Goal: Task Accomplishment & Management: Manage account settings

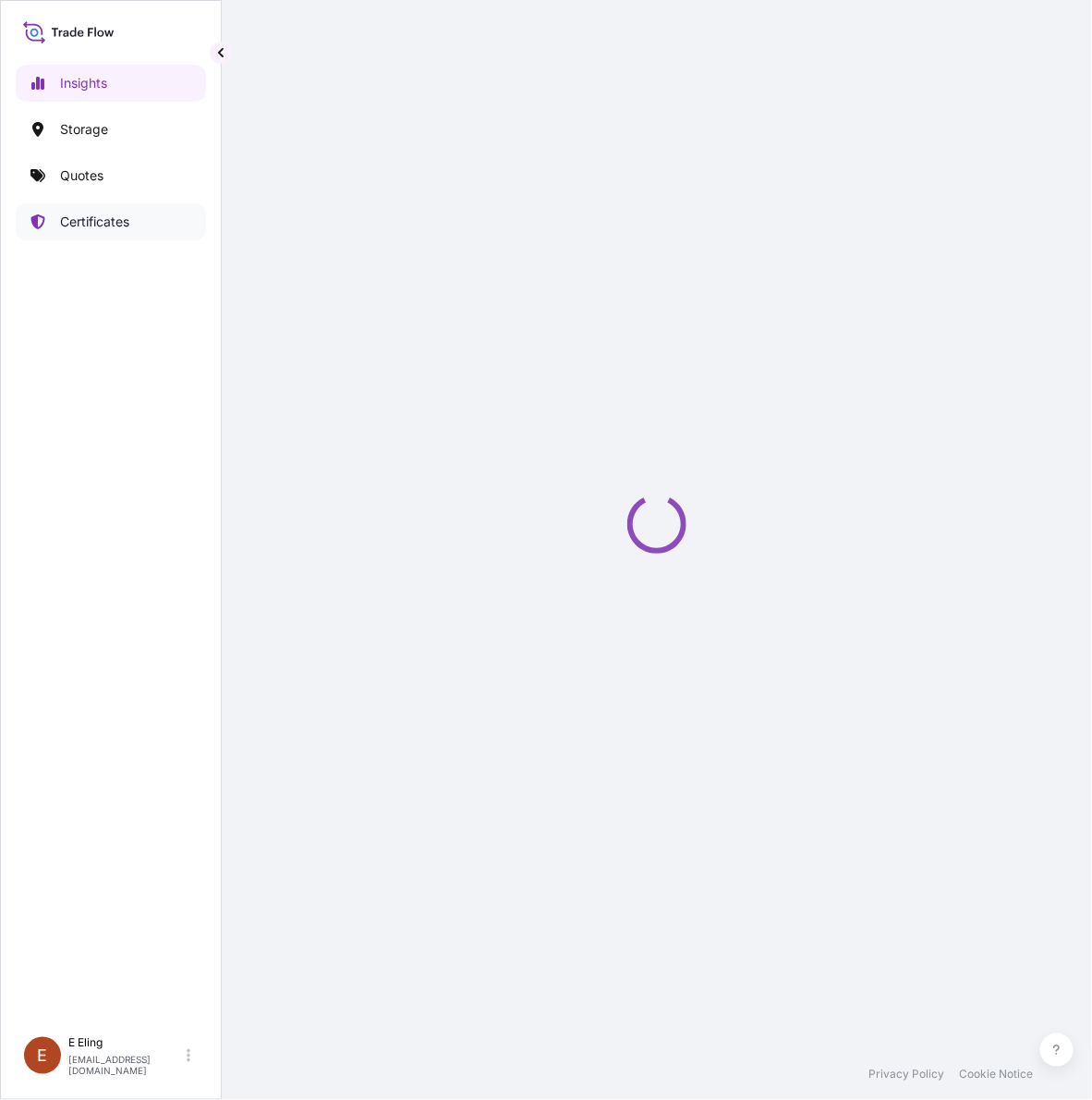
select select "2025"
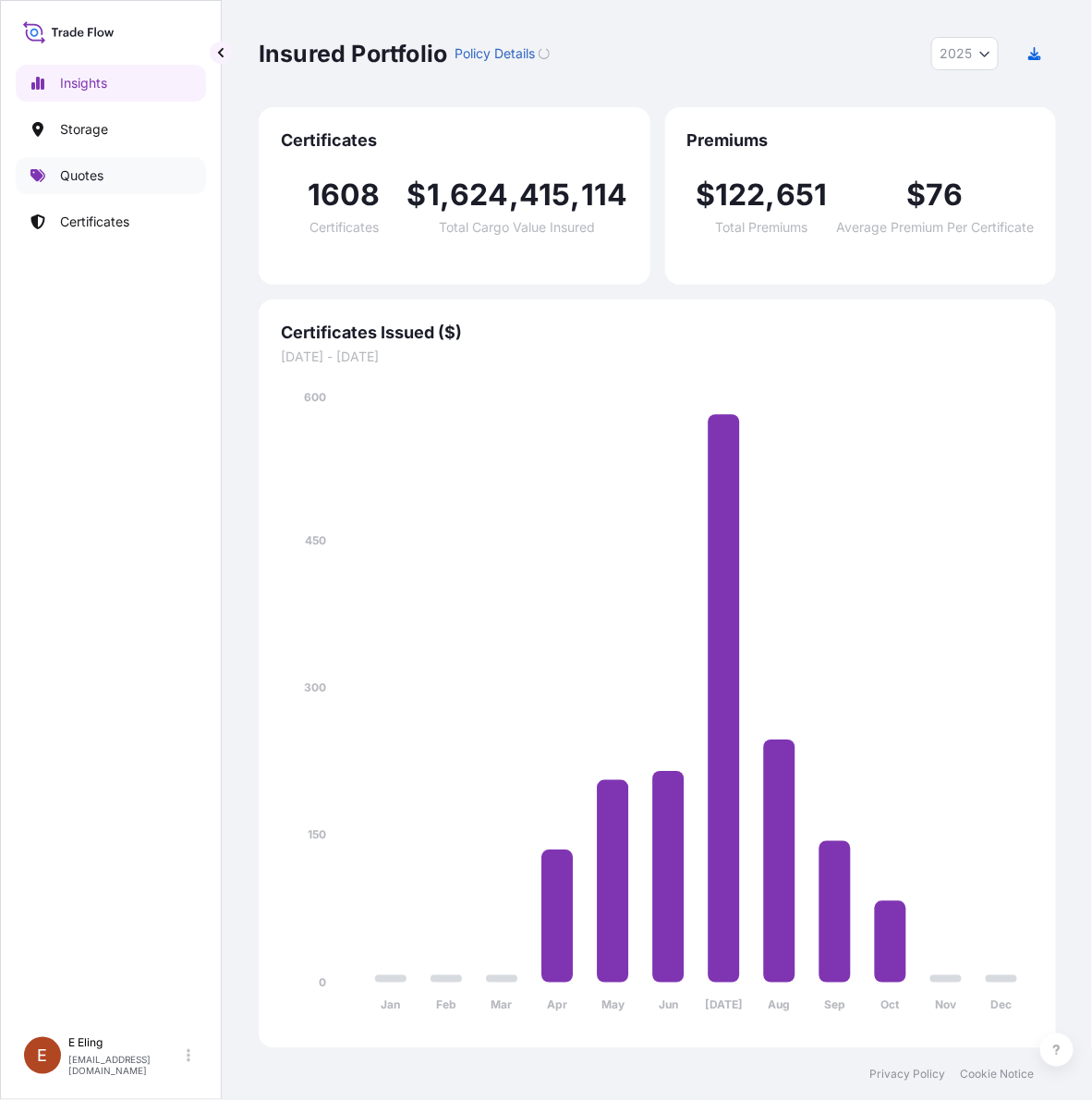
click at [100, 185] on p "Quotes" at bounding box center [81, 175] width 44 height 18
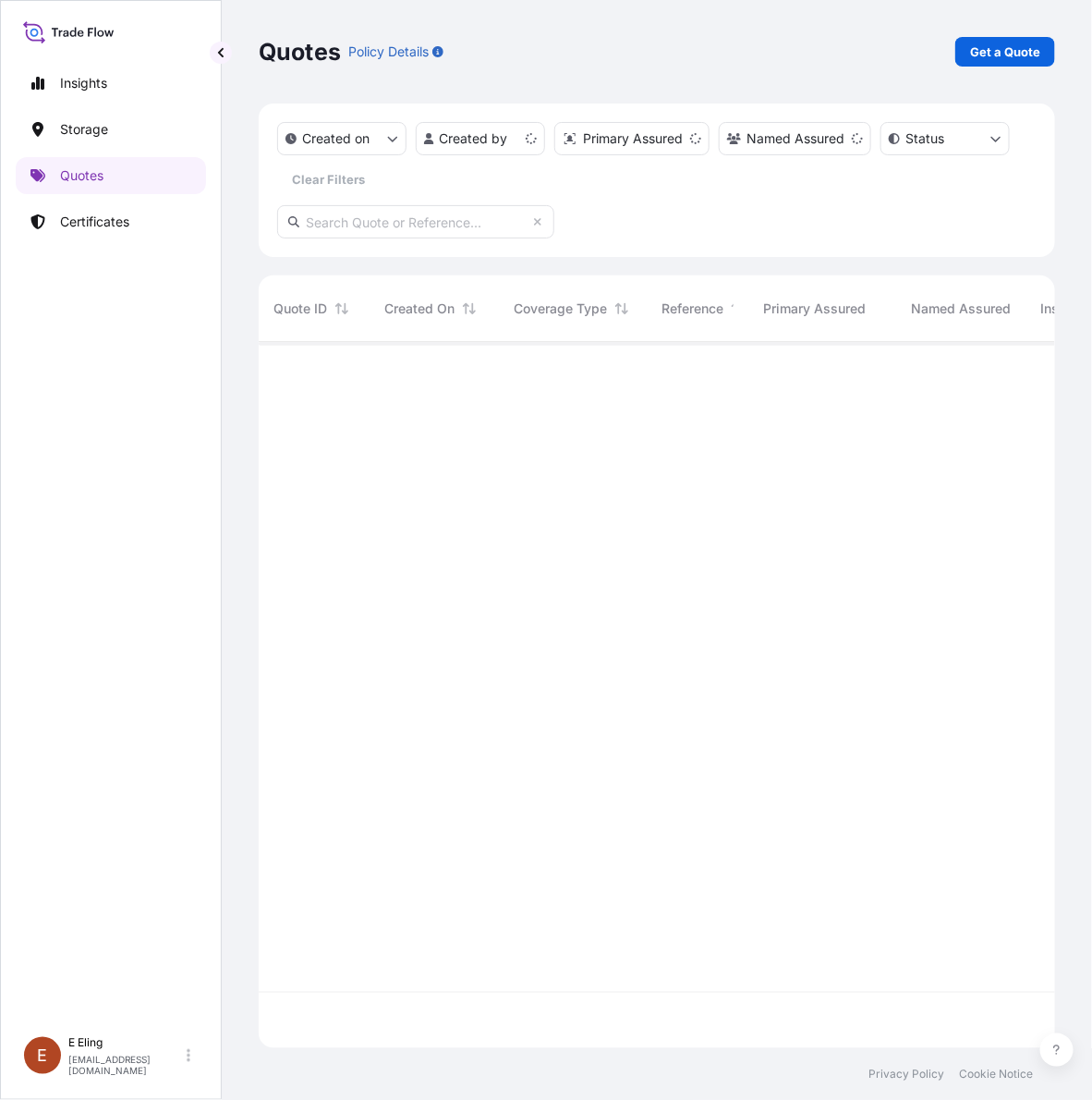
scroll to position [699, 779]
click at [123, 210] on link "Certificates" at bounding box center [110, 222] width 191 height 37
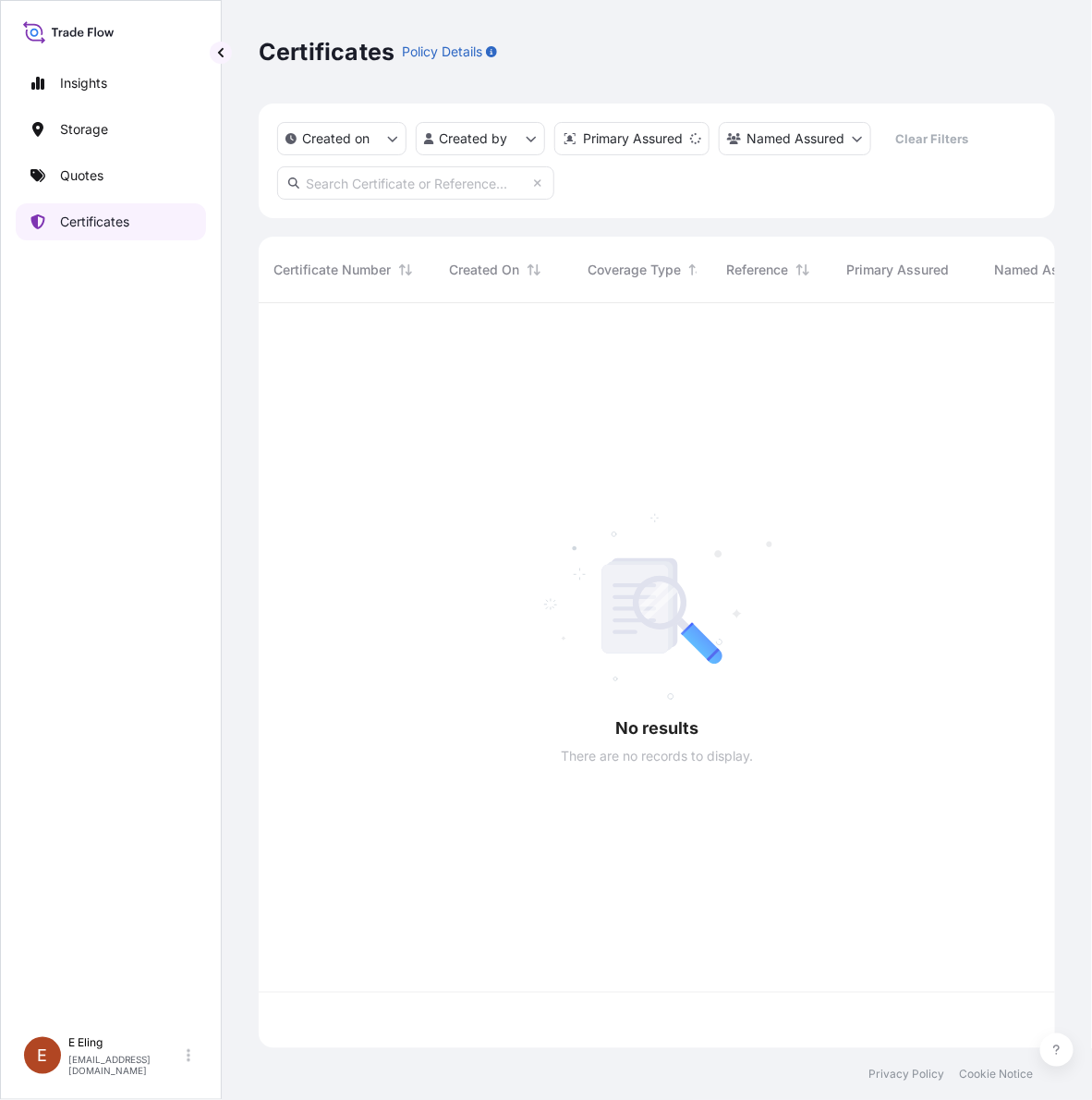
scroll to position [737, 779]
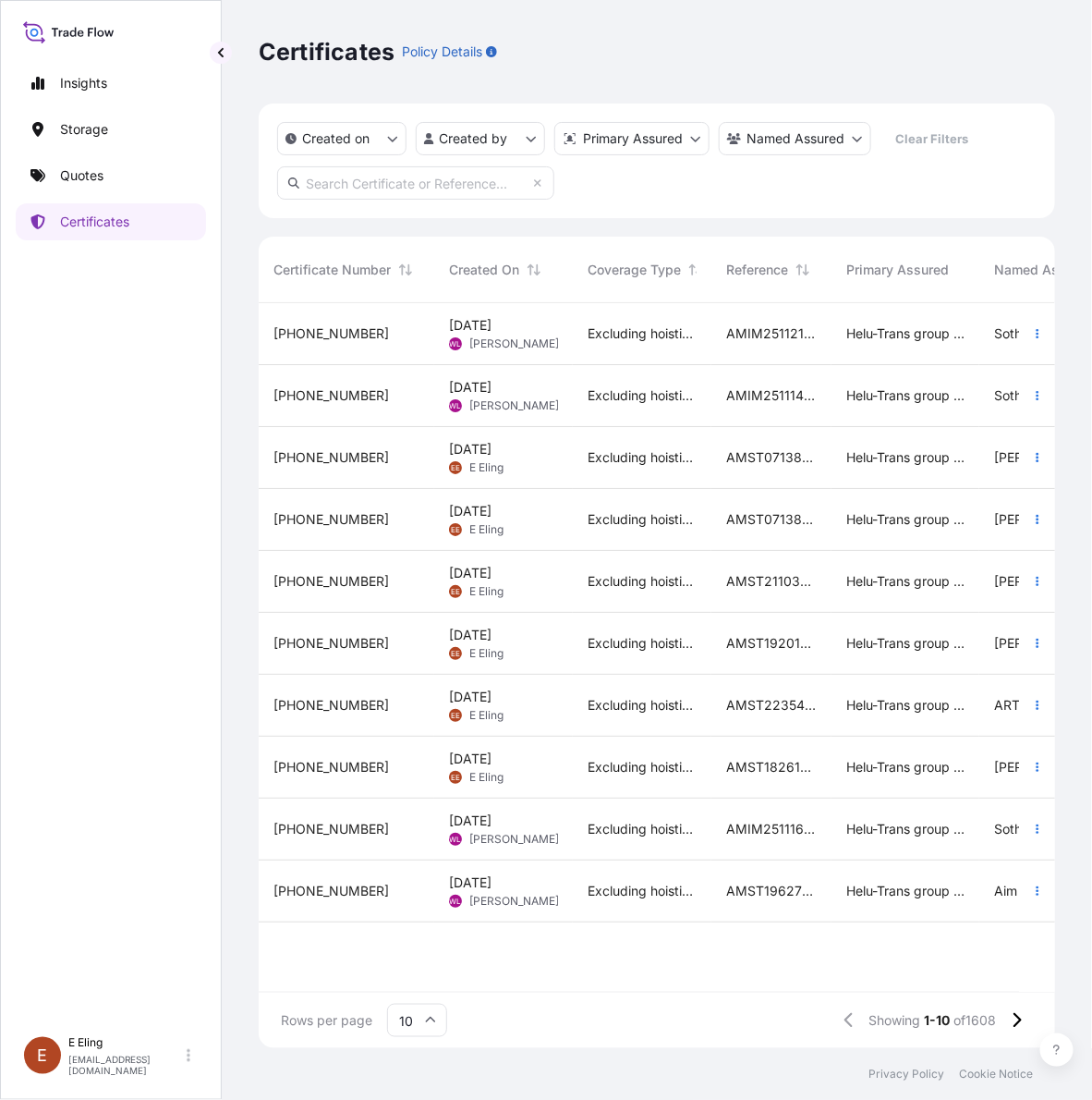
click at [458, 188] on input "text" at bounding box center [416, 183] width 278 height 33
paste input "AMST184284MMYC"
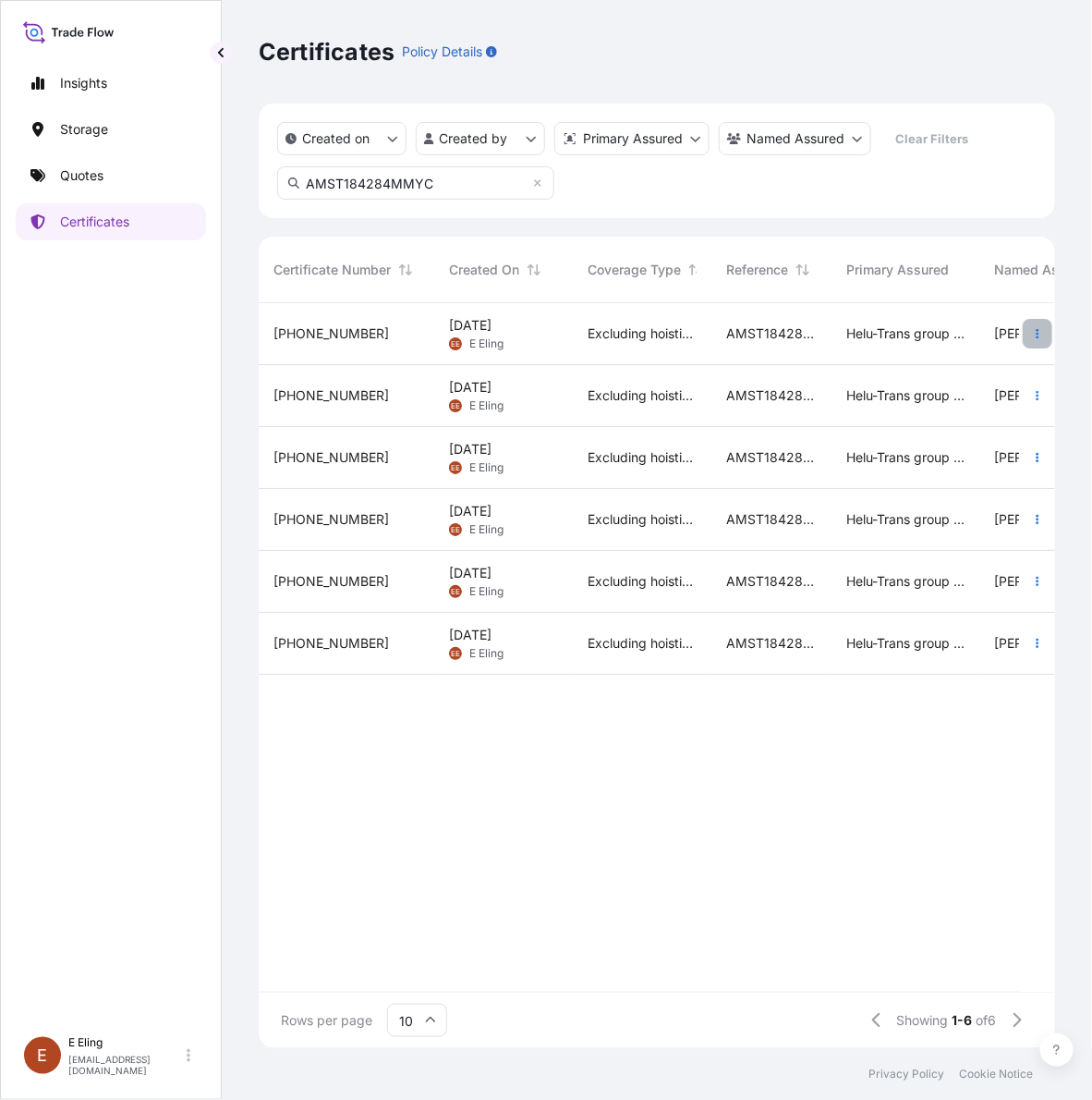
type input "AMST184284MMYC"
click at [1026, 330] on button "button" at bounding box center [1038, 334] width 30 height 30
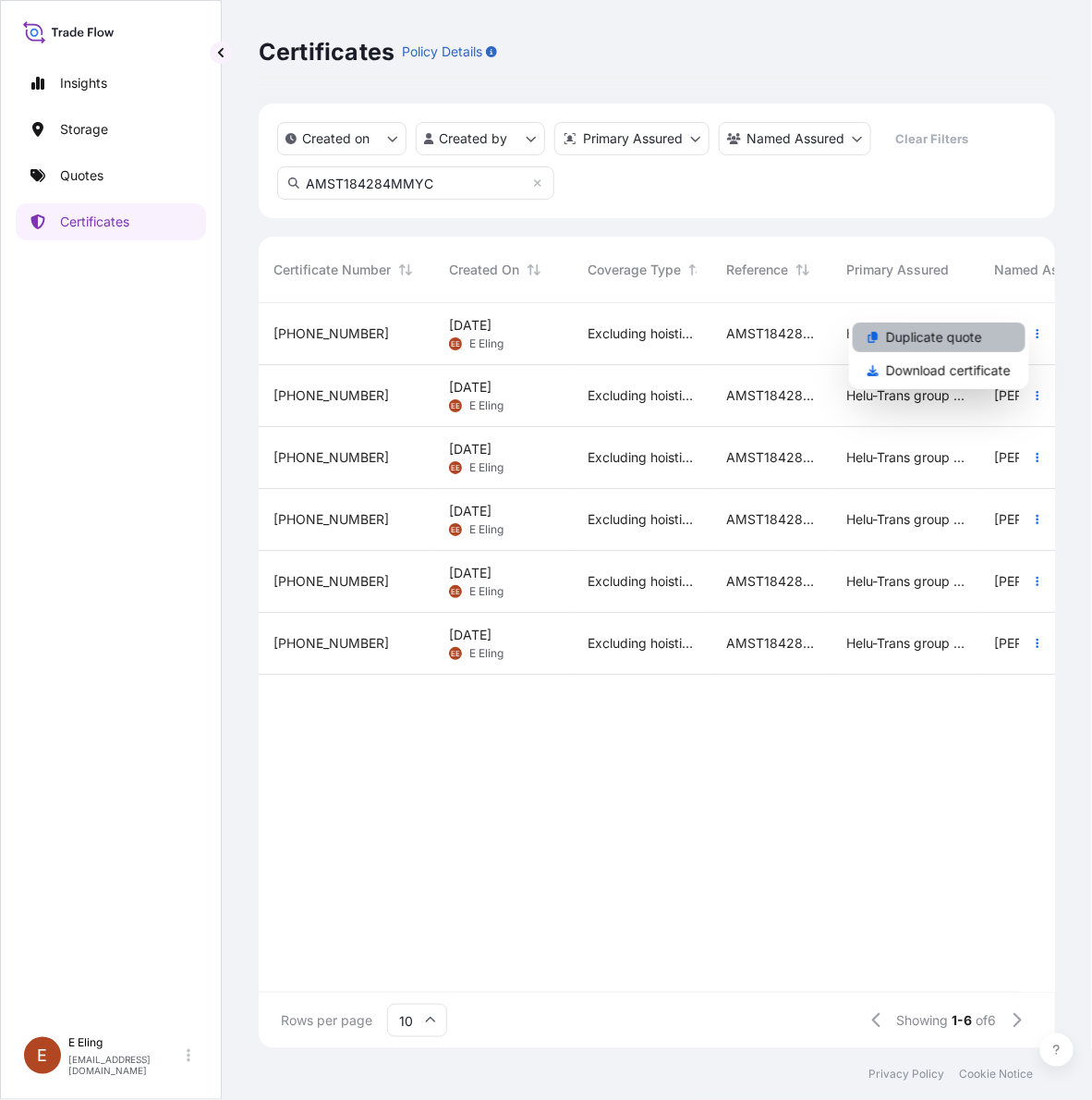
click at [973, 338] on p "Duplicate quote" at bounding box center [933, 337] width 96 height 18
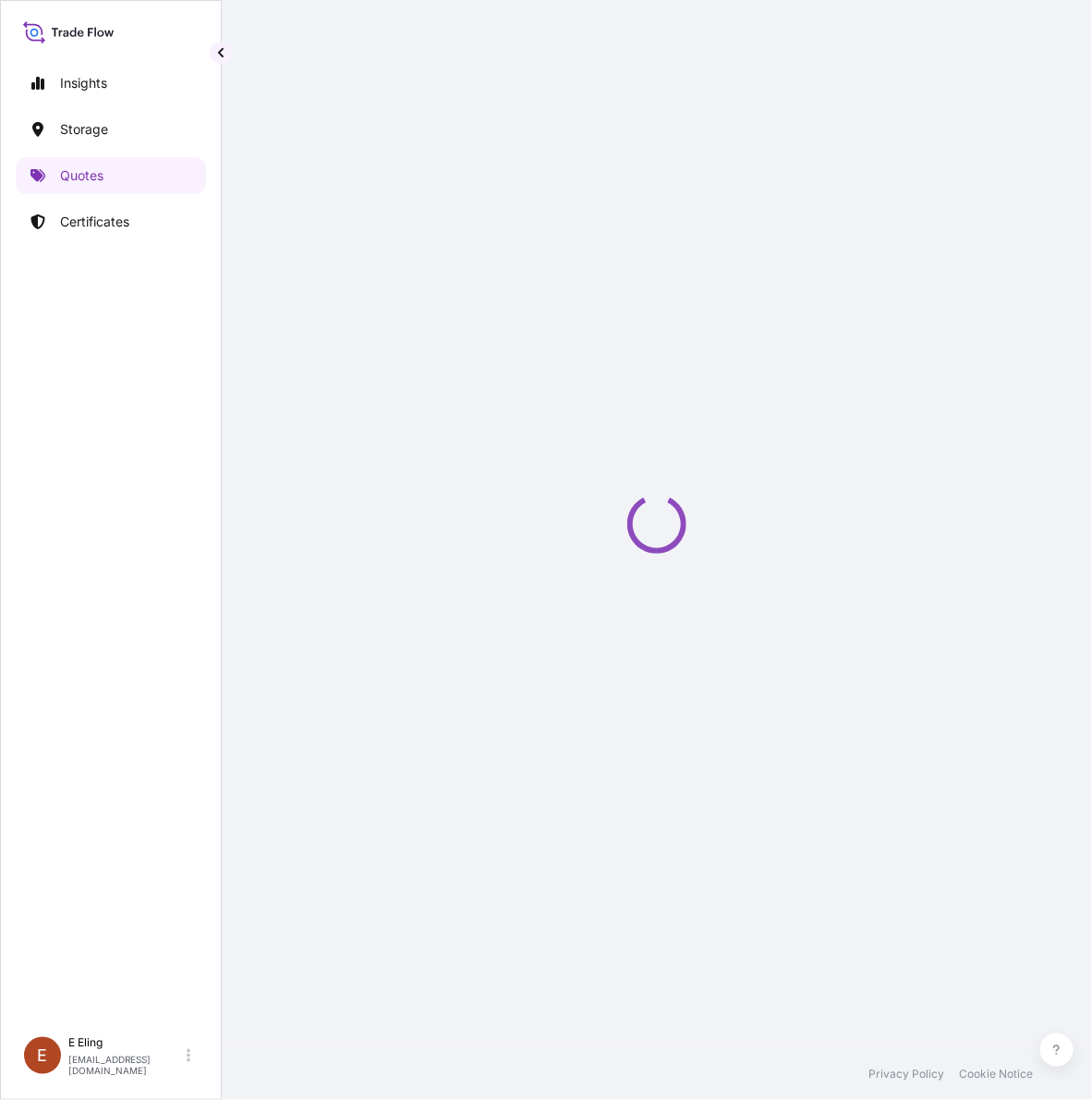
select select "STORAGE"
select select "Storage"
select select "Singapore"
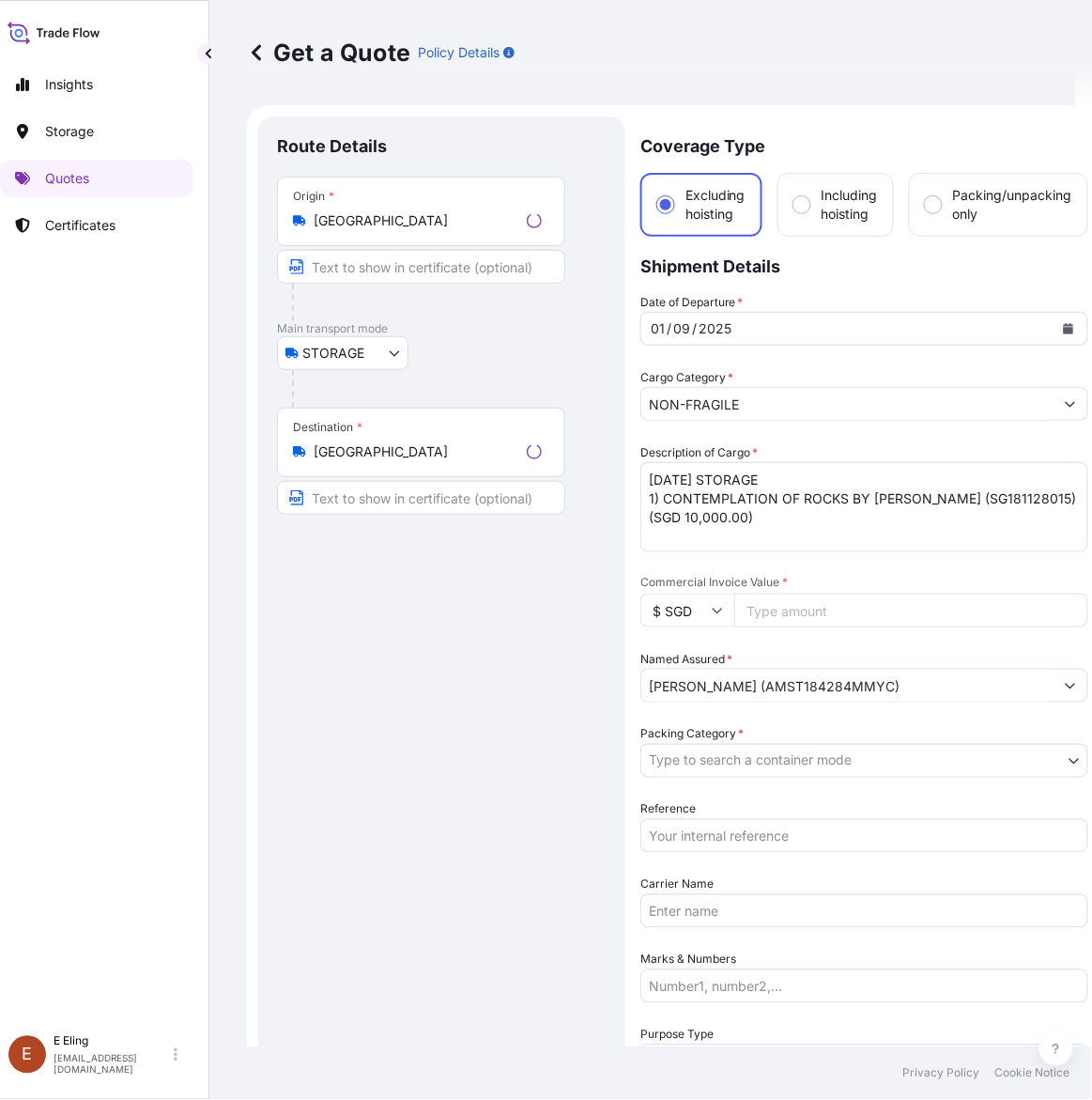
scroll to position [30, 0]
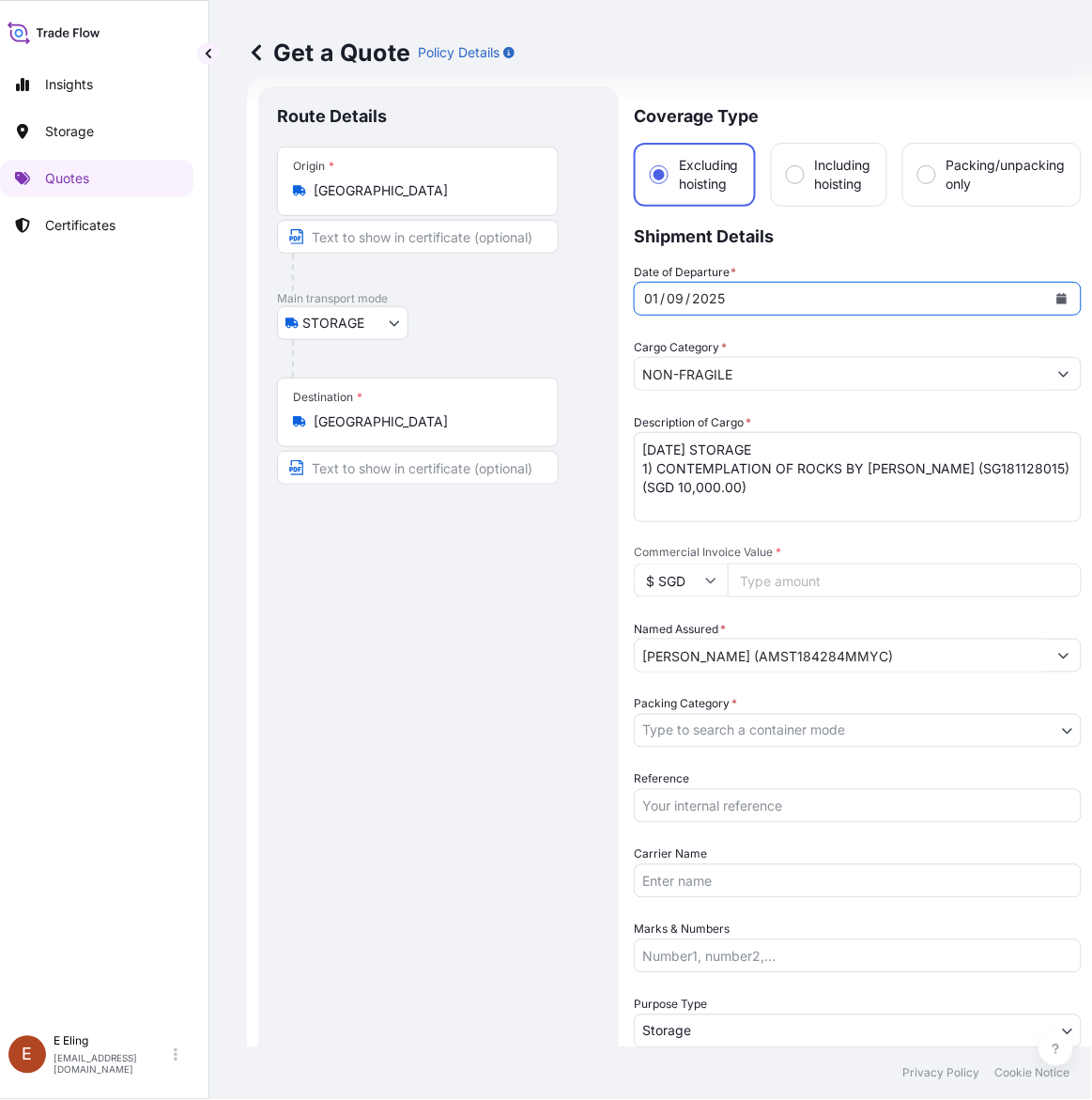
click at [1063, 297] on icon "Calendar" at bounding box center [1063, 298] width 11 height 11
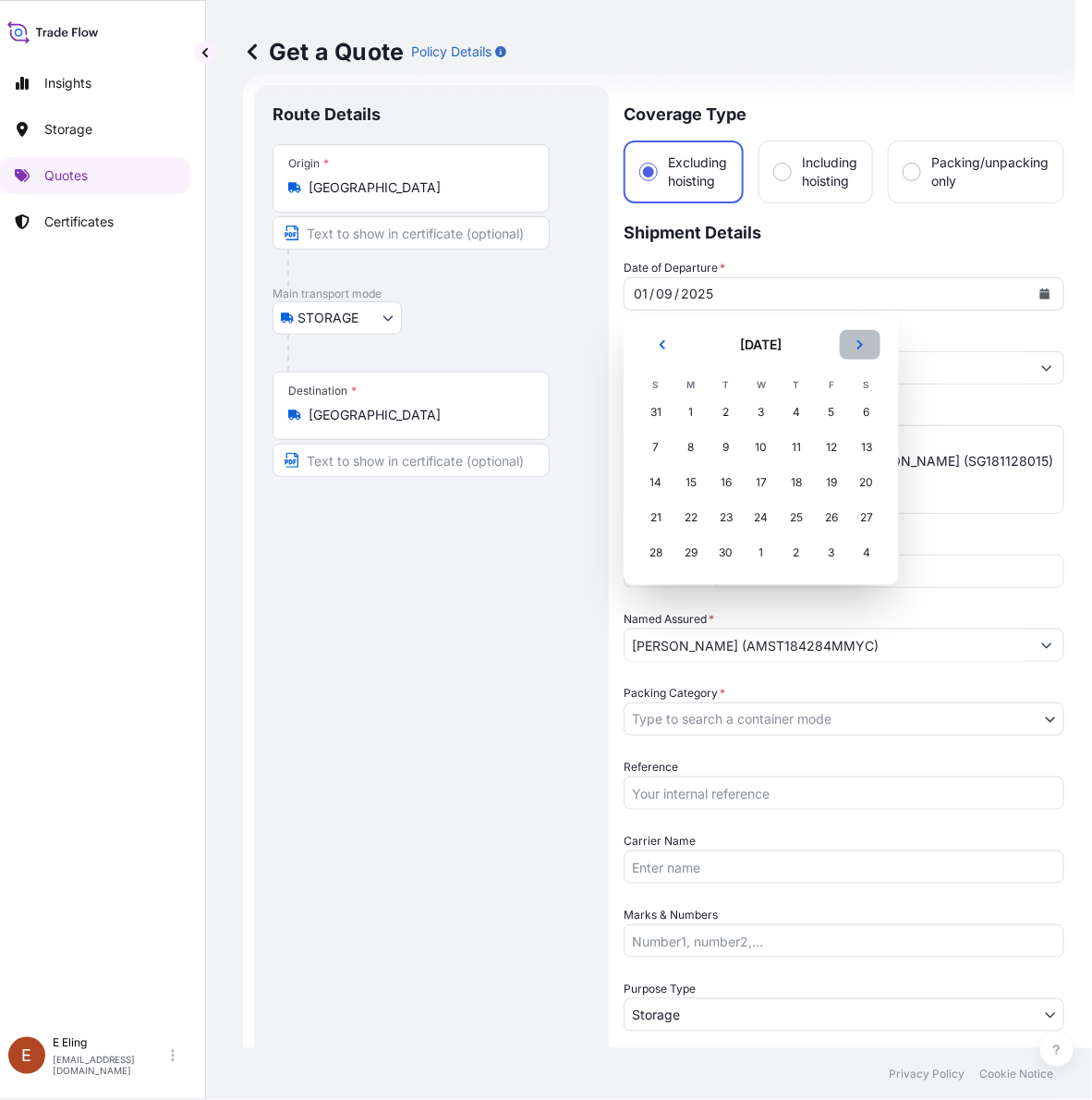
click at [858, 343] on icon "Next" at bounding box center [860, 344] width 11 height 11
click at [747, 409] on div "1" at bounding box center [761, 412] width 33 height 33
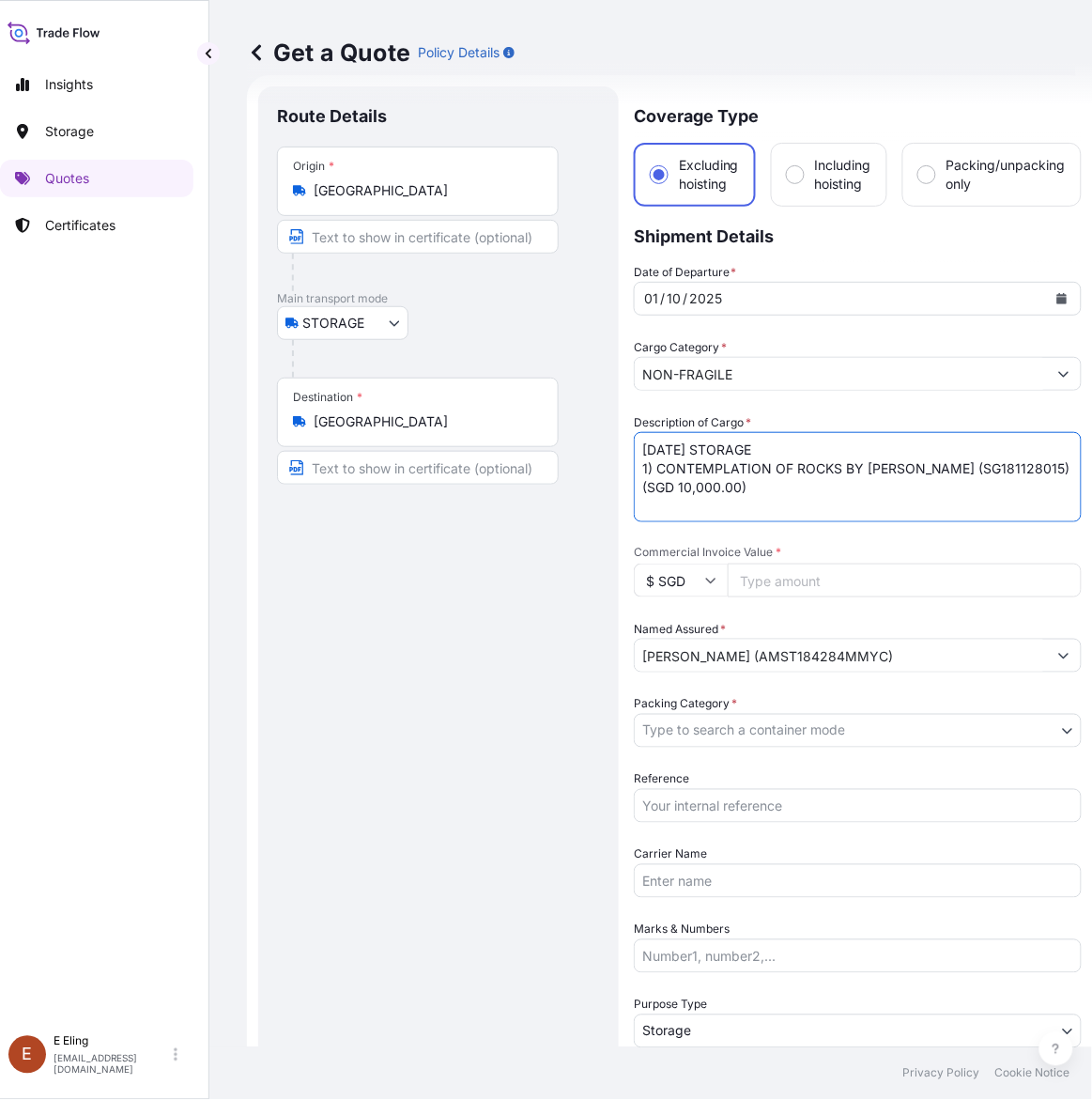
drag, startPoint x: 664, startPoint y: 446, endPoint x: 583, endPoint y: 447, distance: 81.0
click at [583, 447] on form "Route Details Place of loading Road / Inland Road / Inland Origin * Singapore M…" at bounding box center [669, 745] width 846 height 1342
type textarea "OCT25 STORAGE 1) CONTEMPLATION OF ROCKS BY HENRI CHEN KEZHAN (SG181128015) (SGD…"
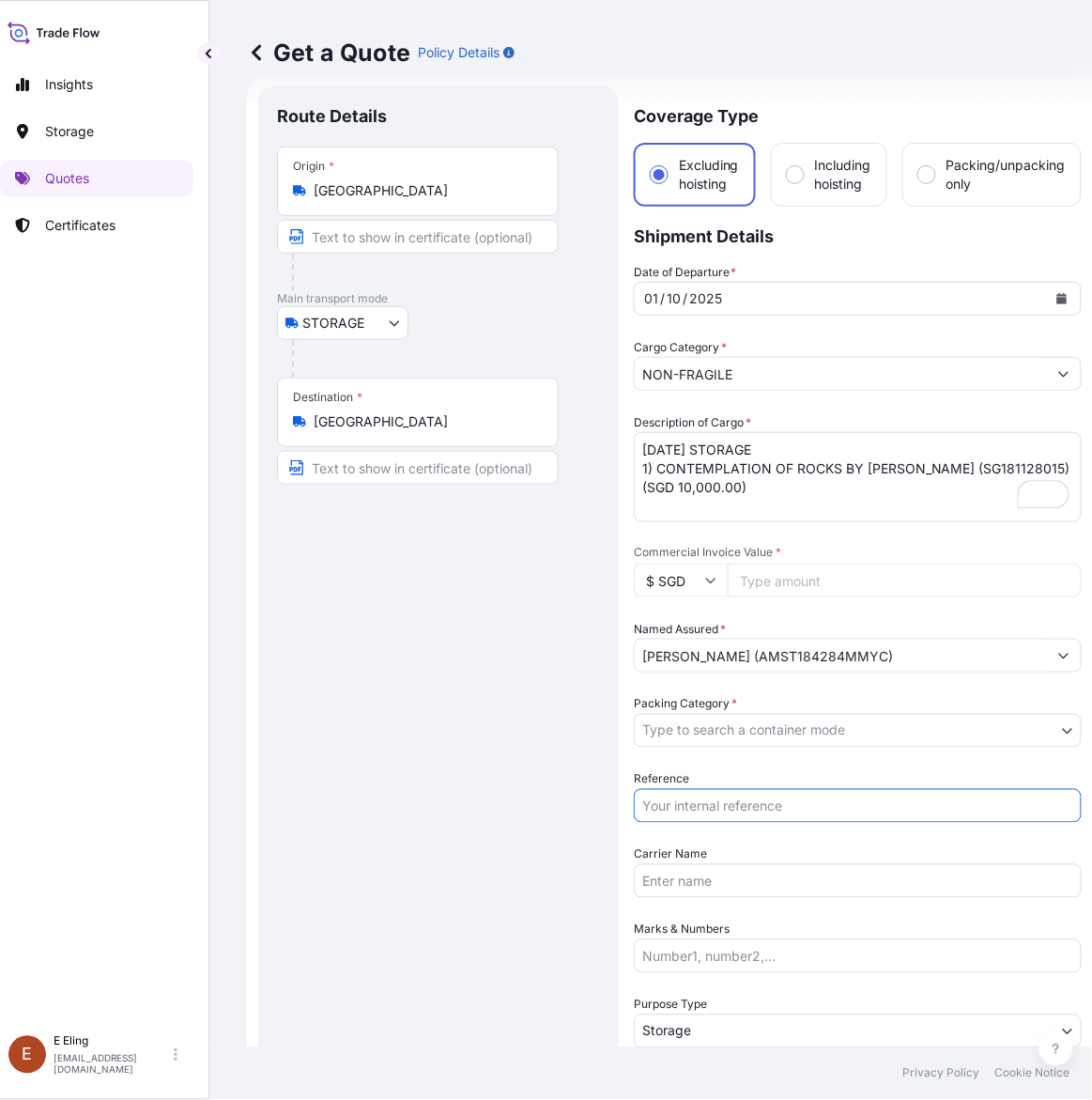
click at [723, 806] on input "Reference" at bounding box center [858, 806] width 448 height 33
paste input "AMST184284MMYC"
type input "AMST184284MMYC"
click at [726, 737] on body "October 2025 Insights Storage Quotes Certificates E E Eling eeling@helutrans.co…" at bounding box center [530, 550] width 1092 height 1100
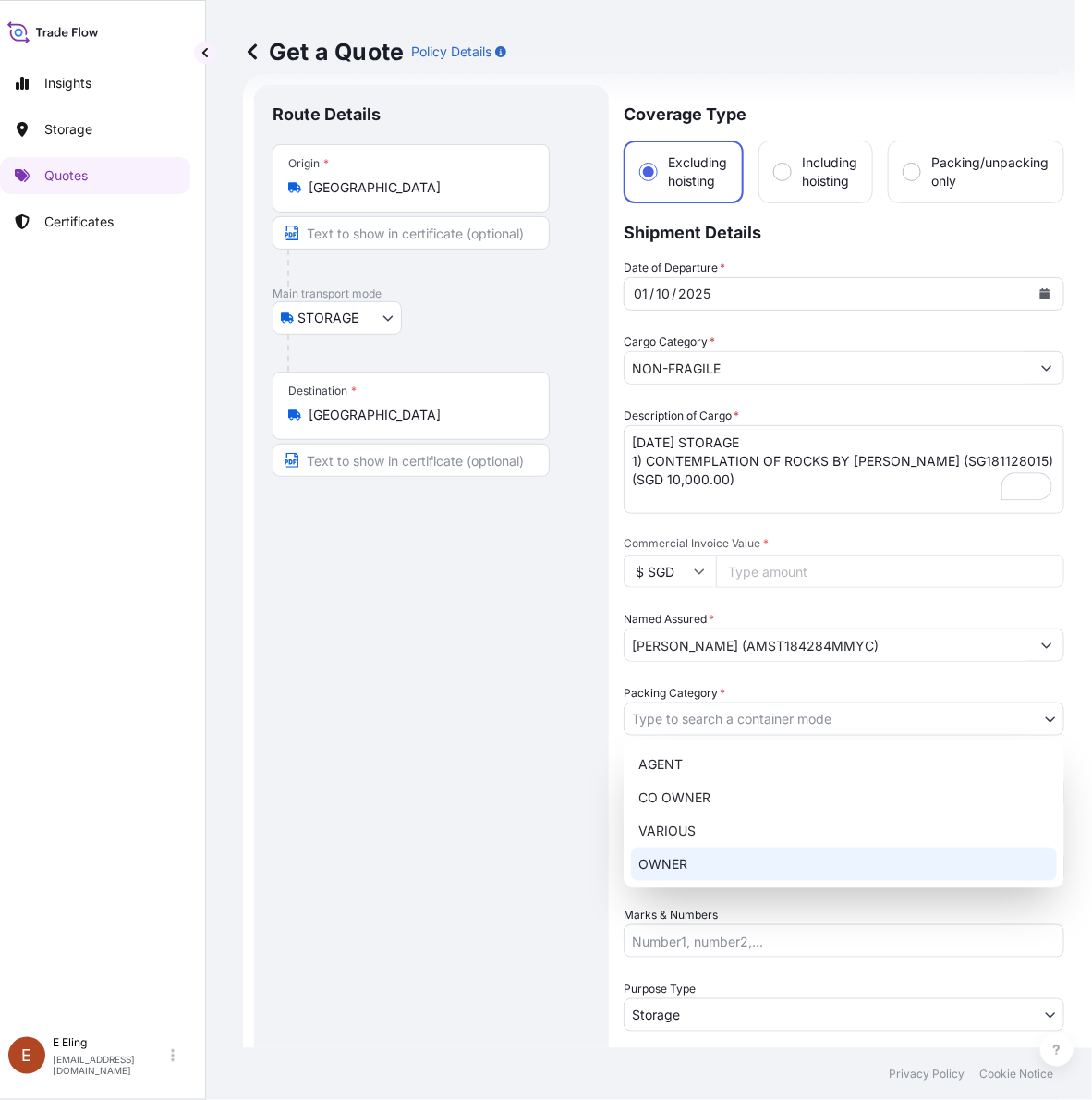
click at [694, 864] on div "OWNER" at bounding box center [844, 864] width 426 height 33
select select "27"
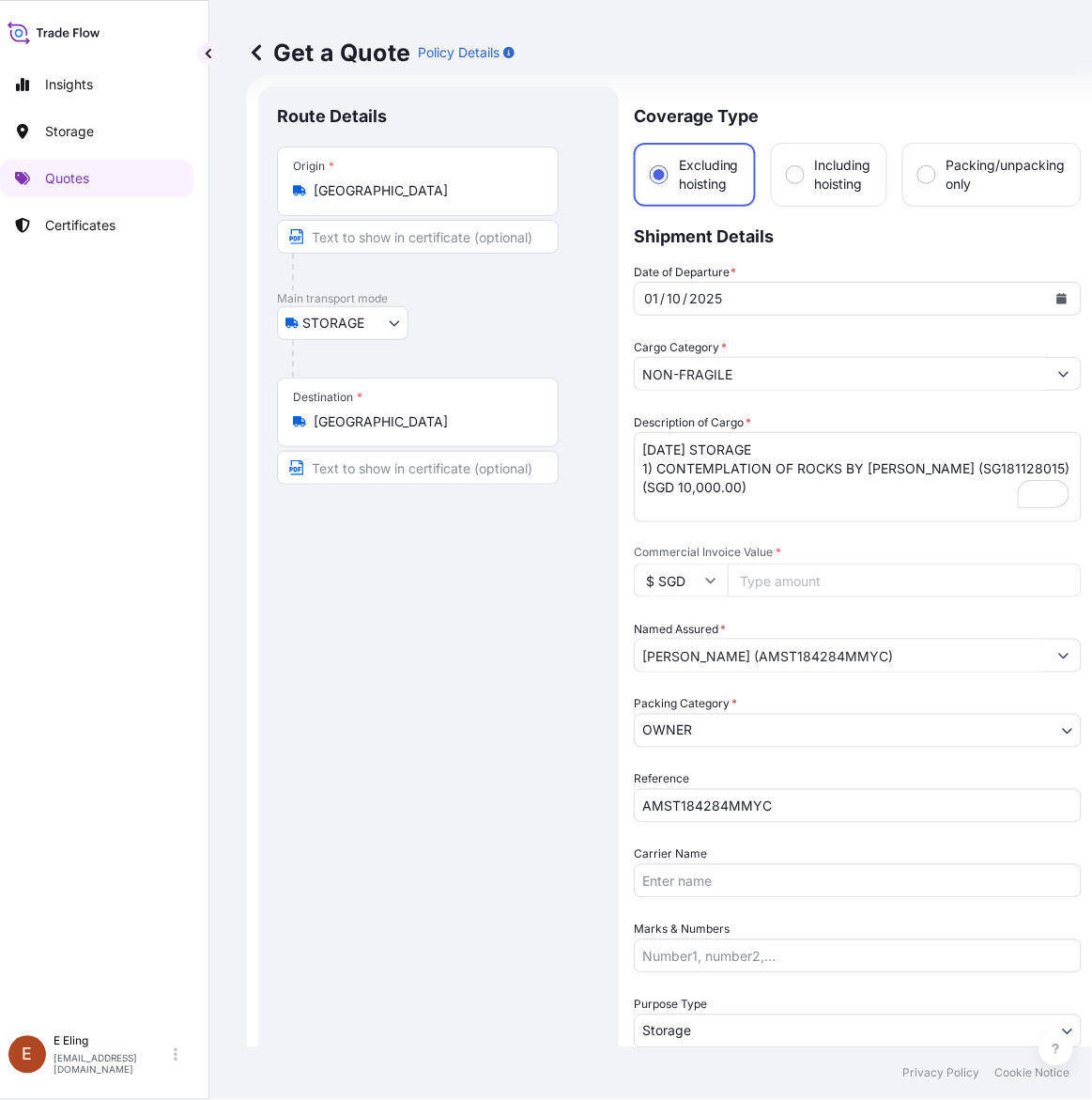
click at [791, 570] on input "Commercial Invoice Value *" at bounding box center [904, 580] width 354 height 33
paste input "10000.00"
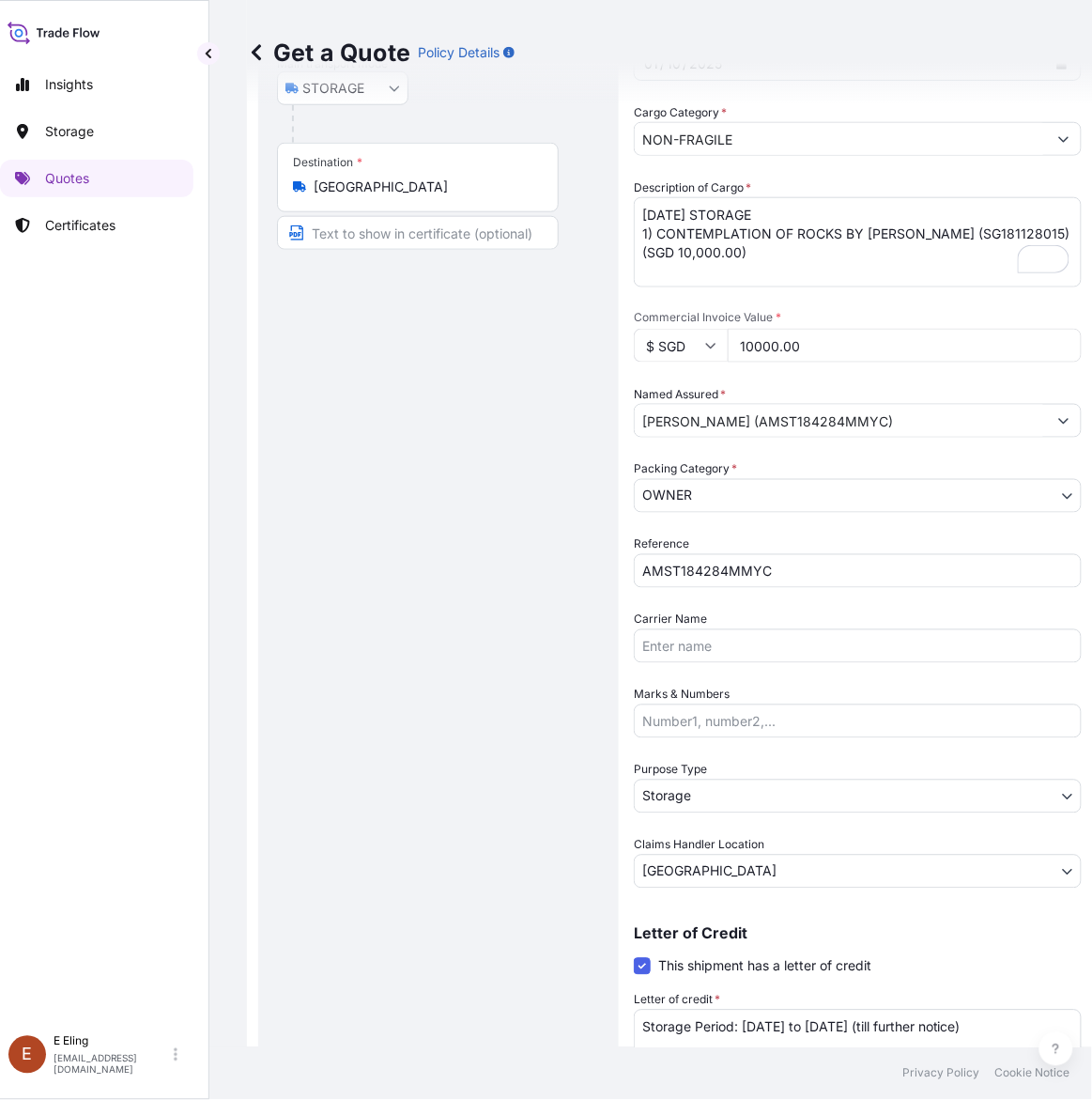
scroll to position [380, 0]
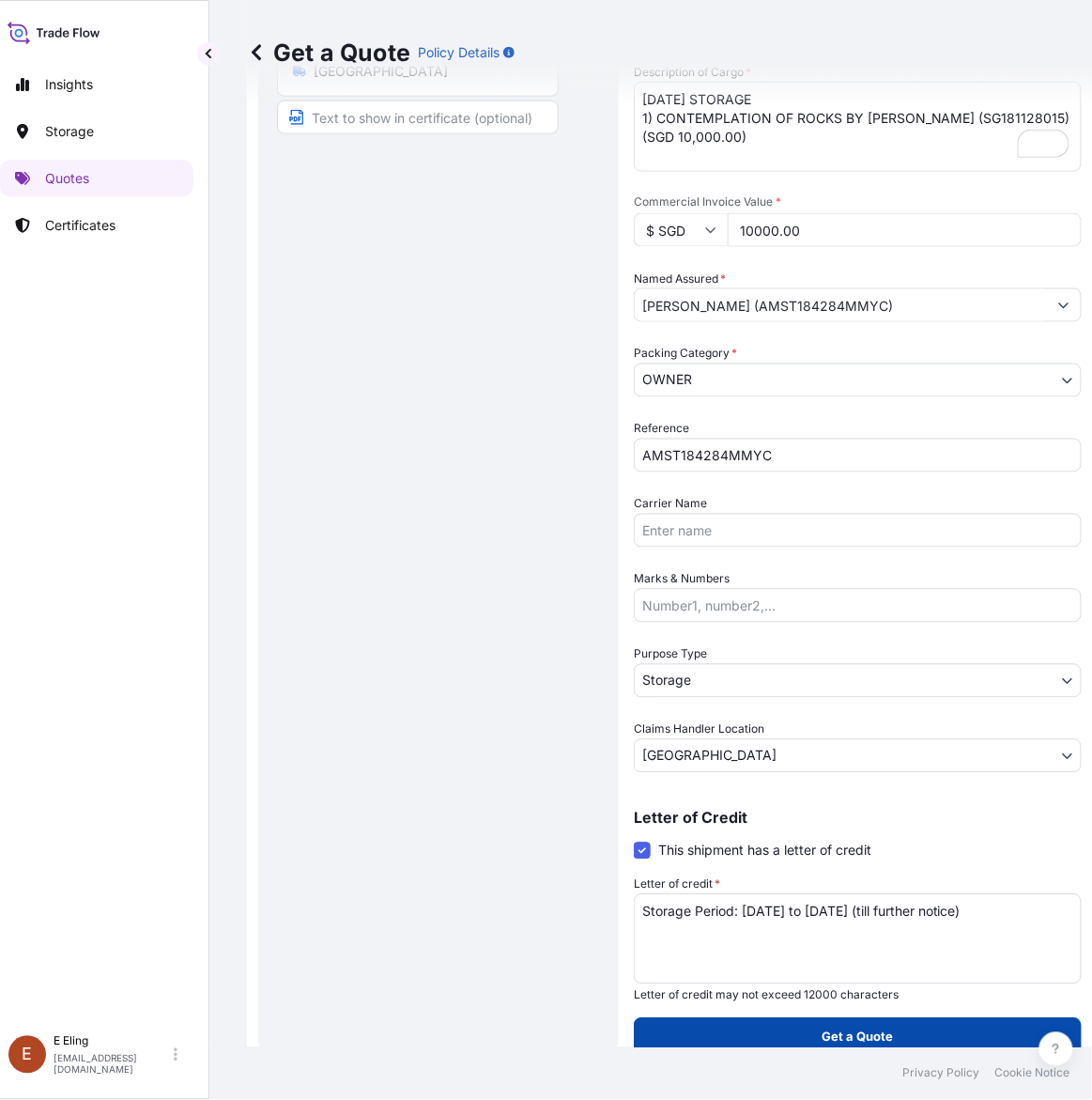
type input "10000.00"
click at [806, 1021] on button "Get a Quote" at bounding box center [858, 1037] width 448 height 37
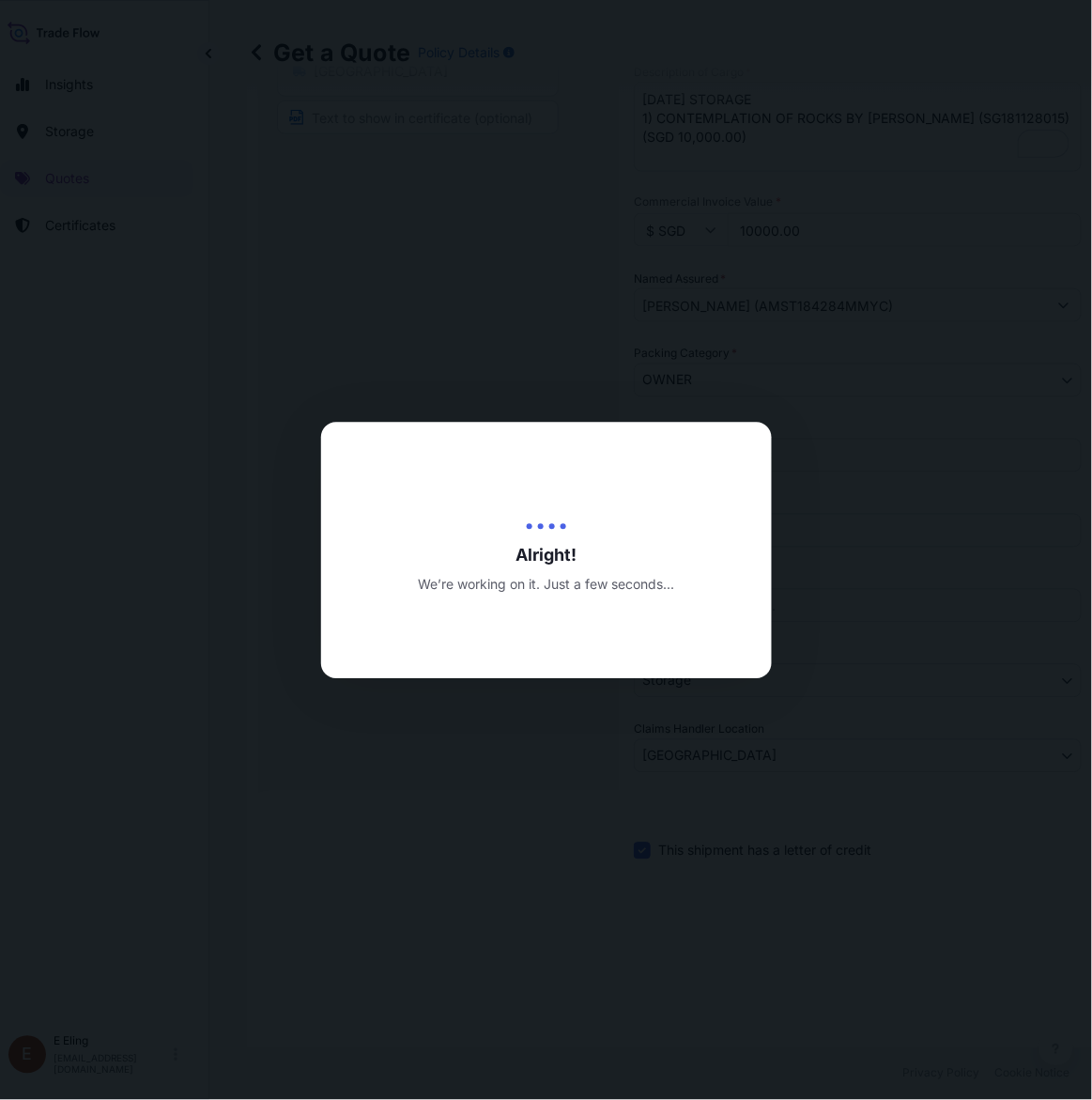
type input "[DATE]"
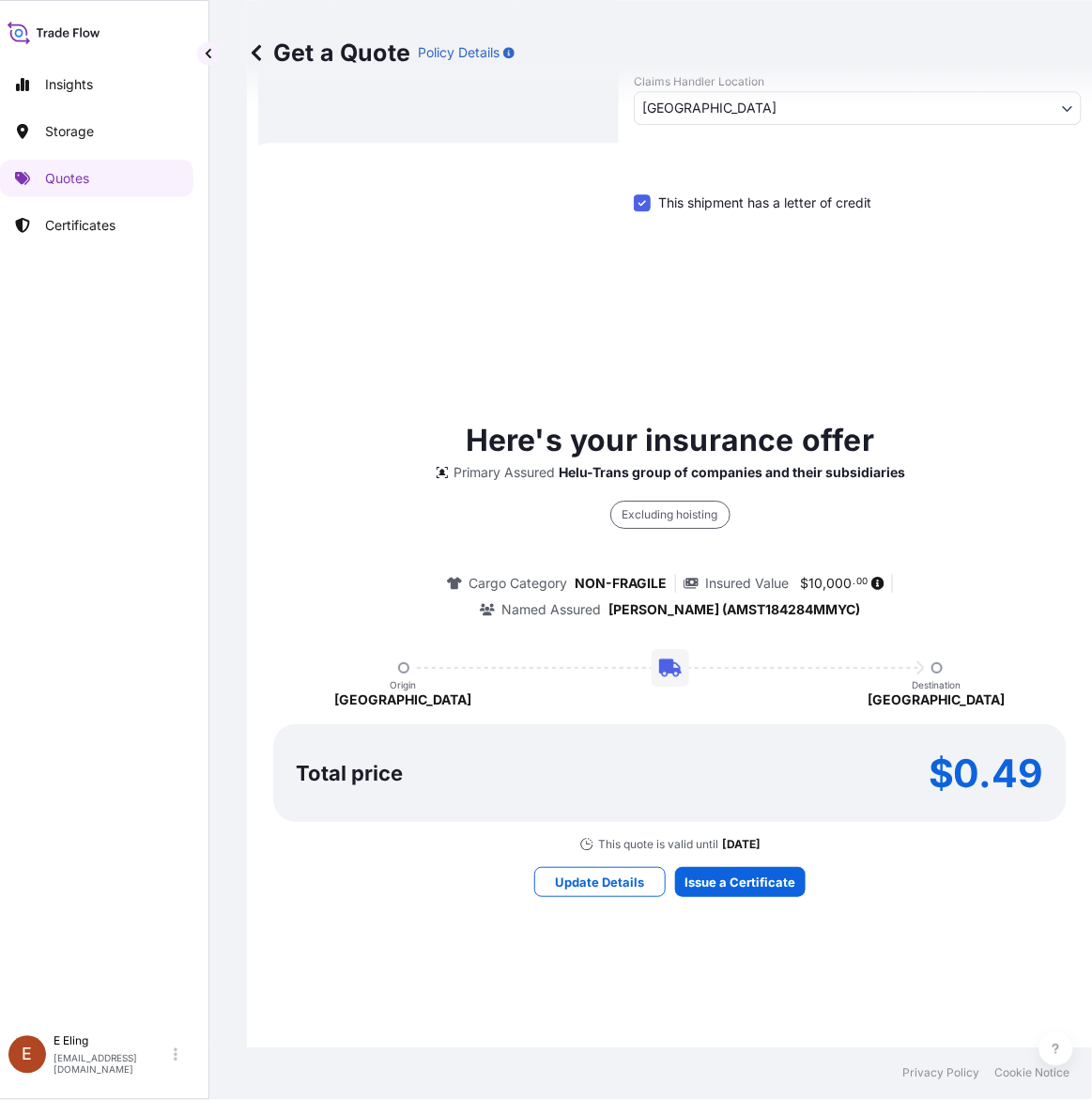
scroll to position [0, 0]
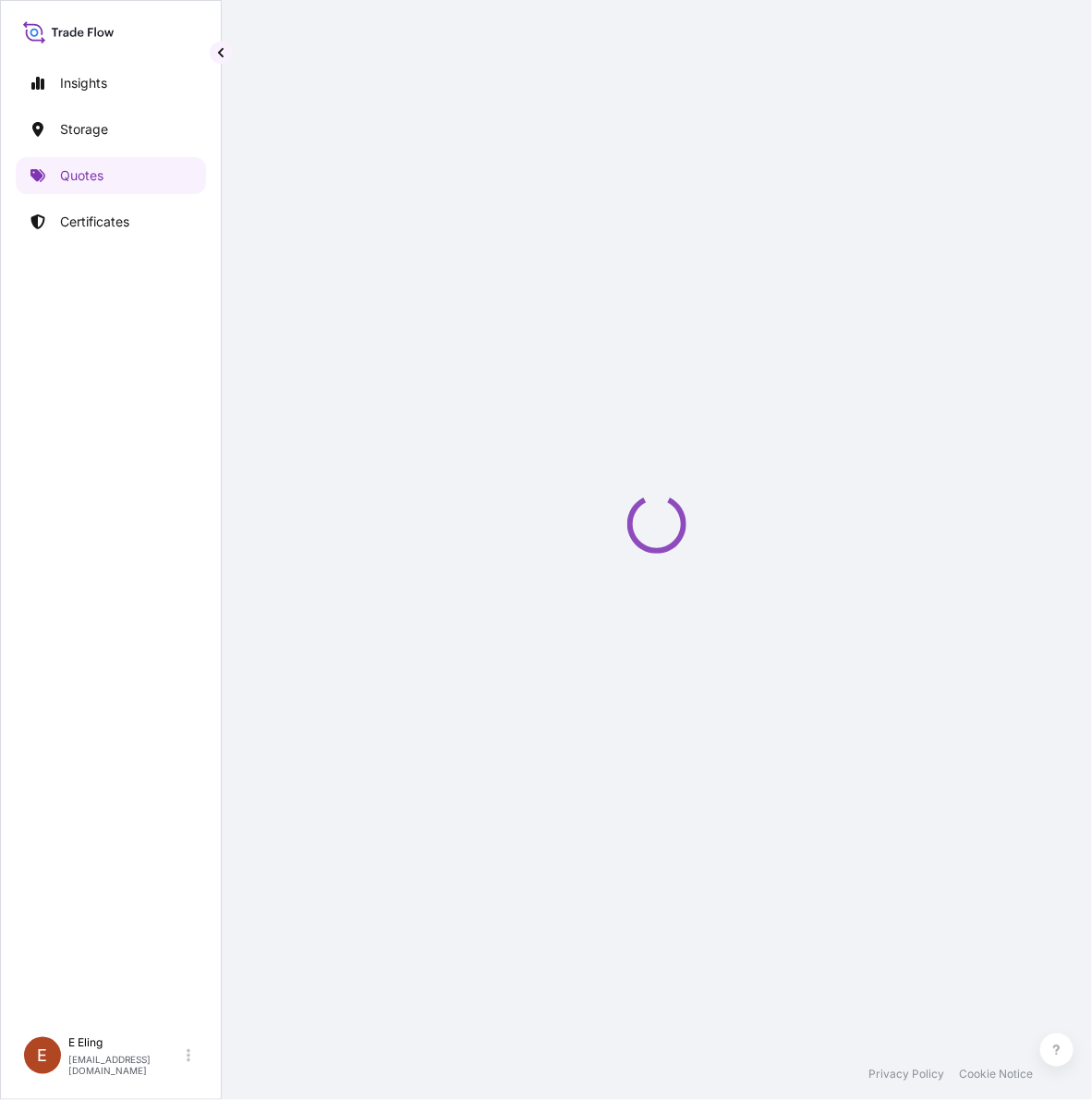
select select "STORAGE"
select select "Transit"
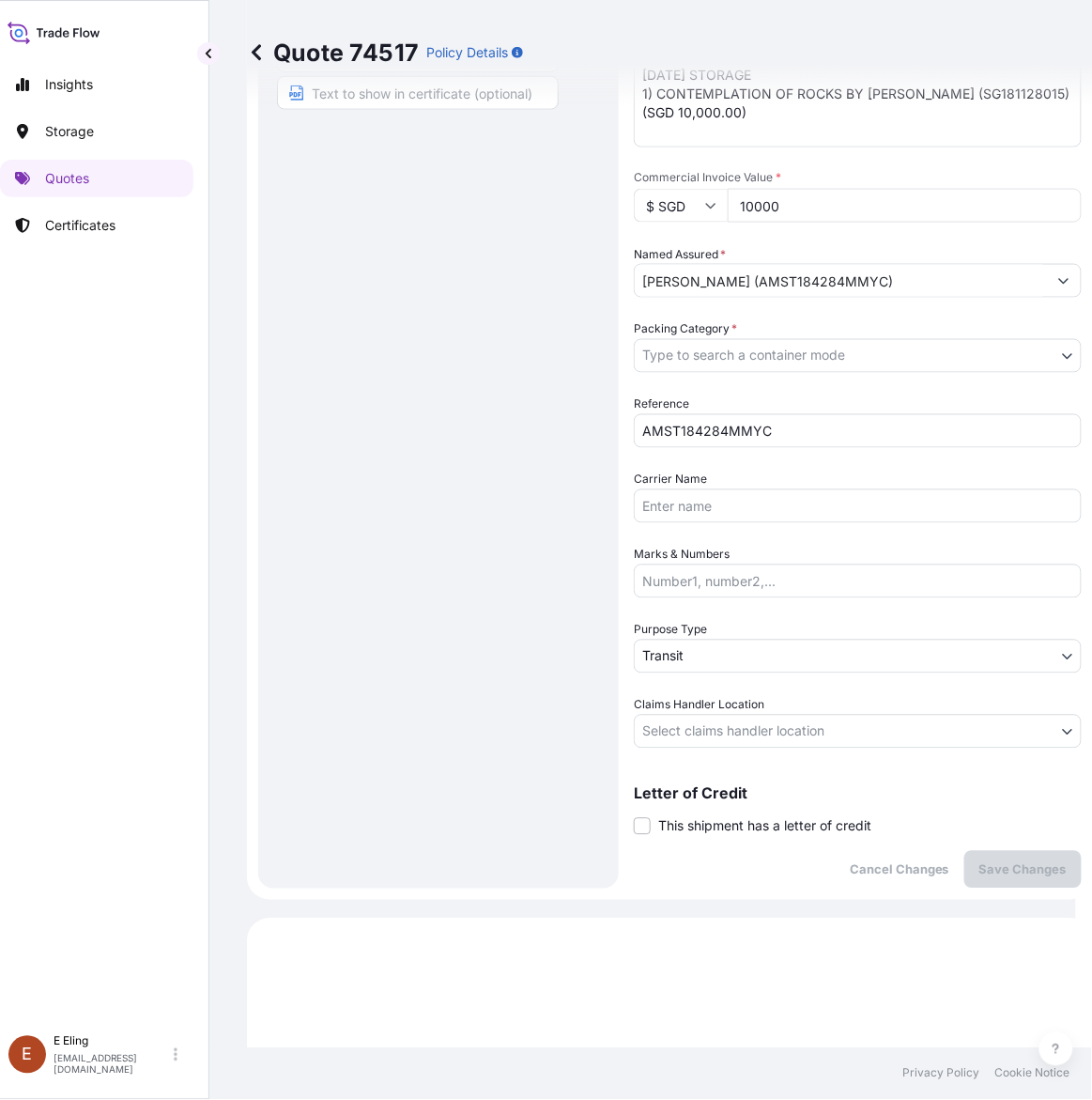
click at [697, 817] on span "This shipment has a letter of credit" at bounding box center [765, 826] width 213 height 19
click at [634, 816] on input "This shipment has a letter of credit" at bounding box center [634, 816] width 0 height 0
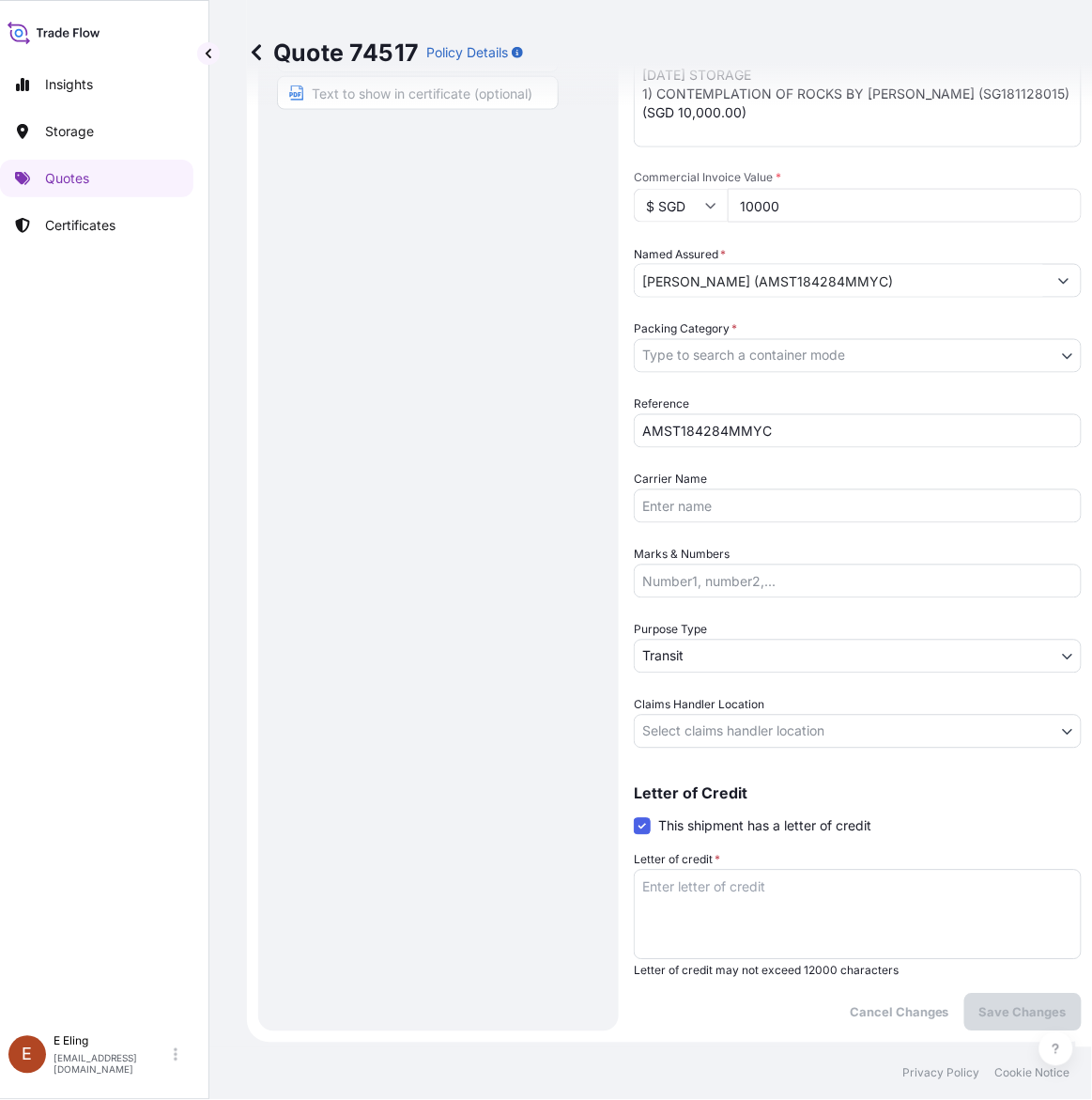
click at [730, 922] on textarea "Letter of credit *" at bounding box center [858, 915] width 448 height 90
paste textarea "Storage Period: [DATE] to [DATE] (till further notice)"
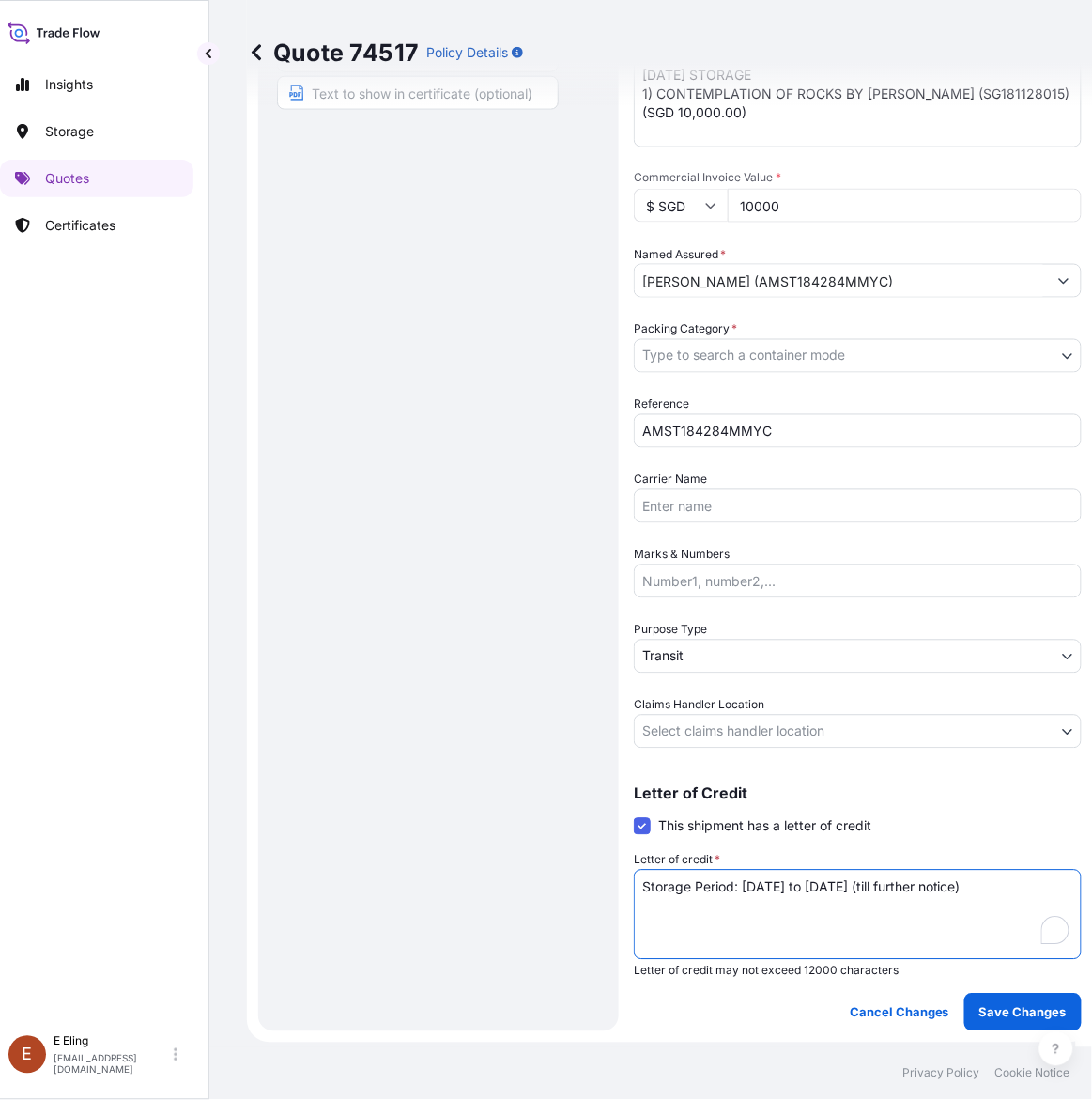
type textarea "Storage Period: [DATE] to [DATE] (till further notice)"
click at [767, 729] on body "Insights Storage Quotes Certificates E E Eling eeling@helutrans.com Quote 74517…" at bounding box center [530, 550] width 1092 height 1100
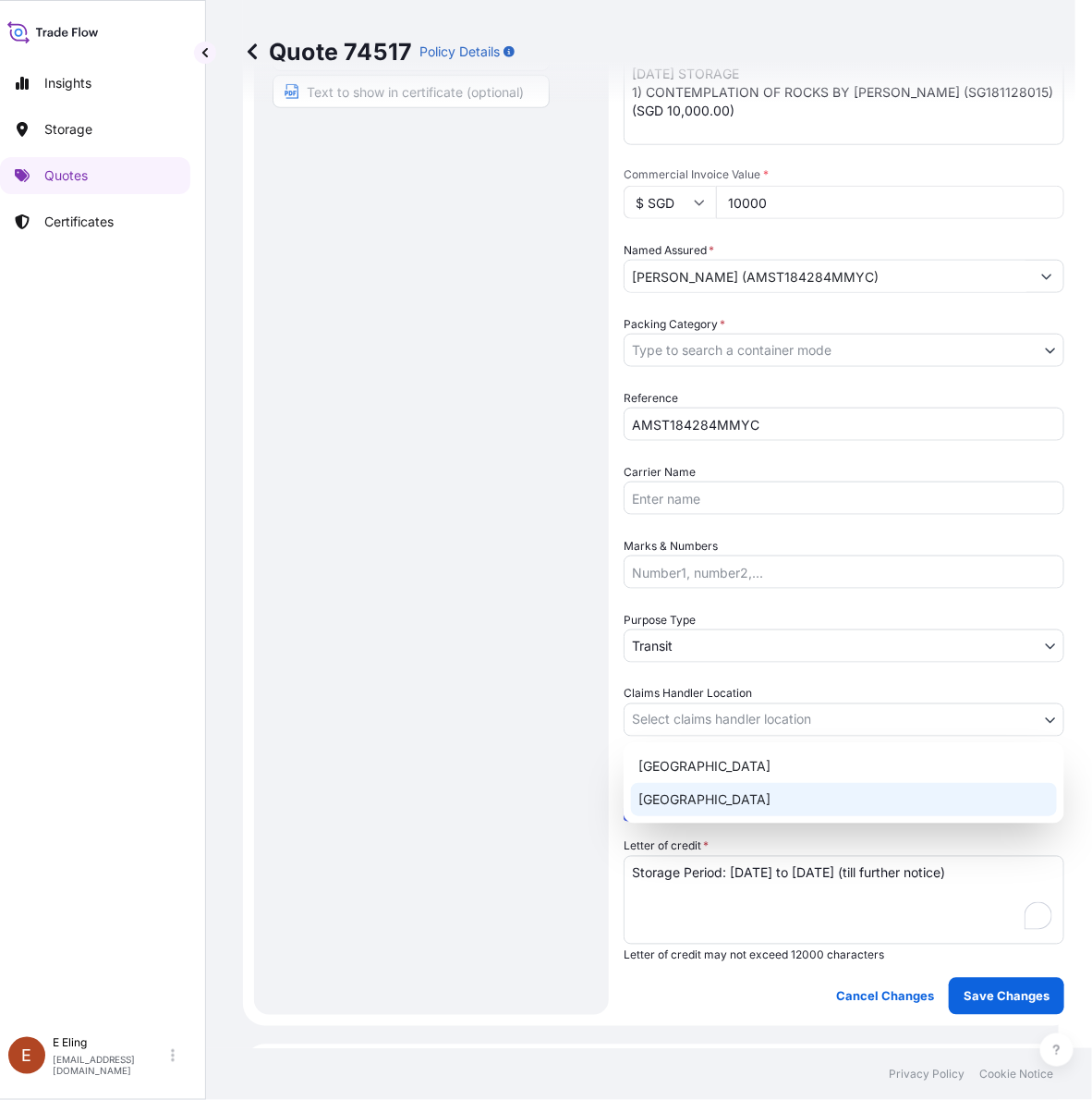
click at [699, 804] on div "[GEOGRAPHIC_DATA]" at bounding box center [844, 799] width 426 height 33
select select "[GEOGRAPHIC_DATA]"
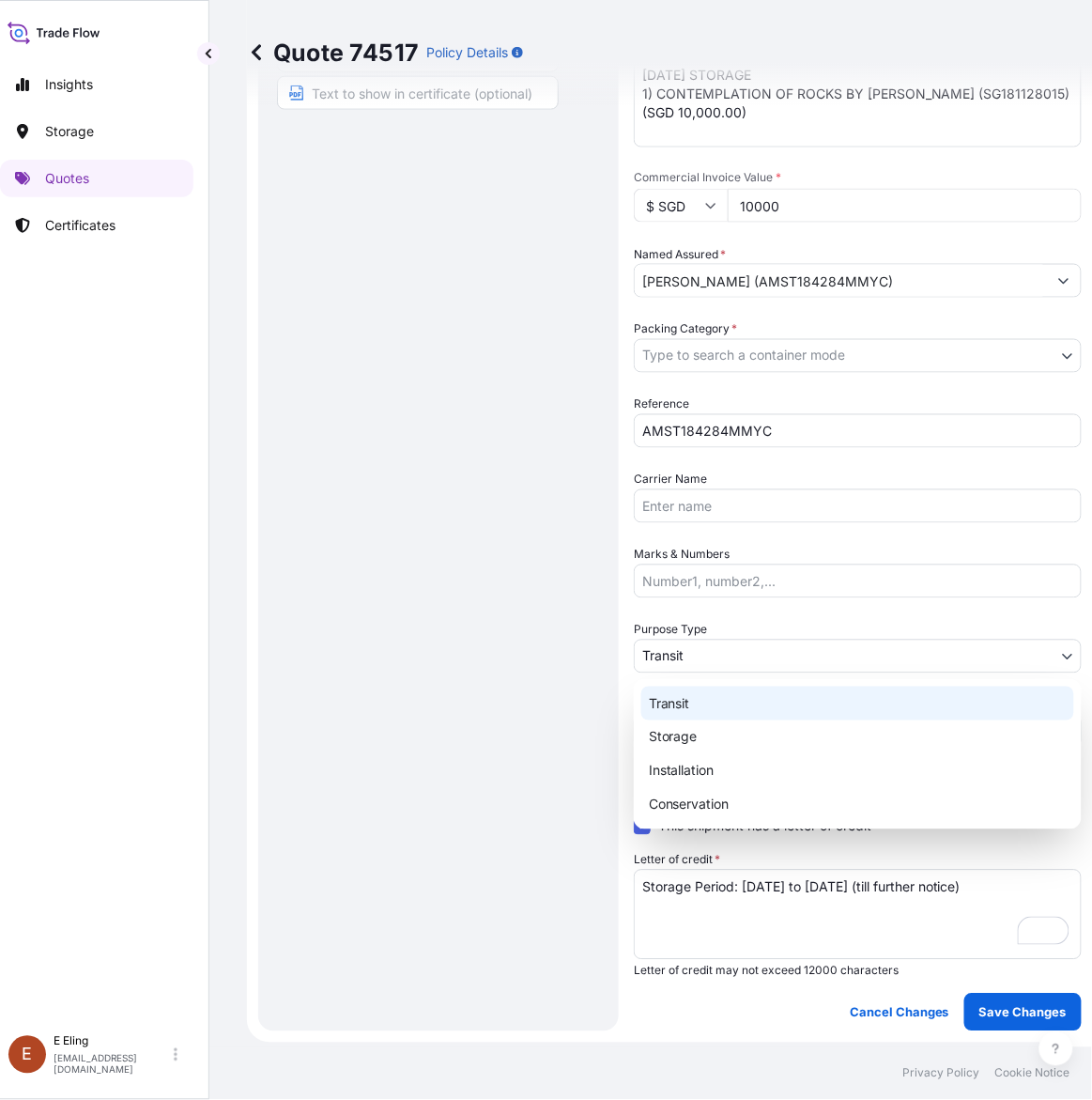
click at [728, 646] on body "Insights Storage Quotes Certificates E E Eling eeling@helutrans.com Quote 74517…" at bounding box center [521, 550] width 1074 height 1100
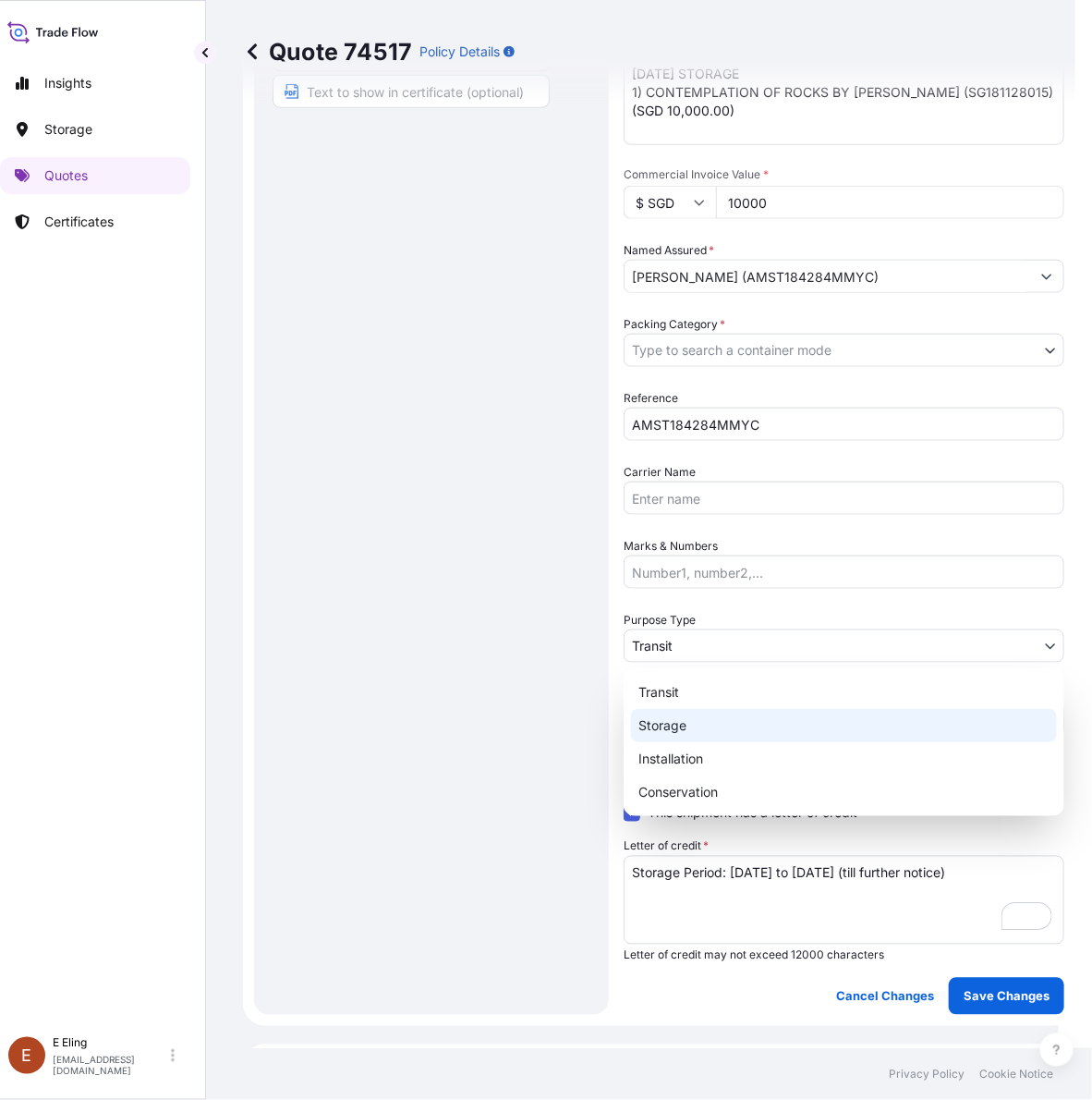
click at [685, 723] on div "Storage" at bounding box center [844, 726] width 426 height 33
select select "Storage"
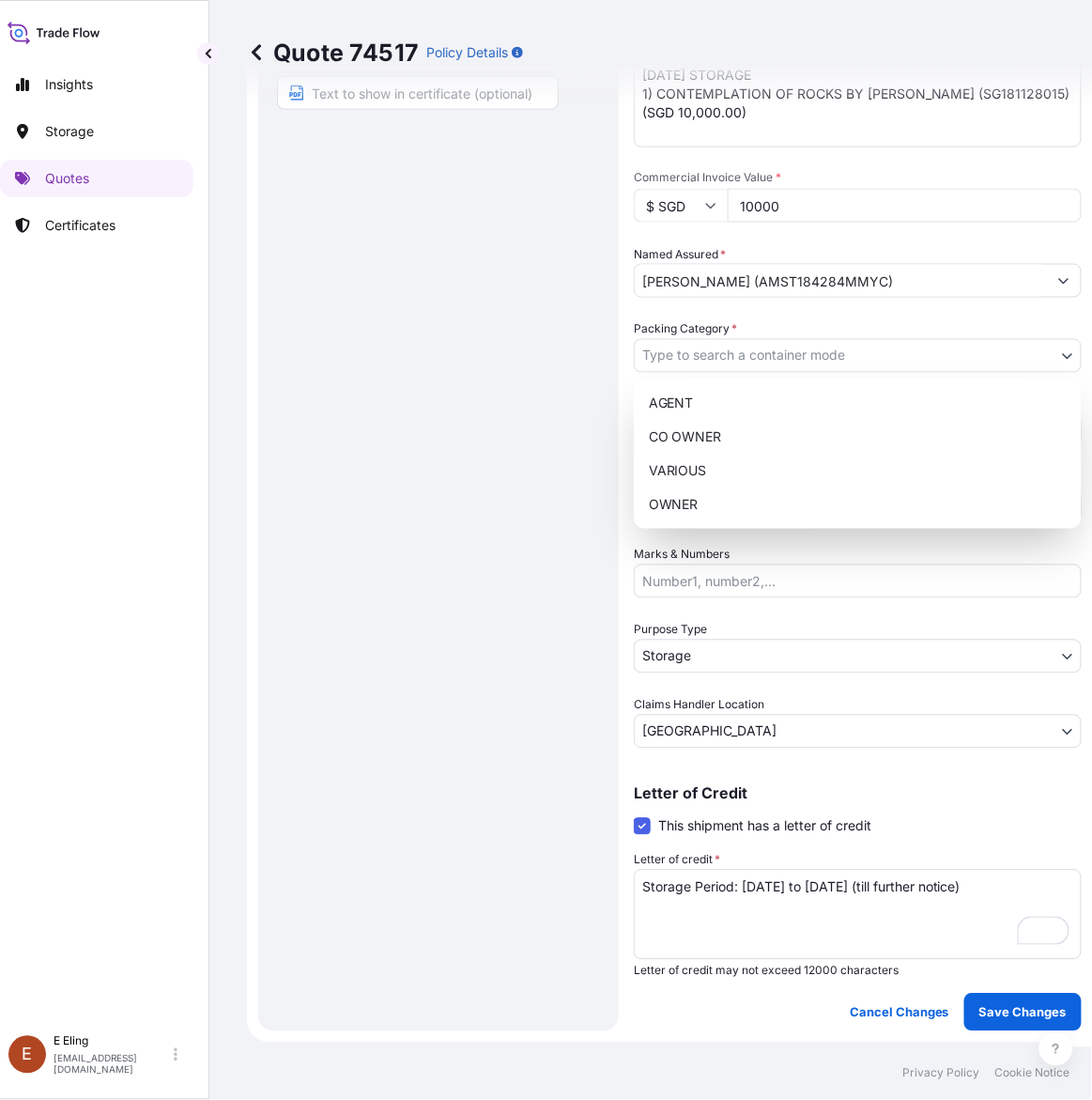
click at [718, 355] on body "Insights Storage Quotes Certificates E E Eling eeling@helutrans.com Quote 74517…" at bounding box center [521, 550] width 1074 height 1100
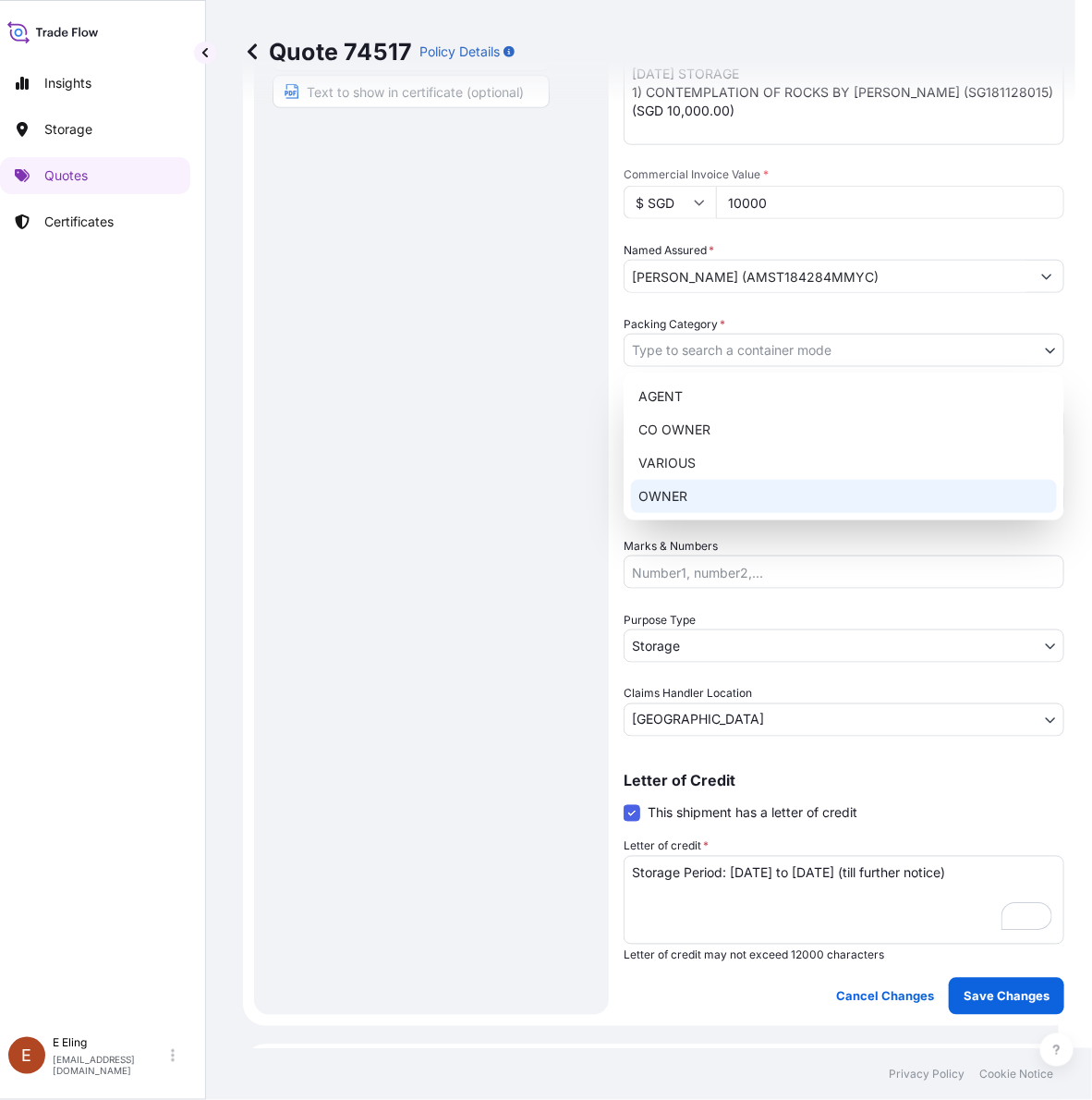
click at [662, 490] on div "OWNER" at bounding box center [844, 496] width 426 height 33
select select "27"
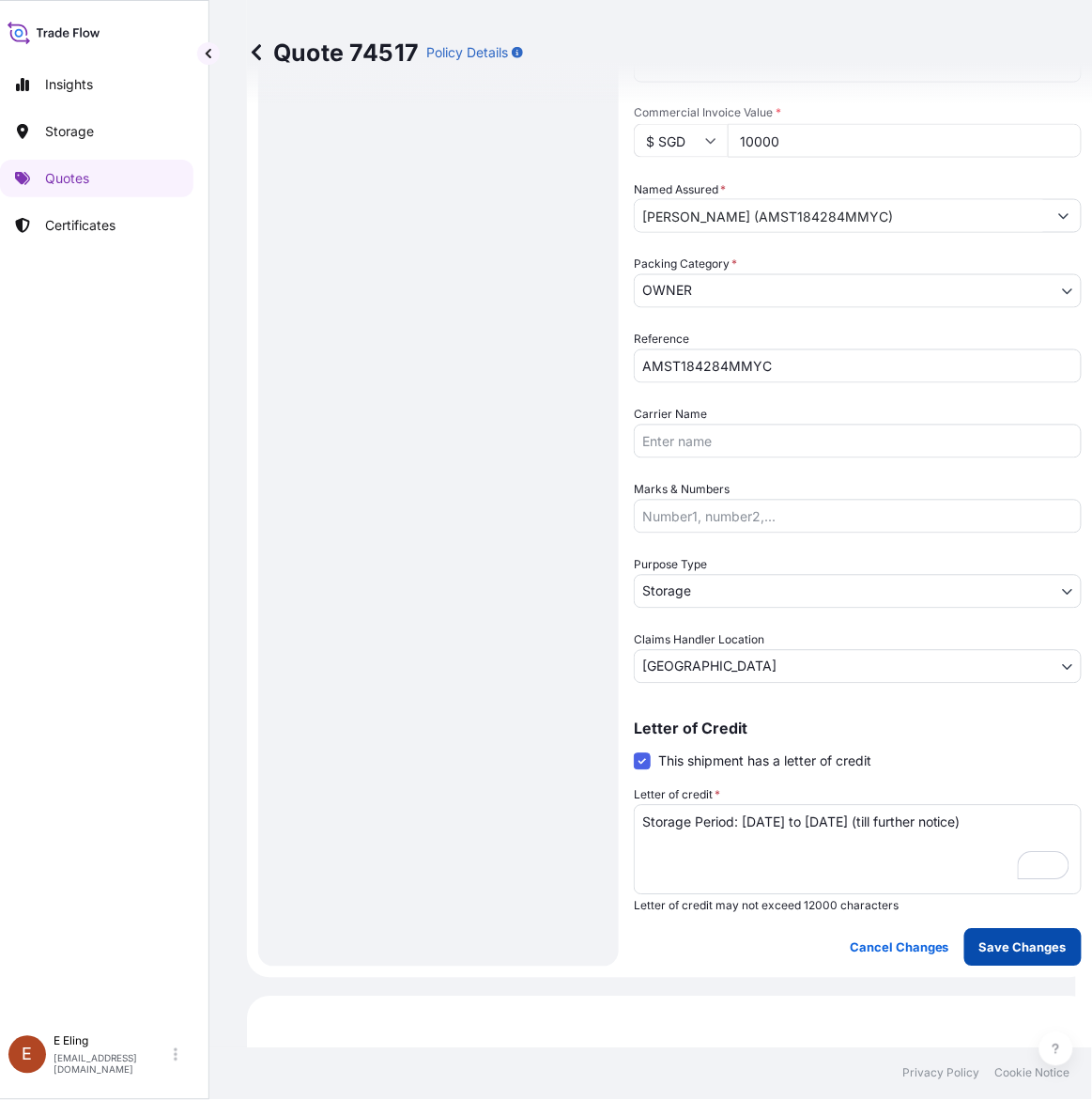
click at [1029, 940] on p "Save Changes" at bounding box center [1023, 947] width 87 height 19
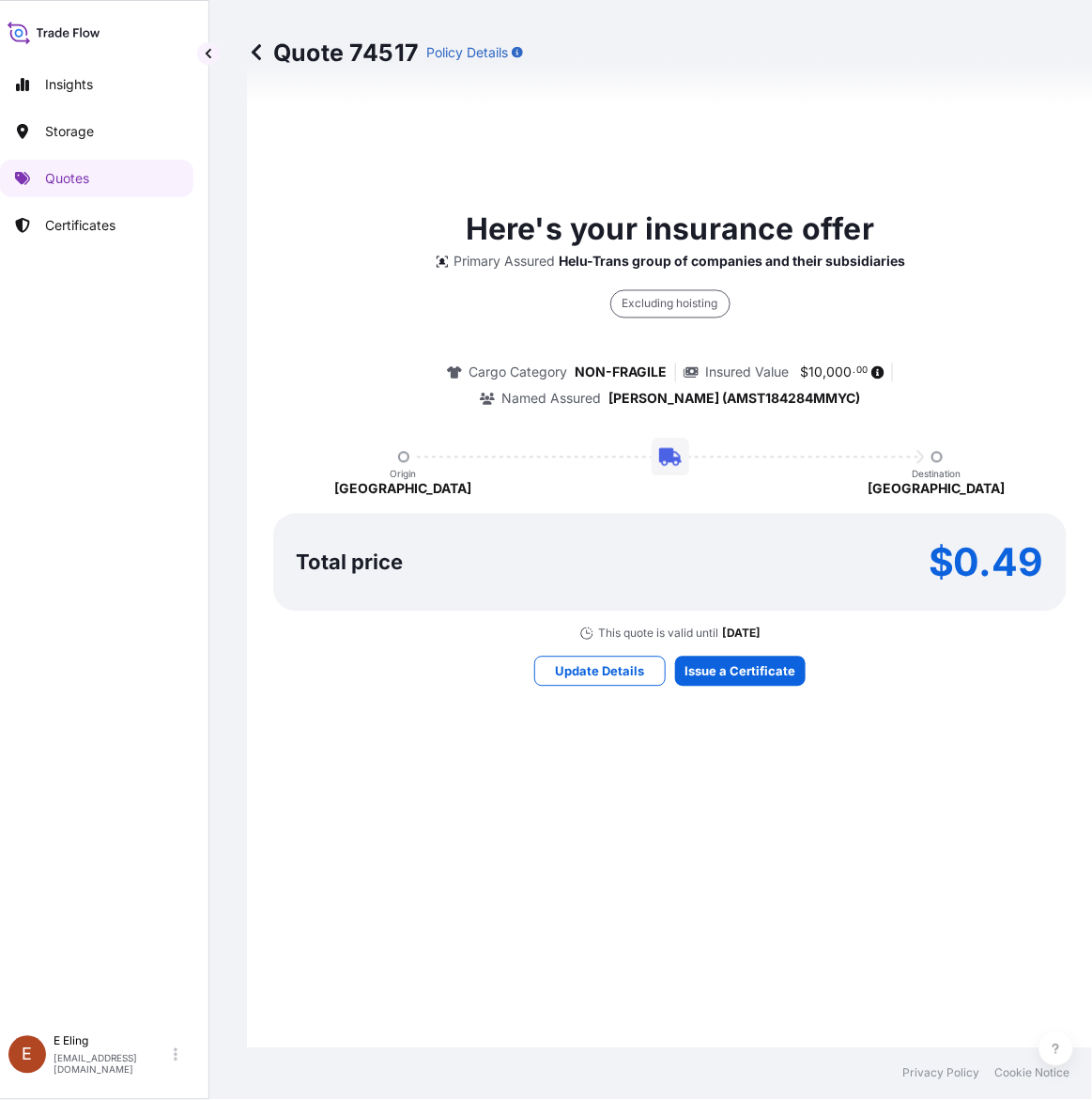
select select "STORAGE"
select select "Storage"
select select "[GEOGRAPHIC_DATA]"
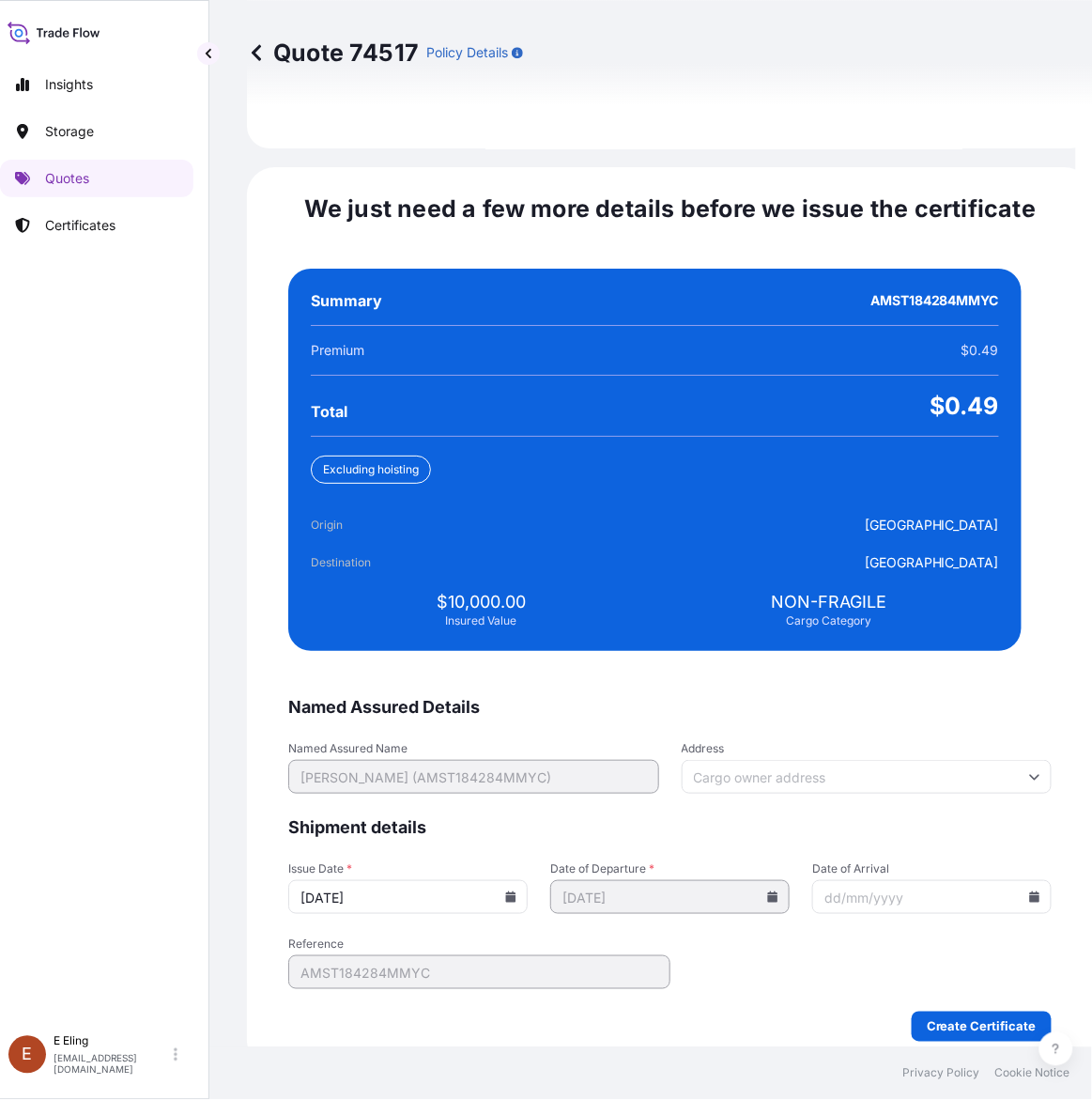
click at [516, 892] on icon at bounding box center [511, 897] width 11 height 11
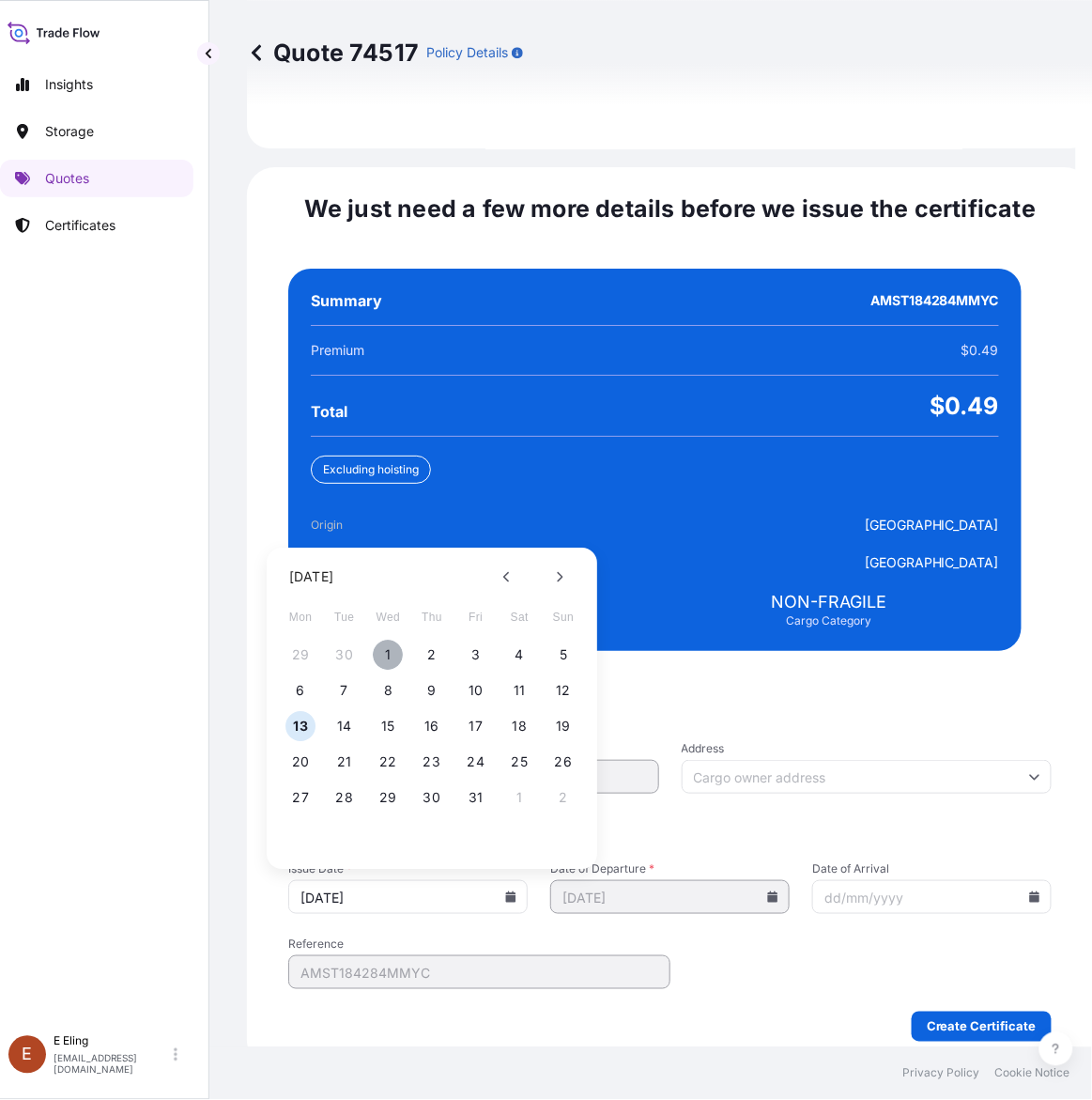
click at [383, 641] on button "1" at bounding box center [388, 656] width 30 height 30
type input "[DATE]"
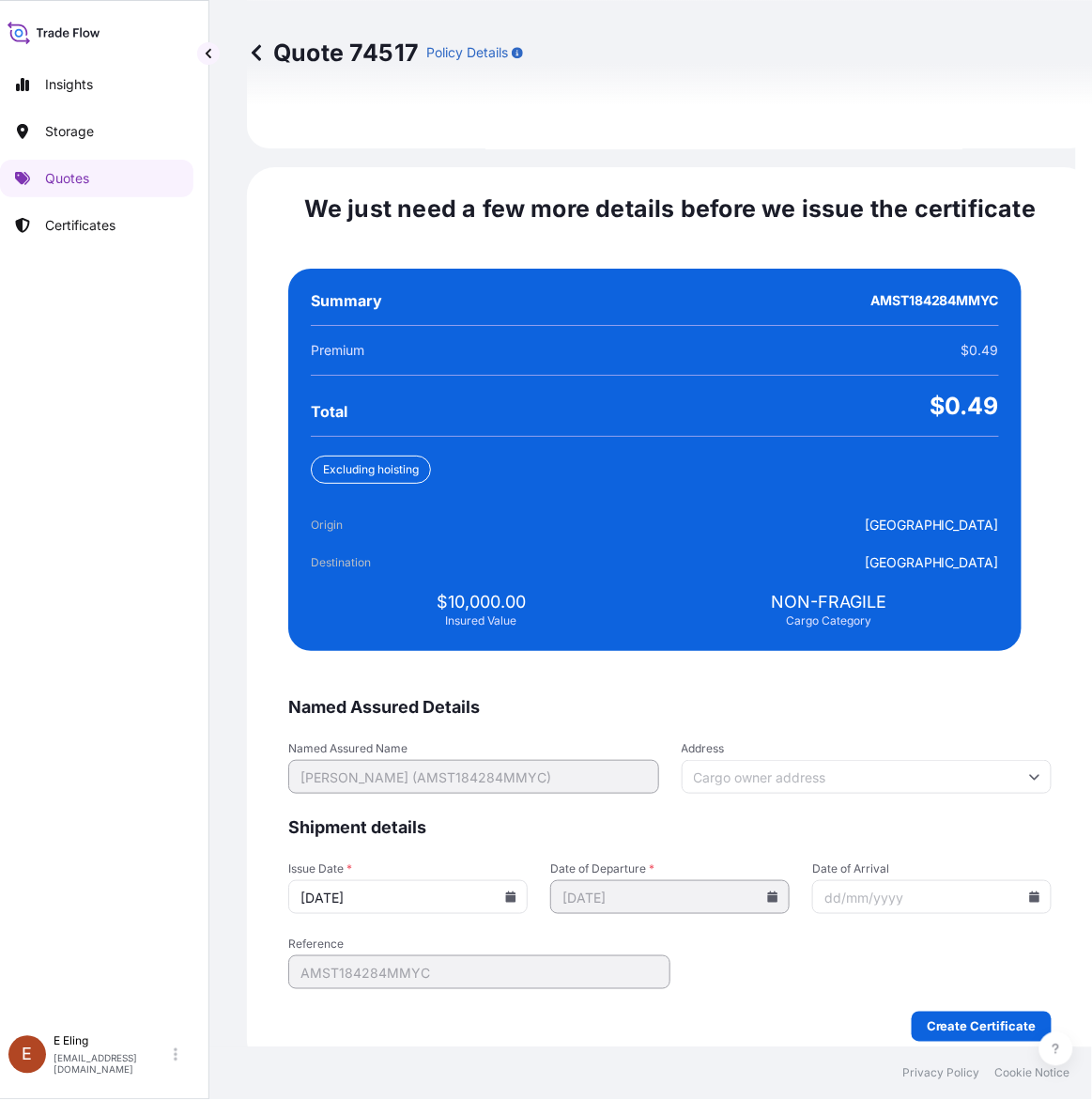
click at [1030, 892] on icon at bounding box center [1035, 897] width 11 height 11
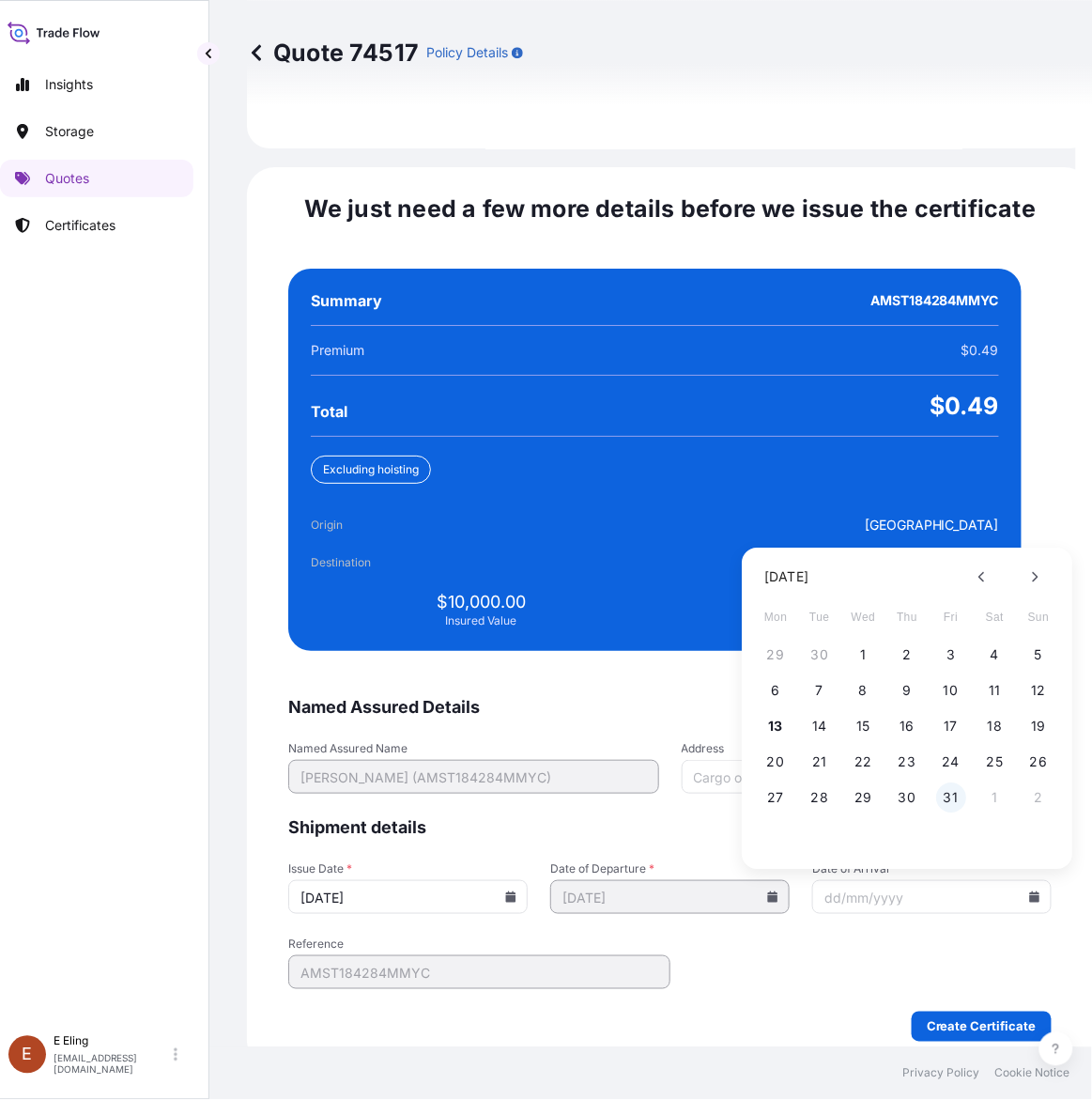
drag, startPoint x: 931, startPoint y: 785, endPoint x: 948, endPoint y: 785, distance: 17.0
click at [933, 785] on div "27 28 29 30 31 1 2" at bounding box center [908, 798] width 301 height 33
click at [948, 785] on button "31" at bounding box center [951, 798] width 30 height 30
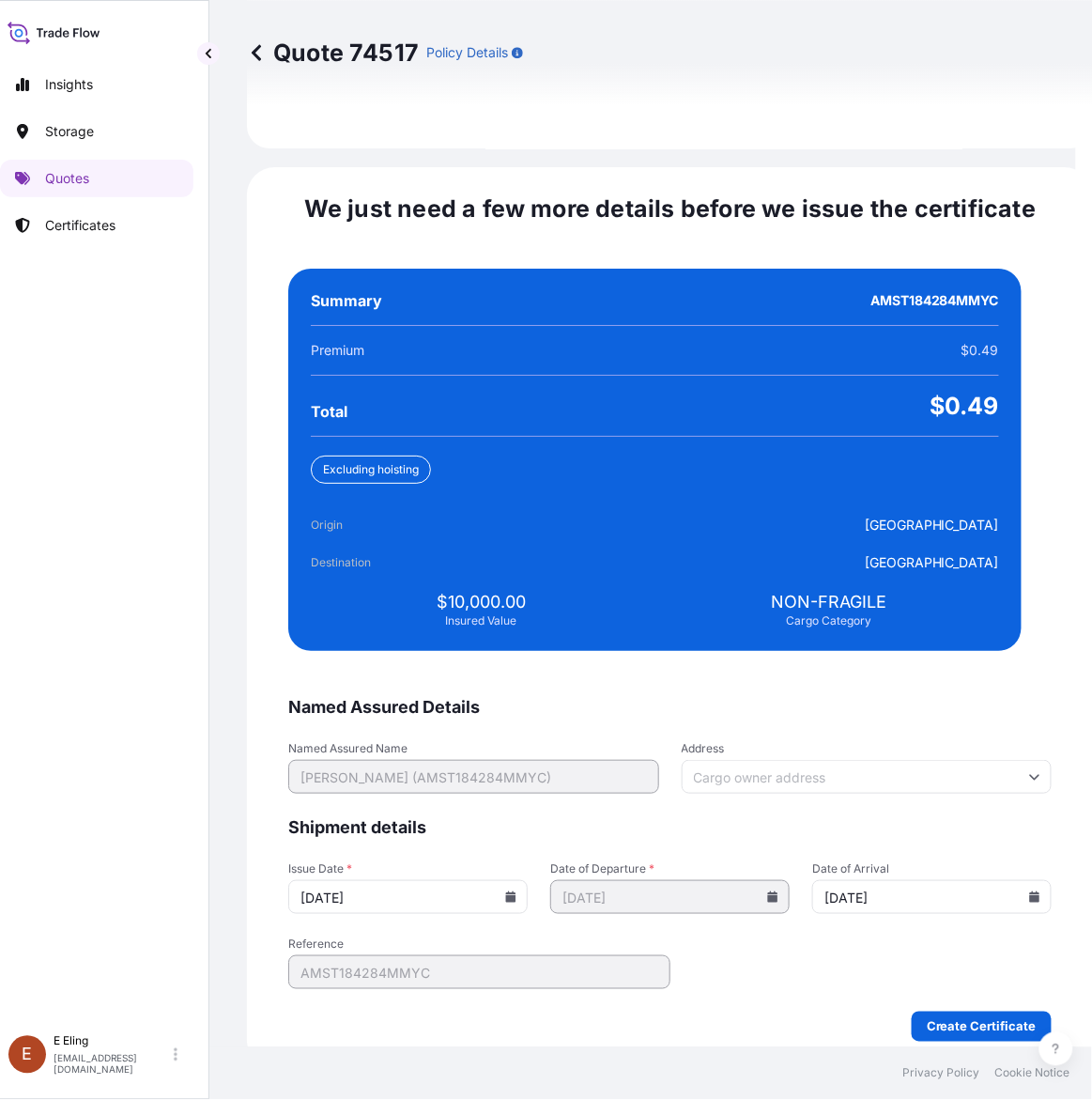
type input "[DATE]"
drag, startPoint x: 978, startPoint y: 983, endPoint x: 967, endPoint y: 1019, distance: 37.6
click at [970, 1015] on form "Named Assured Details Named Assured Name MR. CHARLES SAMUEL FARRELL (AMST184284…" at bounding box center [669, 869] width 764 height 346
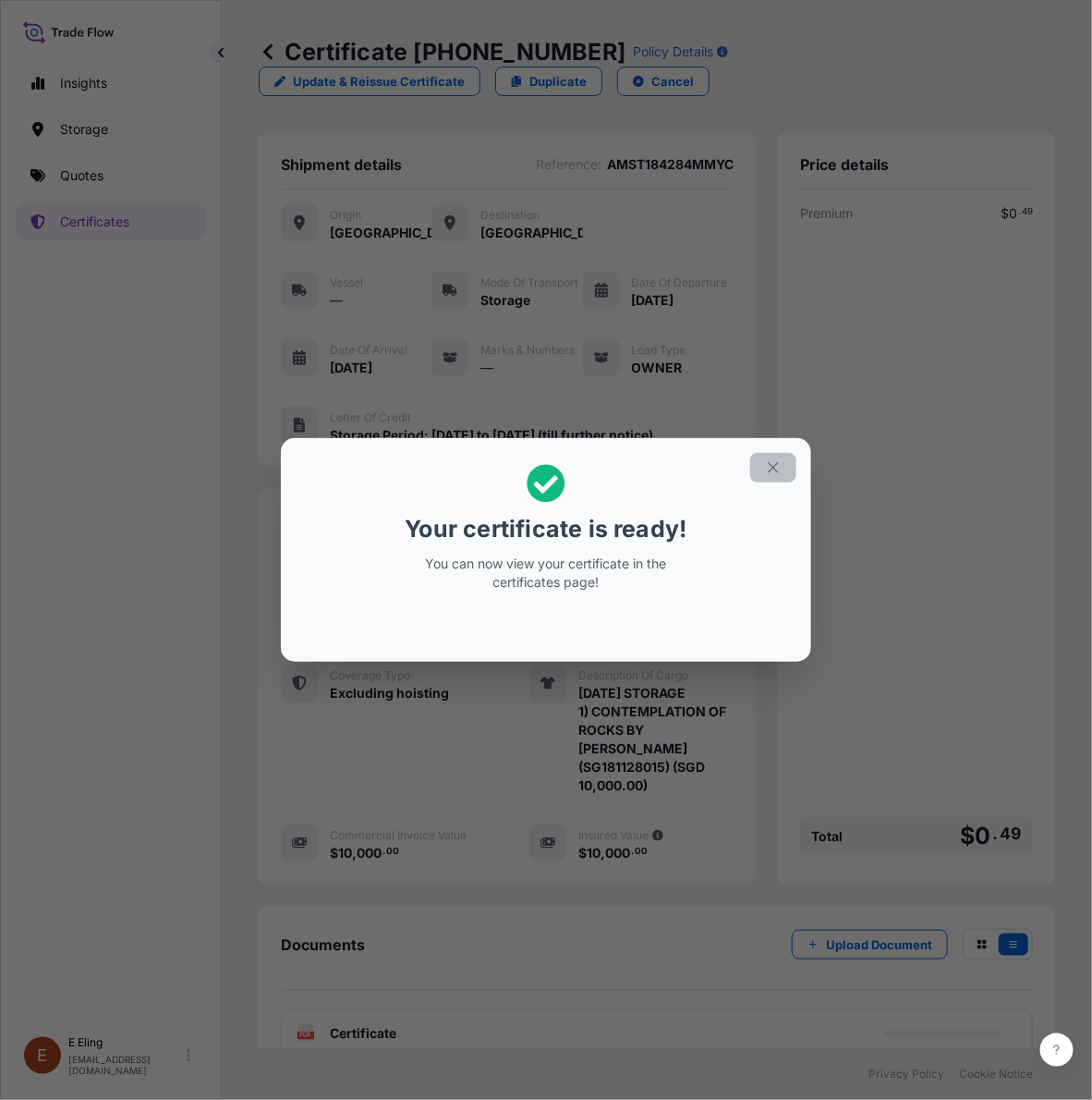
click at [765, 463] on icon "button" at bounding box center [773, 467] width 16 height 16
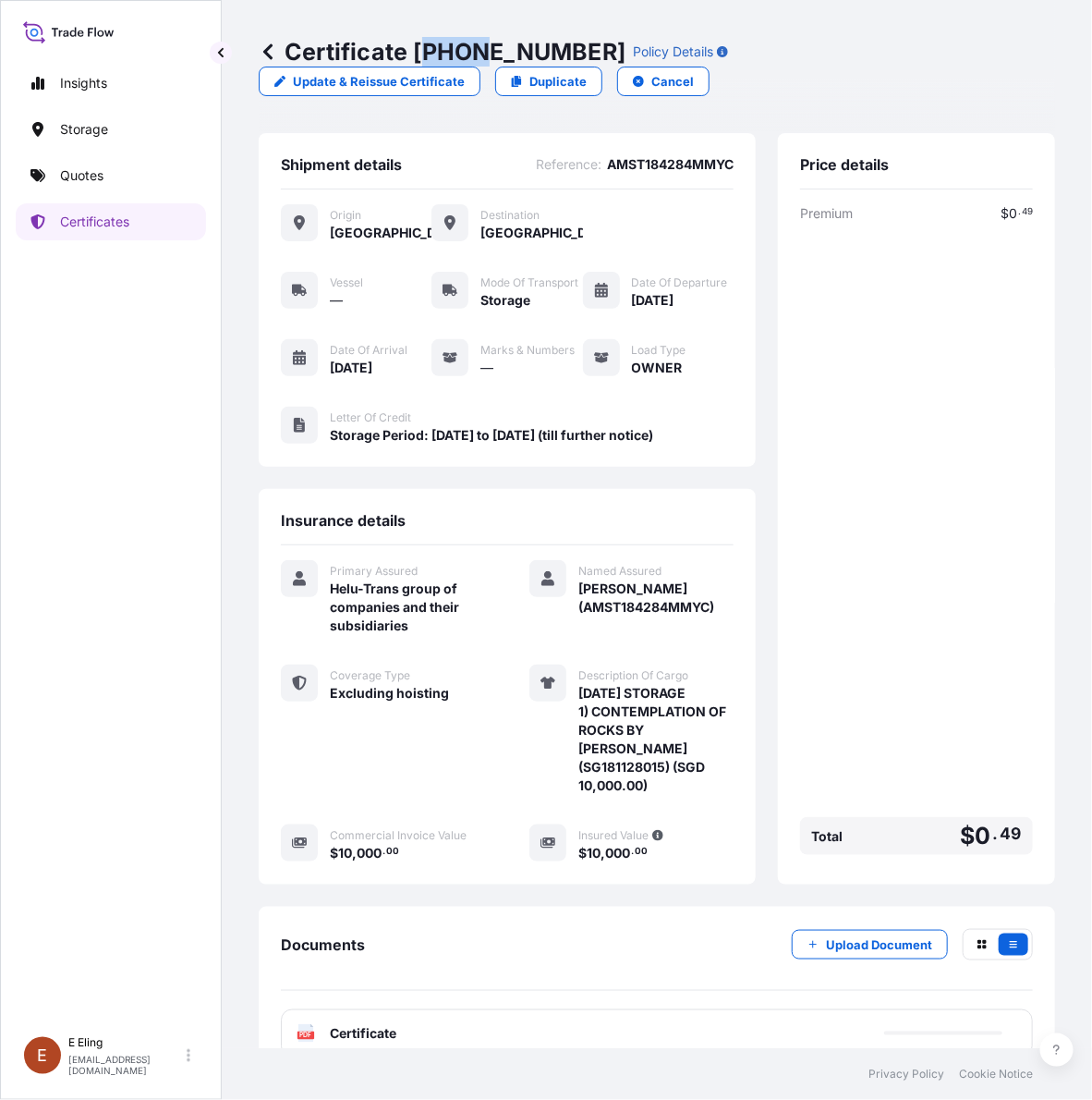
drag, startPoint x: 422, startPoint y: 52, endPoint x: 427, endPoint y: 29, distance: 23.5
click at [487, 42] on p "Certificate 31504-1628-1" at bounding box center [442, 51] width 367 height 30
drag, startPoint x: 419, startPoint y: 44, endPoint x: 575, endPoint y: 48, distance: 156.1
click at [575, 48] on p "Certificate 31504-1628-1" at bounding box center [442, 51] width 367 height 30
copy p "[PHONE_NUMBER]"
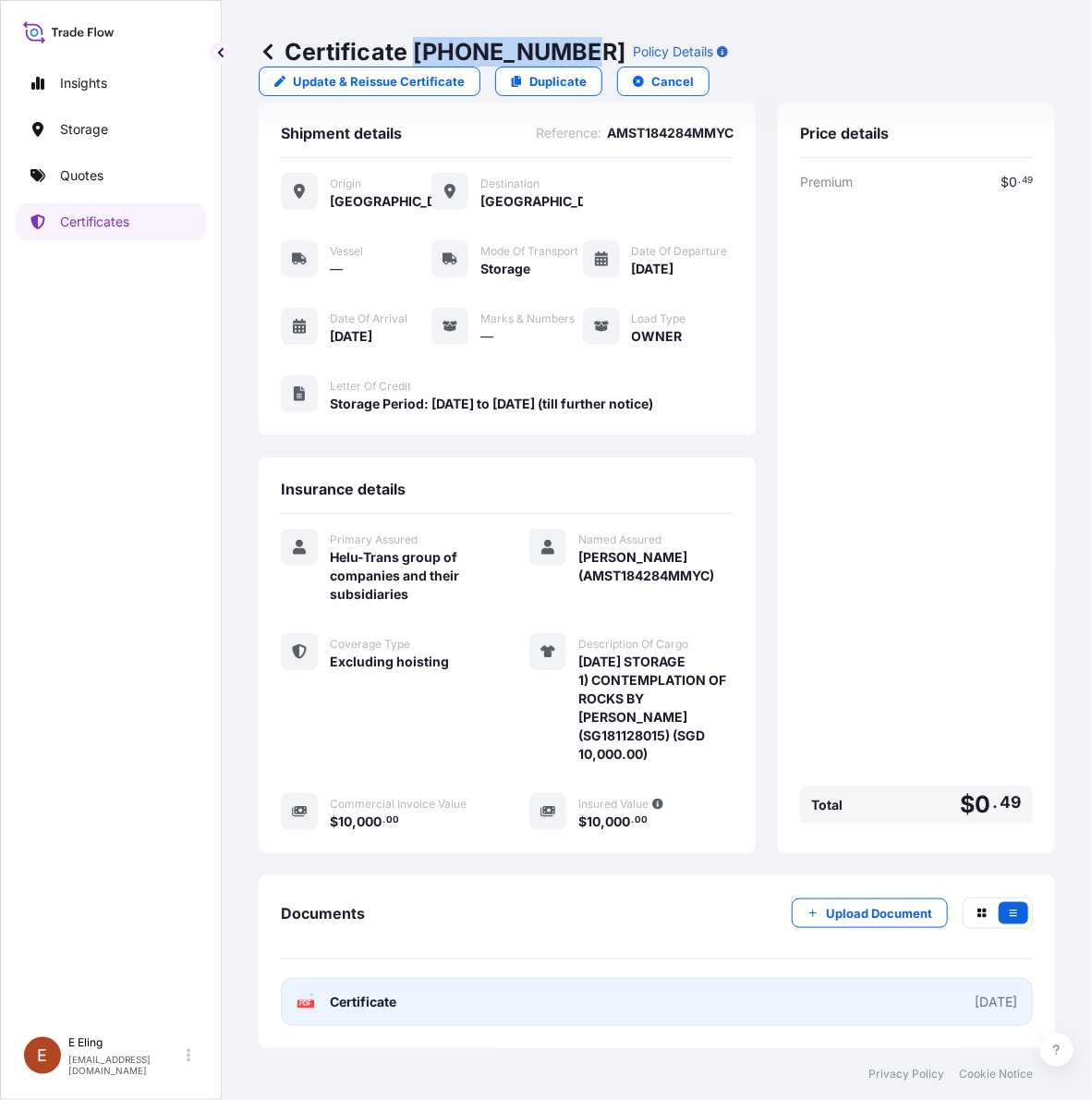
click at [809, 995] on link "PDF Certificate [DATE]" at bounding box center [657, 1002] width 753 height 48
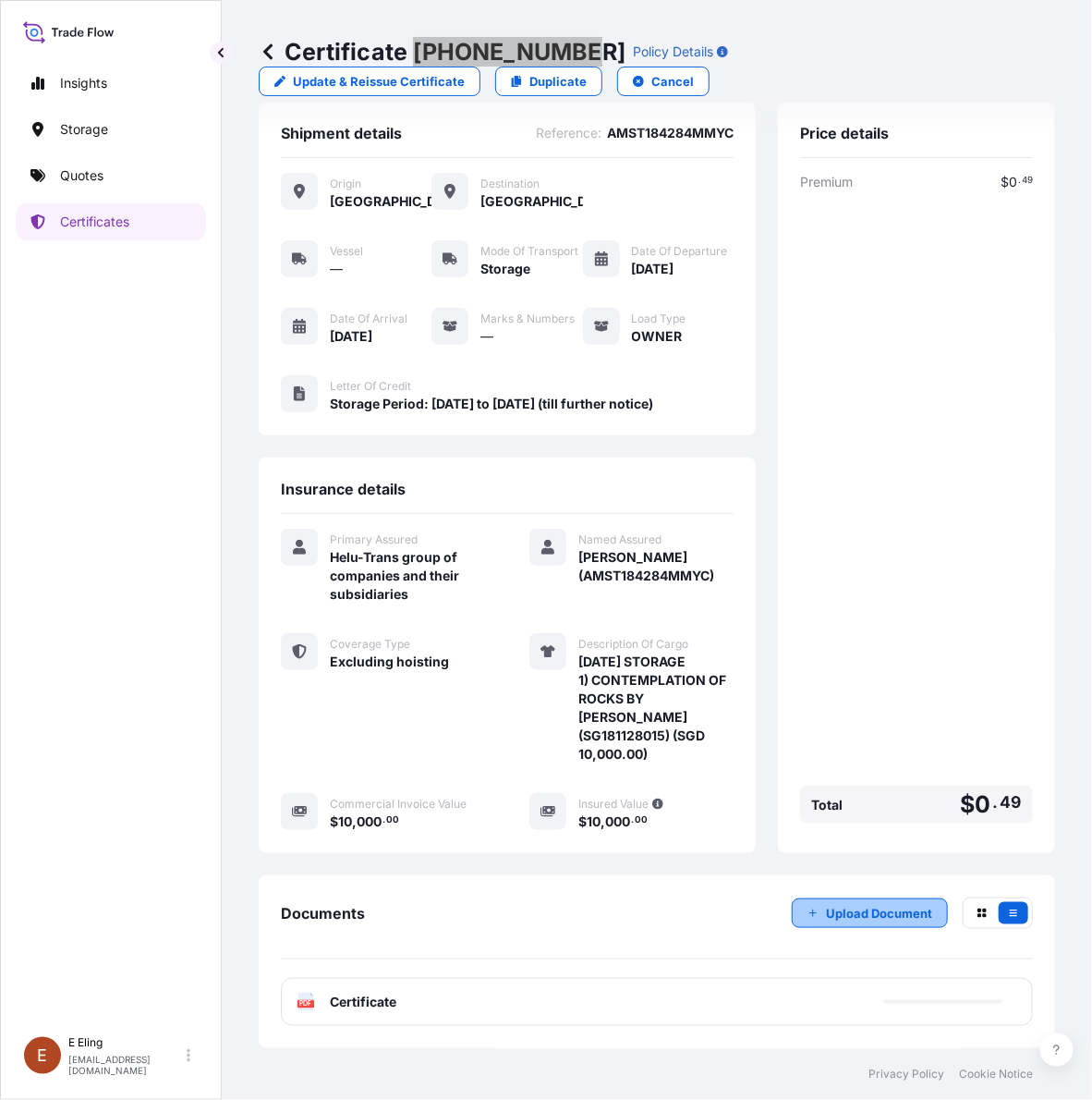
click at [866, 913] on p "Upload Document" at bounding box center [879, 912] width 106 height 18
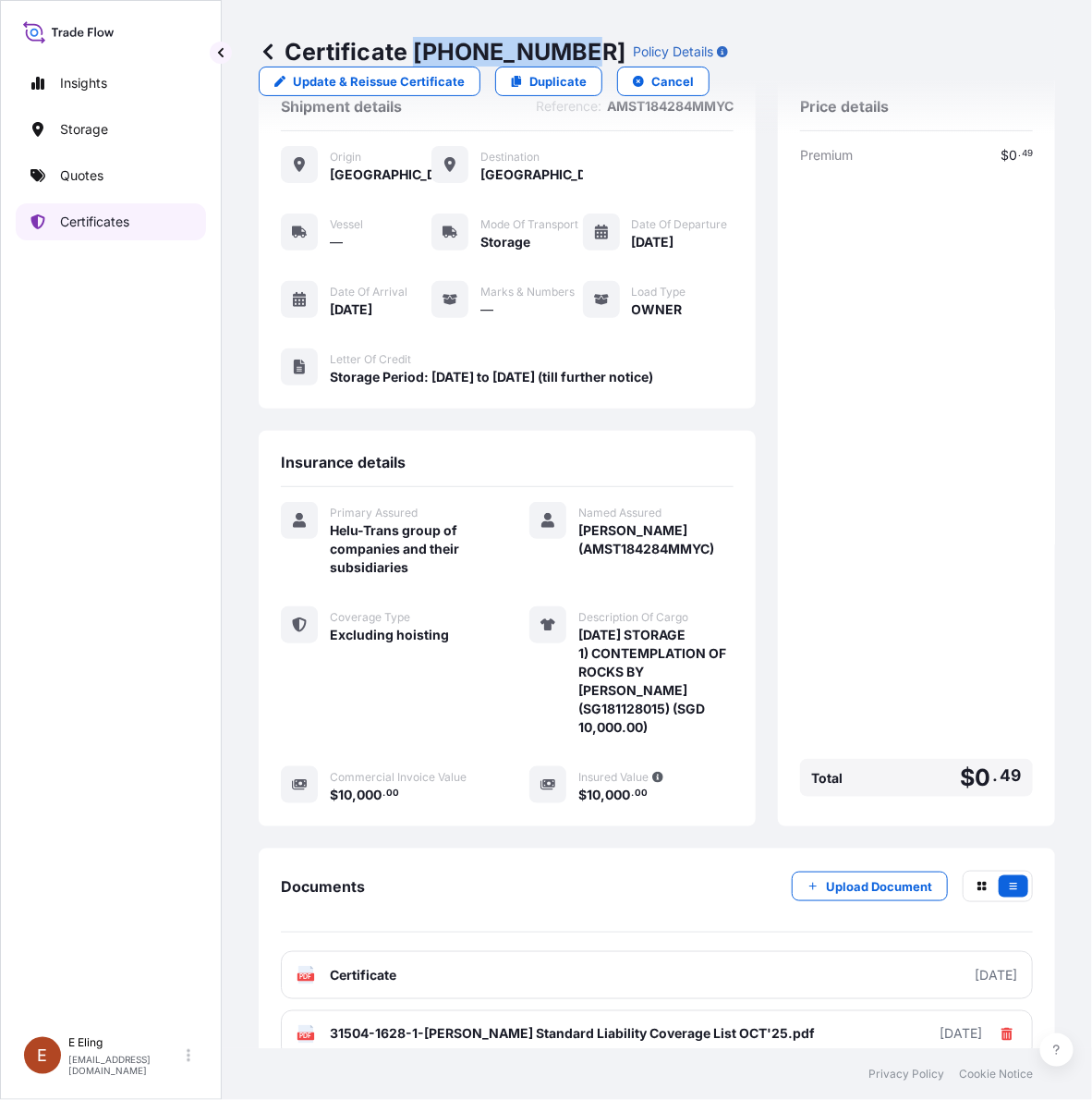
click at [71, 224] on p "Certificates" at bounding box center [95, 222] width 70 height 18
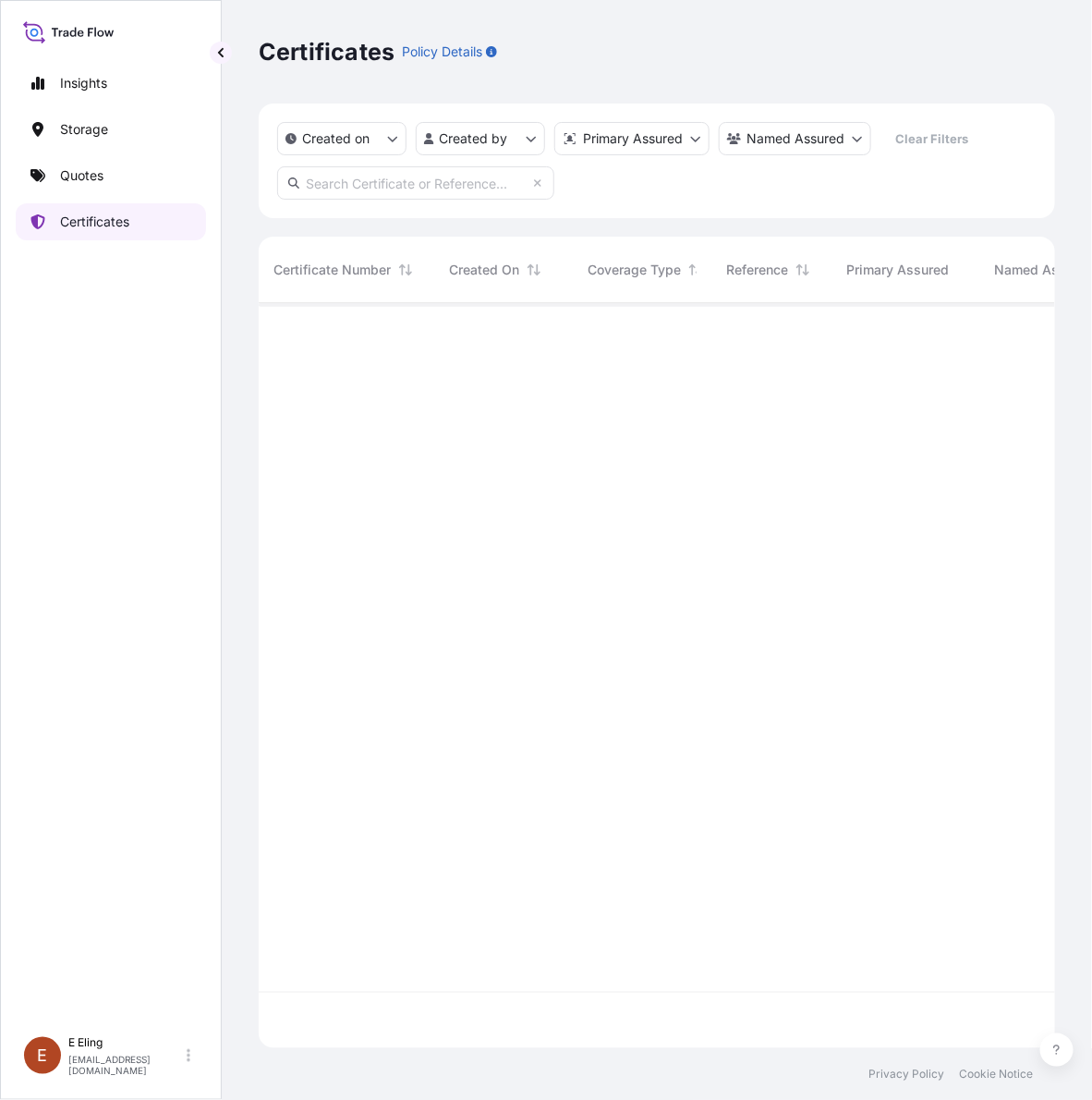
scroll to position [737, 779]
click at [308, 183] on input "text" at bounding box center [416, 183] width 278 height 33
paste input "AMST181253JHJH"
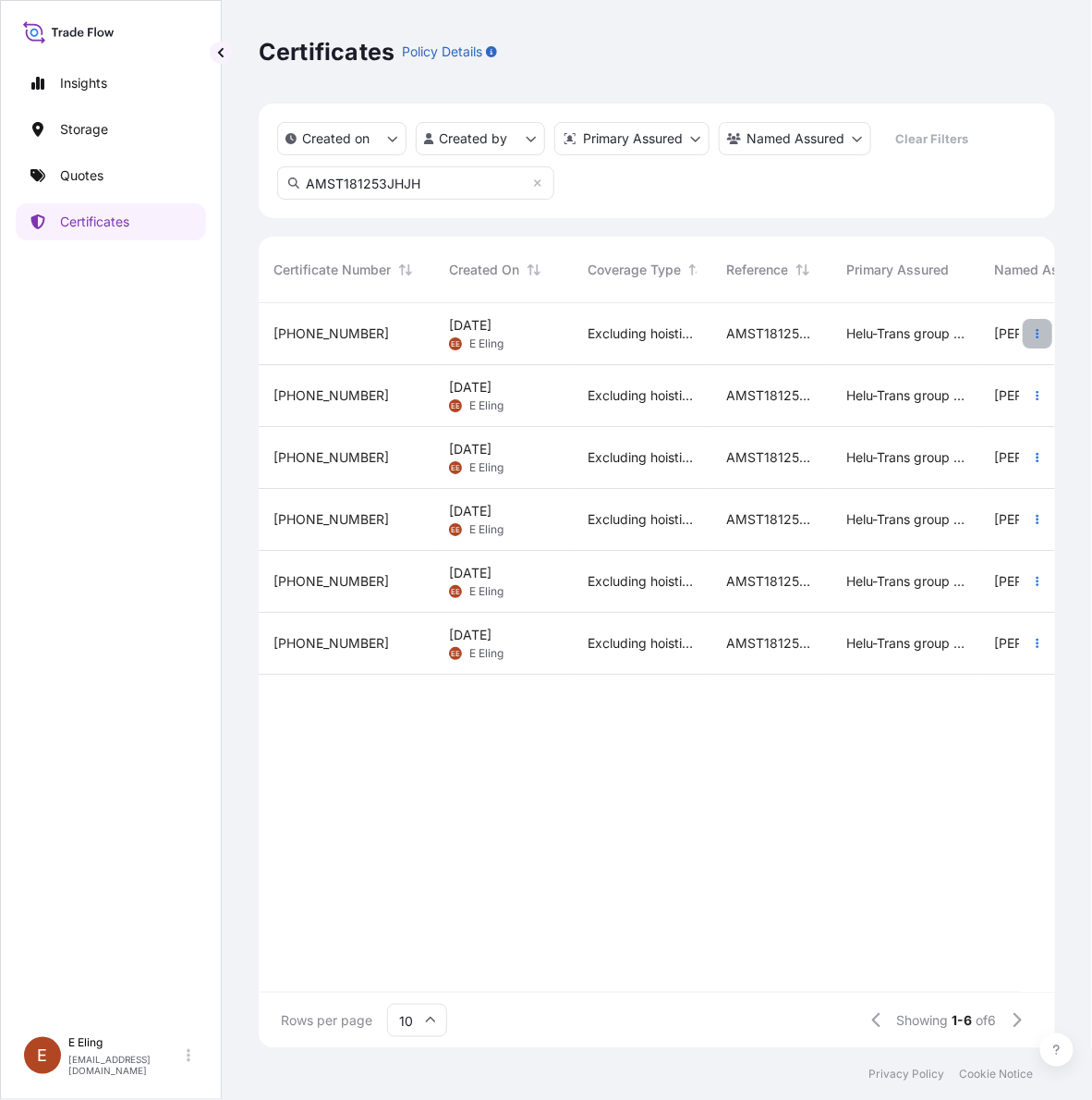
type input "AMST181253JHJH"
click at [1048, 330] on button "button" at bounding box center [1038, 334] width 30 height 30
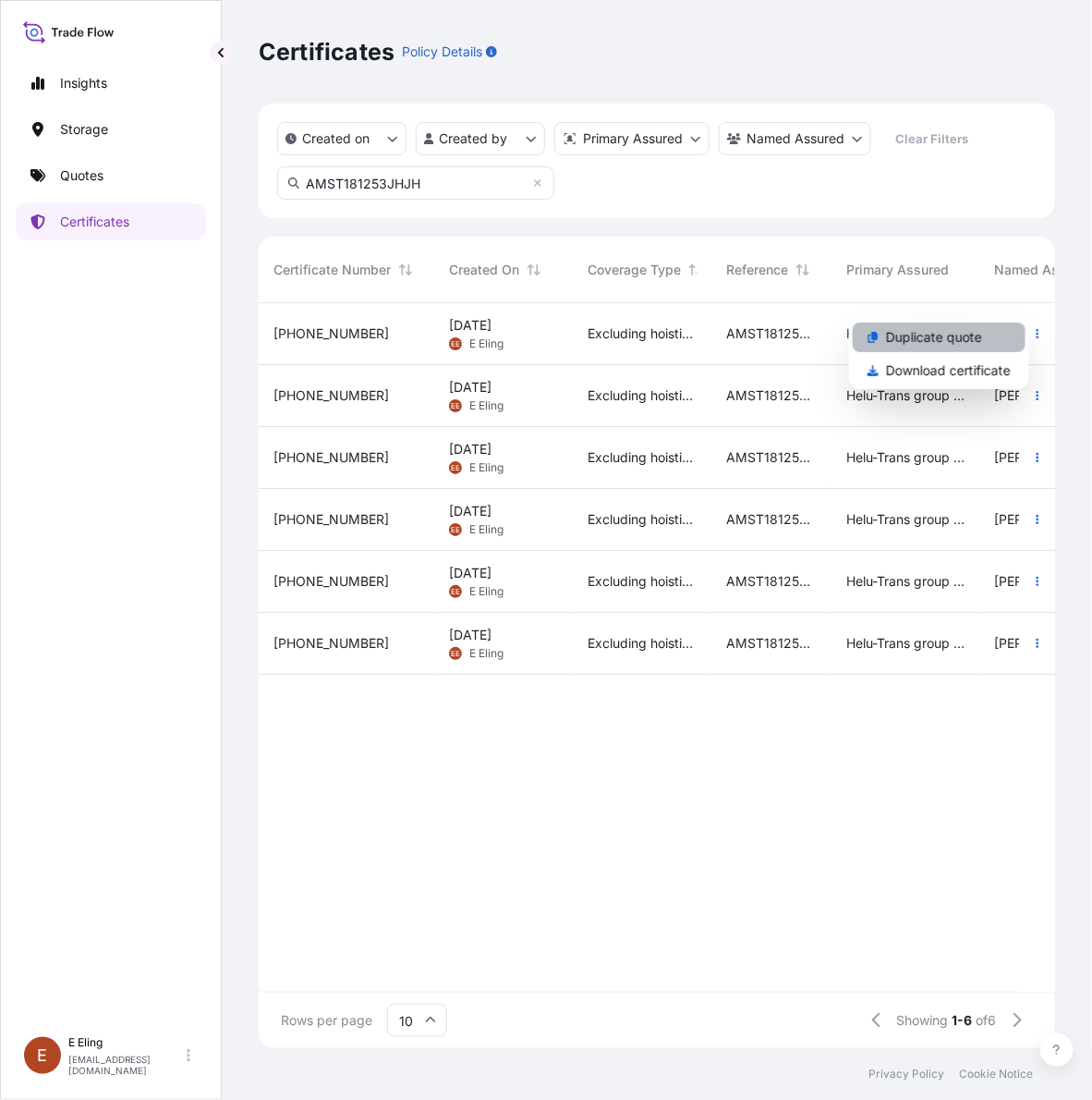
click at [936, 349] on link "Duplicate quote" at bounding box center [939, 337] width 173 height 30
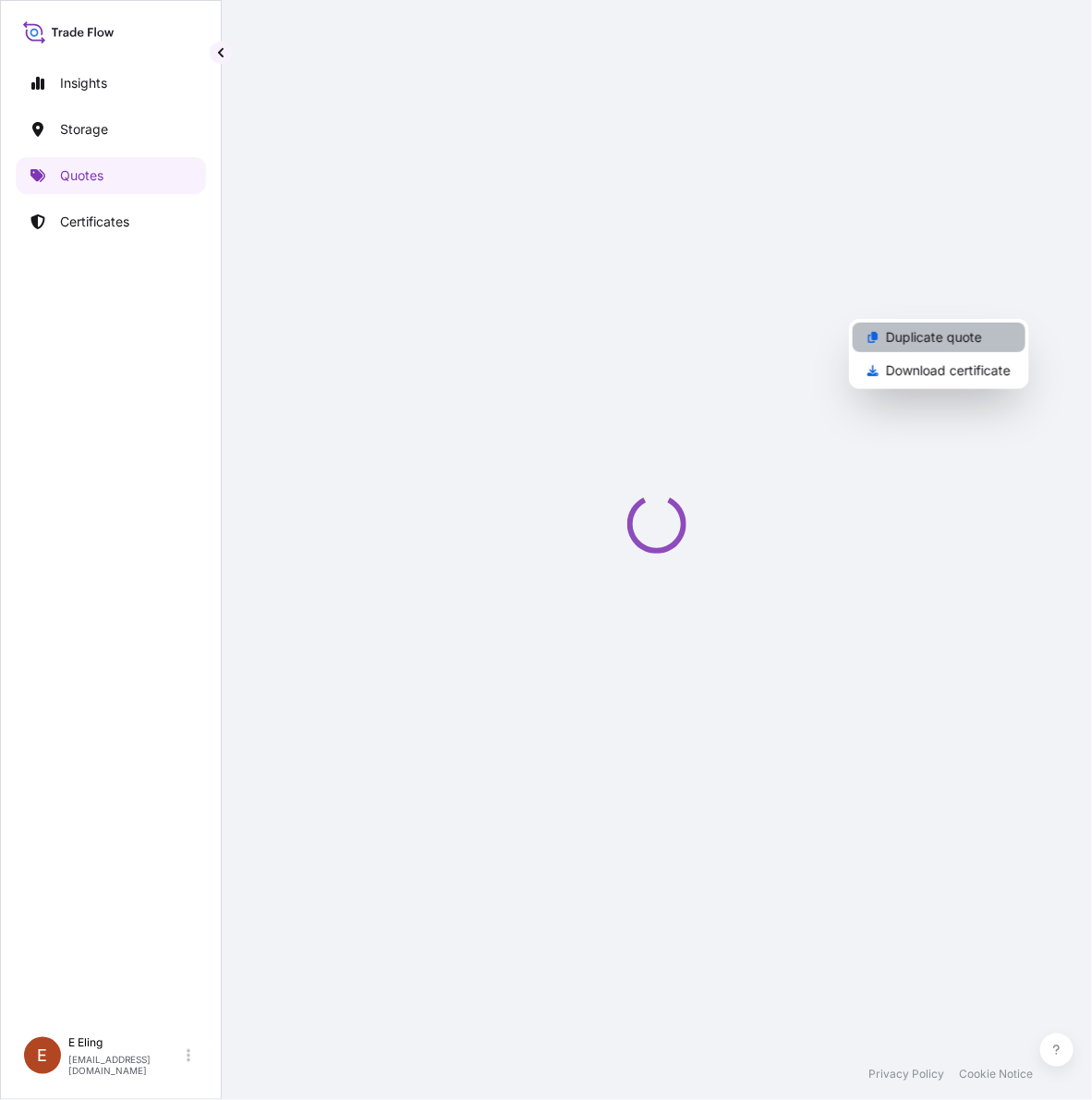
select select "STORAGE"
select select "Storage"
select select "[GEOGRAPHIC_DATA]"
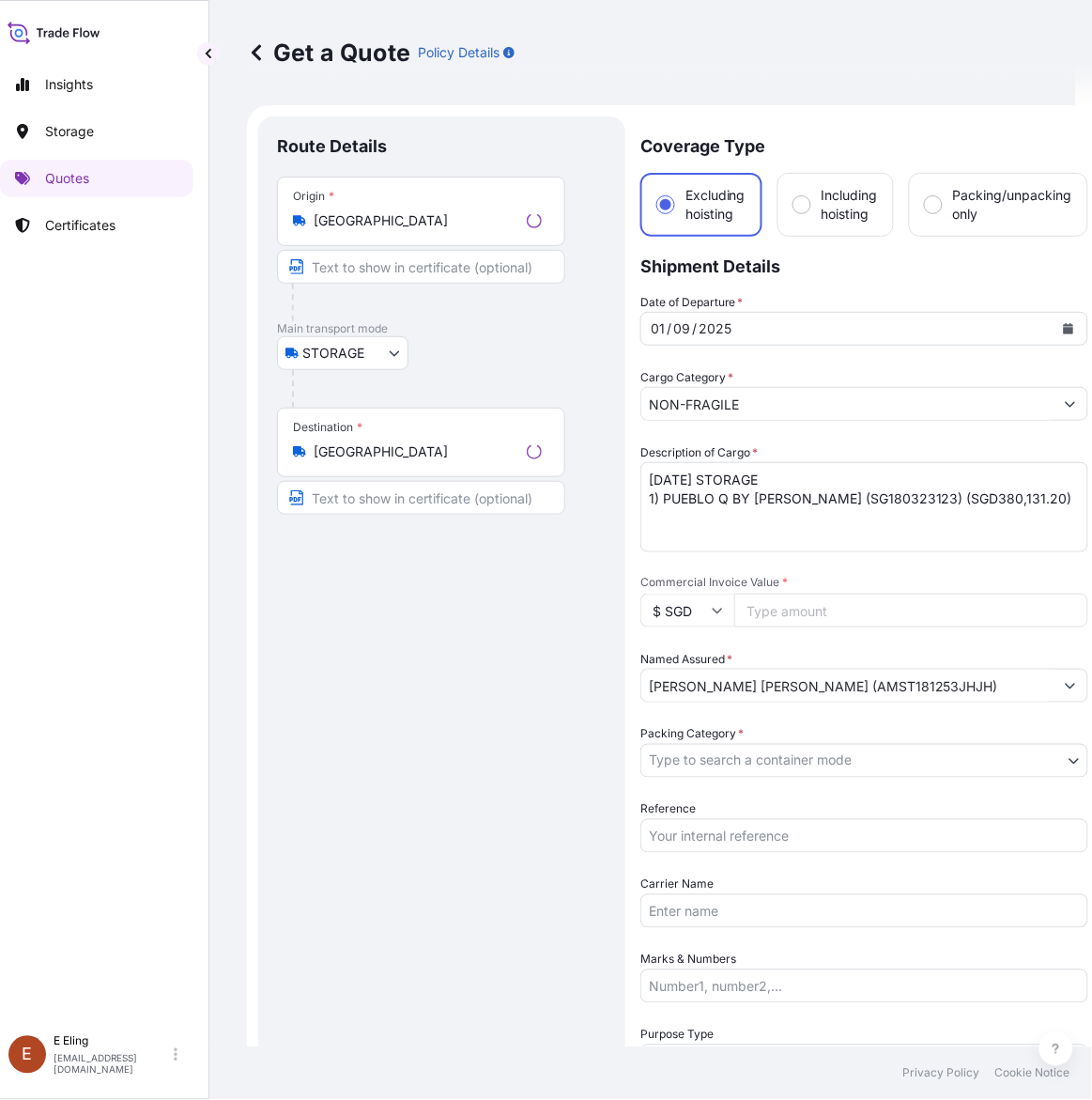
scroll to position [30, 0]
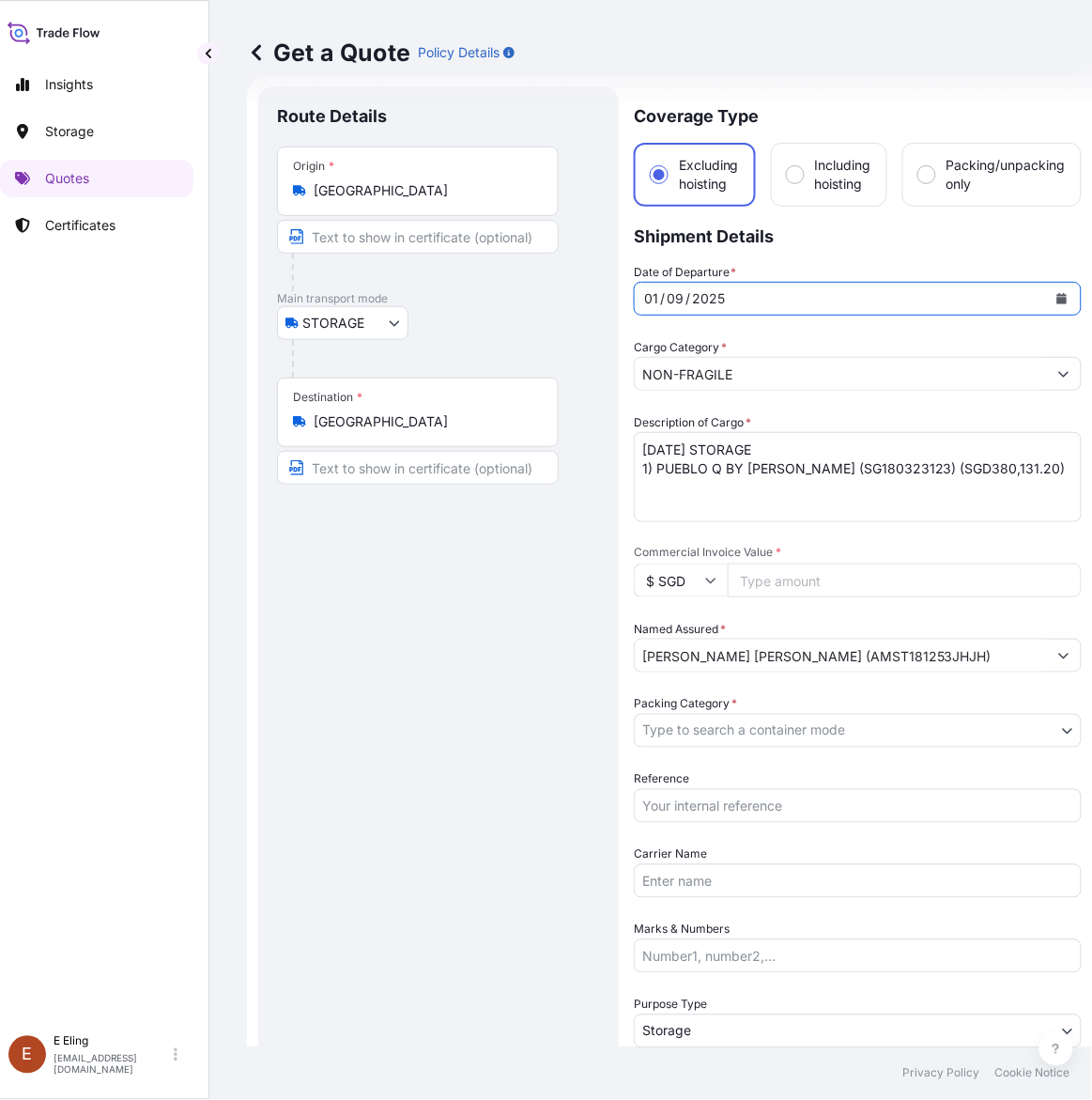
click at [1062, 287] on button "Calendar" at bounding box center [1062, 299] width 30 height 30
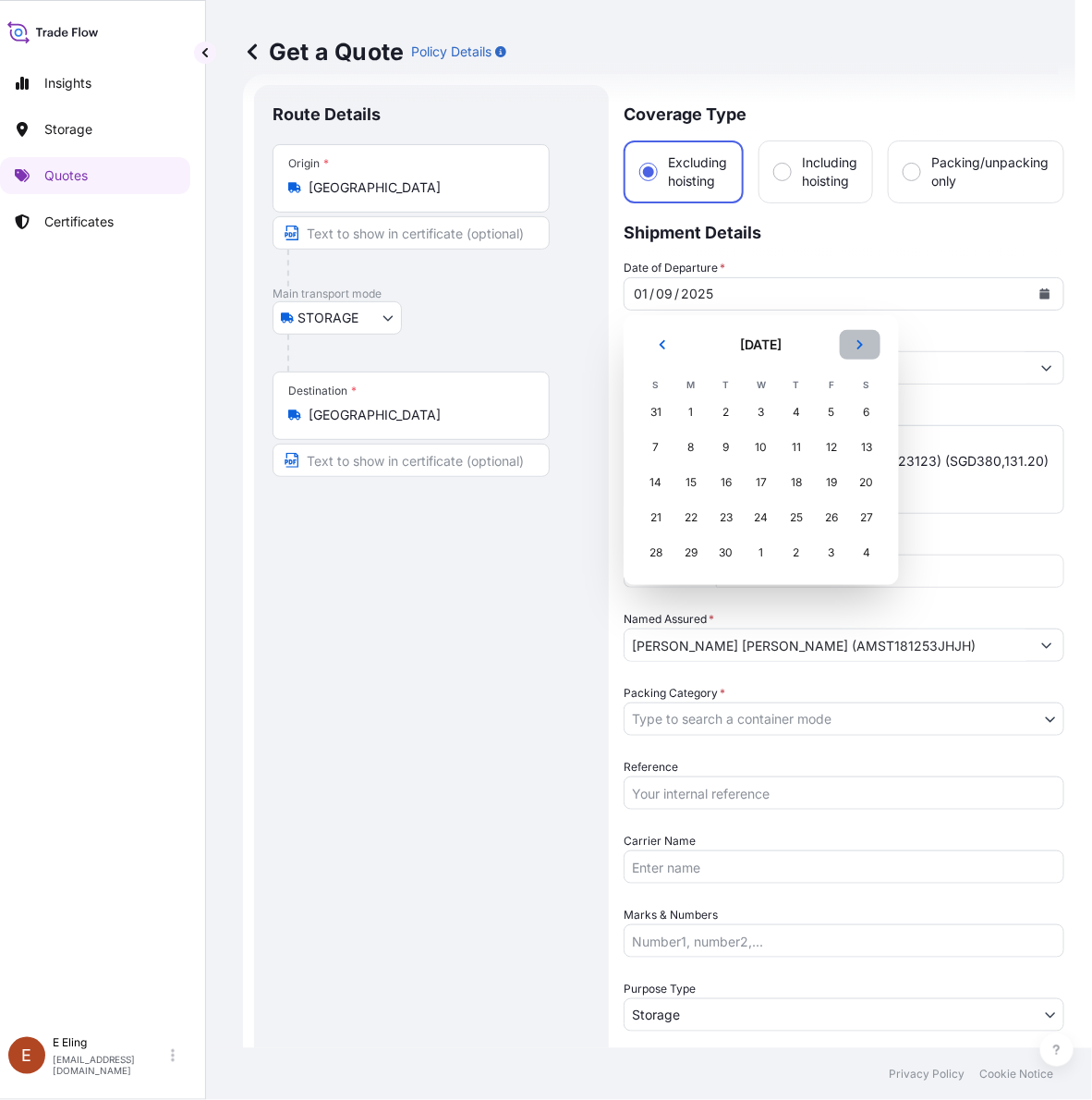
click at [861, 336] on button "Next" at bounding box center [860, 344] width 41 height 30
click at [767, 414] on div "1" at bounding box center [761, 412] width 33 height 33
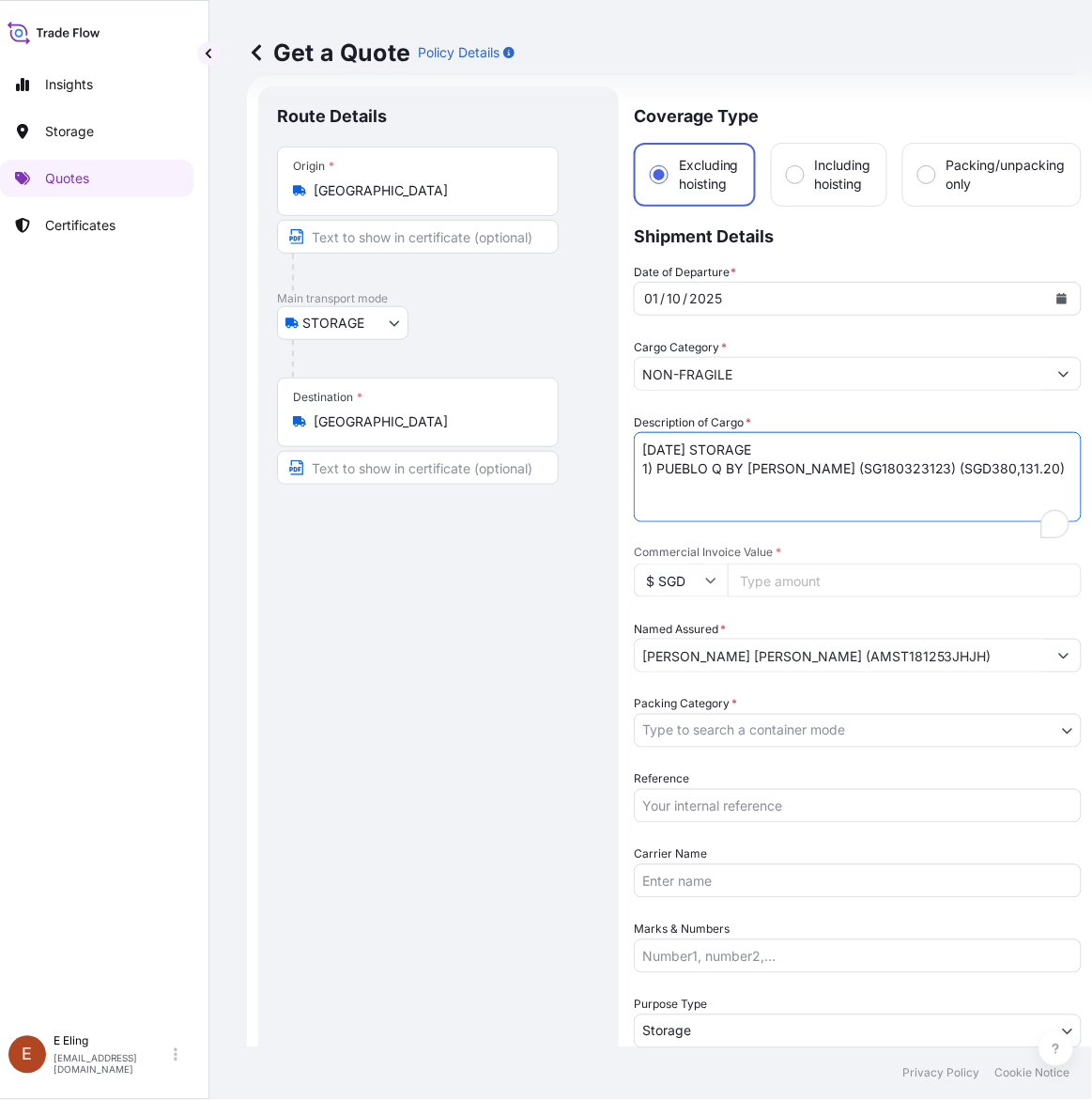
drag, startPoint x: 666, startPoint y: 442, endPoint x: 579, endPoint y: 449, distance: 87.3
click at [579, 449] on form "Route Details Place of loading Road / Inland Road / Inland Origin * Singapore M…" at bounding box center [669, 745] width 846 height 1342
type textarea "OCT25 STORAGE 1) PUEBLO Q BY OLGA DE AMARAL (SG180323123) (SGD380,131.20)"
click at [739, 809] on input "Reference" at bounding box center [858, 806] width 448 height 33
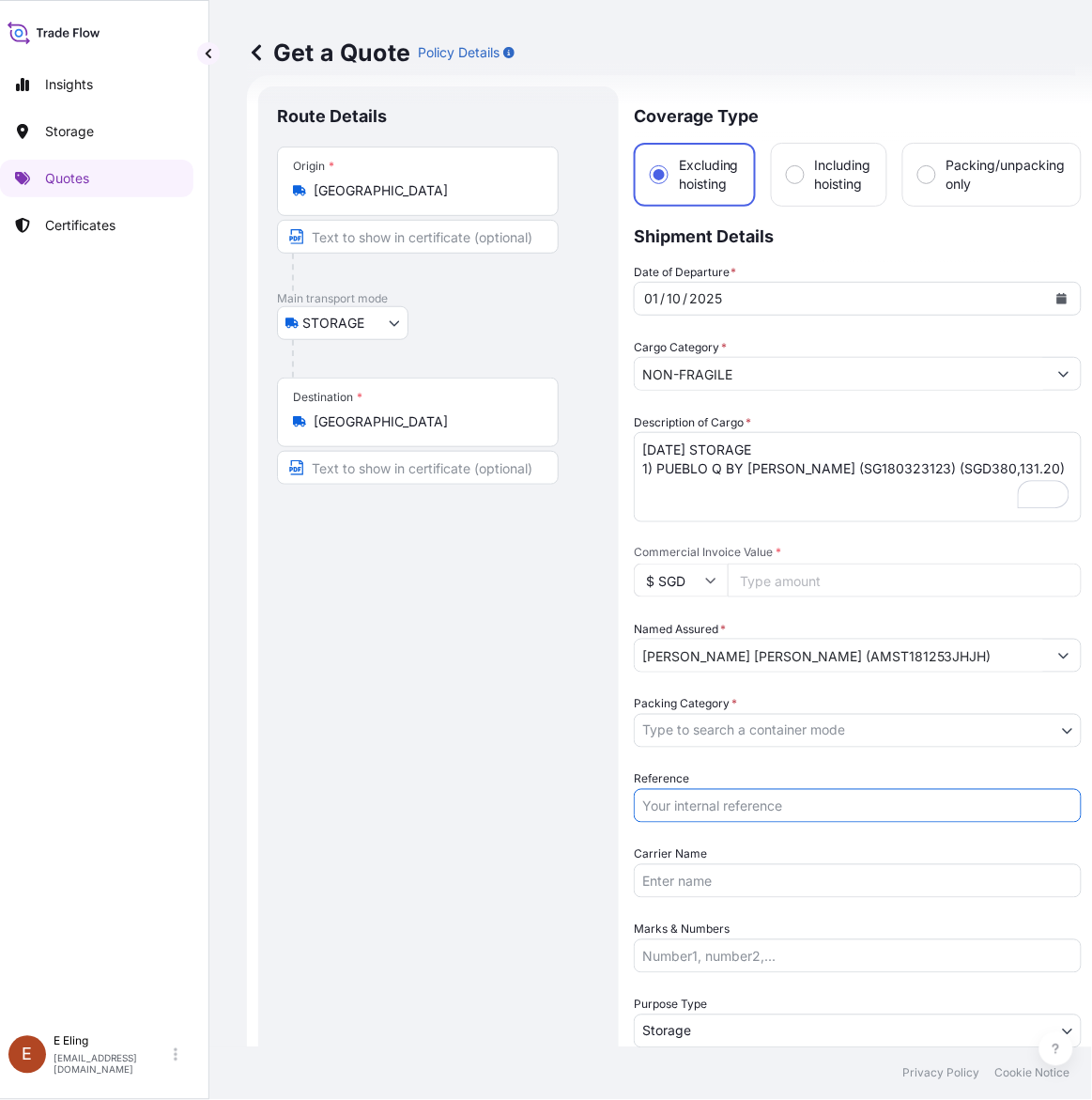
paste input "AMST181253JHJH"
type input "AMST181253JHJH"
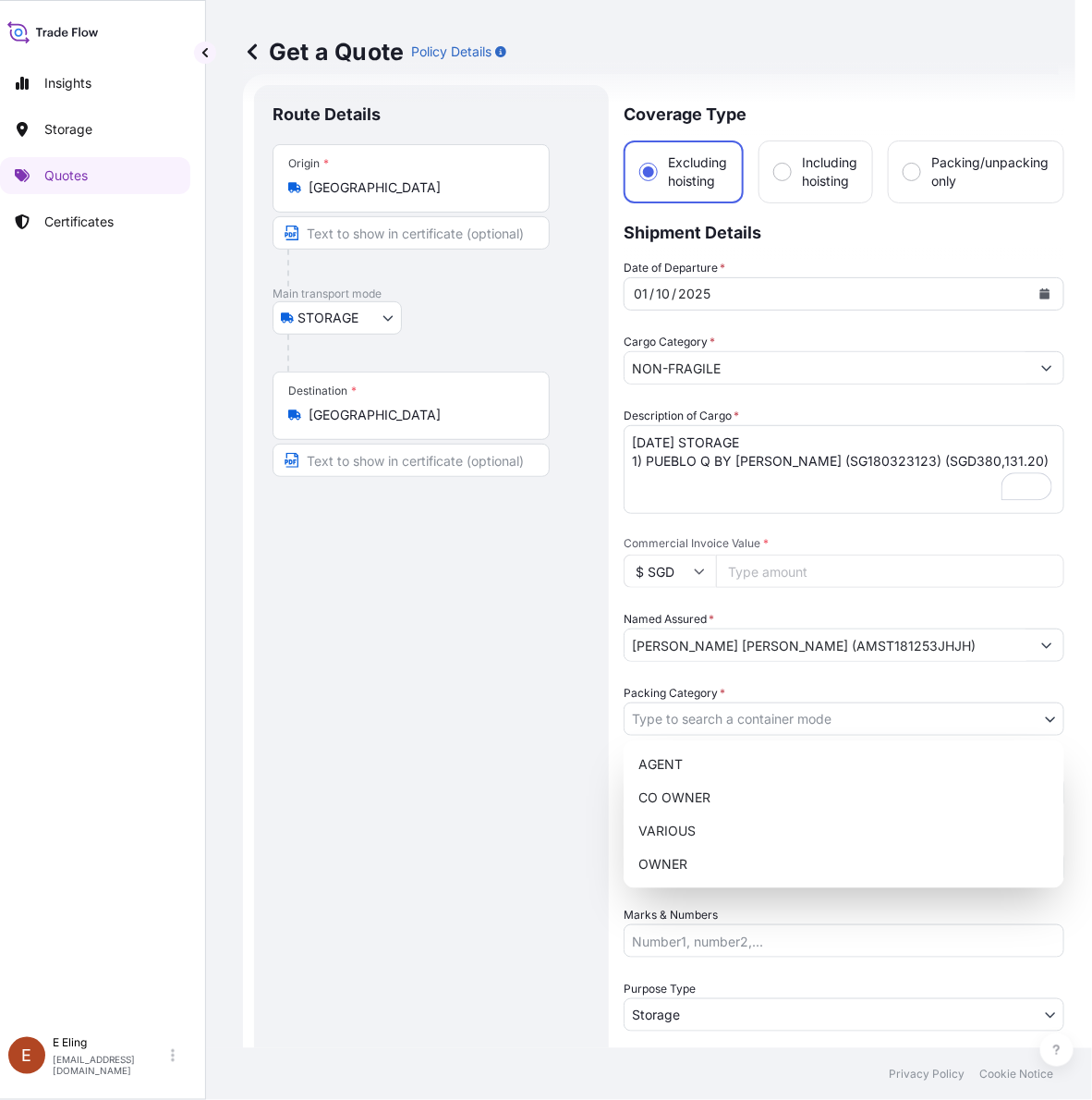
click at [717, 723] on body "October 2025 Insights Storage Quotes Certificates E E Eling eeling@helutrans.co…" at bounding box center [521, 550] width 1075 height 1100
click at [728, 855] on div "OWNER" at bounding box center [844, 864] width 426 height 33
select select "27"
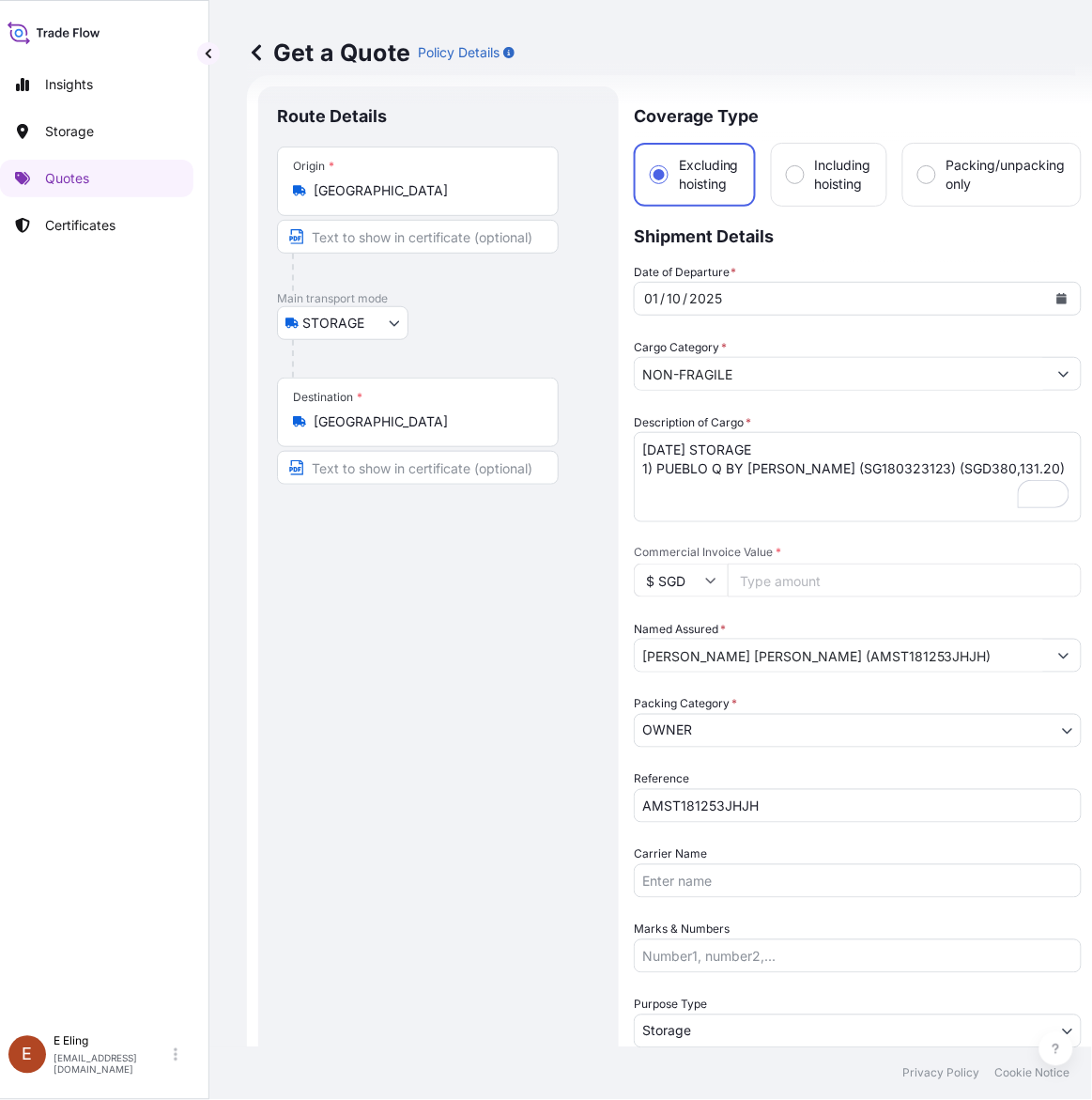
click at [875, 583] on input "Commercial Invoice Value *" at bounding box center [904, 580] width 354 height 33
paste input "380131.20"
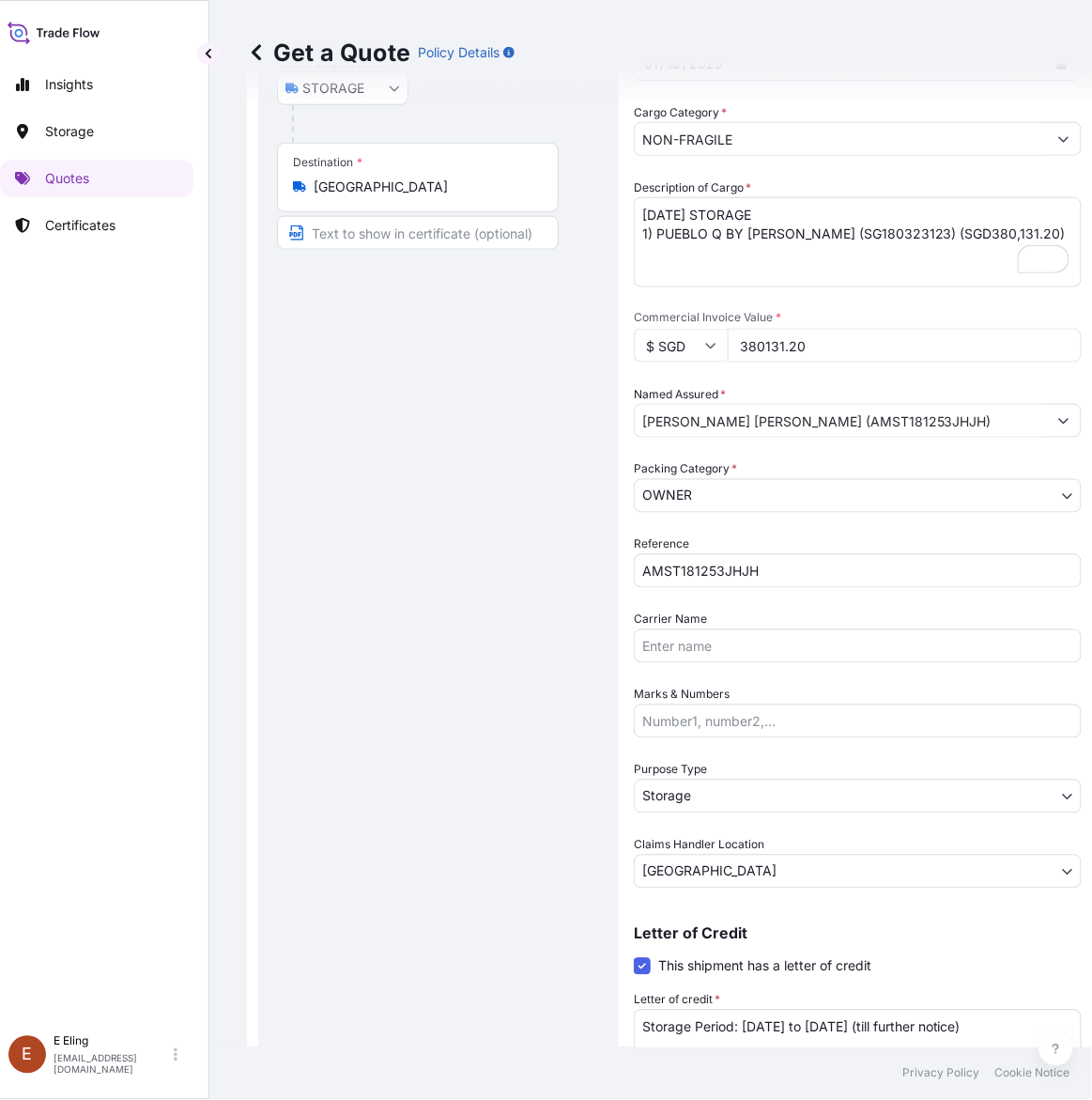
scroll to position [345, 0]
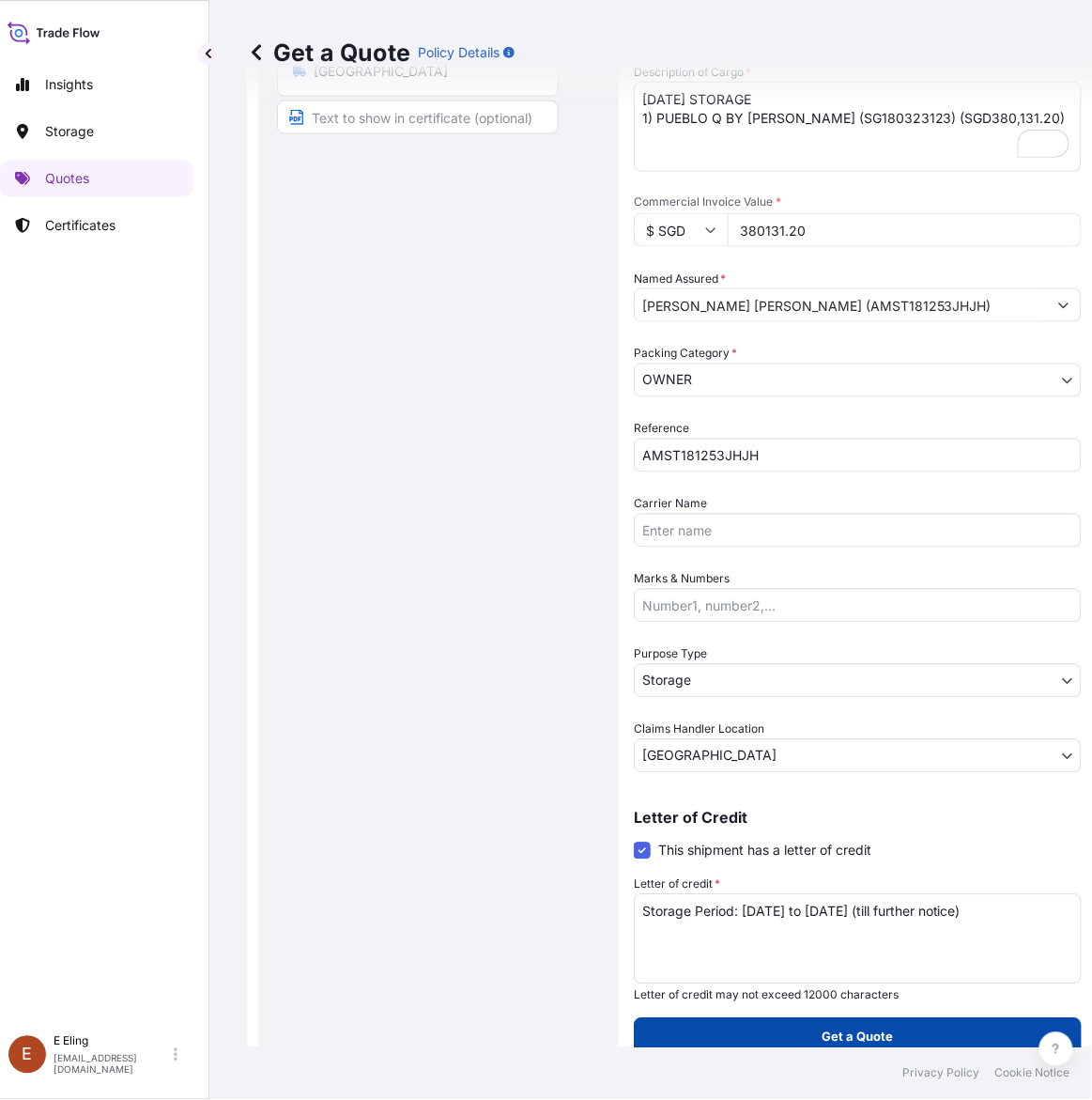
type input "380131.20"
click at [936, 1038] on button "Get a Quote" at bounding box center [858, 1037] width 448 height 37
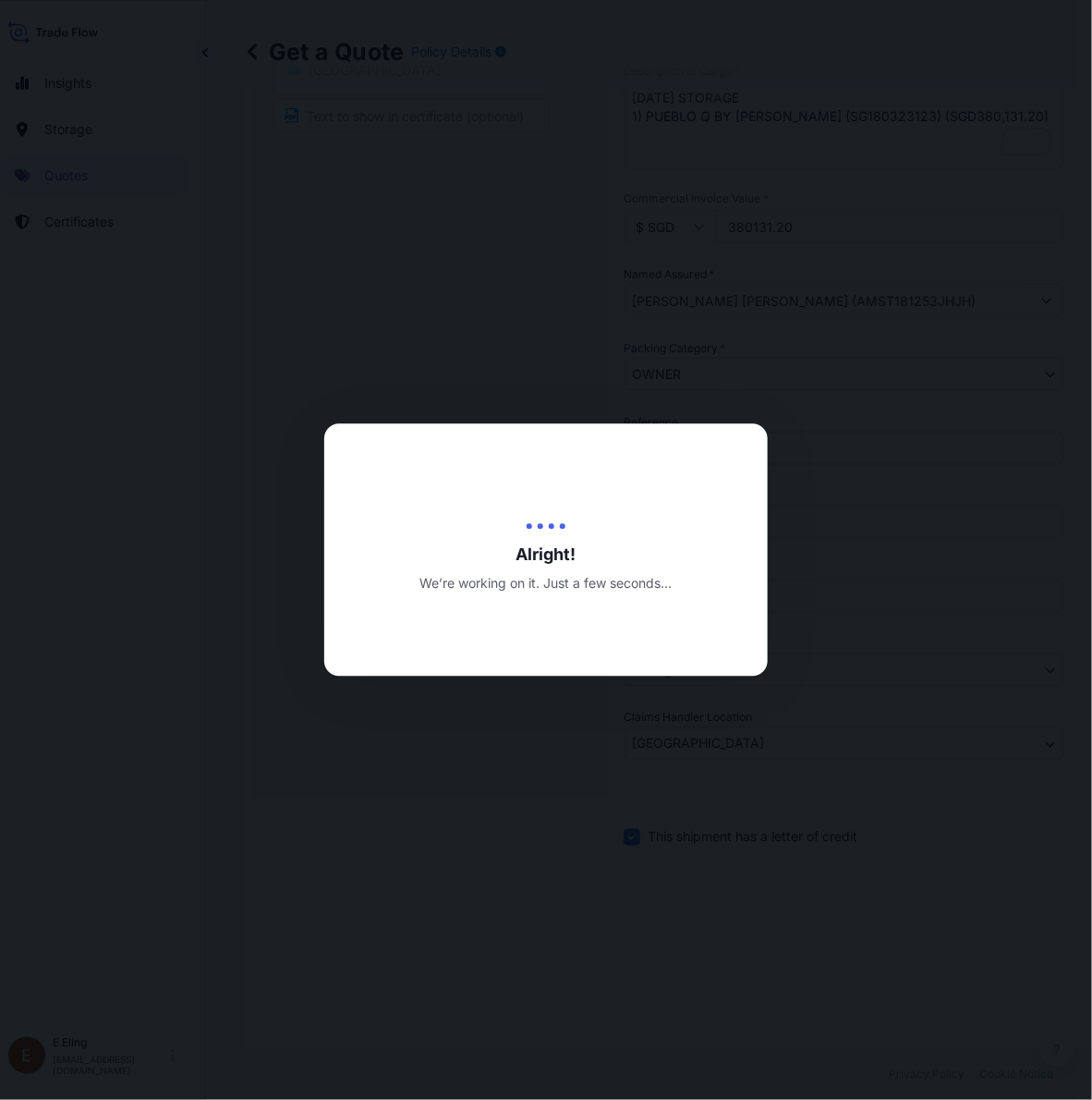
type input "[DATE]"
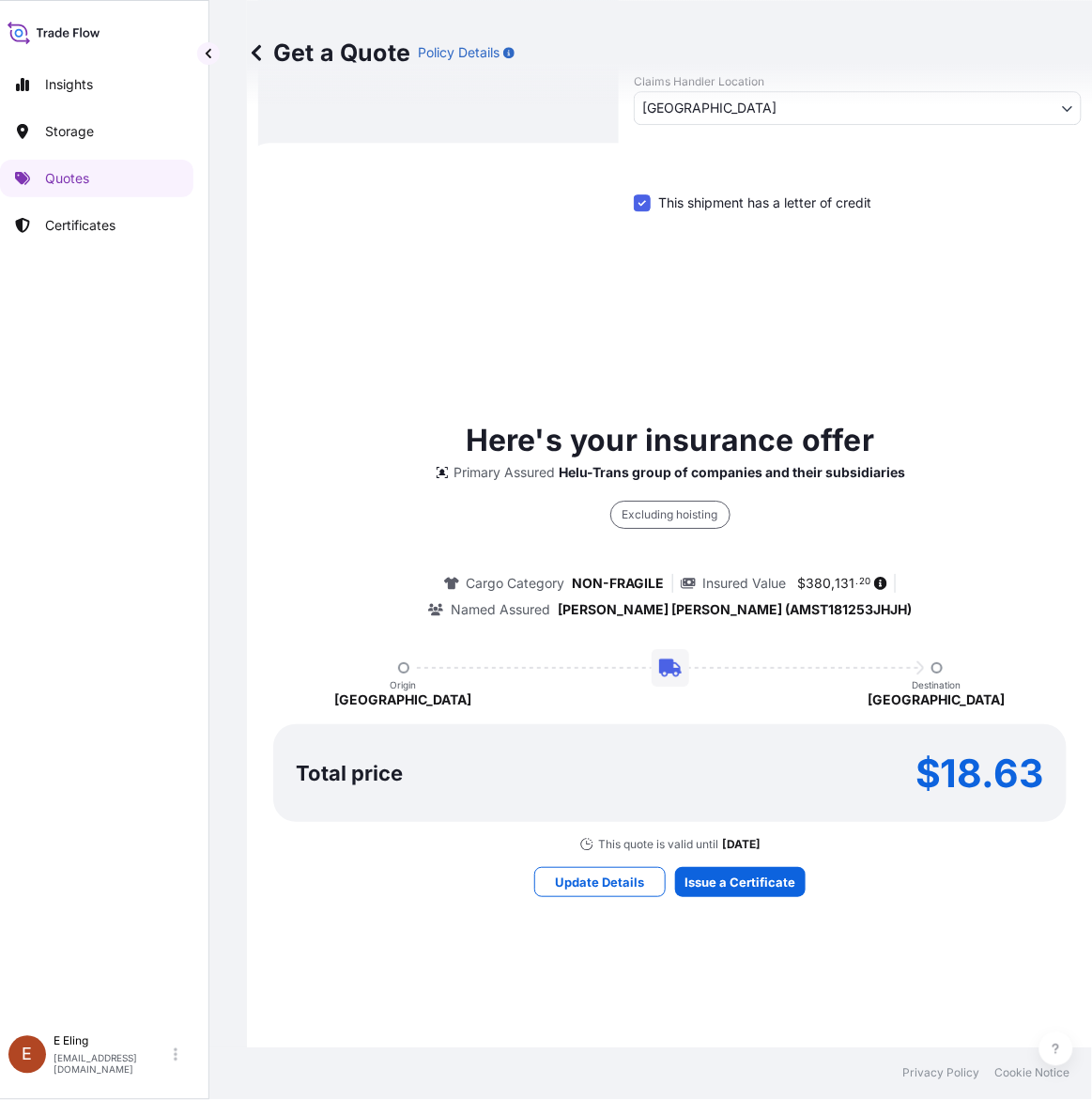
scroll to position [1028, 0]
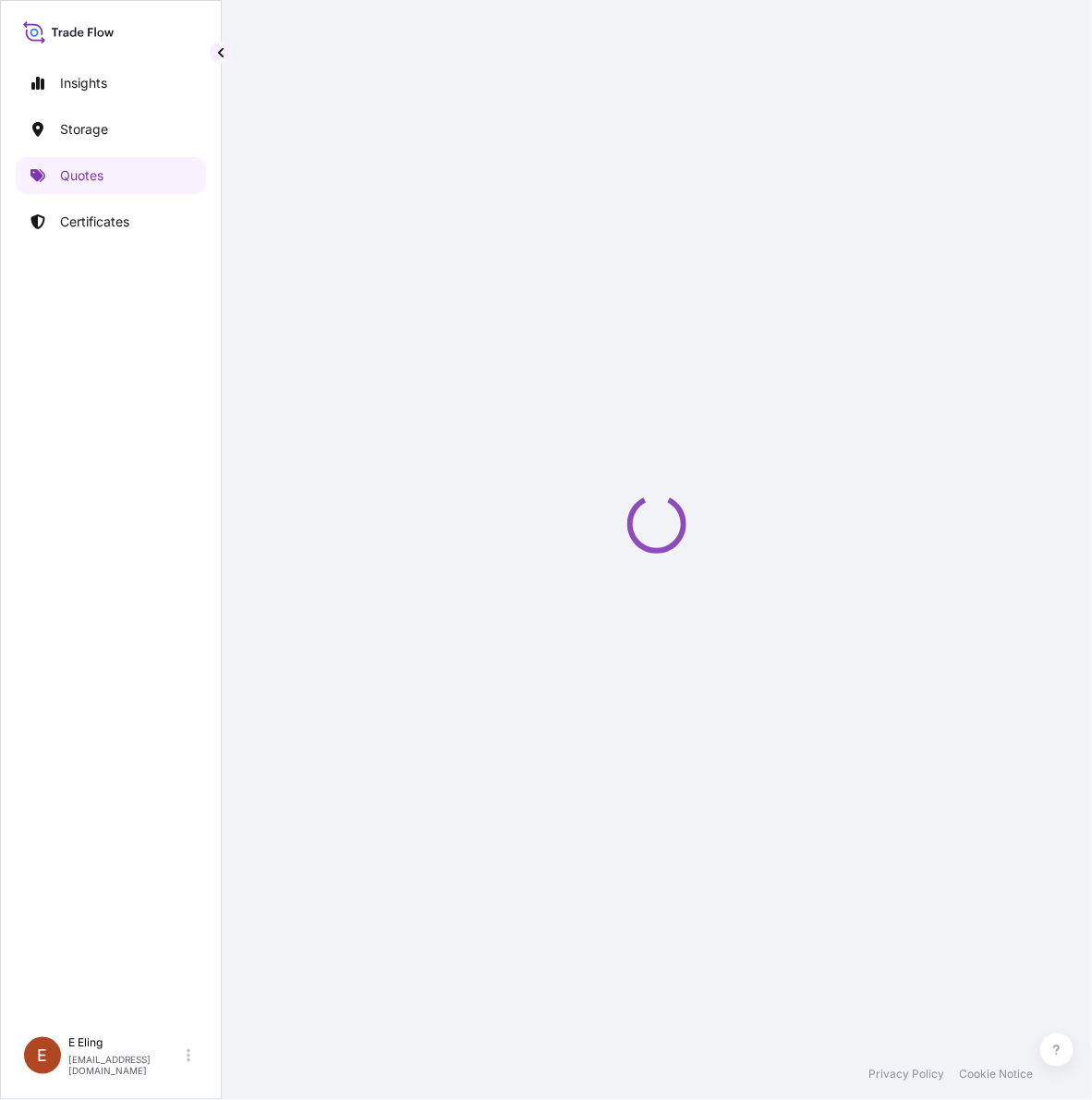
select select "STORAGE"
select select "Transit"
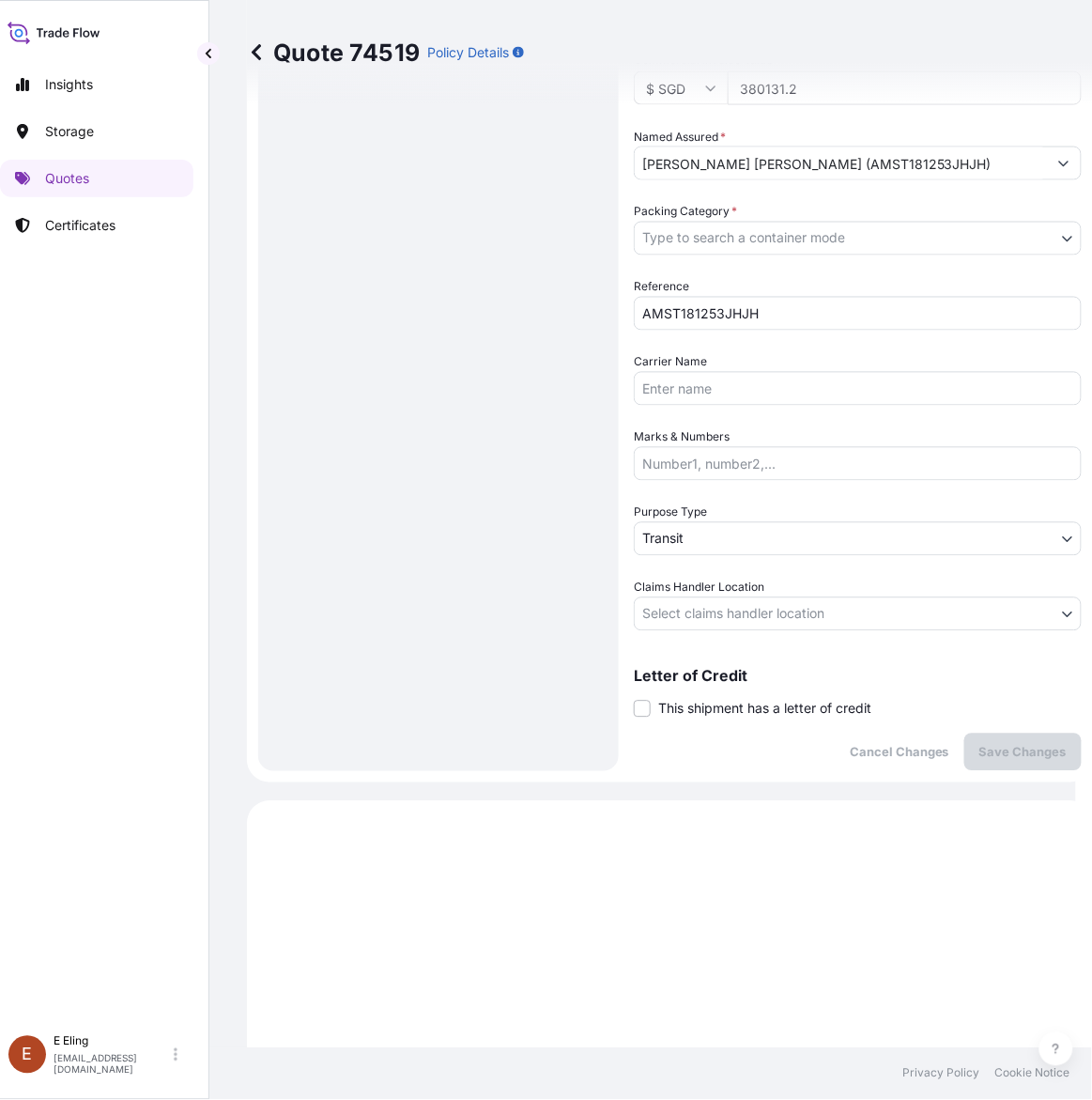
click at [753, 700] on span "This shipment has a letter of credit" at bounding box center [765, 709] width 213 height 19
click at [634, 699] on input "This shipment has a letter of credit" at bounding box center [634, 699] width 0 height 0
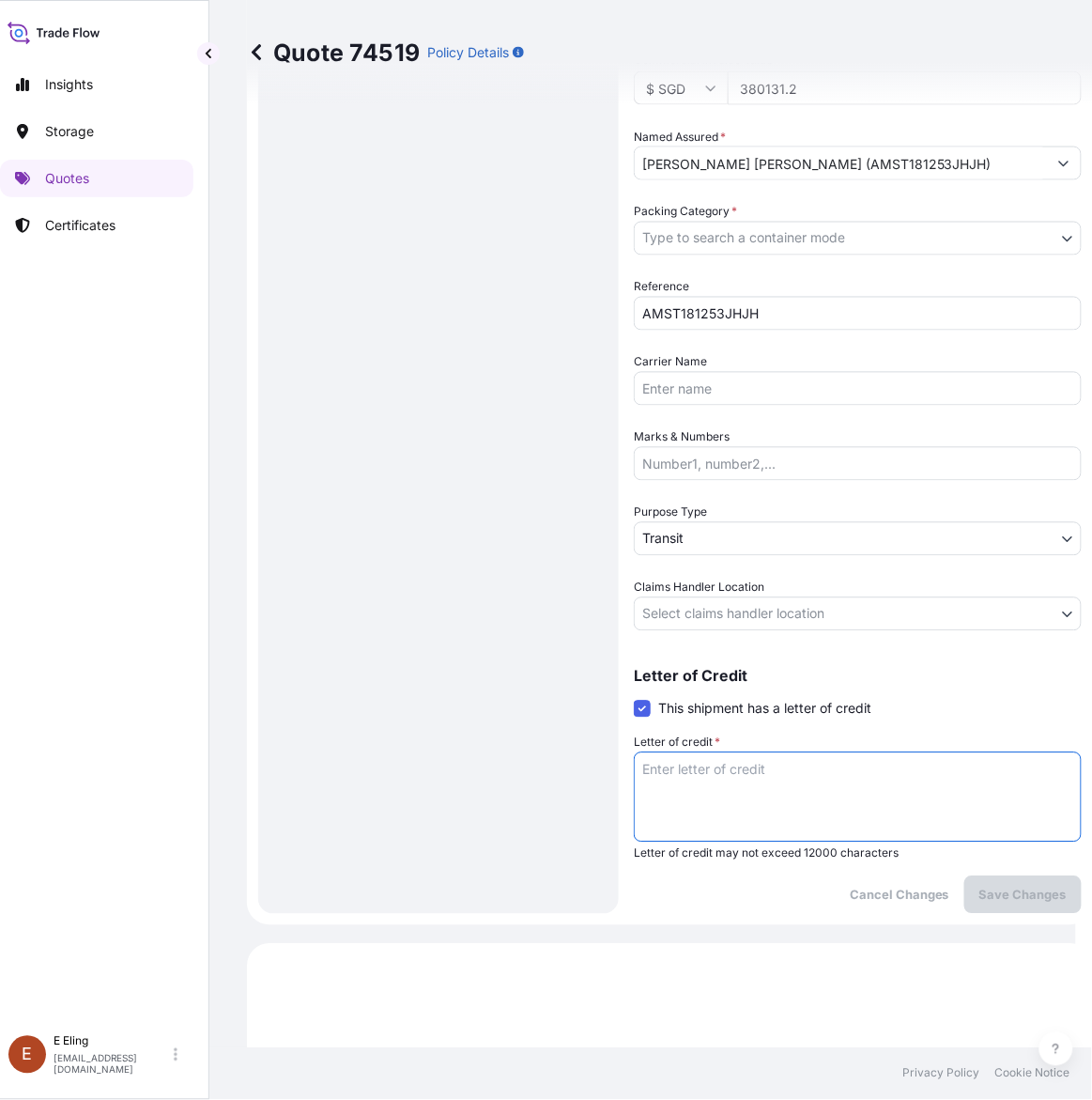
drag, startPoint x: 740, startPoint y: 771, endPoint x: 747, endPoint y: 727, distance: 44.6
click at [740, 769] on textarea "Letter of credit *" at bounding box center [858, 797] width 448 height 90
paste textarea "Storage Period: [DATE] to [DATE] (till further notice)"
type textarea "Storage Period: [DATE] to [DATE] (till further notice)"
click at [758, 610] on body "Insights Storage Quotes Certificates E E Eling eeling@helutrans.com Quote 74519…" at bounding box center [530, 550] width 1092 height 1100
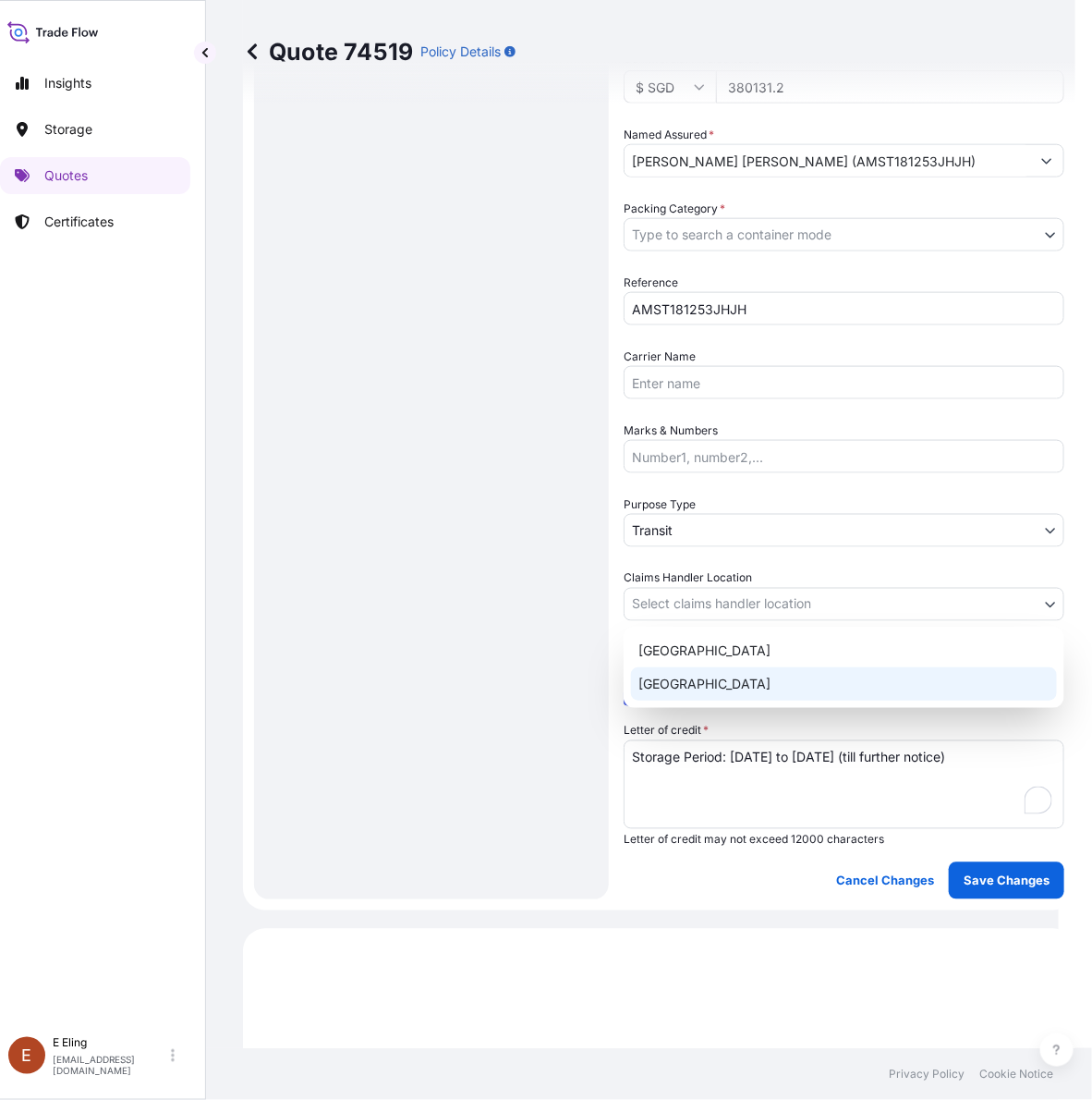
click at [710, 689] on div "[GEOGRAPHIC_DATA]" at bounding box center [844, 684] width 426 height 33
select select "[GEOGRAPHIC_DATA]"
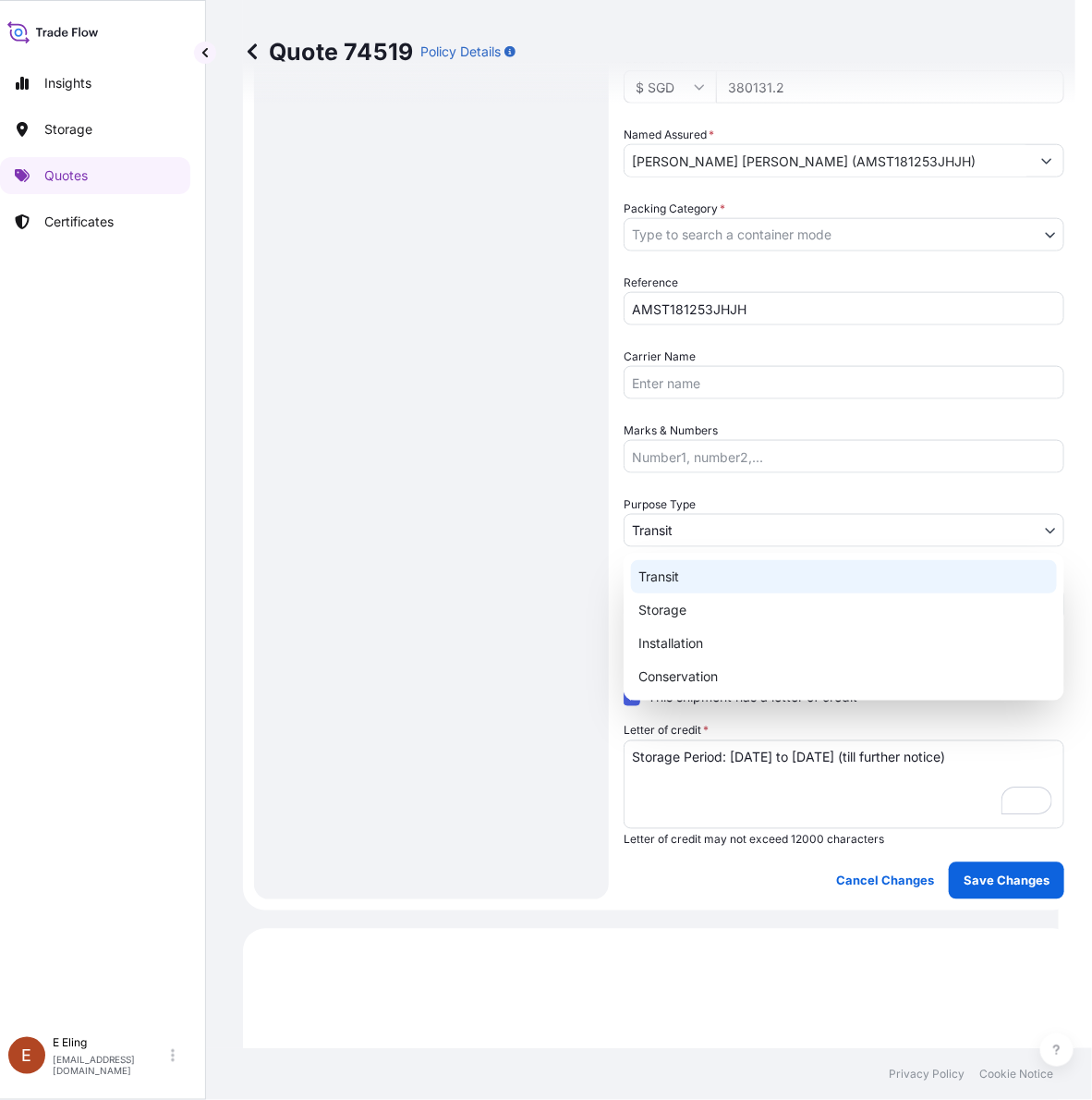
click at [703, 522] on body "Insights Storage Quotes Certificates E E Eling eeling@helutrans.com Quote 74519…" at bounding box center [521, 550] width 1075 height 1100
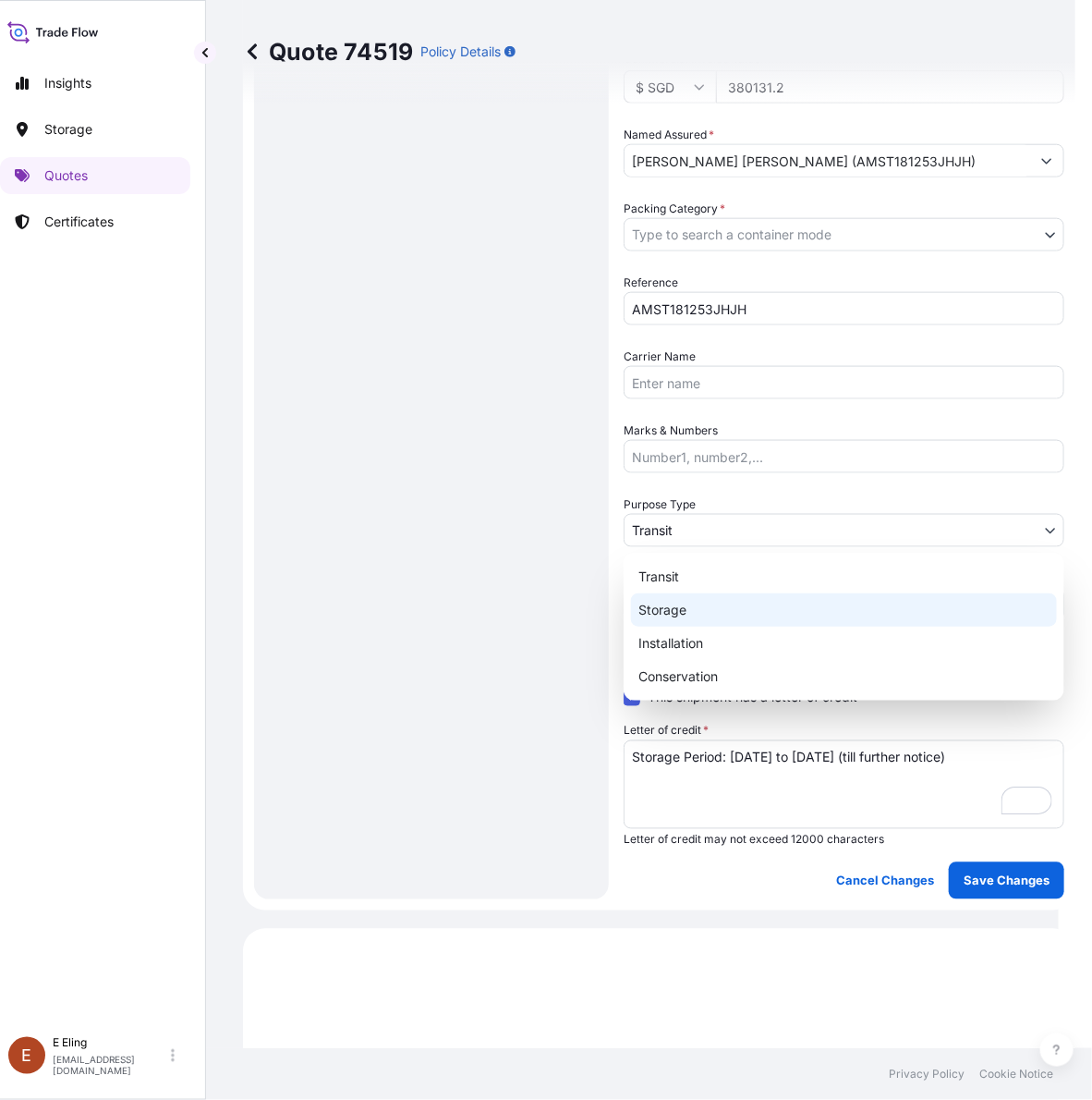
click at [666, 609] on div "Storage" at bounding box center [844, 609] width 426 height 33
select select "Storage"
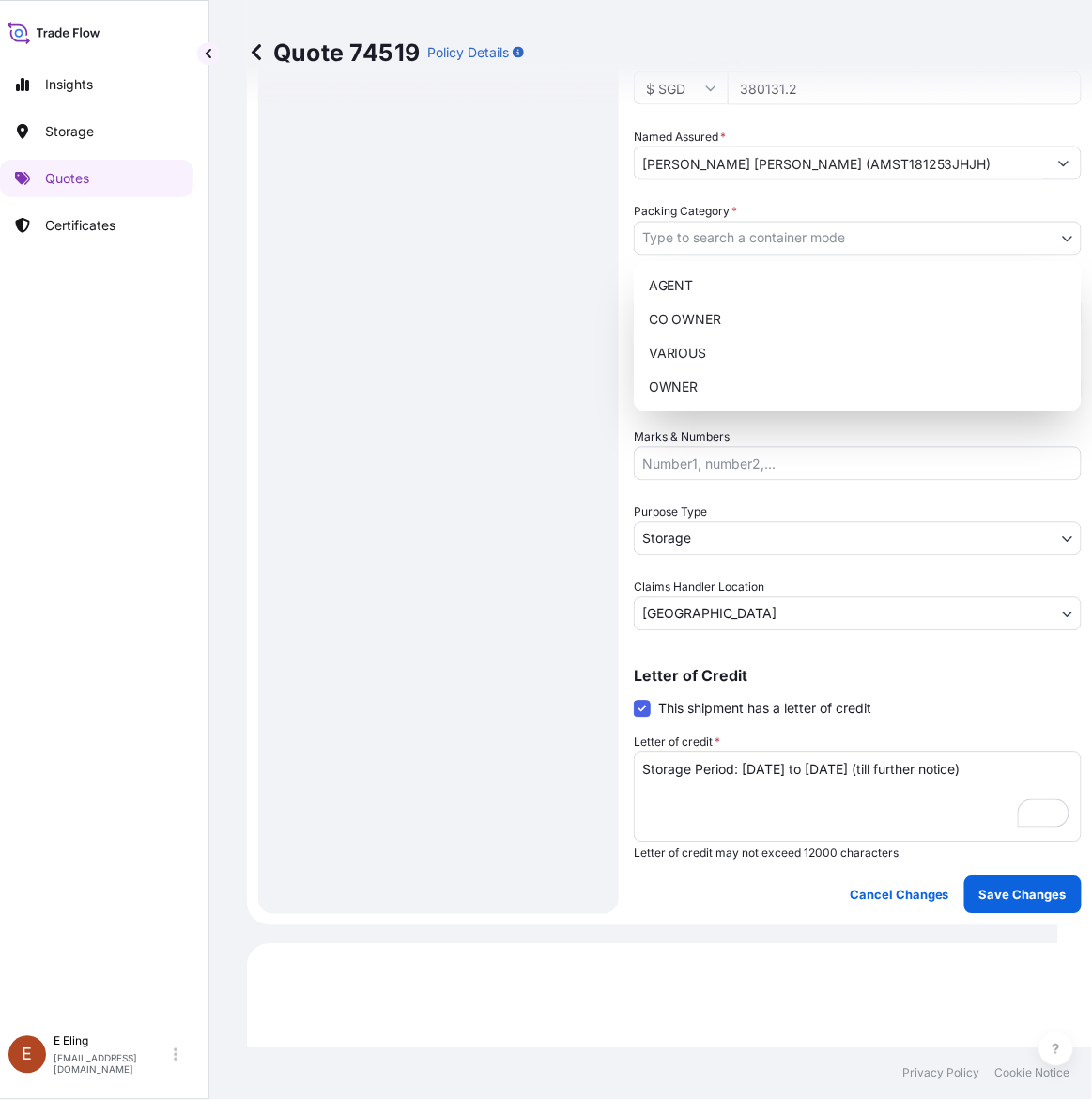
click at [738, 221] on body "Insights Storage Quotes Certificates E E Eling eeling@helutrans.com Quote 74519…" at bounding box center [521, 550] width 1074 height 1100
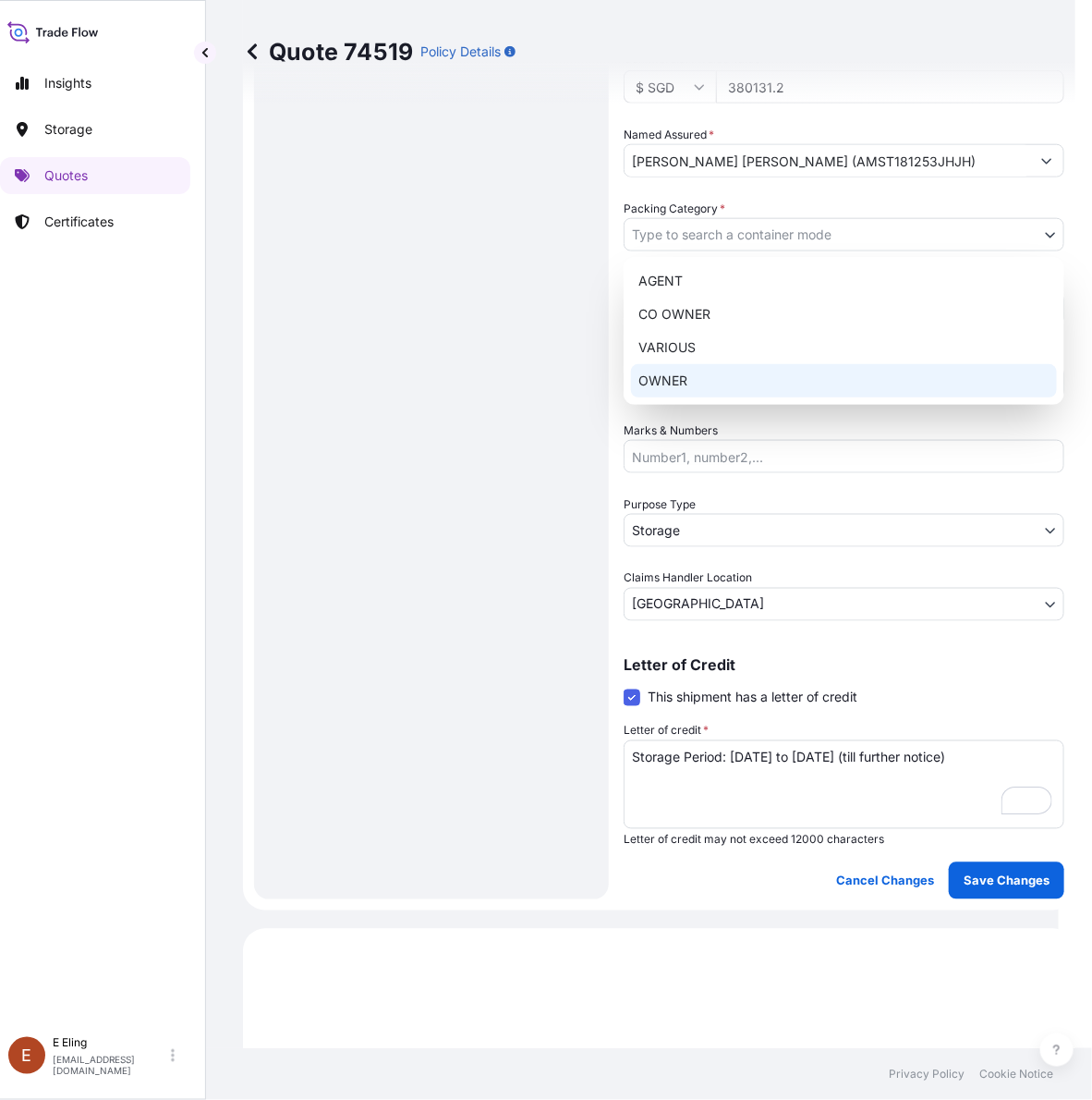
click at [679, 382] on div "OWNER" at bounding box center [844, 380] width 426 height 33
select select "27"
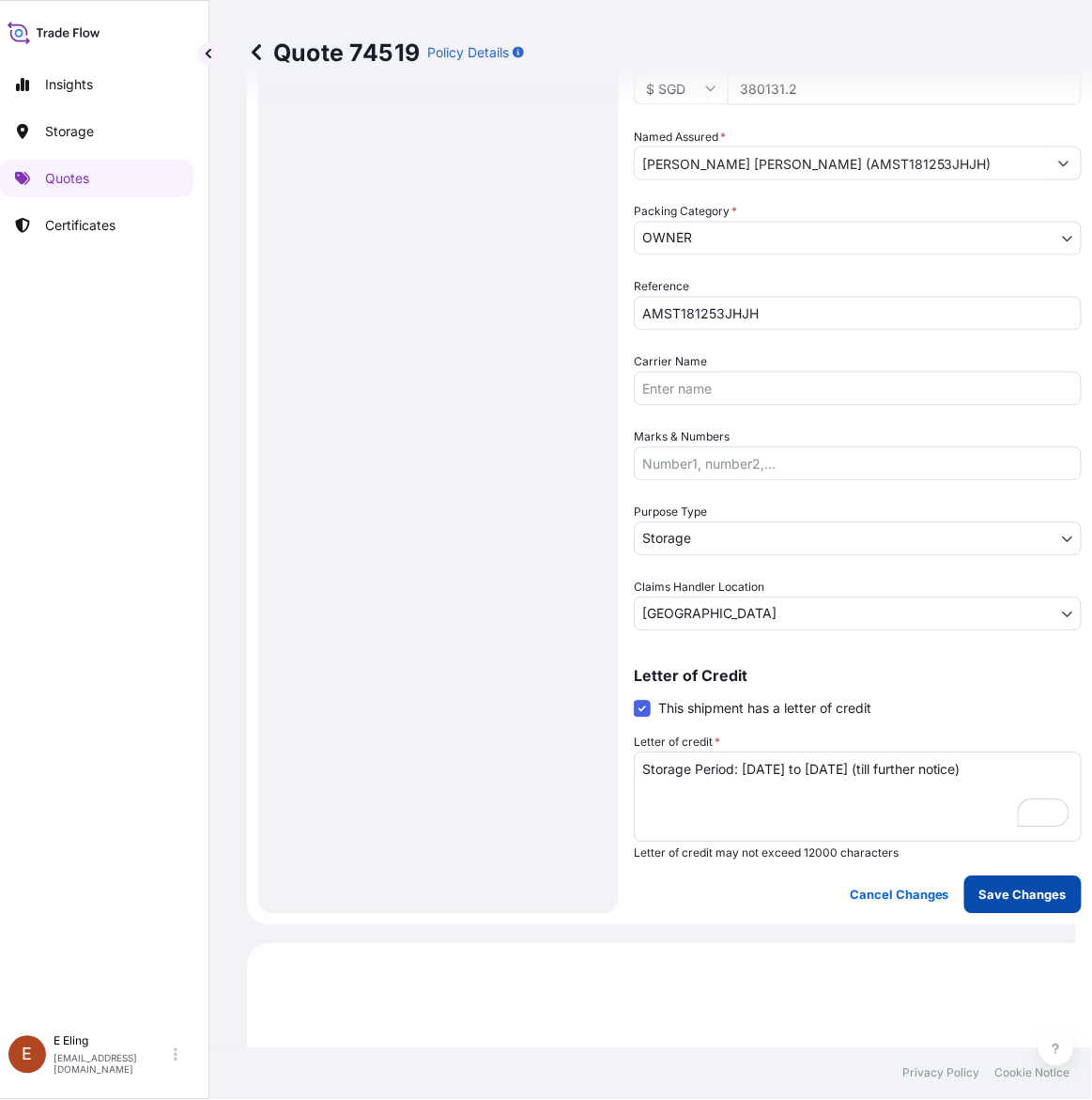
click at [1005, 896] on p "Save Changes" at bounding box center [1023, 895] width 87 height 19
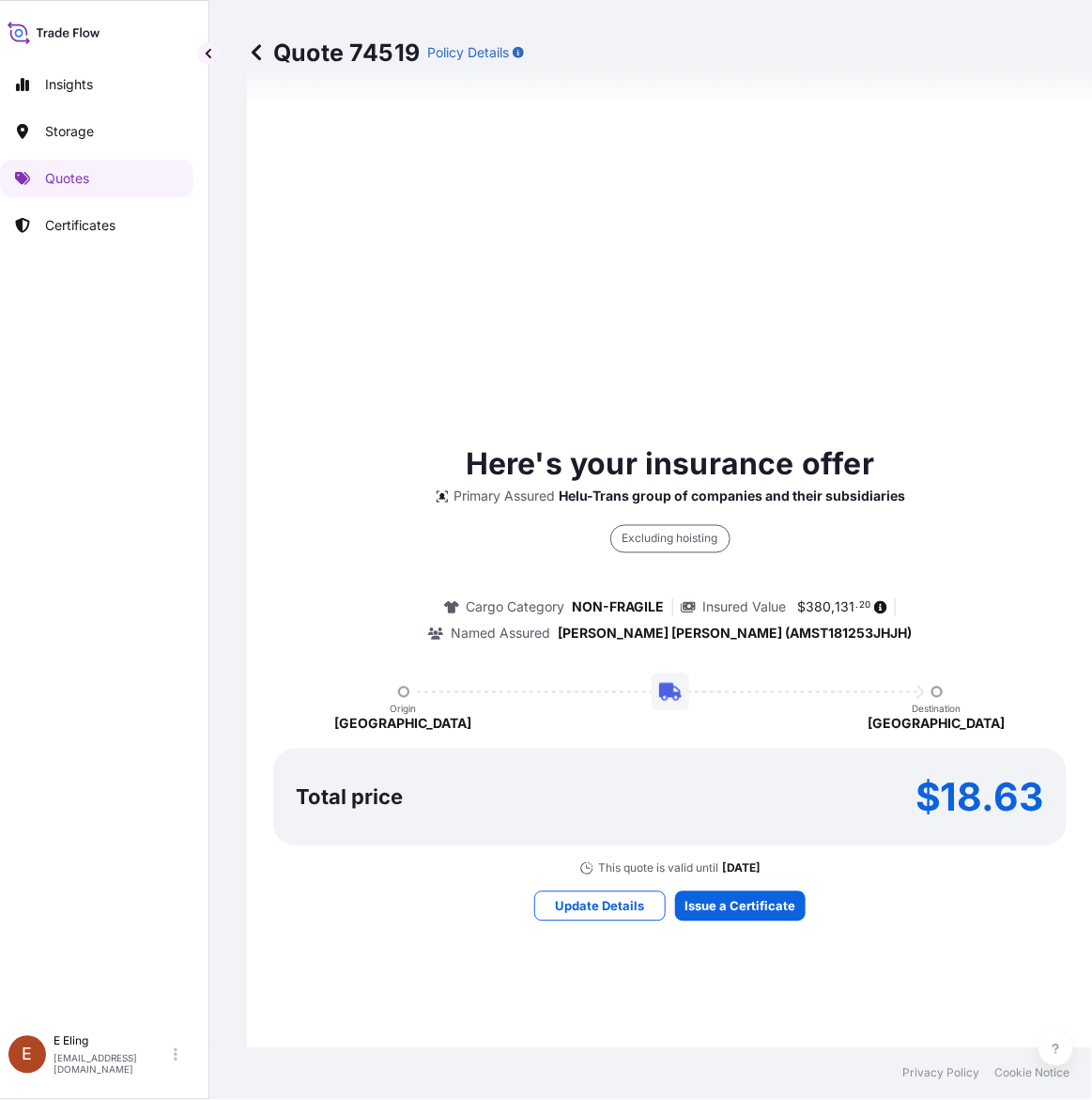
select select "STORAGE"
select select "Storage"
select select "[GEOGRAPHIC_DATA]"
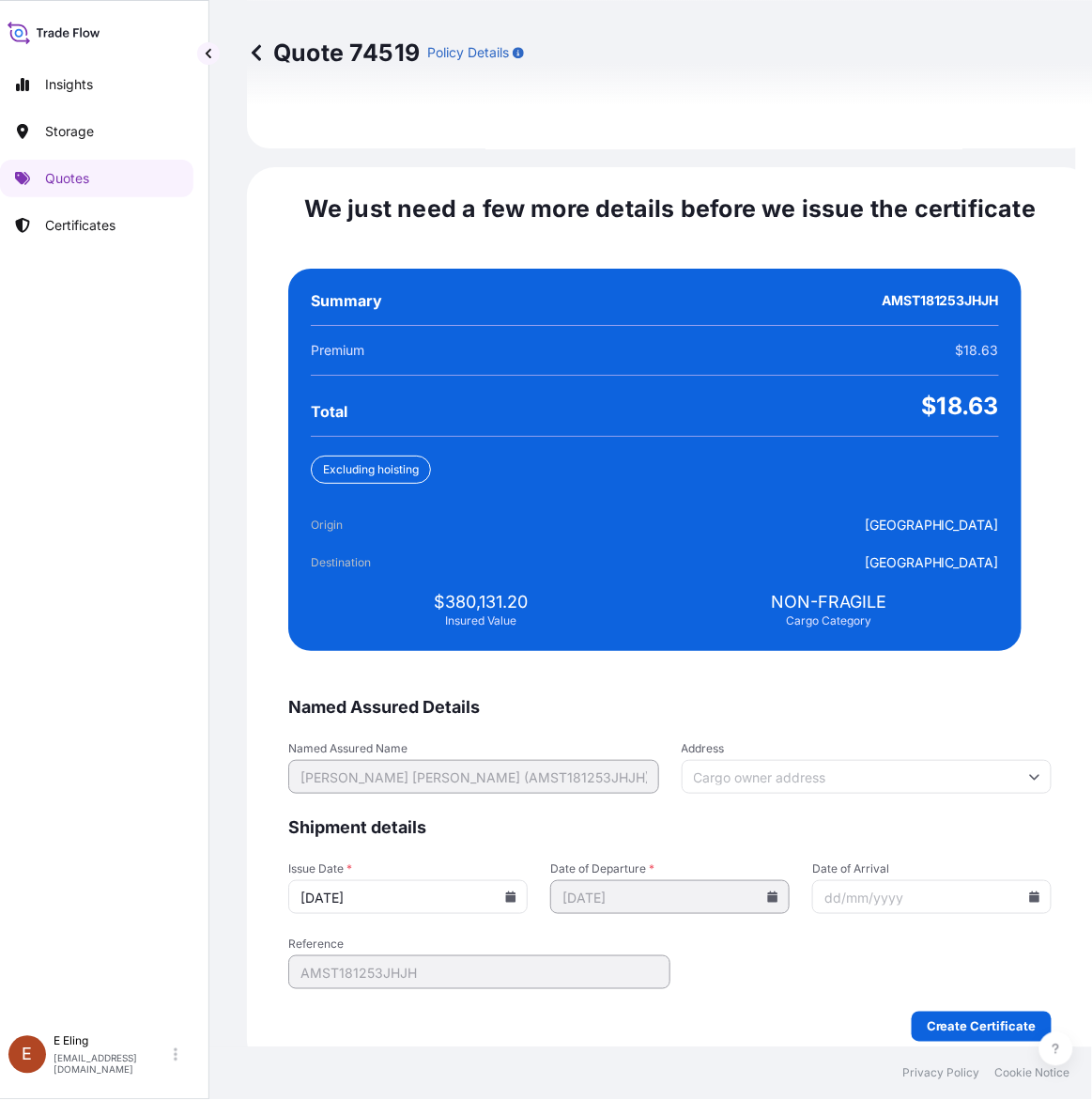
click at [516, 892] on icon at bounding box center [511, 897] width 11 height 11
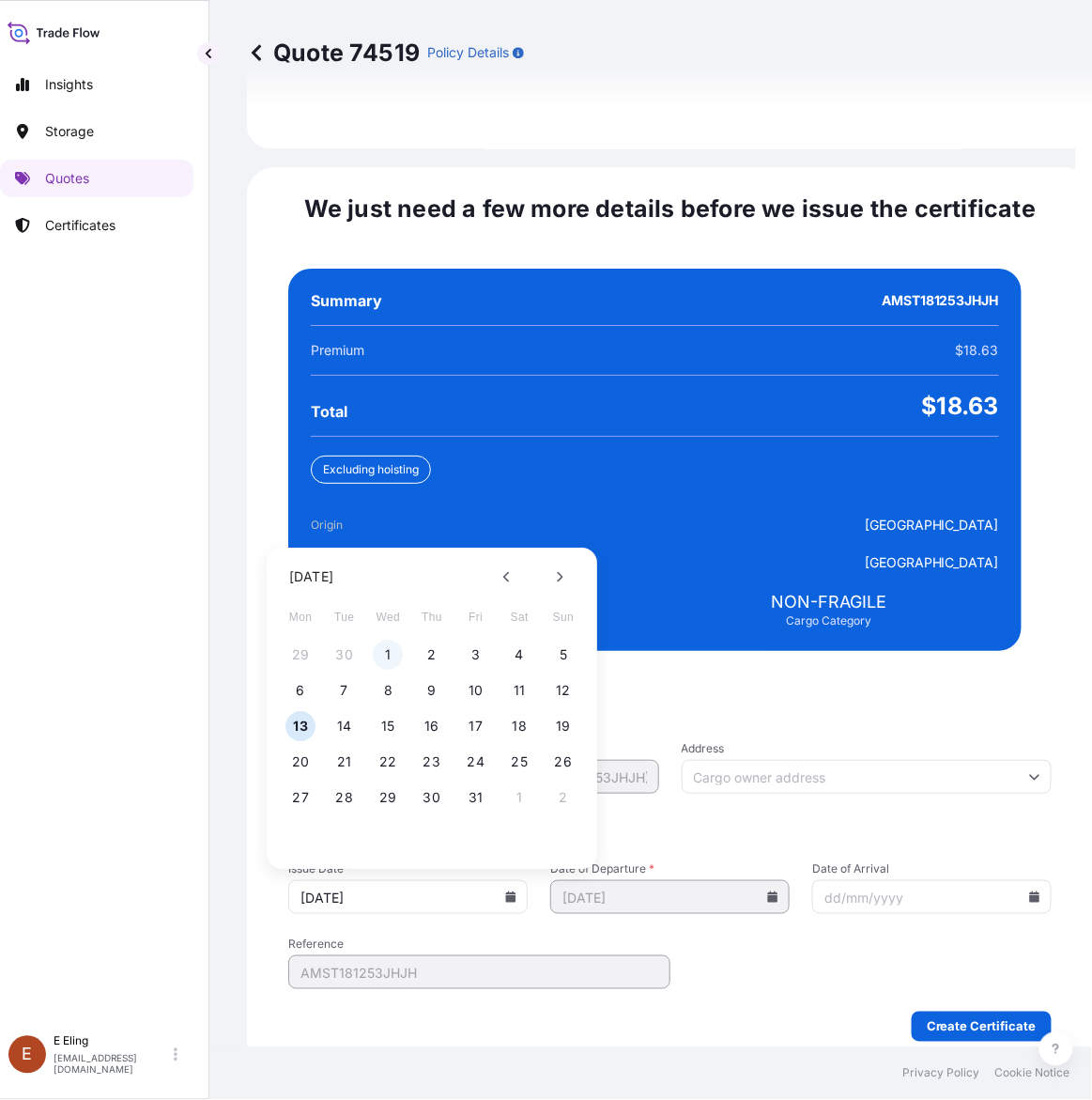
click at [392, 641] on button "1" at bounding box center [388, 656] width 30 height 30
type input "[DATE]"
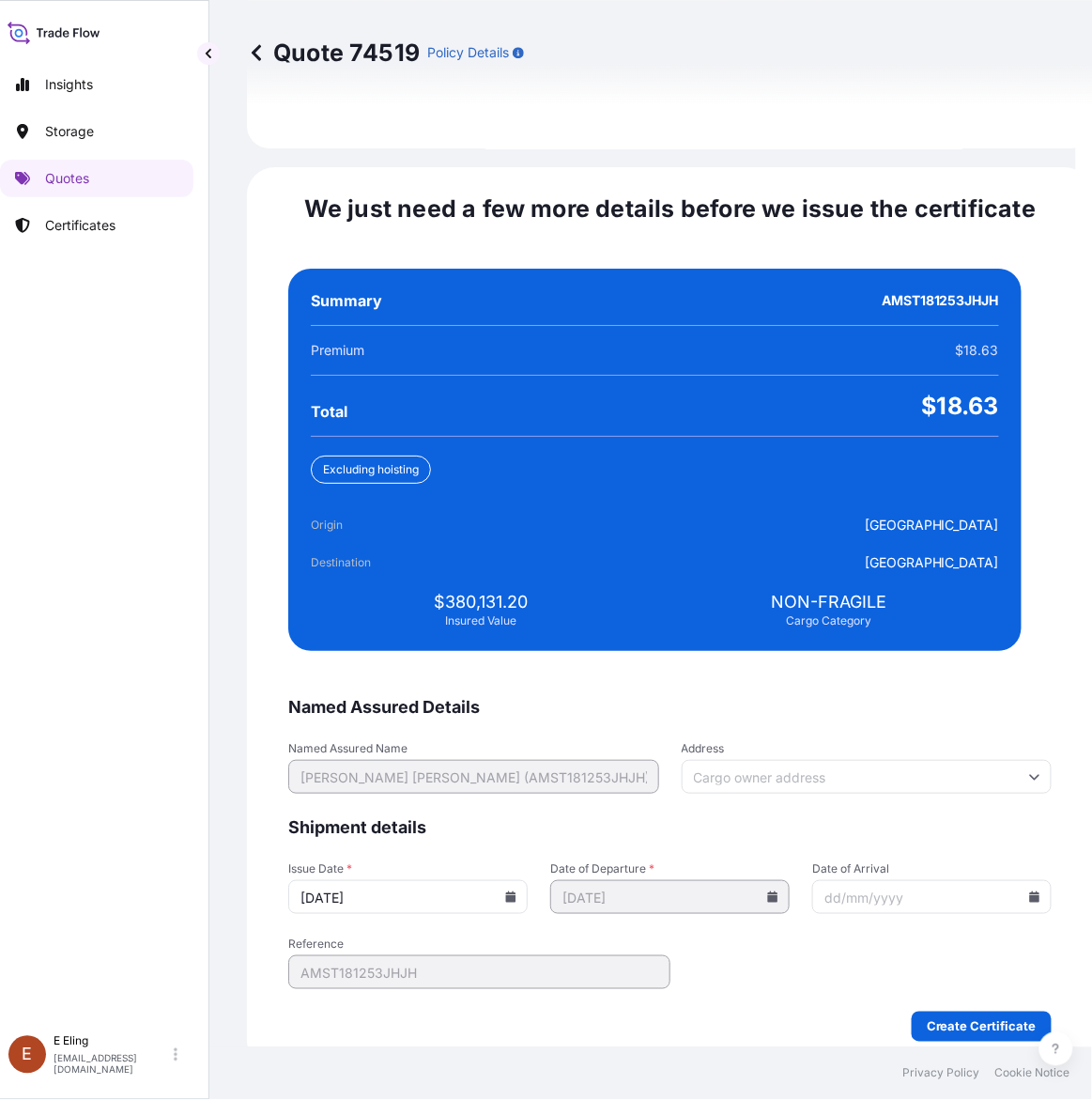
click at [994, 883] on input "Date of Arrival" at bounding box center [932, 897] width 240 height 33
click at [1030, 892] on icon at bounding box center [1035, 897] width 11 height 11
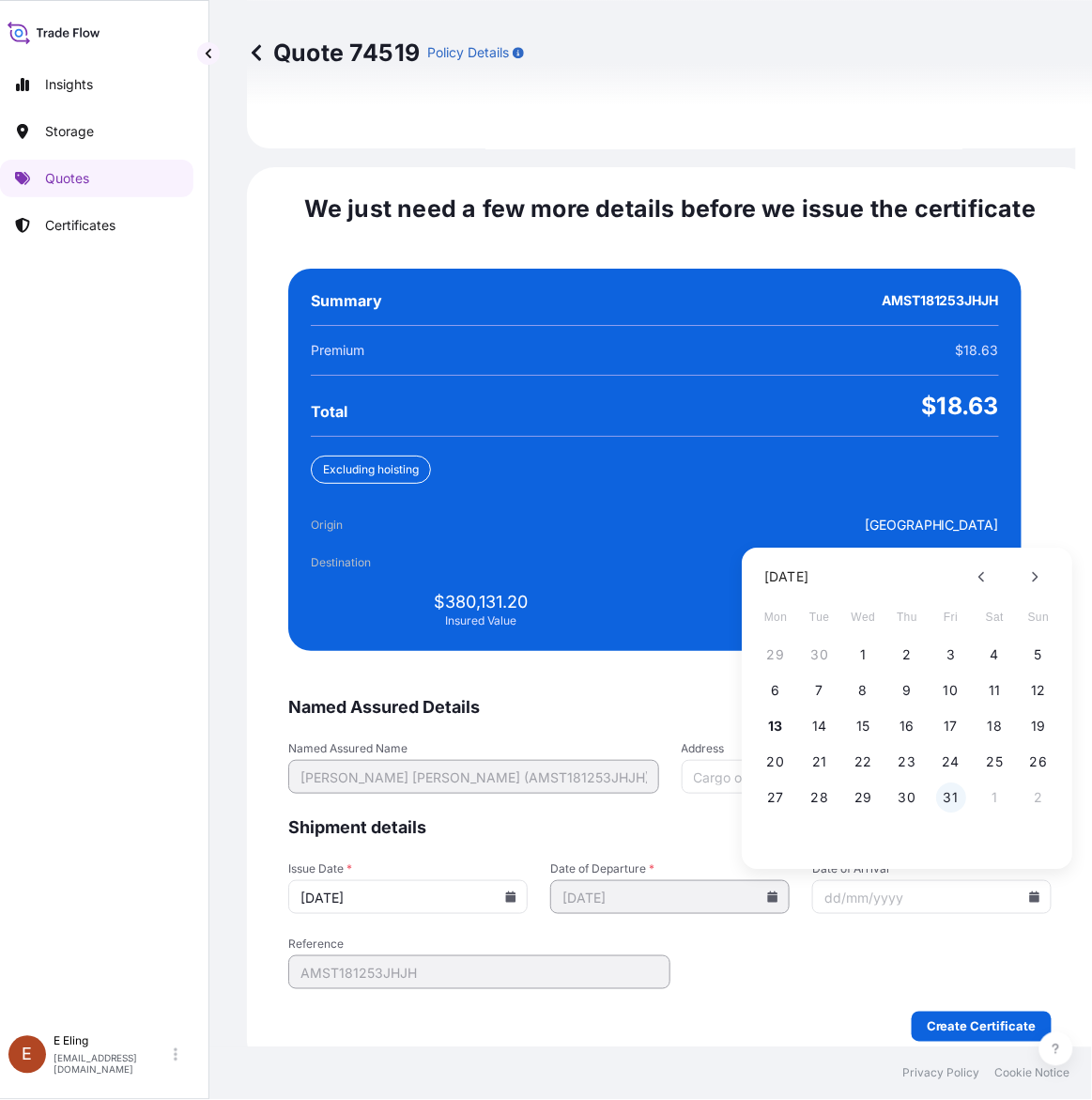
click at [946, 783] on button "31" at bounding box center [951, 798] width 30 height 30
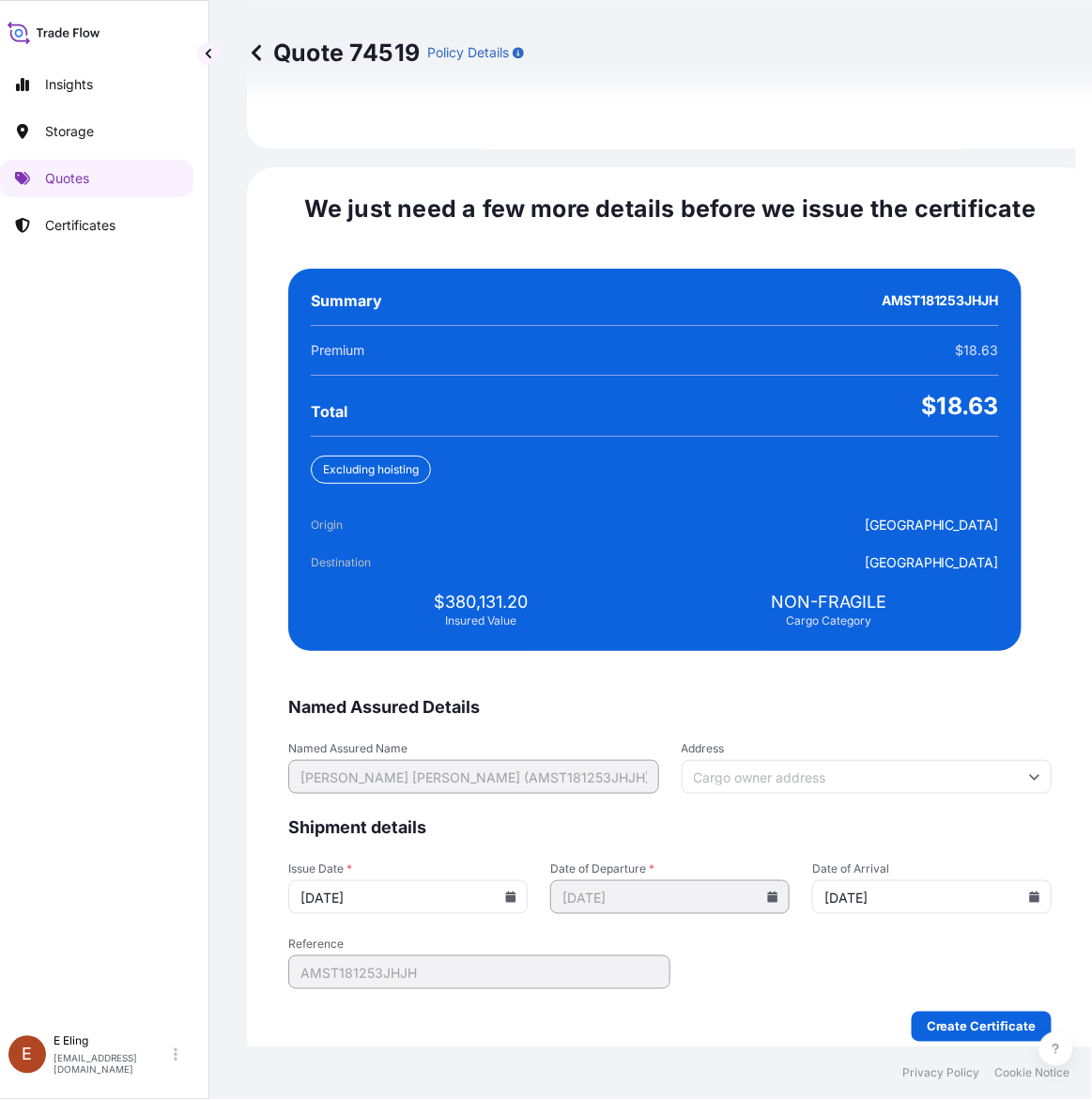
type input "[DATE]"
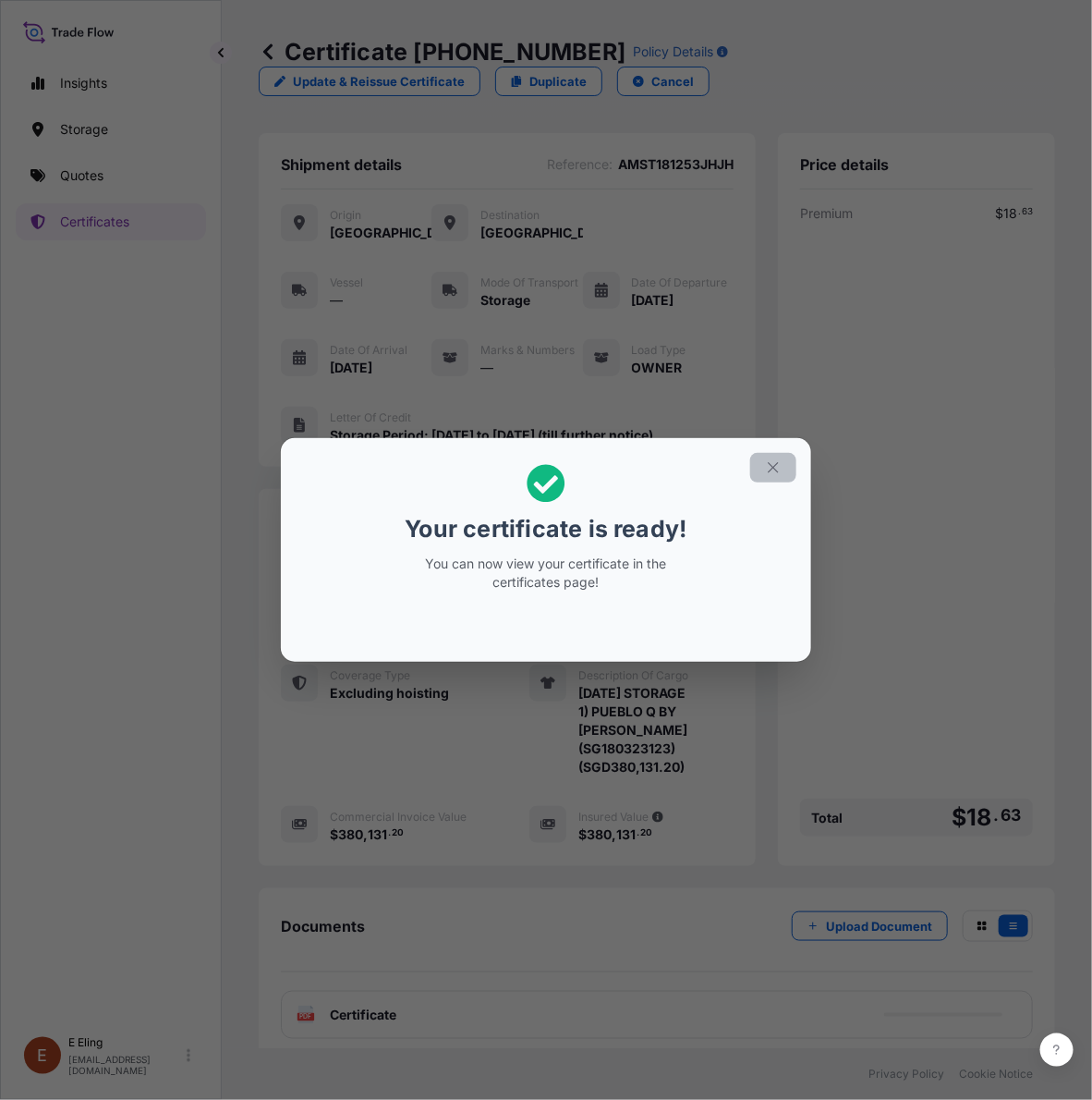
click at [767, 461] on icon "button" at bounding box center [773, 467] width 16 height 16
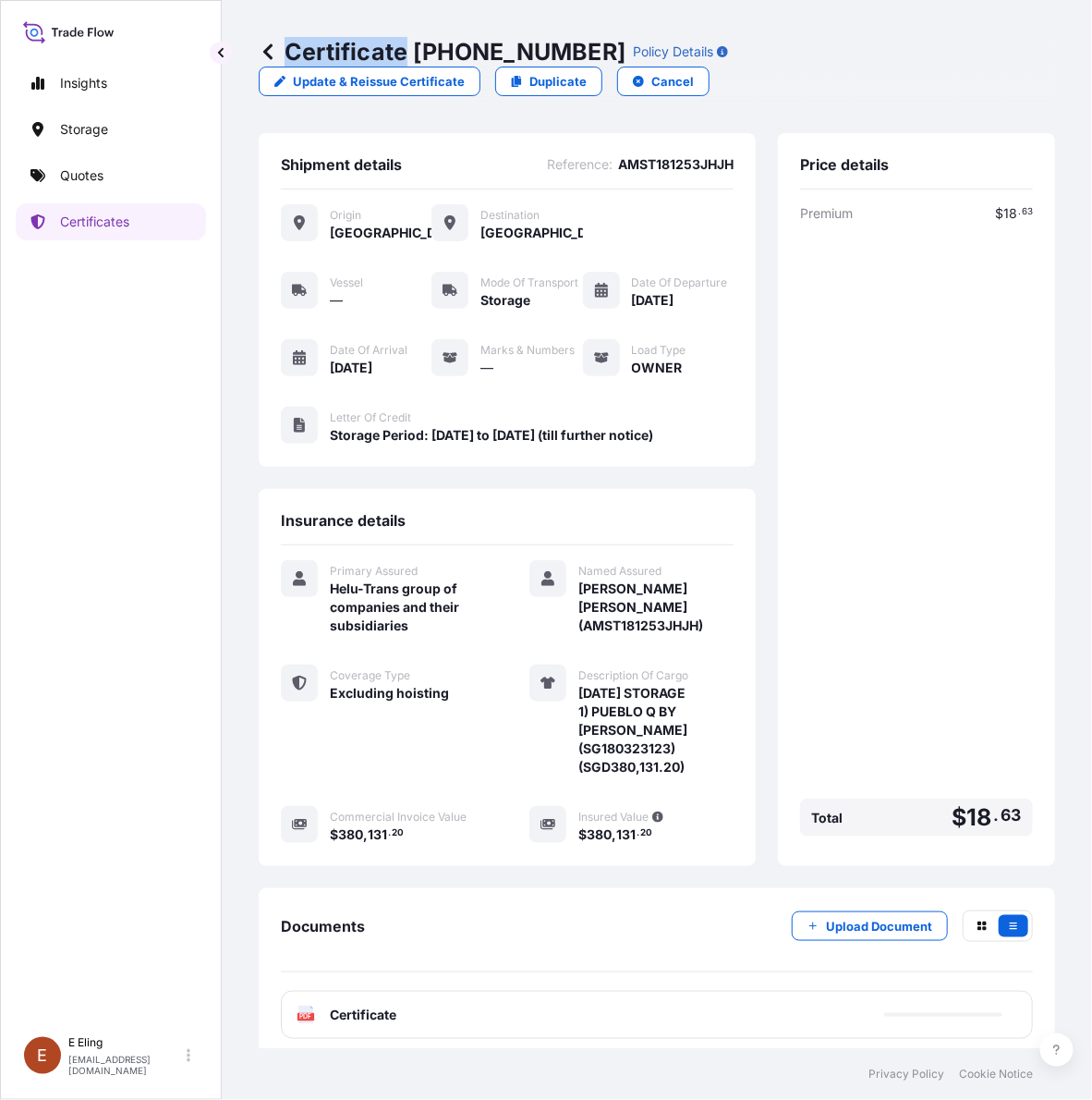
drag, startPoint x: 435, startPoint y: 52, endPoint x: 556, endPoint y: 34, distance: 122.3
click at [556, 34] on div "Certificate 31504-1629-1 Policy Details Update & Reissue Certificate Duplicate …" at bounding box center [658, 67] width 797 height 134
click at [434, 35] on div "Certificate 31504-1629-1 Policy Details Update & Reissue Certificate Duplicate …" at bounding box center [658, 67] width 797 height 134
drag, startPoint x: 414, startPoint y: 48, endPoint x: 573, endPoint y: 51, distance: 159.0
click at [573, 51] on p "Certificate 31504-1629-1" at bounding box center [442, 51] width 367 height 30
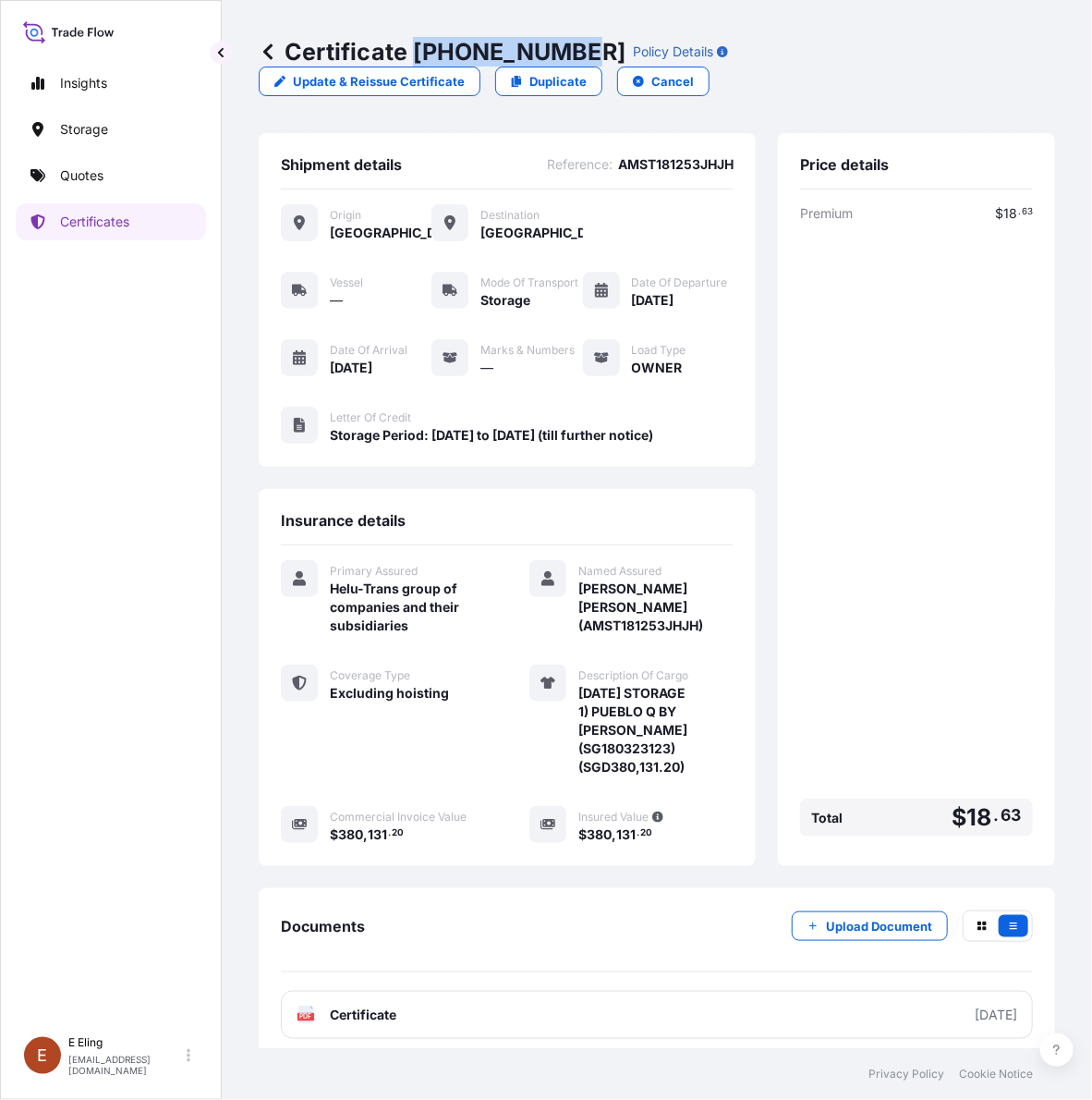
copy p "[PHONE_NUMBER]"
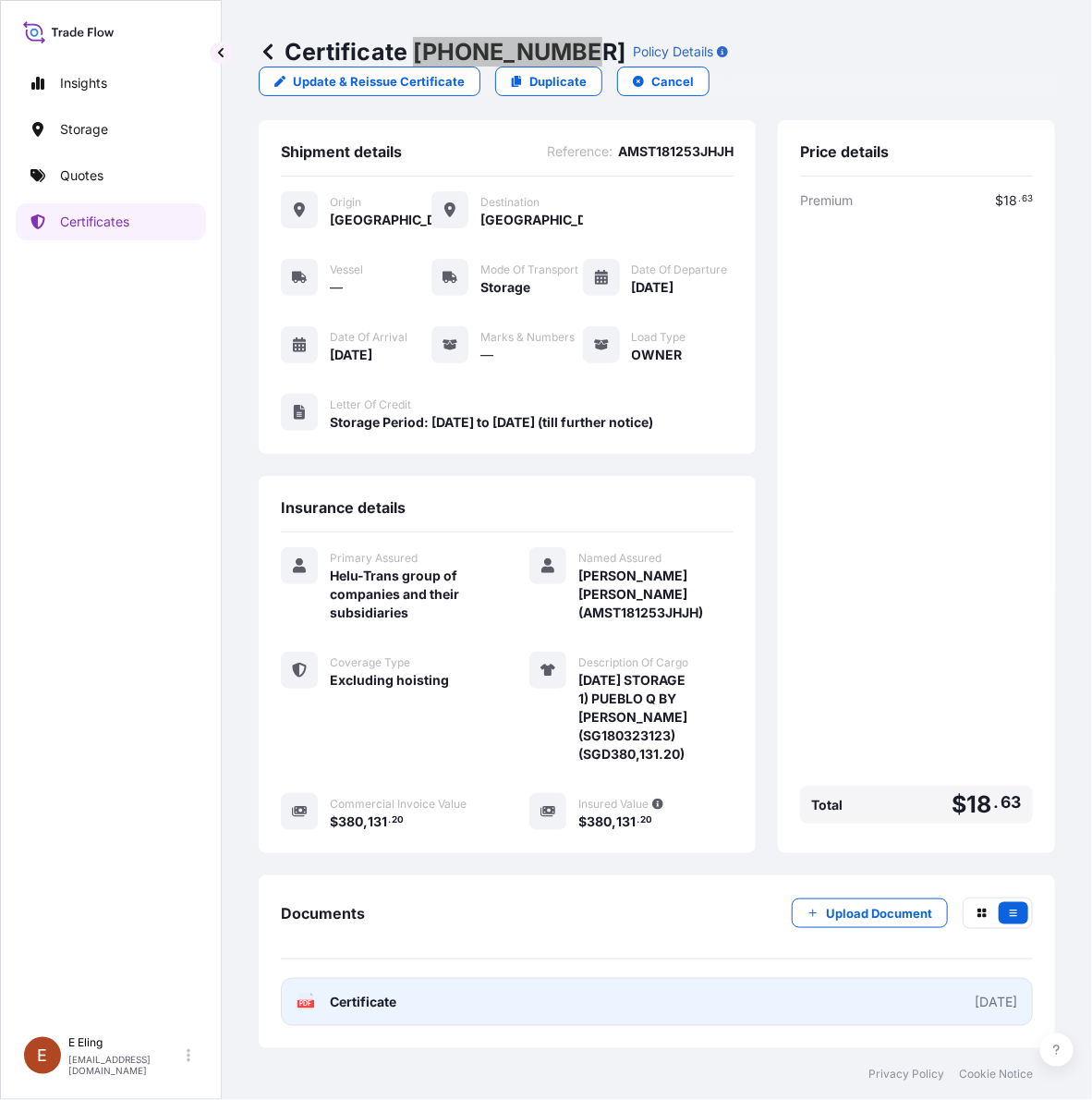
scroll to position [40, 0]
click at [765, 996] on link "PDF Certificate [DATE]" at bounding box center [657, 1002] width 753 height 48
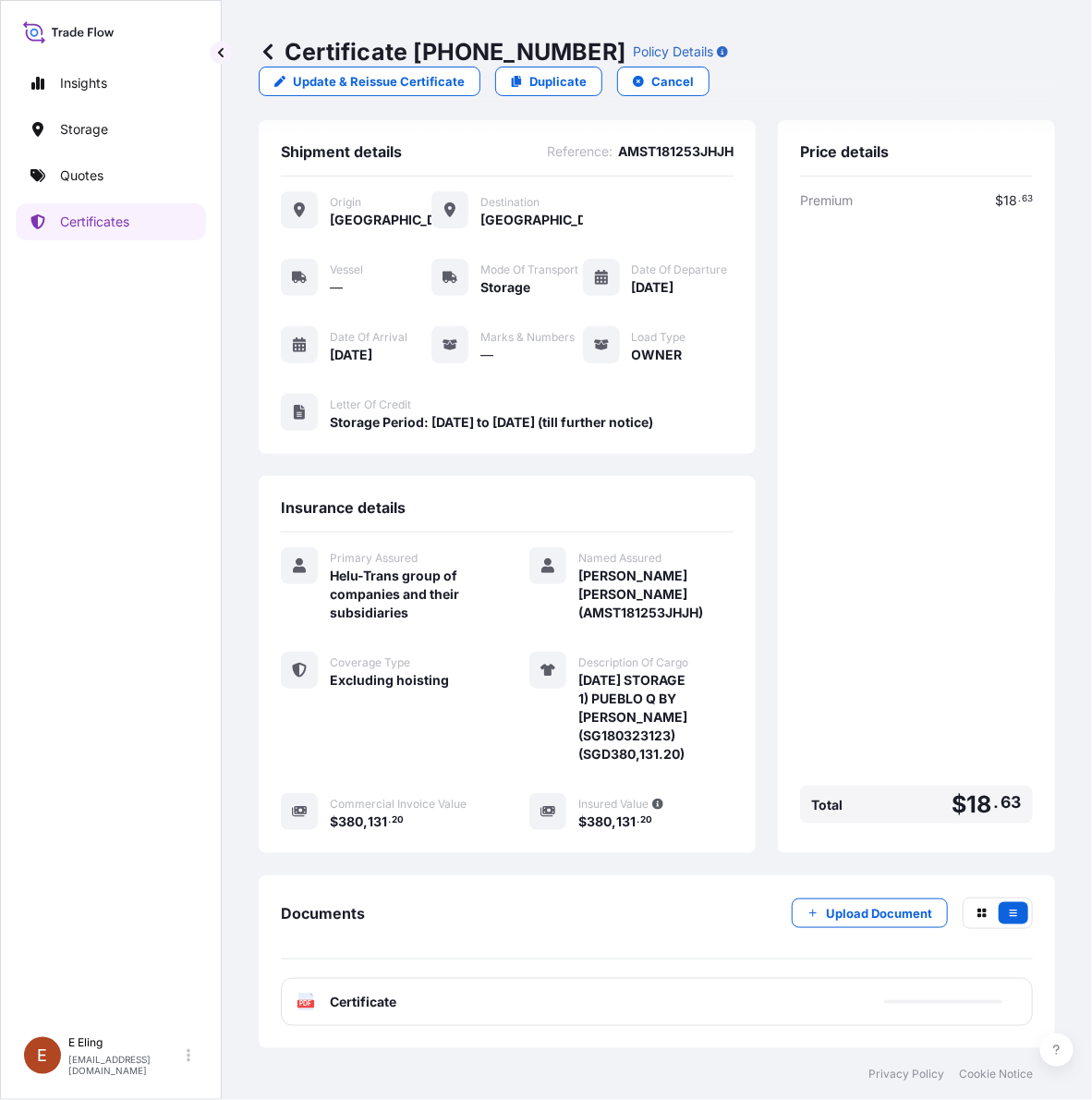
drag, startPoint x: 824, startPoint y: 934, endPoint x: 827, endPoint y: 917, distance: 17.3
click at [823, 934] on div "Documents Upload Document" at bounding box center [657, 929] width 753 height 62
click at [828, 915] on p "Upload Document" at bounding box center [879, 912] width 106 height 18
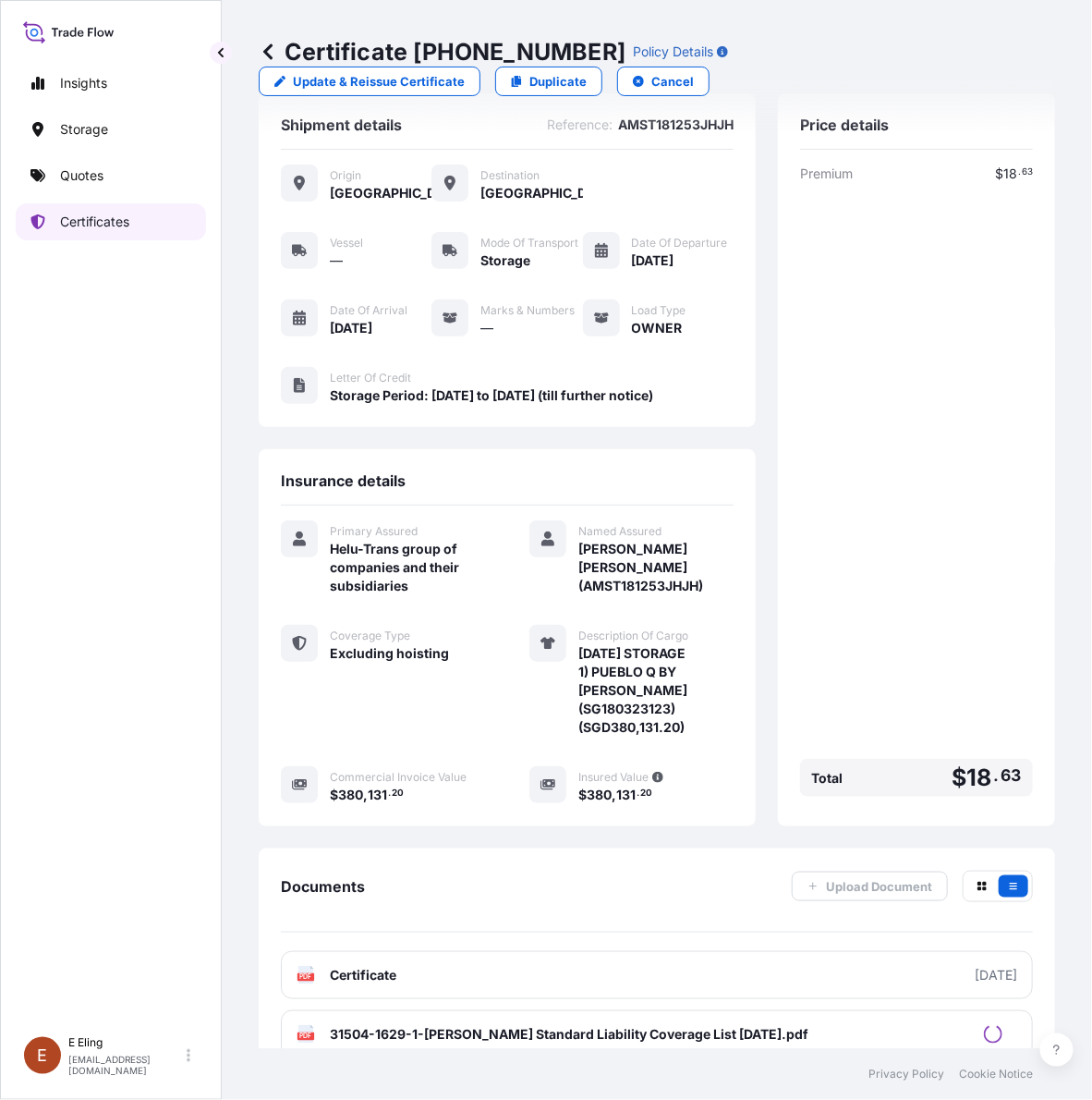
click at [102, 216] on p "Certificates" at bounding box center [95, 222] width 70 height 18
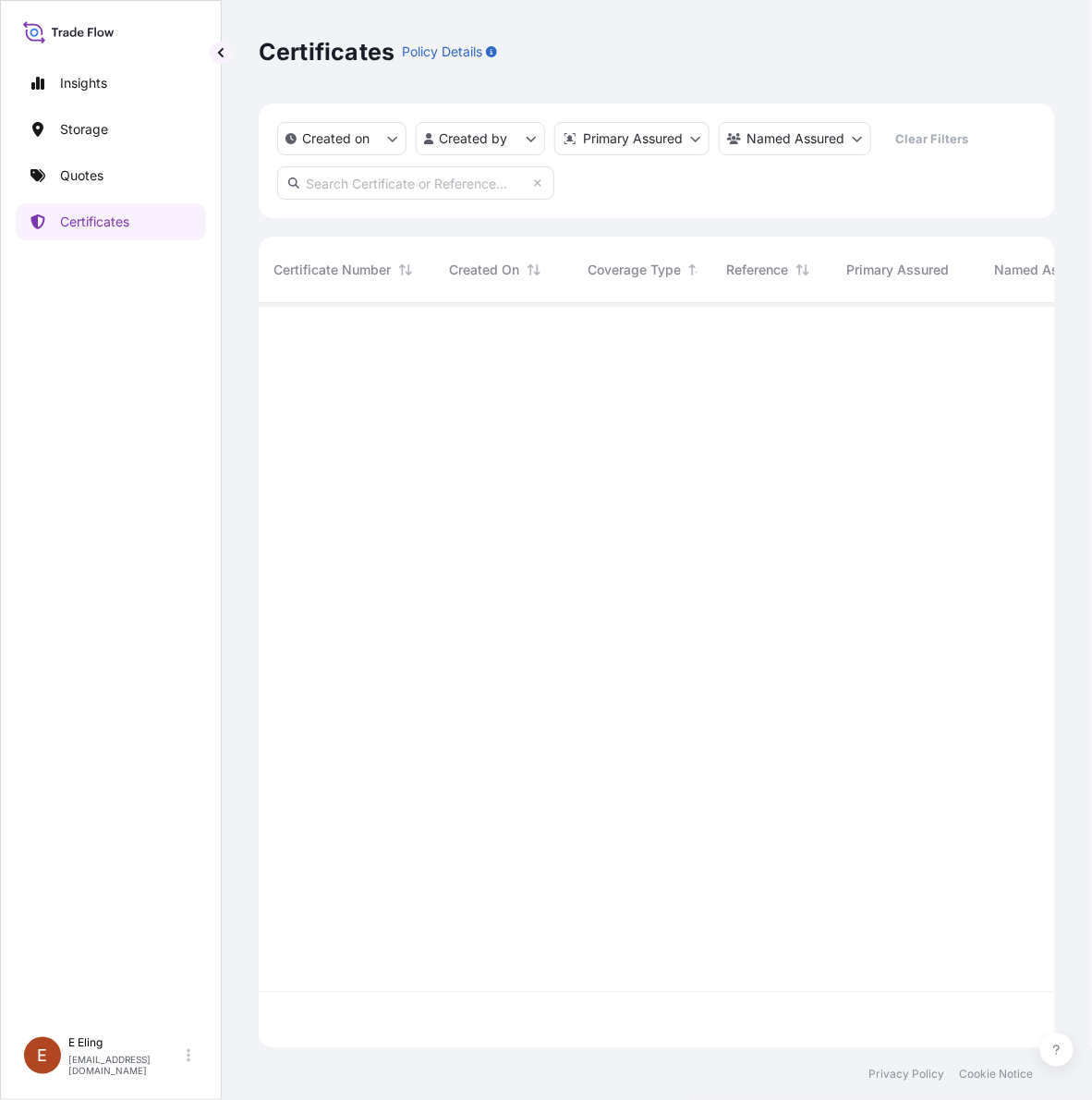
scroll to position [737, 779]
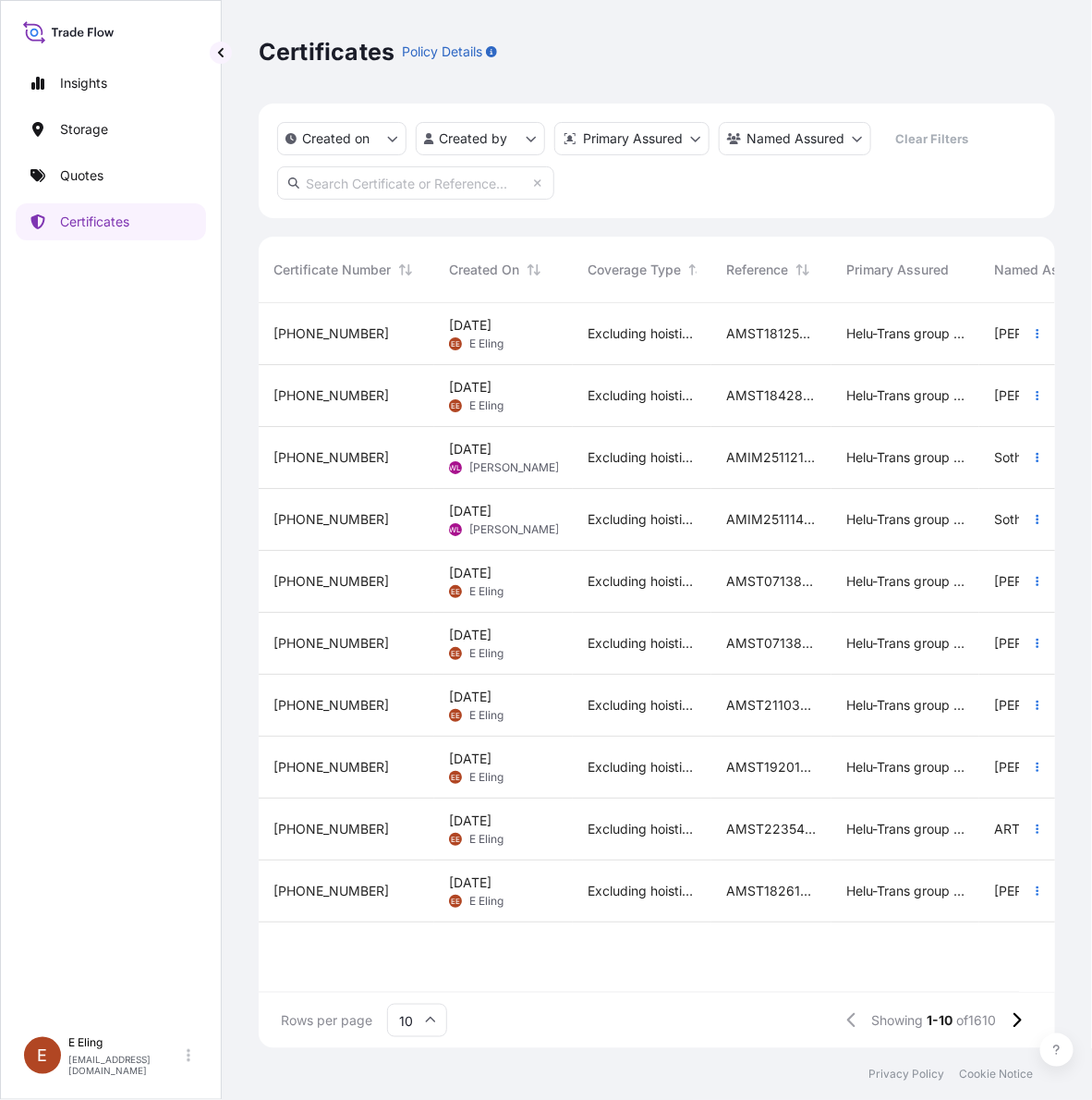
click at [437, 183] on input "text" at bounding box center [416, 183] width 278 height 33
paste input "AMST244930SYZJ"
type input "AMST244930SYZJ"
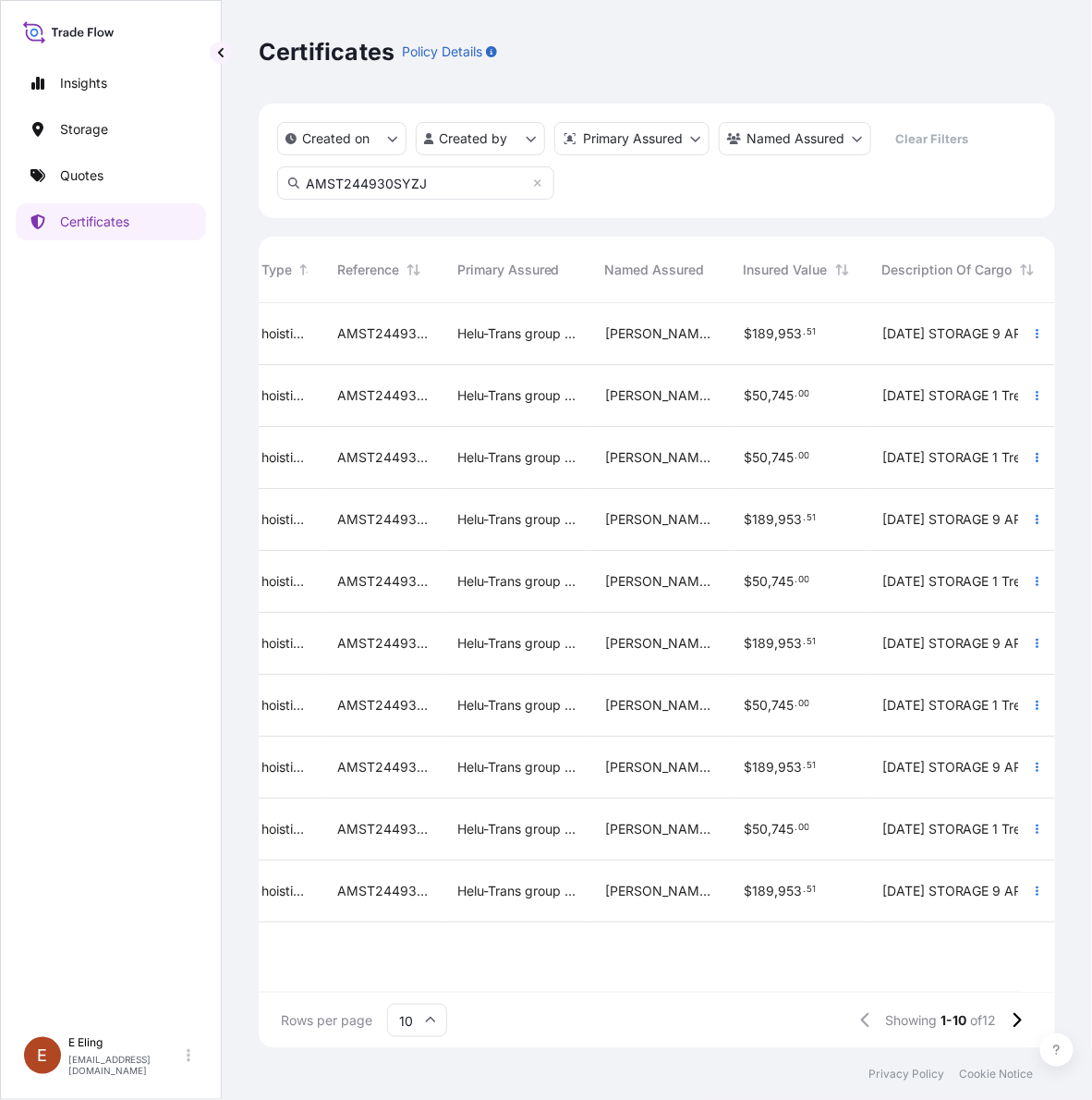
scroll to position [0, 515]
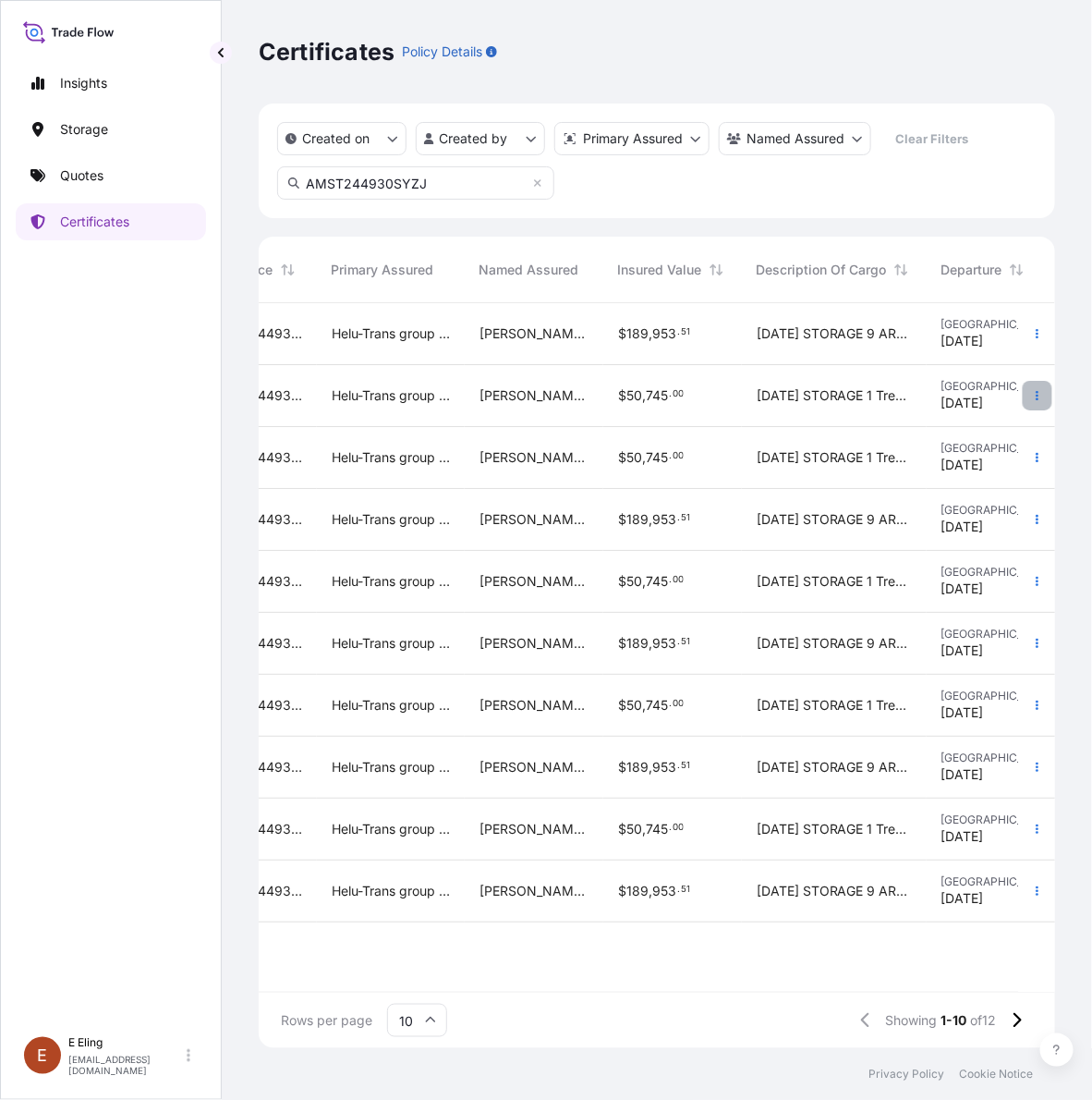
click at [1033, 382] on button "button" at bounding box center [1038, 396] width 30 height 30
click at [991, 398] on link "Duplicate quote" at bounding box center [939, 399] width 173 height 30
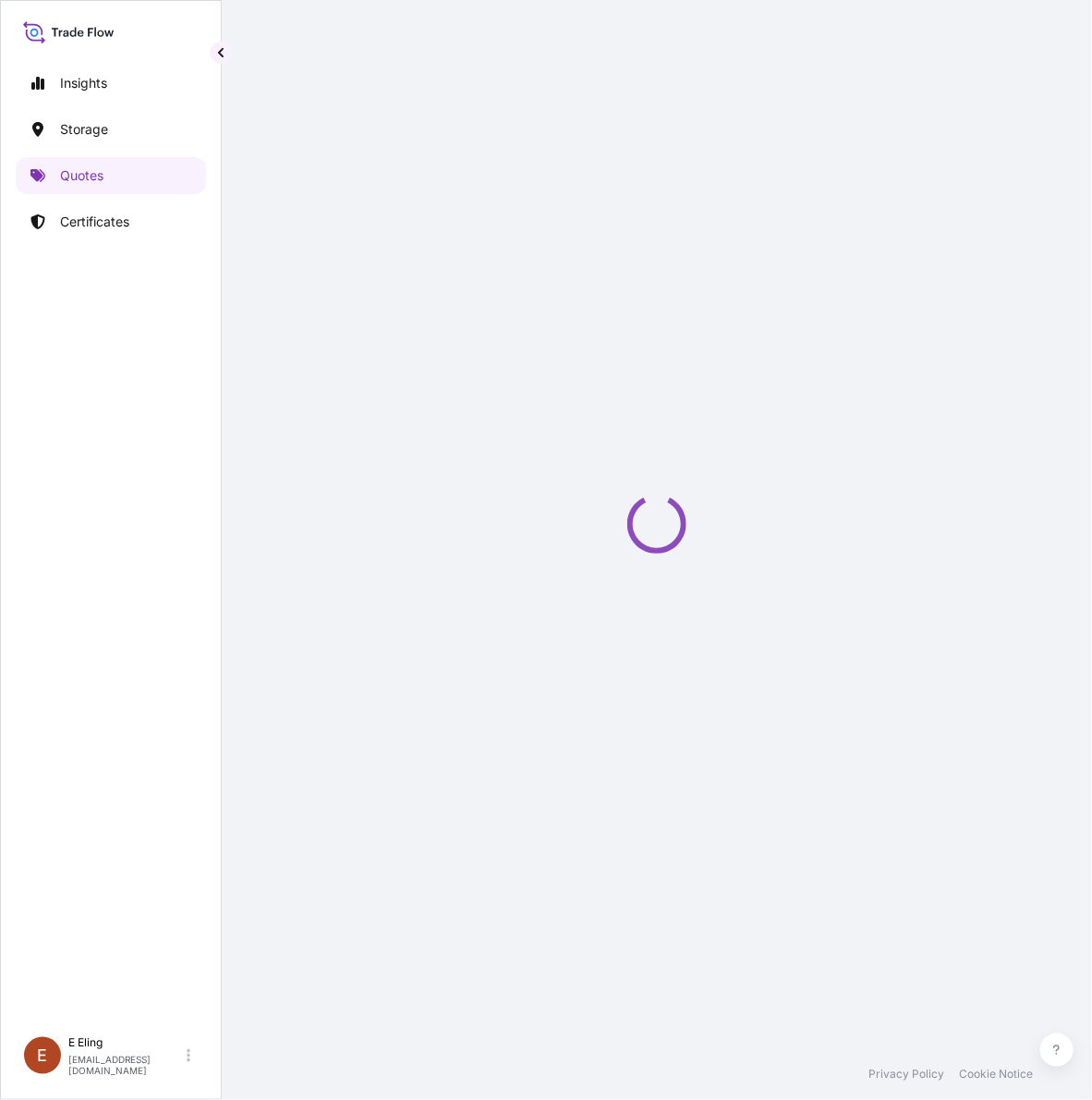
select select "STORAGE"
select select "Storage"
select select "[GEOGRAPHIC_DATA]"
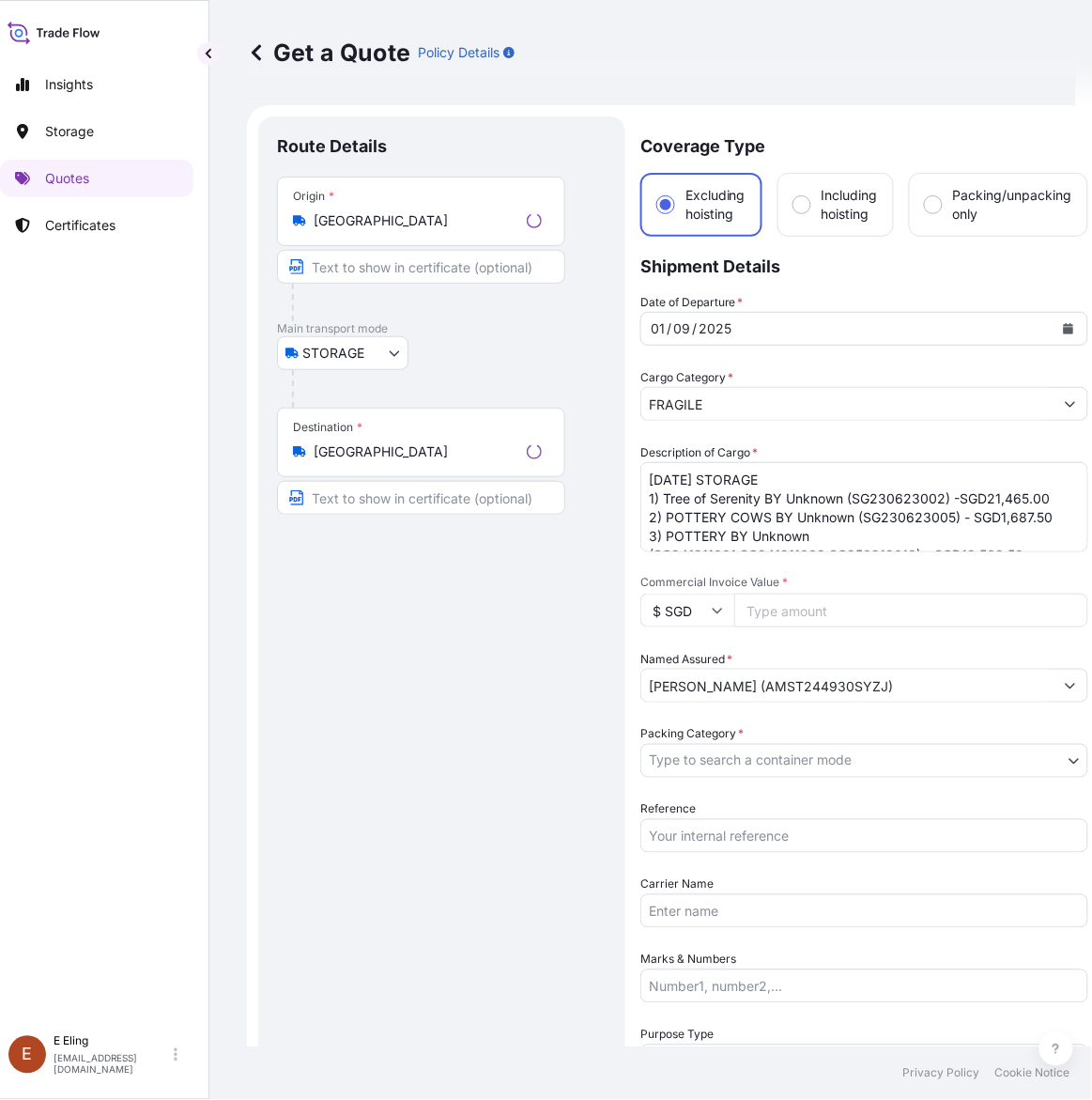
scroll to position [30, 0]
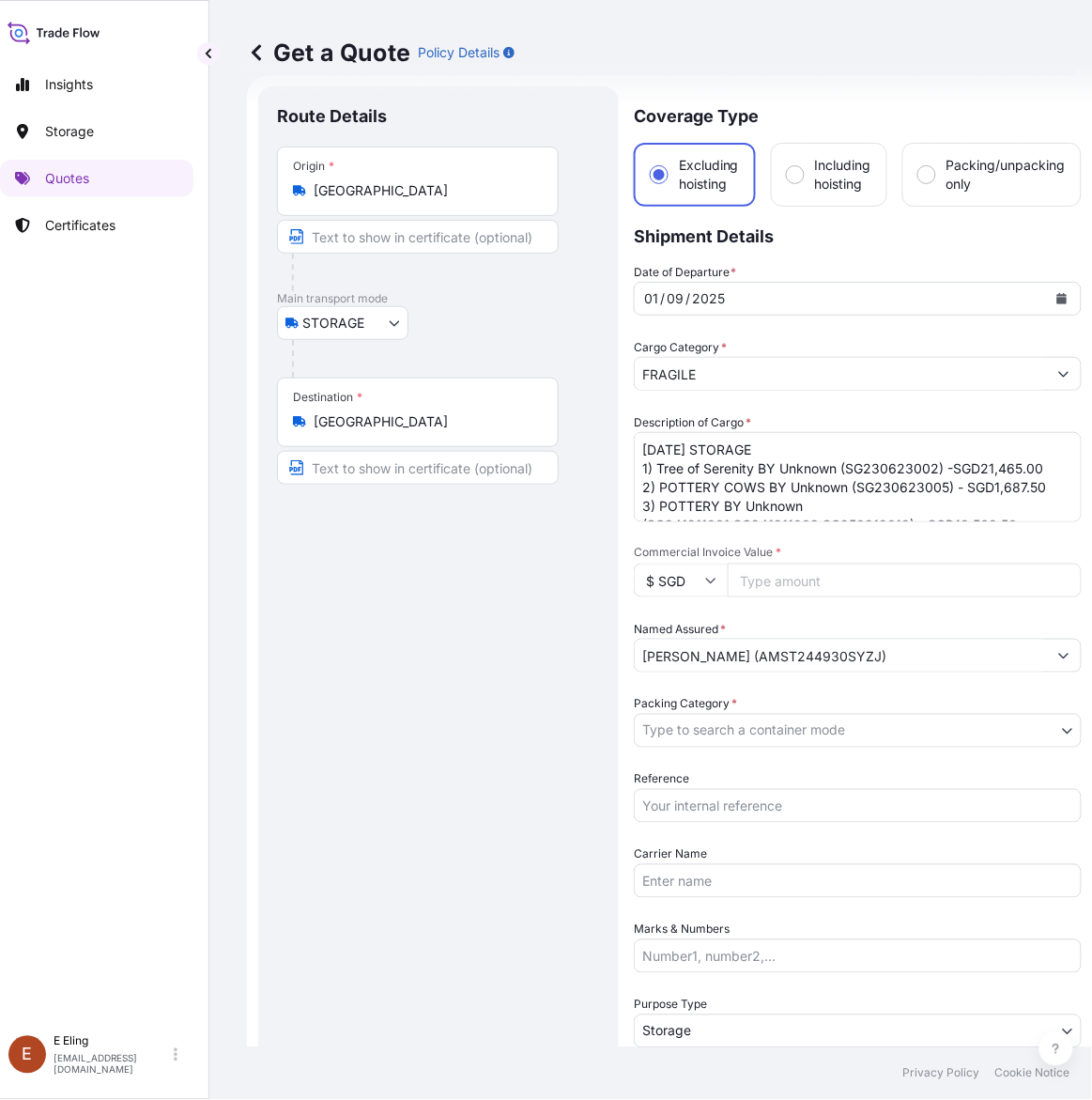
click at [1062, 299] on icon "Calendar" at bounding box center [1063, 298] width 11 height 11
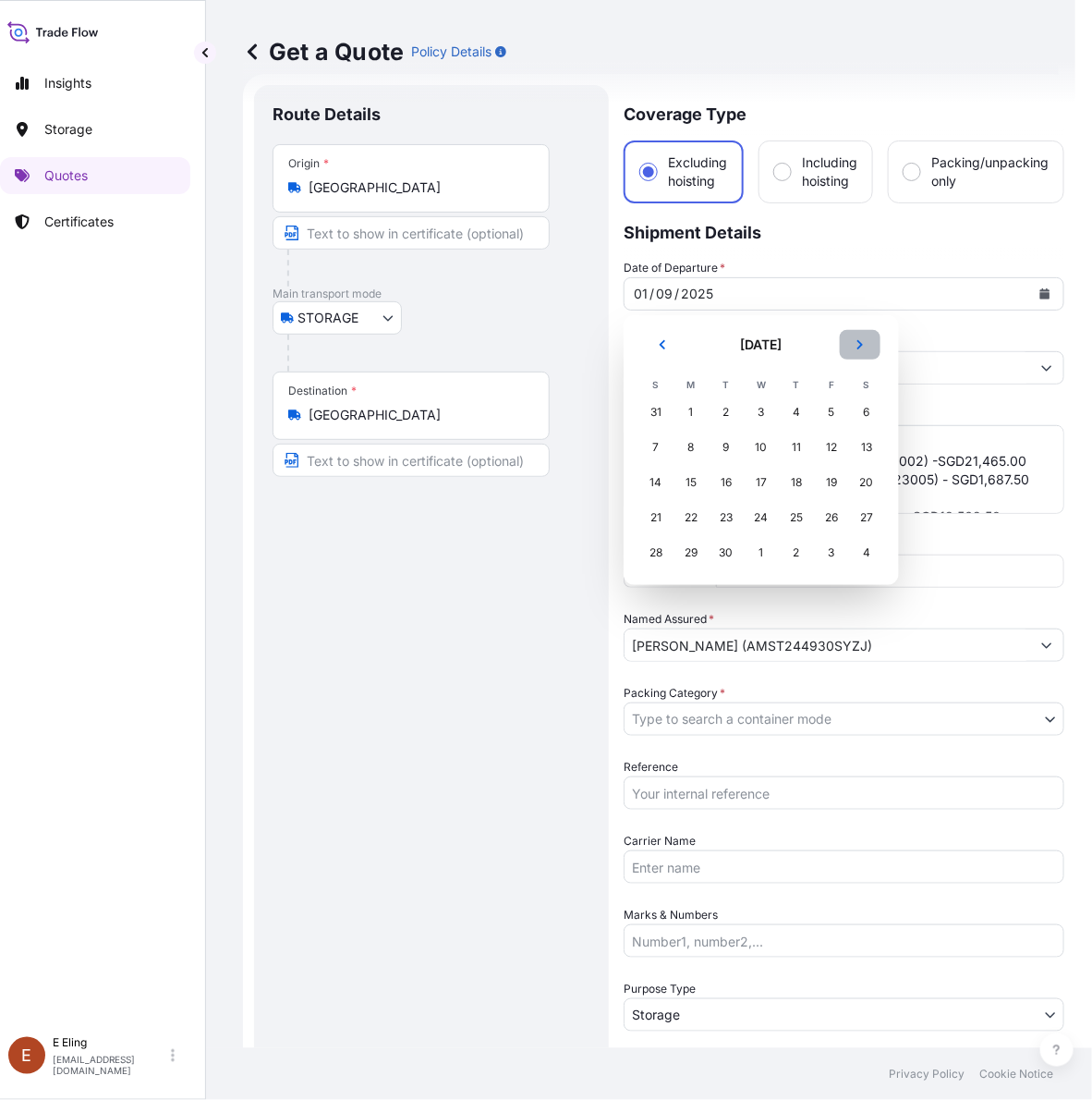
click at [857, 340] on icon "Next" at bounding box center [860, 344] width 11 height 11
click at [763, 408] on div "1" at bounding box center [761, 412] width 33 height 33
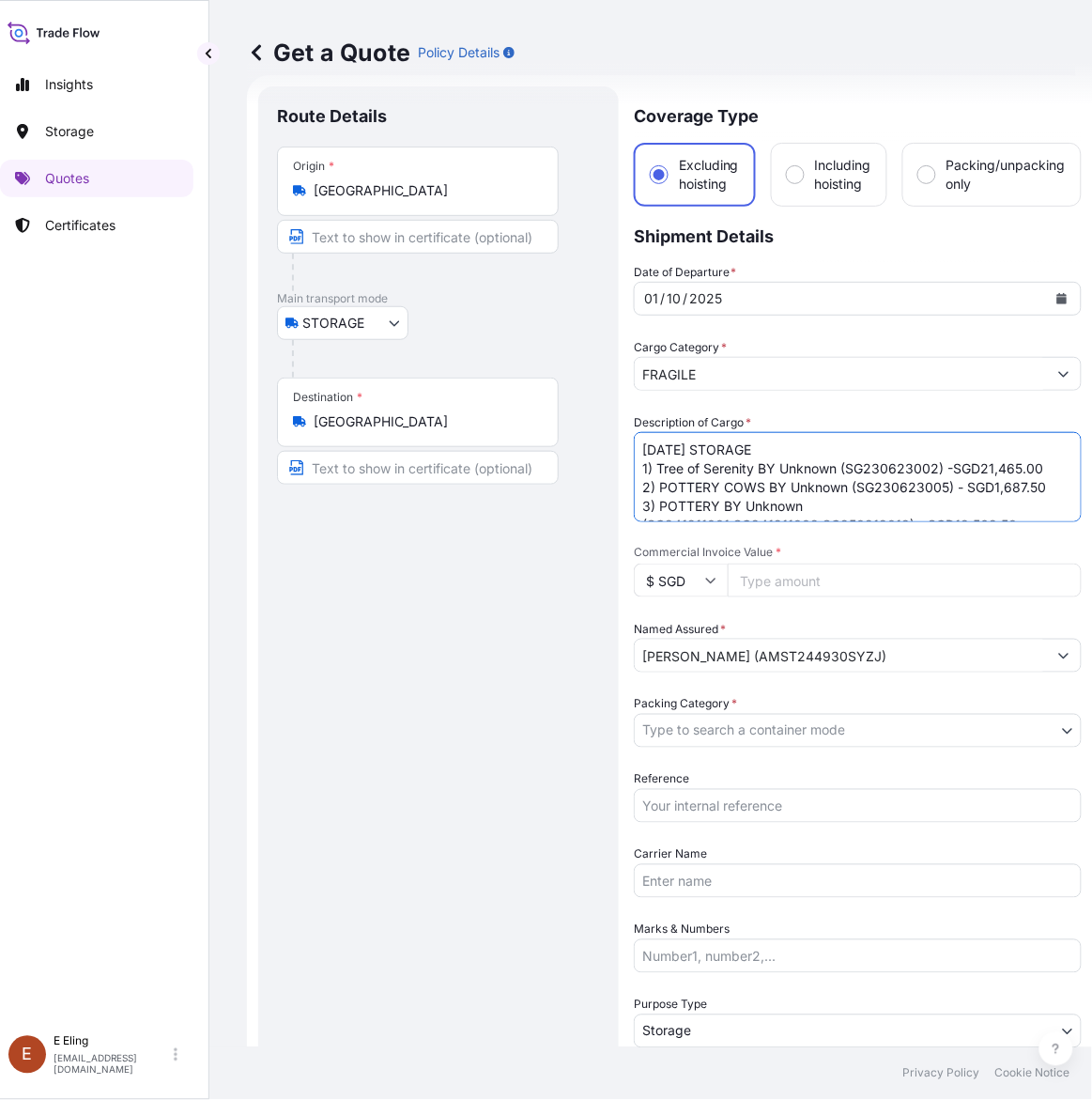
drag, startPoint x: 664, startPoint y: 448, endPoint x: 603, endPoint y: 444, distance: 61.1
click at [603, 444] on form "Route Details Place of loading Road / Inland Road / Inland Origin * Singapore M…" at bounding box center [669, 745] width 846 height 1342
type textarea "OCT25 STORAGE 1) Tree of Serenity BY Unknown (SG230623002) -SGD21,465.00 2) POT…"
click at [732, 805] on input "Reference" at bounding box center [858, 806] width 448 height 33
paste input "AMST244930SYZJ"
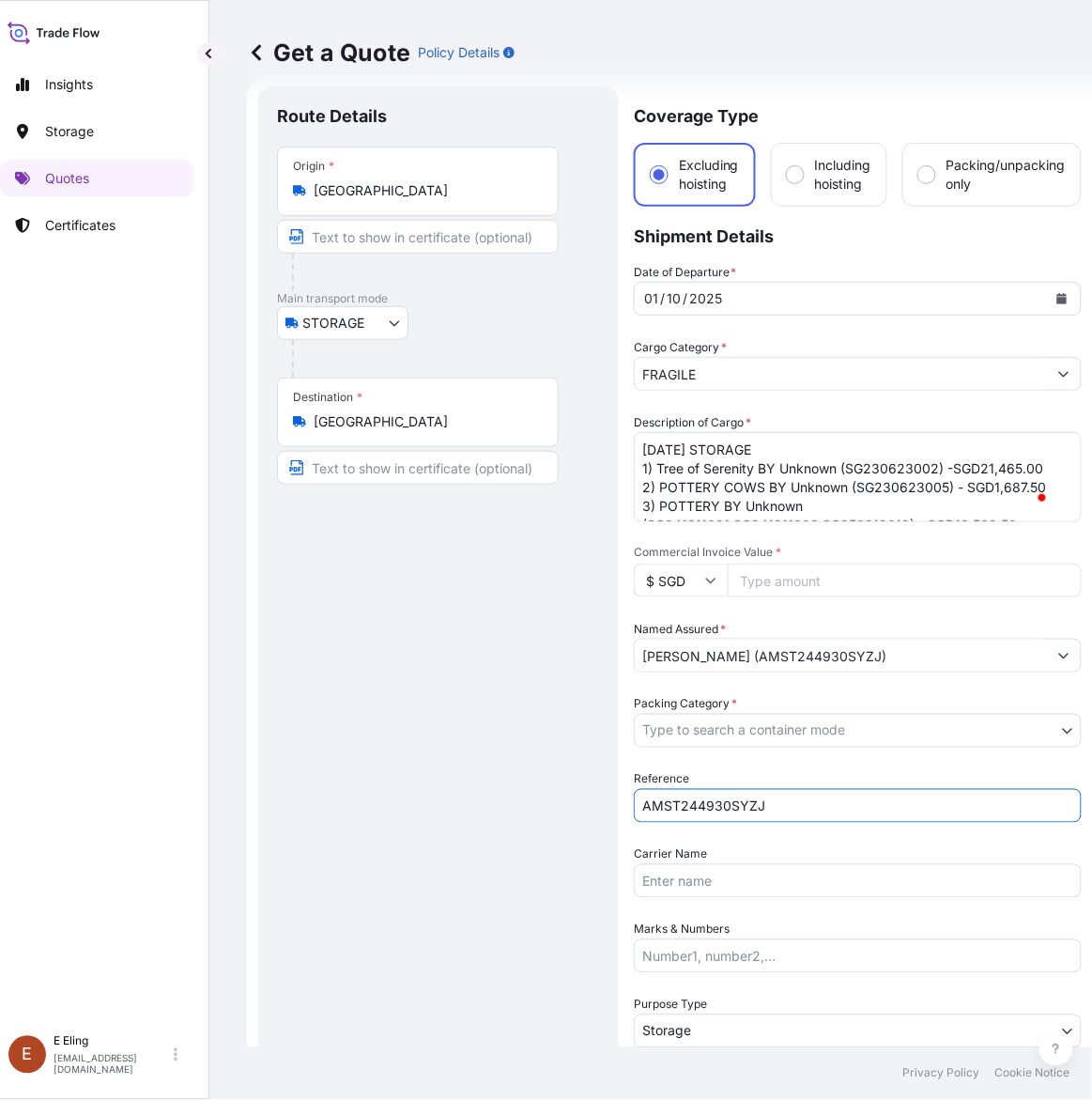
type input "AMST244930SYZJ"
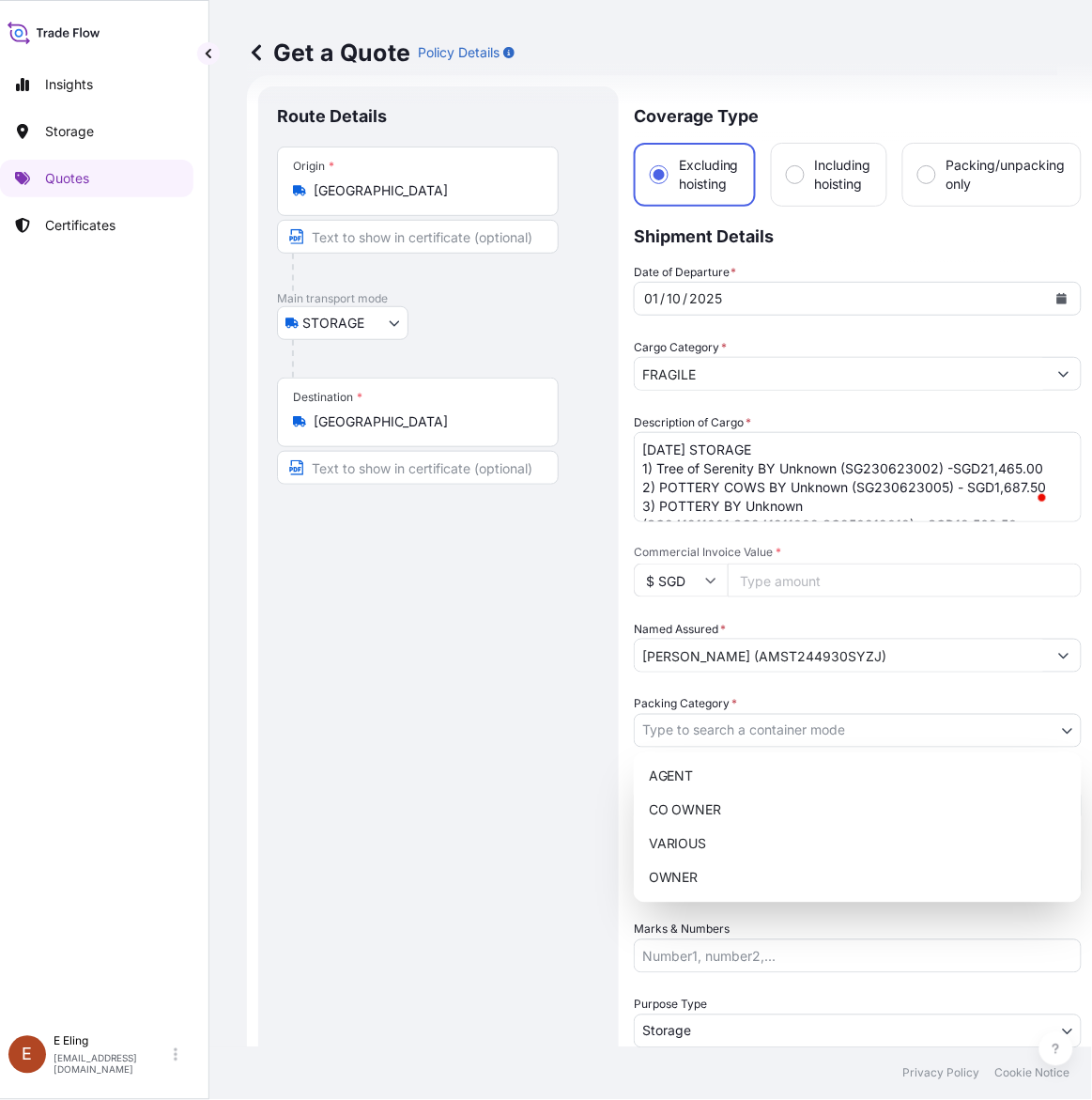
click at [743, 732] on body "October 2025 Insights Storage Quotes Certificates E E Eling eeling@helutrans.co…" at bounding box center [521, 550] width 1074 height 1100
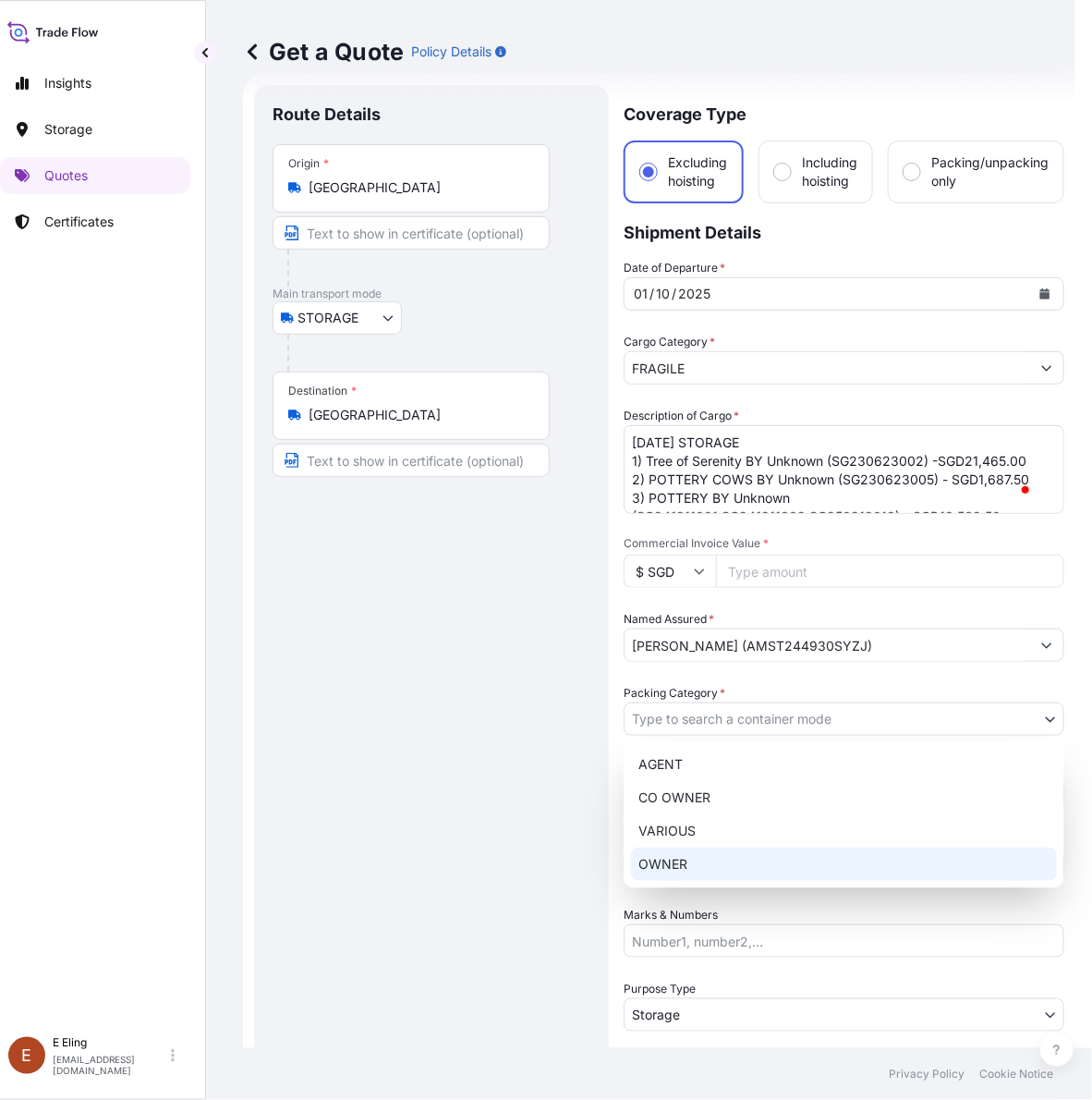
click at [685, 869] on div "OWNER" at bounding box center [844, 864] width 426 height 33
select select "27"
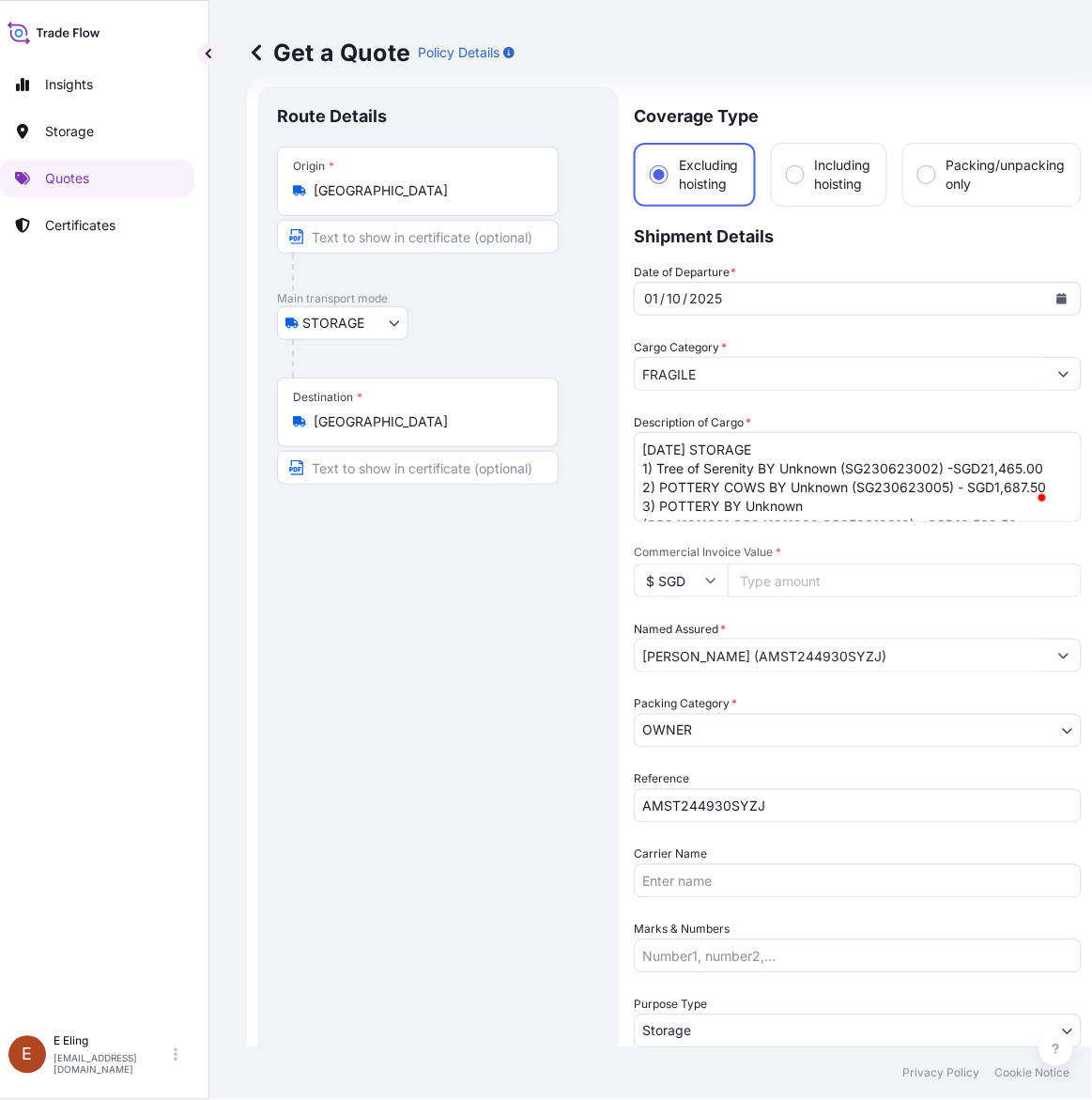
click at [852, 580] on input "Commercial Invoice Value *" at bounding box center [904, 580] width 354 height 33
paste input "50745.00"
type input "50745.00"
click at [950, 481] on textarea "SEP25 STORAGE 1) Tree of Serenity BY Unknown (SG230623002) -SGD21,465.00 2) POT…" at bounding box center [858, 477] width 448 height 90
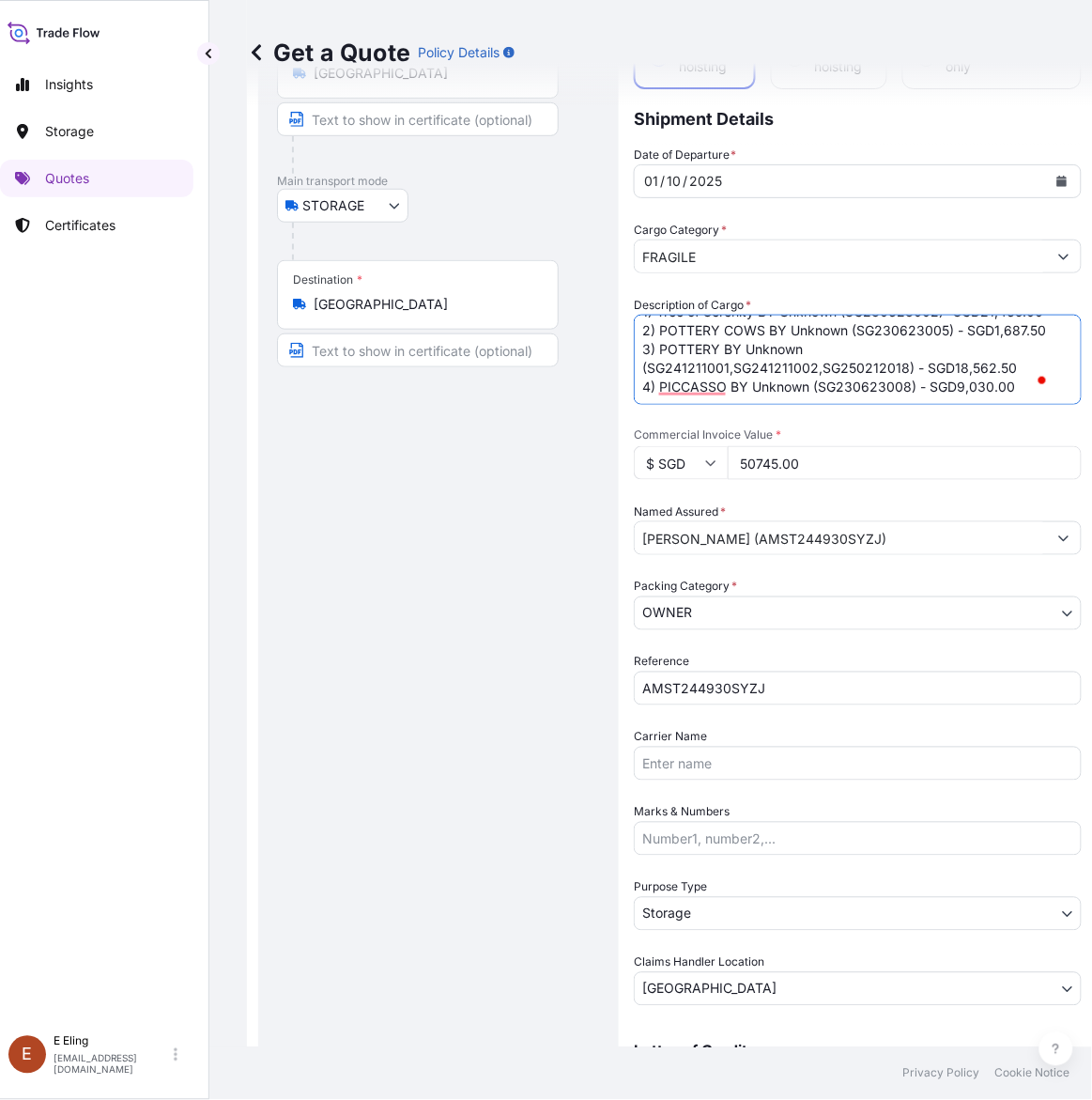
scroll to position [73, 0]
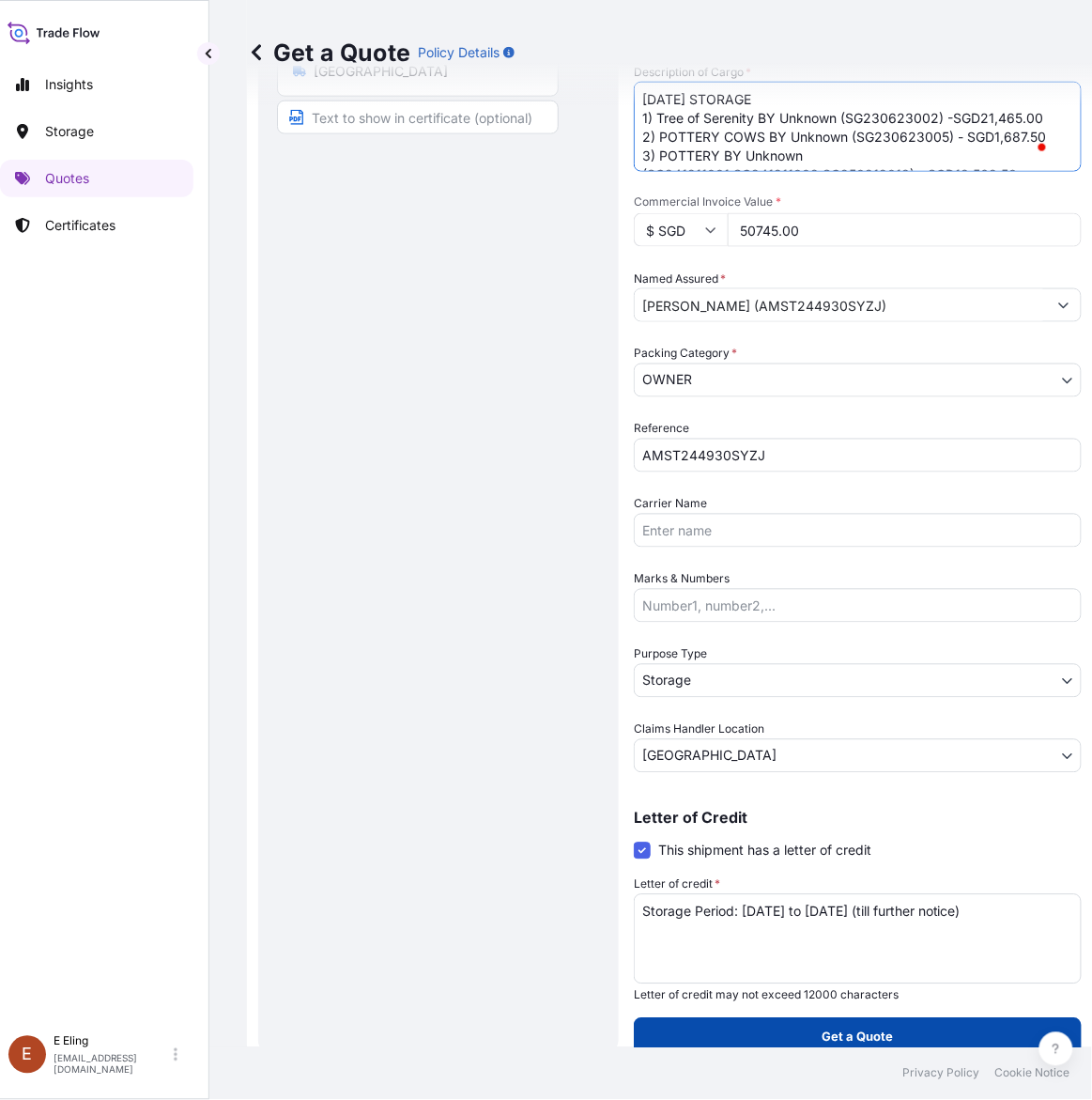
click at [773, 1020] on button "Get a Quote" at bounding box center [858, 1037] width 448 height 37
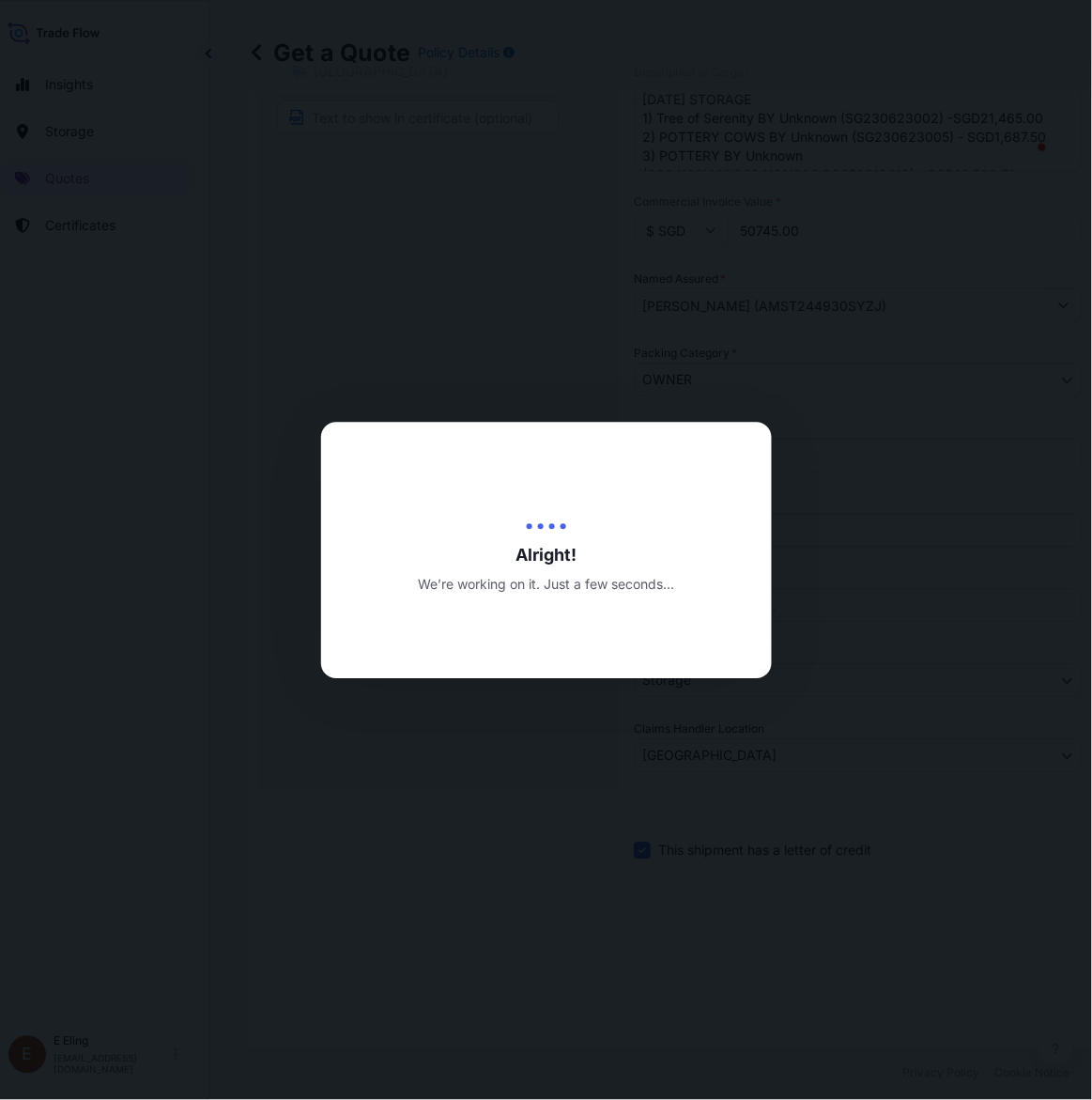
type input "[DATE]"
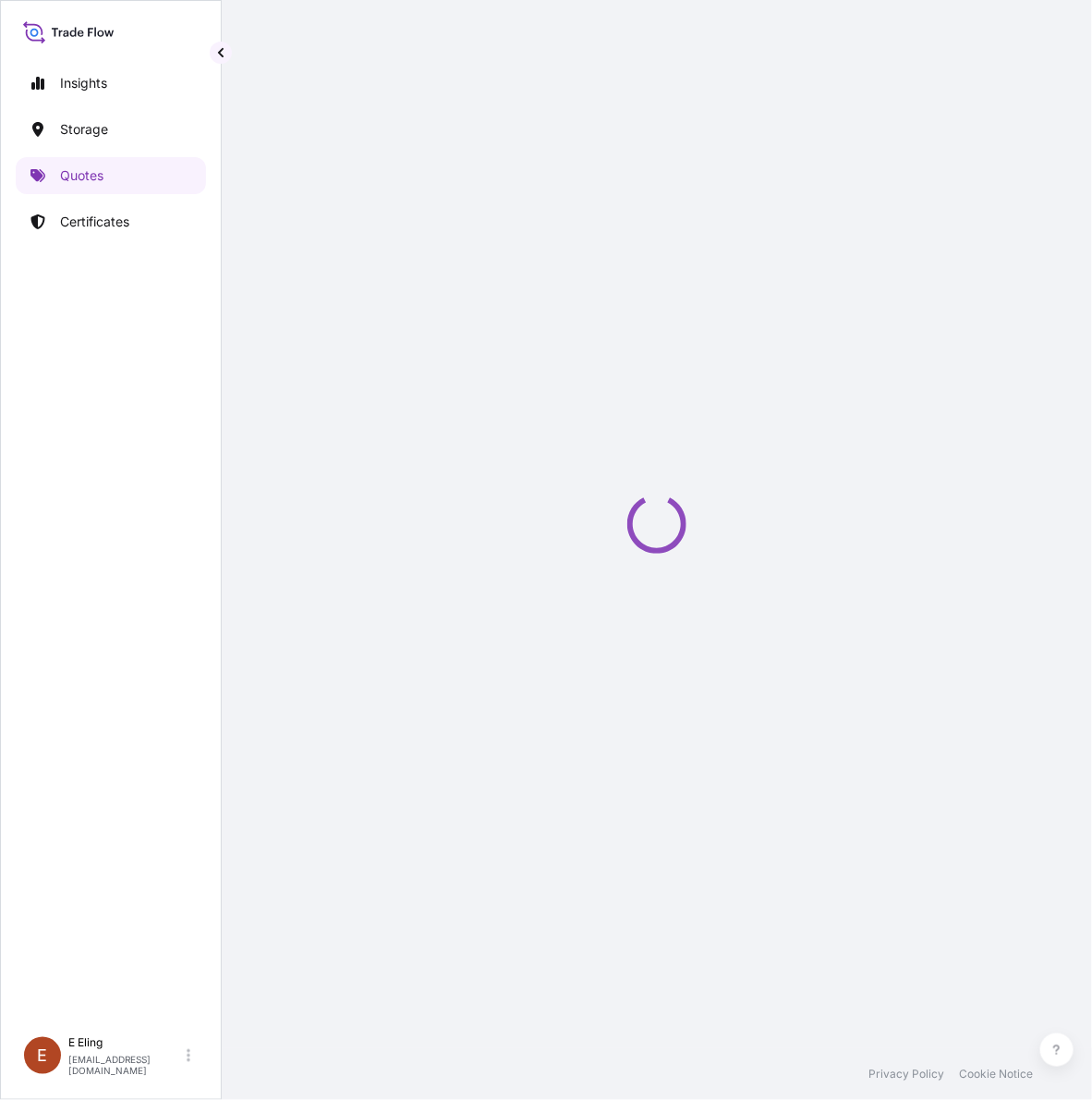
select select "STORAGE"
select select "Transit"
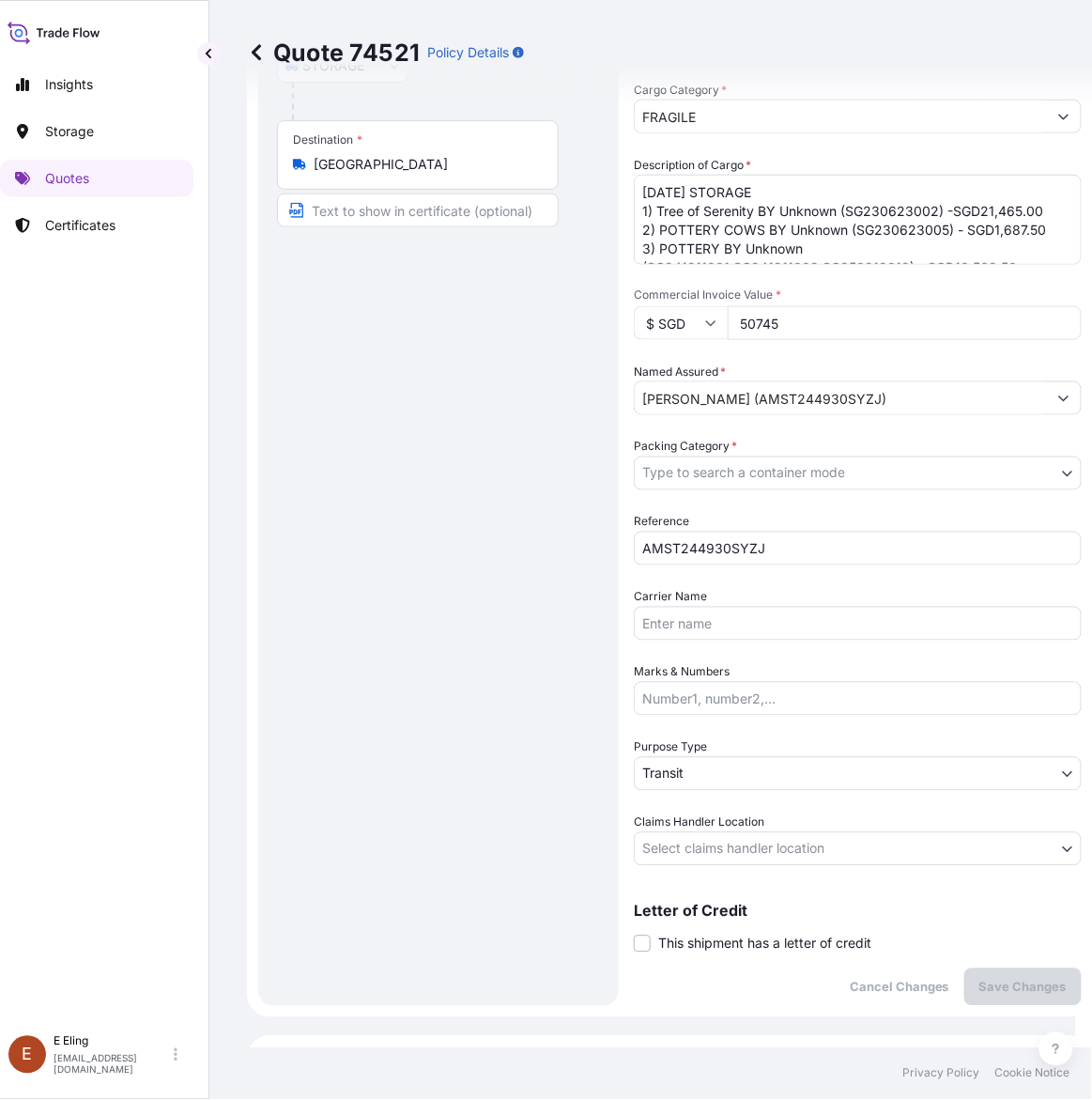
drag, startPoint x: 676, startPoint y: 938, endPoint x: 761, endPoint y: 1014, distance: 114.0
click at [676, 938] on span "This shipment has a letter of credit" at bounding box center [765, 944] width 213 height 19
click at [634, 934] on input "This shipment has a letter of credit" at bounding box center [634, 934] width 0 height 0
click at [768, 1031] on textarea "Letter of credit *" at bounding box center [858, 1032] width 448 height 90
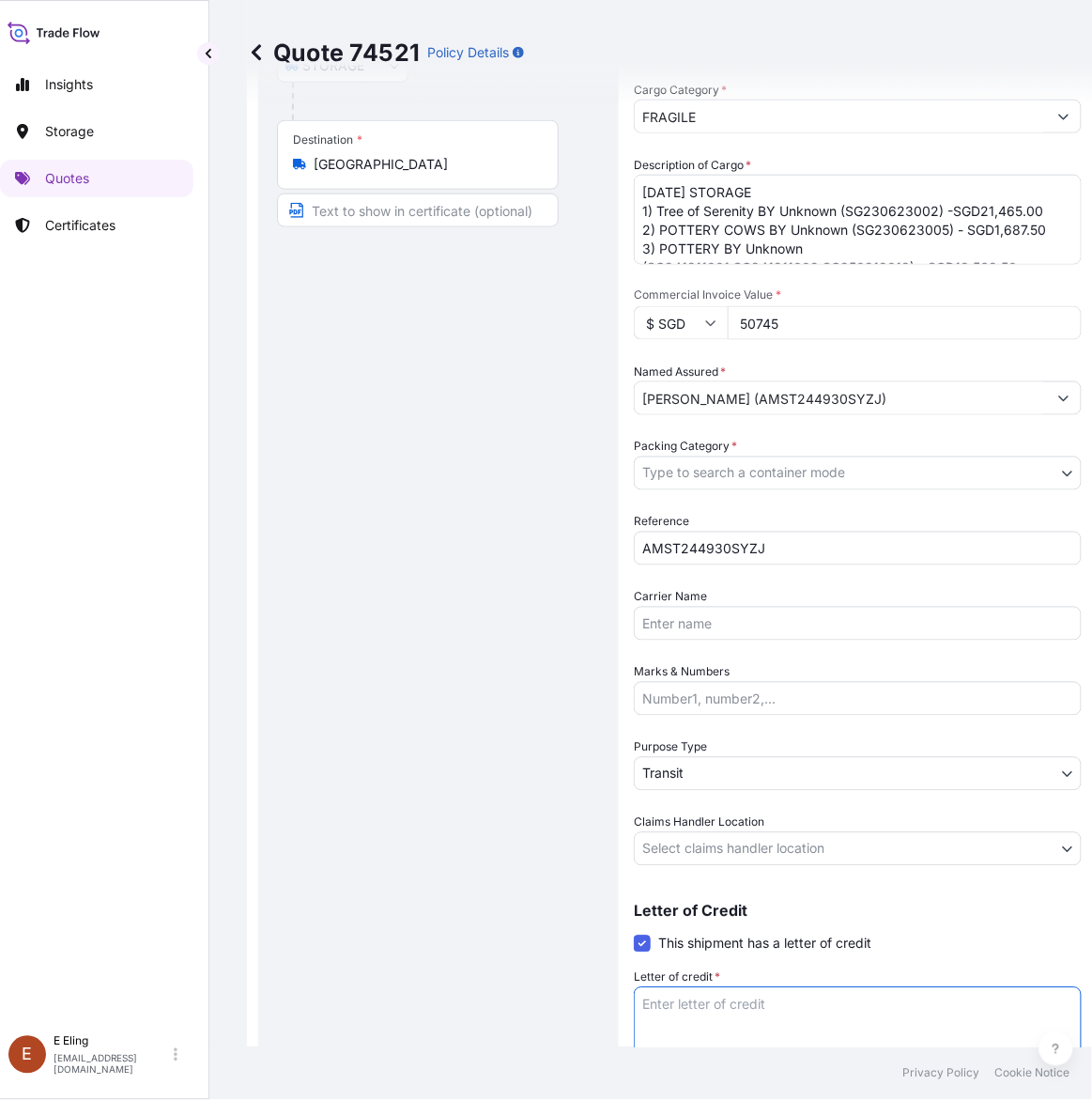
paste textarea "Storage Period: [DATE] to [DATE] (till further notice)"
type textarea "Storage Period: [DATE] to [DATE] (till further notice)"
click at [771, 833] on body "Insights Storage Quotes Certificates E E Eling eeling@helutrans.com Quote 74521…" at bounding box center [530, 550] width 1092 height 1100
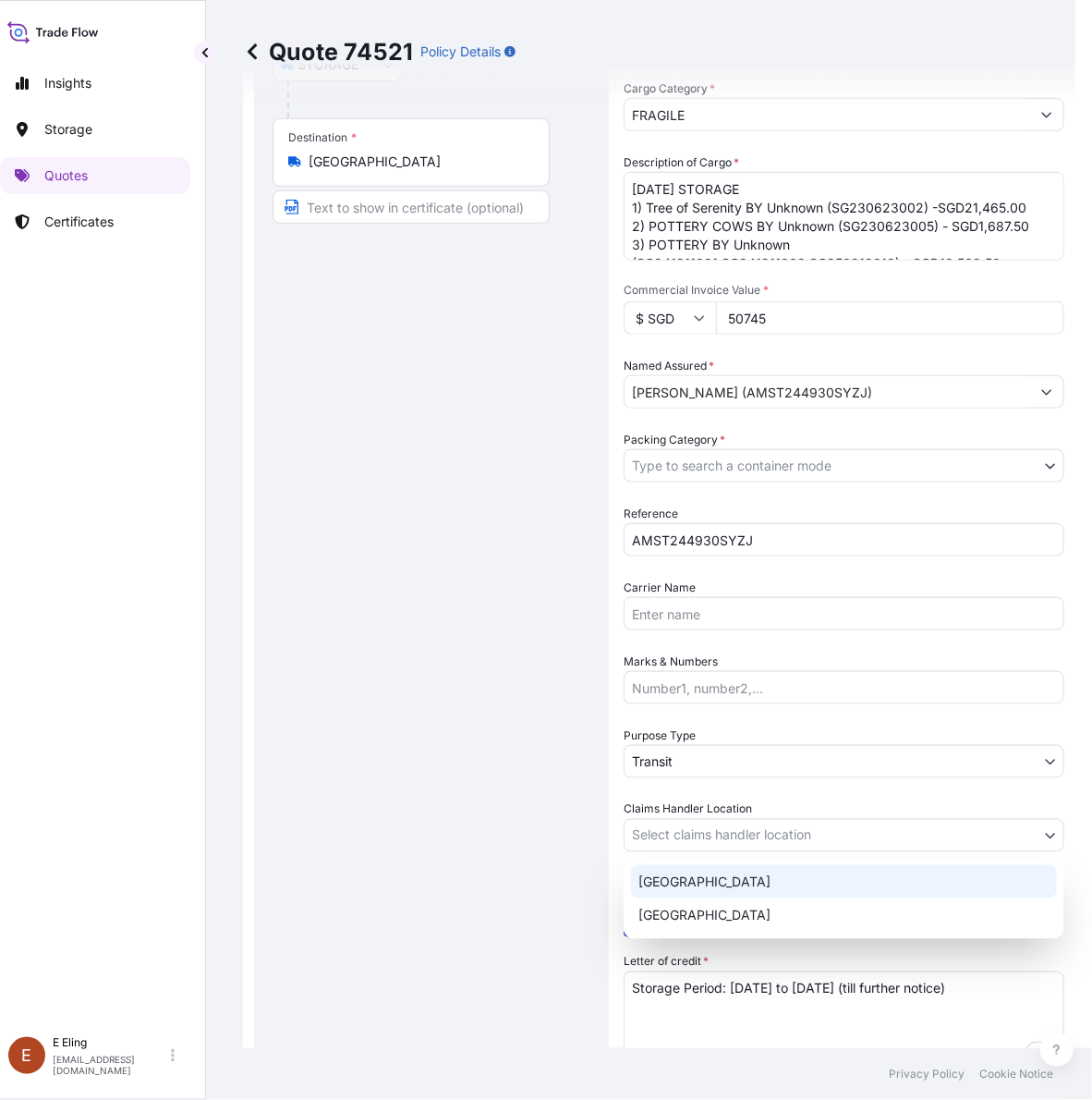
click at [700, 908] on div "[GEOGRAPHIC_DATA]" at bounding box center [844, 915] width 426 height 33
select select "[GEOGRAPHIC_DATA]"
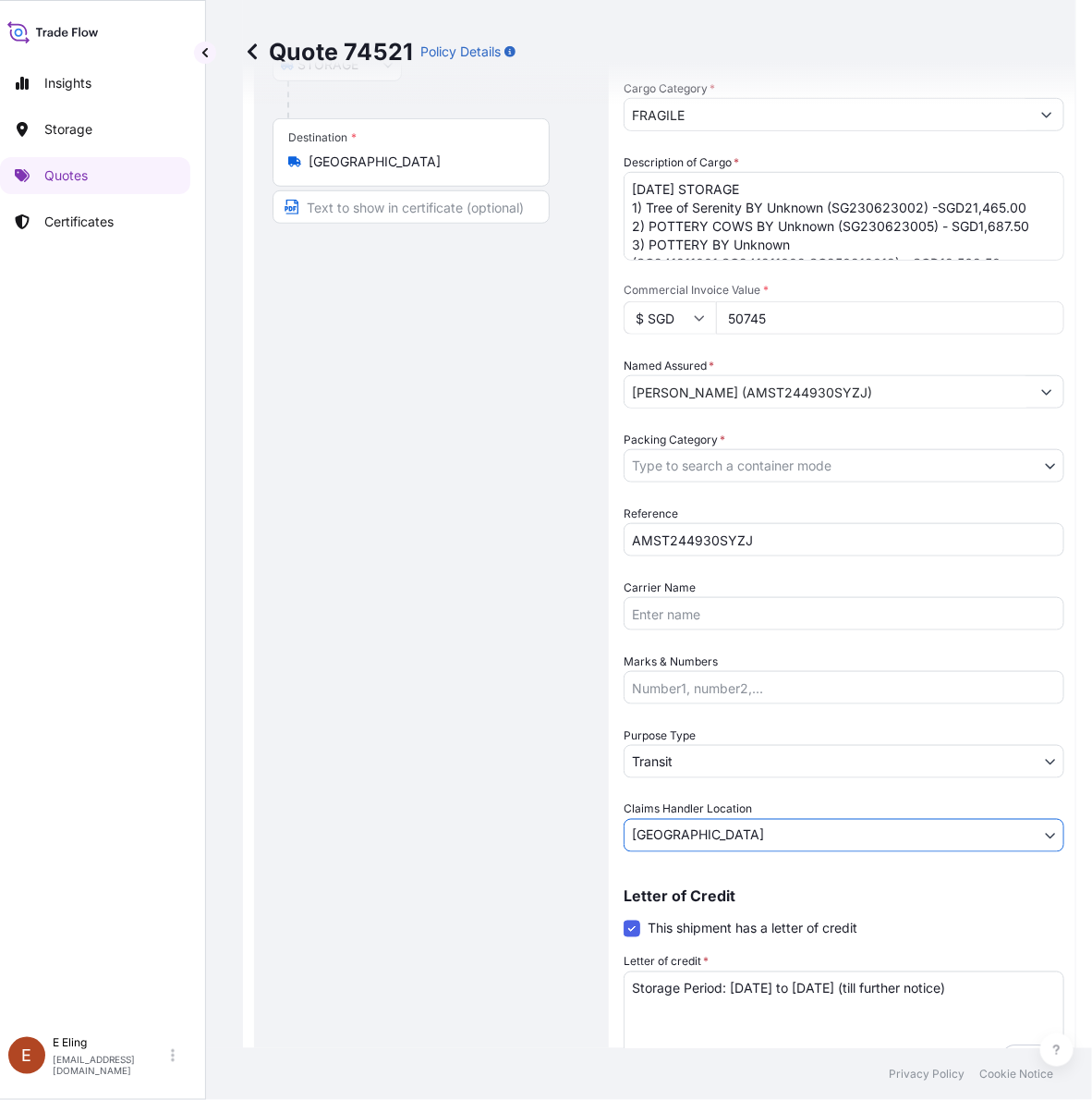
click at [687, 758] on body "Insights Storage Quotes Certificates E E Eling eeling@helutrans.com Quote 74521…" at bounding box center [530, 550] width 1092 height 1100
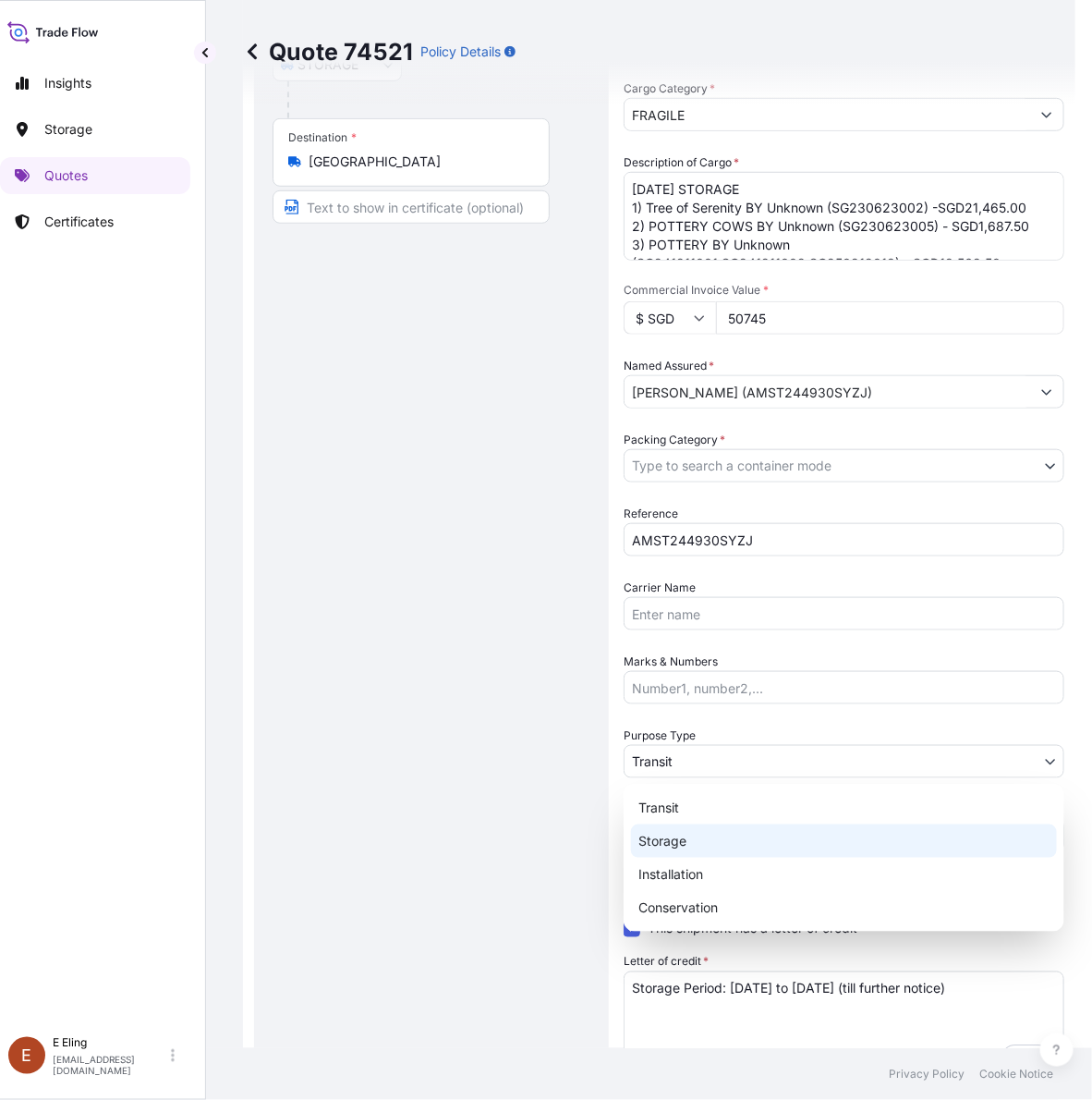
click at [671, 842] on div "Storage" at bounding box center [844, 841] width 426 height 33
select select "Storage"
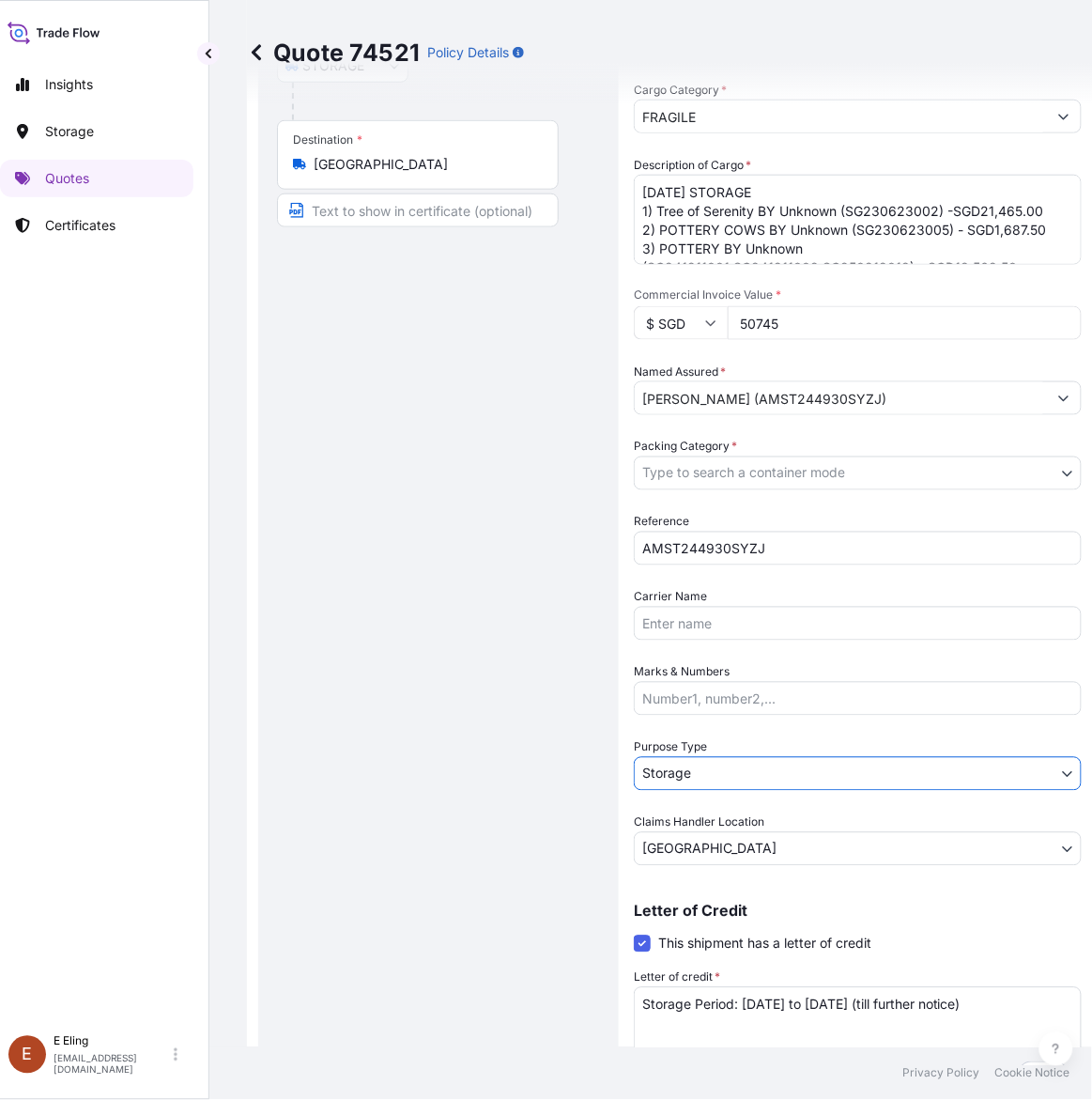
click at [730, 481] on body "Insights Storage Quotes Certificates E E Eling eeling@helutrans.com Quote 74521…" at bounding box center [530, 550] width 1092 height 1100
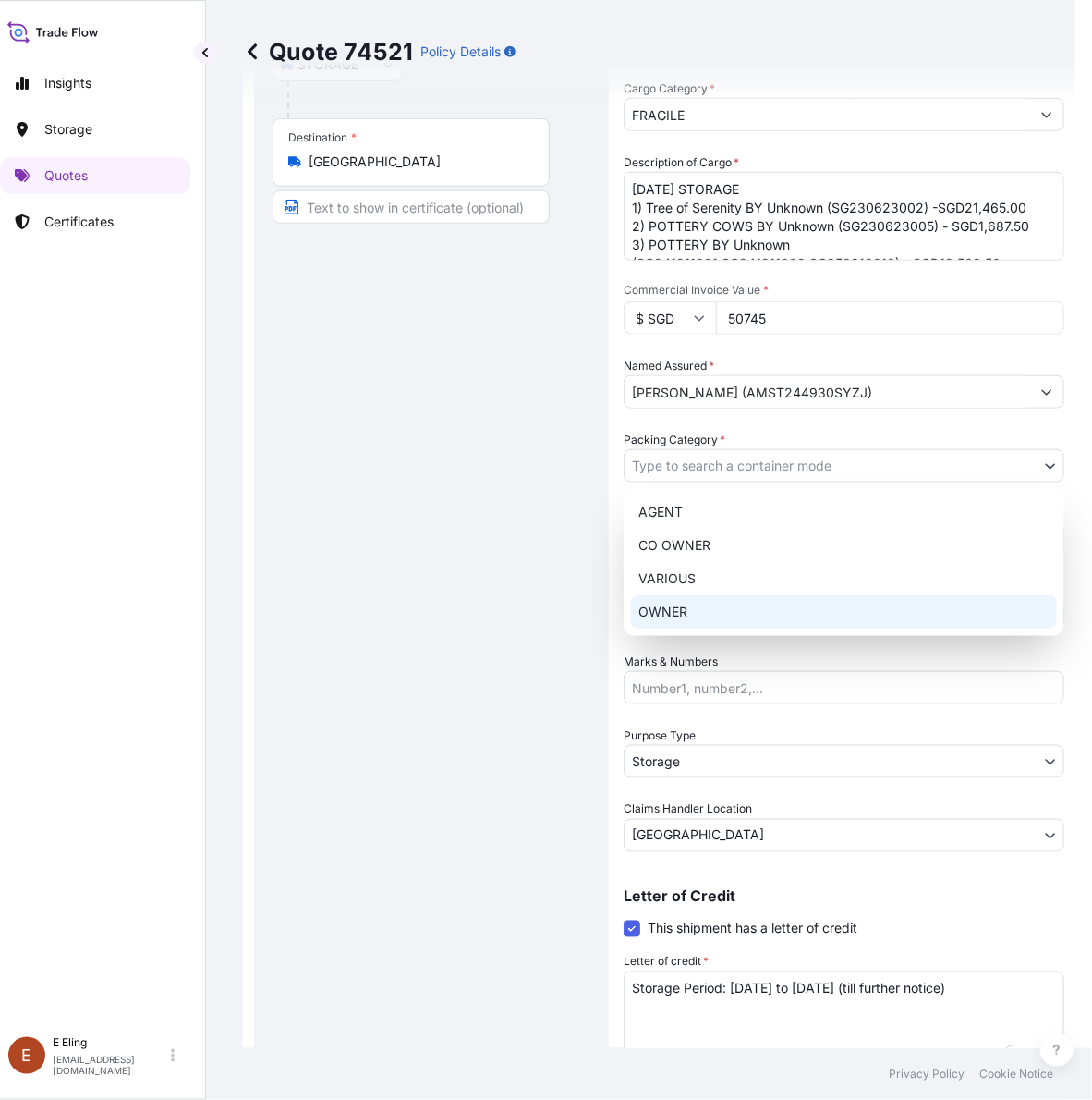
click at [687, 609] on div "OWNER" at bounding box center [844, 611] width 426 height 33
select select "27"
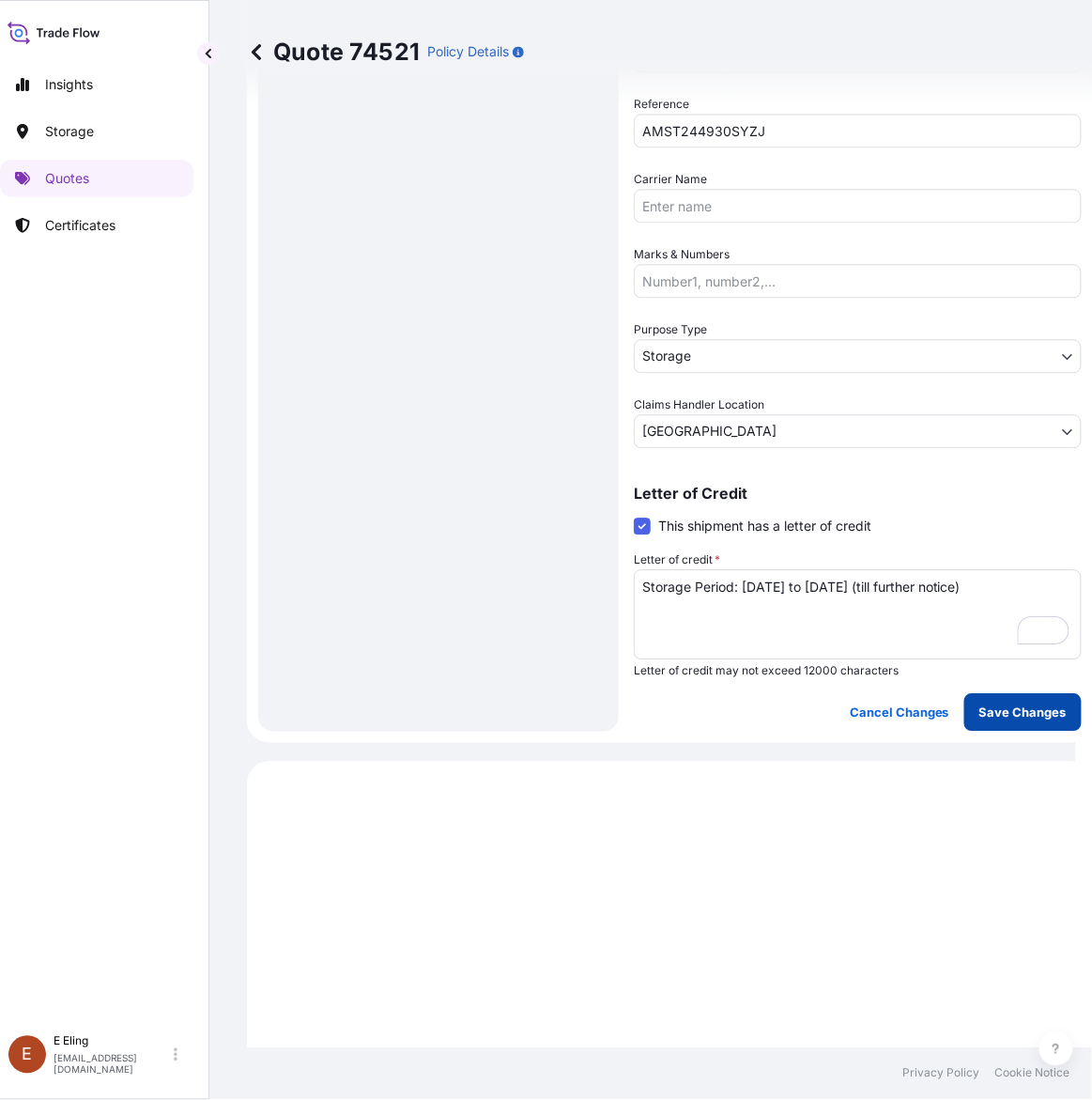
click at [1048, 694] on button "Save Changes" at bounding box center [1022, 713] width 117 height 37
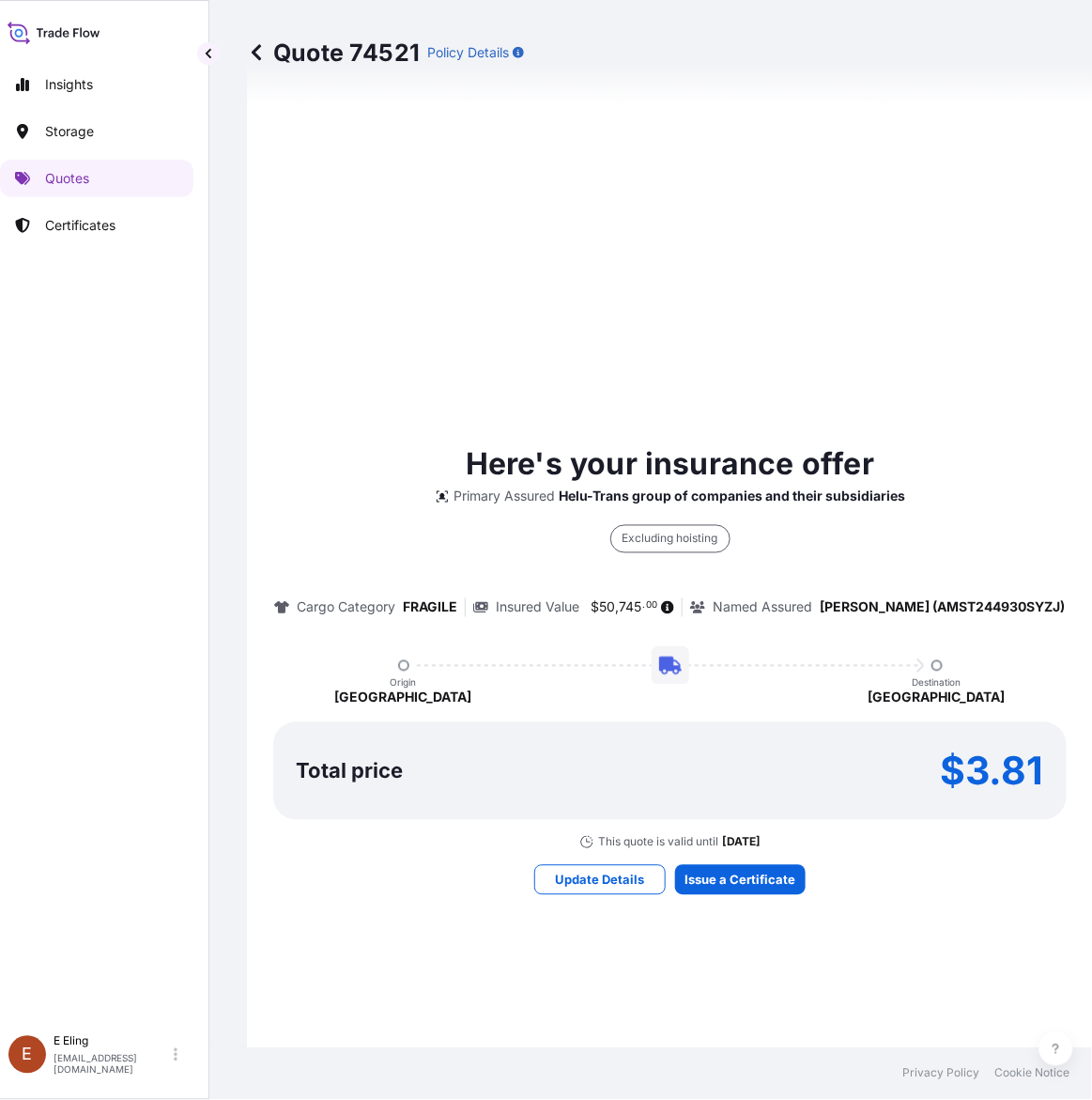
select select "STORAGE"
select select "Storage"
select select "[GEOGRAPHIC_DATA]"
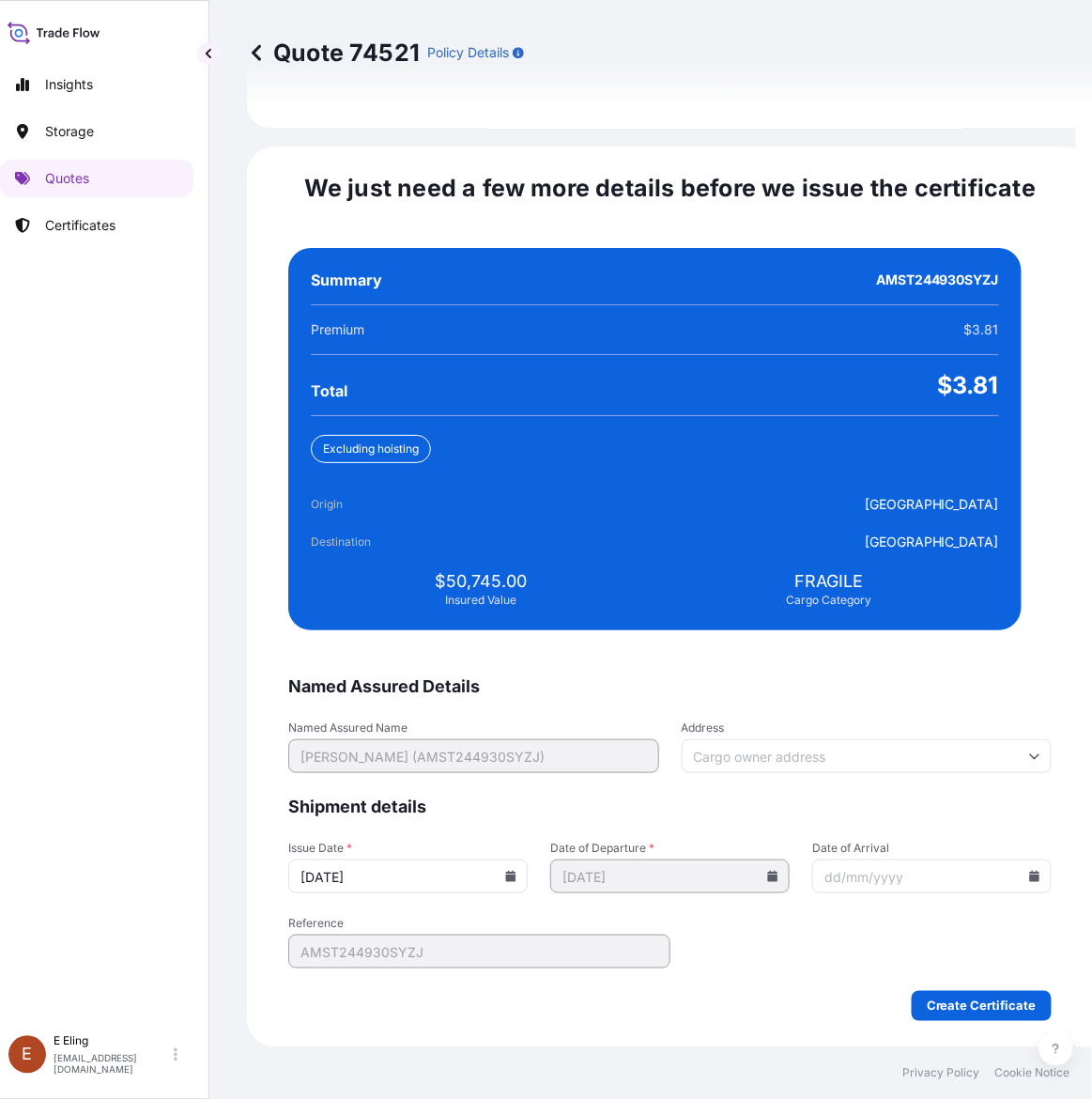
click at [516, 871] on icon at bounding box center [510, 876] width 11 height 11
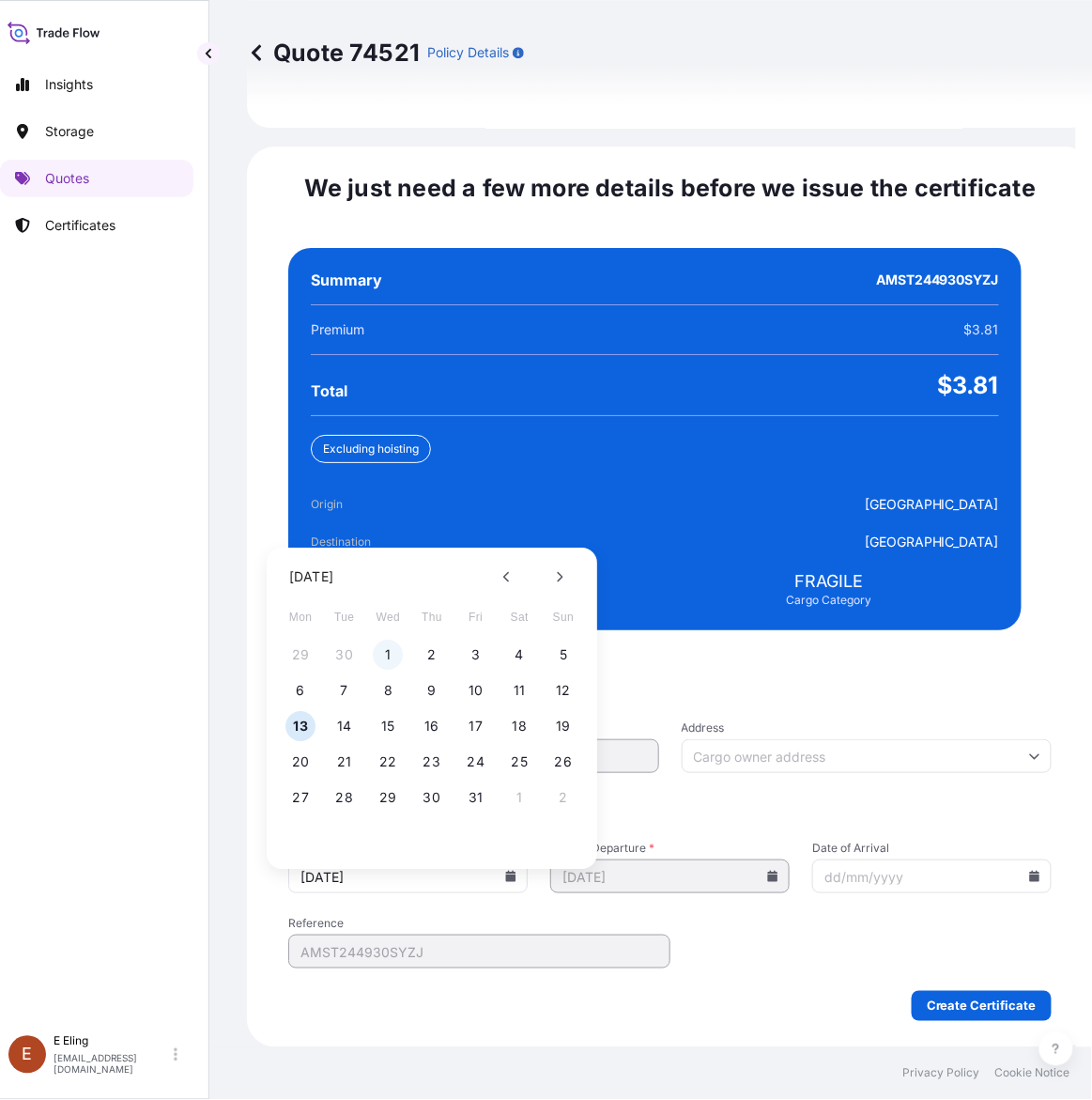
click at [386, 641] on button "1" at bounding box center [388, 656] width 30 height 30
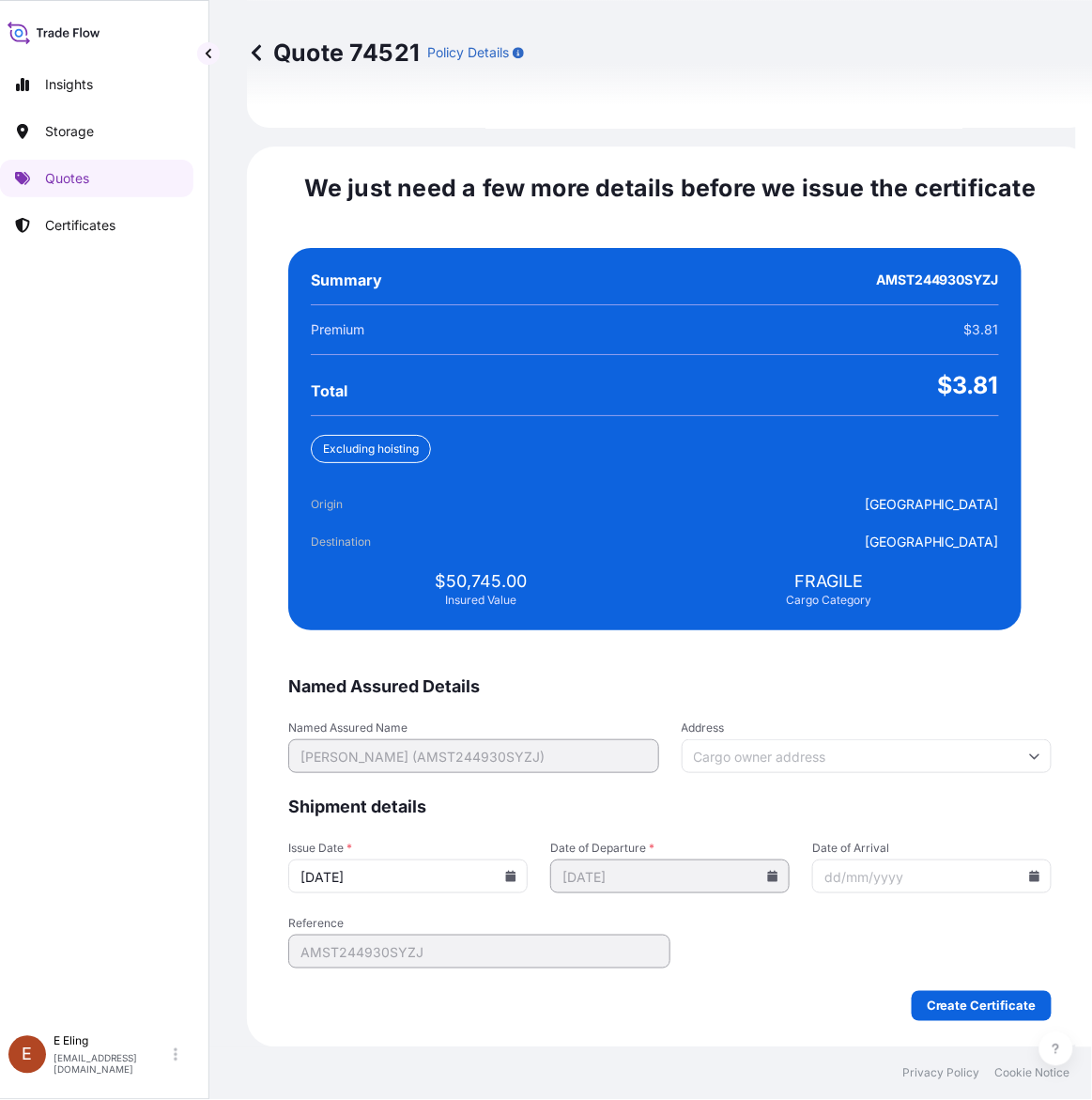
type input "[DATE]"
click at [1009, 880] on input "Date of Arrival" at bounding box center [932, 876] width 240 height 33
click at [1030, 880] on icon at bounding box center [1035, 876] width 11 height 11
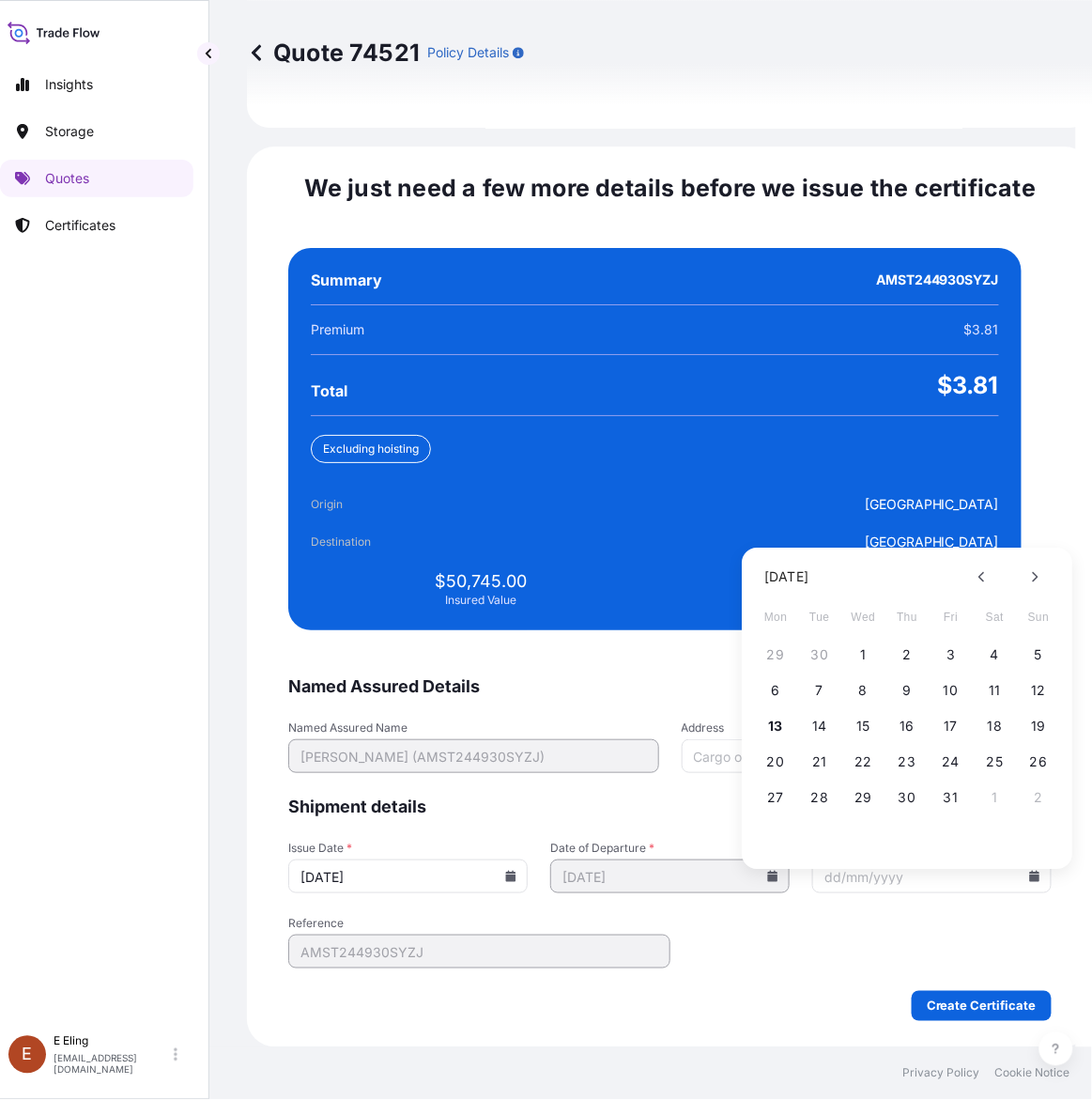
click at [972, 782] on div "27 28 29 30 31 1 2" at bounding box center [908, 798] width 301 height 33
click at [967, 782] on div "27 28 29 30 31 1 2" at bounding box center [908, 798] width 301 height 33
click at [956, 783] on button "31" at bounding box center [951, 798] width 30 height 30
type input "[DATE]"
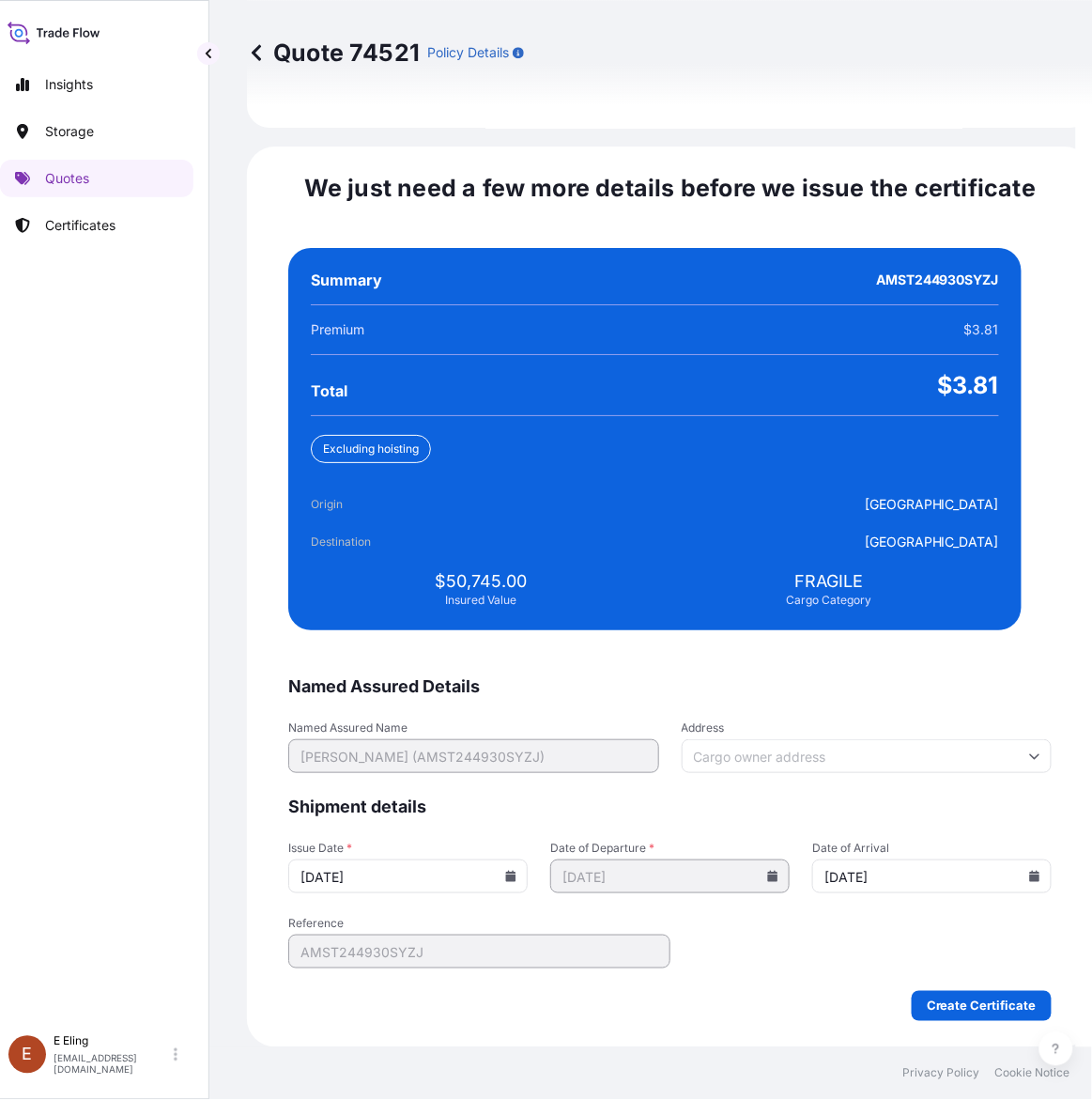
click at [940, 983] on form "Named Assured Details Named Assured Name MS. CHARLOTTE QIAN WEI (AMST244930SYZJ…" at bounding box center [669, 848] width 764 height 346
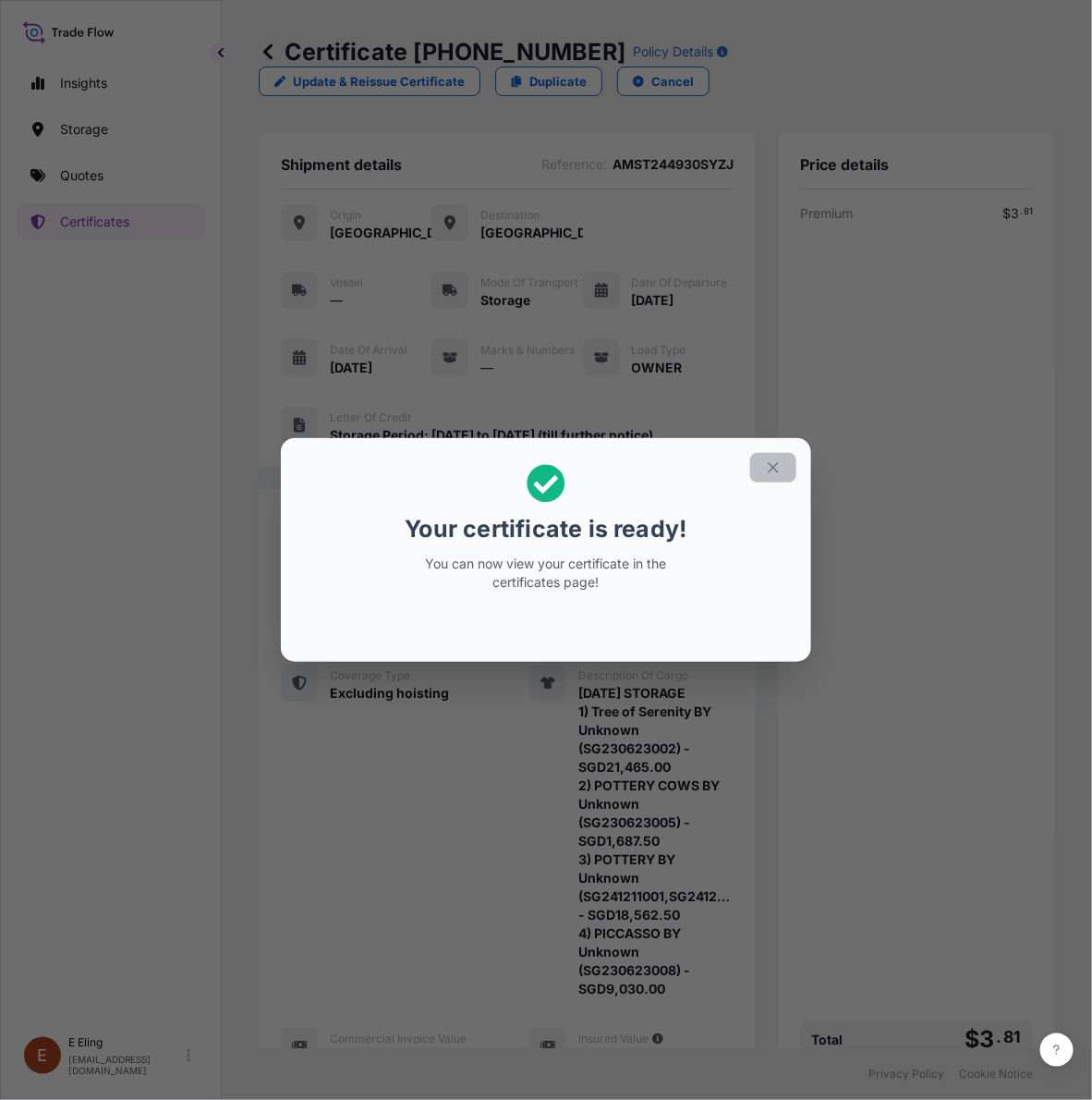
click at [768, 468] on icon "button" at bounding box center [773, 467] width 16 height 16
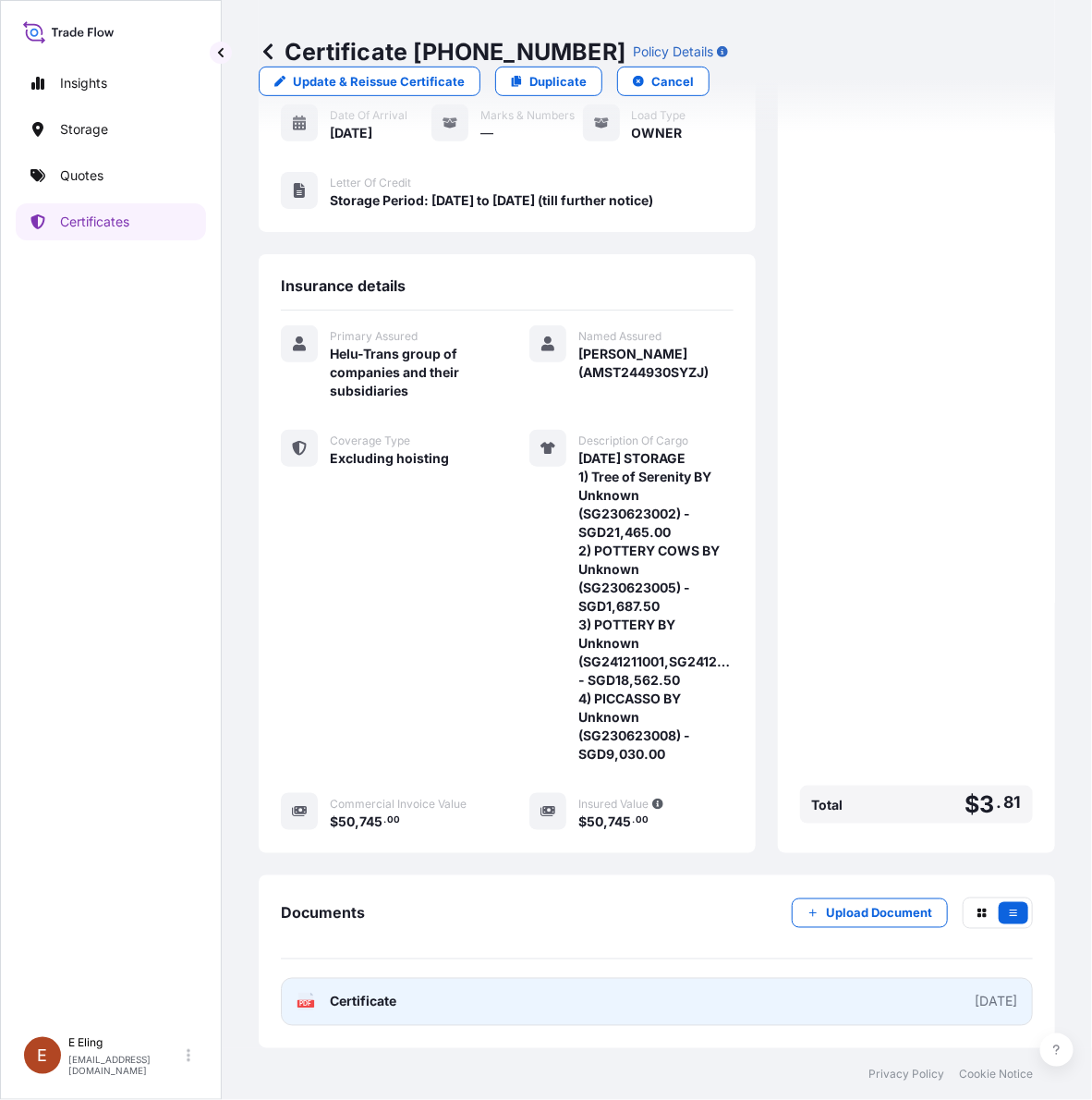
click at [792, 978] on link "PDF Certificate [DATE]" at bounding box center [657, 1002] width 753 height 48
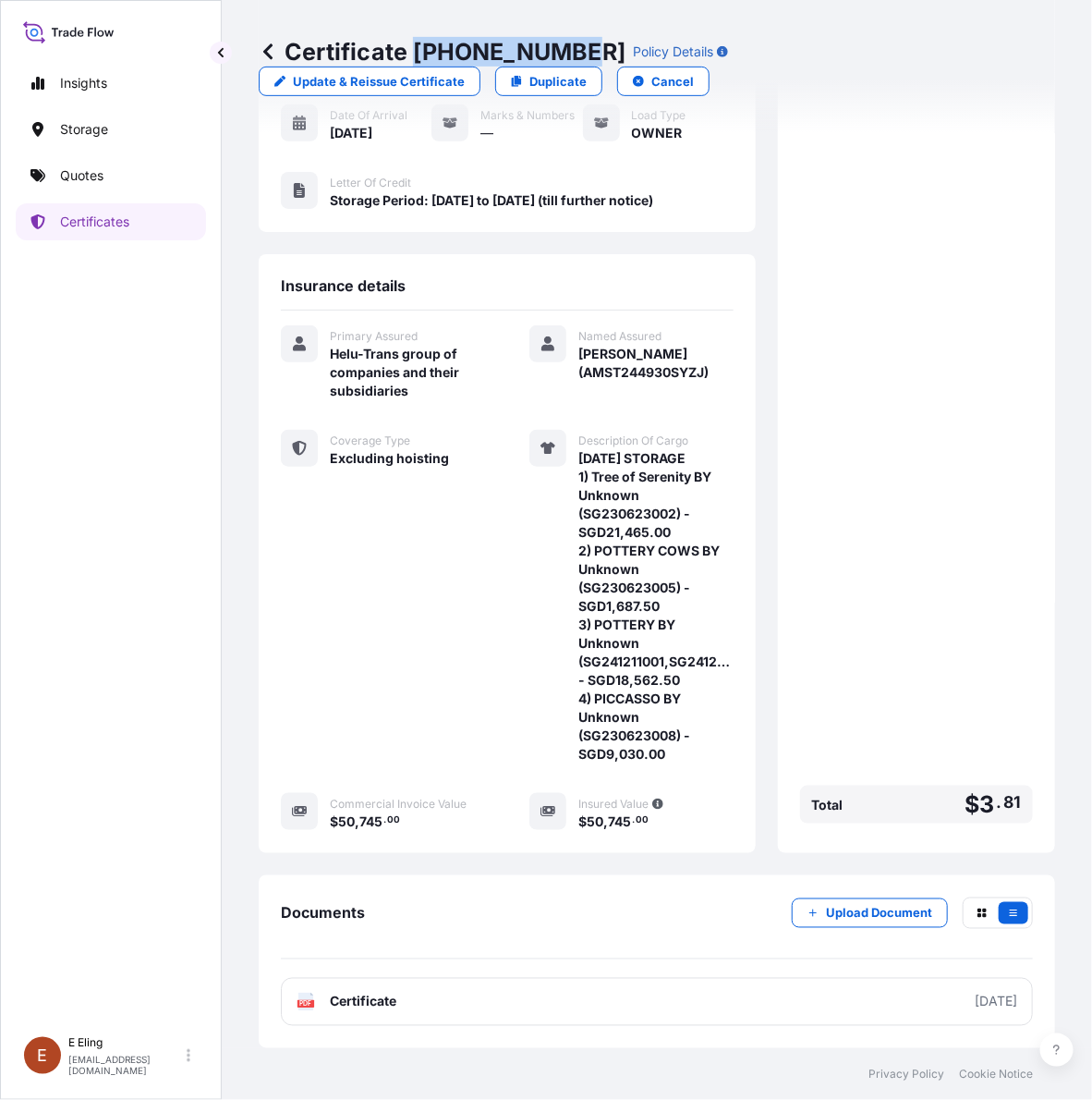
drag, startPoint x: 417, startPoint y: 53, endPoint x: 575, endPoint y: 53, distance: 158.0
click at [575, 53] on p "Certificate 31504-1630-1" at bounding box center [442, 51] width 367 height 30
copy p "[PHONE_NUMBER]"
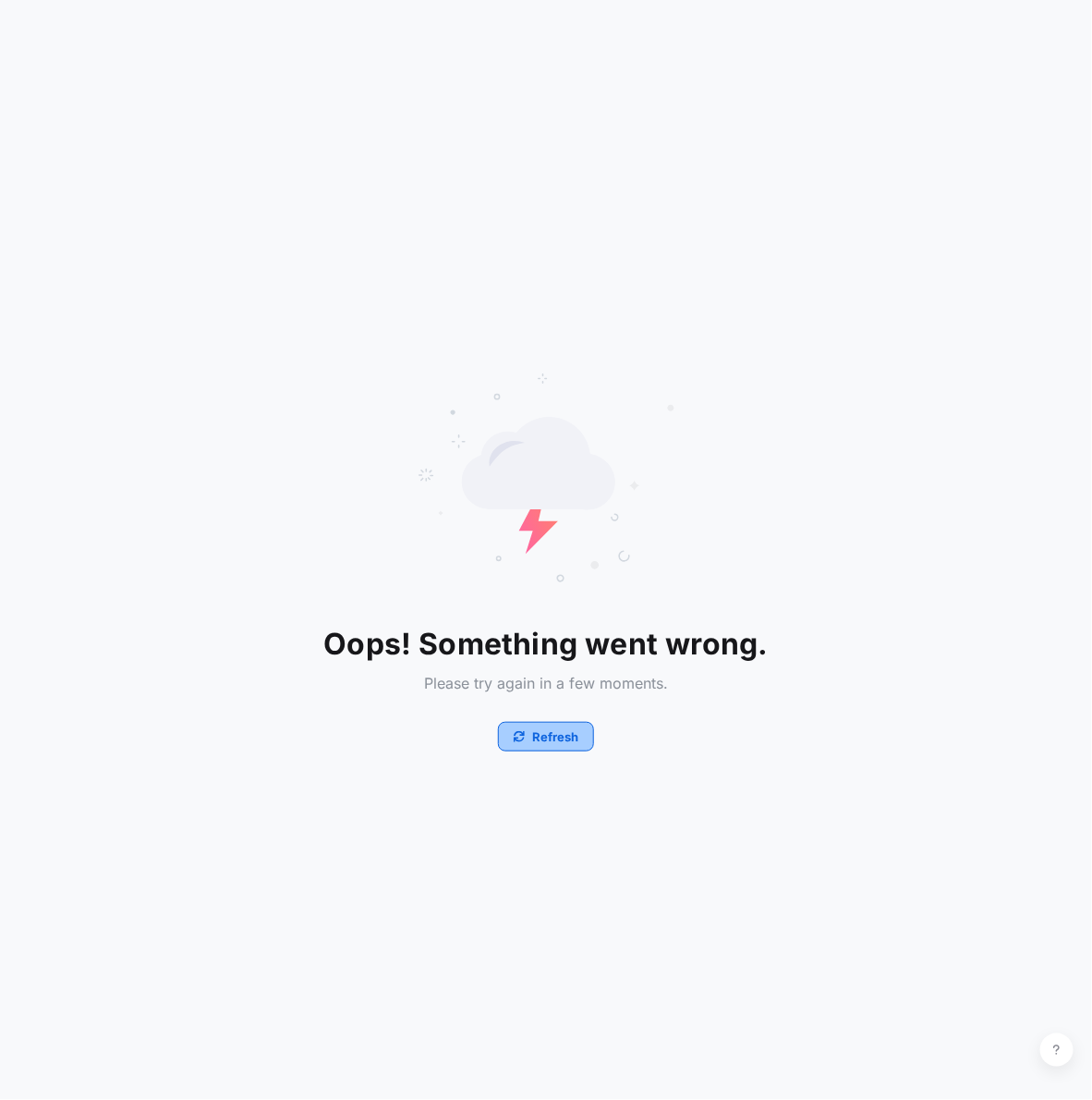
click at [550, 744] on p "Refresh" at bounding box center [555, 736] width 46 height 18
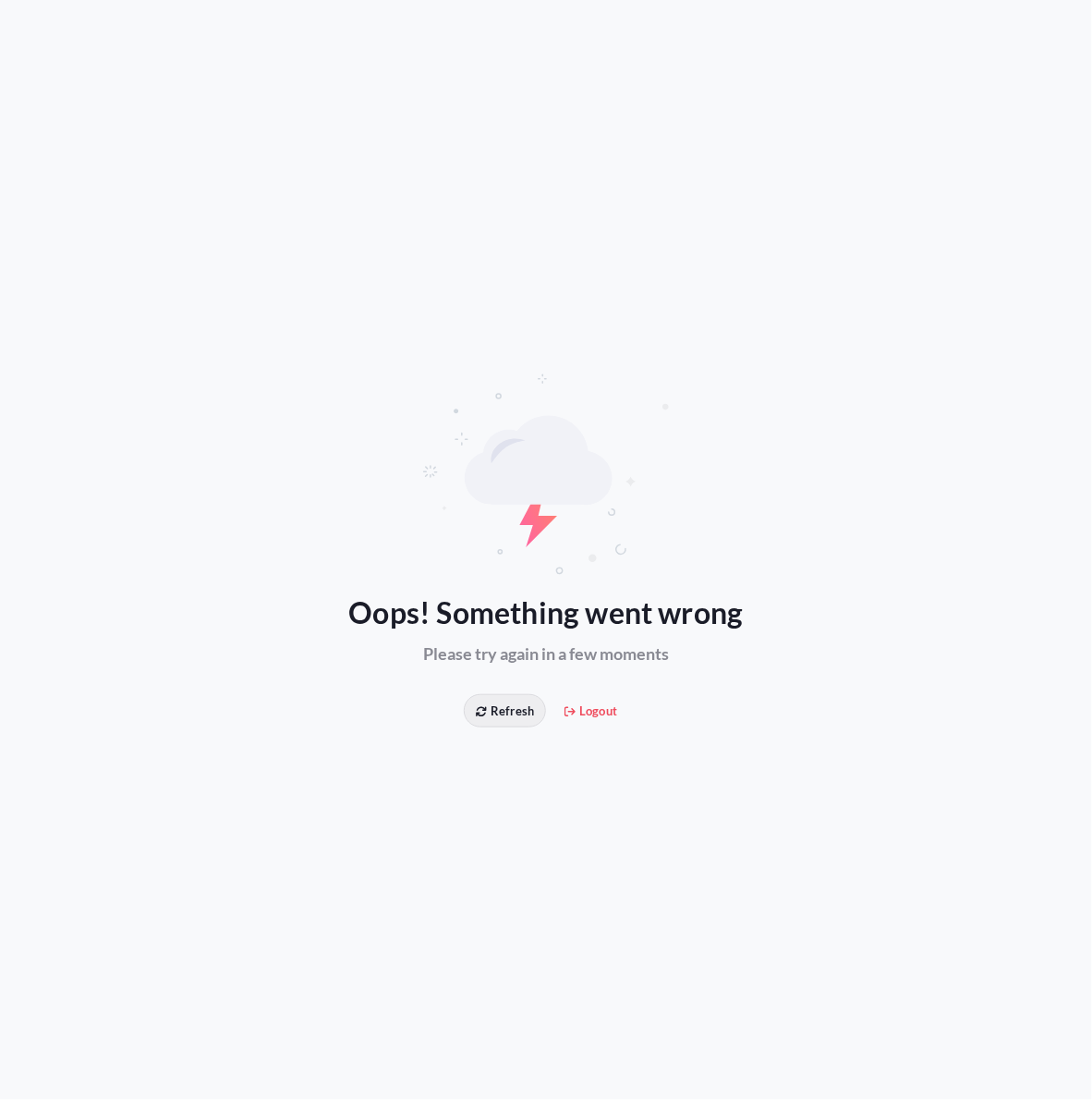
drag, startPoint x: 500, startPoint y: 707, endPoint x: 509, endPoint y: 719, distance: 15.0
click at [509, 719] on span "Refresh" at bounding box center [505, 710] width 58 height 18
click at [507, 719] on span "Refresh" at bounding box center [505, 710] width 58 height 18
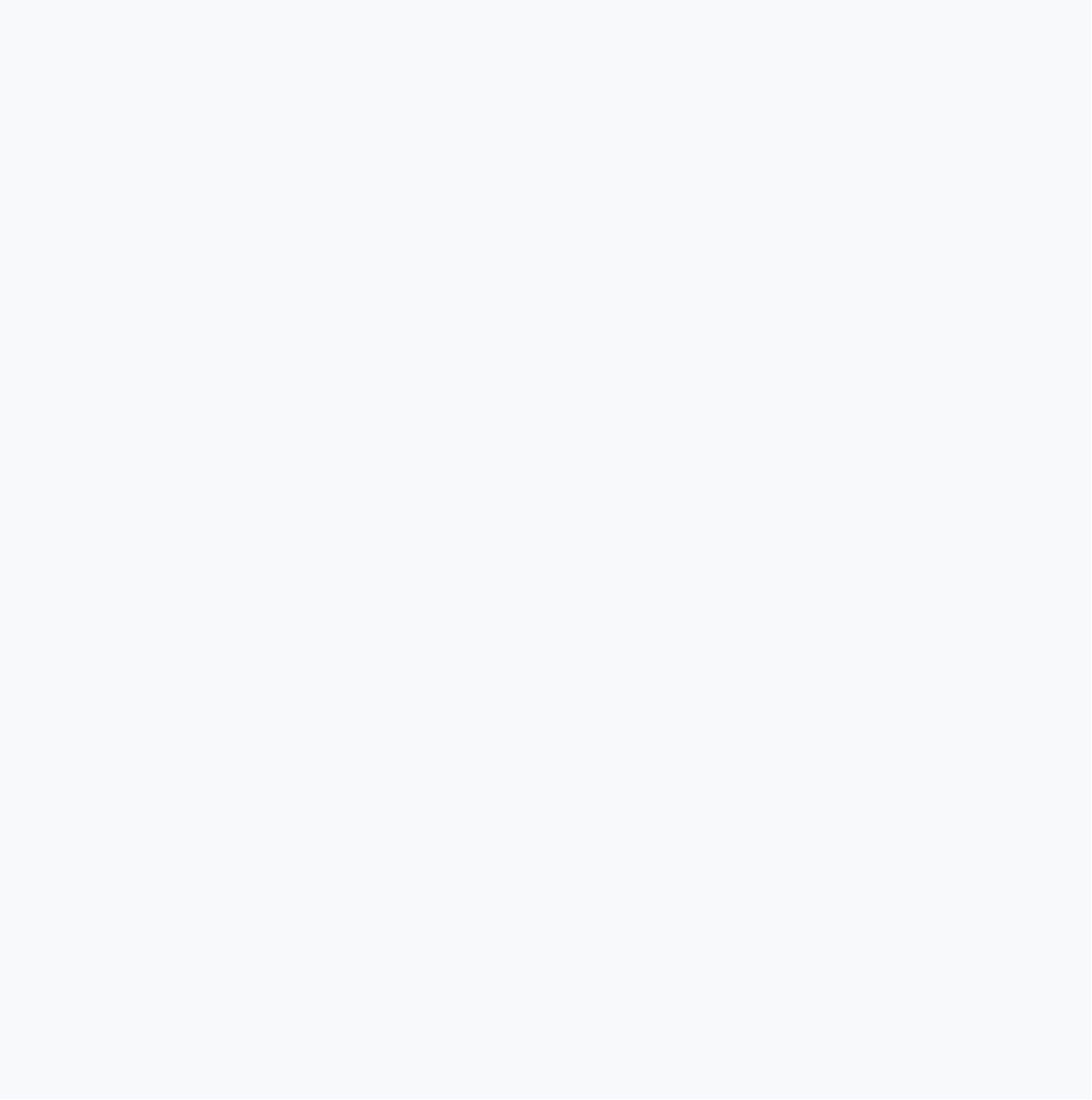
click at [507, 719] on div at bounding box center [546, 550] width 1092 height 1100
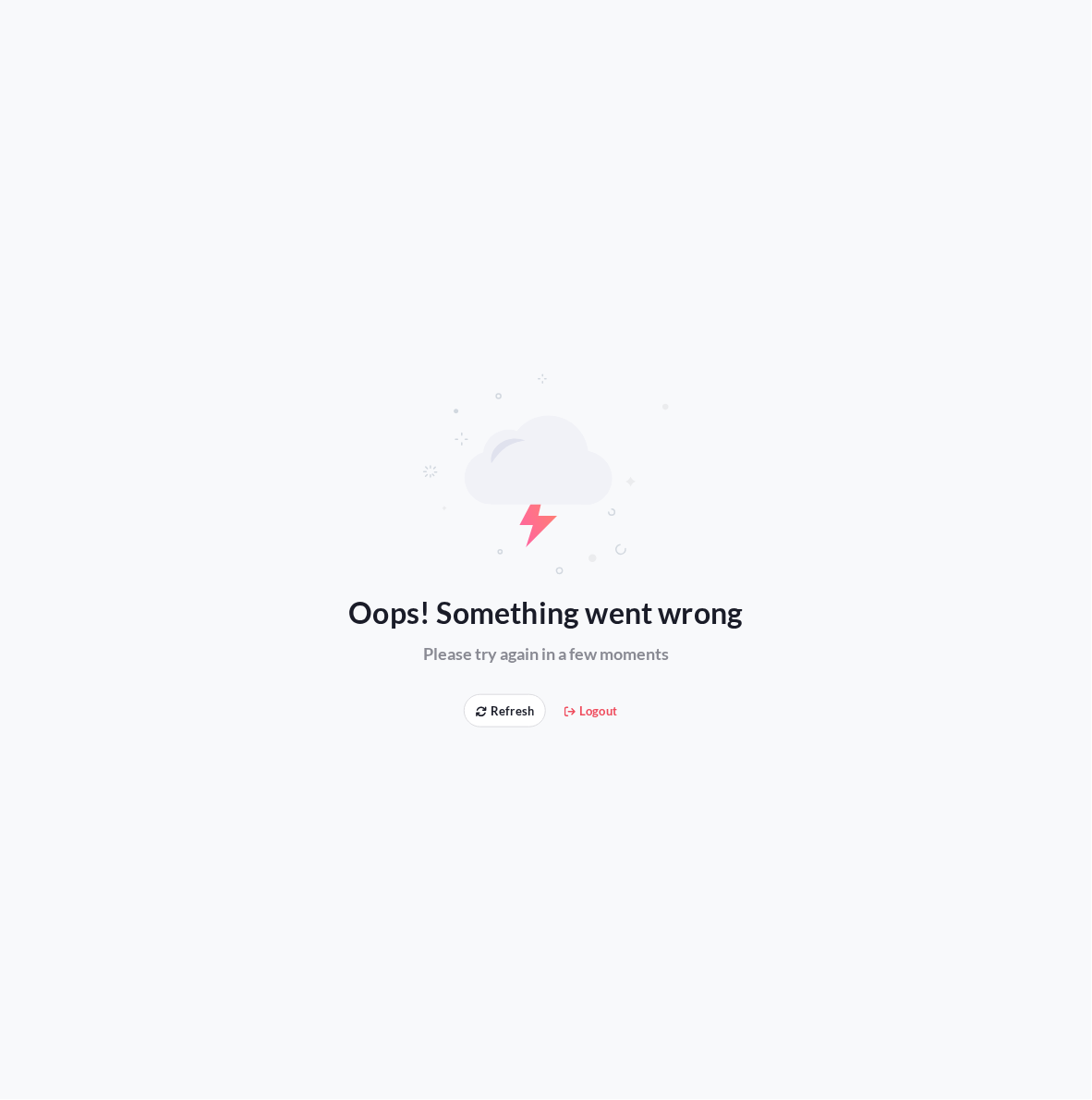
click at [507, 719] on span "Refresh" at bounding box center [505, 710] width 58 height 18
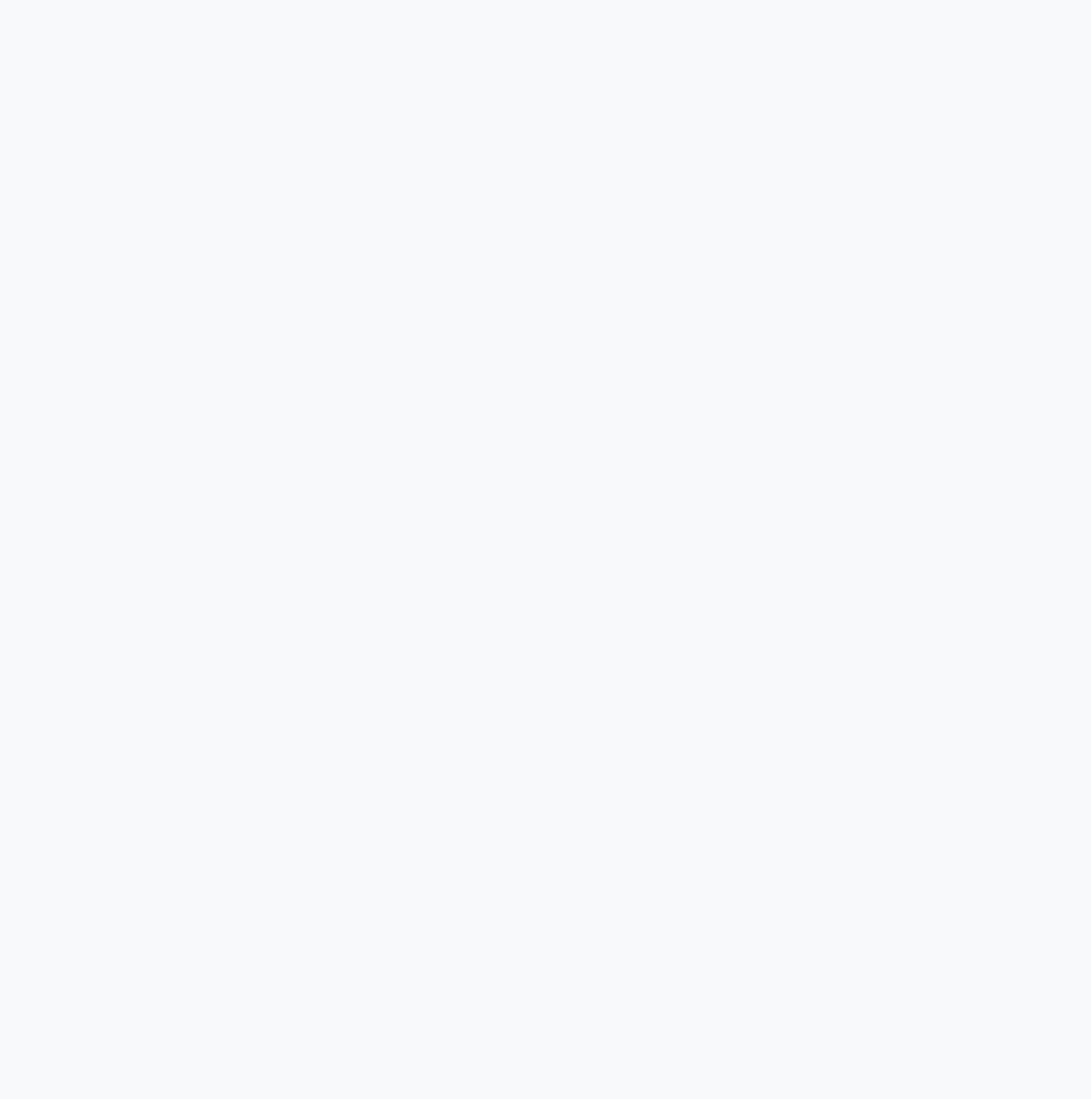
click at [507, 719] on div at bounding box center [546, 550] width 1092 height 1100
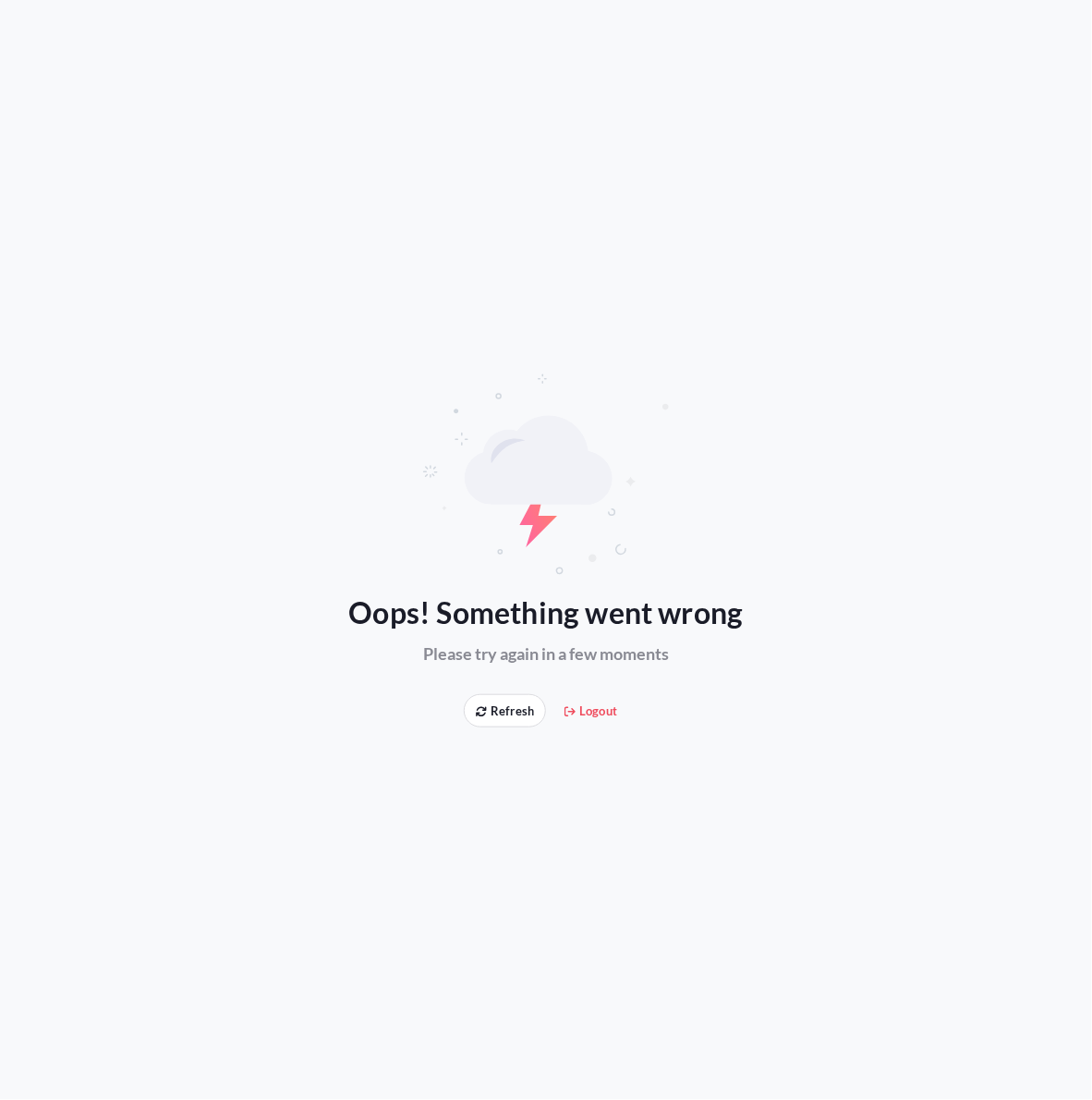
click at [507, 719] on span "Refresh" at bounding box center [505, 710] width 58 height 18
click at [505, 709] on button "Refresh" at bounding box center [505, 711] width 82 height 33
click at [499, 707] on span "Refresh" at bounding box center [505, 710] width 58 height 18
drag, startPoint x: 0, startPoint y: 0, endPoint x: 516, endPoint y: 739, distance: 901.3
click at [516, 739] on div "Oops! Something went wrong Please try again in a few moments Refresh Logout" at bounding box center [546, 550] width 1092 height 1100
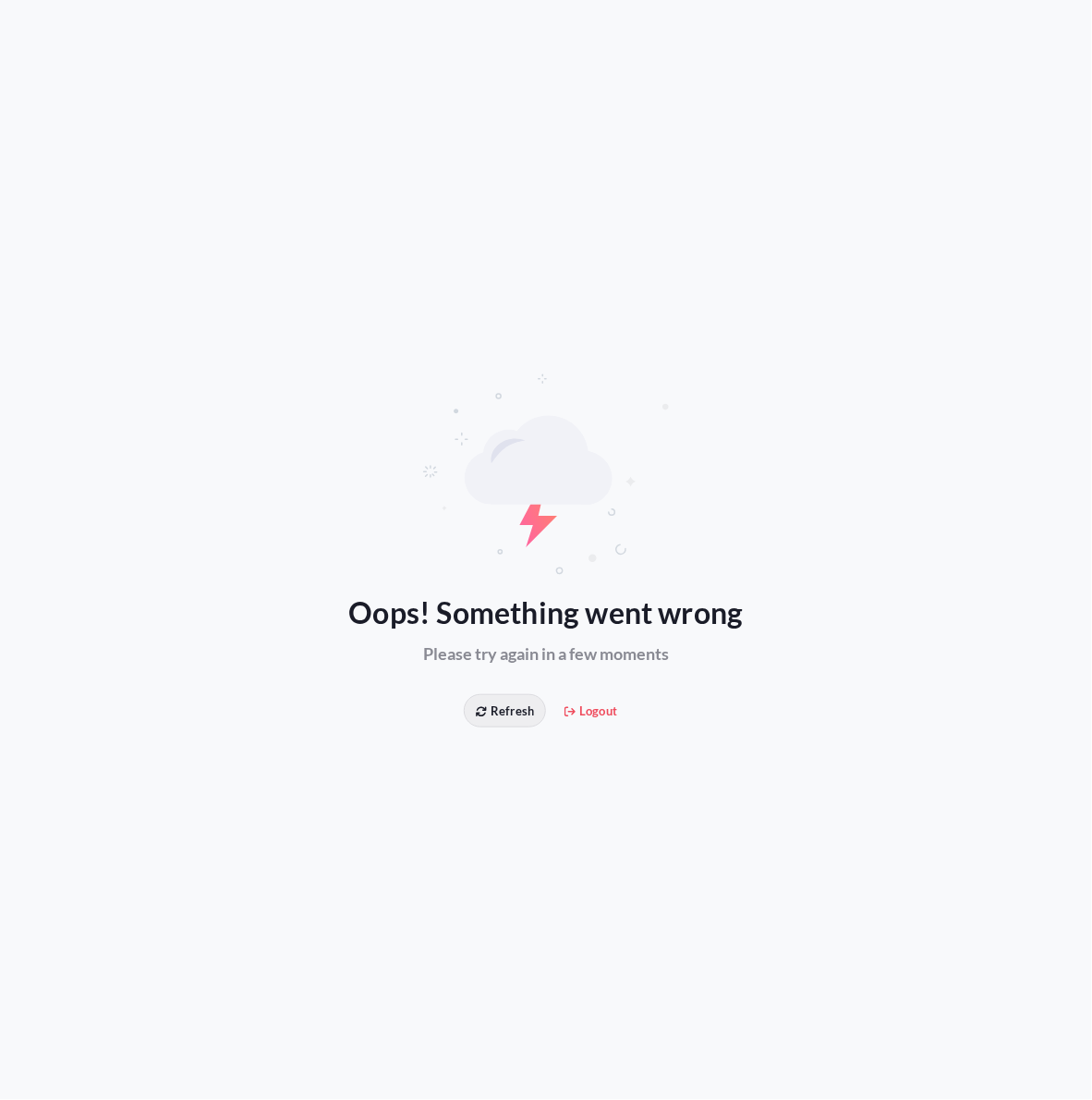
click at [492, 726] on button "Refresh" at bounding box center [505, 711] width 82 height 33
click at [541, 714] on button "Refresh" at bounding box center [505, 711] width 82 height 33
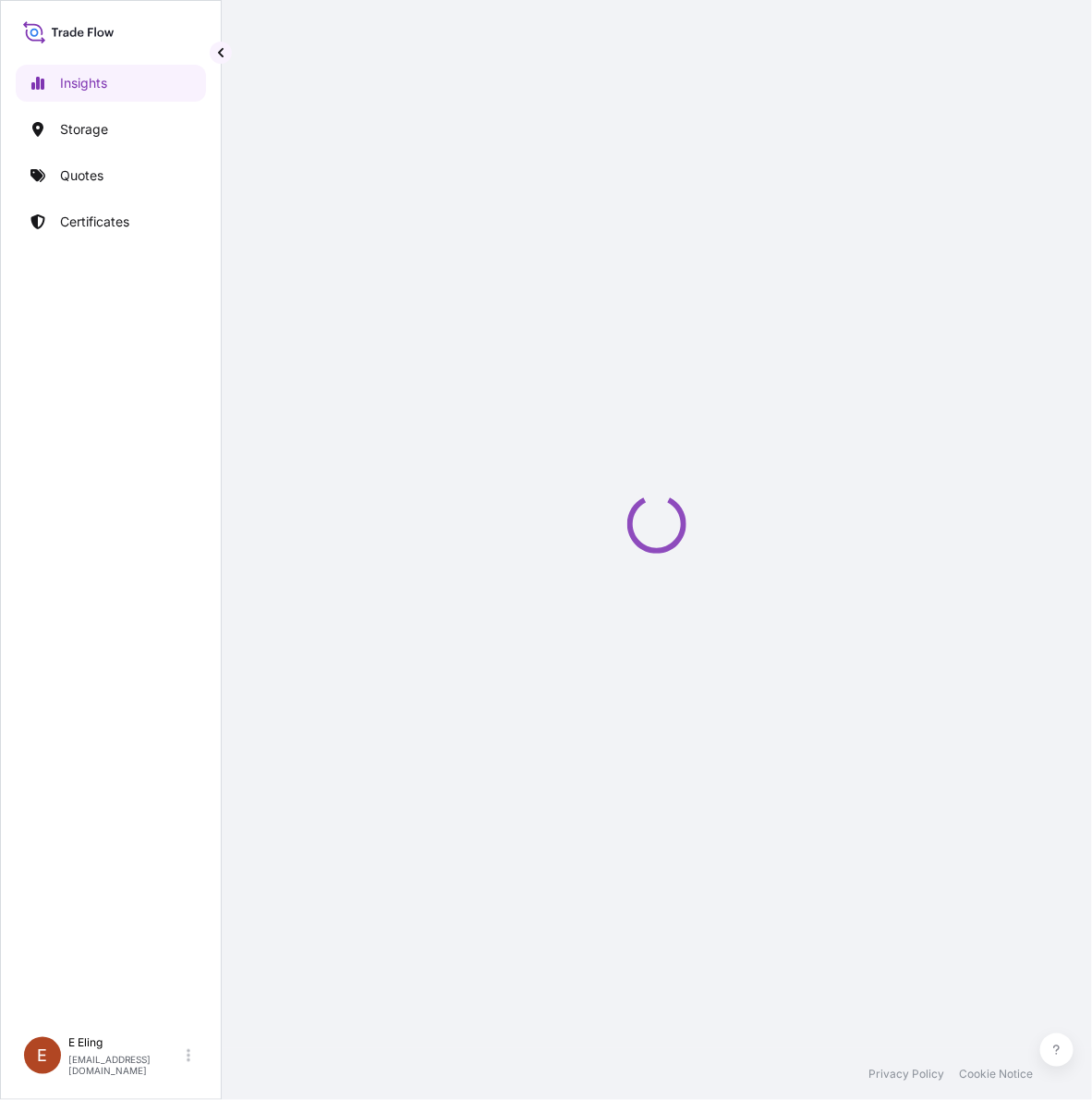
select select "2025"
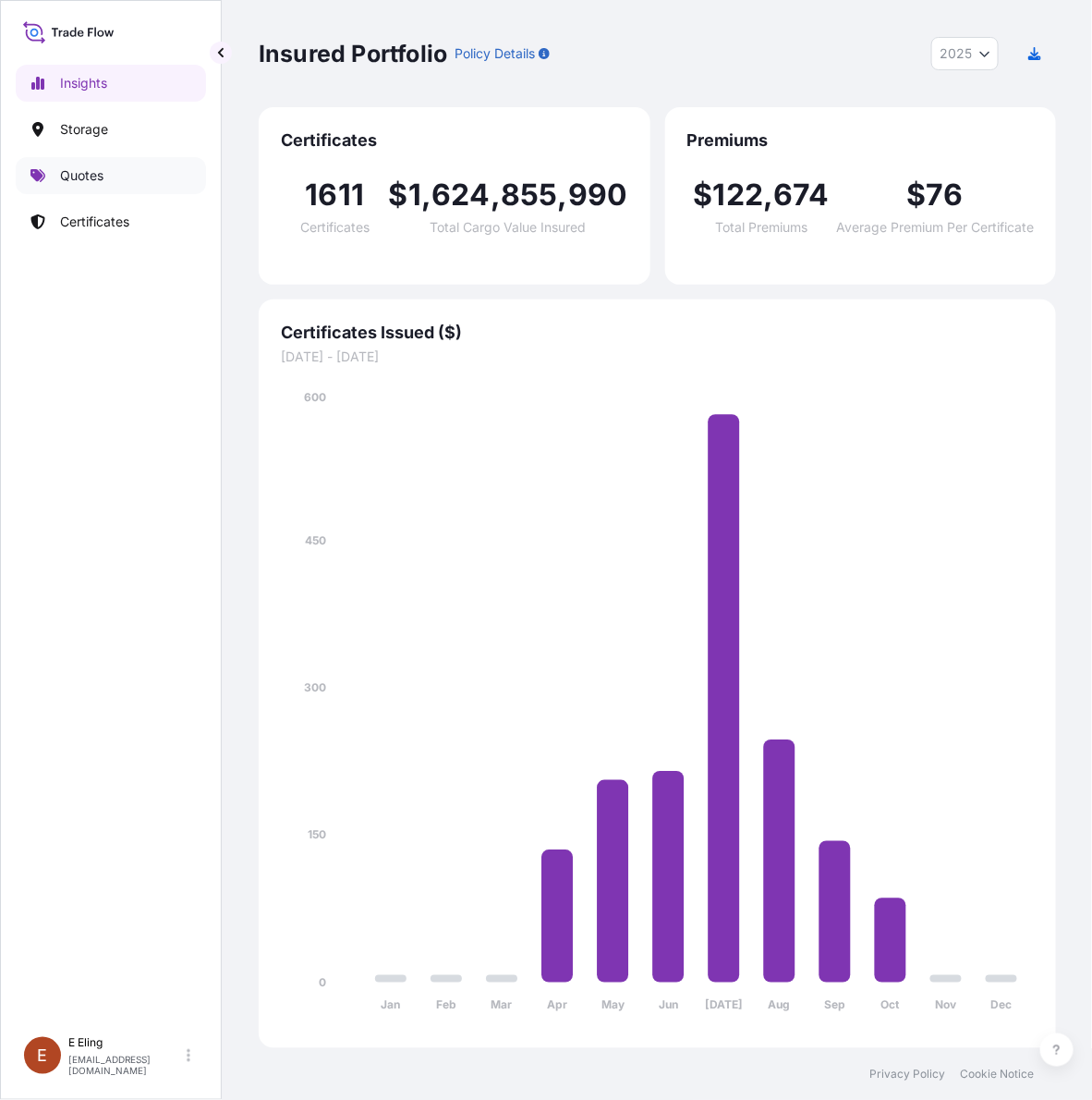
click at [151, 176] on link "Quotes" at bounding box center [110, 175] width 191 height 37
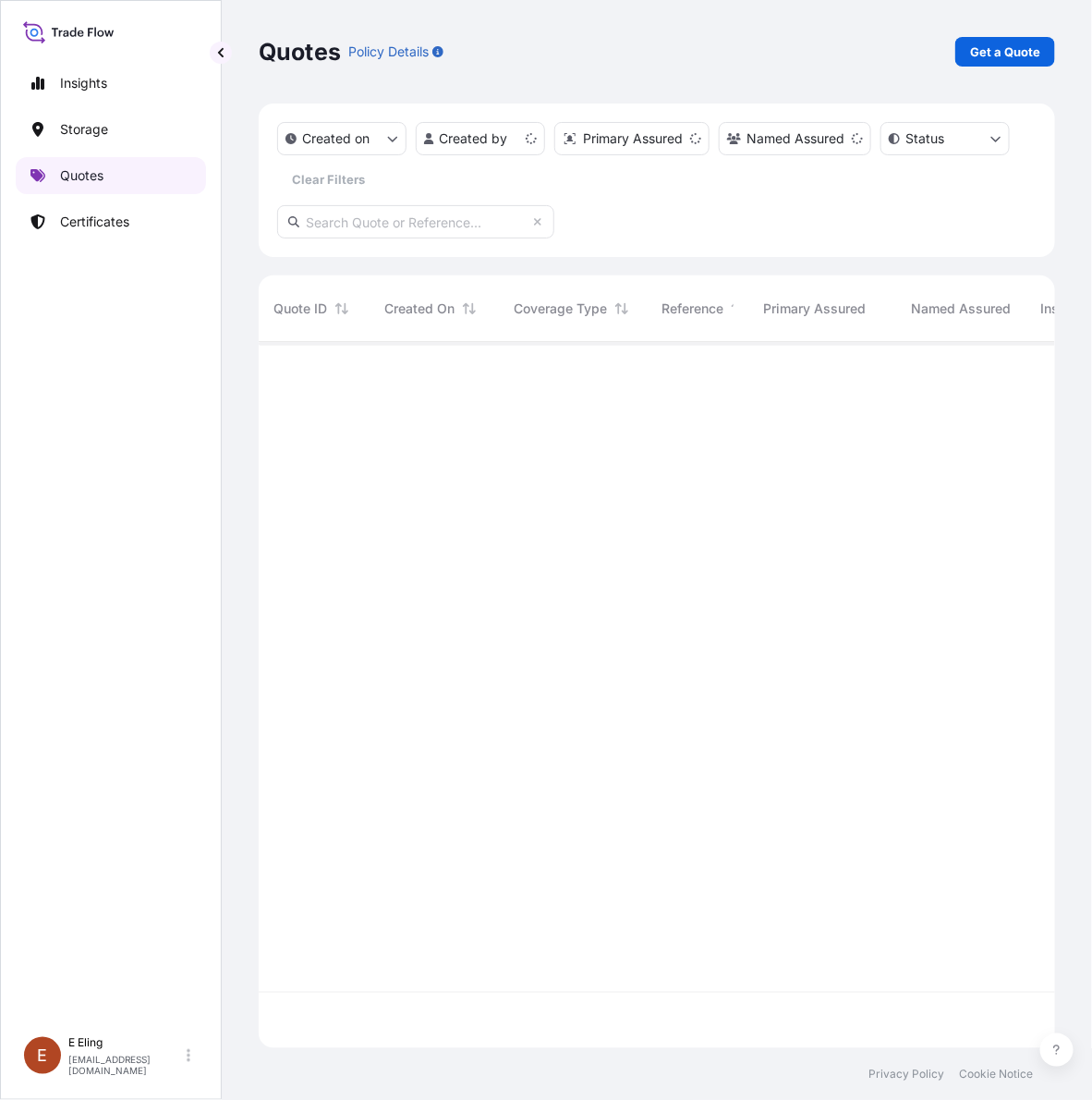
scroll to position [699, 779]
click at [138, 219] on link "Certificates" at bounding box center [110, 222] width 191 height 37
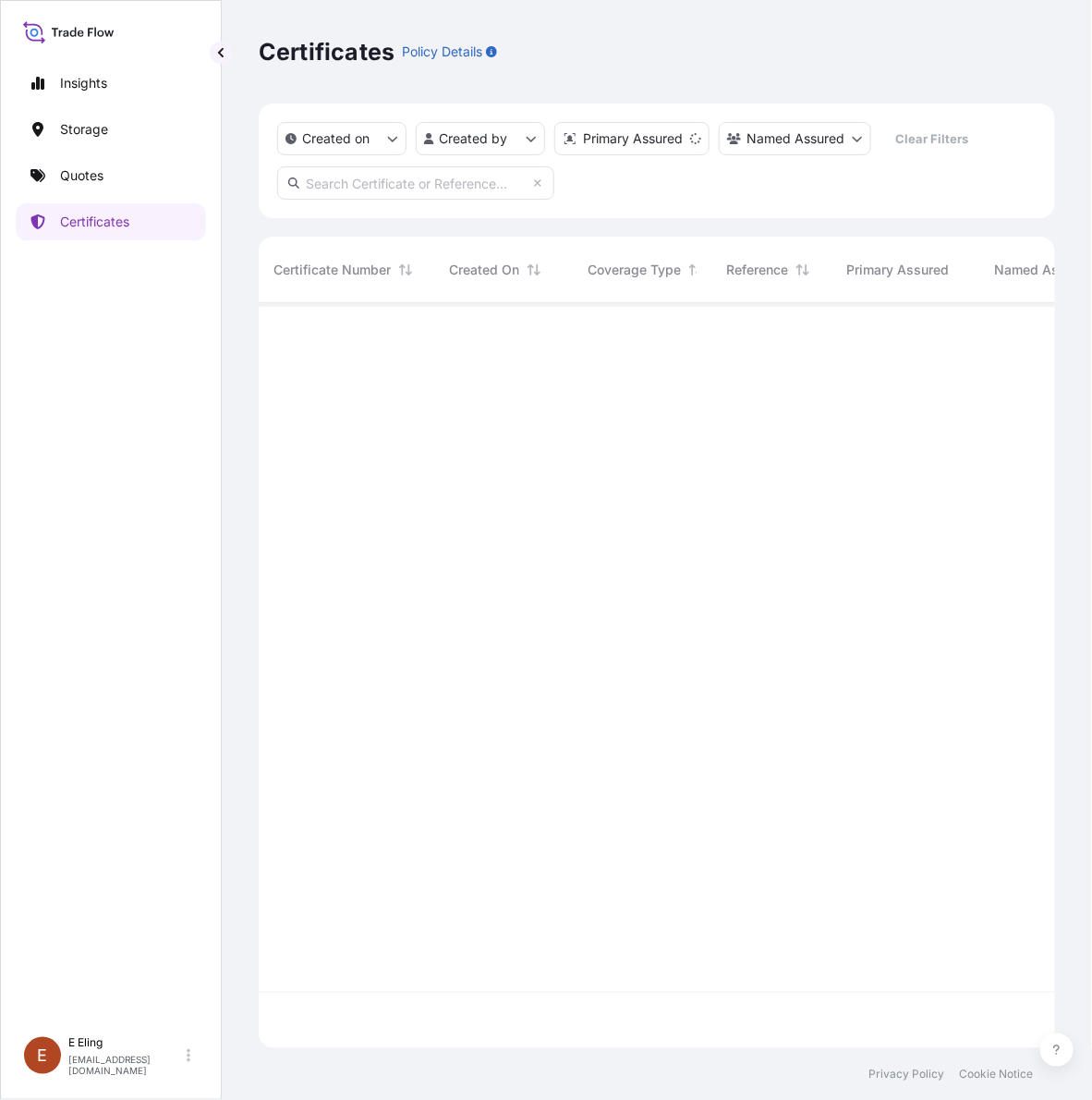
scroll to position [737, 779]
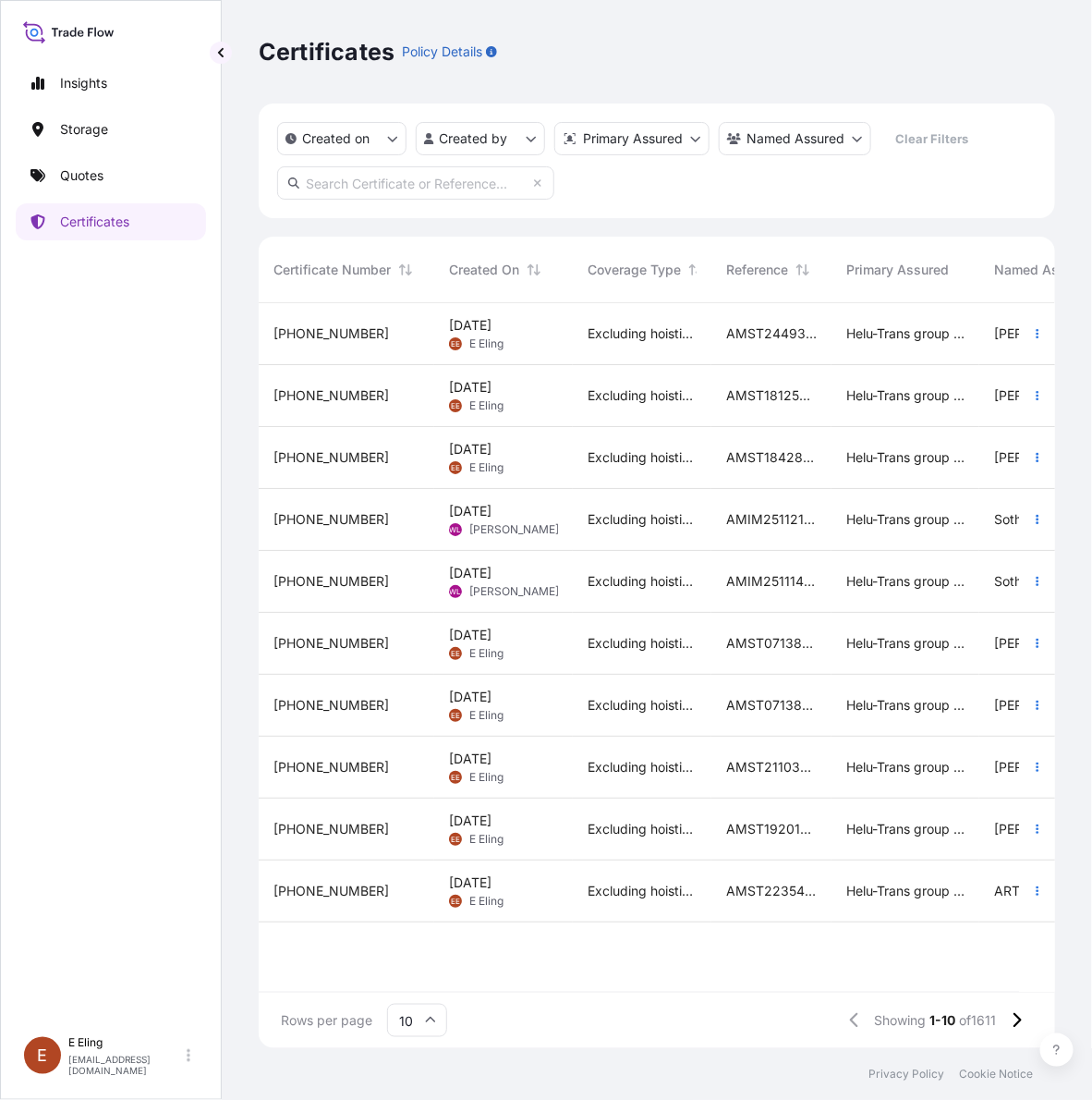
click at [487, 186] on input "text" at bounding box center [416, 183] width 278 height 33
paste input "AMST244930SYZJ"
type input "AMST244930SYZJ"
click at [1037, 390] on icon "button" at bounding box center [1037, 395] width 11 height 11
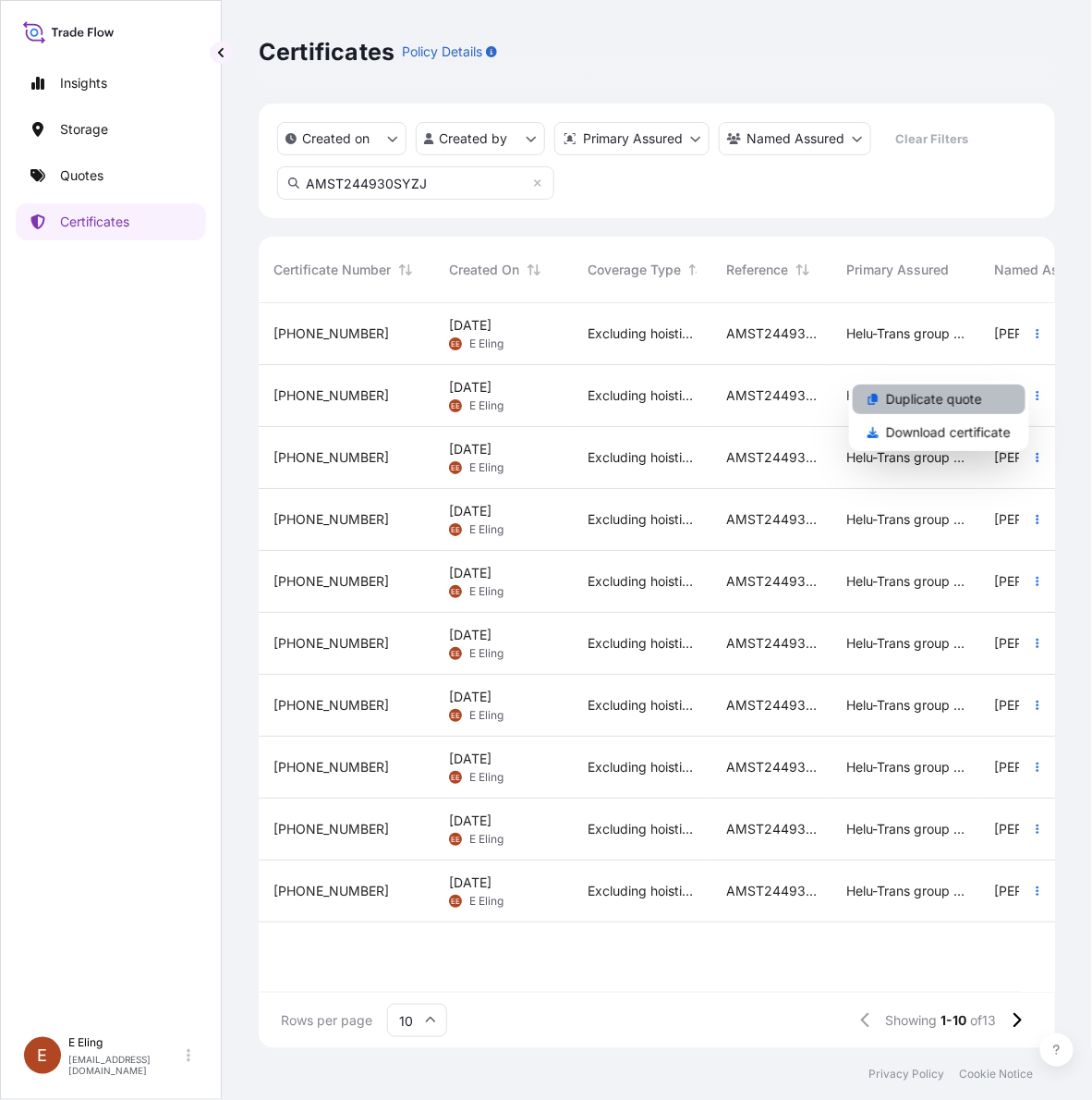
click at [975, 403] on p "Duplicate quote" at bounding box center [933, 399] width 96 height 18
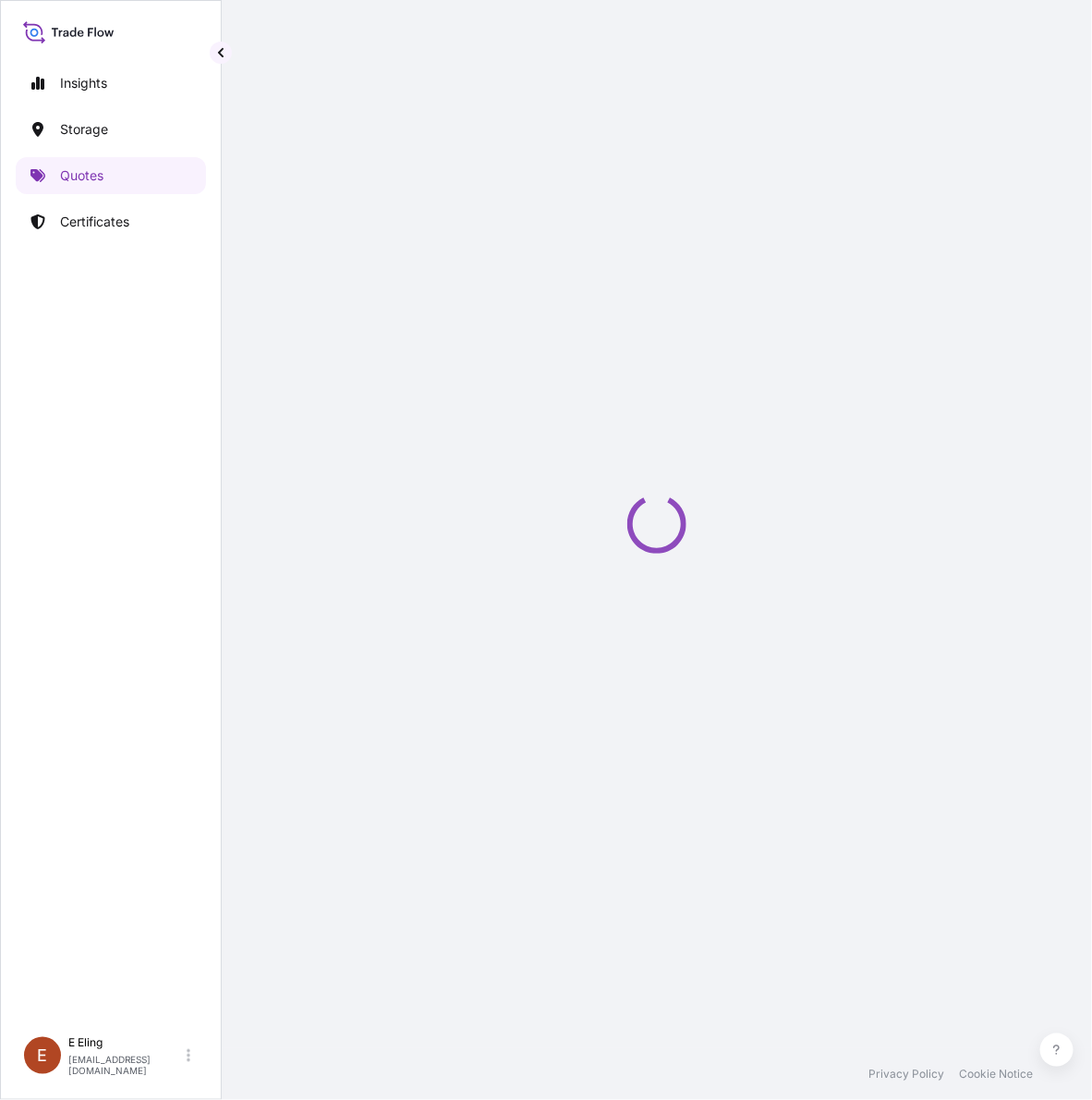
select select "STORAGE"
select select "Storage"
select select "[GEOGRAPHIC_DATA]"
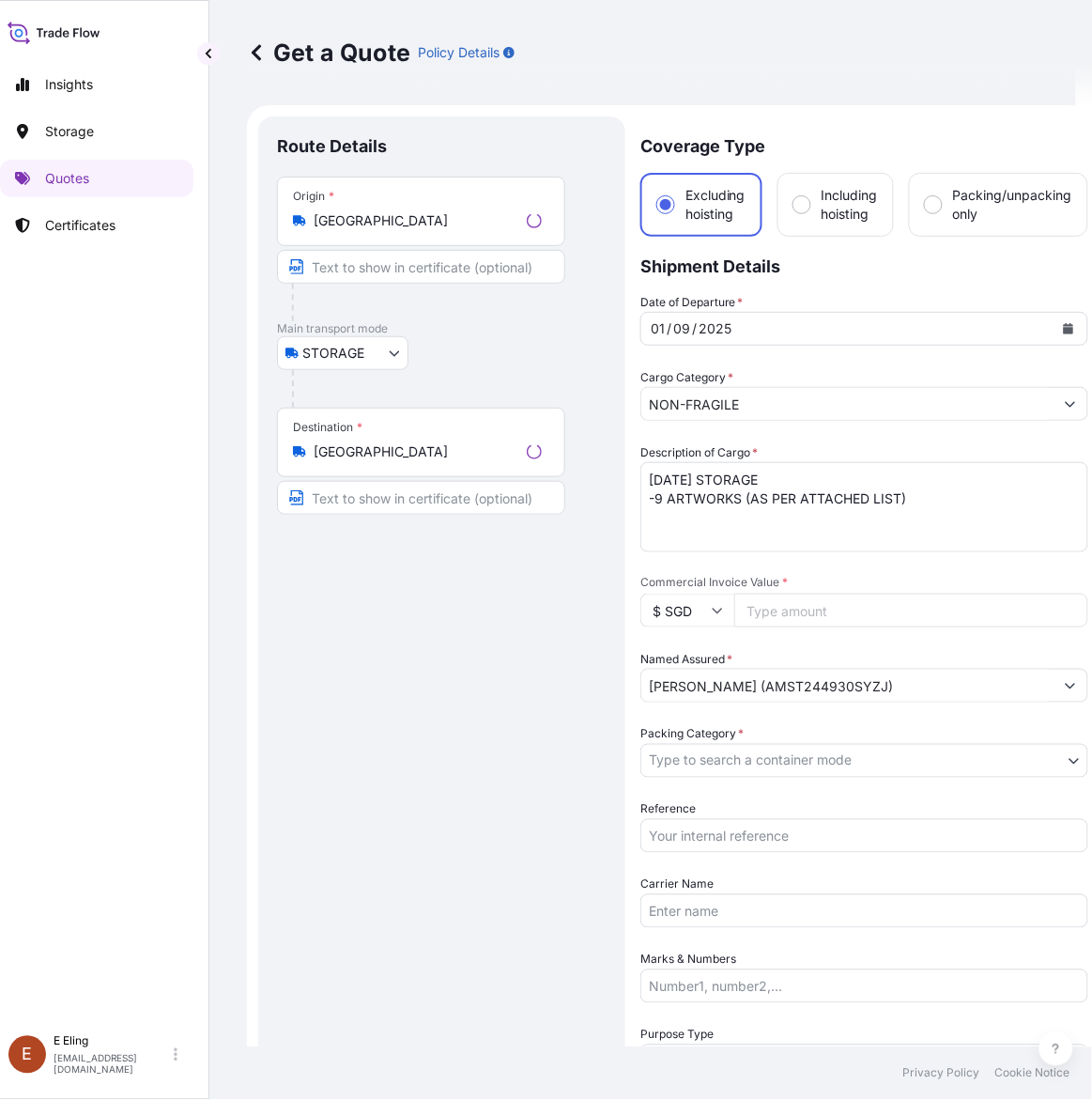
scroll to position [30, 0]
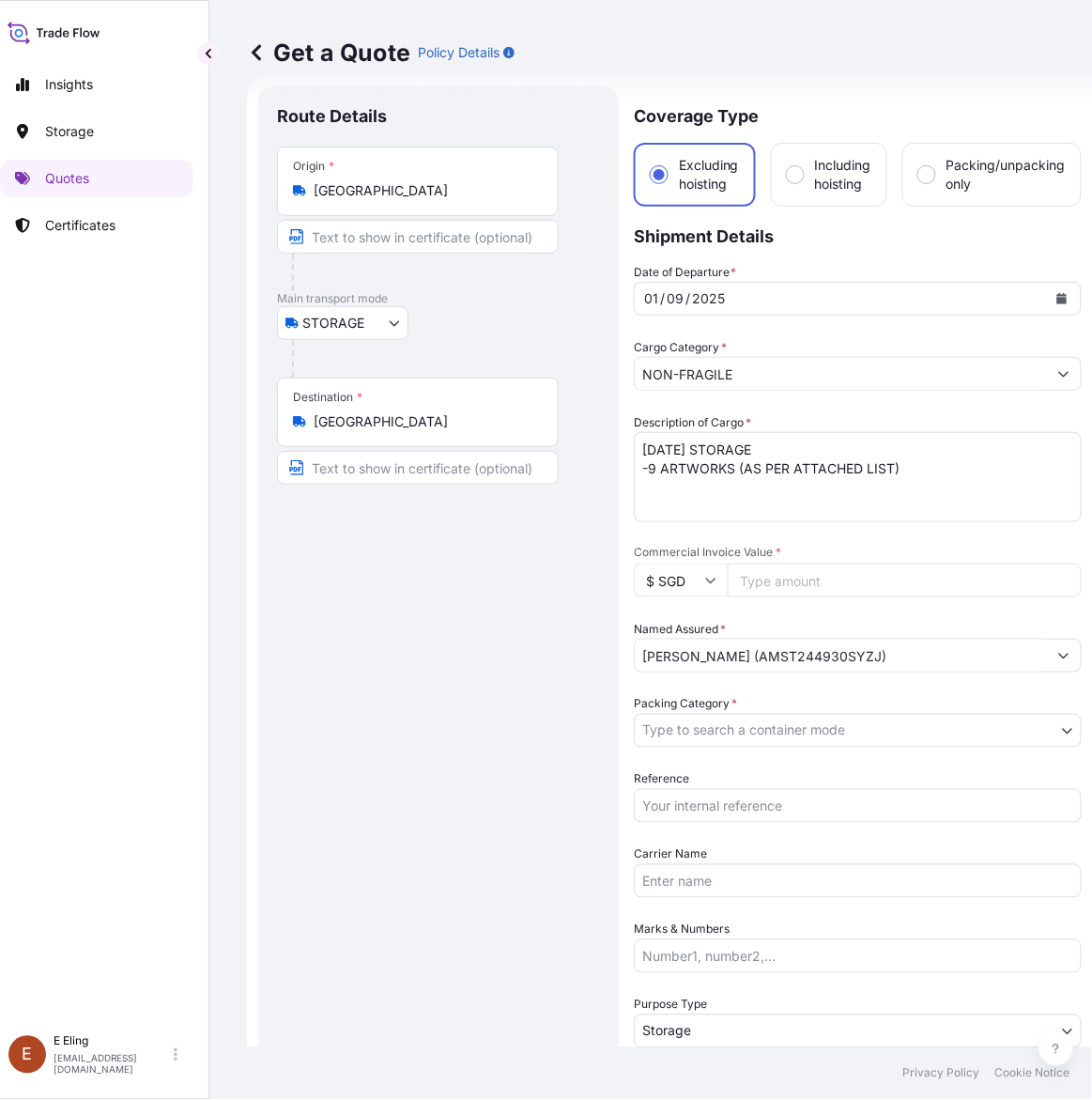
click at [726, 809] on input "Reference" at bounding box center [858, 806] width 448 height 33
paste input "AMST244930SYZJ"
type input "AMST244930SYZJ"
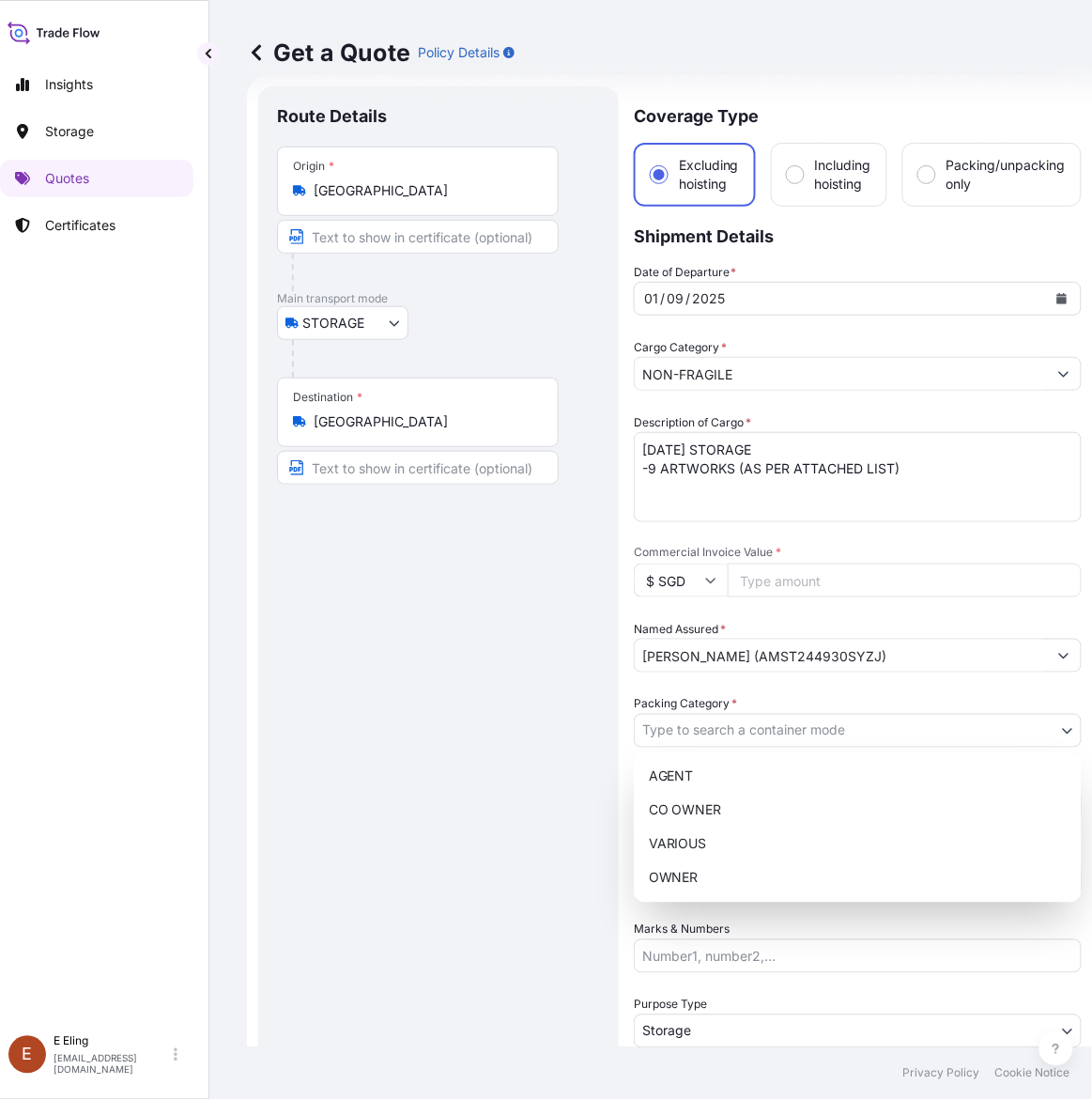
click at [739, 734] on body "Insights Storage Quotes Certificates E E Eling eeling@helutrans.com Get a Quote…" at bounding box center [521, 550] width 1074 height 1100
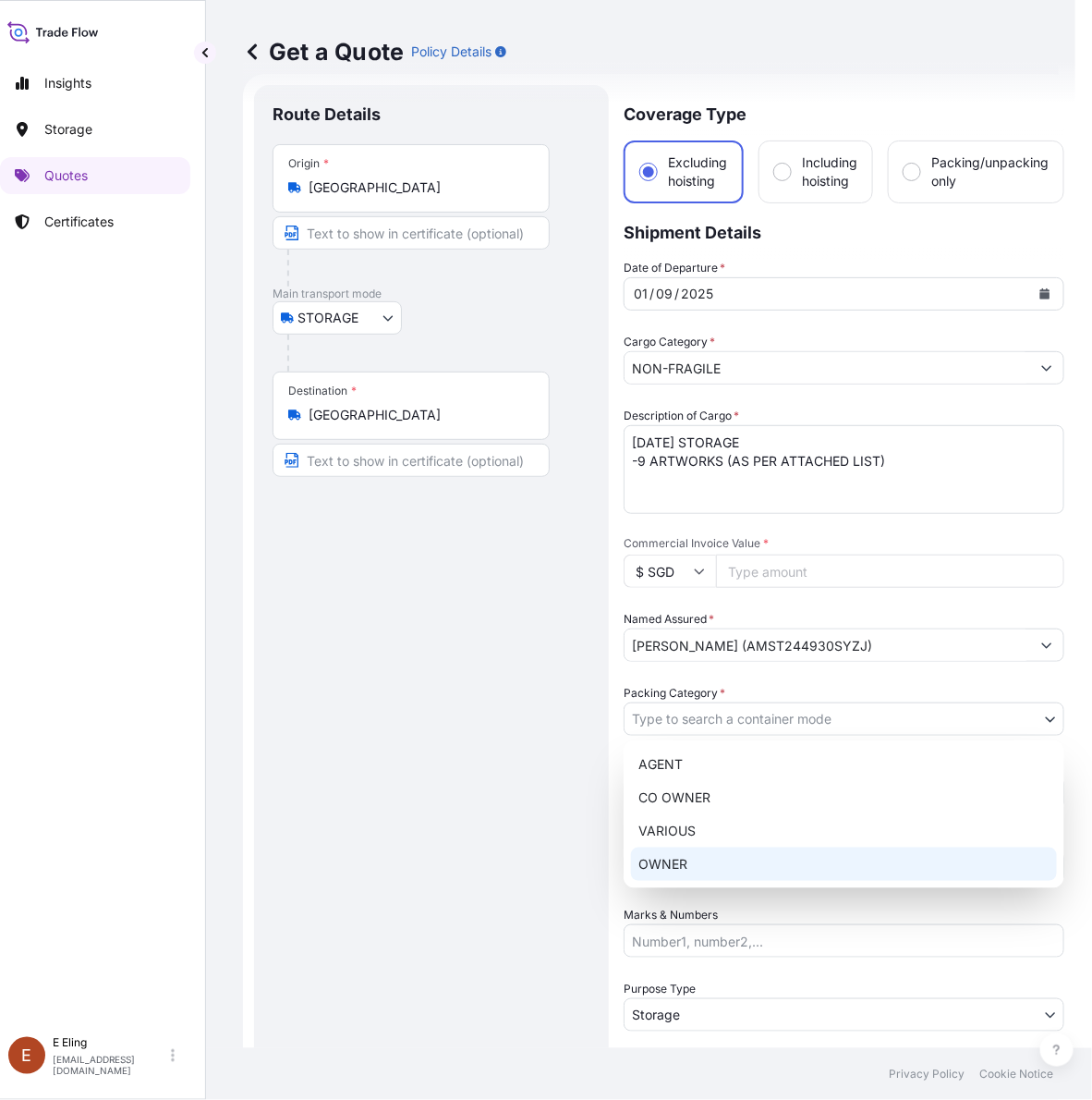
click at [692, 867] on div "OWNER" at bounding box center [844, 864] width 426 height 33
select select "27"
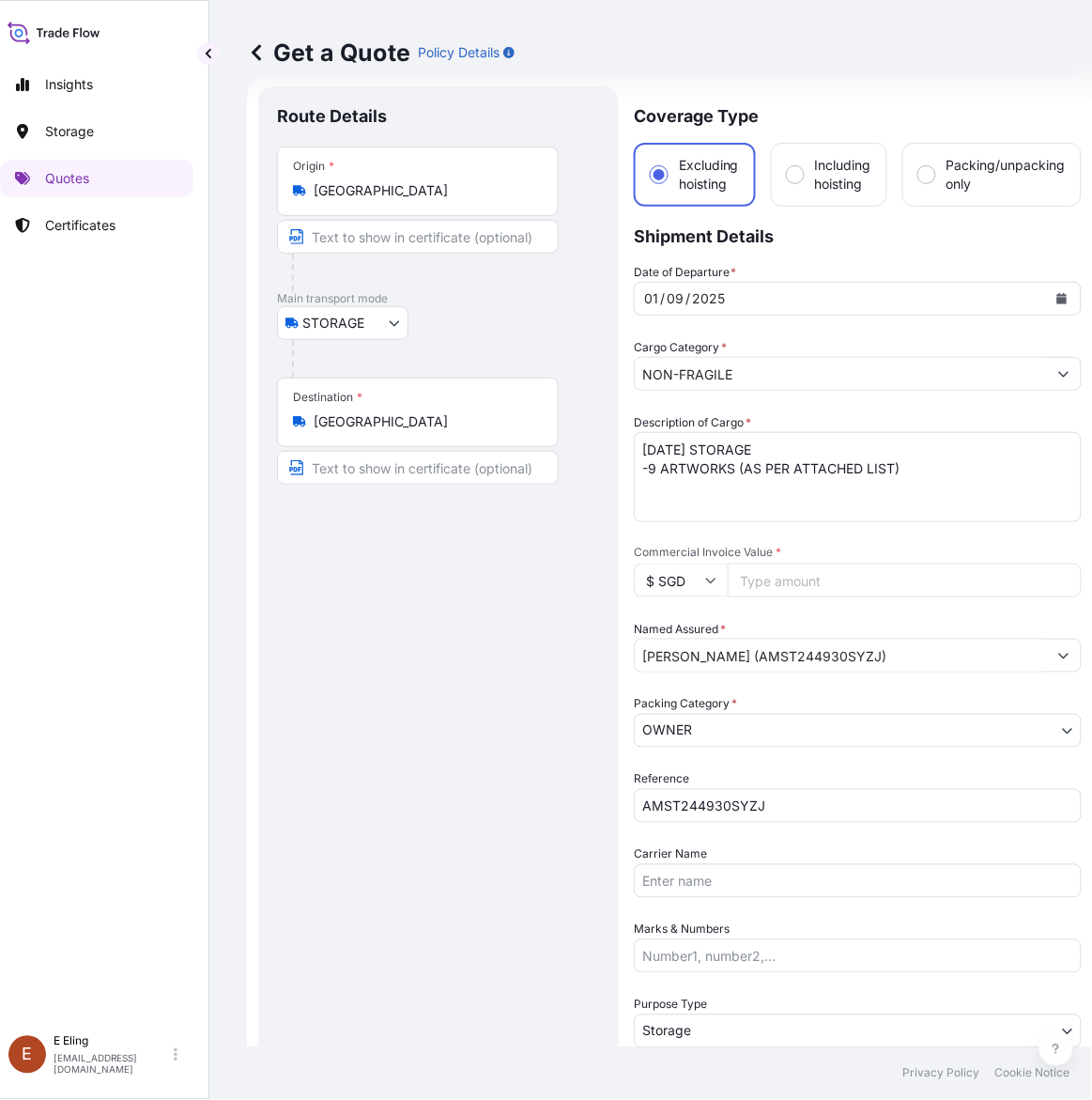
click at [776, 584] on input "Commercial Invoice Value *" at bounding box center [904, 580] width 354 height 33
click at [523, 441] on form "Route Details Place of loading Road / Inland Road / Inland Origin * Singapore M…" at bounding box center [669, 745] width 846 height 1342
type textarea "OCT25 STORAGE -9 ARTWORKS (AS PER ATTACHED LIST)"
click at [1052, 291] on button "Calendar" at bounding box center [1062, 299] width 30 height 30
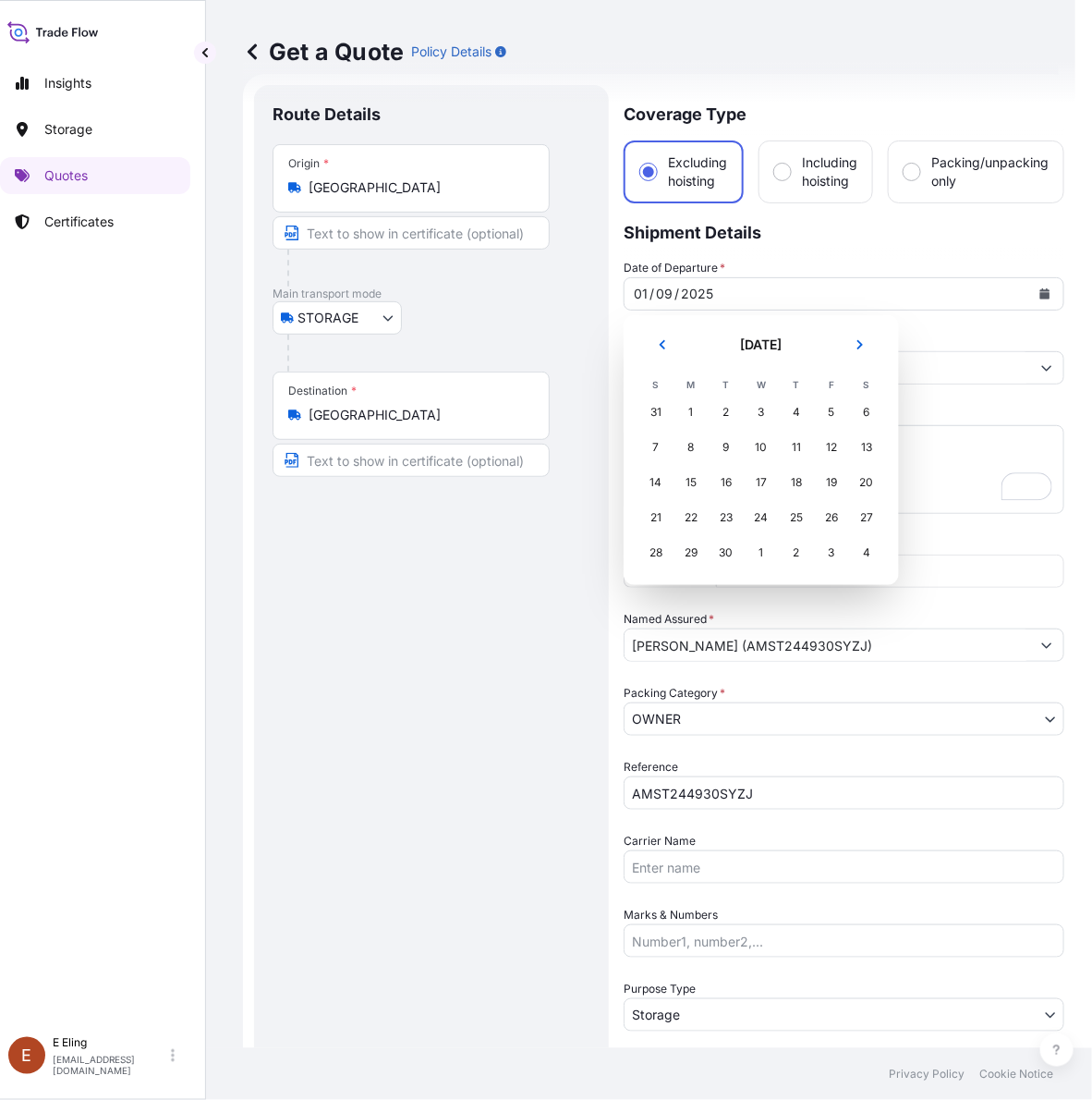
click at [861, 349] on icon "Next" at bounding box center [860, 344] width 11 height 11
click at [754, 424] on div "1" at bounding box center [761, 412] width 33 height 33
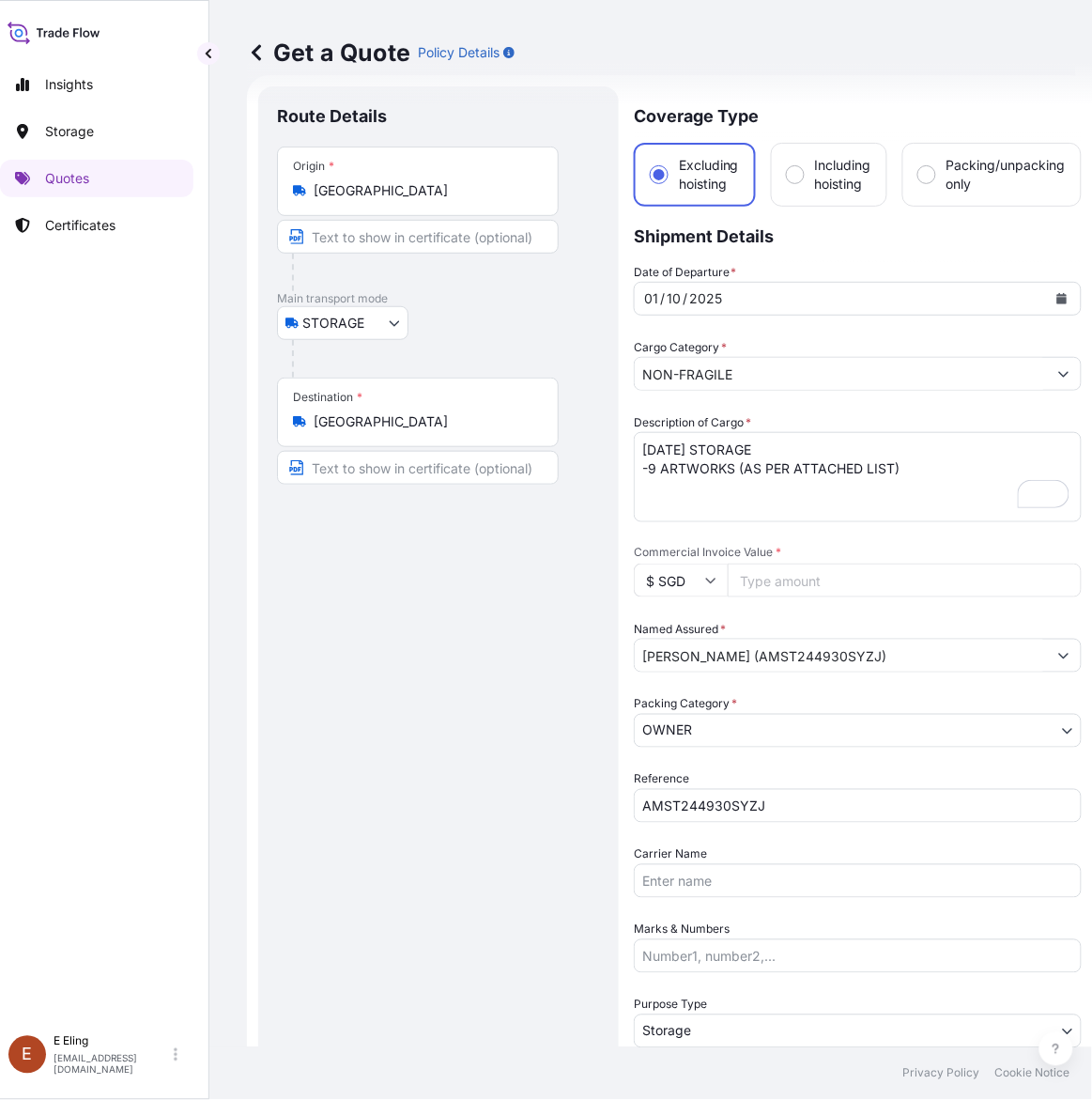
scroll to position [147, 0]
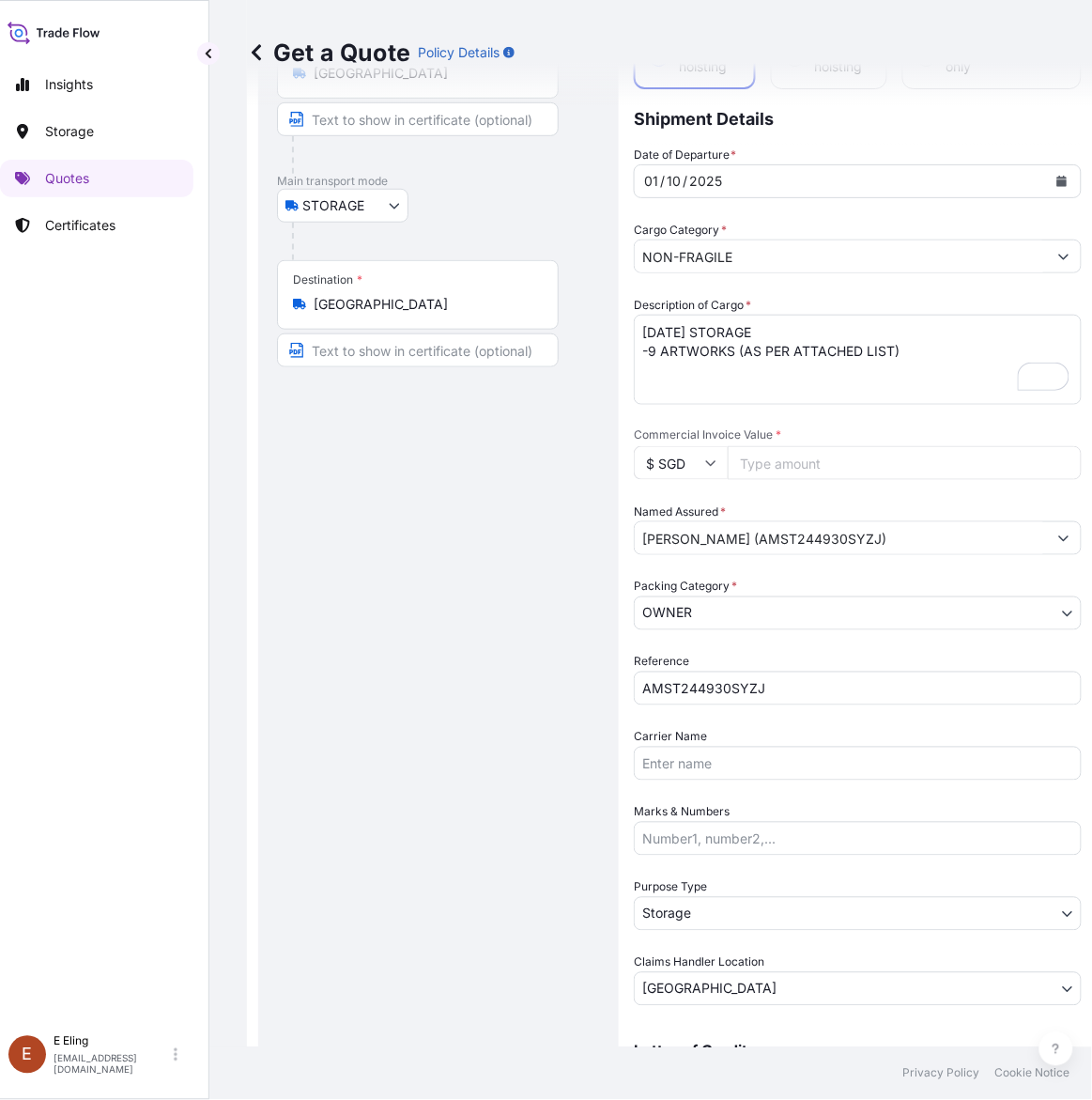
drag, startPoint x: 810, startPoint y: 493, endPoint x: 810, endPoint y: 466, distance: 27.0
click at [810, 490] on div "Date of Departure * 01 / 10 / 2025 Cargo Category * NON-FRAGILE Description of …" at bounding box center [858, 575] width 448 height 860
click at [811, 463] on input "Commercial Invoice Value *" at bounding box center [904, 463] width 354 height 33
paste input "189953.51"
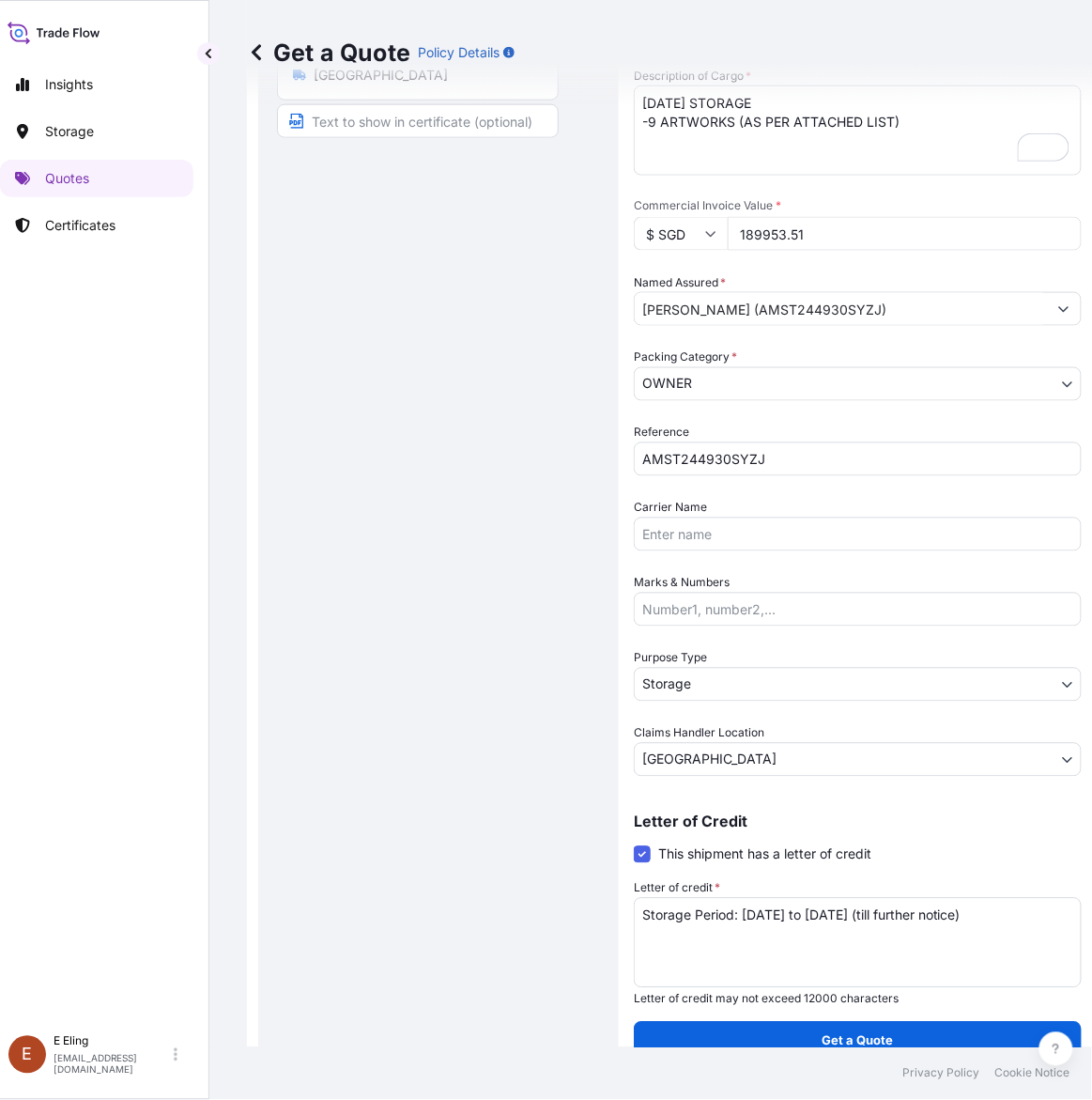
scroll to position [0, 0]
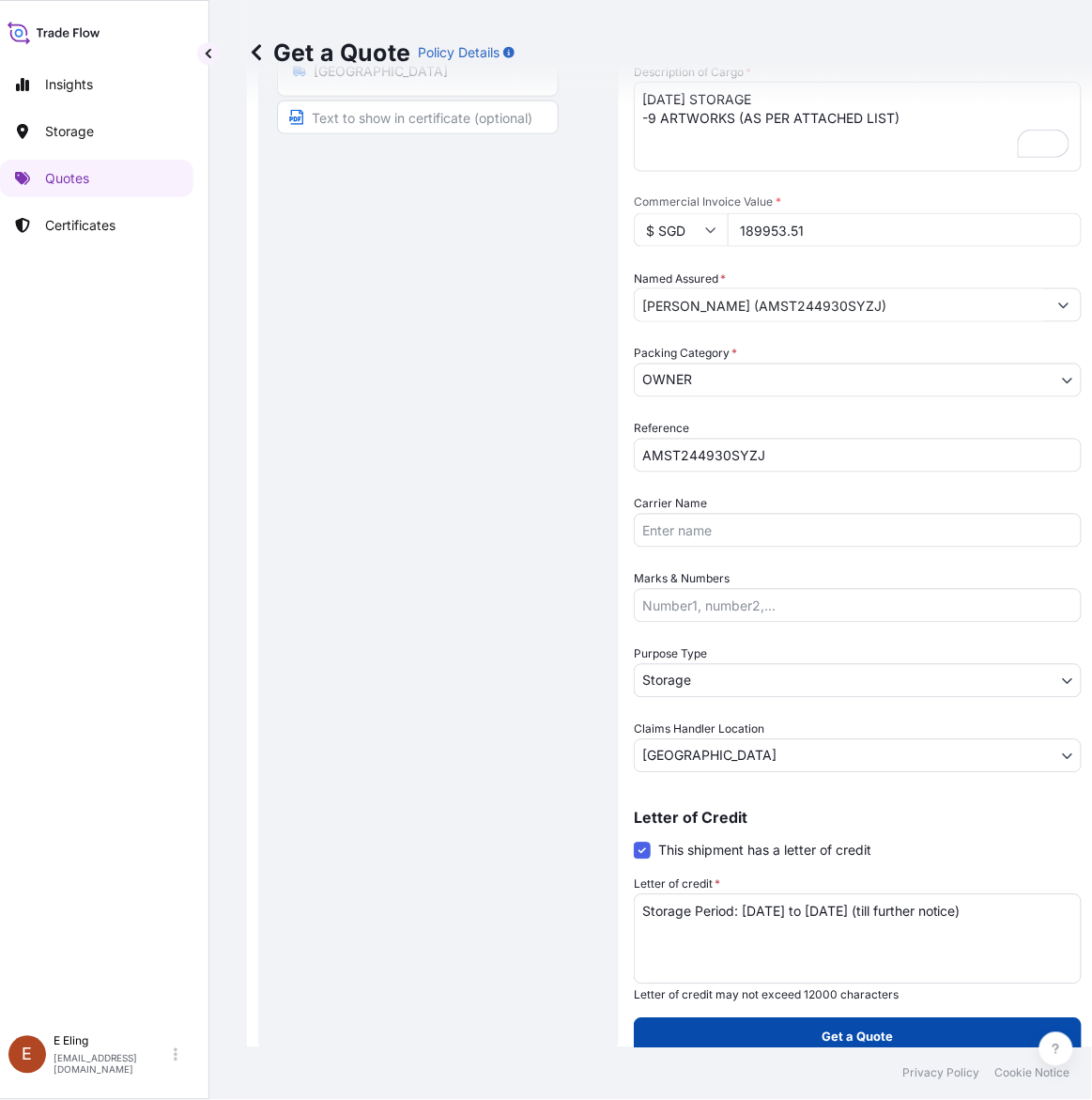
type input "189953.51"
click at [819, 1045] on button "Get a Quote" at bounding box center [858, 1037] width 448 height 37
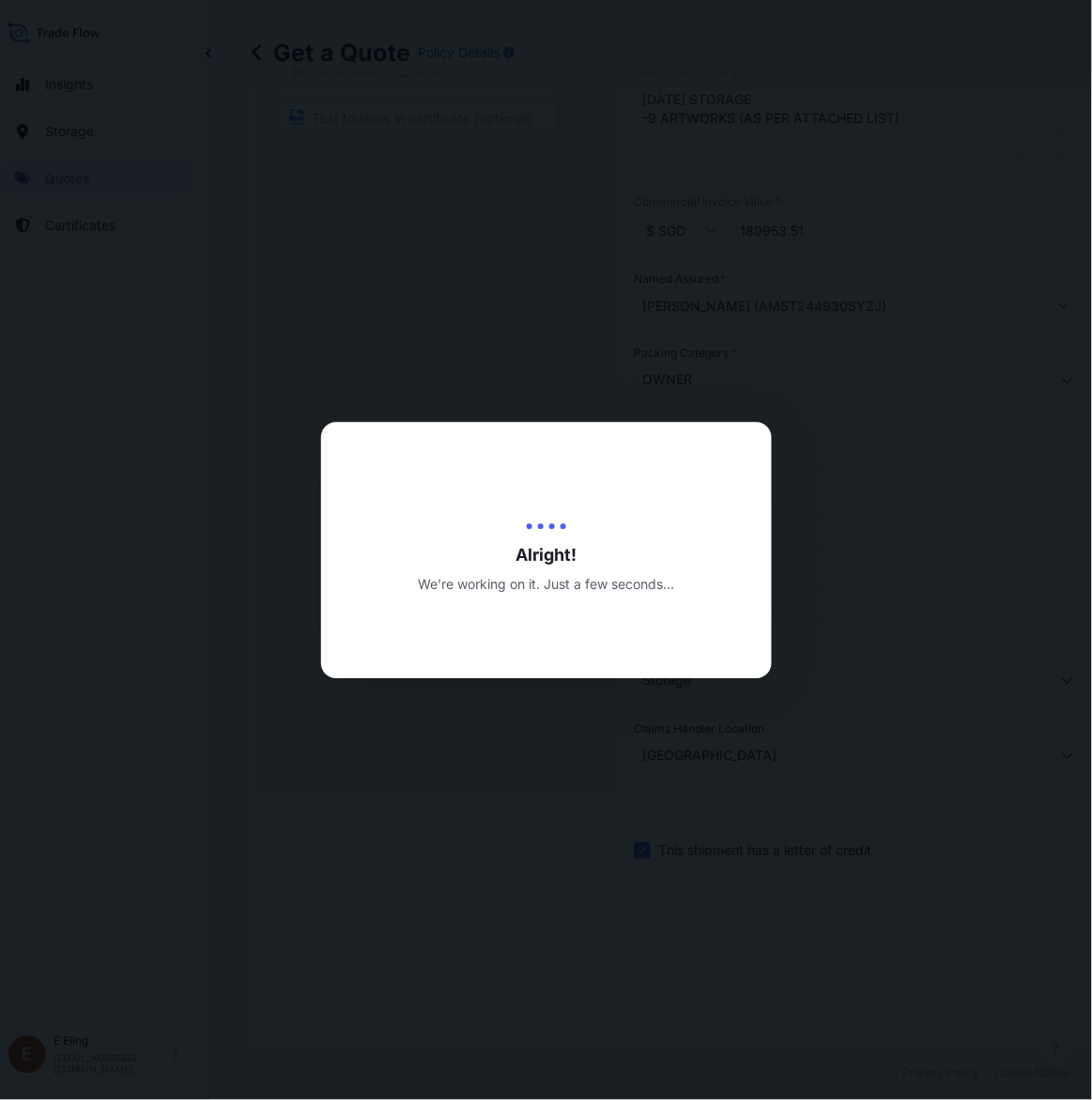
type input "[DATE]"
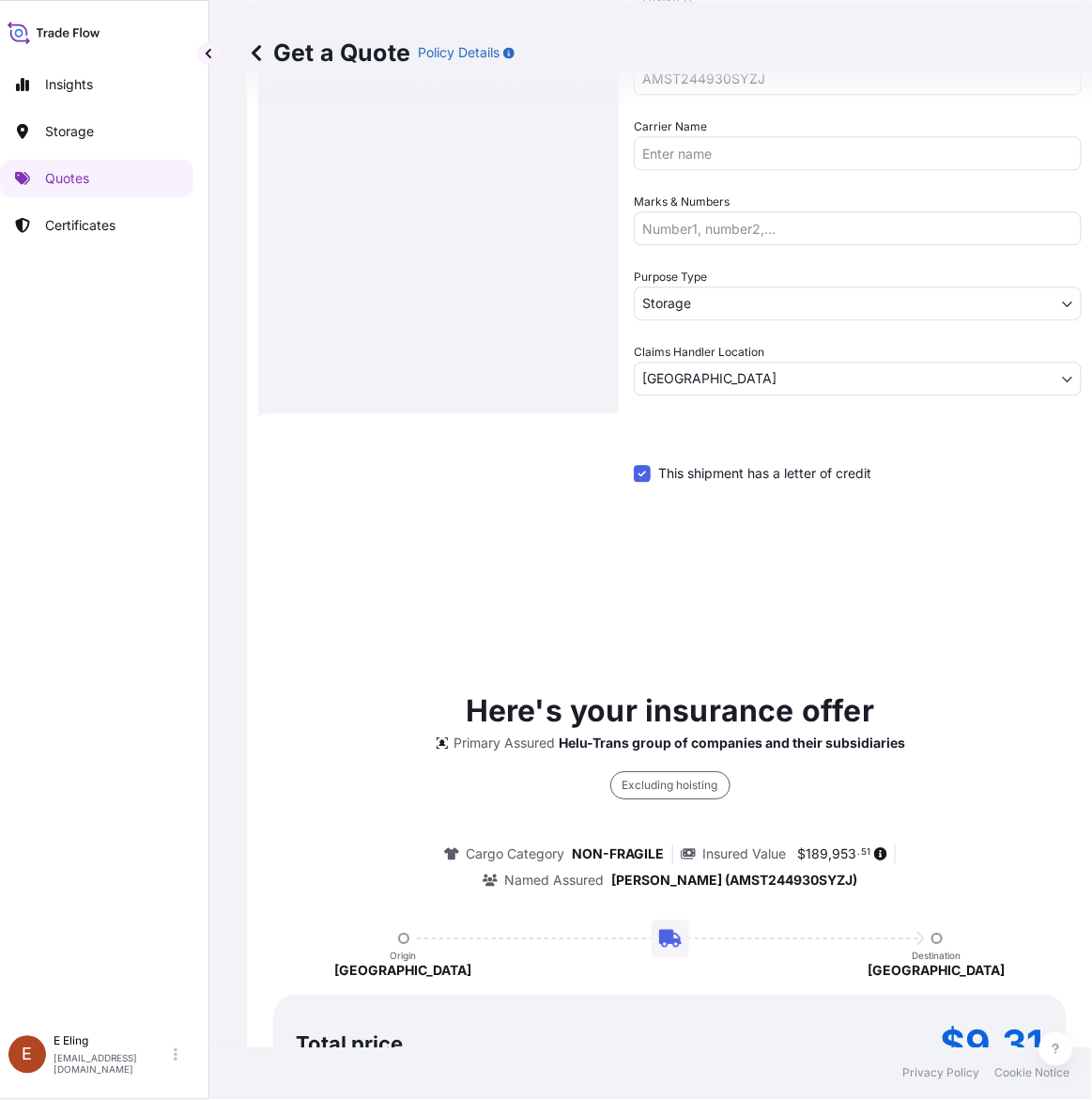
scroll to position [1028, 0]
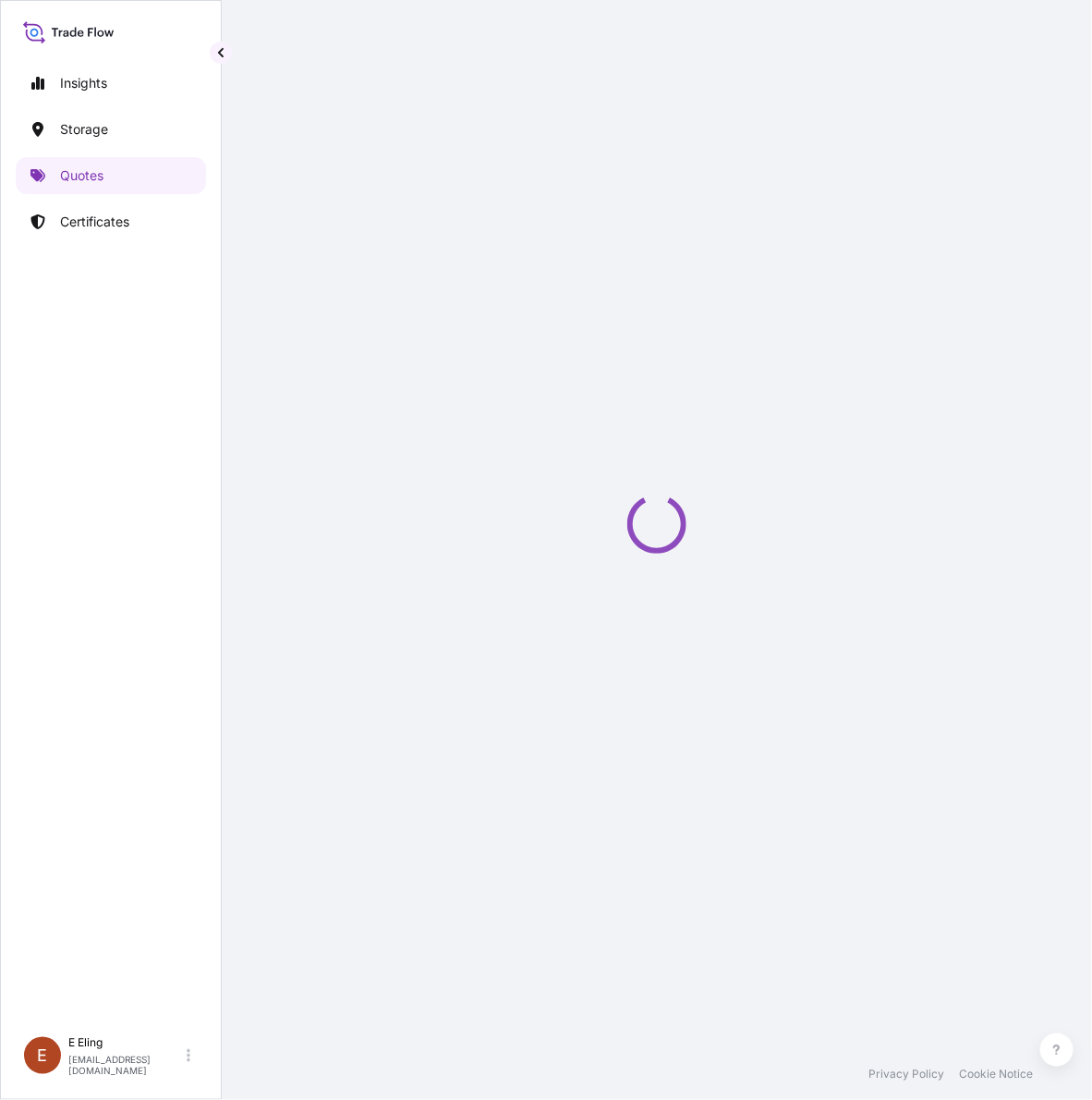
select select "STORAGE"
select select "Transit"
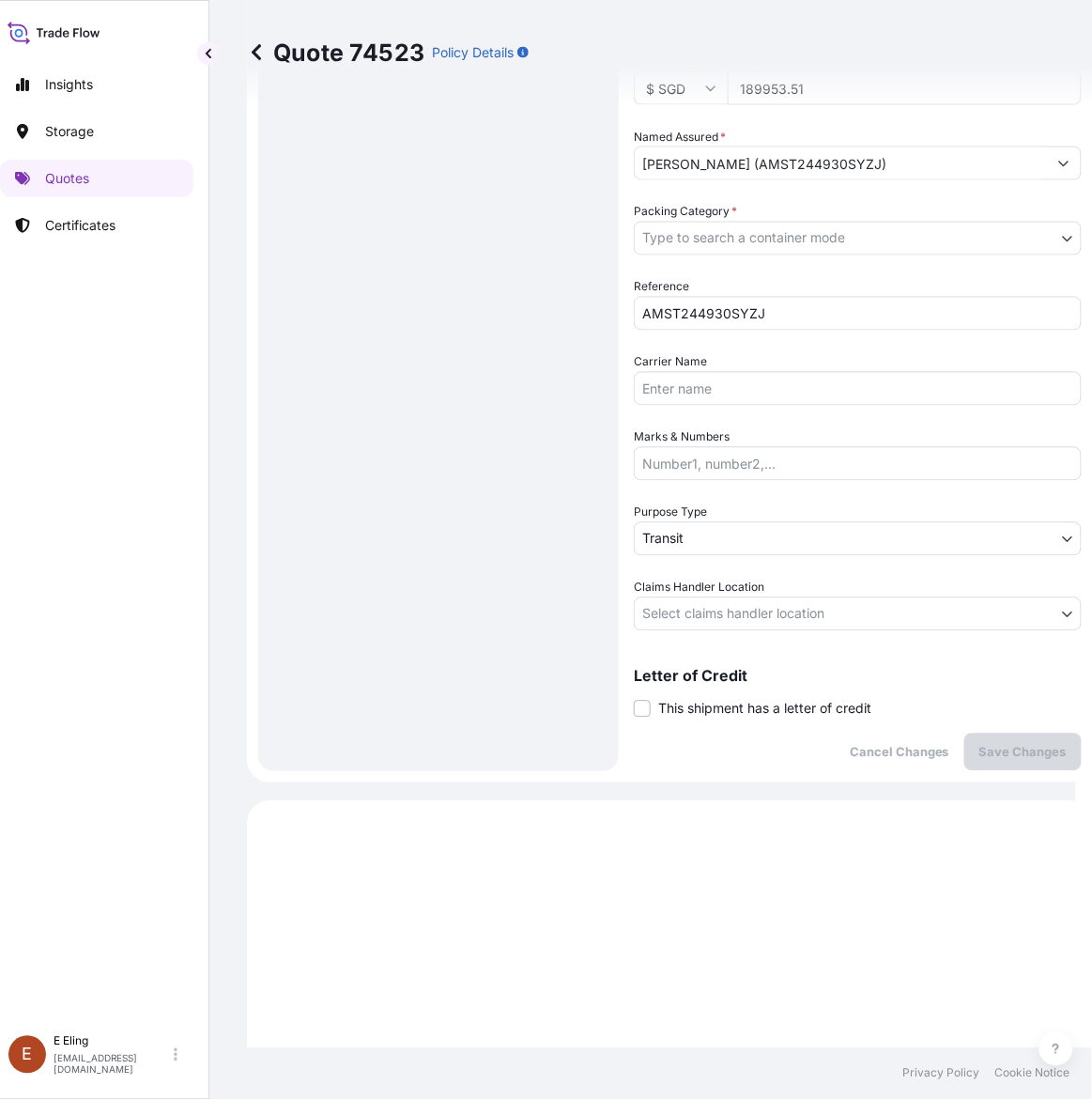
click at [700, 720] on div "Coverage Type Excluding hoisting Including hoisting Packing/unpacking only Ship…" at bounding box center [858, 182] width 448 height 1177
click at [720, 706] on span "This shipment has a letter of credit" at bounding box center [765, 709] width 213 height 19
click at [634, 699] on input "This shipment has a letter of credit" at bounding box center [634, 699] width 0 height 0
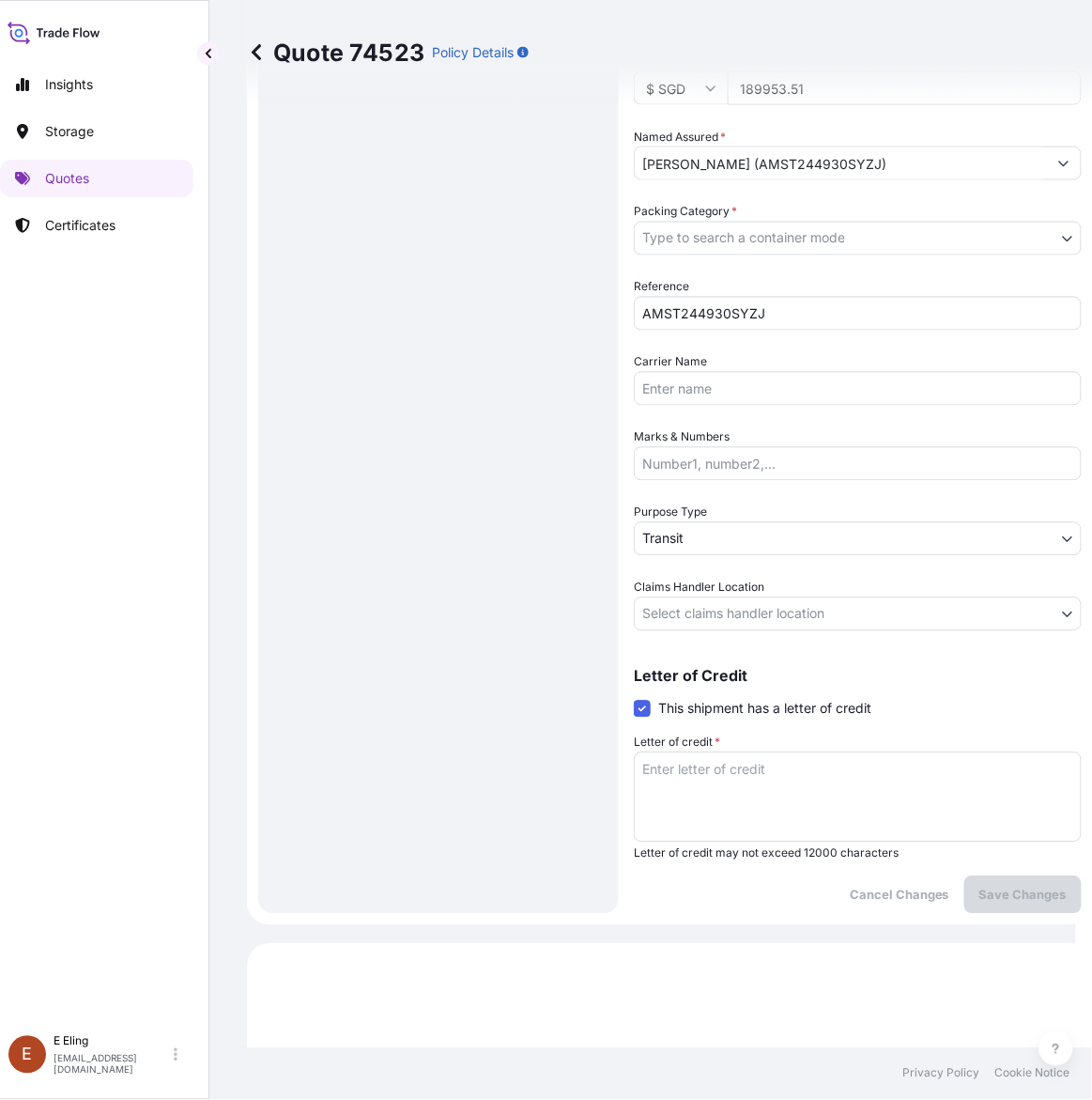
click at [770, 824] on textarea "Letter of credit *" at bounding box center [858, 797] width 448 height 90
paste textarea "Storage Period: [DATE] to [DATE] (till further notice)"
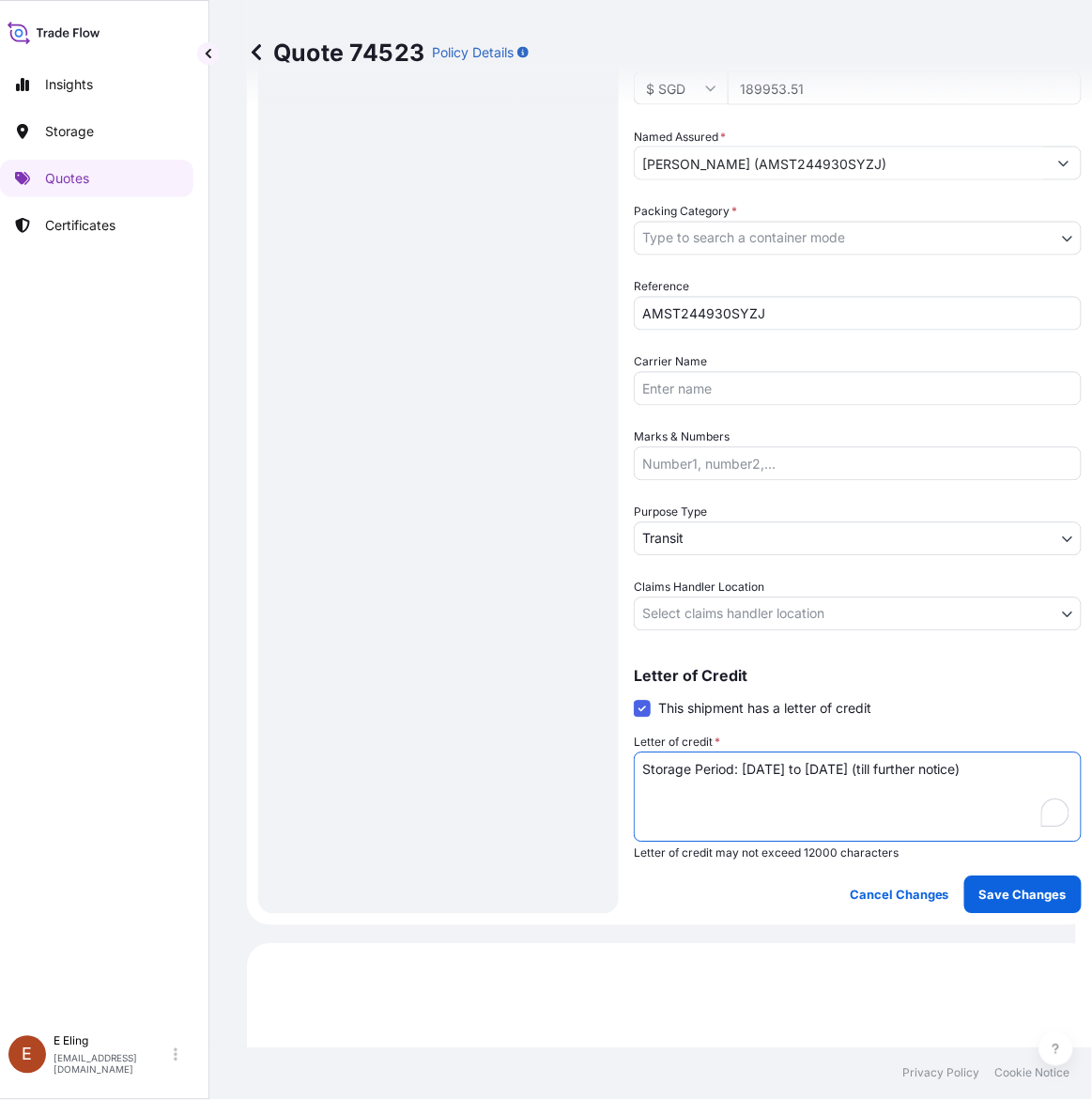
type textarea "Storage Period: [DATE] to [DATE] (till further notice)"
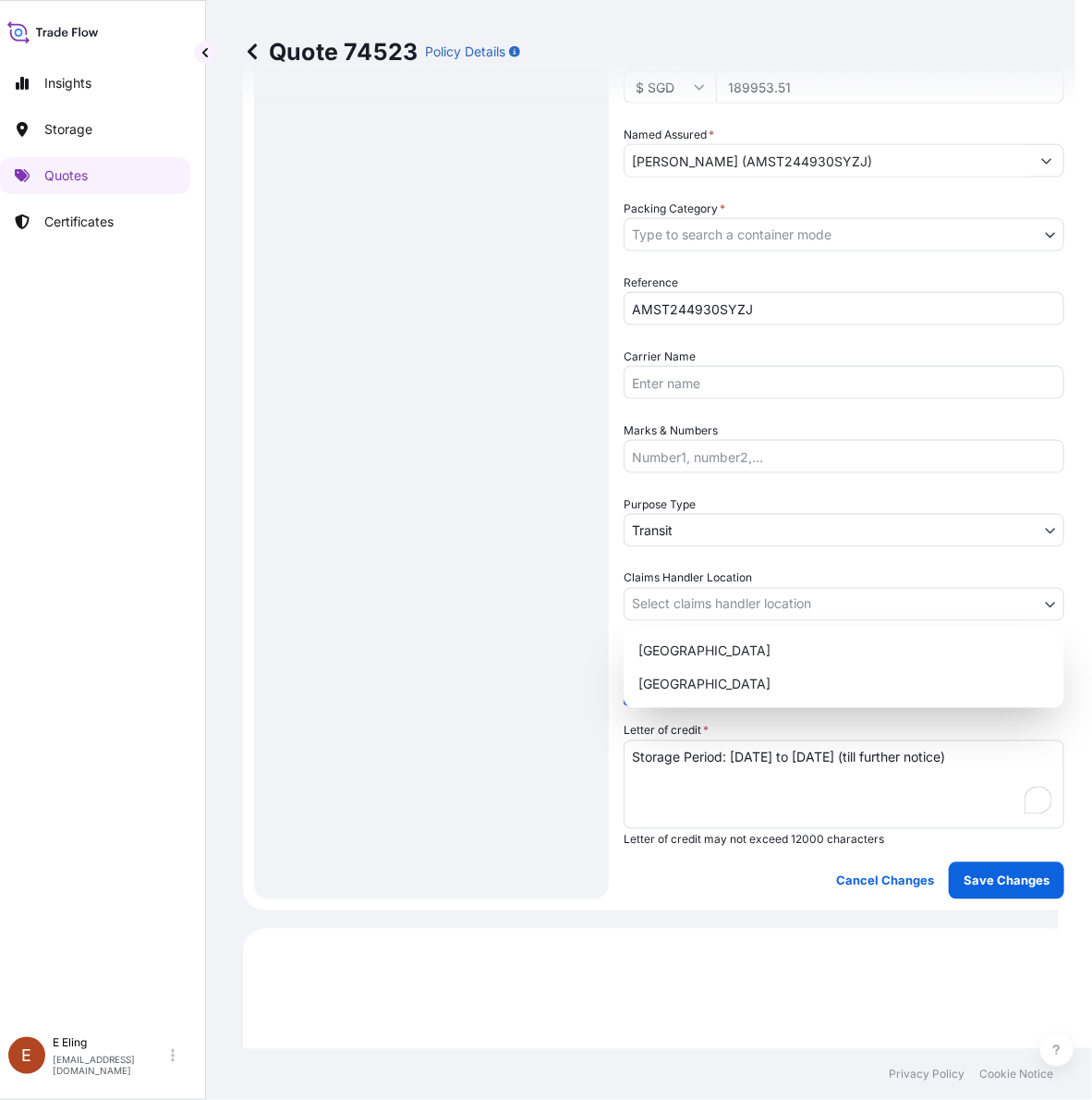
click at [764, 597] on body "Insights Storage Quotes Certificates E E Eling eeling@helutrans.com Quote 74523…" at bounding box center [521, 550] width 1075 height 1100
click at [717, 679] on div "[GEOGRAPHIC_DATA]" at bounding box center [844, 684] width 426 height 33
select select "[GEOGRAPHIC_DATA]"
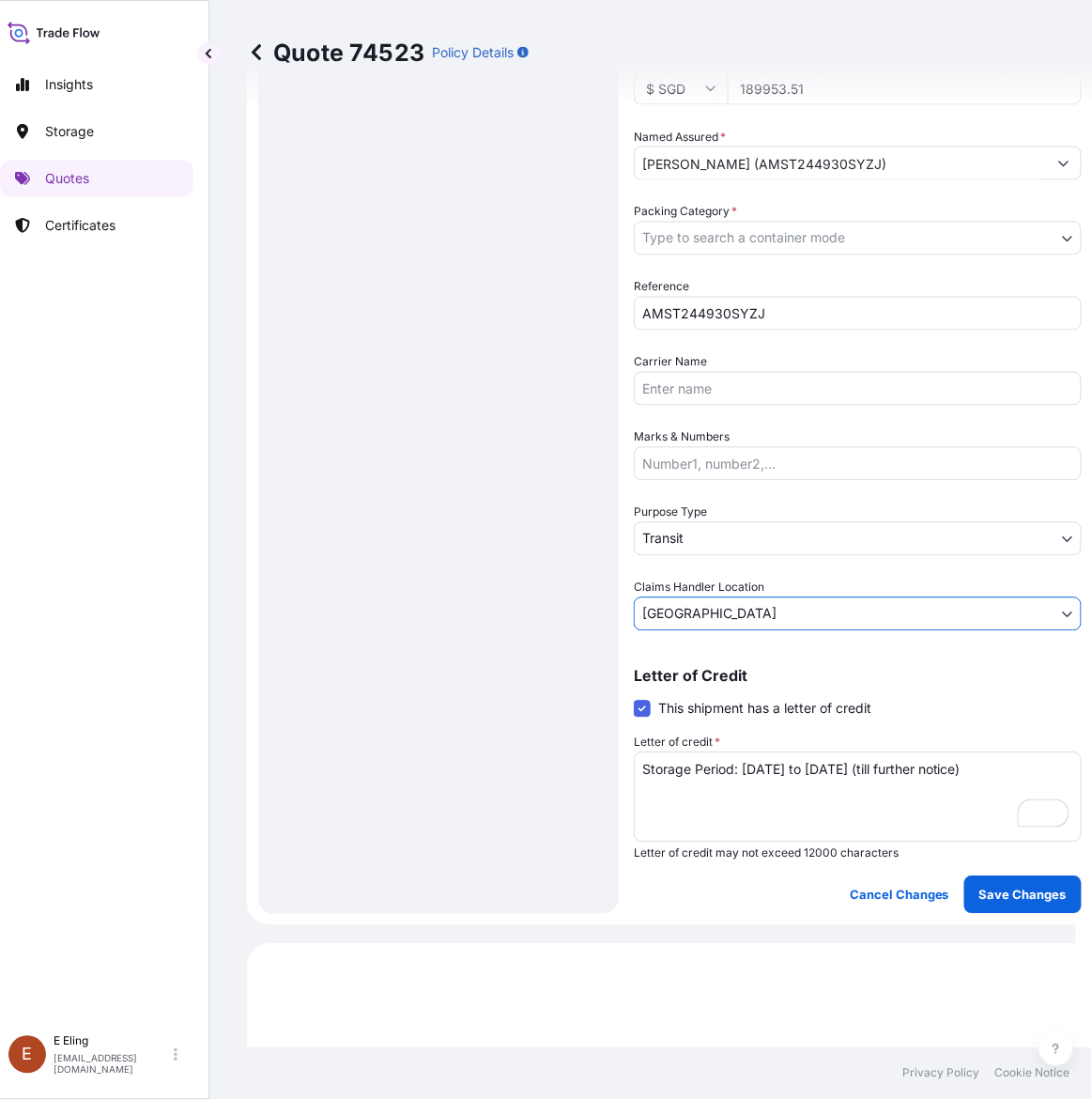
click at [715, 532] on body "Insights Storage Quotes Certificates E E Eling eeling@helutrans.com Quote 74523…" at bounding box center [530, 550] width 1092 height 1100
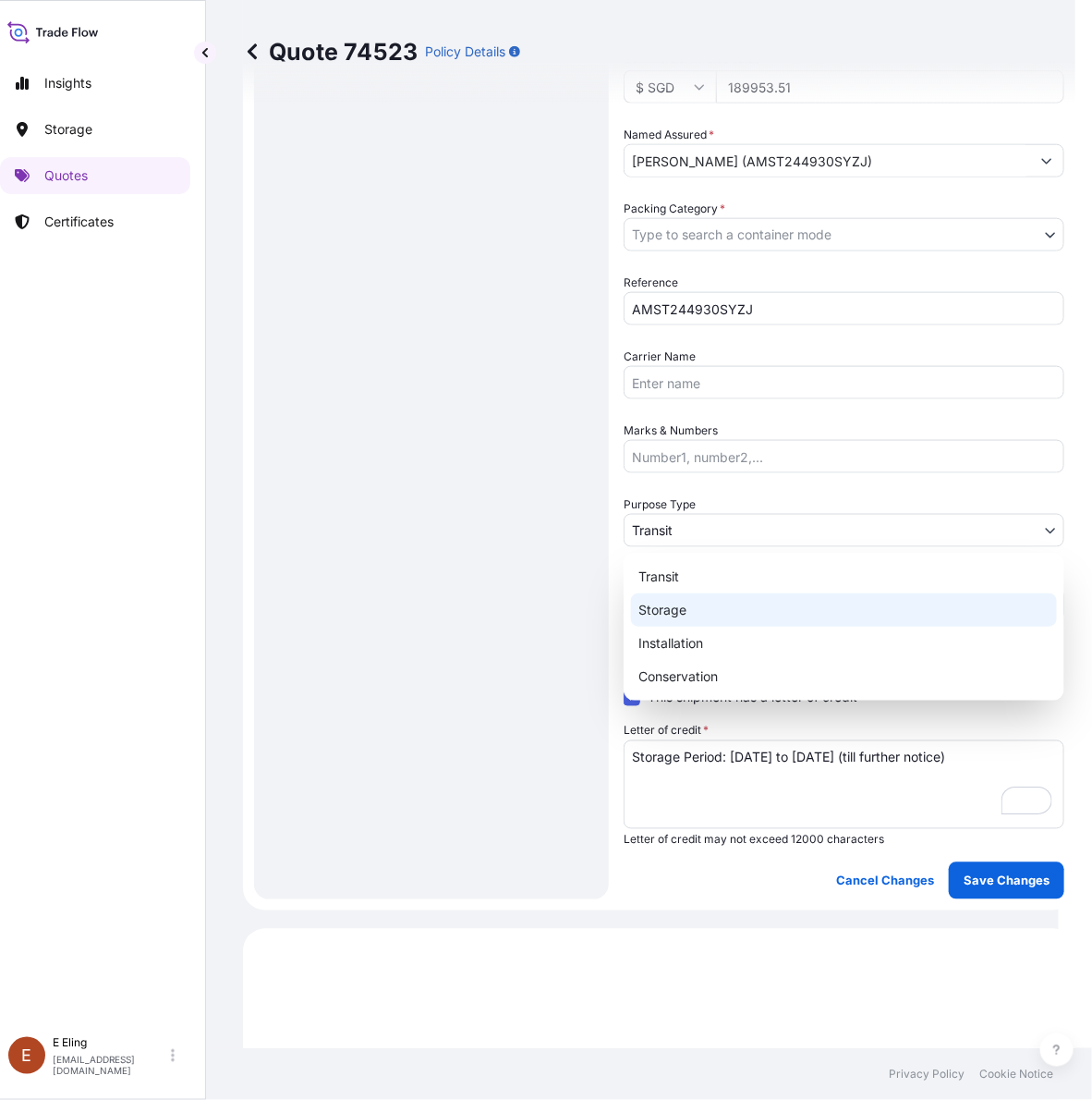
click at [677, 610] on div "Storage" at bounding box center [844, 609] width 426 height 33
select select "Storage"
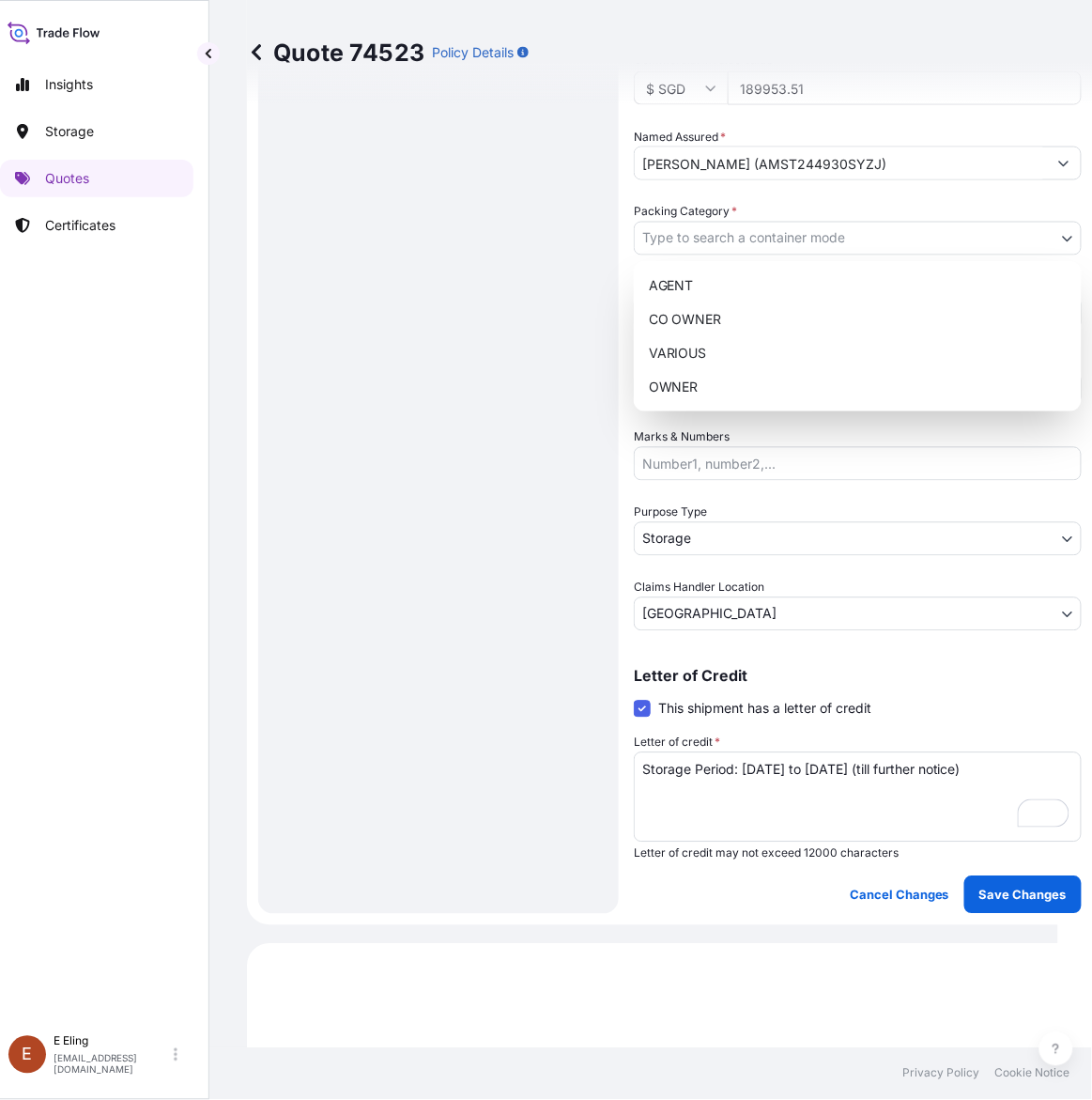
click at [706, 236] on body "Insights Storage Quotes Certificates E E Eling eeling@helutrans.com Quote 74523…" at bounding box center [521, 550] width 1074 height 1100
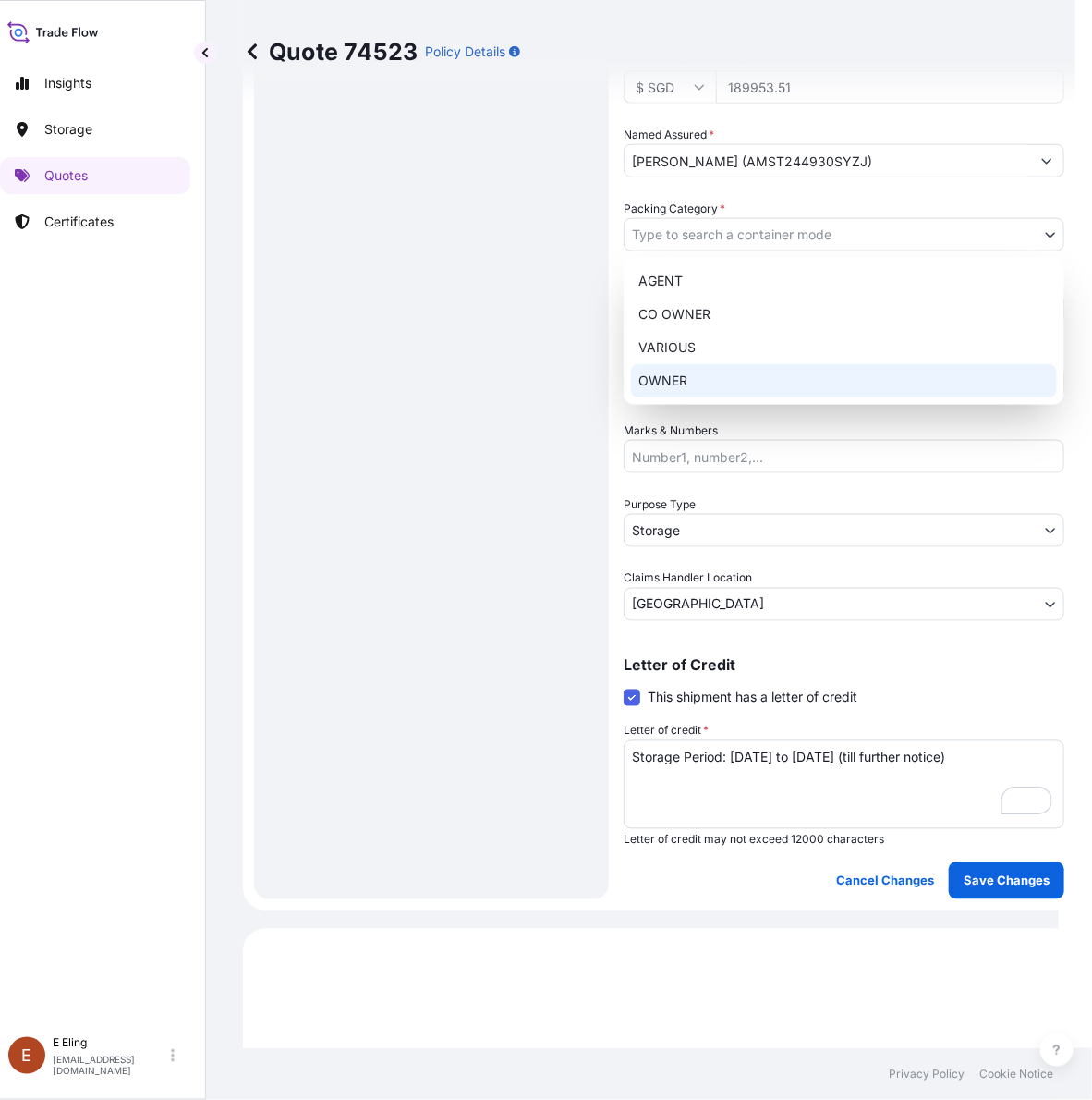
click at [675, 384] on div "OWNER" at bounding box center [844, 380] width 426 height 33
select select "27"
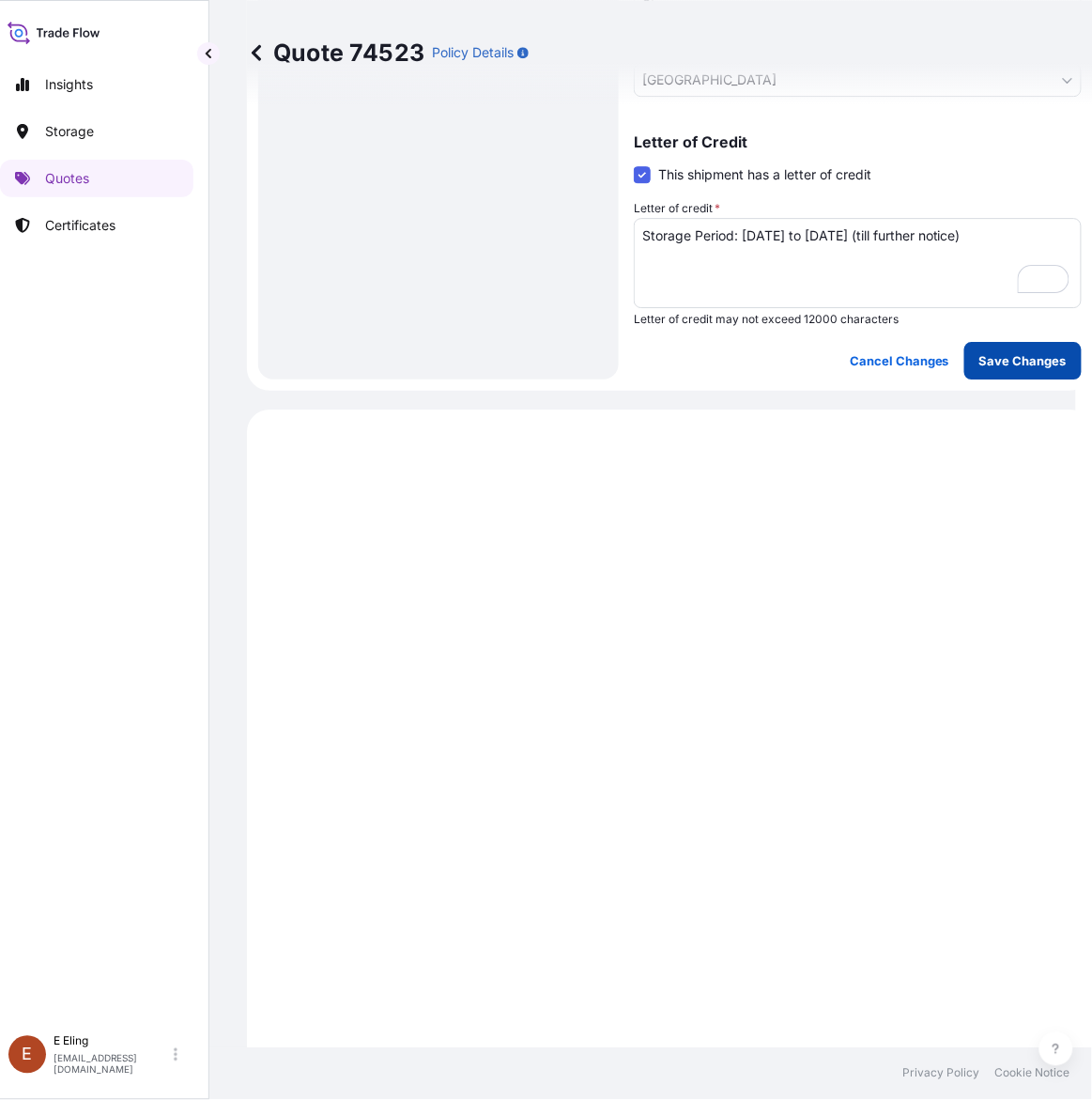
click at [997, 351] on p "Save Changes" at bounding box center [1023, 360] width 87 height 19
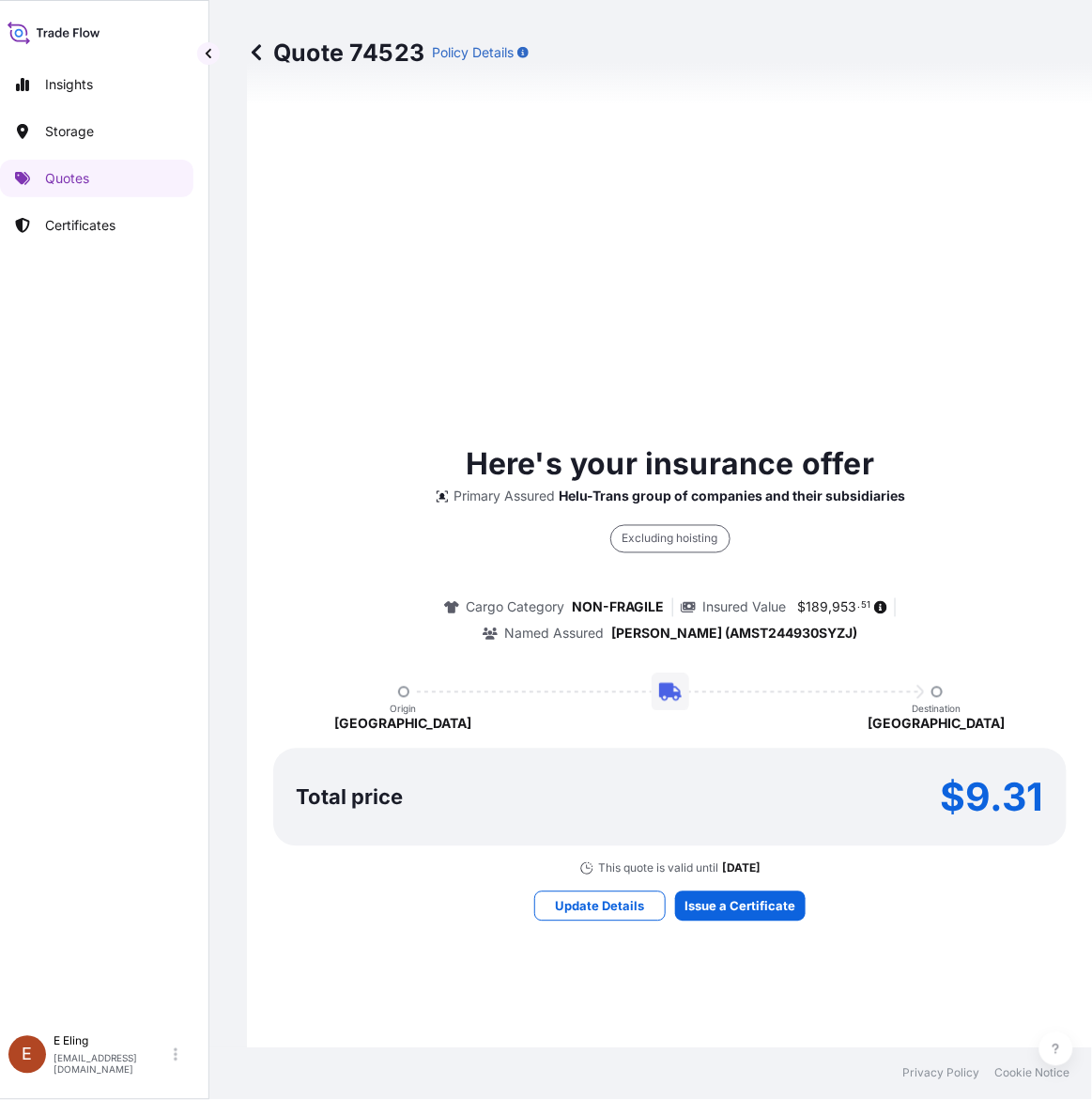
select select "STORAGE"
select select "Storage"
select select "[GEOGRAPHIC_DATA]"
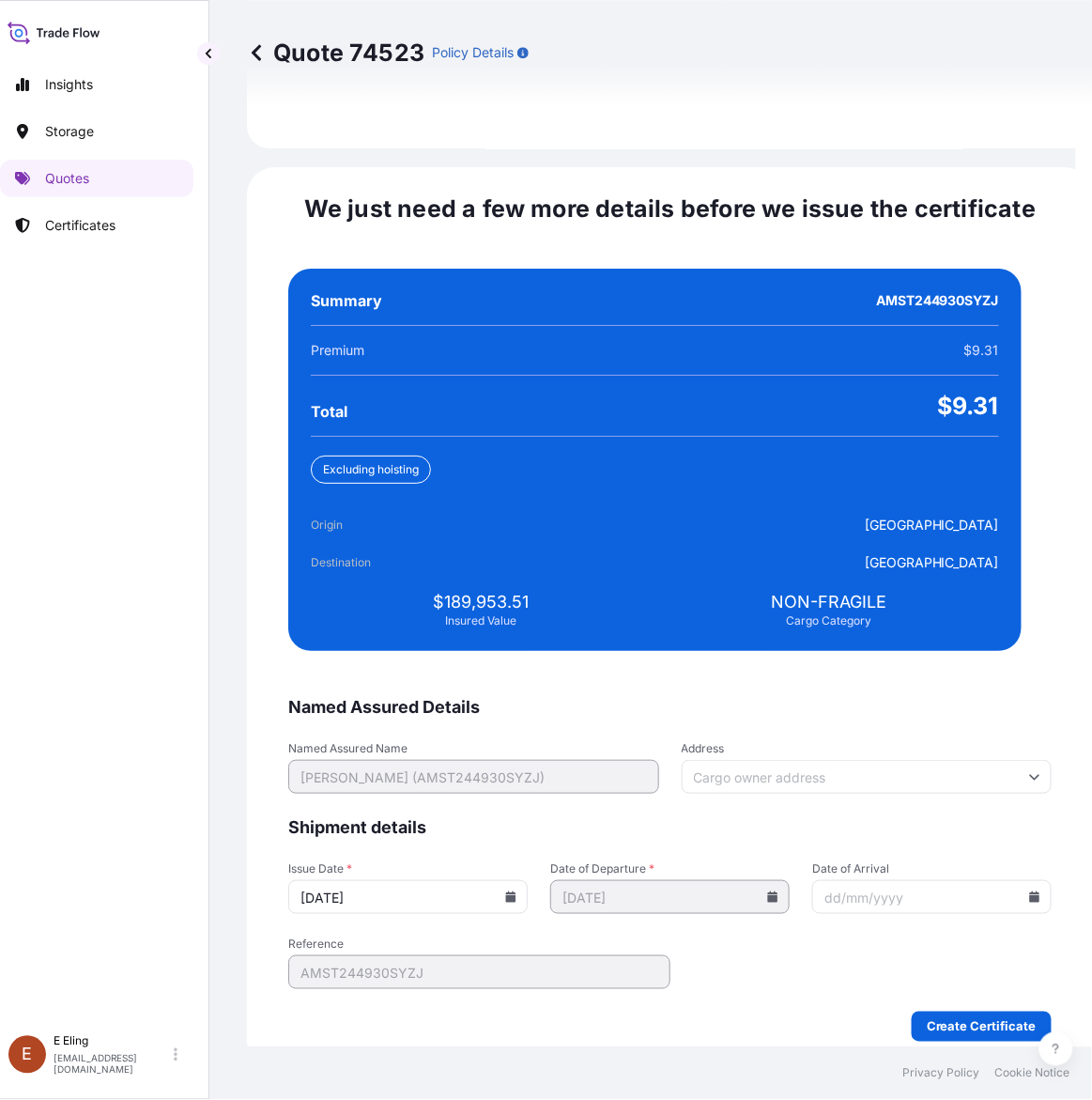
click at [513, 880] on input "[DATE]" at bounding box center [408, 897] width 240 height 33
click at [516, 892] on icon at bounding box center [511, 897] width 11 height 11
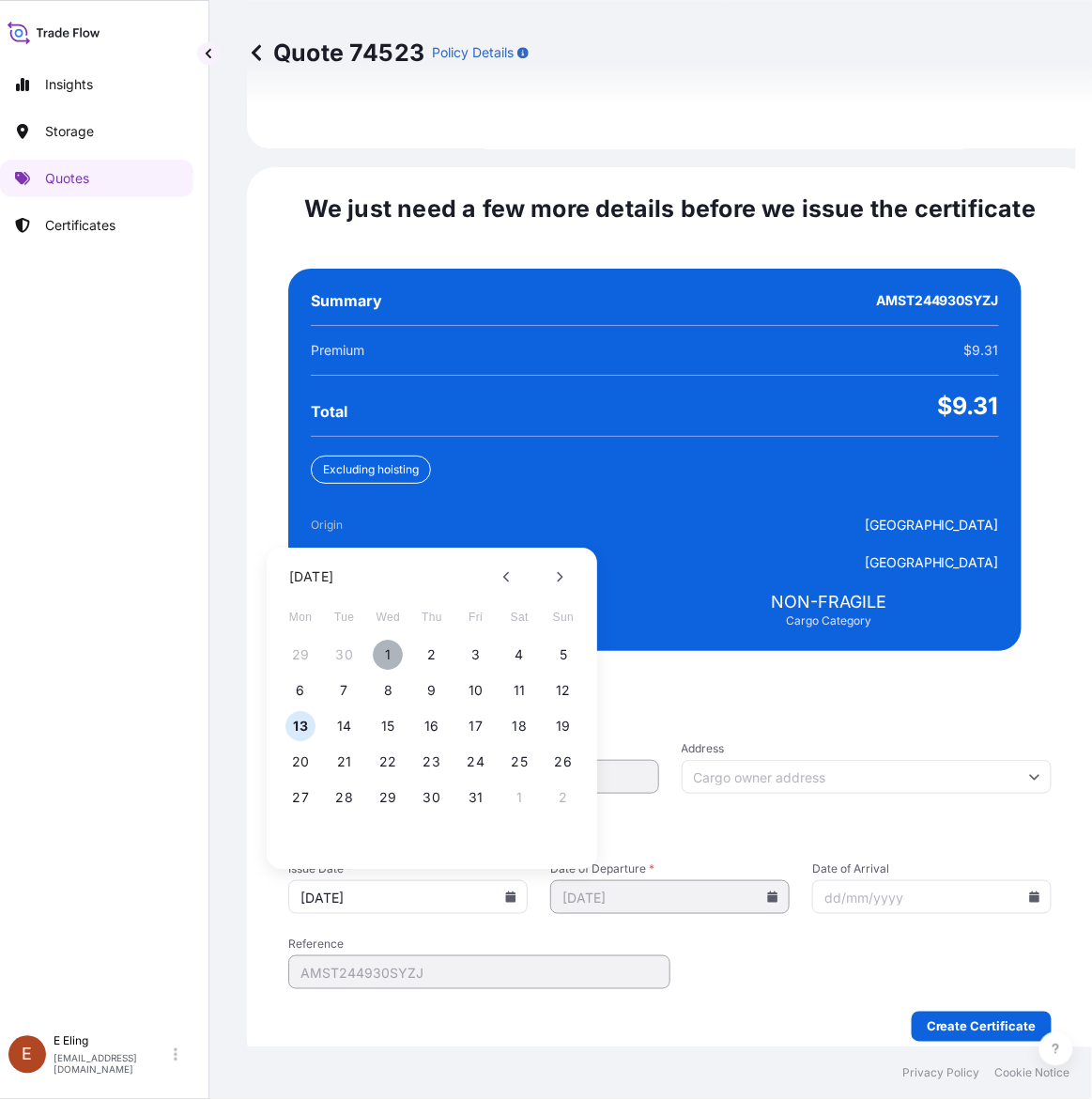
click at [391, 641] on button "1" at bounding box center [388, 656] width 30 height 30
type input "[DATE]"
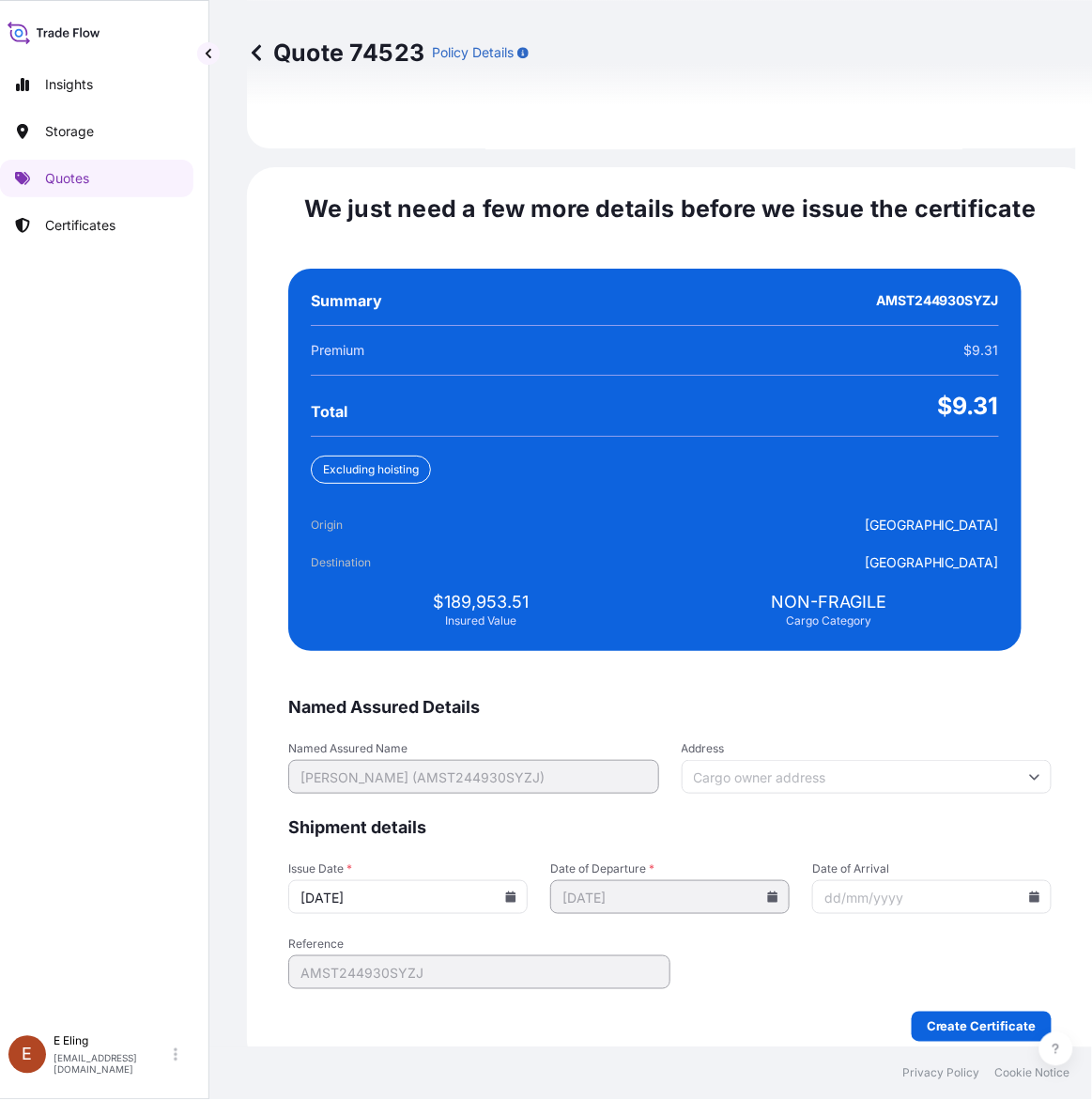
click at [998, 880] on input "Date of Arrival" at bounding box center [932, 897] width 240 height 33
click at [1029, 892] on icon at bounding box center [1034, 897] width 11 height 11
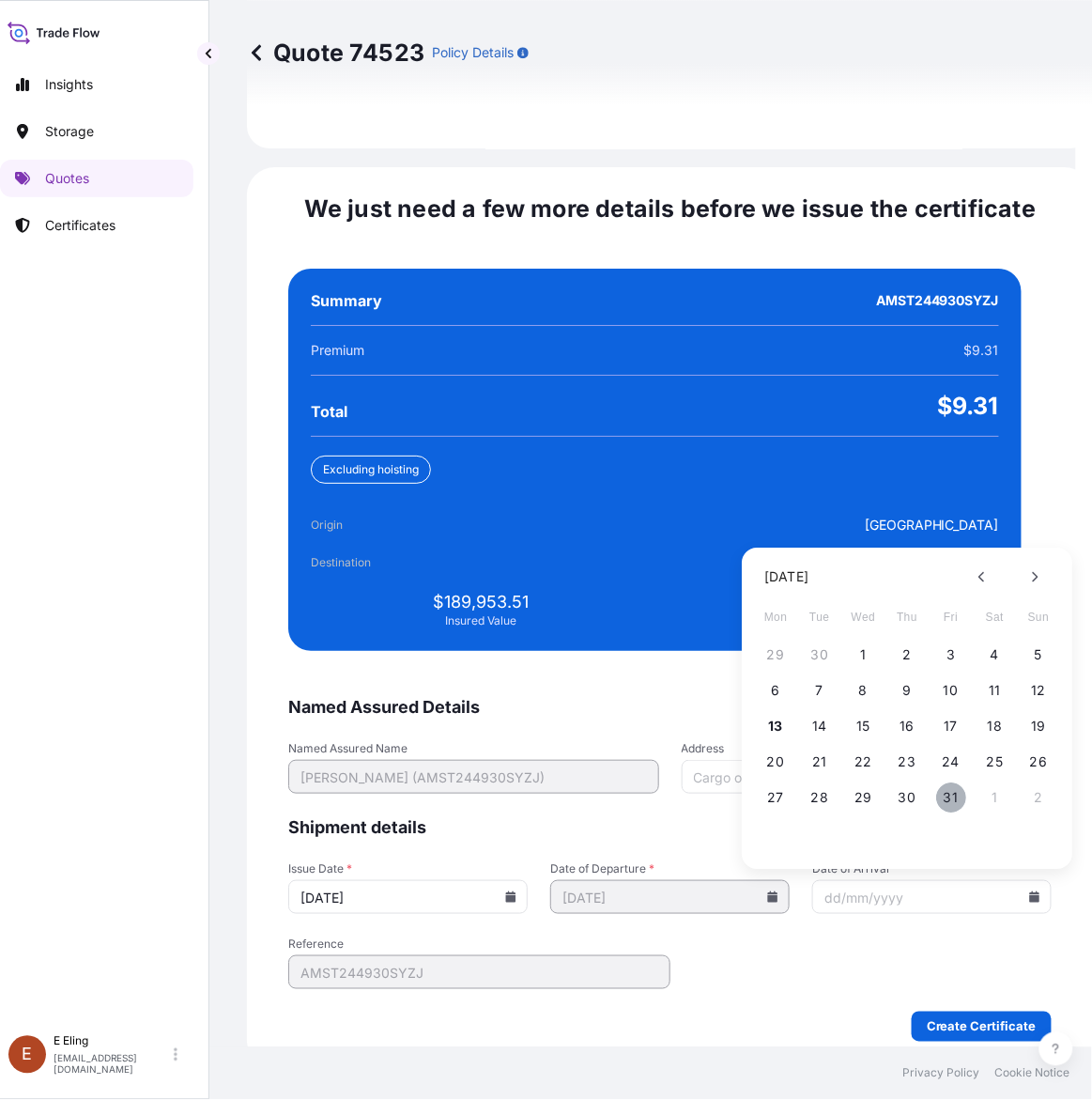
click at [948, 786] on button "31" at bounding box center [951, 798] width 30 height 30
type input "[DATE]"
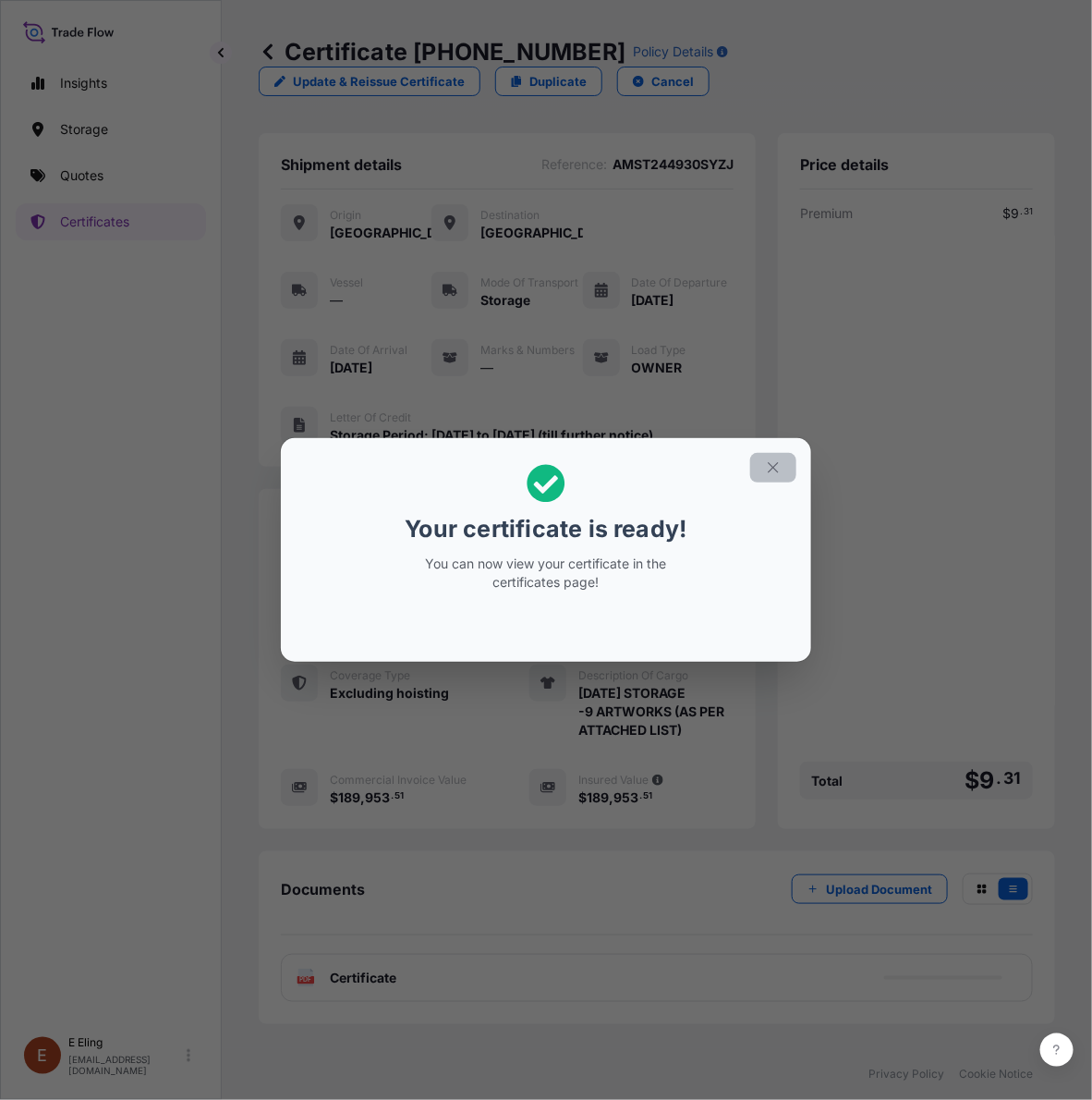
click at [768, 456] on button "button" at bounding box center [774, 467] width 46 height 30
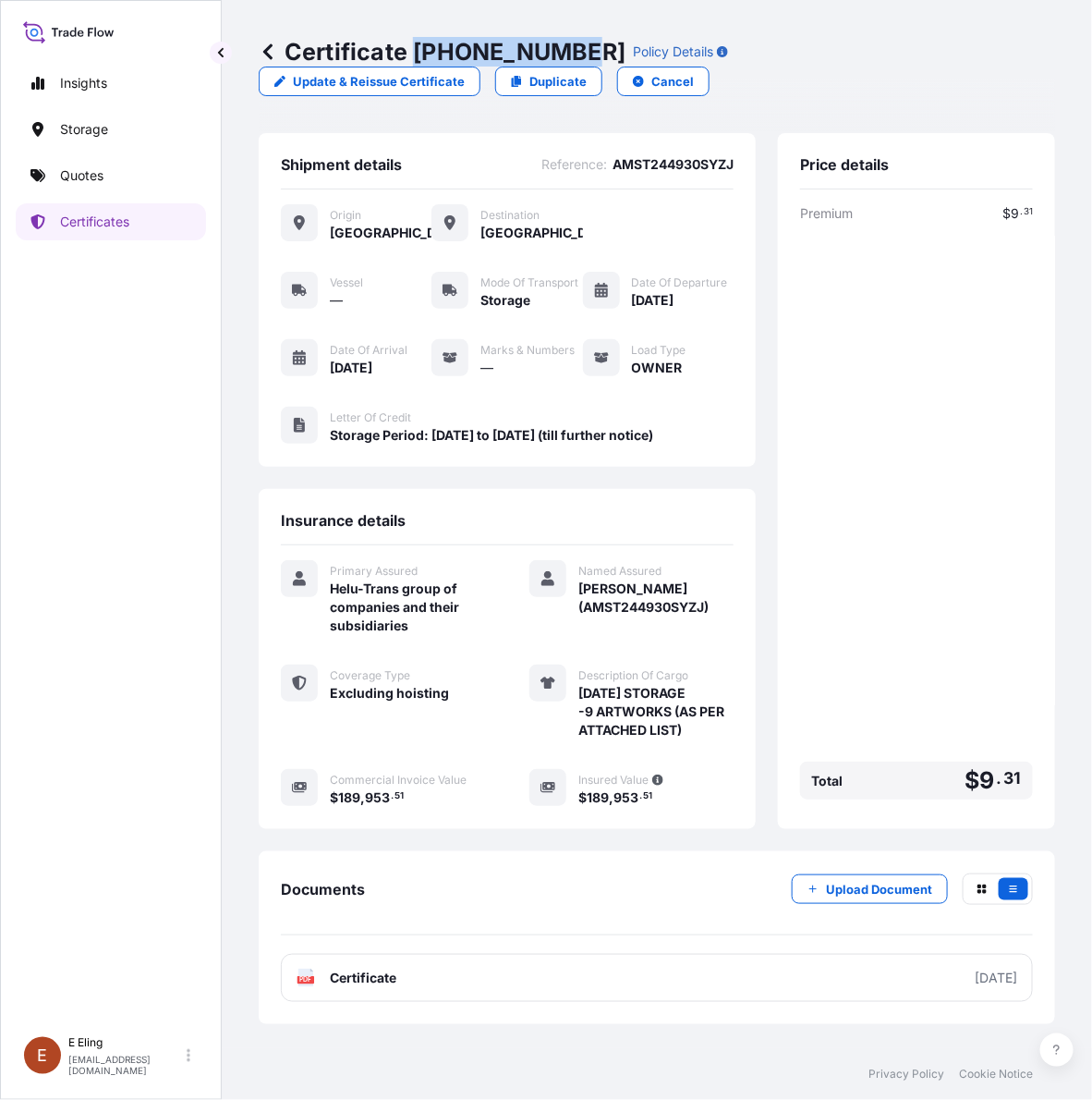
copy p "[PHONE_NUMBER]"
drag, startPoint x: 421, startPoint y: 46, endPoint x: 571, endPoint y: 48, distance: 150.0
click at [571, 48] on p "Certificate 31504-1631-1" at bounding box center [442, 51] width 367 height 30
click at [840, 1010] on div "Documents Upload Document PDF Certificate 2025-10-01" at bounding box center [658, 937] width 797 height 173
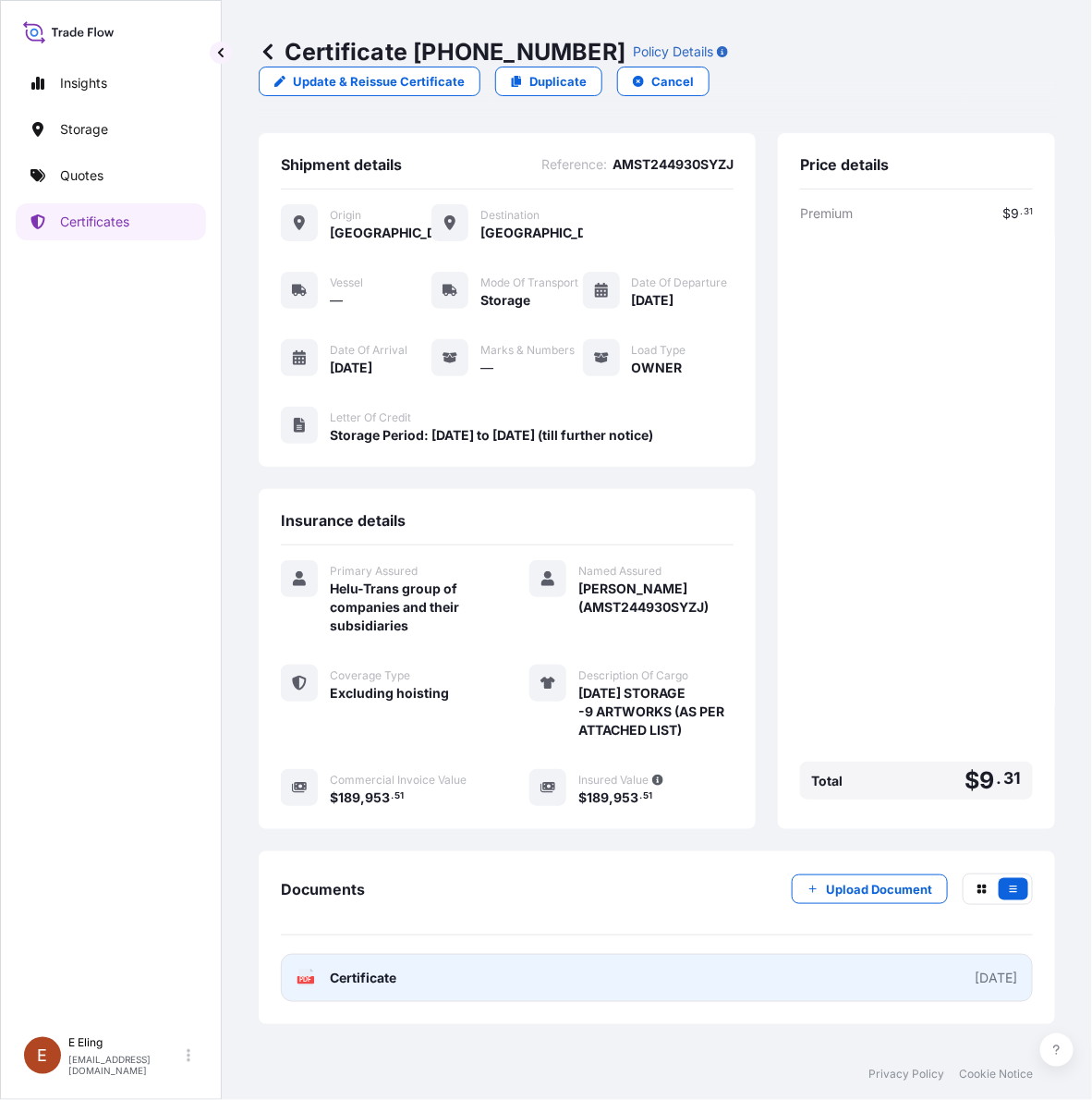
click at [822, 971] on link "PDF Certificate [DATE]" at bounding box center [657, 978] width 753 height 48
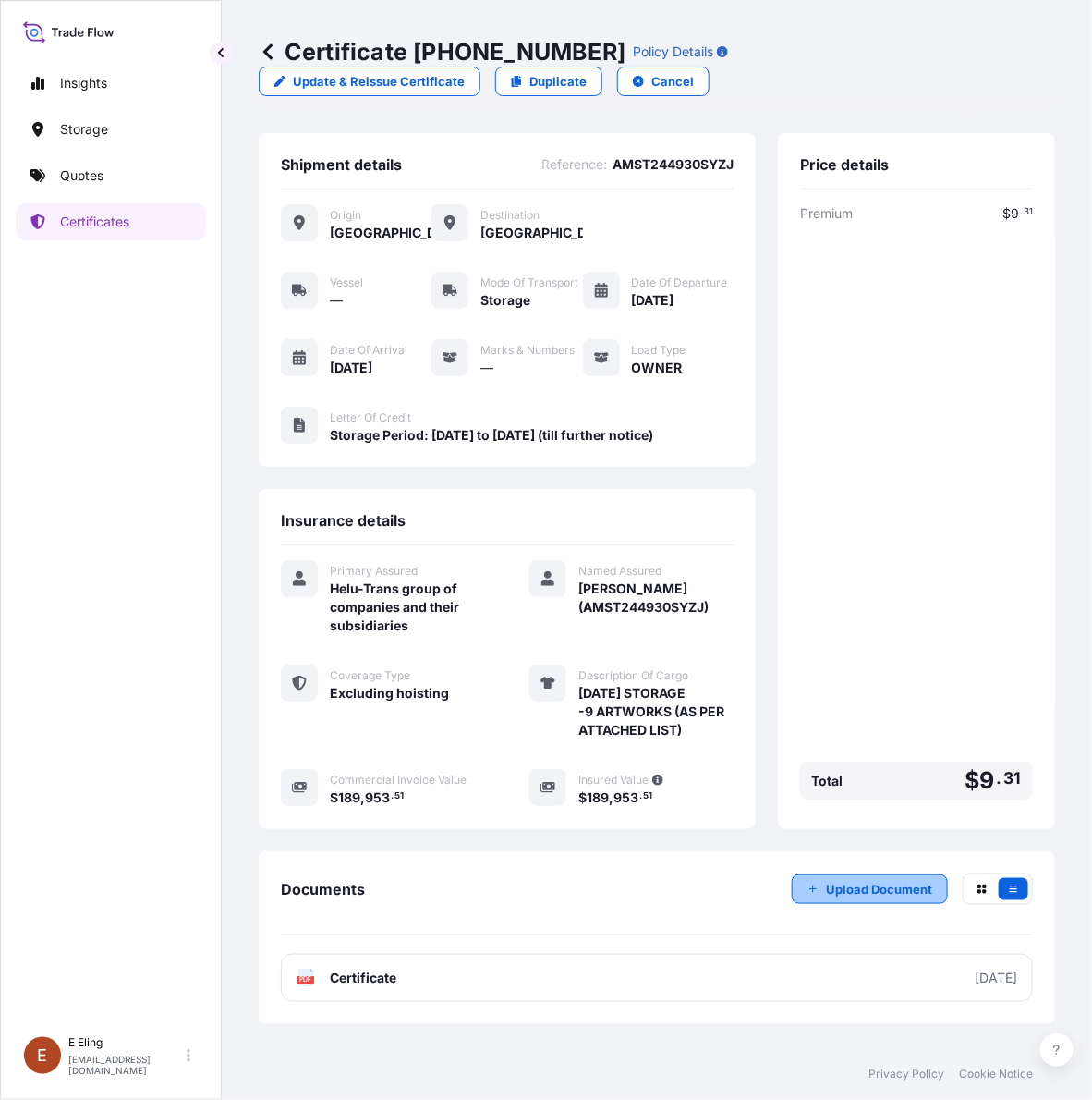
click at [809, 890] on button "Upload Document" at bounding box center [870, 889] width 156 height 30
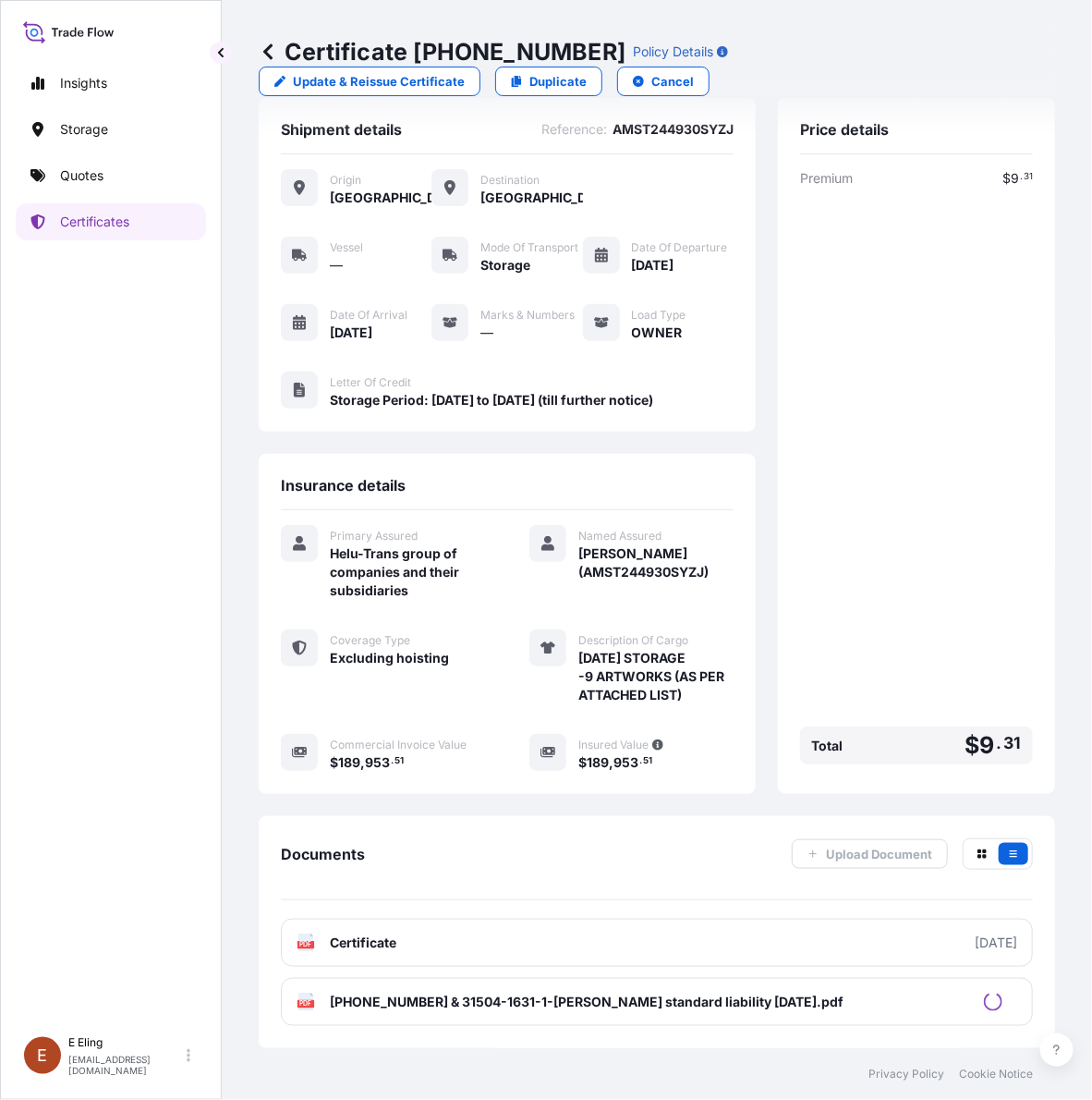
scroll to position [62, 0]
click at [83, 213] on p "Certificates" at bounding box center [95, 222] width 70 height 18
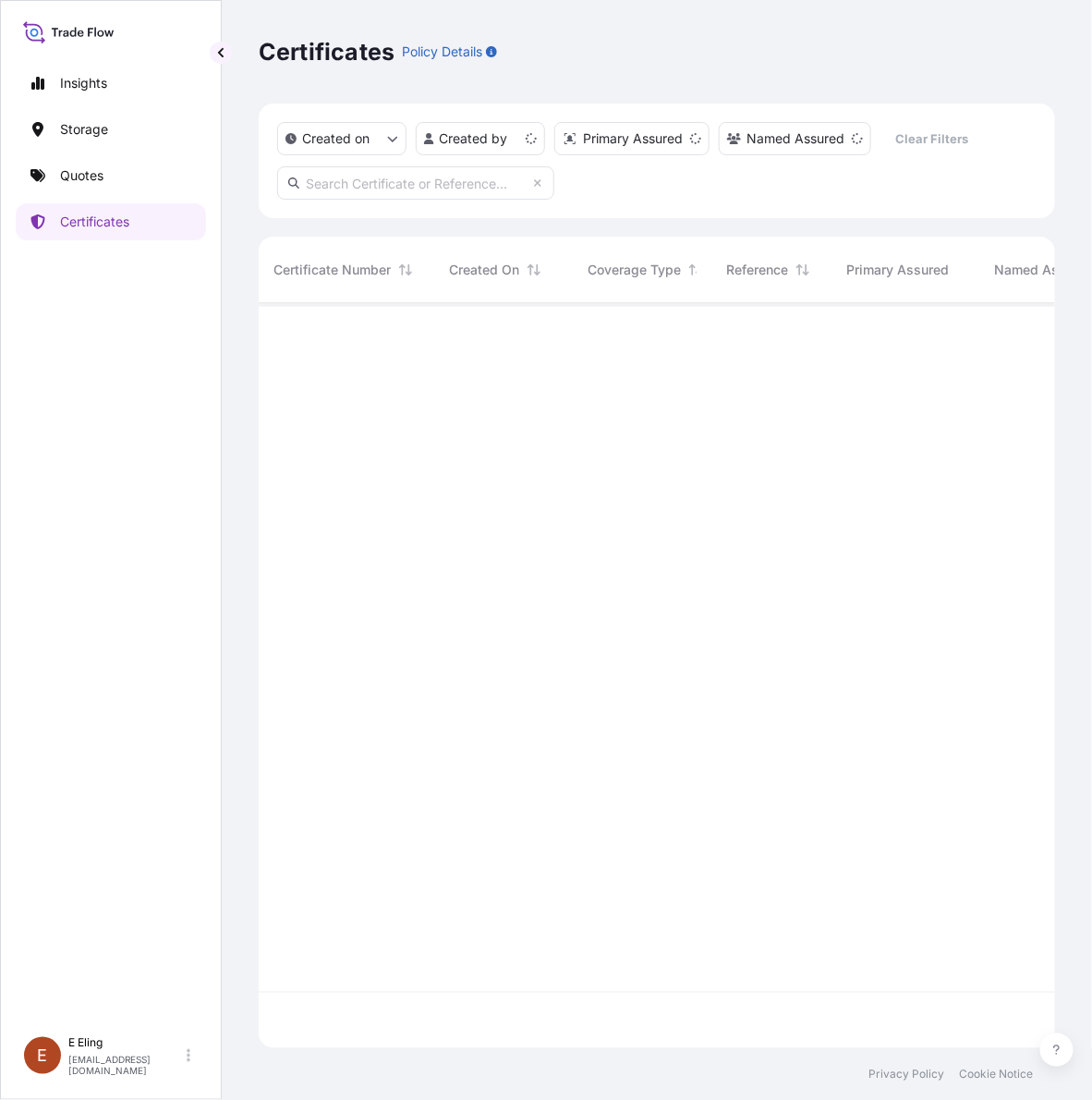
scroll to position [737, 779]
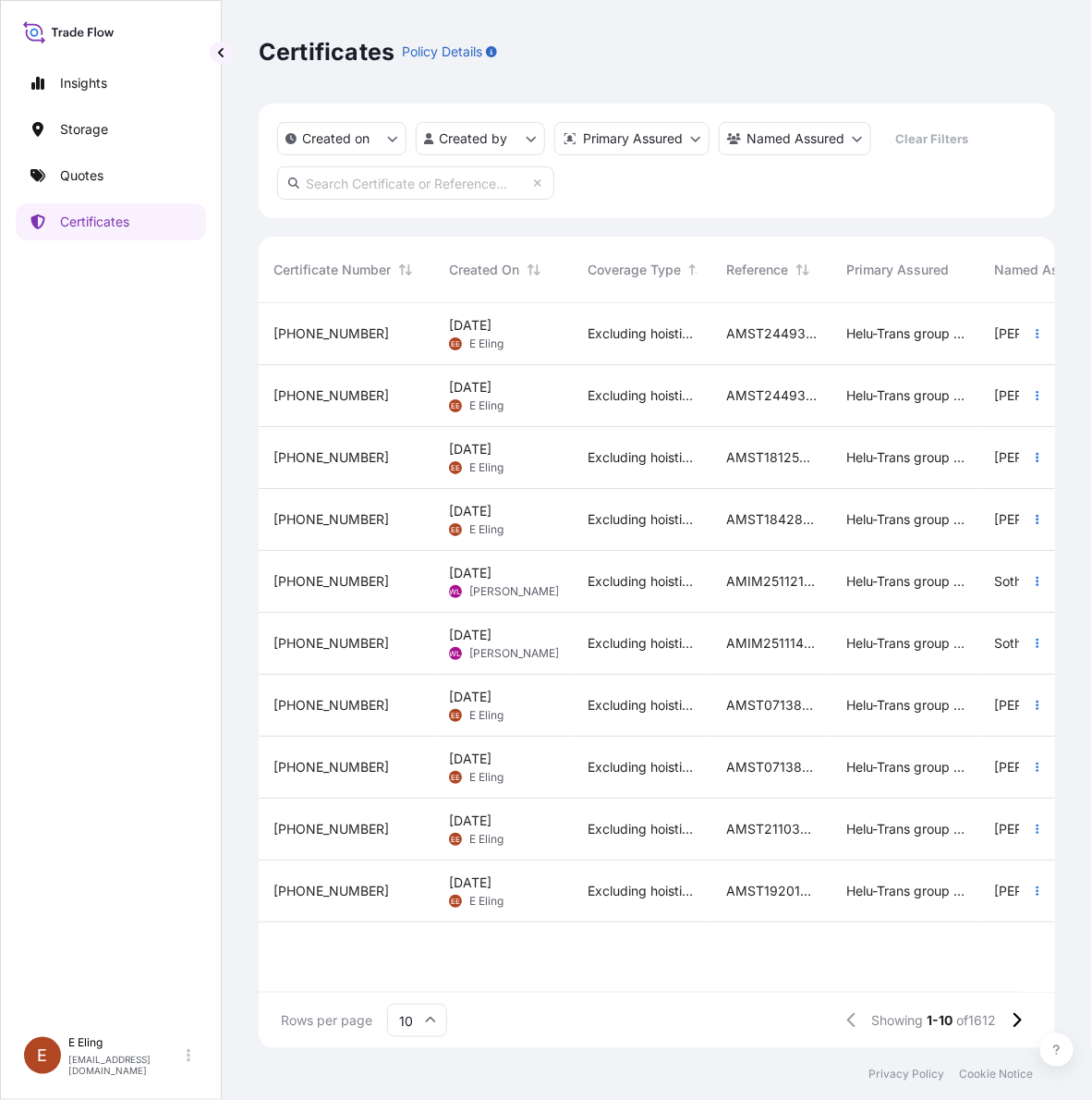
click at [626, 375] on div "Excluding hoisting" at bounding box center [641, 396] width 138 height 62
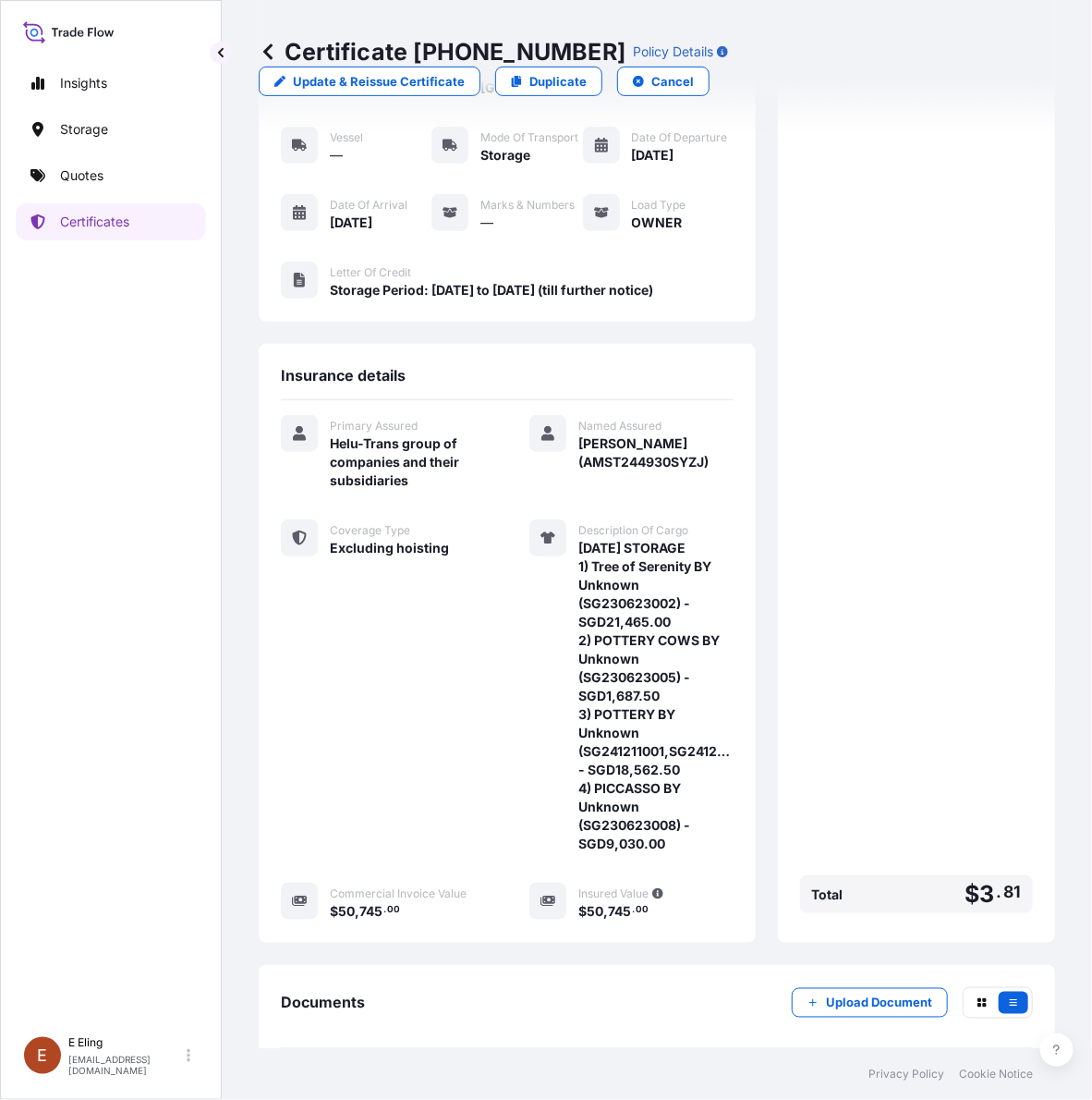
scroll to position [261, 0]
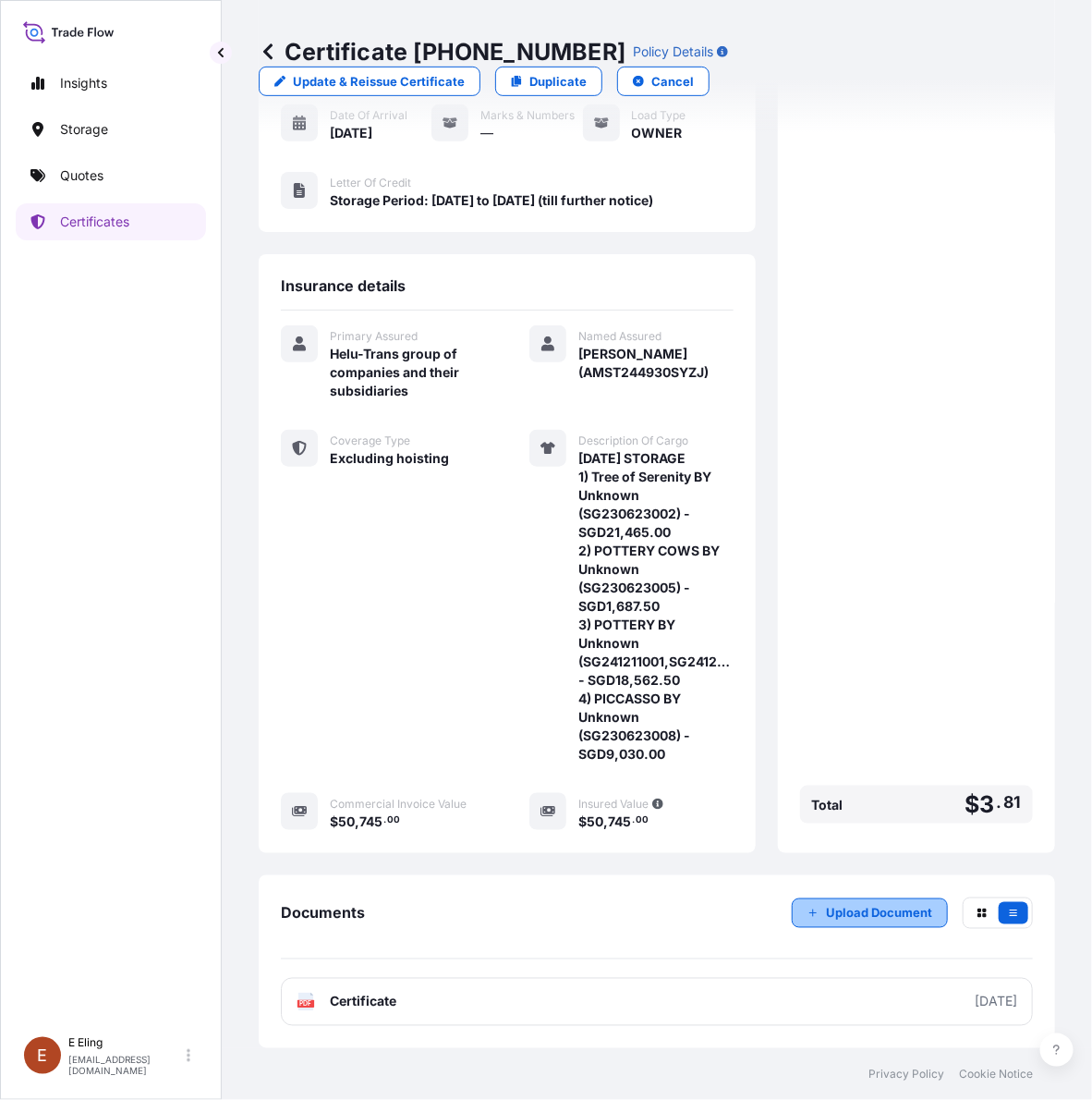
click at [792, 921] on button "Upload Document" at bounding box center [870, 913] width 156 height 30
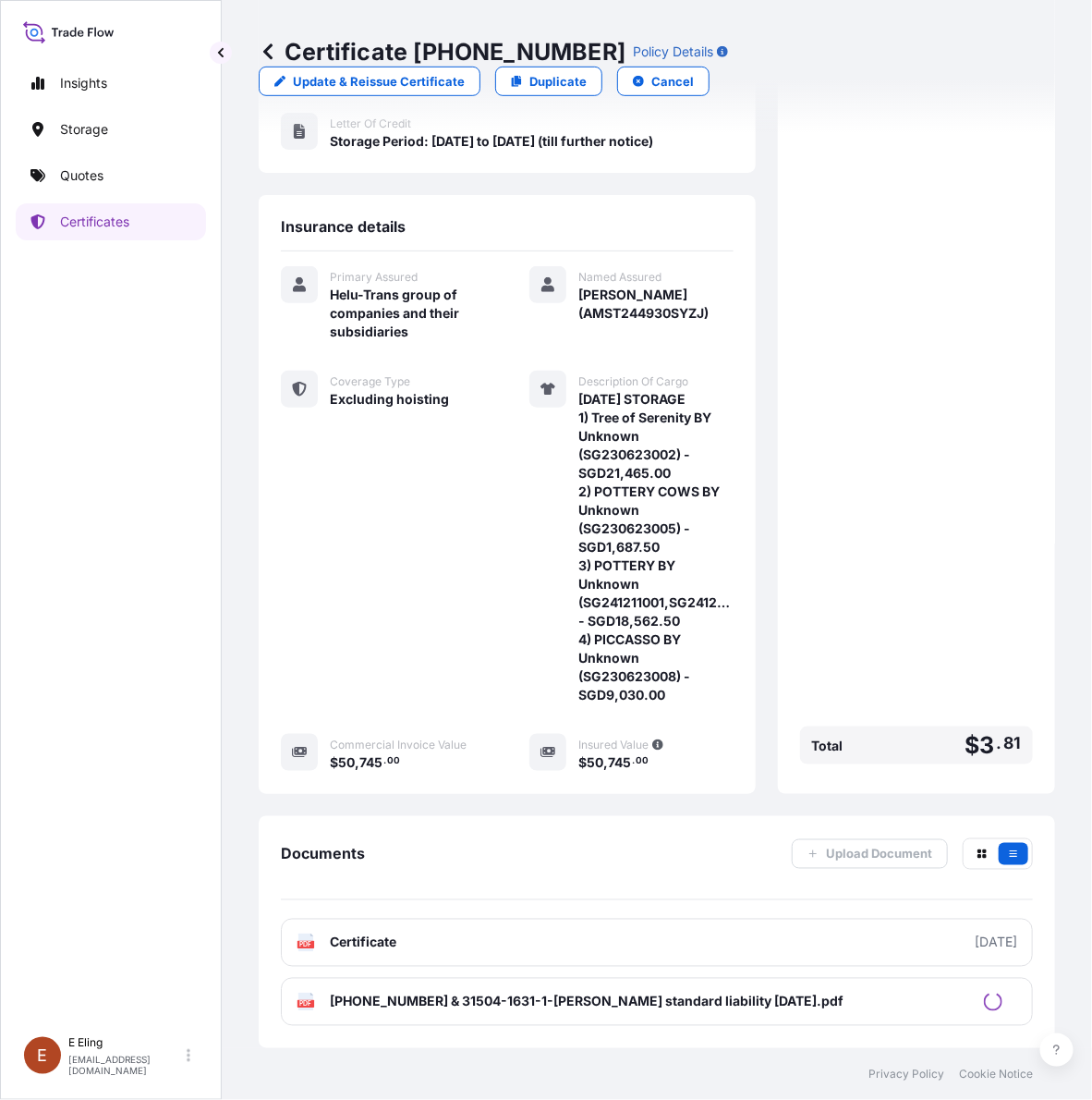
scroll to position [321, 0]
click at [74, 224] on p "Certificates" at bounding box center [95, 222] width 70 height 18
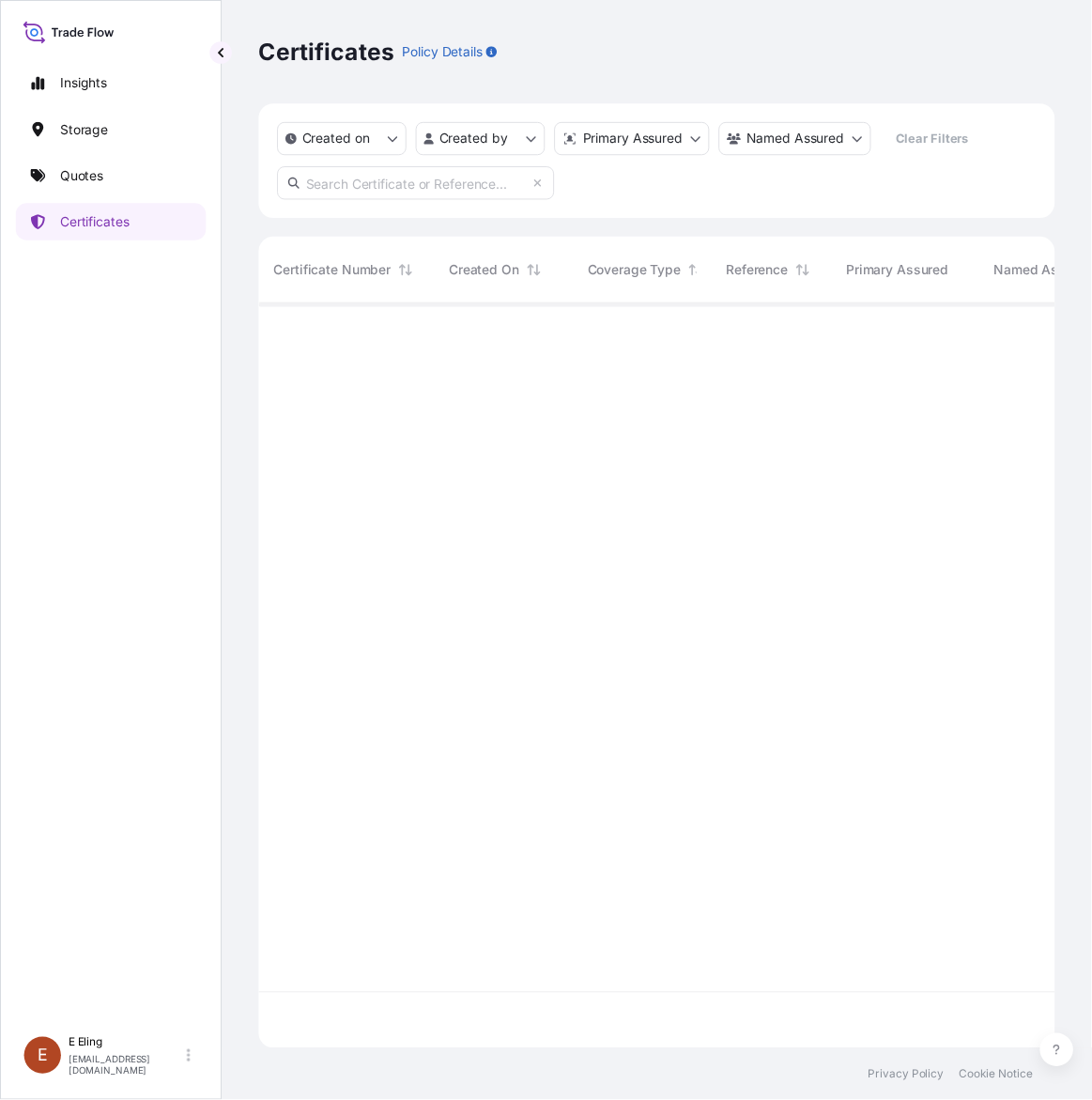
scroll to position [749, 791]
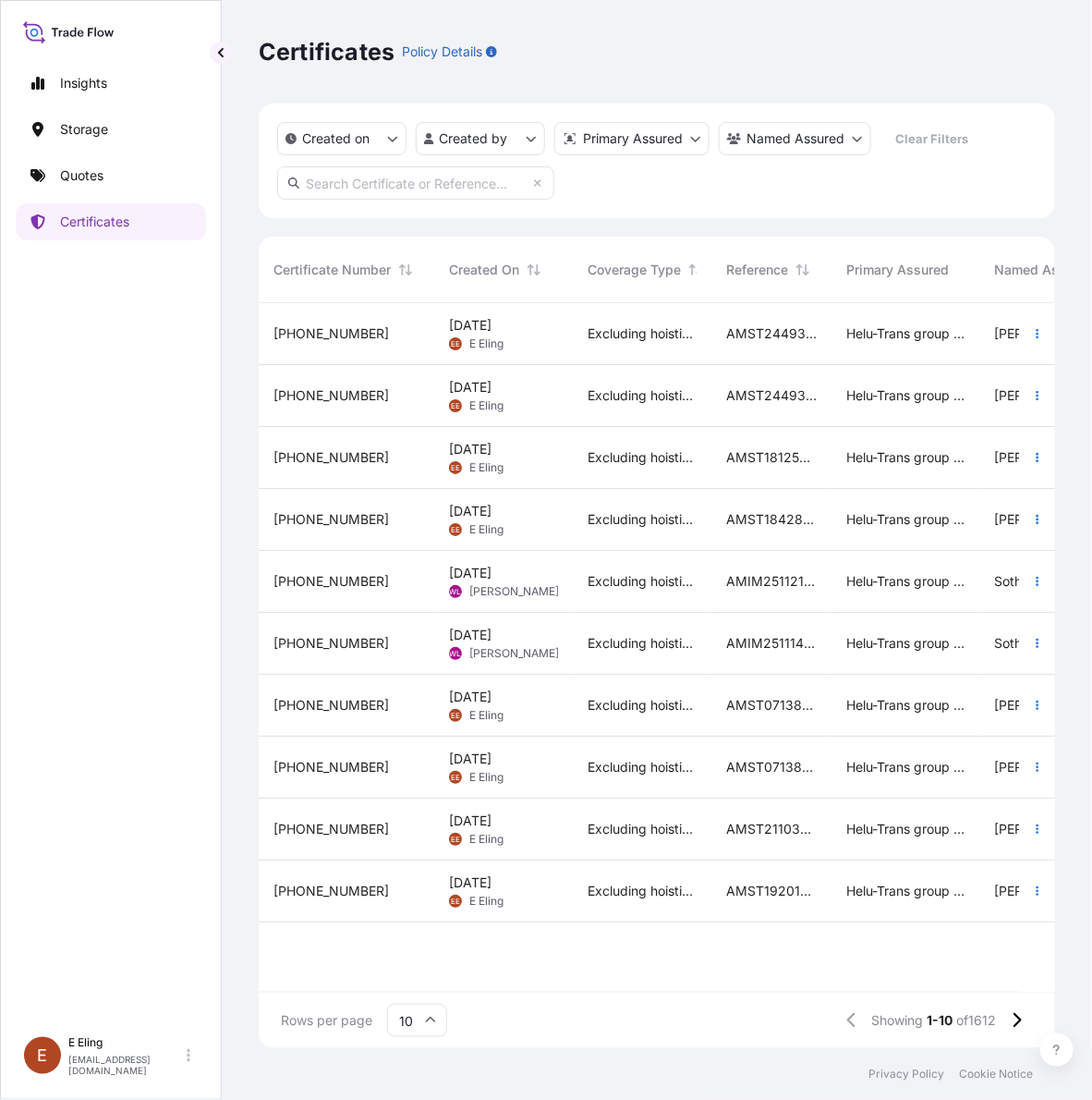
click at [159, 667] on div "Insights Storage Quotes Certificates" at bounding box center [110, 538] width 191 height 979
click at [76, 218] on p "Certificates" at bounding box center [95, 222] width 70 height 18
click at [407, 190] on input "text" at bounding box center [416, 183] width 278 height 33
paste input "AMST101089INHT"
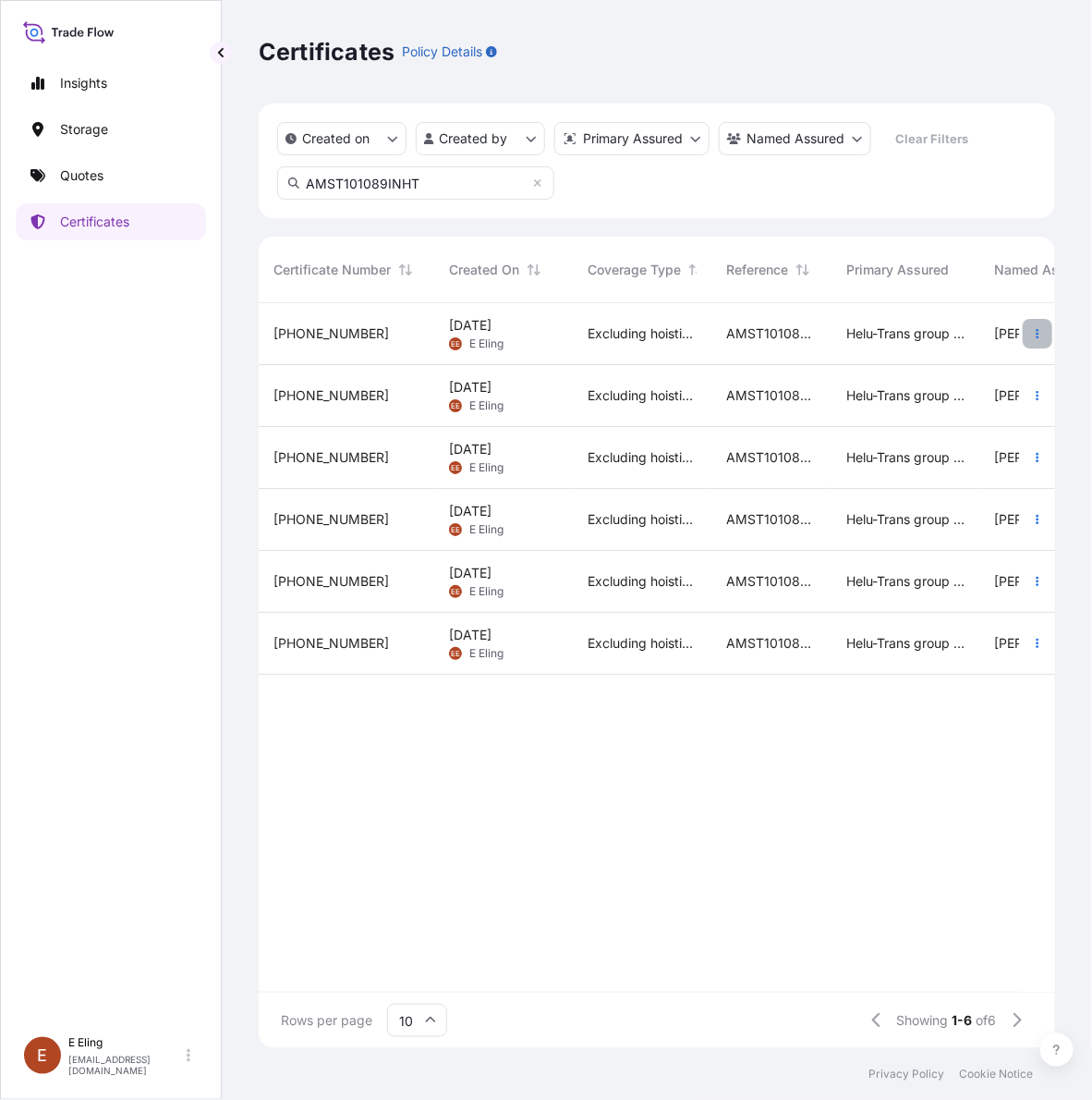
type input "AMST101089INHT"
click at [1035, 333] on icon "button" at bounding box center [1037, 333] width 11 height 11
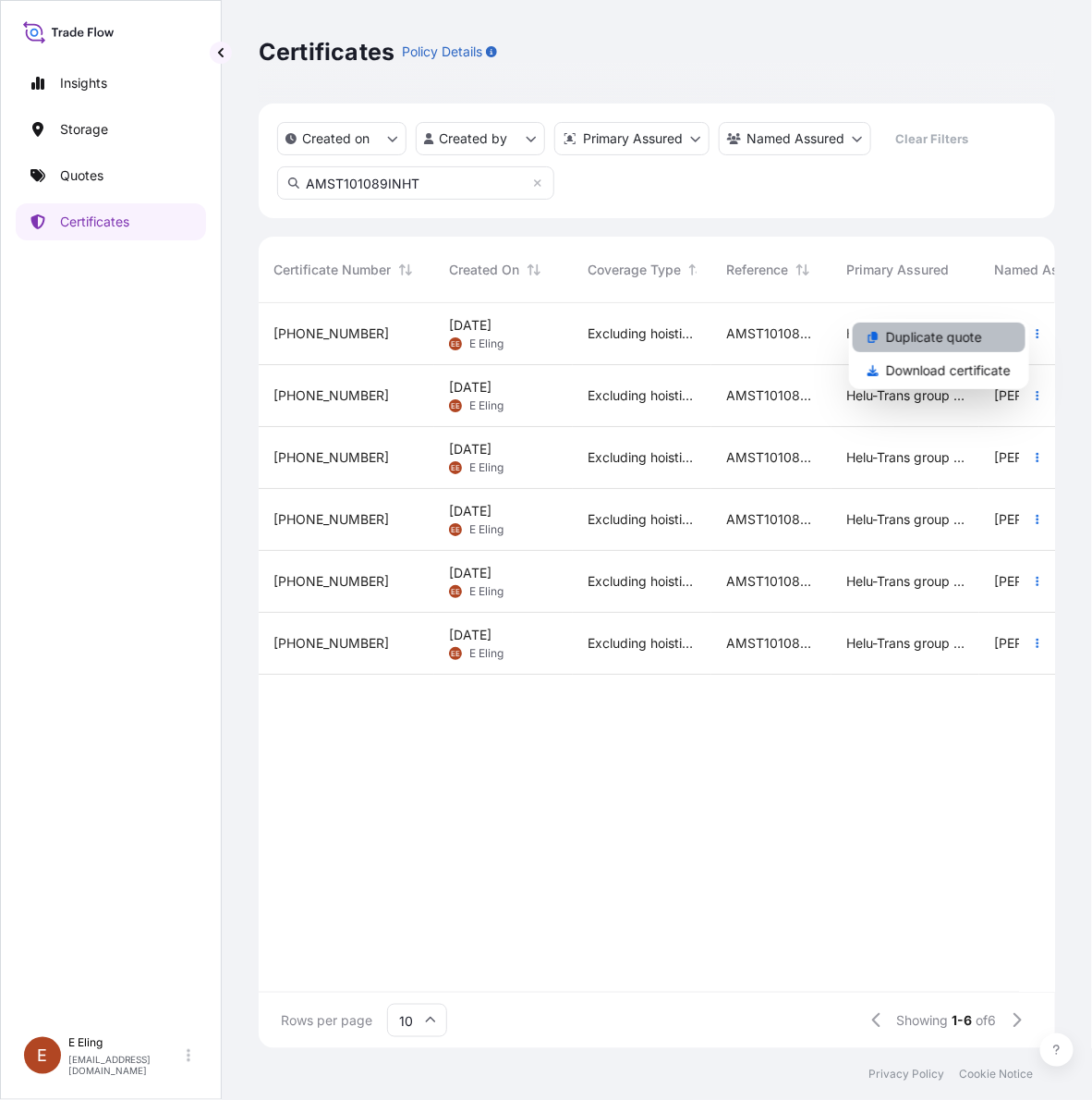
click at [975, 336] on p "Duplicate quote" at bounding box center [933, 337] width 96 height 18
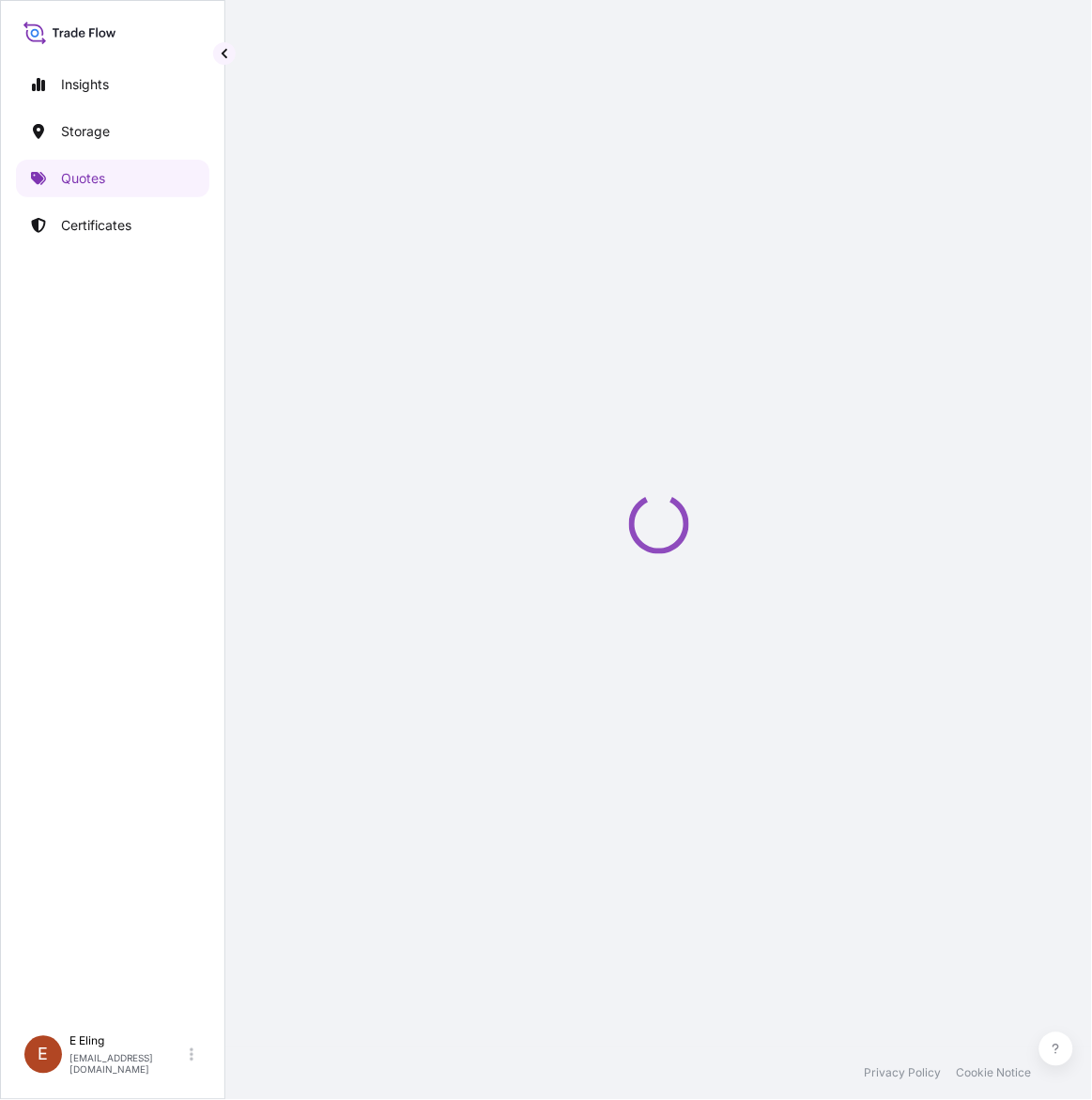
scroll to position [0, 16]
select select "STORAGE"
select select "Storage"
select select "[GEOGRAPHIC_DATA]"
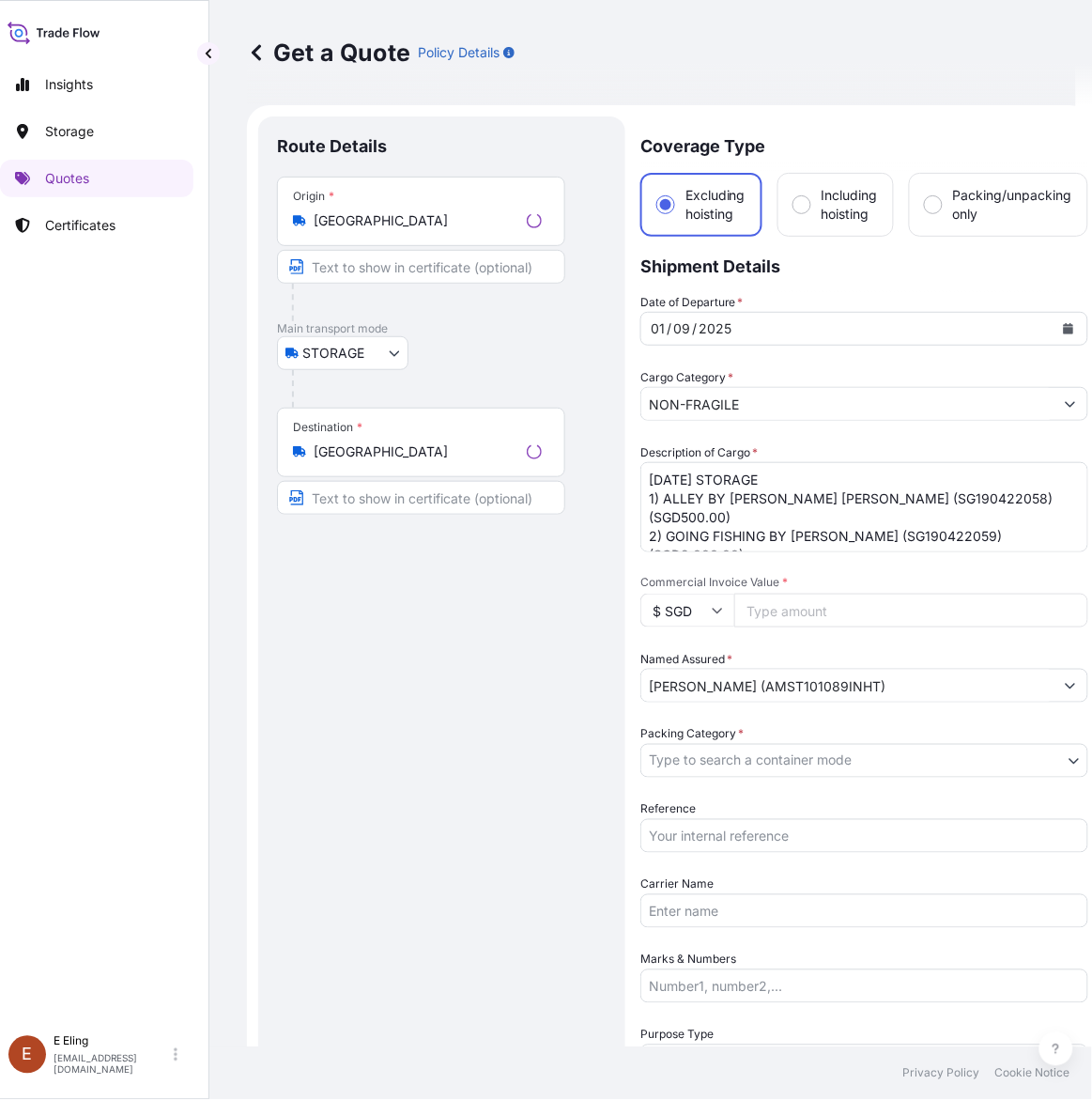
scroll to position [30, 0]
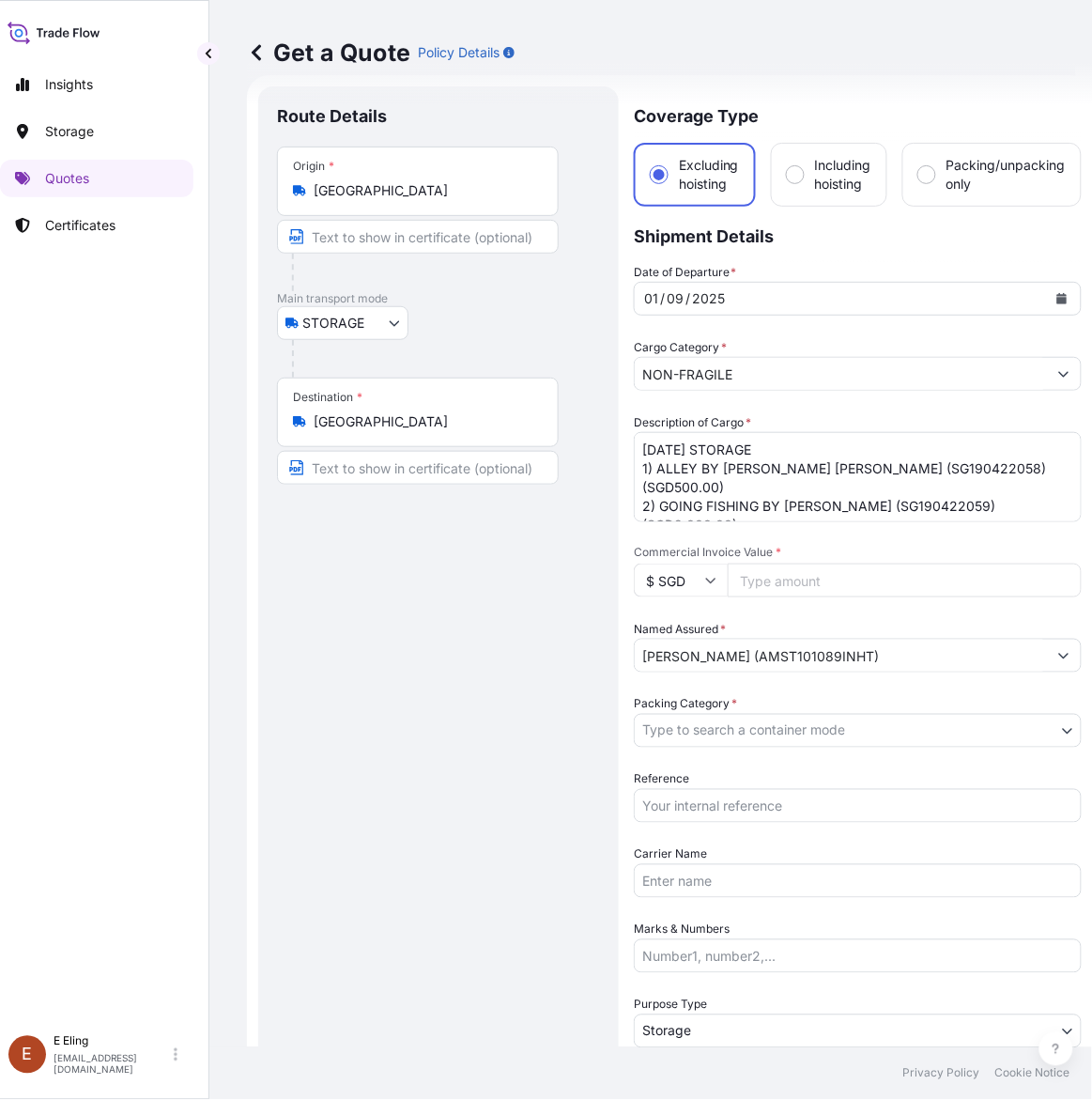
click at [1065, 296] on icon "Calendar" at bounding box center [1063, 298] width 11 height 11
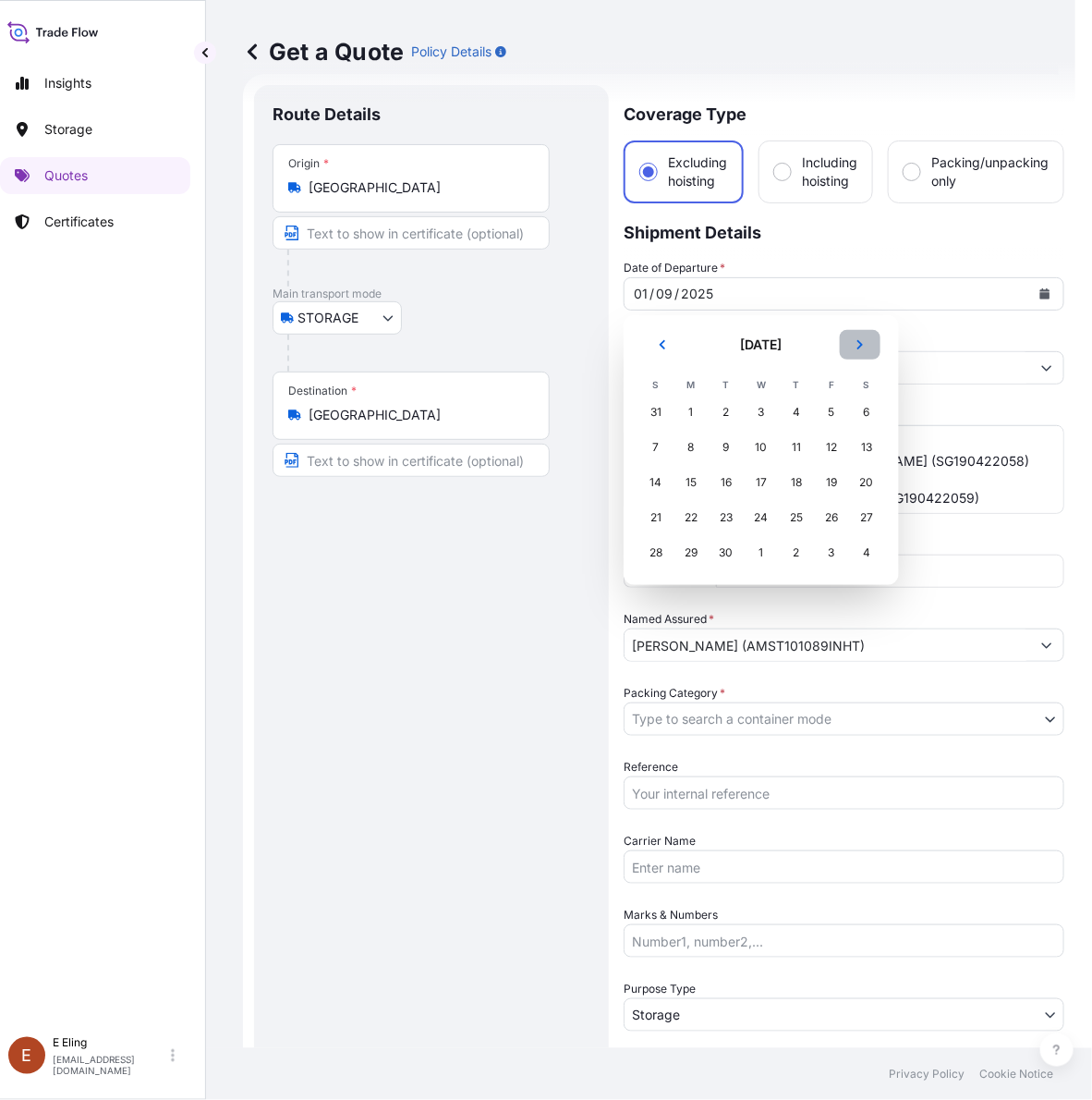
click at [862, 349] on icon "Next" at bounding box center [860, 344] width 11 height 11
click at [759, 407] on div "1" at bounding box center [761, 412] width 33 height 33
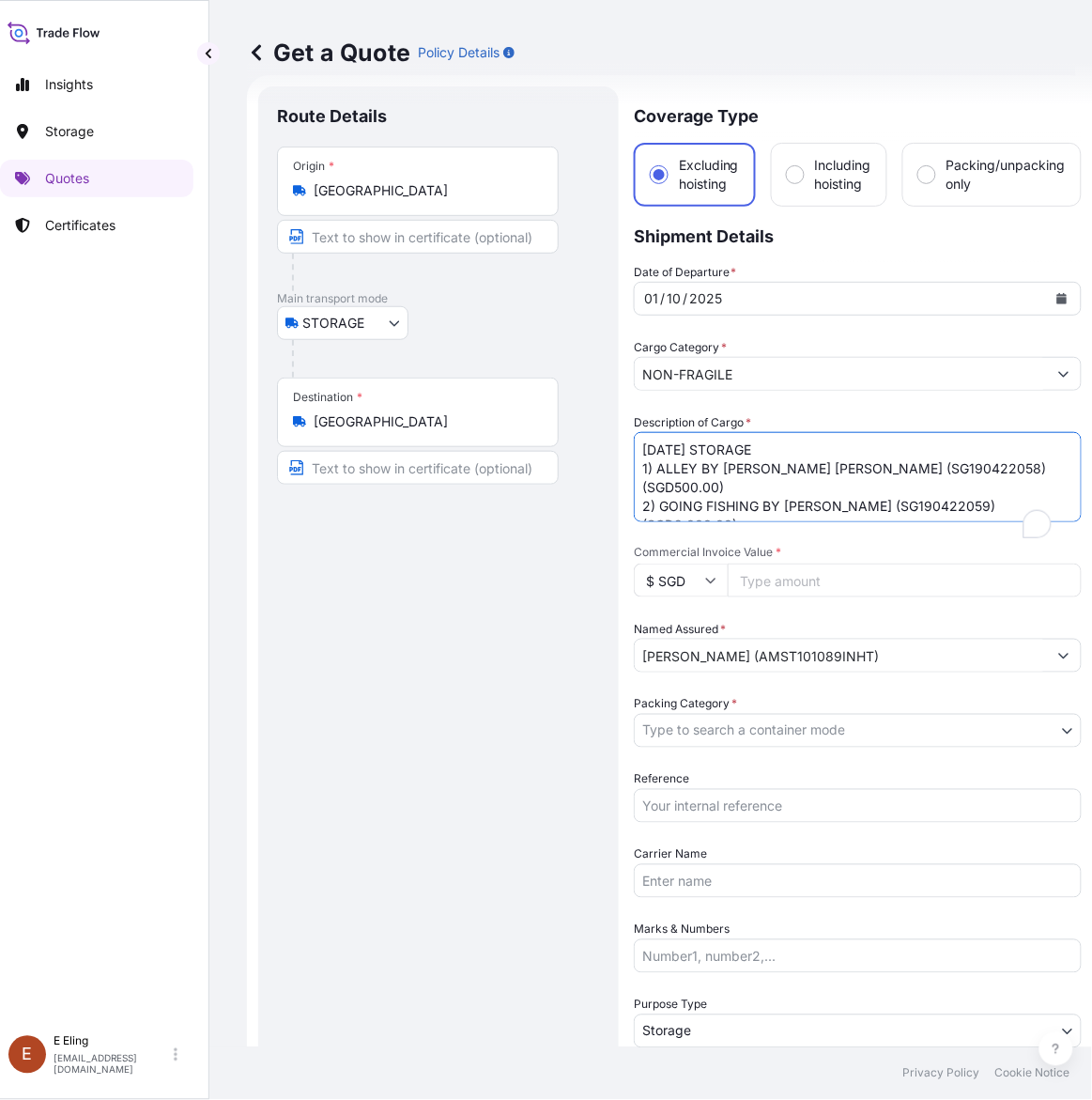
drag, startPoint x: 667, startPoint y: 442, endPoint x: 558, endPoint y: 442, distance: 109.0
click at [558, 442] on form "Route Details Place of loading Road / Inland Road / Inland Origin * Singapore M…" at bounding box center [669, 745] width 846 height 1342
type textarea "OCT25 STORAGE 1) ALLEY BY LE MINH DUC (SG190422058) (SGD500.00) 2) GOING FISHIN…"
click at [720, 730] on body "October 2025 Selected Date: Wednesday, 1 October 2025 Insights Storage Quotes C…" at bounding box center [530, 550] width 1092 height 1100
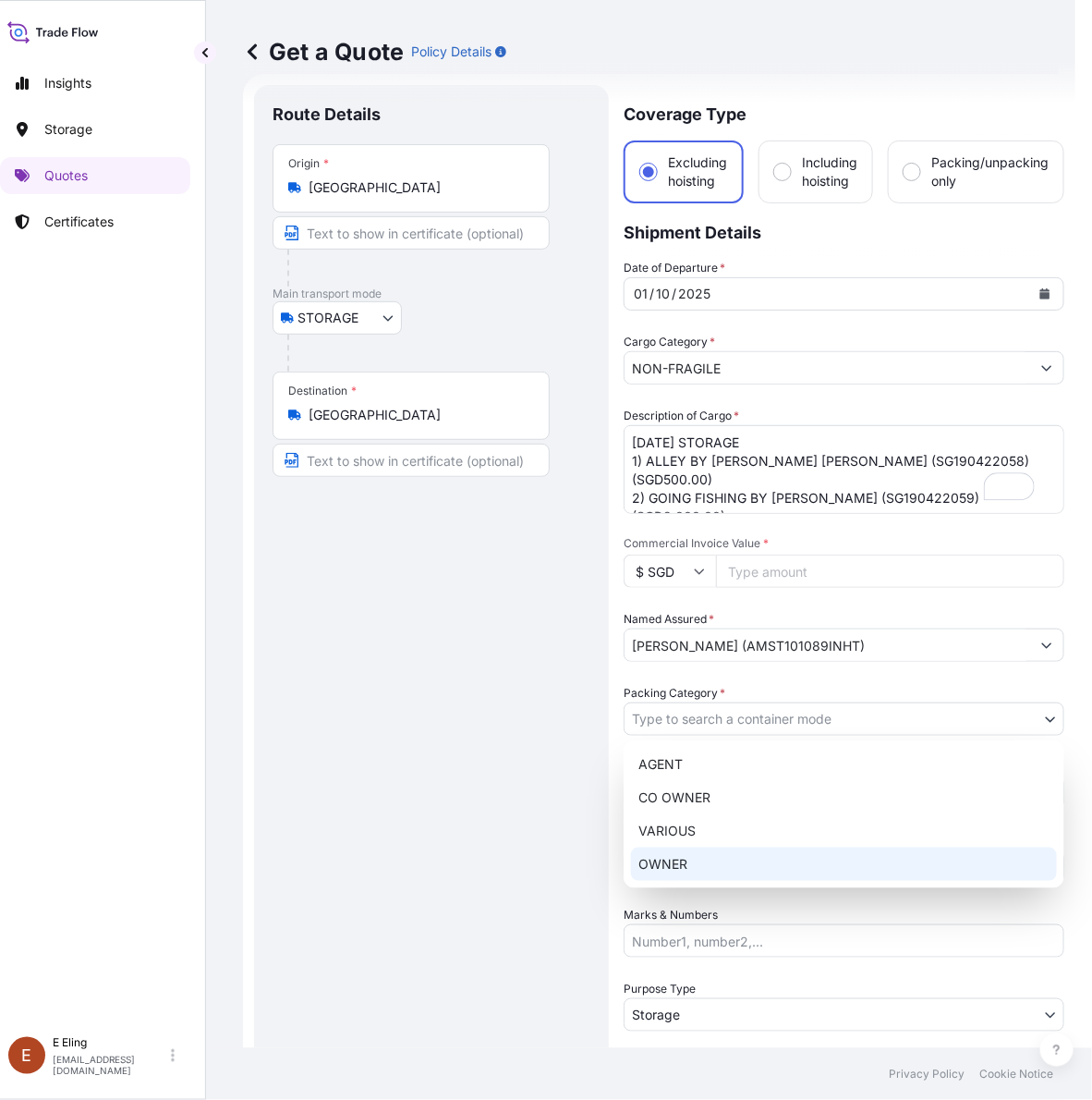
click at [676, 871] on div "OWNER" at bounding box center [844, 864] width 426 height 33
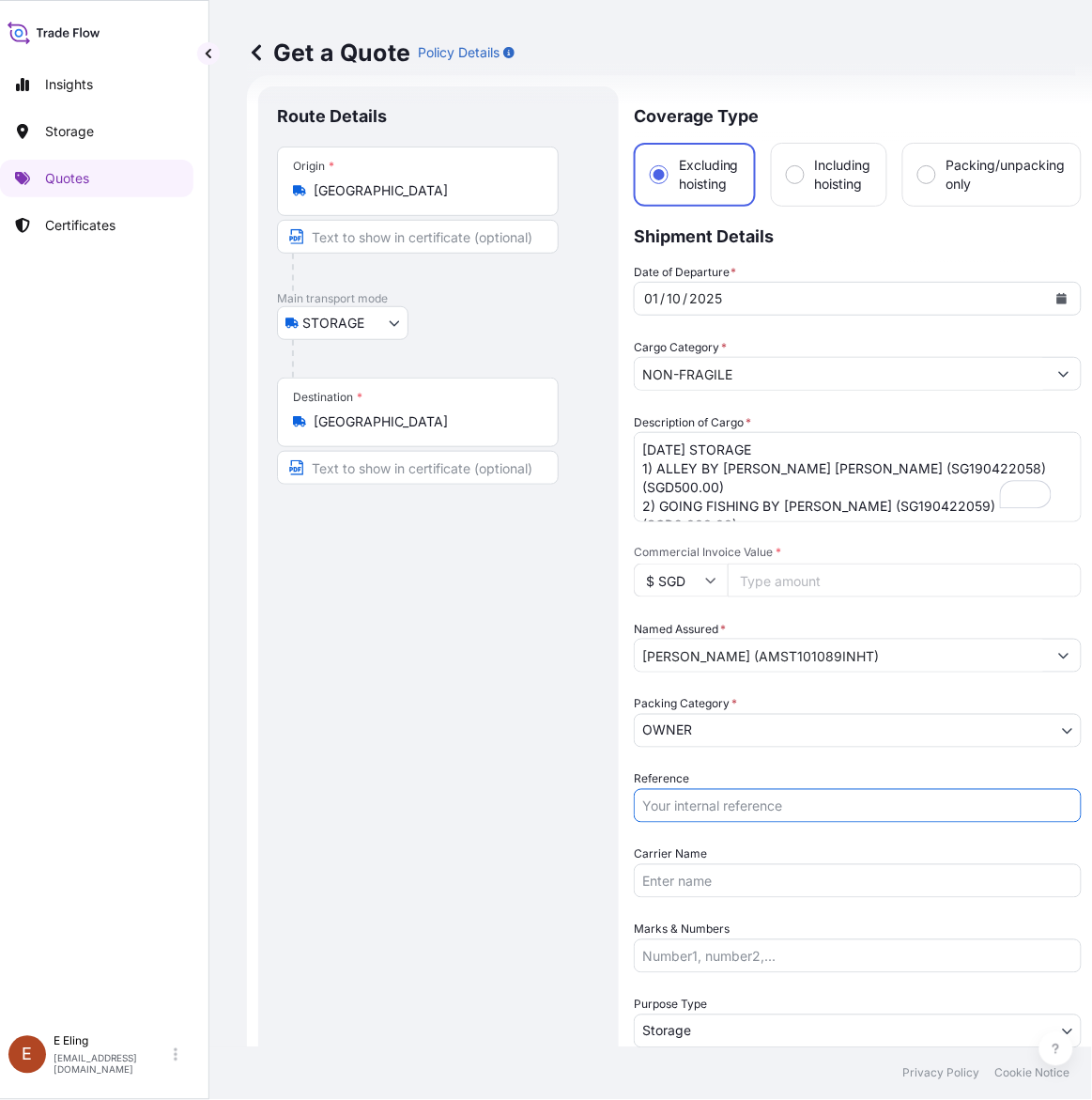
drag, startPoint x: 709, startPoint y: 798, endPoint x: 709, endPoint y: 780, distance: 18.0
click at [709, 798] on input "Reference" at bounding box center [858, 806] width 448 height 33
paste input "AMST101089INHT"
type input "AMST101089INHT"
click at [772, 565] on input "Commercial Invoice Value *" at bounding box center [904, 580] width 354 height 33
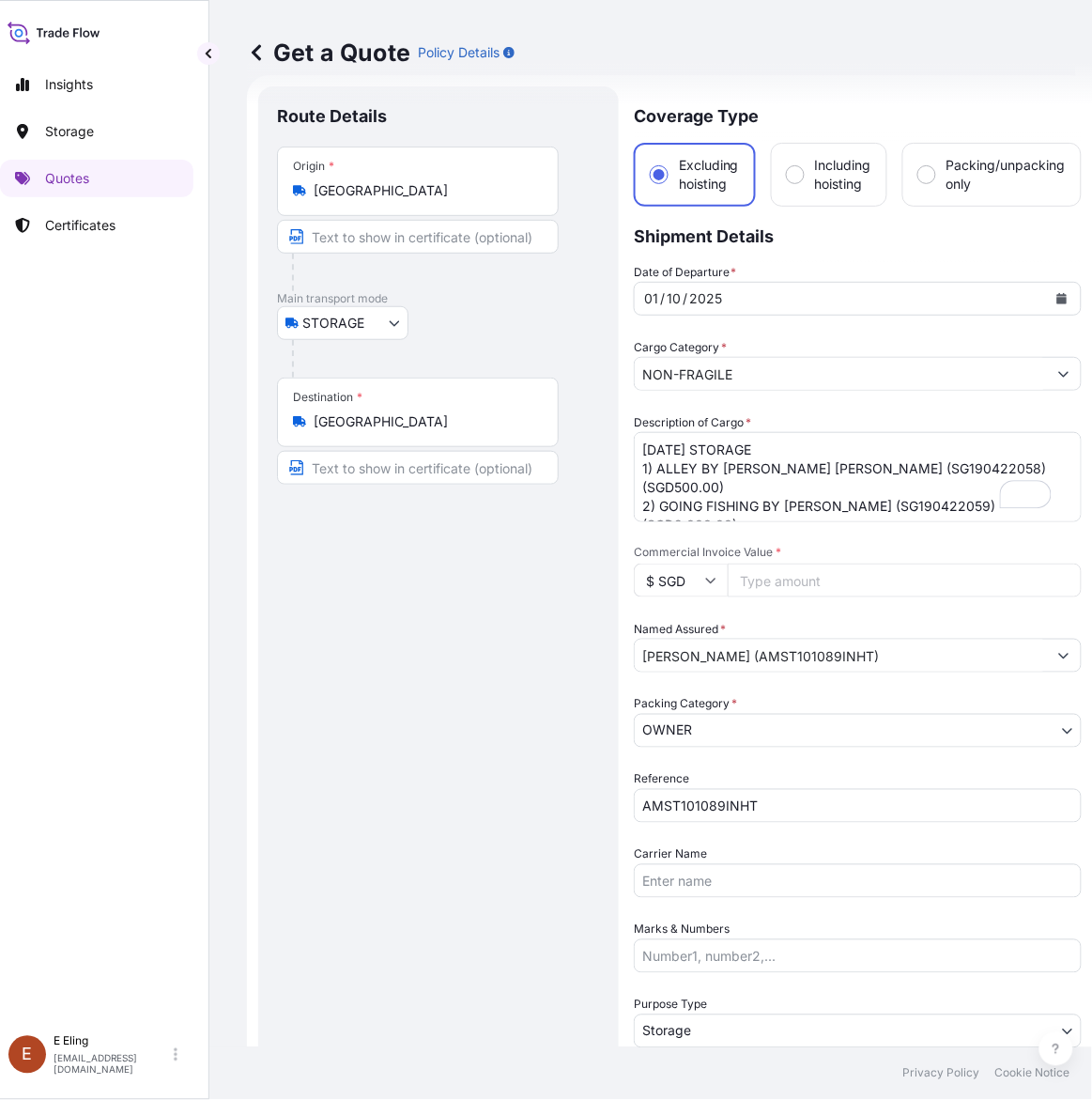
paste input "5100.00"
type input "5100.00"
click at [734, 467] on textarea "SEP25 STORAGE 1) ALLEY BY LE MINH DUC (SG190422058) (SGD500.00) 2) GOING FISHIN…" at bounding box center [858, 477] width 448 height 90
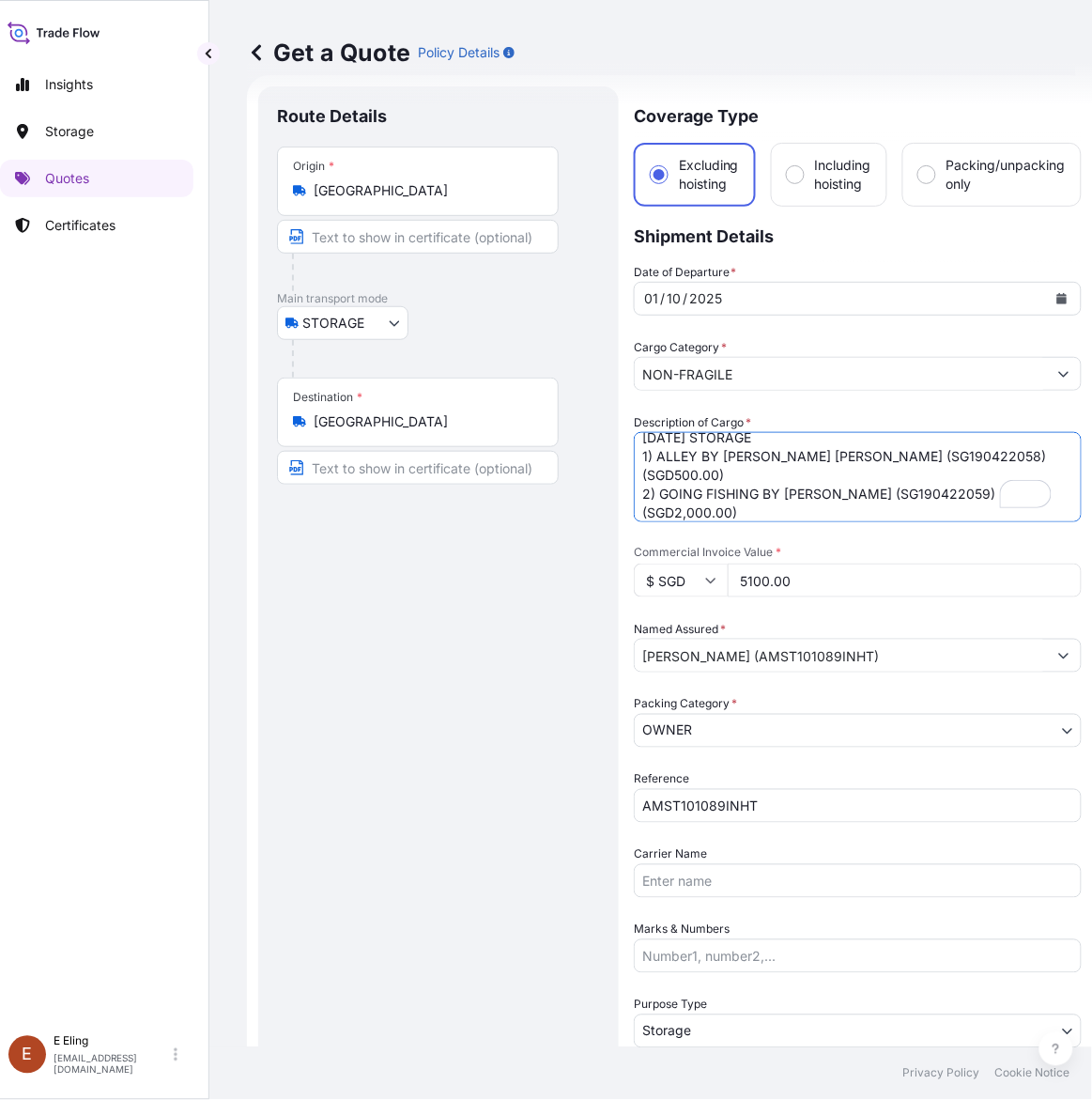
scroll to position [12, 0]
click at [884, 510] on textarea "SEP25 STORAGE 1) ALLEY BY LE MINH DUC (SG190422058) (SGD500.00) 2) GOING FISHIN…" at bounding box center [858, 477] width 448 height 90
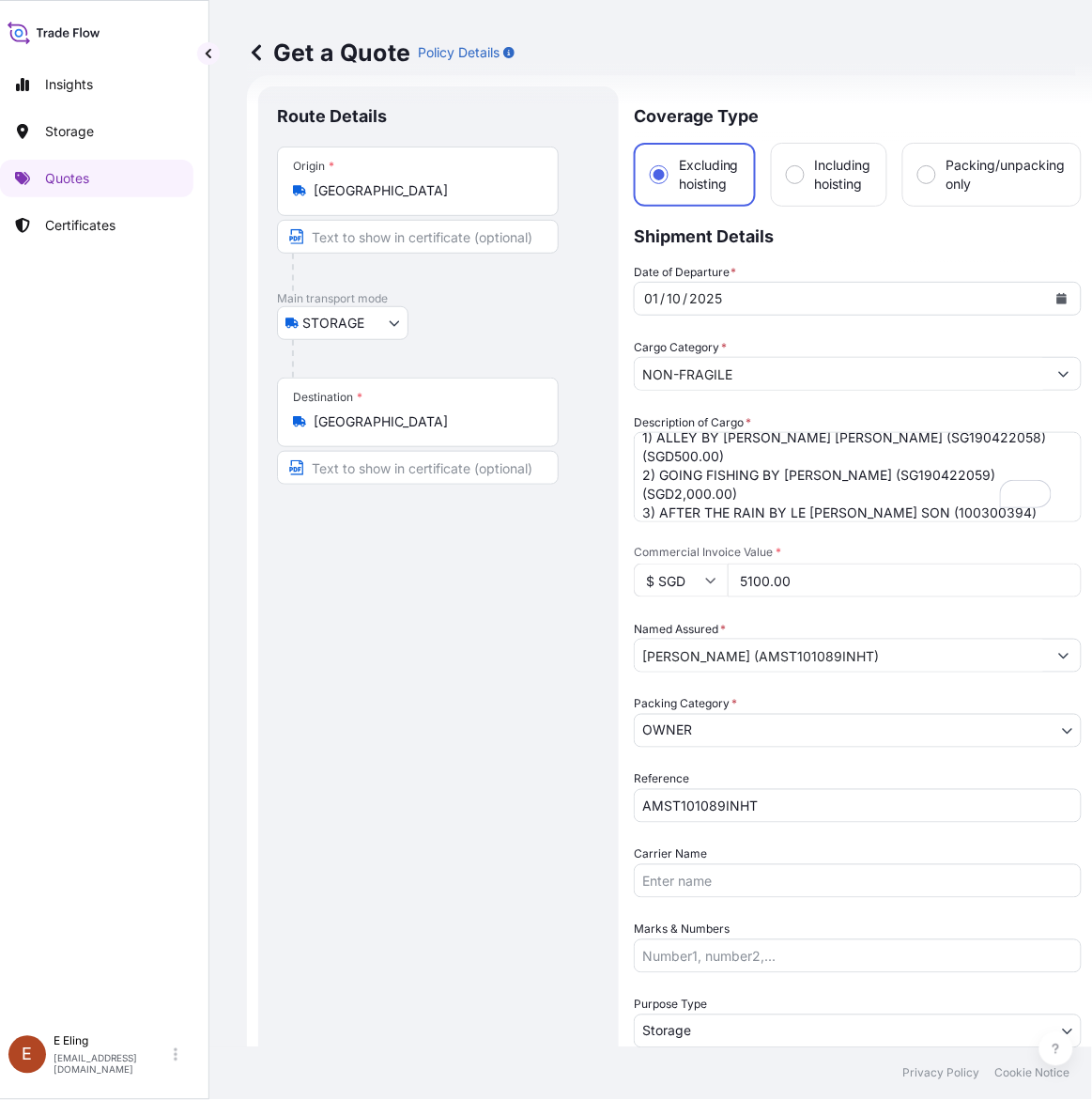
click at [906, 492] on textarea "SEP25 STORAGE 1) ALLEY BY LE MINH DUC (SG190422058) (SGD500.00) 2) GOING FISHIN…" at bounding box center [858, 477] width 448 height 90
drag, startPoint x: 898, startPoint y: 486, endPoint x: 950, endPoint y: 477, distance: 52.8
click at [959, 491] on textarea "SEP25 STORAGE 1) ALLEY BY LE MINH DUC (SG190422058) (SGD500.00) 2) GOING FISHIN…" at bounding box center [858, 477] width 448 height 90
paste textarea "SG231122031"
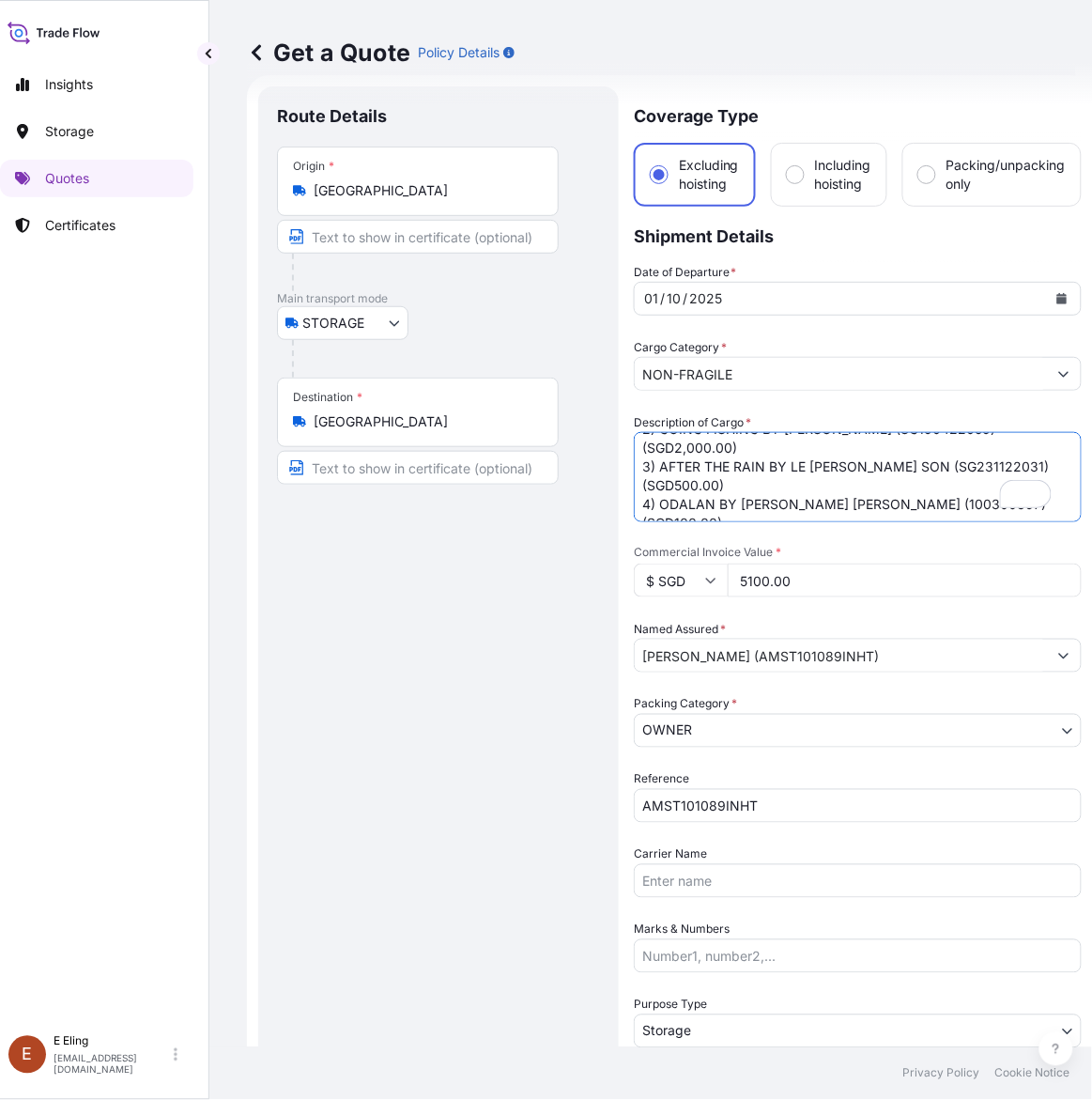
scroll to position [95, 0]
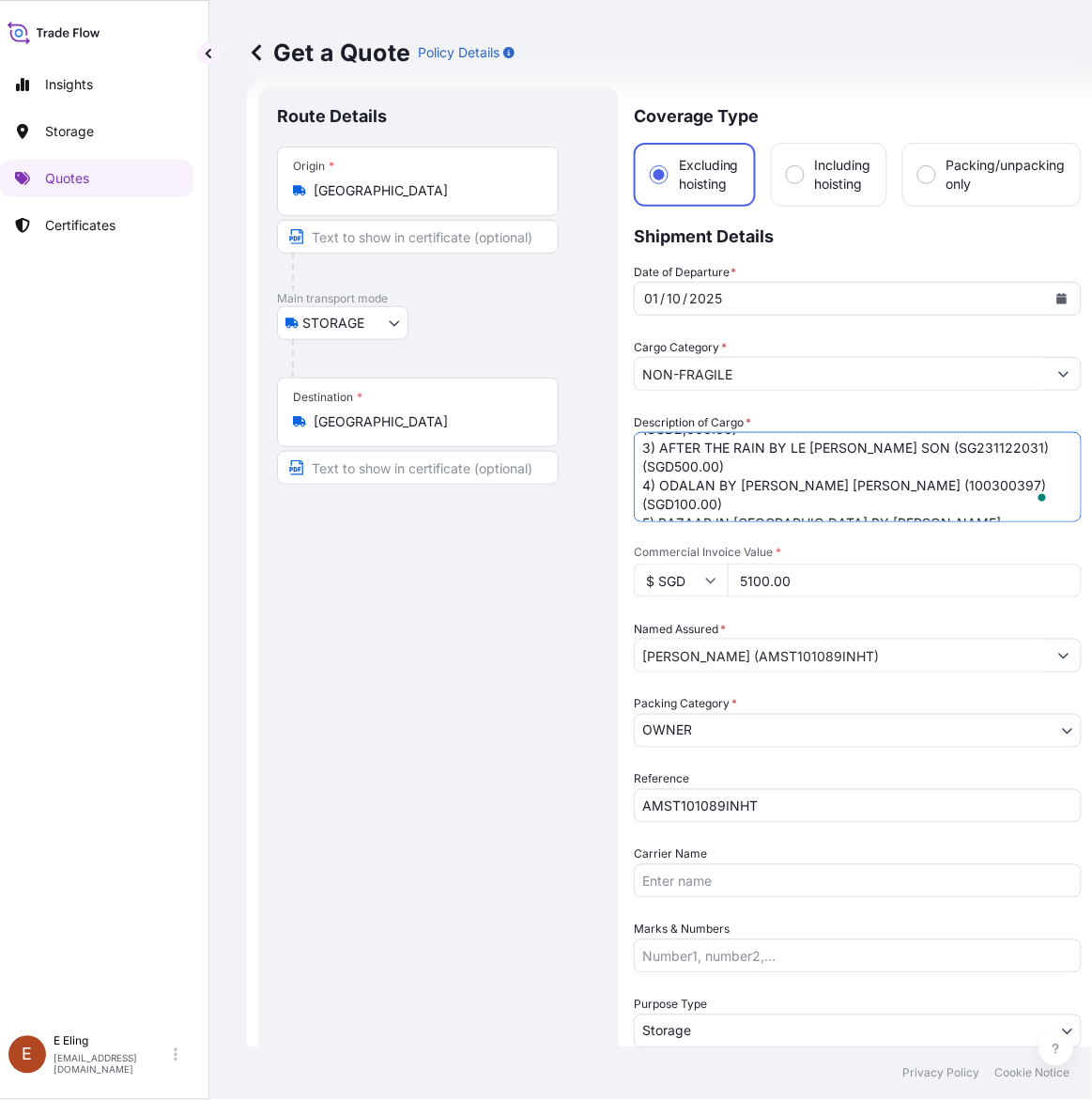
drag, startPoint x: 847, startPoint y: 462, endPoint x: 917, endPoint y: 462, distance: 70.0
click at [917, 462] on textarea "SEP25 STORAGE 1) ALLEY BY LE MINH DUC (SG190422058) (SGD500.00) 2) GOING FISHIN…" at bounding box center [858, 477] width 448 height 90
paste textarea "SG231122061"
drag, startPoint x: 938, startPoint y: 486, endPoint x: 1005, endPoint y: 489, distance: 67.1
click at [1005, 489] on textarea "SEP25 STORAGE 1) ALLEY BY LE MINH DUC (SG190422058) (SGD500.00) 2) GOING FISHIN…" at bounding box center [858, 477] width 448 height 90
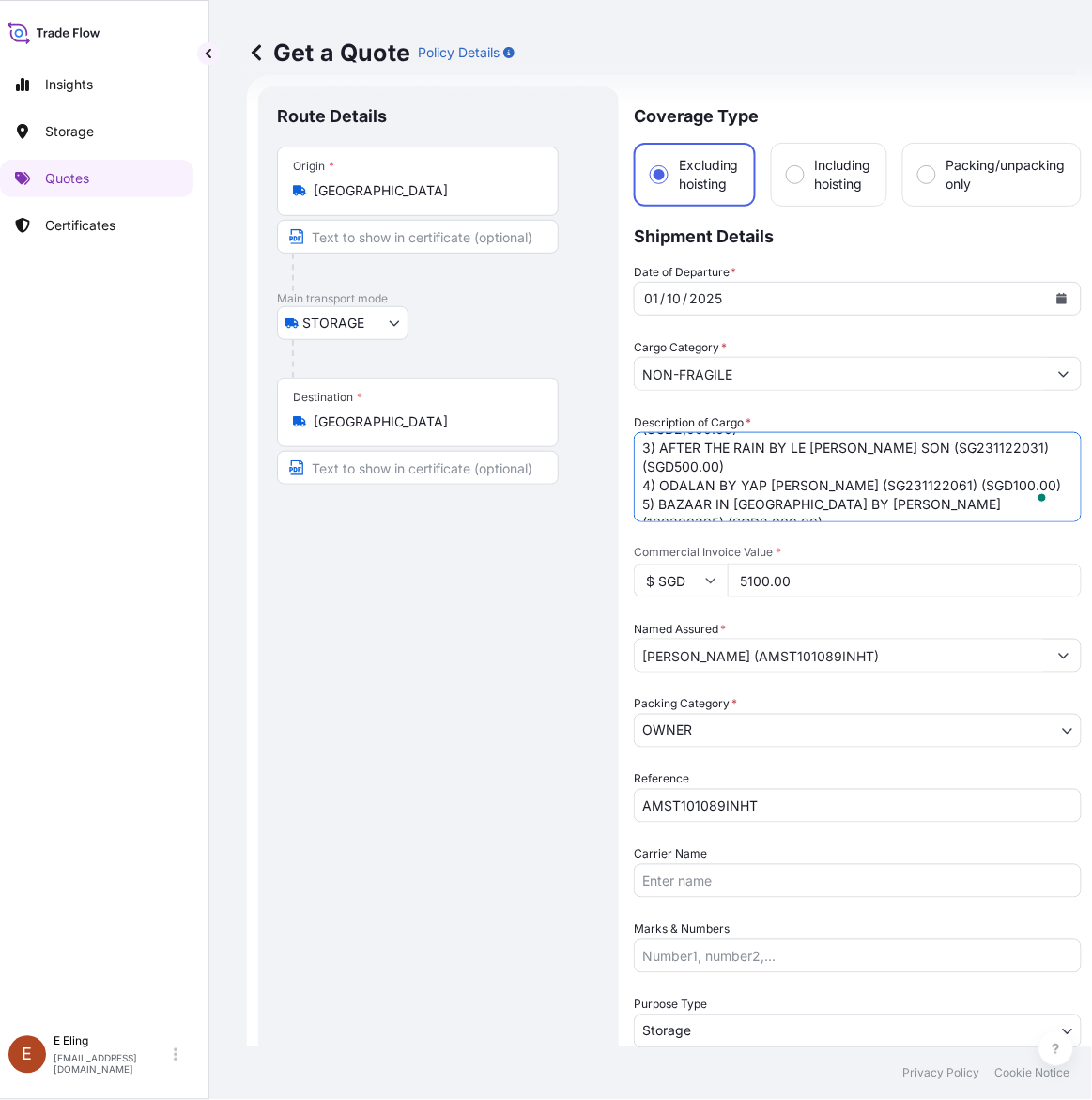
paste textarea "SG231203002"
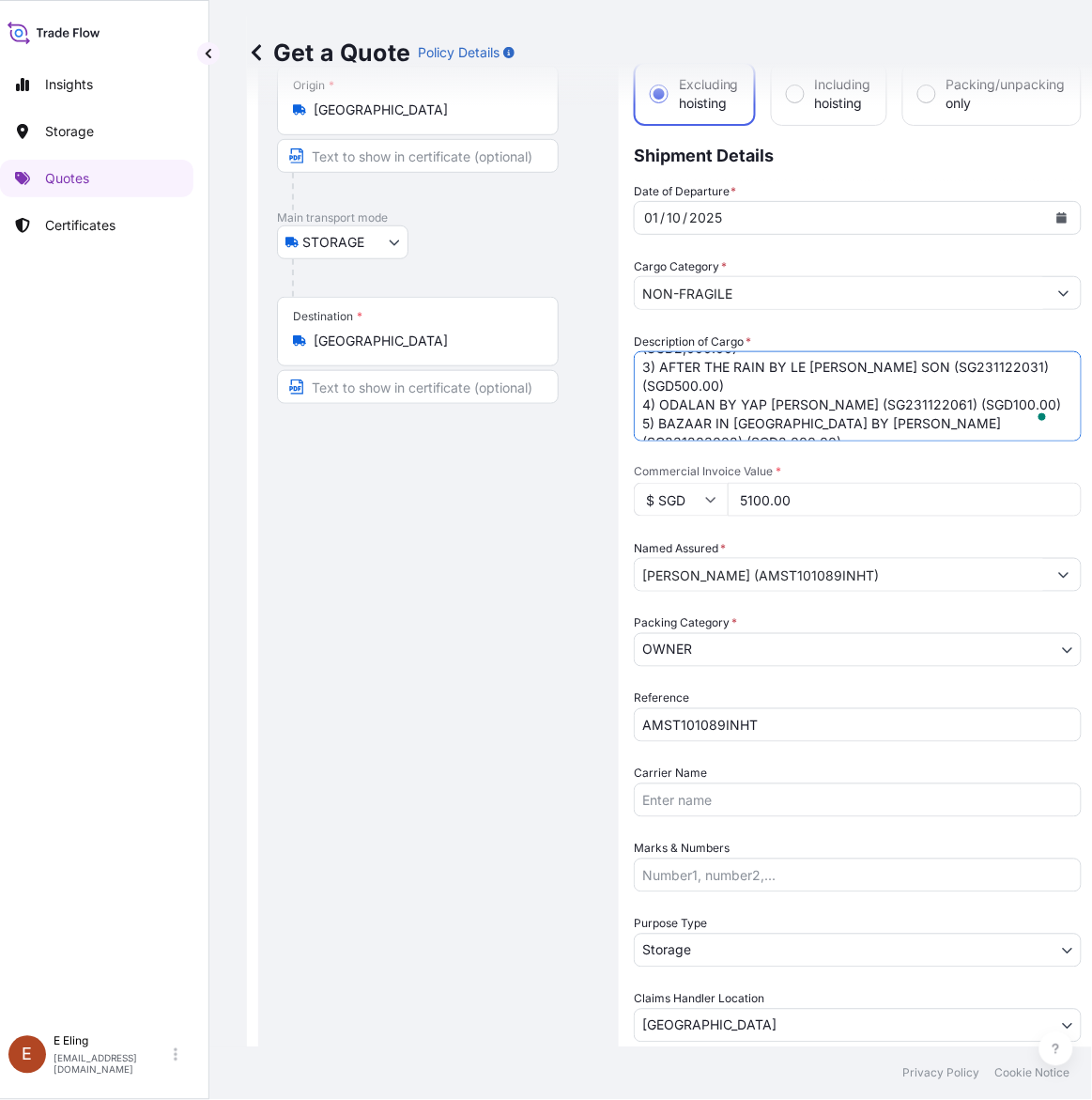
scroll to position [147, 0]
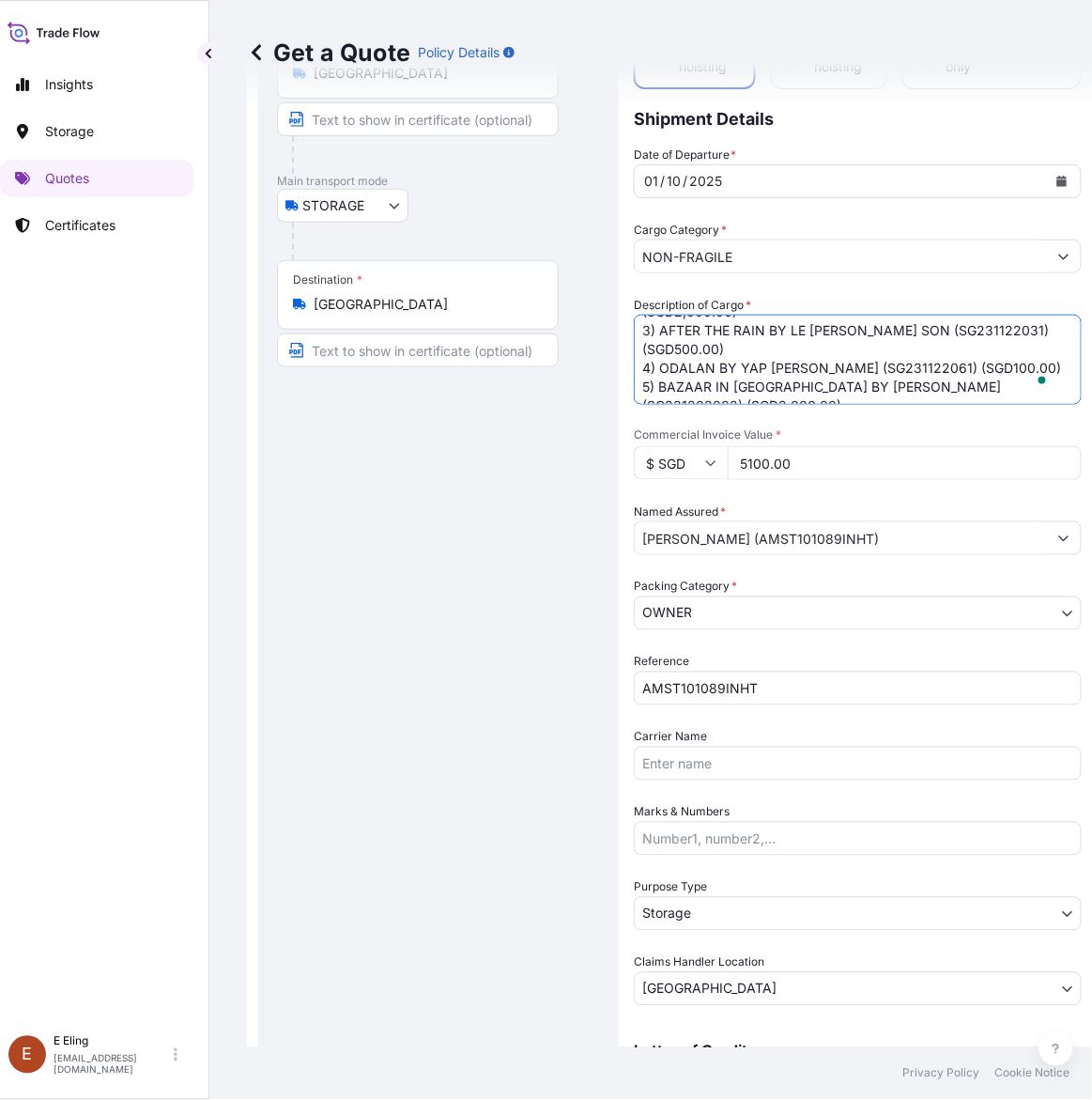
type textarea "OCT25 STORAGE 1) ALLEY BY LE MINH DUC (SG190422058) (SGD500.00) 2) GOING FISHIN…"
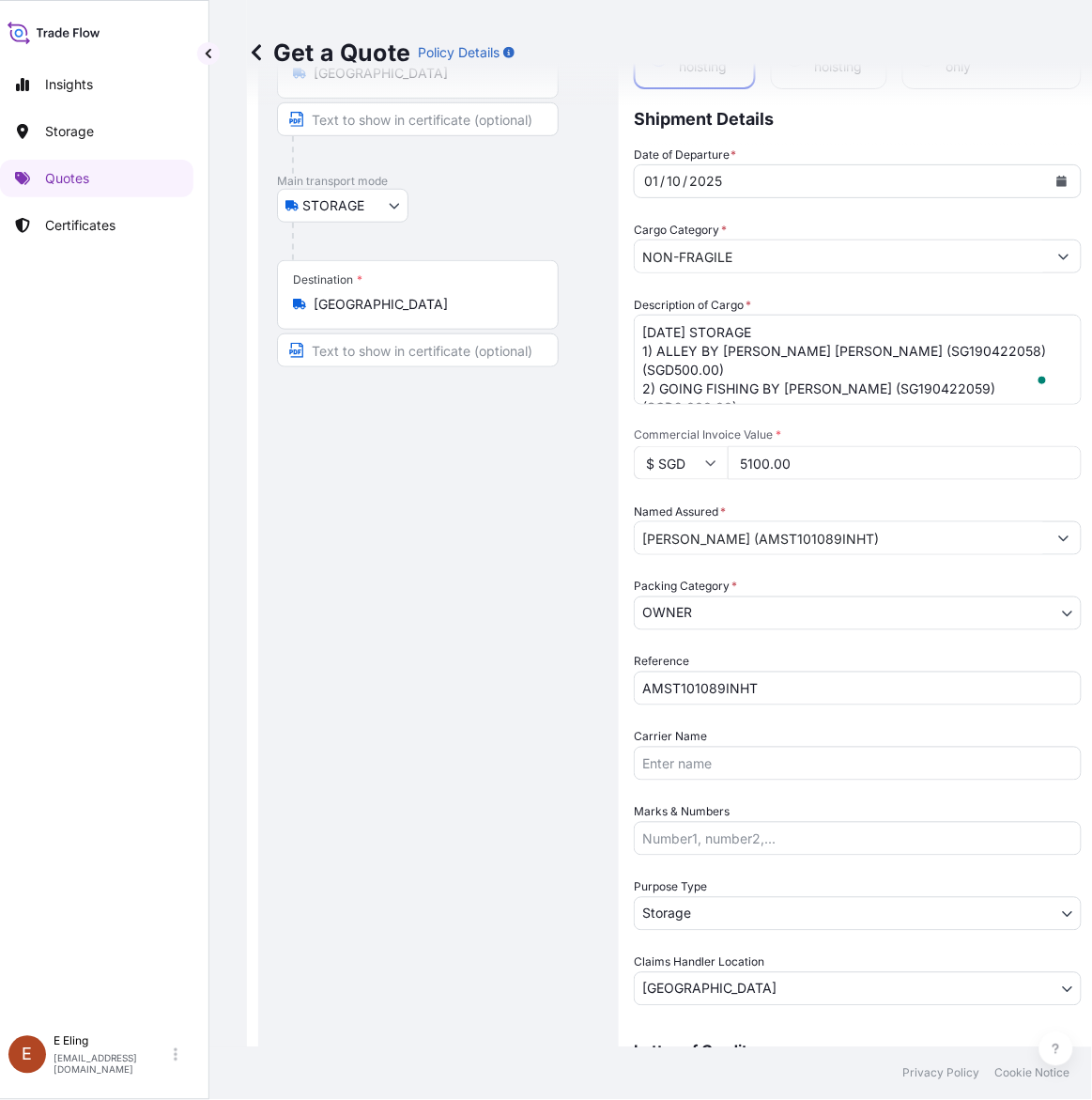
scroll to position [274, 0]
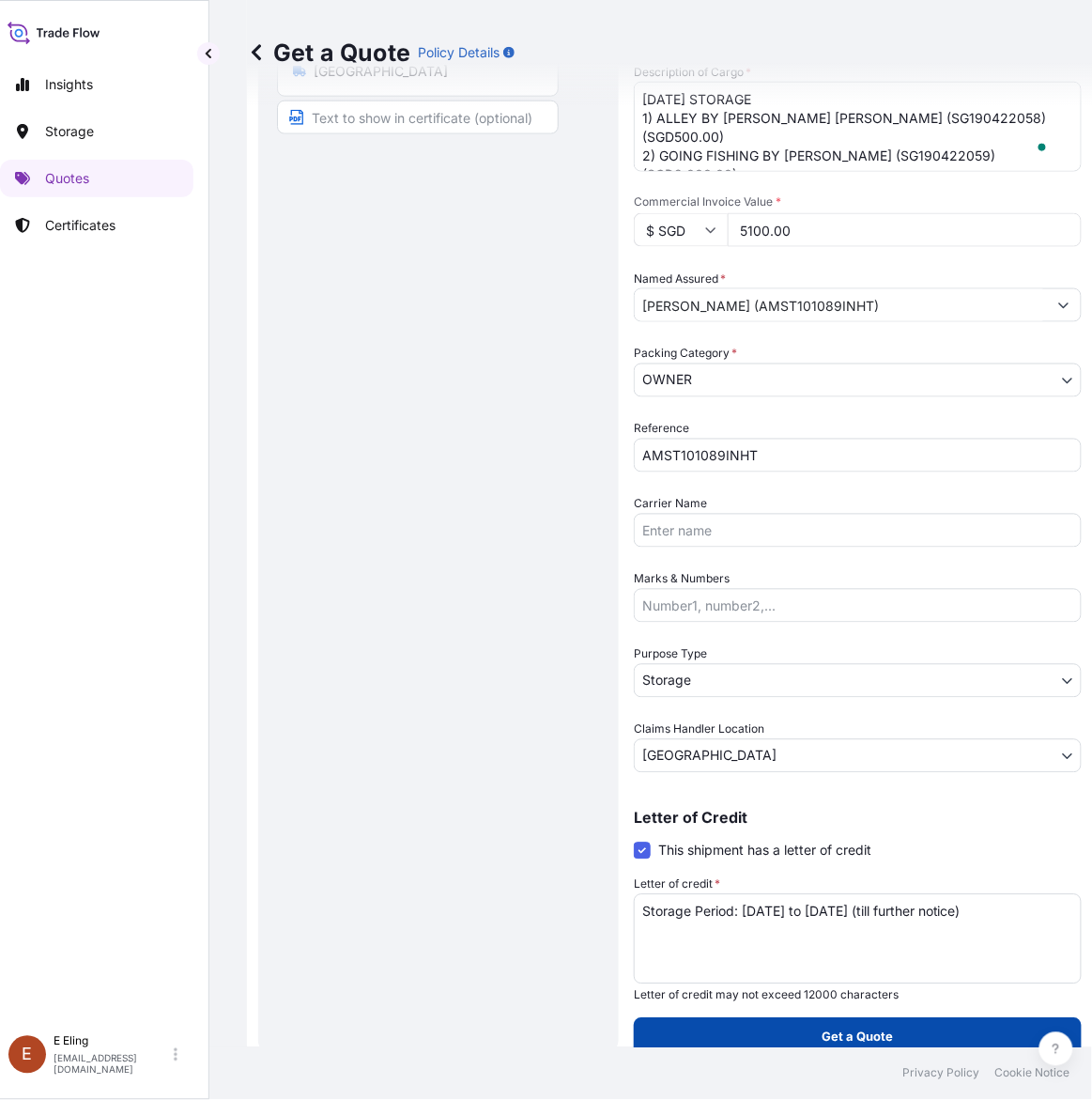
click at [817, 1049] on button "Get a Quote" at bounding box center [858, 1037] width 448 height 37
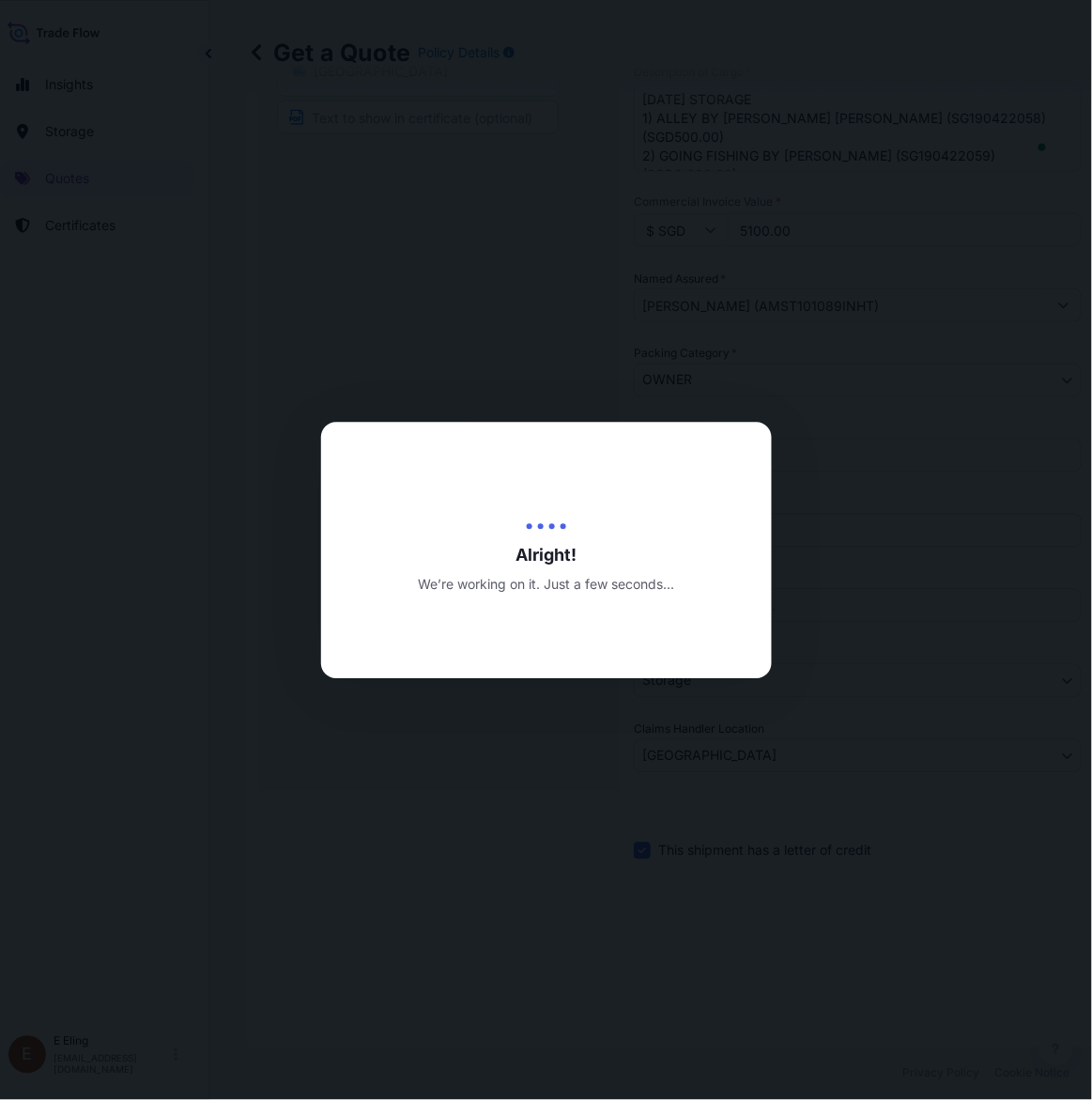
type input "[DATE]"
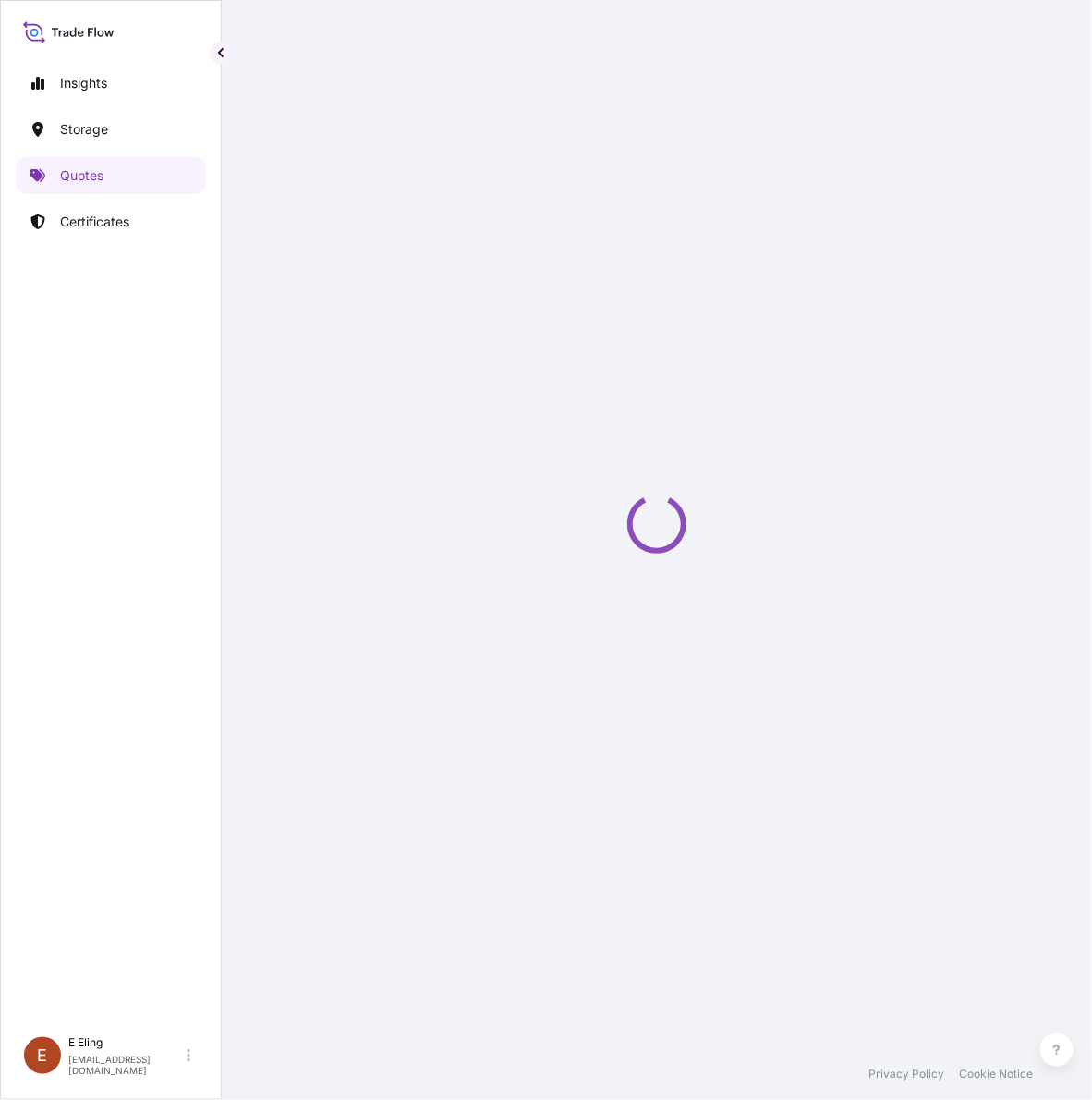
select select "STORAGE"
select select "Transit"
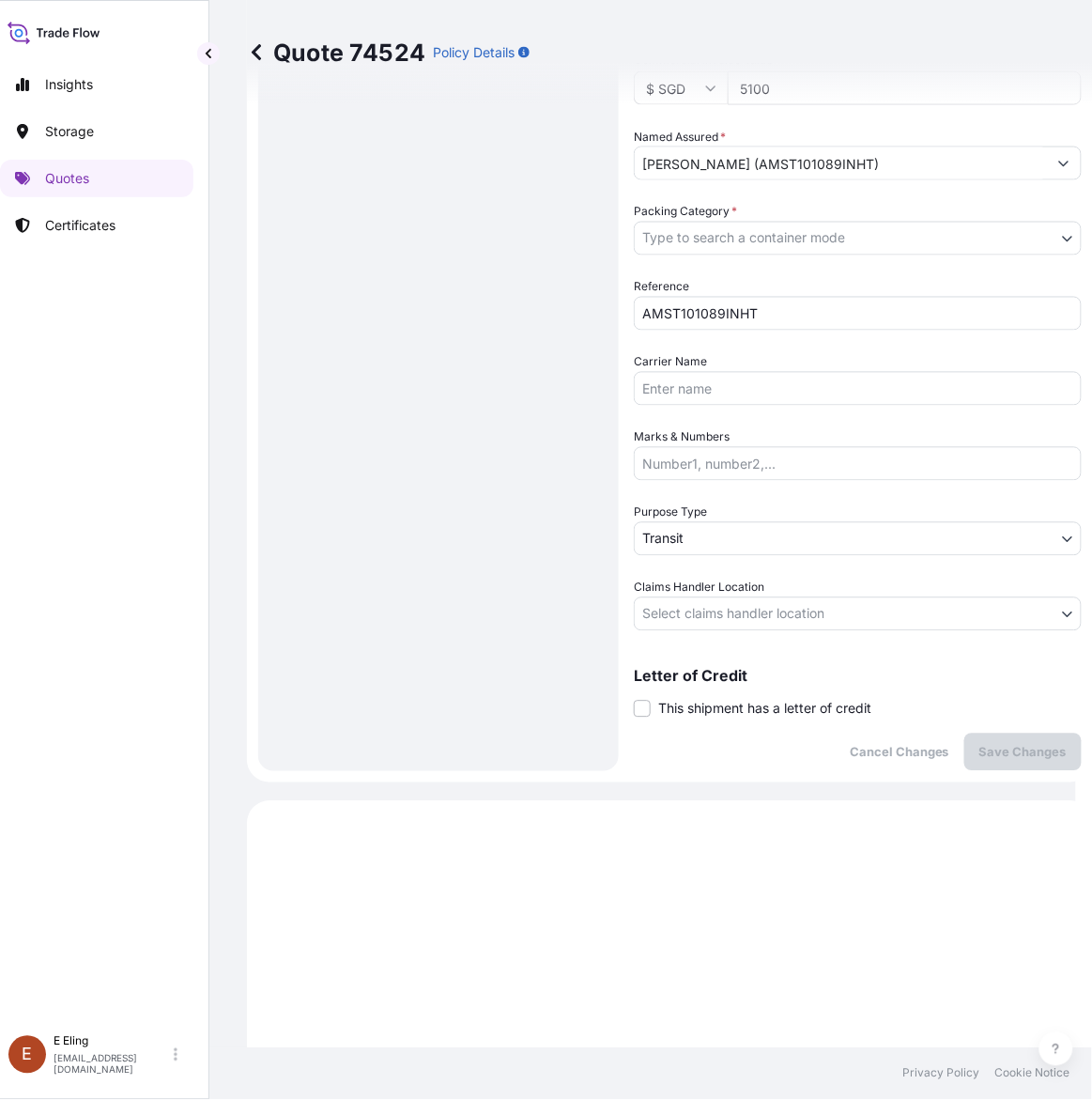
click at [706, 720] on div "Coverage Type Excluding hoisting Including hoisting Packing/unpacking only Ship…" at bounding box center [858, 182] width 448 height 1177
click at [705, 712] on span "This shipment has a letter of credit" at bounding box center [765, 709] width 213 height 19
click at [634, 699] on input "This shipment has a letter of credit" at bounding box center [634, 699] width 0 height 0
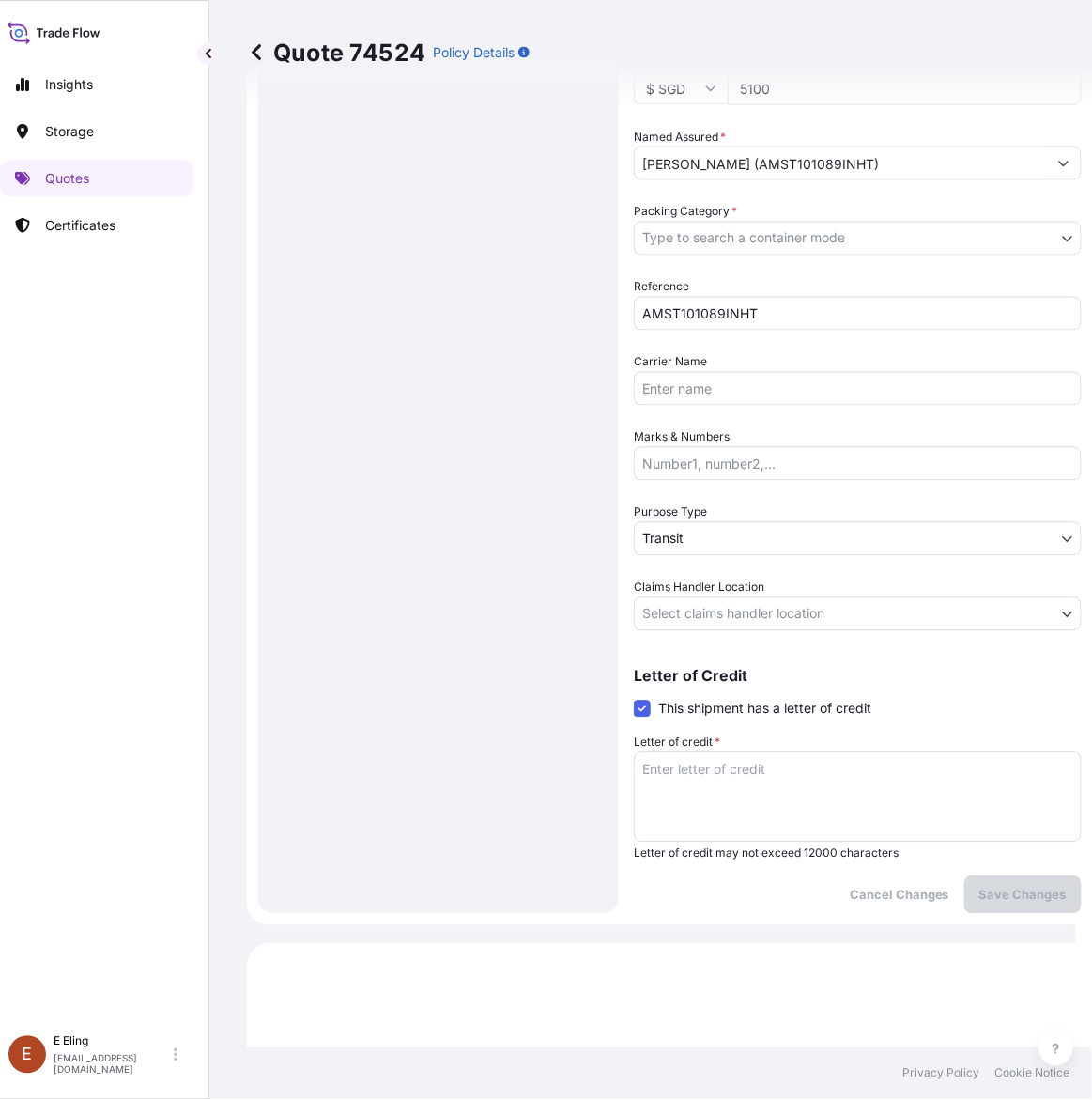
click at [725, 806] on textarea "Letter of credit *" at bounding box center [858, 797] width 448 height 90
paste textarea "Storage Period: [DATE] to [DATE] (till further notice)"
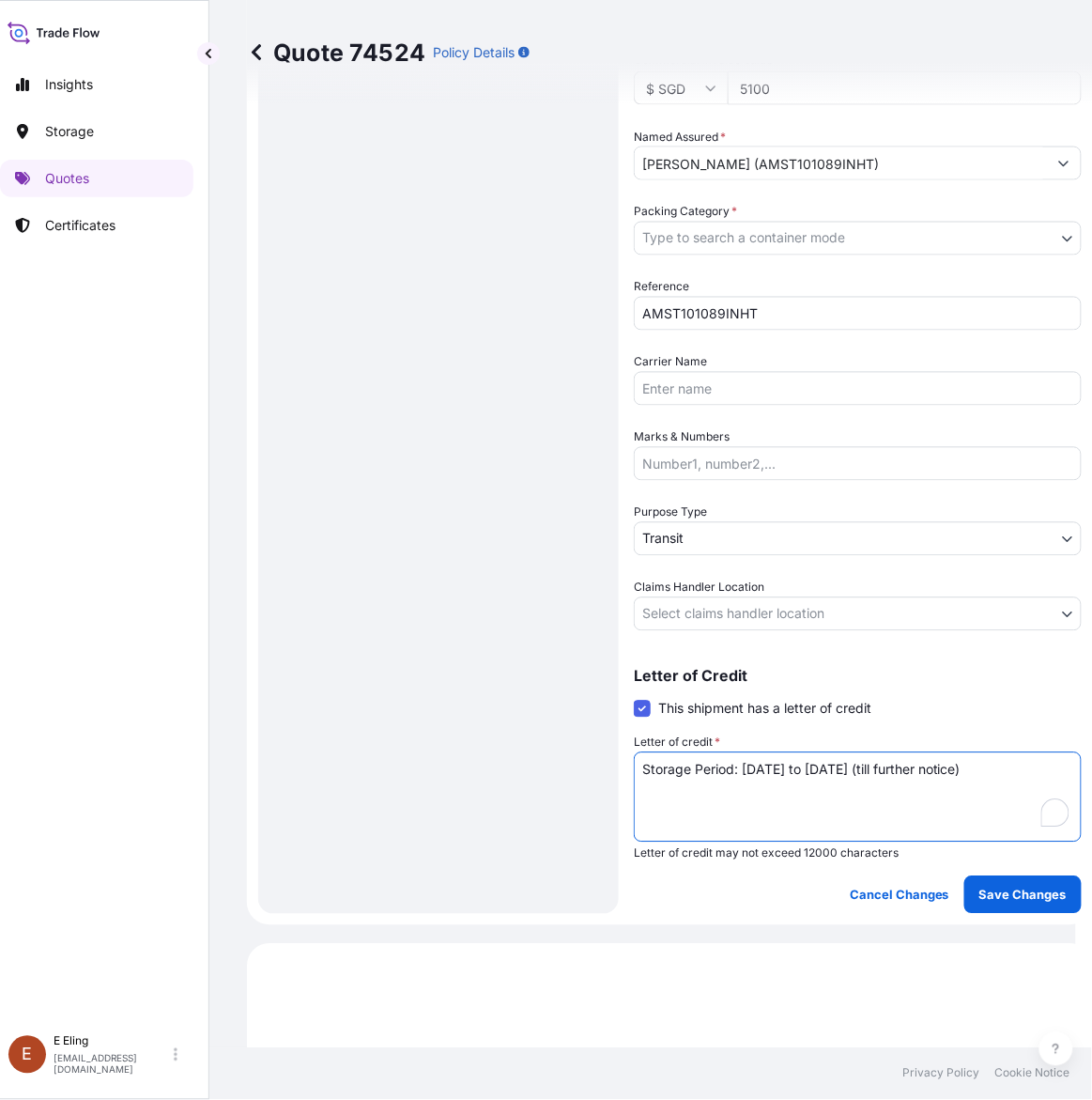
type textarea "Storage Period: [DATE] to [DATE] (till further notice)"
click at [691, 587] on span "Claims Handler Location" at bounding box center [699, 588] width 131 height 19
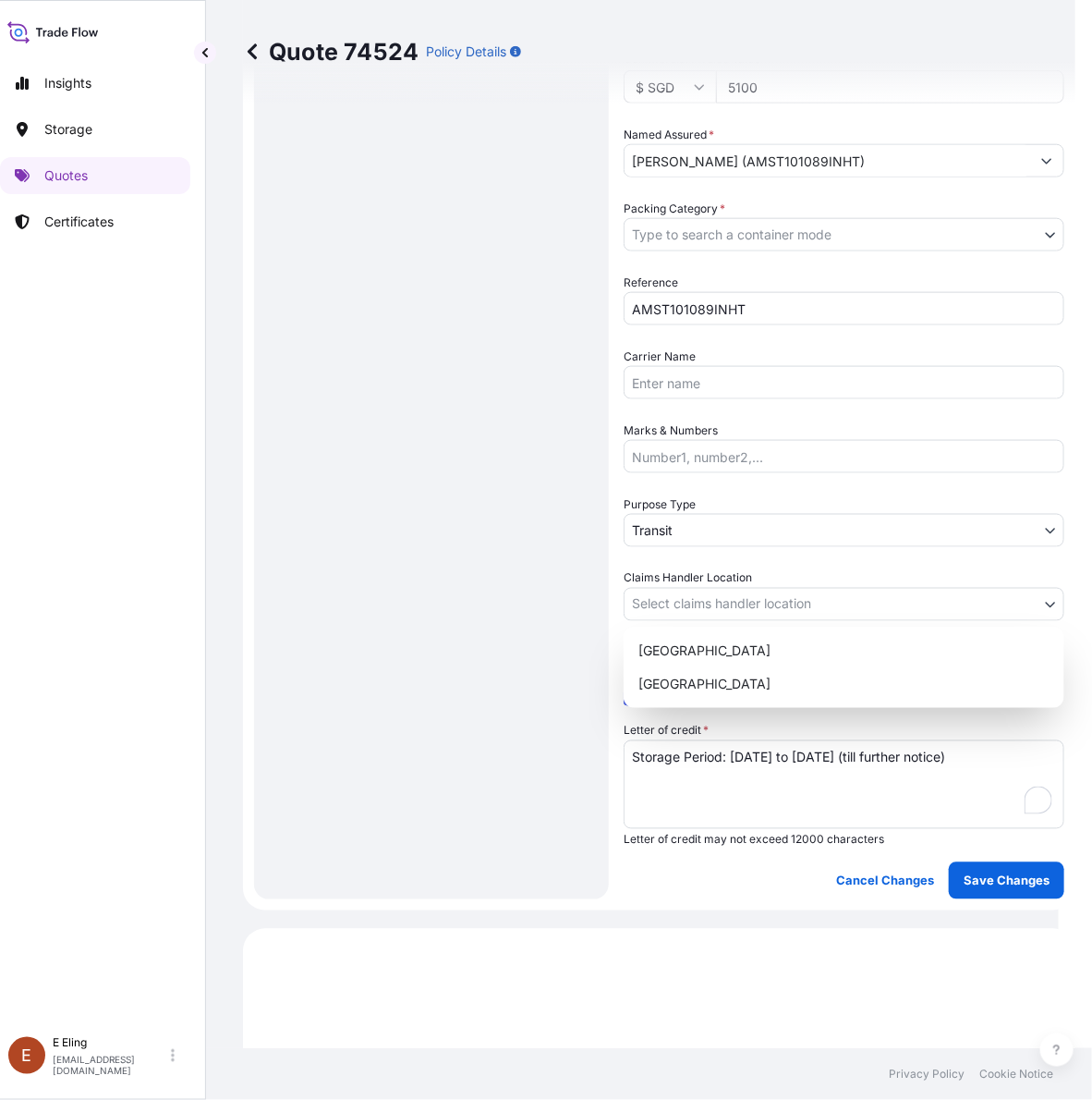
click at [686, 601] on body "Insights Storage Quotes Certificates E E Eling eeling@helutrans.com Quote 74524…" at bounding box center [521, 550] width 1075 height 1100
click at [667, 677] on div "[GEOGRAPHIC_DATA]" at bounding box center [844, 684] width 426 height 33
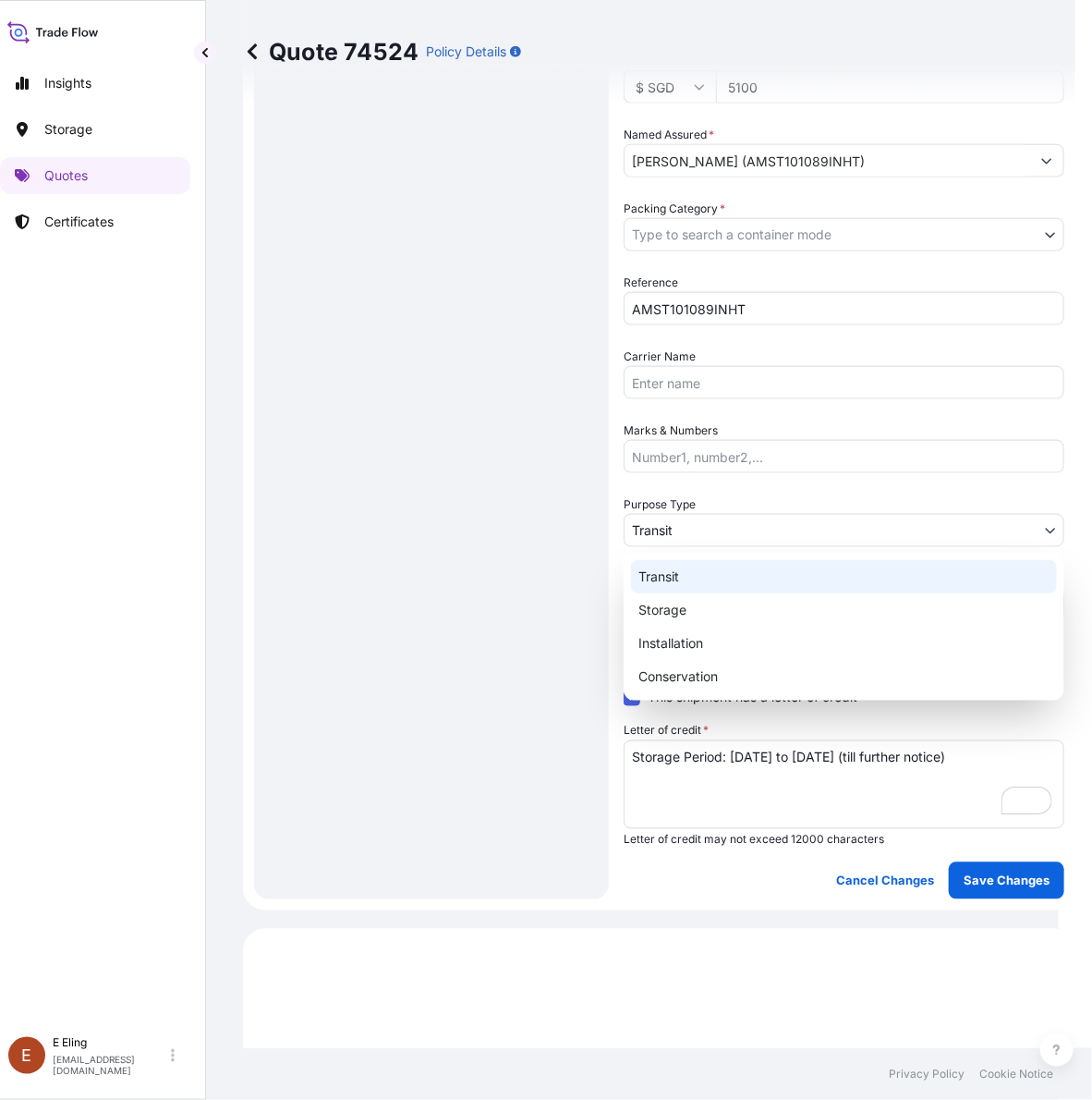
click at [676, 529] on body "Insights Storage Quotes Certificates E E Eling eeling@helutrans.com Quote 74524…" at bounding box center [521, 550] width 1075 height 1100
click at [659, 597] on div "Storage" at bounding box center [844, 609] width 426 height 33
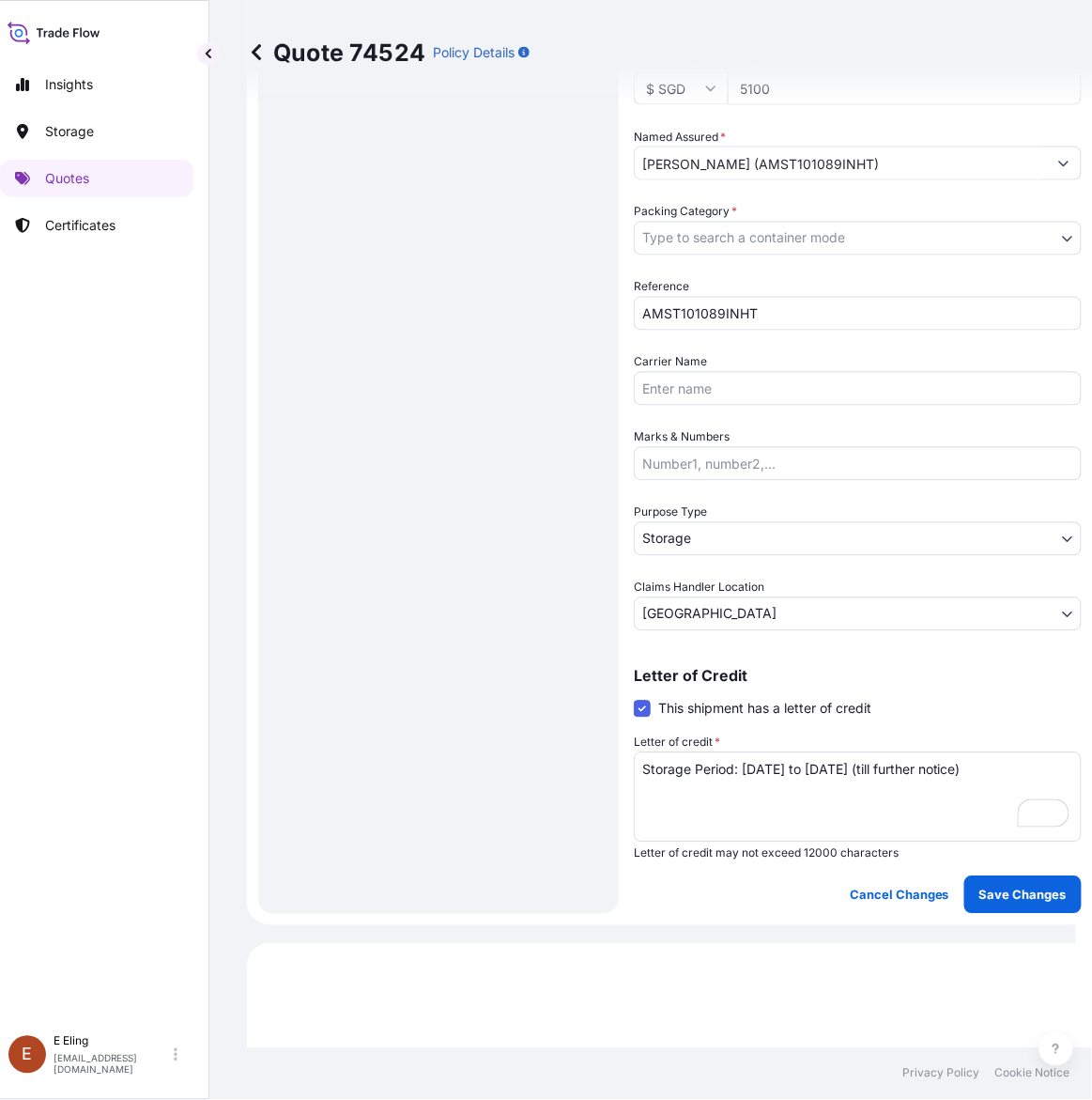
drag, startPoint x: 705, startPoint y: 260, endPoint x: 707, endPoint y: 237, distance: 23.1
click at [706, 249] on div "Date of Departure * 01 / 10 / 2025 Cargo Category * NON-FRAGILE Description of …" at bounding box center [858, 201] width 448 height 860
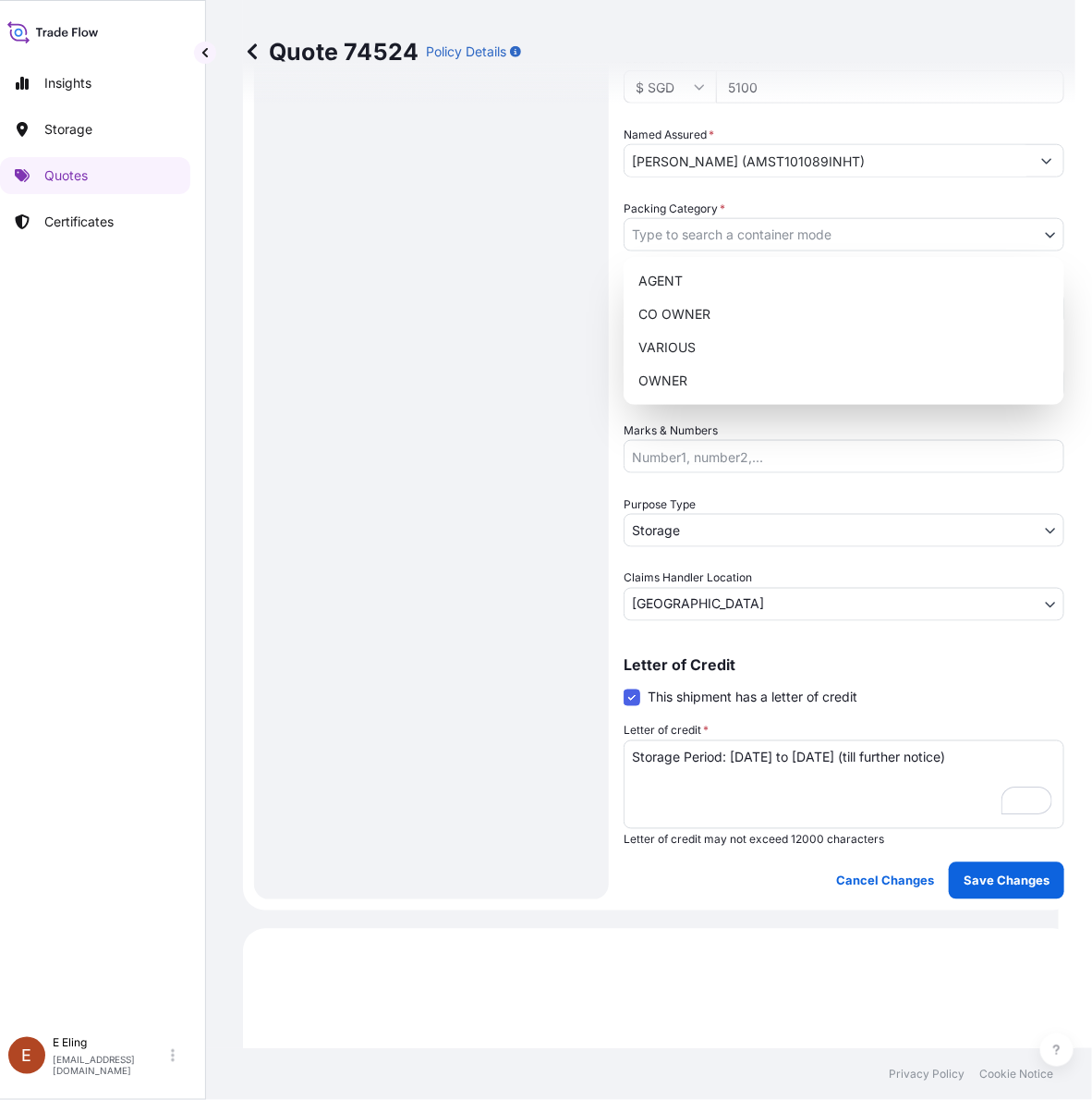
click at [695, 233] on body "Insights Storage Quotes Certificates E E Eling eeling@helutrans.com Quote 74524…" at bounding box center [521, 550] width 1075 height 1100
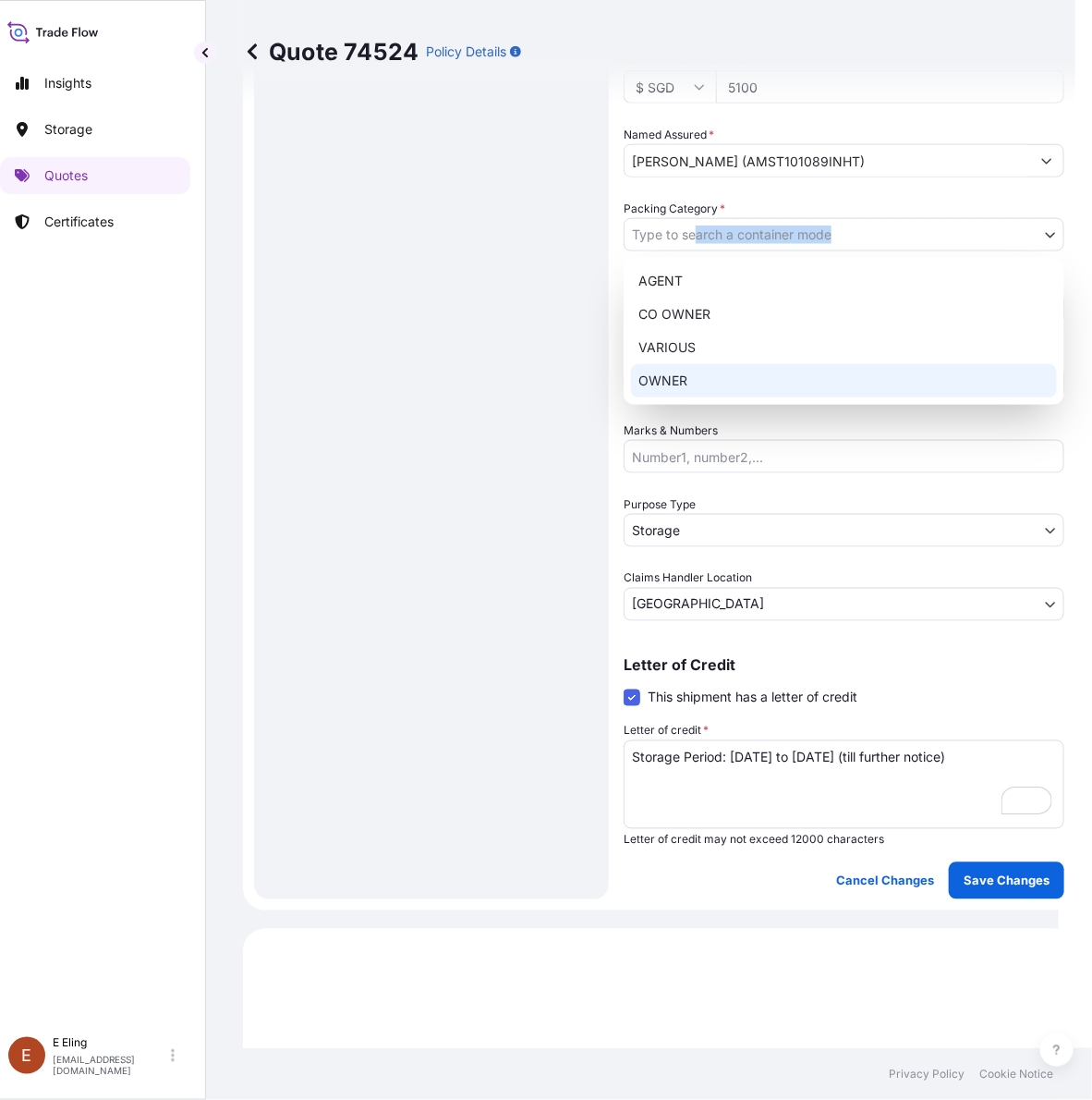
click at [670, 381] on div "OWNER" at bounding box center [844, 380] width 426 height 33
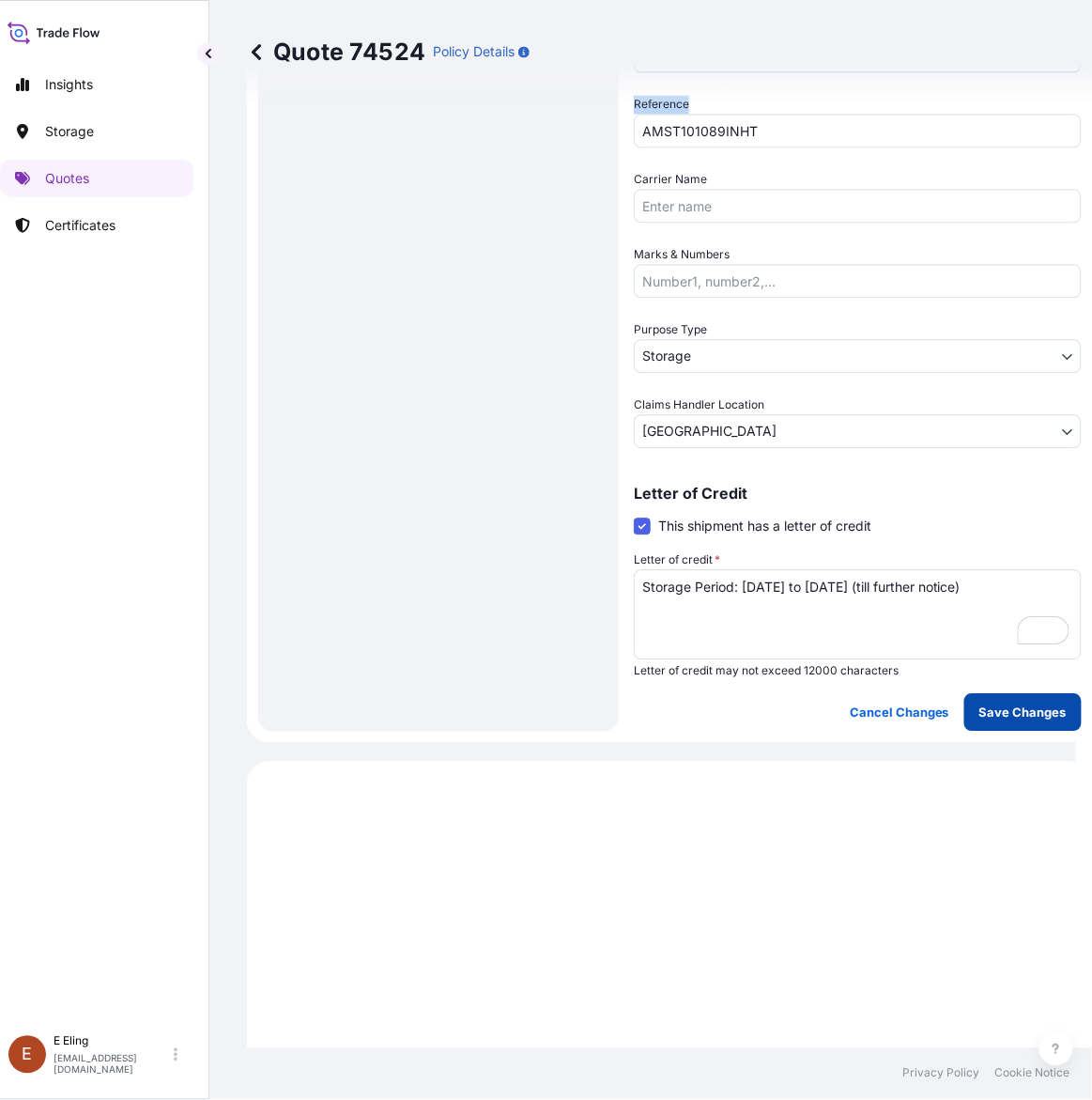
click at [1012, 720] on button "Save Changes" at bounding box center [1022, 713] width 117 height 37
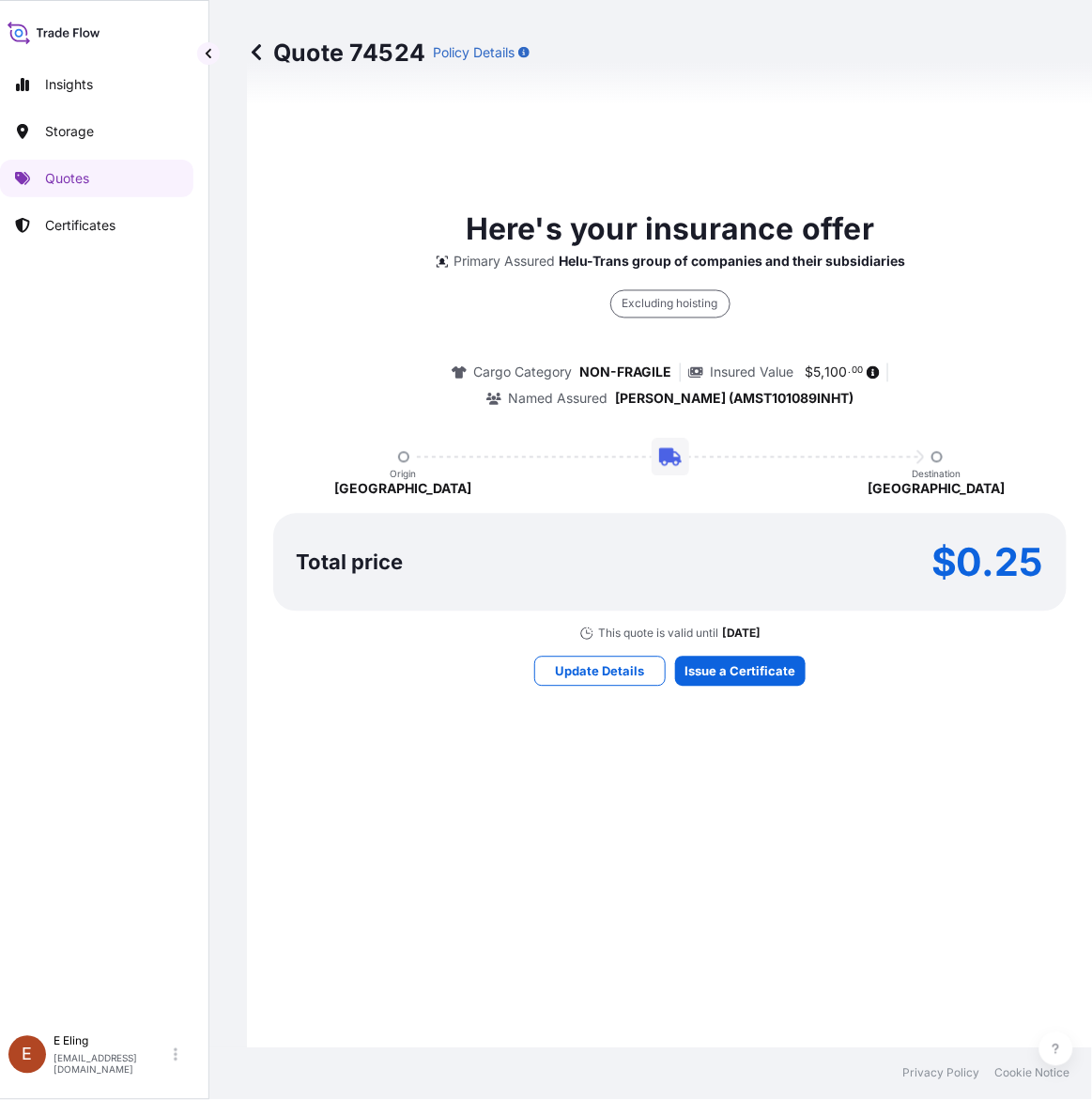
select select "STORAGE"
select select "Storage"
select select "[GEOGRAPHIC_DATA]"
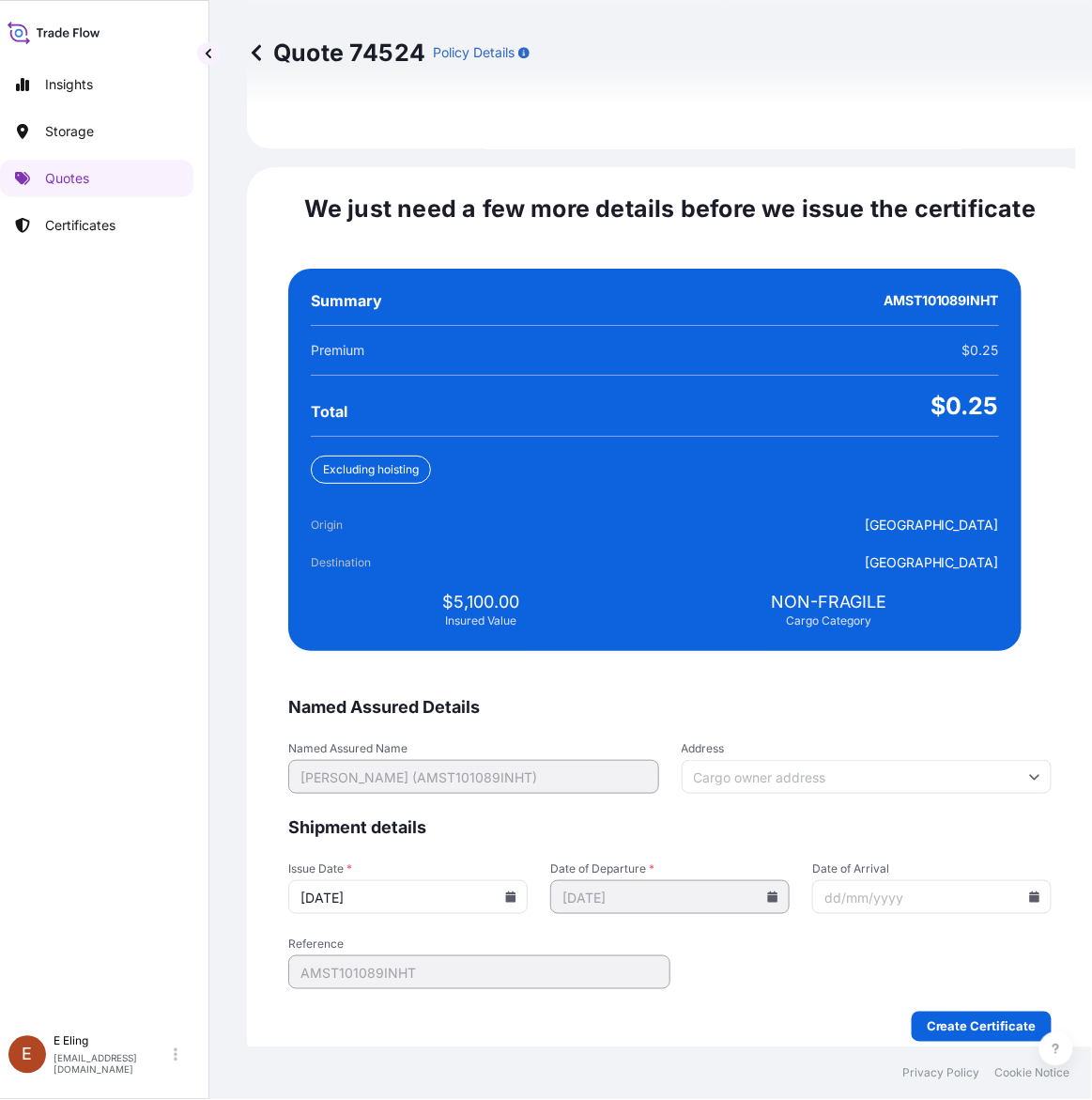
drag, startPoint x: 536, startPoint y: 876, endPoint x: 519, endPoint y: 876, distance: 17.0
click at [528, 880] on input "[DATE]" at bounding box center [408, 897] width 240 height 33
click at [516, 892] on icon at bounding box center [511, 897] width 11 height 11
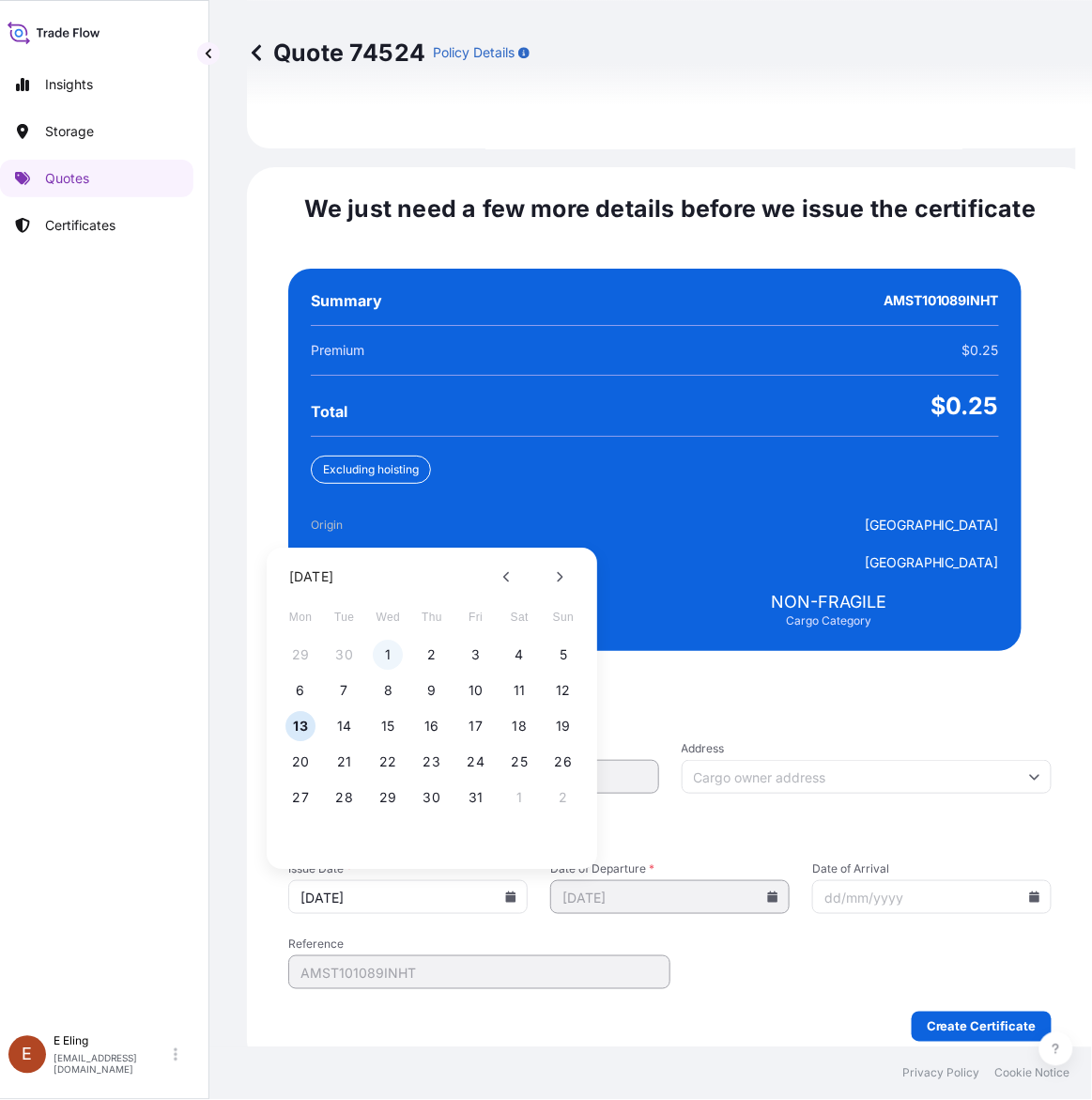
click at [386, 641] on button "1" at bounding box center [388, 656] width 30 height 30
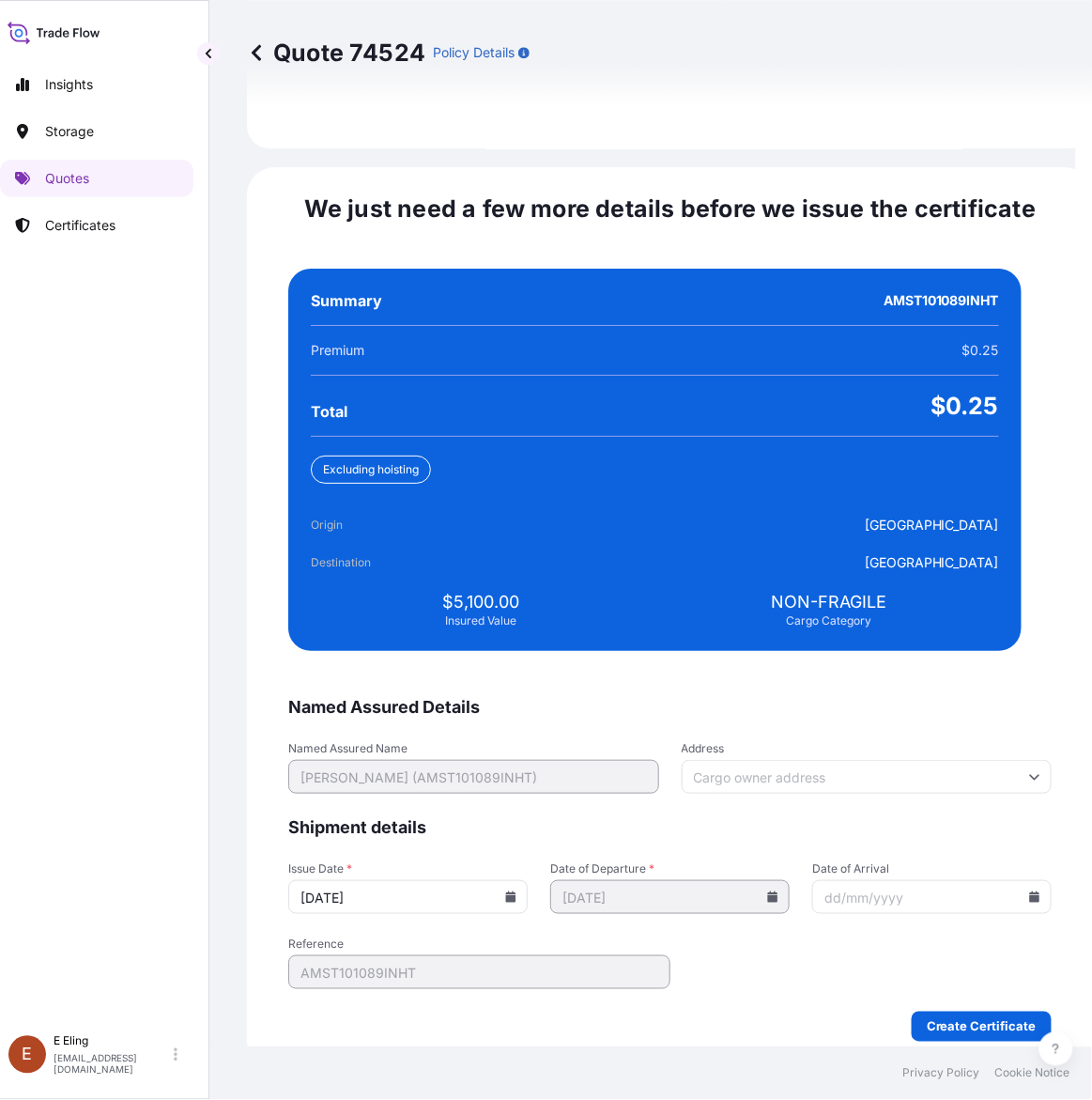
type input "[DATE]"
click at [1029, 892] on icon at bounding box center [1034, 897] width 11 height 11
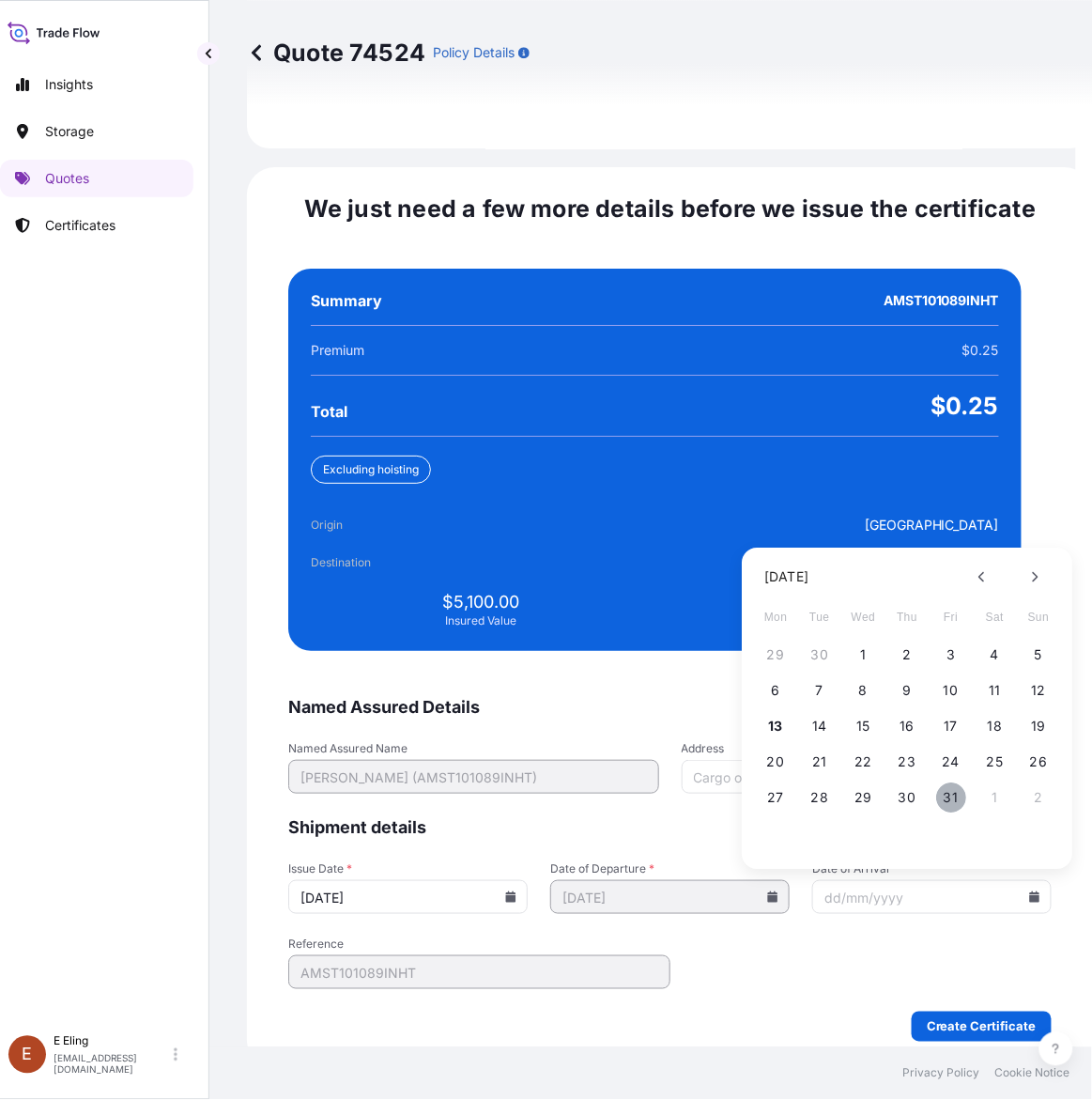
click at [942, 784] on button "31" at bounding box center [951, 798] width 30 height 30
type input "[DATE]"
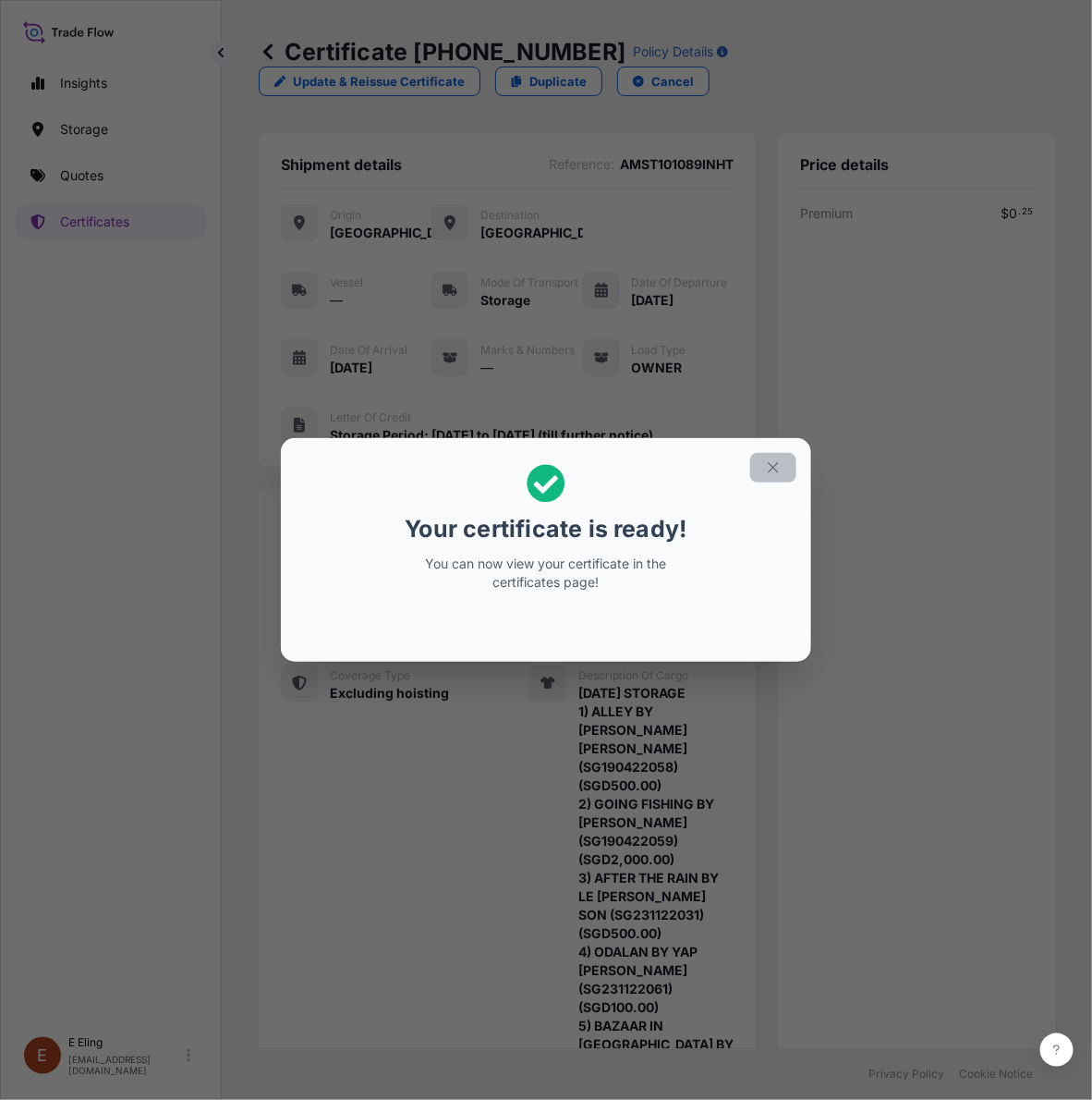
click at [755, 431] on div "Your certificate is ready! You can now view your certificate in the certificate…" at bounding box center [546, 550] width 1092 height 1100
click at [775, 467] on icon "button" at bounding box center [773, 467] width 16 height 16
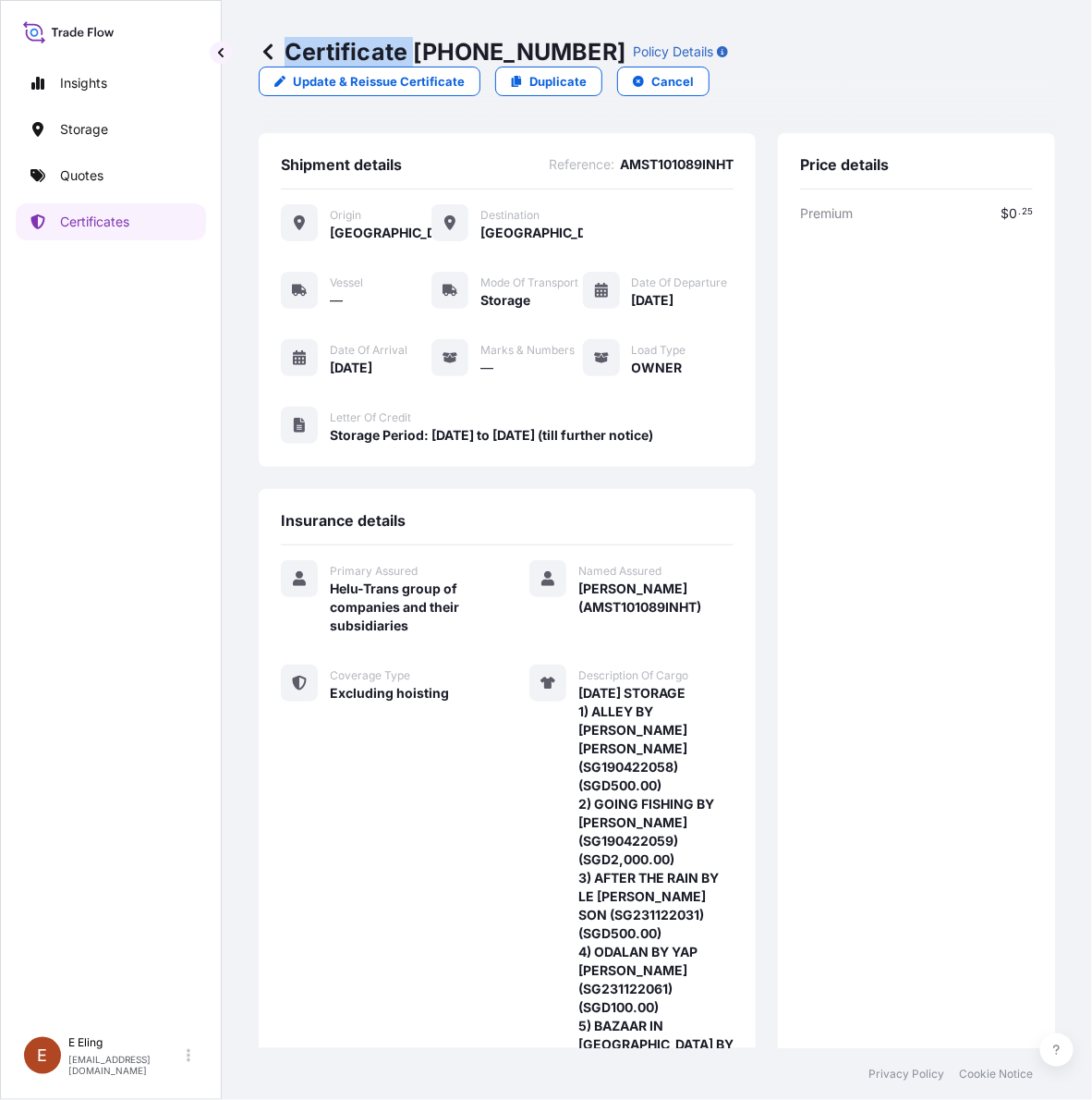
drag, startPoint x: 414, startPoint y: 61, endPoint x: 579, endPoint y: 55, distance: 165.1
click at [579, 55] on div "Certificate 31504-1632-1 Policy Details" at bounding box center [493, 51] width 469 height 30
copy p "Certificate"
drag, startPoint x: 428, startPoint y: 45, endPoint x: 412, endPoint y: 52, distance: 17.5
click at [426, 45] on p "Certificate 31504-1632-1" at bounding box center [442, 51] width 367 height 30
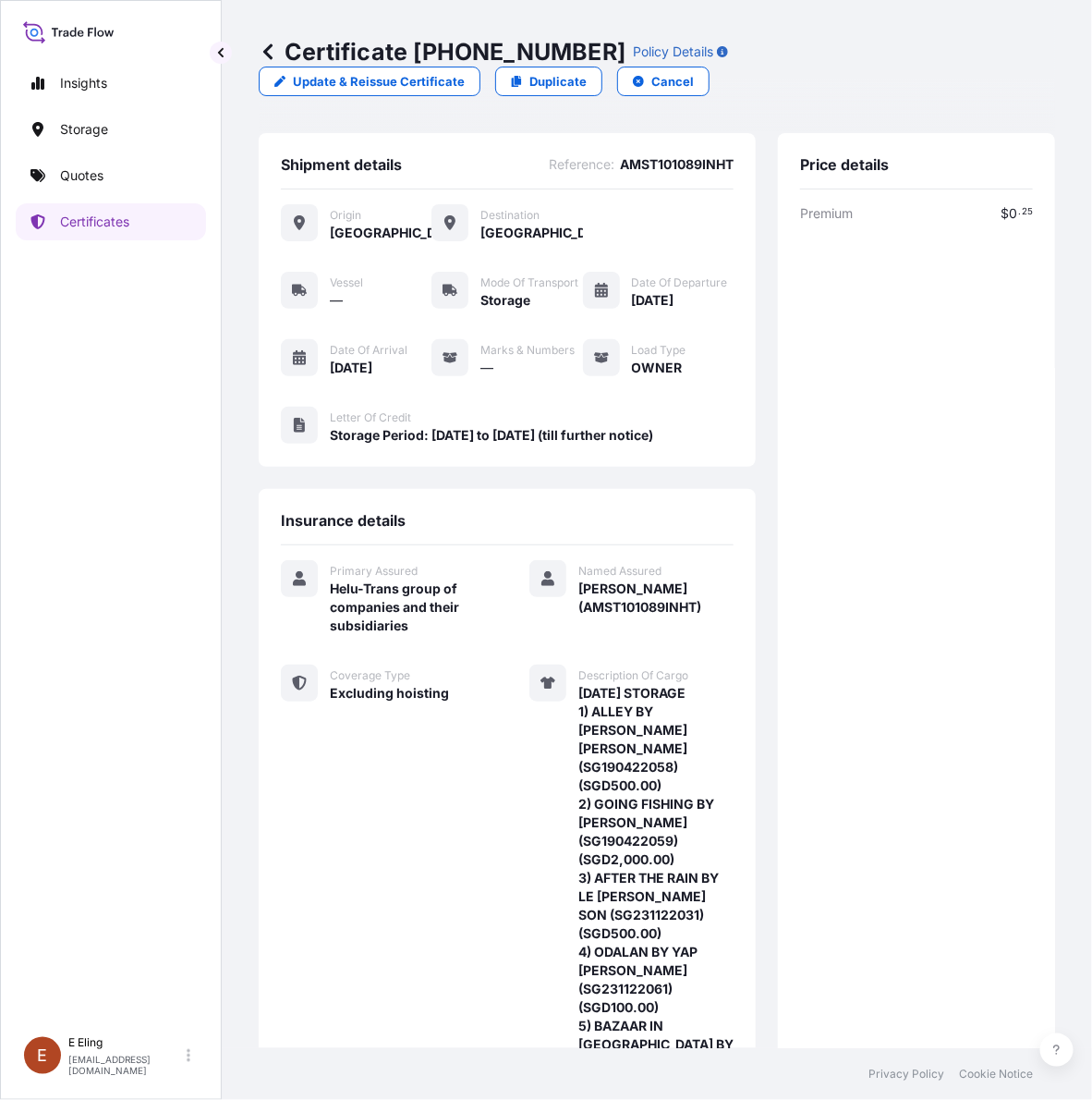
click at [408, 51] on p "Certificate 31504-1632-1" at bounding box center [442, 51] width 367 height 30
drag, startPoint x: 416, startPoint y: 51, endPoint x: 576, endPoint y: 52, distance: 160.0
click at [576, 52] on p "Certificate 31504-1632-1" at bounding box center [442, 51] width 367 height 30
copy p "[PHONE_NUMBER]"
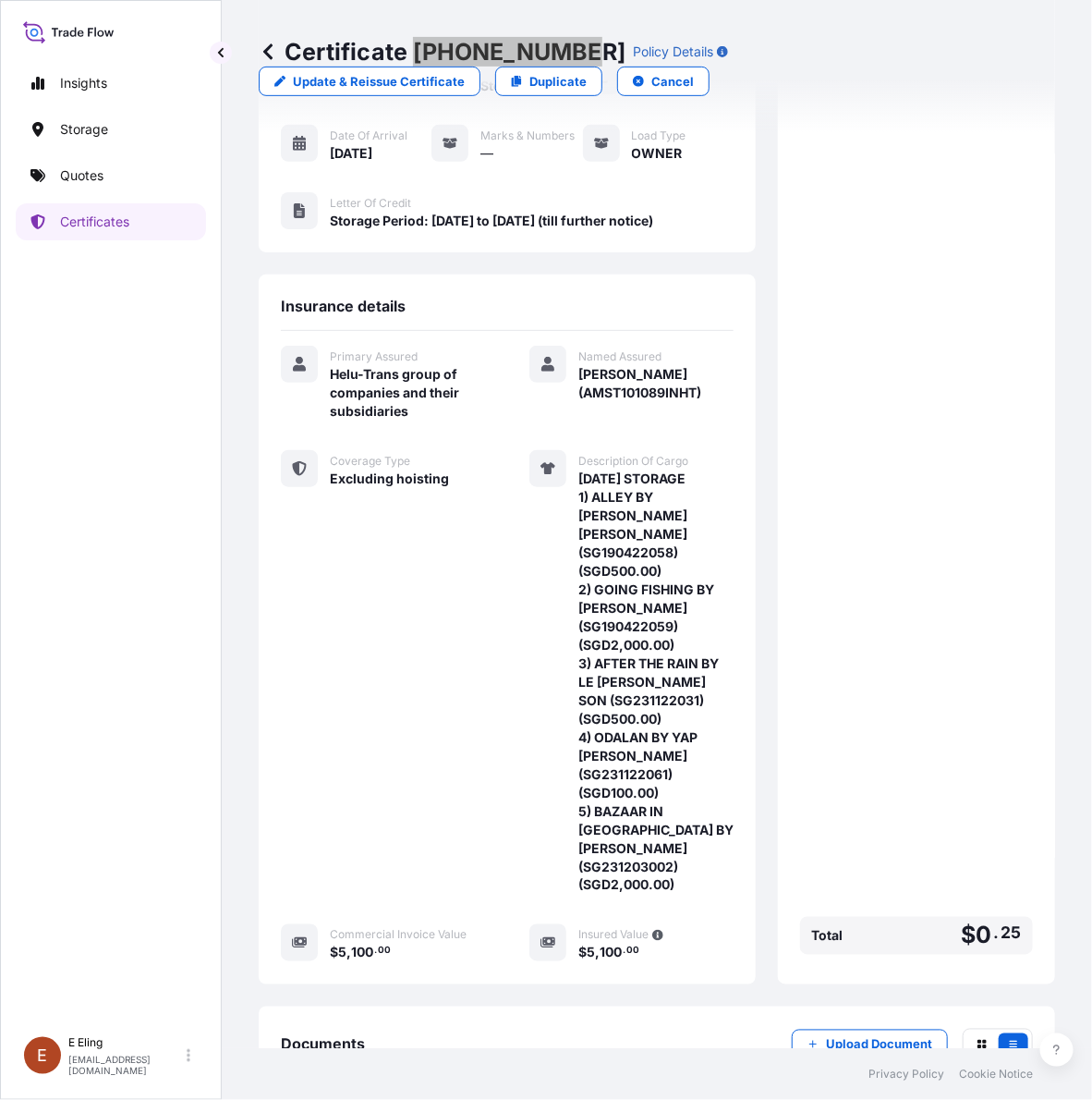
scroll to position [317, 0]
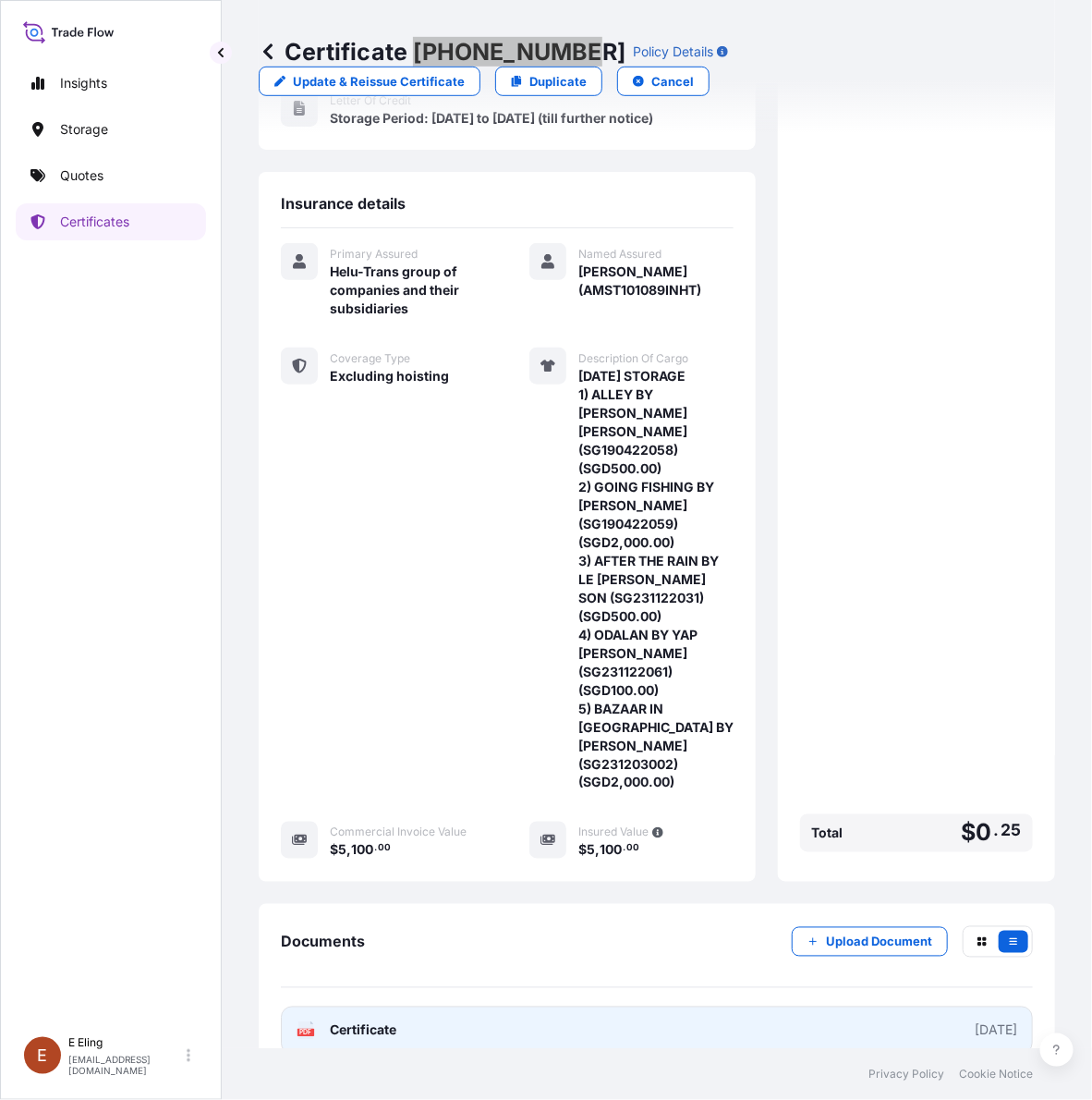
click at [684, 1006] on link "PDF Certificate [DATE]" at bounding box center [657, 1030] width 753 height 48
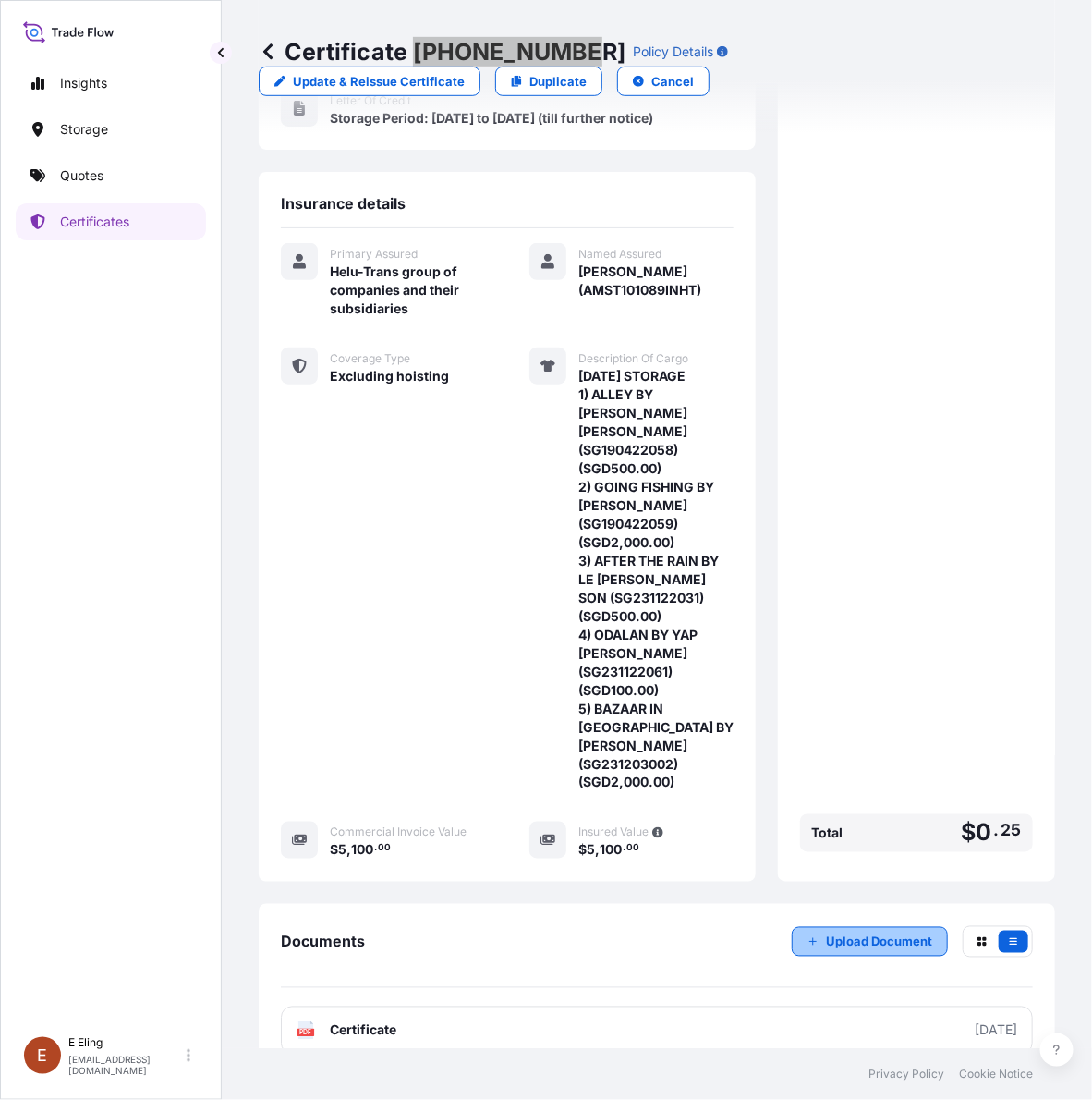
click at [826, 933] on p "Upload Document" at bounding box center [879, 941] width 106 height 18
drag, startPoint x: 860, startPoint y: 650, endPoint x: 847, endPoint y: 644, distance: 14.3
click at [860, 650] on div "Premium $ 0 . 25 Total $ 0 . 25" at bounding box center [916, 372] width 233 height 972
click at [114, 234] on link "Certificates" at bounding box center [110, 222] width 191 height 37
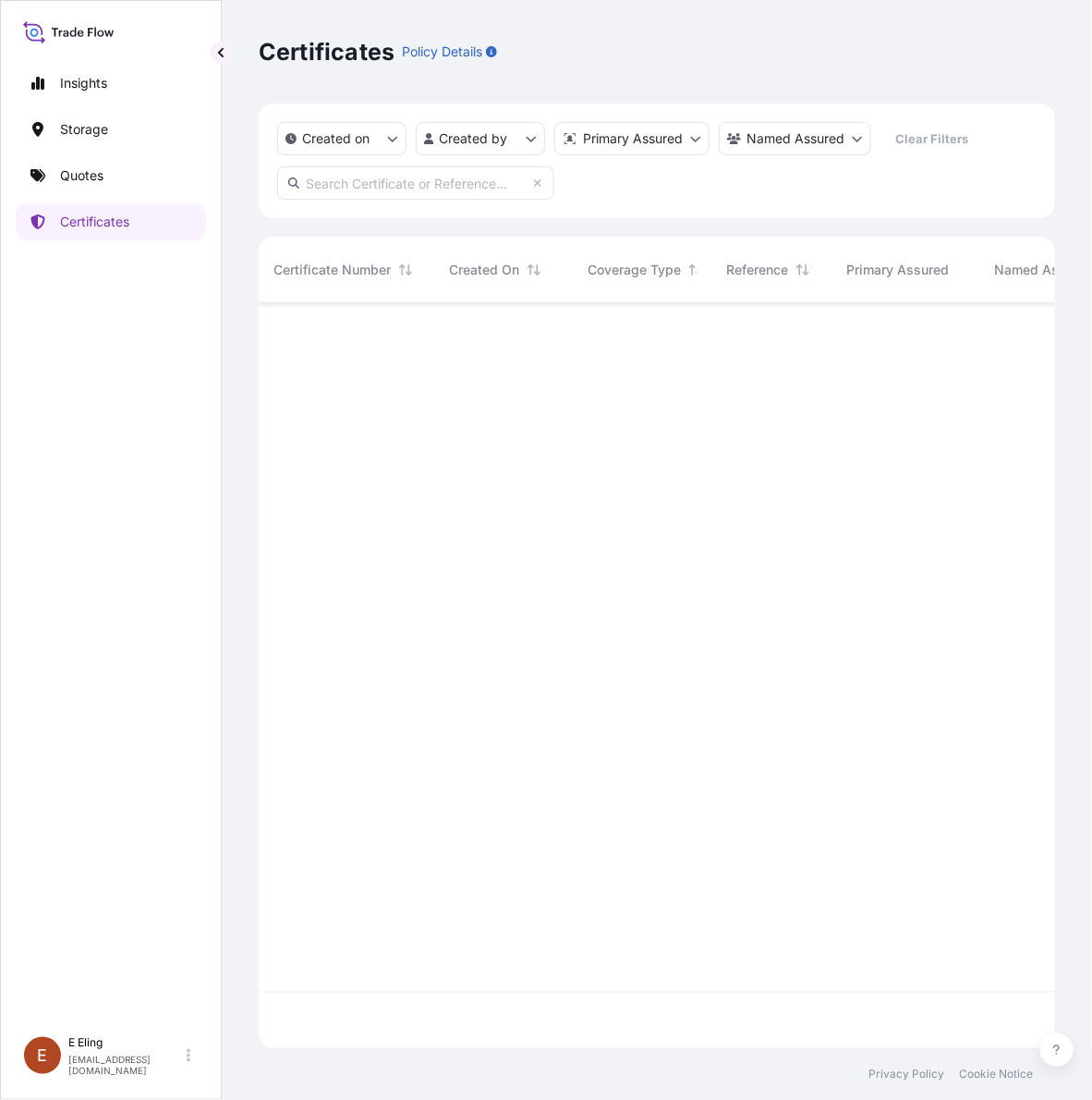
scroll to position [737, 779]
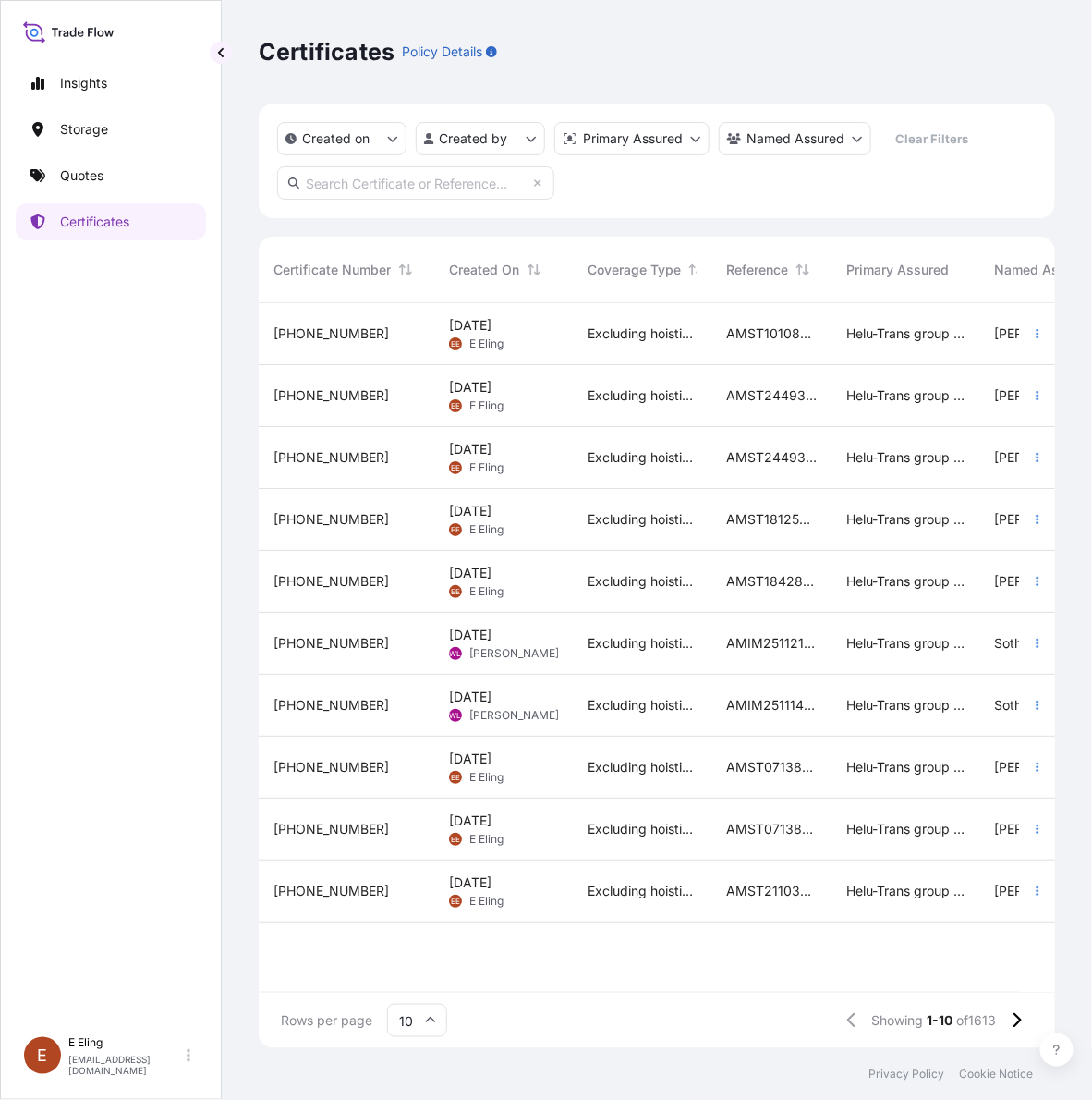
click at [467, 183] on input "text" at bounding box center [416, 183] width 278 height 33
paste input "AMST242861ZJZJ"
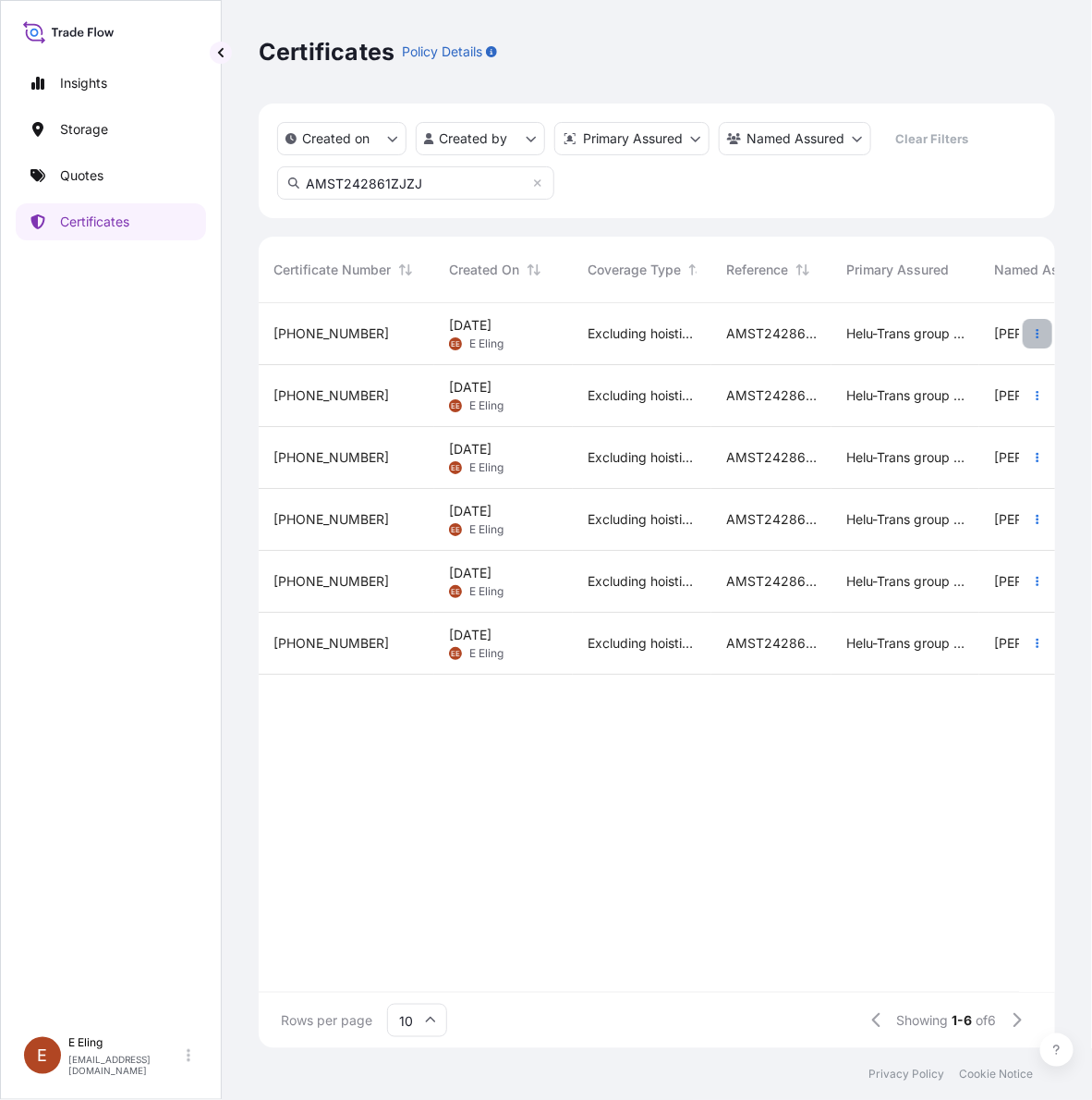
type input "AMST242861ZJZJ"
click at [1030, 334] on button "button" at bounding box center [1038, 334] width 30 height 30
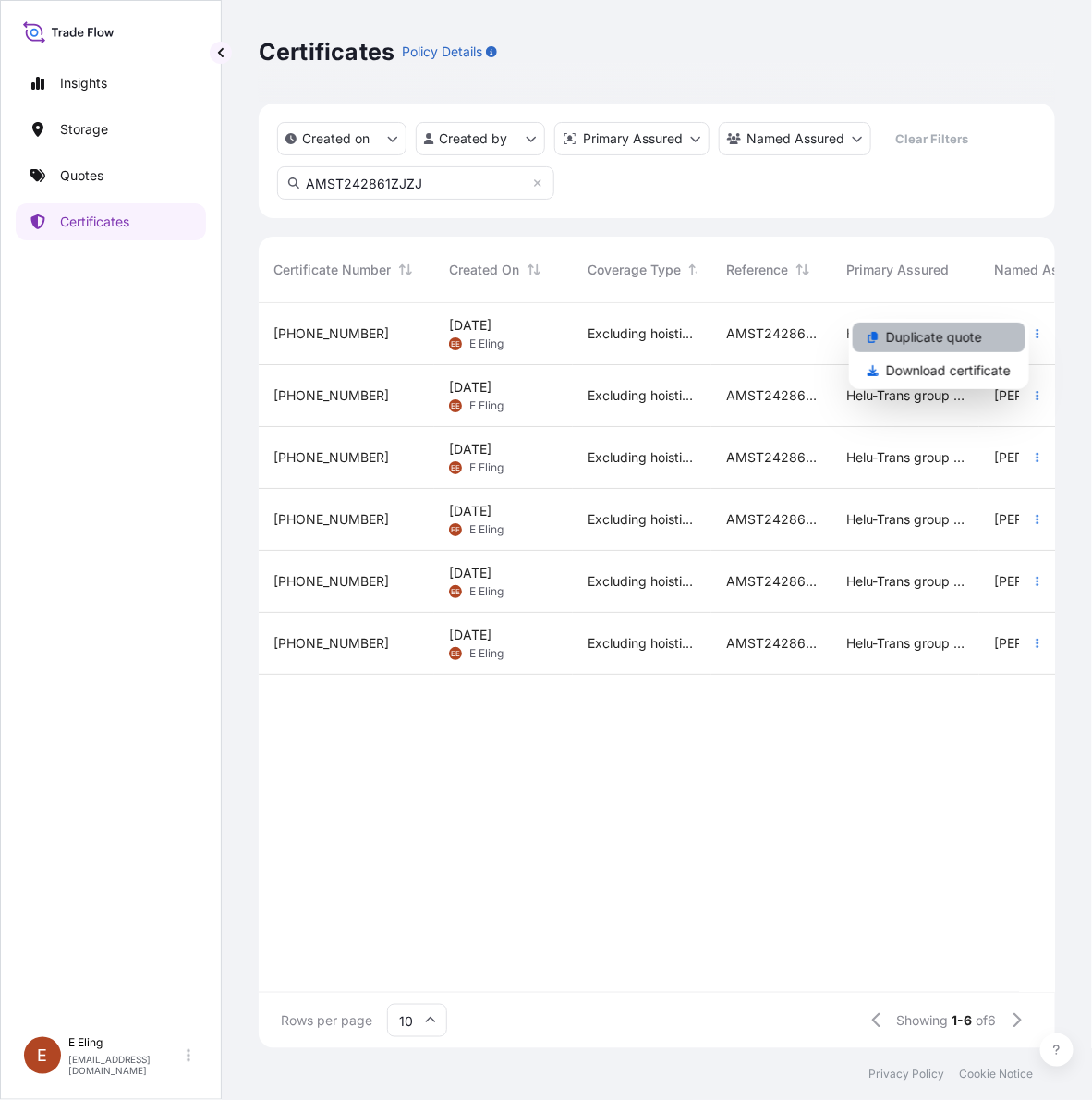
click at [1009, 339] on link "Duplicate quote" at bounding box center [939, 337] width 173 height 30
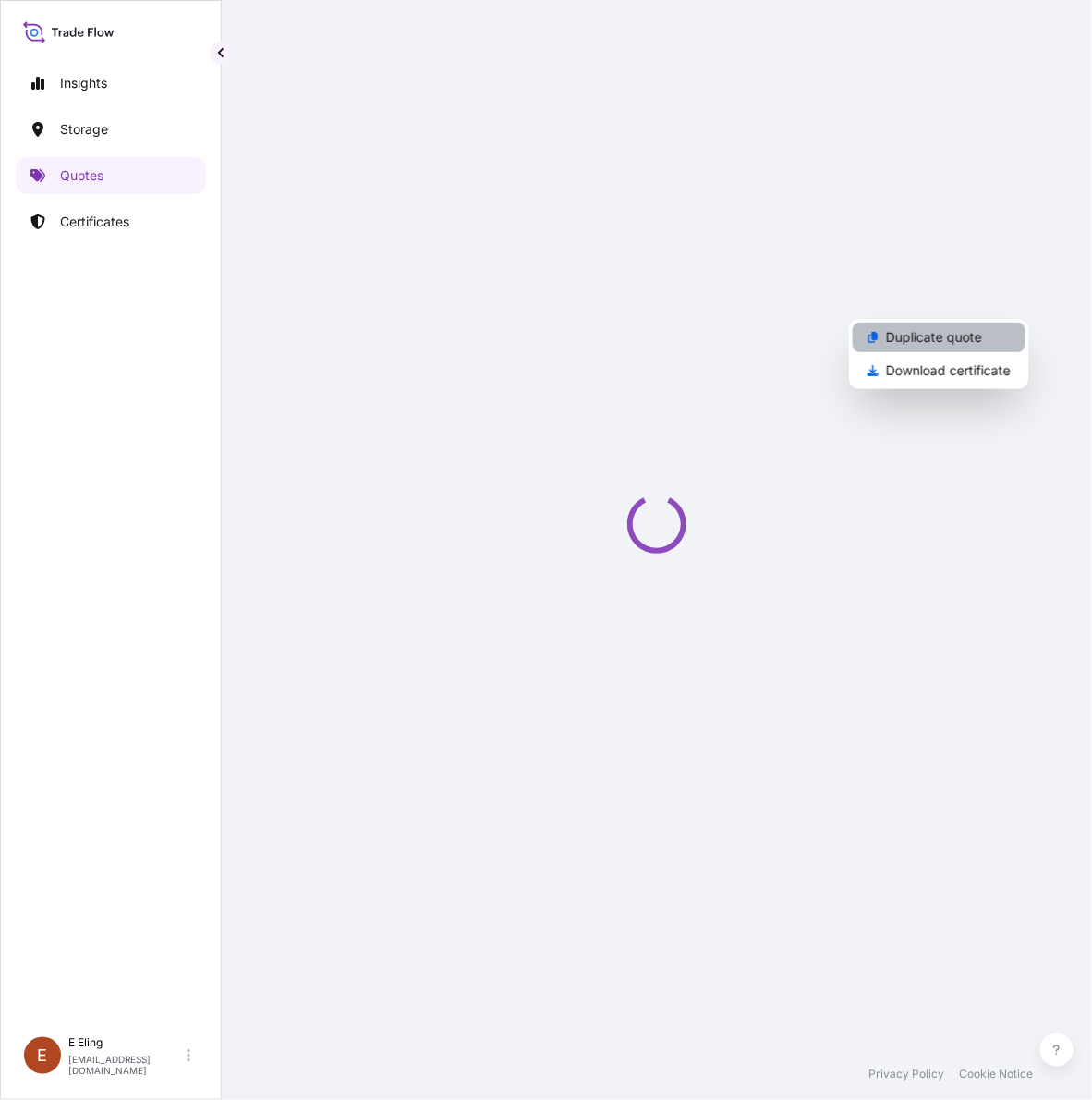
select select "STORAGE"
select select "Storage"
select select "[GEOGRAPHIC_DATA]"
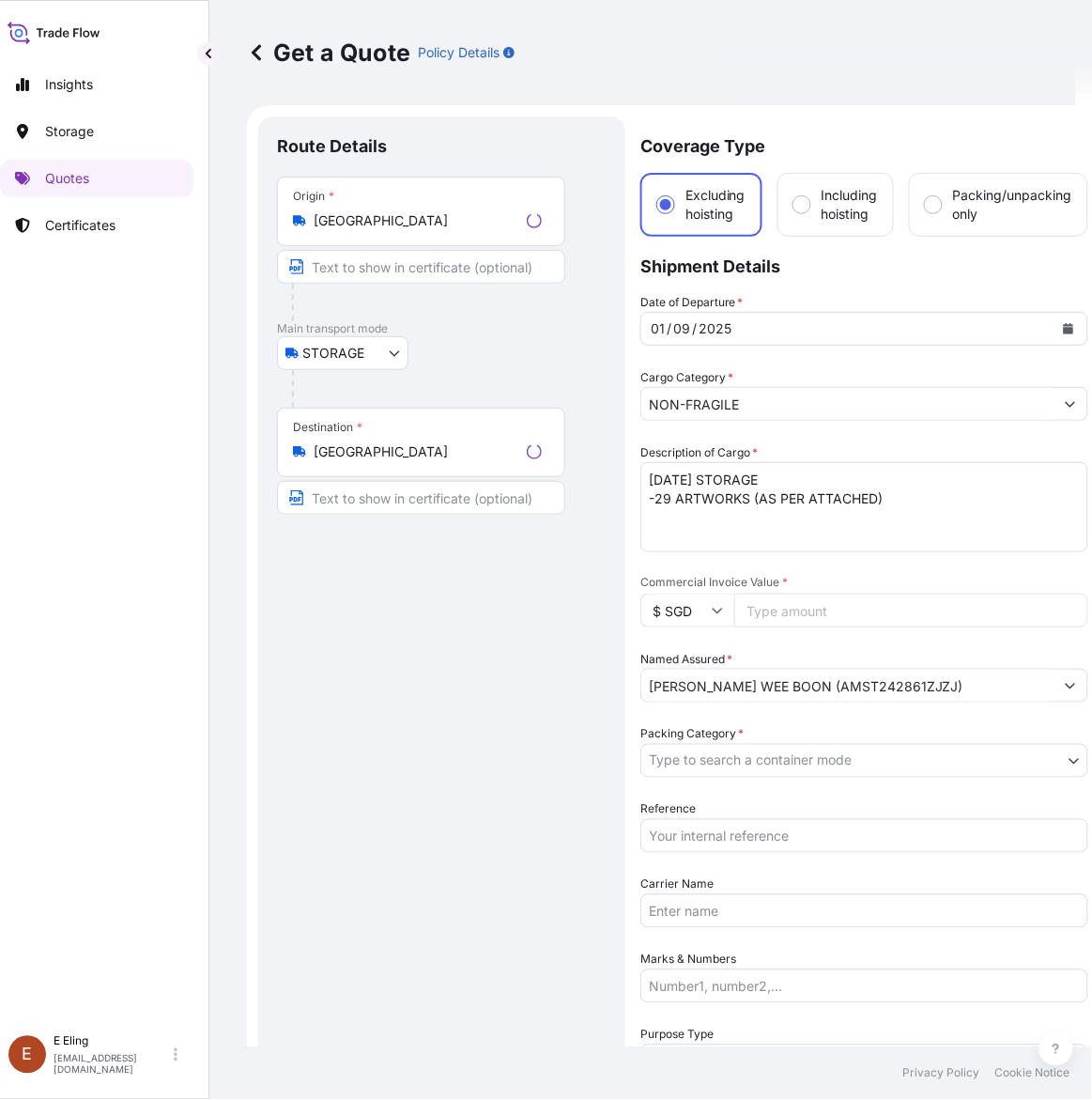
scroll to position [30, 0]
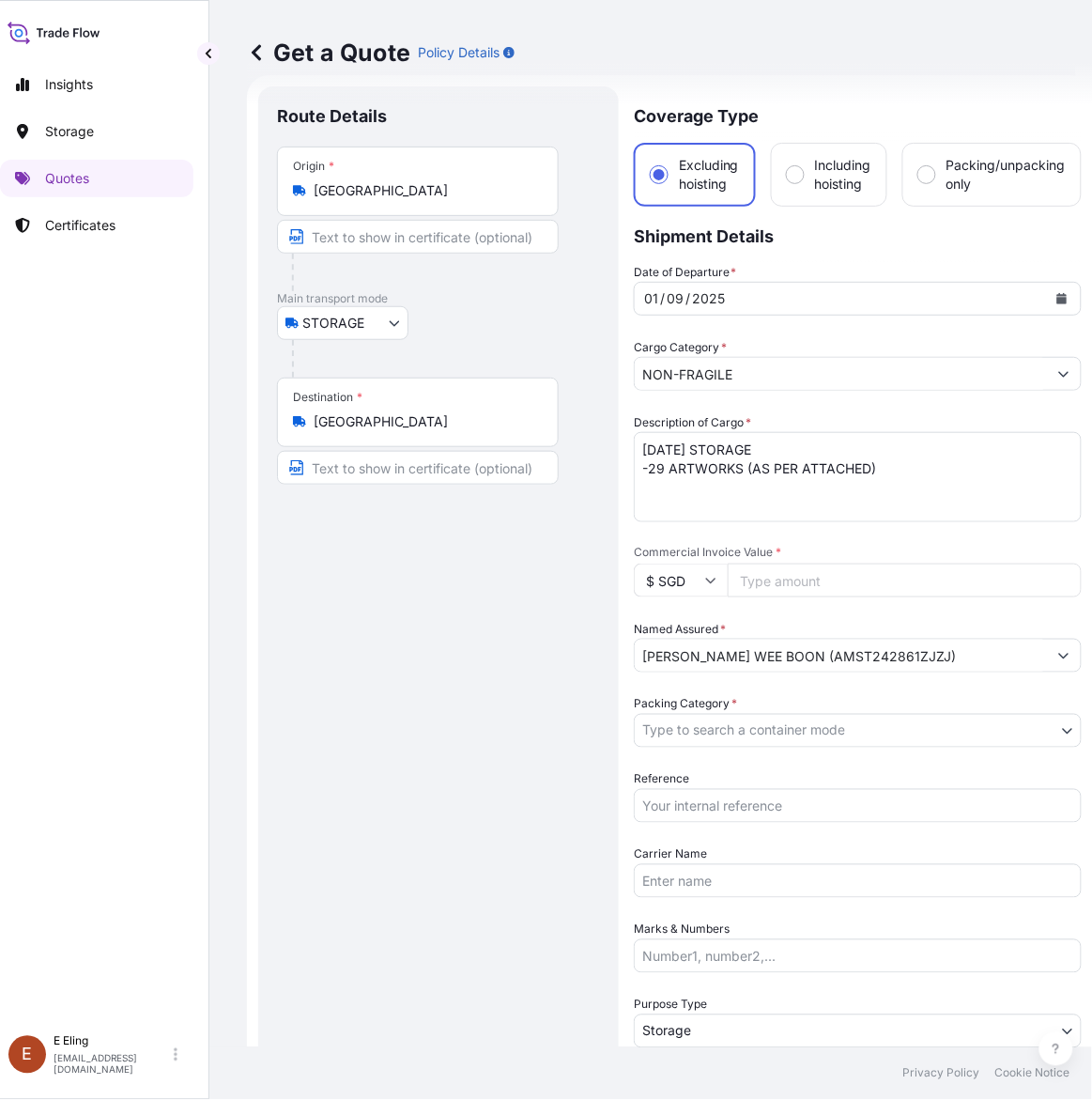
click at [1063, 293] on icon "Calendar" at bounding box center [1062, 298] width 11 height 11
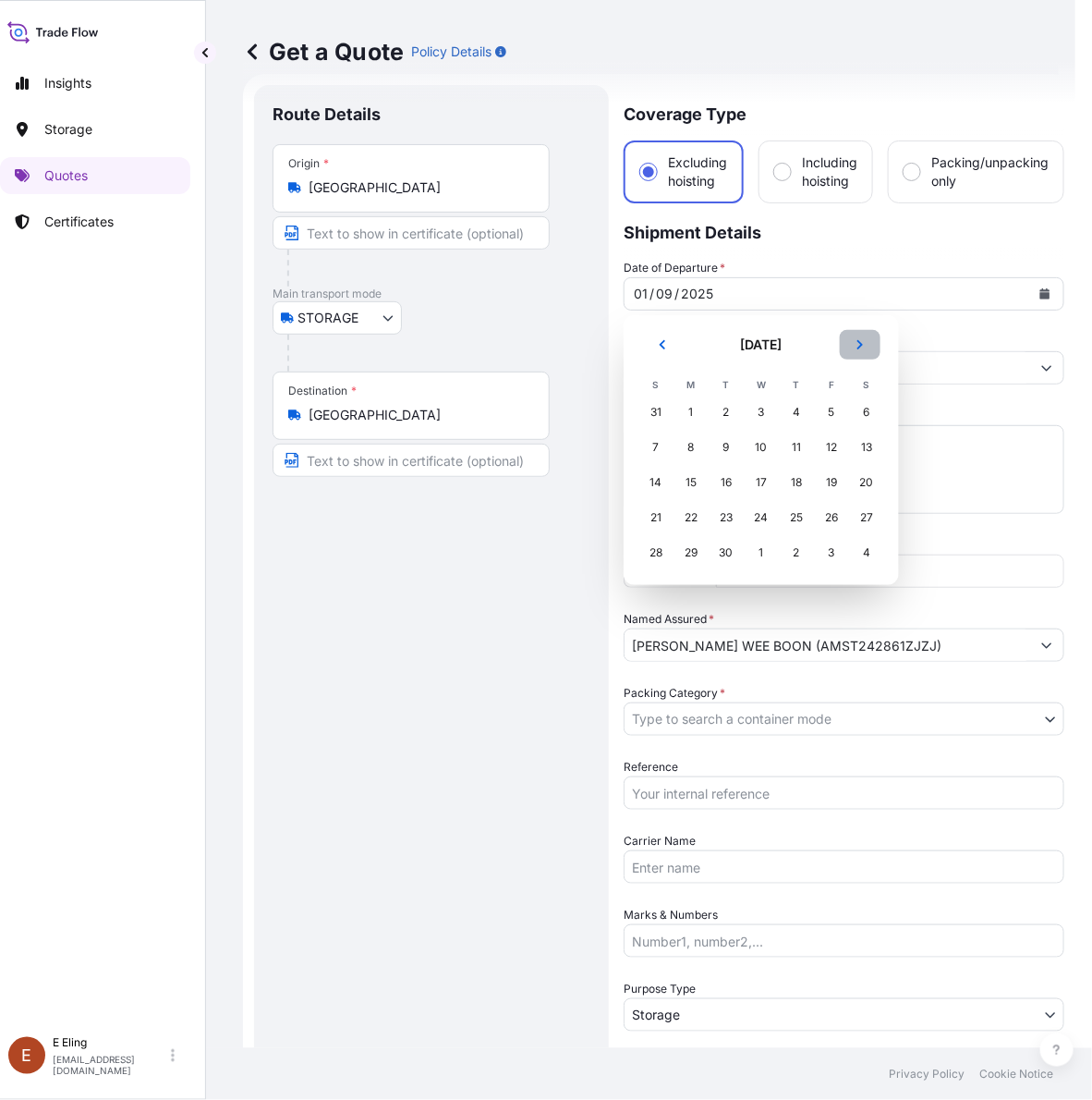
click at [871, 335] on button "Next" at bounding box center [860, 344] width 41 height 30
click at [768, 413] on div "1" at bounding box center [761, 412] width 33 height 33
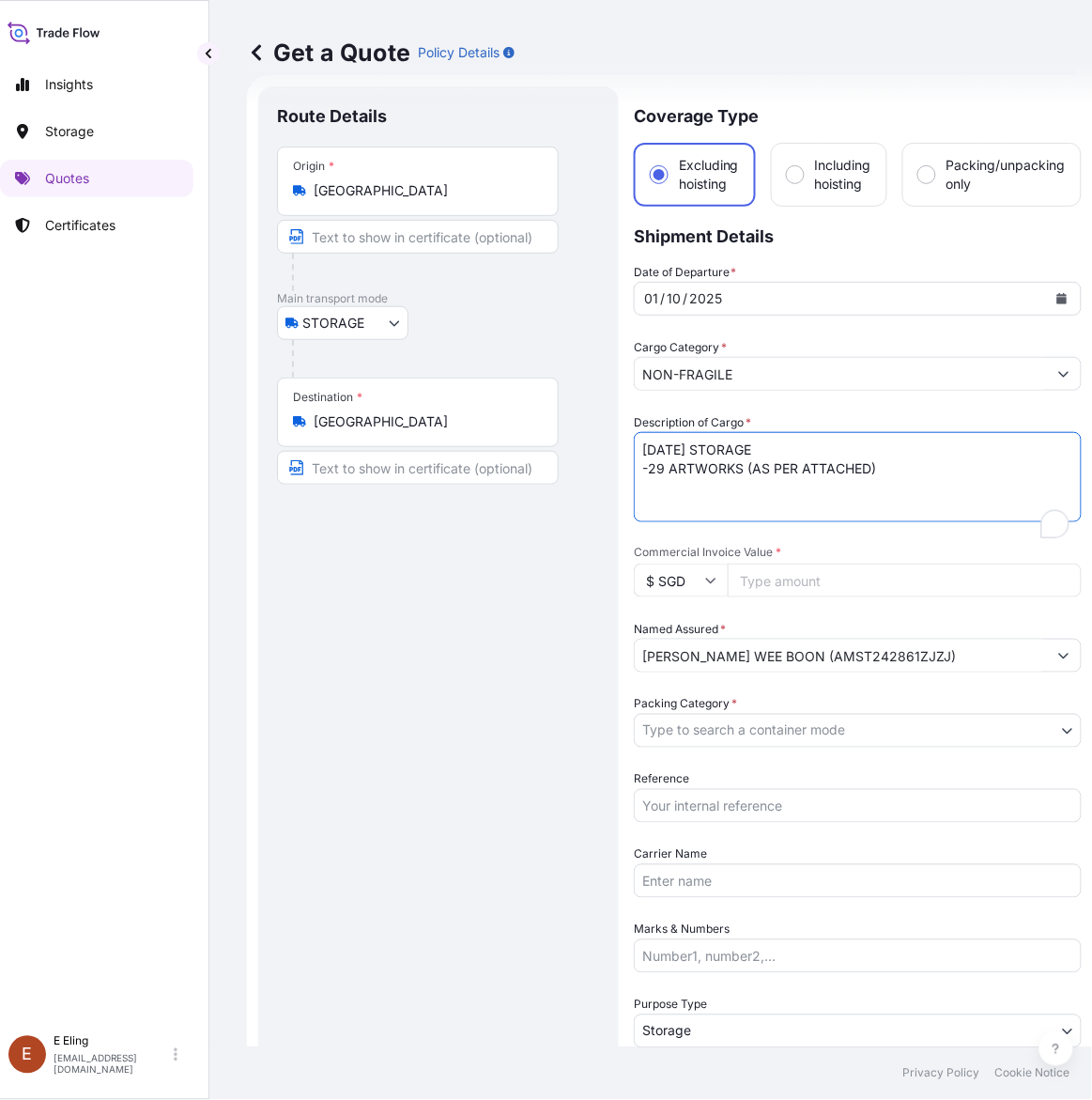
drag, startPoint x: 666, startPoint y: 444, endPoint x: 580, endPoint y: 444, distance: 86.0
click at [580, 444] on form "Route Details Place of loading Road / Inland Road / Inland Origin * Singapore M…" at bounding box center [669, 745] width 846 height 1342
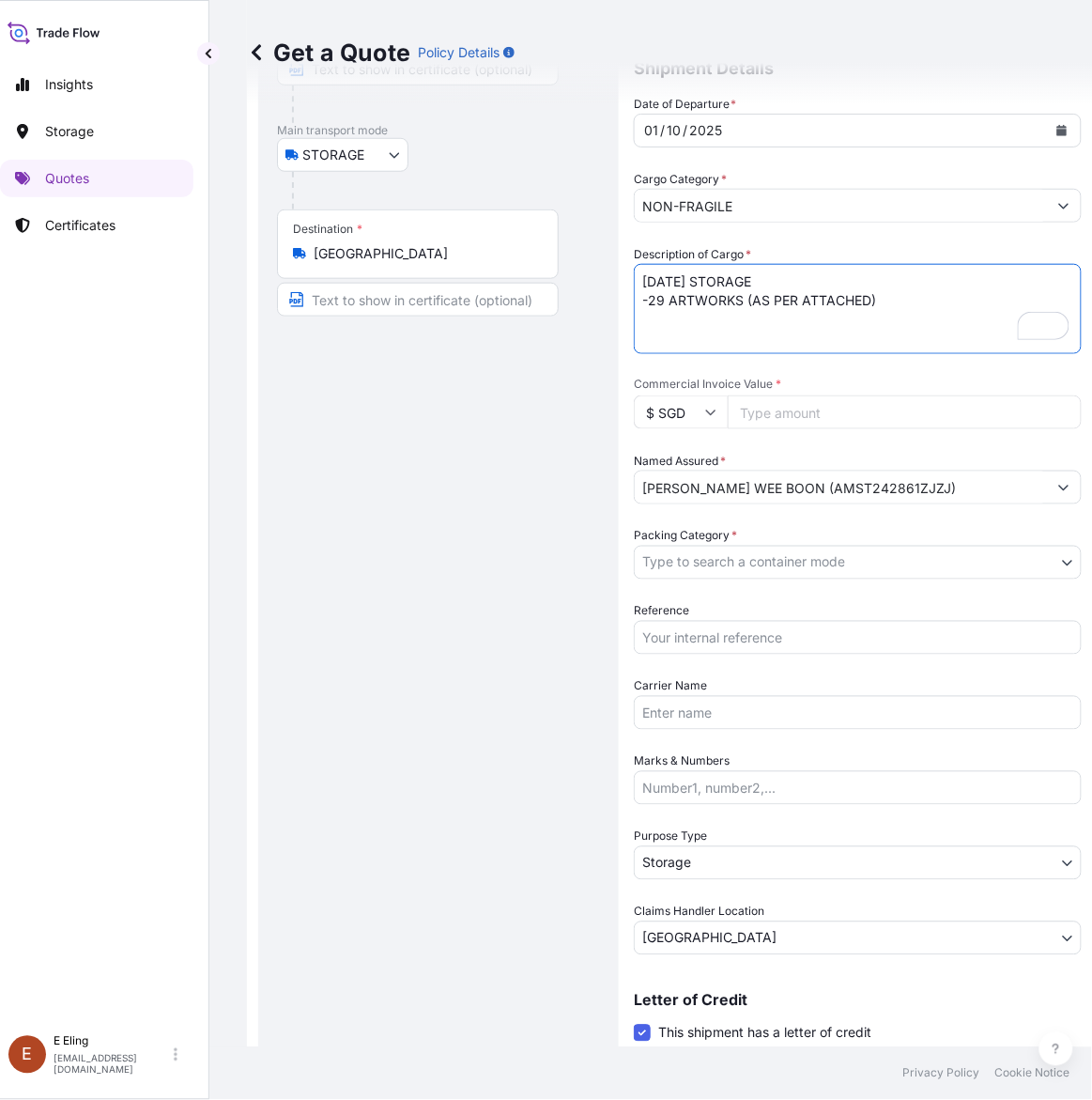
scroll to position [380, 0]
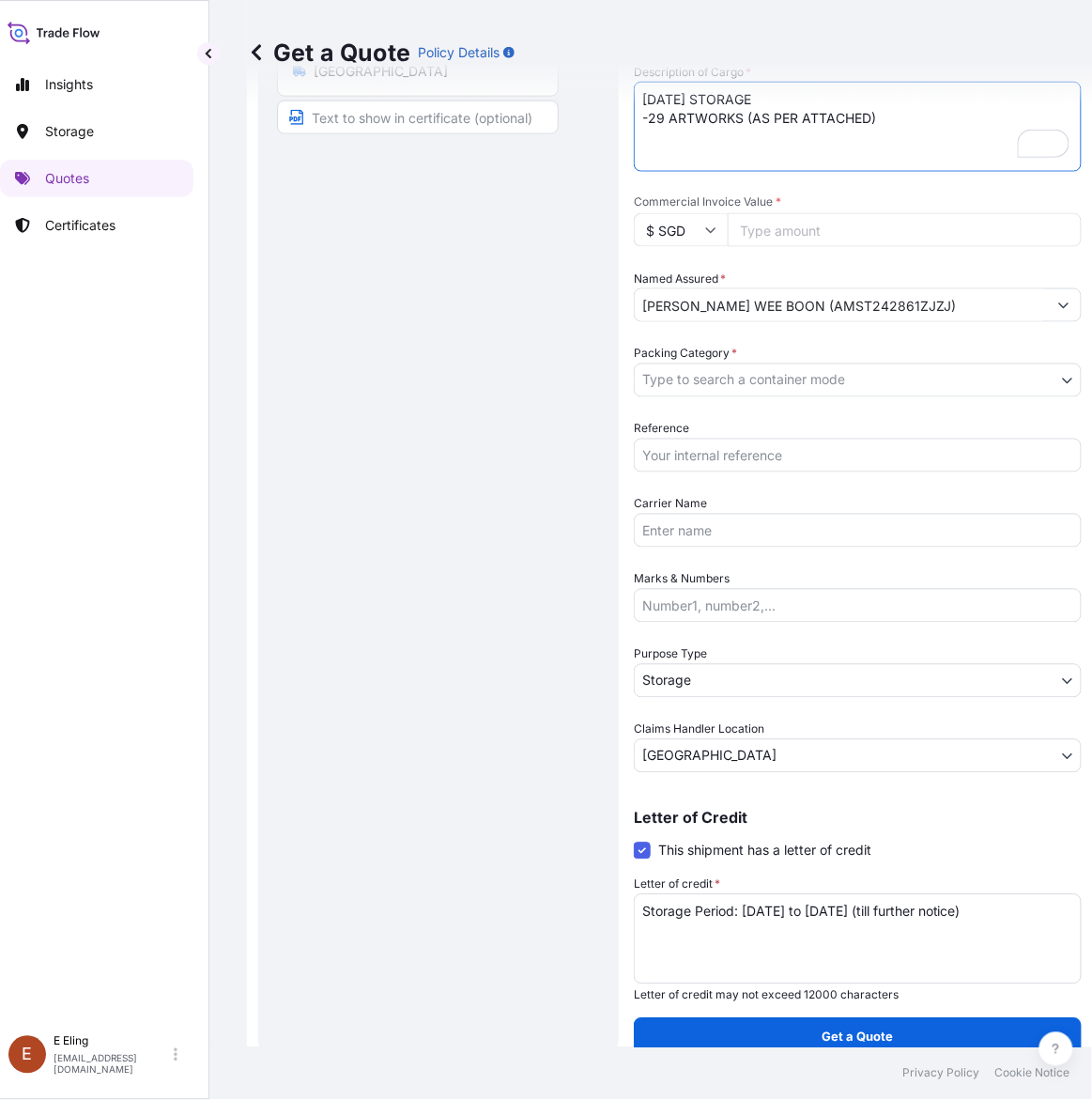
type textarea "OCT25 STORAGE -29 ARTWORKS (AS PER ATTACHED)"
click at [752, 926] on textarea "Storage Period: 01 Sep 2025 to 30 Sep 2025 (till further notice)" at bounding box center [858, 940] width 448 height 90
click at [803, 907] on textarea "Storage Period: 01 Sep 2025 to 30 Sep 2025 (till further notice)" at bounding box center [858, 940] width 448 height 90
click at [810, 912] on textarea "Storage Period: 01 Sep 2025 to 30 Sep 2025 (till further notice)" at bounding box center [858, 940] width 448 height 90
click at [537, 510] on div "Route Details Place of loading Road / Inland Road / Inland Origin * Singapore M…" at bounding box center [438, 396] width 323 height 1282
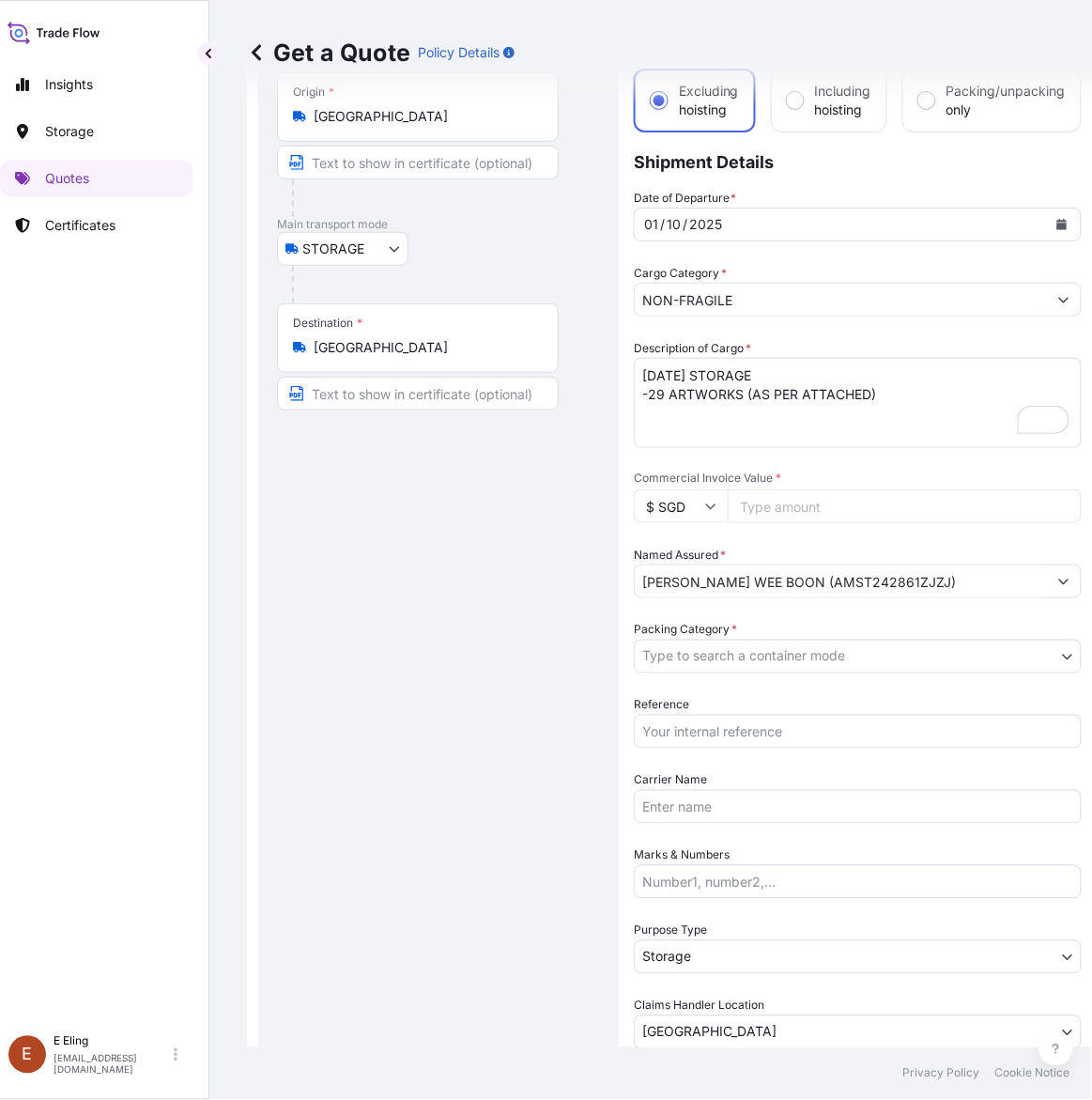
scroll to position [0, 0]
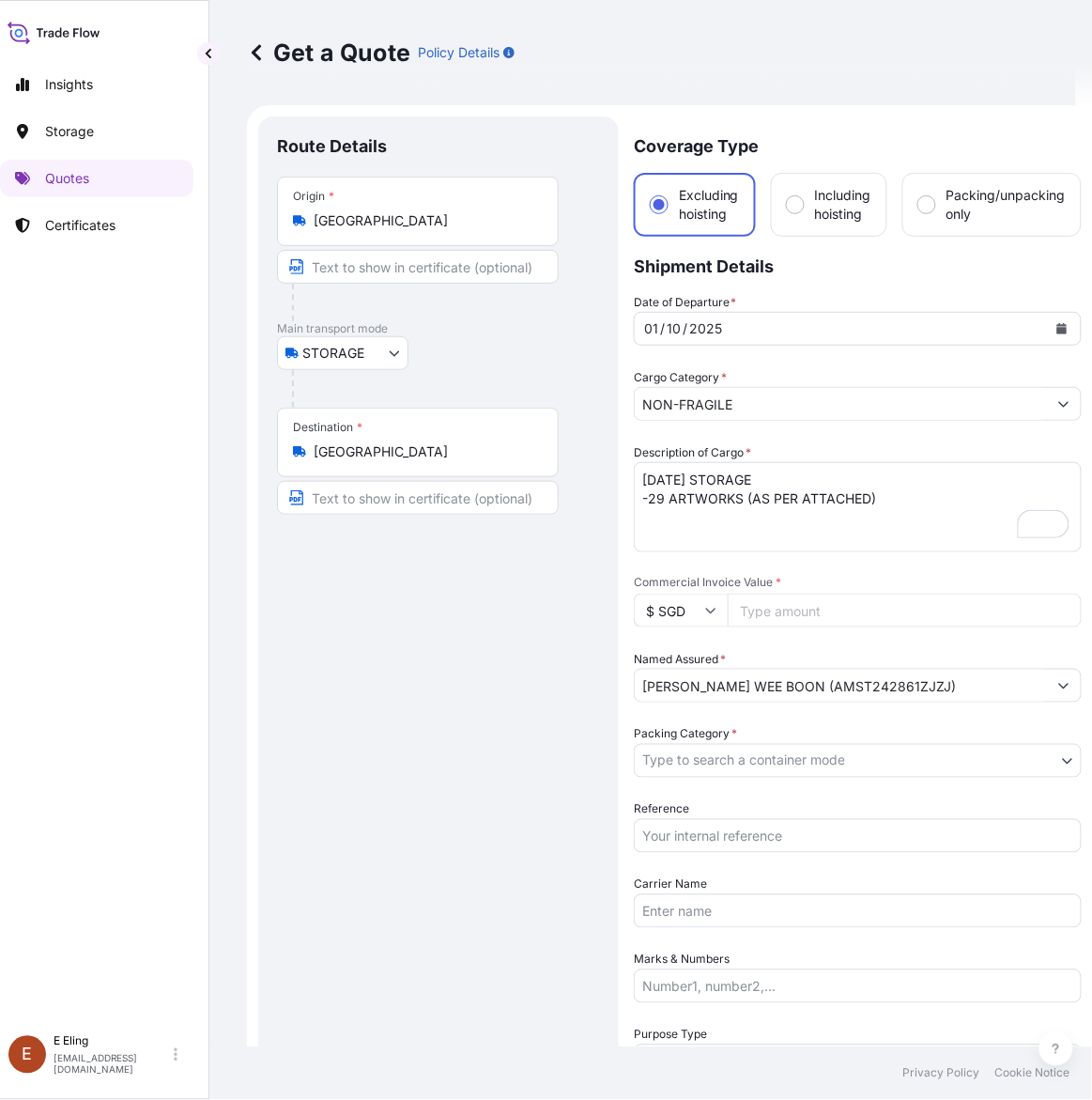
click at [830, 607] on input "Commercial Invoice Value *" at bounding box center [904, 610] width 354 height 33
paste input "980000.00"
type input "980000.00"
click at [738, 833] on input "Reference" at bounding box center [858, 836] width 448 height 33
click at [697, 842] on input "Reference" at bounding box center [858, 836] width 448 height 33
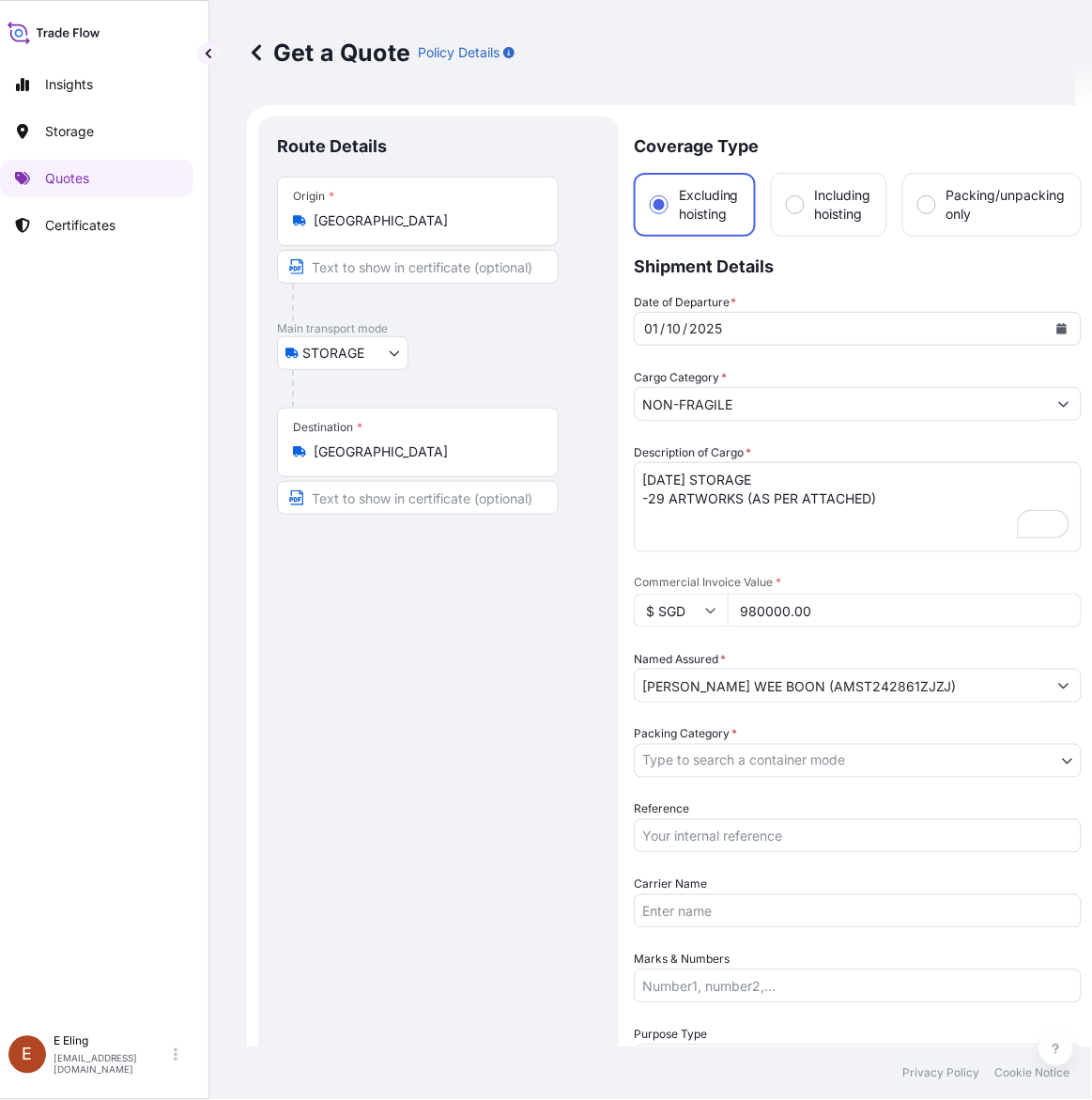
paste input "AMST242861ZJZJ"
type input "AMST242861ZJZJ"
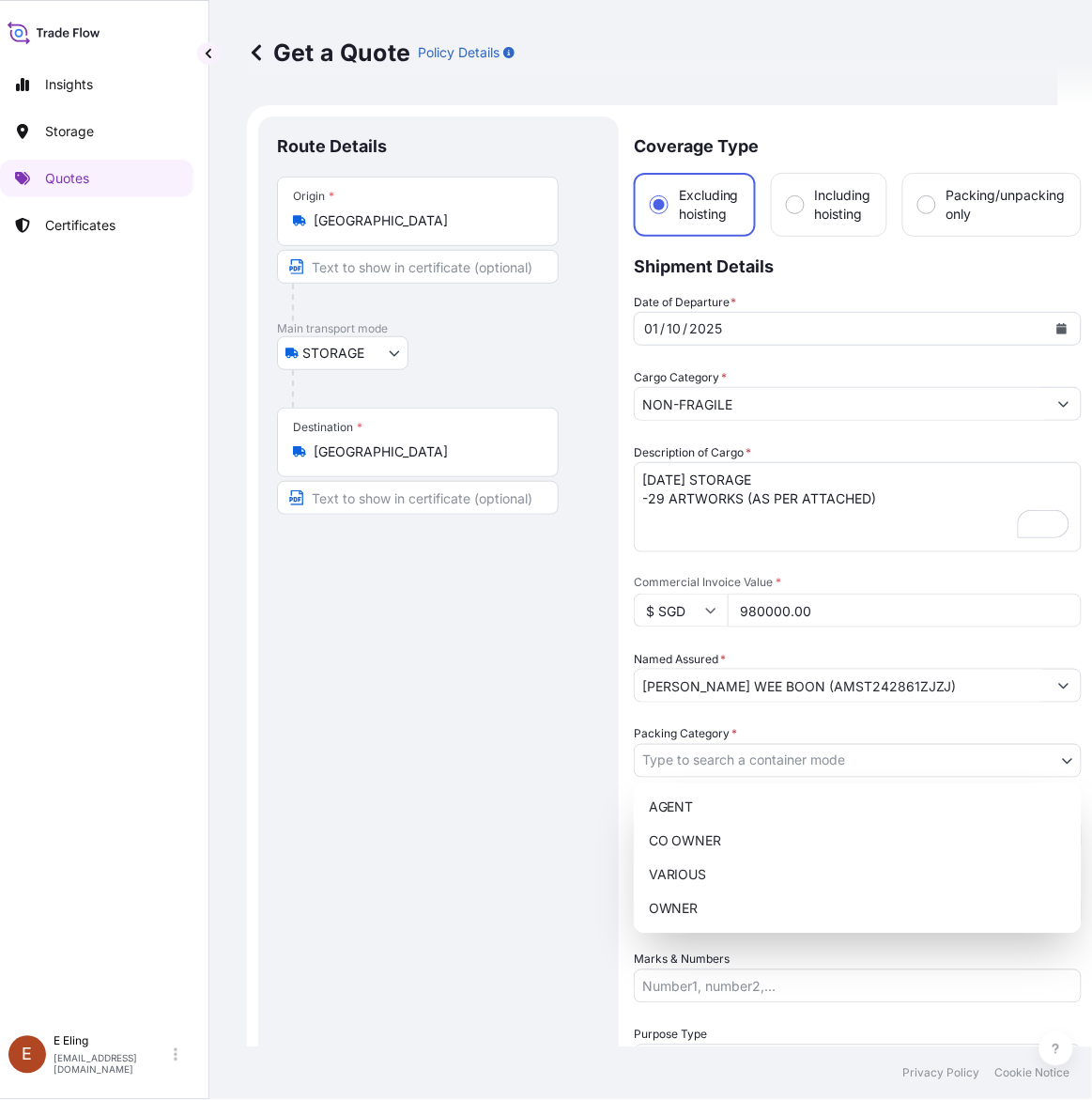
click at [710, 762] on body "Insights Storage Quotes Certificates E E Eling eeling@helutrans.com Get a Quote…" at bounding box center [521, 550] width 1074 height 1100
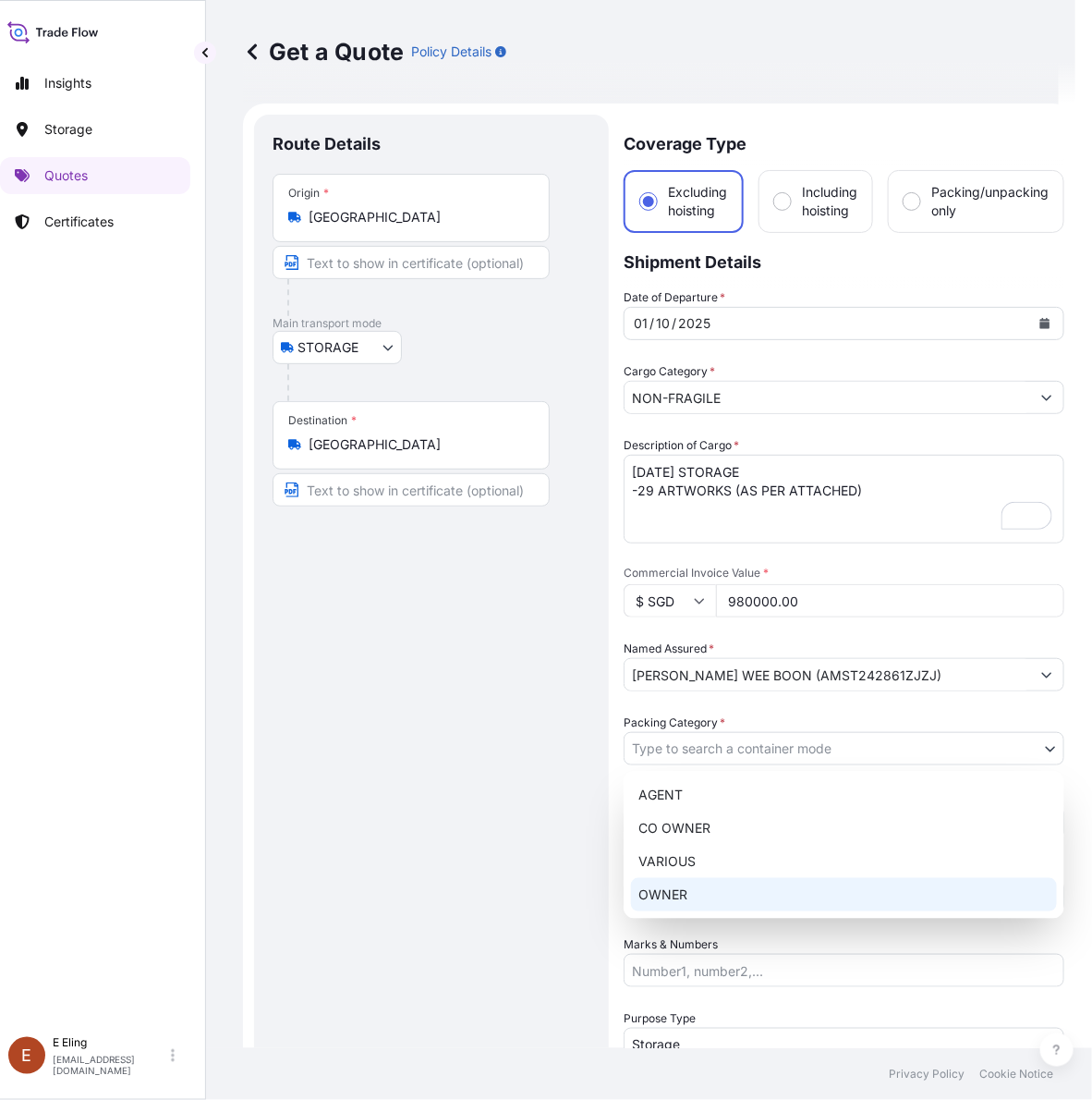
click at [686, 894] on div "OWNER" at bounding box center [844, 895] width 426 height 33
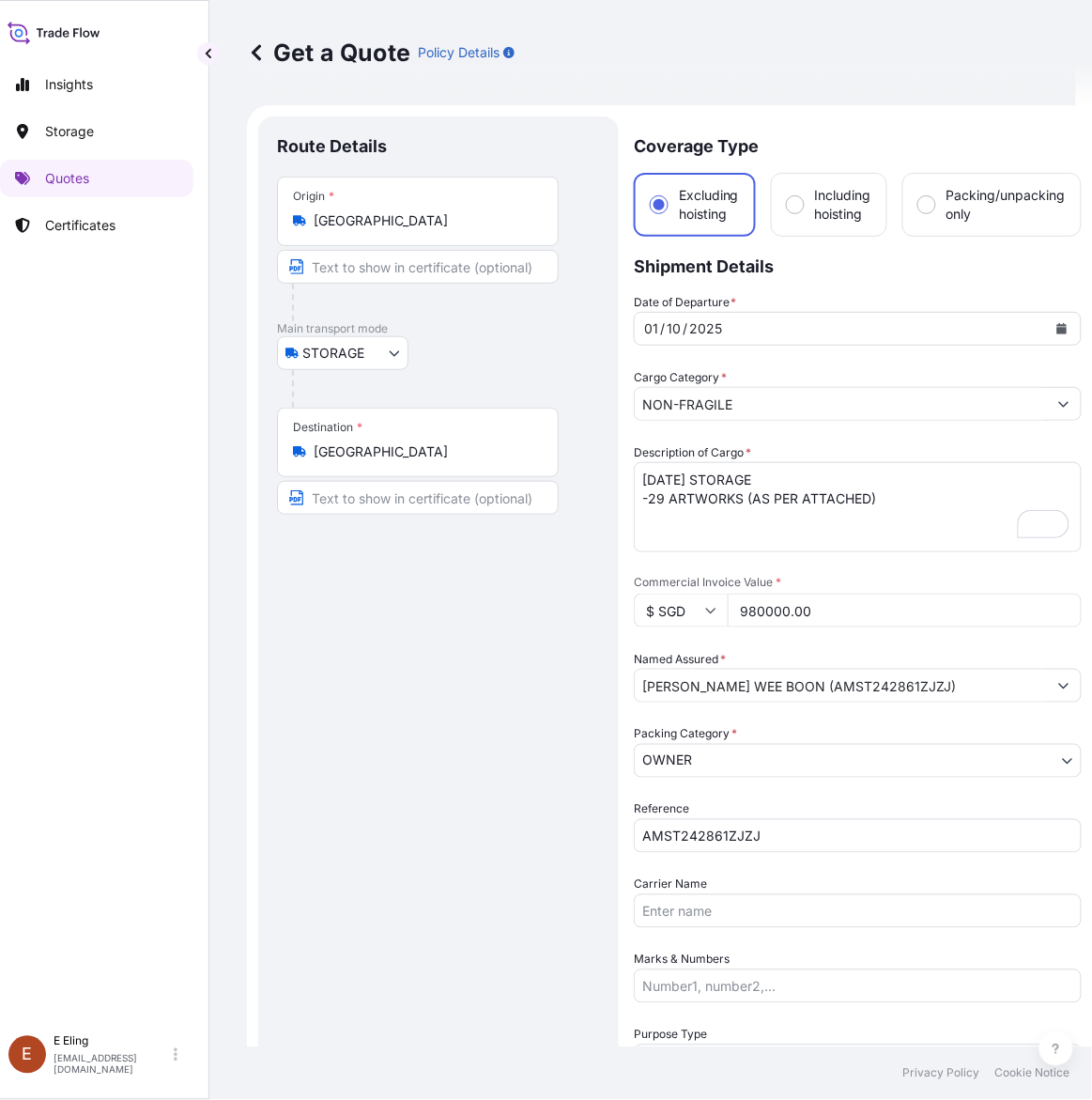
scroll to position [352, 0]
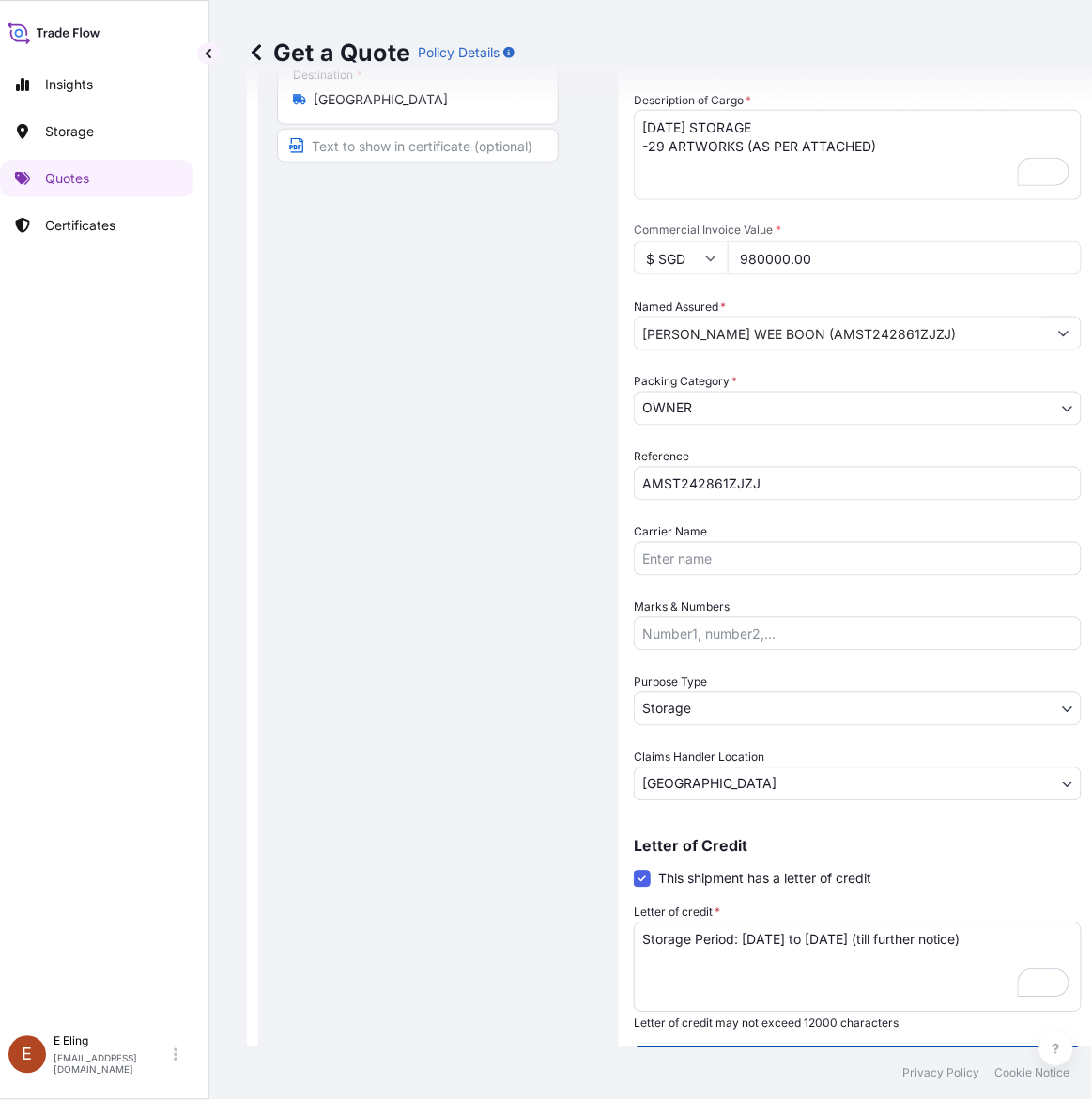
click at [818, 1054] on button "Get a Quote" at bounding box center [858, 1065] width 448 height 37
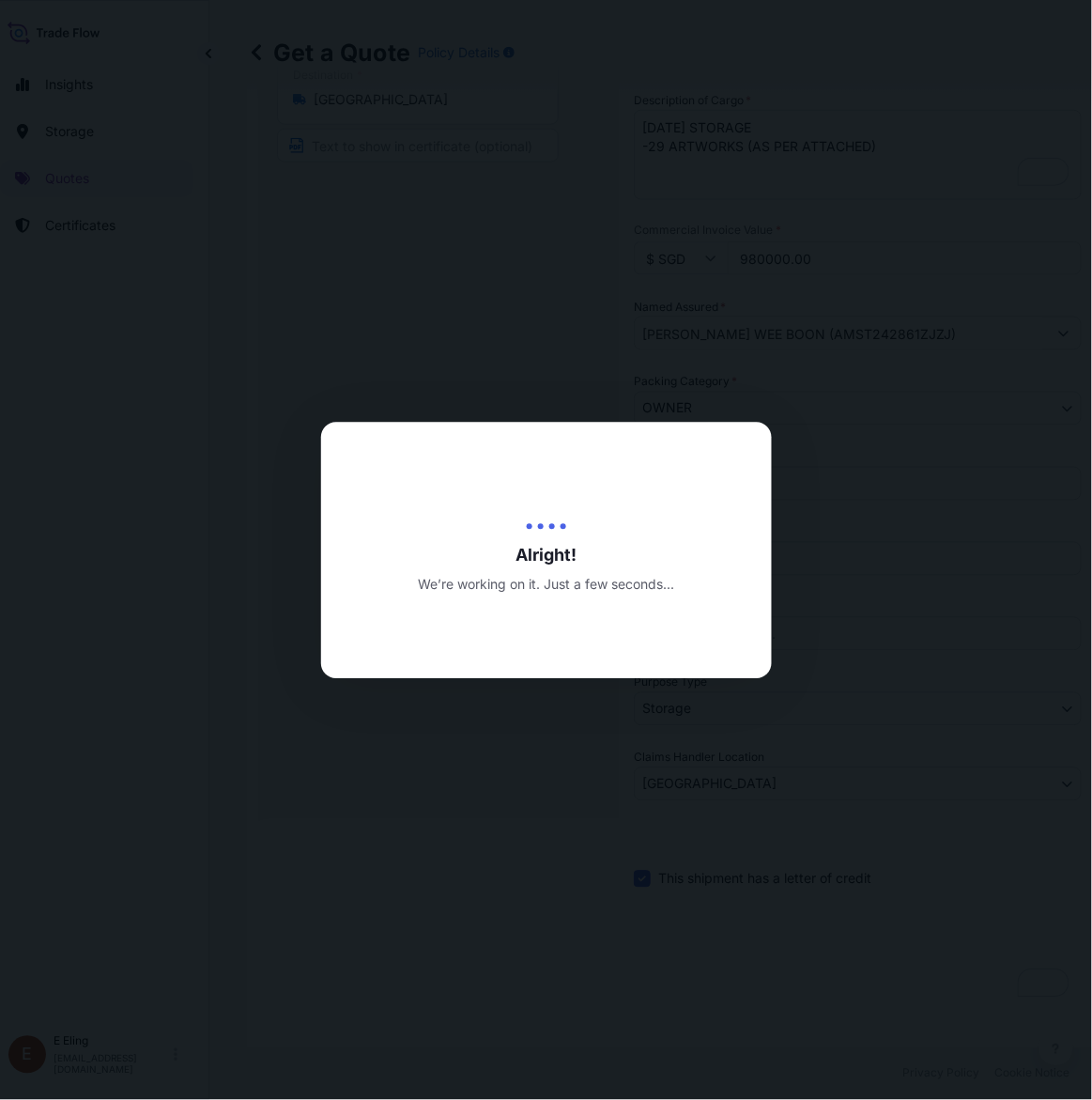
type input "13/10/2025"
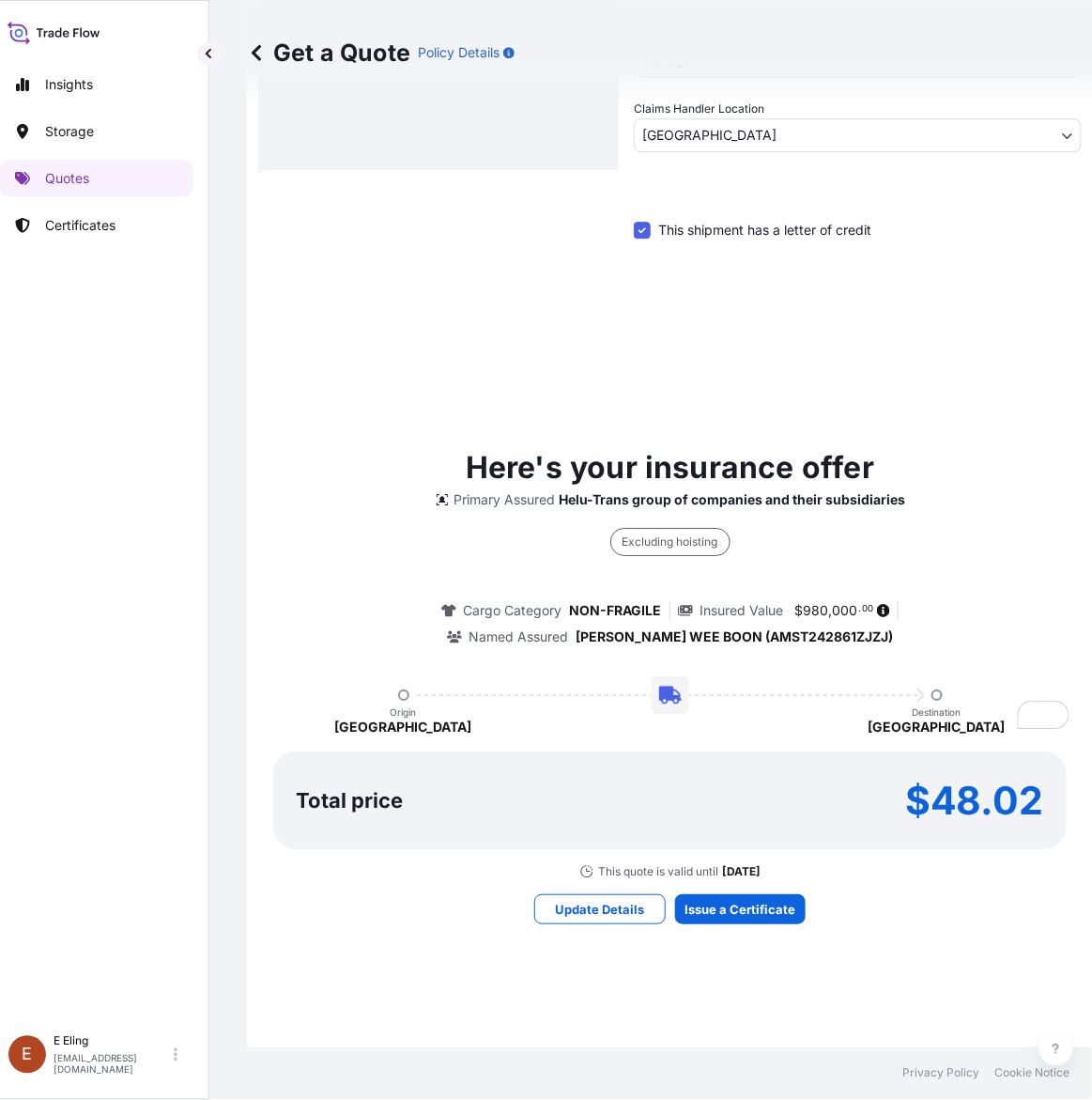
scroll to position [1083, 0]
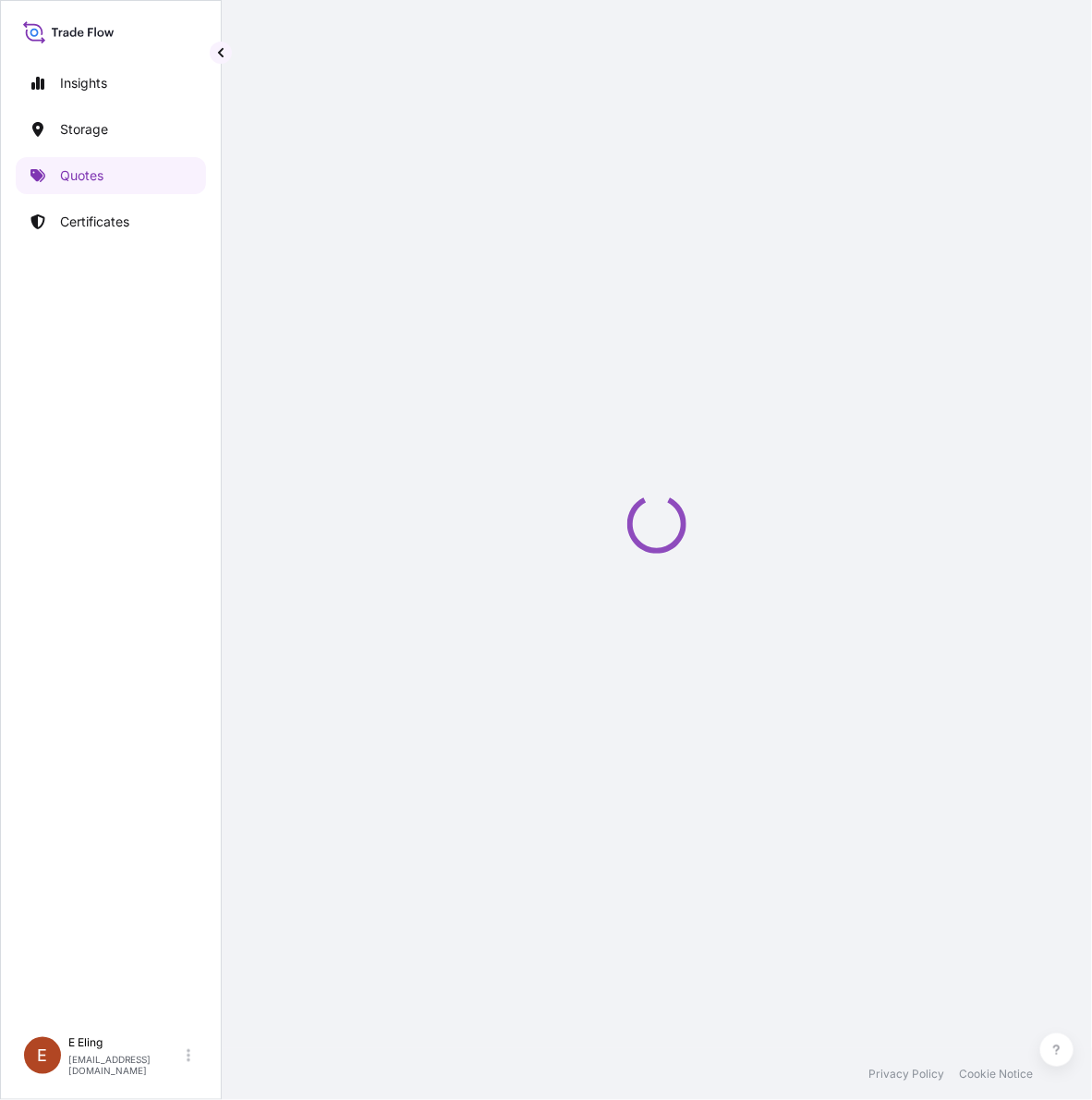
select select "STORAGE"
select select "Transit"
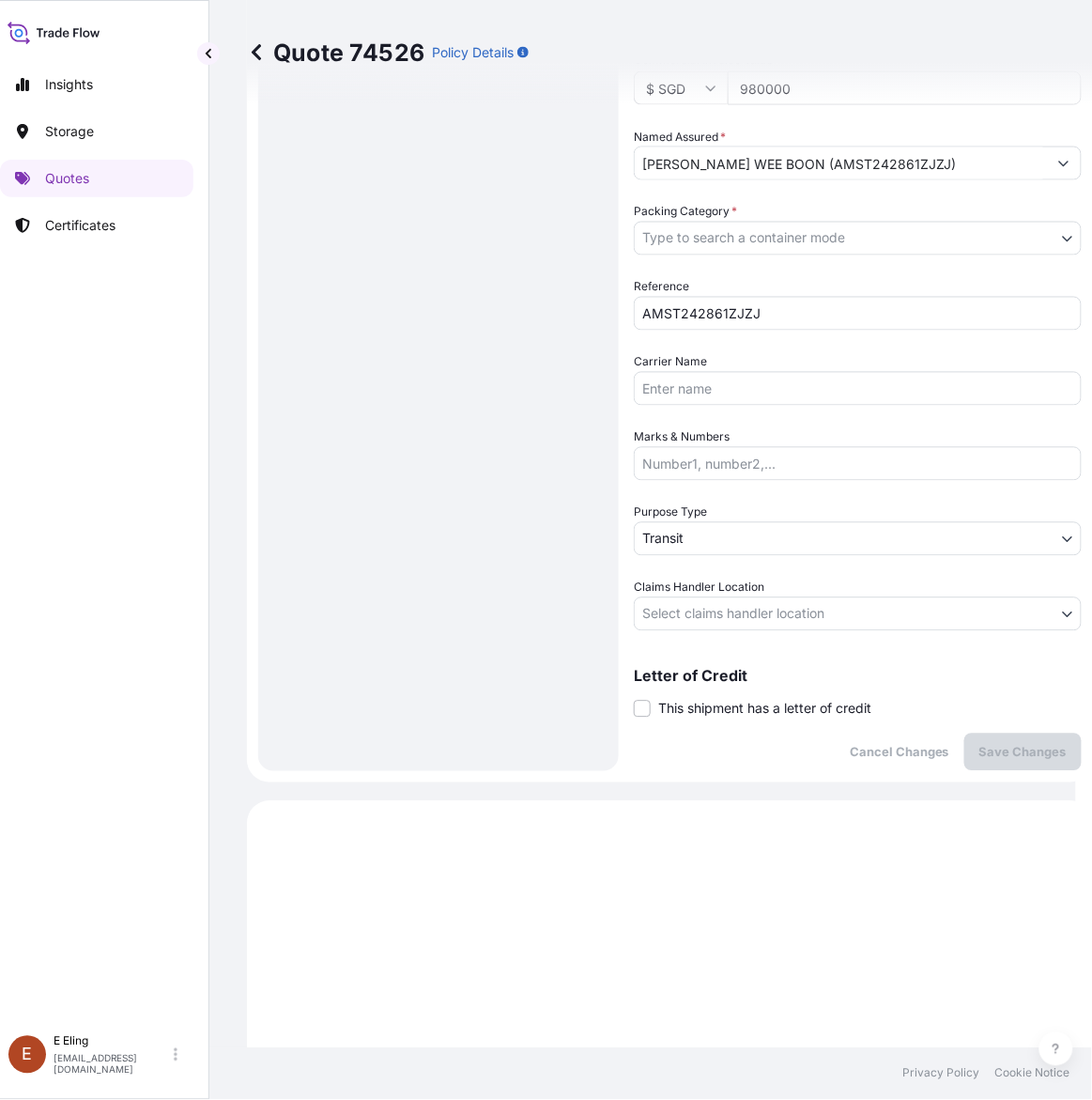
click at [686, 706] on span "This shipment has a letter of credit" at bounding box center [765, 709] width 213 height 19
click at [634, 699] on input "This shipment has a letter of credit" at bounding box center [634, 699] width 0 height 0
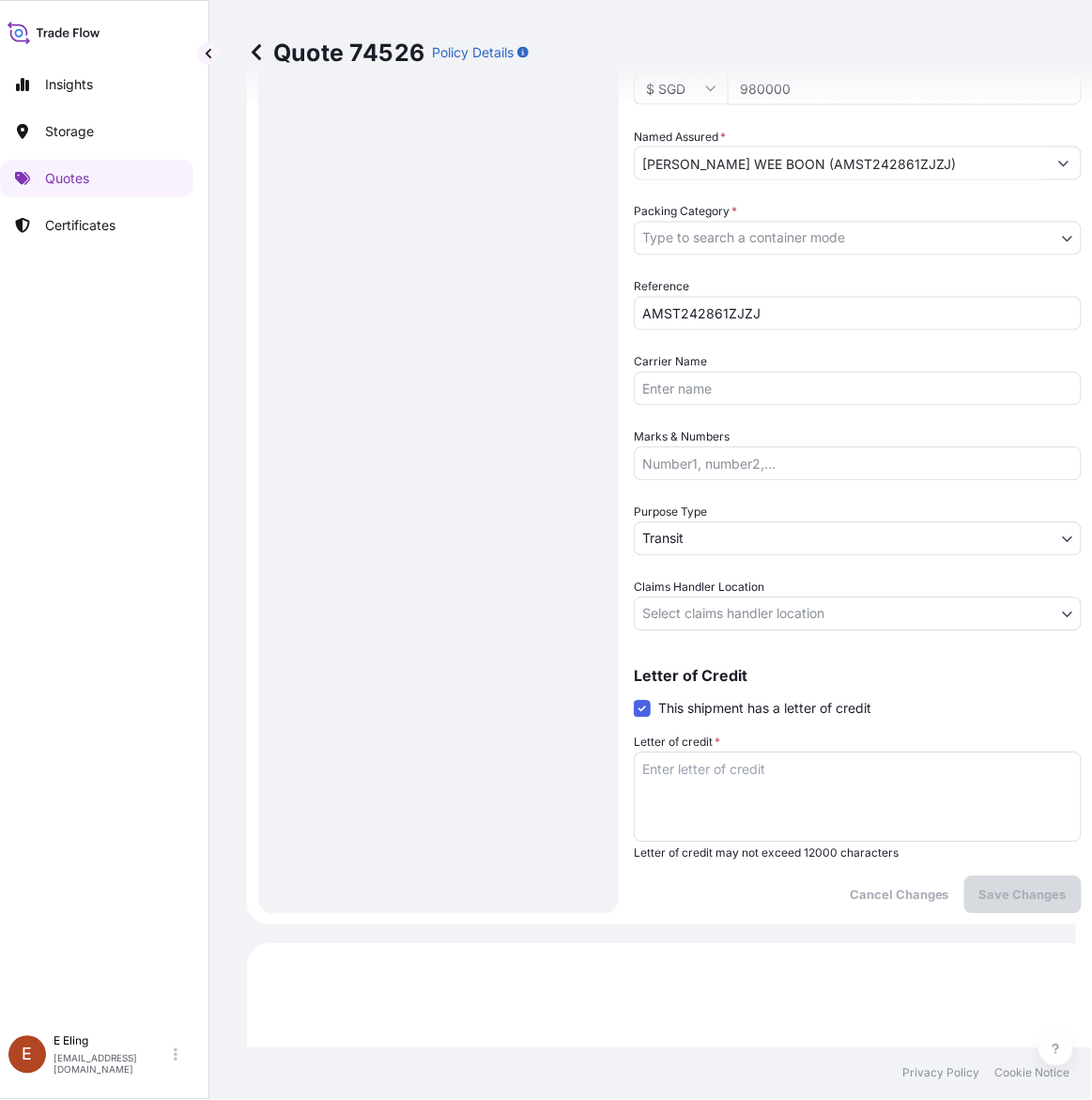
click at [687, 748] on label "Letter of credit *" at bounding box center [677, 742] width 86 height 19
click at [687, 752] on textarea "Letter of credit *" at bounding box center [858, 797] width 448 height 90
paste textarea "Storage Period: 01 Oct 2025 to 31 Oct 2025 (till further notice)"
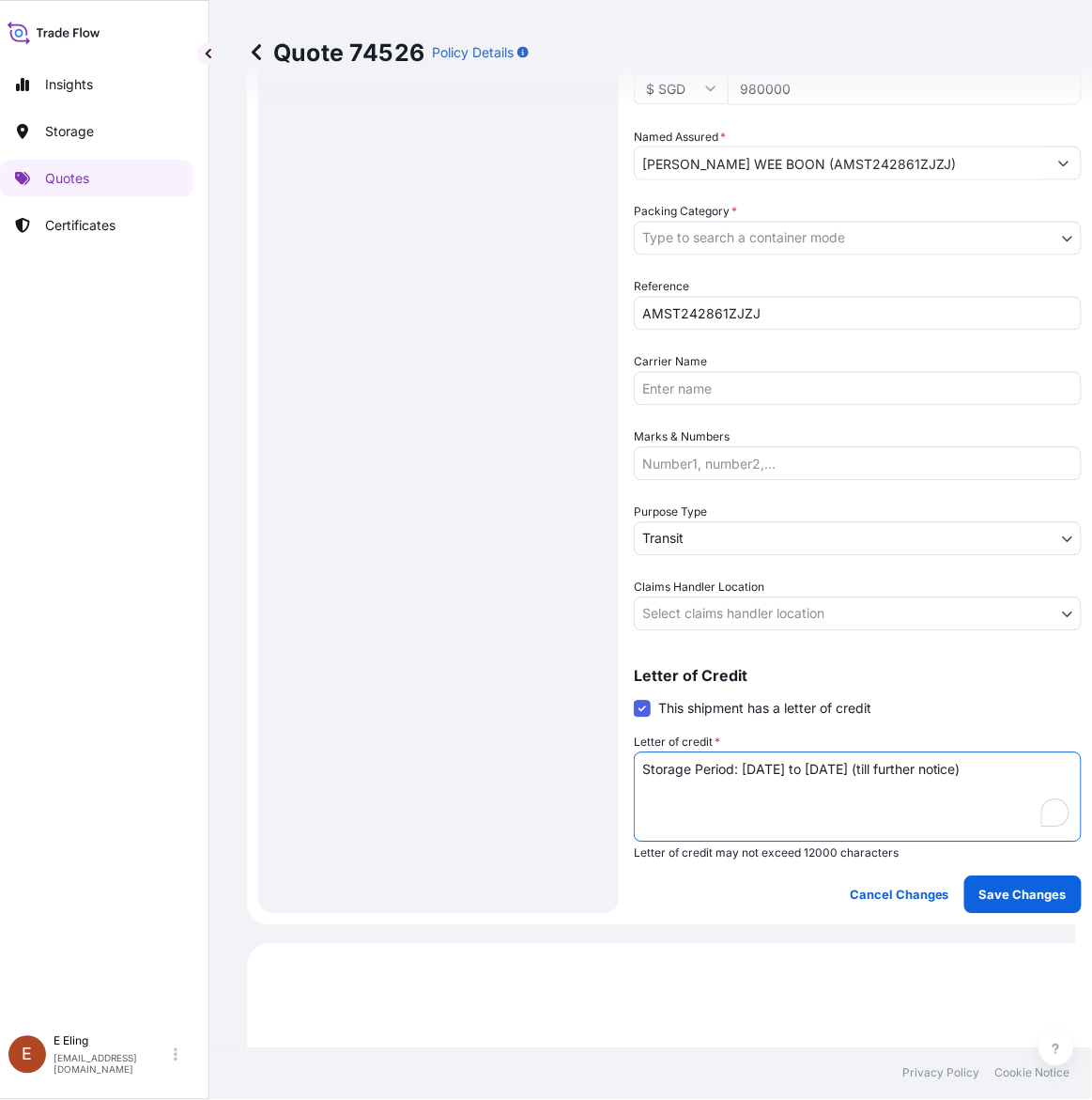
type textarea "Storage Period: 01 Oct 2025 to 31 Oct 2025 (till further notice)"
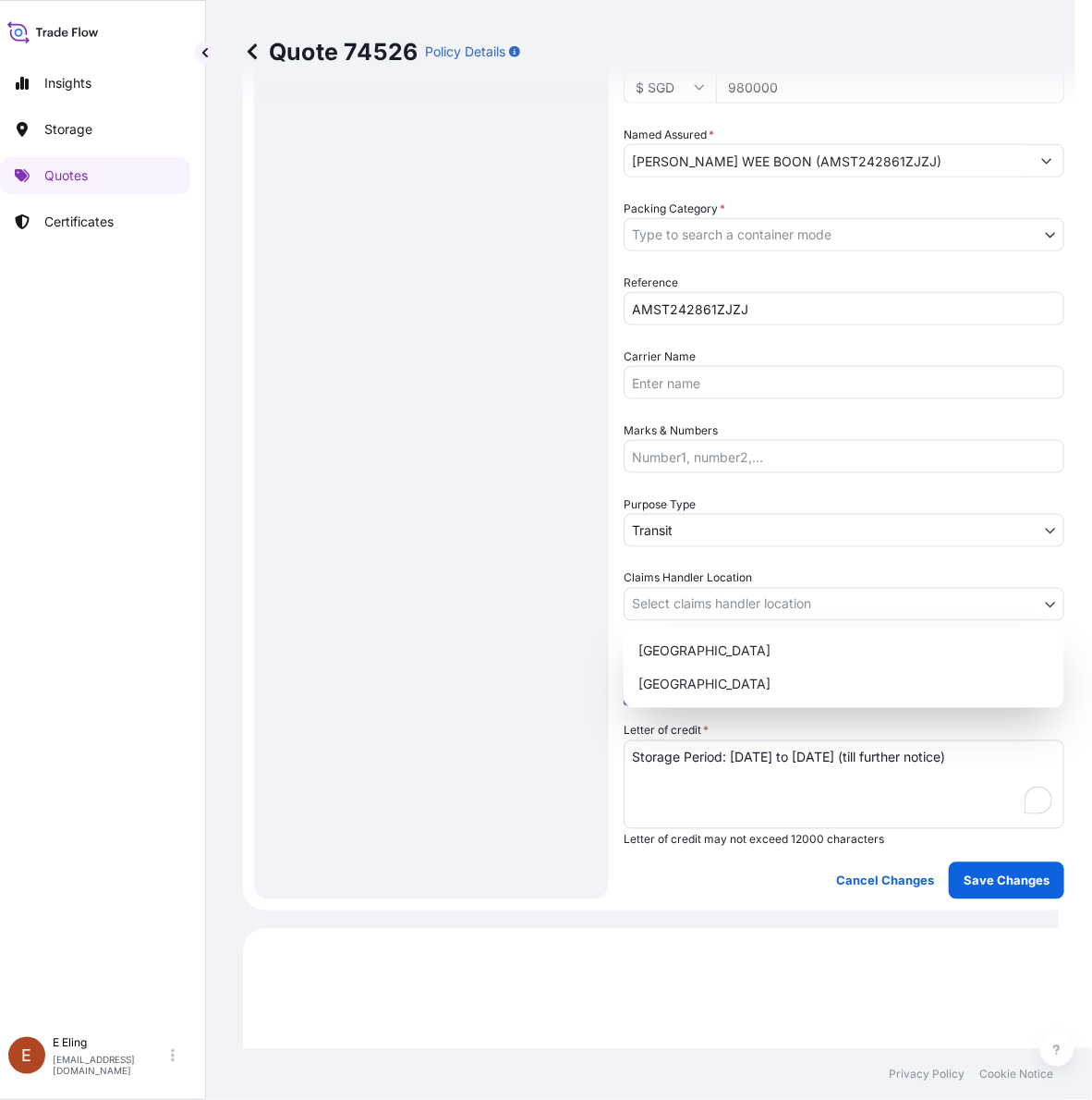
click at [725, 603] on body "Insights Storage Quotes Certificates E E Eling eeling@helutrans.com Quote 74526…" at bounding box center [521, 550] width 1075 height 1100
click at [702, 699] on div "[GEOGRAPHIC_DATA]" at bounding box center [844, 684] width 426 height 33
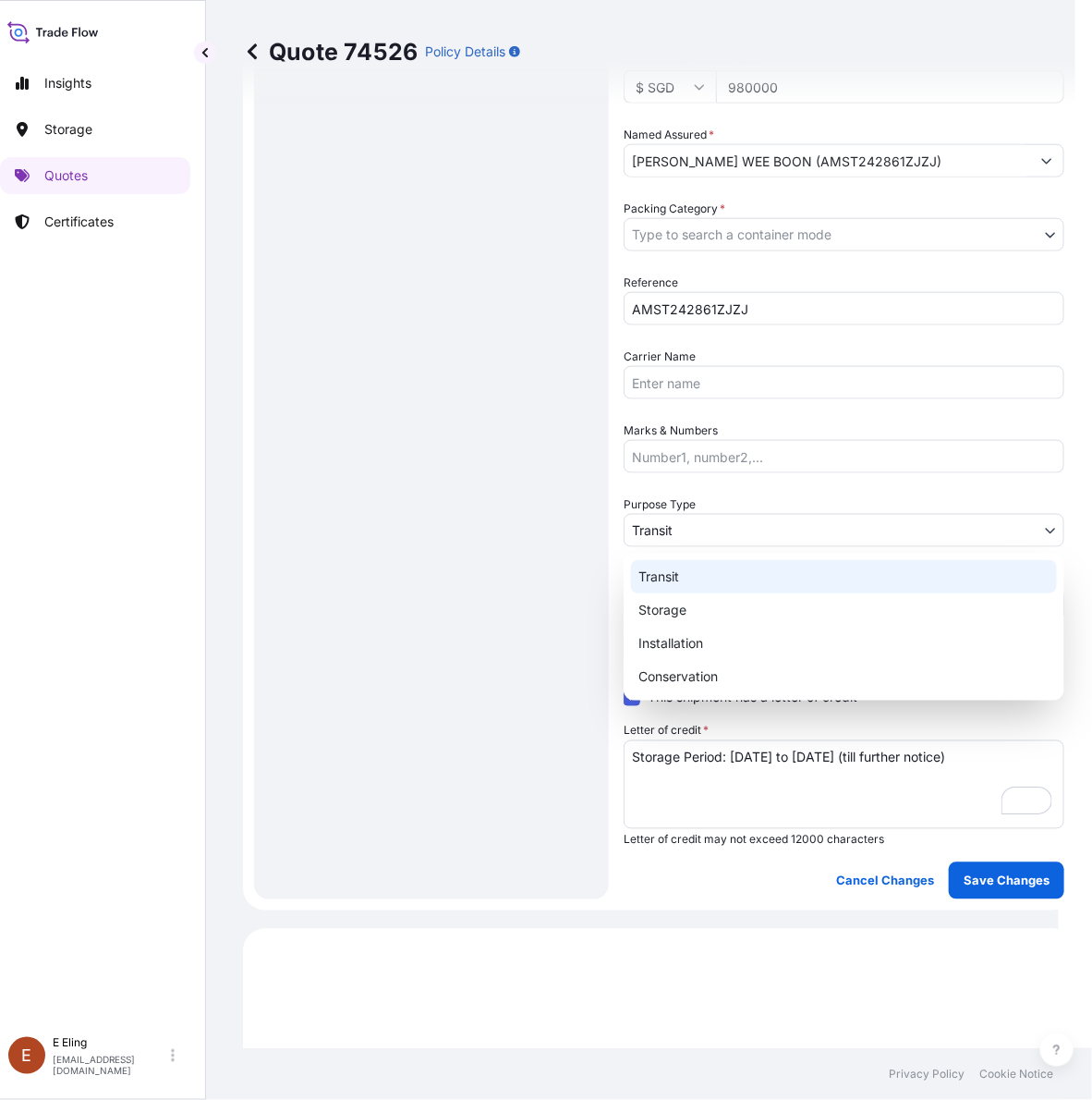
click at [692, 527] on body "Insights Storage Quotes Certificates E E Eling eeling@helutrans.com Quote 74526…" at bounding box center [521, 550] width 1075 height 1100
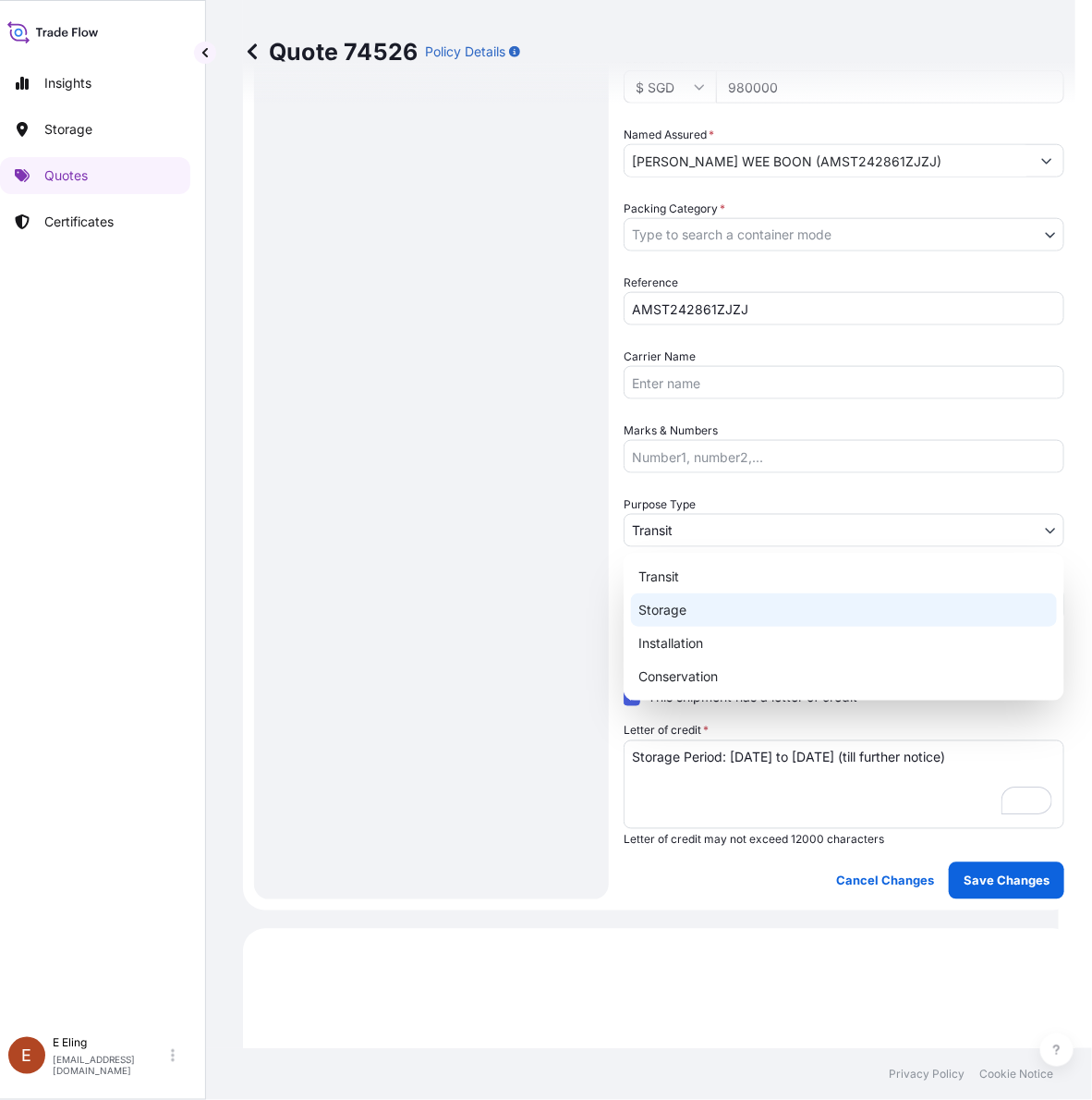
click at [675, 606] on div "Storage" at bounding box center [844, 609] width 426 height 33
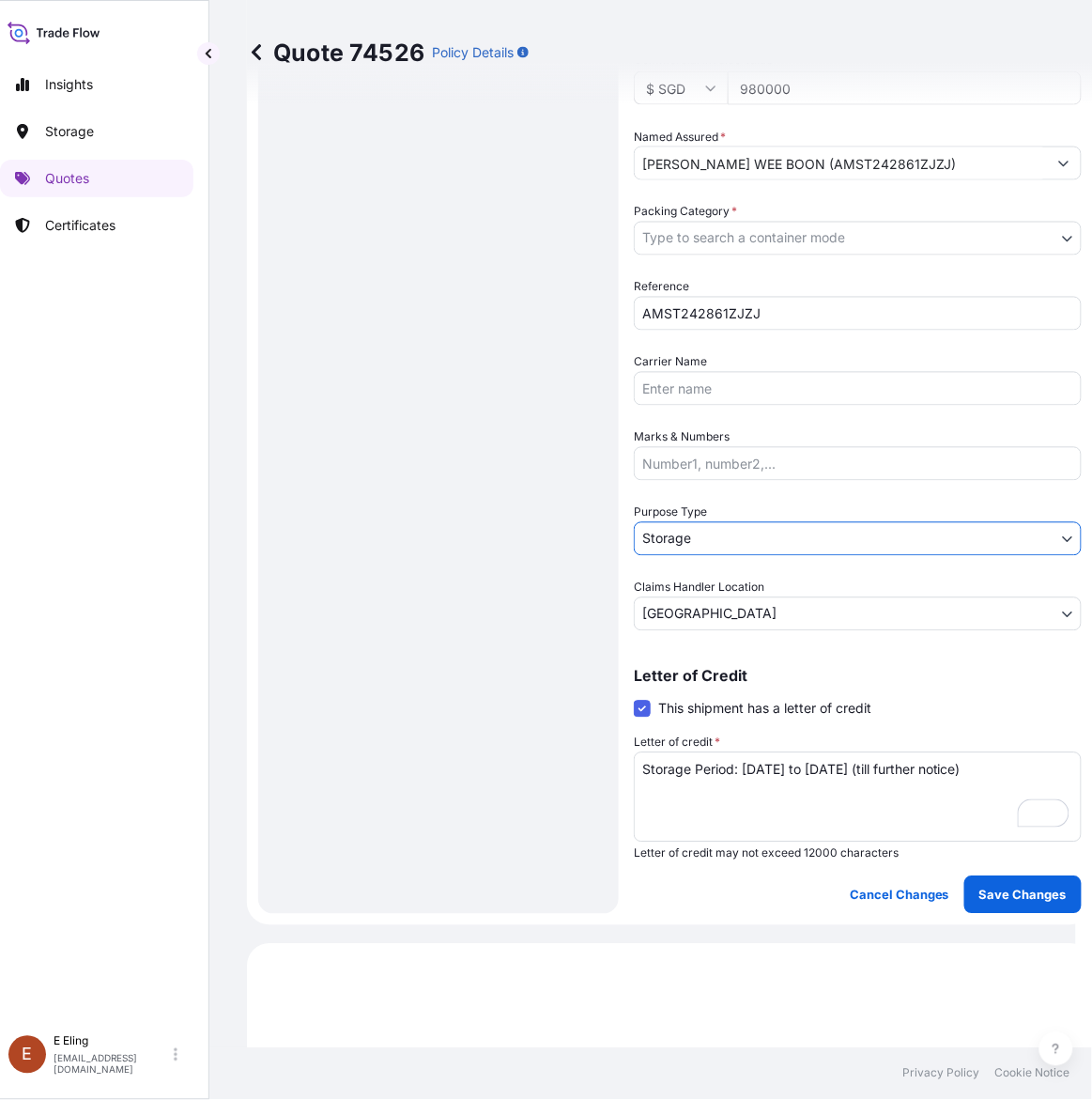
click at [747, 237] on body "Insights Storage Quotes Certificates E E Eling eeling@helutrans.com Quote 74526…" at bounding box center [530, 550] width 1092 height 1100
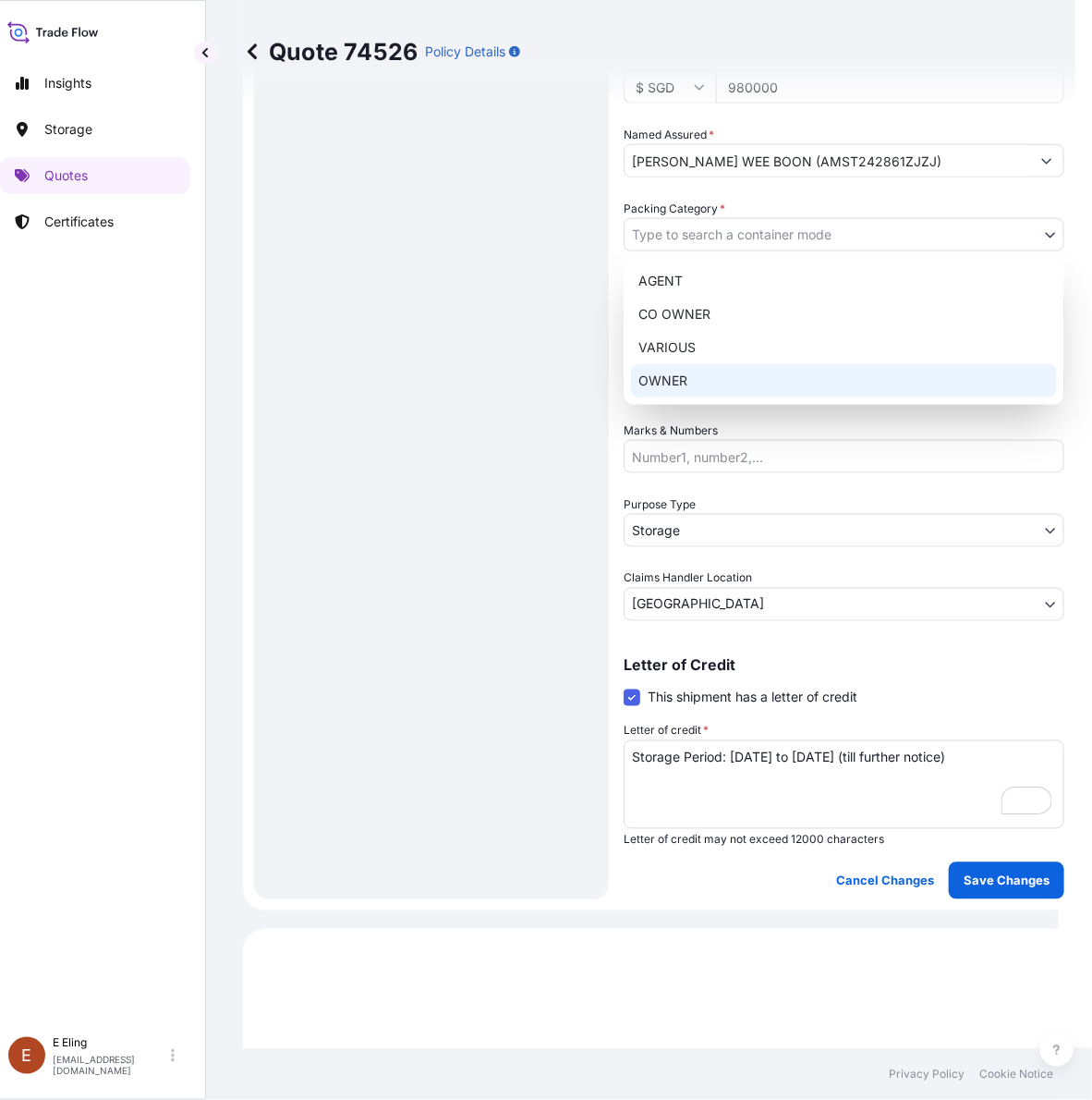
click at [680, 376] on div "OWNER" at bounding box center [844, 380] width 426 height 33
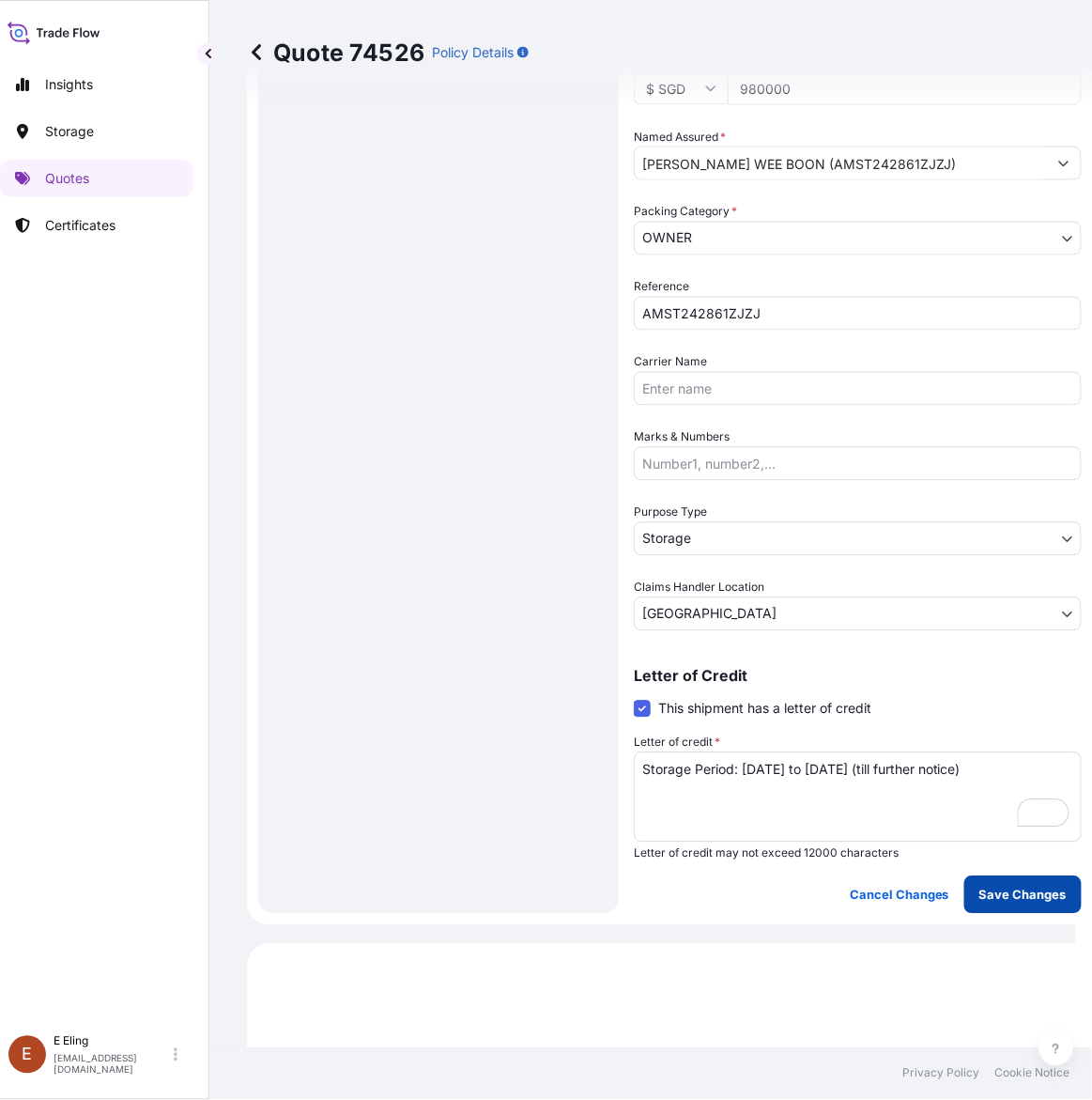
click at [1019, 896] on p "Save Changes" at bounding box center [1023, 895] width 87 height 19
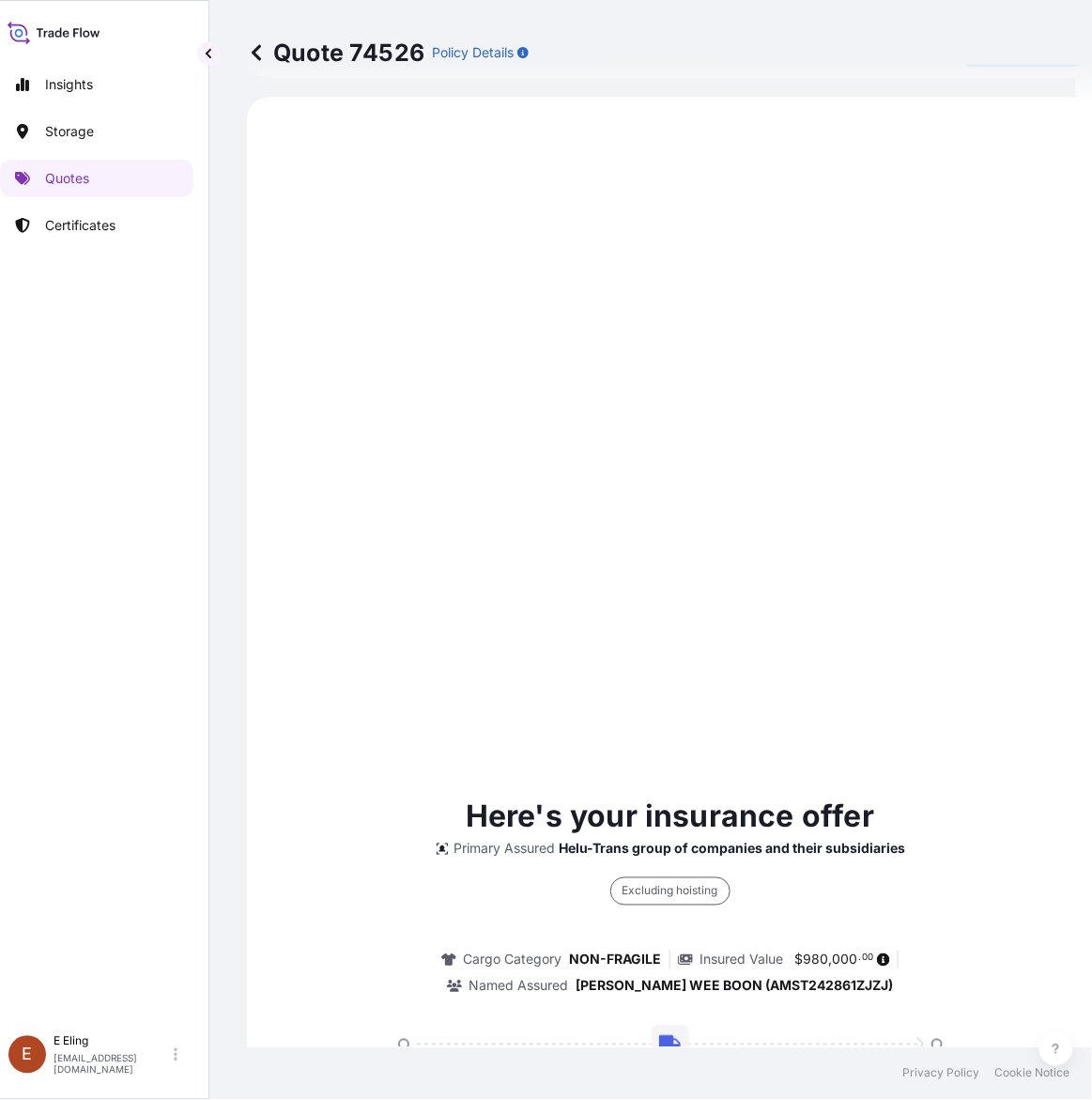
select select "STORAGE"
select select "Storage"
select select "[GEOGRAPHIC_DATA]"
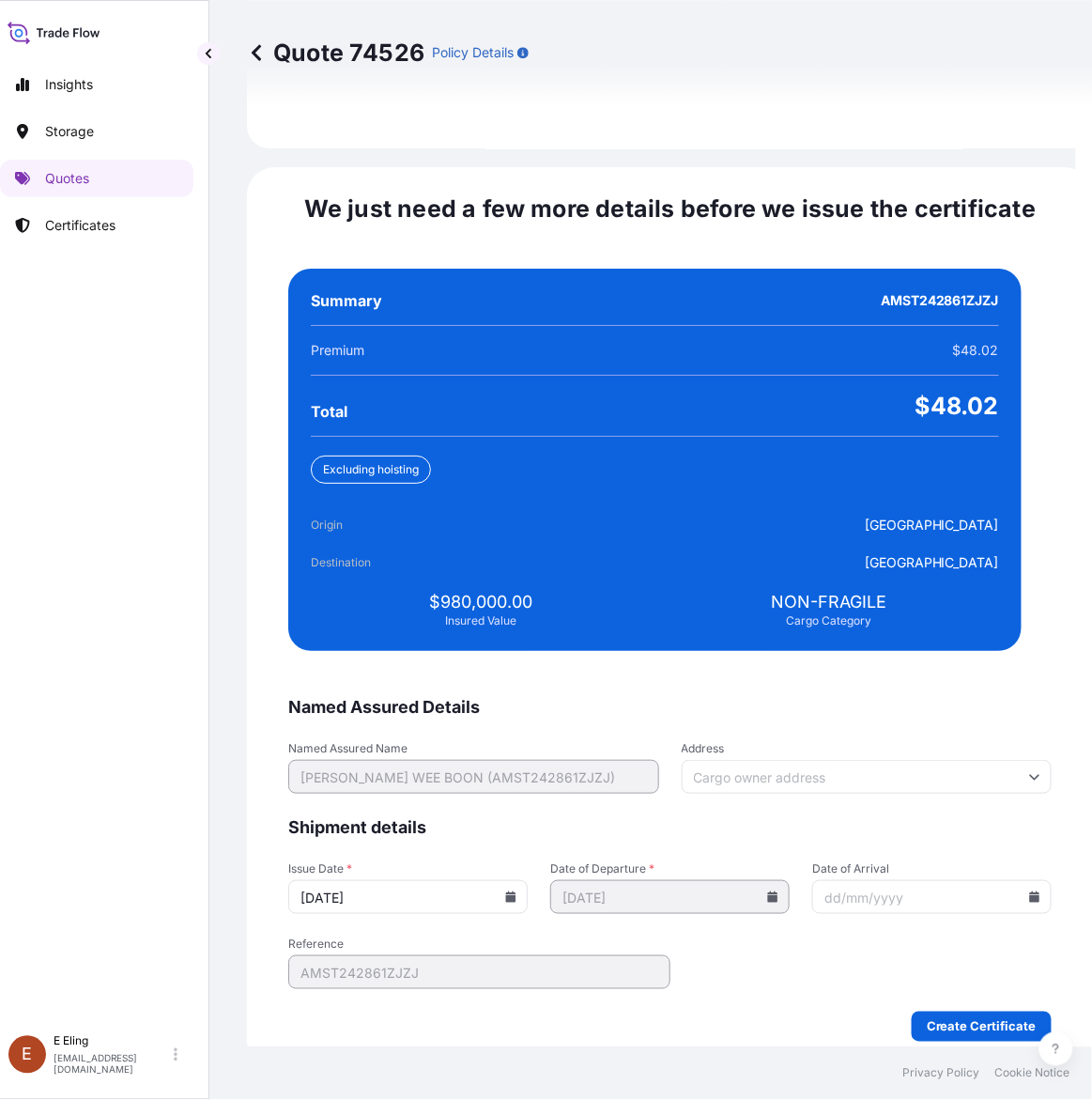
drag, startPoint x: 524, startPoint y: 876, endPoint x: 500, endPoint y: 867, distance: 25.6
click at [516, 892] on icon at bounding box center [511, 897] width 11 height 11
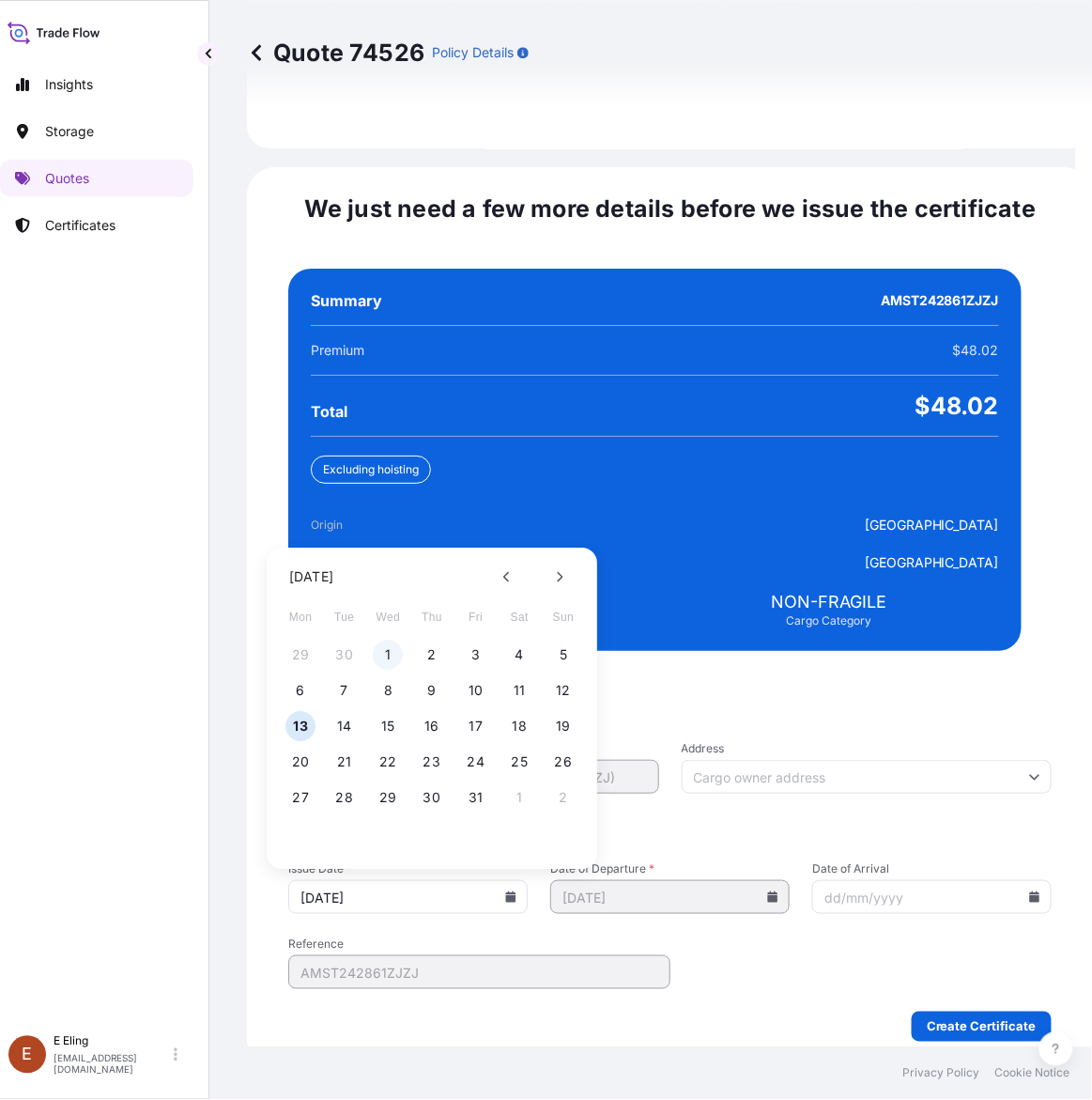
click at [388, 641] on button "1" at bounding box center [388, 656] width 30 height 30
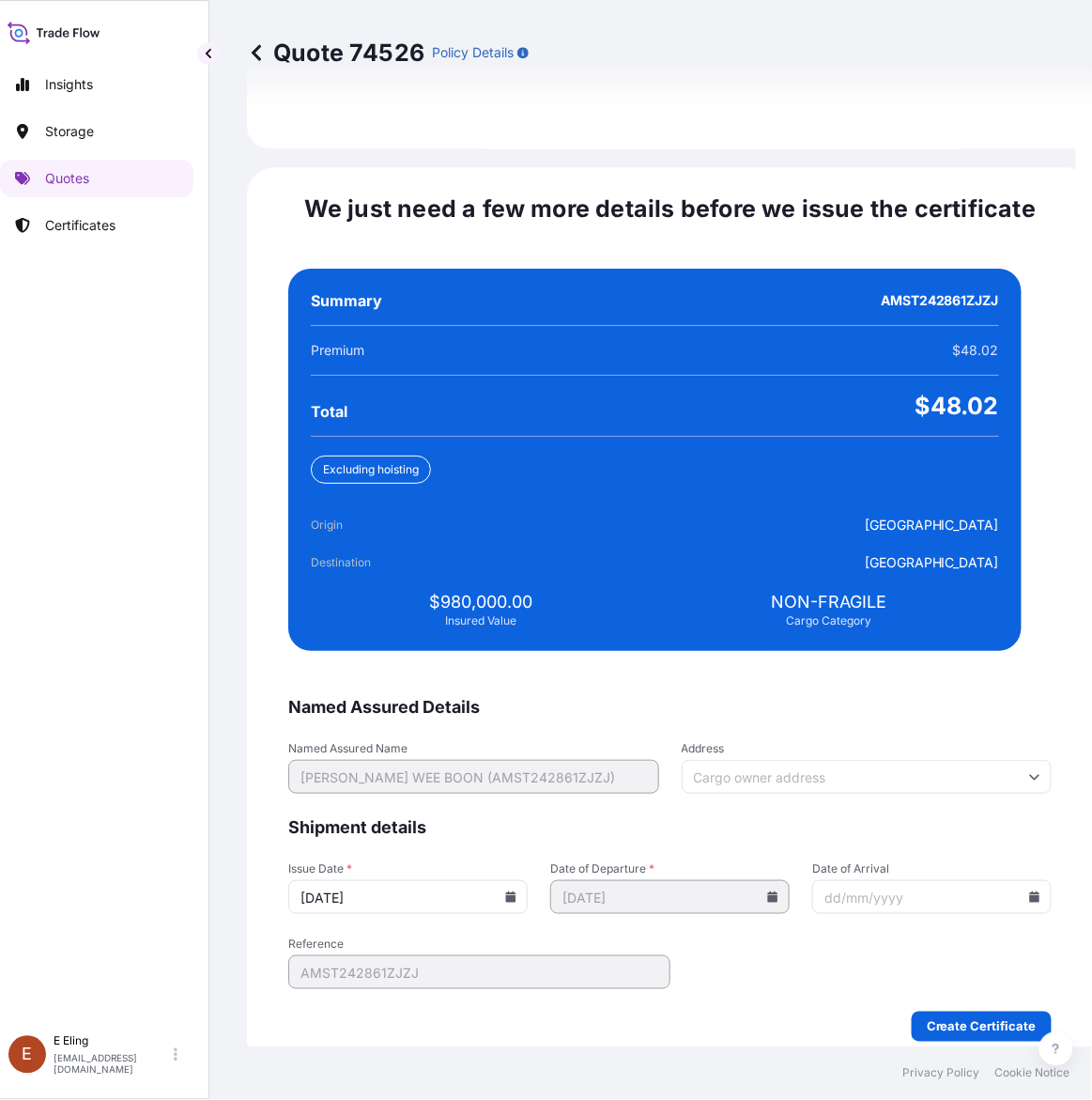
type input "[DATE]"
click at [1029, 892] on icon at bounding box center [1034, 897] width 11 height 11
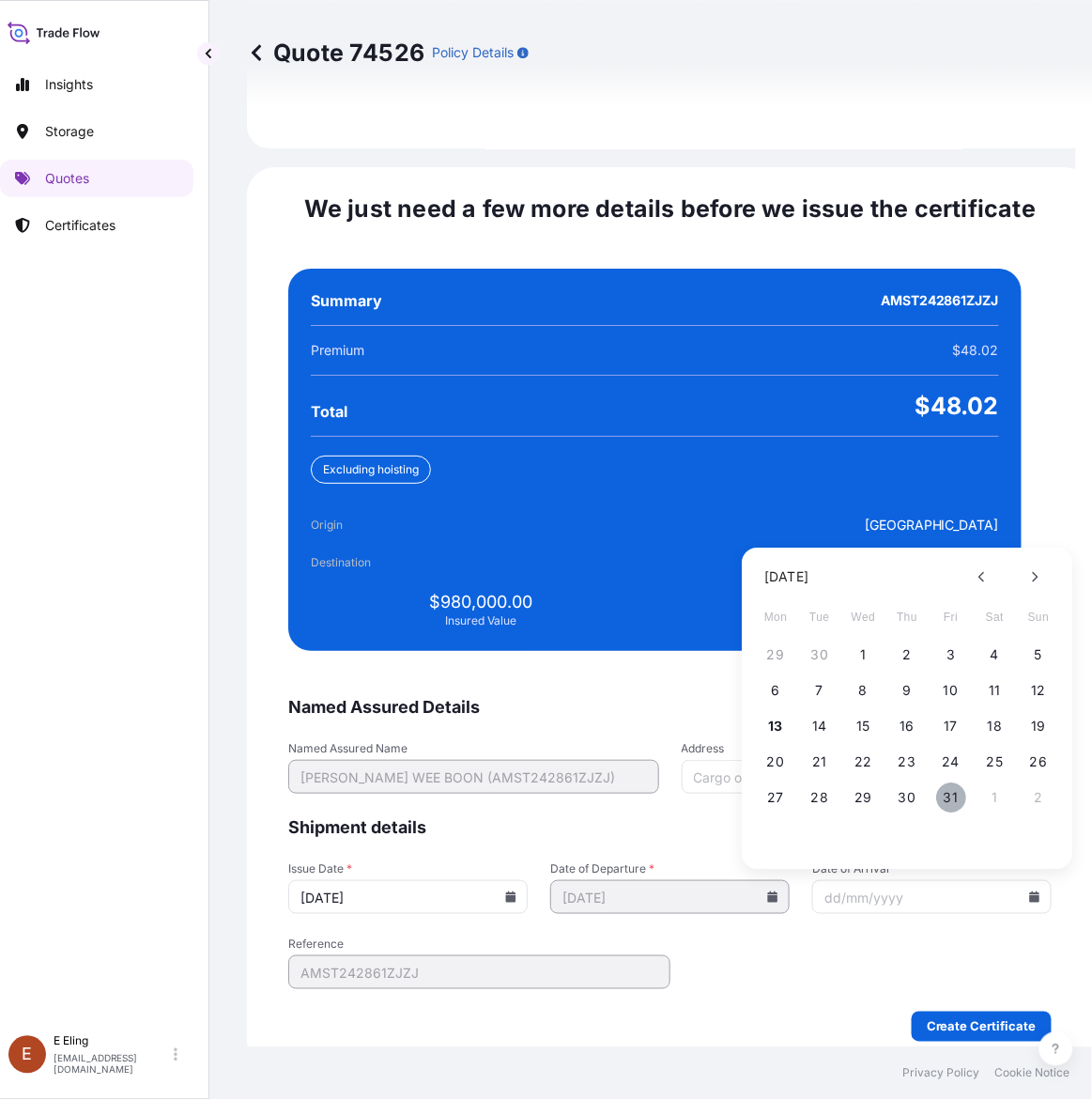
click at [955, 783] on button "31" at bounding box center [951, 798] width 30 height 30
type input "[DATE]"
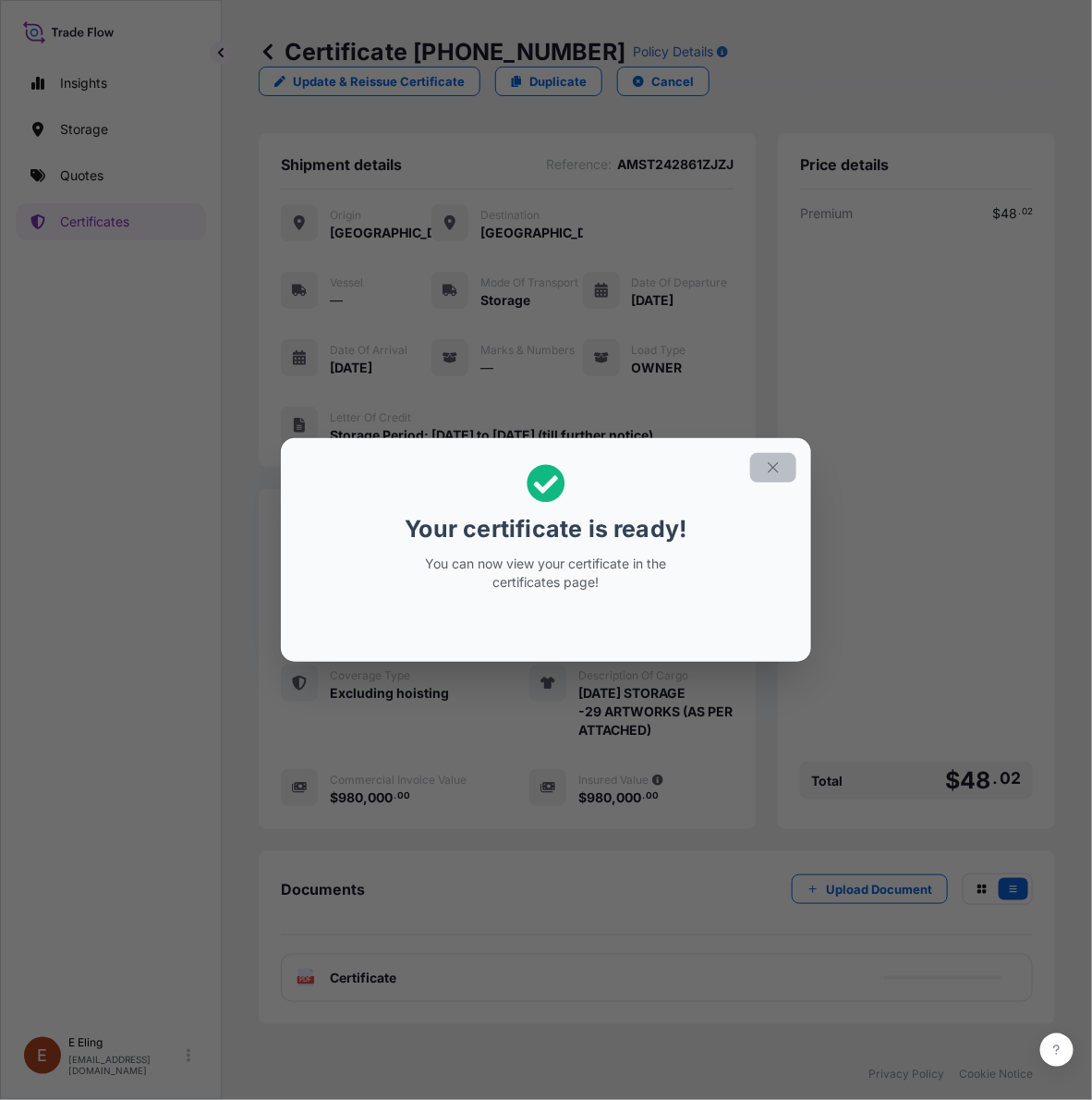
click at [781, 462] on icon "button" at bounding box center [773, 467] width 16 height 16
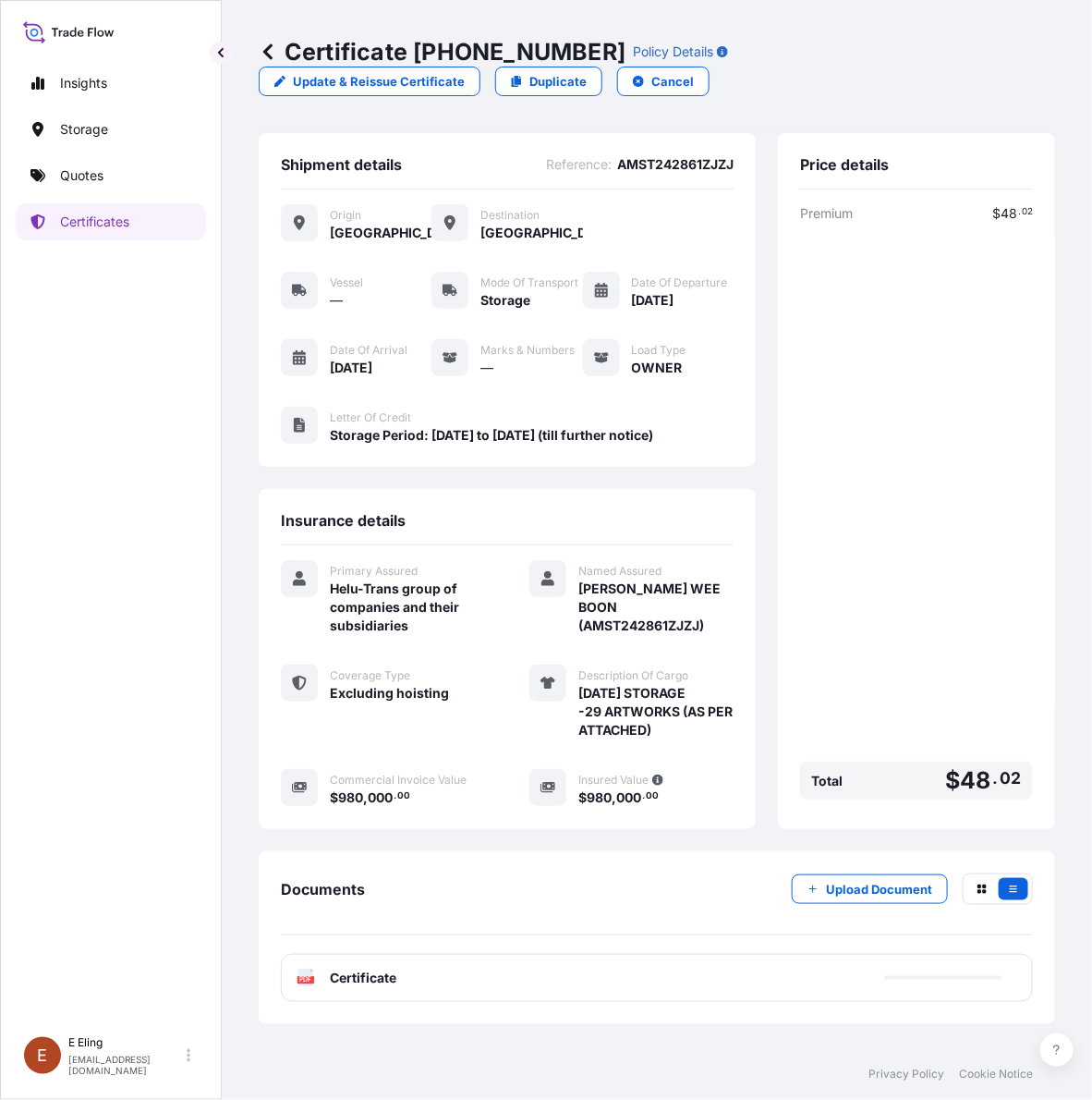
click at [506, 985] on div "PDF Certificate" at bounding box center [657, 978] width 753 height 48
click at [467, 971] on link "PDF Certificate [DATE]" at bounding box center [657, 978] width 753 height 48
click at [411, 51] on p "Certificate 31504-1633-1" at bounding box center [442, 51] width 367 height 30
drag, startPoint x: 412, startPoint y: 48, endPoint x: 575, endPoint y: 48, distance: 163.0
click at [575, 48] on p "Certificate 31504-1633-1" at bounding box center [442, 51] width 367 height 30
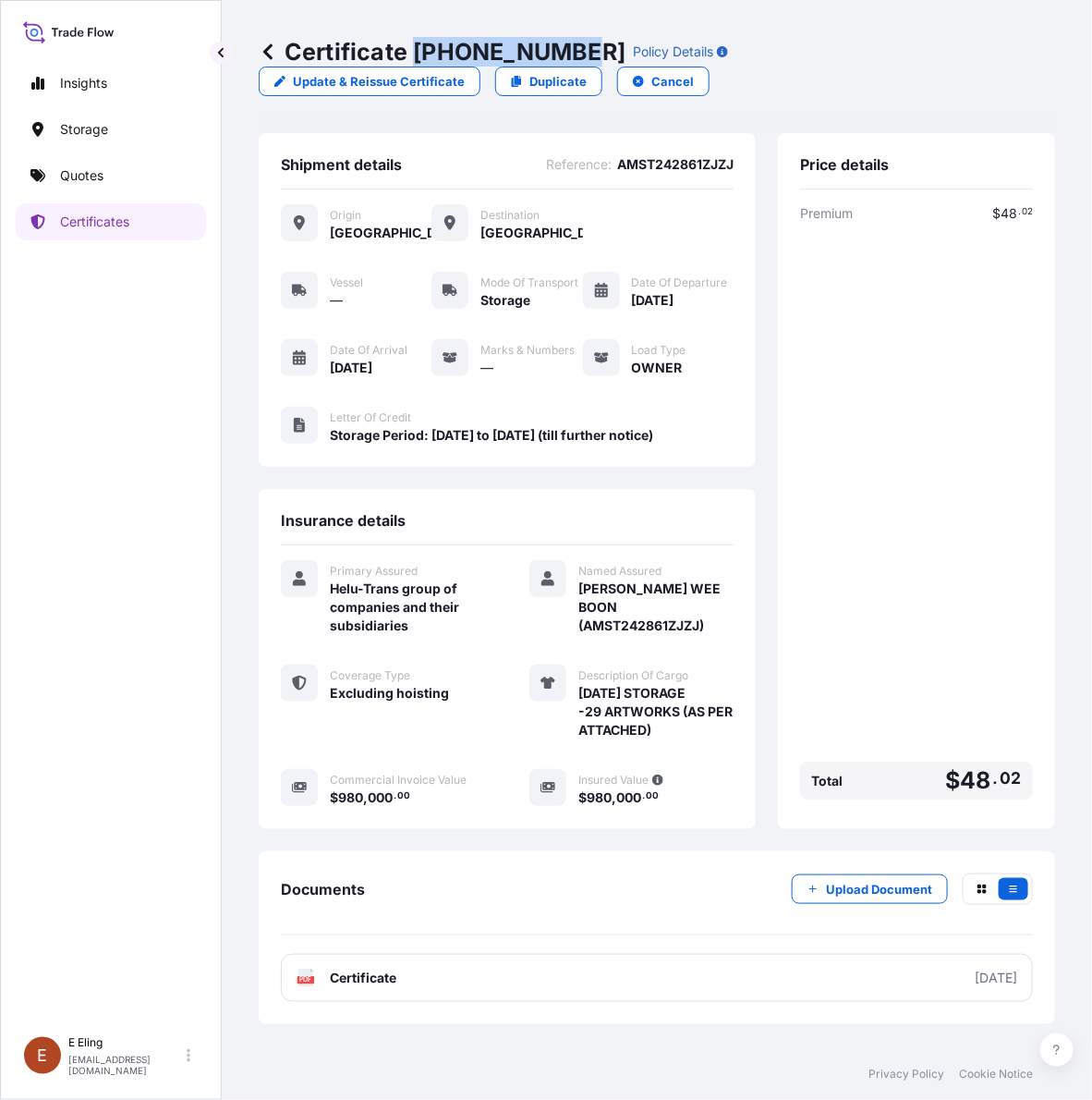
copy p "[PHONE_NUMBER]"
click at [845, 884] on p "Upload Document" at bounding box center [879, 889] width 106 height 18
click at [637, 885] on div "Documents Upload Document PDF Certificate 2025-10-01 PDF 31504-1633-1-Chia Wee …" at bounding box center [658, 967] width 797 height 232
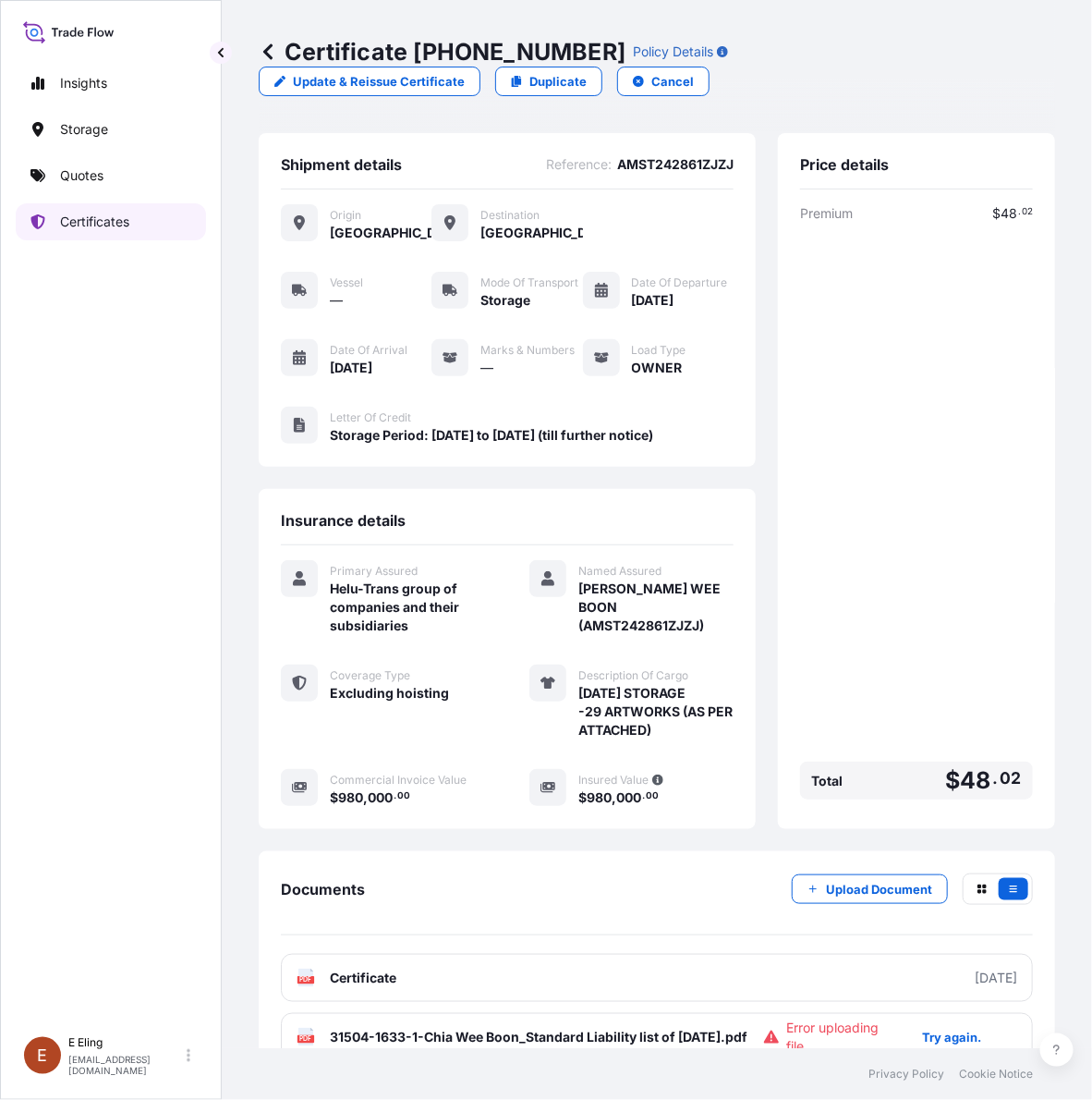
click at [71, 226] on p "Certificates" at bounding box center [95, 222] width 70 height 18
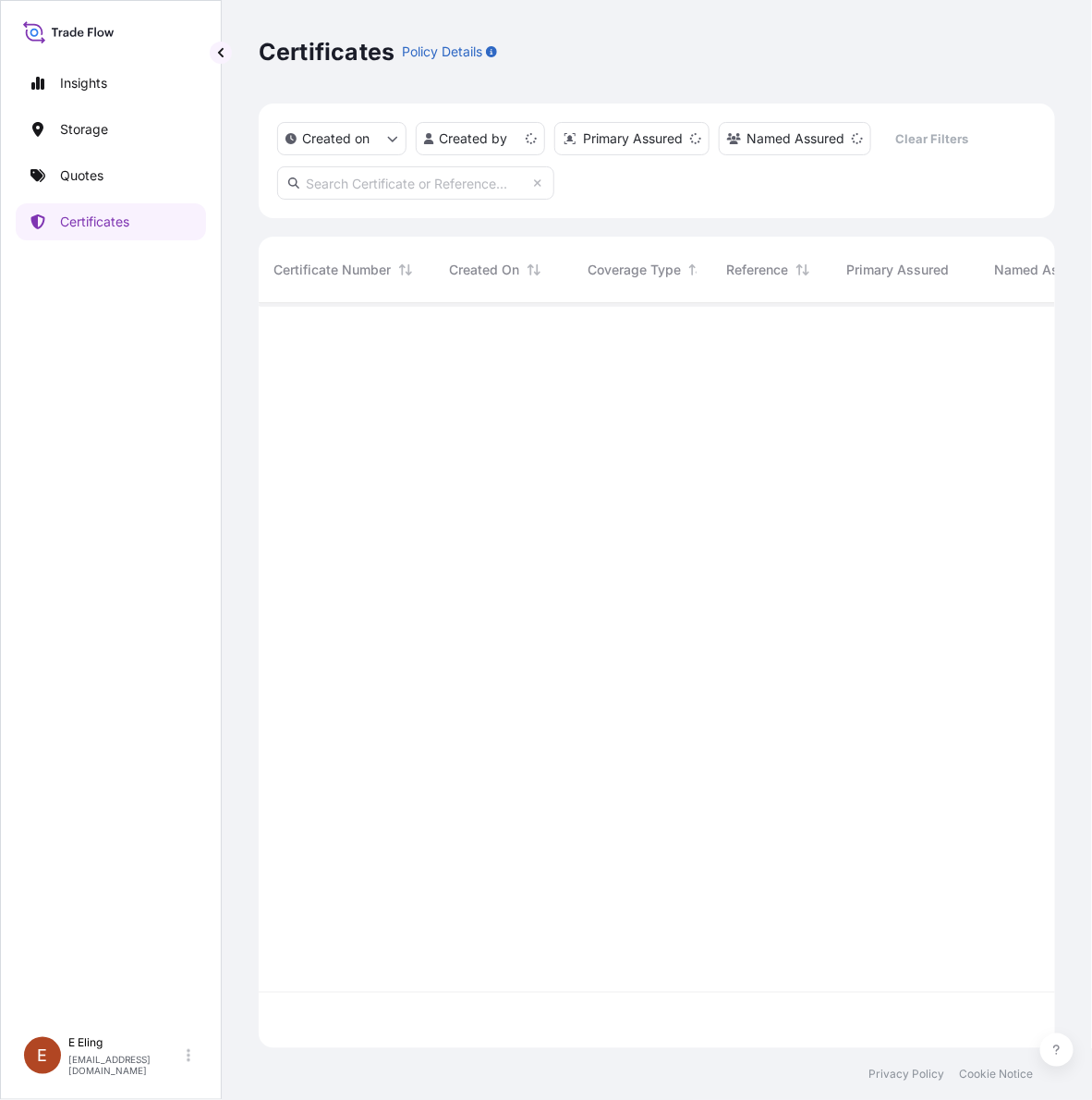
scroll to position [737, 779]
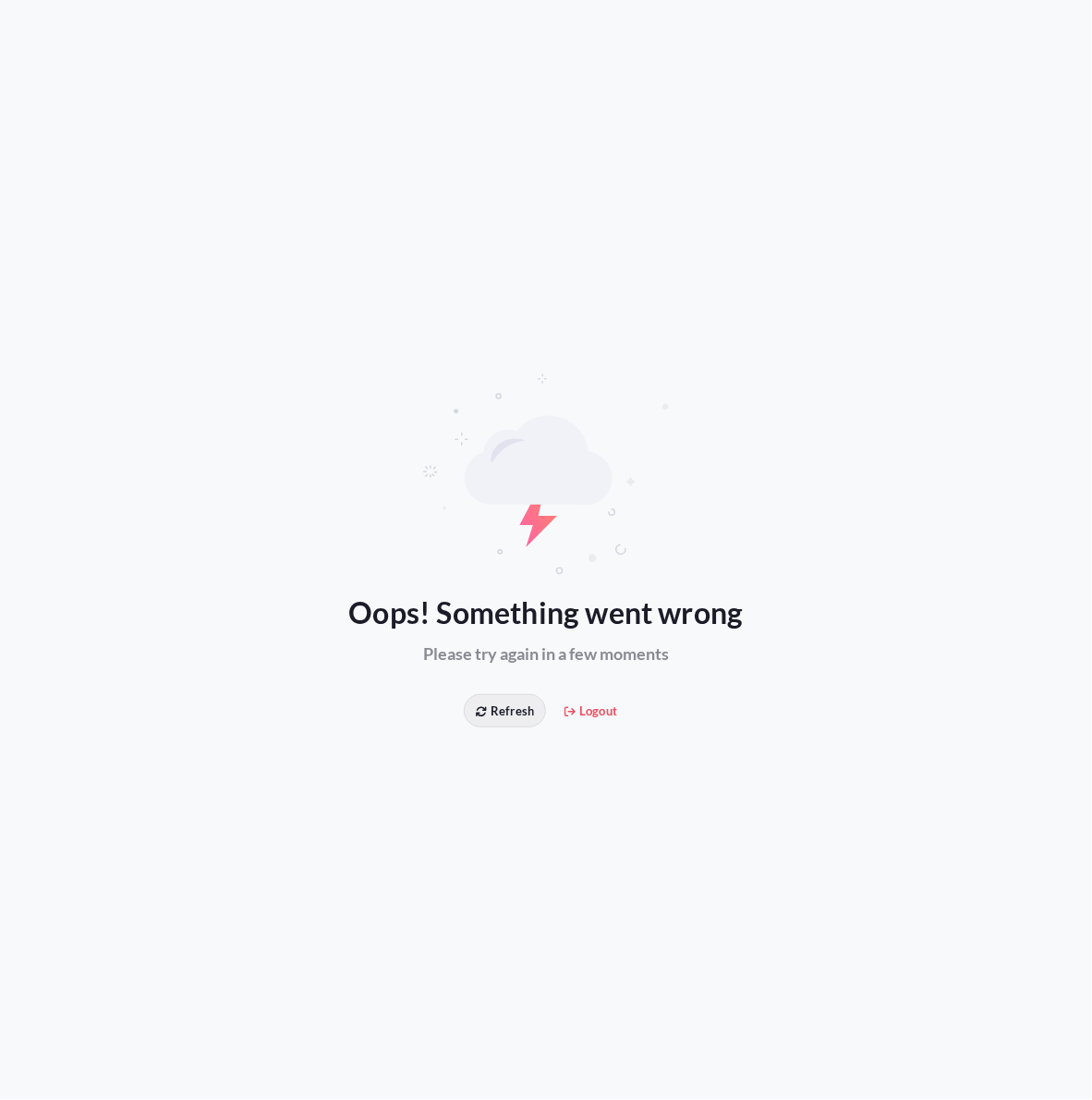
click at [486, 695] on button "Refresh" at bounding box center [505, 711] width 82 height 33
click at [484, 710] on icon at bounding box center [481, 712] width 11 height 10
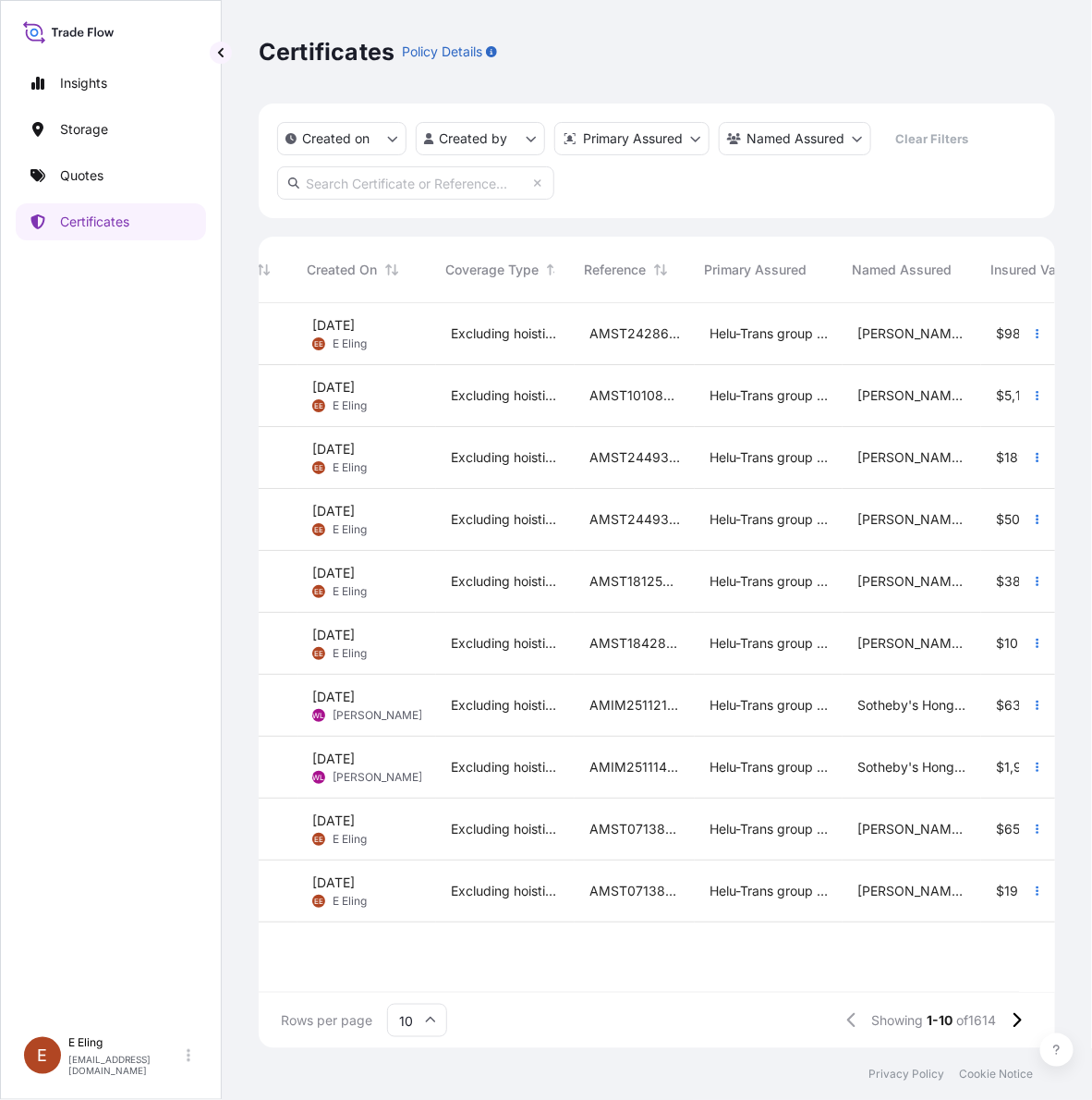
scroll to position [0, 162]
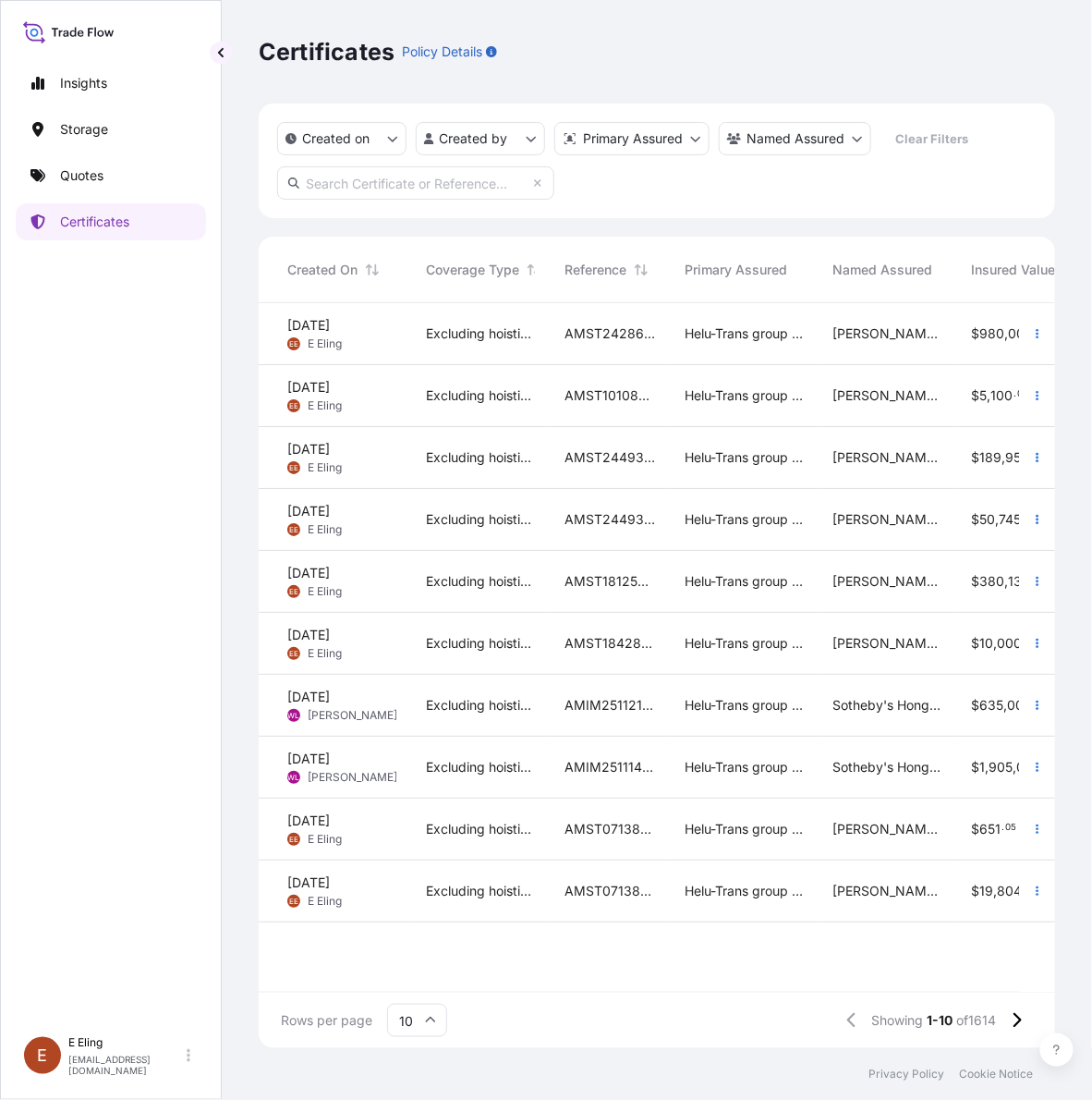
click at [449, 185] on input "text" at bounding box center [416, 183] width 278 height 33
paste input "AMST201706SWSW"
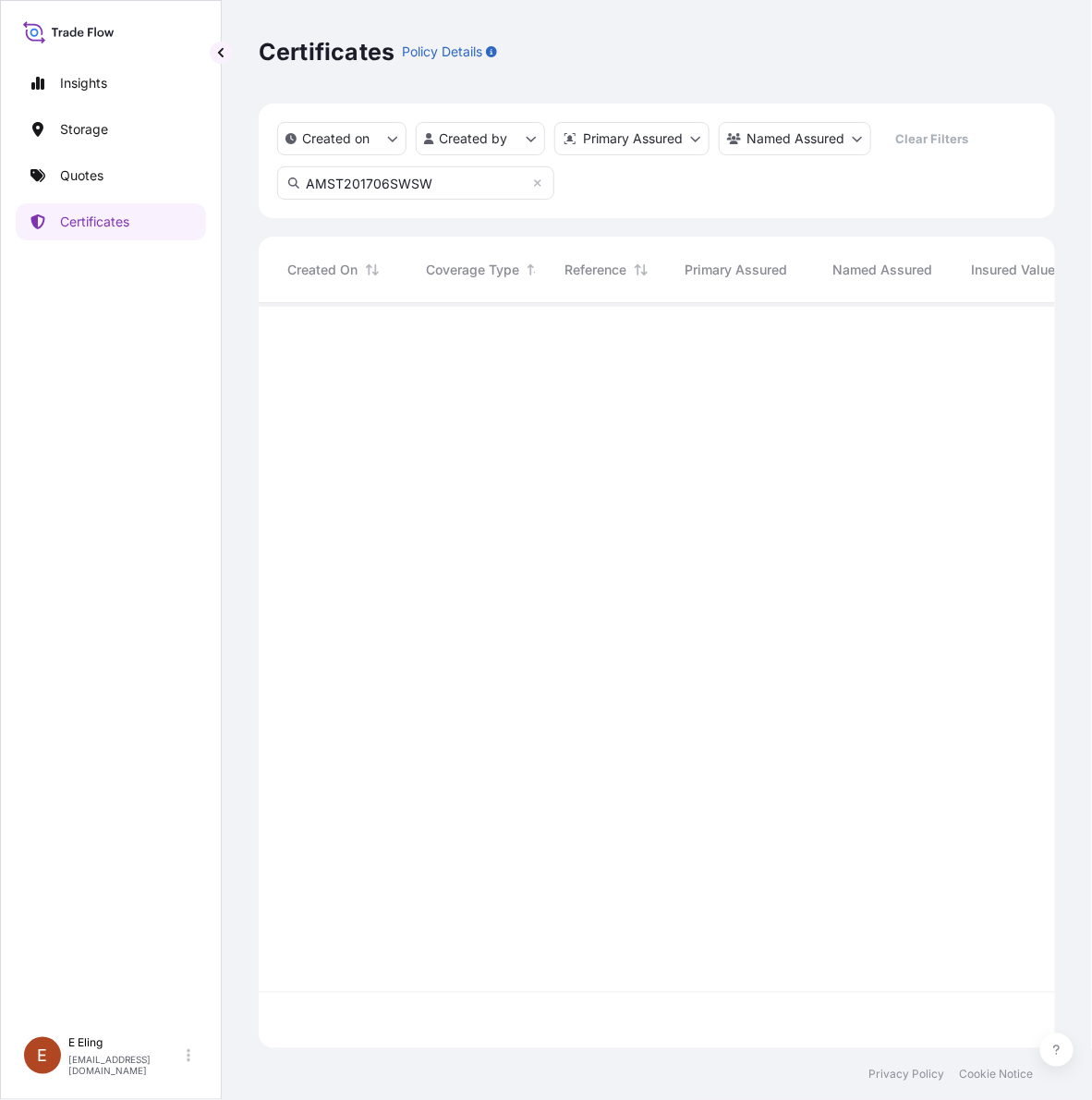
type input "AMST201706SWSW"
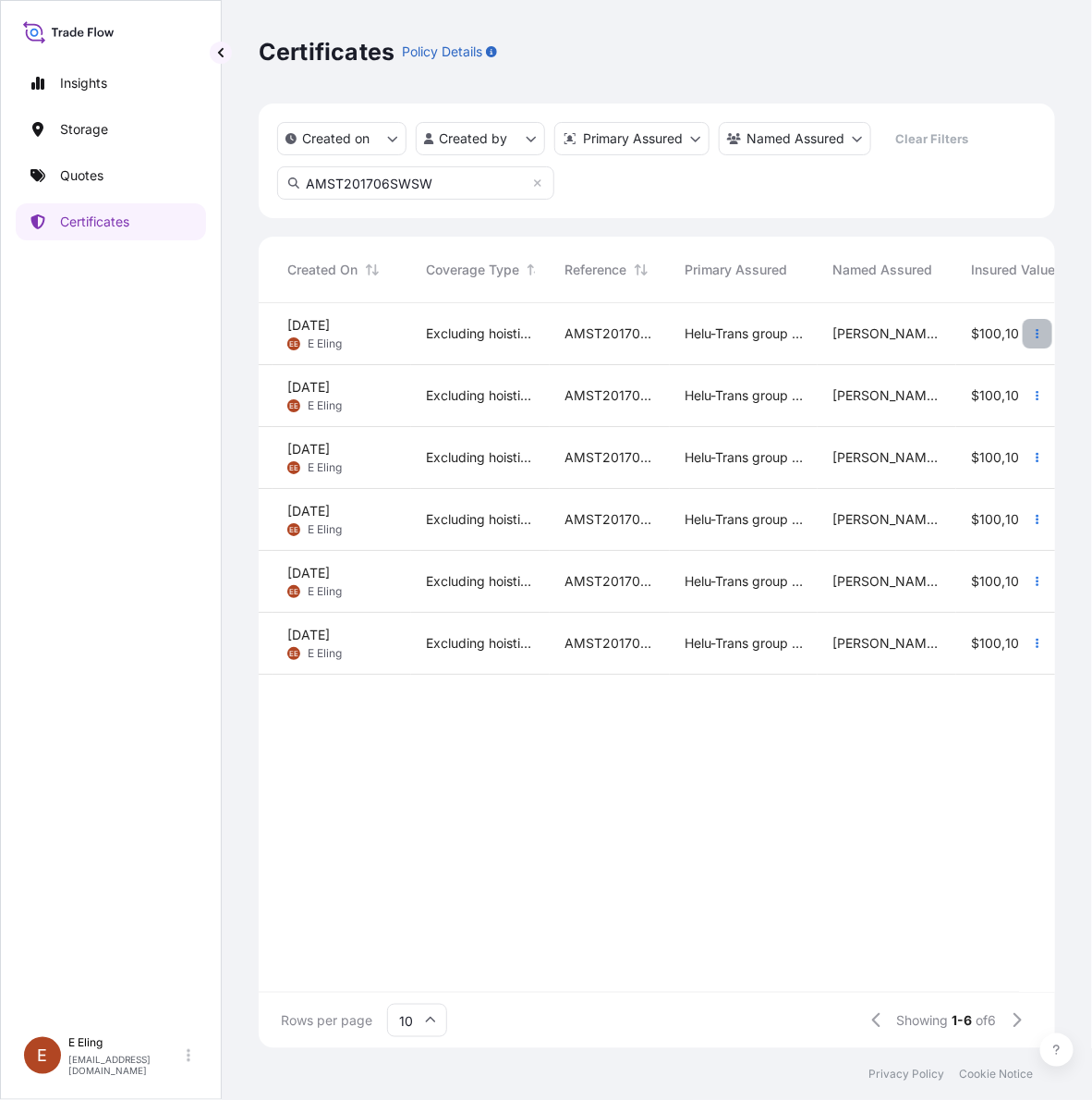
click at [1030, 328] on button "button" at bounding box center [1038, 334] width 30 height 30
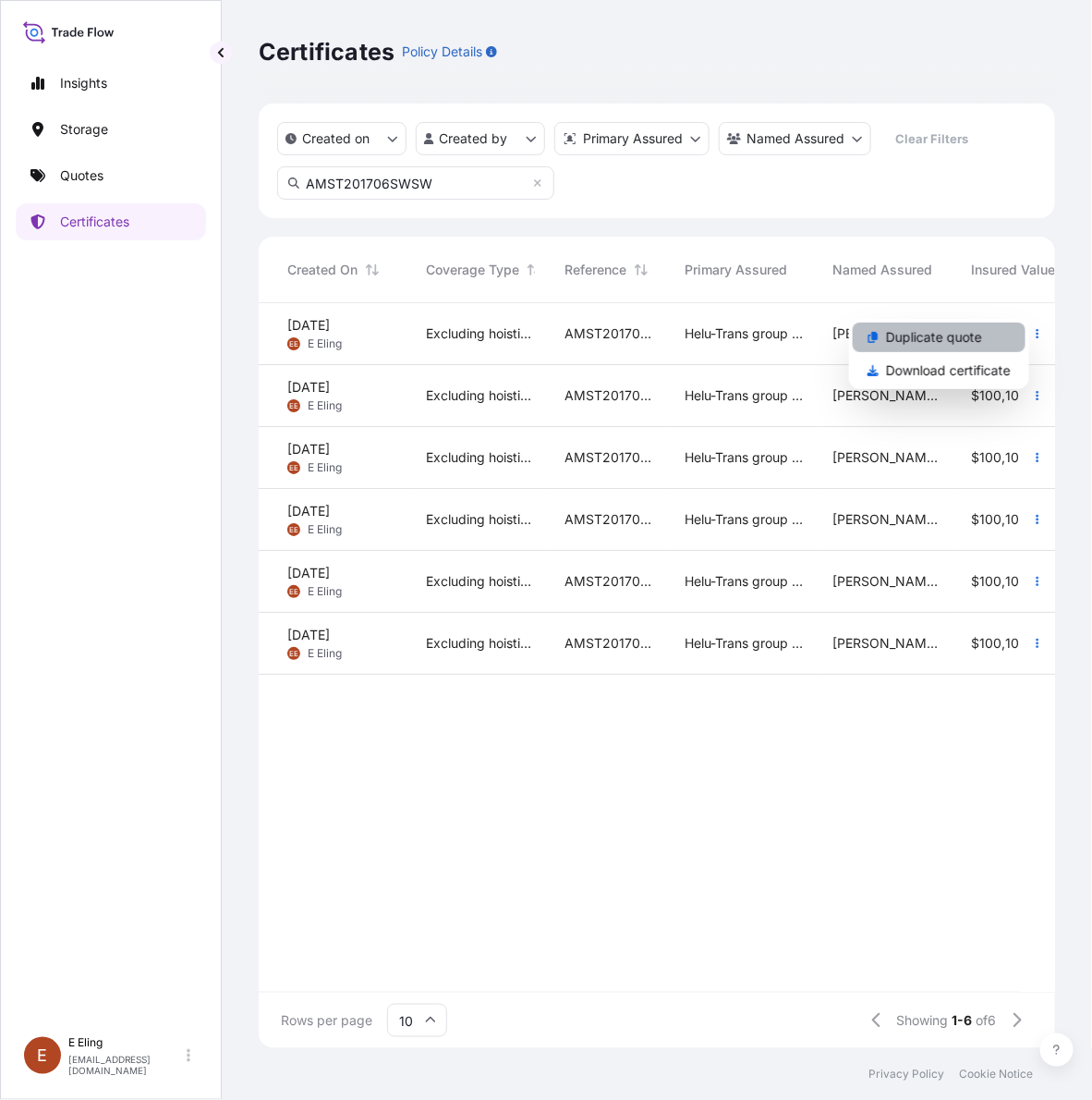
click at [959, 335] on p "Duplicate quote" at bounding box center [933, 337] width 96 height 18
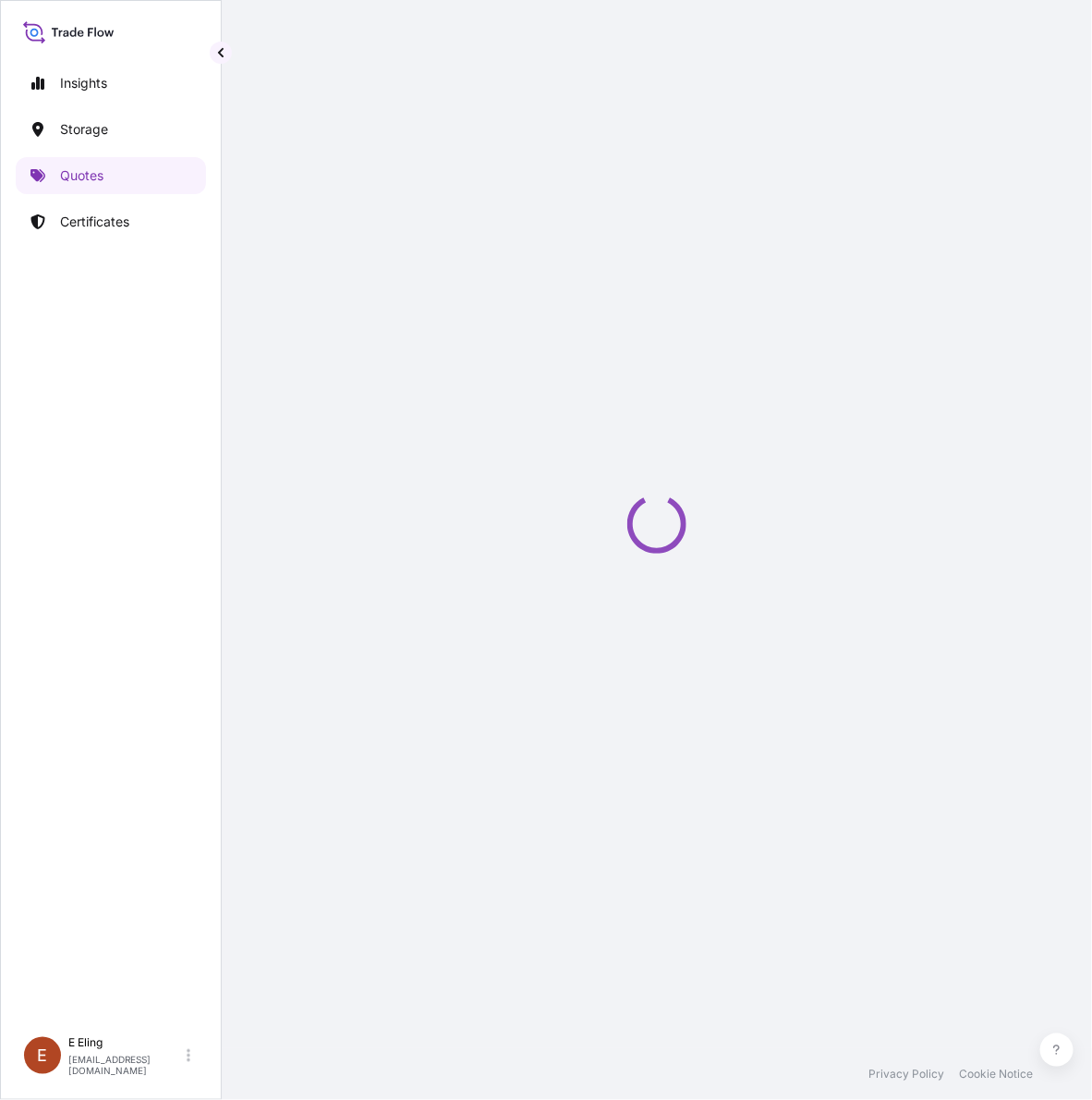
select select "STORAGE"
select select "Storage"
select select "[GEOGRAPHIC_DATA]"
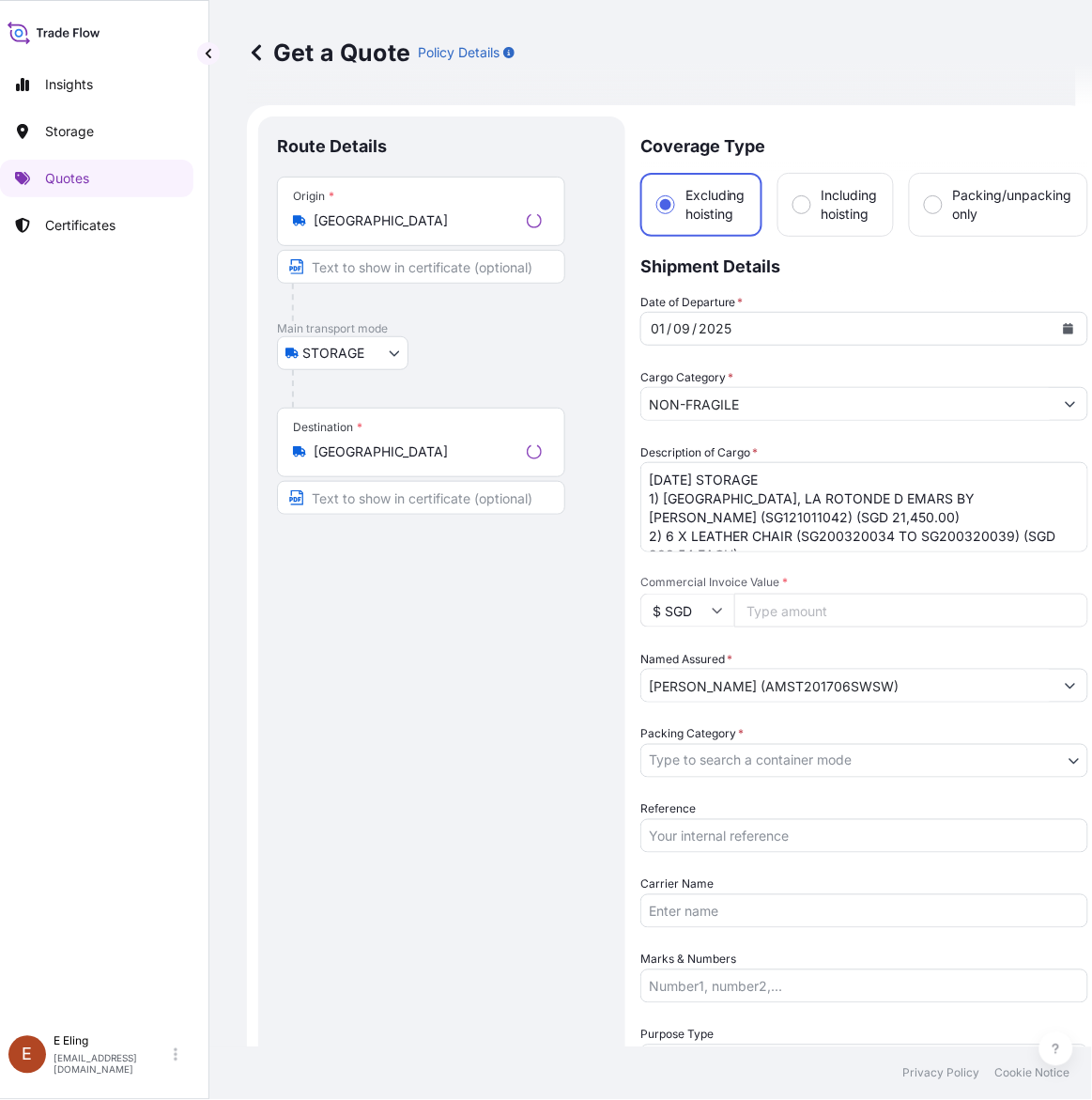
scroll to position [30, 0]
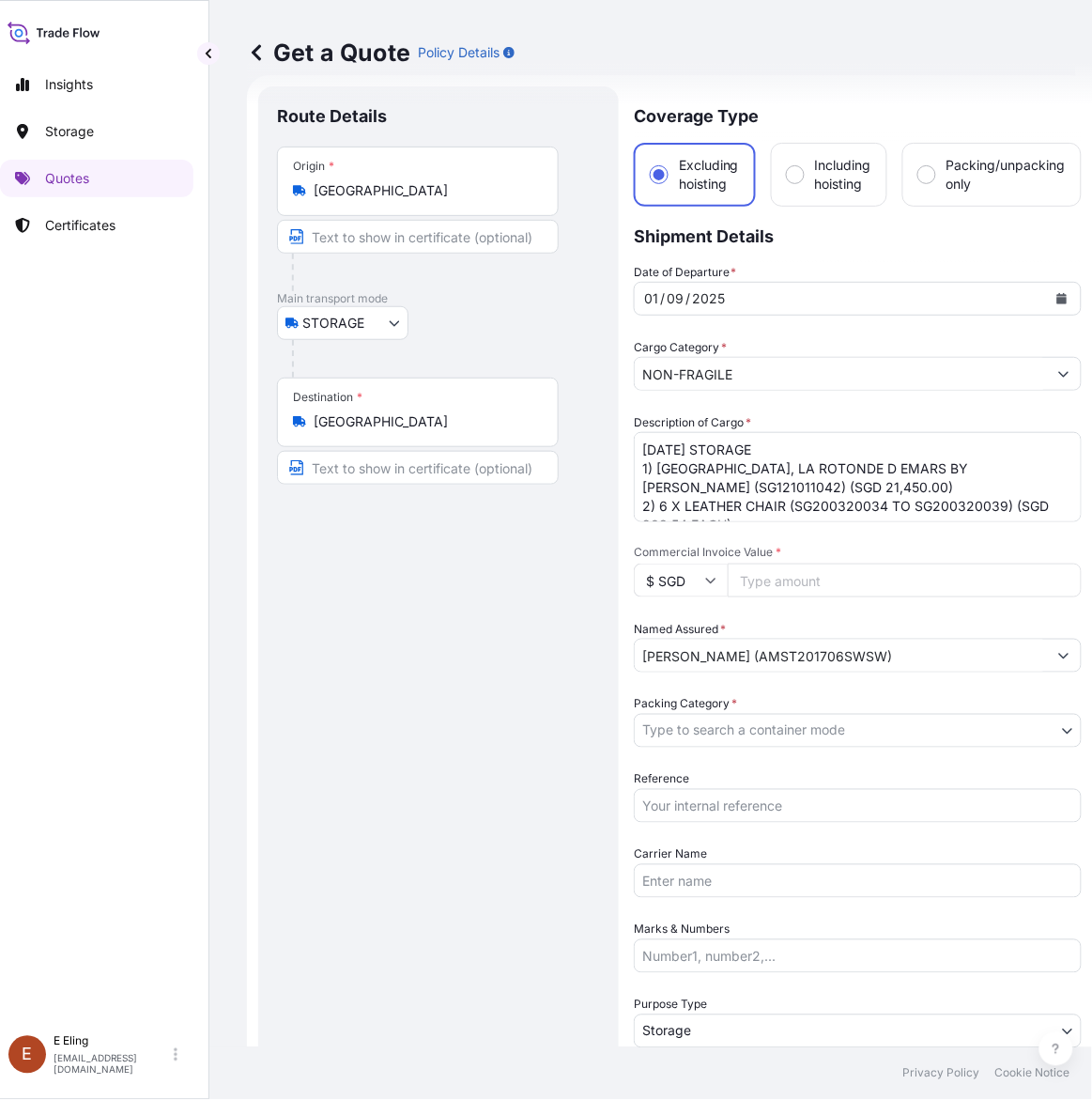
click at [732, 735] on body "Insights Storage Quotes Certificates [PERSON_NAME] [EMAIL_ADDRESS][DOMAIN_NAME]…" at bounding box center [530, 550] width 1092 height 1100
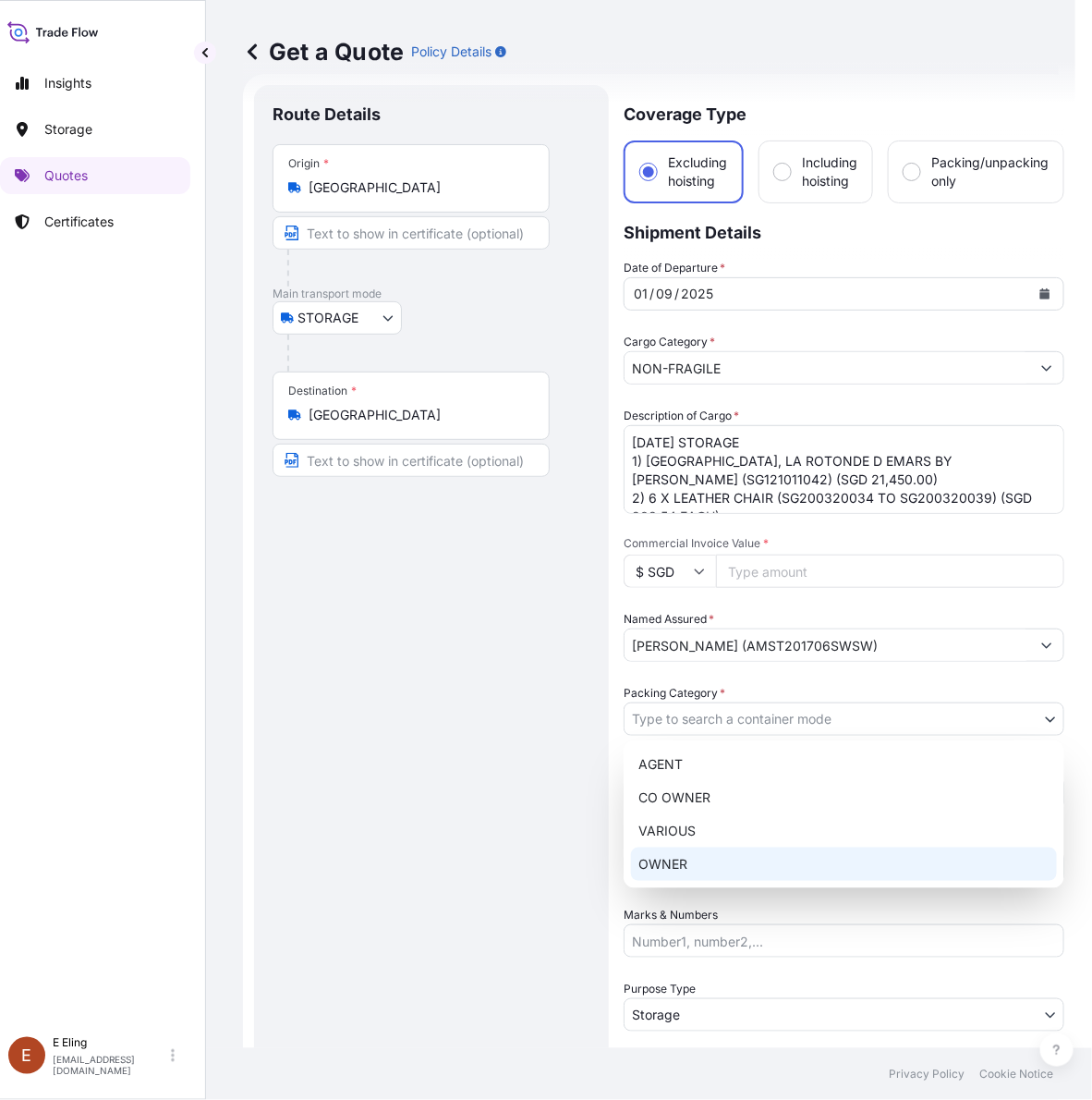
click at [658, 860] on div "OWNER" at bounding box center [844, 864] width 426 height 33
select select "27"
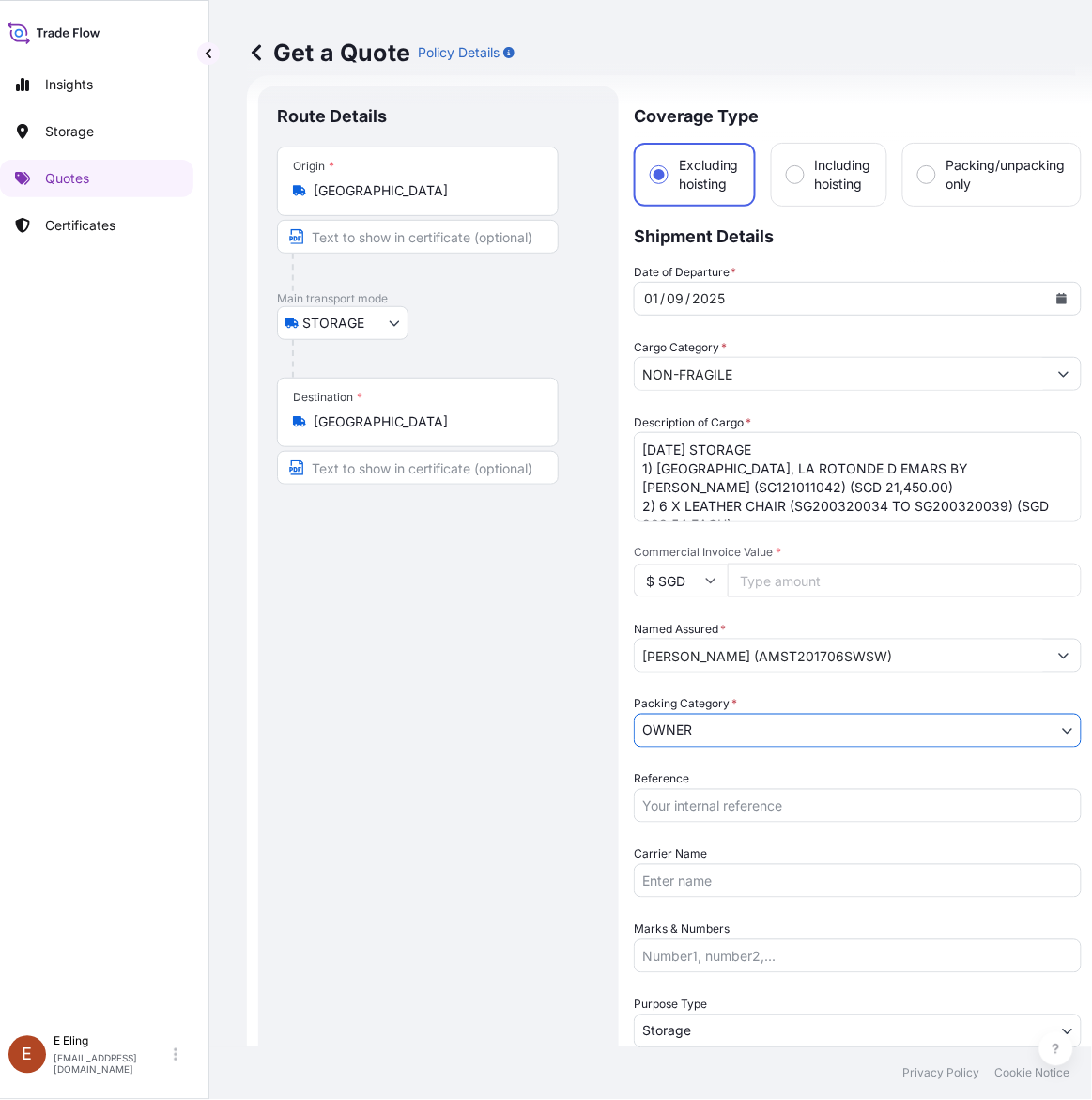
click at [691, 789] on input "Reference" at bounding box center [858, 806] width 448 height 33
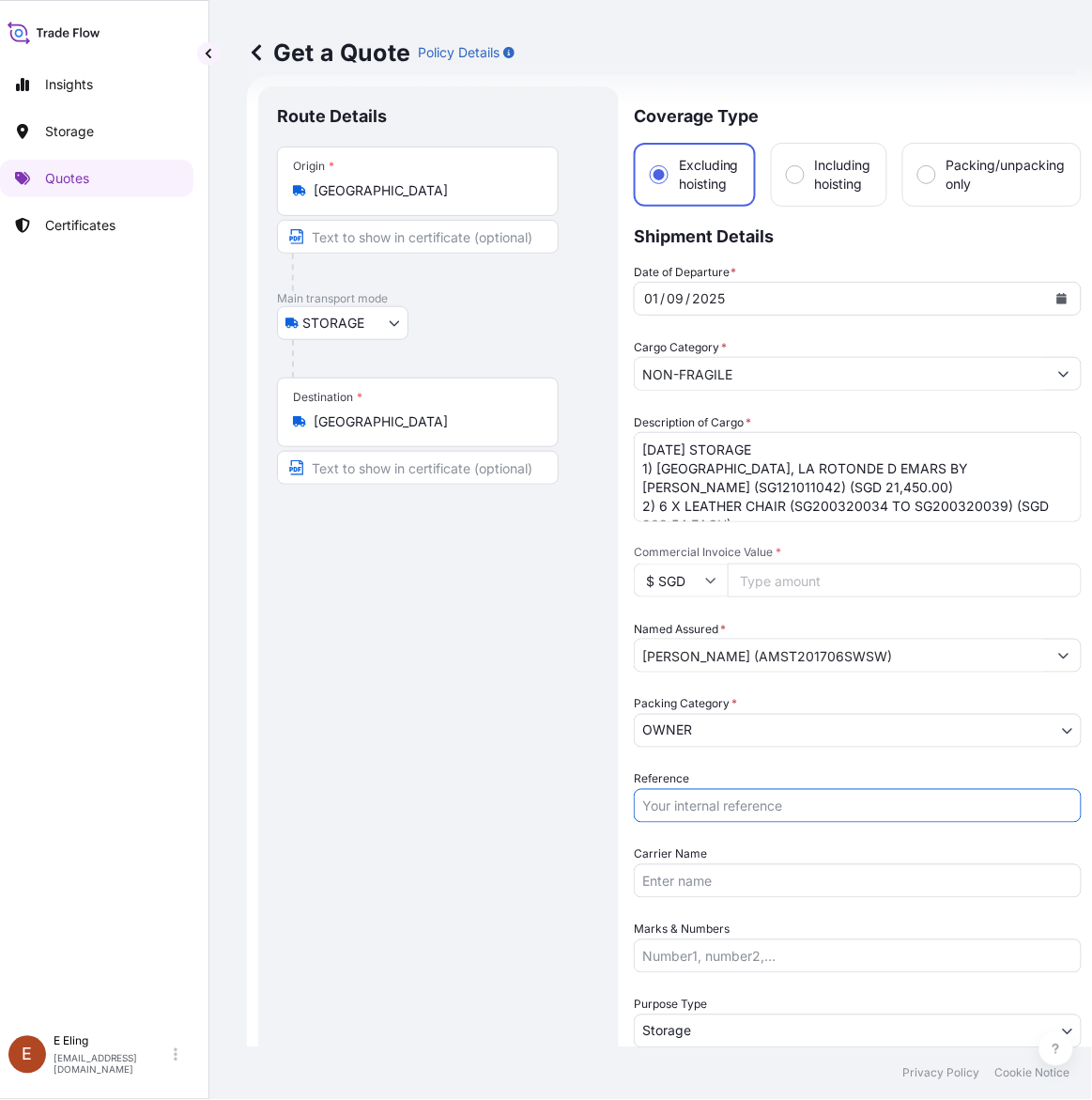
paste input "AMST201706SWSW"
type input "AMST201706SWSW"
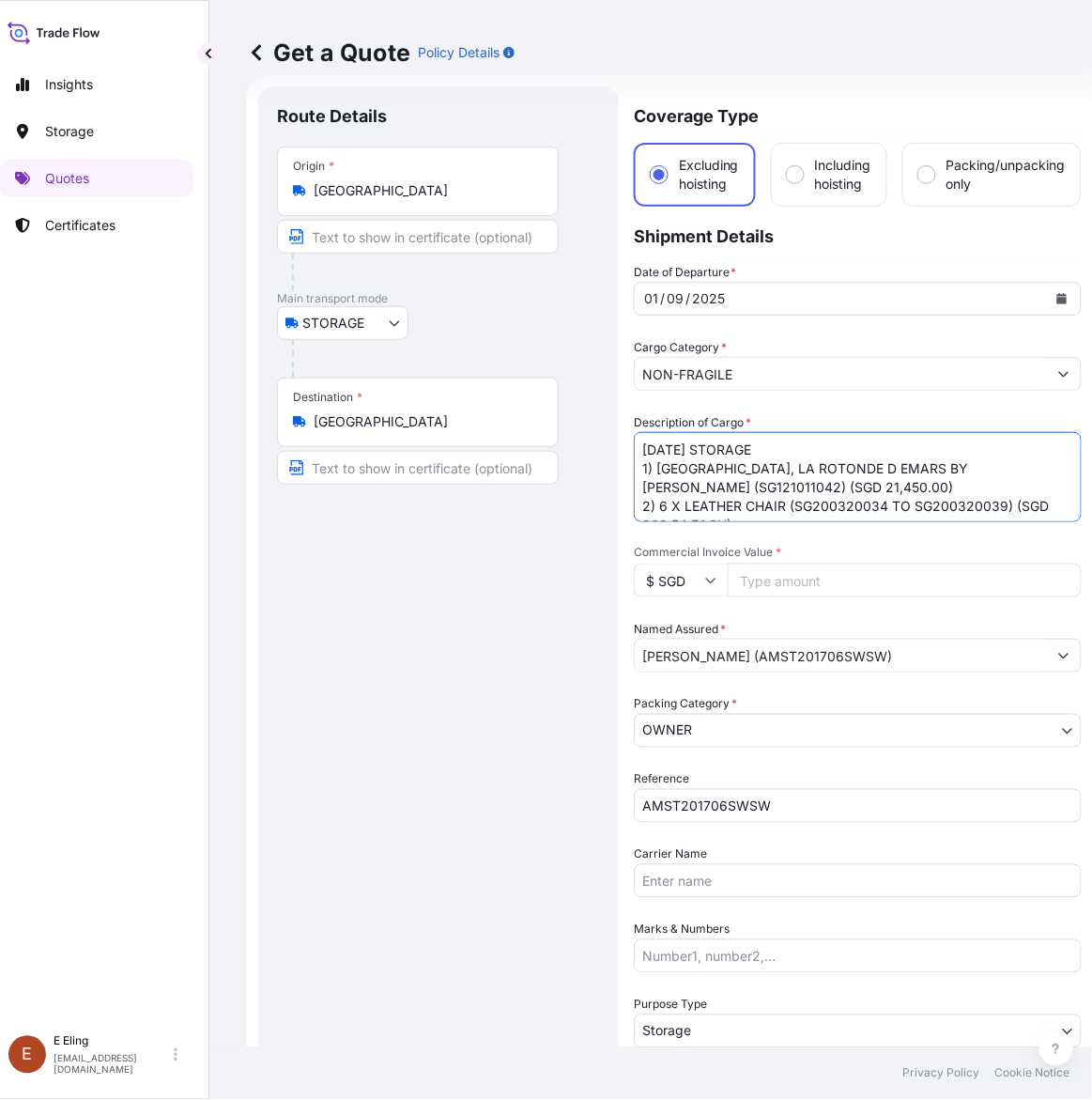
drag, startPoint x: 662, startPoint y: 447, endPoint x: 634, endPoint y: 447, distance: 28.0
click at [634, 447] on textarea "[DATE] STORAGE 1) [GEOGRAPHIC_DATA], LA ROTONDE D EMARS BY [PERSON_NAME] (SG121…" at bounding box center [858, 477] width 448 height 90
drag, startPoint x: 664, startPoint y: 448, endPoint x: 420, endPoint y: 434, distance: 244.4
click at [420, 434] on form "Route Details Place of loading Road / [GEOGRAPHIC_DATA] / Inland Origin * [GEOG…" at bounding box center [669, 745] width 846 height 1342
type textarea "[DATE] STORAGE 1) [GEOGRAPHIC_DATA] PARIS XV, LA ROTONDE D EMARS BY [PERSON_NAM…"
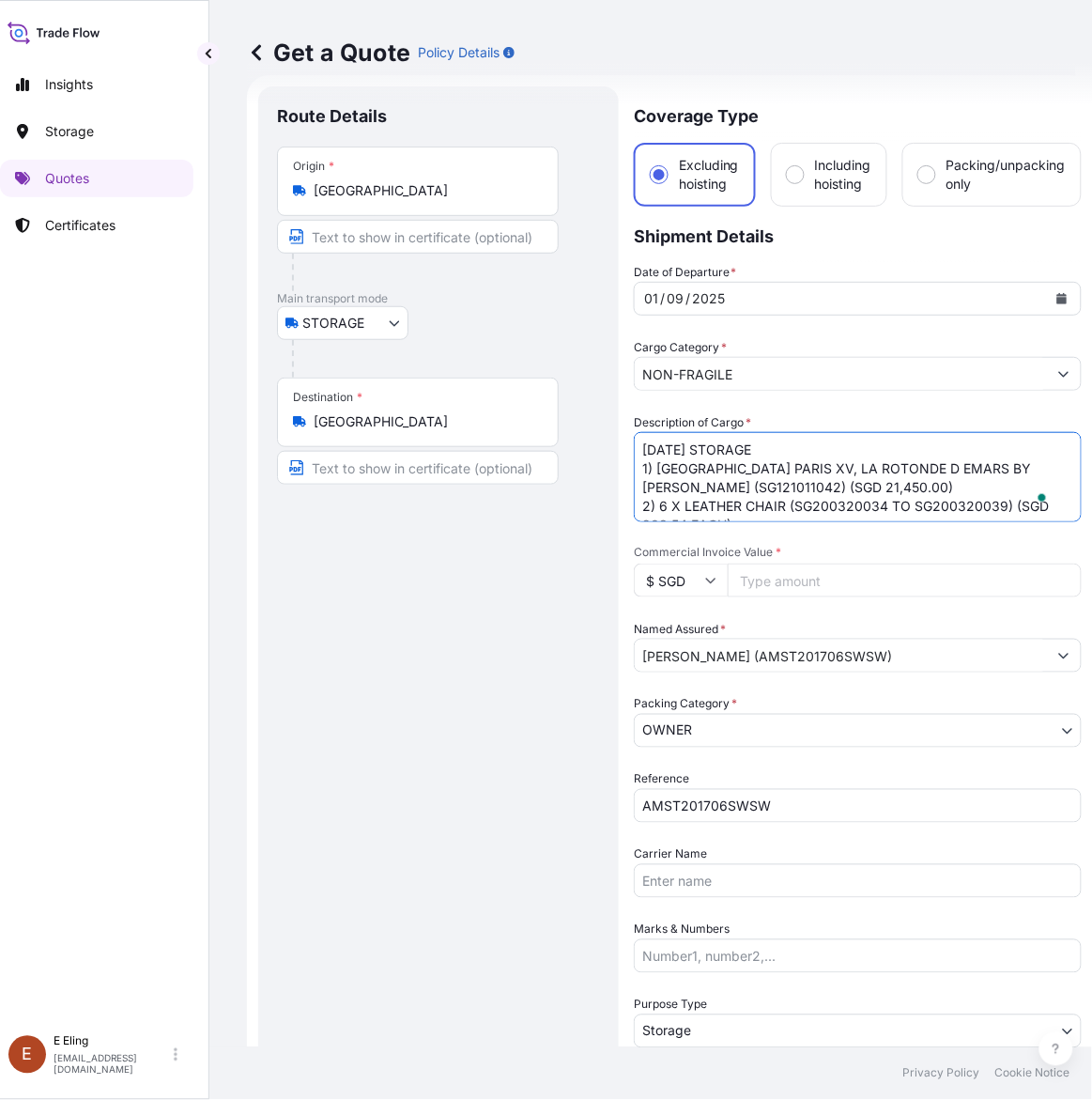
click at [1068, 294] on button "Calendar" at bounding box center [1062, 299] width 30 height 30
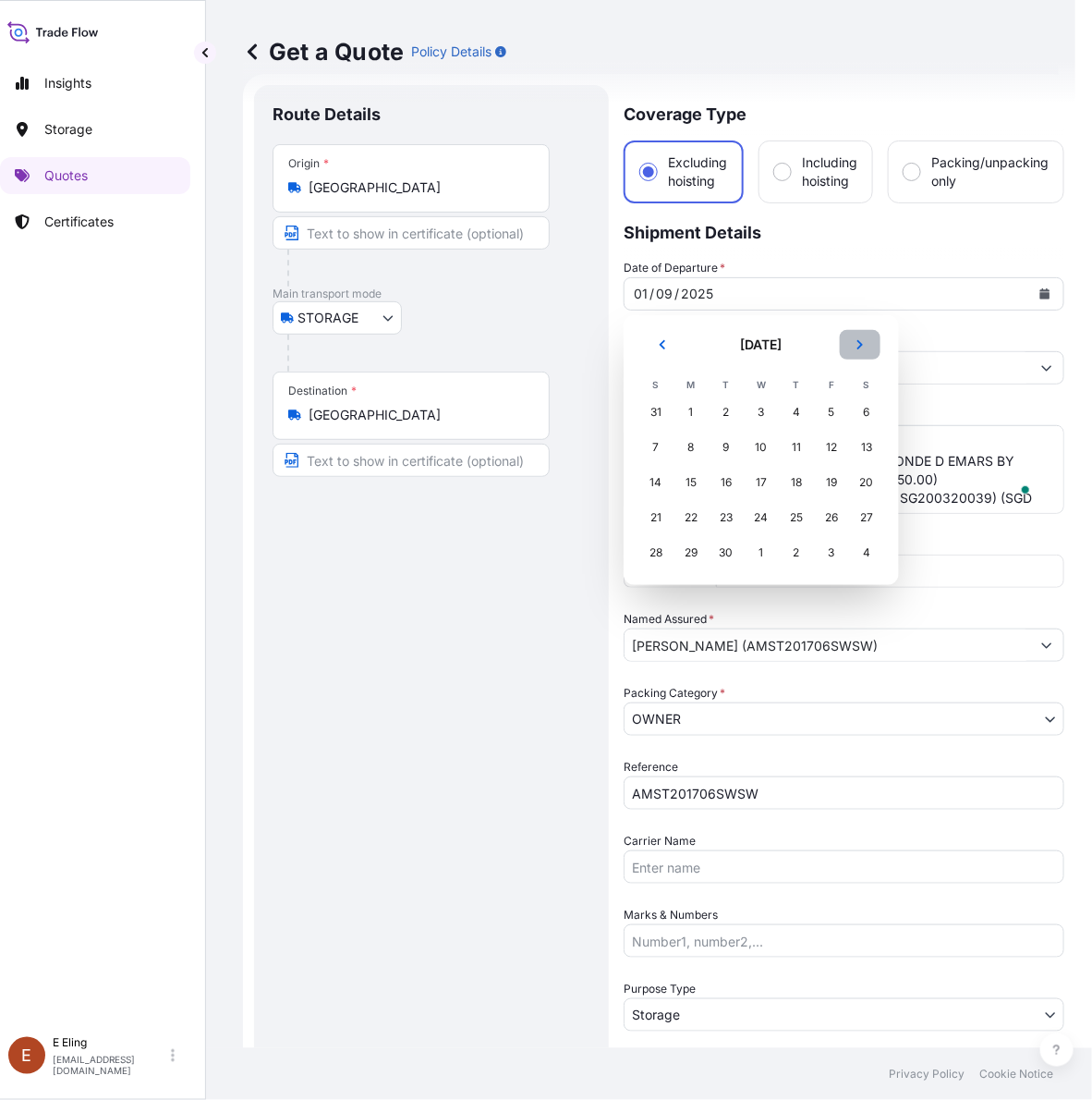
click at [851, 351] on button "Next" at bounding box center [860, 344] width 41 height 30
click at [758, 407] on div "1" at bounding box center [761, 412] width 33 height 33
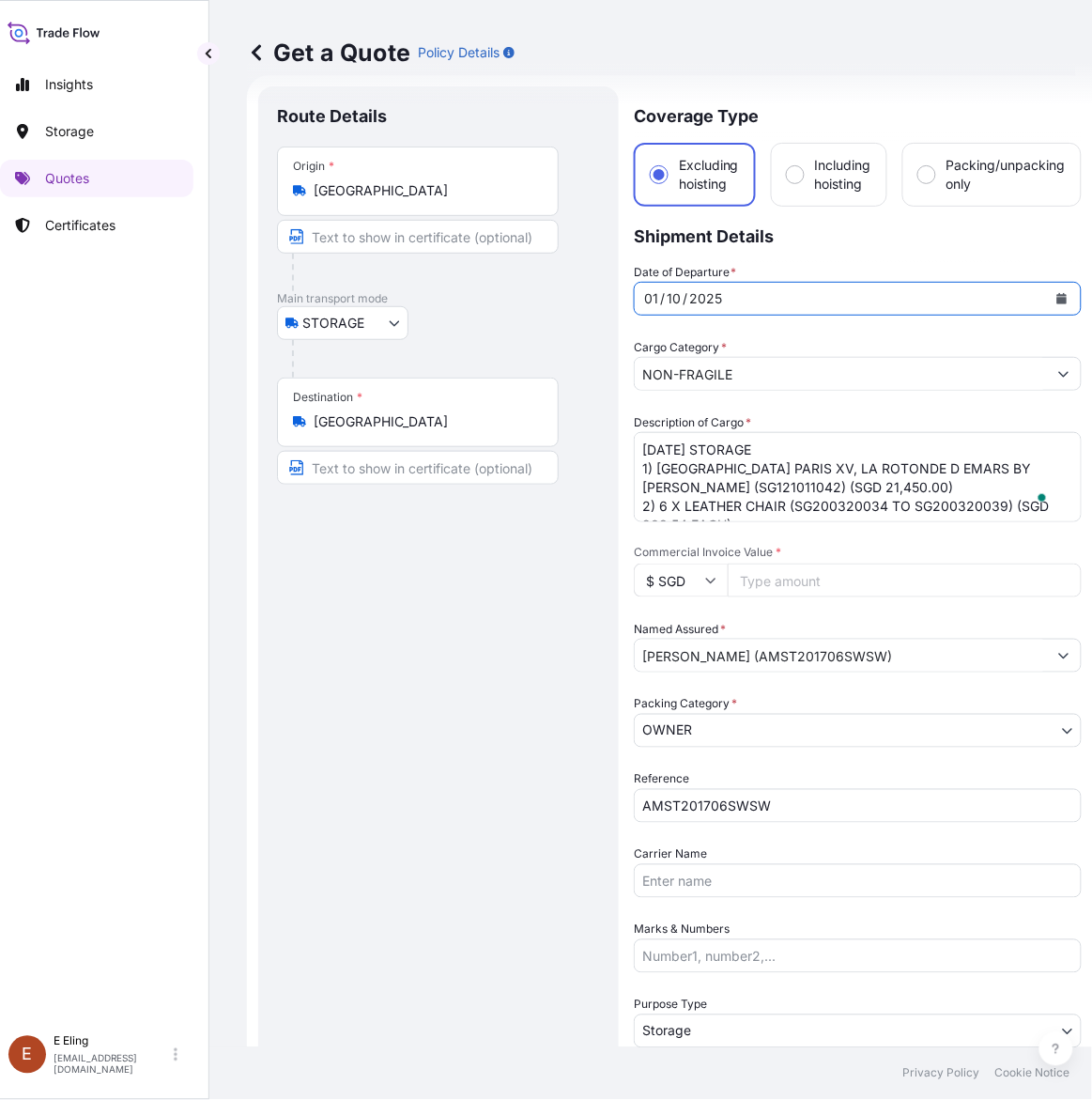
click at [933, 495] on textarea "[DATE] STORAGE 1) [GEOGRAPHIC_DATA], LA ROTONDE D EMARS BY [PERSON_NAME] (SG121…" at bounding box center [858, 477] width 448 height 90
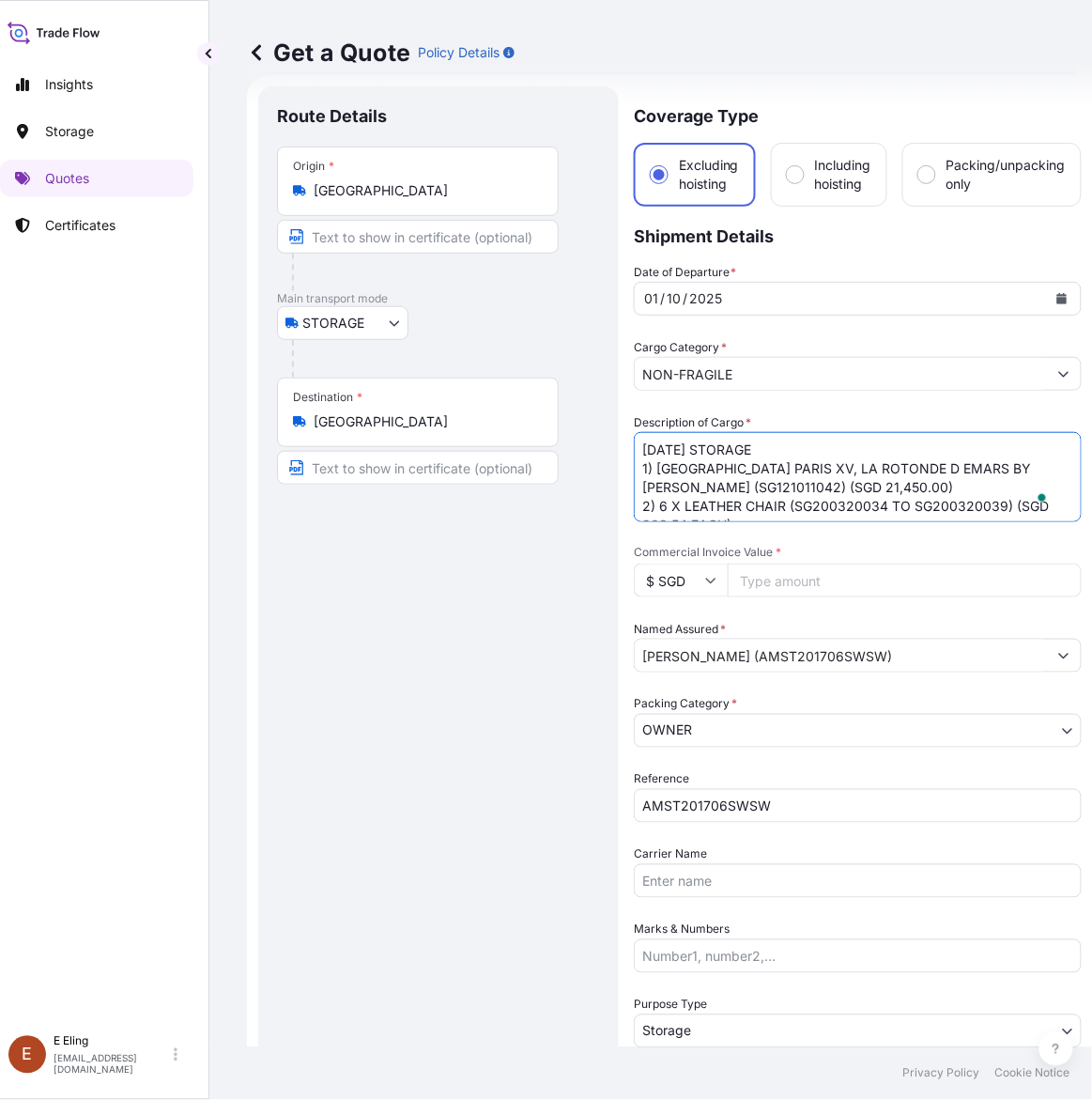
click at [817, 490] on textarea "[DATE] STORAGE 1) [GEOGRAPHIC_DATA], LA ROTONDE D EMARS BY [PERSON_NAME] (SG121…" at bounding box center [858, 477] width 448 height 90
click at [884, 500] on textarea "[DATE] STORAGE 1) [GEOGRAPHIC_DATA], LA ROTONDE D EMARS BY [PERSON_NAME] (SG121…" at bounding box center [858, 477] width 448 height 90
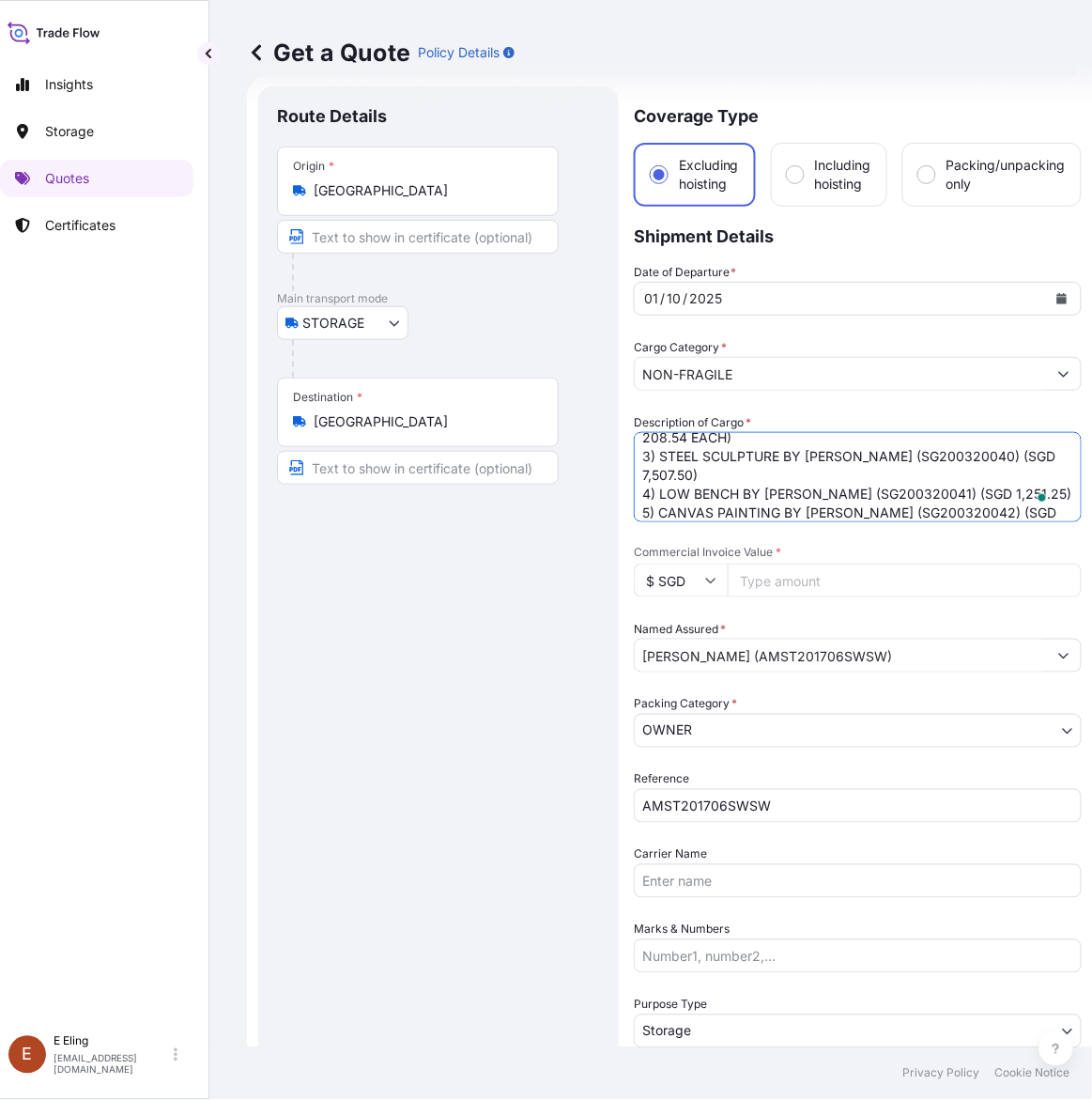
scroll to position [106, 0]
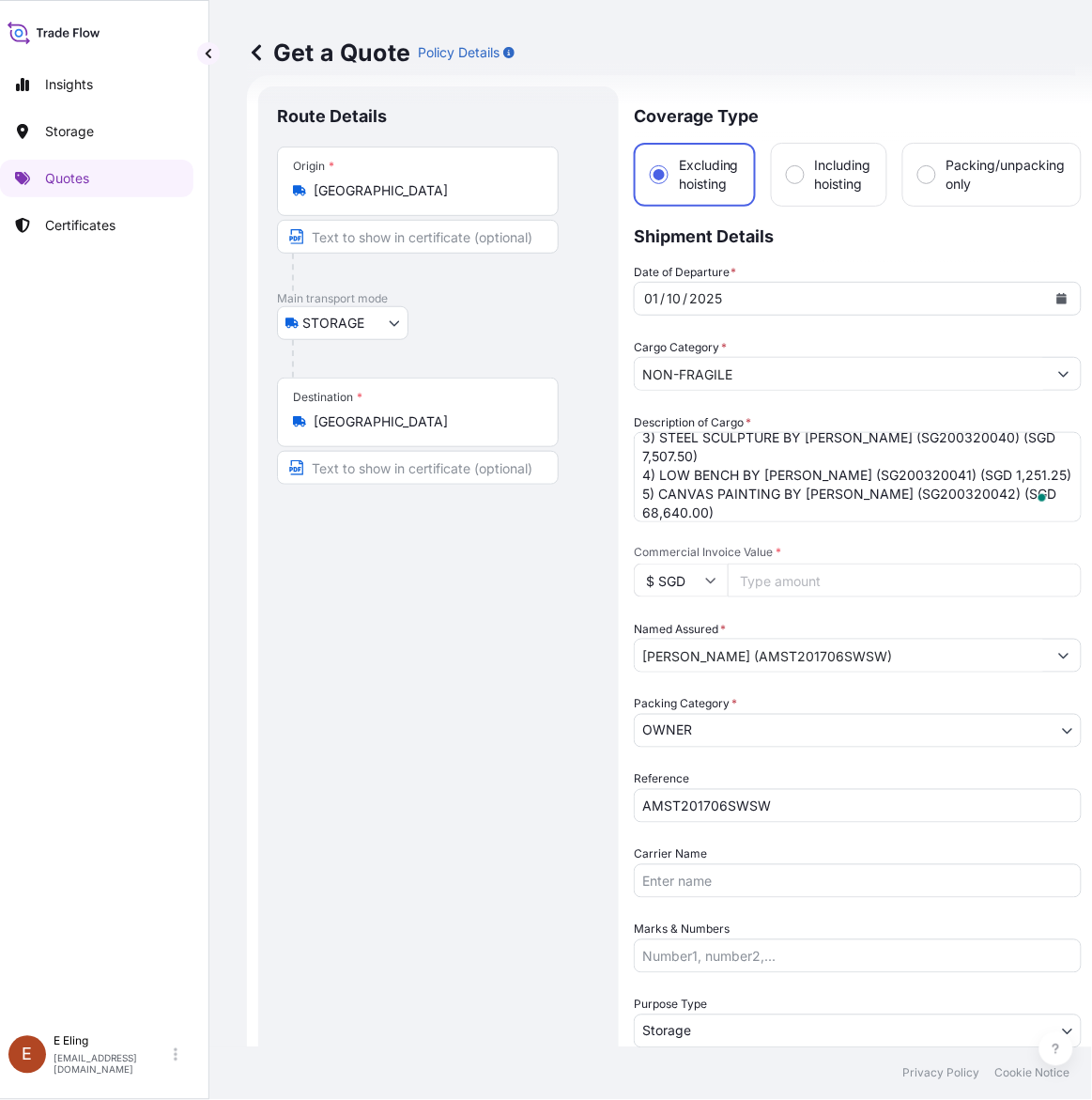
click at [812, 563] on input "Commercial Invoice Value *" at bounding box center [904, 580] width 354 height 33
paste input "100100.00"
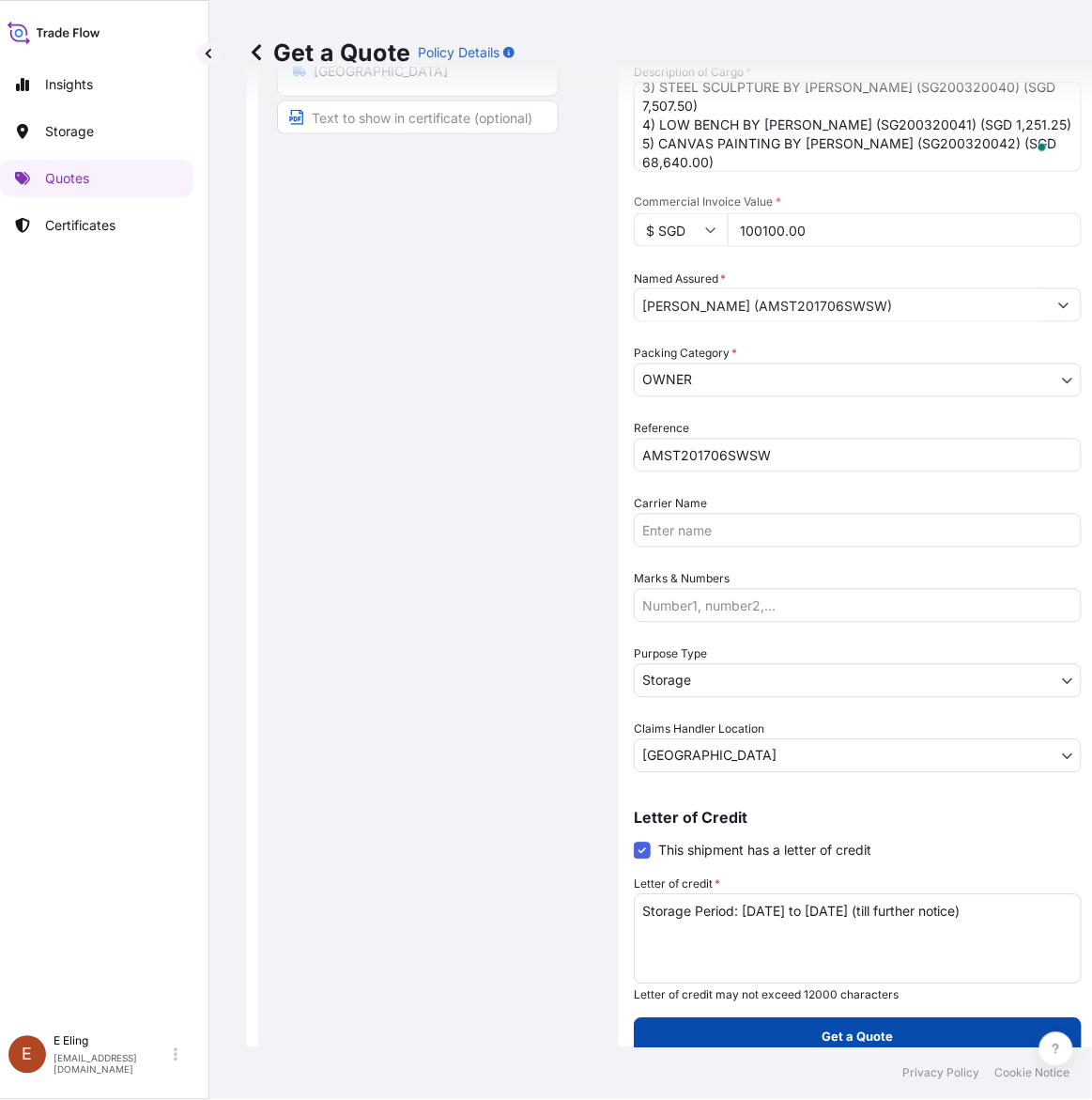
type input "100100.00"
click at [781, 1034] on button "Get a Quote" at bounding box center [858, 1037] width 448 height 37
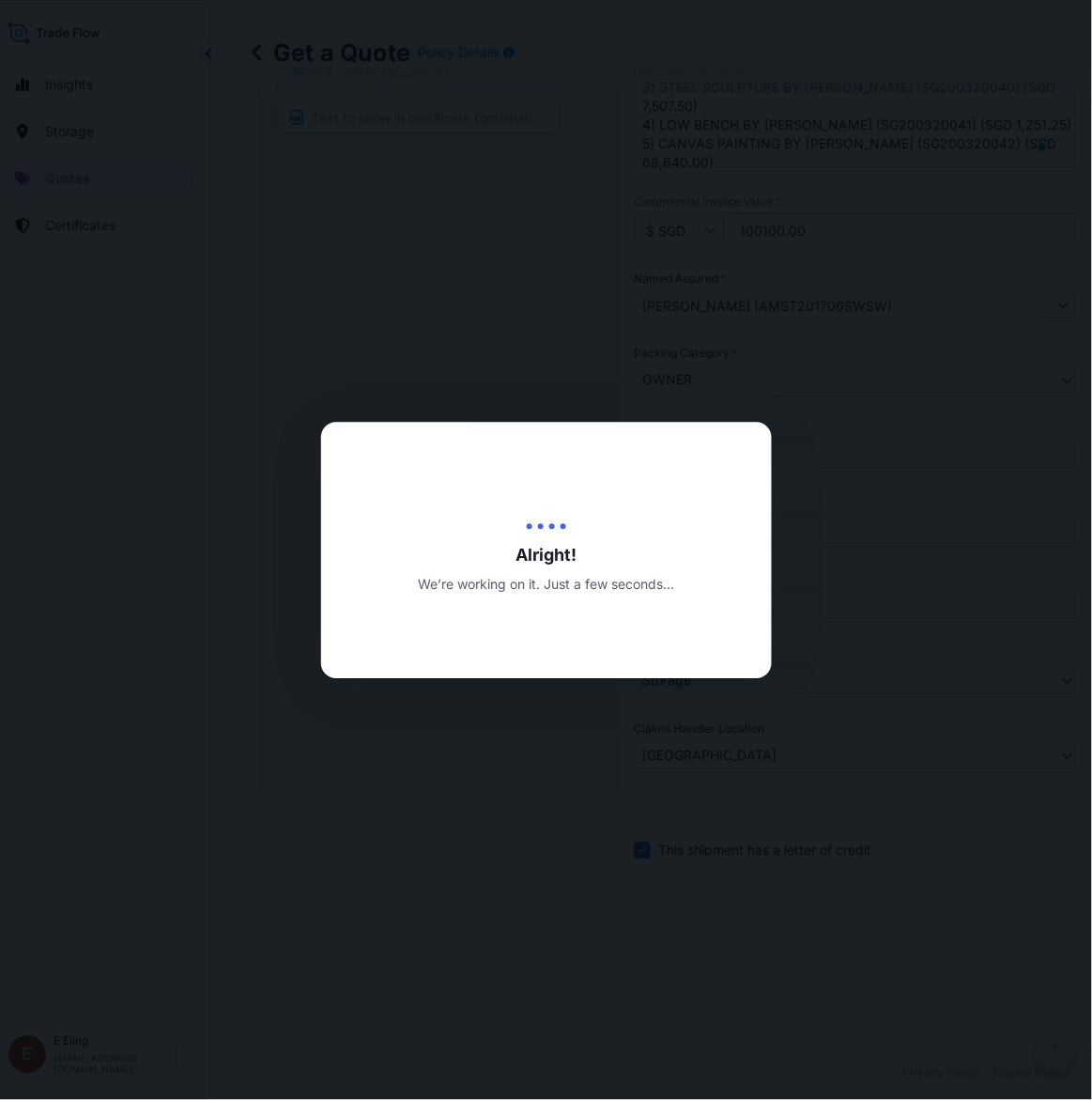
type input "[DATE]"
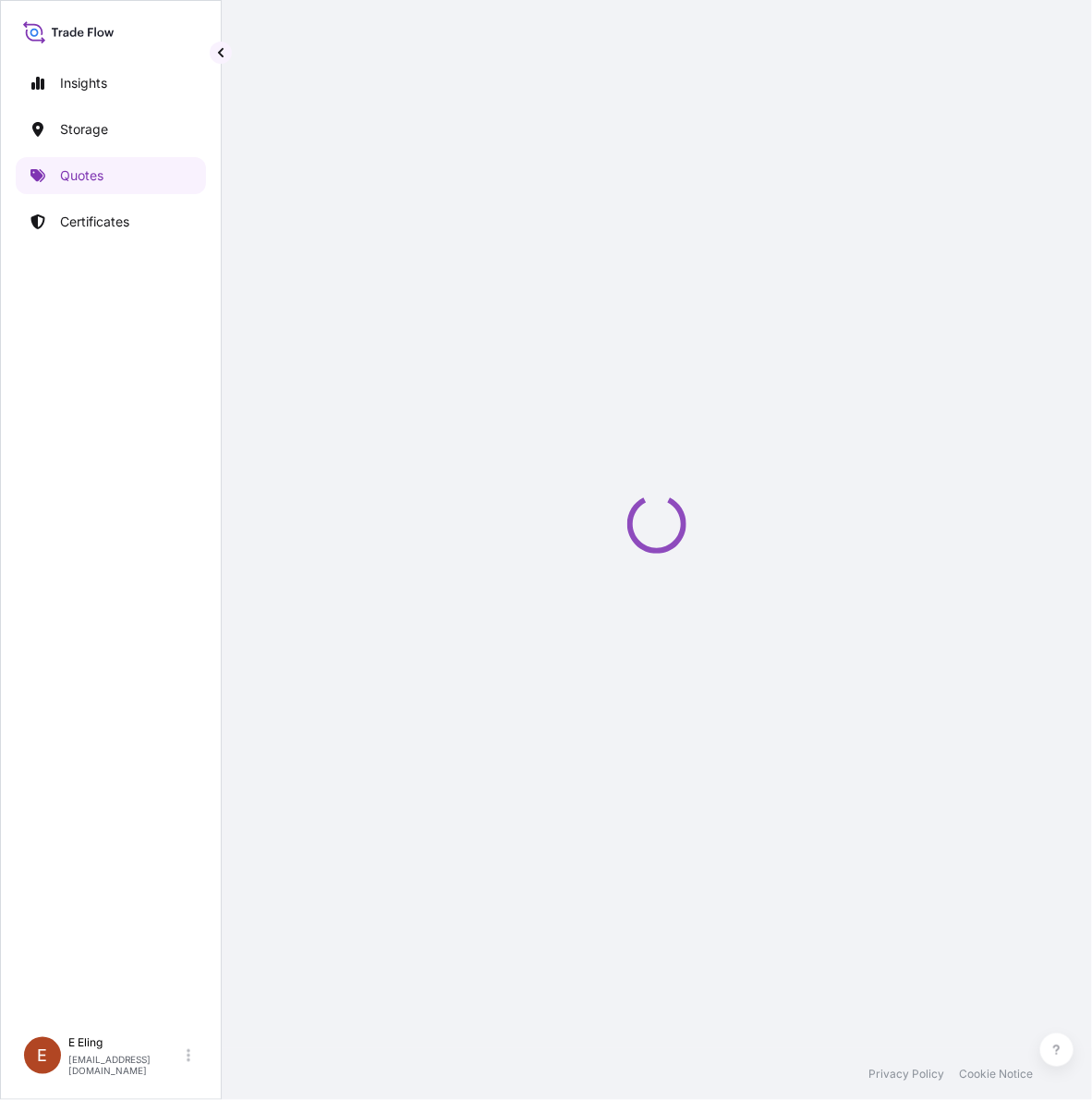
select select "STORAGE"
select select "Transit"
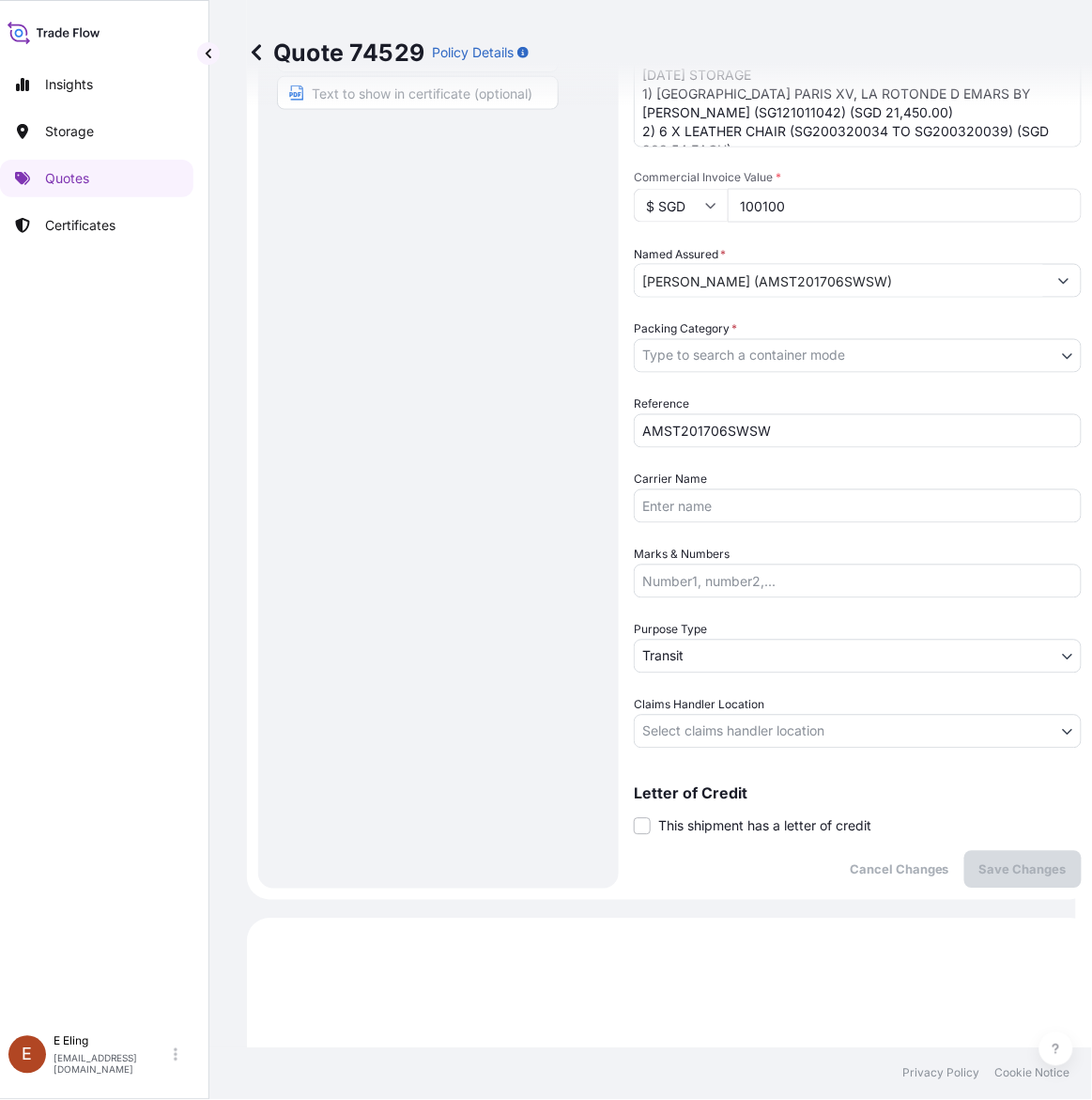
drag, startPoint x: 706, startPoint y: 828, endPoint x: 727, endPoint y: 869, distance: 46.1
click at [706, 828] on span "This shipment has a letter of credit" at bounding box center [765, 826] width 213 height 19
click at [634, 816] on input "This shipment has a letter of credit" at bounding box center [634, 816] width 0 height 0
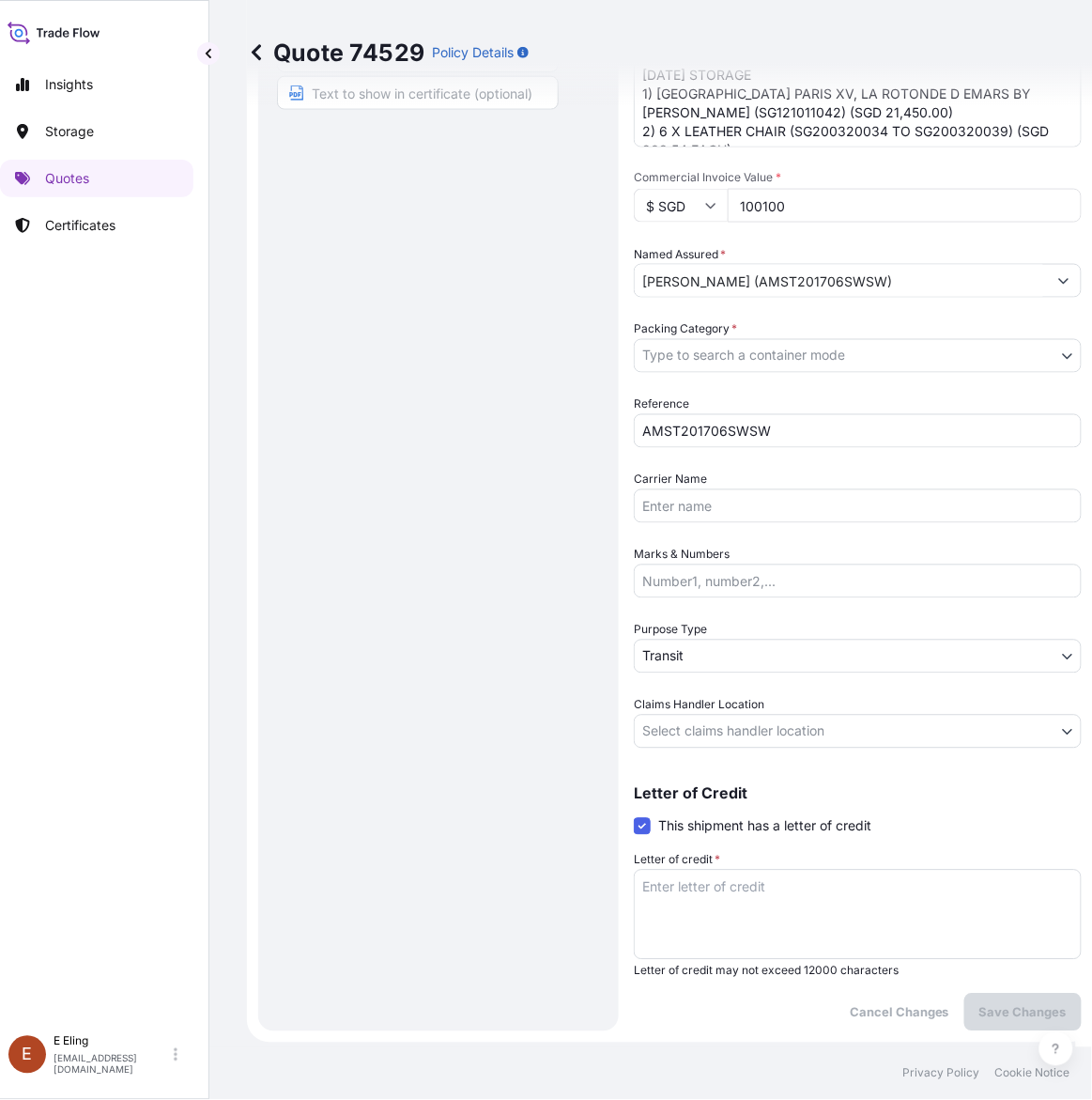
click at [733, 890] on textarea "Letter of credit *" at bounding box center [858, 915] width 448 height 90
paste textarea "Storage Period: [DATE] to [DATE] (till further notice)"
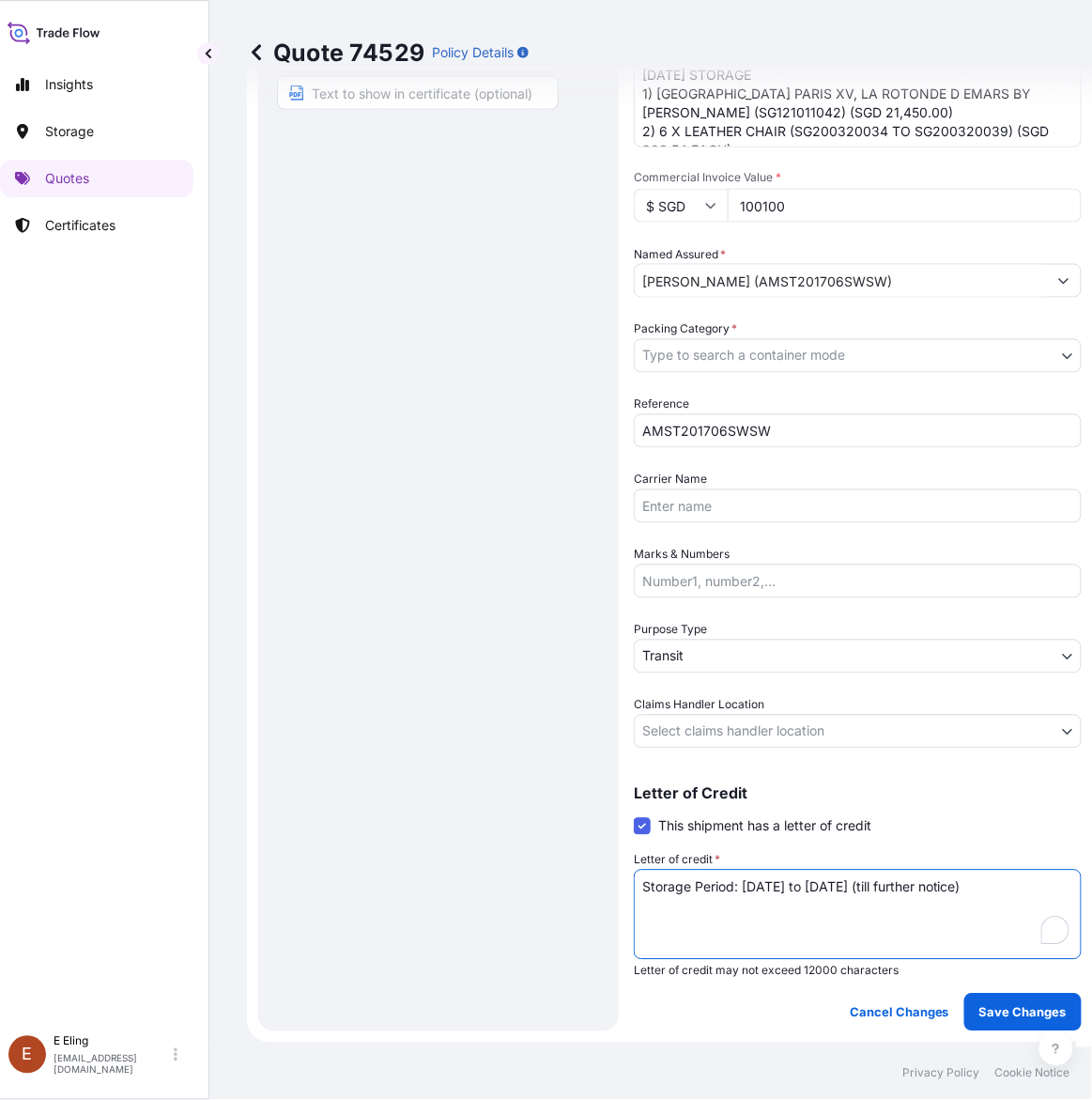
type textarea "Storage Period: [DATE] to [DATE] (till further notice)"
drag, startPoint x: 726, startPoint y: 701, endPoint x: 724, endPoint y: 724, distance: 23.1
click at [725, 701] on span "Claims Handler Location" at bounding box center [699, 705] width 131 height 19
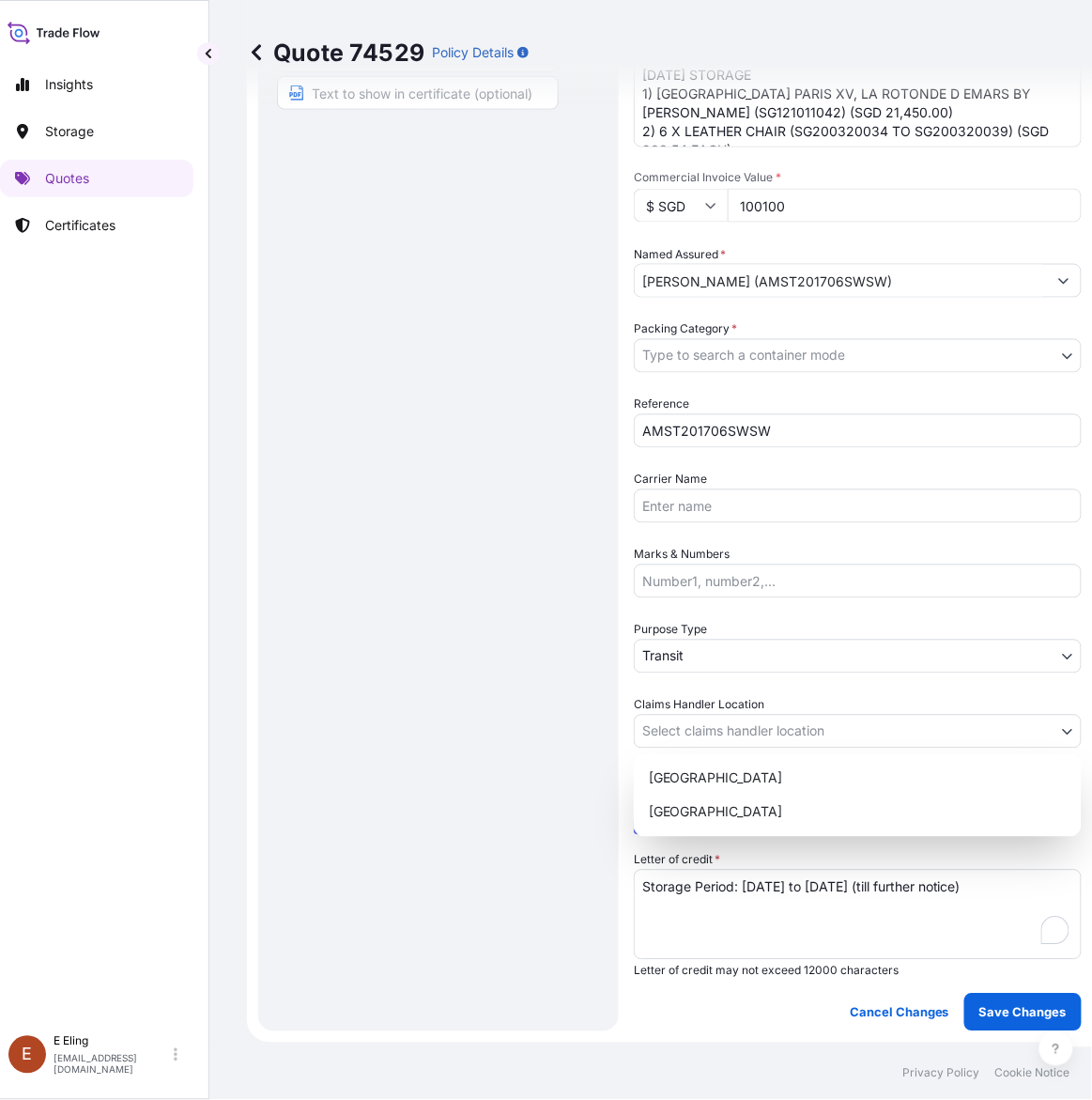
click at [724, 724] on body "Insights Storage Quotes Certificates [PERSON_NAME] [EMAIL_ADDRESS][DOMAIN_NAME]…" at bounding box center [521, 550] width 1074 height 1100
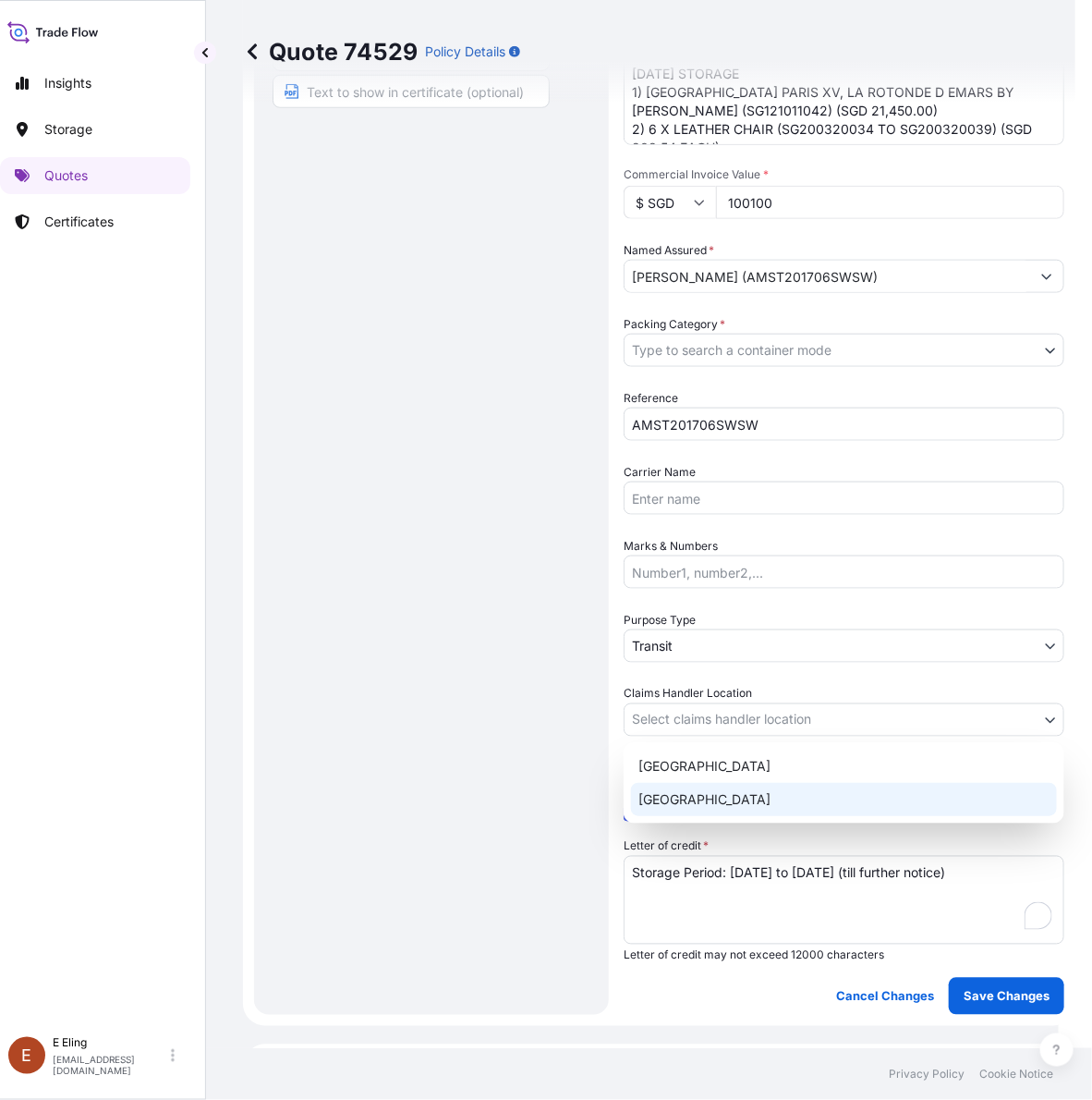
click at [700, 799] on div "[GEOGRAPHIC_DATA]" at bounding box center [844, 799] width 426 height 33
select select "[GEOGRAPHIC_DATA]"
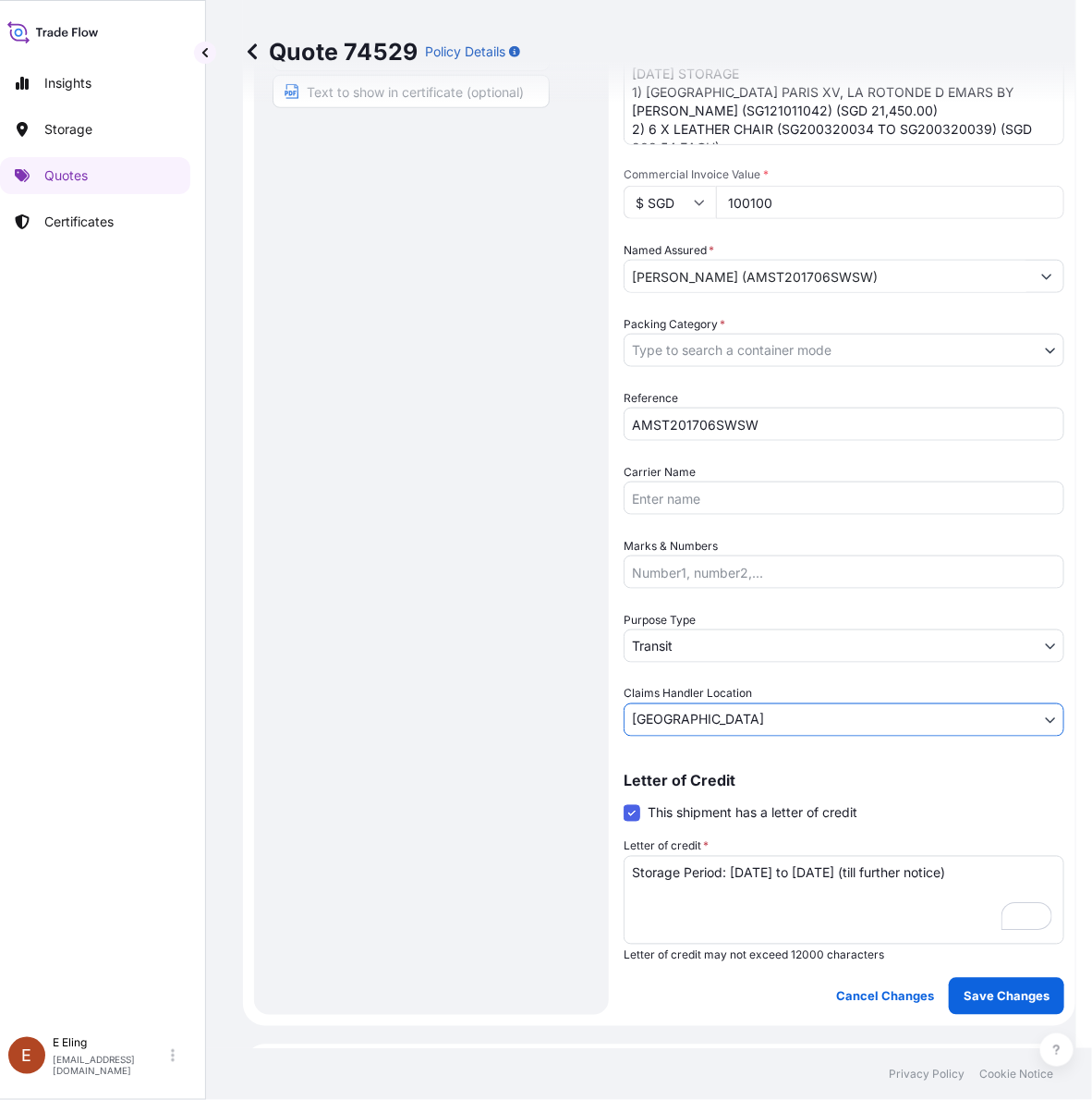
click at [690, 653] on body "Insights Storage Quotes Certificates [PERSON_NAME] [EMAIL_ADDRESS][DOMAIN_NAME]…" at bounding box center [530, 550] width 1092 height 1100
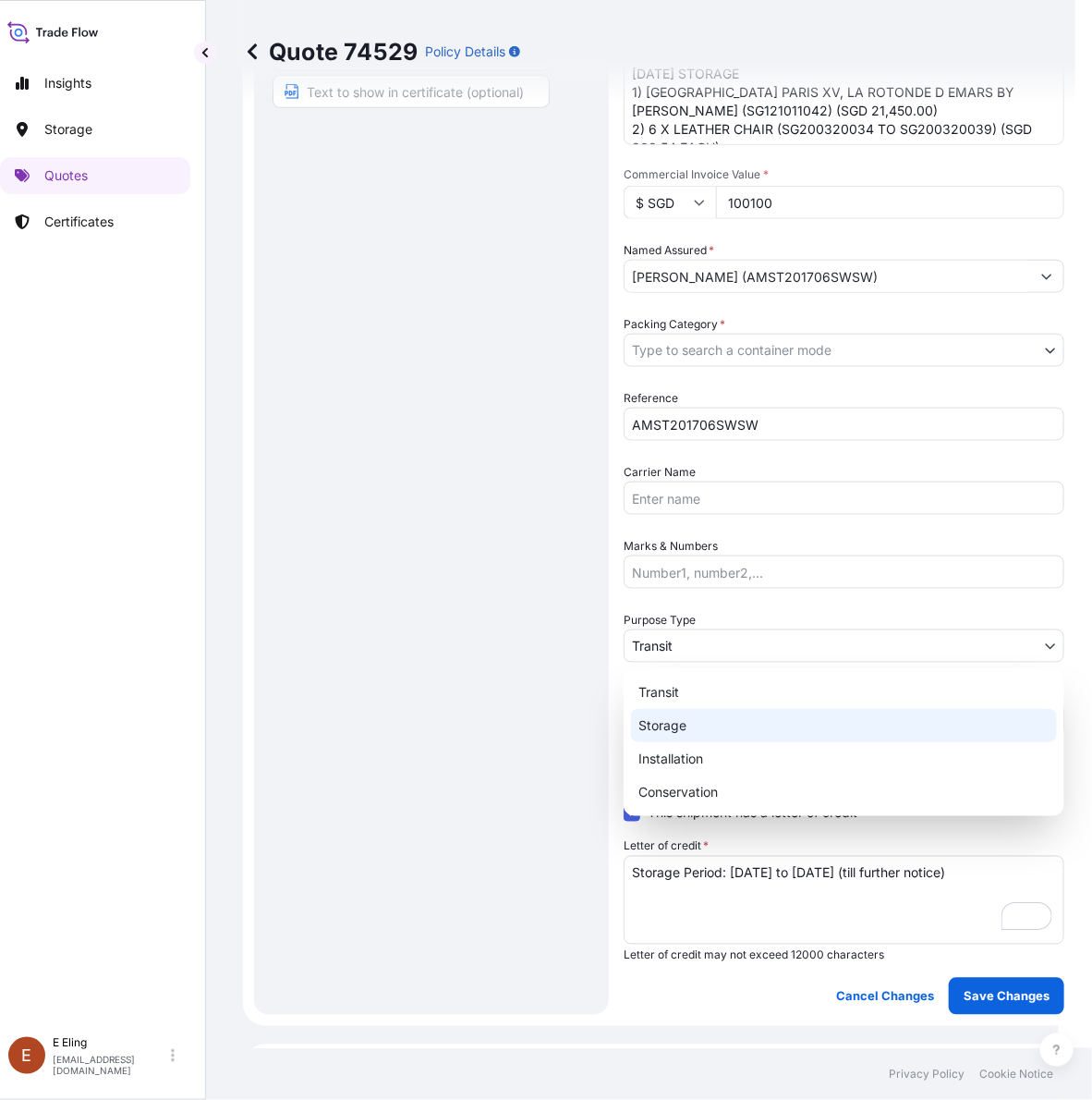
click at [681, 728] on div "Storage" at bounding box center [844, 726] width 426 height 33
select select "Storage"
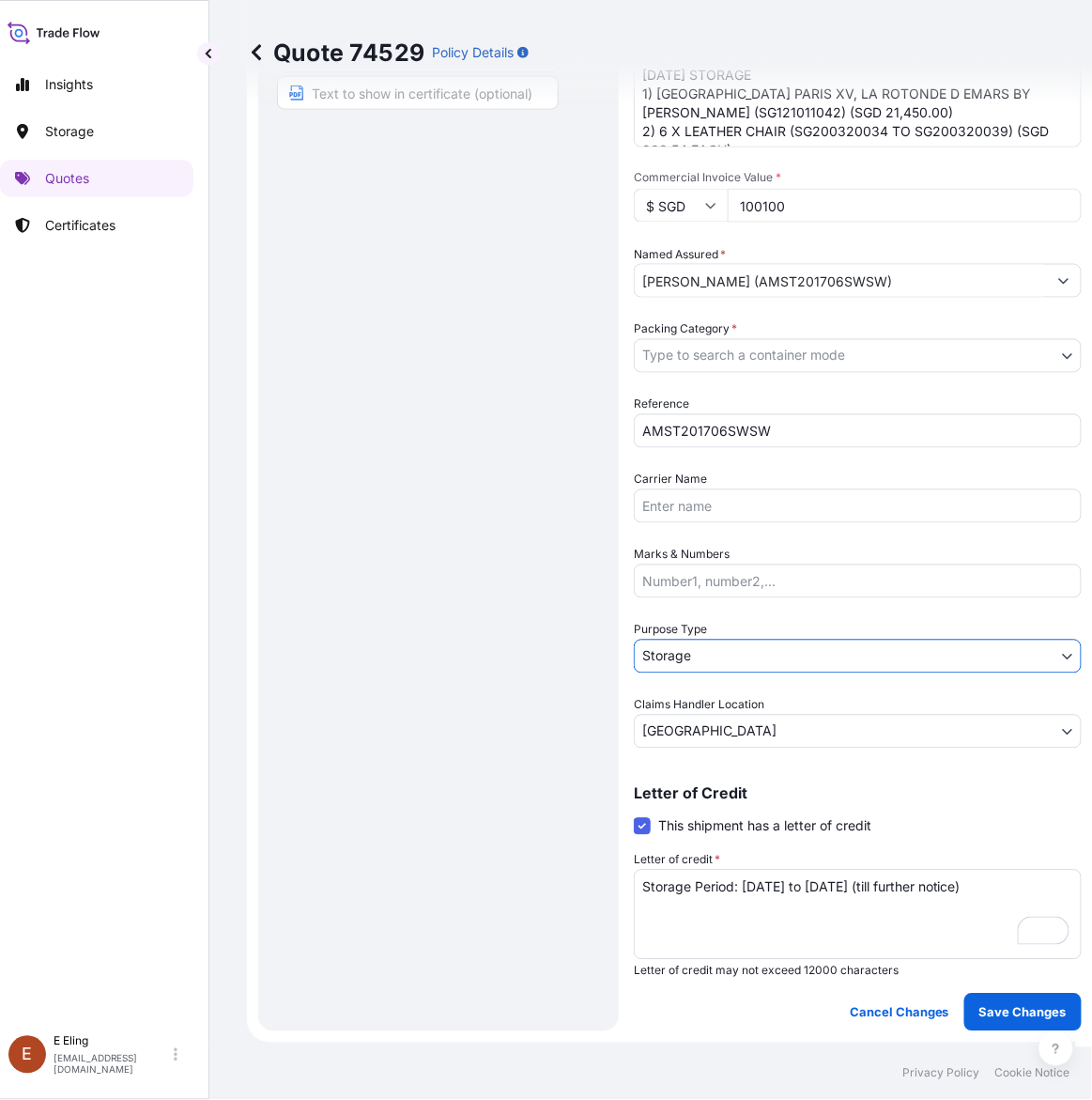
click at [729, 333] on span "Packing Category *" at bounding box center [685, 329] width 103 height 19
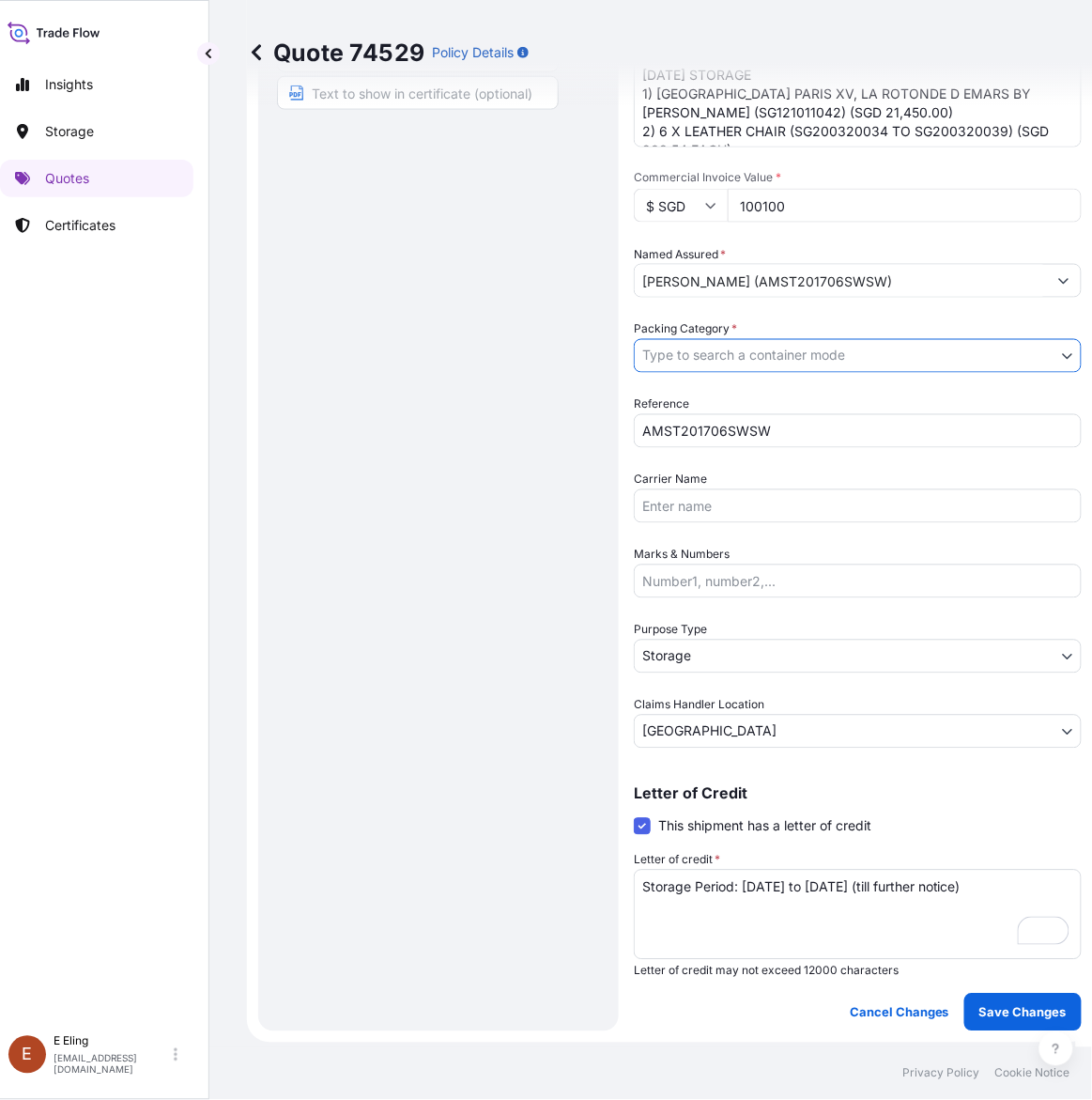
click at [727, 343] on body "Insights Storage Quotes Certificates [PERSON_NAME] [EMAIL_ADDRESS][DOMAIN_NAME]…" at bounding box center [530, 550] width 1092 height 1100
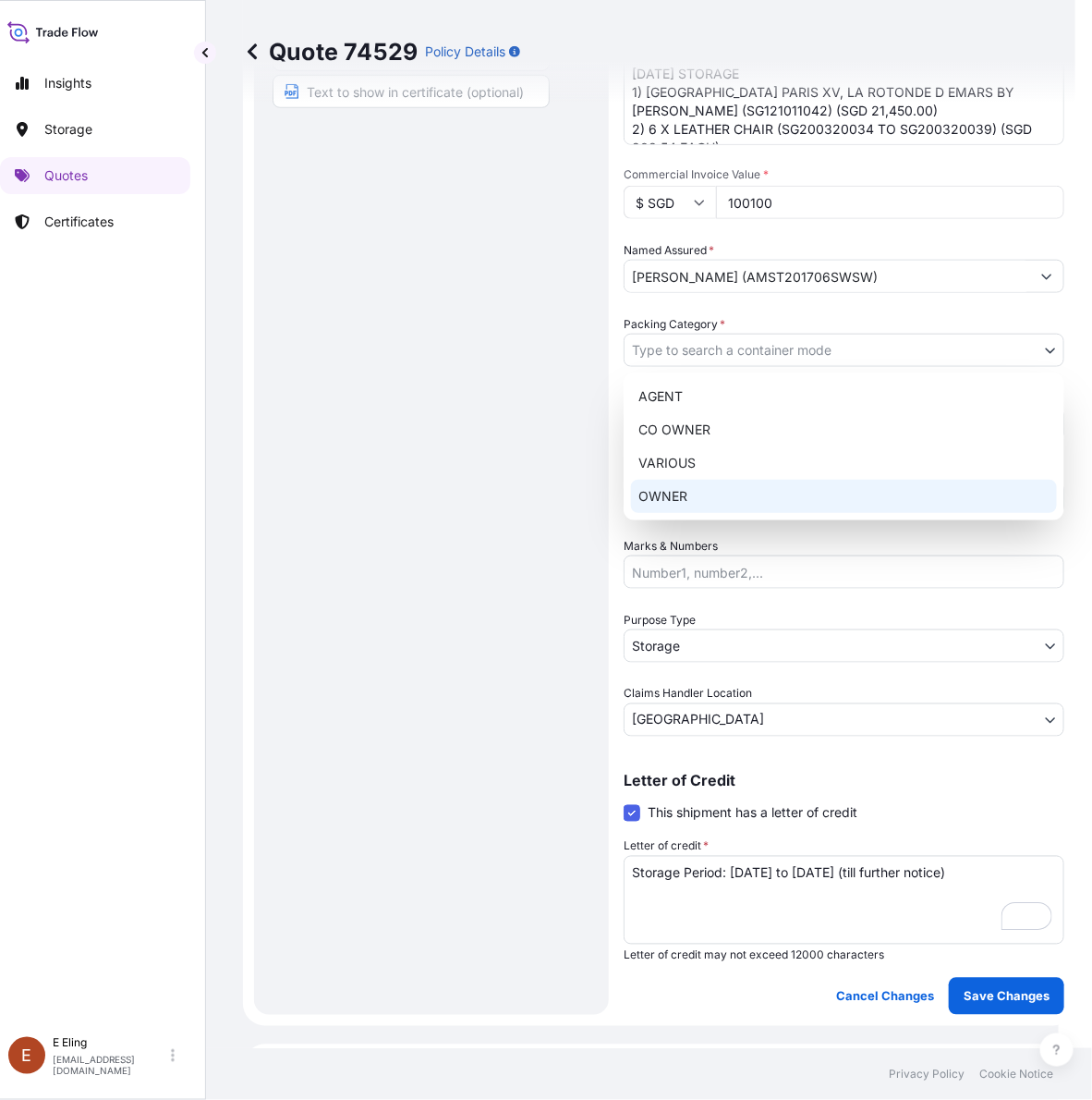
click at [681, 492] on div "OWNER" at bounding box center [844, 496] width 426 height 33
select select "27"
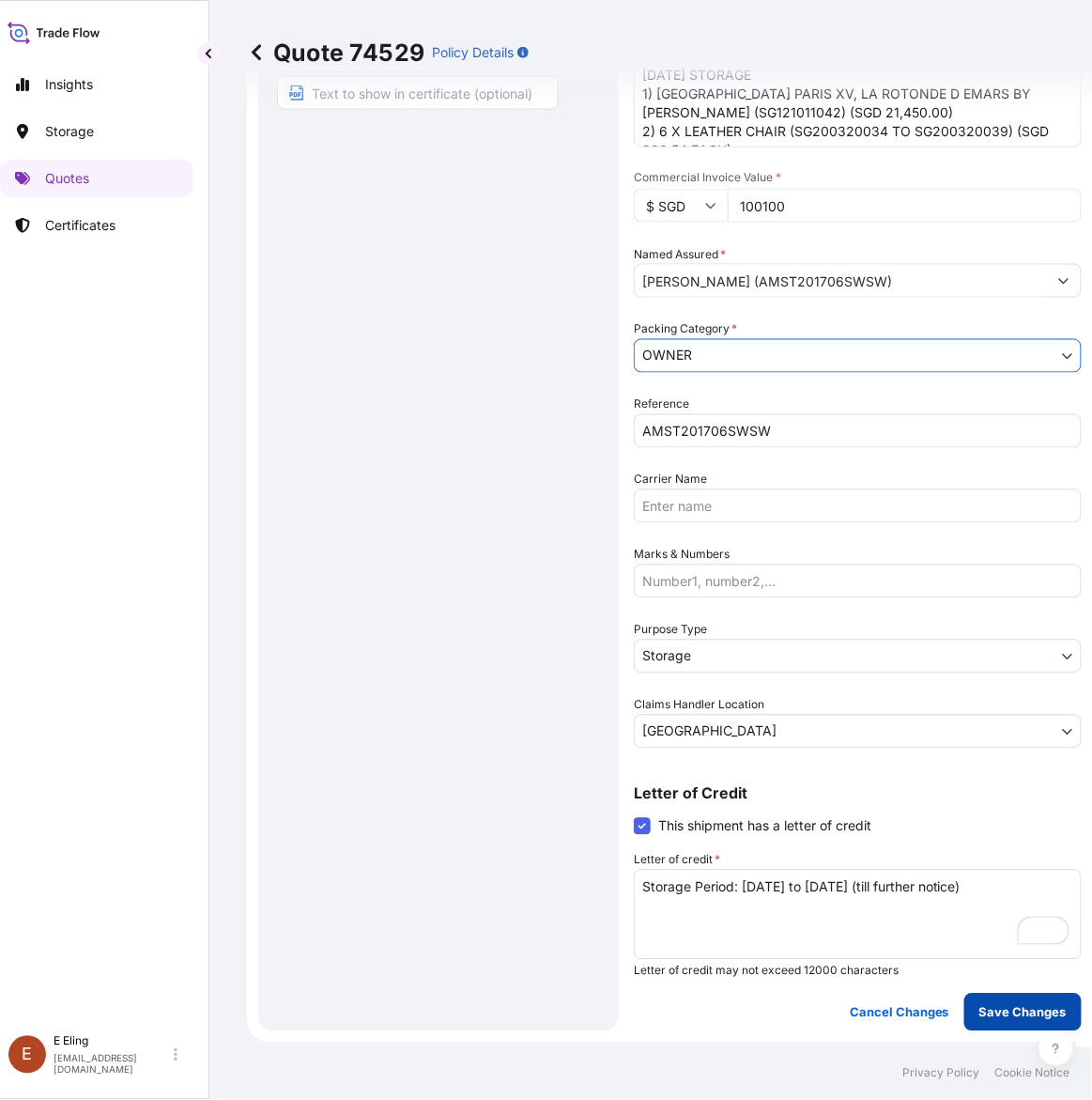
click at [1024, 1008] on p "Save Changes" at bounding box center [1023, 1012] width 87 height 19
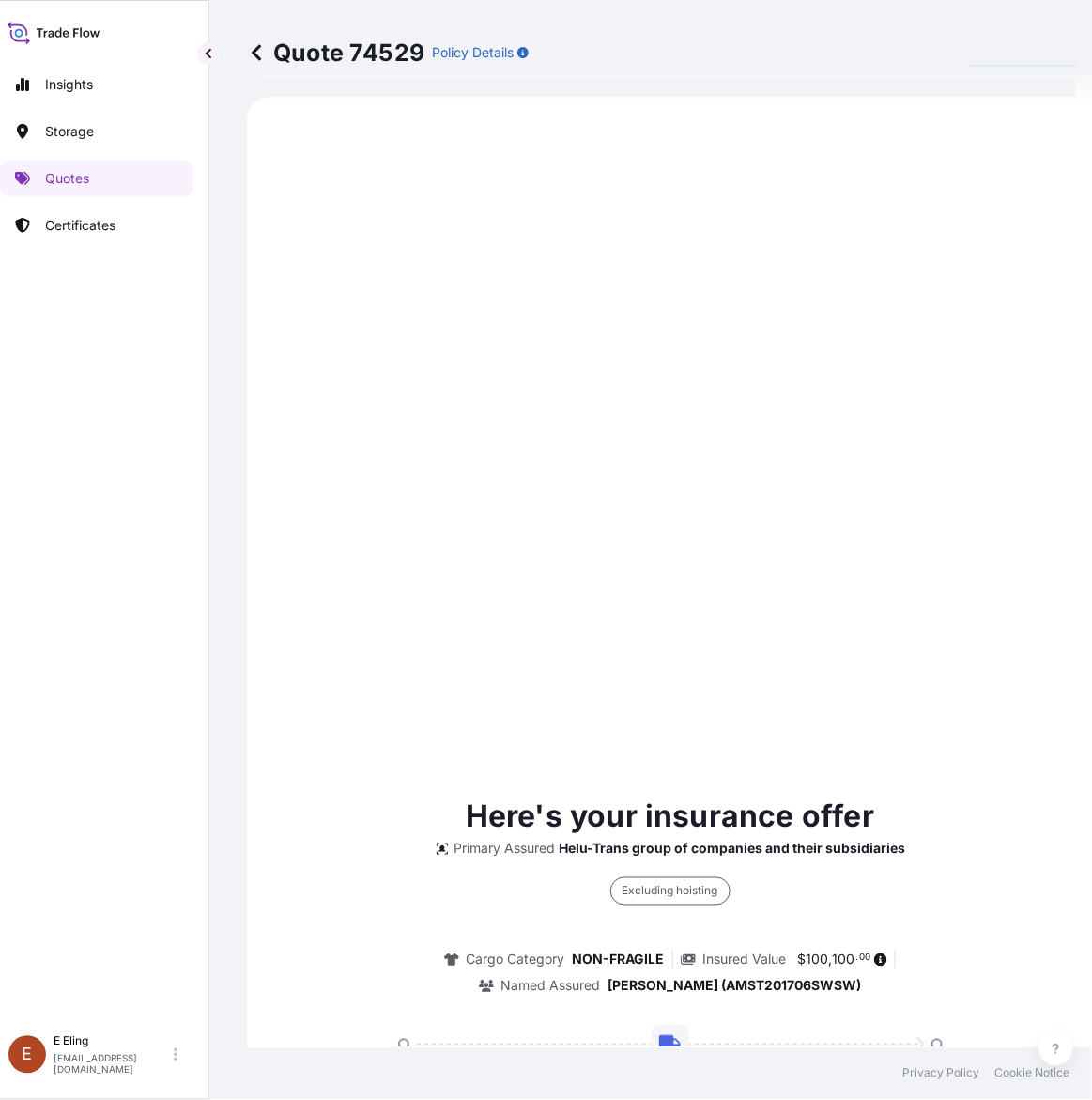
select select "STORAGE"
select select "Storage"
select select "[GEOGRAPHIC_DATA]"
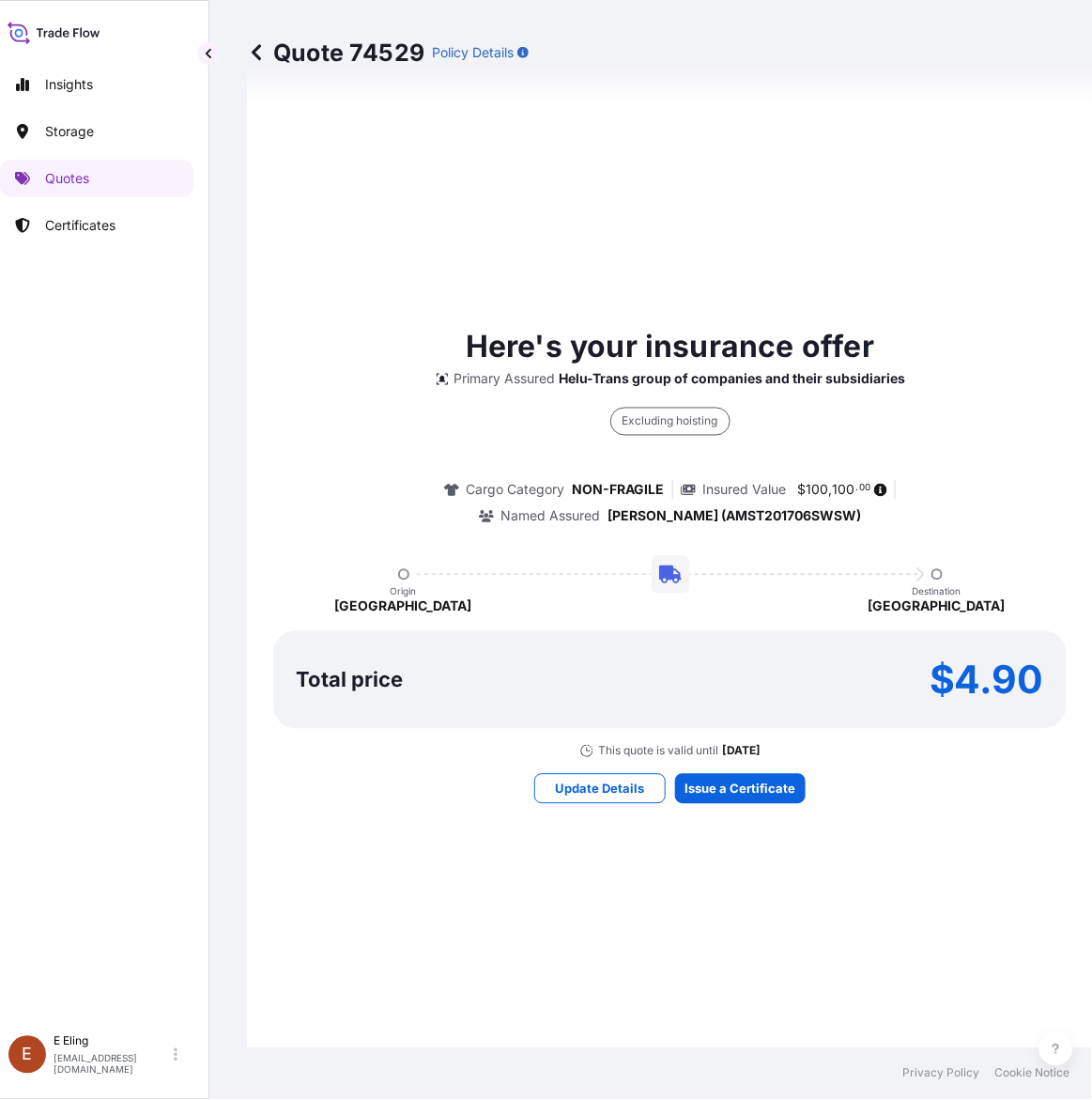
click at [810, 777] on div "Here's your insurance offer Primary Assured Helu-Trans group of companies and t…" at bounding box center [669, 563] width 793 height 1822
click at [806, 778] on div "Here's your insurance offer Primary Assured Helu-Trans group of companies and t…" at bounding box center [669, 563] width 793 height 1822
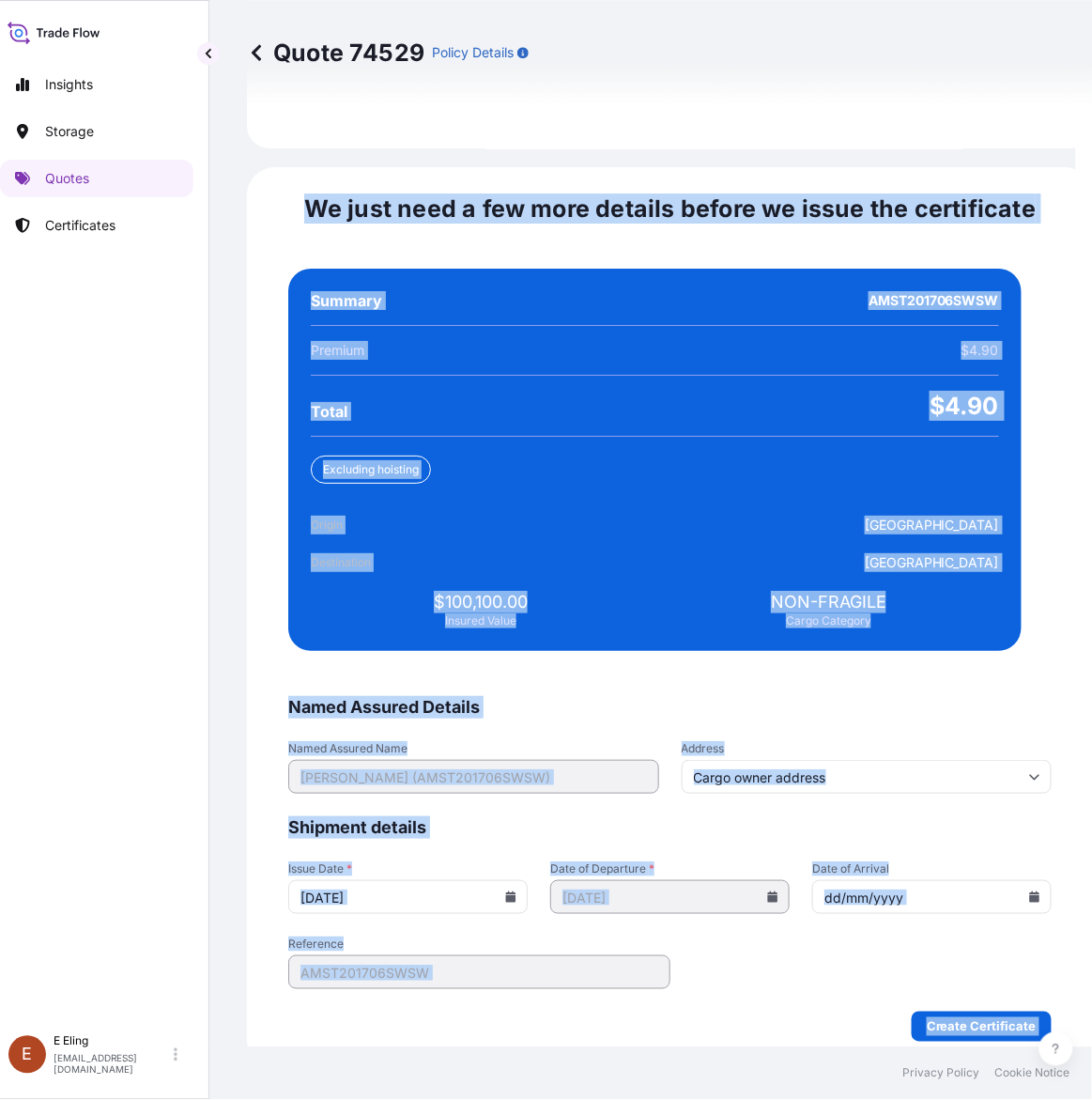
click at [643, 707] on form "Named Assured Details Named Assured Name [PERSON_NAME] (AMST201706SWSW) Address…" at bounding box center [669, 869] width 764 height 346
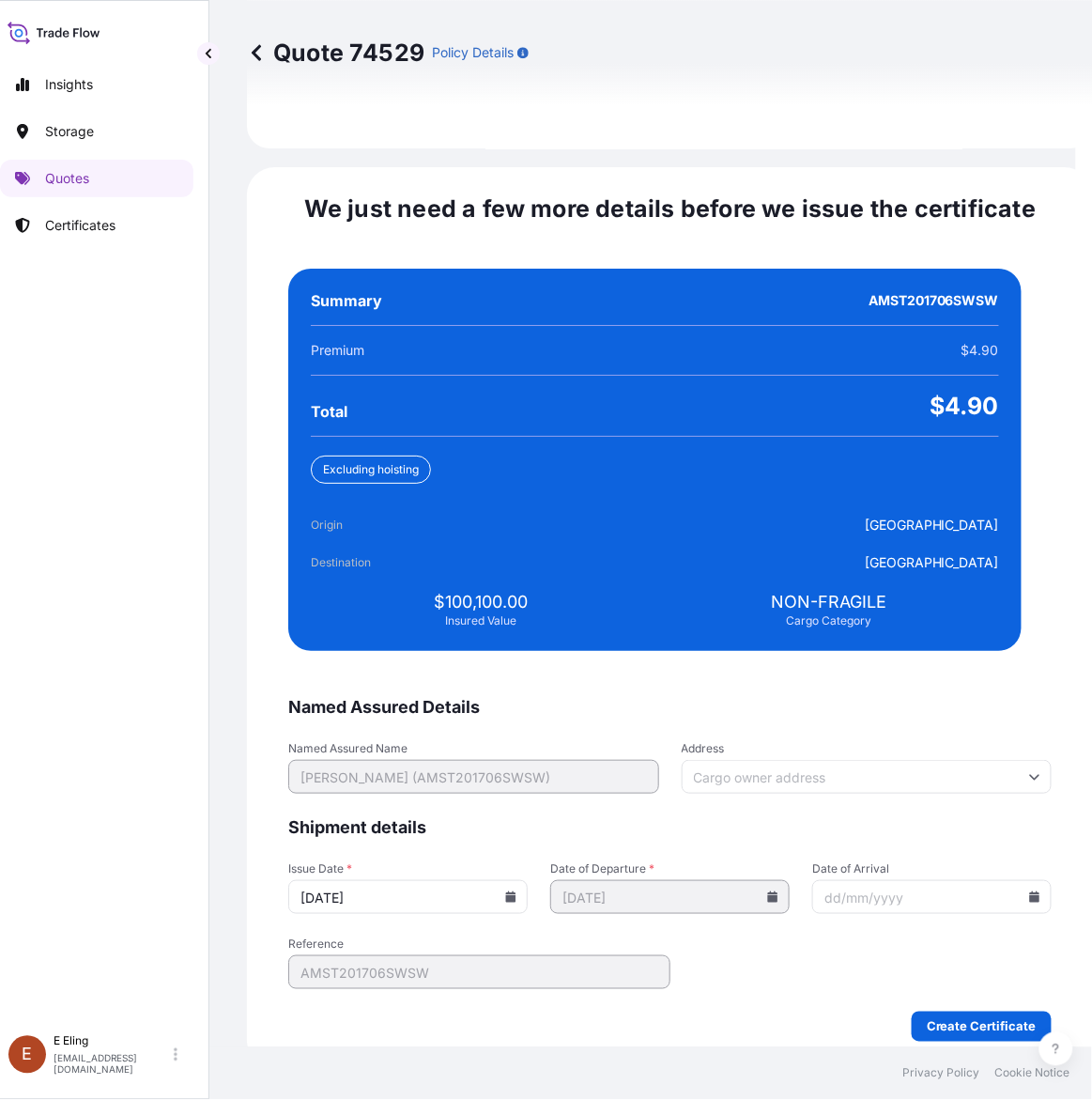
click at [516, 892] on icon at bounding box center [510, 897] width 11 height 11
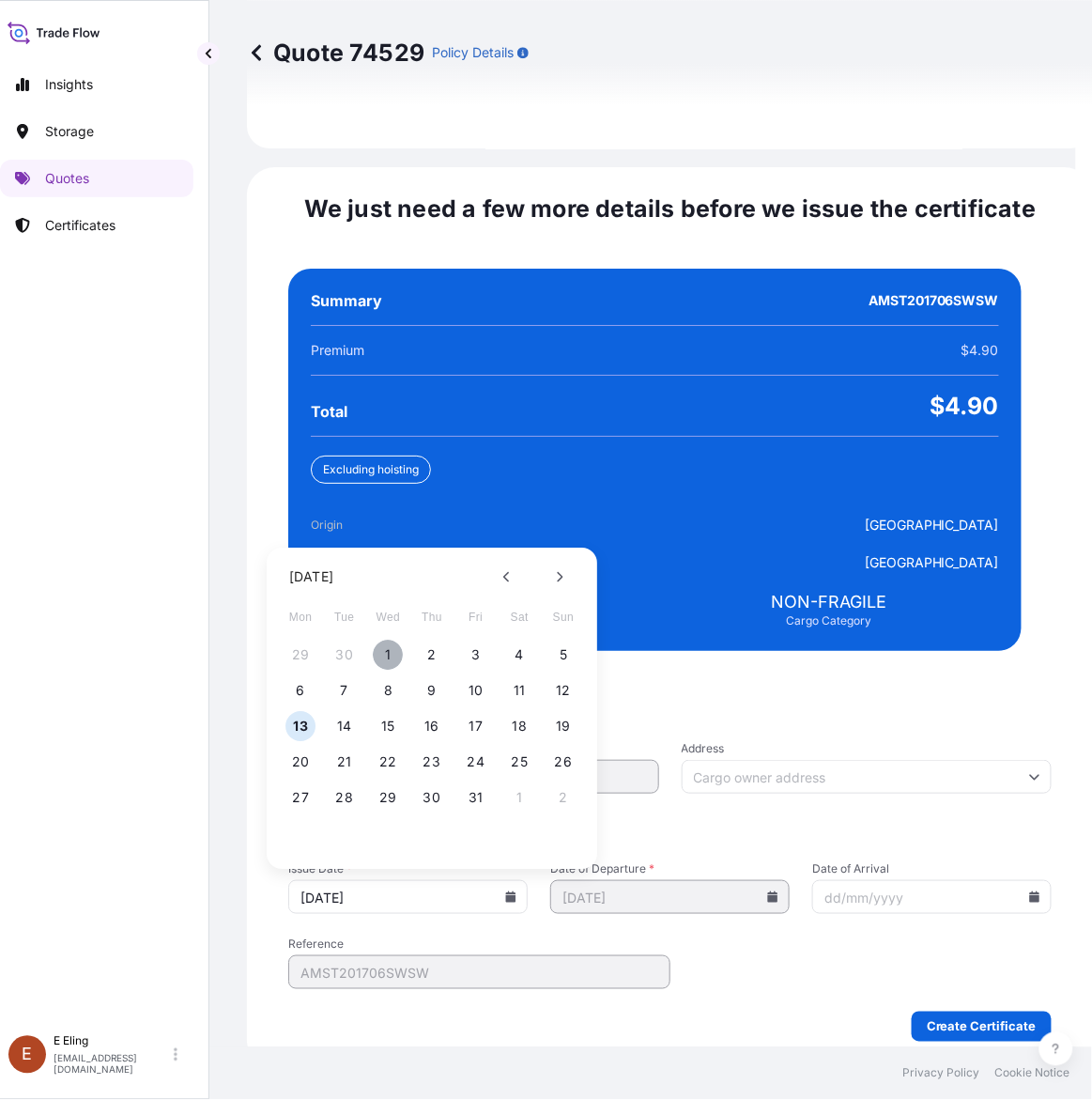
click at [374, 641] on button "1" at bounding box center [388, 656] width 30 height 30
type input "[DATE]"
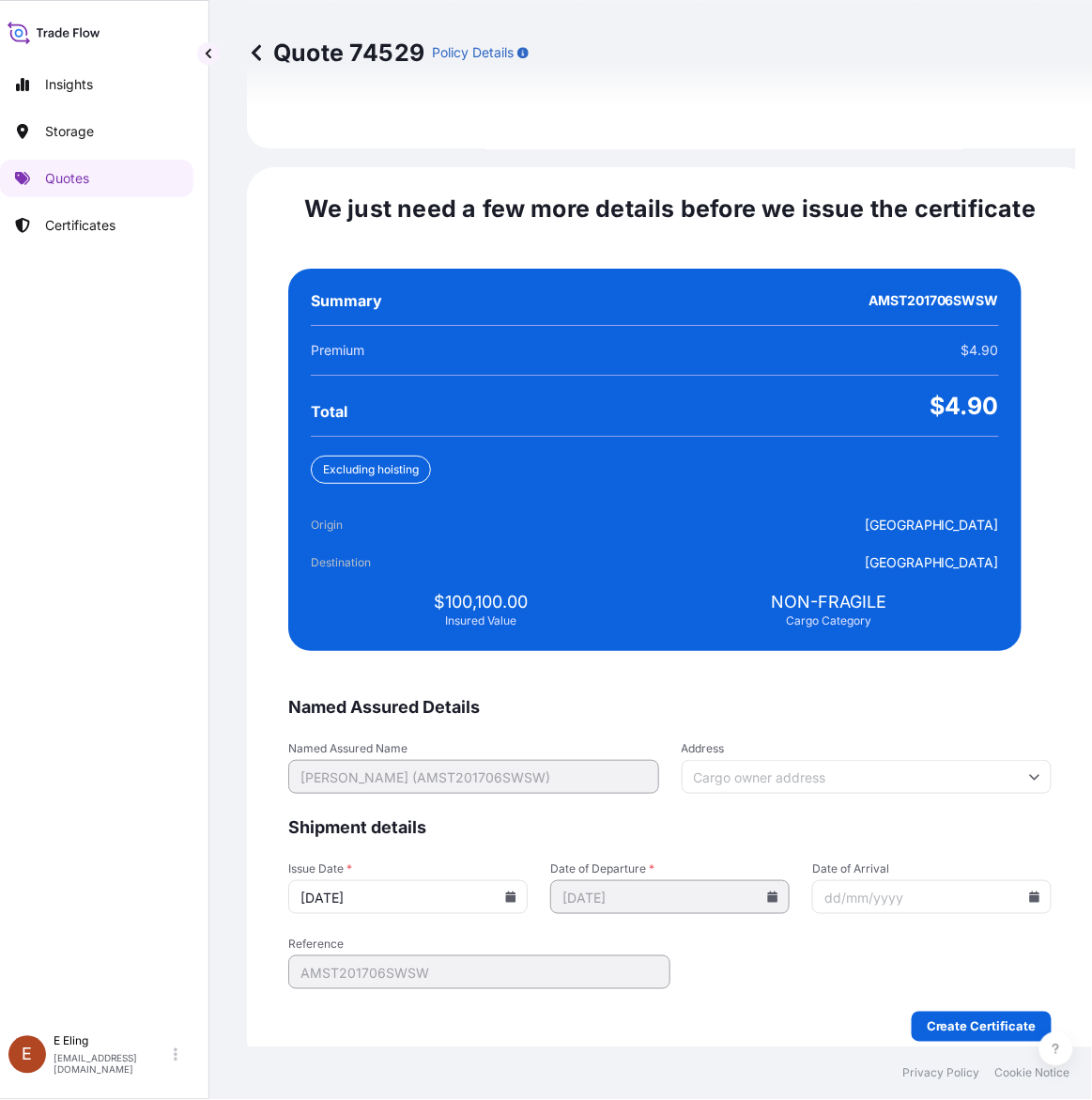
drag, startPoint x: 1005, startPoint y: 874, endPoint x: 982, endPoint y: 874, distance: 23.0
click at [1001, 880] on div at bounding box center [932, 897] width 240 height 33
click at [982, 880] on input "Date of Arrival" at bounding box center [932, 897] width 240 height 33
click at [1029, 892] on icon at bounding box center [1034, 897] width 11 height 11
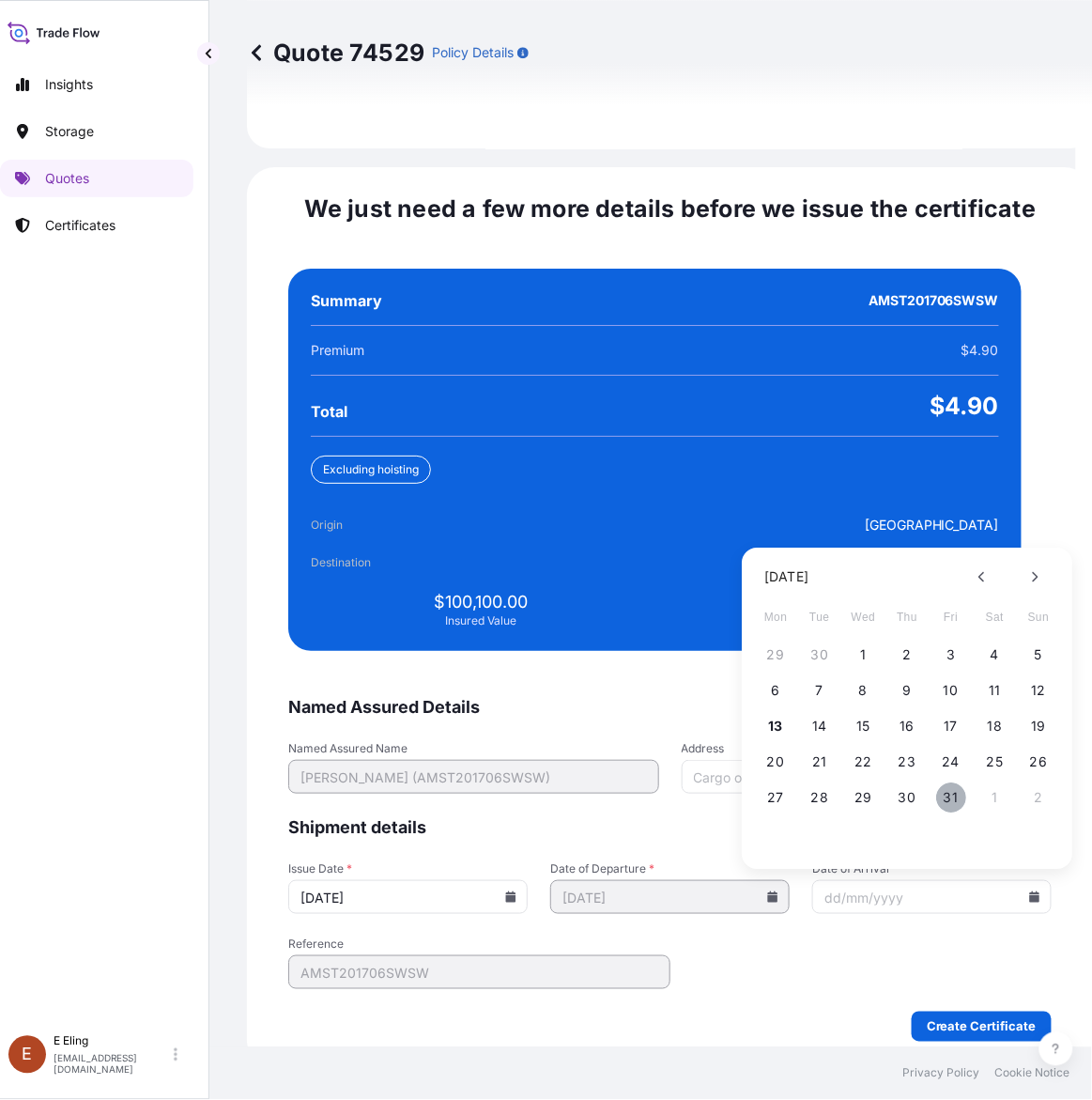
click at [945, 783] on button "31" at bounding box center [951, 798] width 30 height 30
type input "[DATE]"
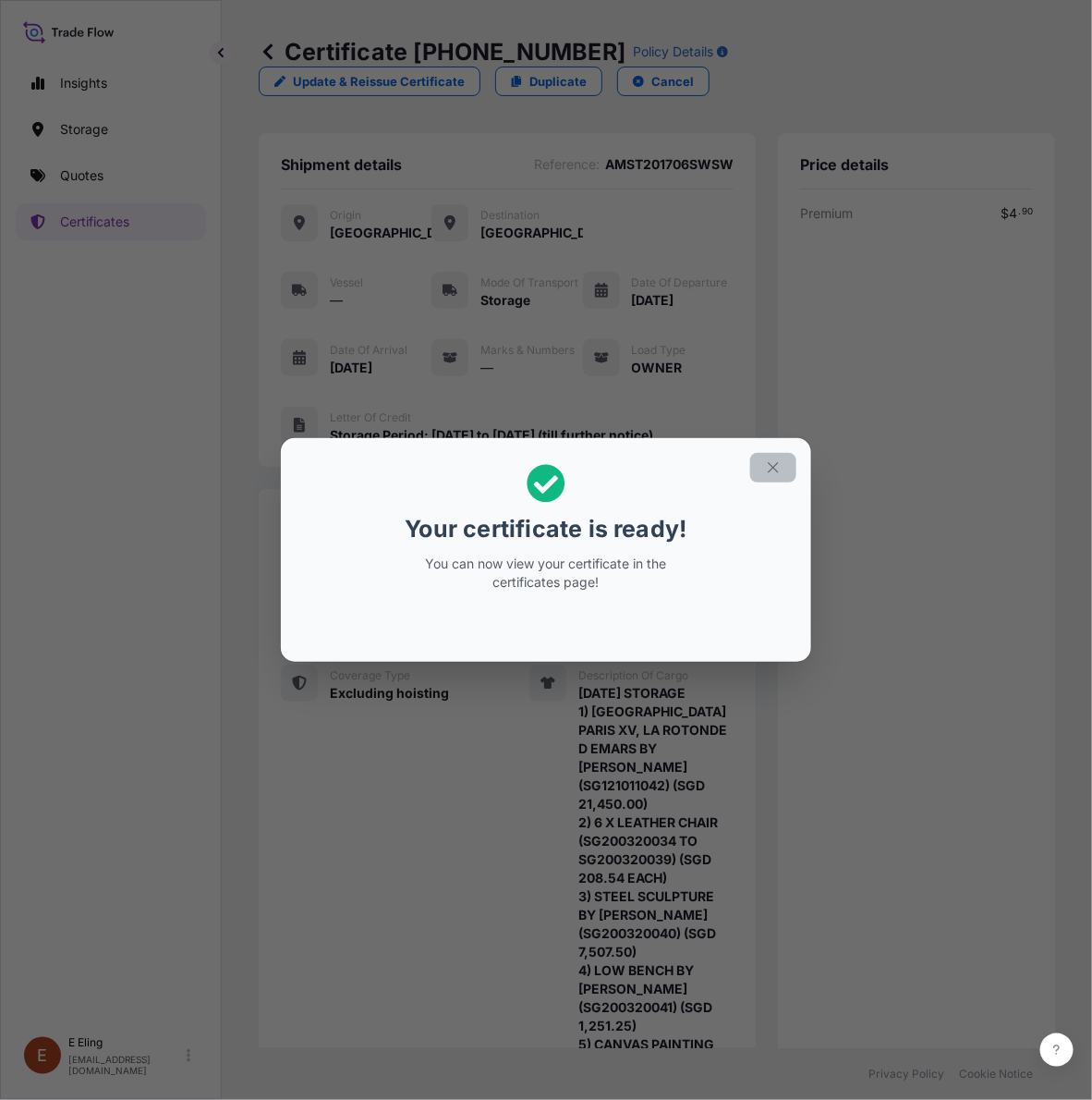
click at [782, 472] on button "button" at bounding box center [774, 467] width 46 height 30
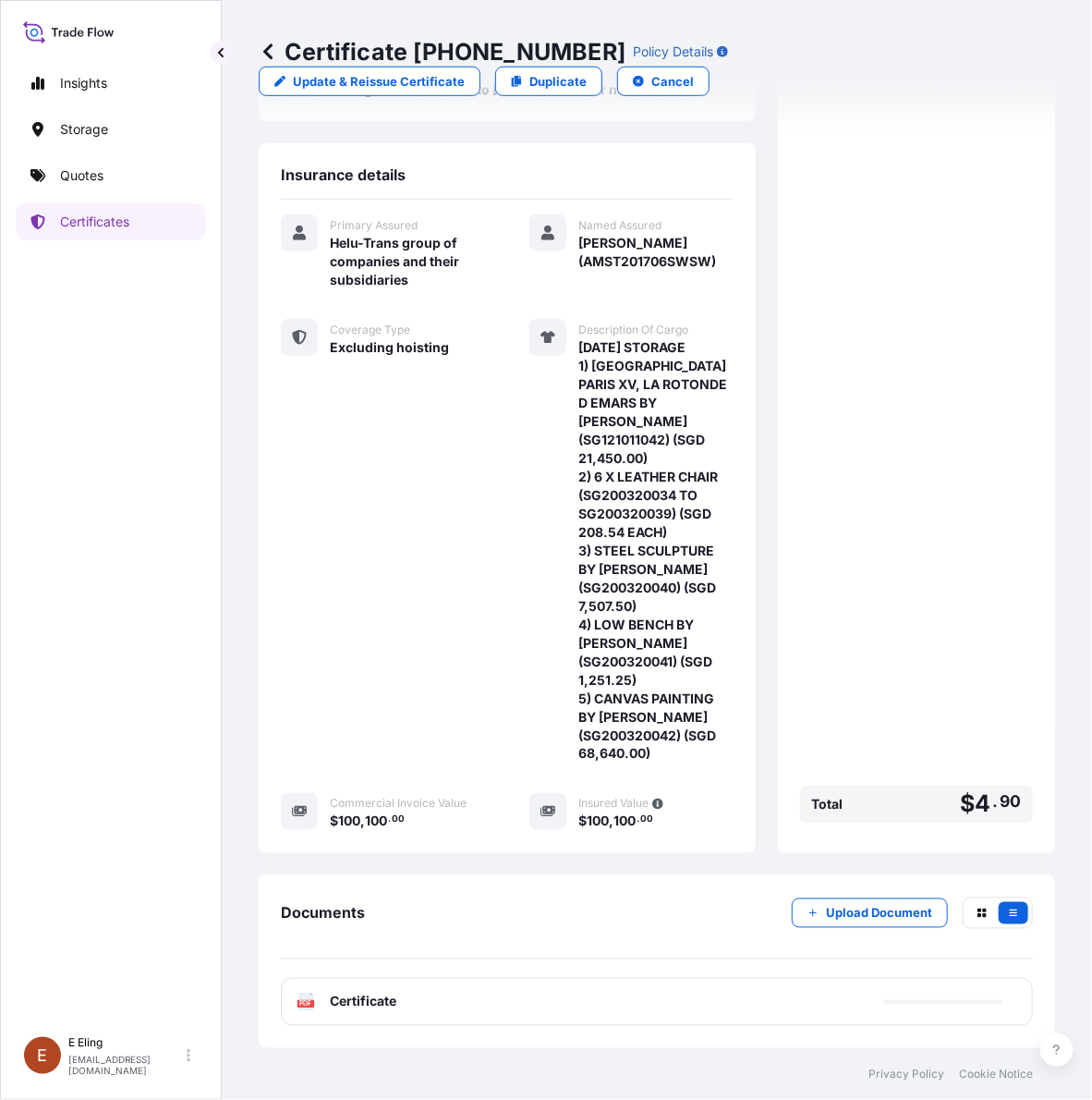
click at [752, 1000] on div "PDF Certificate" at bounding box center [657, 1002] width 753 height 48
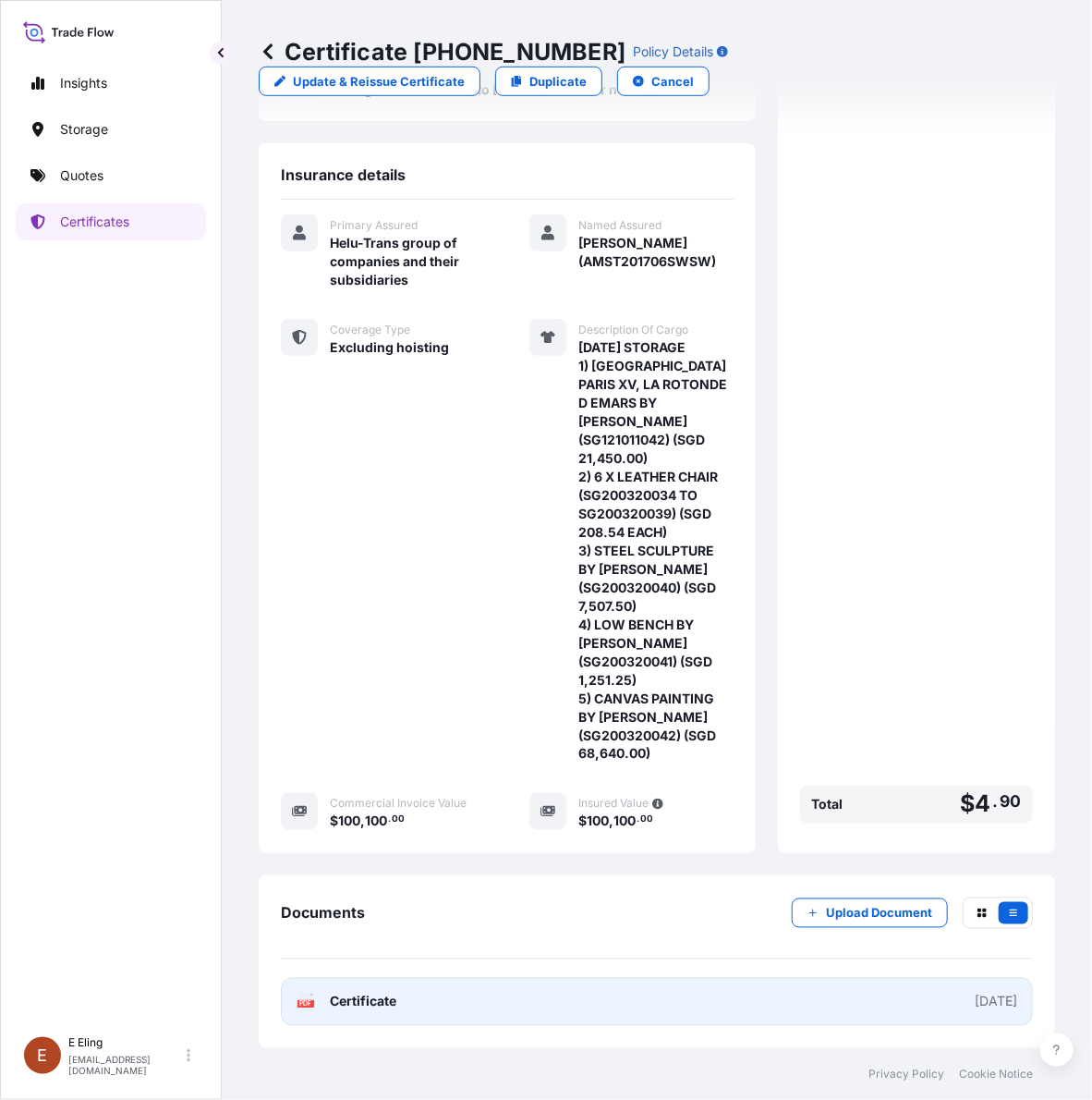
click at [550, 998] on link "PDF Certificate [DATE]" at bounding box center [657, 1002] width 753 height 48
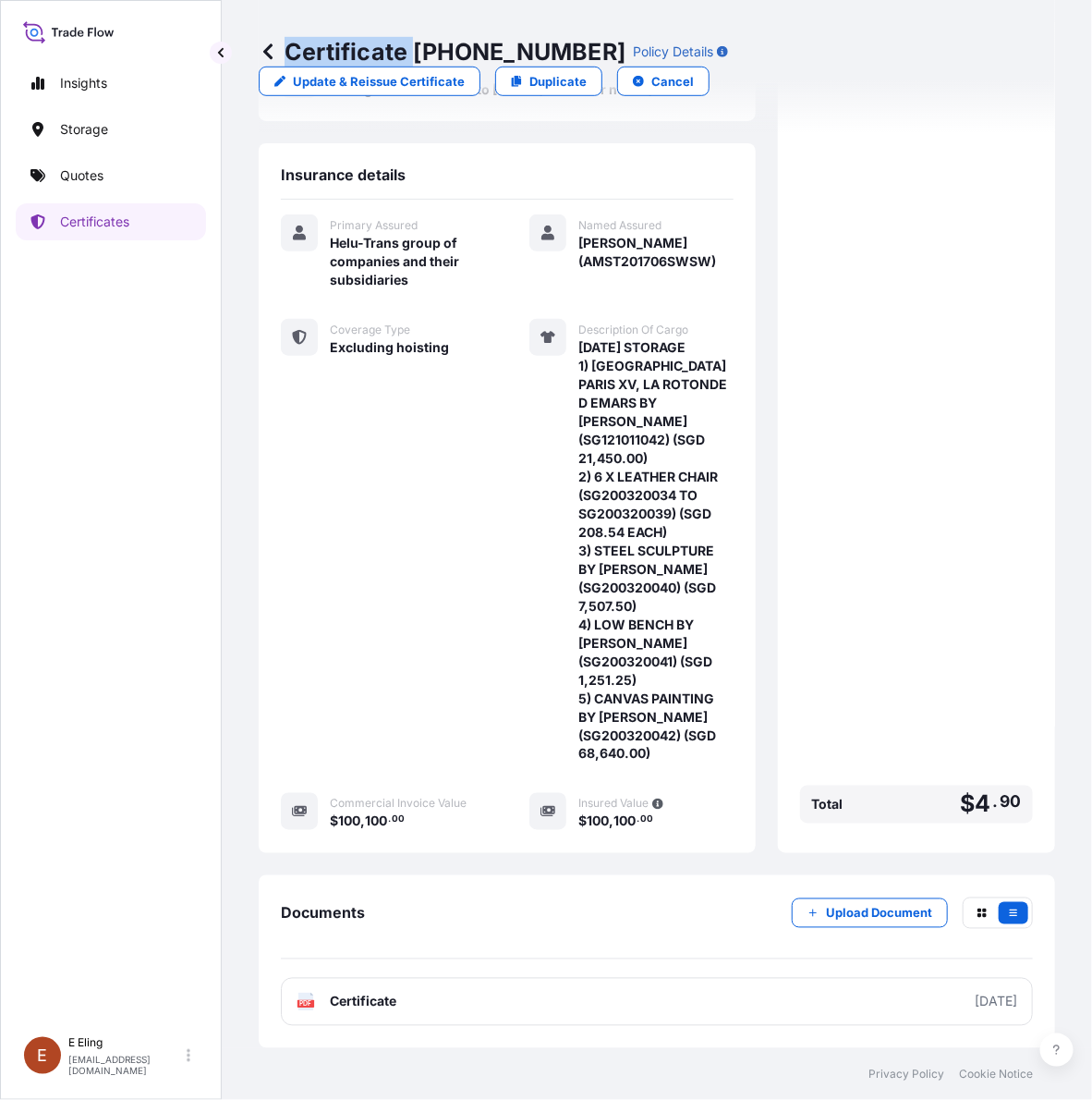
copy p "Certificate"
drag, startPoint x: 416, startPoint y: 48, endPoint x: 580, endPoint y: 51, distance: 164.0
click at [580, 51] on div "Certificate [PHONE_NUMBER] Policy Details" at bounding box center [493, 51] width 469 height 30
click at [413, 48] on p "Certificate [PHONE_NUMBER]" at bounding box center [442, 51] width 367 height 30
drag, startPoint x: 413, startPoint y: 48, endPoint x: 569, endPoint y: 48, distance: 156.0
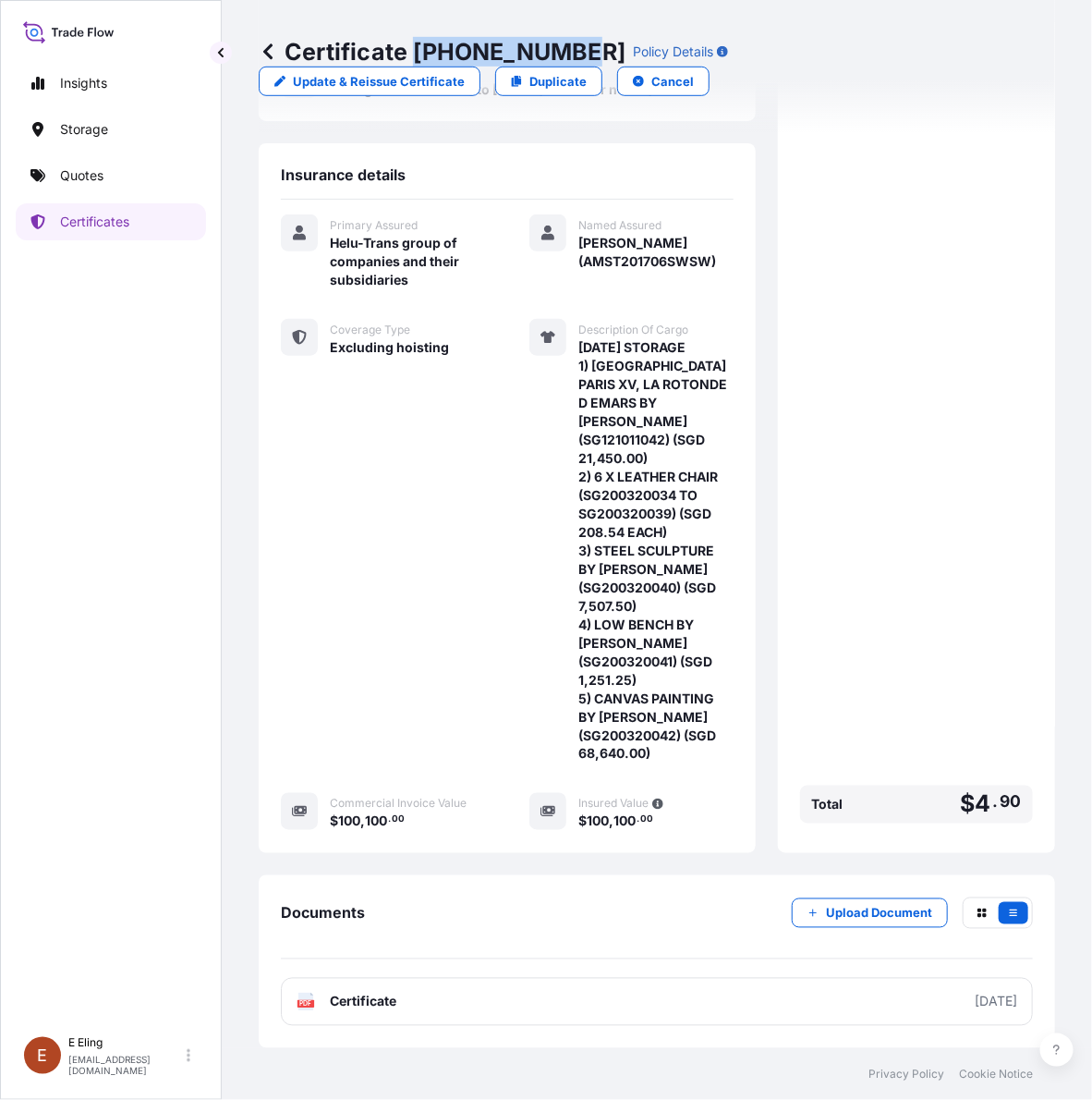
click at [569, 48] on p "Certificate [PHONE_NUMBER]" at bounding box center [442, 51] width 367 height 30
click at [408, 670] on div "Coverage Type Excluding hoisting" at bounding box center [382, 542] width 204 height 445
drag, startPoint x: 898, startPoint y: 630, endPoint x: 894, endPoint y: 684, distance: 54.1
click at [893, 631] on div "Premium $ 4 . 90 Total $ 4 . 90" at bounding box center [916, 344] width 233 height 972
click at [843, 907] on p "Upload Document" at bounding box center [879, 912] width 106 height 18
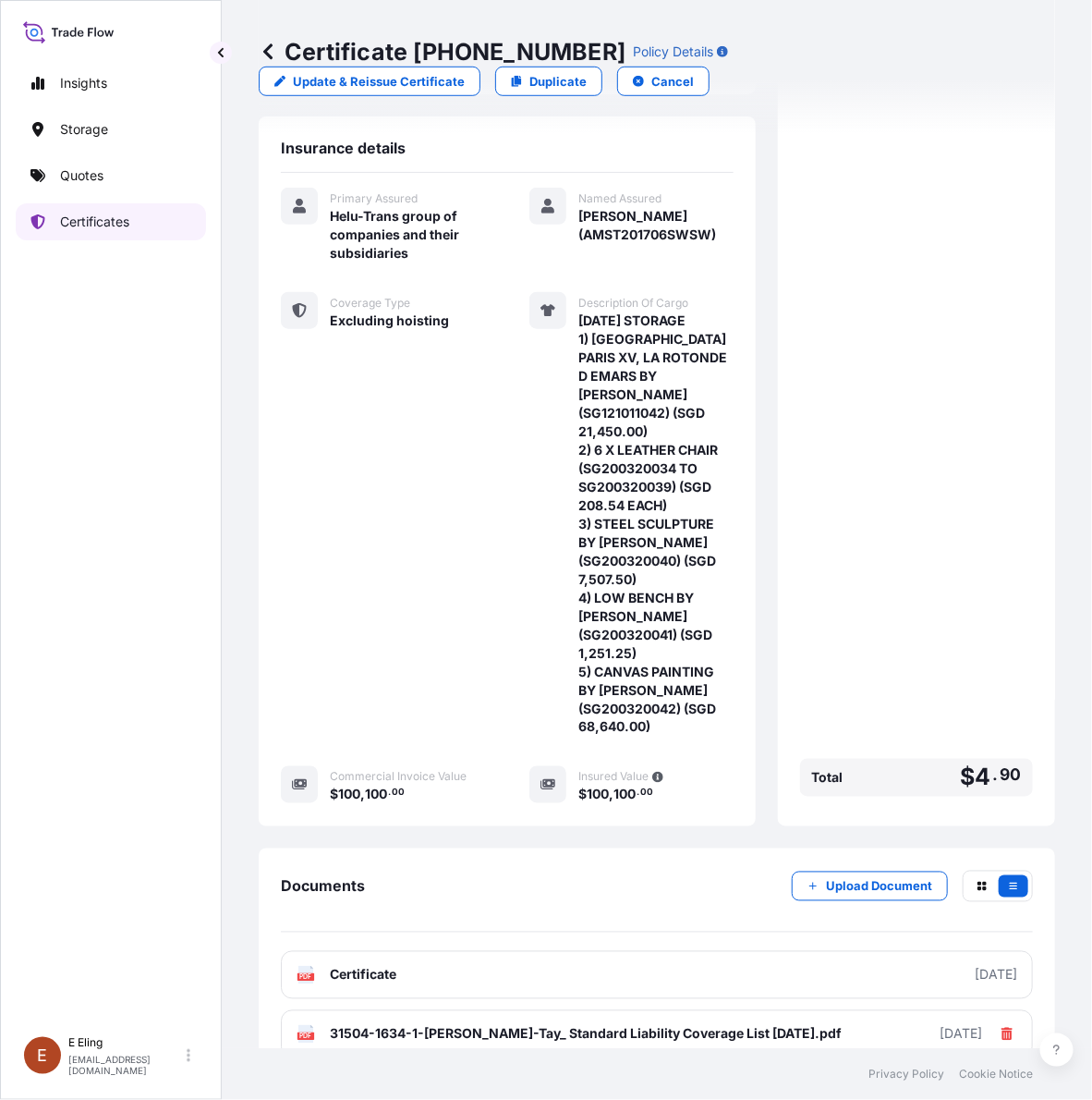
click at [86, 210] on link "Certificates" at bounding box center [110, 222] width 191 height 37
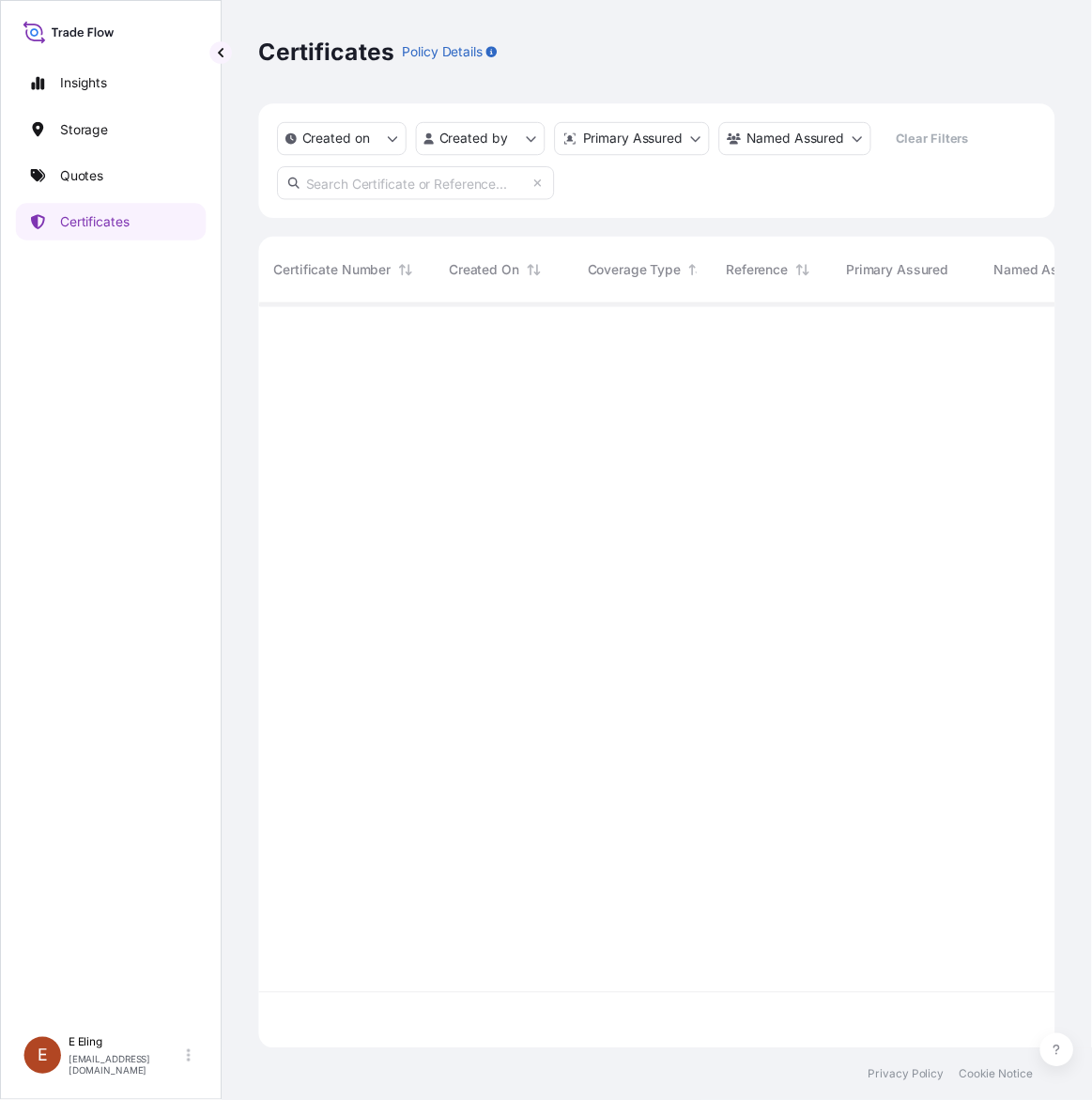
scroll to position [749, 791]
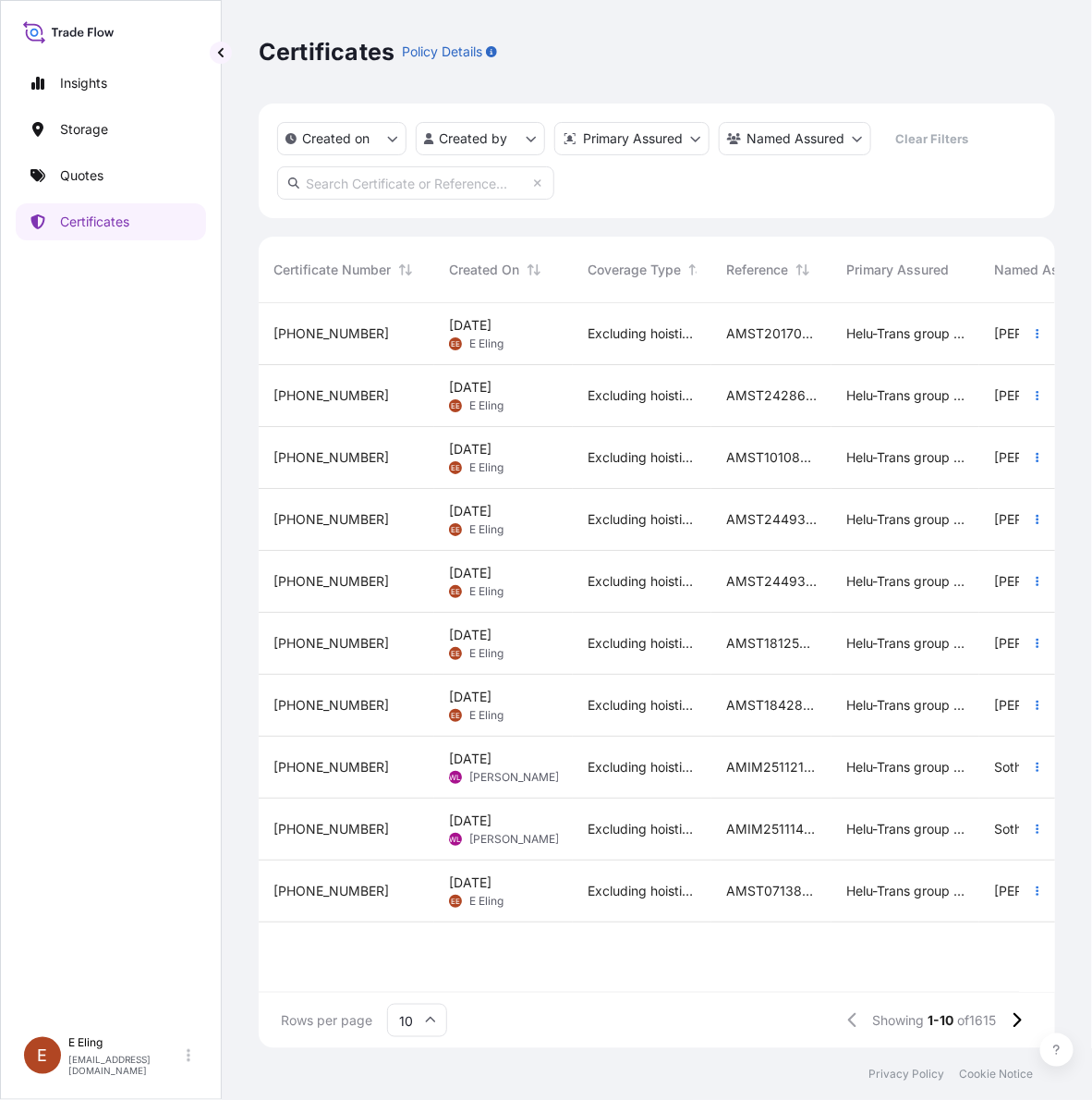
click at [411, 171] on input "text" at bounding box center [416, 183] width 278 height 33
paste input "AMST222425MMZJ"
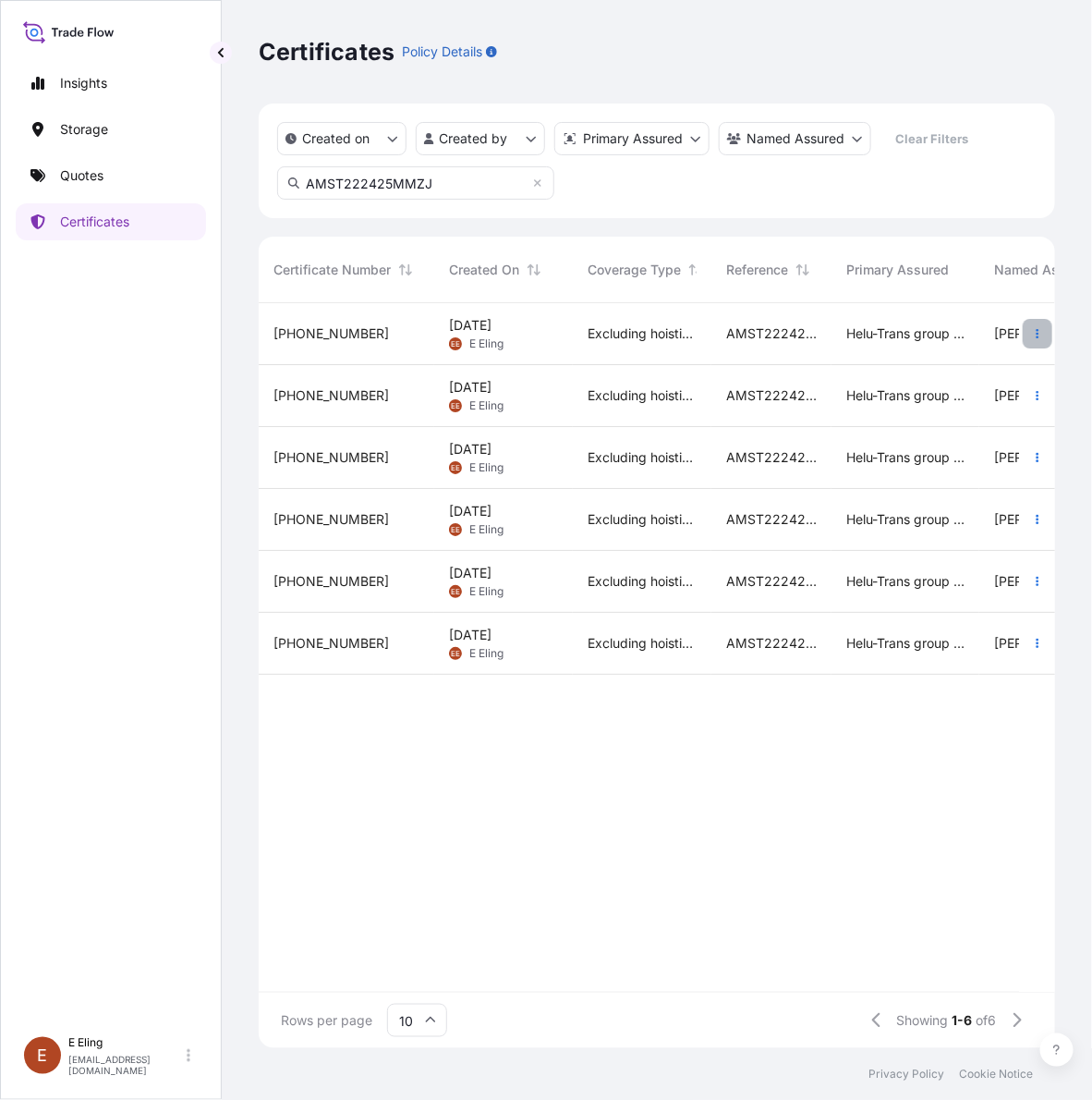
type input "AMST222425MMZJ"
click at [1026, 338] on button "button" at bounding box center [1038, 334] width 30 height 30
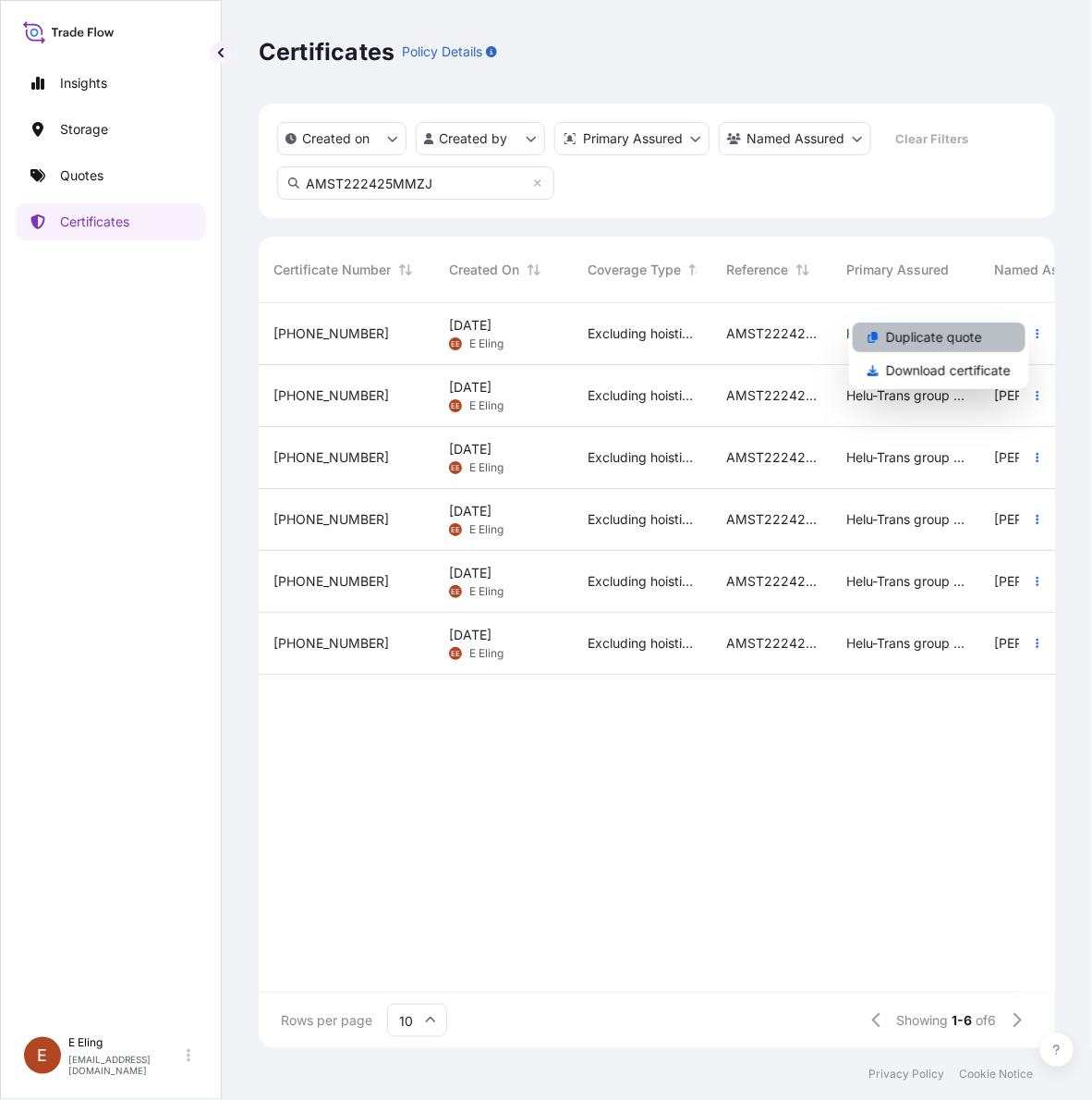
click at [1022, 344] on link "Duplicate quote" at bounding box center [939, 337] width 173 height 30
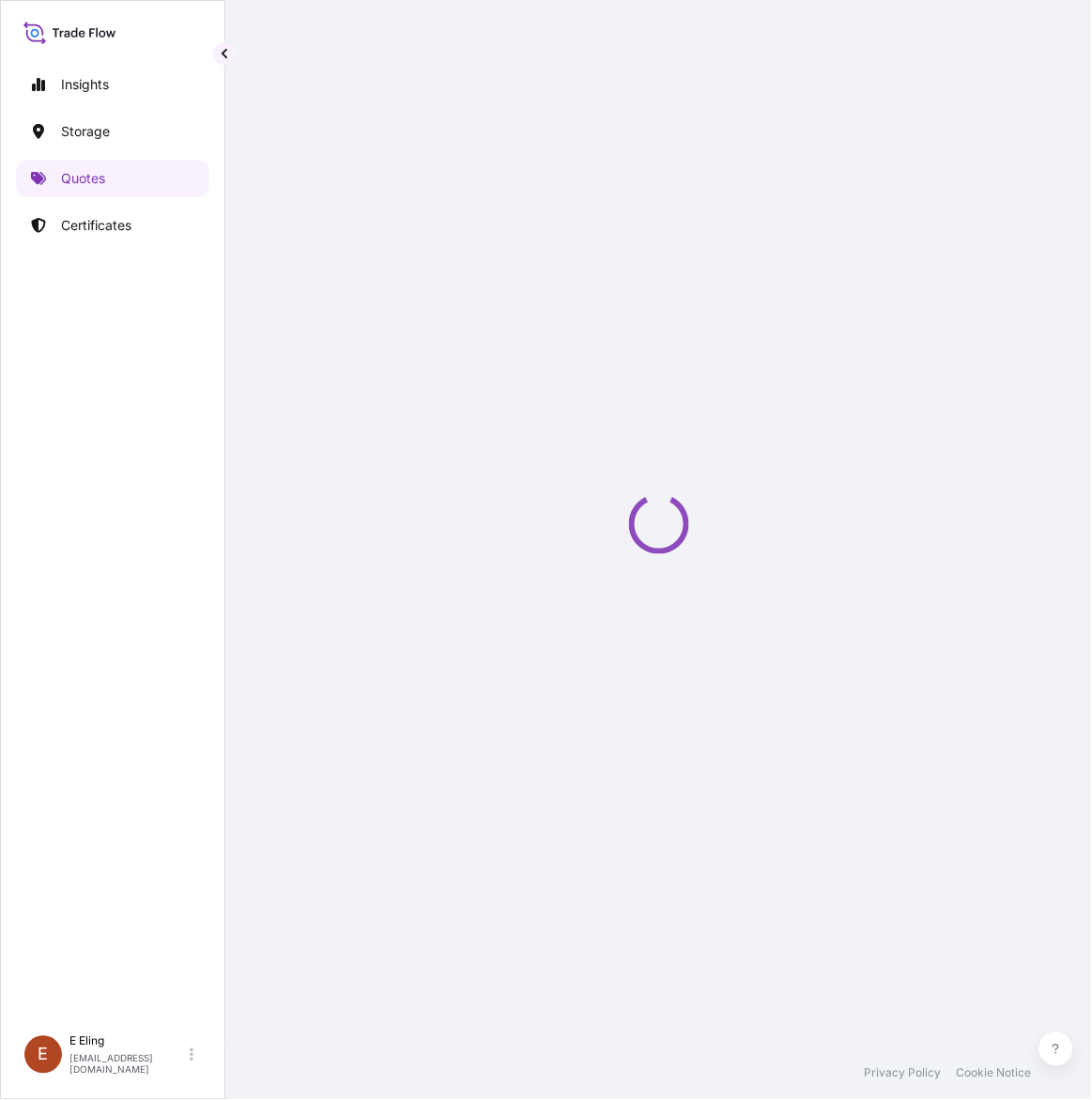
select select "STORAGE"
select select "Storage"
select select "[GEOGRAPHIC_DATA]"
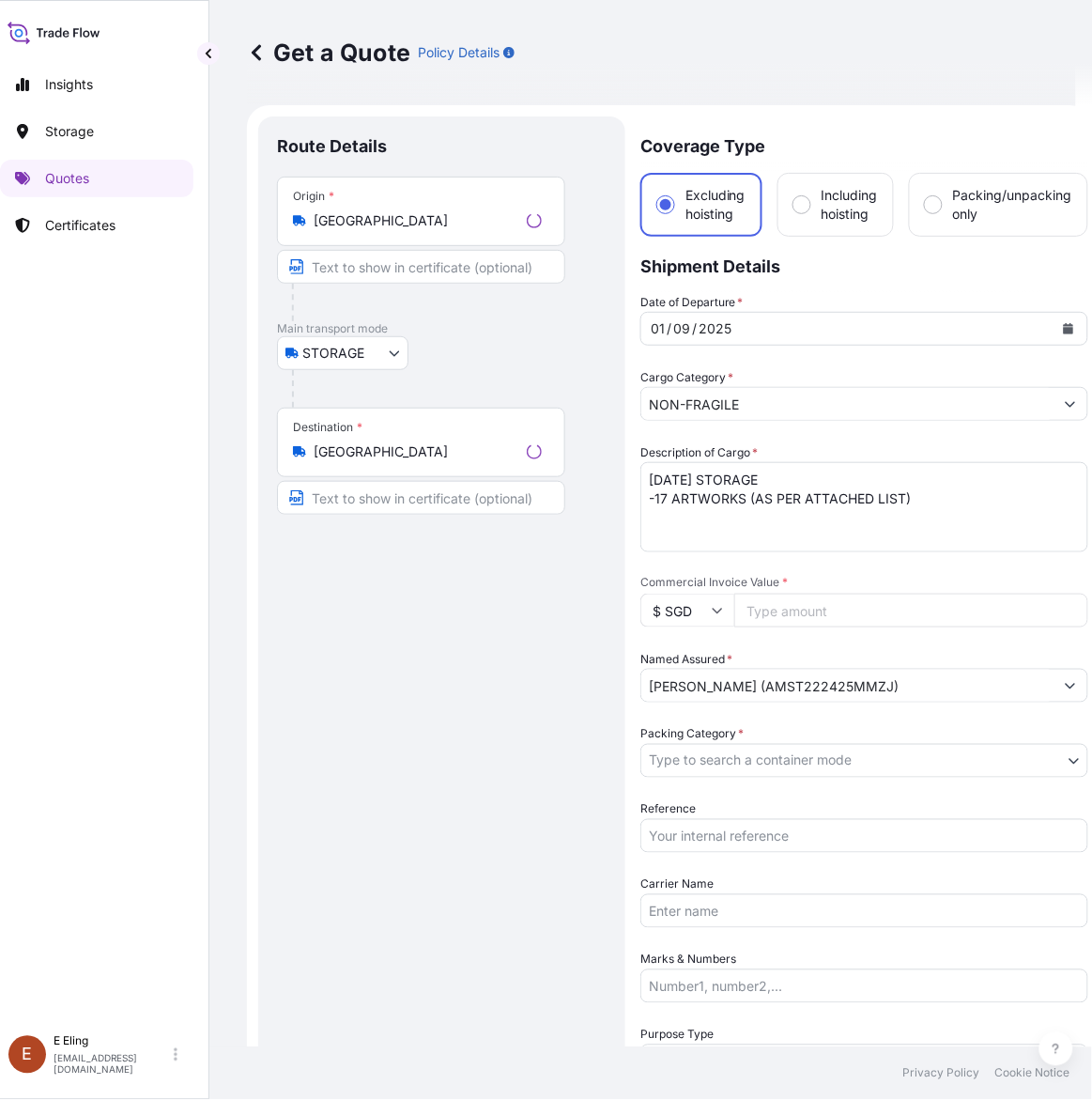
scroll to position [30, 0]
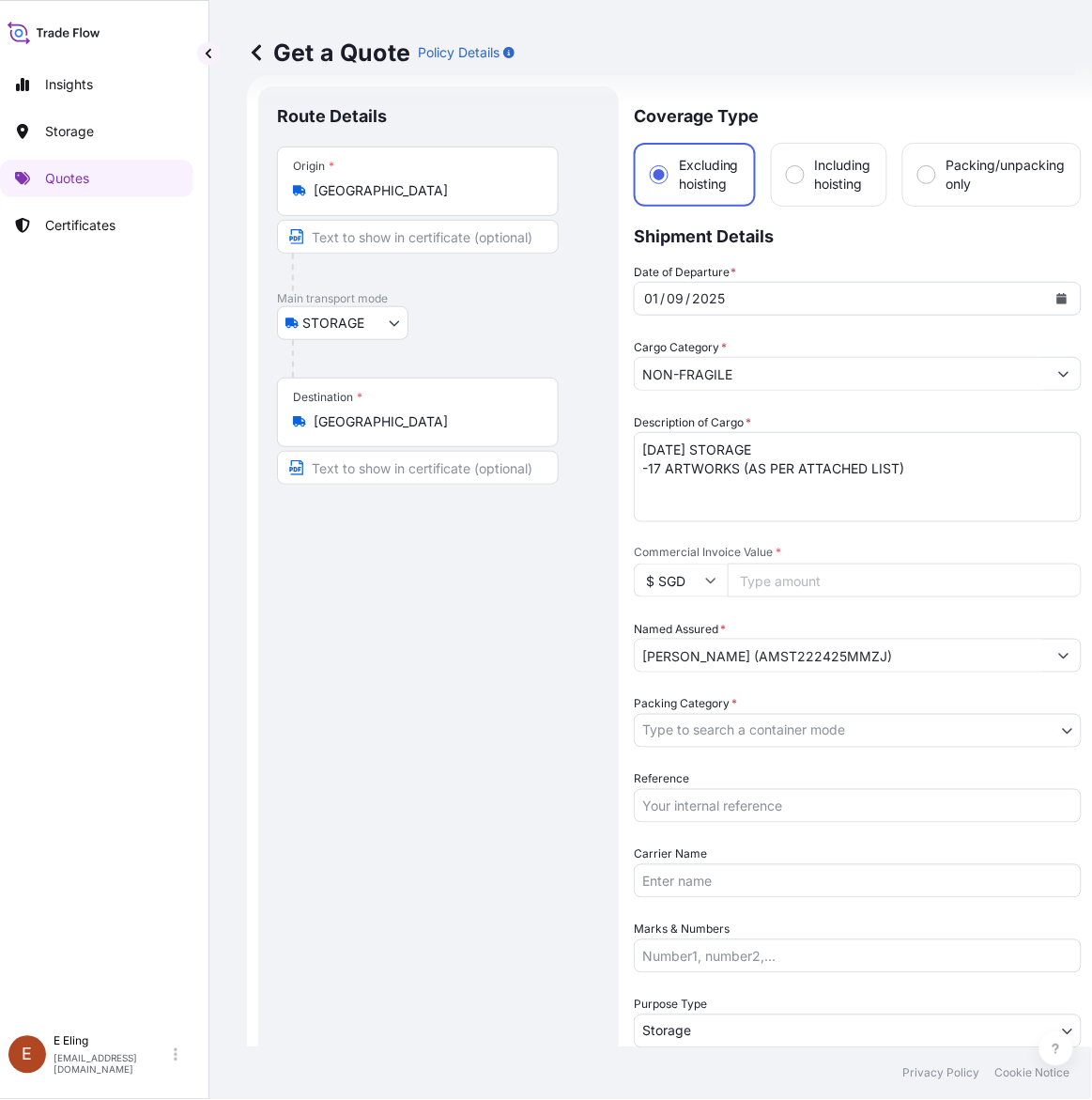
click at [1065, 287] on button "Calendar" at bounding box center [1062, 299] width 30 height 30
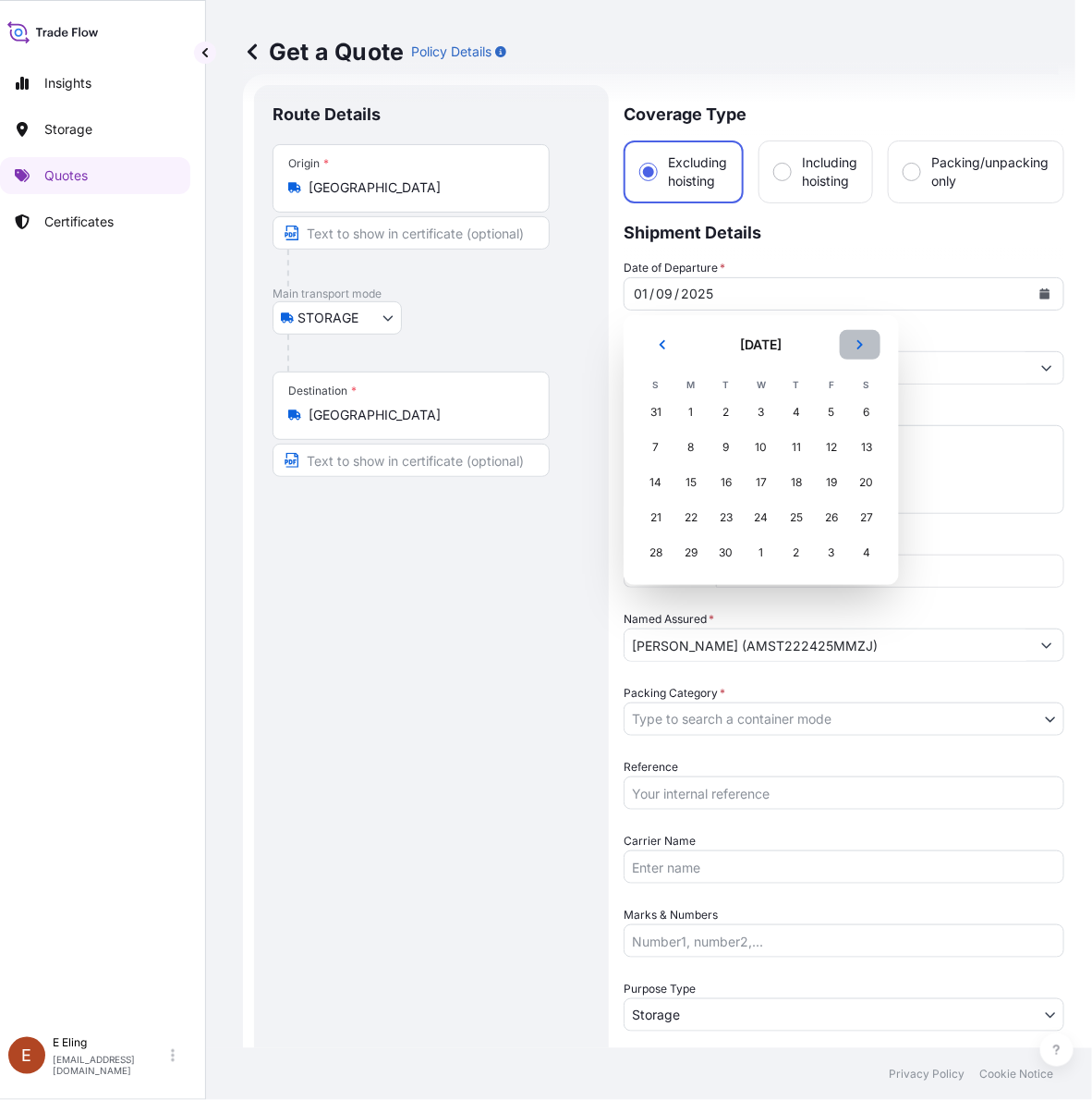
click at [856, 341] on icon "Next" at bounding box center [860, 344] width 11 height 11
click at [760, 412] on div "1" at bounding box center [761, 412] width 33 height 33
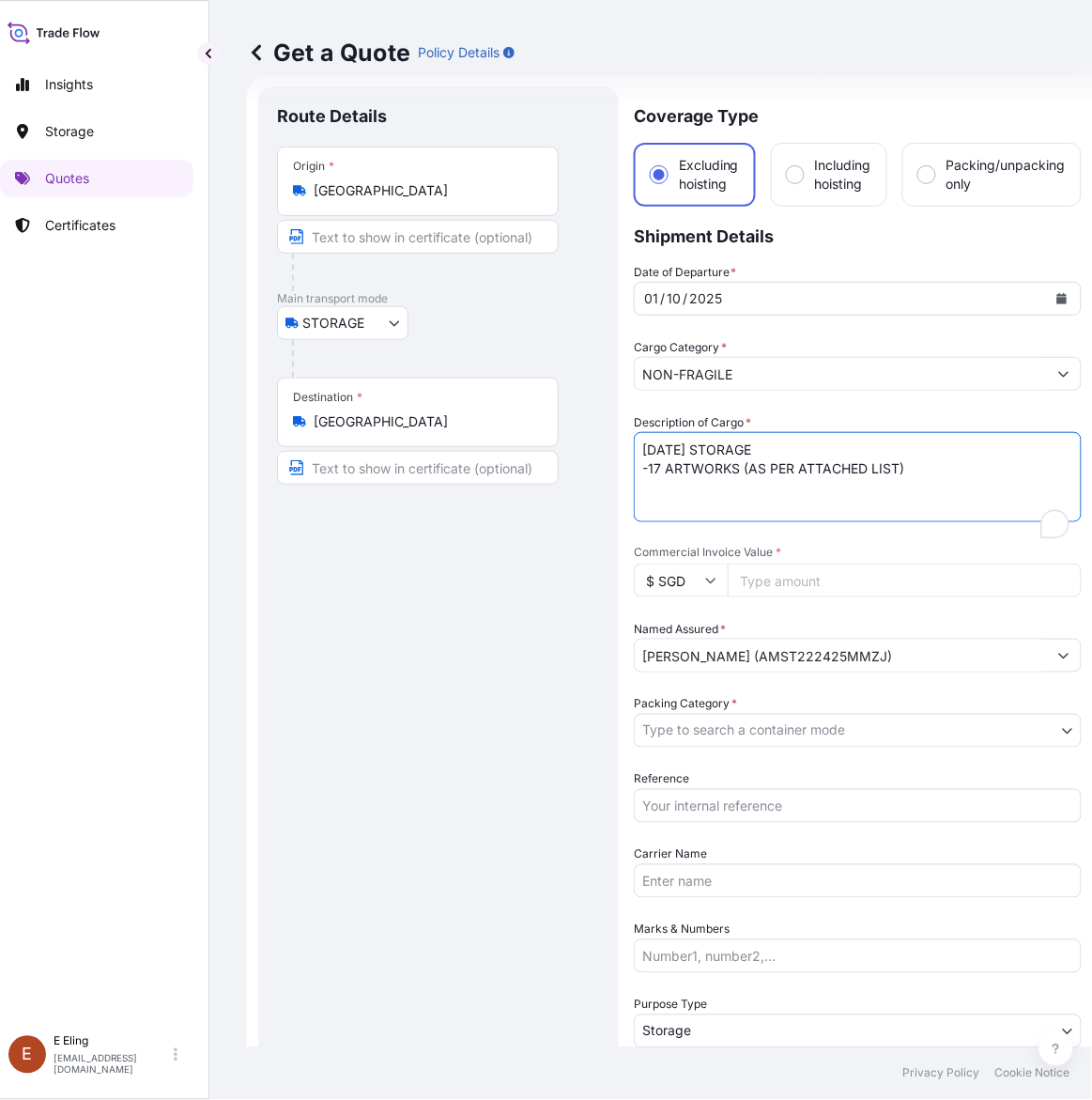
click at [610, 444] on form "Route Details Place of loading Road / Inland Road / Inland Origin * [GEOGRAPHIC…" at bounding box center [669, 745] width 846 height 1342
type textarea "[DATE] STORAGE -17 ARTWORKS (AS PER ATTACHED LIST)"
click at [702, 805] on input "Reference" at bounding box center [858, 806] width 448 height 33
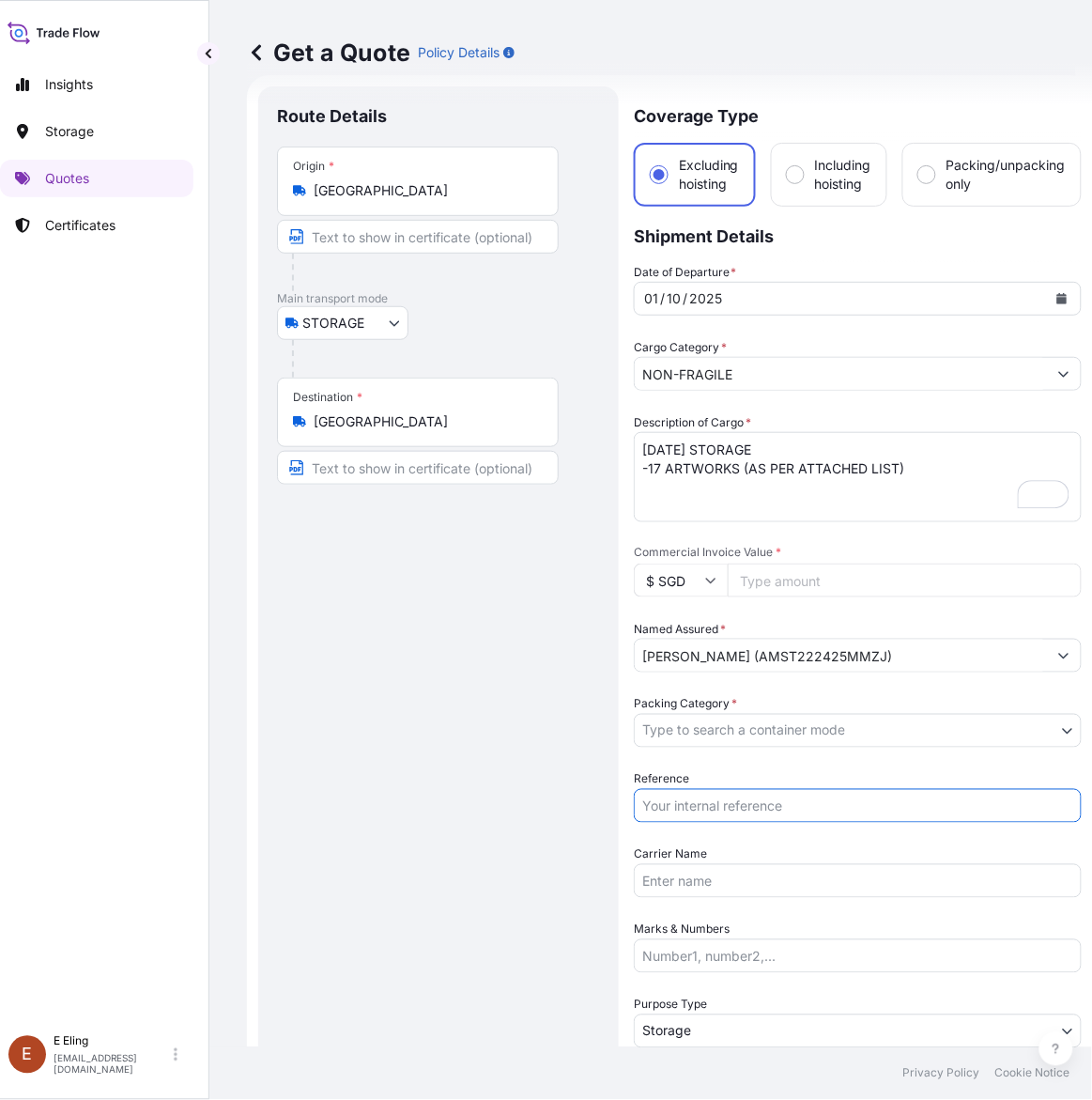
paste input "AMST222425MMZJ"
type input "AMST222425MMZJ"
click at [705, 728] on body "[DATE] Insights Storage Quotes Certificates [PERSON_NAME] [EMAIL_ADDRESS][DOMAI…" at bounding box center [530, 550] width 1092 height 1100
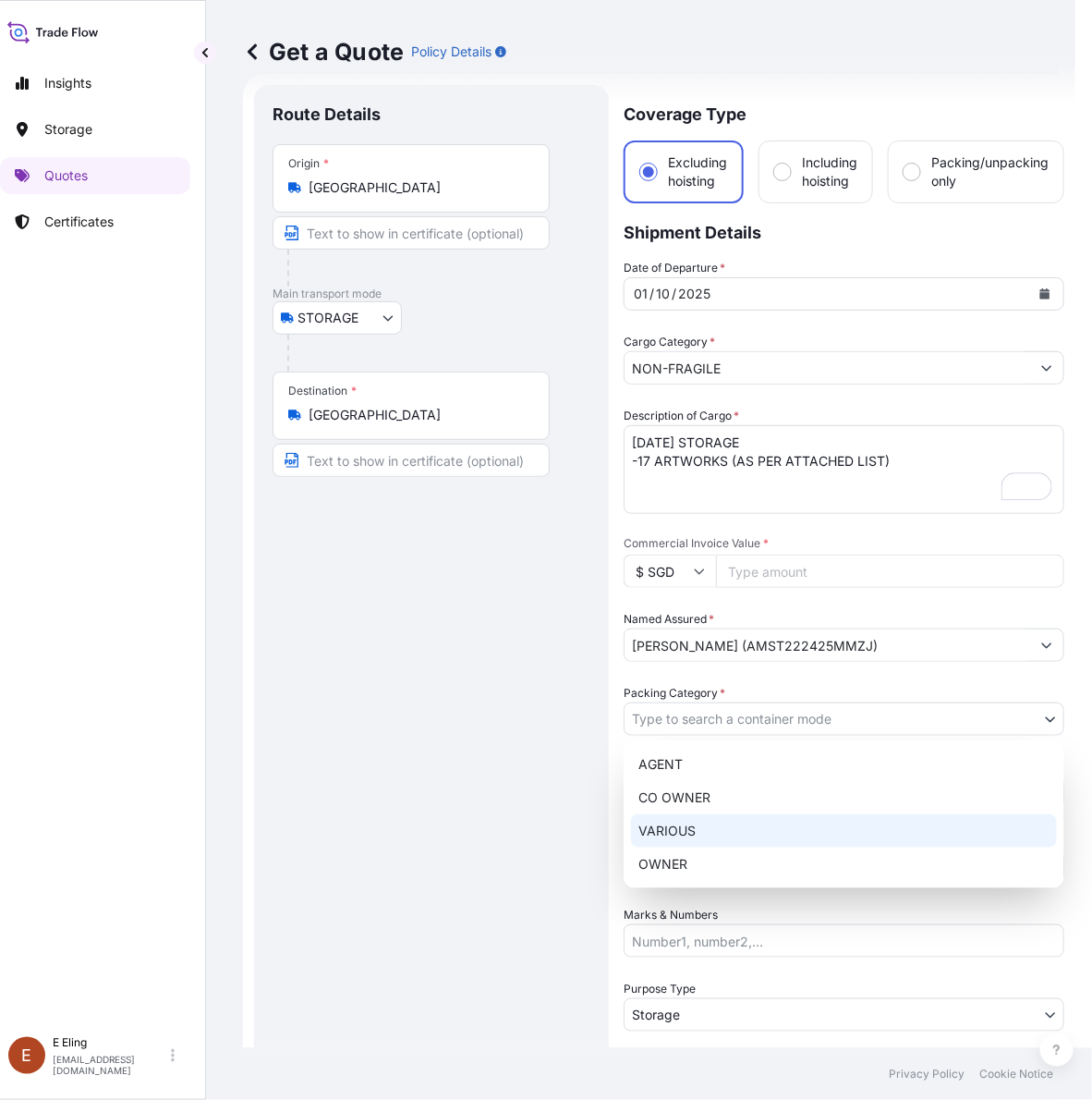
click at [681, 851] on div "OWNER" at bounding box center [844, 864] width 426 height 33
select select "27"
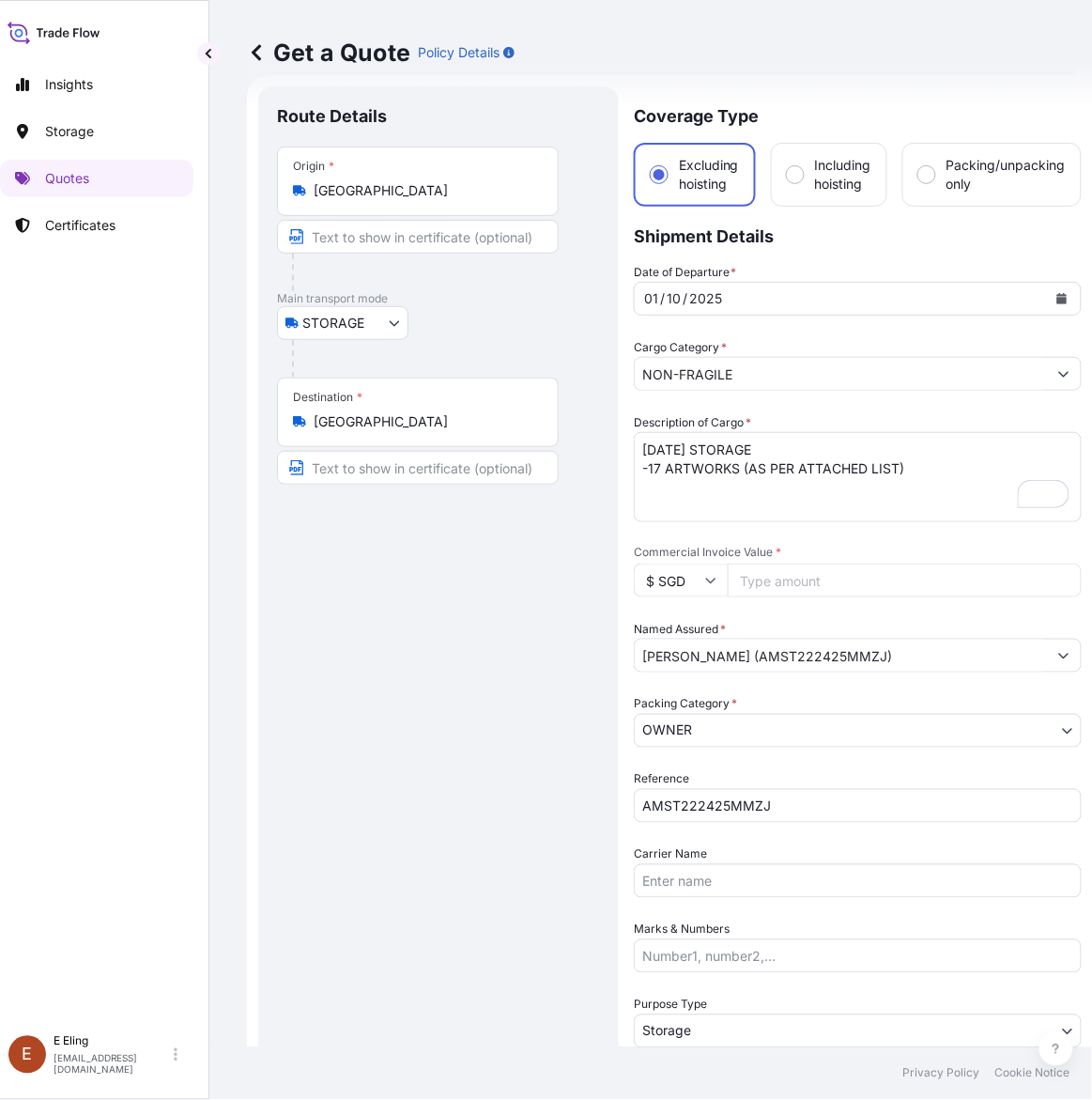
click at [759, 574] on input "Commercial Invoice Value *" at bounding box center [904, 580] width 354 height 33
paste input "341888.20"
type input "341888.20"
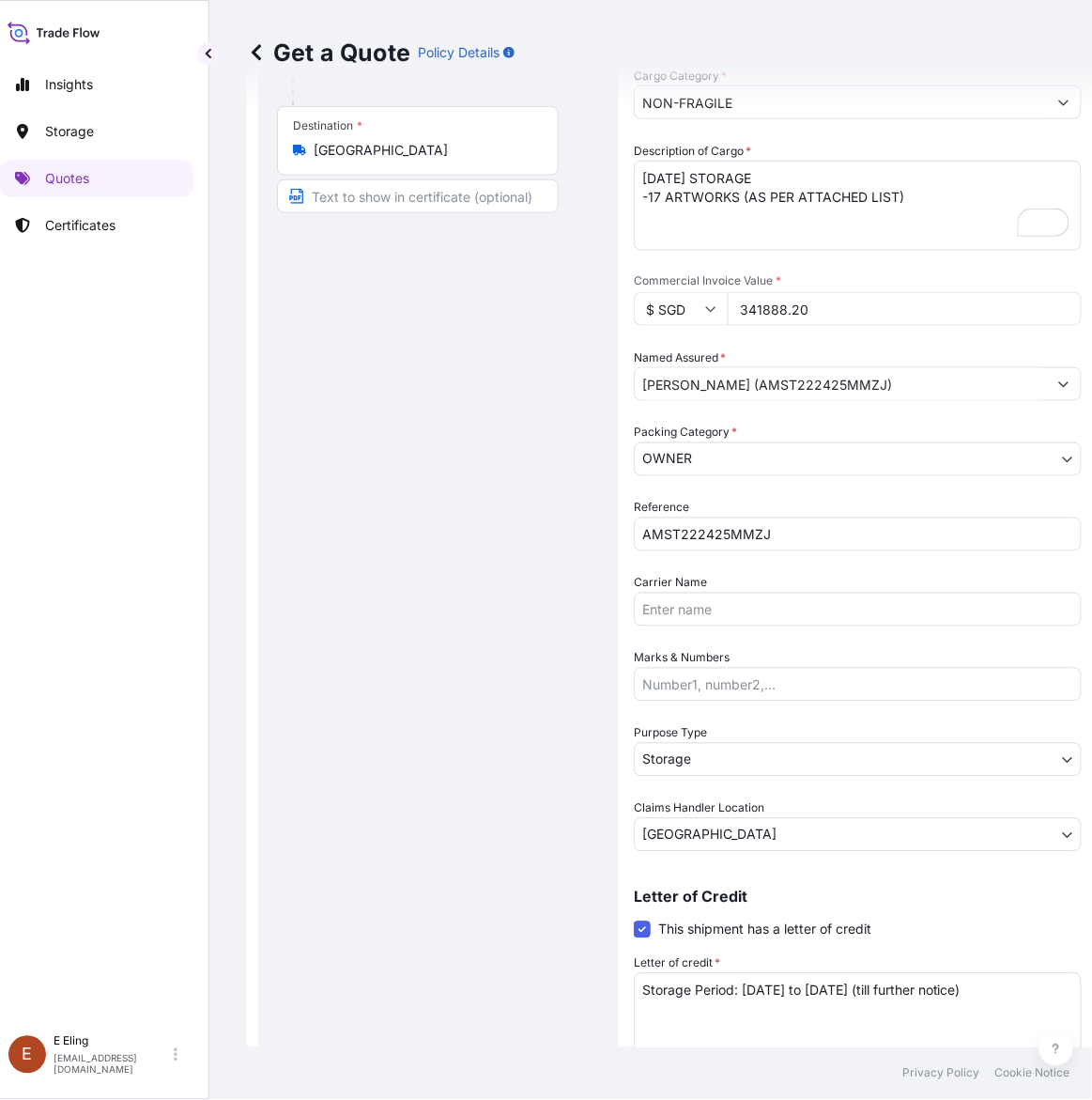
scroll to position [380, 0]
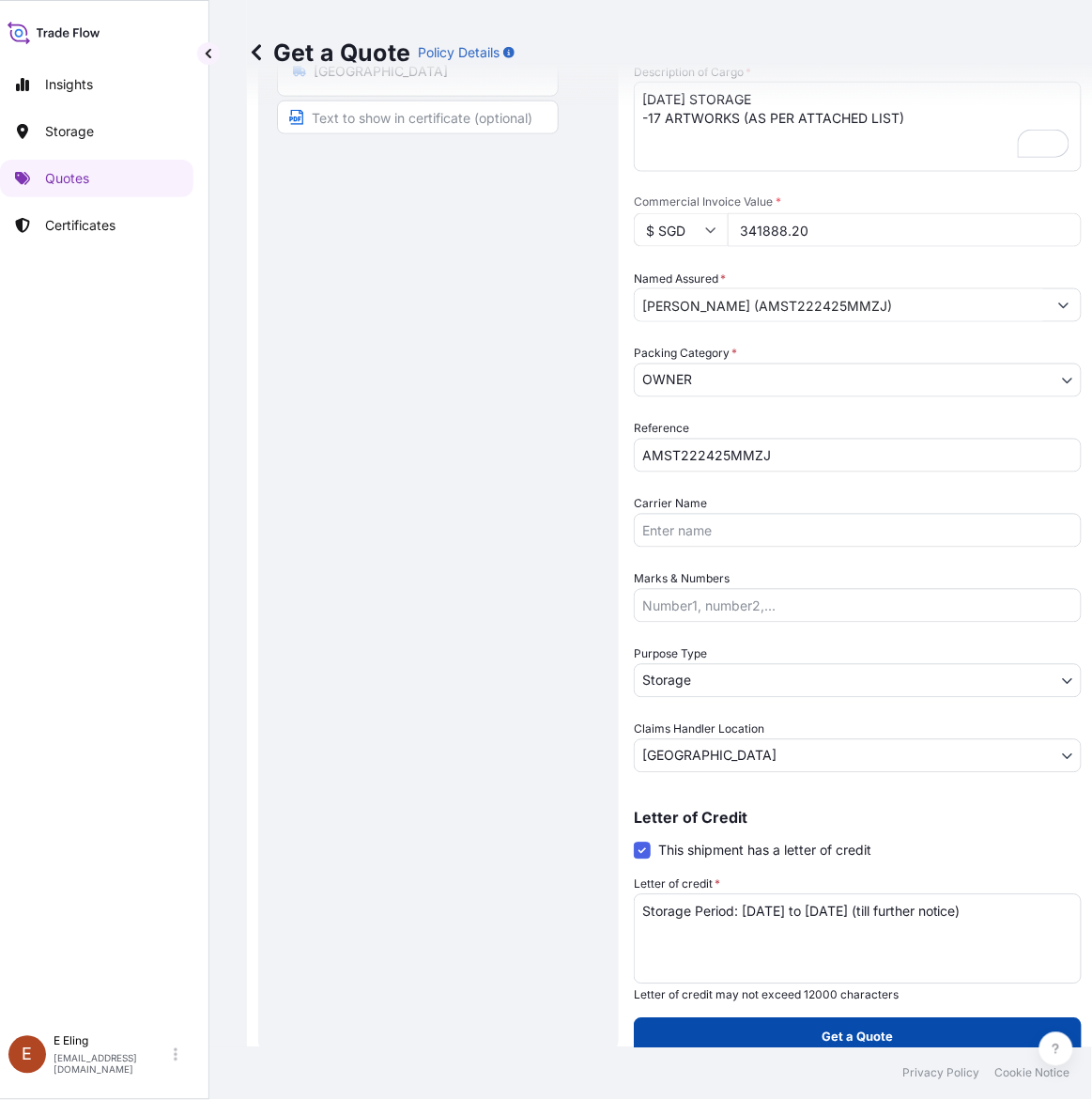
click at [865, 1038] on p "Get a Quote" at bounding box center [858, 1036] width 72 height 19
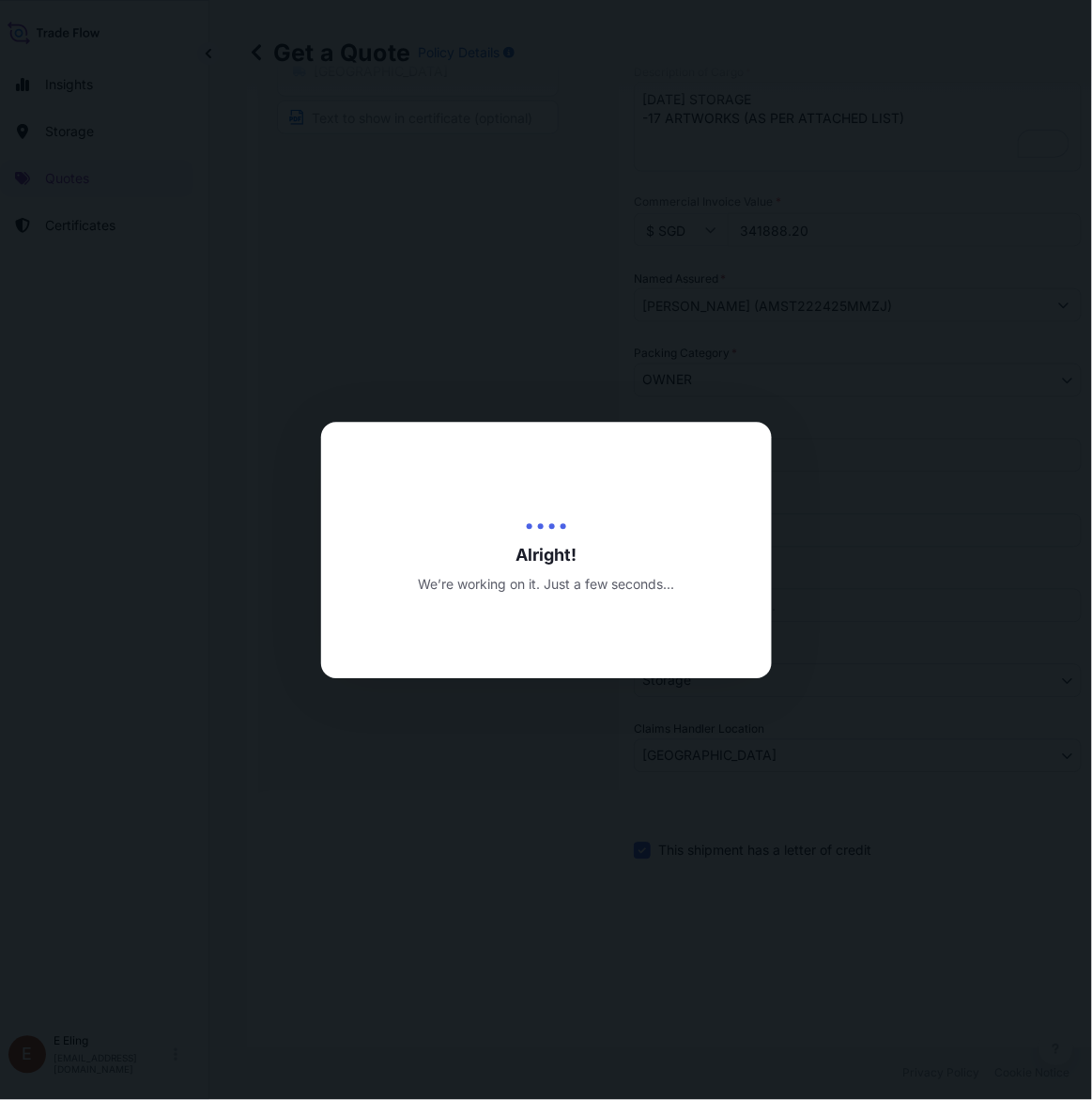
type input "[DATE]"
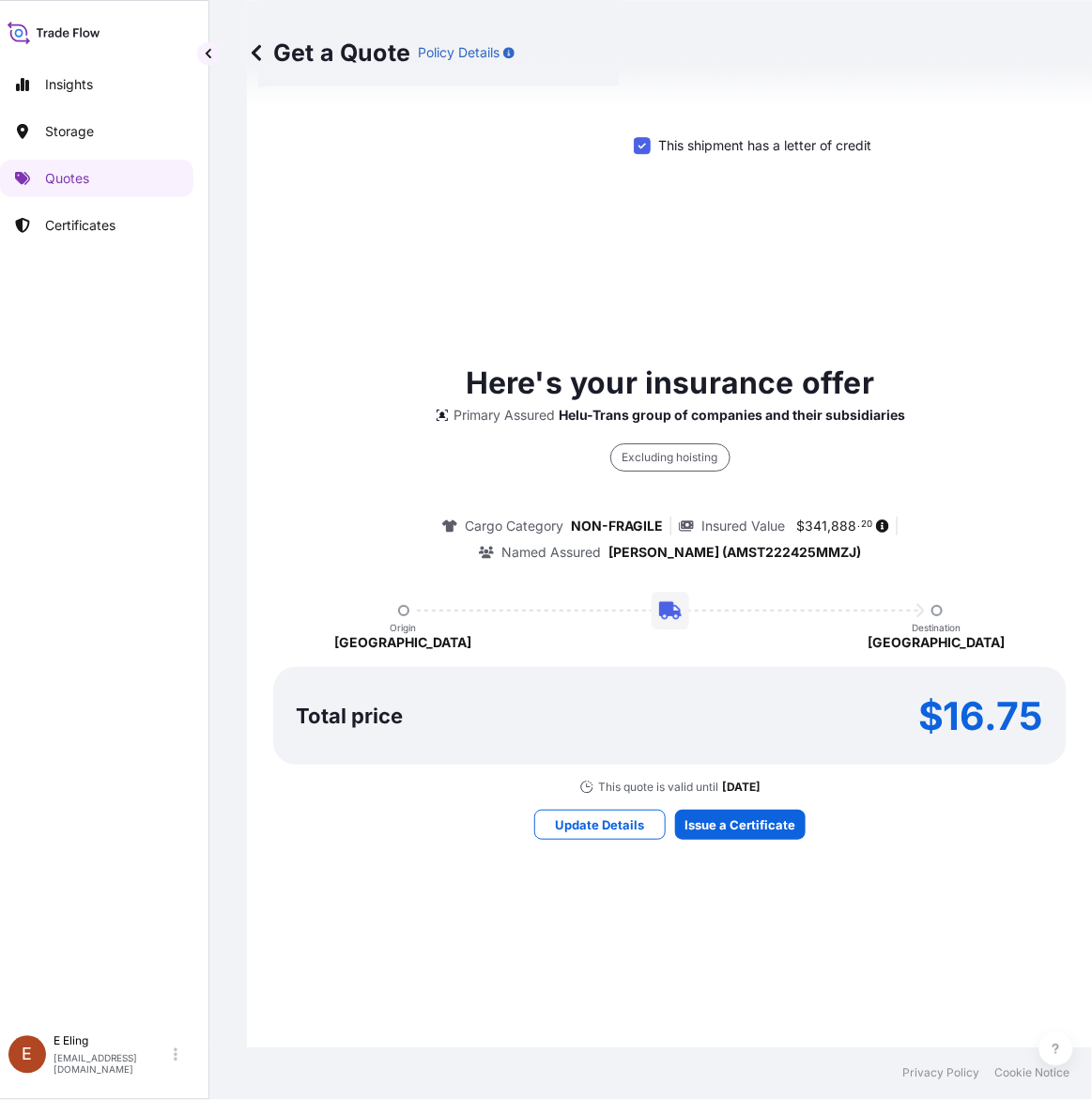
scroll to position [1095, 0]
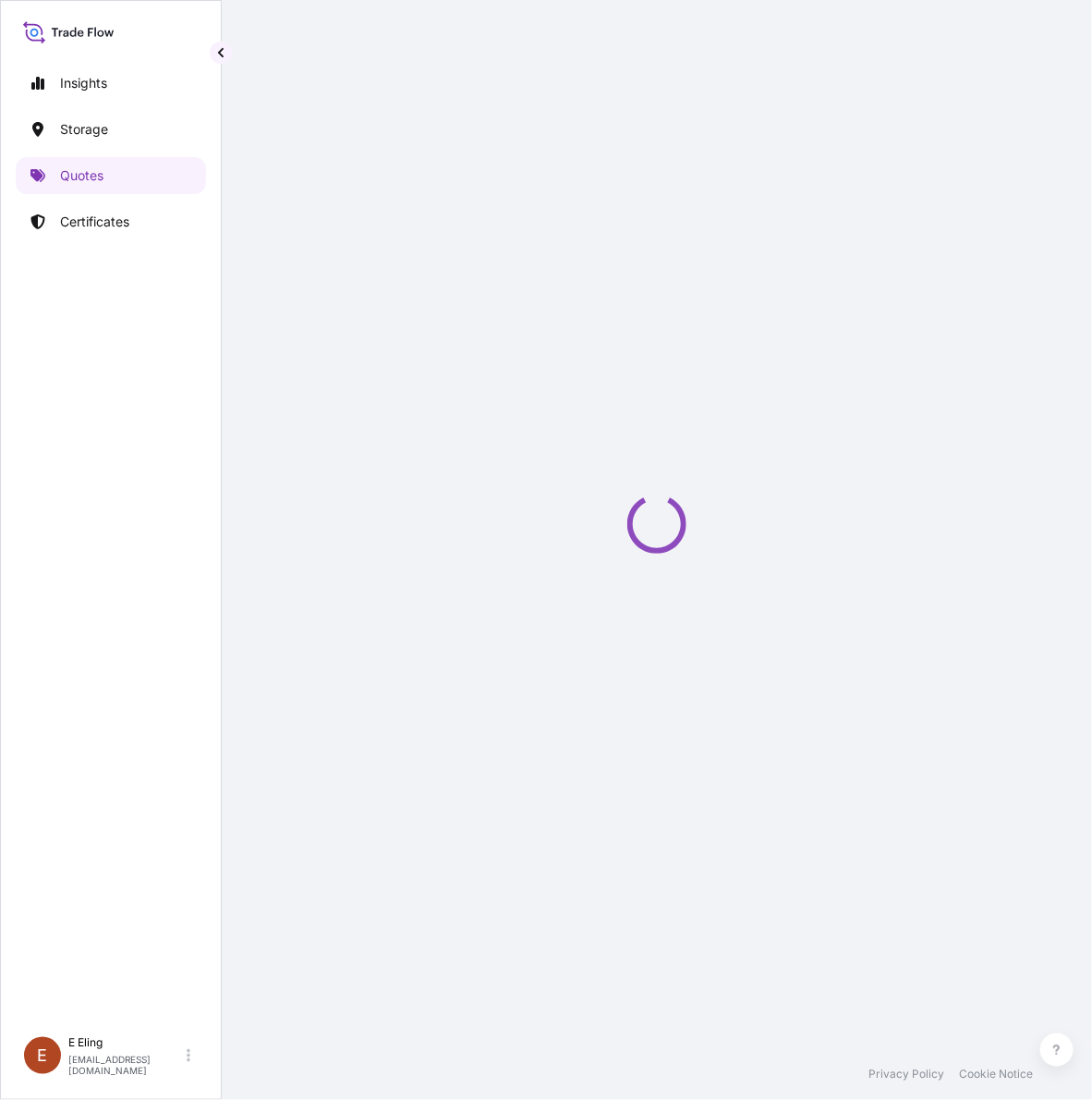
select select "STORAGE"
select select "Transit"
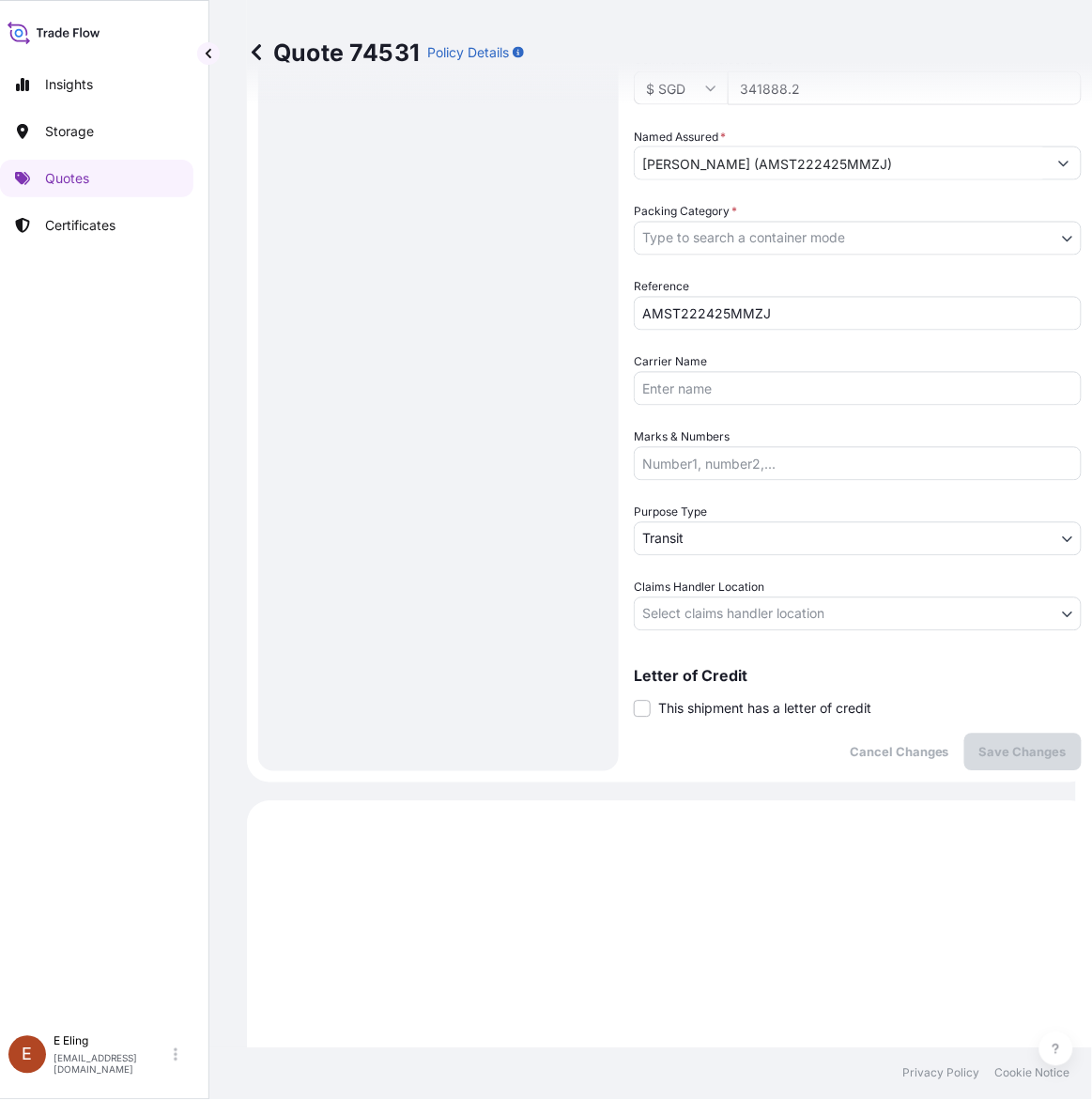
click at [720, 706] on span "This shipment has a letter of credit" at bounding box center [765, 709] width 213 height 19
click at [634, 699] on input "This shipment has a letter of credit" at bounding box center [634, 699] width 0 height 0
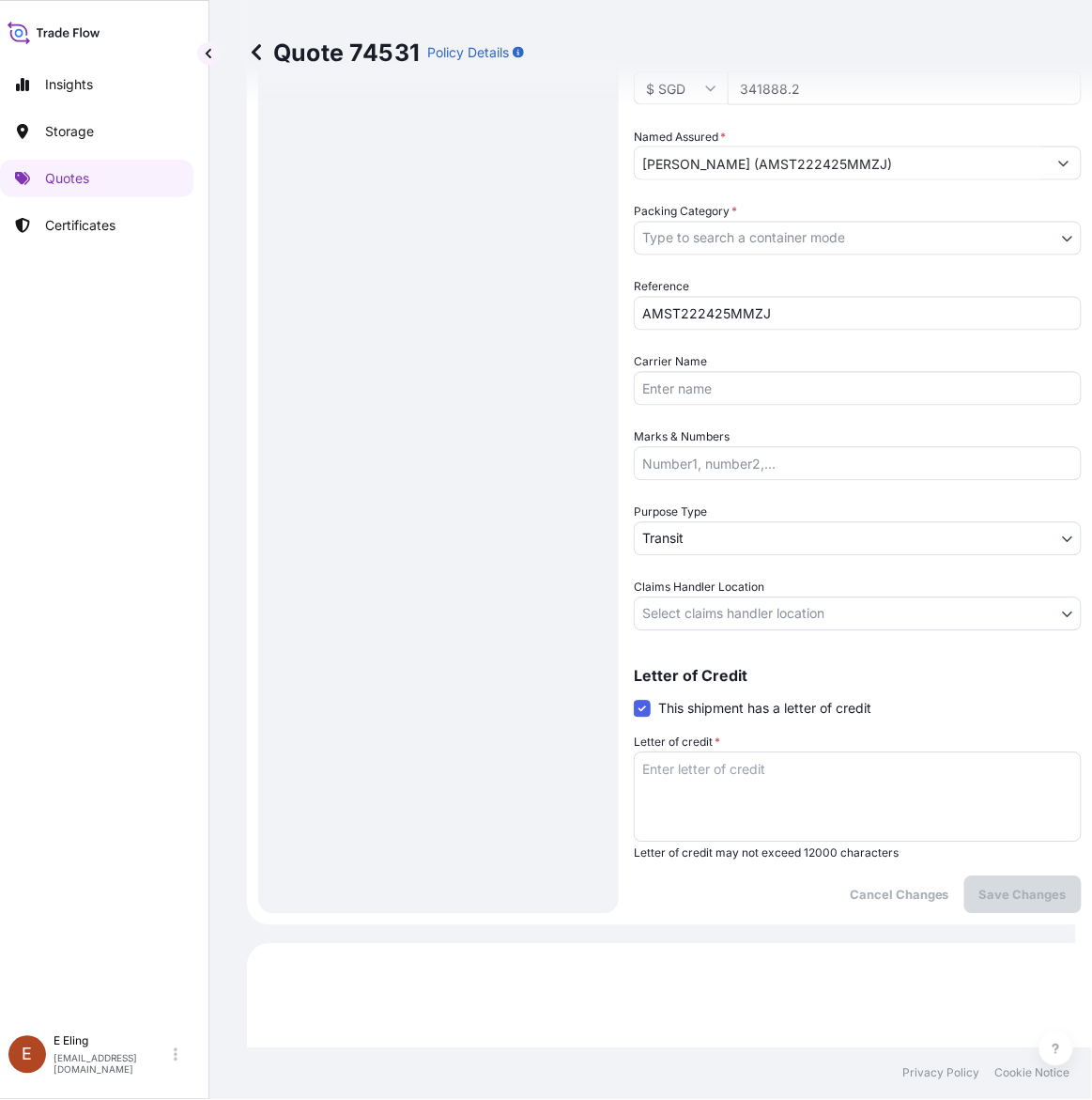
click at [749, 804] on textarea "Letter of credit *" at bounding box center [858, 797] width 448 height 90
paste textarea "Storage Period: [DATE] to [DATE] (till further notice)"
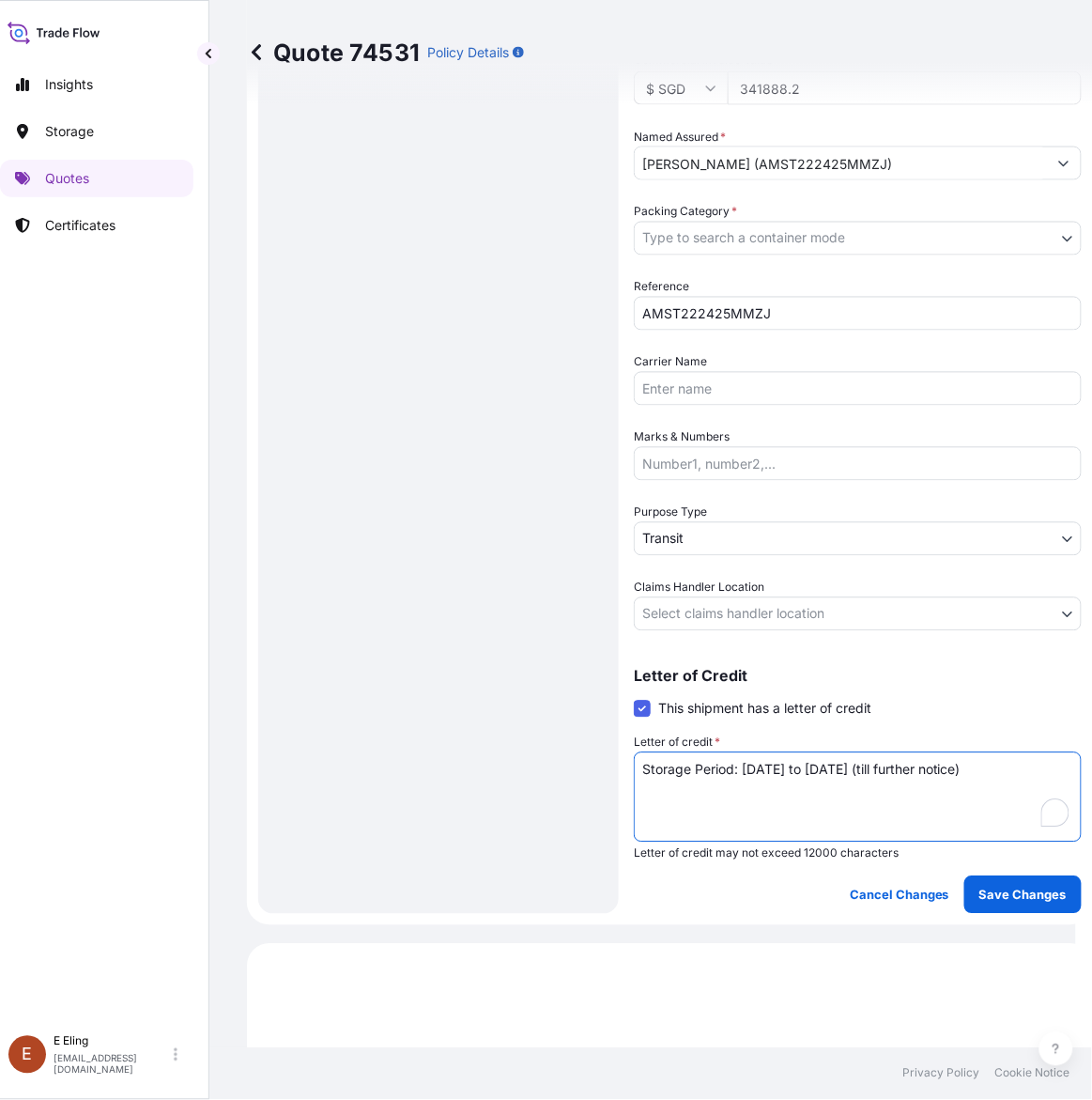
type textarea "Storage Period: [DATE] to [DATE] (till further notice)"
drag, startPoint x: 762, startPoint y: 580, endPoint x: 759, endPoint y: 608, distance: 28.2
click at [762, 585] on span "Claims Handler Location" at bounding box center [699, 588] width 131 height 19
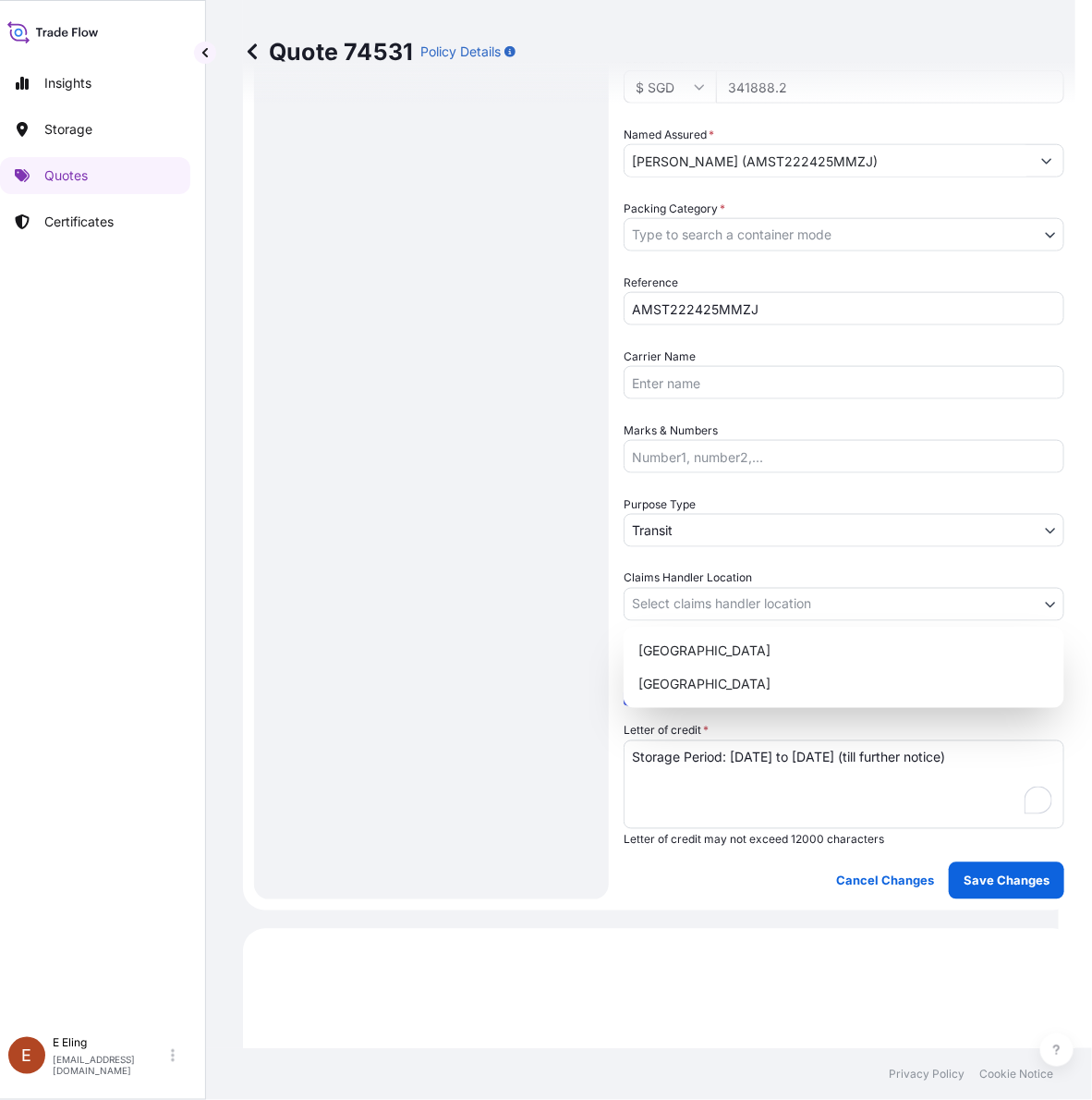
click at [747, 598] on body "Insights Storage Quotes Certificates [PERSON_NAME] [EMAIL_ADDRESS][DOMAIN_NAME]…" at bounding box center [521, 550] width 1075 height 1100
click at [717, 670] on div "[GEOGRAPHIC_DATA]" at bounding box center [844, 684] width 426 height 33
select select "[GEOGRAPHIC_DATA]"
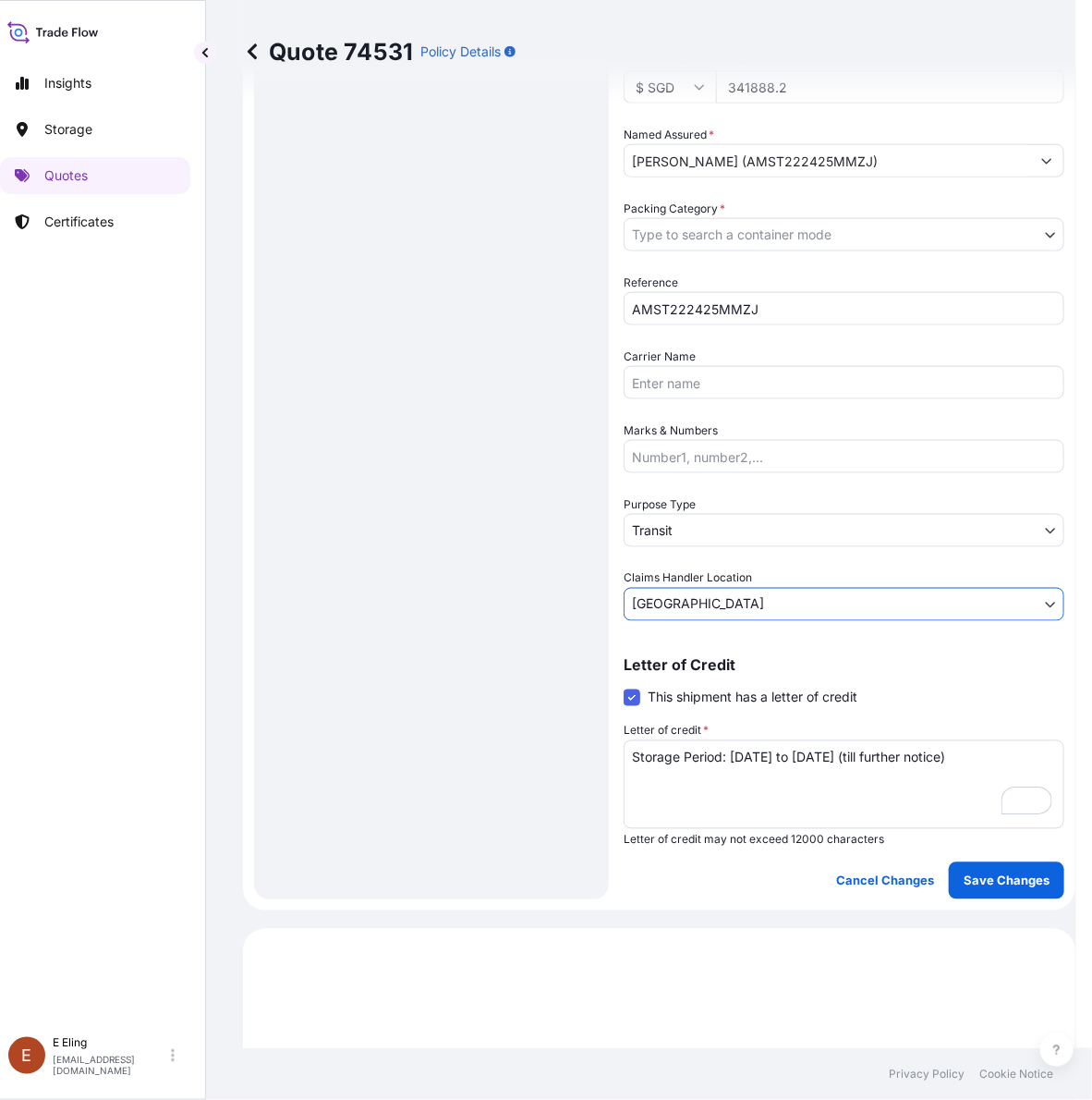
click at [716, 529] on body "Insights Storage Quotes Certificates [PERSON_NAME] [EMAIL_ADDRESS][DOMAIN_NAME]…" at bounding box center [530, 550] width 1092 height 1100
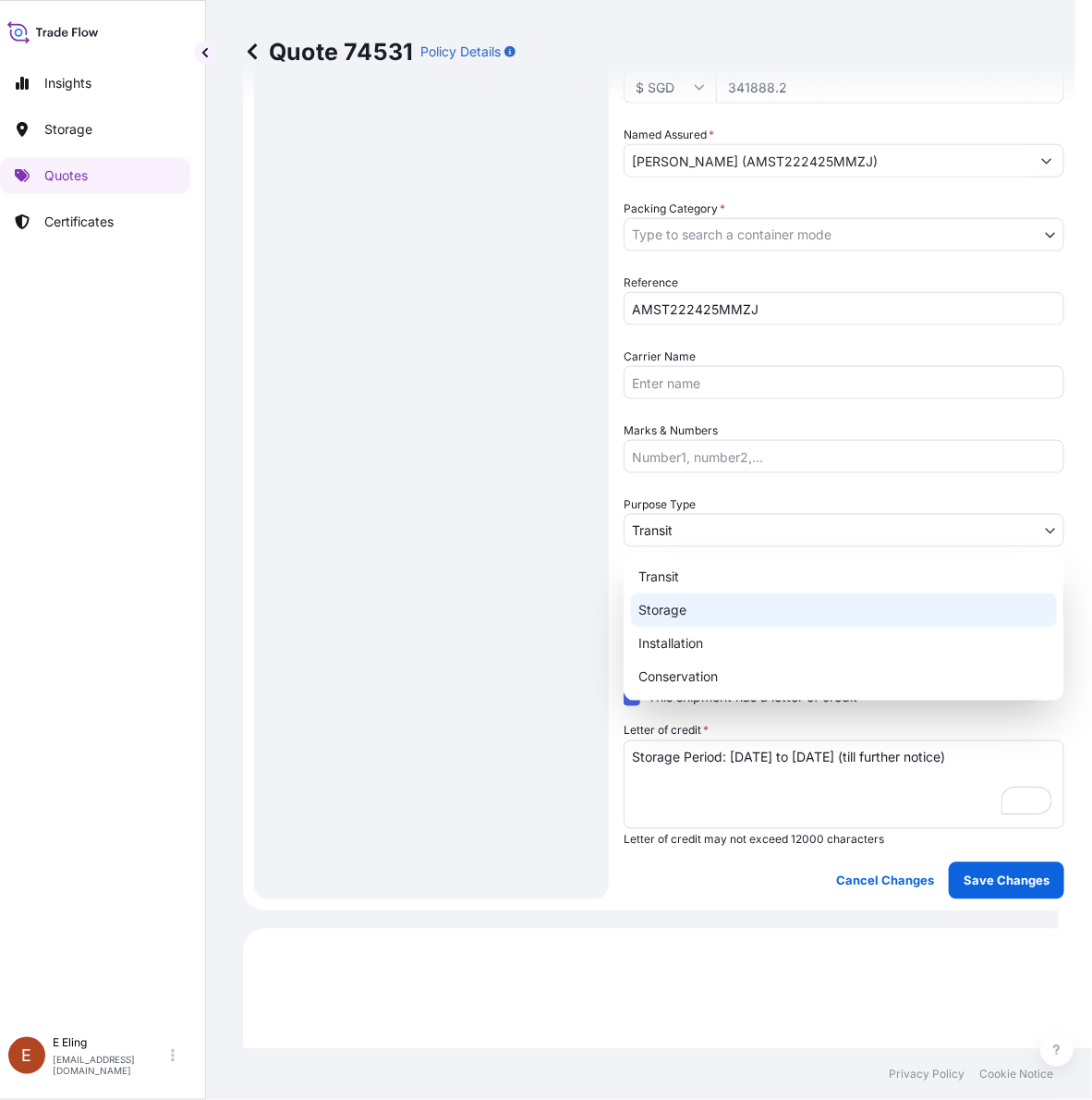
click at [680, 602] on div "Storage" at bounding box center [844, 609] width 426 height 33
select select "Storage"
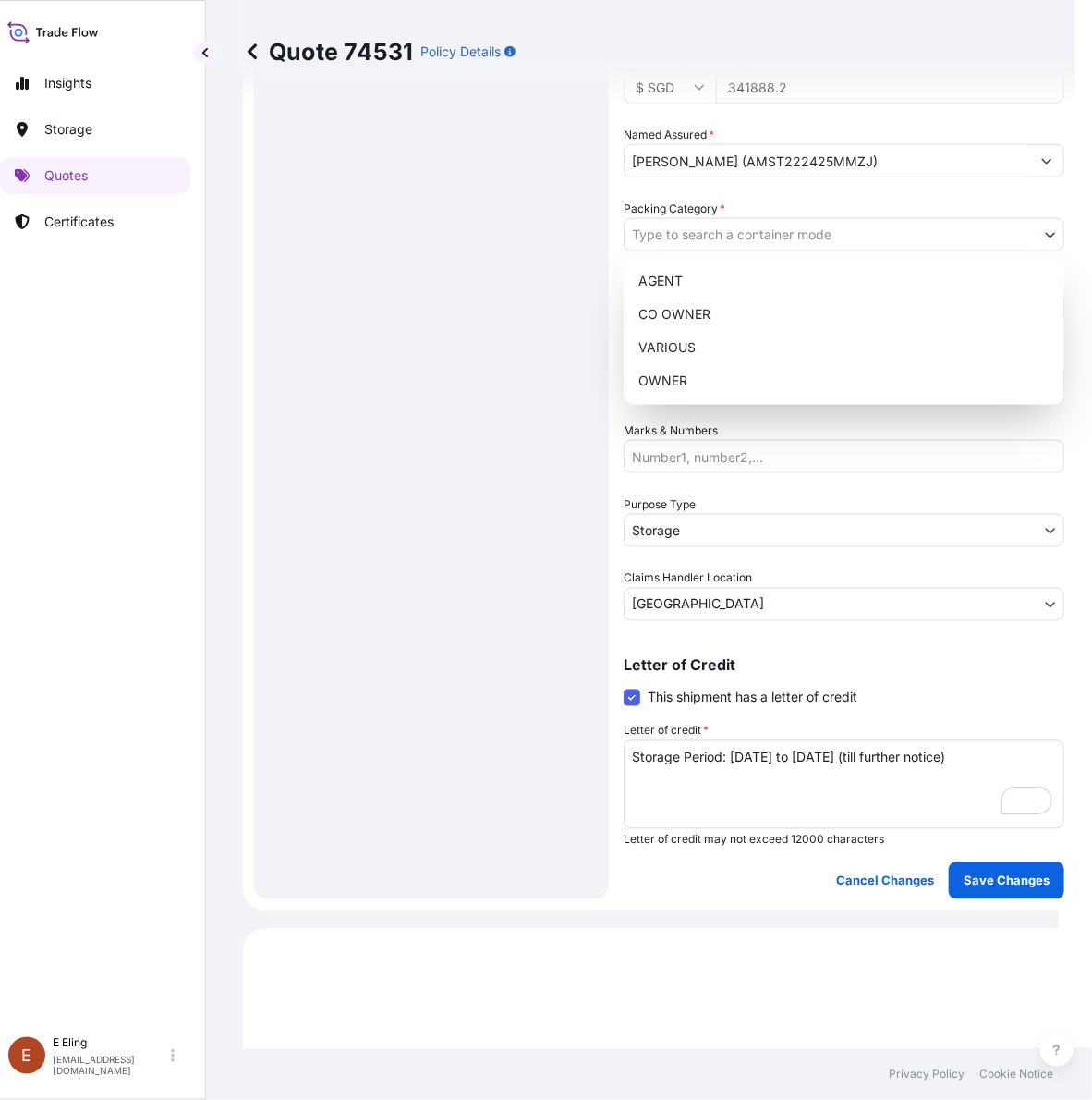
click at [730, 236] on body "Insights Storage Quotes Certificates [PERSON_NAME] [EMAIL_ADDRESS][DOMAIN_NAME]…" at bounding box center [521, 550] width 1075 height 1100
click at [702, 384] on div "OWNER" at bounding box center [844, 380] width 426 height 33
select select "27"
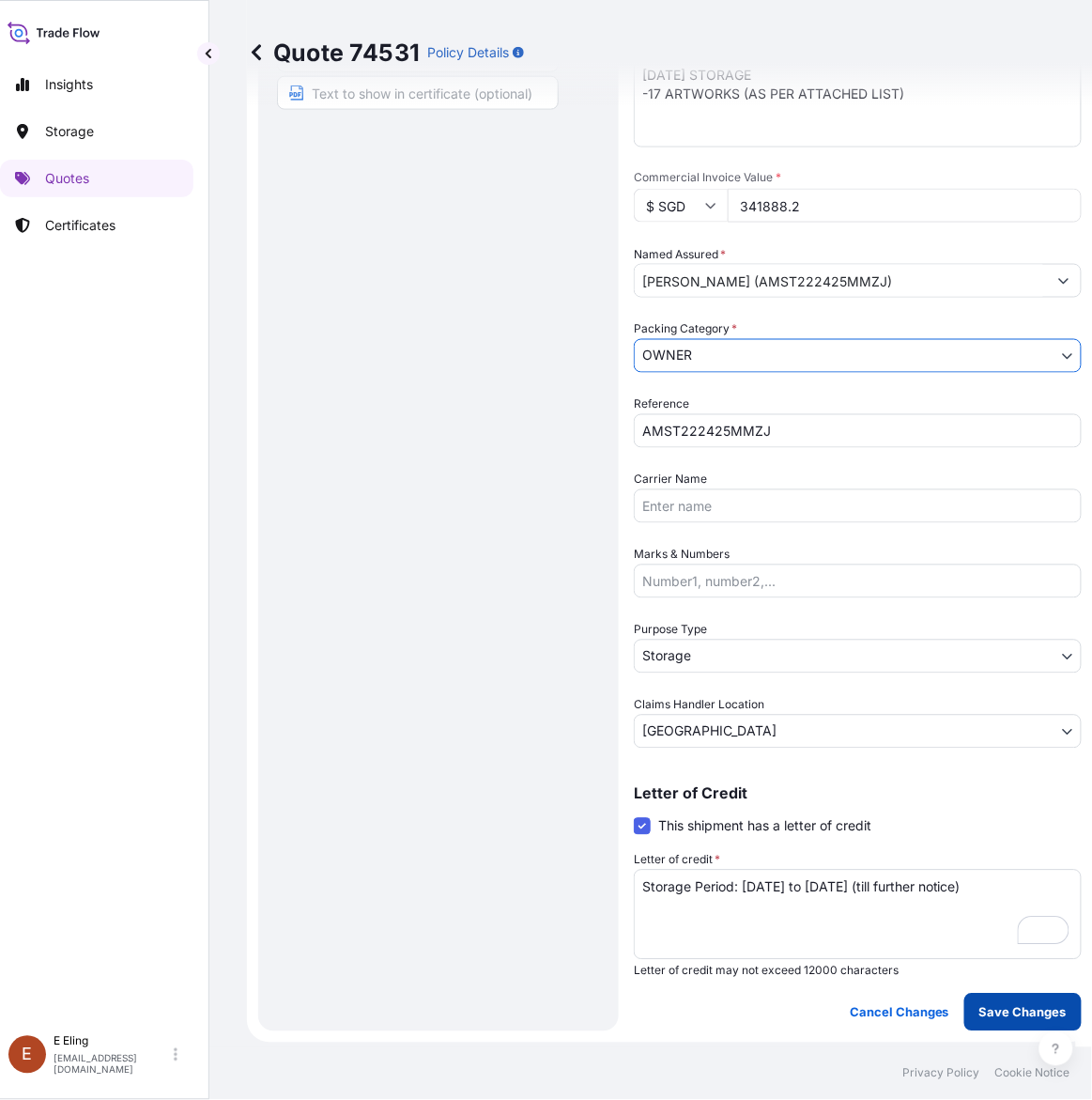
click at [1015, 1003] on p "Save Changes" at bounding box center [1023, 1012] width 87 height 19
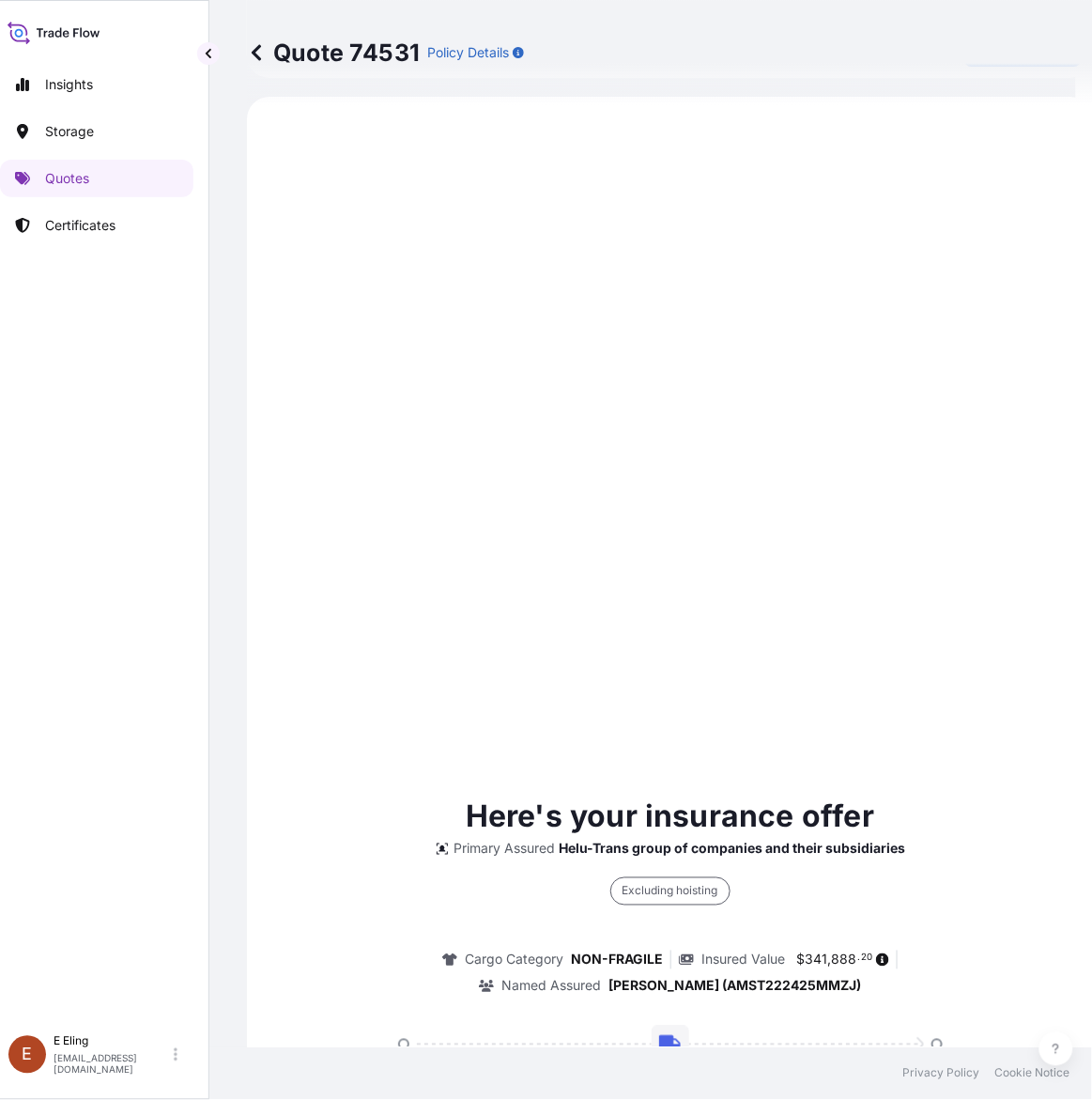
select select "STORAGE"
select select "Storage"
select select "[GEOGRAPHIC_DATA]"
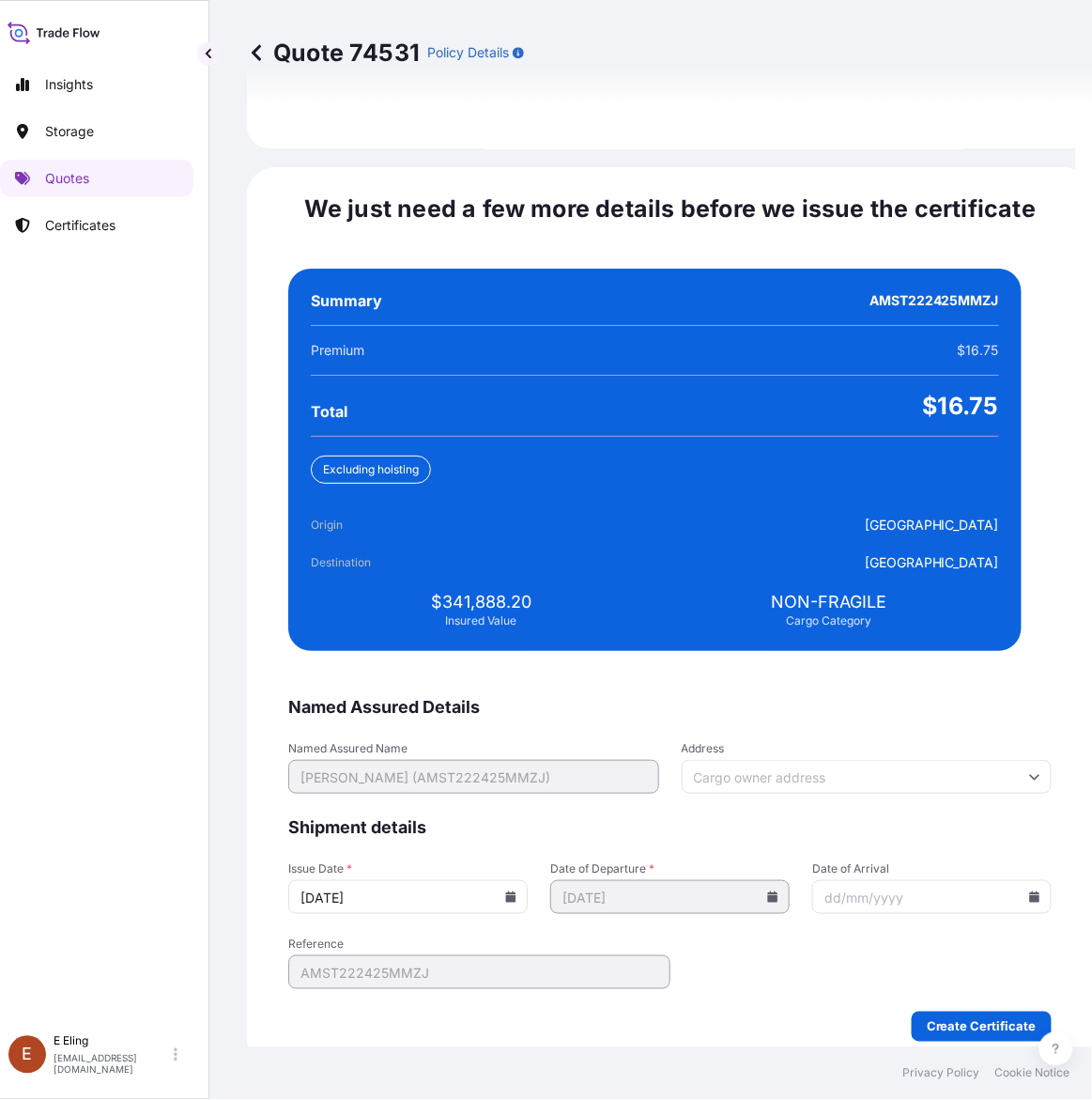
click at [521, 880] on div "[DATE]" at bounding box center [408, 897] width 240 height 33
click at [516, 892] on icon at bounding box center [511, 897] width 11 height 11
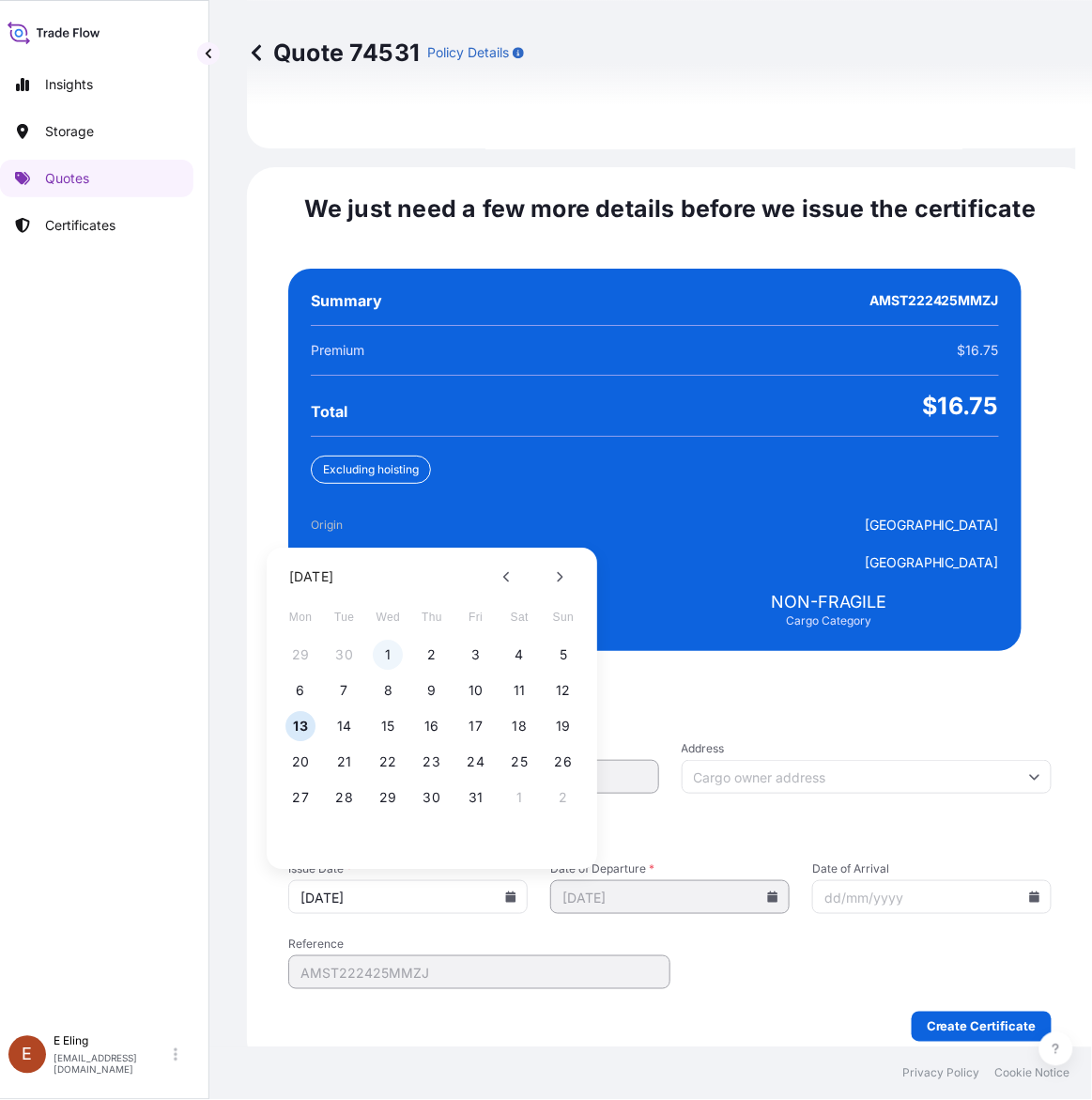
click at [390, 641] on button "1" at bounding box center [388, 656] width 30 height 30
type input "[DATE]"
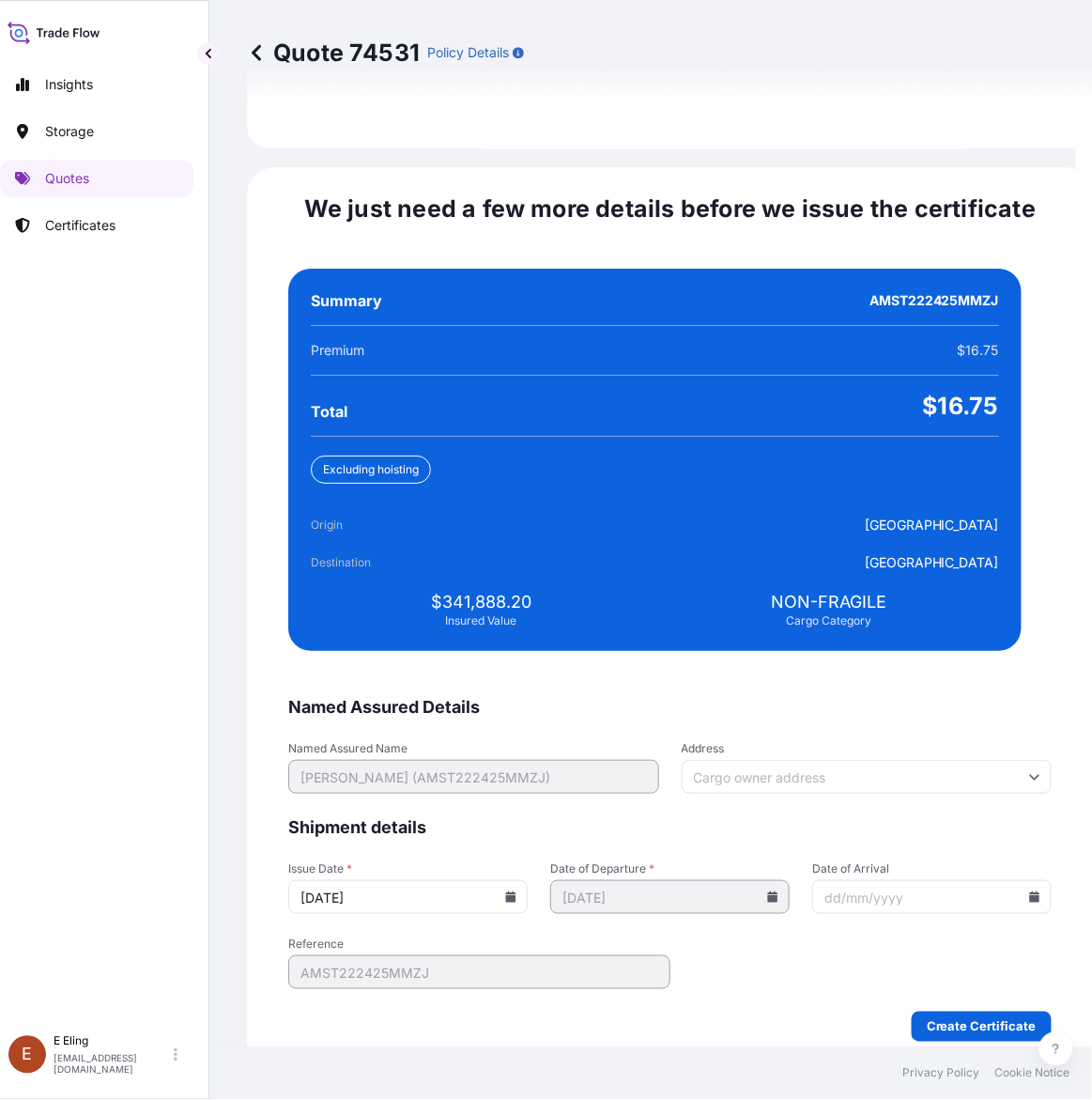
click at [1029, 892] on icon at bounding box center [1034, 897] width 11 height 11
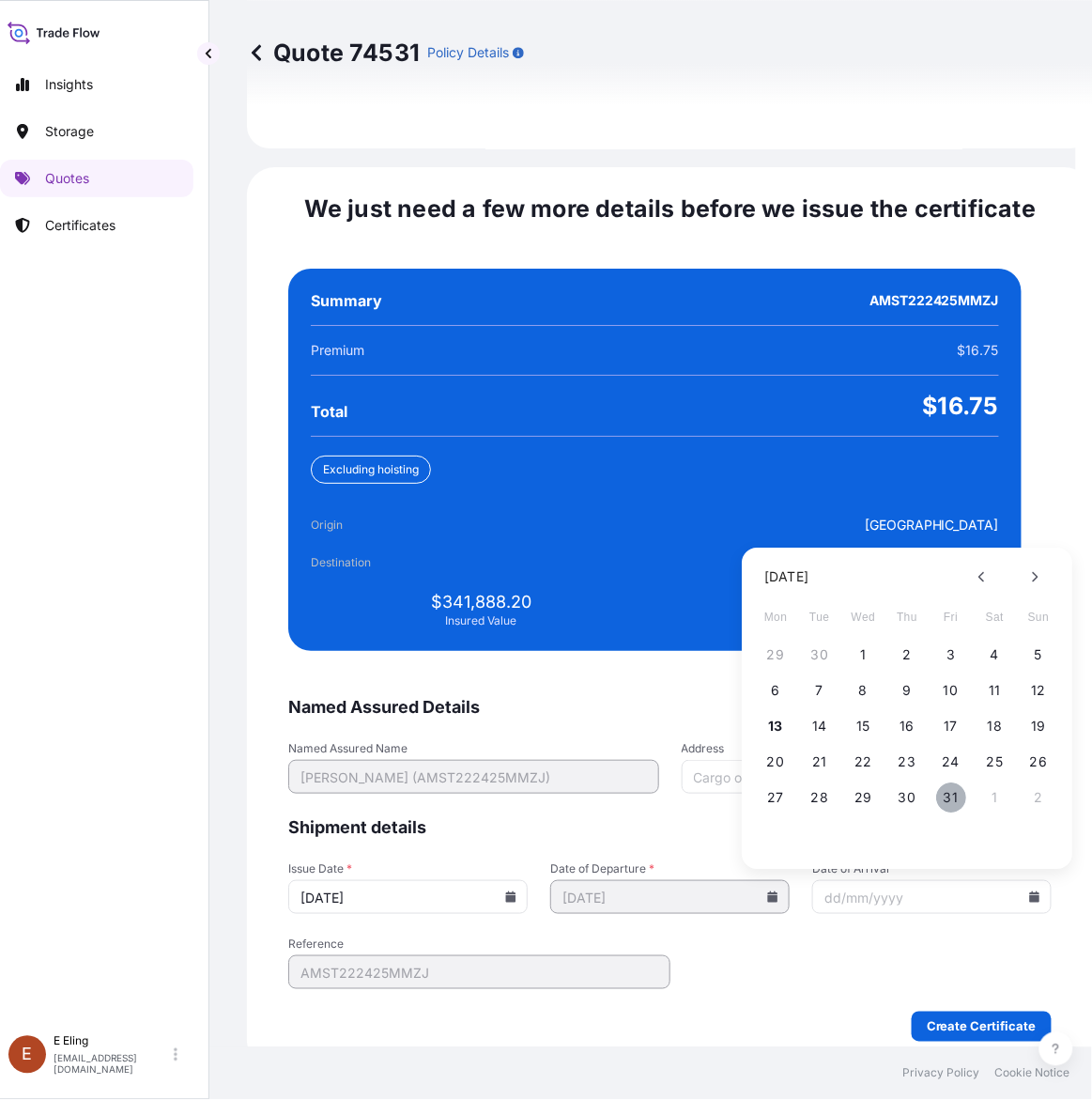
click at [948, 783] on button "31" at bounding box center [951, 798] width 30 height 30
type input "[DATE]"
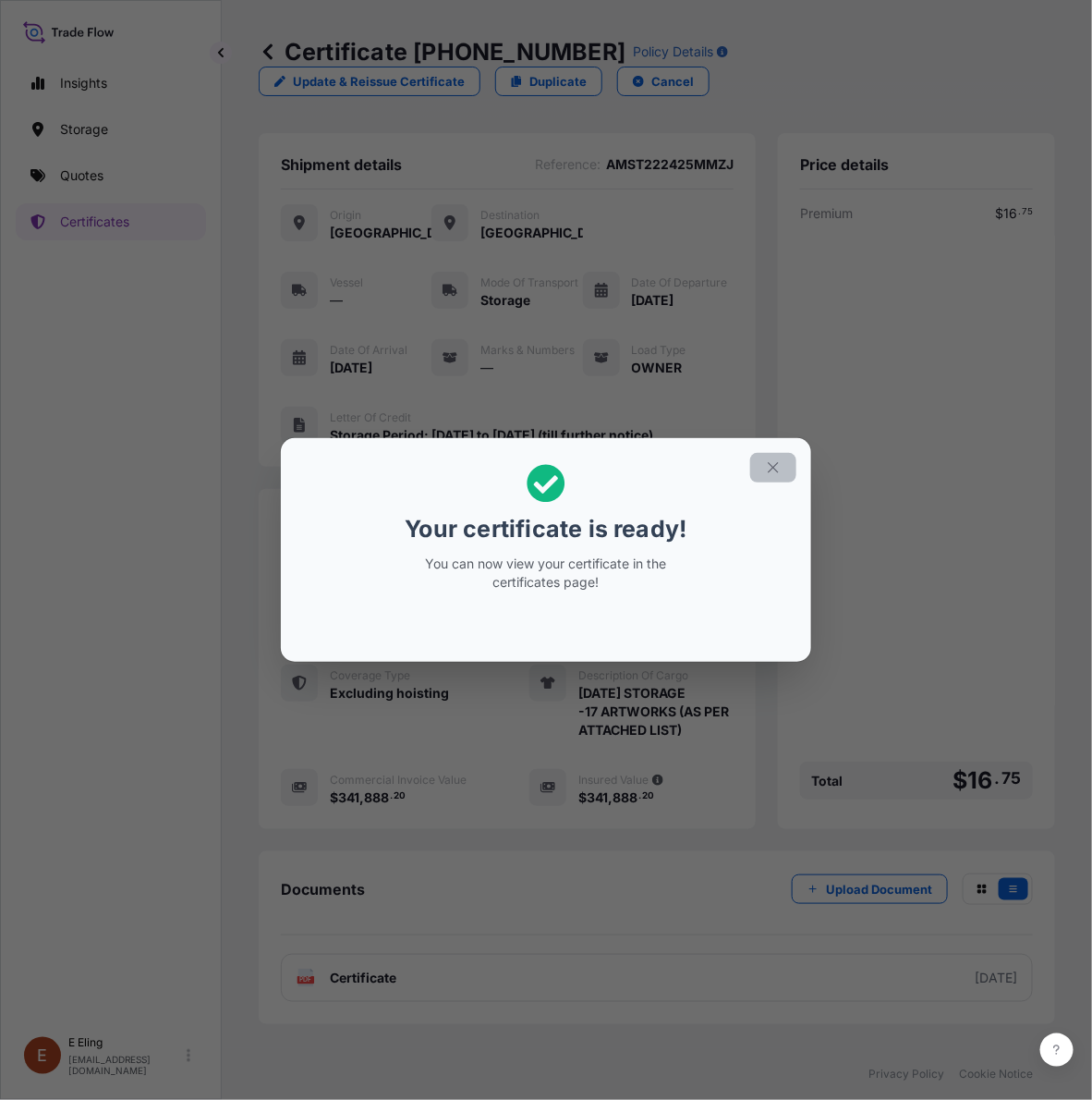
click at [778, 464] on icon "button" at bounding box center [773, 467] width 11 height 11
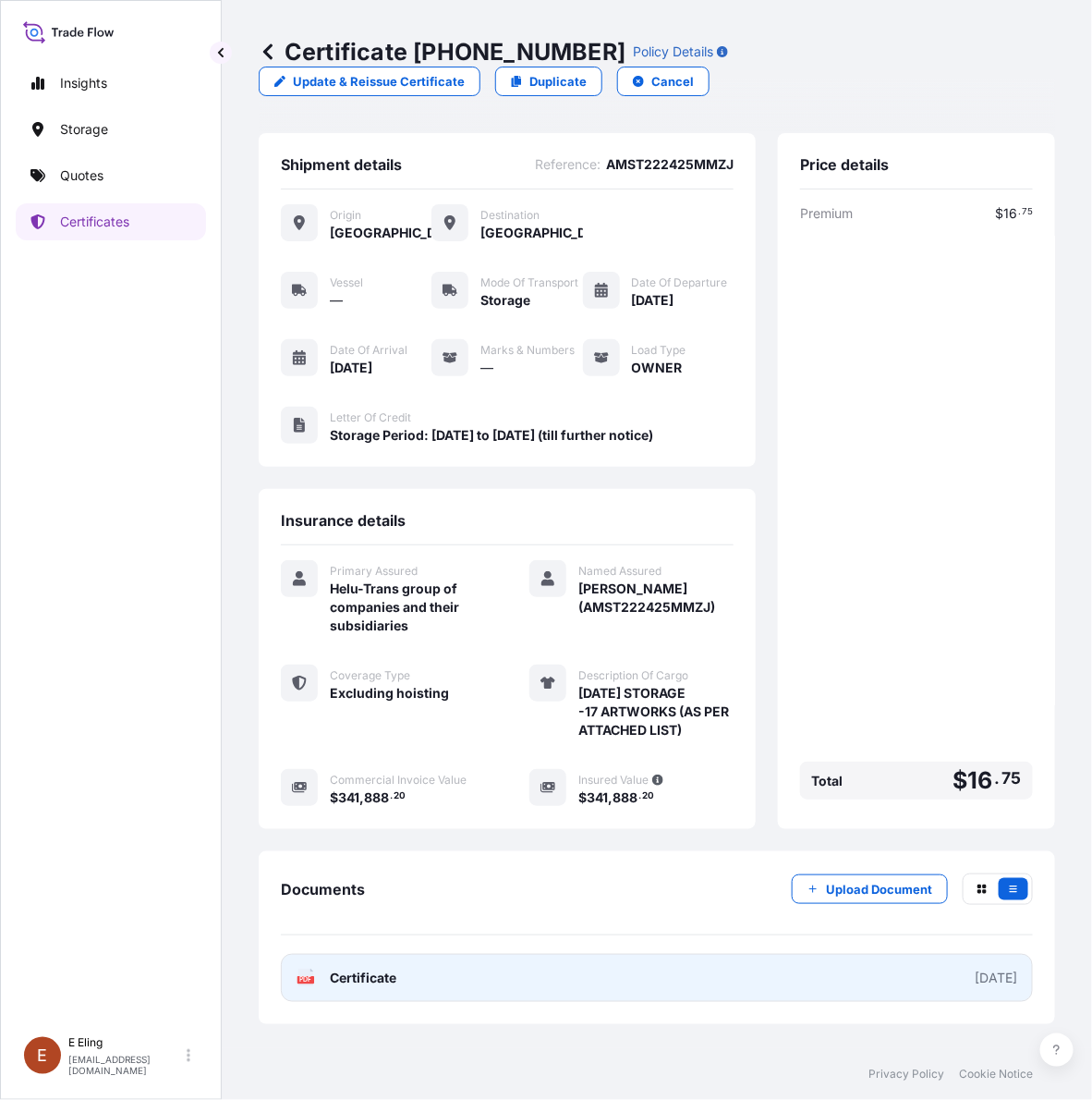
click at [510, 975] on link "PDF Certificate [DATE]" at bounding box center [657, 978] width 753 height 48
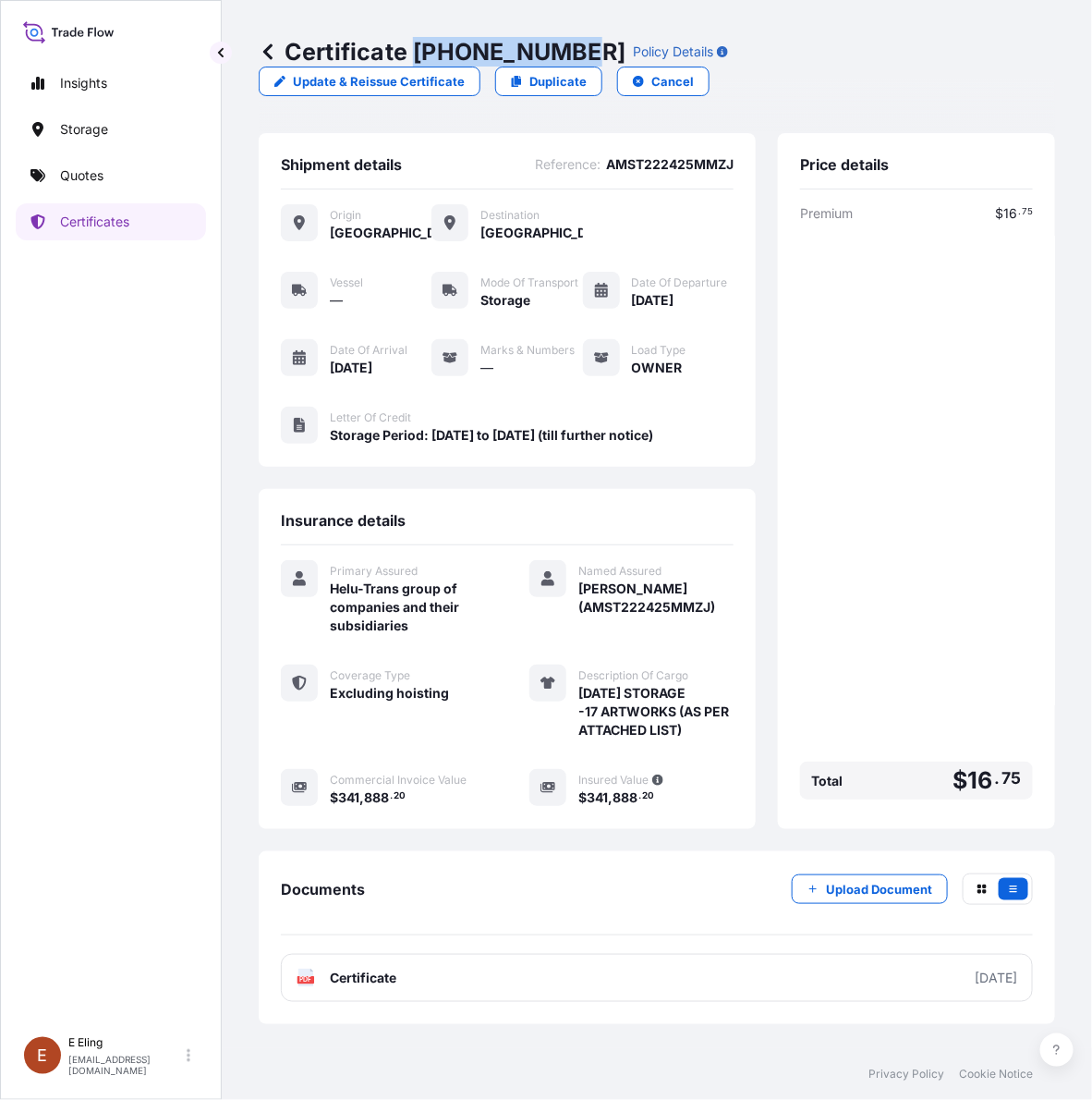
drag, startPoint x: 412, startPoint y: 49, endPoint x: 575, endPoint y: 48, distance: 163.0
click at [575, 48] on p "Certificate [PHONE_NUMBER]" at bounding box center [442, 51] width 367 height 30
copy p "[PHONE_NUMBER]"
click at [875, 885] on p "Upload Document" at bounding box center [879, 889] width 106 height 18
click at [783, 666] on div "Price details Premium $ 16 . 75 Total $ 16 . 75" at bounding box center [916, 481] width 278 height 696
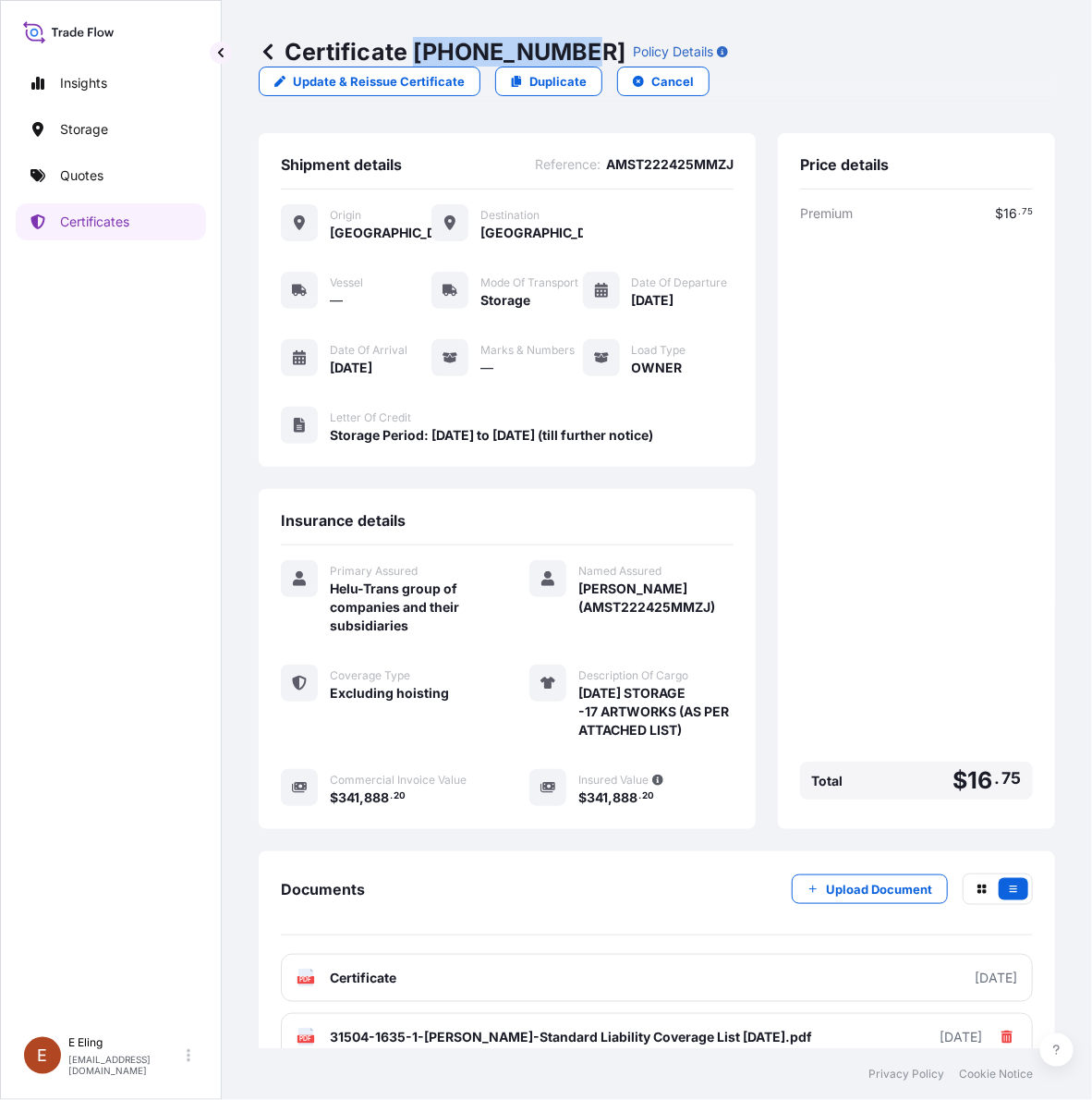
drag, startPoint x: 417, startPoint y: 47, endPoint x: 573, endPoint y: 51, distance: 156.1
click at [573, 51] on p "Certificate [PHONE_NUMBER]" at bounding box center [442, 51] width 367 height 30
copy p "[PHONE_NUMBER]"
click at [134, 223] on link "Certificates" at bounding box center [110, 222] width 191 height 37
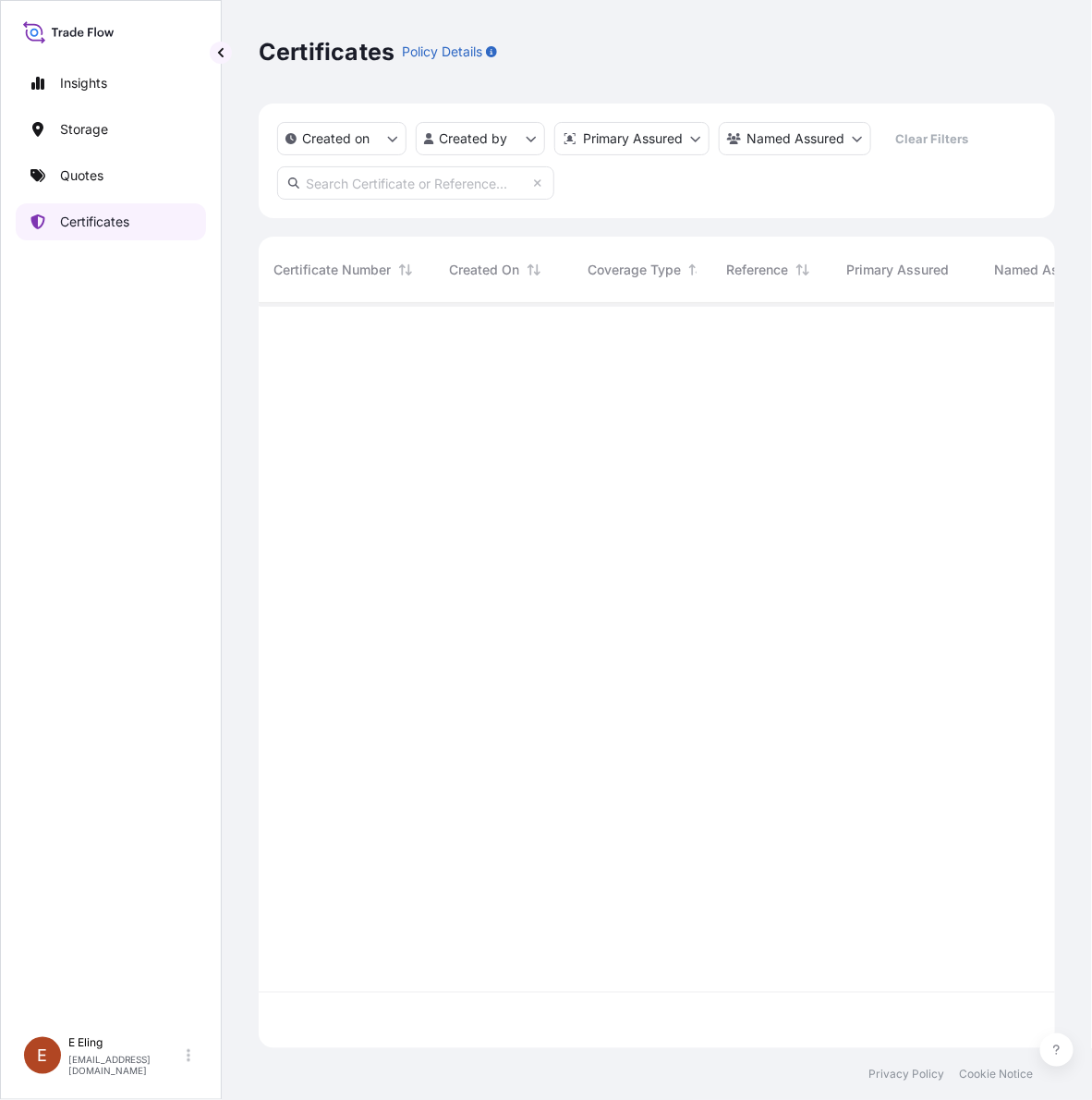
scroll to position [737, 779]
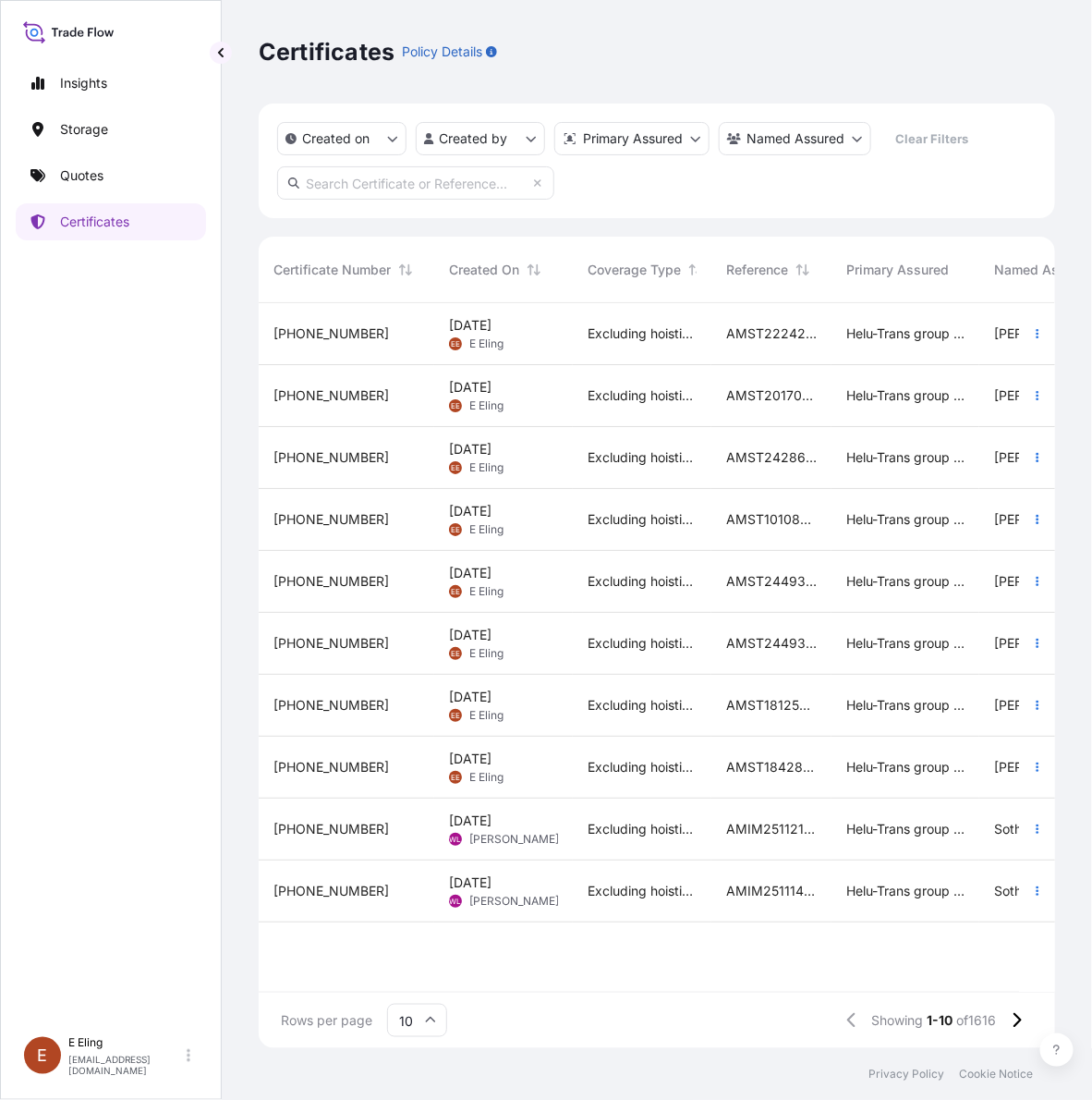
drag, startPoint x: 449, startPoint y: 200, endPoint x: 449, endPoint y: 183, distance: 17.0
click at [449, 193] on div "Created on Created by Primary Assured Named Assured Clear Filters" at bounding box center [658, 161] width 797 height 114
click at [449, 183] on input "text" at bounding box center [416, 183] width 278 height 33
paste input "AMST233943JSZJ"
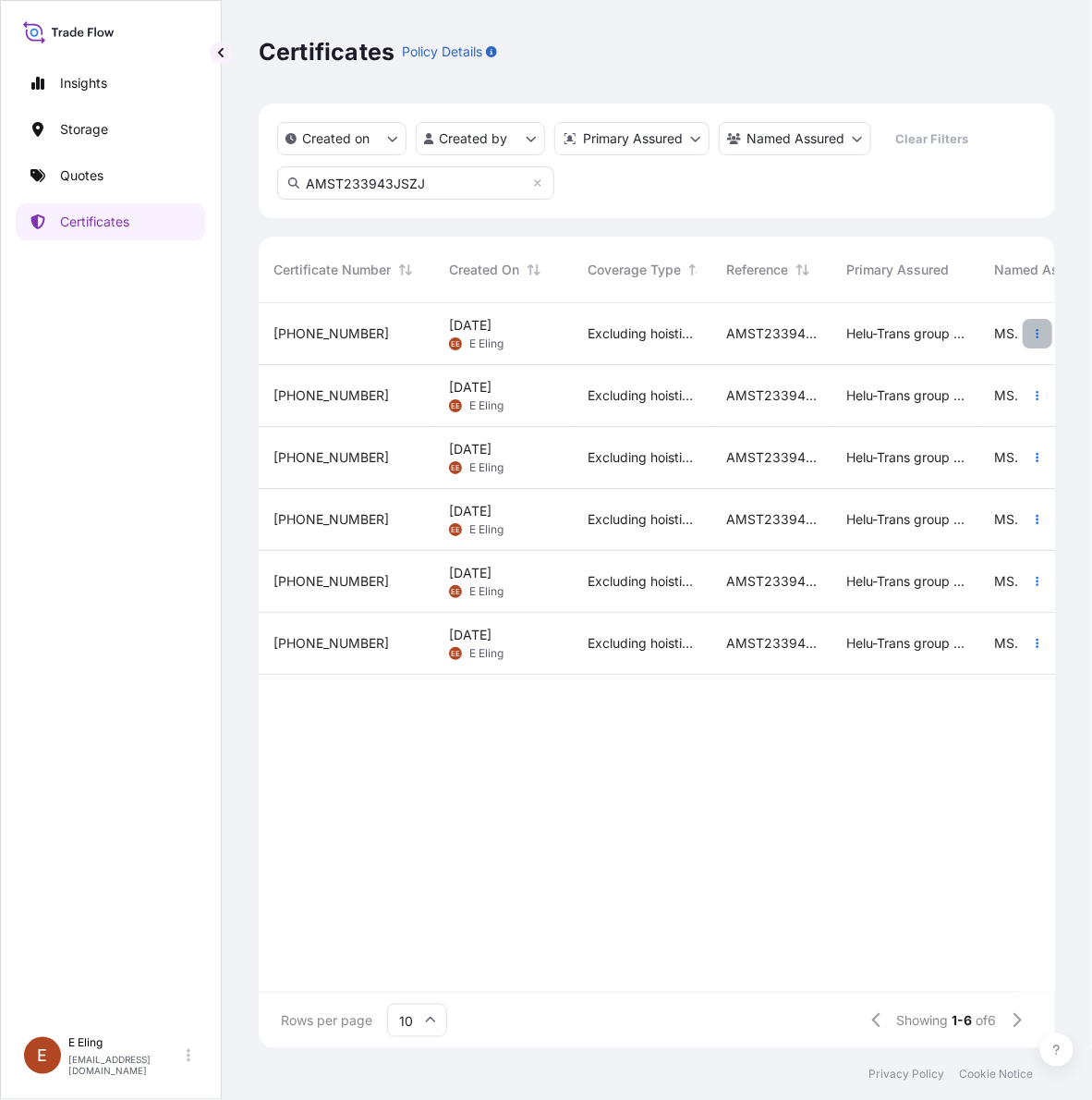
type input "AMST233943JSZJ"
click at [1027, 325] on button "button" at bounding box center [1038, 334] width 30 height 30
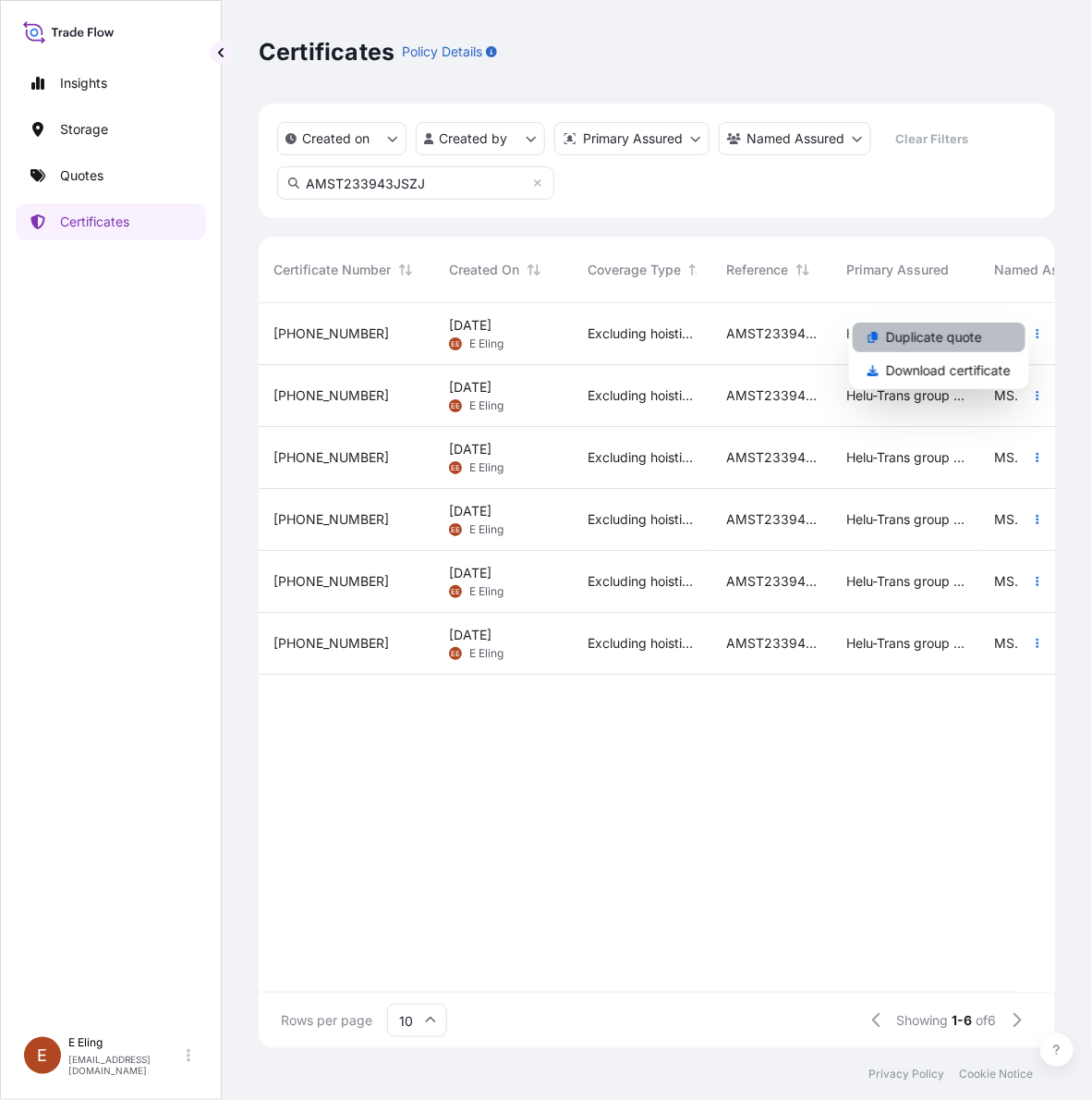
click at [978, 341] on p "Duplicate quote" at bounding box center [933, 337] width 96 height 18
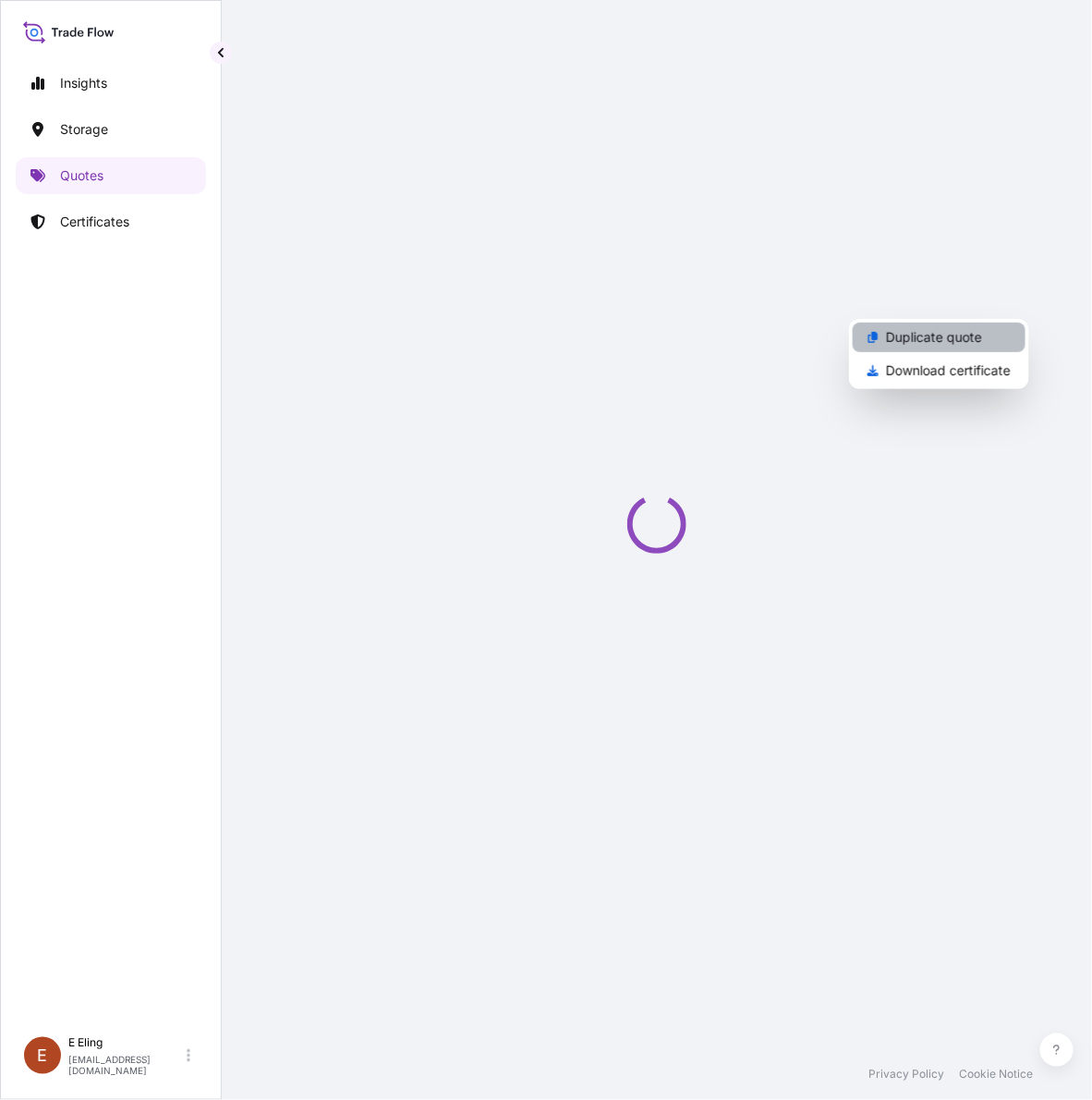
select select "STORAGE"
select select "Storage"
select select "[GEOGRAPHIC_DATA]"
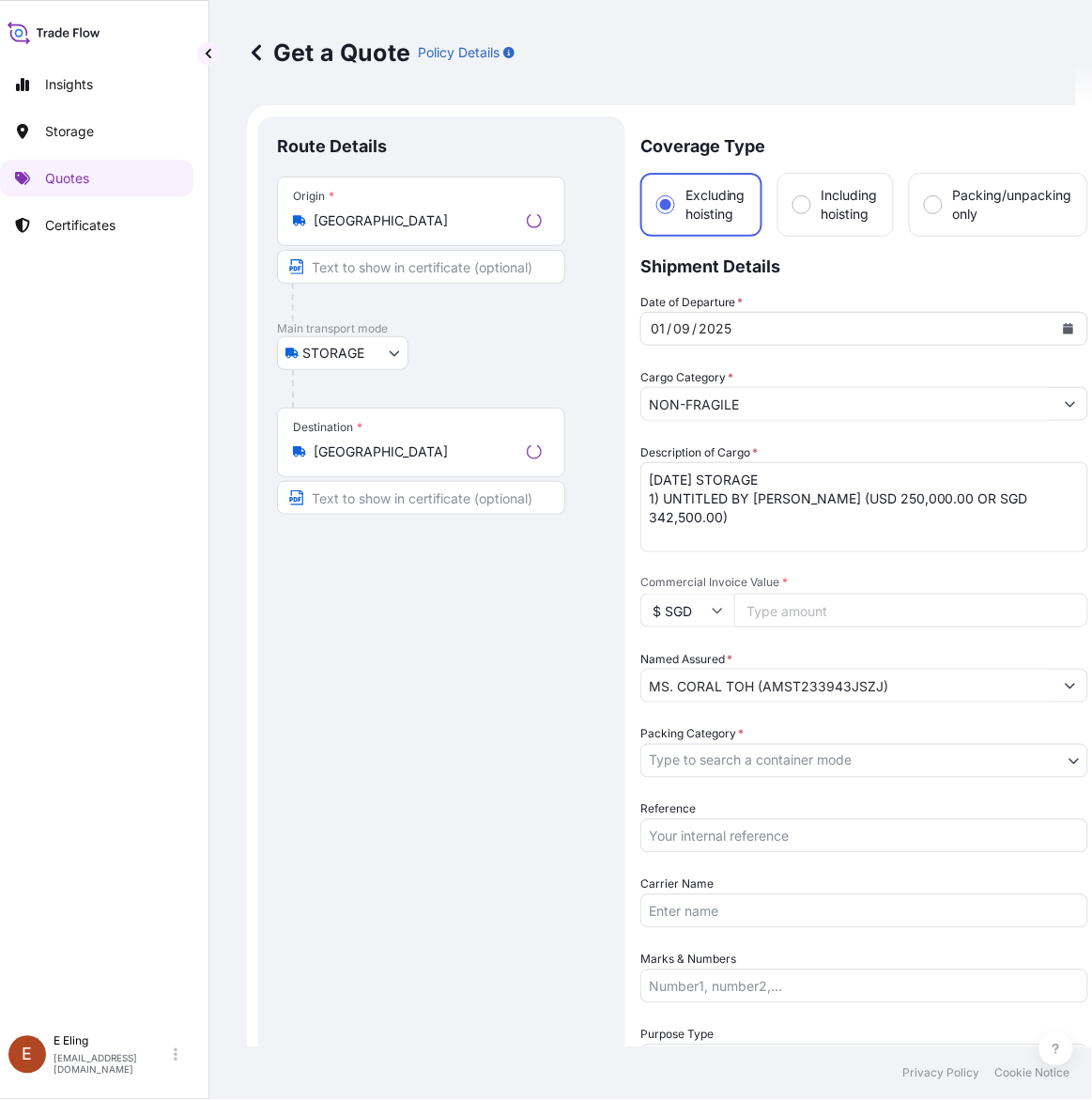
scroll to position [30, 0]
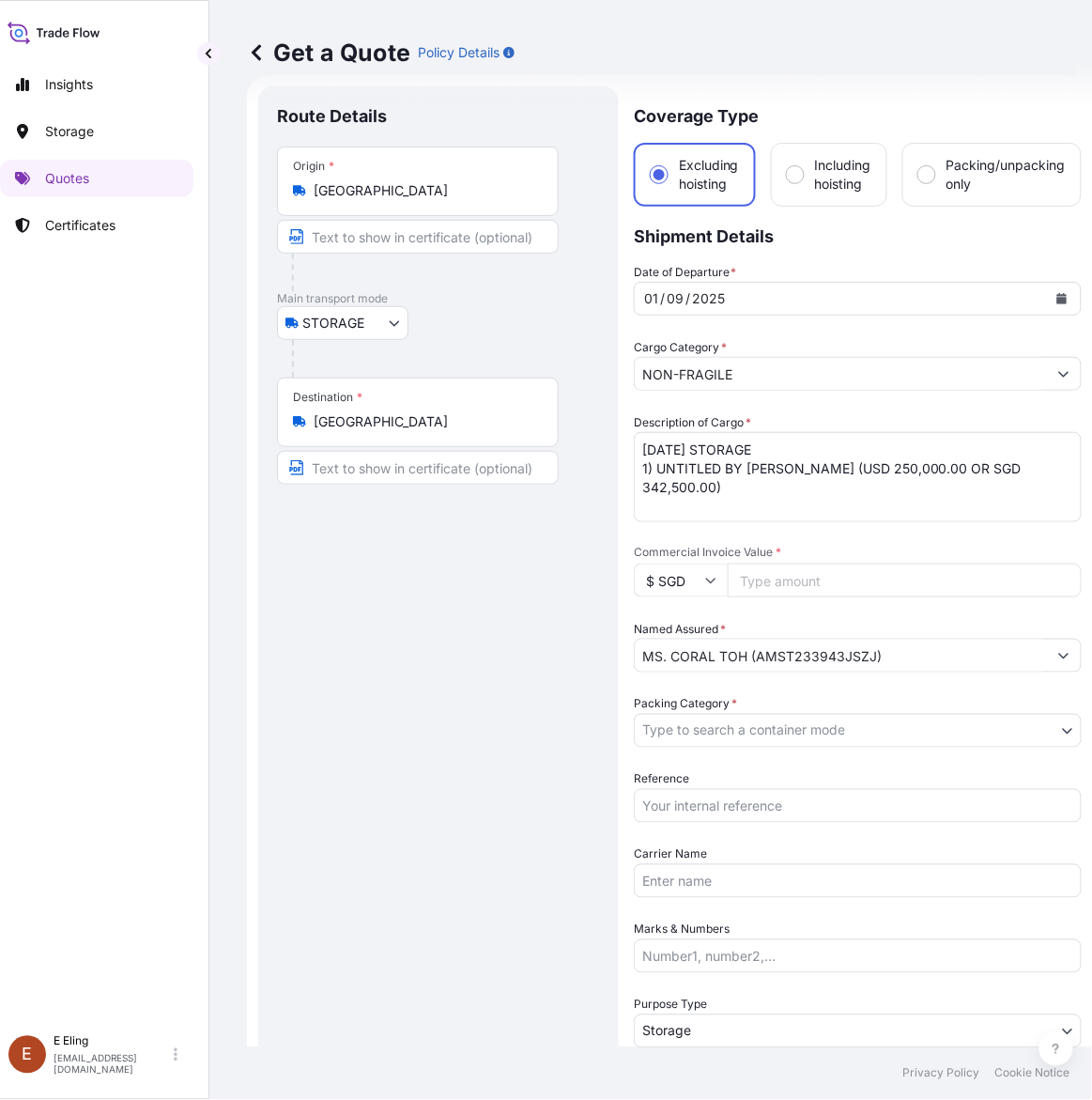
click at [1066, 294] on button "Calendar" at bounding box center [1062, 299] width 30 height 30
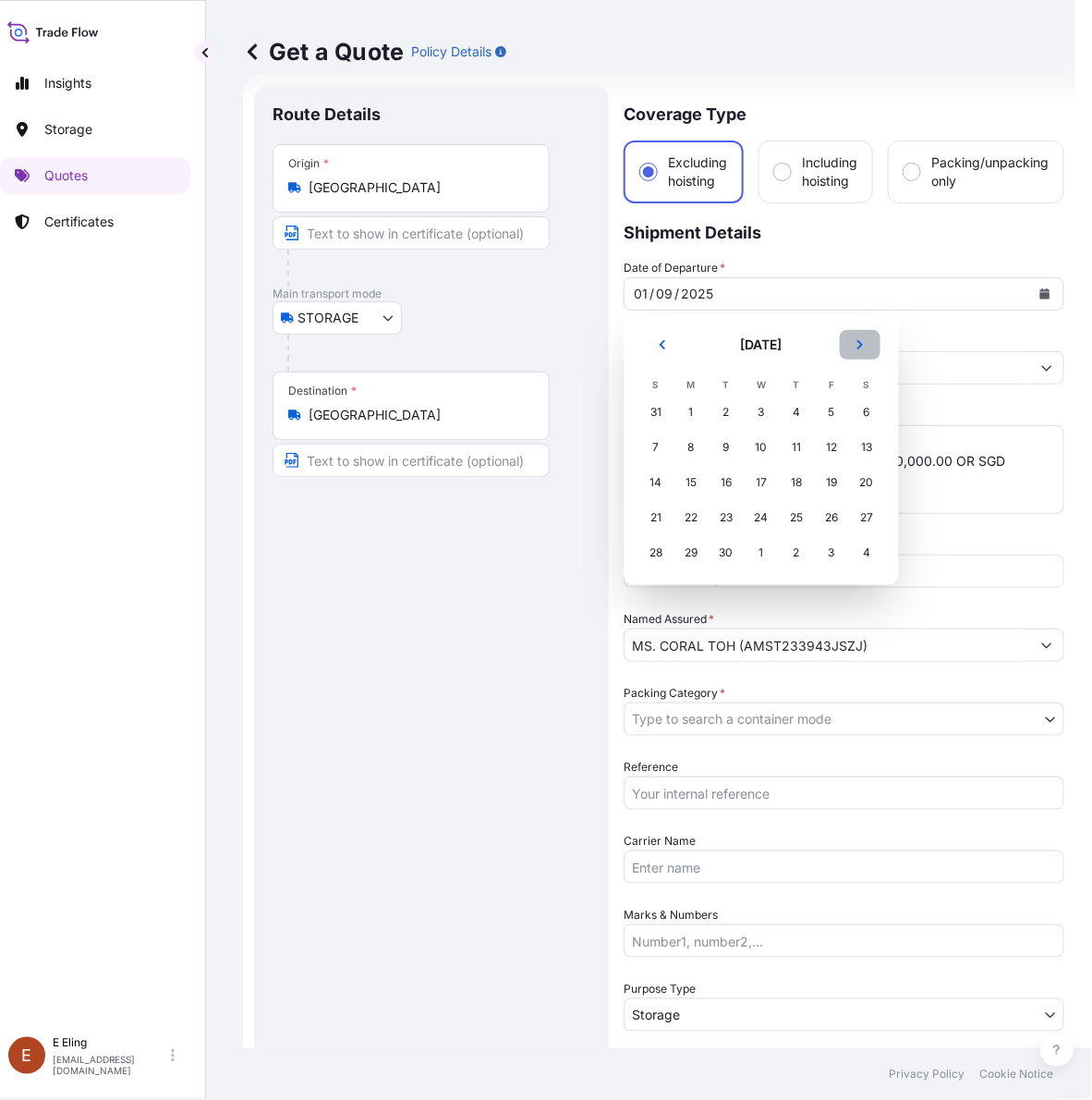
click at [860, 348] on icon "Next" at bounding box center [860, 344] width 11 height 11
click at [770, 411] on div "1" at bounding box center [761, 412] width 33 height 33
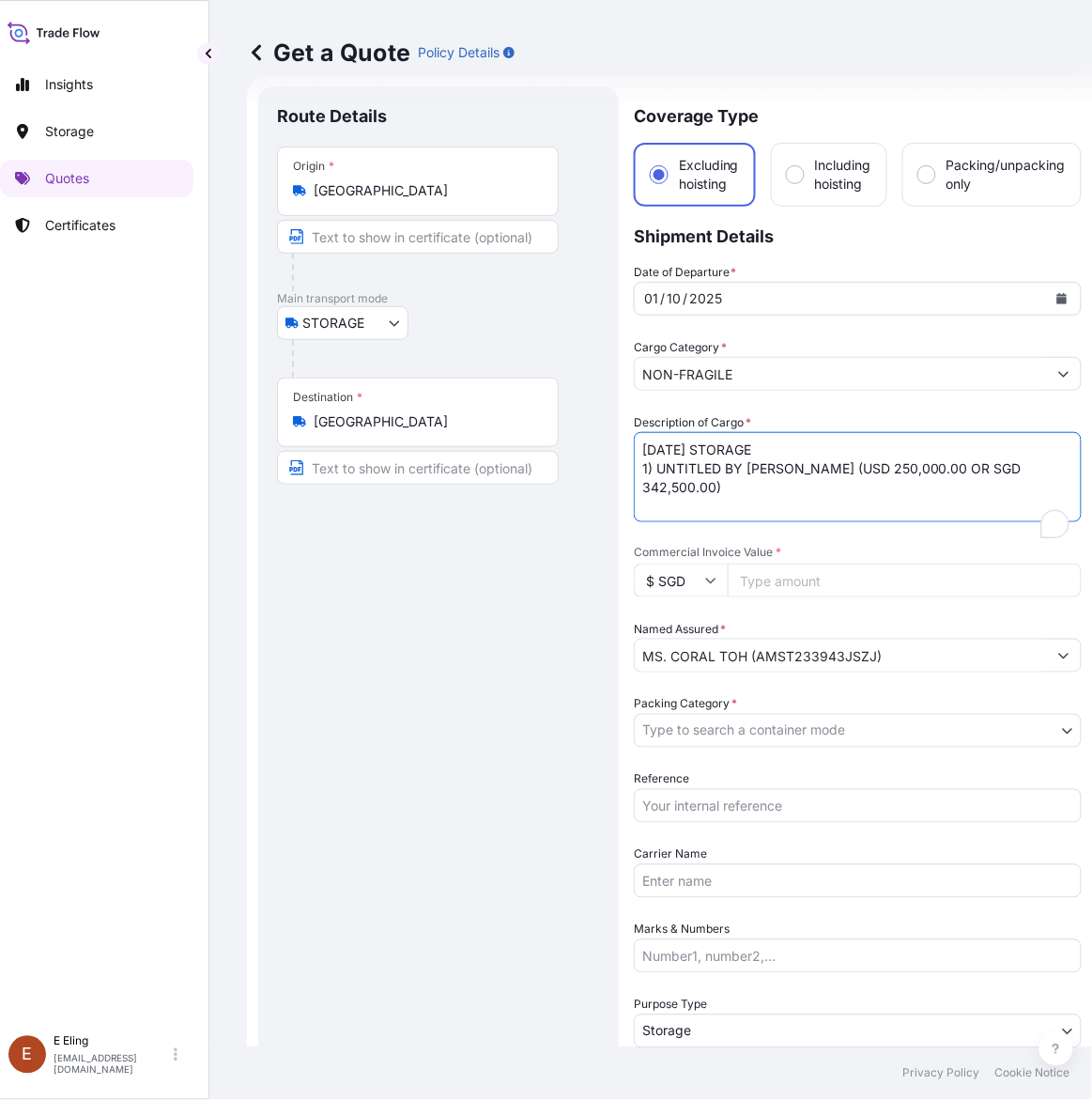
drag, startPoint x: 664, startPoint y: 442, endPoint x: 585, endPoint y: 439, distance: 79.1
click at [585, 439] on form "Route Details Place of loading Road / Inland Road / Inland Origin * [GEOGRAPHIC…" at bounding box center [669, 745] width 846 height 1342
type textarea "[DATE] STORAGE 1) UNTITLED BY [PERSON_NAME] (USD 250,000.00 OR SGD 342,500.00)"
click at [766, 815] on input "Reference" at bounding box center [858, 806] width 448 height 33
paste input "AMST233943JSZJ"
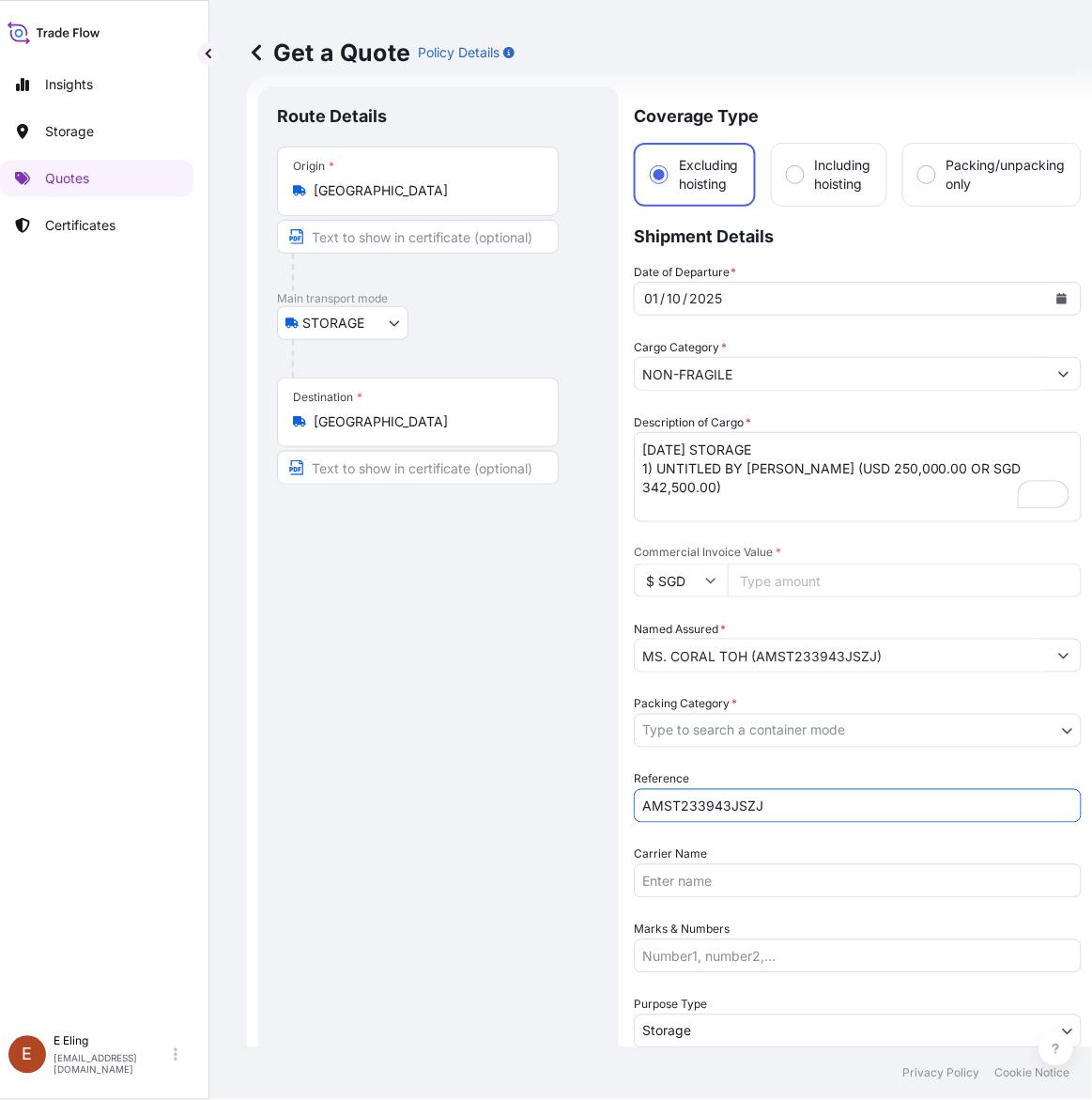
type input "AMST233943JSZJ"
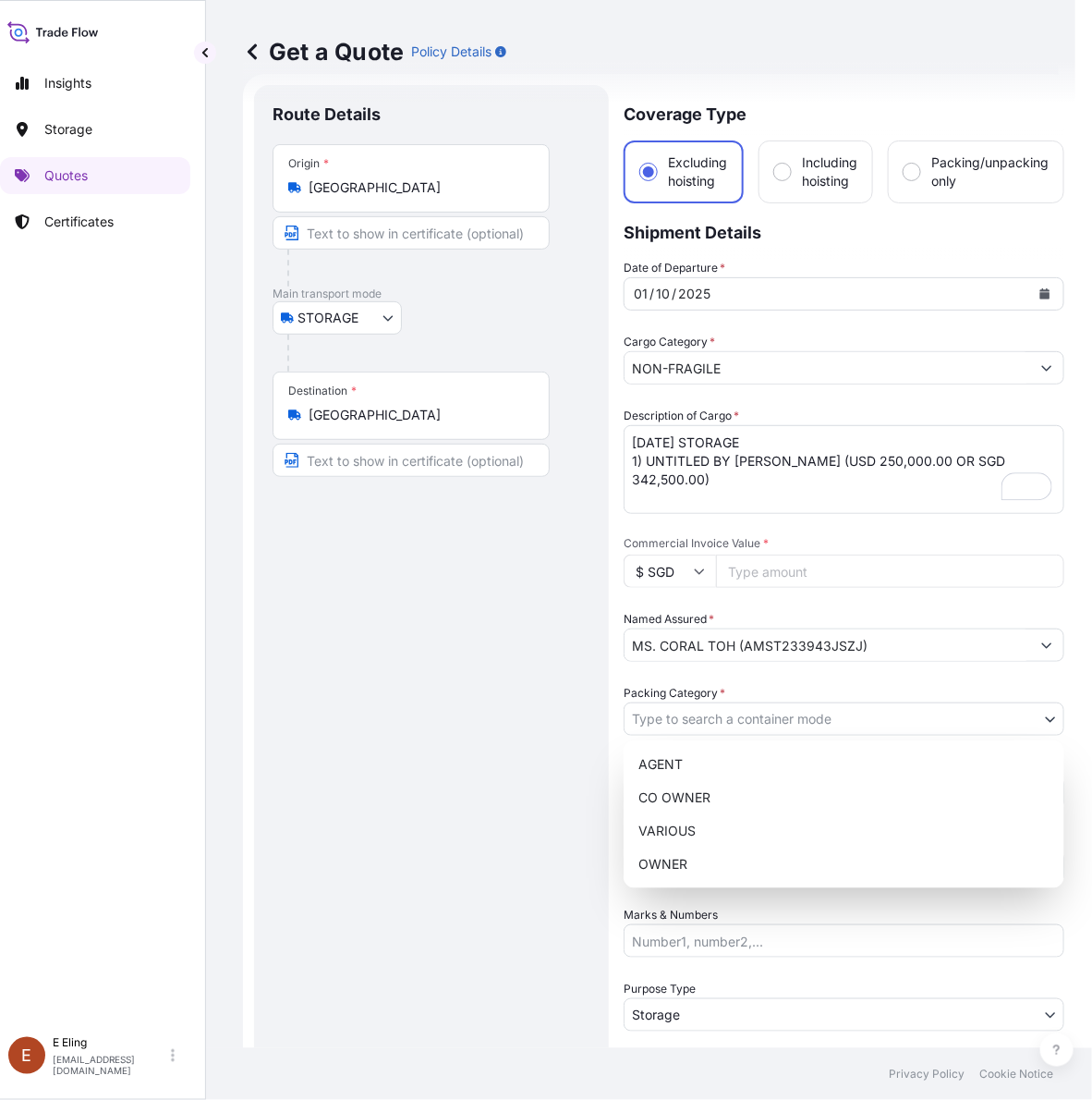
click at [744, 722] on body "Insights Storage Quotes Certificates [PERSON_NAME] [EMAIL_ADDRESS][DOMAIN_NAME]…" at bounding box center [521, 550] width 1075 height 1100
click at [700, 870] on div "OWNER" at bounding box center [844, 864] width 426 height 33
select select "27"
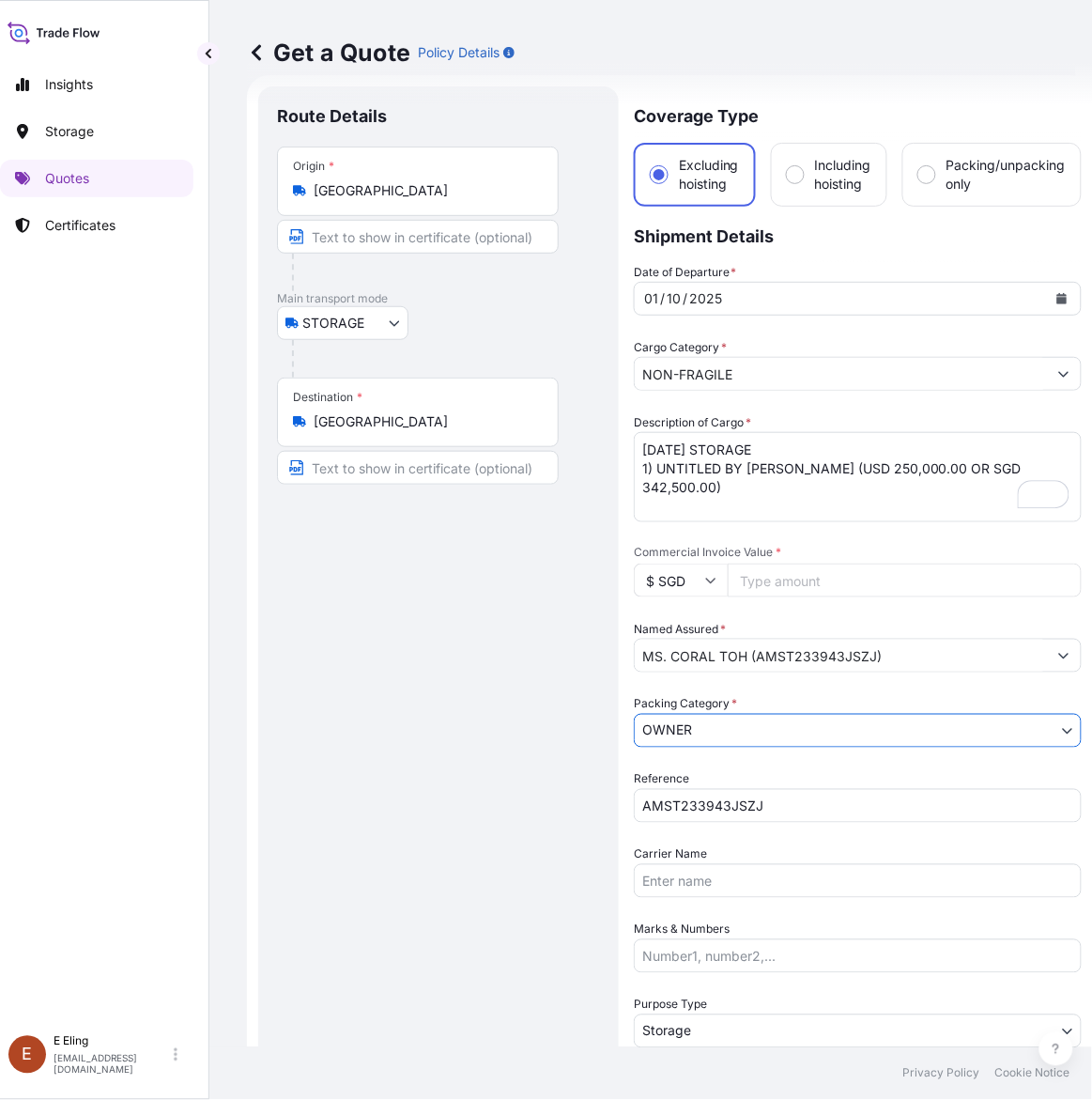
click at [786, 563] on input "Commercial Invoice Value *" at bounding box center [904, 580] width 354 height 33
click at [758, 582] on input "Commercial Invoice Value *" at bounding box center [904, 580] width 354 height 33
paste input "342500.00"
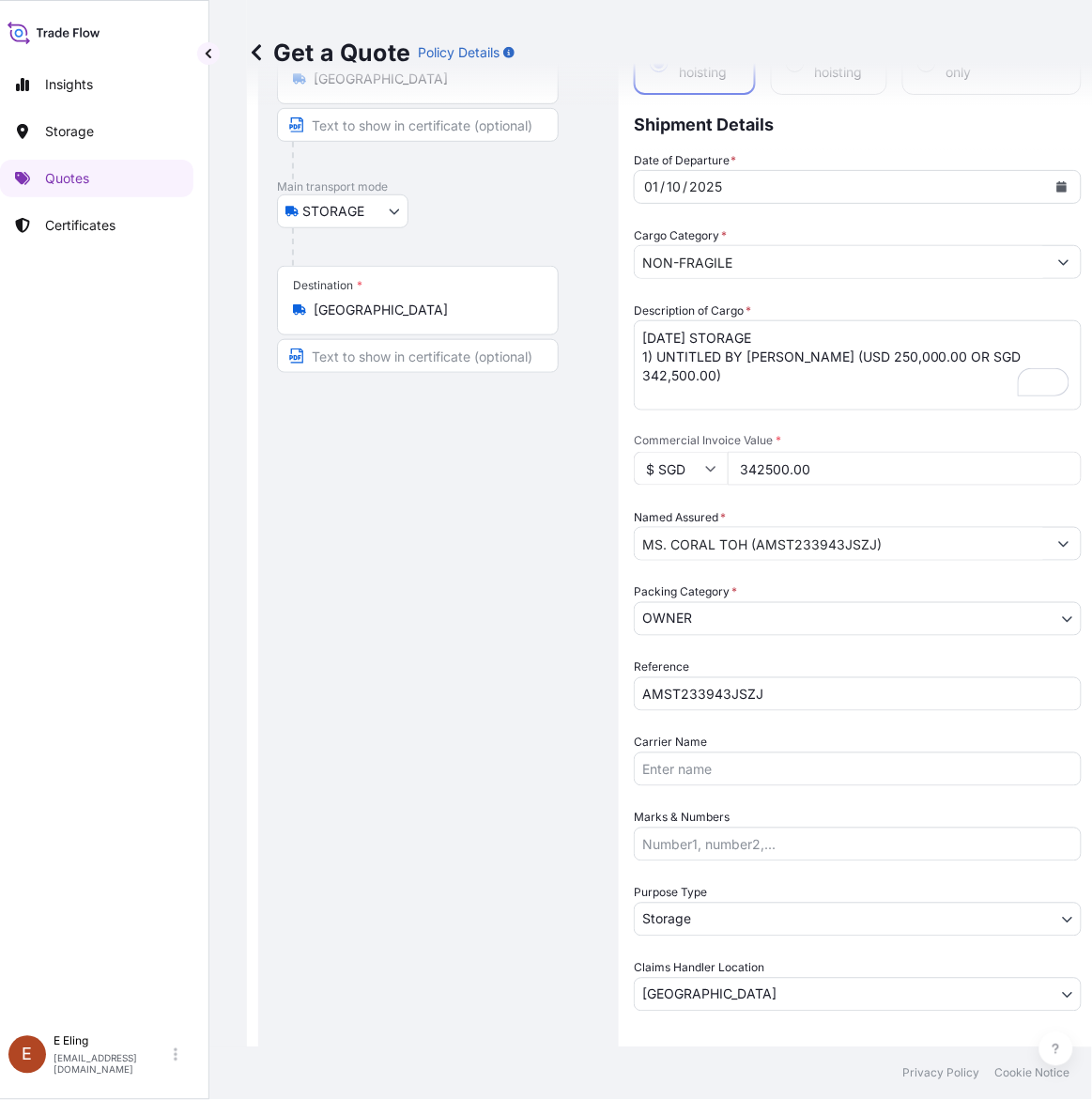
scroll to position [0, 0]
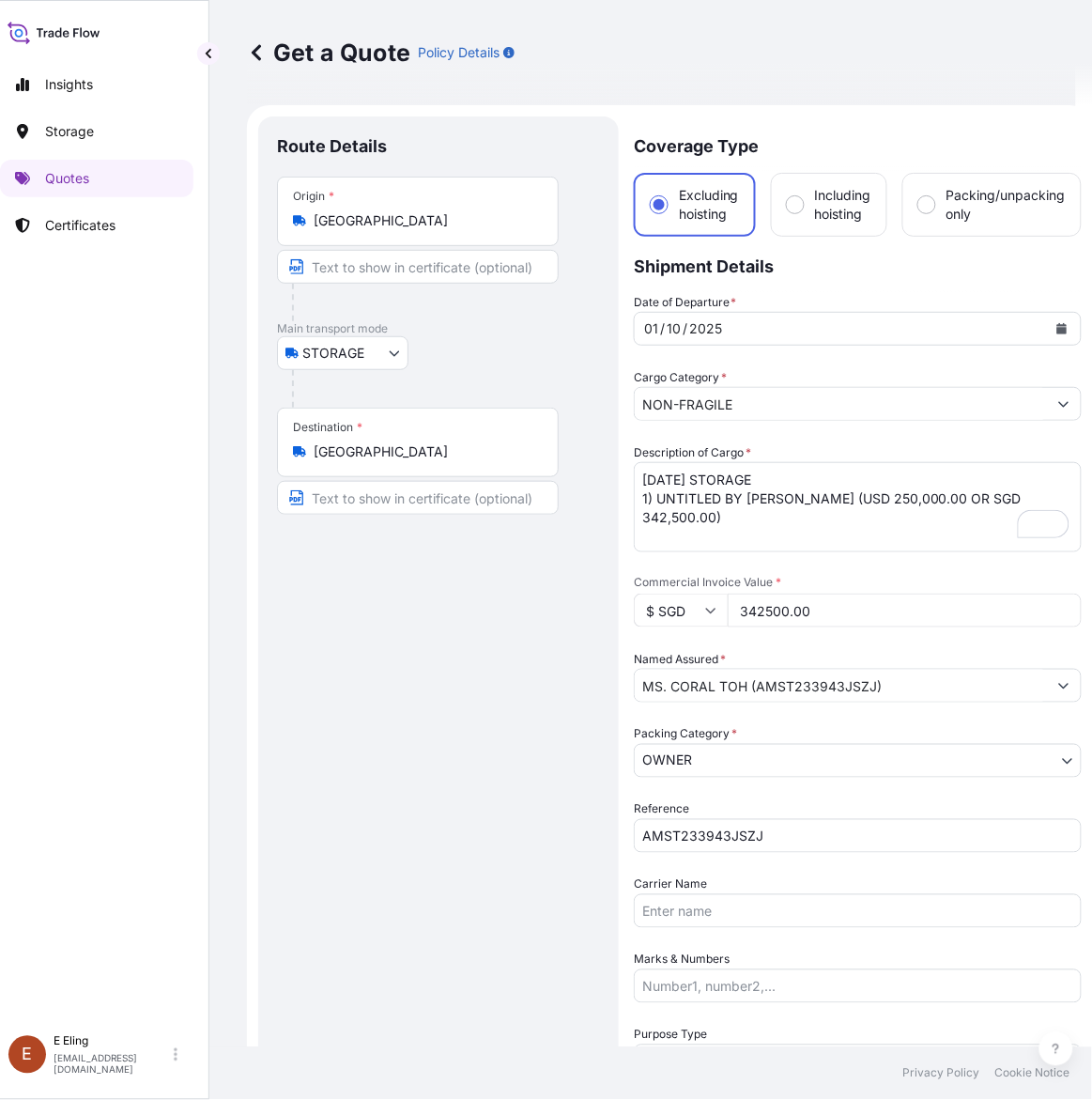
type input "342500.00"
drag, startPoint x: 719, startPoint y: 479, endPoint x: 656, endPoint y: 484, distance: 63.2
click at [656, 484] on textarea "[DATE] STORAGE 1) UNTITLED BY [PERSON_NAME] (USD 250,000.00 OR SGD 342,500.00)" at bounding box center [858, 507] width 448 height 90
paste textarea "Float to [GEOGRAPHIC_DATA]"
click at [780, 476] on textarea "[DATE] STORAGE 1) UNTITLED BY [PERSON_NAME] (USD 250,000.00 OR SGD 342,500.00)" at bounding box center [858, 507] width 448 height 90
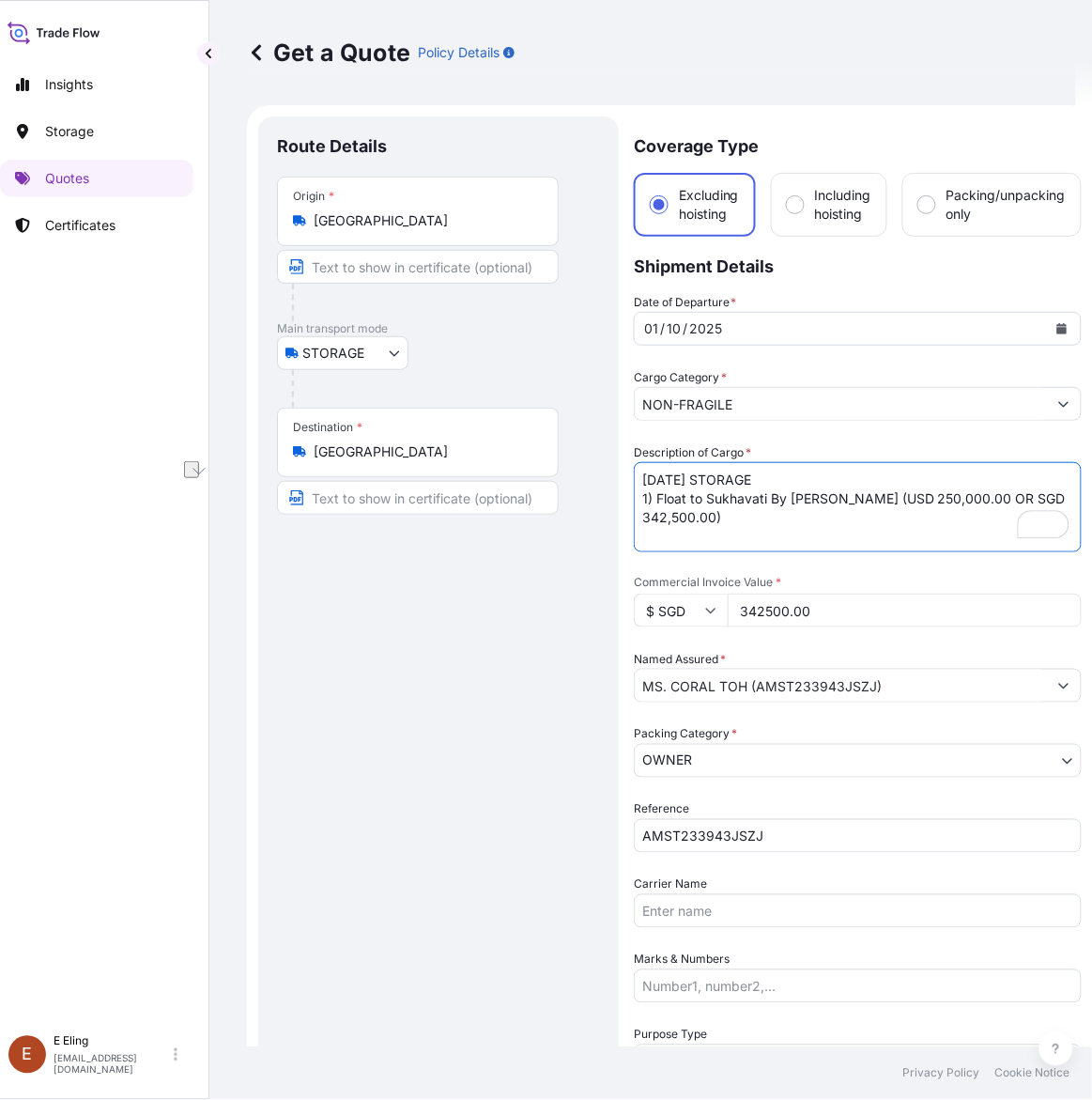
drag, startPoint x: 790, startPoint y: 482, endPoint x: 840, endPoint y: 482, distance: 50.0
click at [840, 482] on textarea "[DATE] STORAGE 1) UNTITLED BY [PERSON_NAME] (USD 250,000.00 OR SGD 342,500.00)" at bounding box center [858, 507] width 448 height 90
paste textarea "i [PERSON_NAME]"
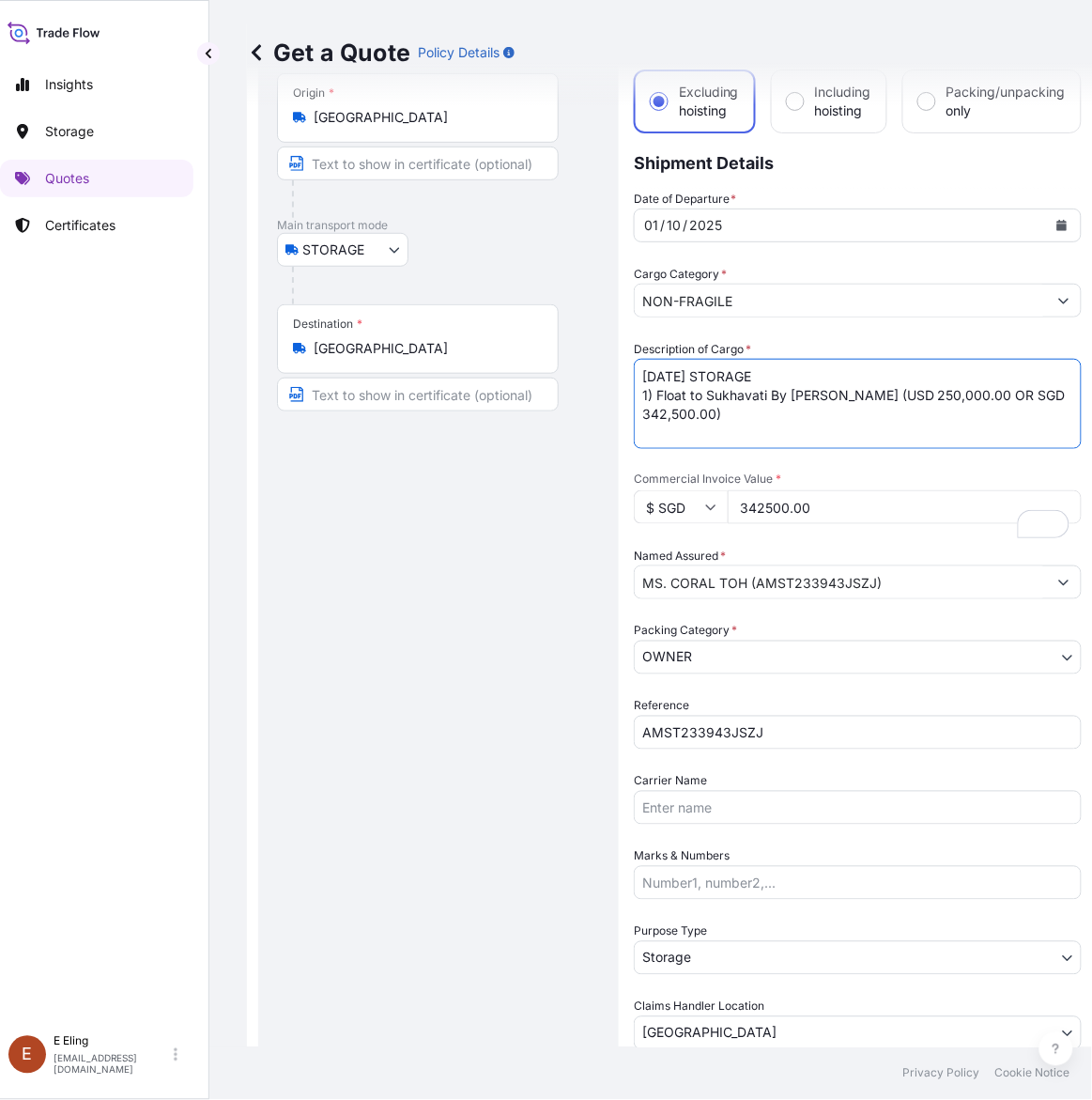
scroll to position [235, 0]
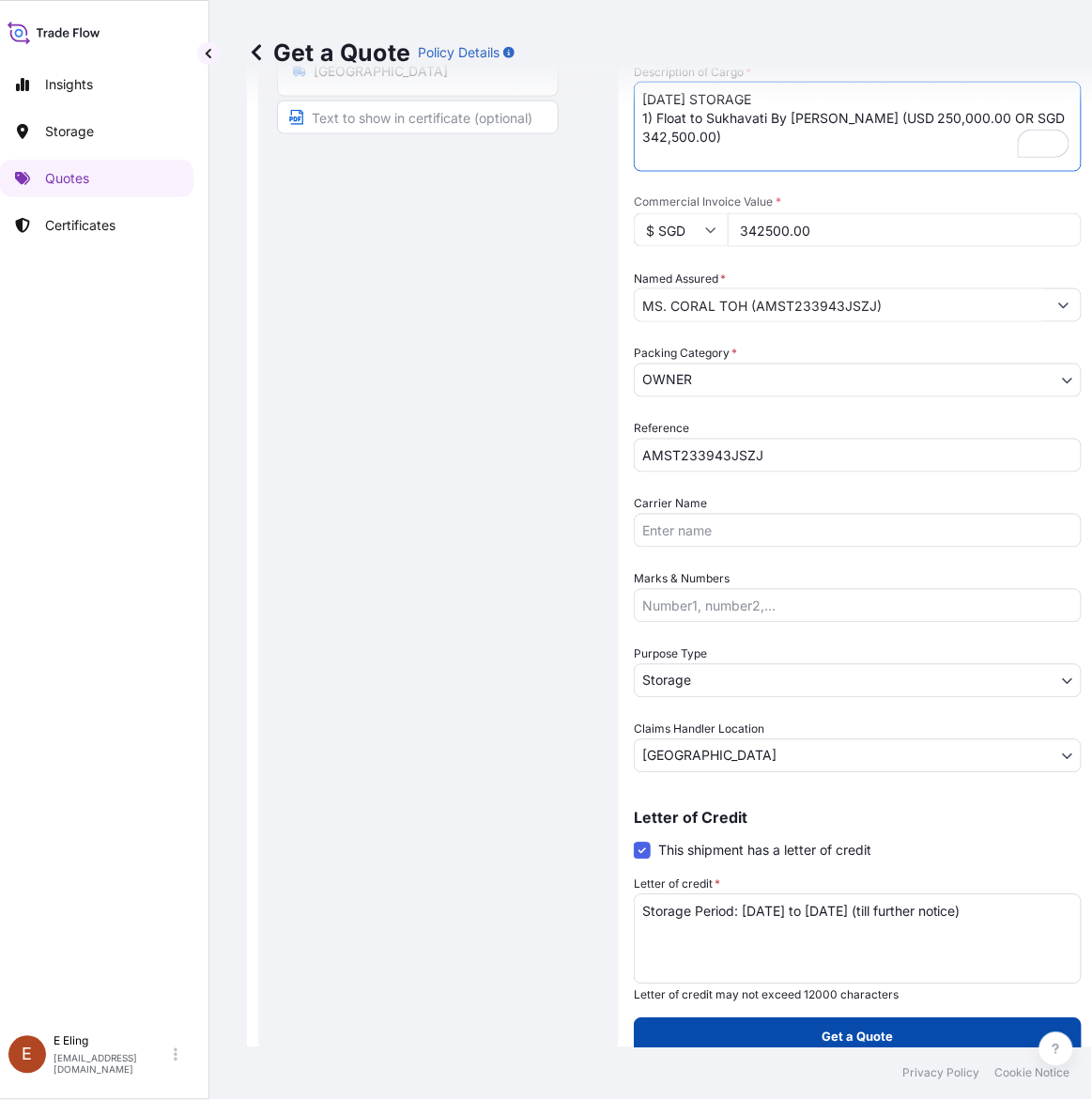
type textarea "[DATE] STORAGE 1) Float to Sukhavati By [PERSON_NAME] (USD 250,000.00 OR SGD 34…"
click at [870, 1033] on button "Get a Quote" at bounding box center [858, 1037] width 448 height 37
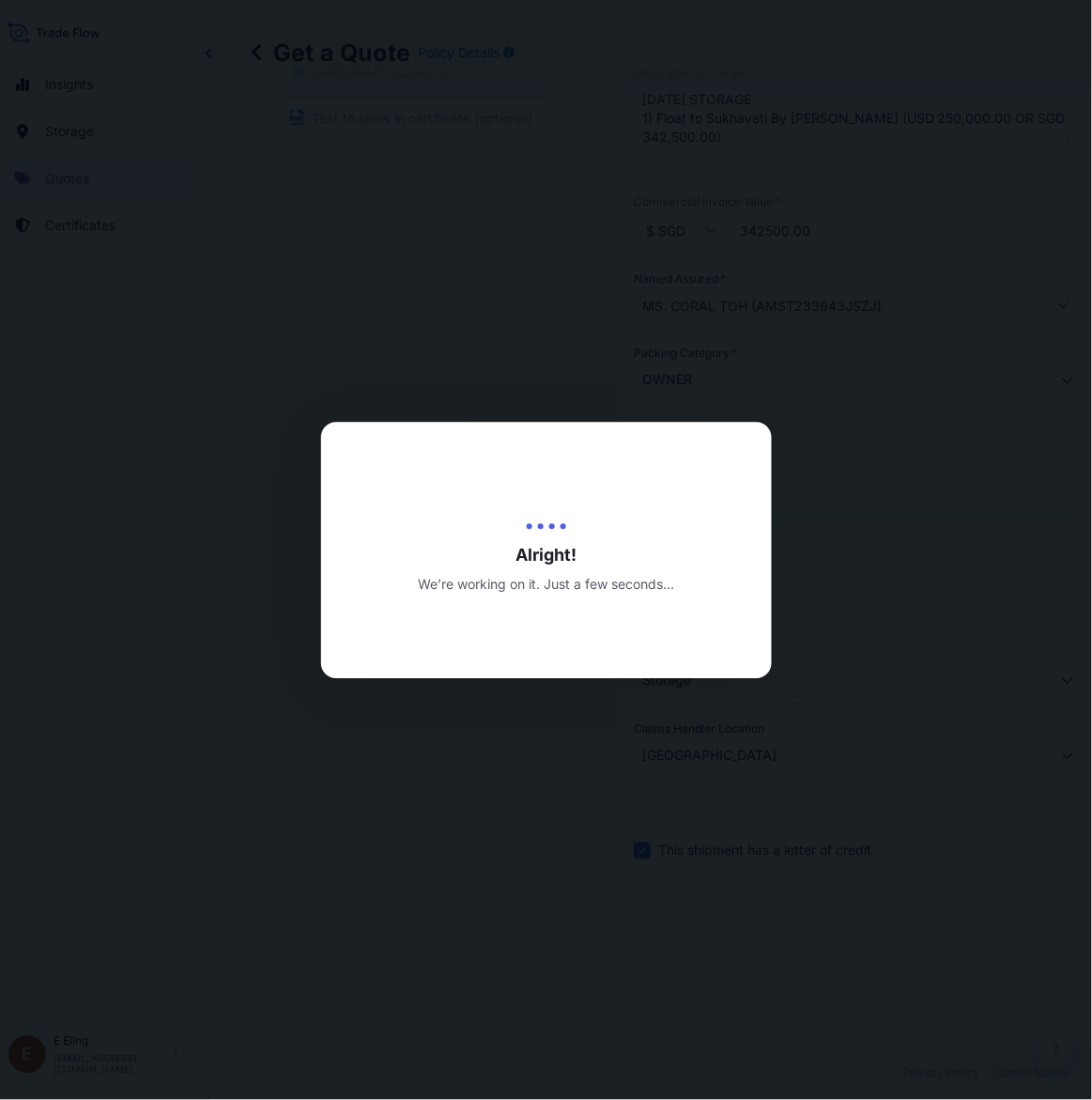
type input "[DATE]"
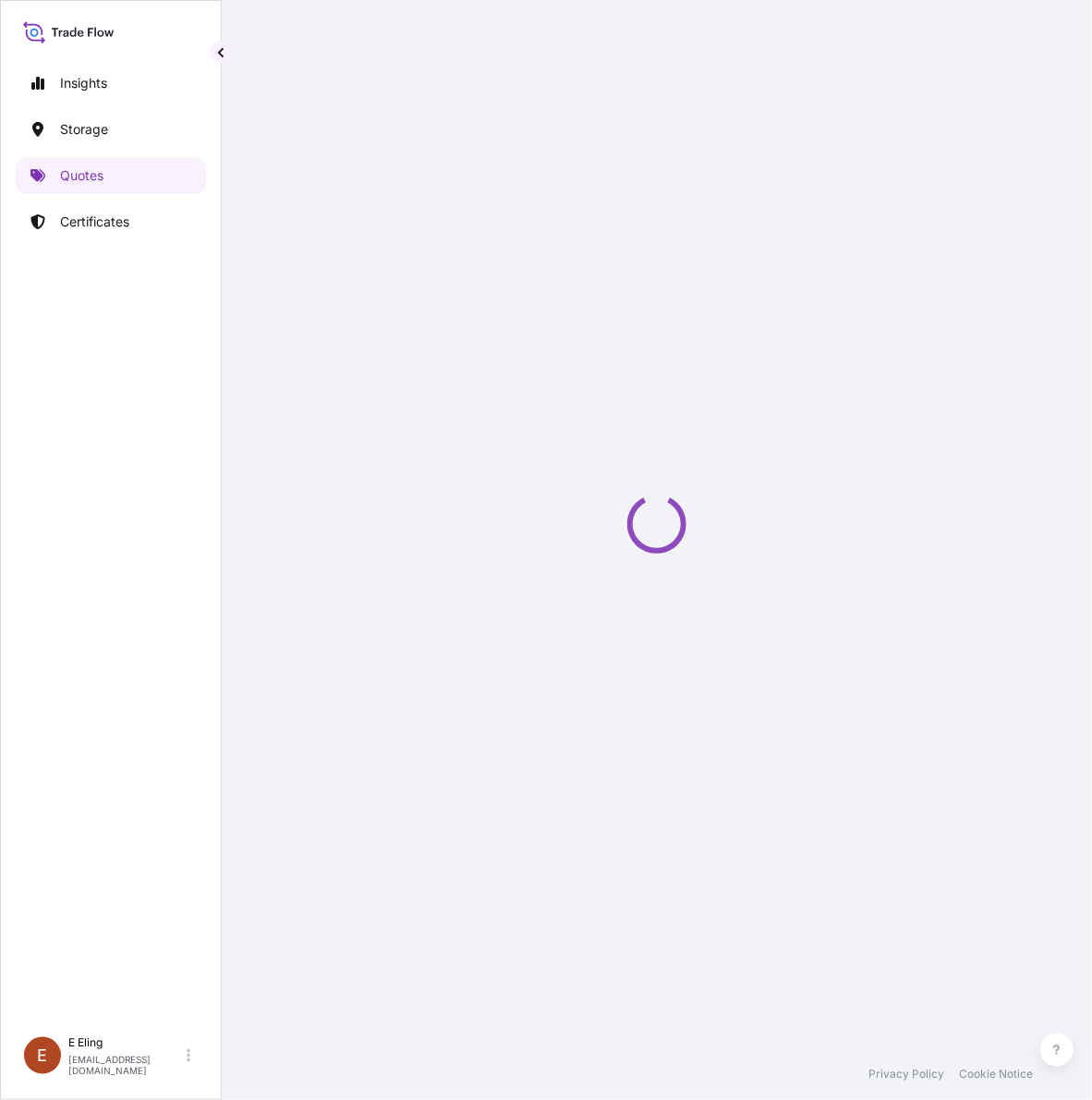
select select "STORAGE"
select select "Transit"
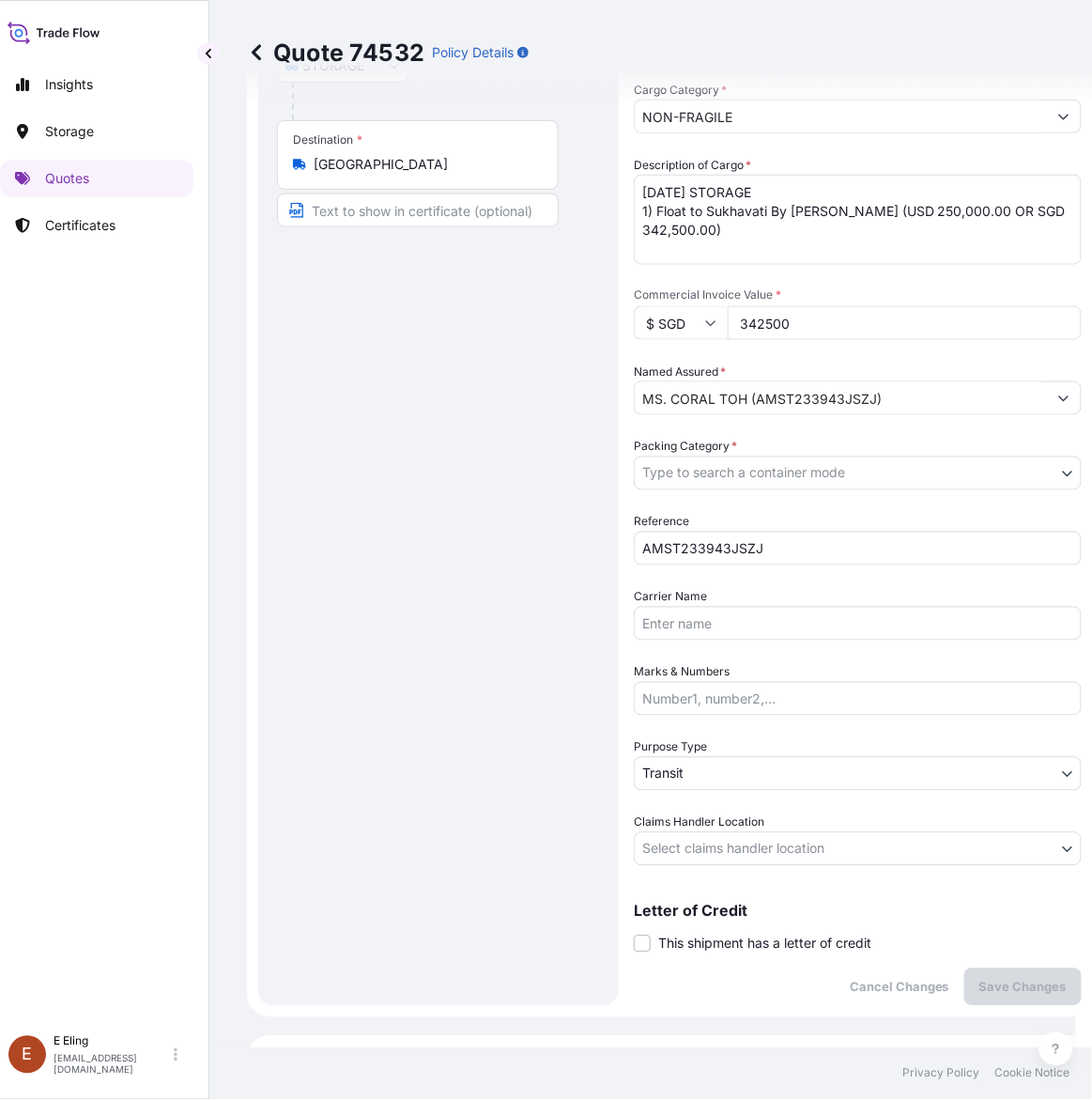
click at [749, 941] on span "This shipment has a letter of credit" at bounding box center [765, 944] width 213 height 19
click at [761, 999] on div "Cancel Changes Save Changes" at bounding box center [858, 987] width 448 height 37
drag, startPoint x: 753, startPoint y: 939, endPoint x: 749, endPoint y: 984, distance: 45.2
click at [753, 940] on span "This shipment has a letter of credit" at bounding box center [765, 944] width 213 height 19
click at [634, 934] on input "This shipment has a letter of credit" at bounding box center [634, 934] width 0 height 0
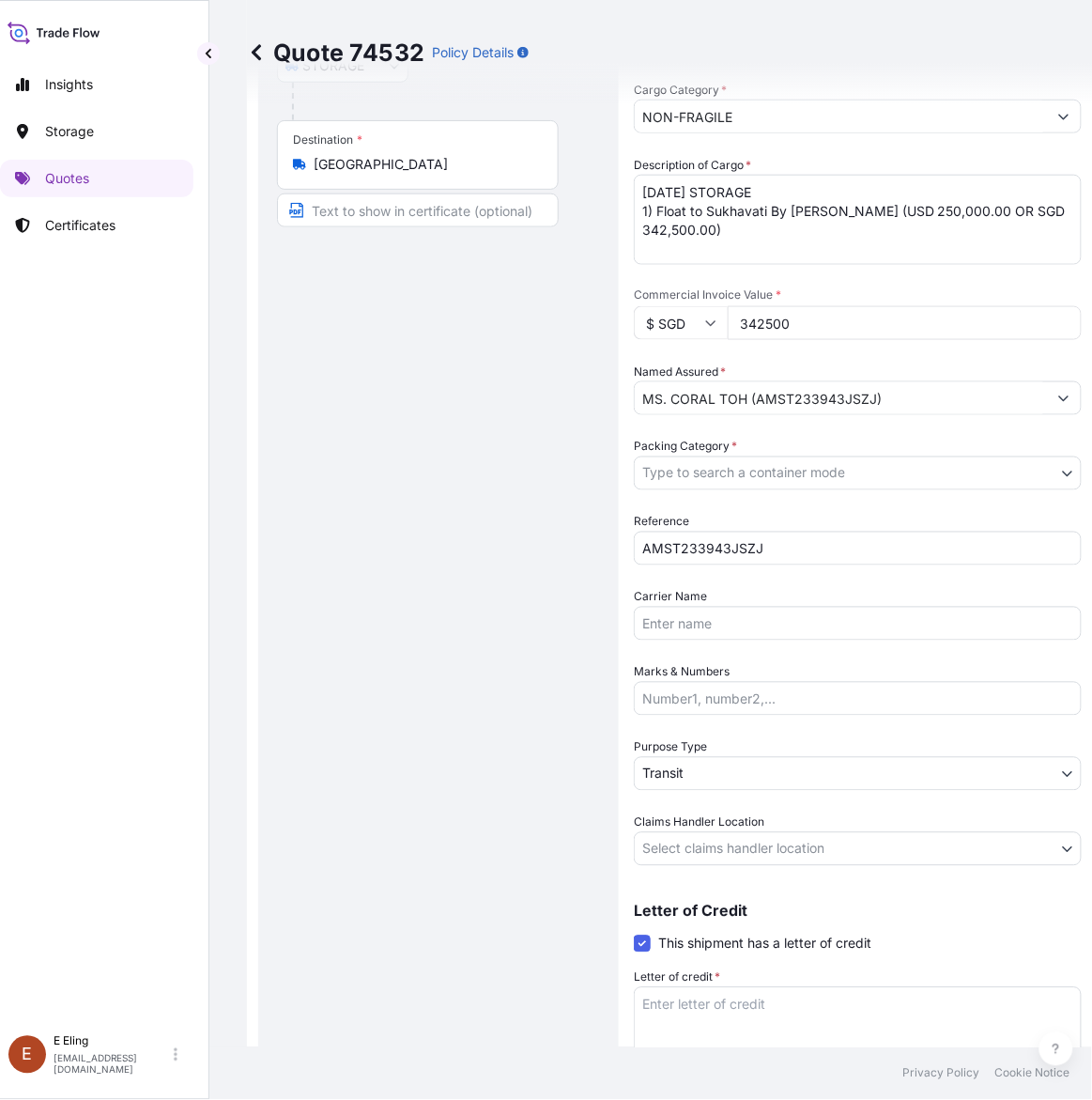
click at [748, 998] on textarea "Letter of credit *" at bounding box center [858, 1032] width 448 height 90
paste textarea "Storage Period: [DATE] to [DATE] (till further notice)"
type textarea "Storage Period: [DATE] to [DATE] (till further notice)"
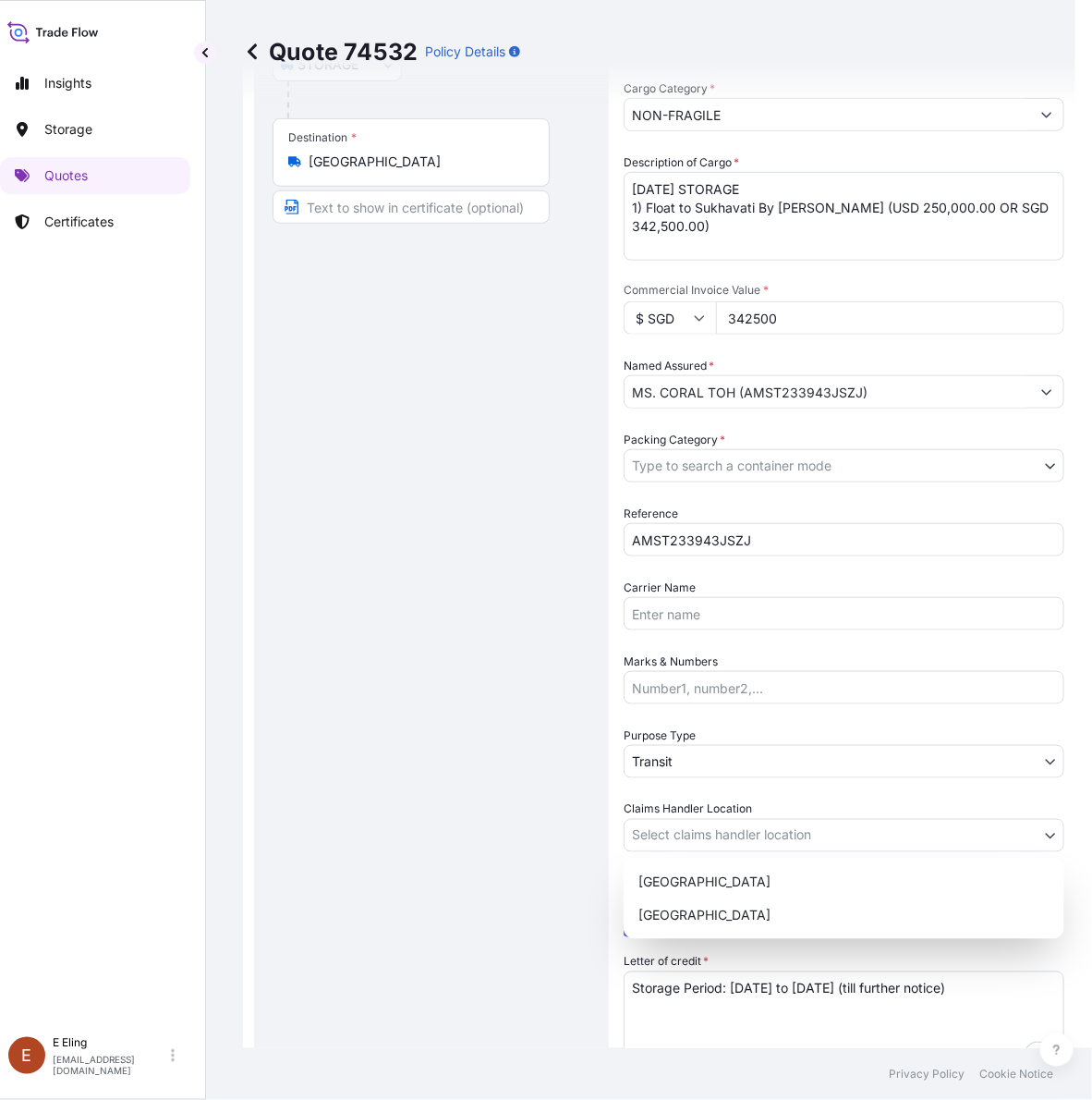
click at [755, 839] on body "Insights Storage Quotes Certificates E E Eling eeling@helutrans.com Quote 74532…" at bounding box center [521, 550] width 1075 height 1100
click at [725, 908] on div "[GEOGRAPHIC_DATA]" at bounding box center [844, 915] width 426 height 33
select select "[GEOGRAPHIC_DATA]"
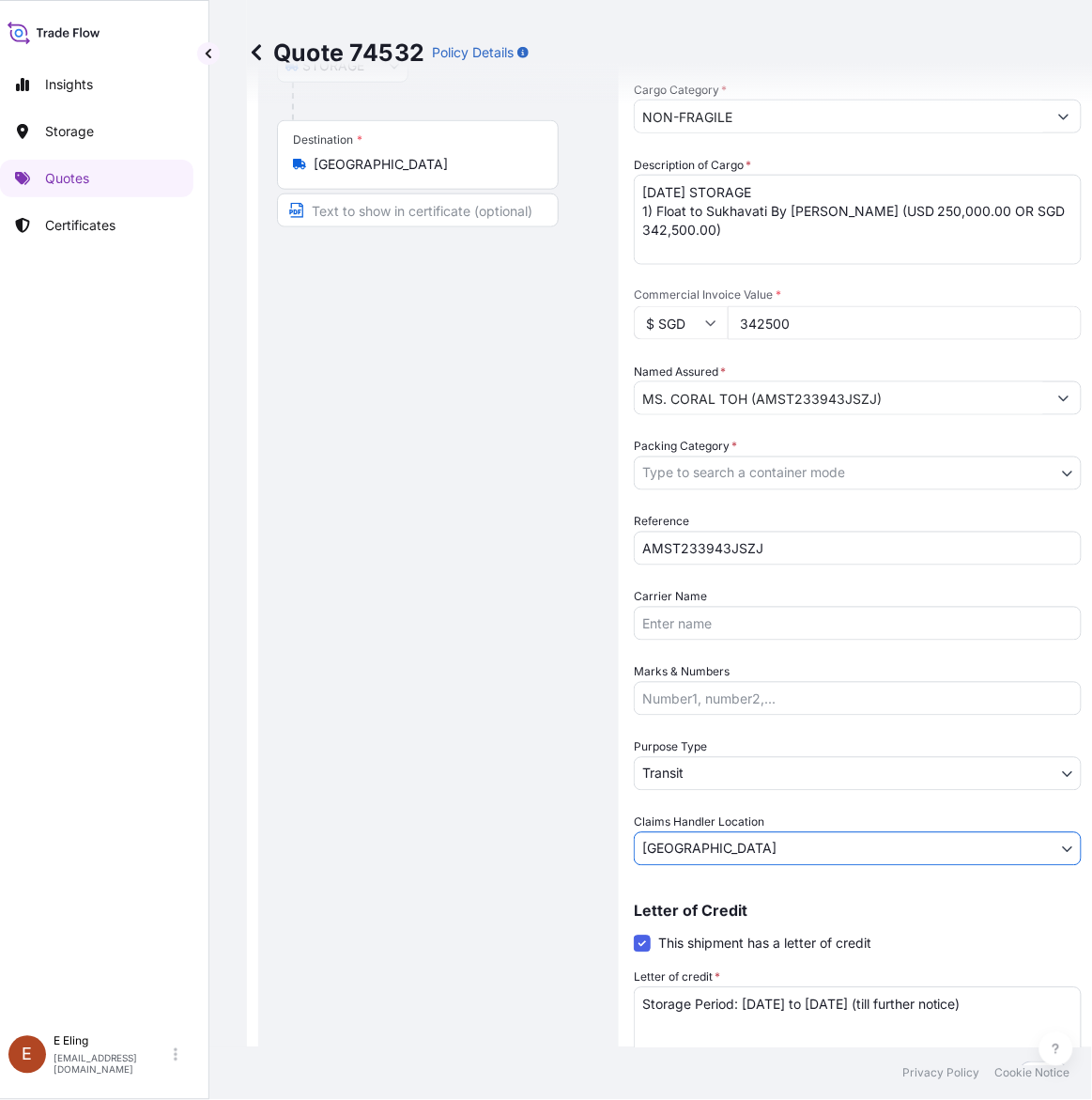
click at [714, 773] on body "Insights Storage Quotes Certificates E E Eling eeling@helutrans.com Quote 74532…" at bounding box center [530, 550] width 1092 height 1100
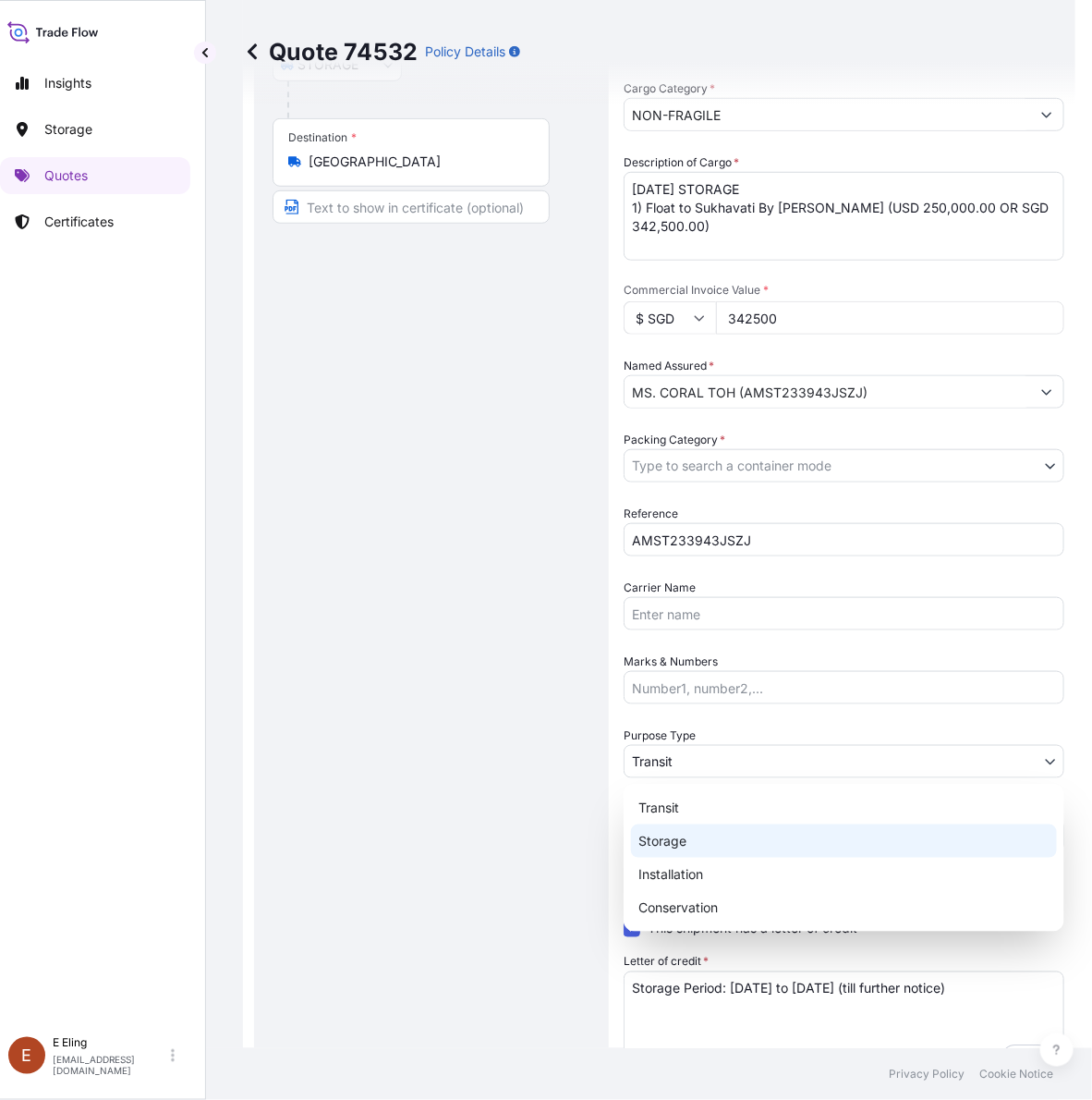
click at [668, 846] on div "Storage" at bounding box center [844, 841] width 426 height 33
select select "Storage"
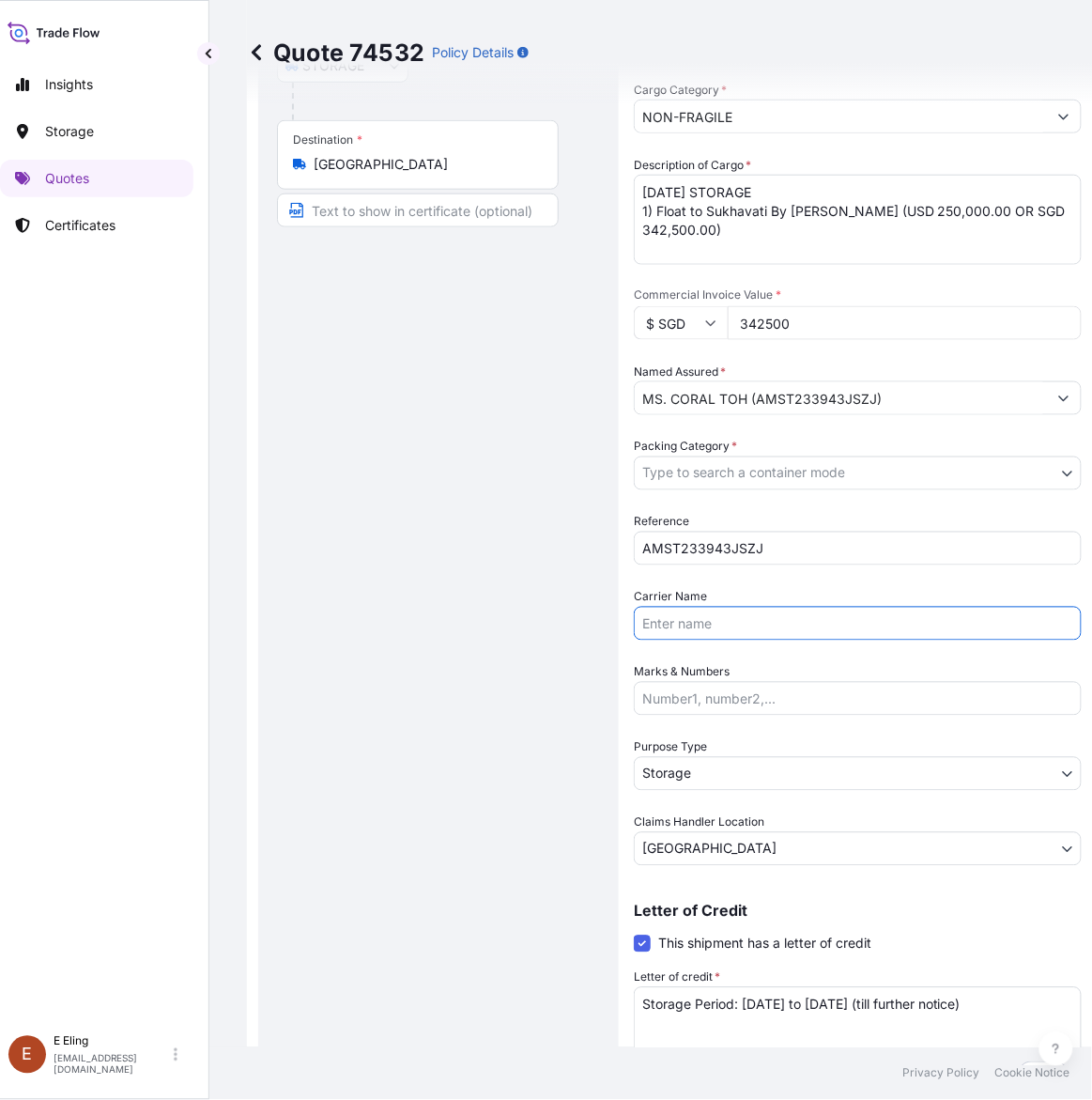
click at [706, 621] on input "Carrier Name" at bounding box center [858, 623] width 448 height 33
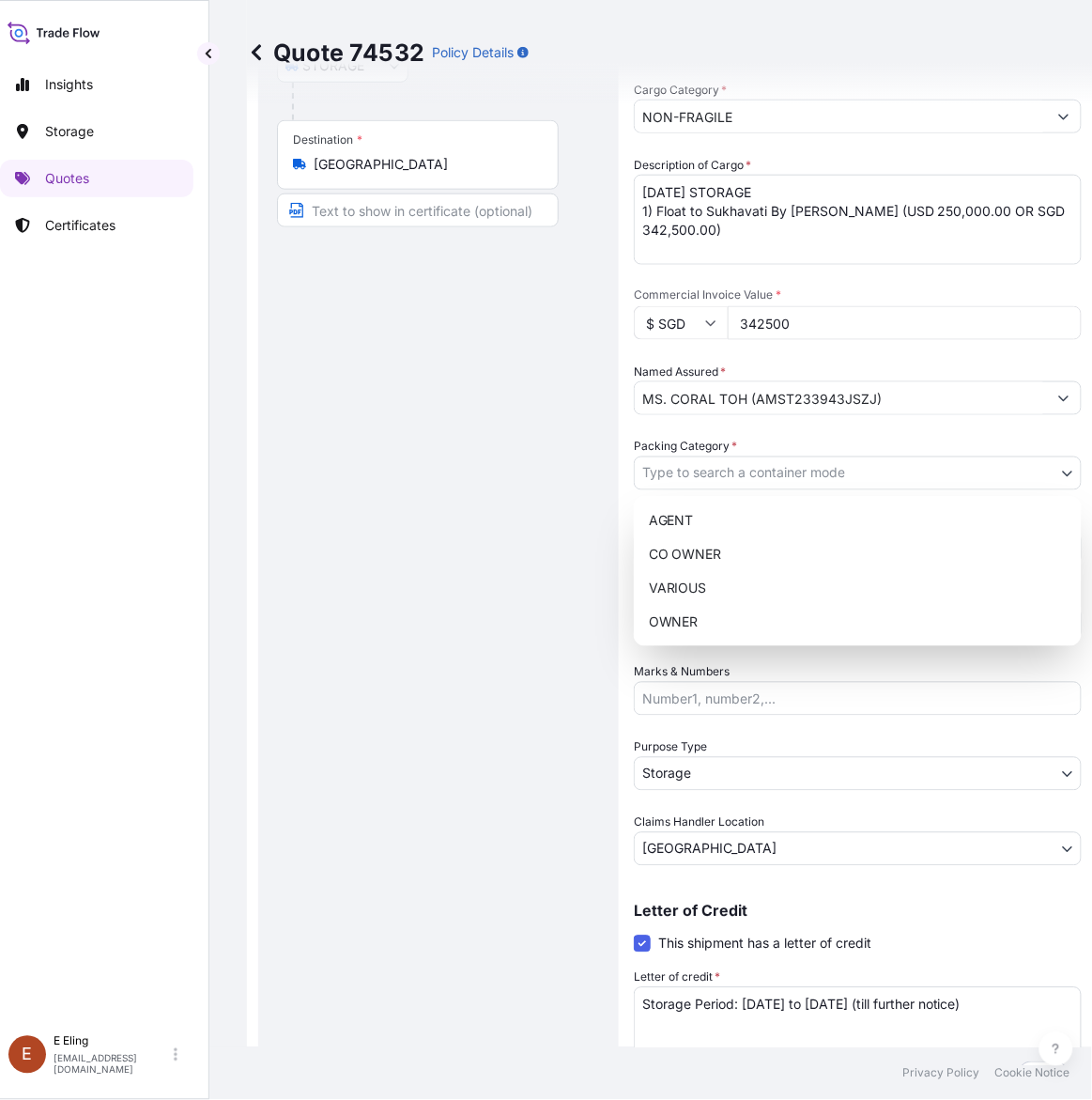
click at [763, 474] on body "Insights Storage Quotes Certificates E E Eling eeling@helutrans.com Quote 74532…" at bounding box center [521, 550] width 1074 height 1100
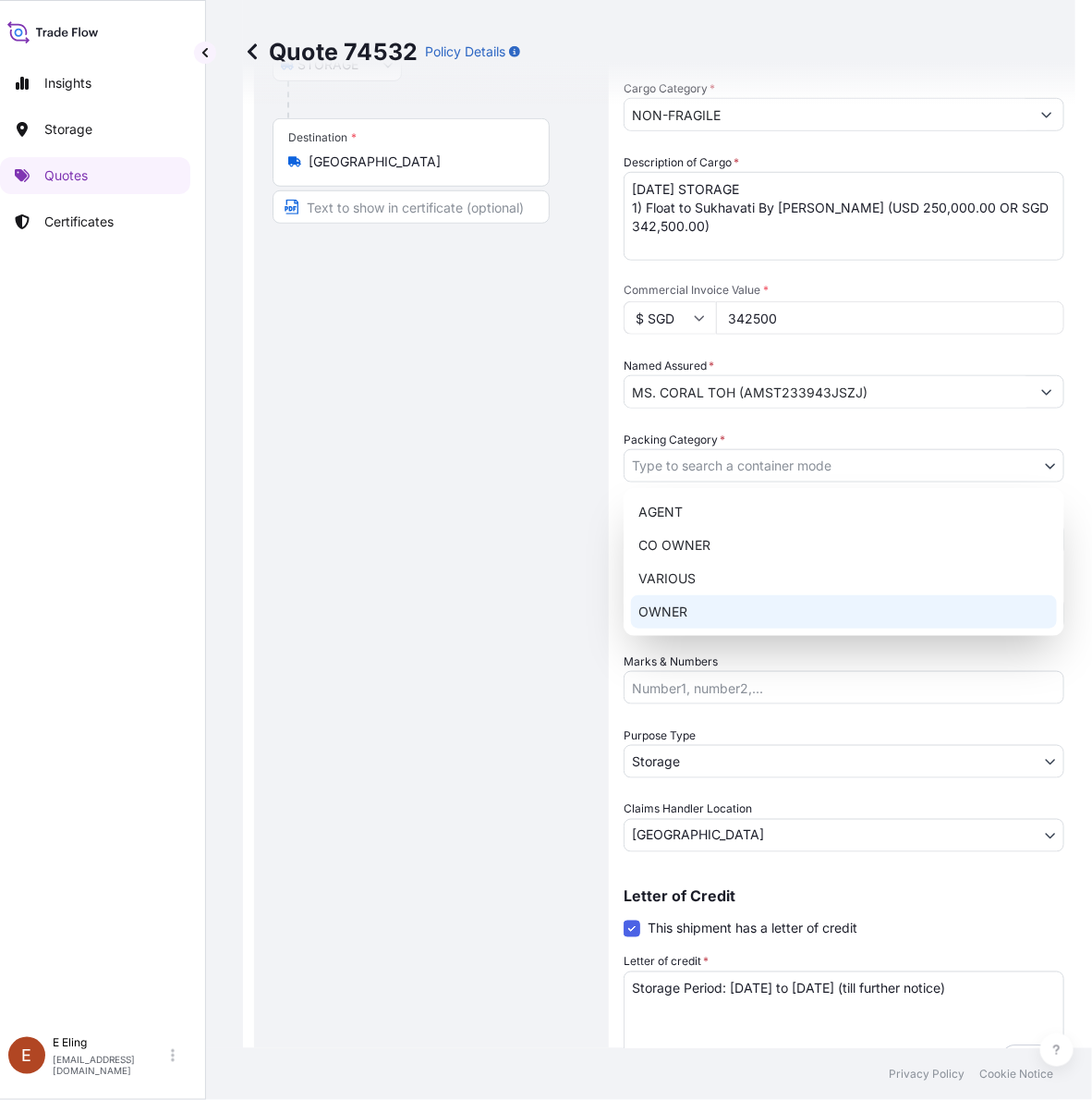
click at [681, 612] on div "OWNER" at bounding box center [844, 611] width 426 height 33
select select "27"
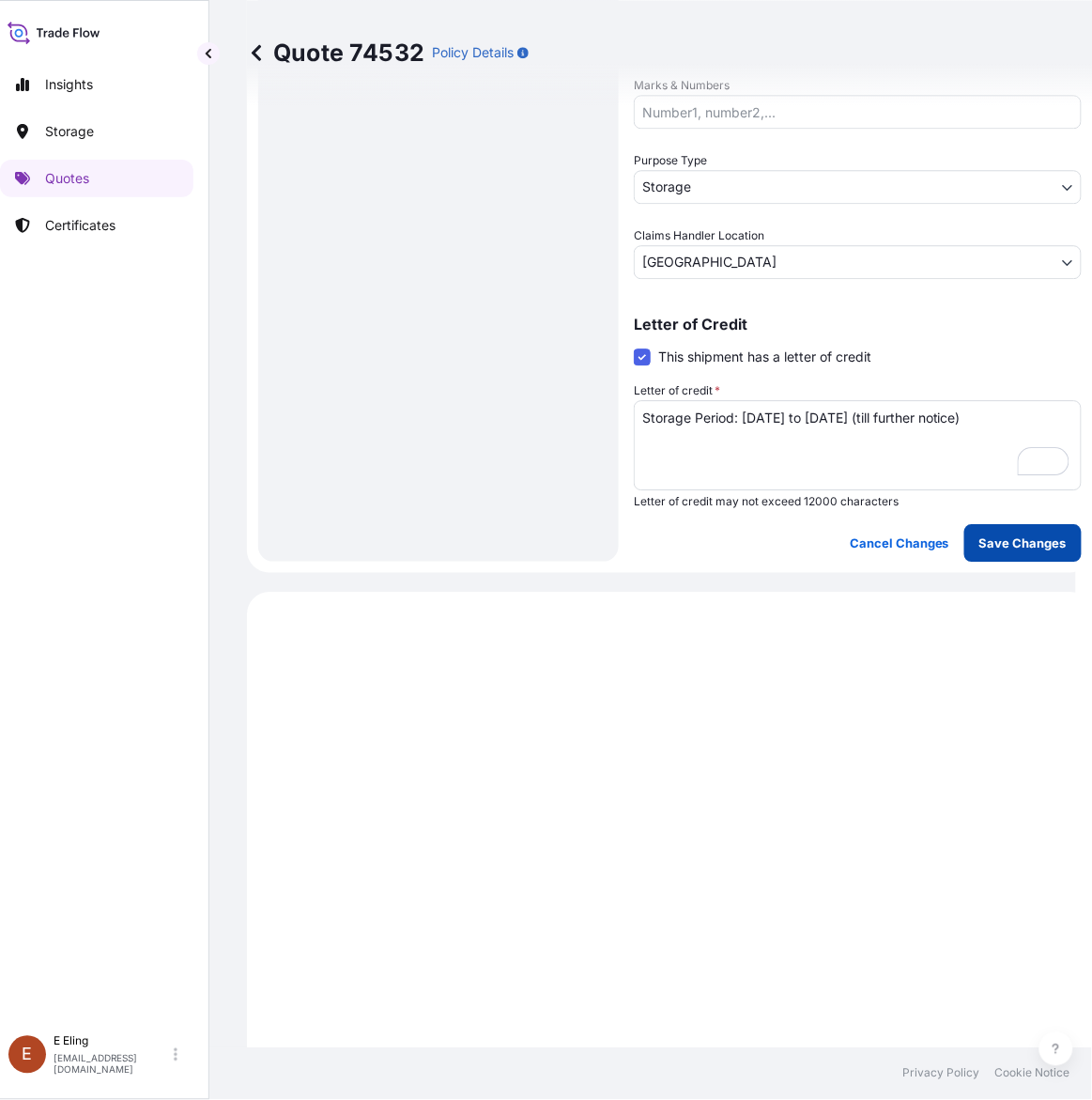
click at [1057, 551] on button "Save Changes" at bounding box center [1022, 543] width 117 height 37
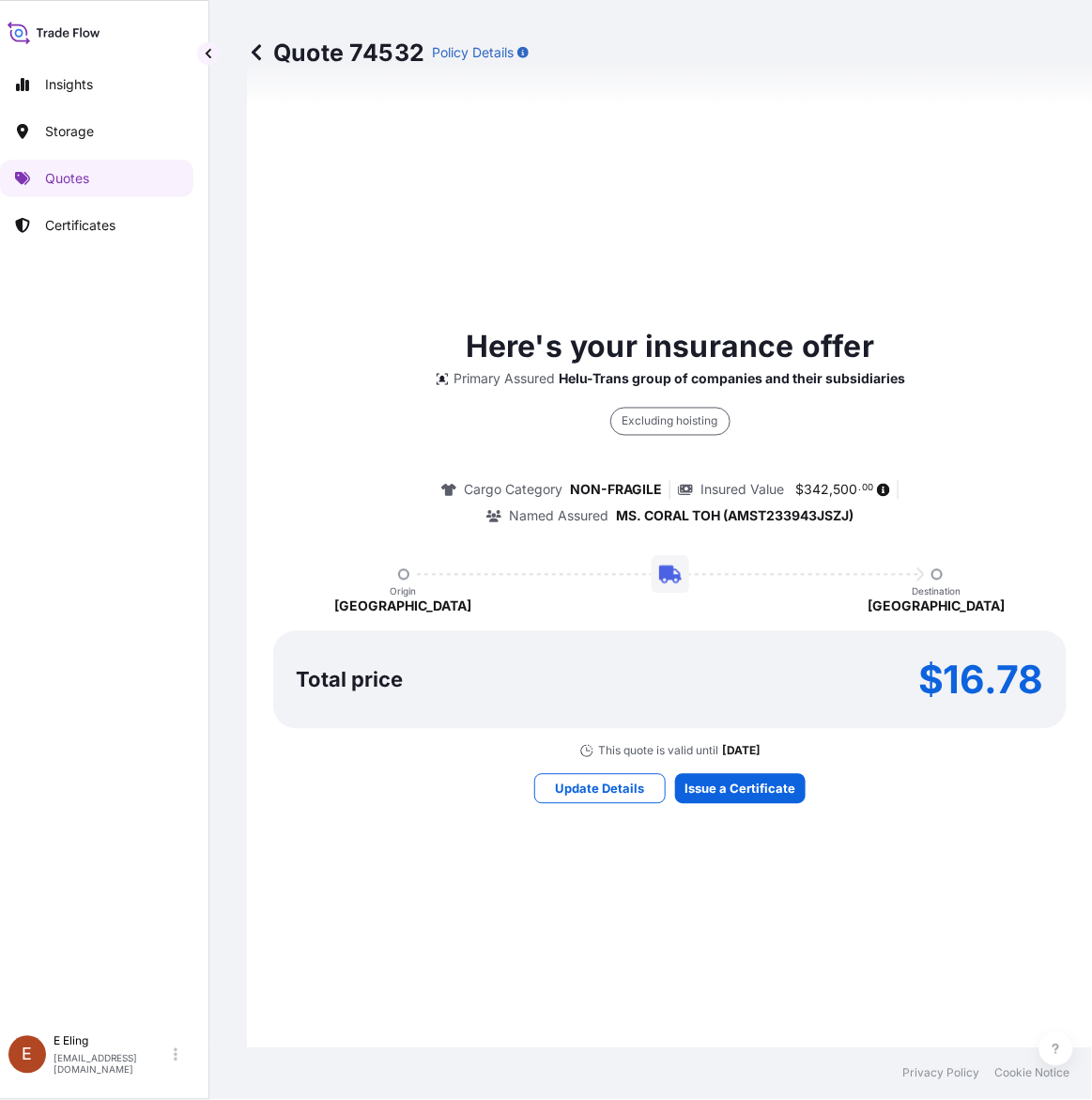
select select "STORAGE"
select select "Storage"
select select "[GEOGRAPHIC_DATA]"
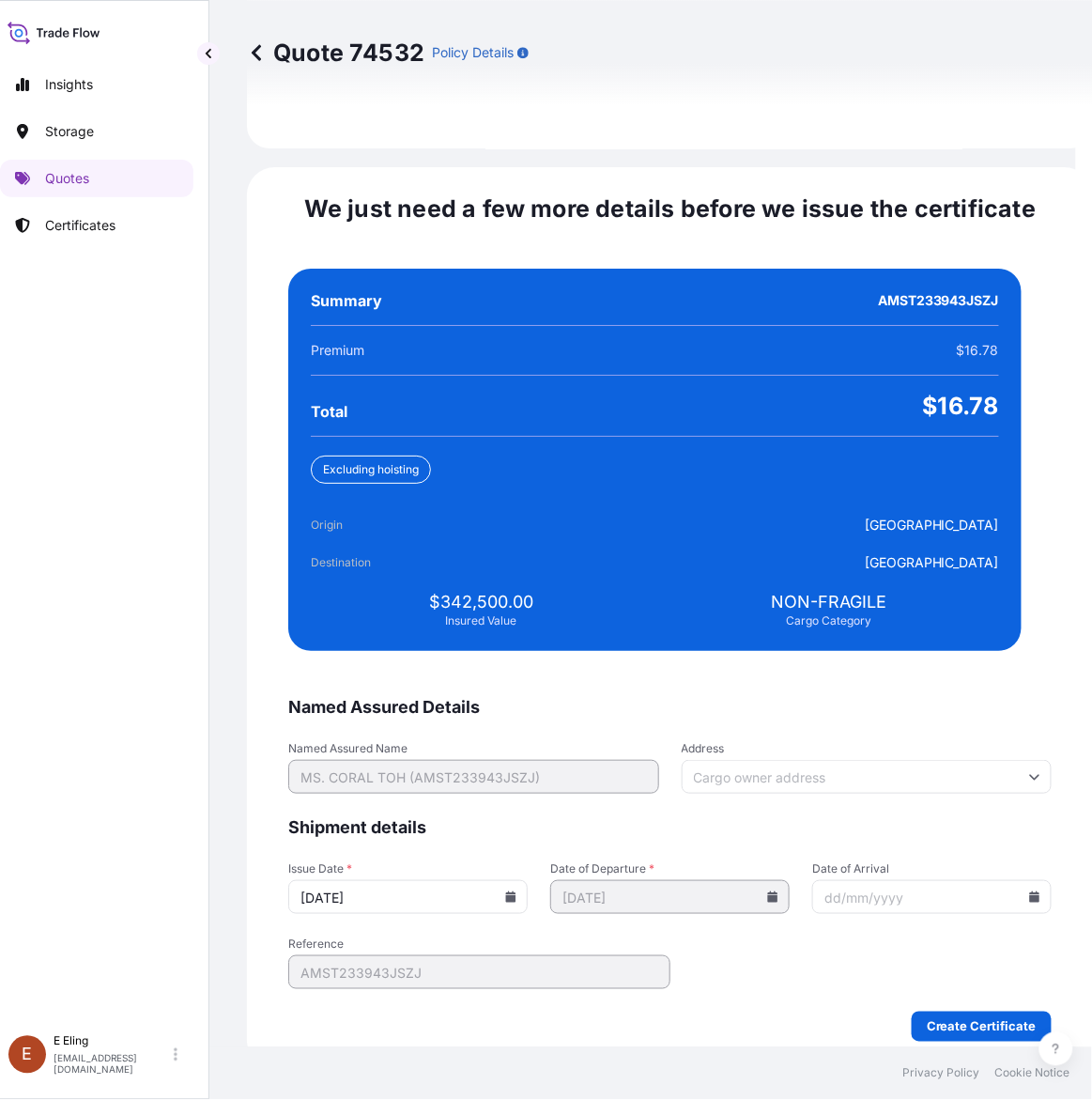
click at [516, 892] on icon at bounding box center [511, 897] width 11 height 11
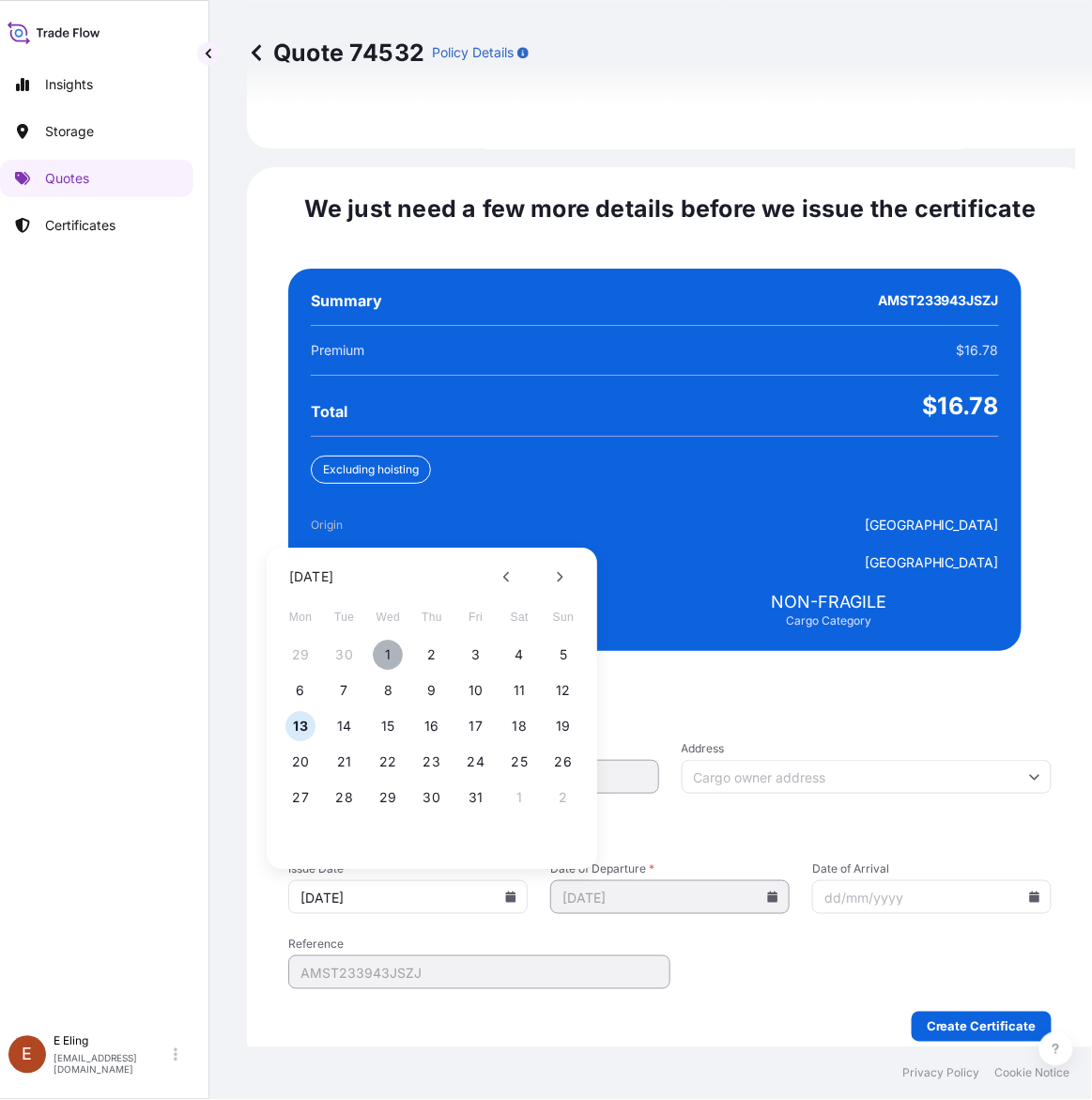
click at [387, 641] on button "1" at bounding box center [388, 656] width 30 height 30
type input "[DATE]"
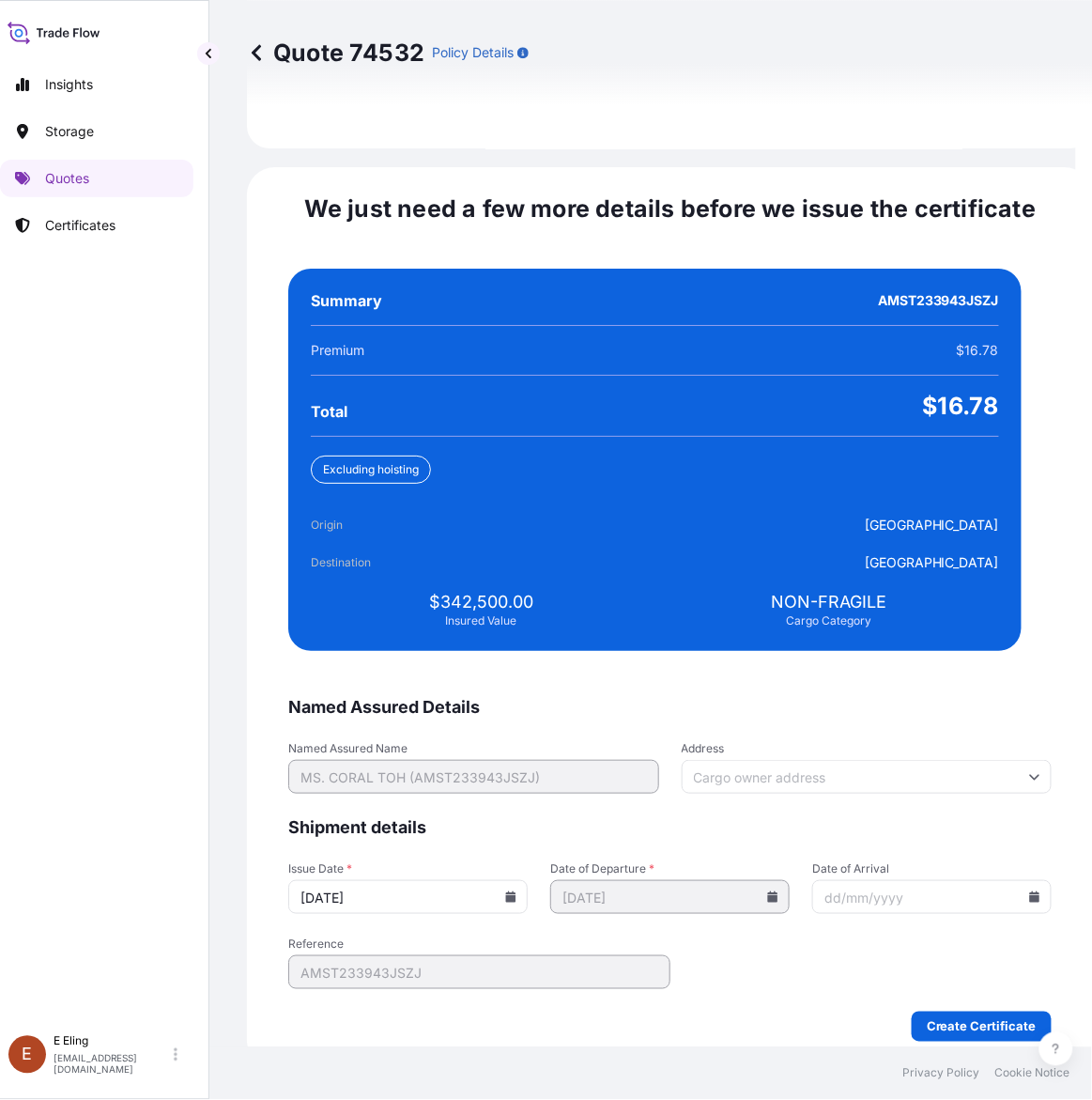
click at [991, 880] on input "Date of Arrival" at bounding box center [932, 897] width 240 height 33
click at [1030, 892] on icon at bounding box center [1035, 897] width 11 height 11
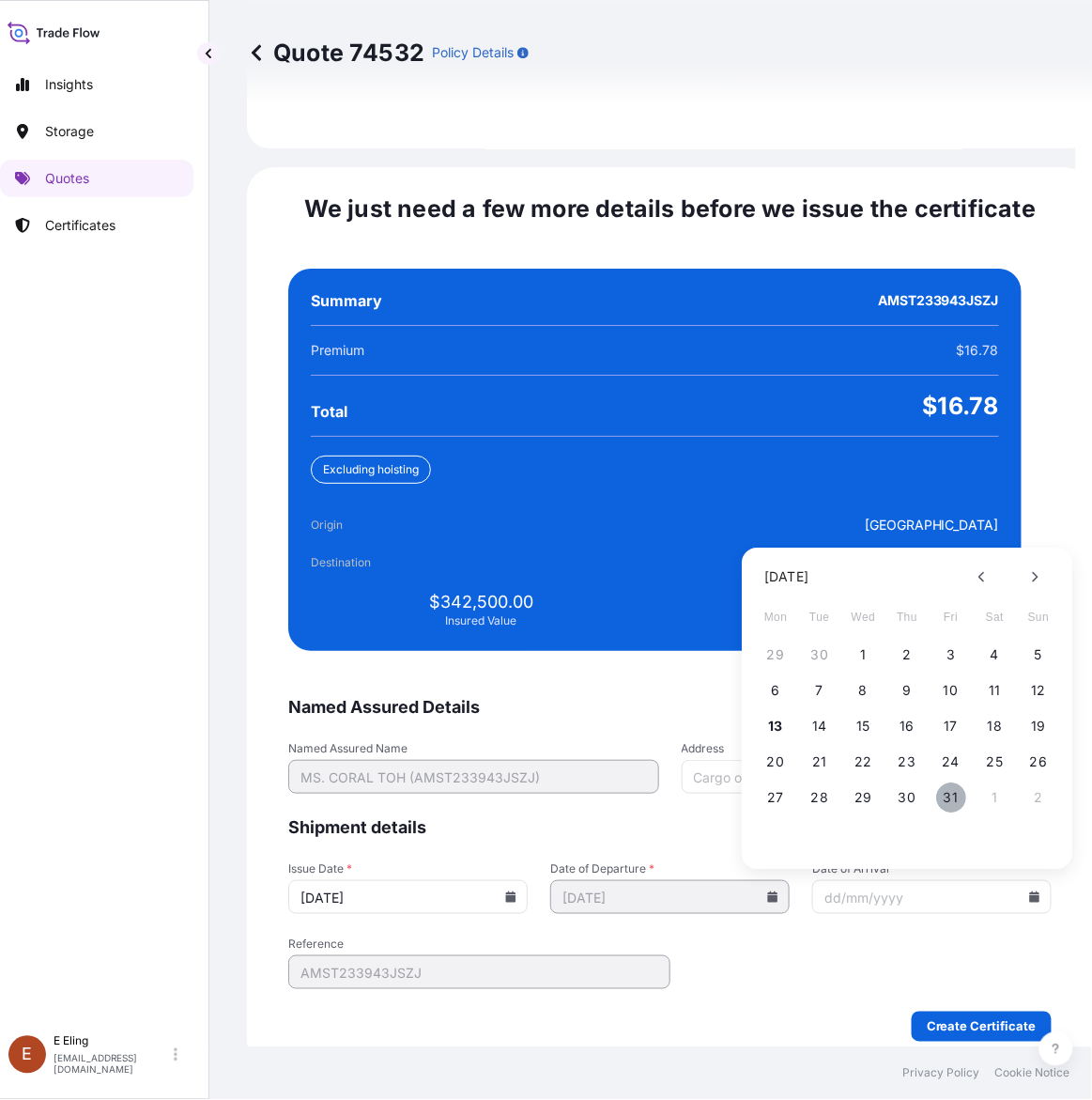
click at [962, 783] on button "31" at bounding box center [951, 798] width 30 height 30
type input "[DATE]"
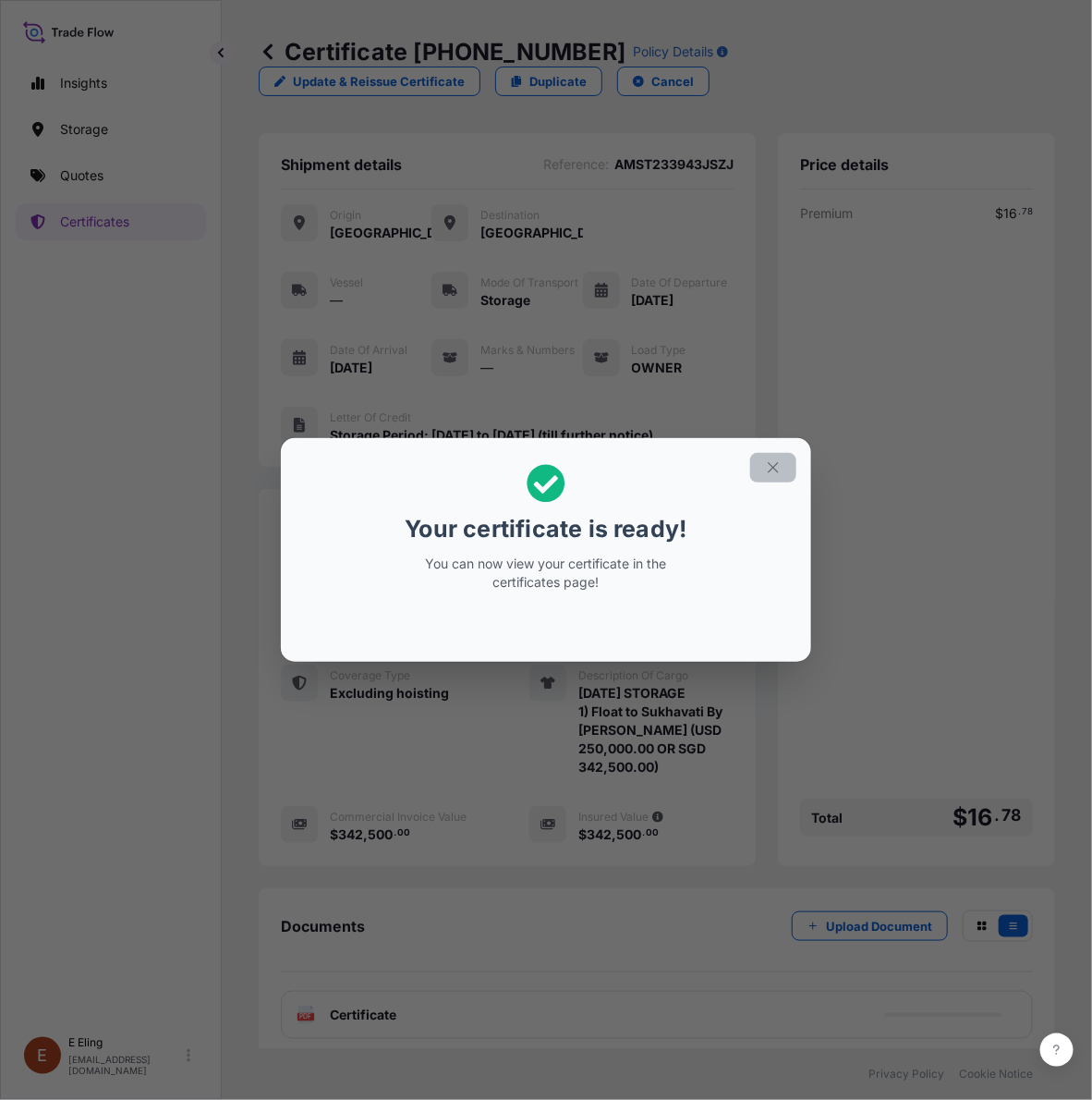
click at [756, 478] on button "button" at bounding box center [774, 467] width 46 height 30
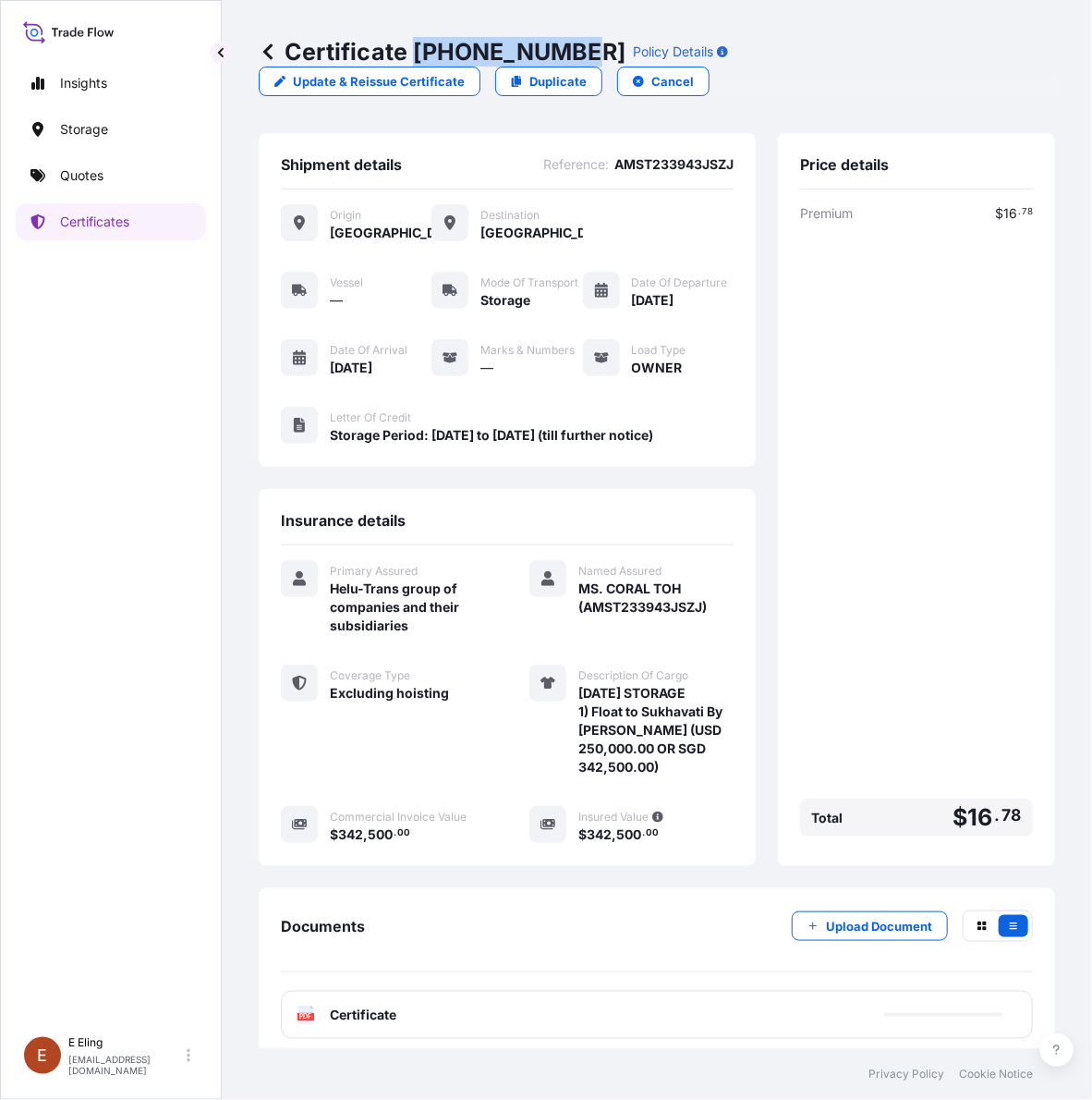
copy p "31504-1636-1"
drag, startPoint x: 412, startPoint y: 44, endPoint x: 577, endPoint y: 44, distance: 165.0
click at [577, 44] on p "Certificate 31504-1636-1" at bounding box center [442, 51] width 367 height 30
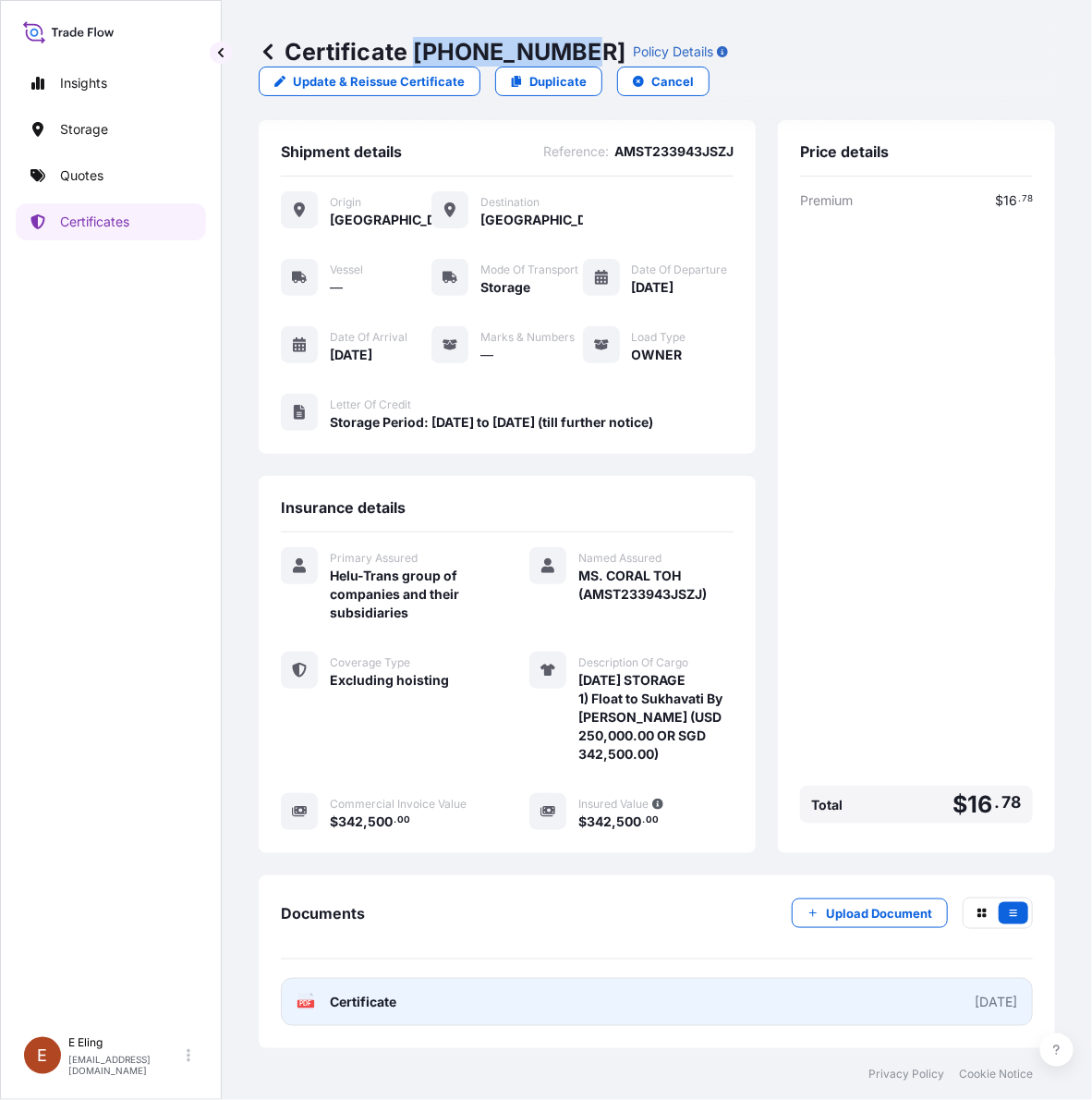
click at [714, 991] on link "PDF Certificate 2025-10-01" at bounding box center [657, 1002] width 753 height 48
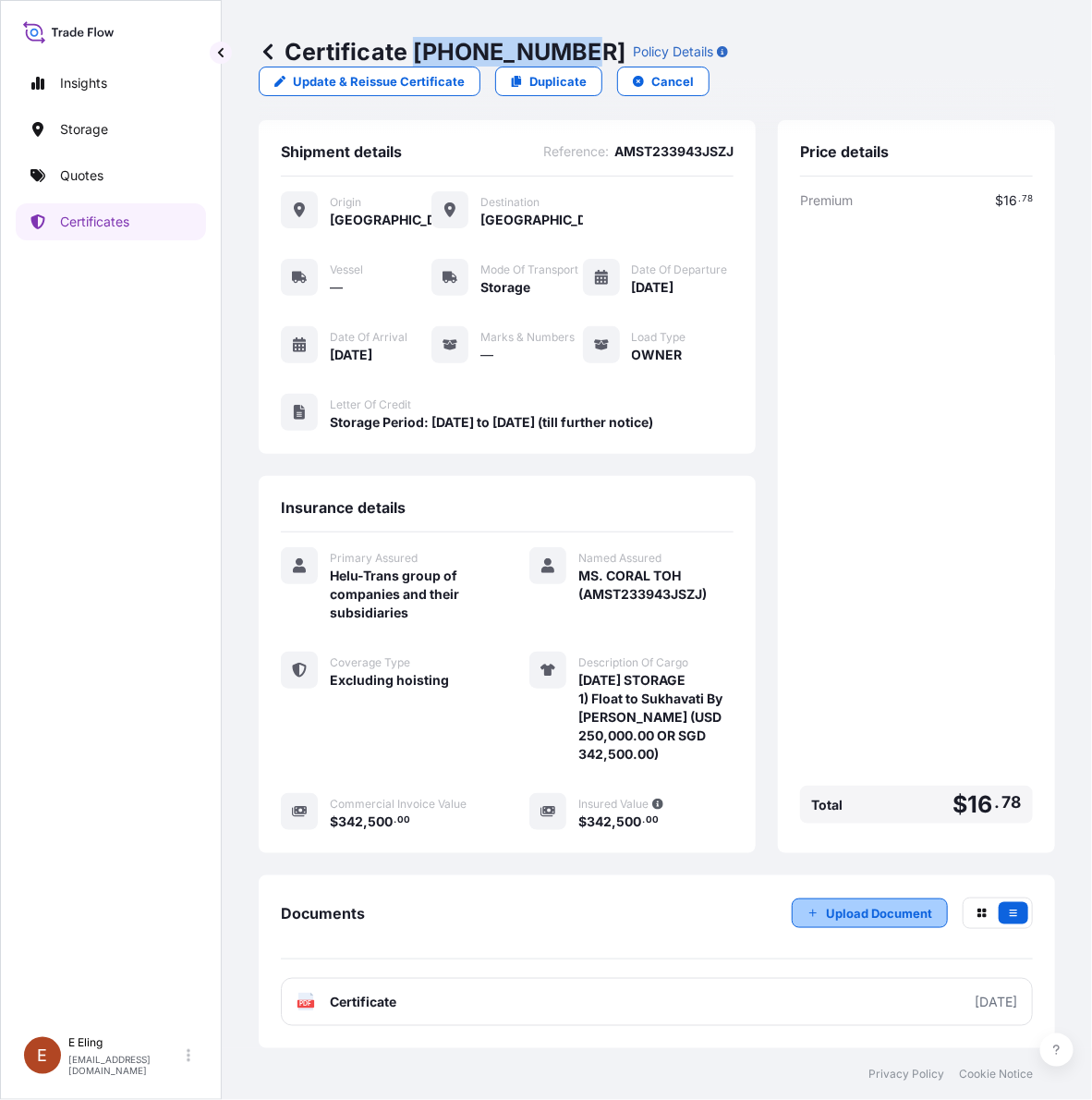
click at [897, 913] on p "Upload Document" at bounding box center [879, 912] width 106 height 18
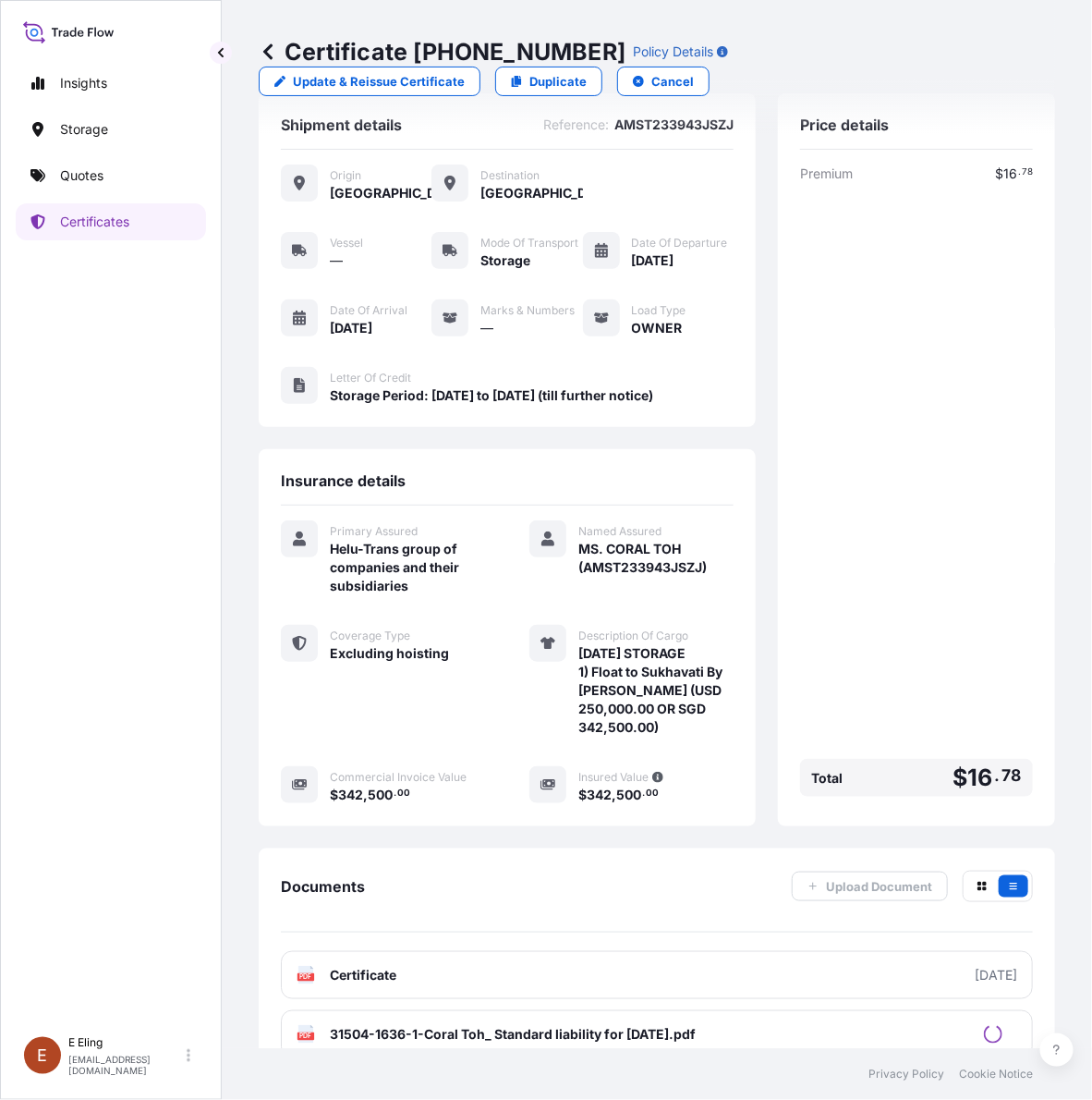
drag, startPoint x: 964, startPoint y: 508, endPoint x: 884, endPoint y: 390, distance: 142.6
click at [964, 508] on div "Premium $ 16 . 78 Total $ 16 . 78" at bounding box center [916, 484] width 233 height 639
click at [114, 228] on p "Certificates" at bounding box center [95, 222] width 70 height 18
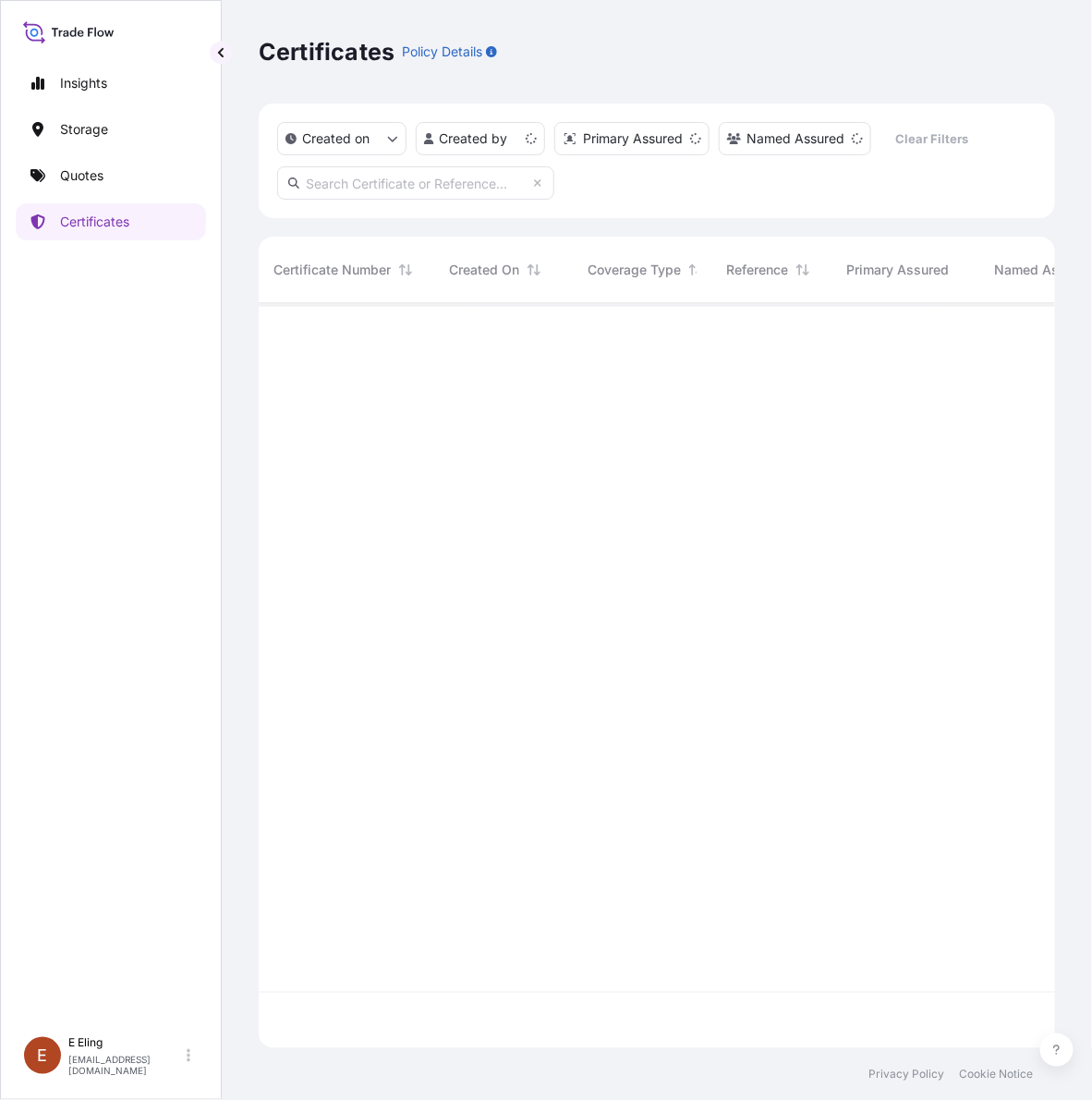
scroll to position [737, 779]
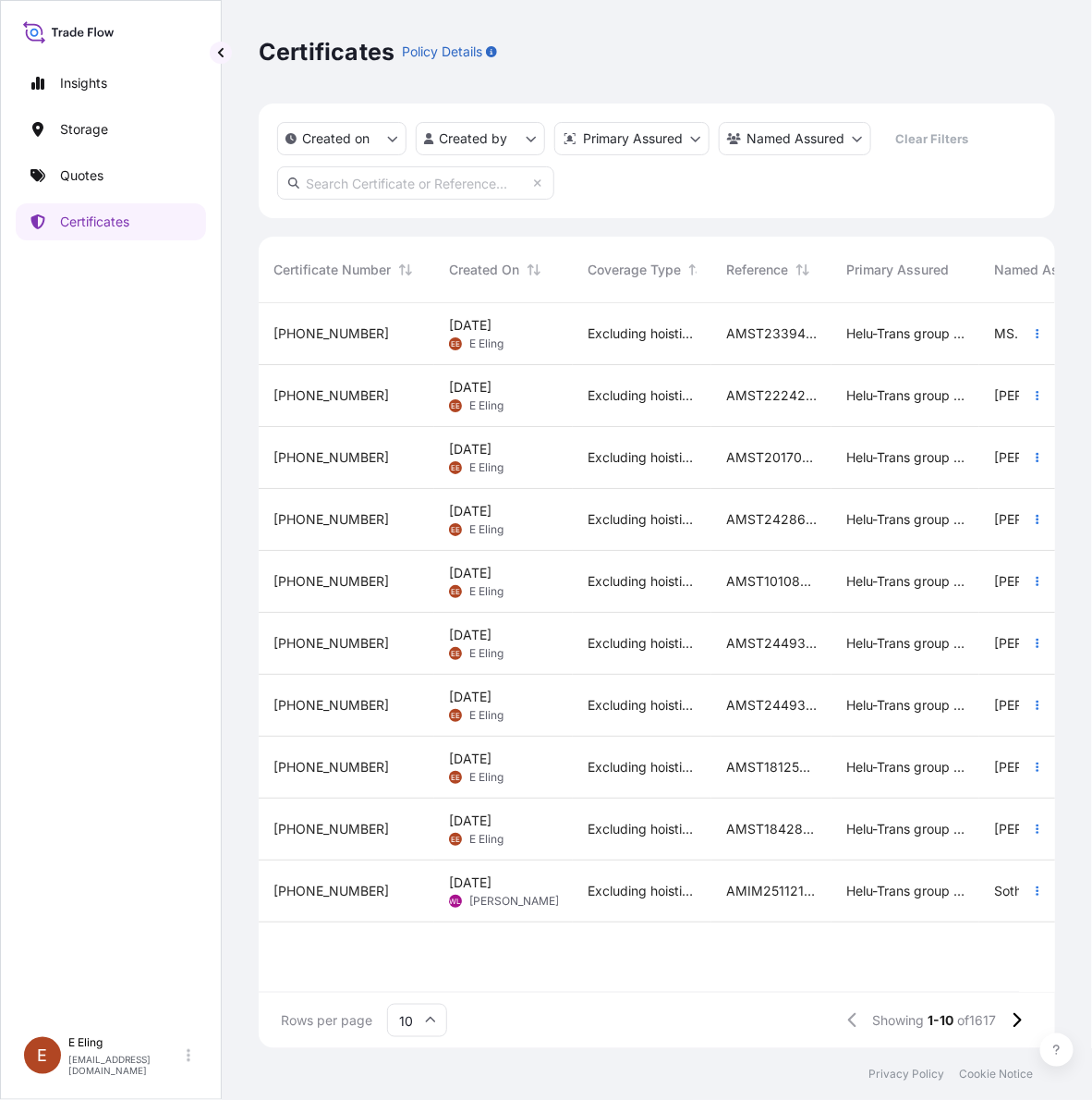
click at [371, 187] on input "text" at bounding box center [416, 183] width 278 height 33
paste input "AMST244978MMZJ"
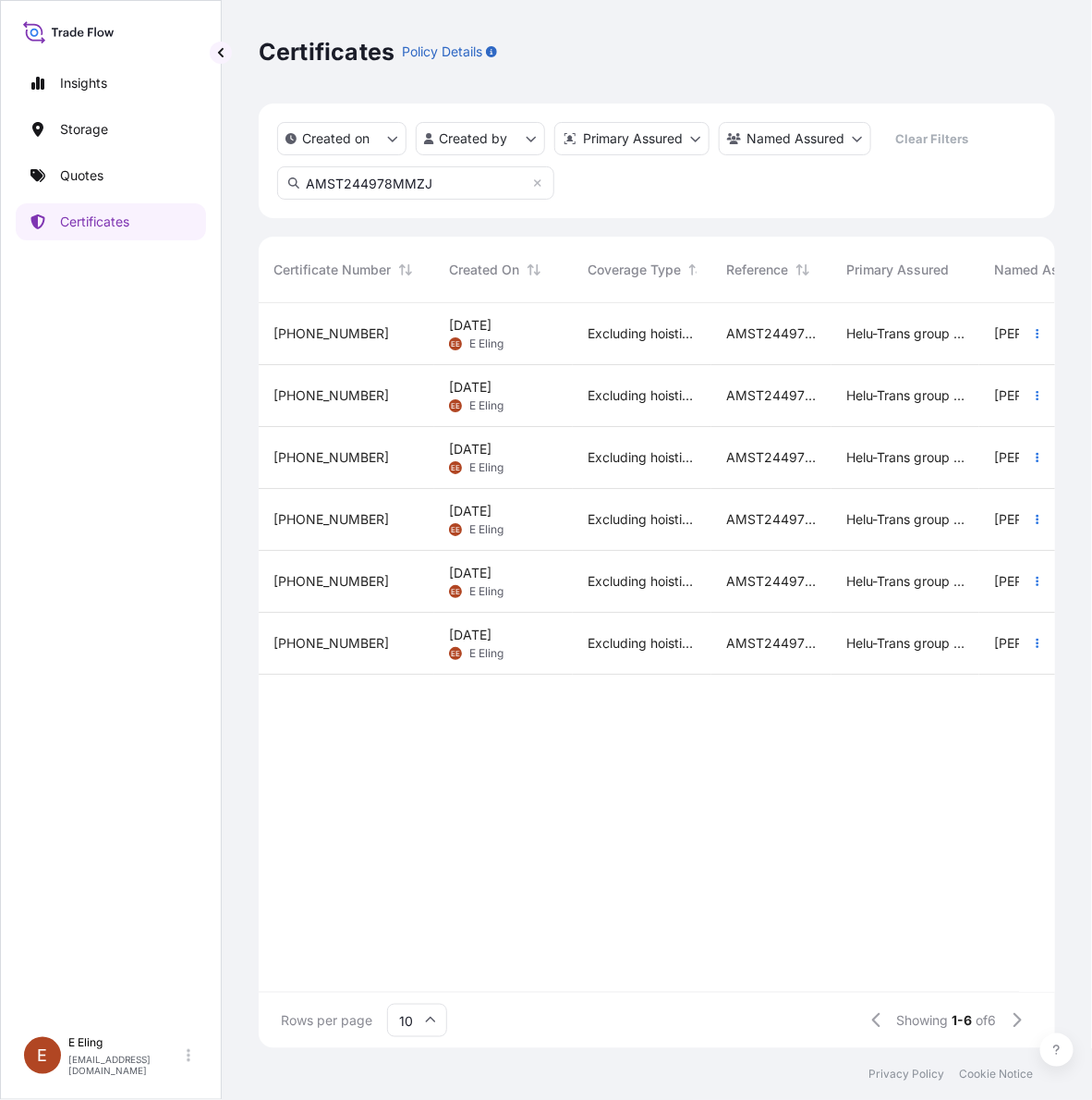
type input "AMST244978MMZJ"
click at [1035, 336] on icon "button" at bounding box center [1037, 333] width 11 height 11
click at [957, 347] on link "Duplicate quote" at bounding box center [939, 337] width 173 height 30
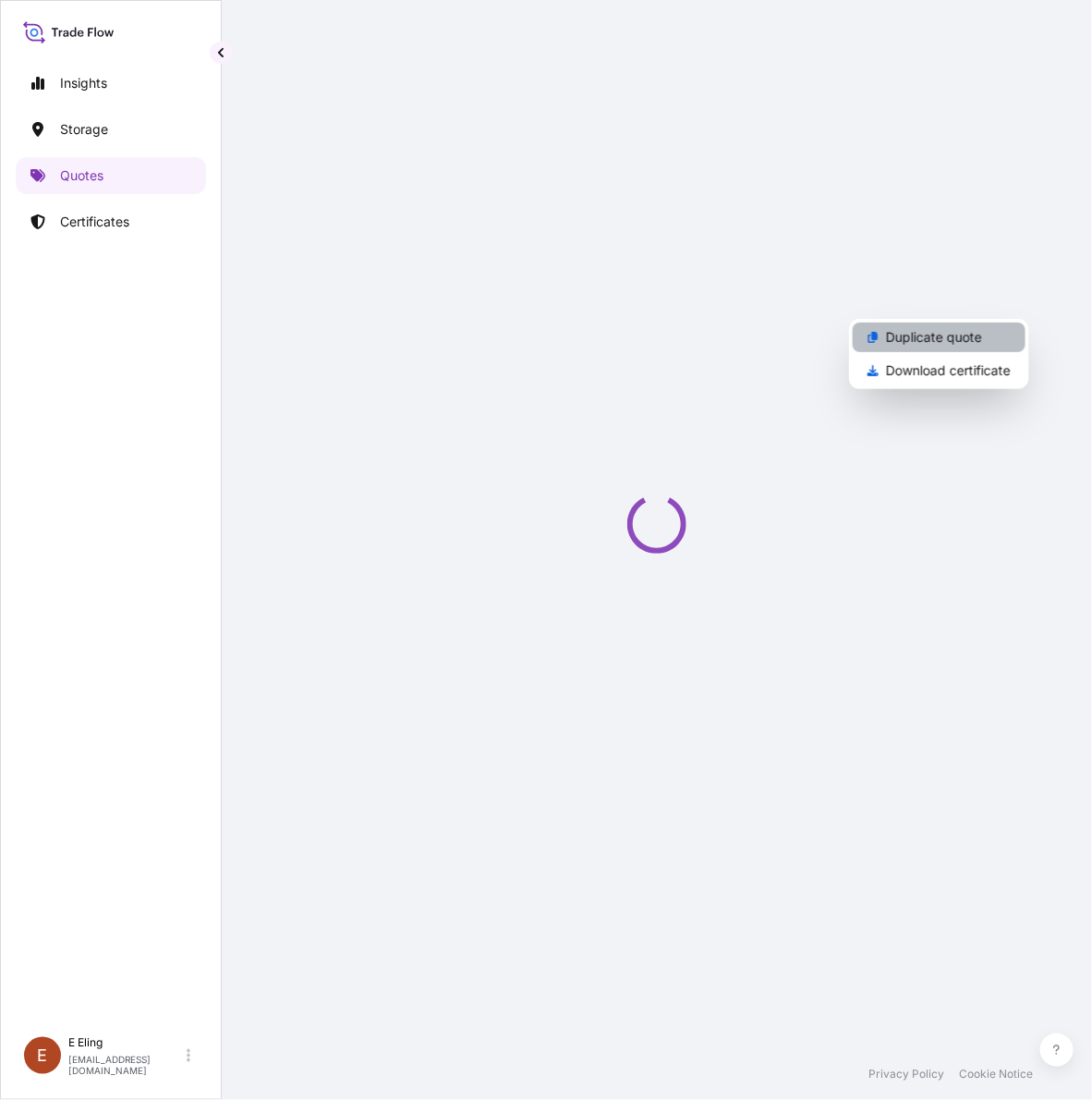
select select "STORAGE"
select select "Storage"
select select "[GEOGRAPHIC_DATA]"
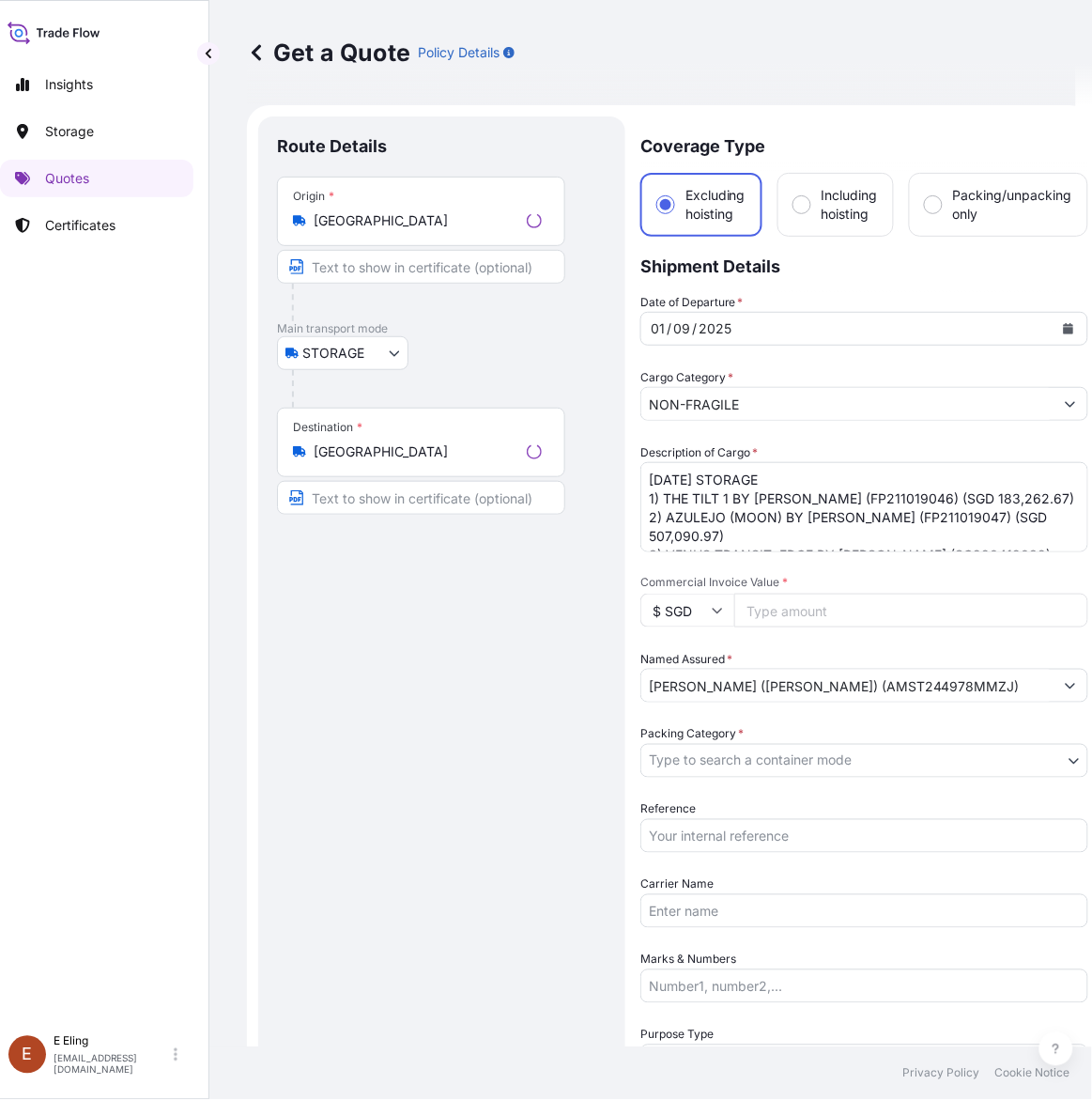
scroll to position [30, 0]
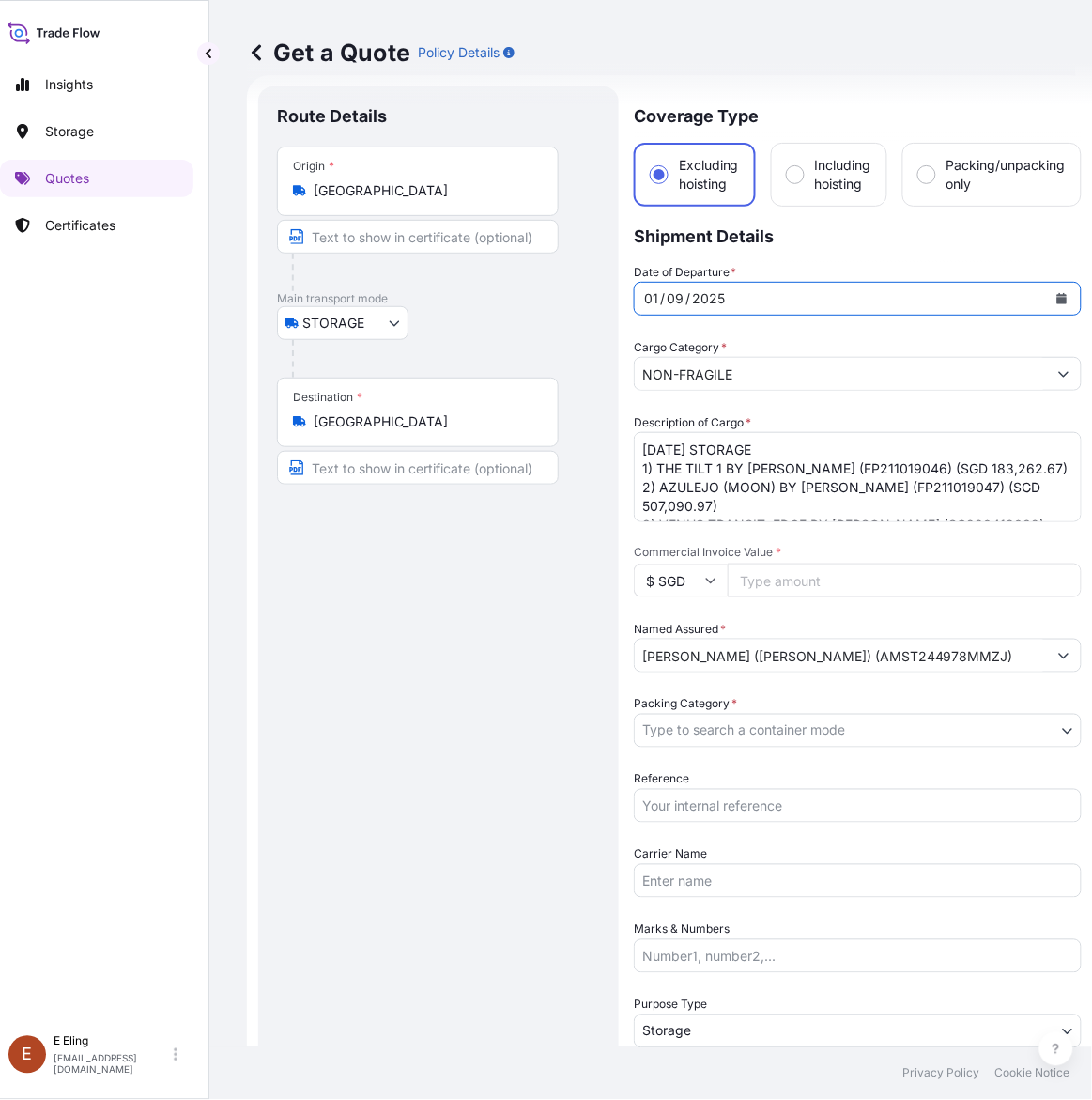
click at [1057, 299] on icon "Calendar" at bounding box center [1062, 298] width 11 height 11
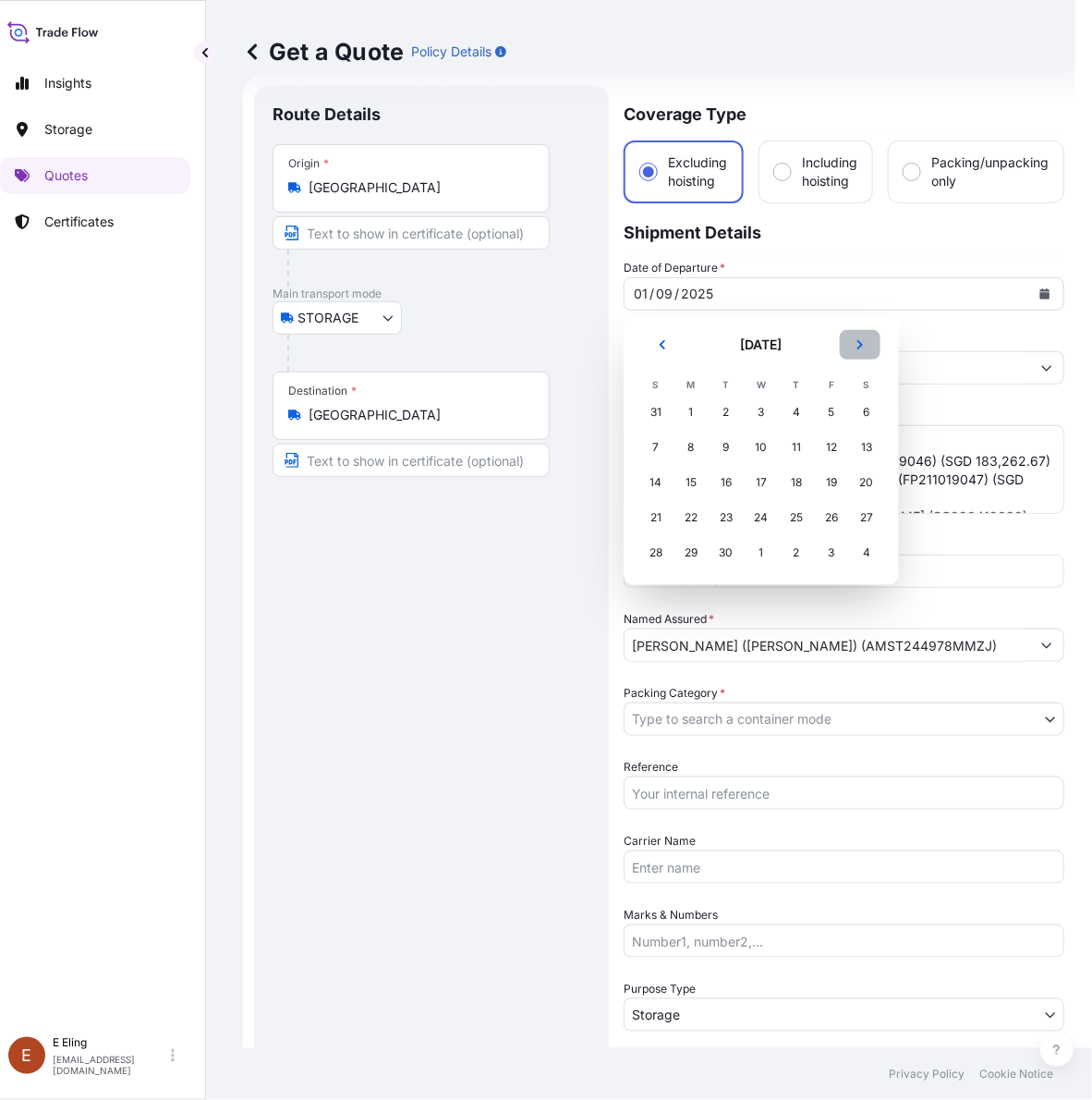
click at [861, 338] on button "Next" at bounding box center [860, 344] width 41 height 30
click at [755, 413] on div "1" at bounding box center [761, 412] width 33 height 33
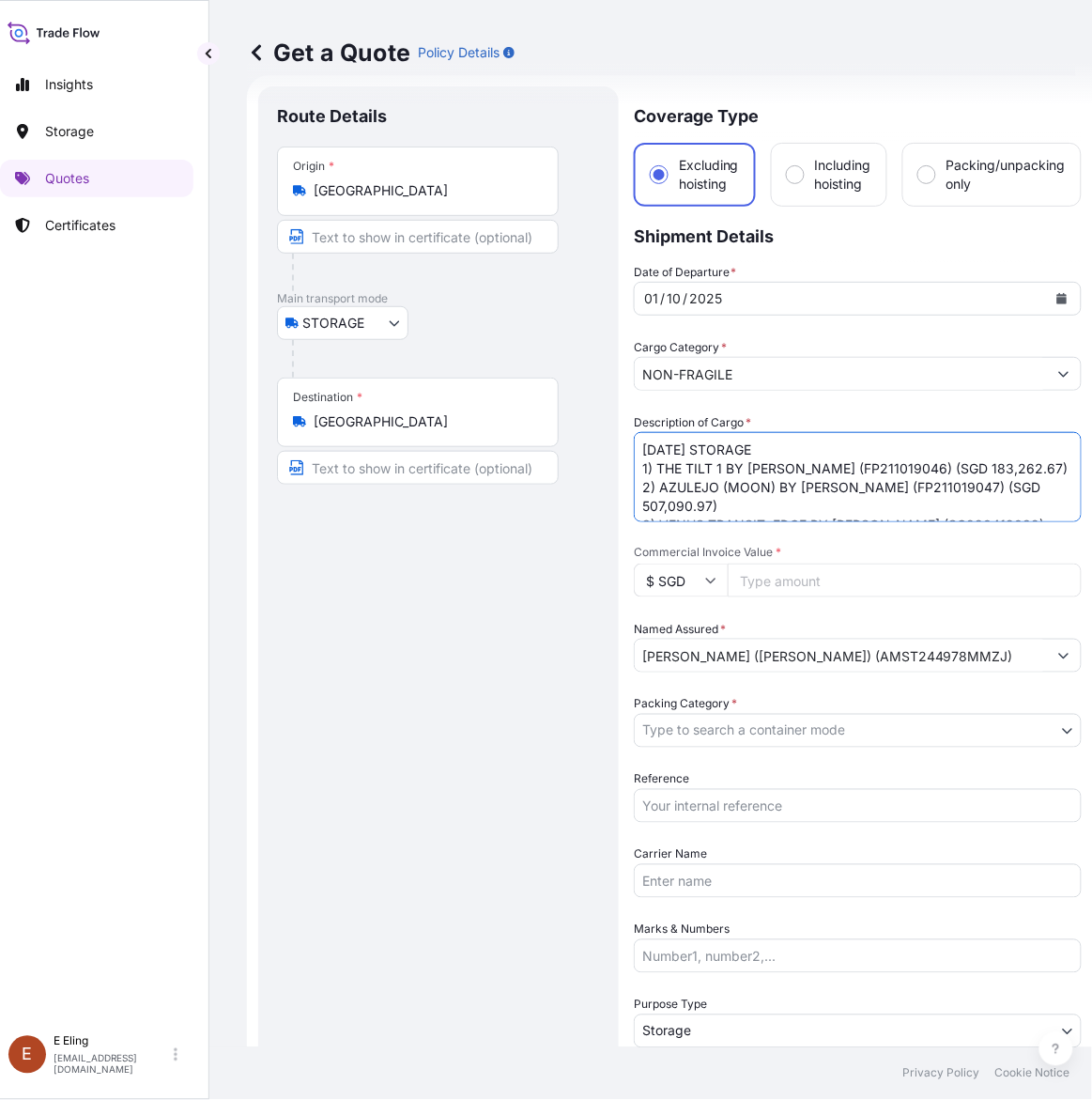
drag, startPoint x: 662, startPoint y: 453, endPoint x: 636, endPoint y: 446, distance: 26.9
click at [636, 446] on textarea "SEP25 STORAGE 1) THE TILT 1 BY ISSY WOOD (FP211019046) (SGD 183,262.67) 2) AZUL…" at bounding box center [858, 477] width 448 height 90
drag, startPoint x: 664, startPoint y: 444, endPoint x: 584, endPoint y: 433, distance: 80.8
click at [576, 442] on form "Route Details Place of loading Road / Inland Road / Inland Origin * Singapore M…" at bounding box center [669, 745] width 846 height 1342
type textarea "OCT25 STORAGE 1) THE TILT 1 BY ISSY WOOD (FP211019046) (SGD 183,262.67) 2) AZUL…"
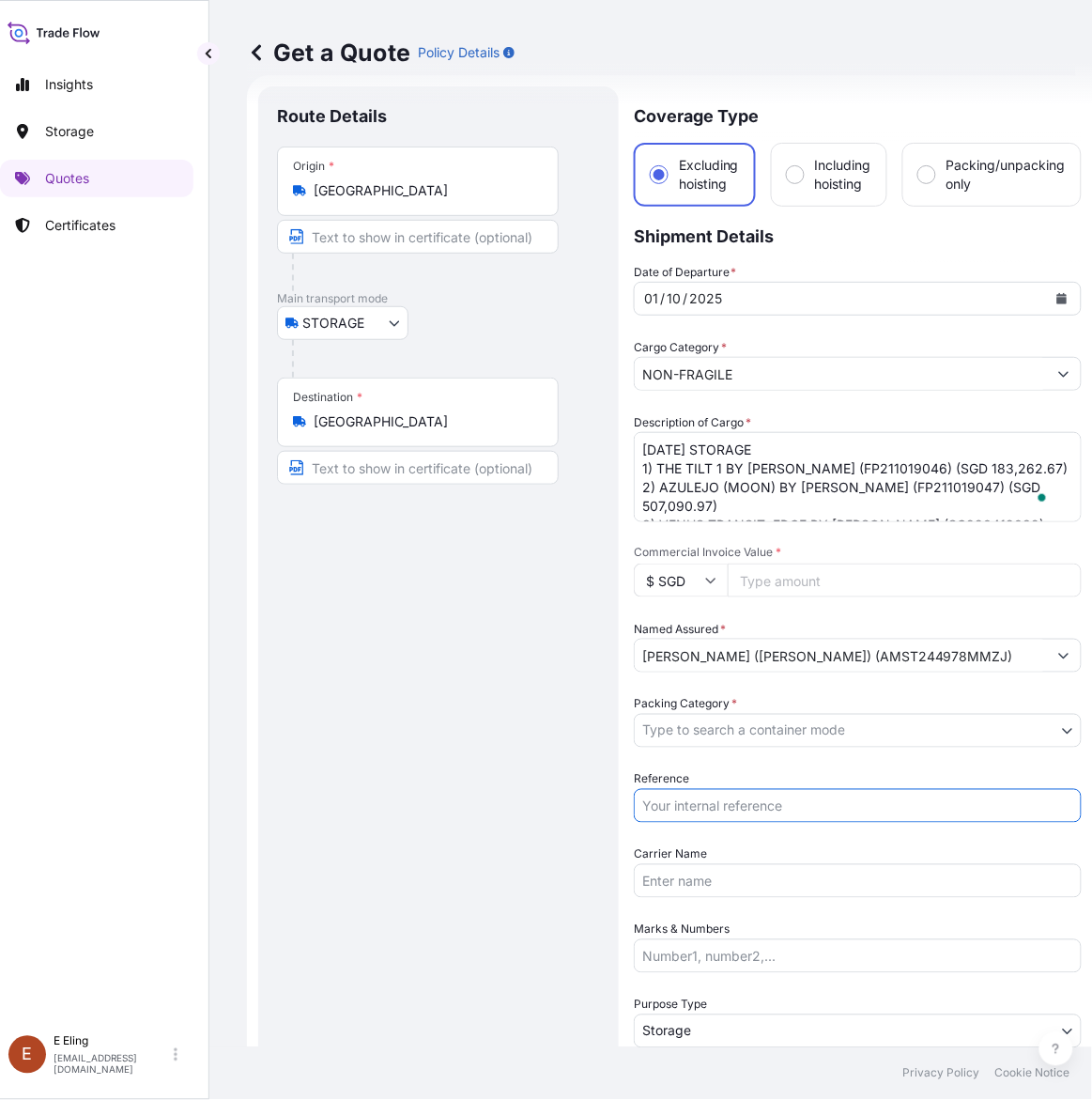
click at [738, 808] on input "Reference" at bounding box center [858, 806] width 448 height 33
paste input "AMST244978MMZJ"
type input "AMST244978MMZJ"
click at [742, 738] on body "October 2025 Insights Storage Quotes Certificates E E Eling eeling@helutrans.co…" at bounding box center [530, 550] width 1092 height 1100
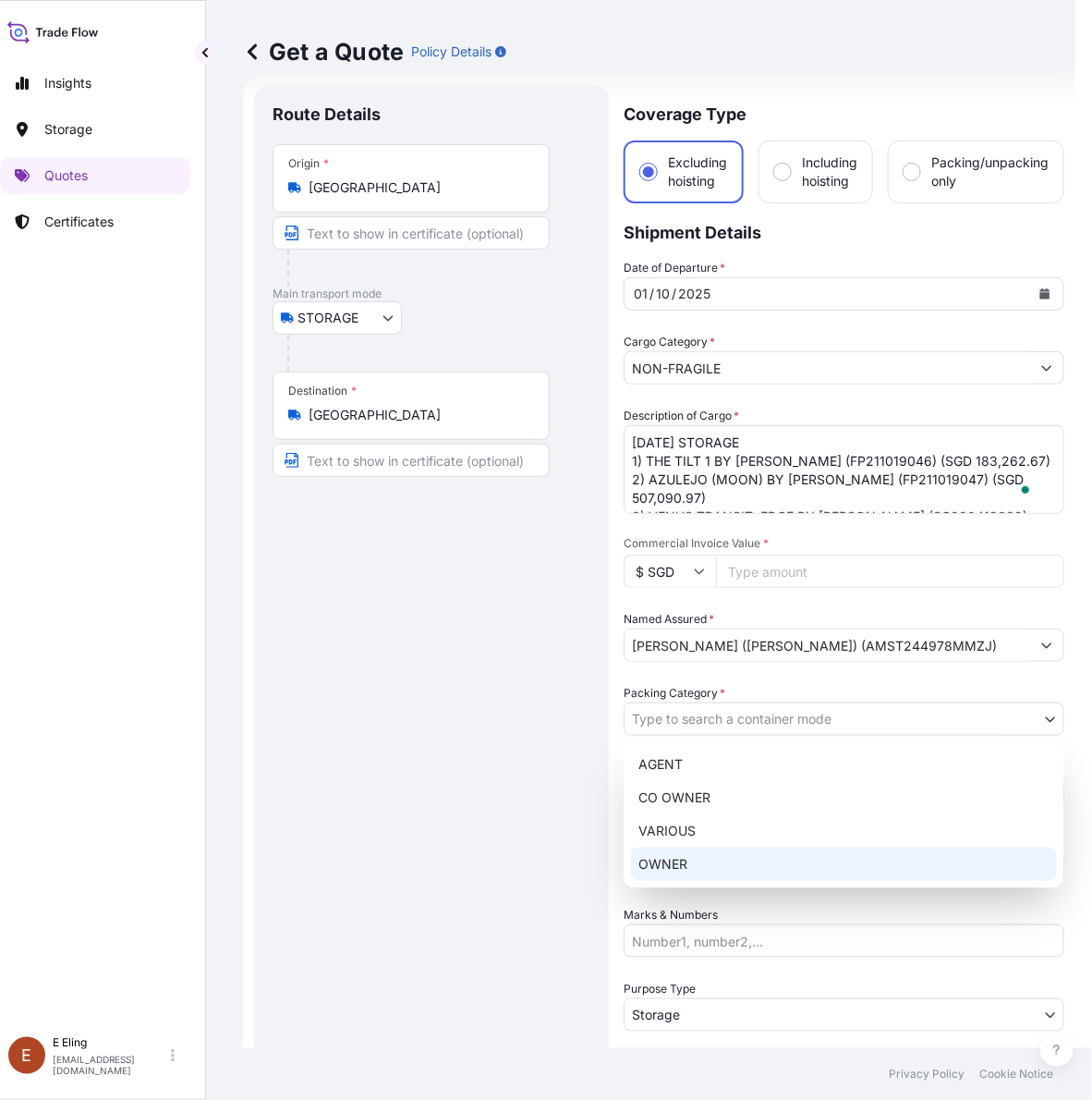
click at [692, 857] on div "OWNER" at bounding box center [844, 864] width 426 height 33
select select "27"
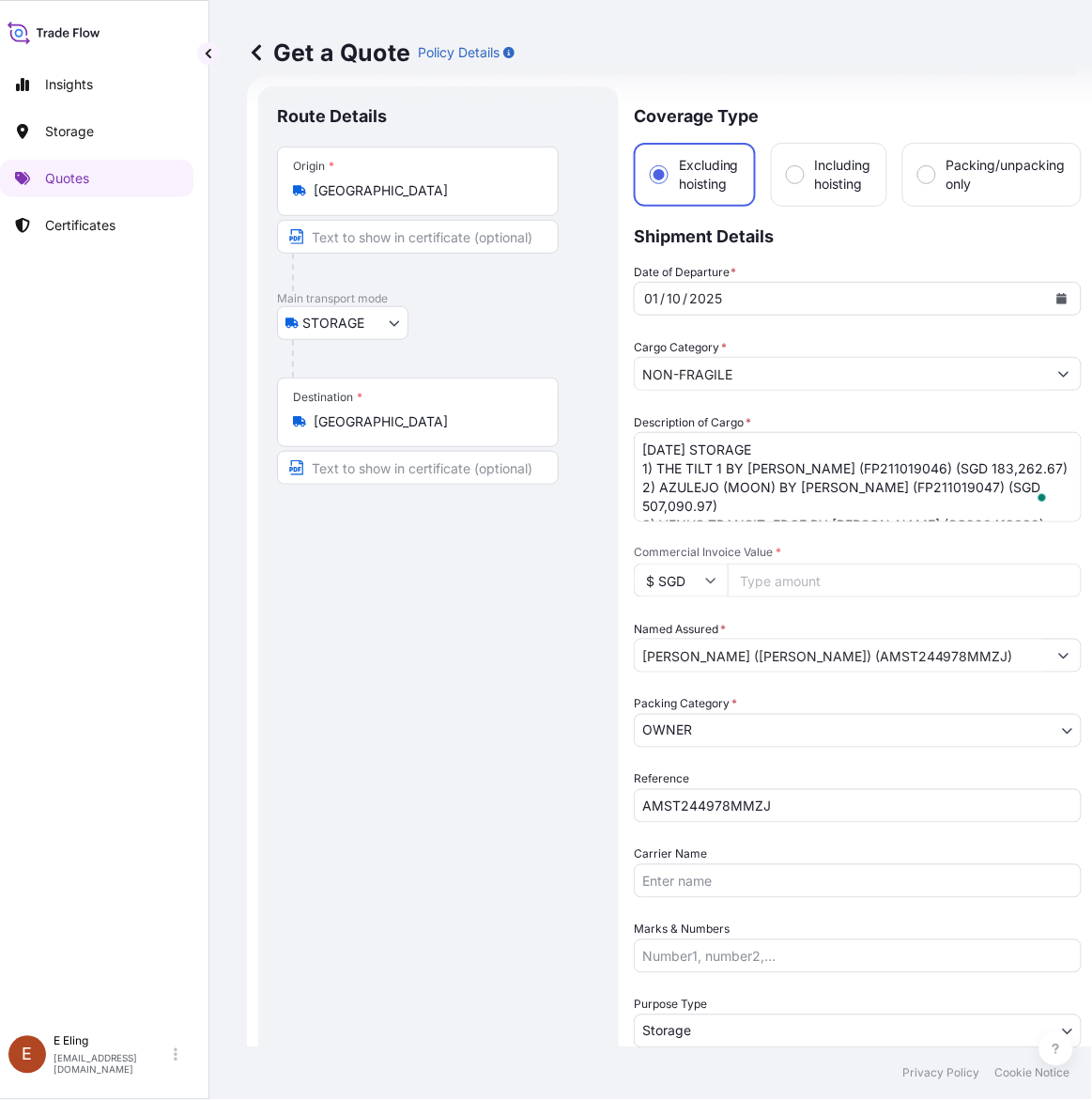
click at [815, 590] on input "Commercial Invoice Value *" at bounding box center [904, 580] width 354 height 33
paste input "809353.64"
type input "809353.64"
click at [693, 487] on textarea "SEP25 STORAGE 1) THE TILT 1 BY ISSY WOOD (FP211019046) (SGD 183,262.67) 2) AZUL…" at bounding box center [858, 477] width 448 height 90
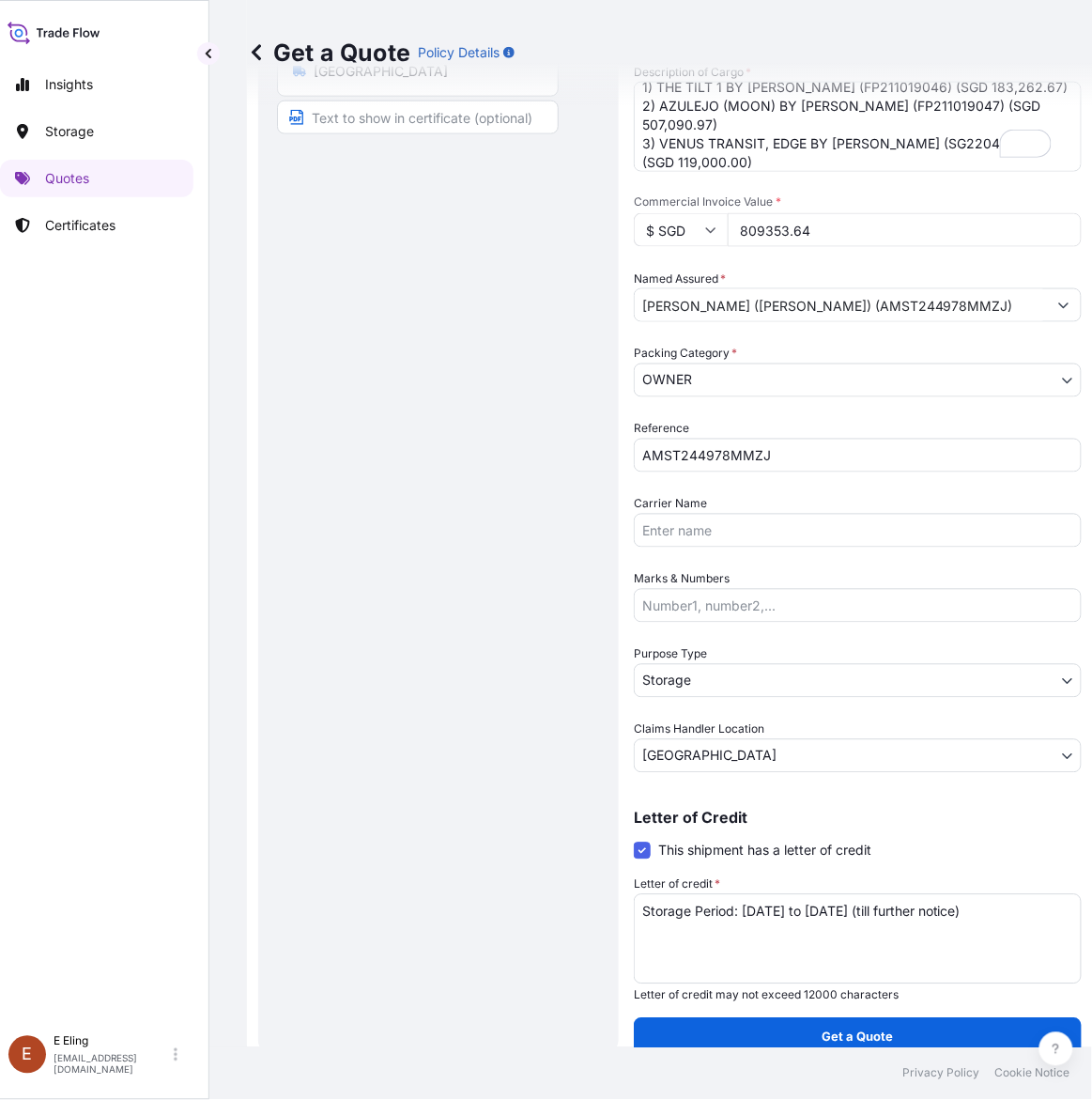
scroll to position [17, 16]
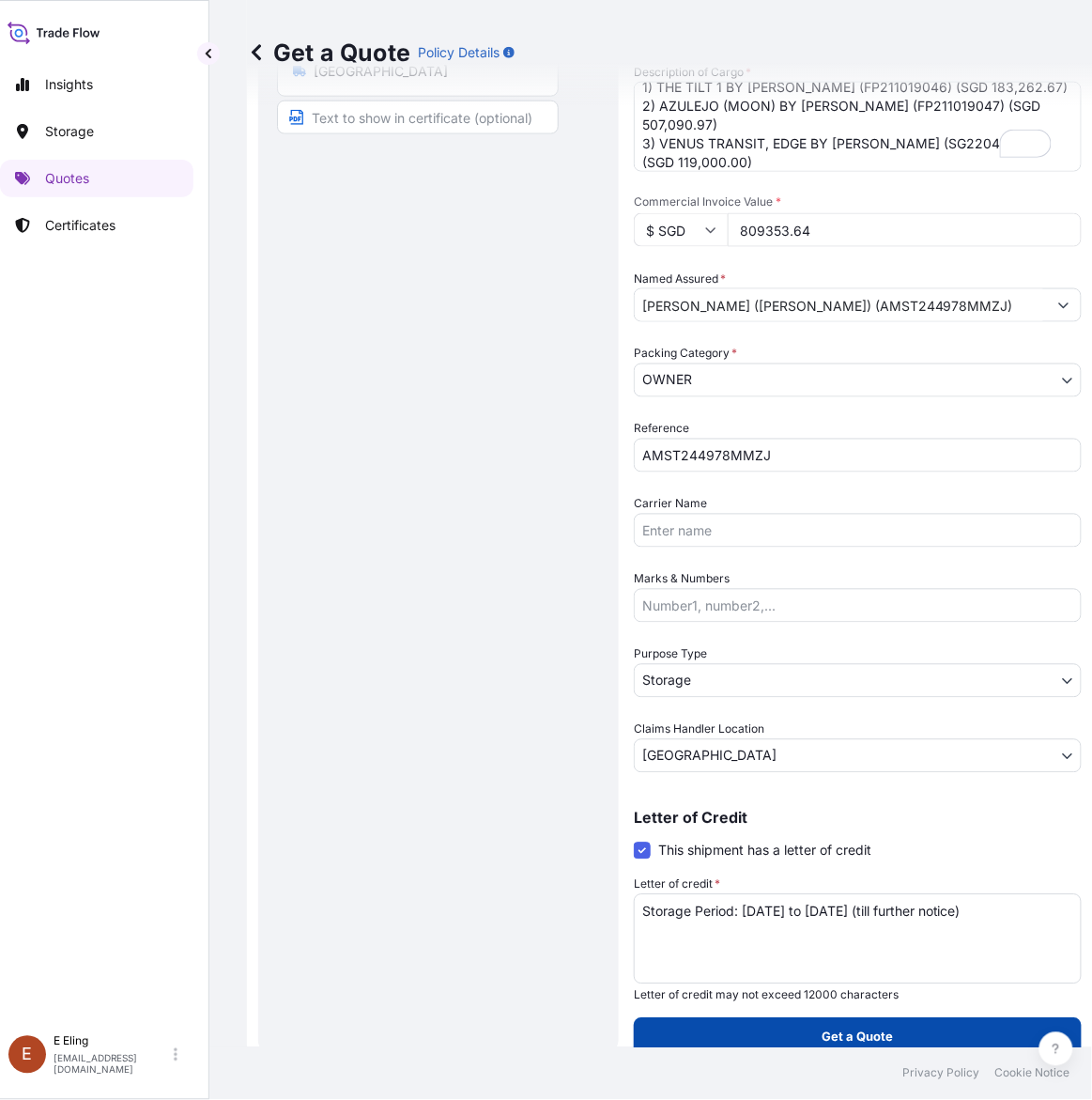
click at [888, 1026] on button "Get a Quote" at bounding box center [858, 1037] width 448 height 37
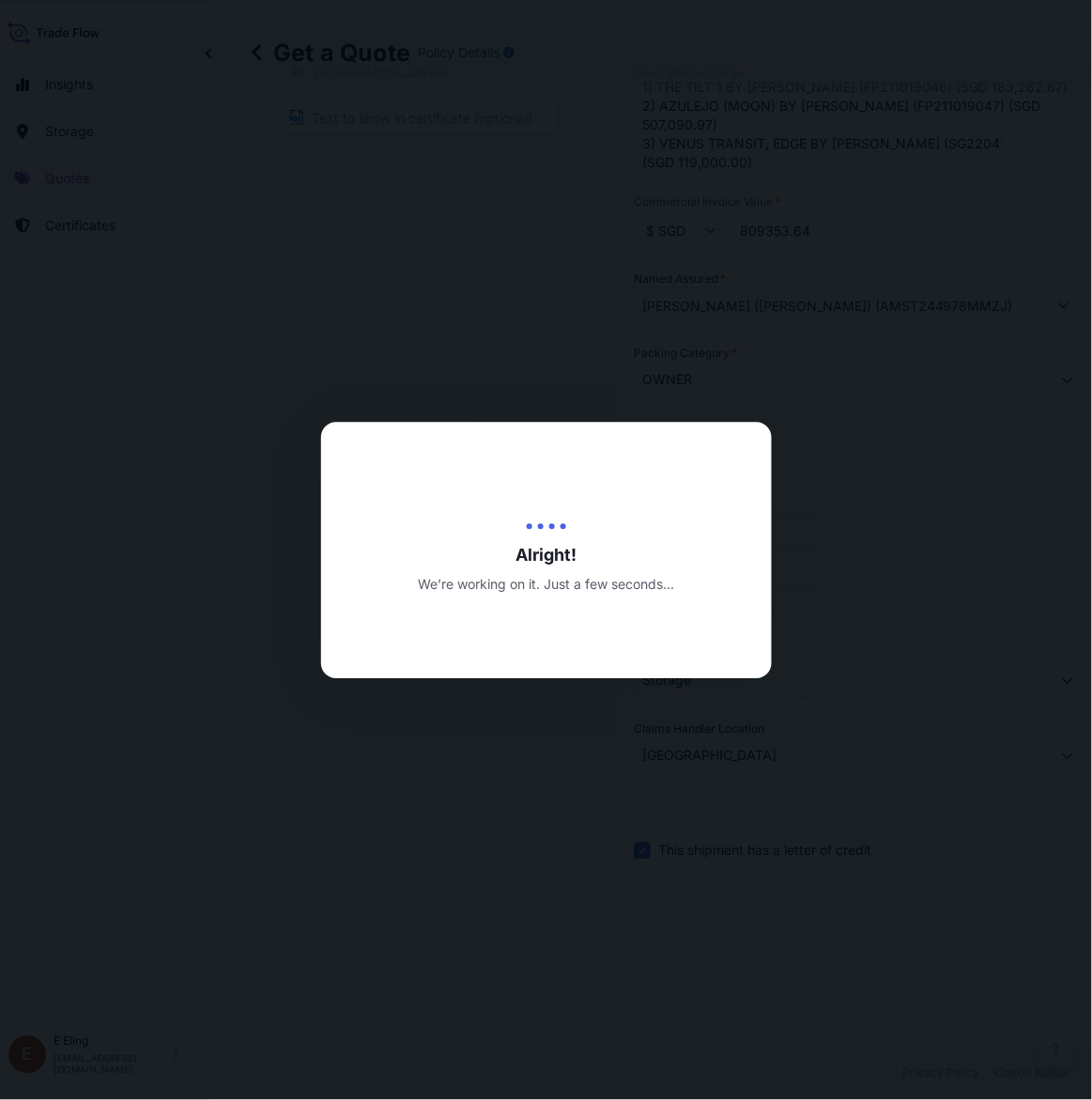
scroll to position [651, 0]
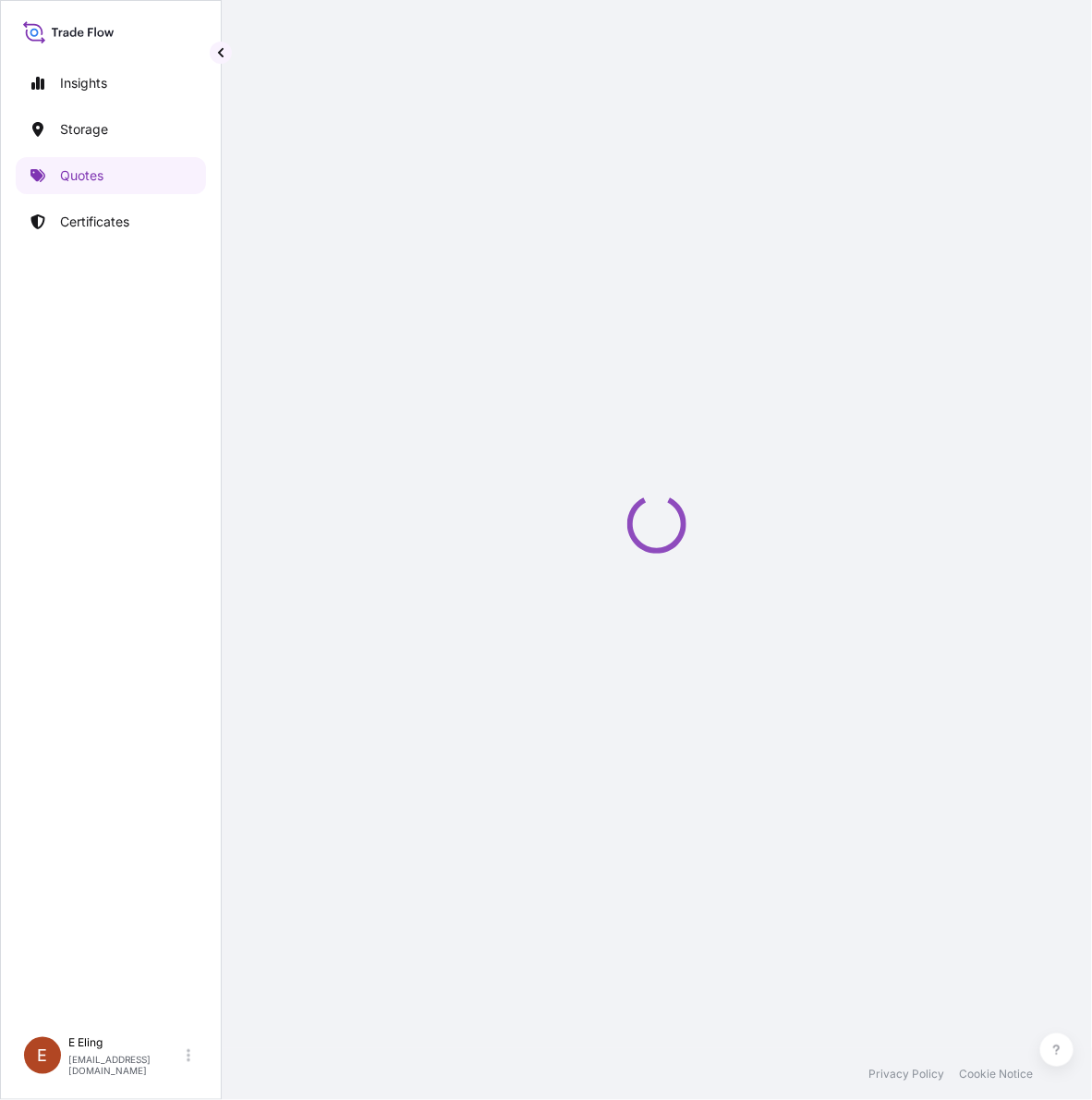
select select "STORAGE"
select select "Transit"
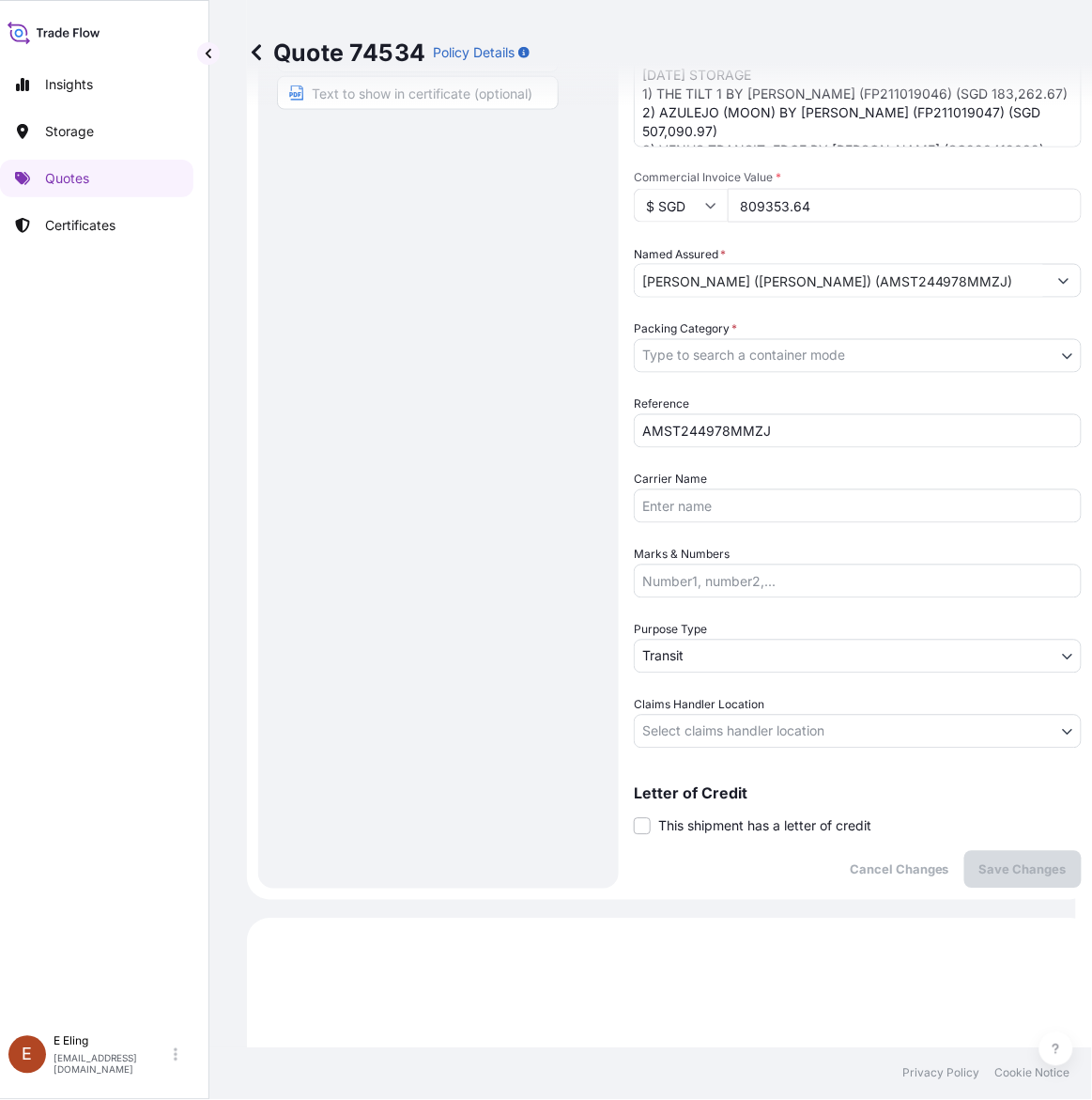
click at [745, 822] on span "This shipment has a letter of credit" at bounding box center [765, 826] width 213 height 19
click at [634, 816] on input "This shipment has a letter of credit" at bounding box center [634, 816] width 0 height 0
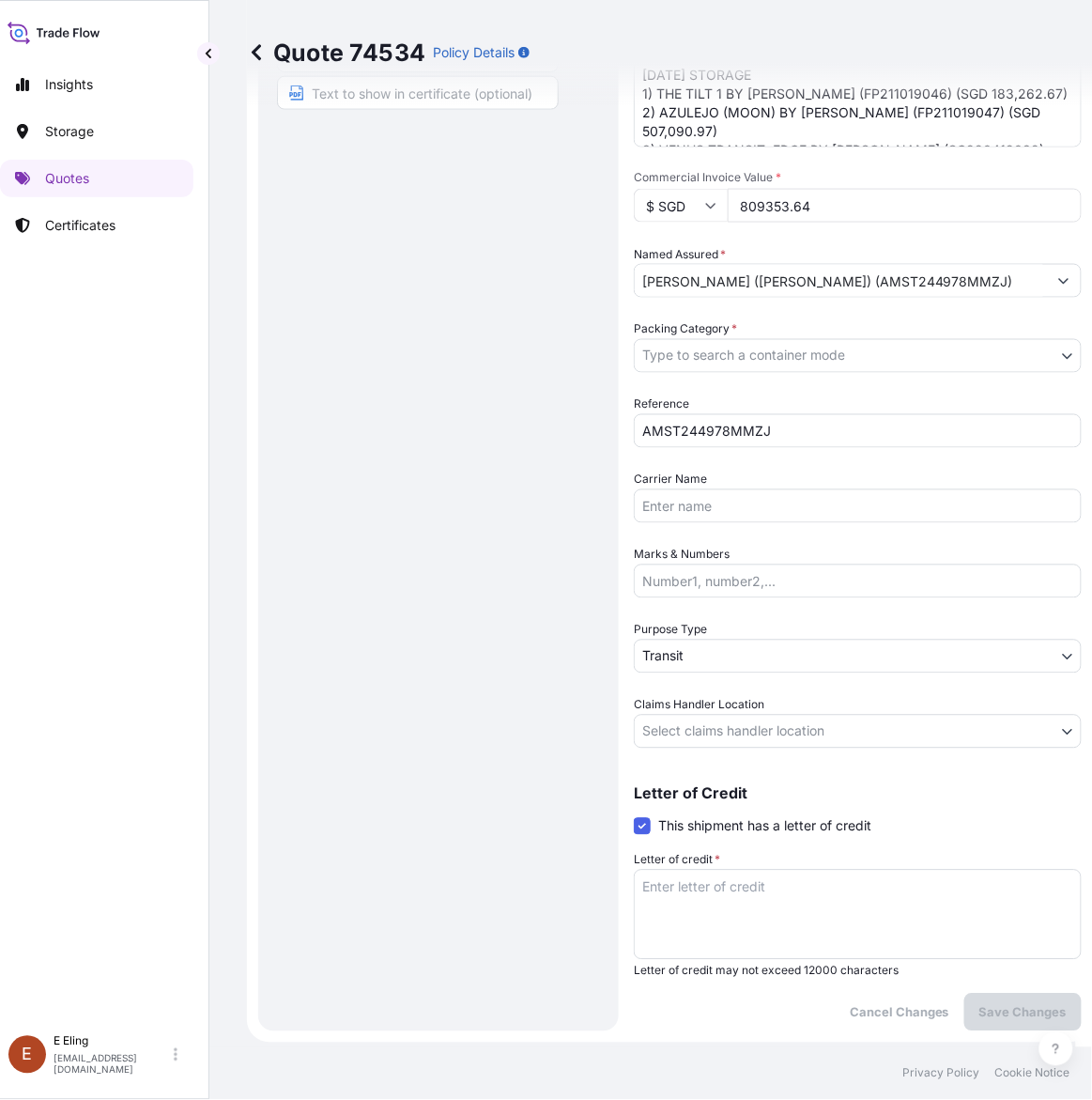
click at [756, 884] on textarea "Letter of credit *" at bounding box center [858, 915] width 448 height 90
paste textarea "Storage Period: 01 Oct 2025 to 31 Oct 2025 (till further notice)"
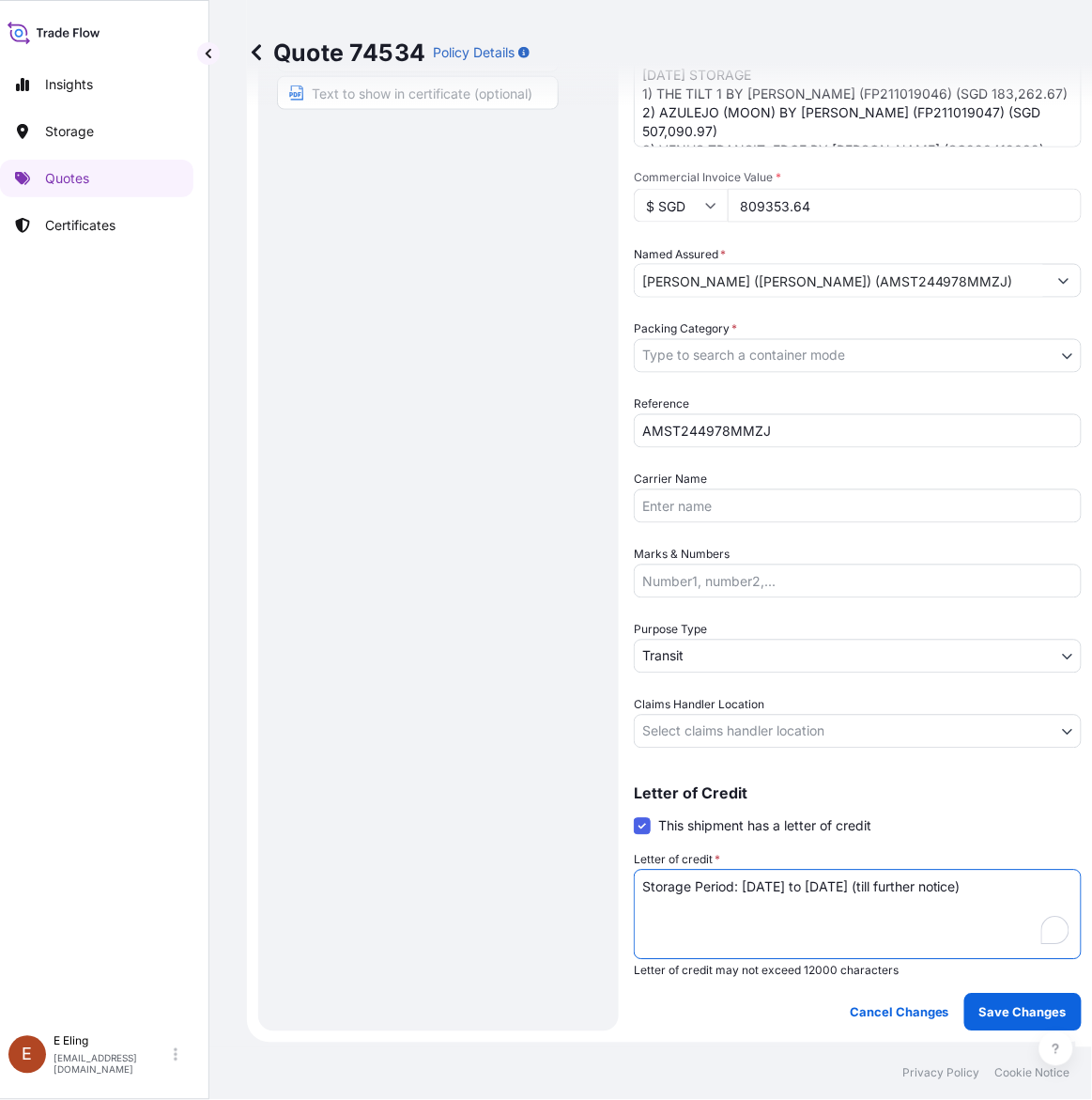
type textarea "Storage Period: 01 Oct 2025 to 31 Oct 2025 (till further notice)"
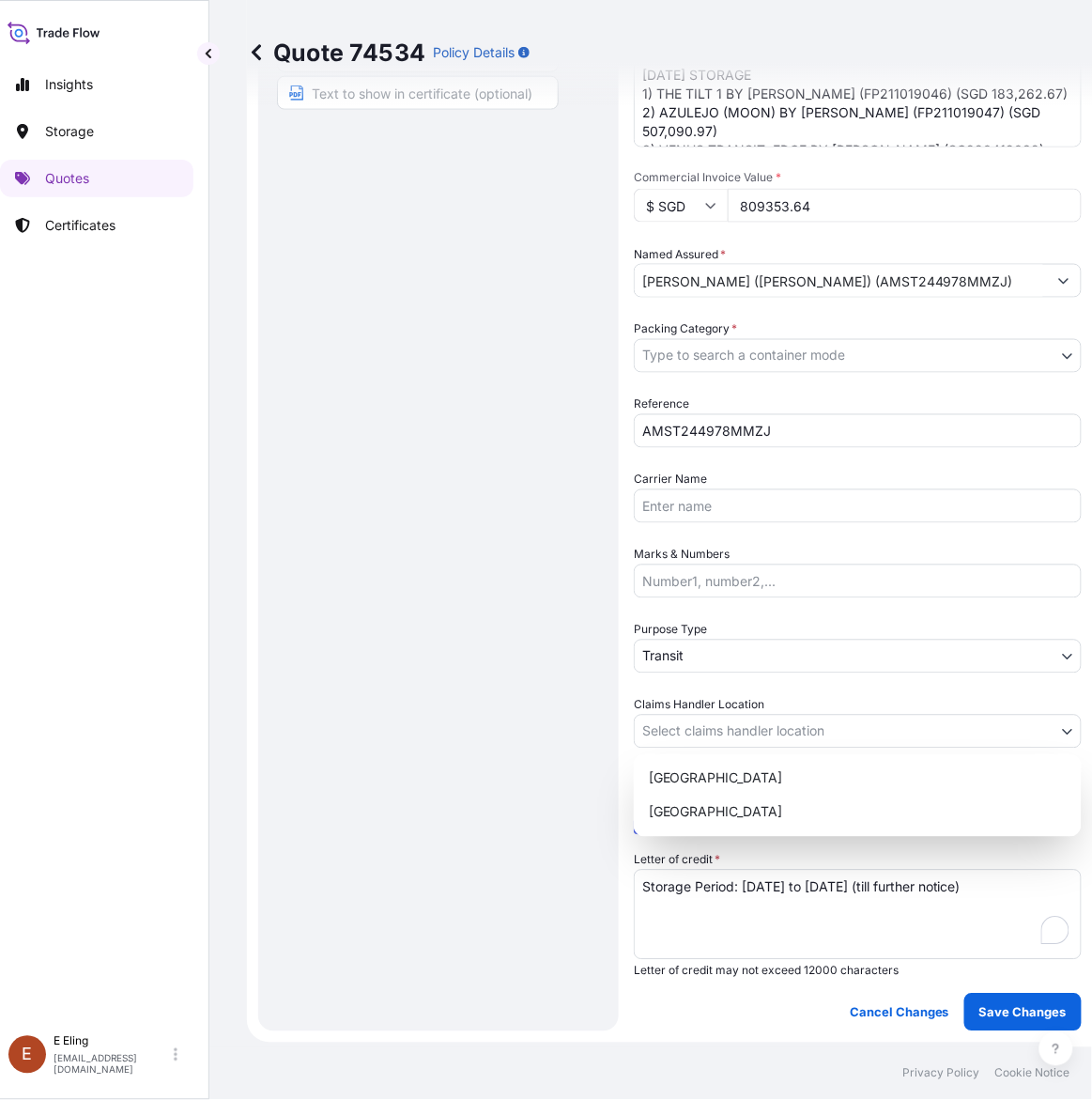
click at [739, 738] on body "Insights Storage Quotes Certificates E E Eling eeling@helutrans.com Quote 74534…" at bounding box center [521, 550] width 1074 height 1100
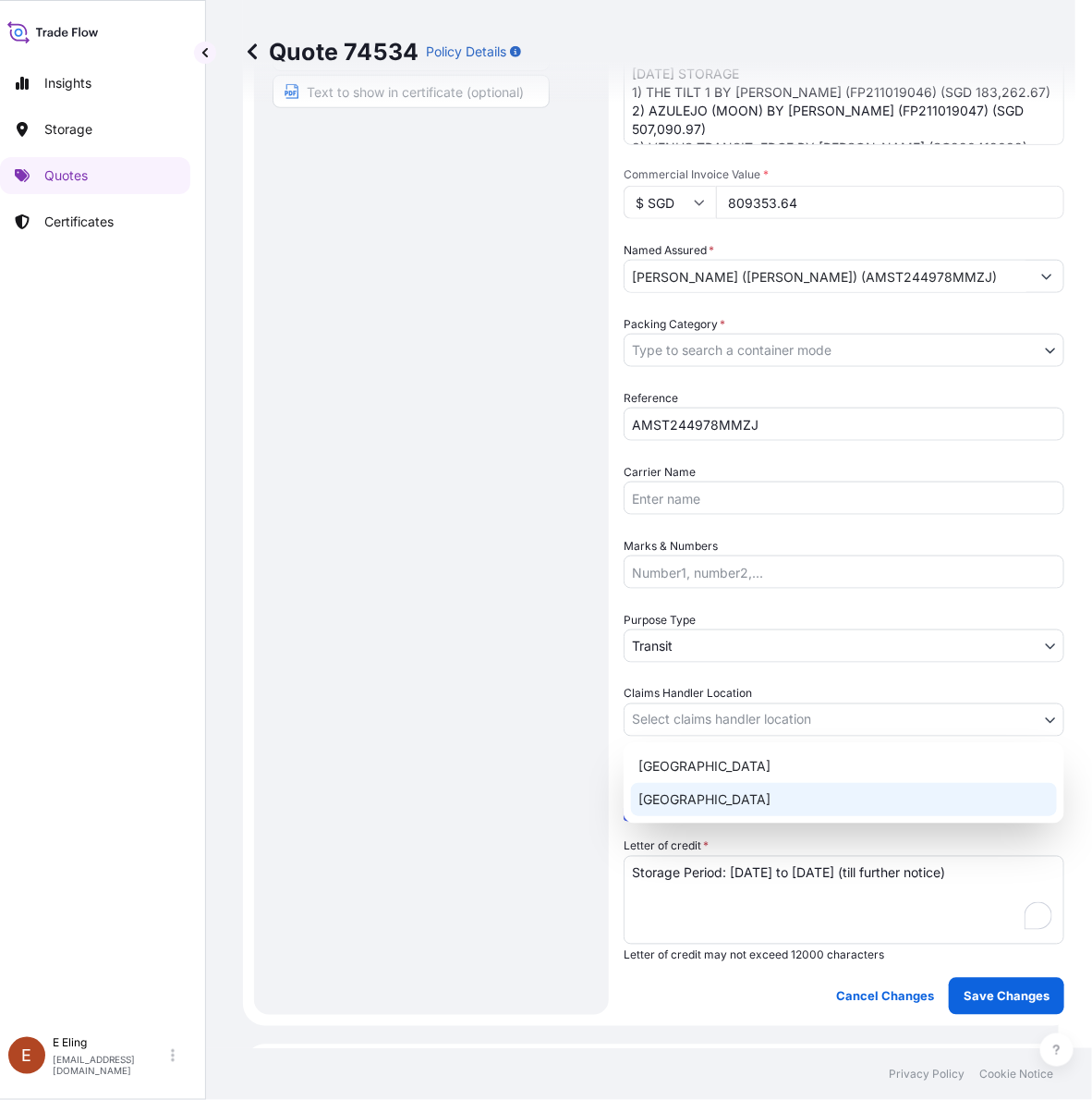
click at [699, 816] on div "[GEOGRAPHIC_DATA]" at bounding box center [844, 799] width 426 height 33
select select "[GEOGRAPHIC_DATA]"
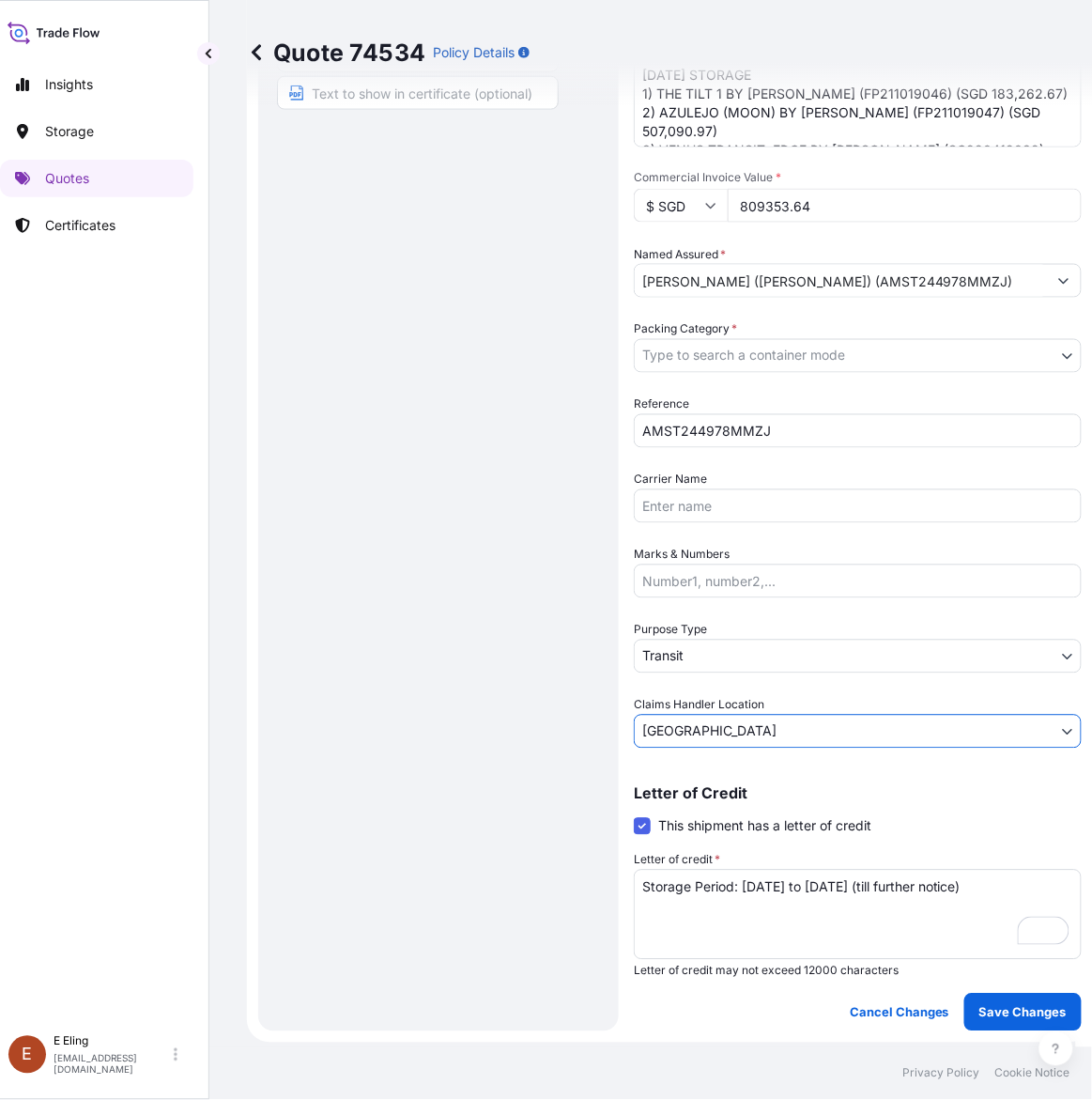
click at [711, 653] on body "Insights Storage Quotes Certificates E E Eling eeling@helutrans.com Quote 74534…" at bounding box center [530, 550] width 1092 height 1100
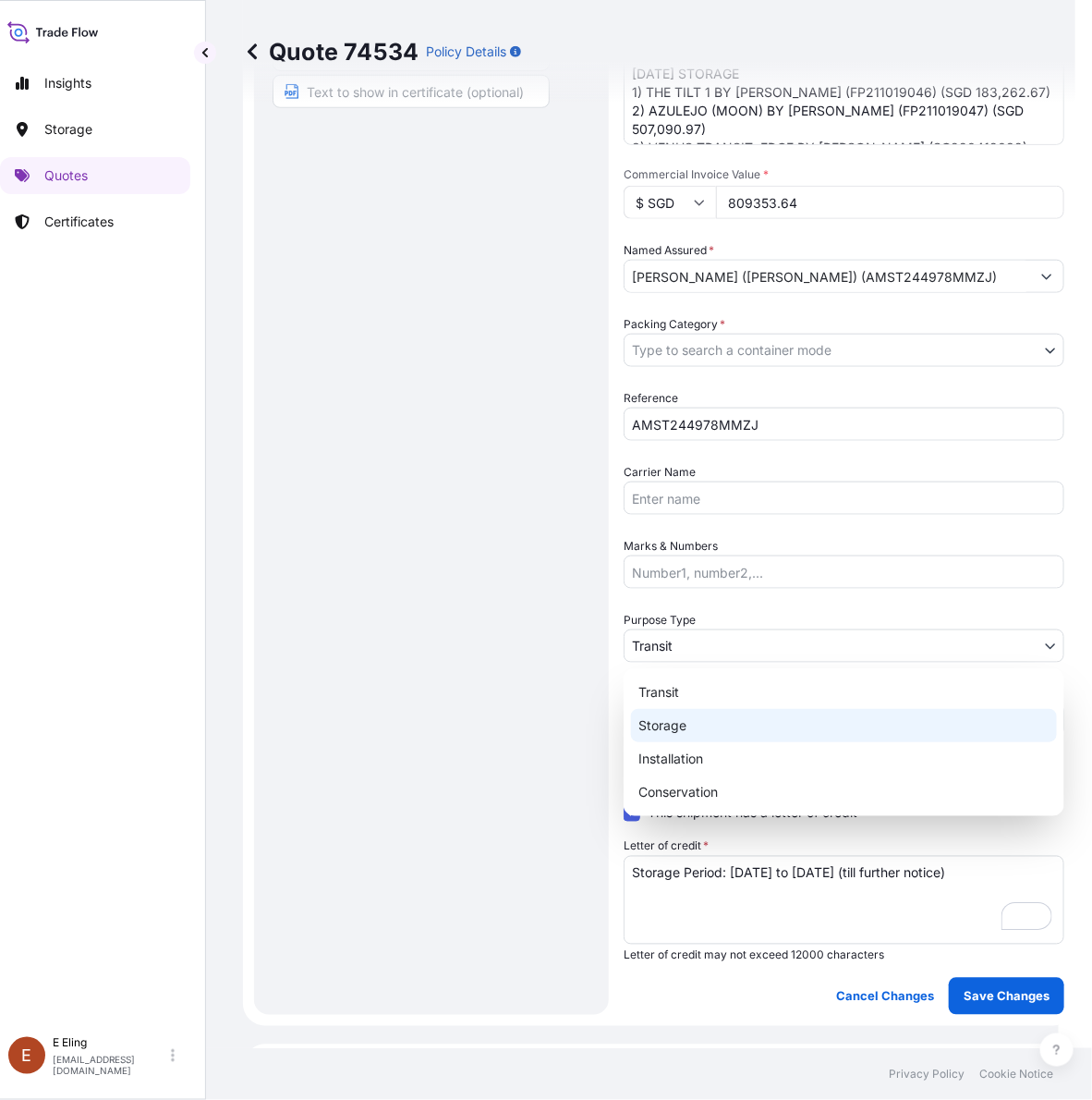
click at [681, 723] on div "Storage" at bounding box center [844, 726] width 426 height 33
select select "Storage"
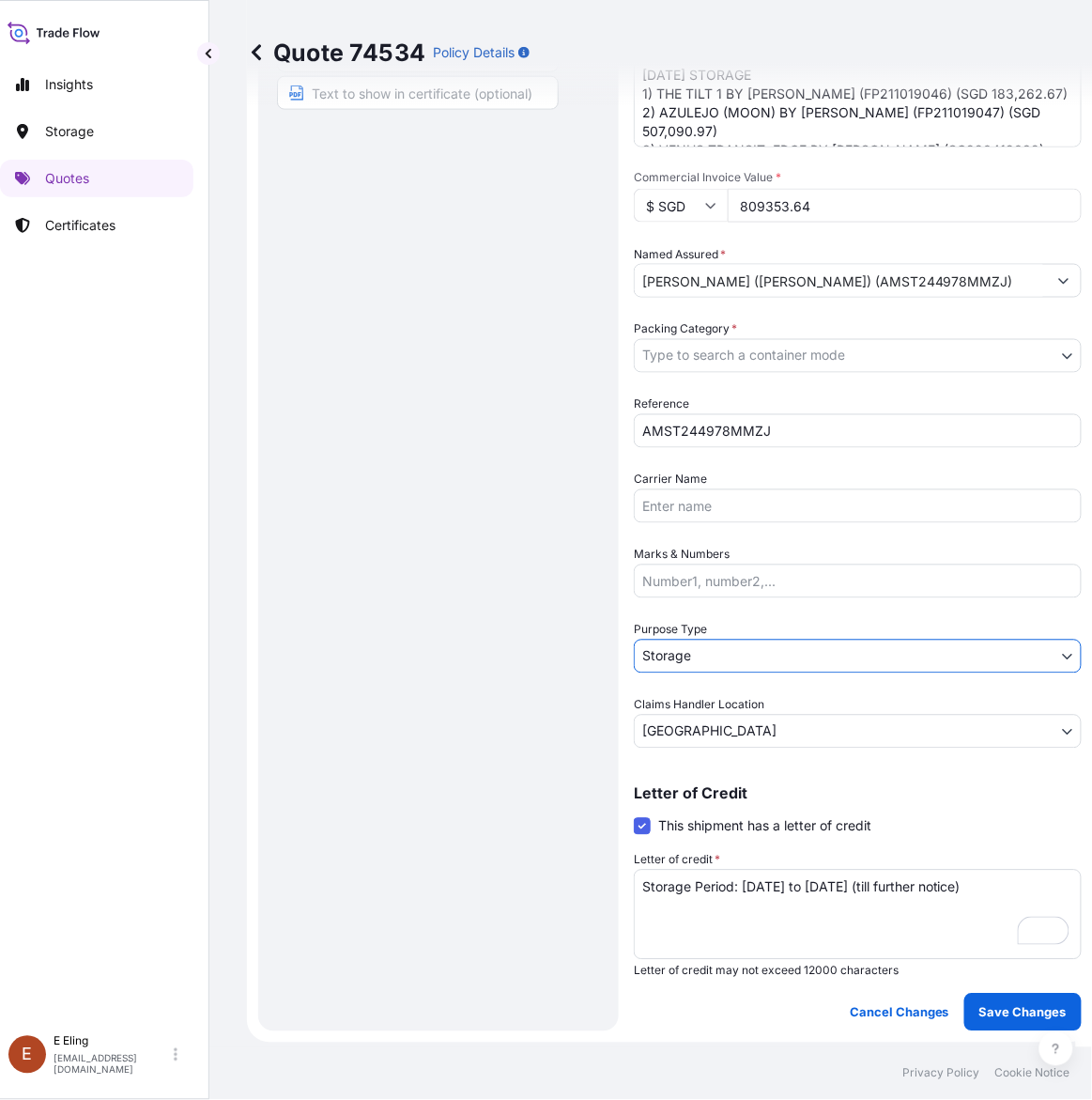
click at [745, 343] on body "Insights Storage Quotes Certificates E E Eling eeling@helutrans.com Quote 74534…" at bounding box center [530, 550] width 1092 height 1100
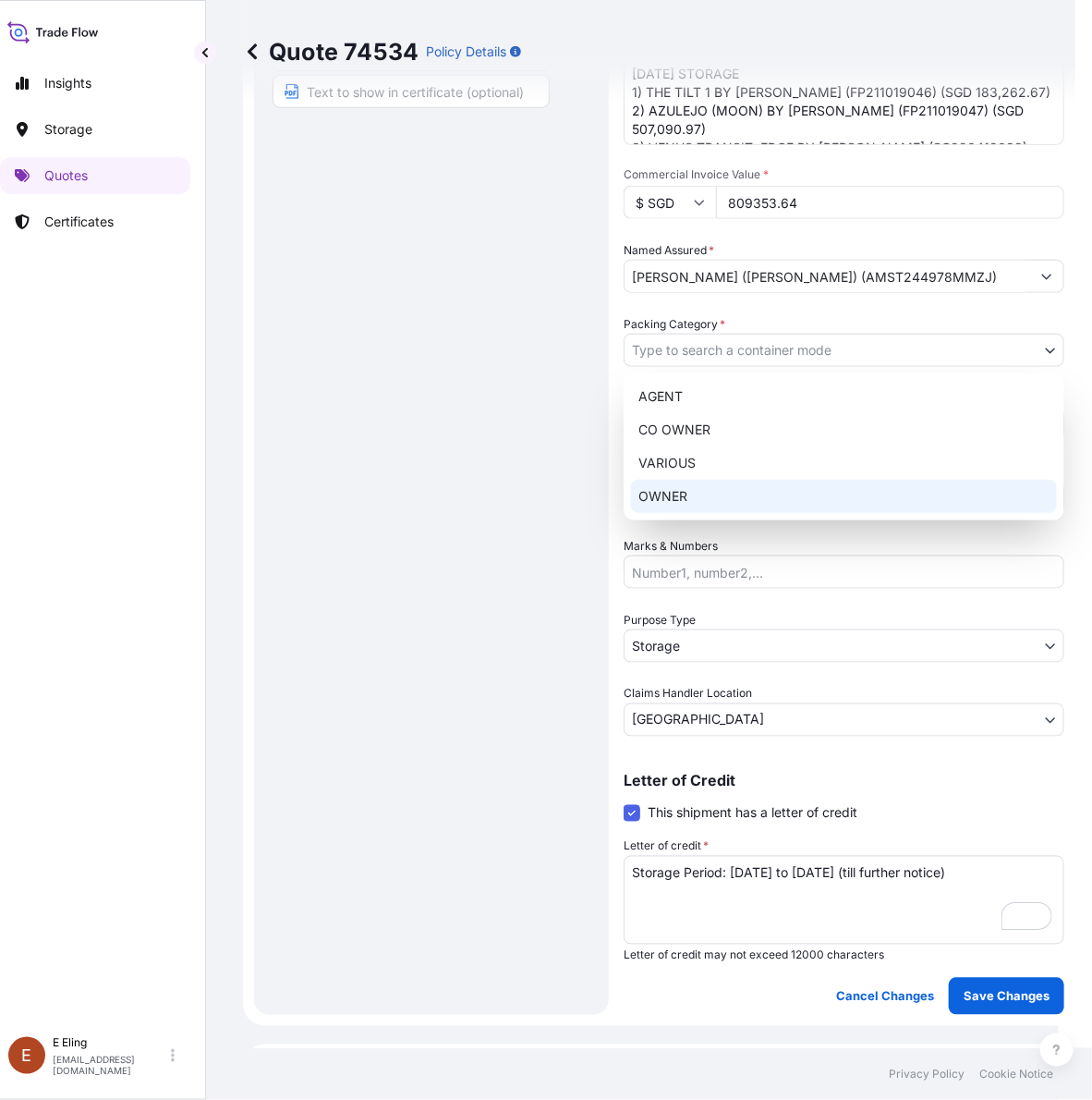
click at [676, 496] on div "OWNER" at bounding box center [844, 496] width 426 height 33
select select "27"
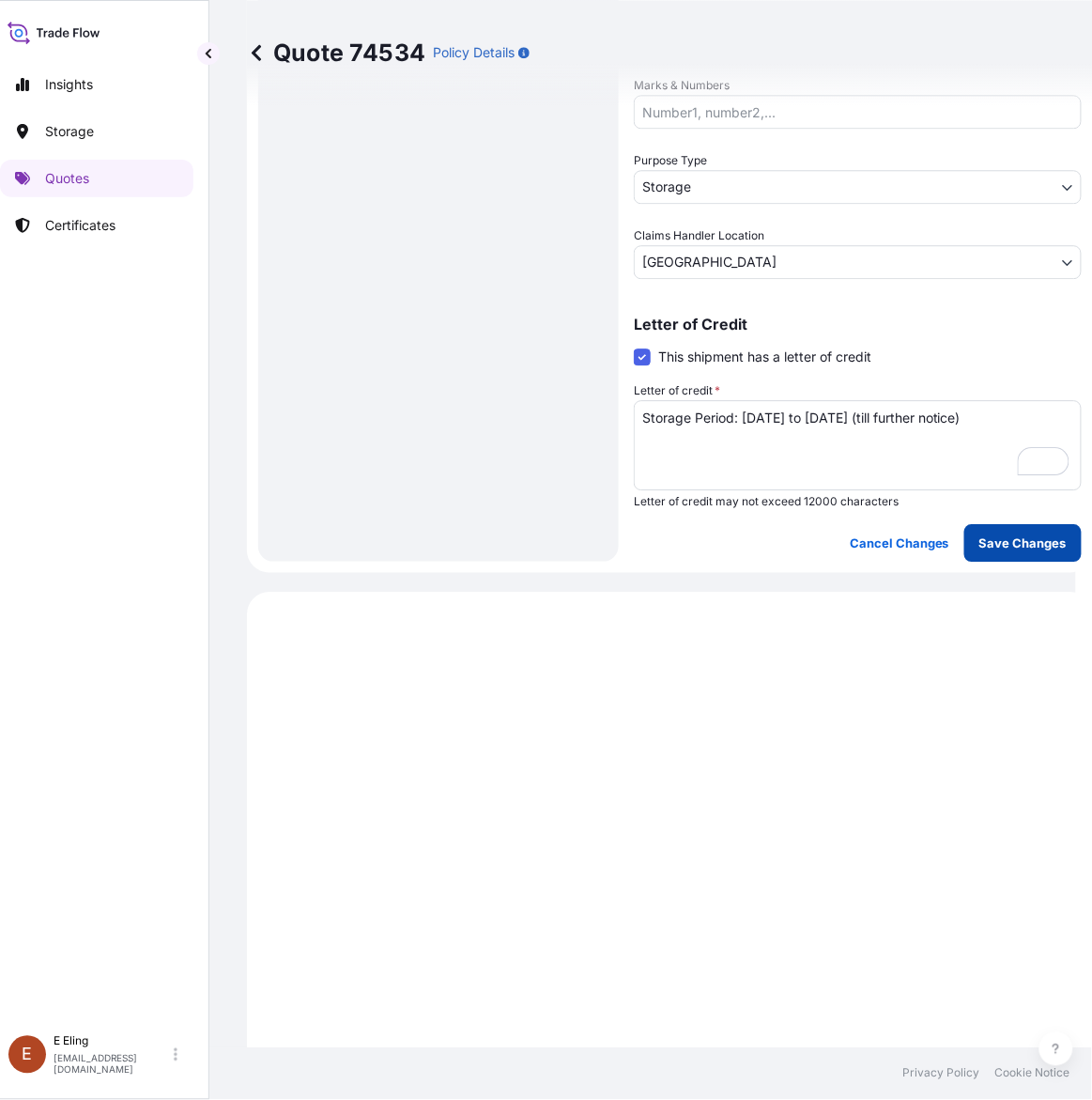
click at [988, 546] on p "Save Changes" at bounding box center [1023, 543] width 87 height 19
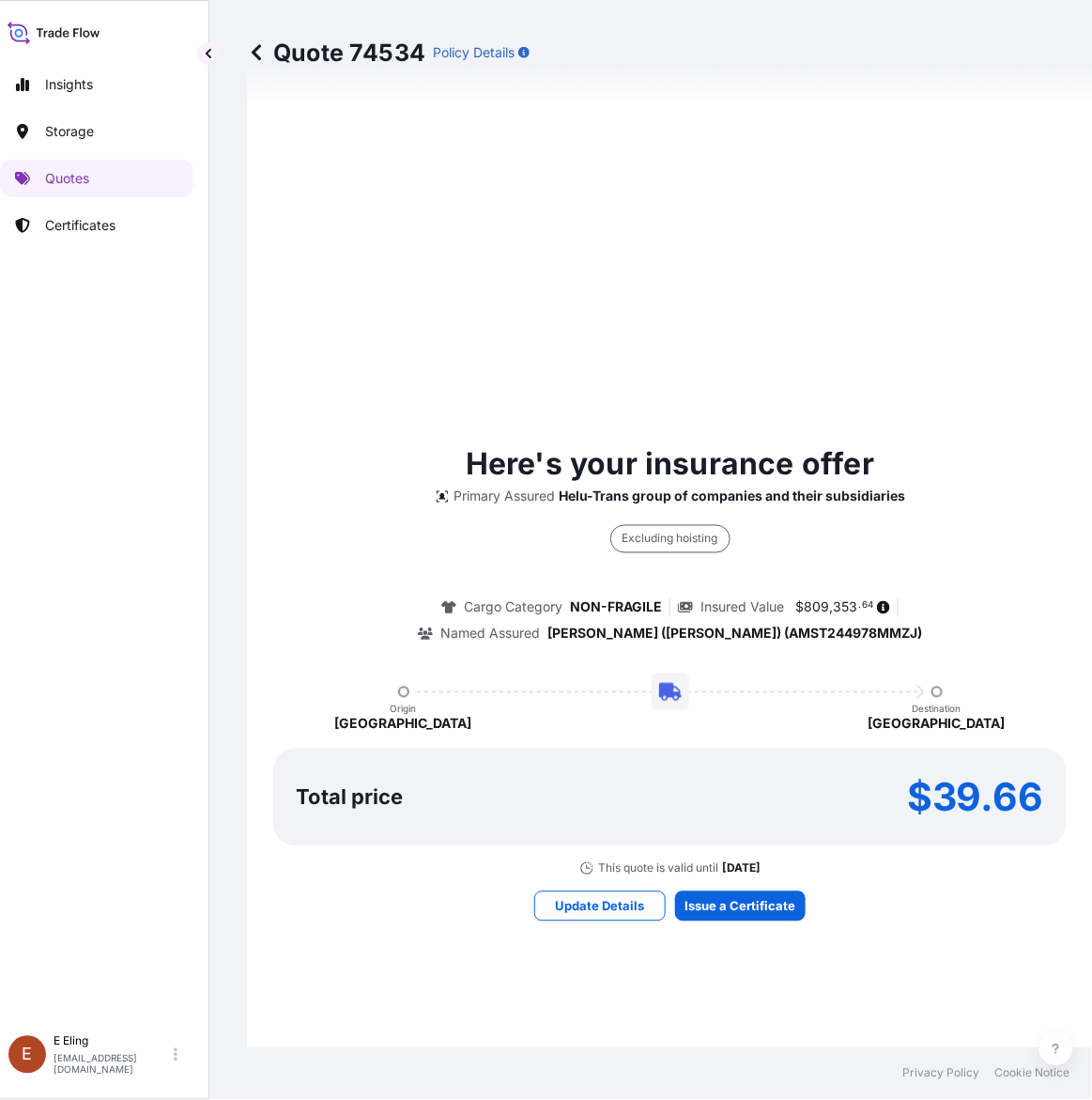
select select "STORAGE"
select select "Storage"
select select "[GEOGRAPHIC_DATA]"
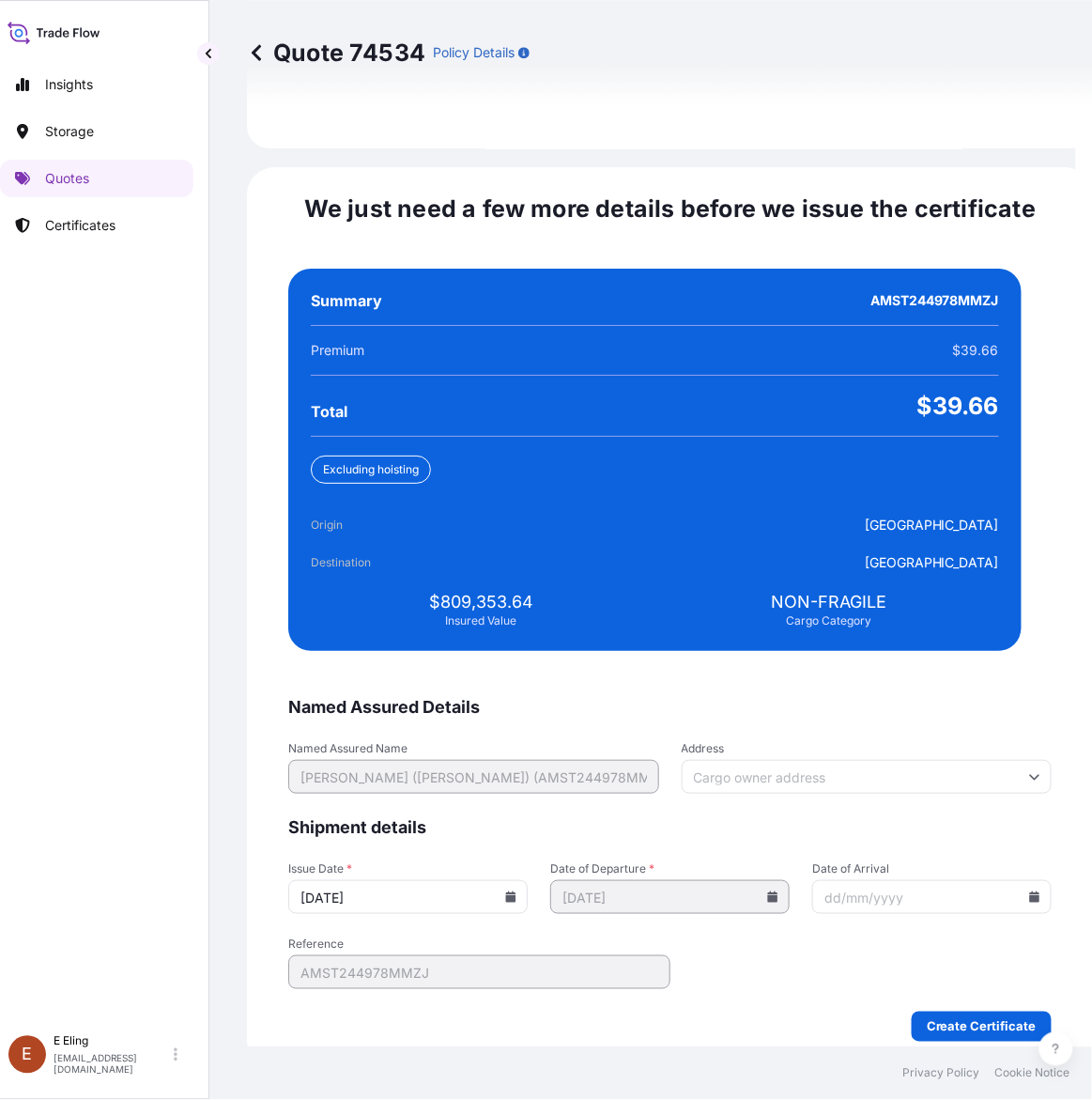
click at [519, 881] on input "13/10/2025" at bounding box center [408, 897] width 240 height 33
click at [516, 892] on icon at bounding box center [511, 897] width 11 height 11
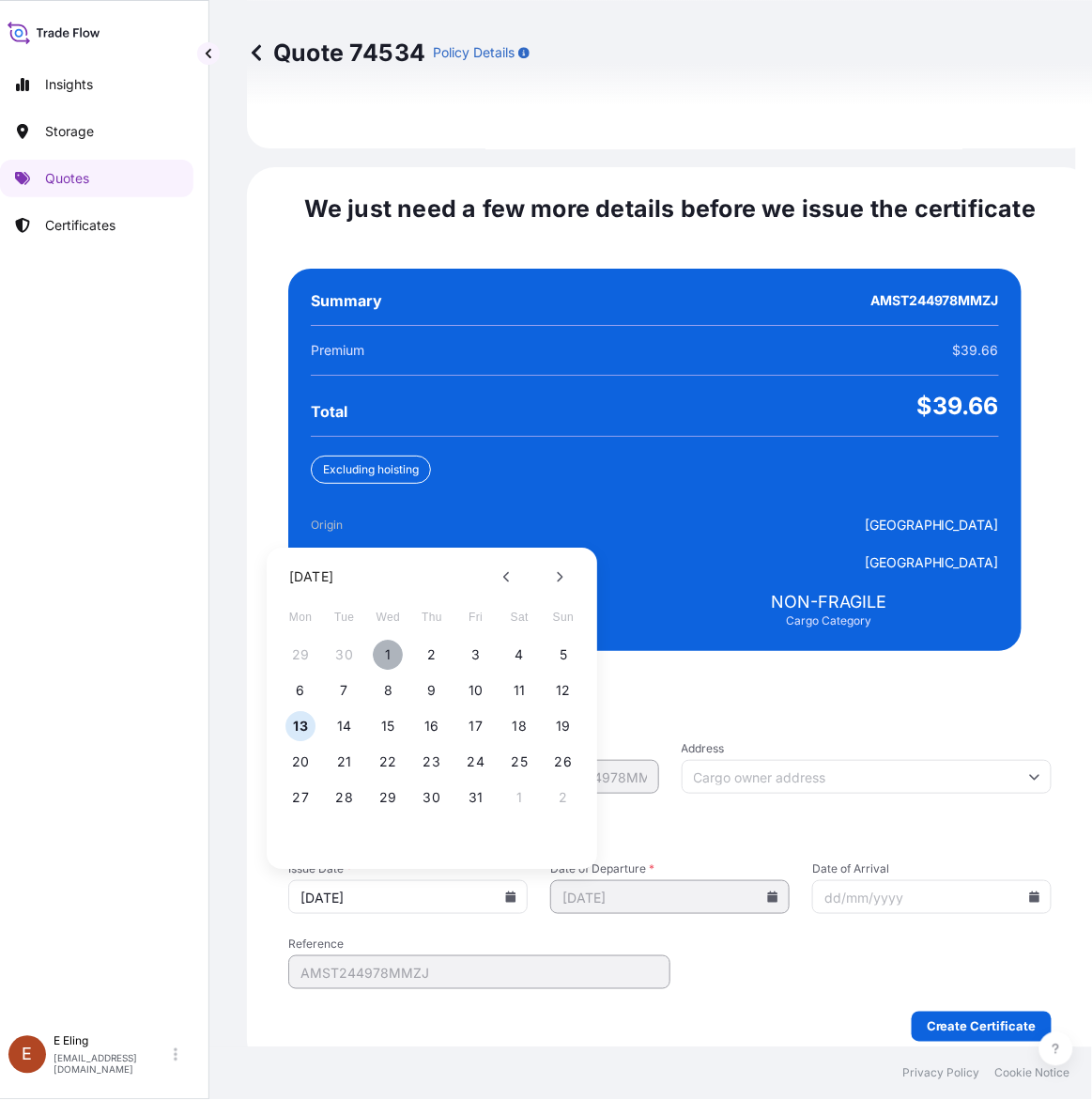
click at [388, 641] on button "1" at bounding box center [388, 656] width 30 height 30
type input "[DATE]"
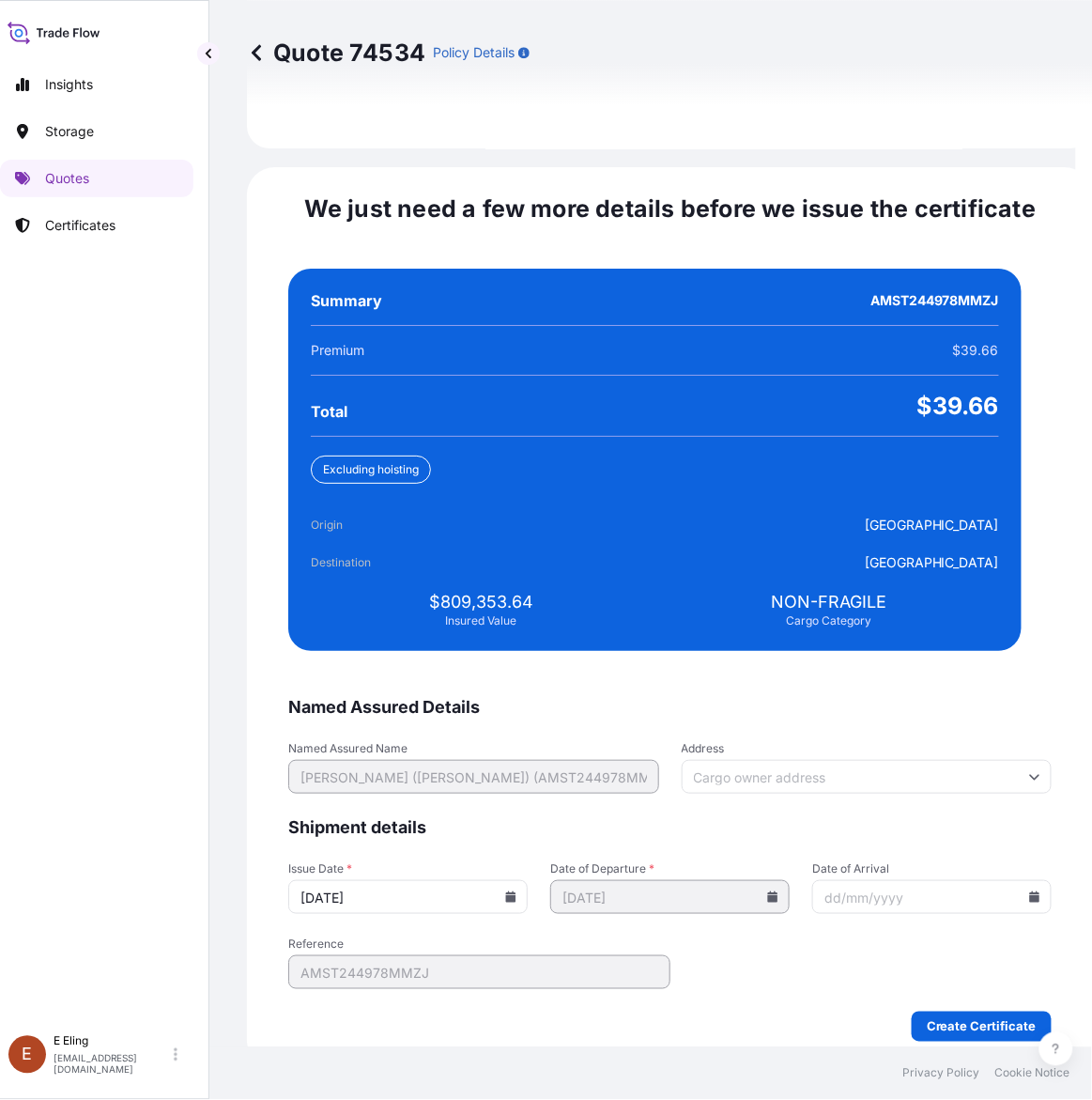
click at [1030, 892] on icon at bounding box center [1035, 897] width 11 height 11
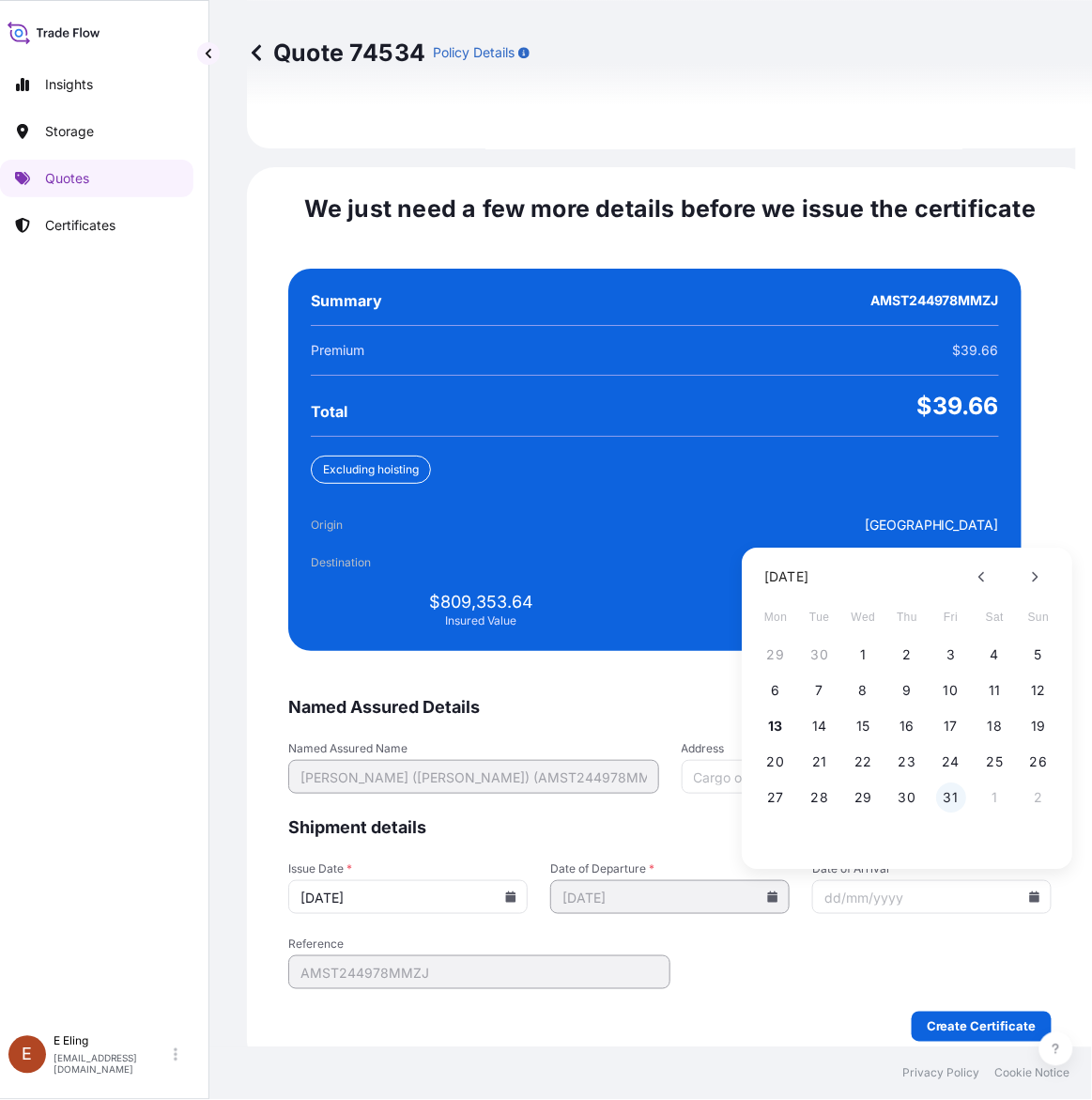
click at [947, 783] on button "31" at bounding box center [951, 798] width 30 height 30
type input "[DATE]"
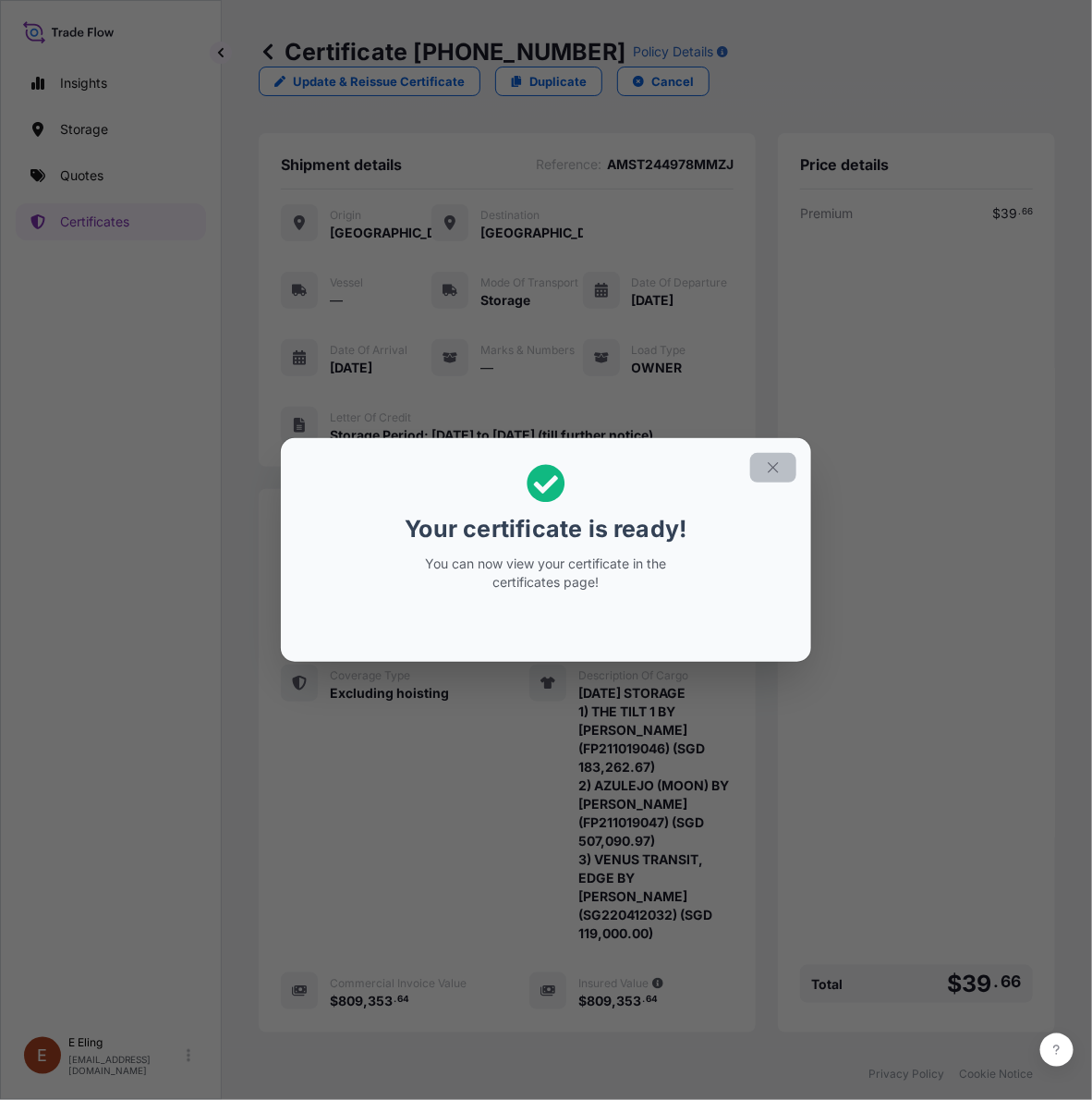
click at [779, 468] on icon "button" at bounding box center [773, 467] width 16 height 16
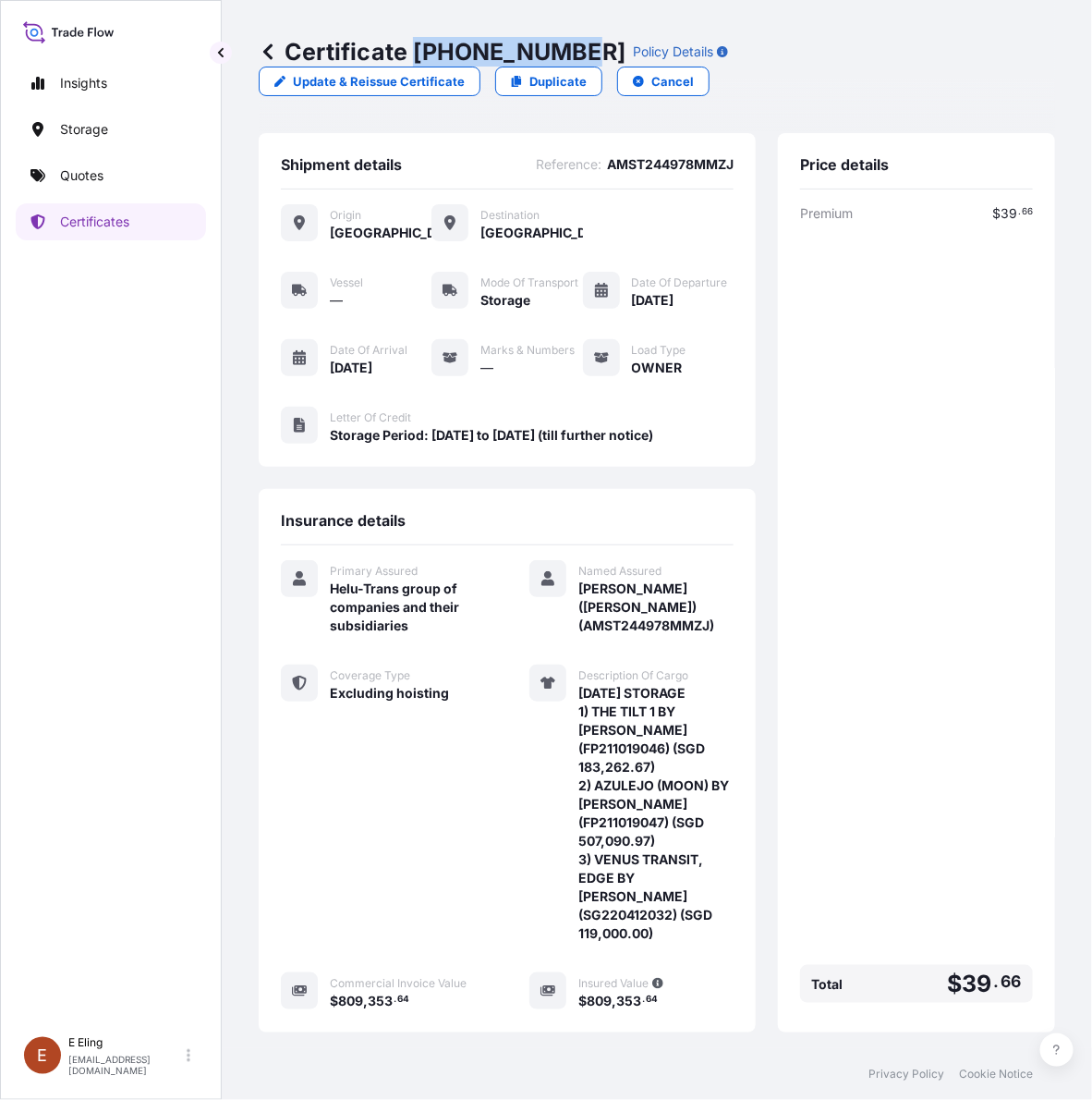
drag, startPoint x: 414, startPoint y: 51, endPoint x: 576, endPoint y: 45, distance: 162.1
click at [576, 45] on p "Certificate 31504-1637-1" at bounding box center [442, 51] width 367 height 30
copy p "[PHONE_NUMBER]"
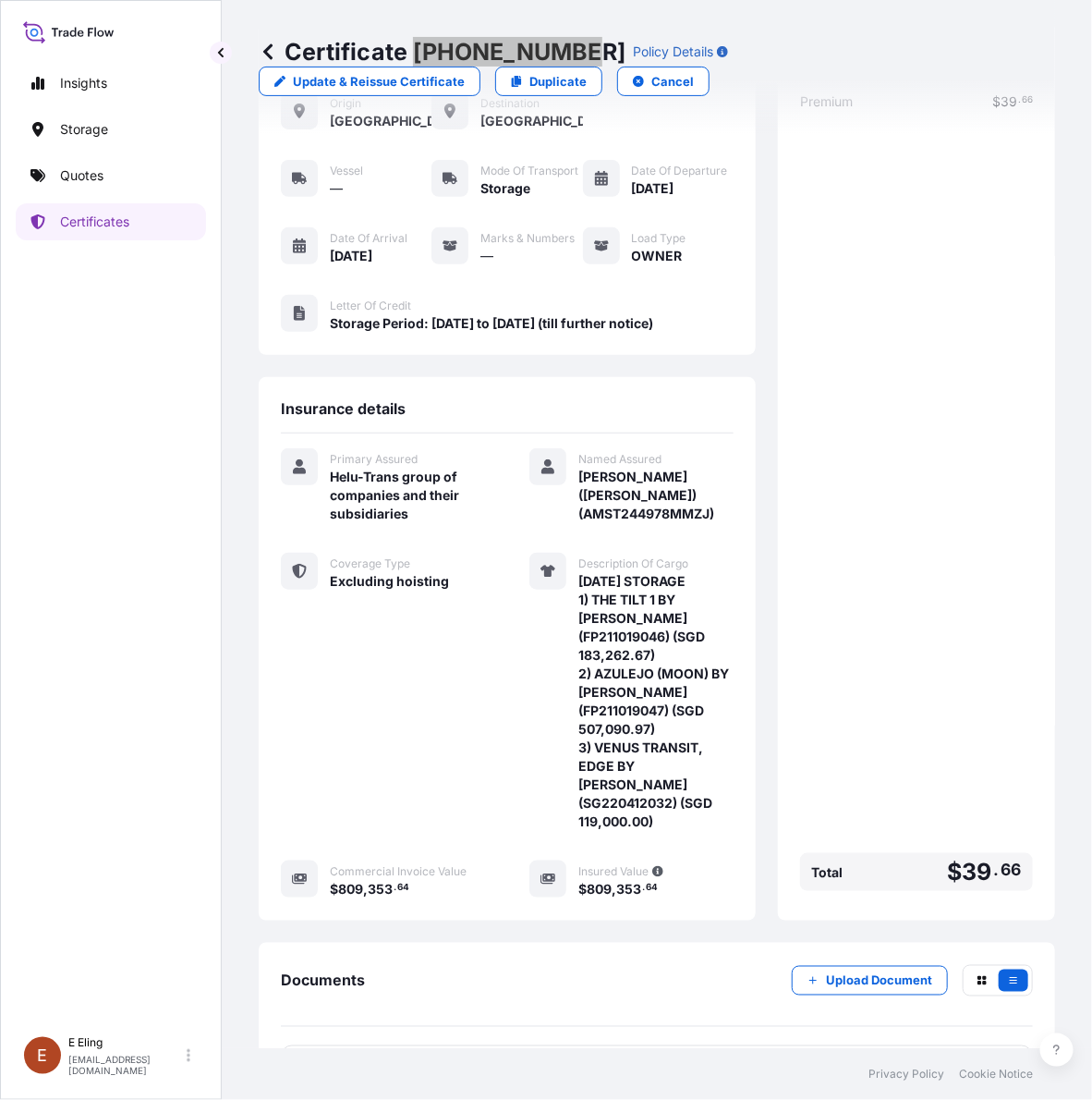
scroll to position [188, 0]
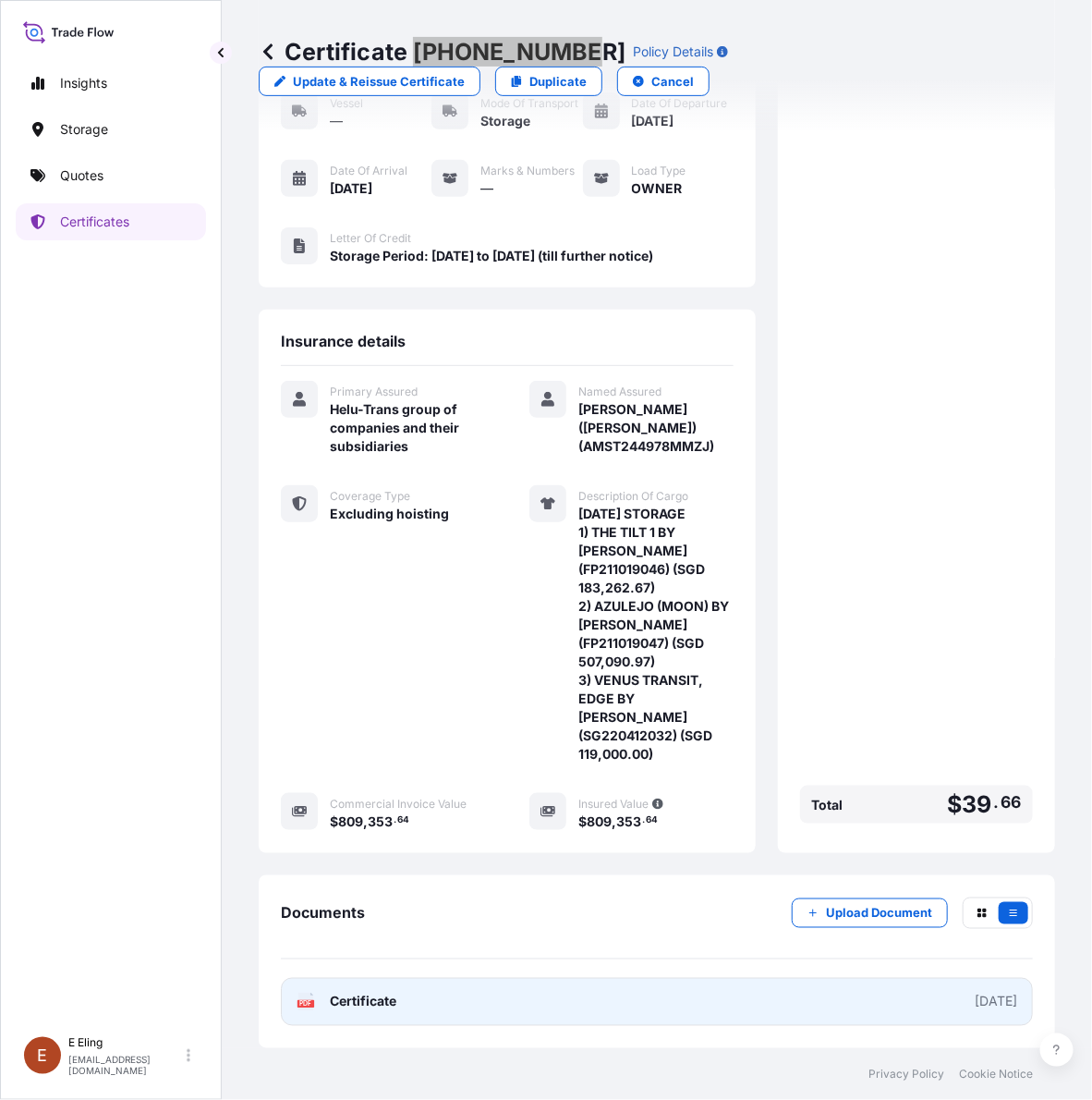
click at [658, 1004] on link "PDF Certificate [DATE]" at bounding box center [657, 1002] width 753 height 48
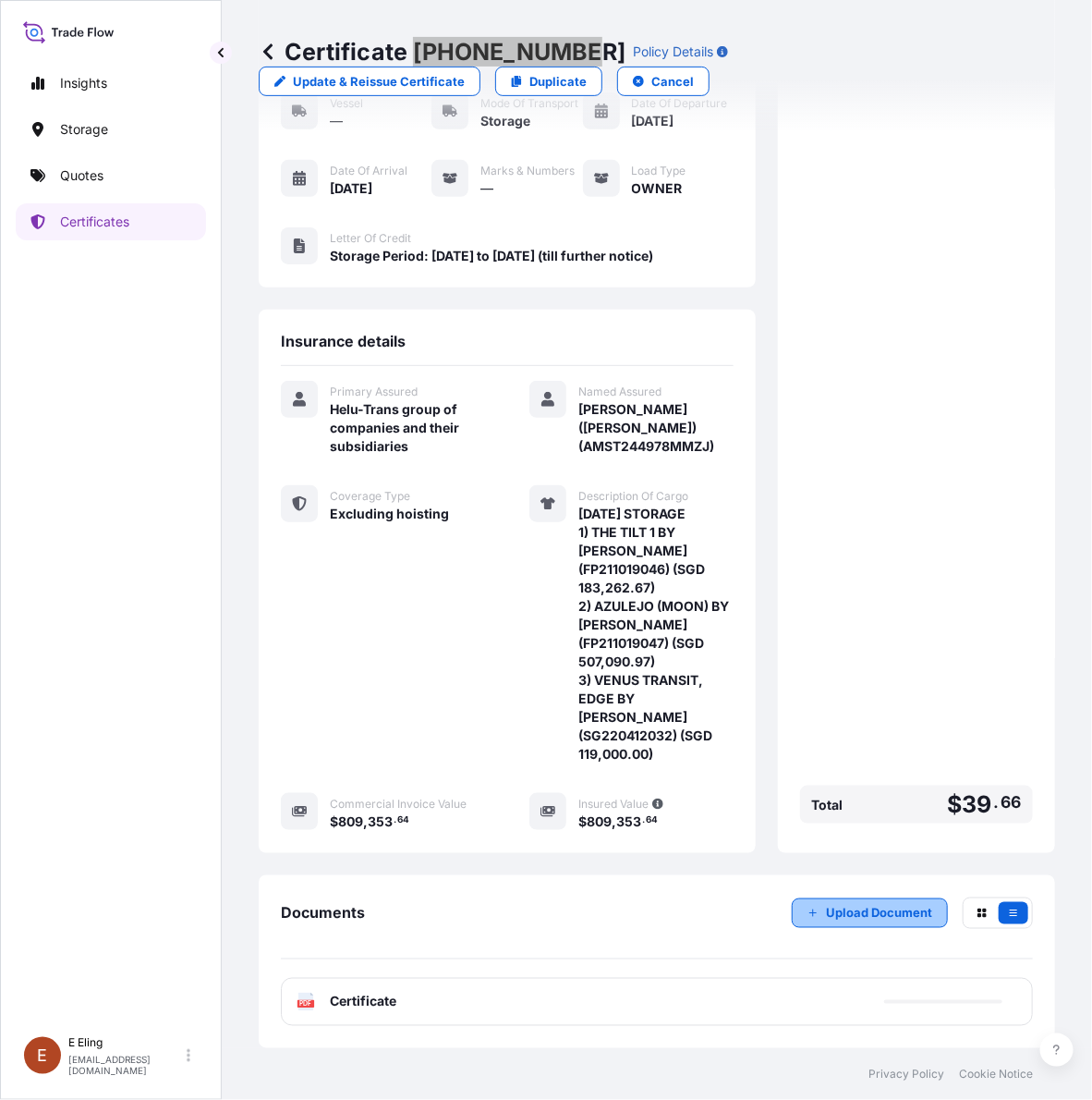
click at [806, 913] on button "Upload Document" at bounding box center [870, 913] width 156 height 30
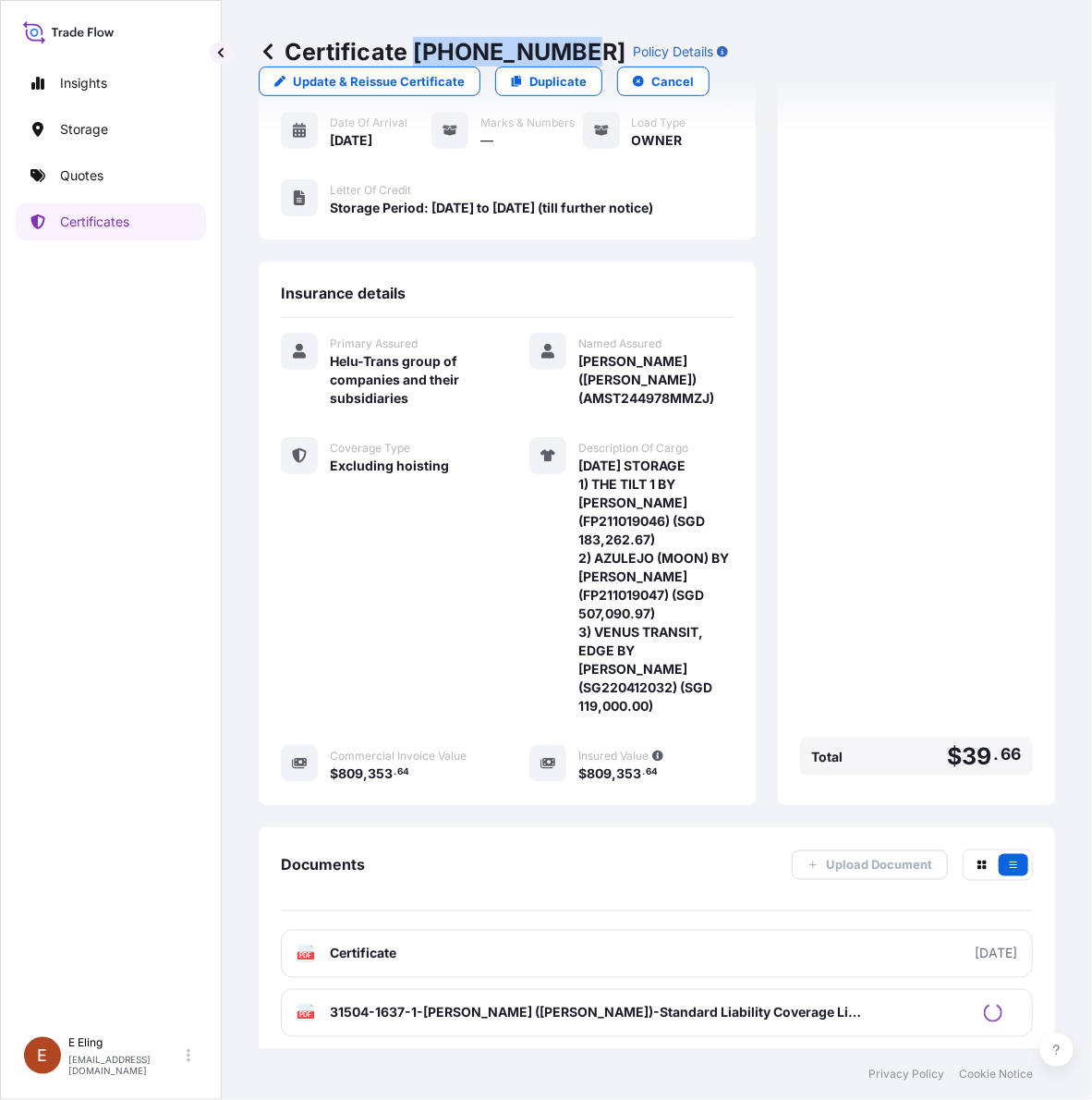
scroll to position [247, 0]
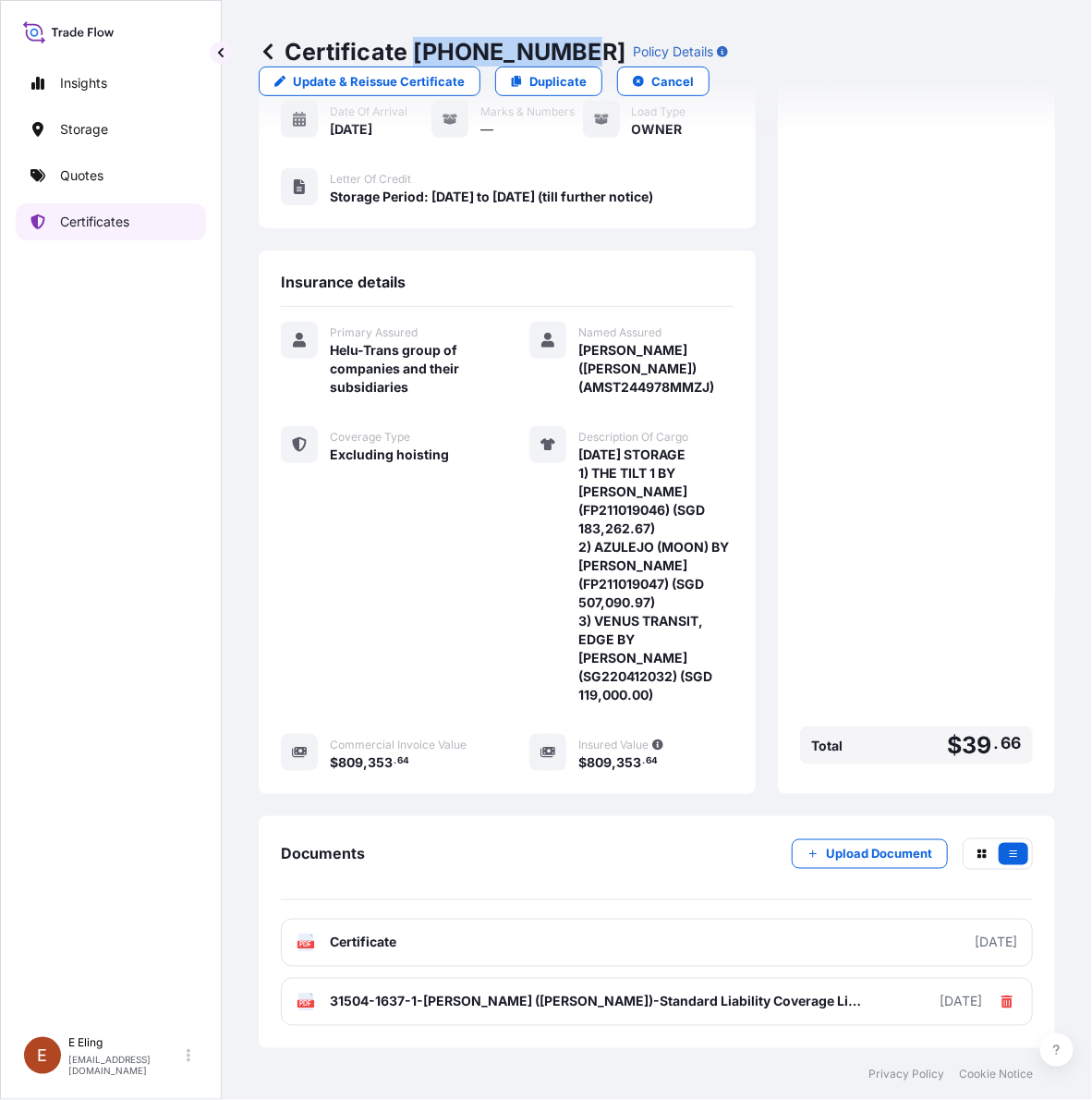
click at [120, 223] on p "Certificates" at bounding box center [95, 222] width 70 height 18
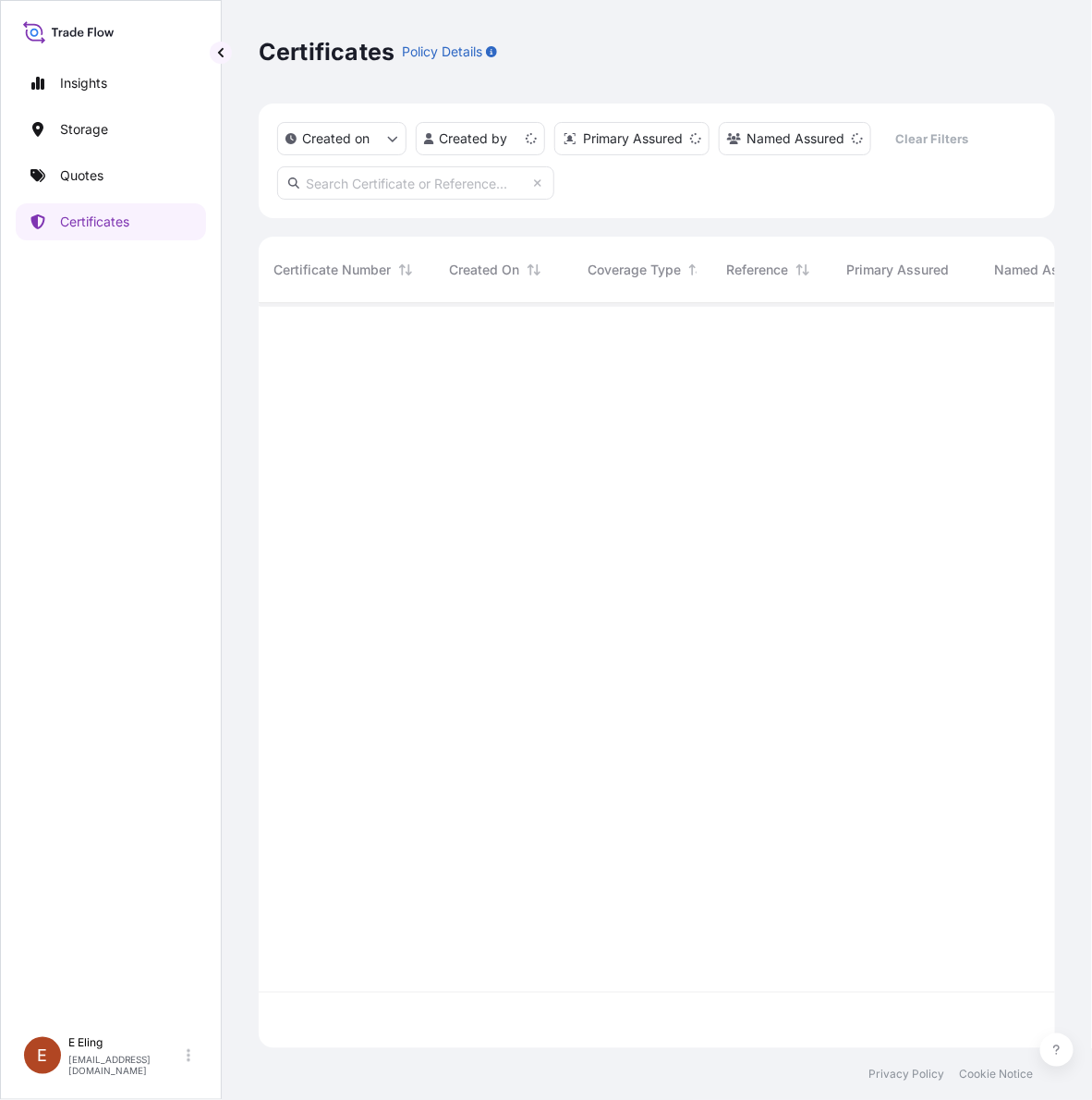
scroll to position [737, 779]
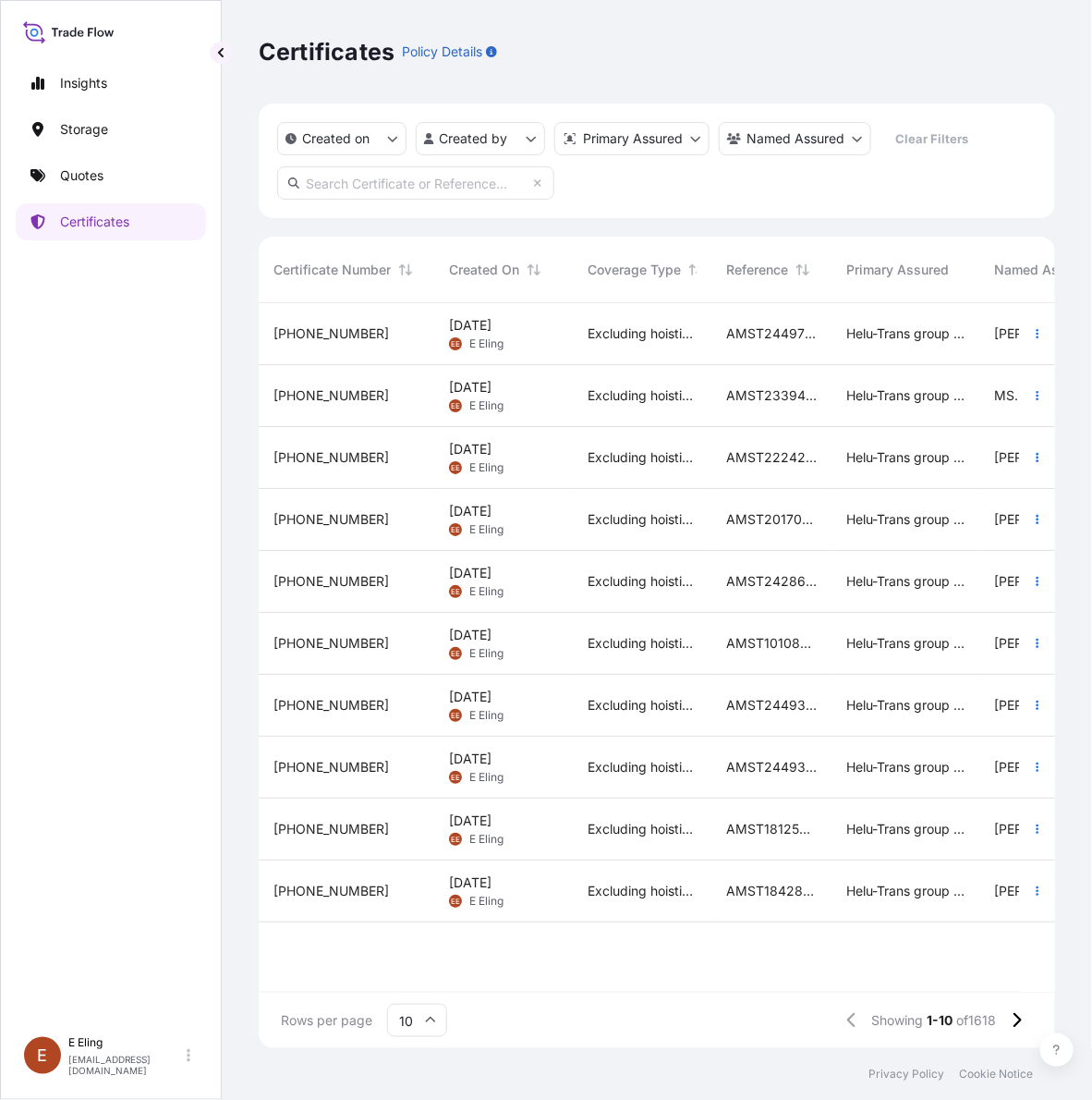
click at [469, 181] on input "text" at bounding box center [416, 183] width 278 height 33
paste input "AMST243448PTPT"
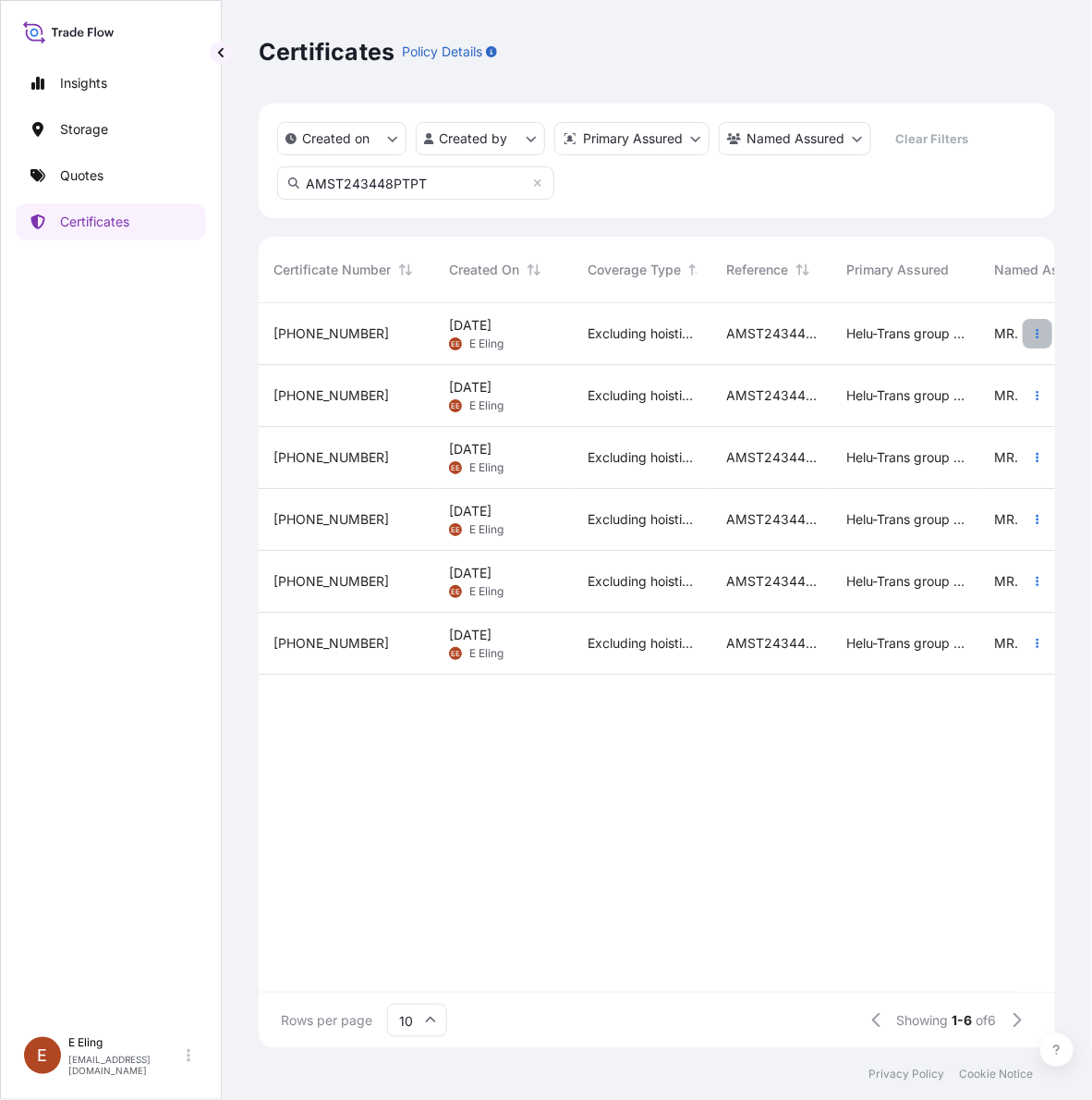
type input "AMST243448PTPT"
click at [1037, 328] on icon "button" at bounding box center [1037, 333] width 11 height 11
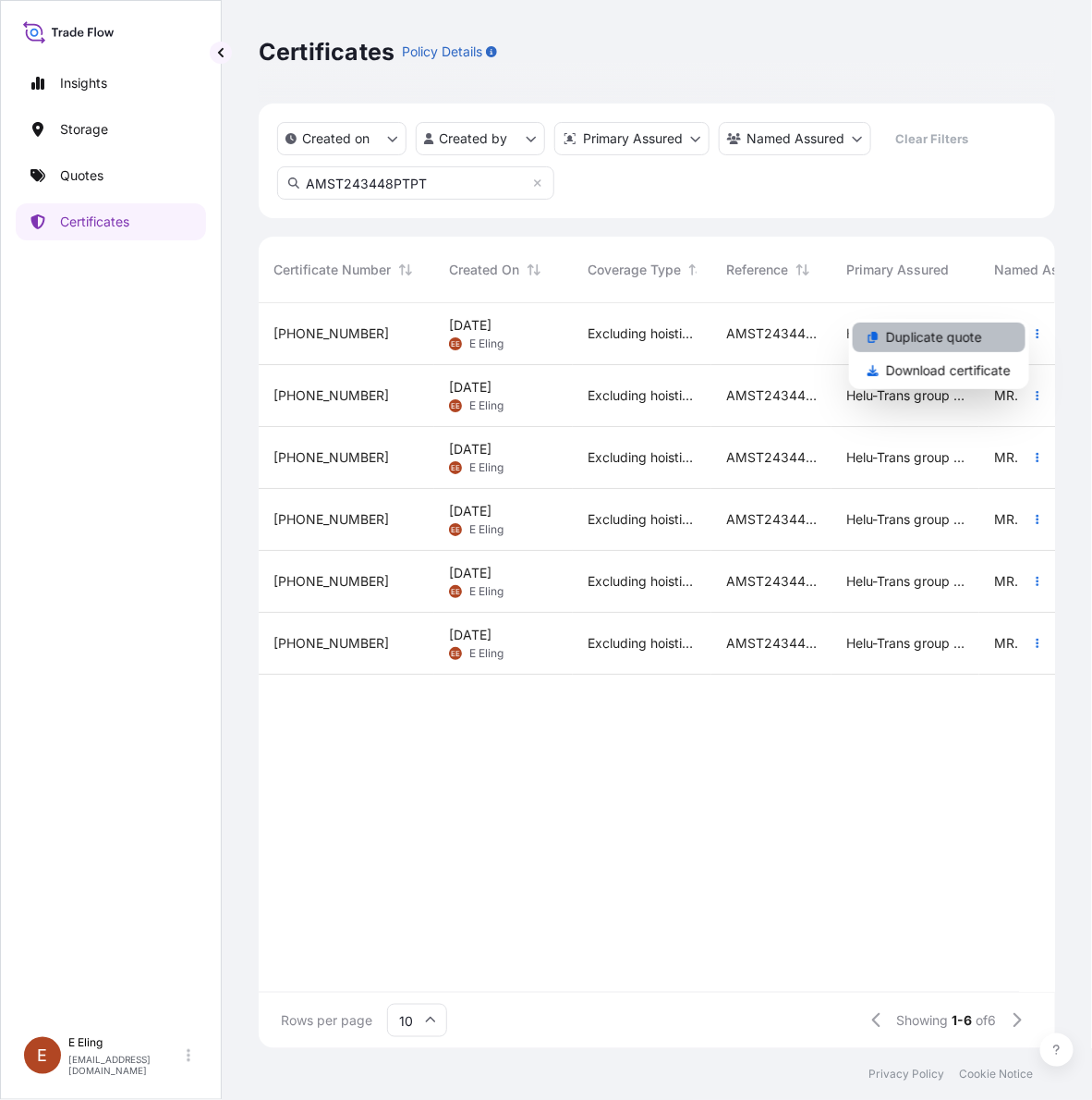
click at [968, 341] on p "Duplicate quote" at bounding box center [933, 337] width 96 height 18
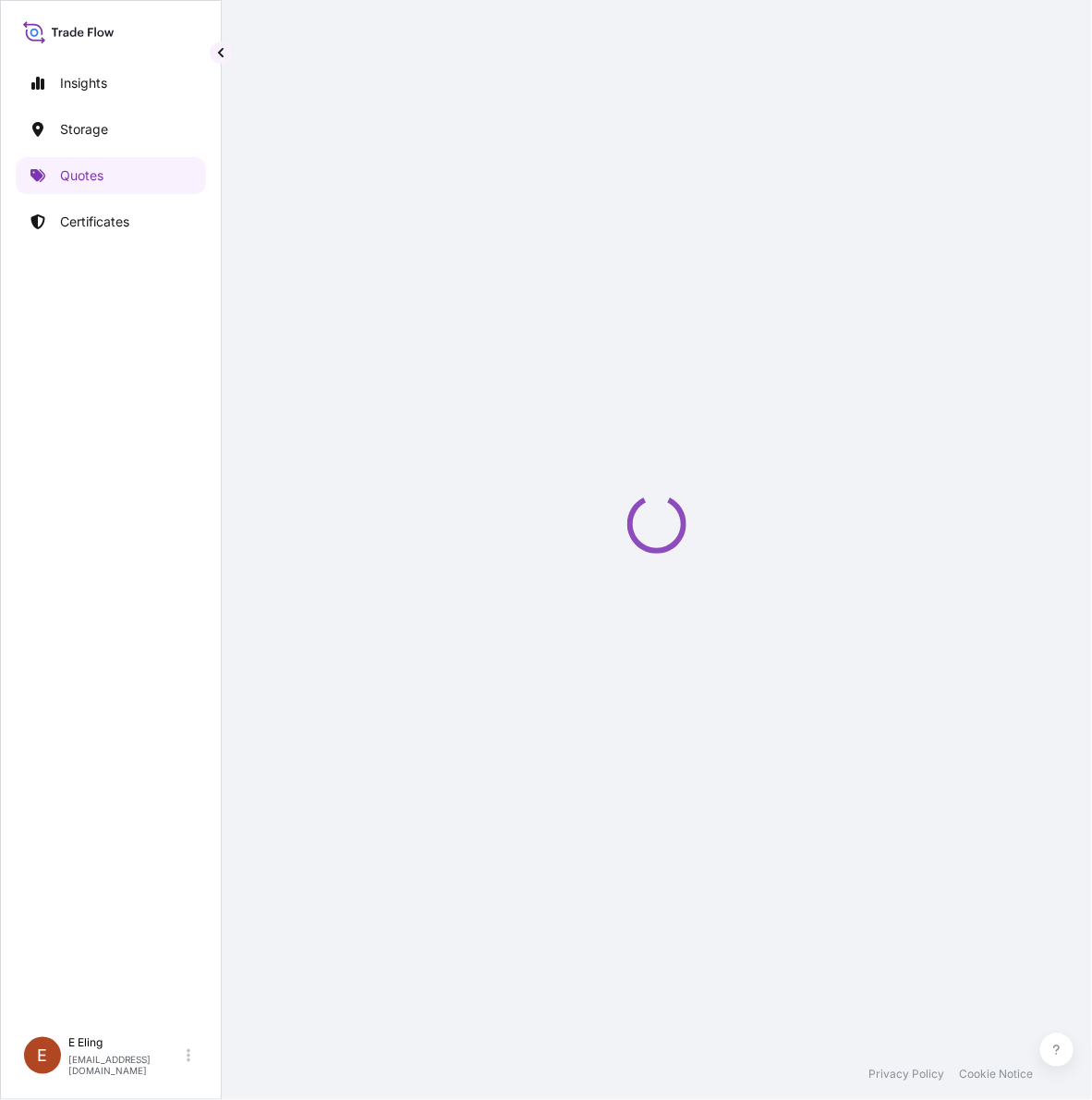
select select "STORAGE"
select select "Storage"
select select "[GEOGRAPHIC_DATA]"
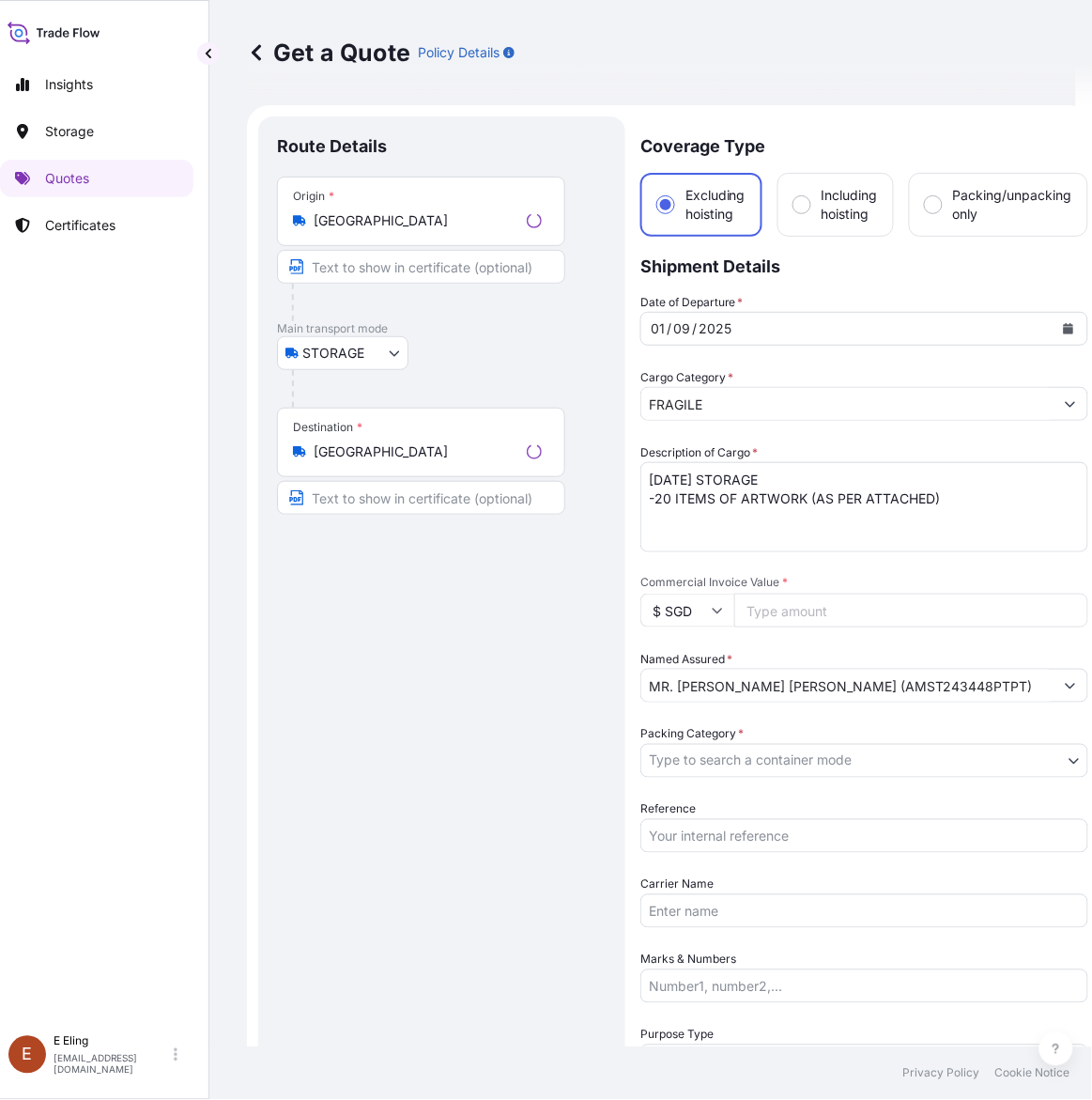
scroll to position [30, 0]
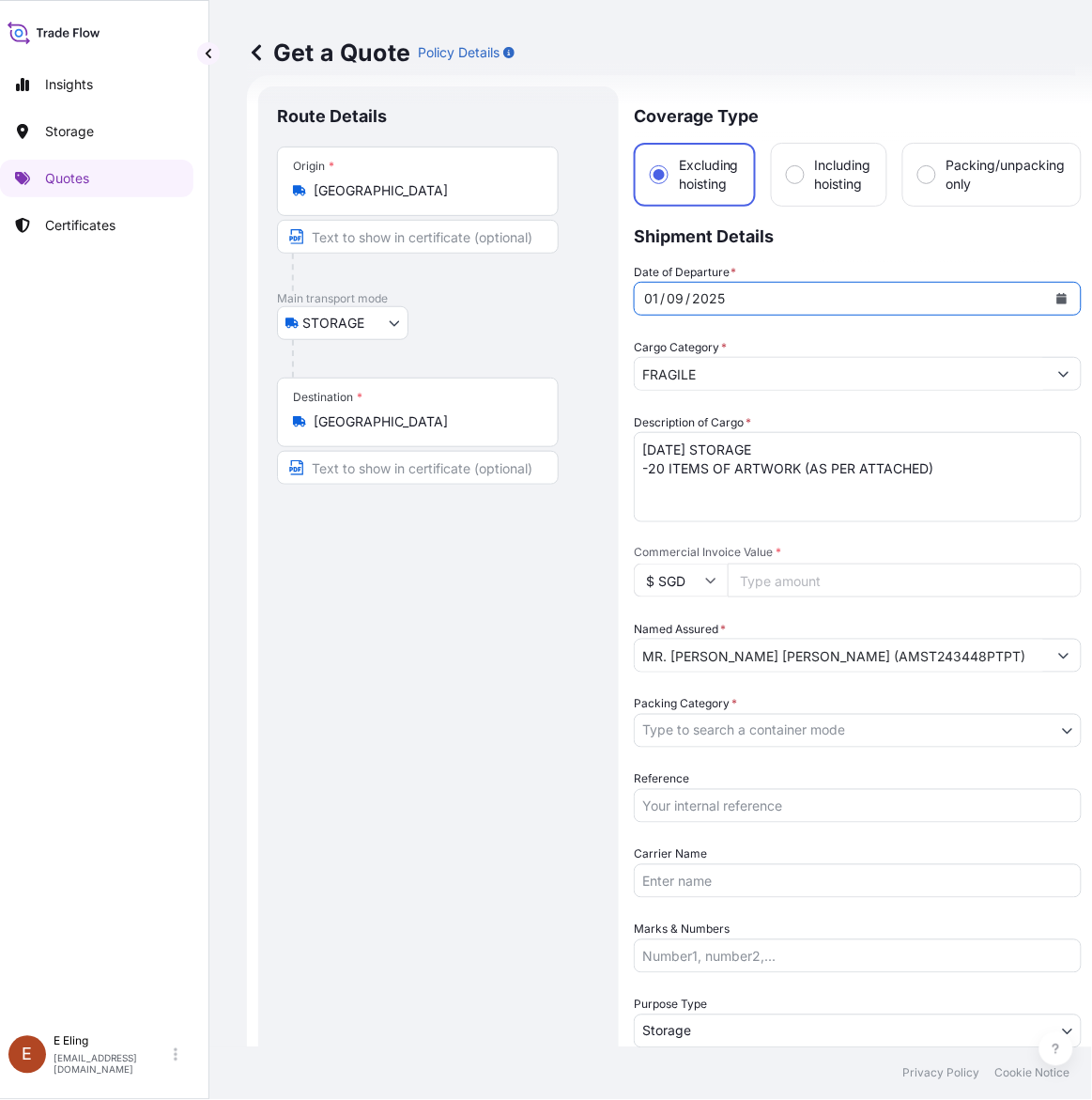
click at [1062, 293] on icon "Calendar" at bounding box center [1062, 298] width 11 height 11
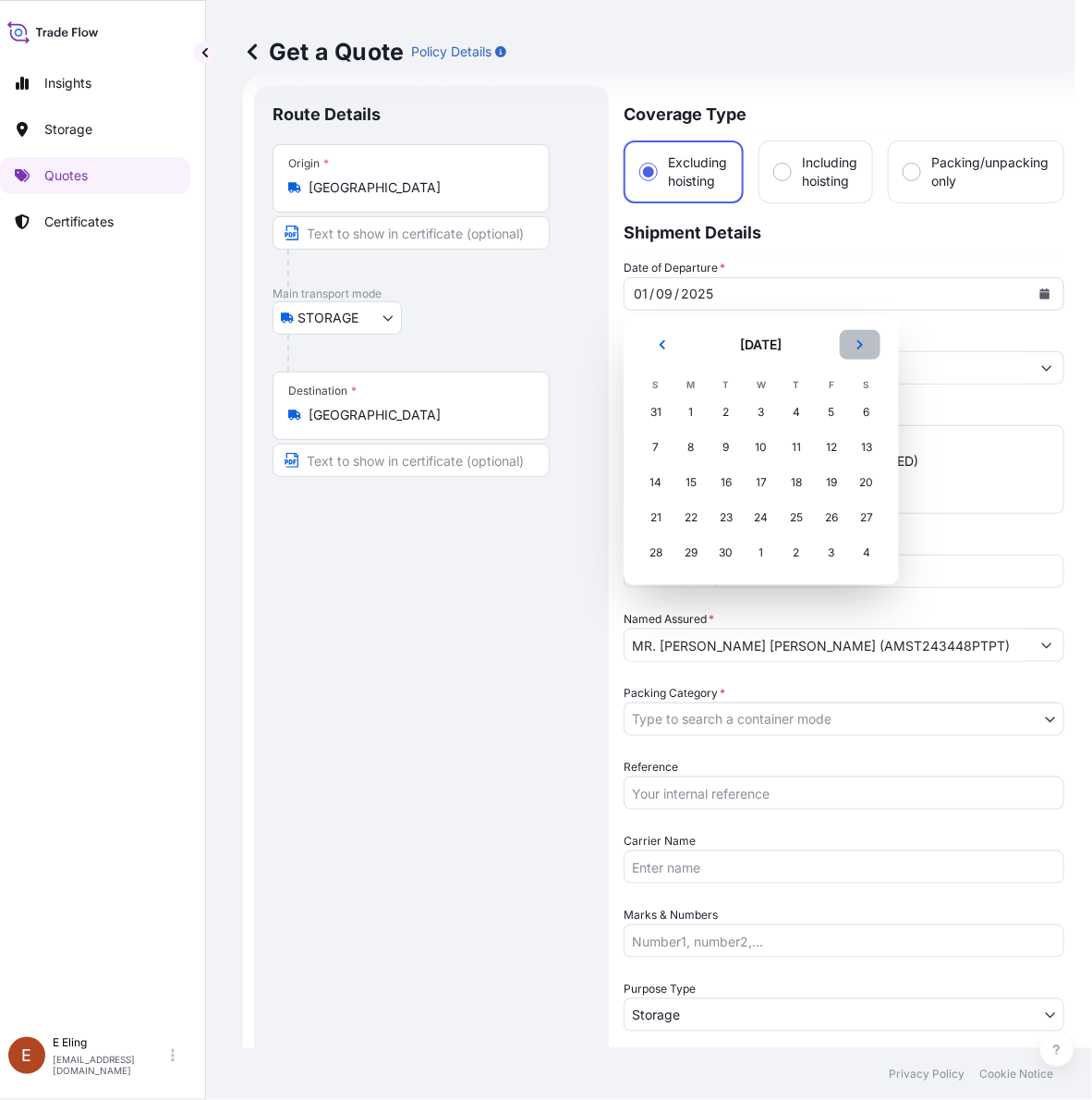
click at [861, 342] on icon "Next" at bounding box center [861, 345] width 6 height 10
click at [764, 411] on div "1" at bounding box center [761, 412] width 33 height 33
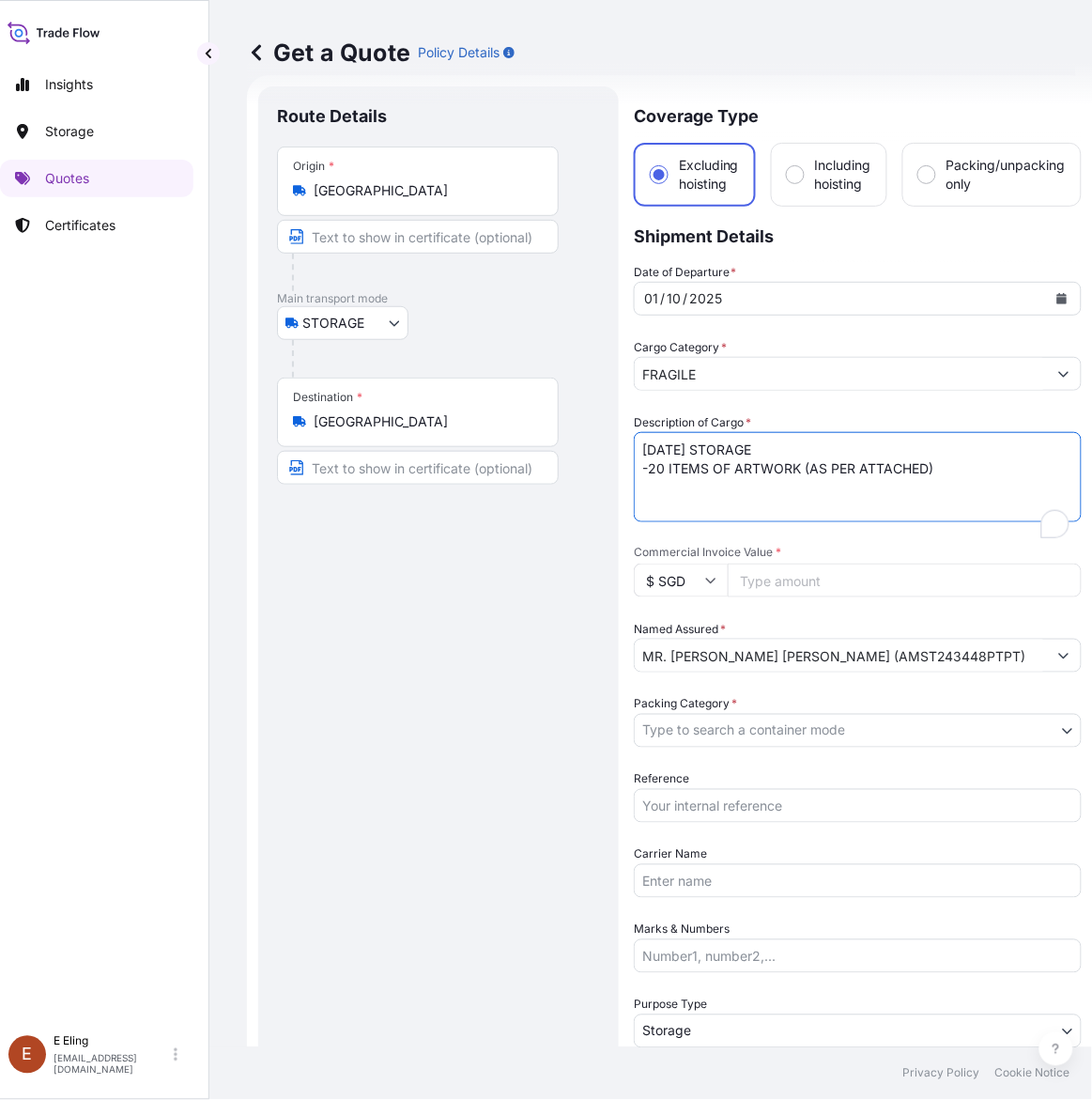
drag, startPoint x: 667, startPoint y: 448, endPoint x: 625, endPoint y: 446, distance: 42.0
click at [625, 446] on form "Route Details Place of loading Road / Inland Road / Inland Origin * Singapore M…" at bounding box center [669, 745] width 846 height 1342
type textarea "OCT25 STORAGE -20 ITEMS OF ARTWORK (AS PER ATTACHED)"
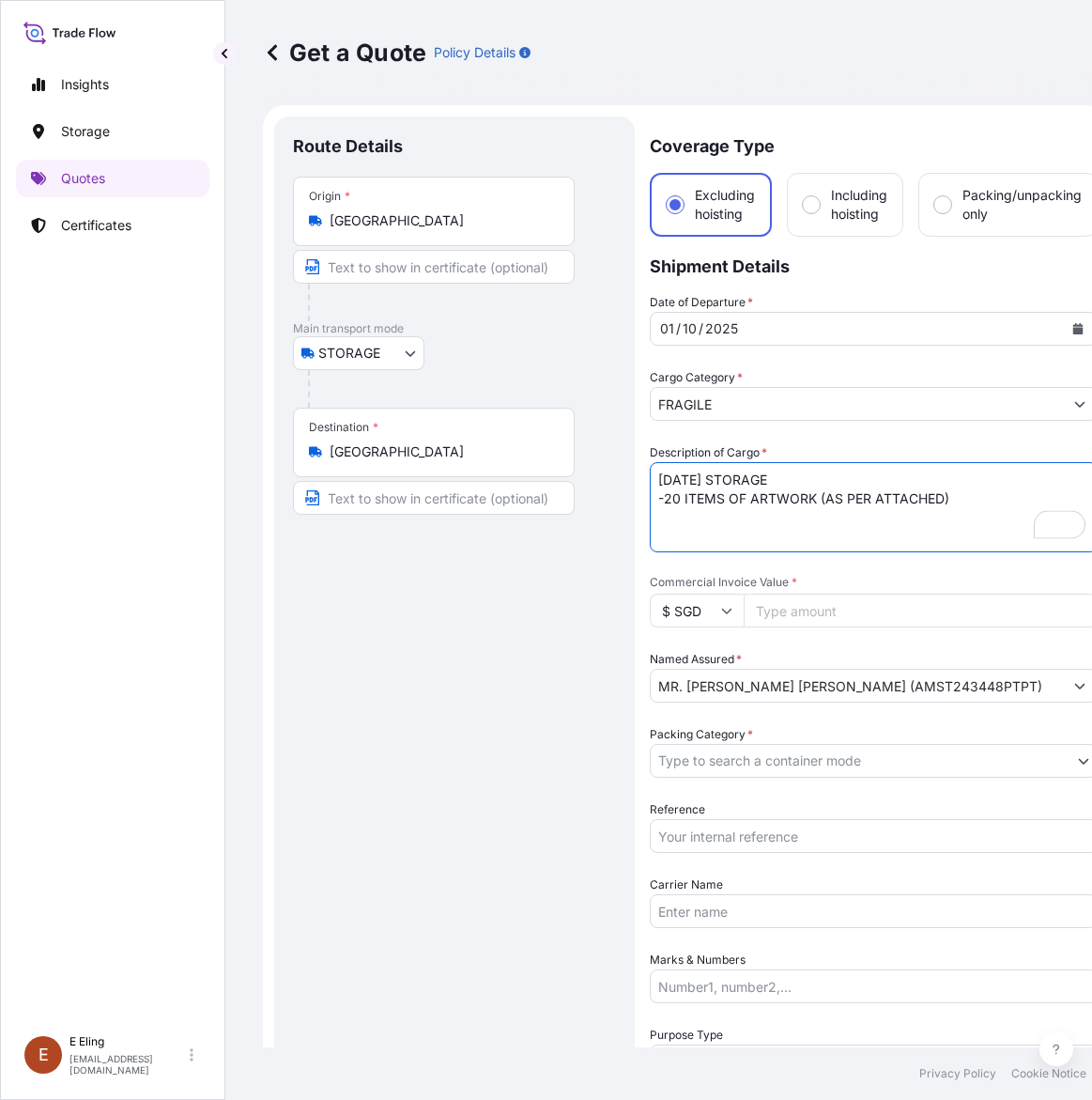
select select "STORAGE"
select select "Storage"
select select "[GEOGRAPHIC_DATA]"
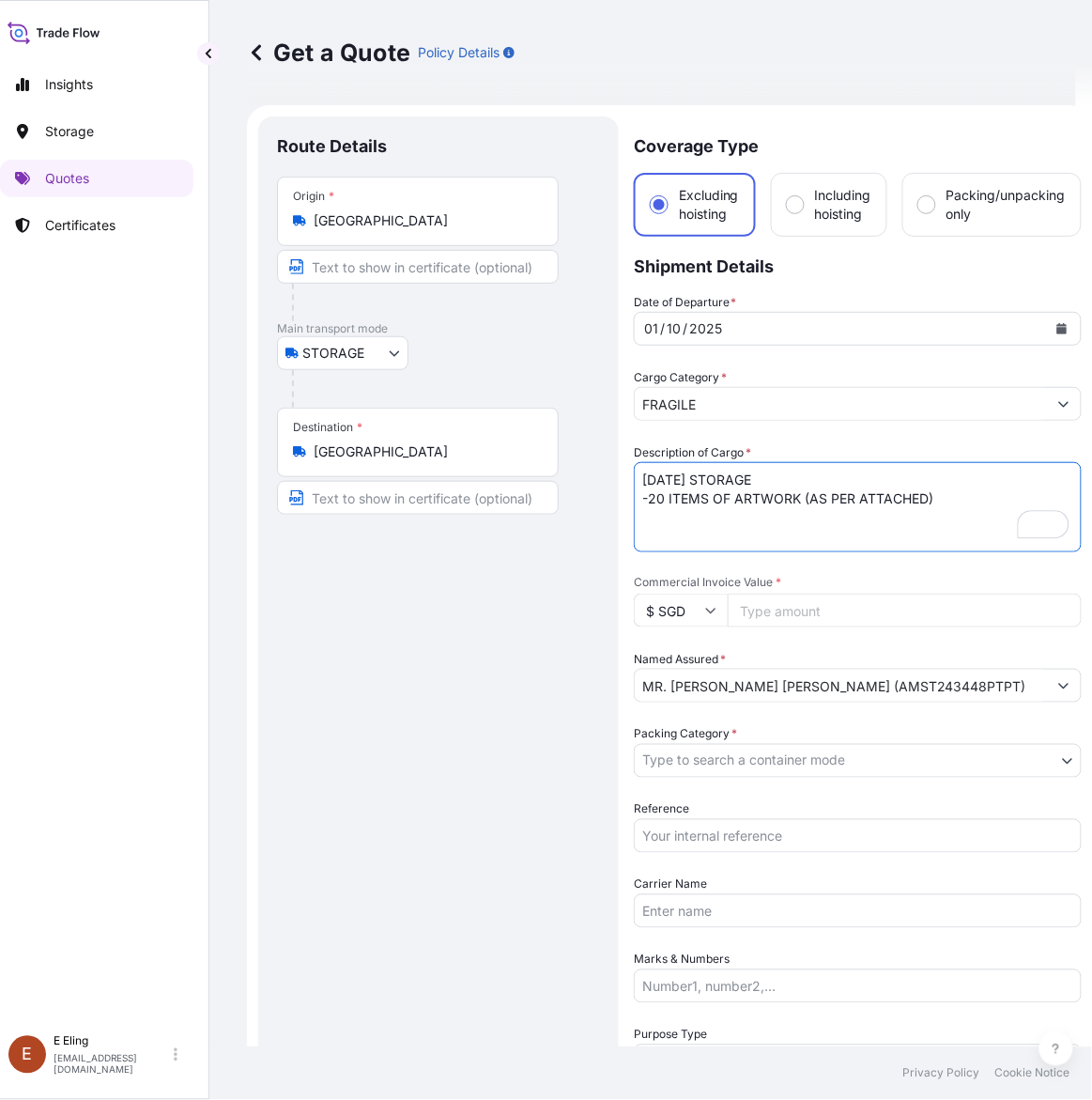
scroll to position [30, 0]
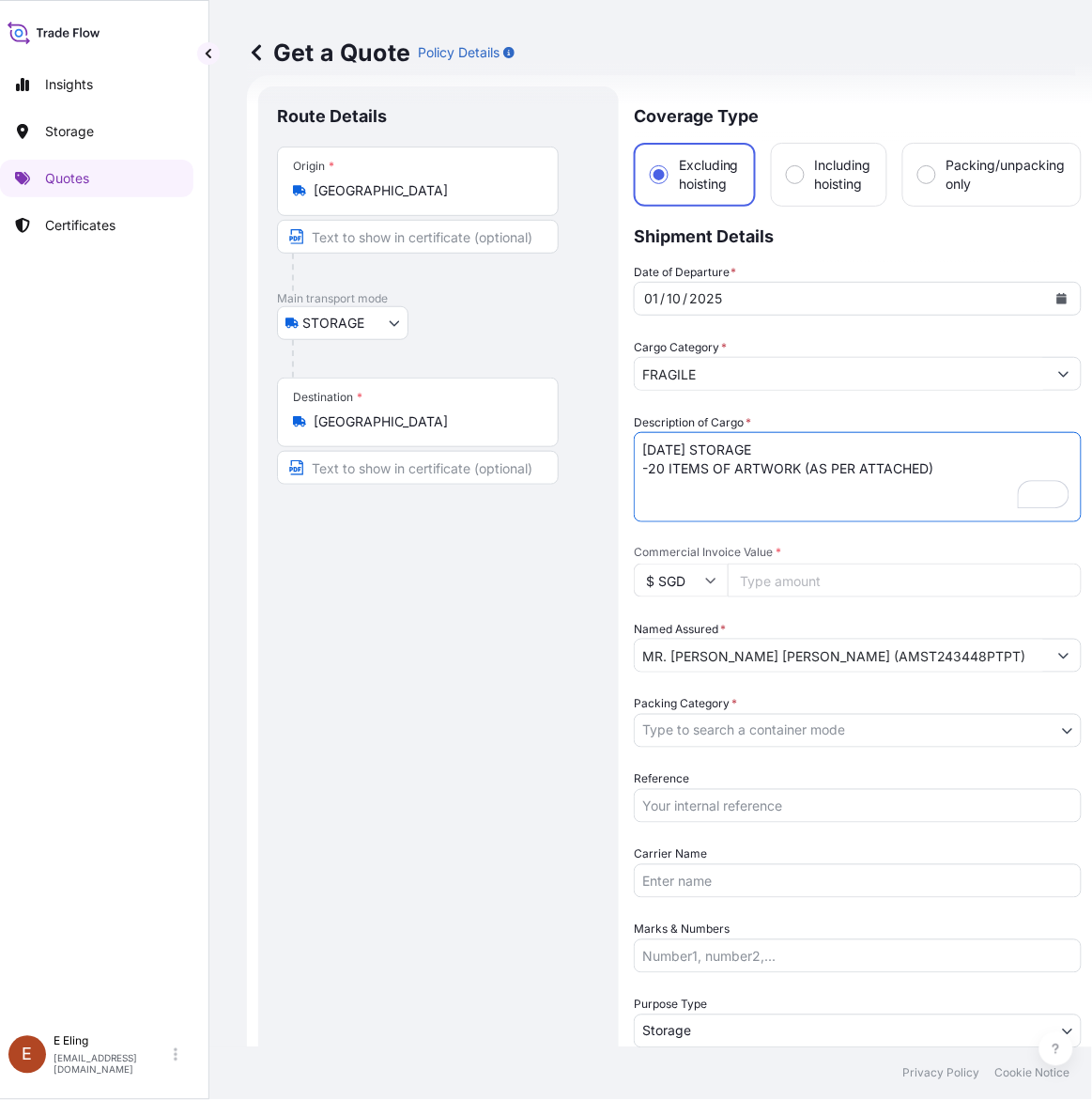
type textarea "[DATE] STORAGE -20 ITEMS OF ARTWORK (AS PER ATTACHED)"
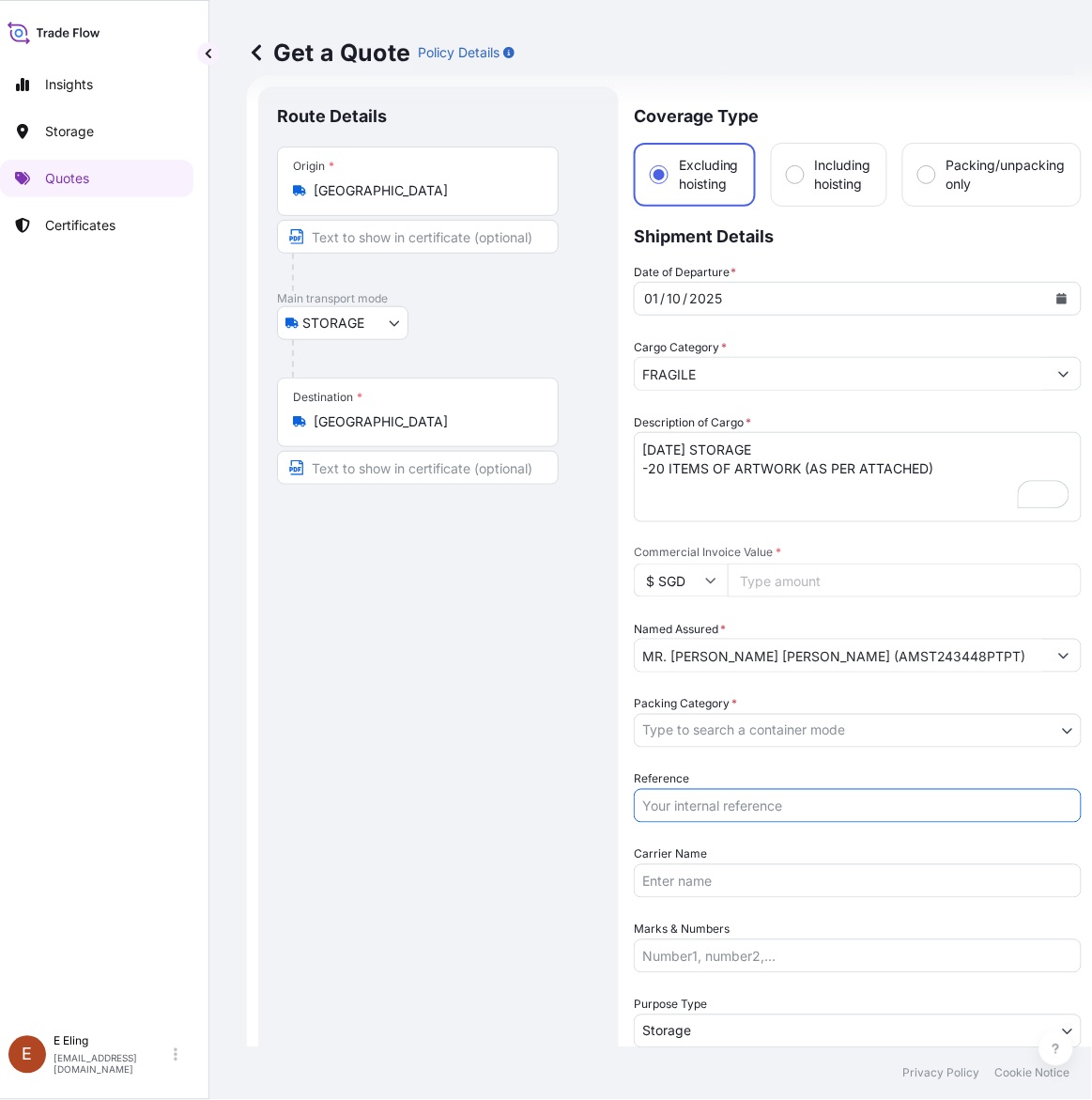
drag, startPoint x: 747, startPoint y: 812, endPoint x: 749, endPoint y: 767, distance: 45.0
click at [747, 809] on input "Reference" at bounding box center [858, 806] width 448 height 33
paste input "AMST243448PTPT"
type input "AMST243448PTPT"
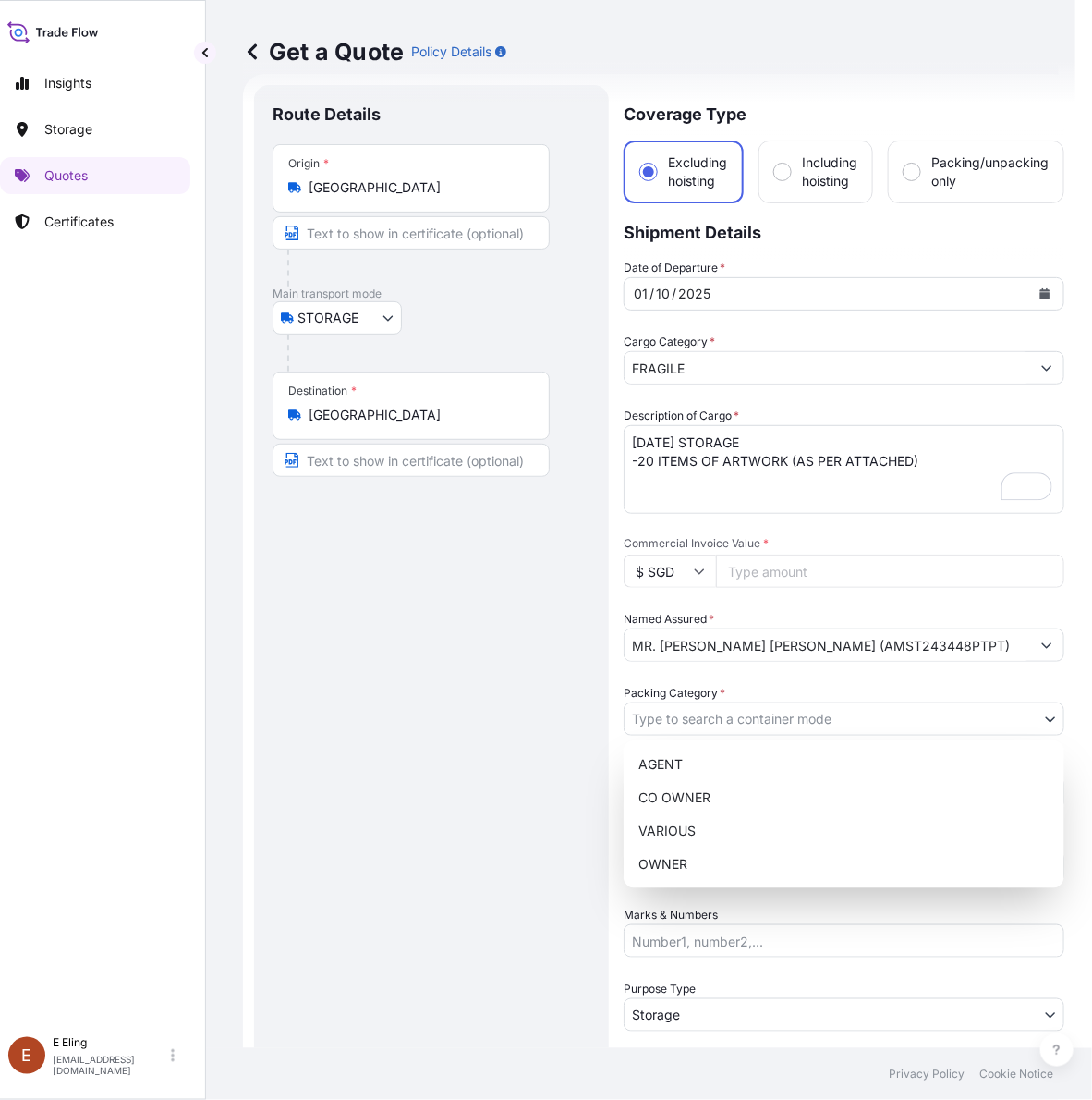
click at [742, 717] on body "Insights Storage Quotes Certificates E E Eling eeling@helutrans.com Get a Quote…" at bounding box center [521, 550] width 1075 height 1100
click at [723, 851] on div "OWNER" at bounding box center [844, 864] width 426 height 33
select select "27"
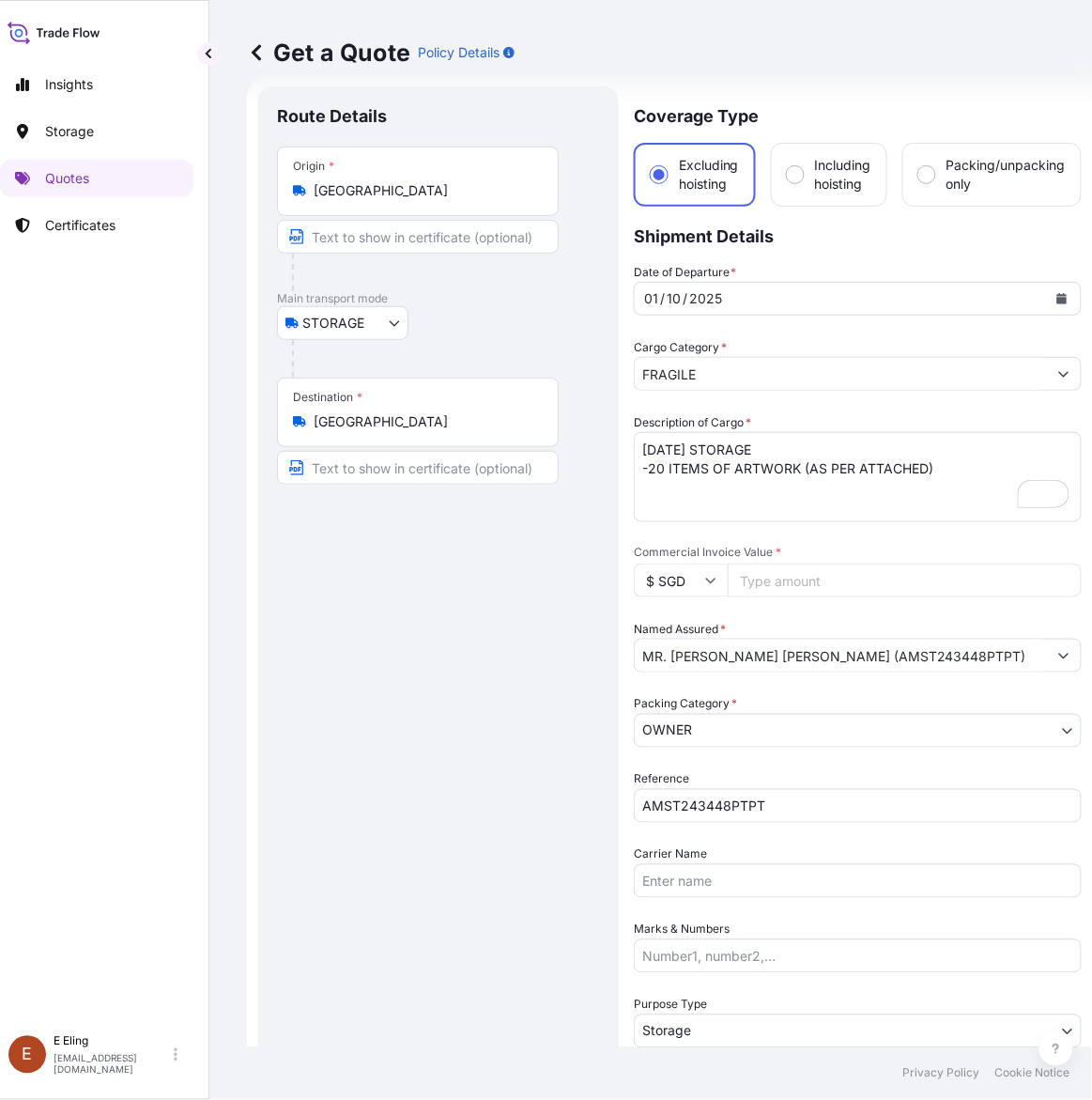
click at [836, 564] on input "Commercial Invoice Value *" at bounding box center [904, 580] width 354 height 33
paste input "255600.00"
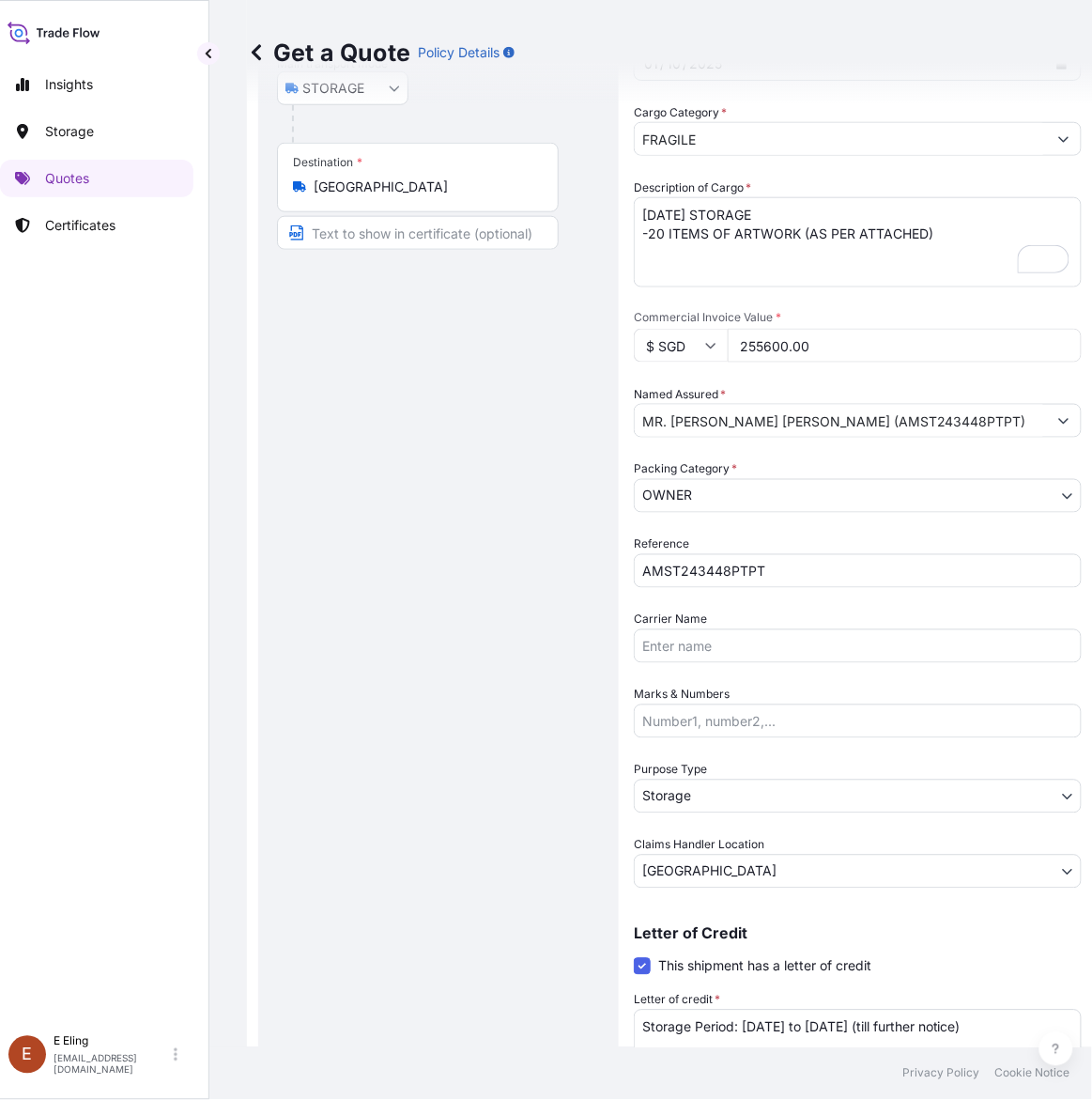
scroll to position [380, 0]
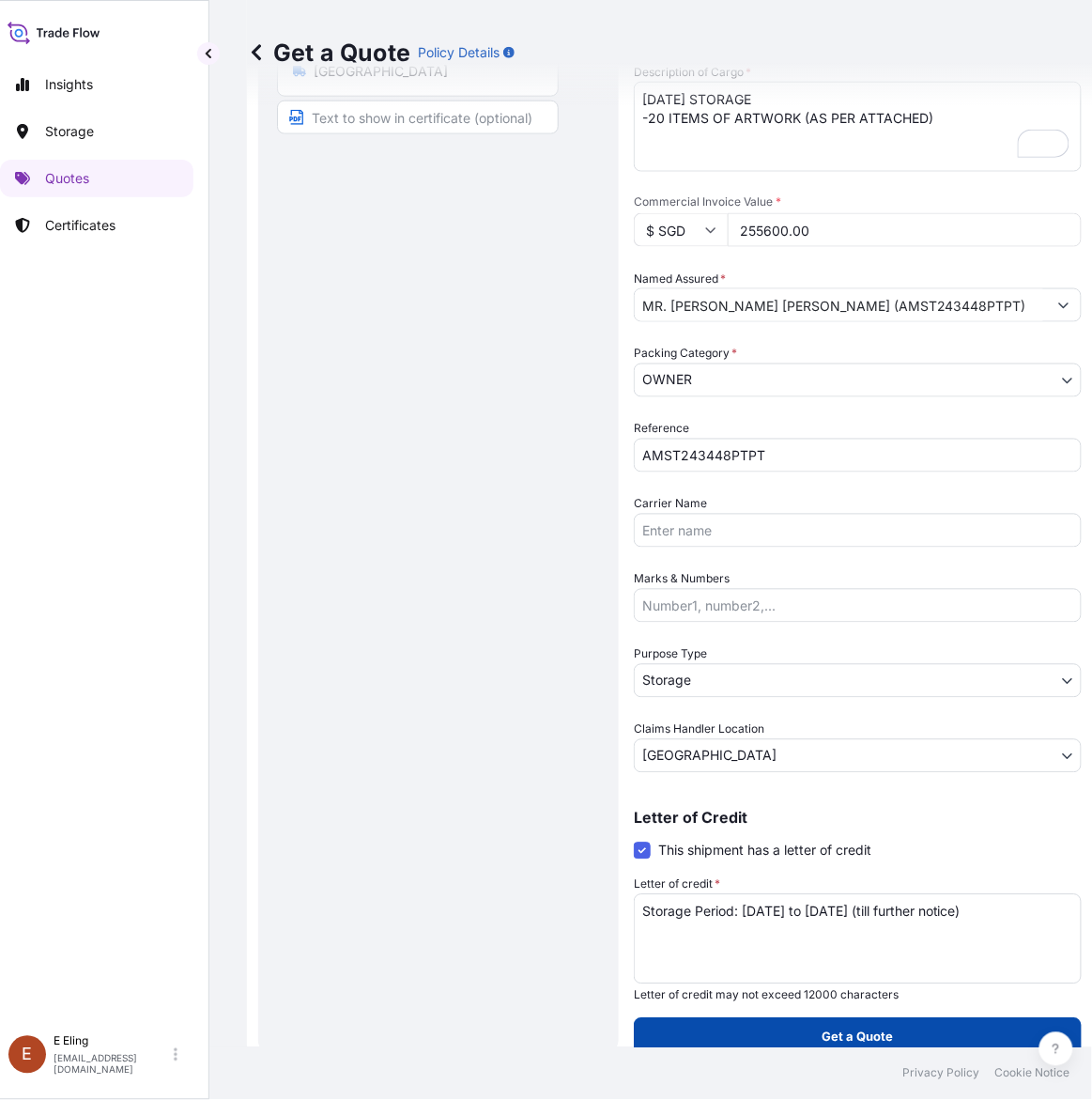
type input "255600.00"
click at [848, 1040] on p "Get a Quote" at bounding box center [858, 1036] width 72 height 19
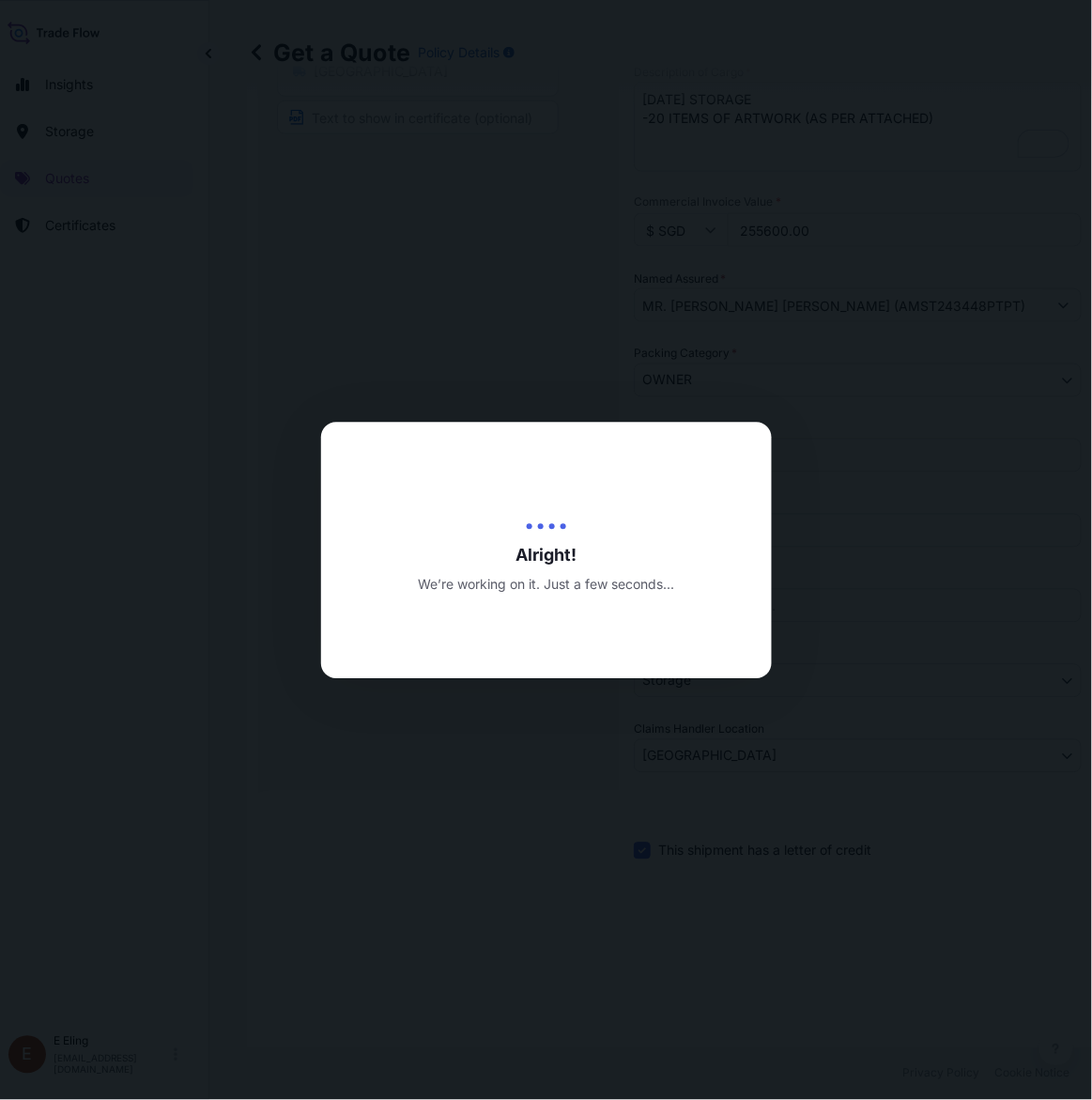
type input "[DATE]"
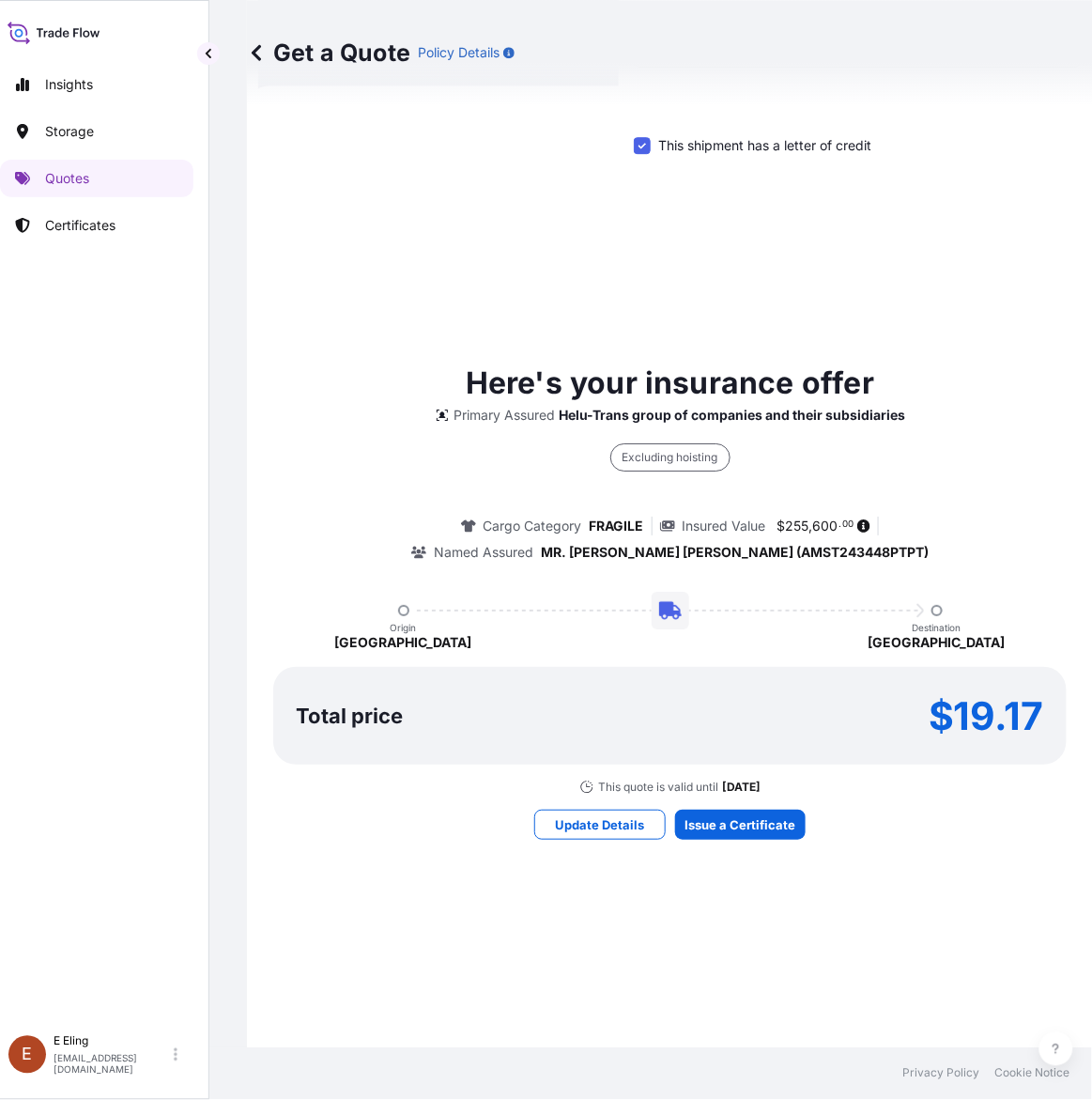
scroll to position [0, 0]
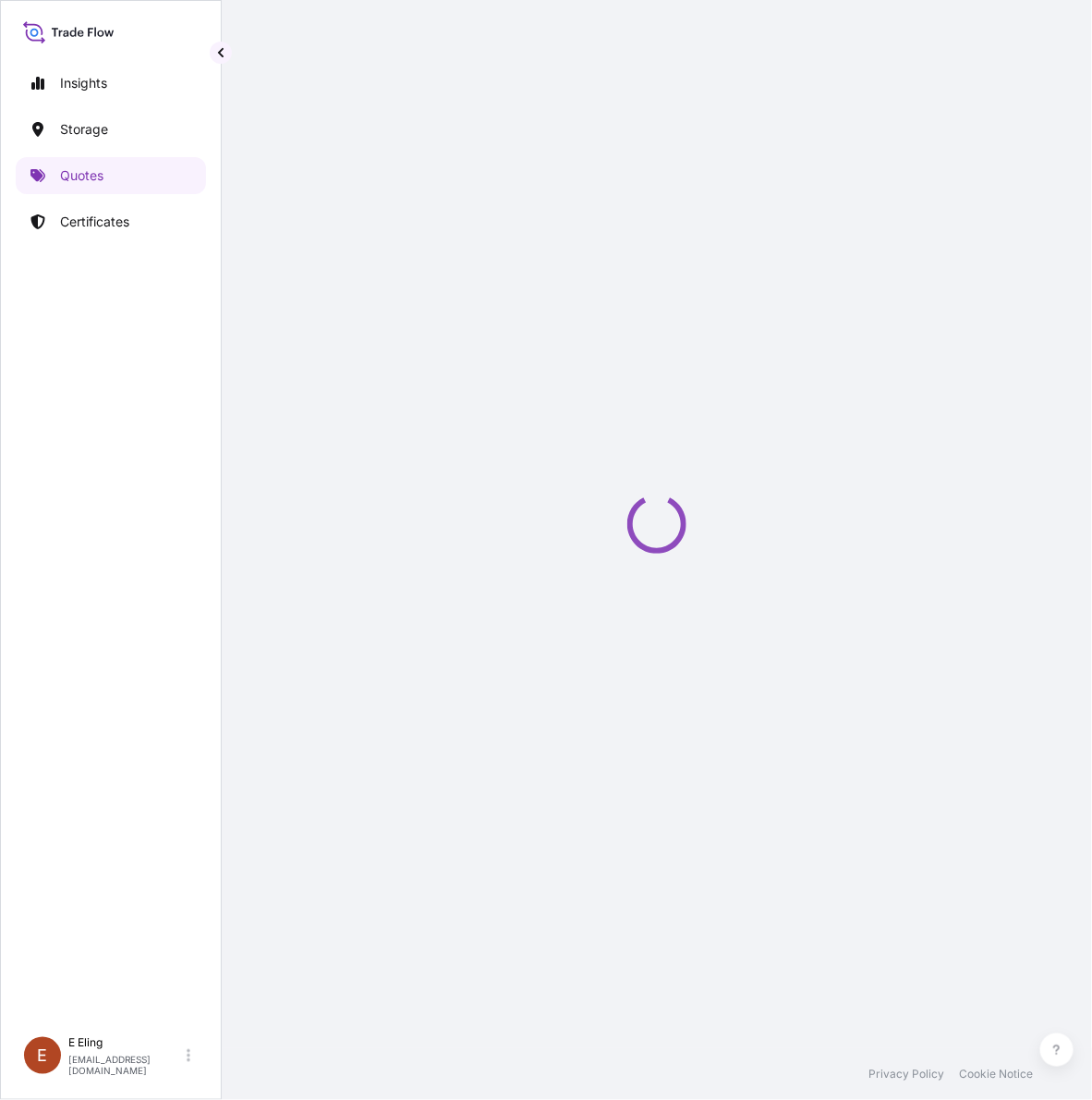
select select "STORAGE"
select select "Transit"
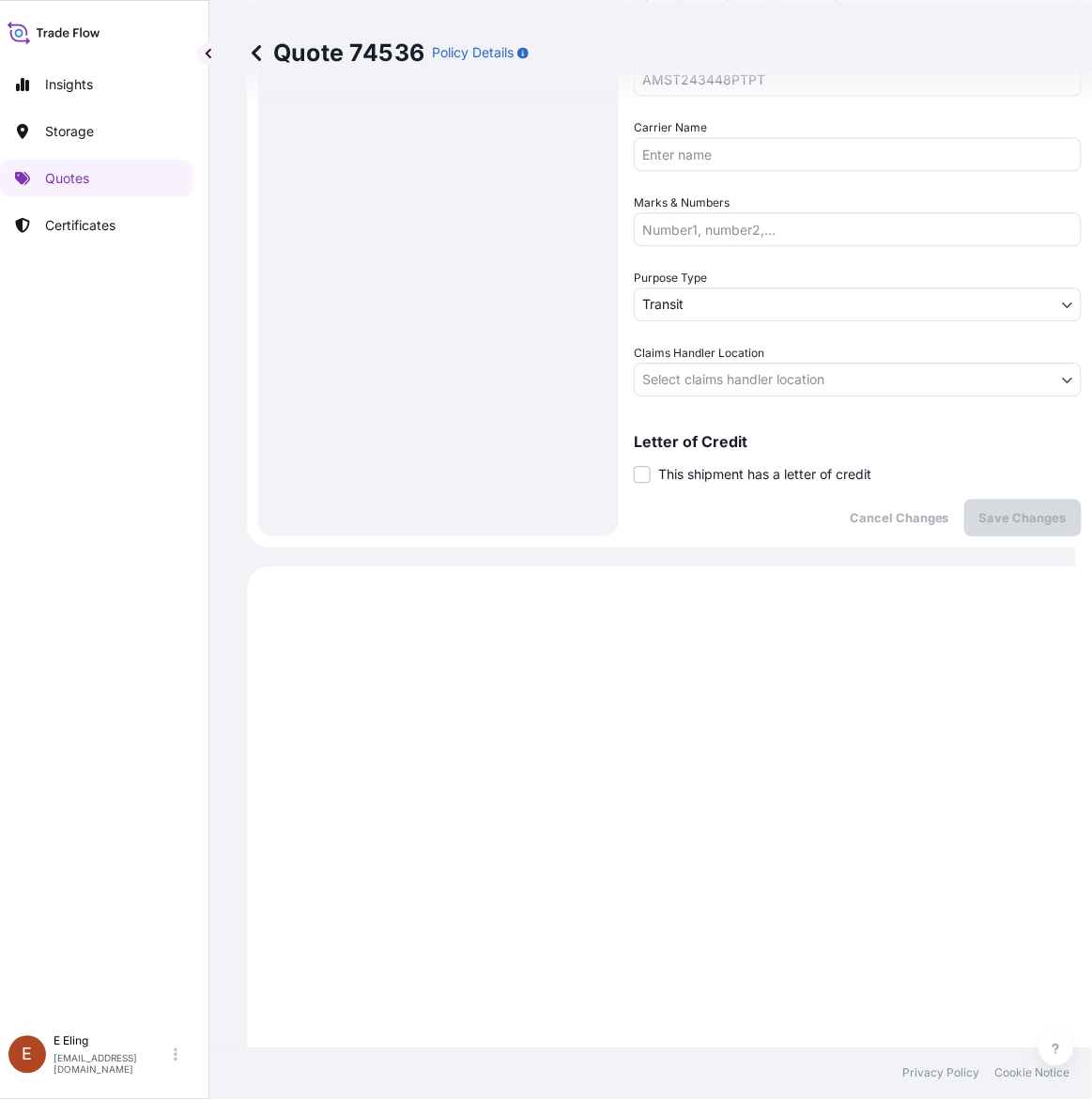
drag, startPoint x: 748, startPoint y: 471, endPoint x: 751, endPoint y: 503, distance: 32.1
click at [748, 473] on span "This shipment has a letter of credit" at bounding box center [765, 474] width 213 height 19
click at [634, 464] on input "This shipment has a letter of credit" at bounding box center [634, 464] width 0 height 0
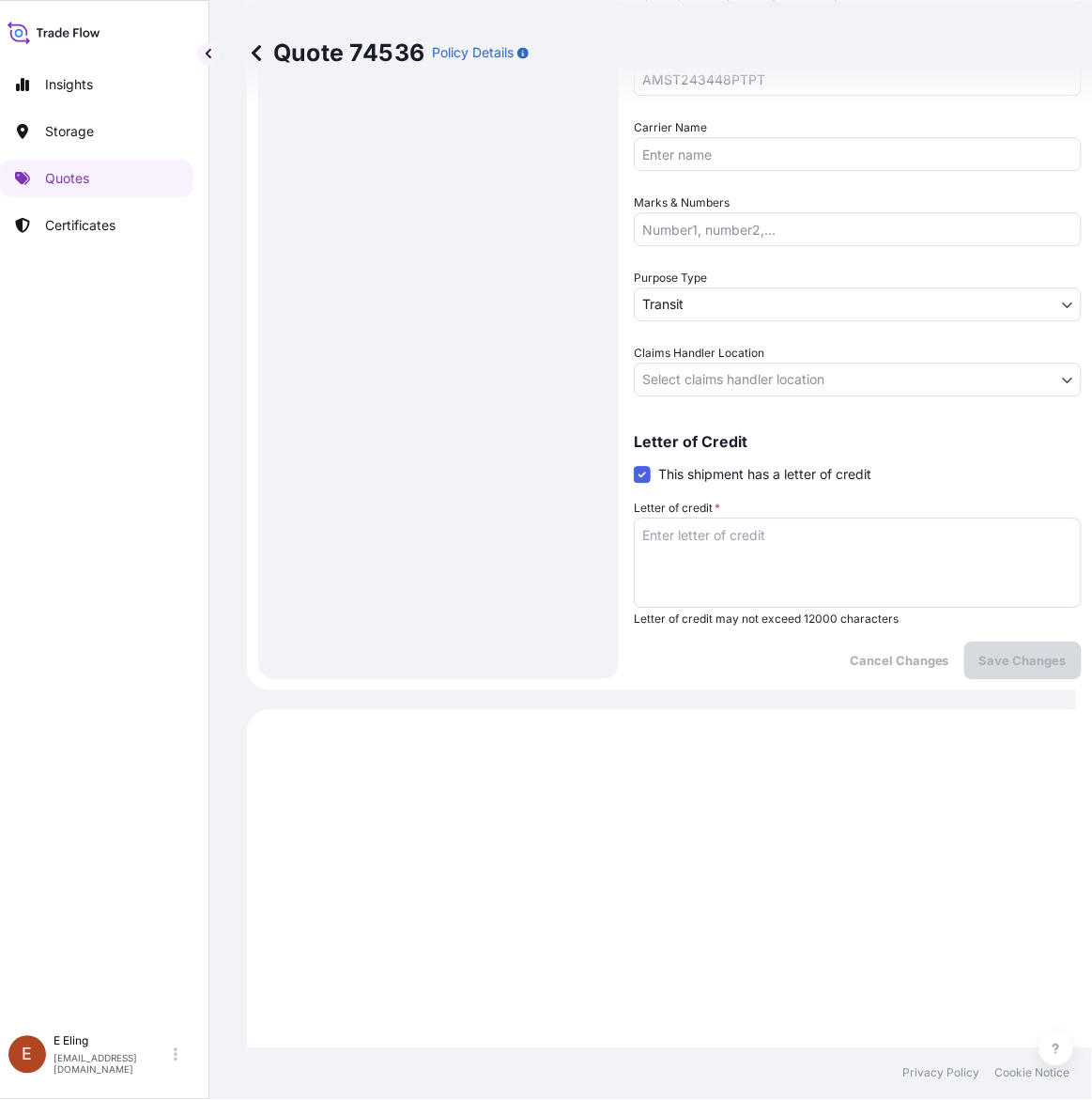
click at [762, 538] on textarea "Letter of credit *" at bounding box center [858, 562] width 448 height 90
paste textarea "Storage Period: [DATE] to [DATE] (till further notice)"
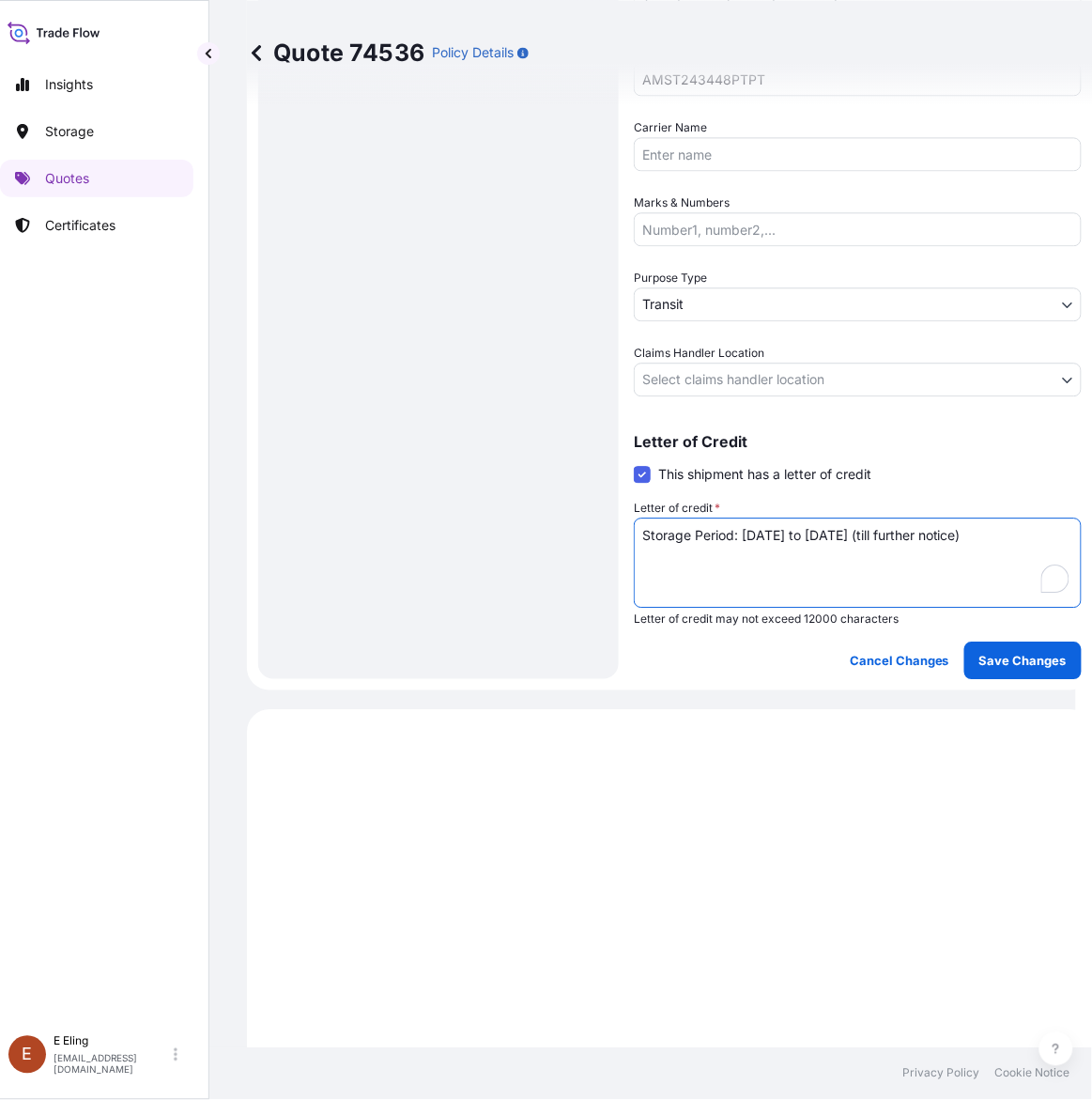
type textarea "Storage Period: [DATE] to [DATE] (till further notice)"
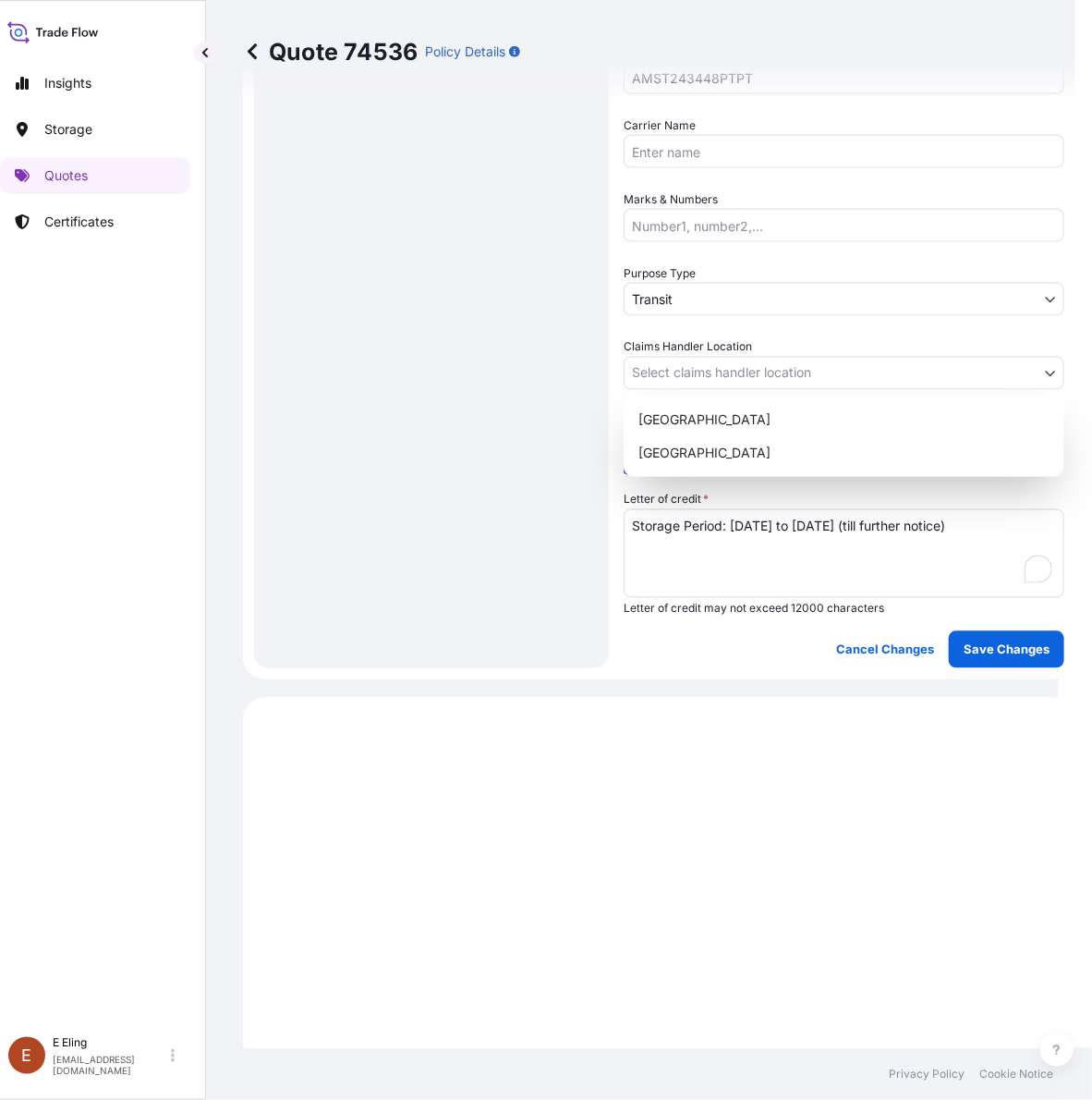
click at [730, 365] on body "Insights Storage Quotes Certificates E E Eling eeling@helutrans.com Quote 74536…" at bounding box center [521, 550] width 1075 height 1100
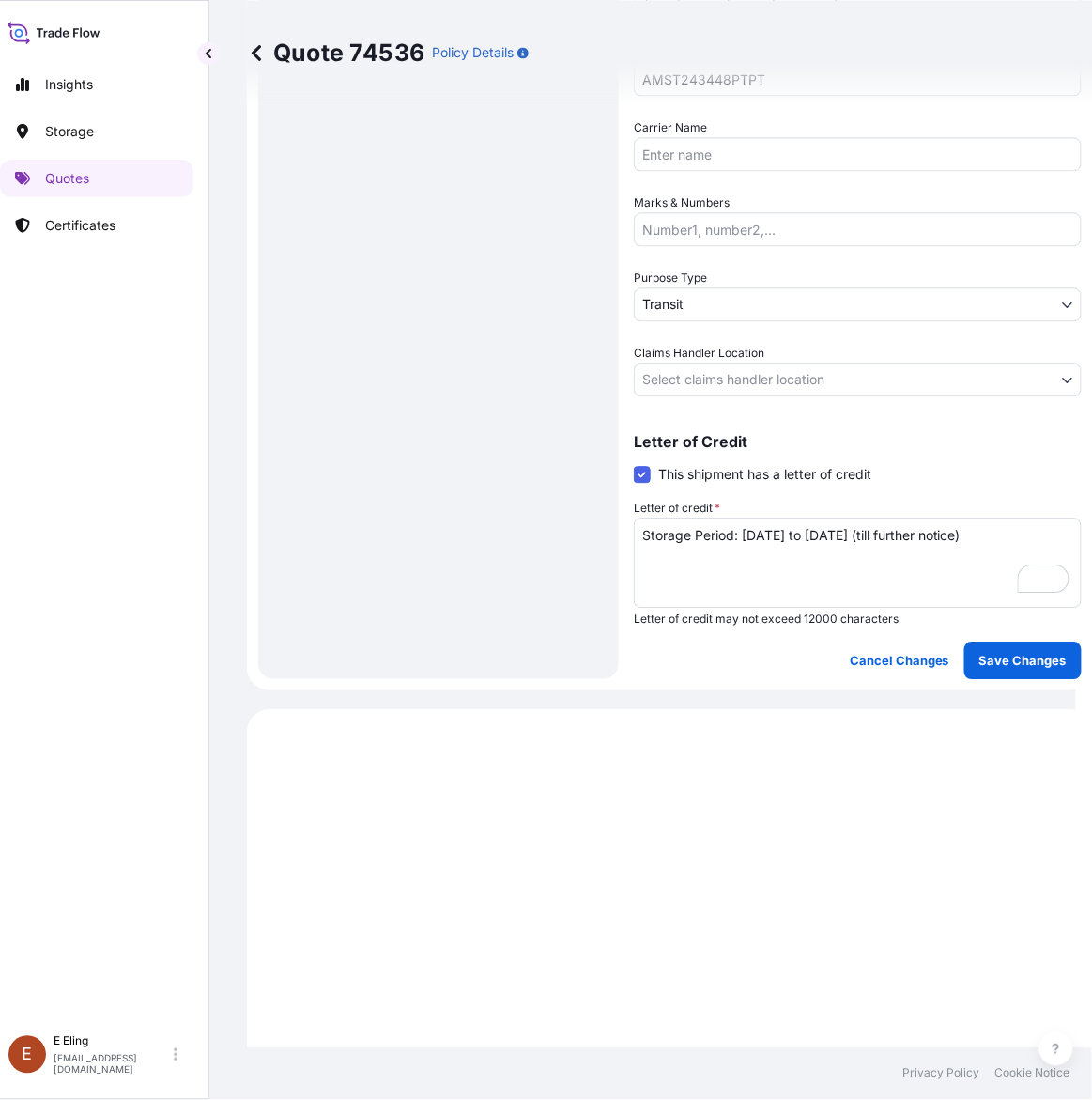
drag, startPoint x: 703, startPoint y: 457, endPoint x: 703, endPoint y: 429, distance: 28.0
click at [703, 455] on div "Letter of Credit This shipment has a letter of credit Letter of credit * Storag…" at bounding box center [858, 530] width 448 height 193
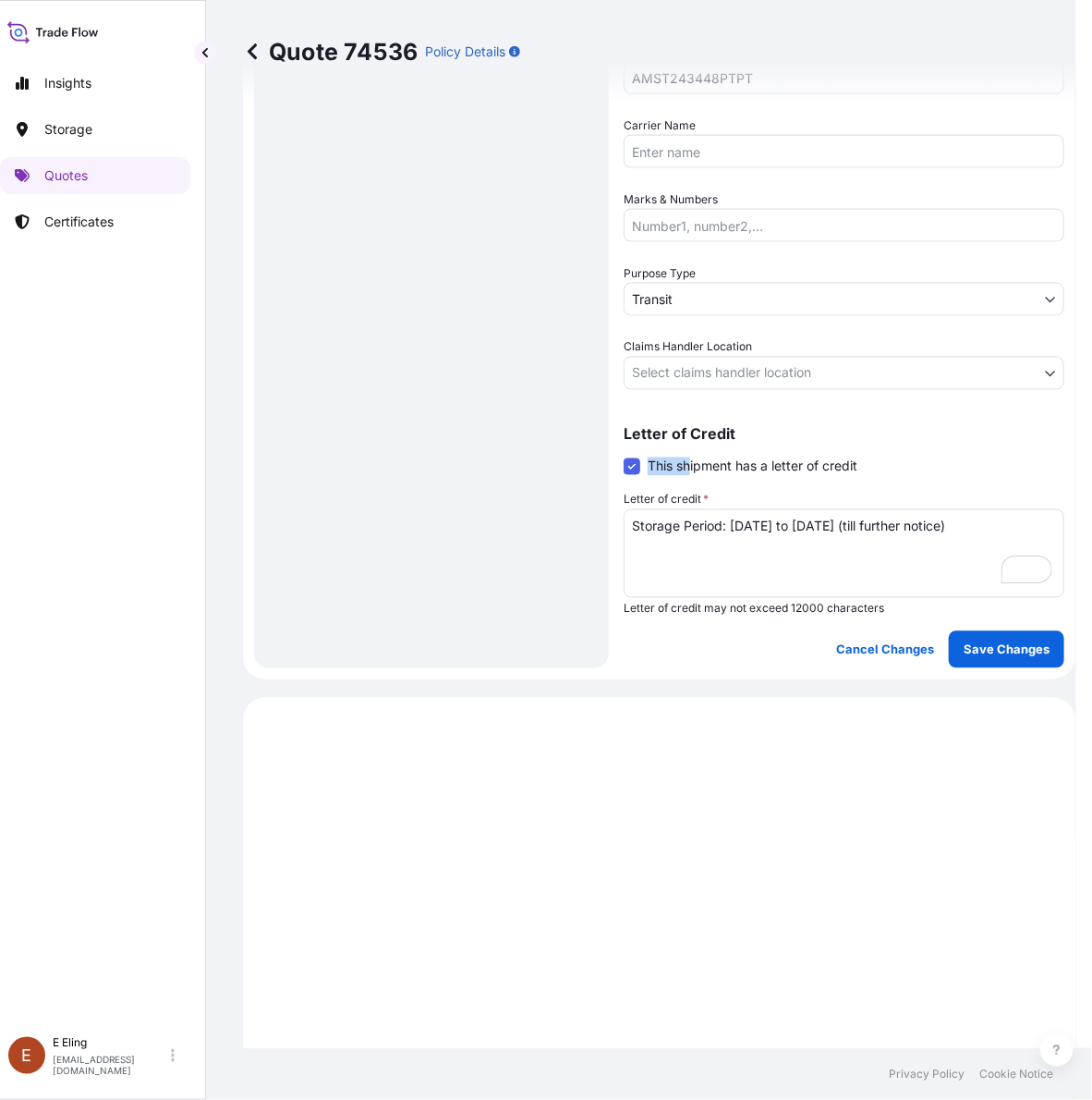
click at [690, 368] on body "Insights Storage Quotes Certificates E E Eling eeling@helutrans.com Quote 74536…" at bounding box center [530, 550] width 1092 height 1100
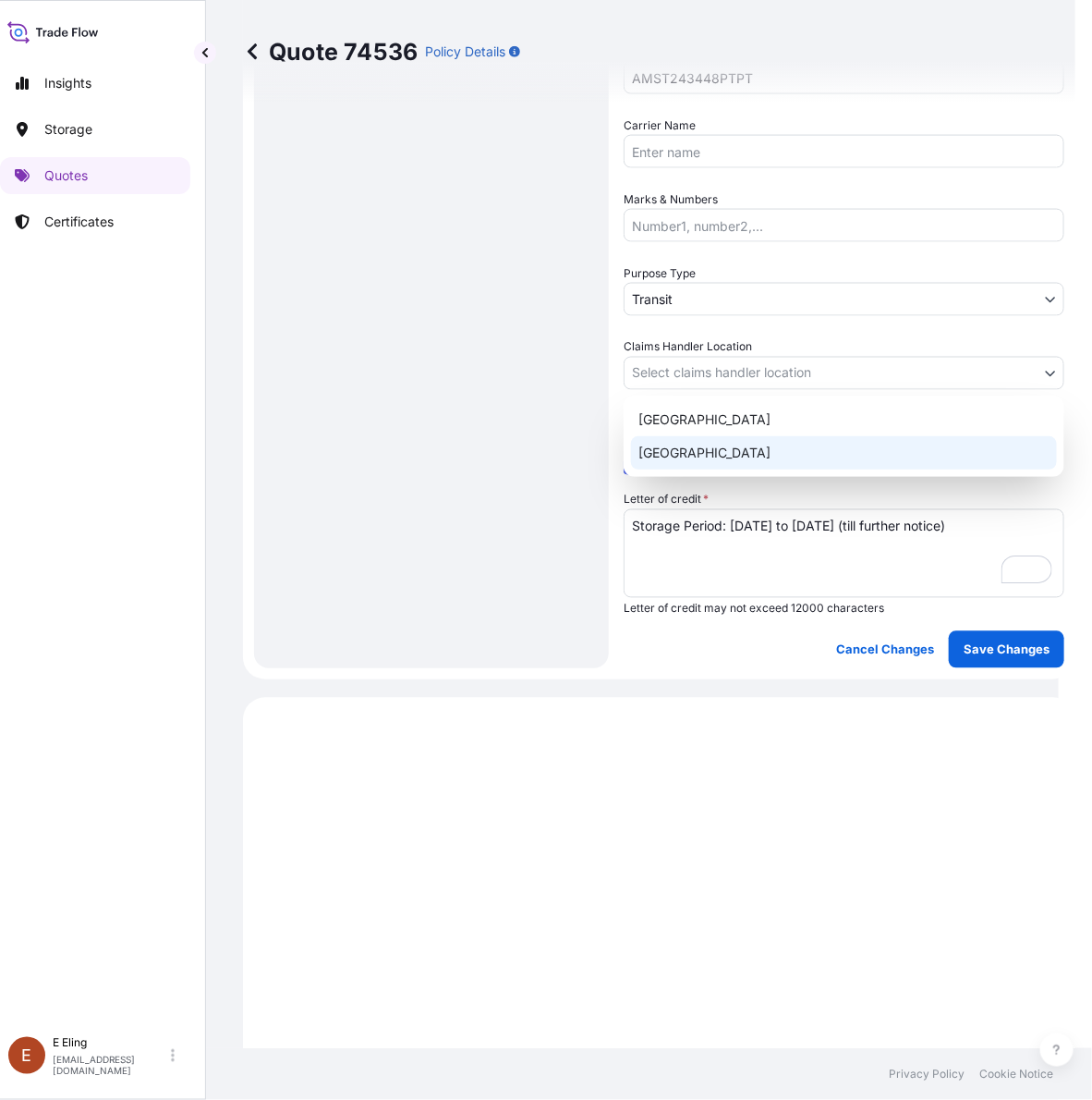
click at [673, 440] on div "[GEOGRAPHIC_DATA]" at bounding box center [844, 453] width 426 height 33
select select "[GEOGRAPHIC_DATA]"
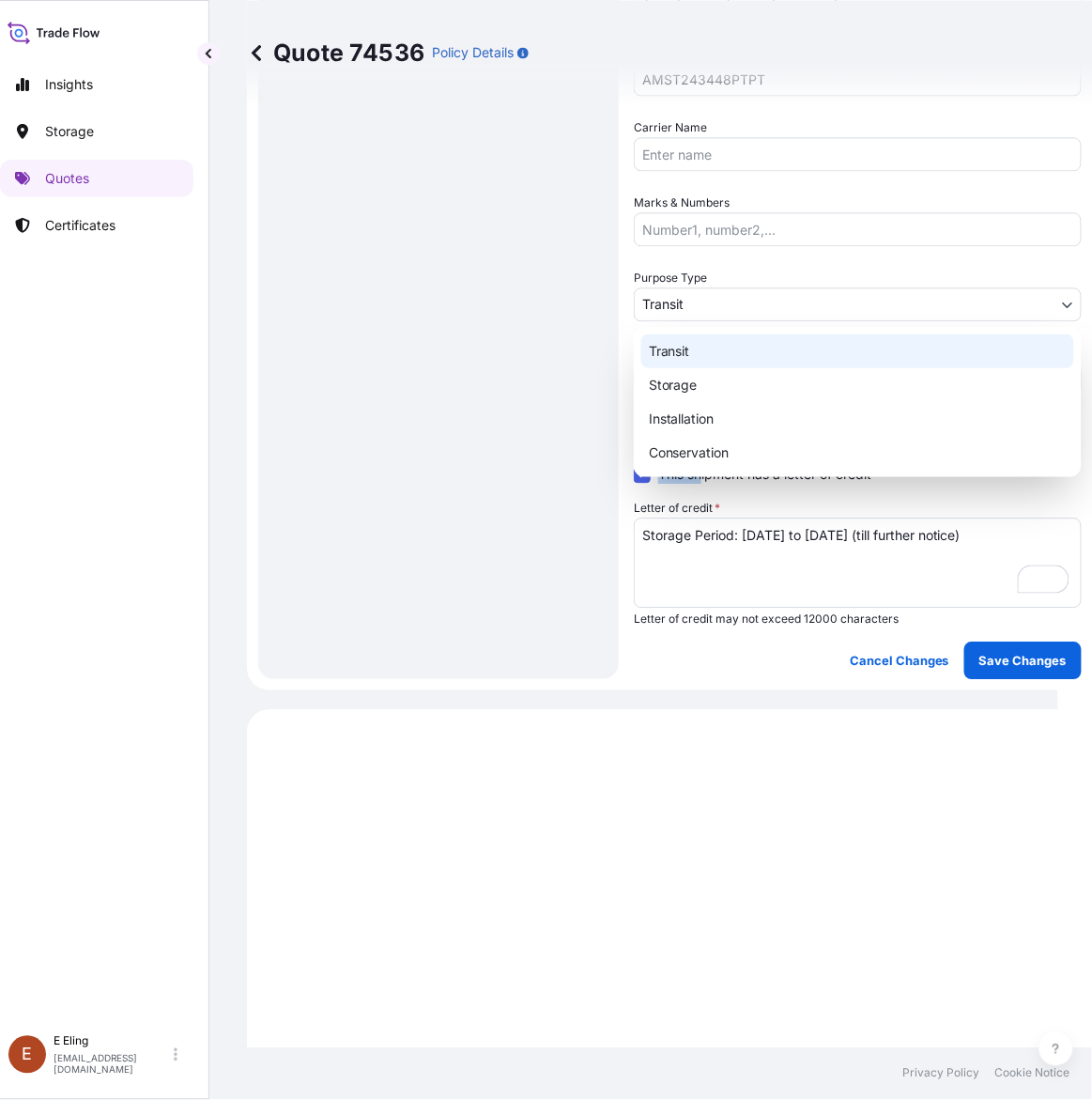
click at [687, 304] on body "Insights Storage Quotes Certificates E E Eling eeling@helutrans.com Quote 74536…" at bounding box center [521, 550] width 1074 height 1100
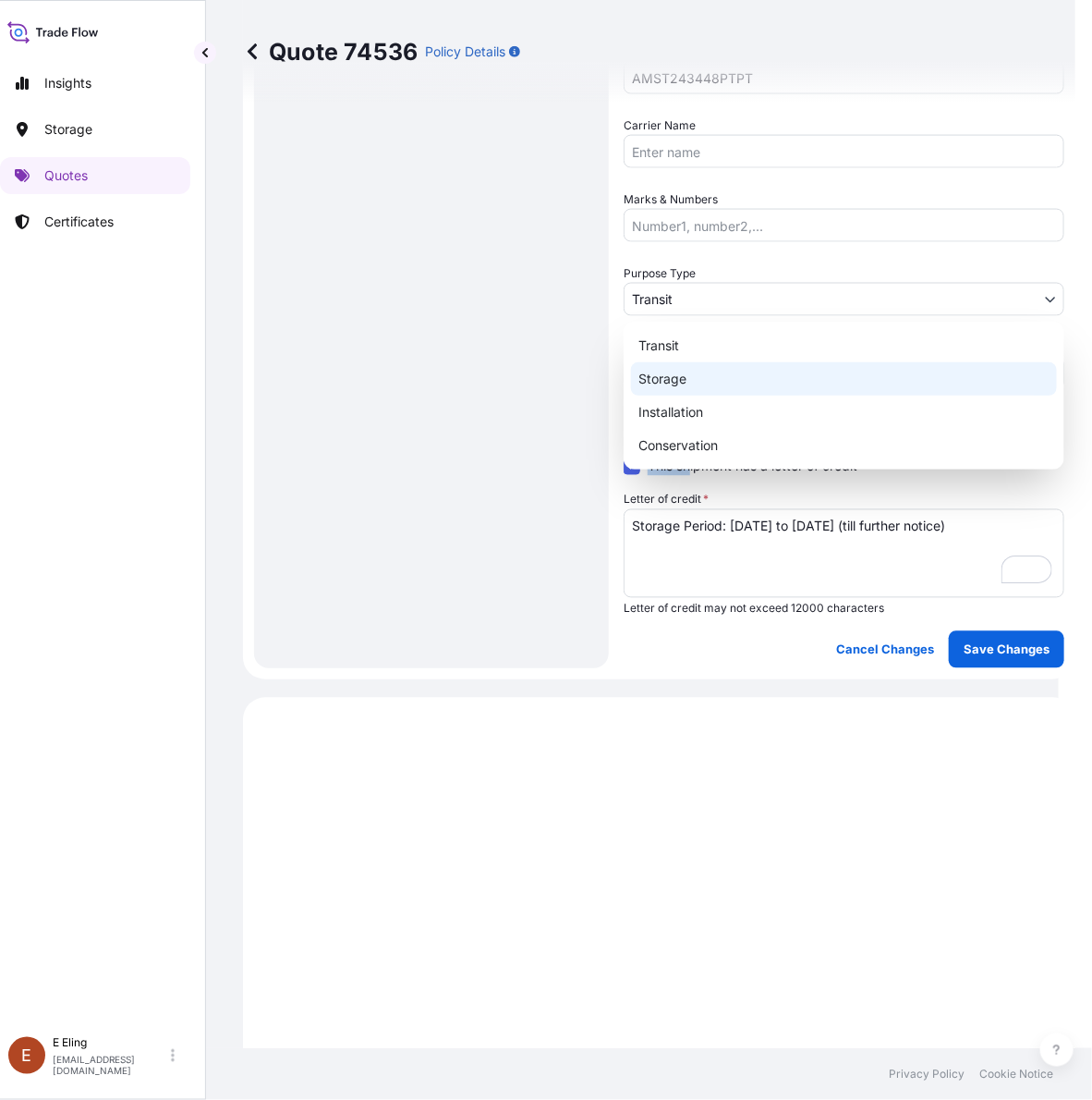
click at [689, 377] on div "Storage" at bounding box center [844, 379] width 426 height 33
select select "Storage"
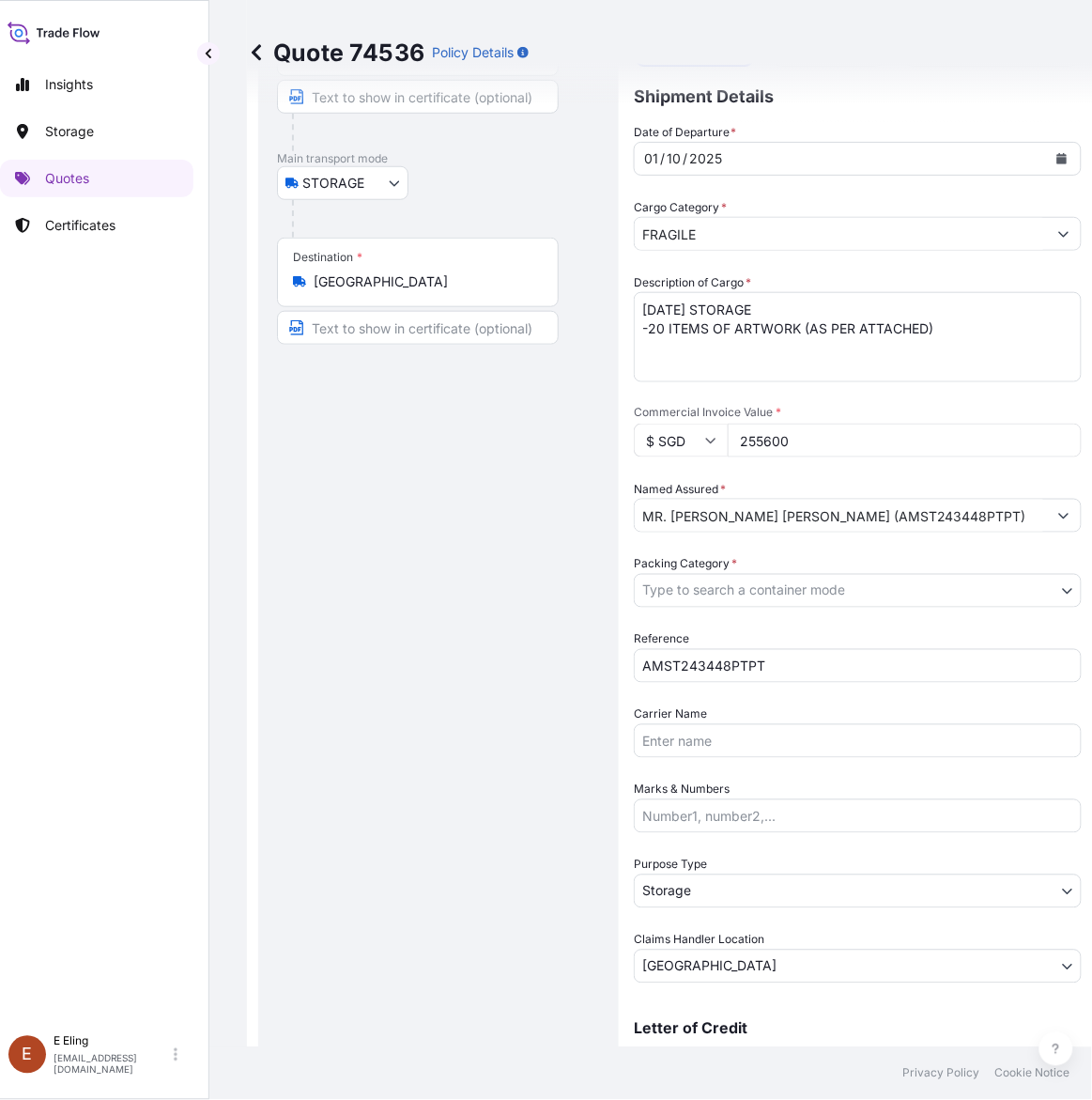
click at [727, 607] on div "Date of Departure * 01 / 10 / 2025 Cargo Category * FRAGILE Description of Carg…" at bounding box center [858, 552] width 448 height 860
click at [734, 595] on body "Insights Storage Quotes Certificates E E Eling eeling@helutrans.com Quote 74536…" at bounding box center [530, 550] width 1092 height 1100
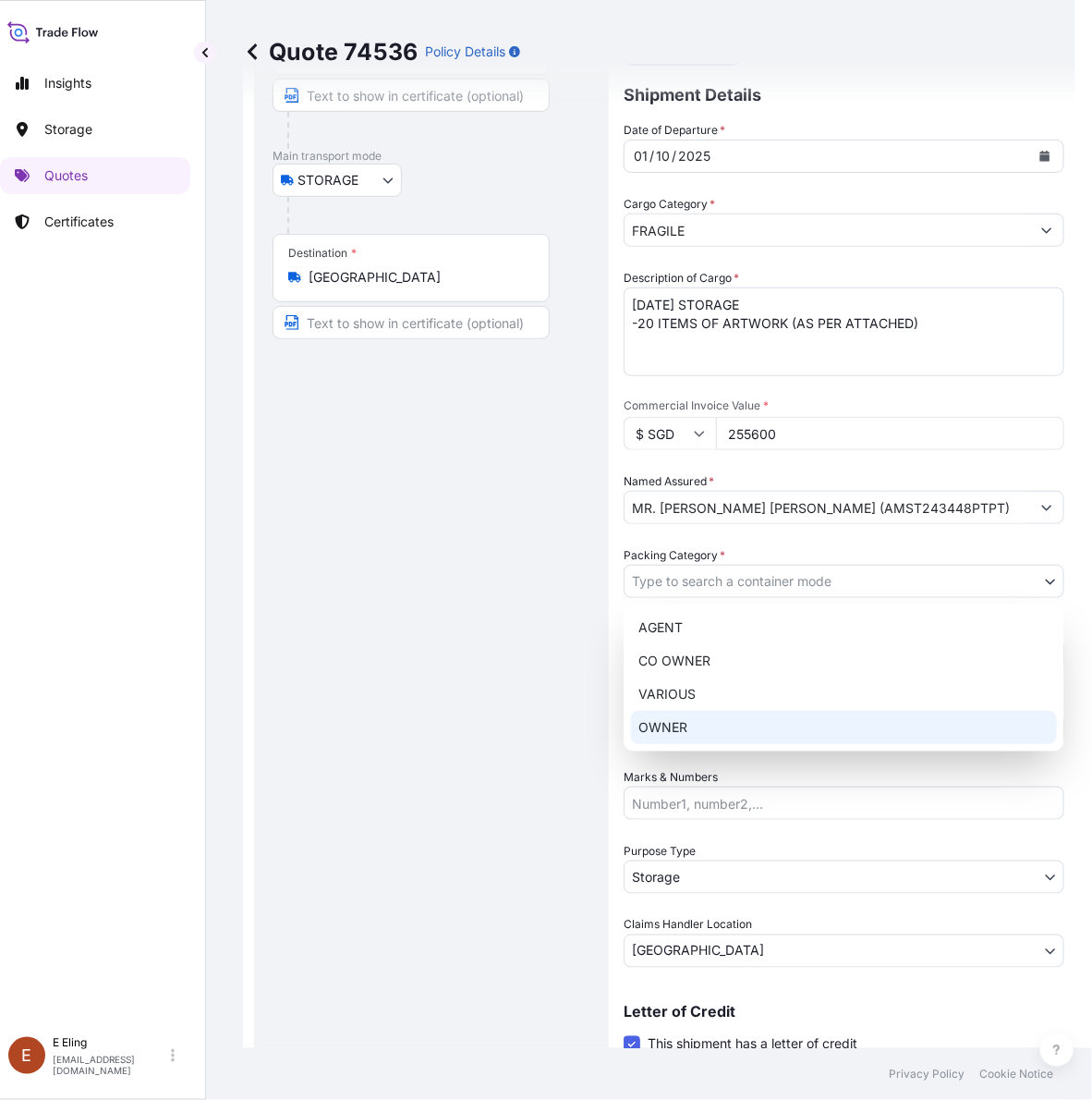
click at [702, 723] on div "OWNER" at bounding box center [844, 728] width 426 height 33
select select "27"
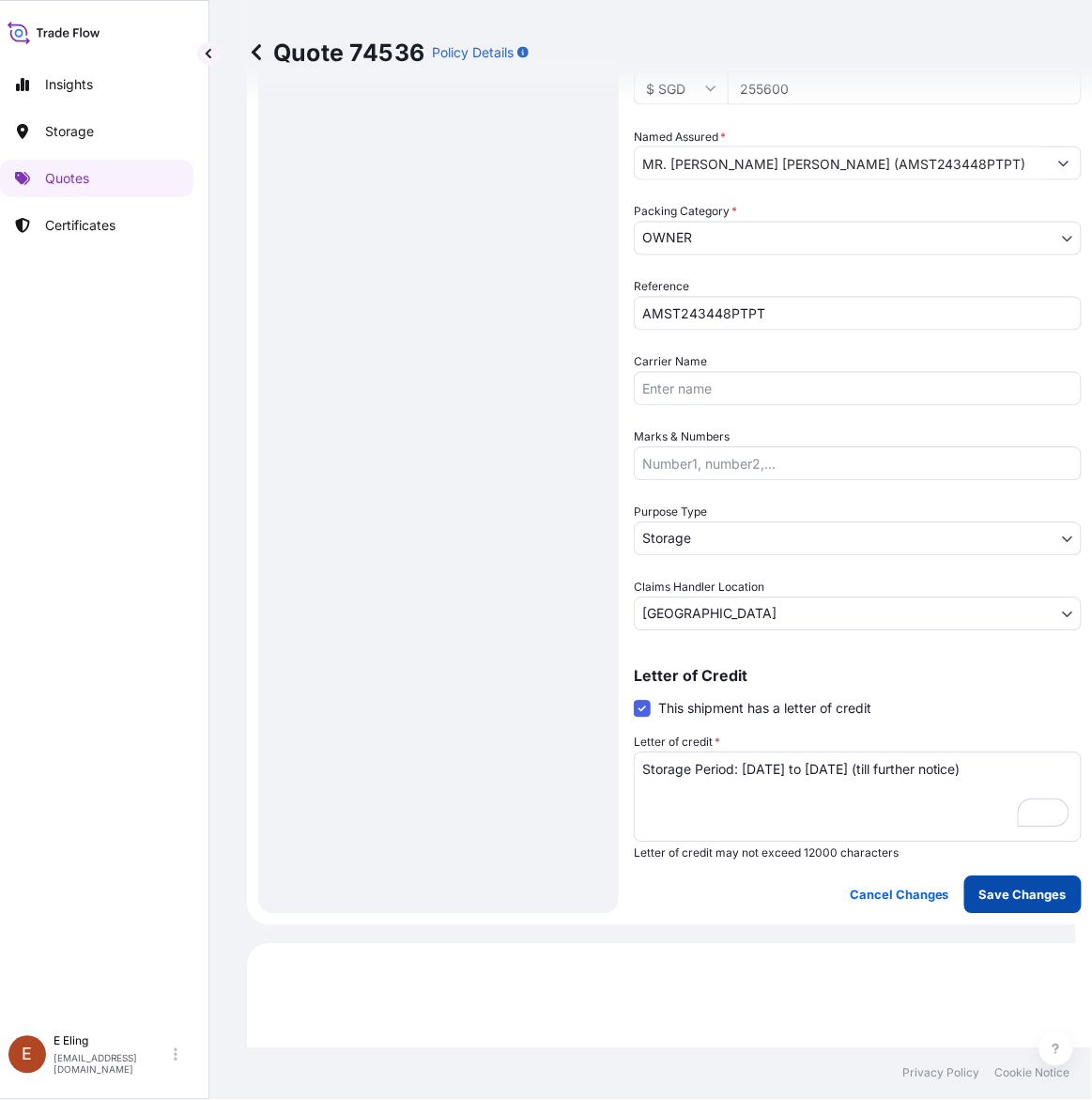
click at [1026, 886] on p "Save Changes" at bounding box center [1023, 895] width 87 height 19
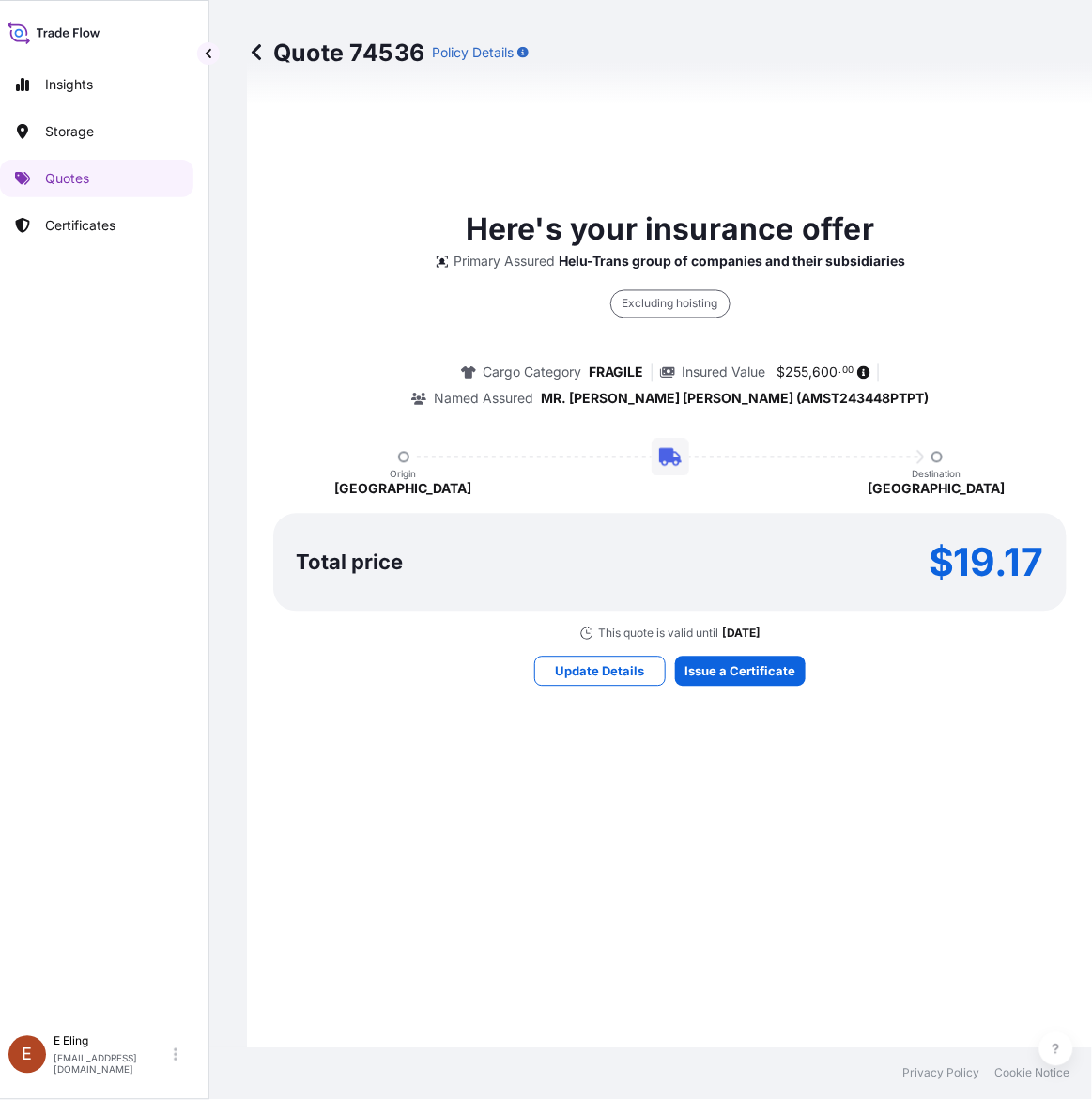
select select "STORAGE"
select select "Storage"
select select "[GEOGRAPHIC_DATA]"
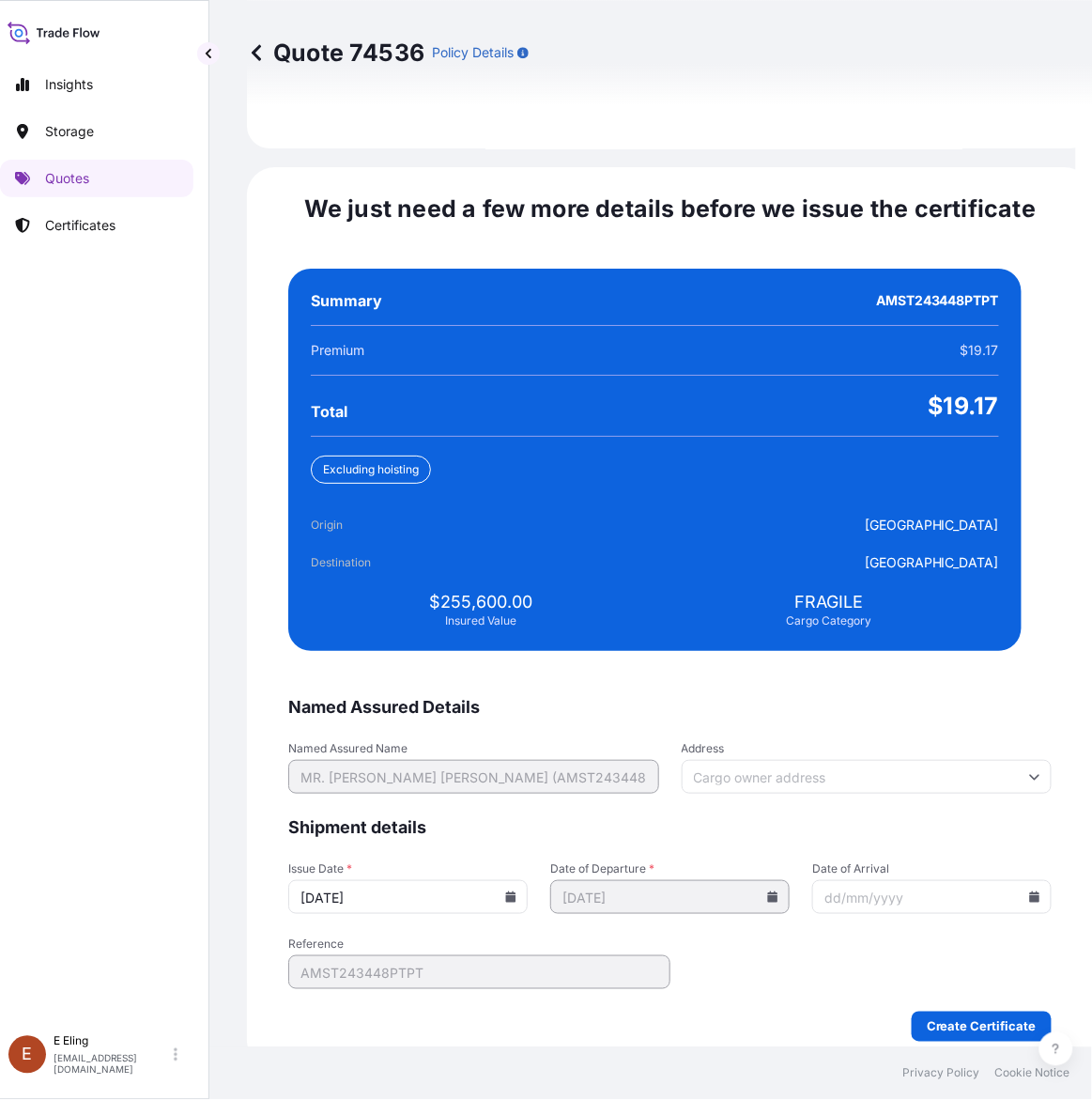
click at [528, 880] on input "[DATE]" at bounding box center [408, 897] width 240 height 33
click at [516, 892] on icon at bounding box center [511, 897] width 11 height 11
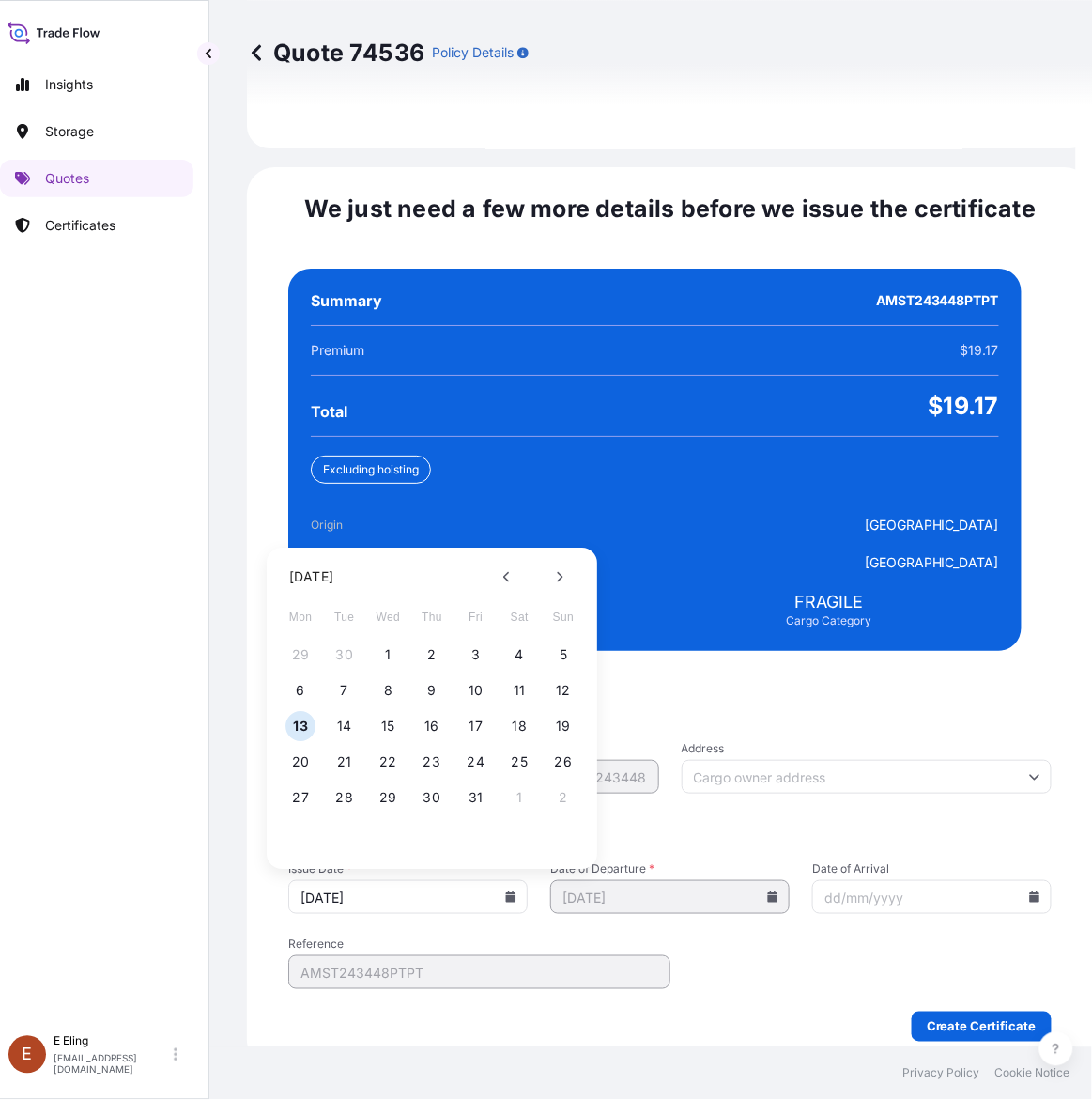
click at [392, 639] on div "29 30 1 2 3 4 5" at bounding box center [432, 656] width 301 height 33
click at [386, 641] on button "1" at bounding box center [388, 656] width 30 height 30
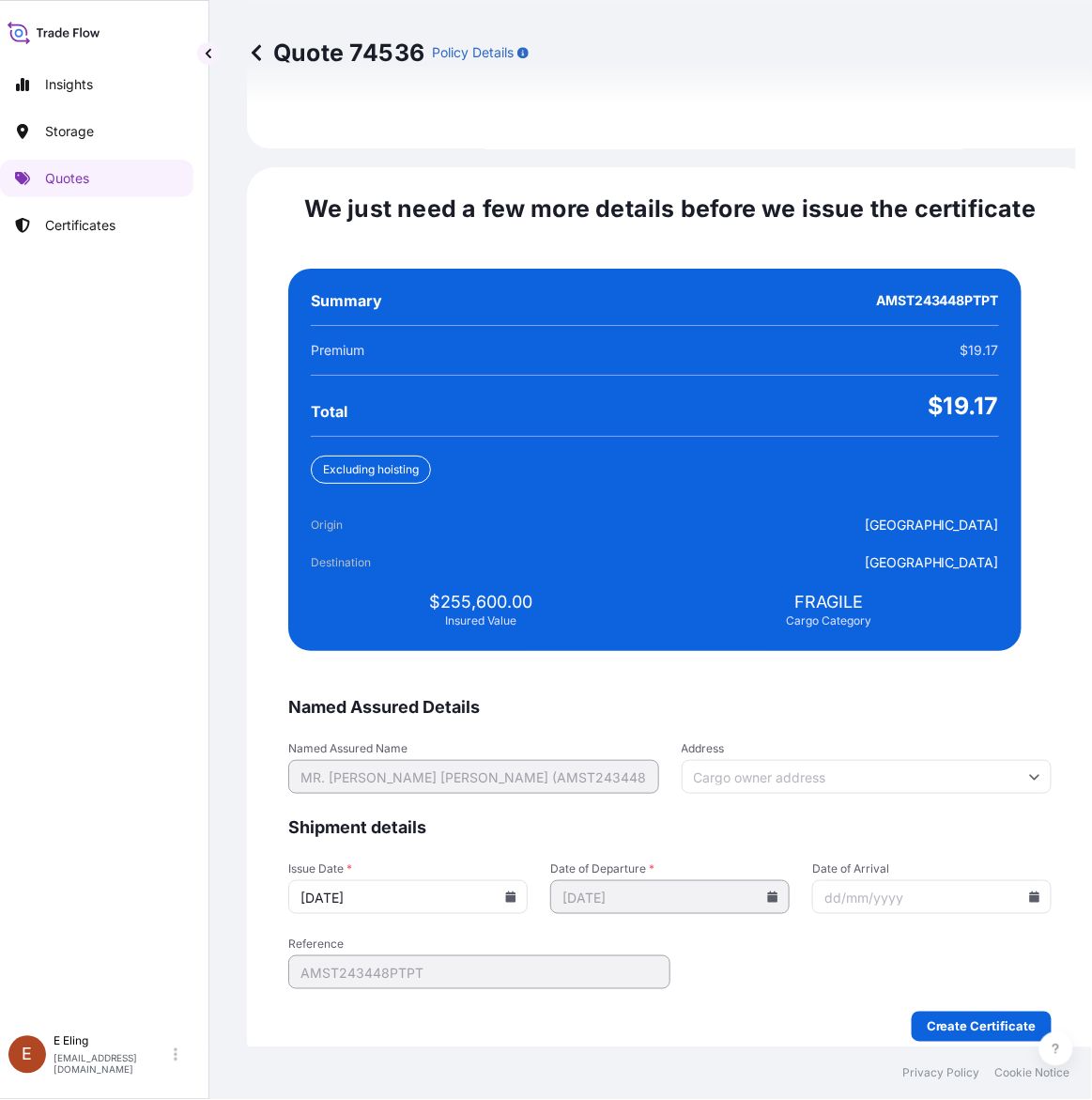
type input "[DATE]"
click at [1006, 880] on input "Date of Arrival" at bounding box center [932, 897] width 240 height 33
click at [1030, 892] on icon at bounding box center [1035, 897] width 11 height 11
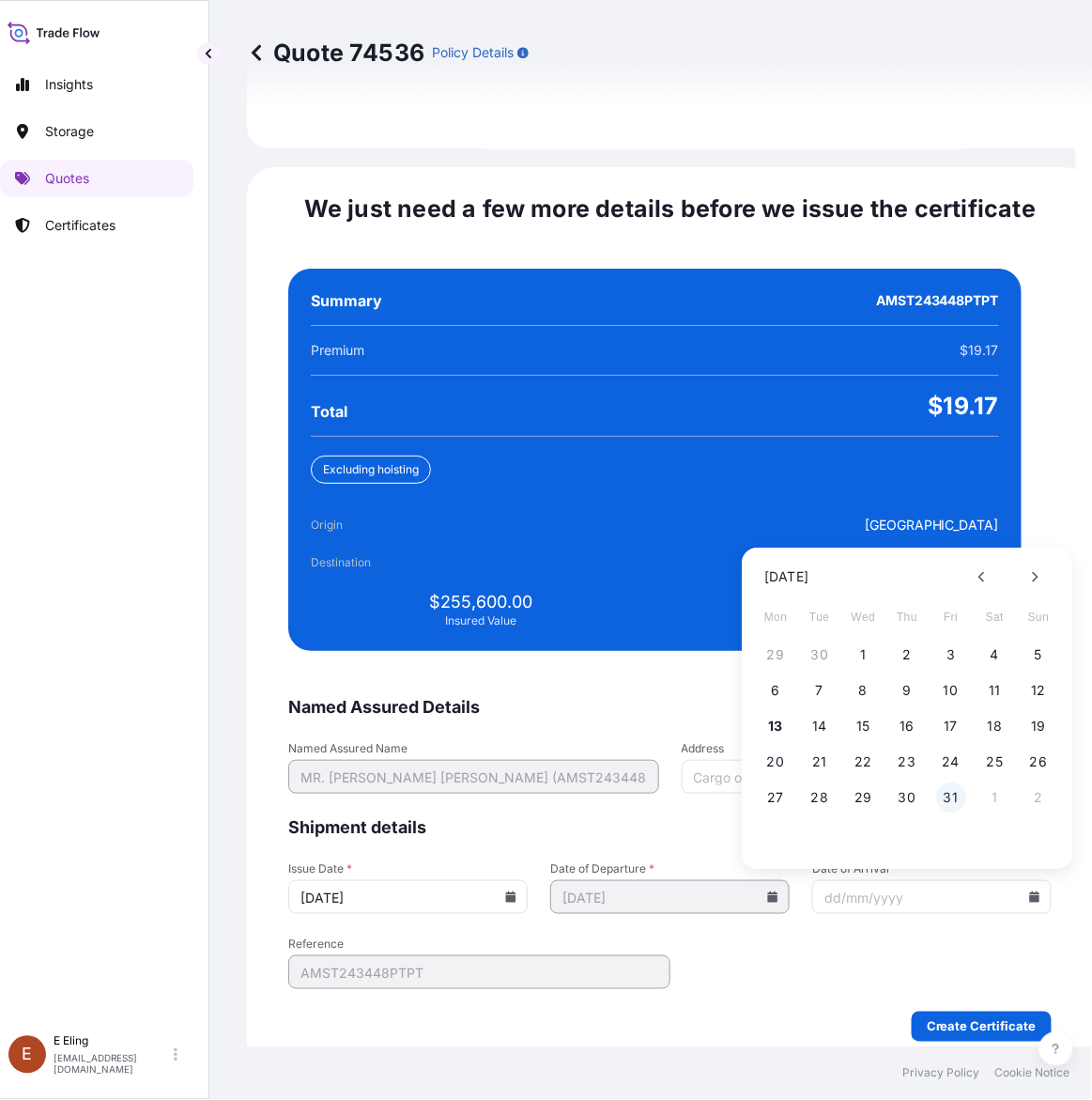
click at [946, 783] on button "31" at bounding box center [951, 798] width 30 height 30
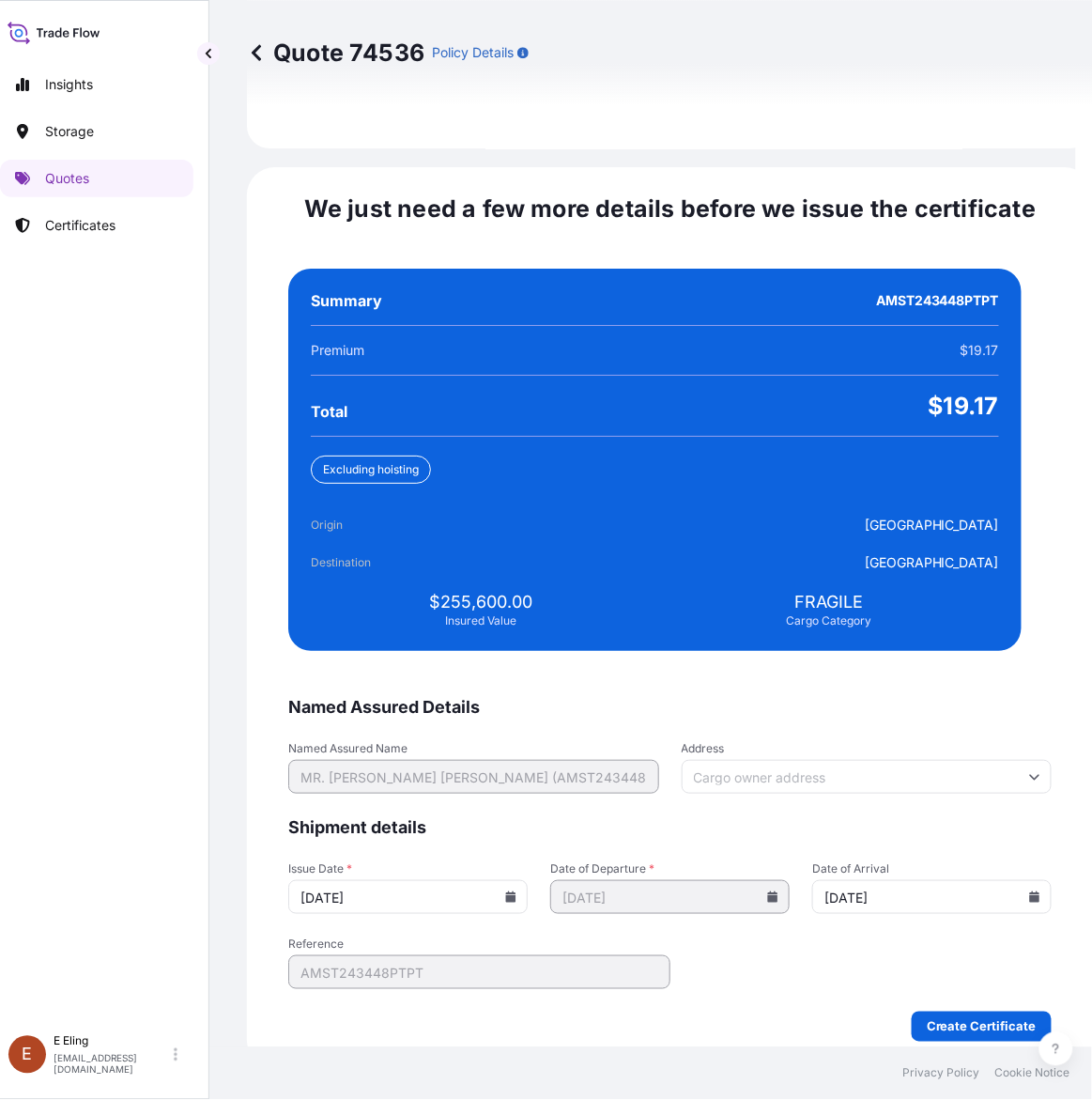
type input "[DATE]"
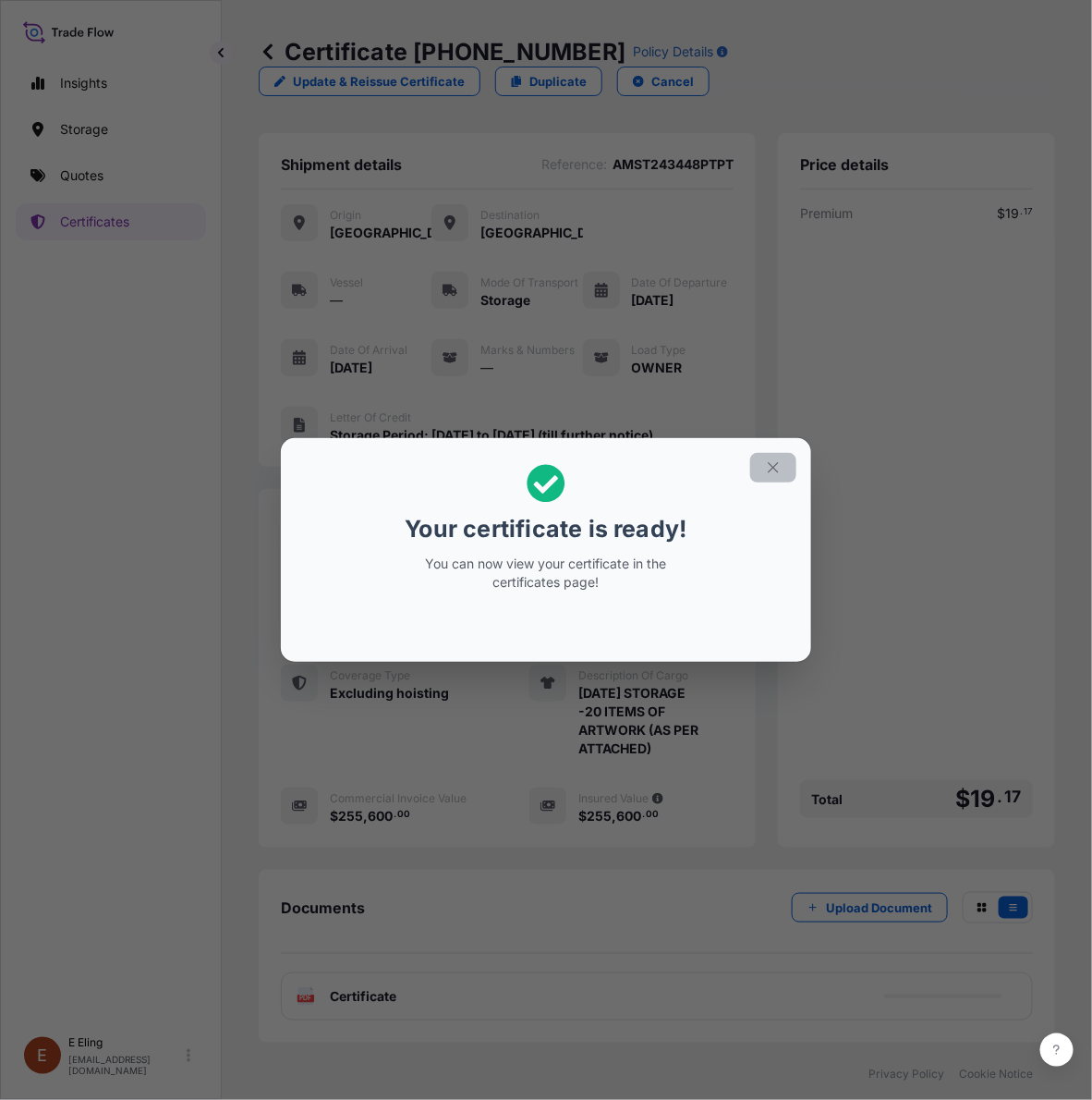
click at [778, 458] on button "button" at bounding box center [774, 467] width 46 height 30
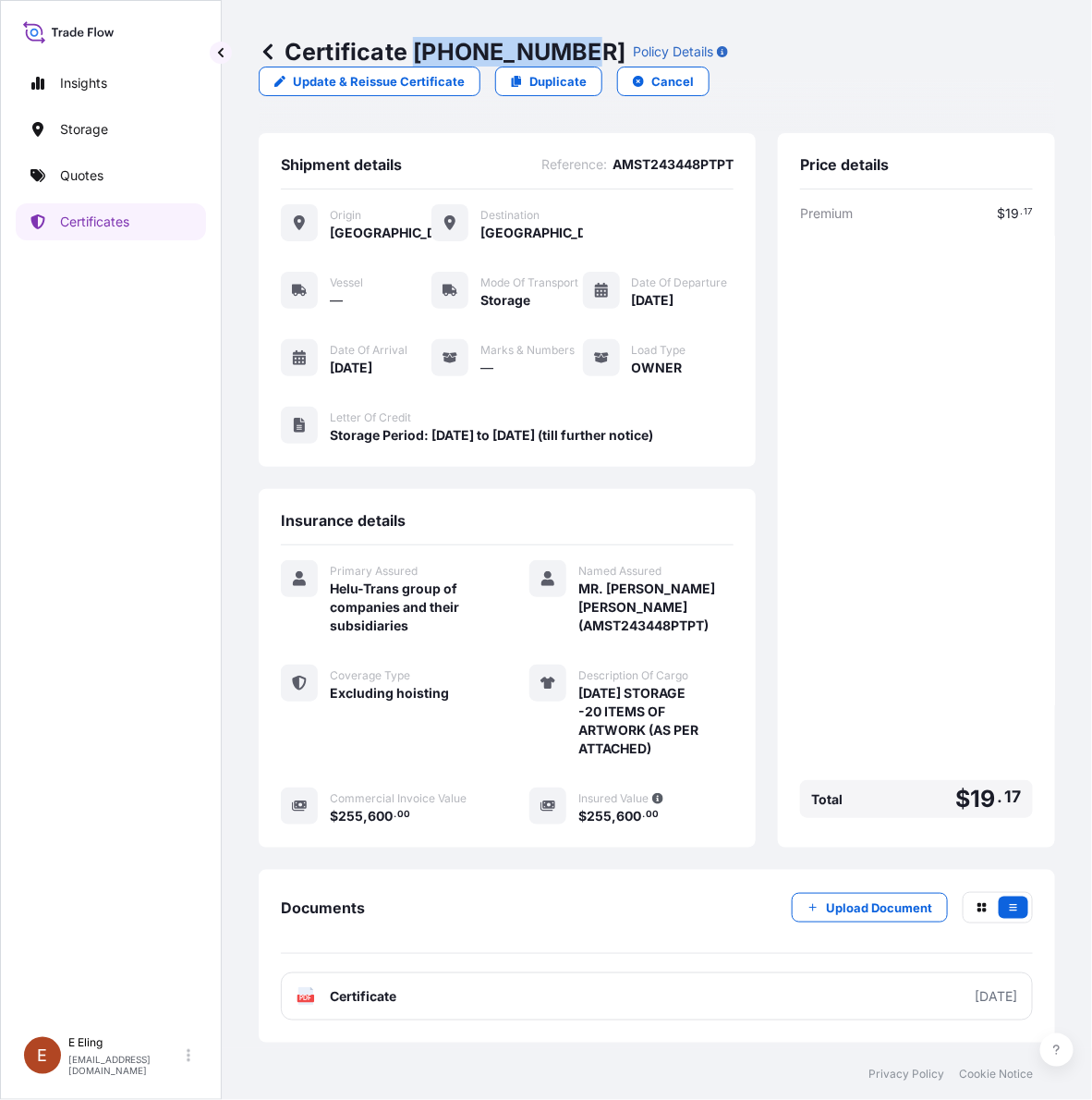
drag, startPoint x: 416, startPoint y: 51, endPoint x: 577, endPoint y: 52, distance: 161.0
click at [577, 52] on p "Certificate 31504-1638-1" at bounding box center [442, 51] width 367 height 30
copy p "31504-1638-1"
click at [1048, 384] on div "Price details Premium $ 19 . 17 Total $ 19 . 17" at bounding box center [916, 491] width 278 height 715
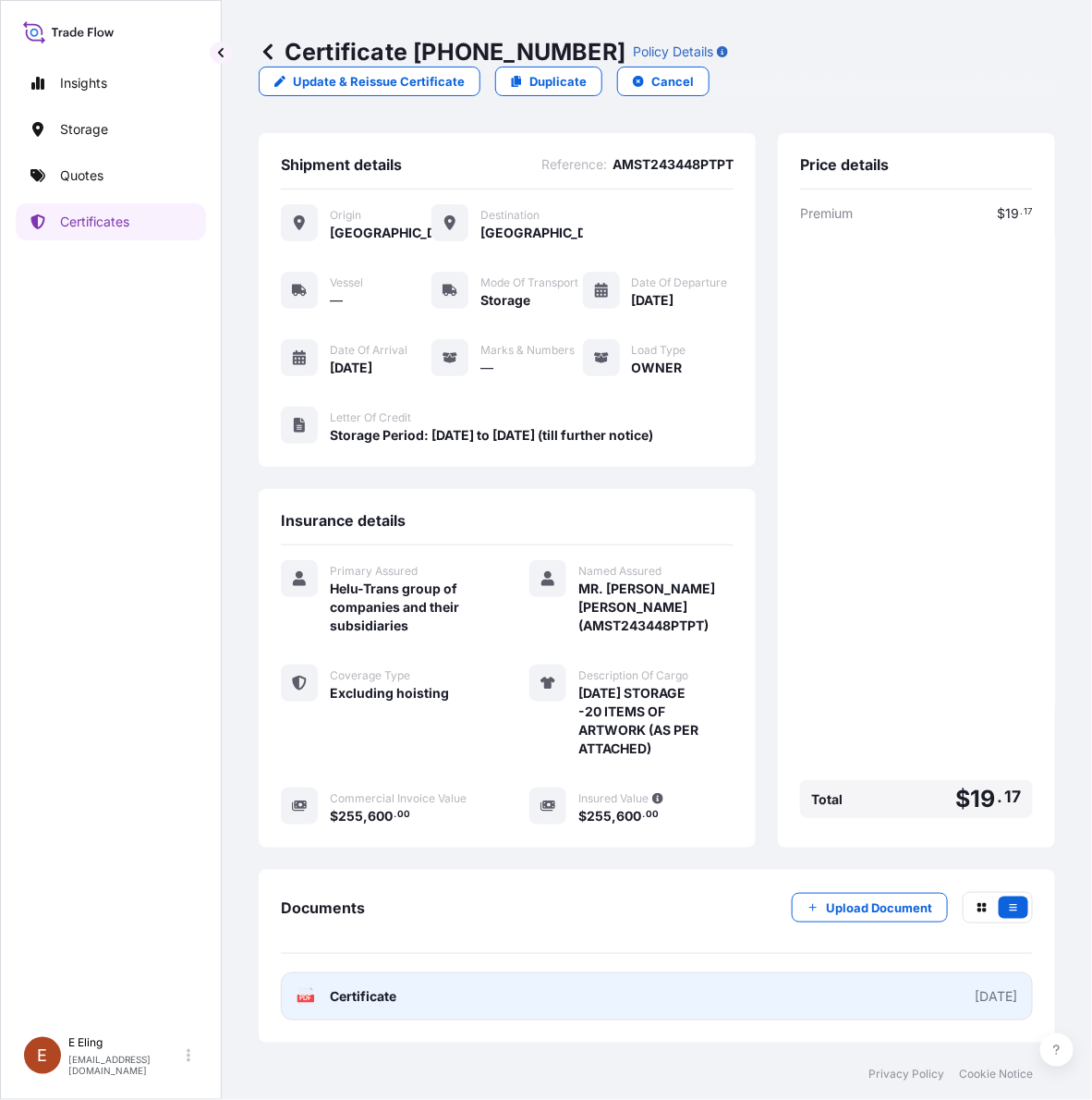
click at [691, 978] on link "PDF Certificate [DATE]" at bounding box center [657, 996] width 753 height 48
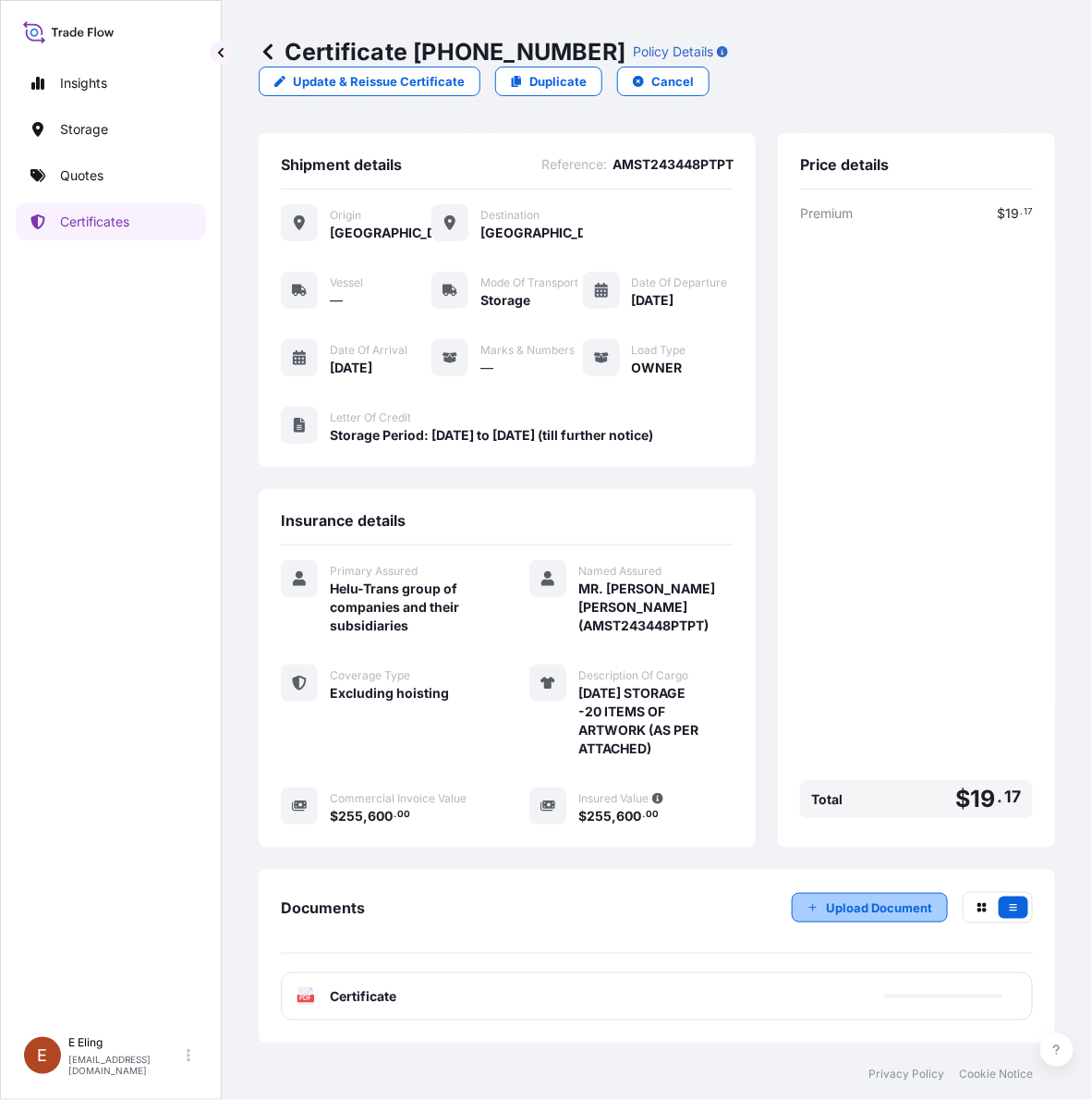
click at [845, 907] on p "Upload Document" at bounding box center [879, 907] width 106 height 18
click at [94, 223] on p "Certificates" at bounding box center [95, 222] width 70 height 18
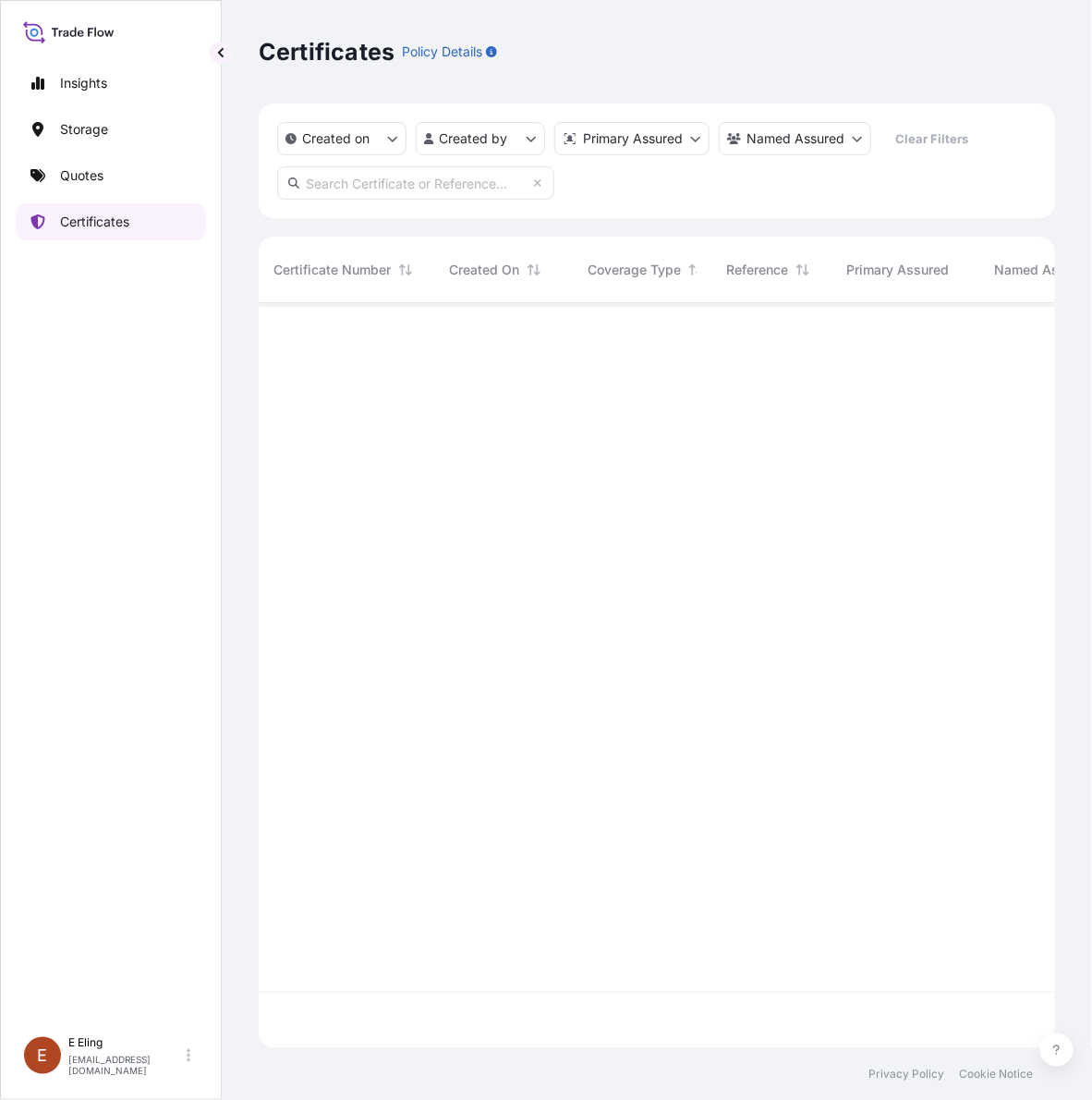
scroll to position [737, 779]
click at [380, 190] on input "text" at bounding box center [416, 183] width 278 height 33
paste input "AMST184215LHLH"
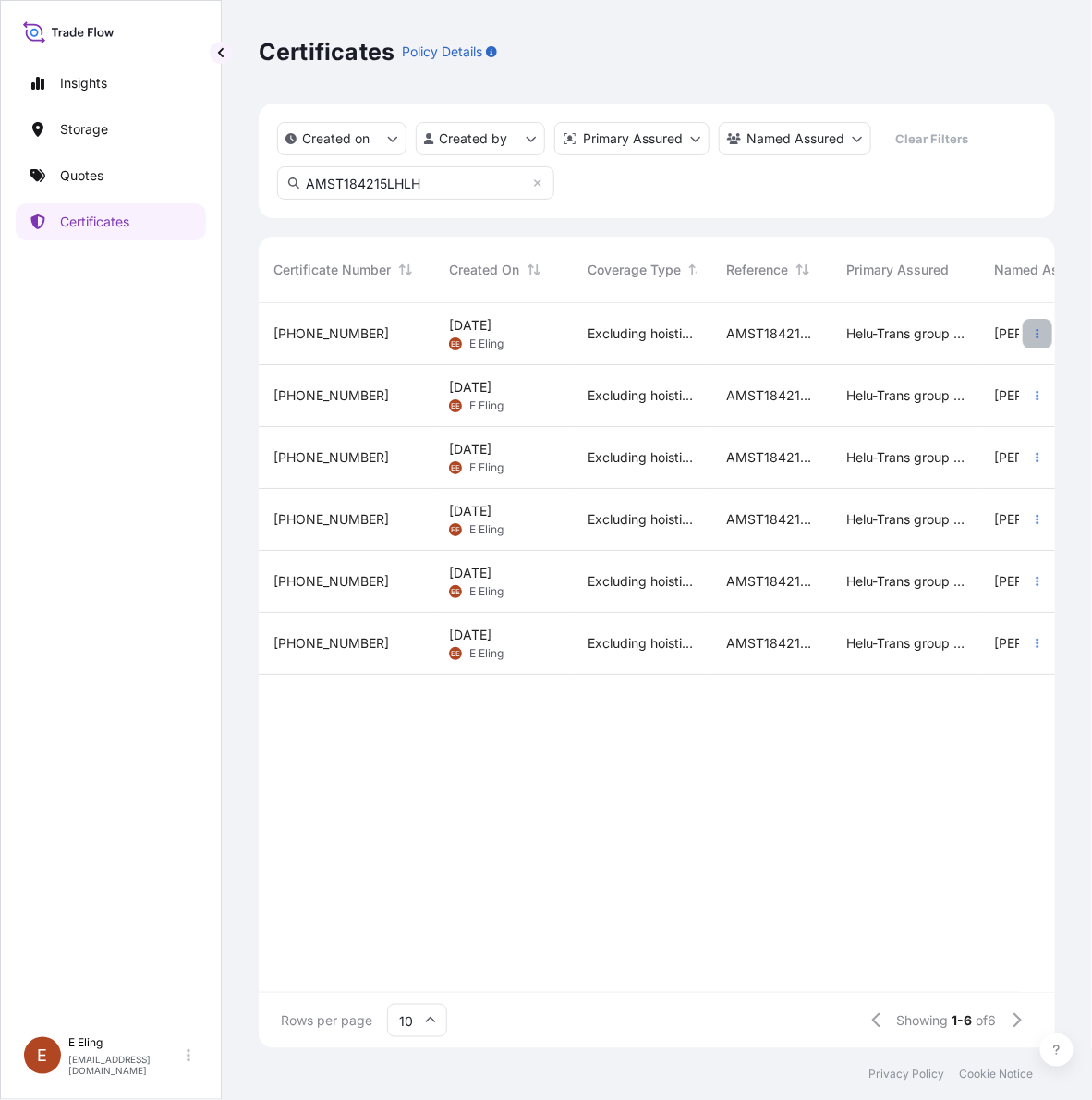
type input "AMST184215LHLH"
click at [1031, 333] on button "button" at bounding box center [1038, 334] width 30 height 30
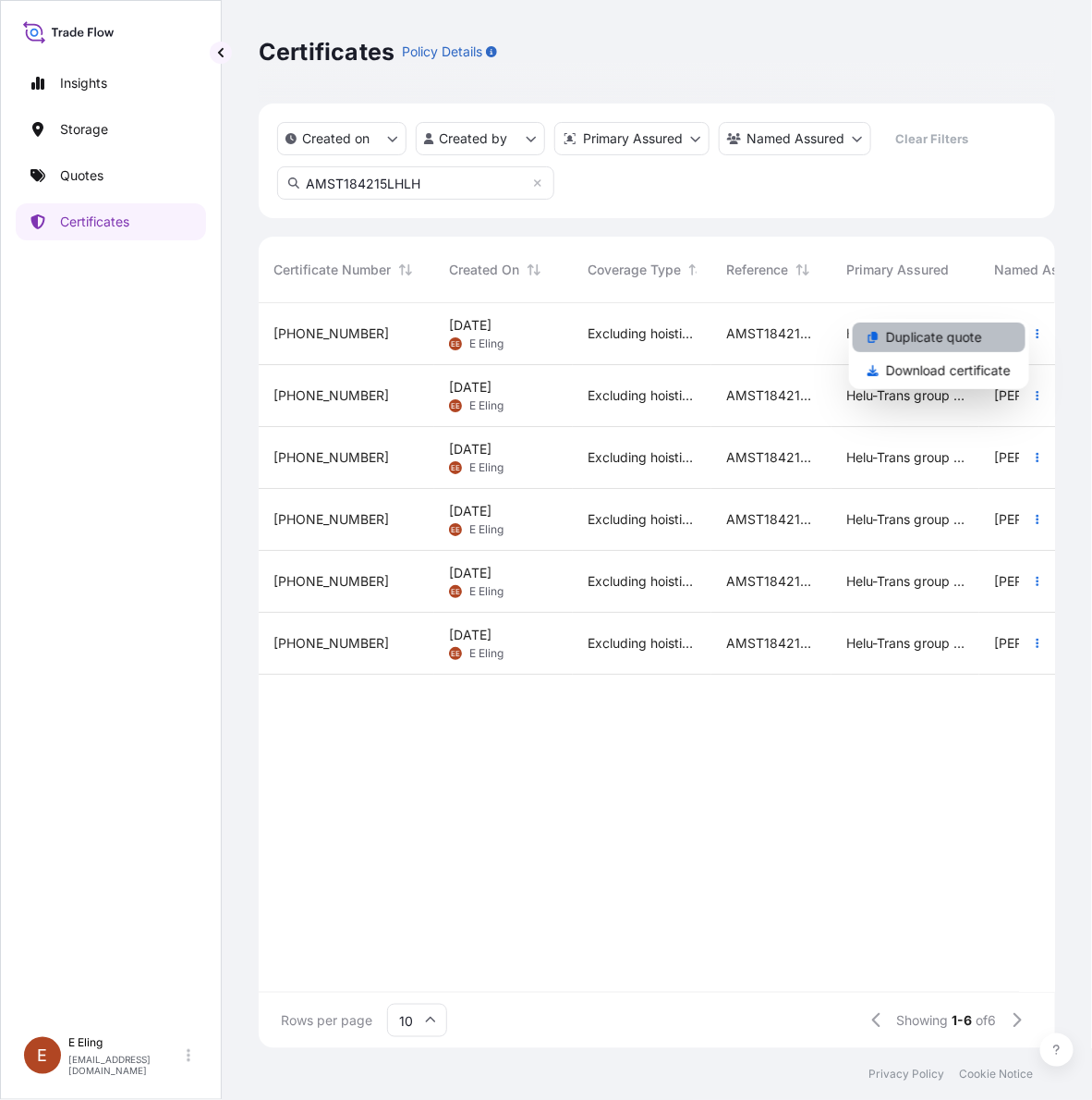
click at [947, 340] on p "Duplicate quote" at bounding box center [933, 337] width 96 height 18
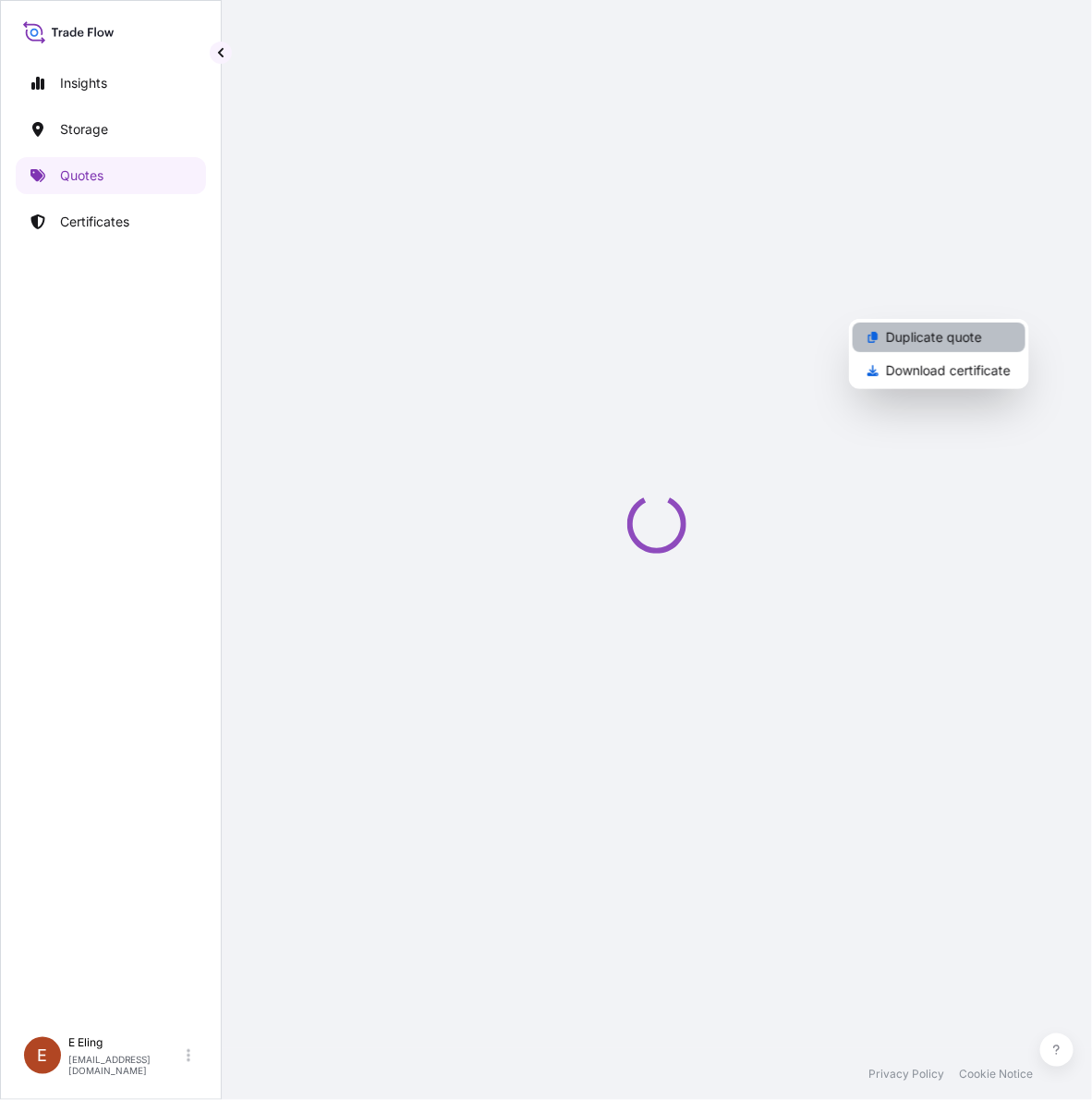
select select "STORAGE"
select select "Storage"
select select "[GEOGRAPHIC_DATA]"
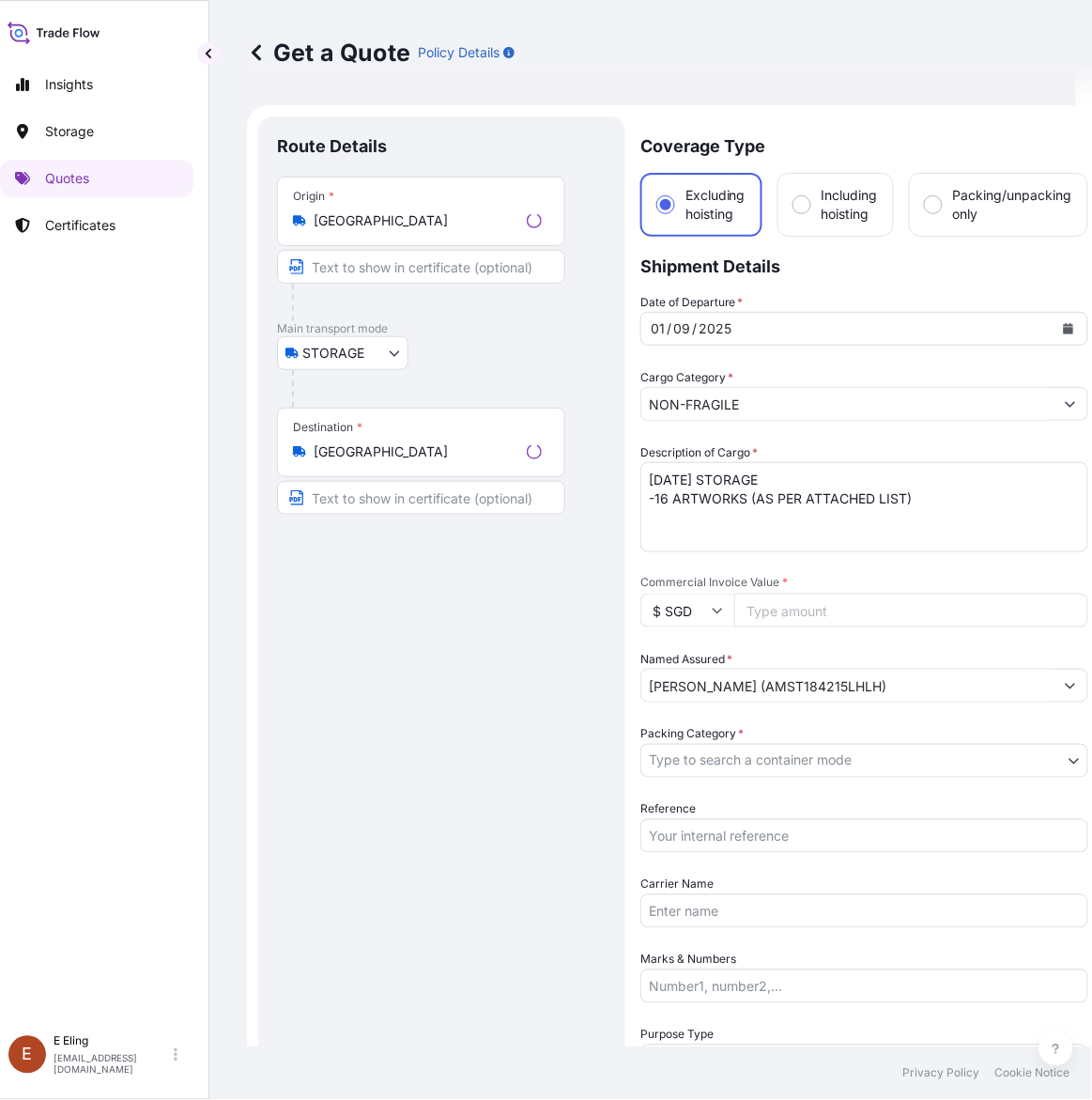
scroll to position [30, 0]
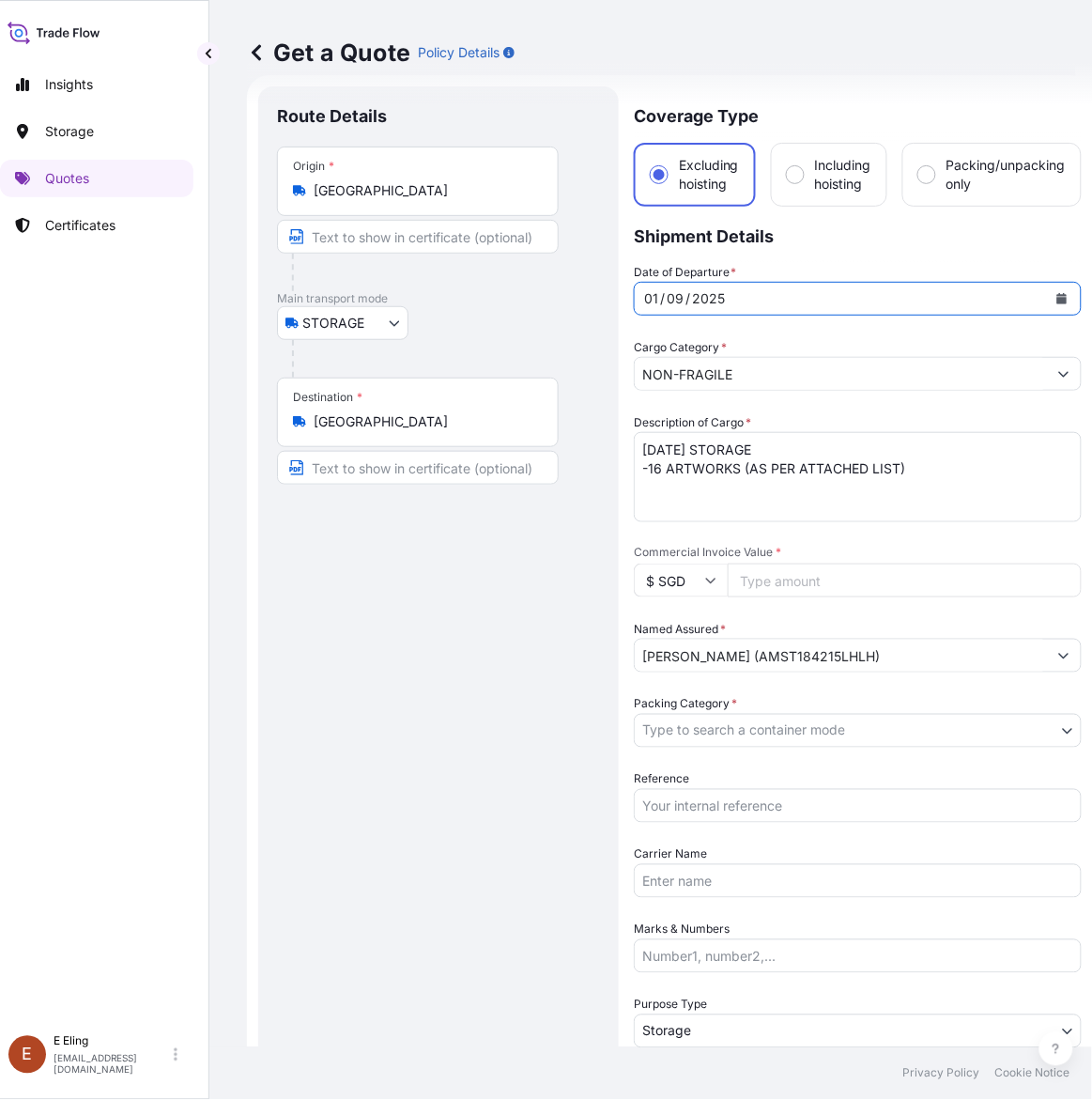
click at [1058, 297] on icon "Calendar" at bounding box center [1063, 298] width 11 height 11
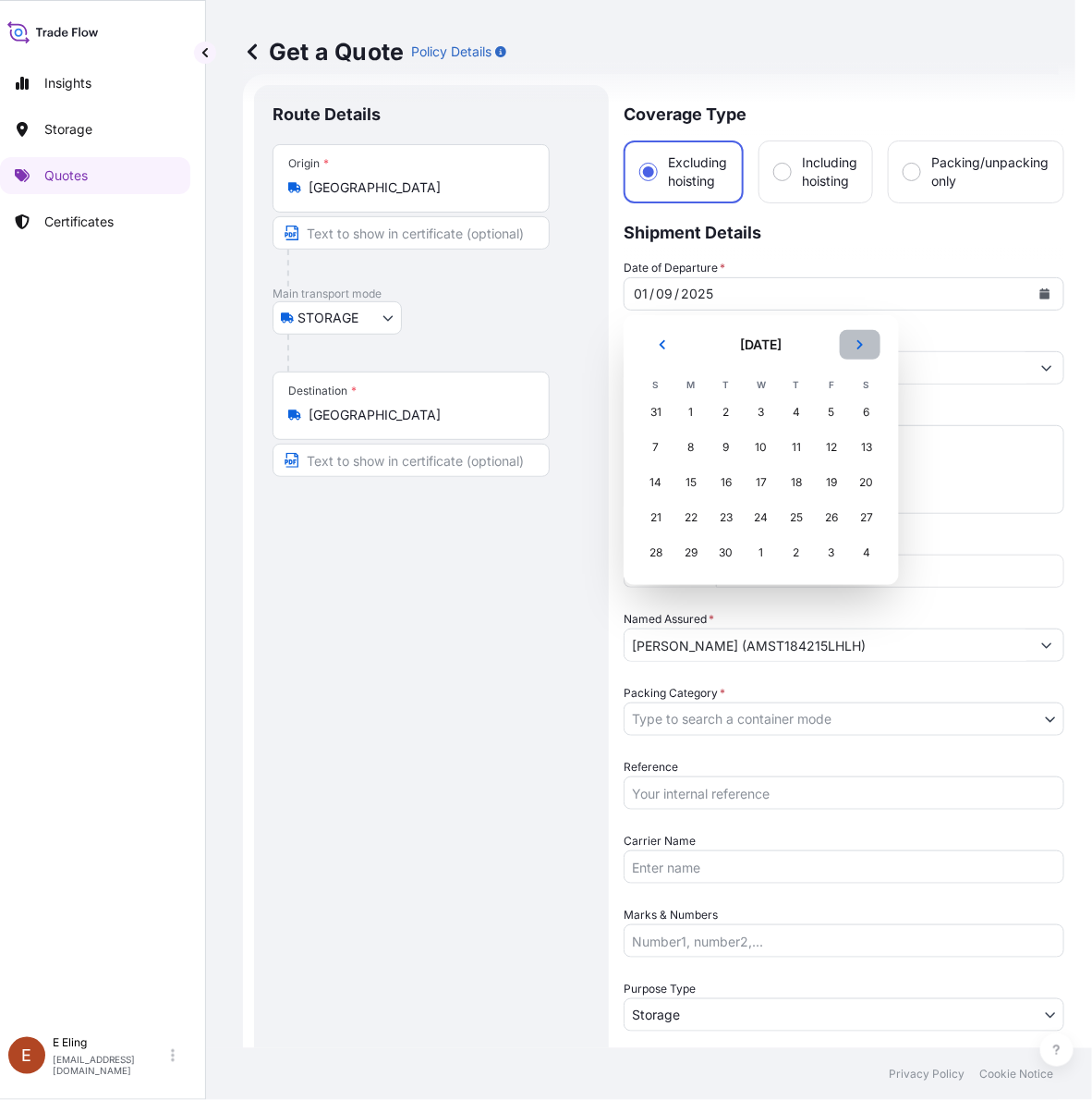
click at [865, 339] on button "Next" at bounding box center [860, 344] width 41 height 30
click at [753, 413] on div "1" at bounding box center [761, 412] width 33 height 33
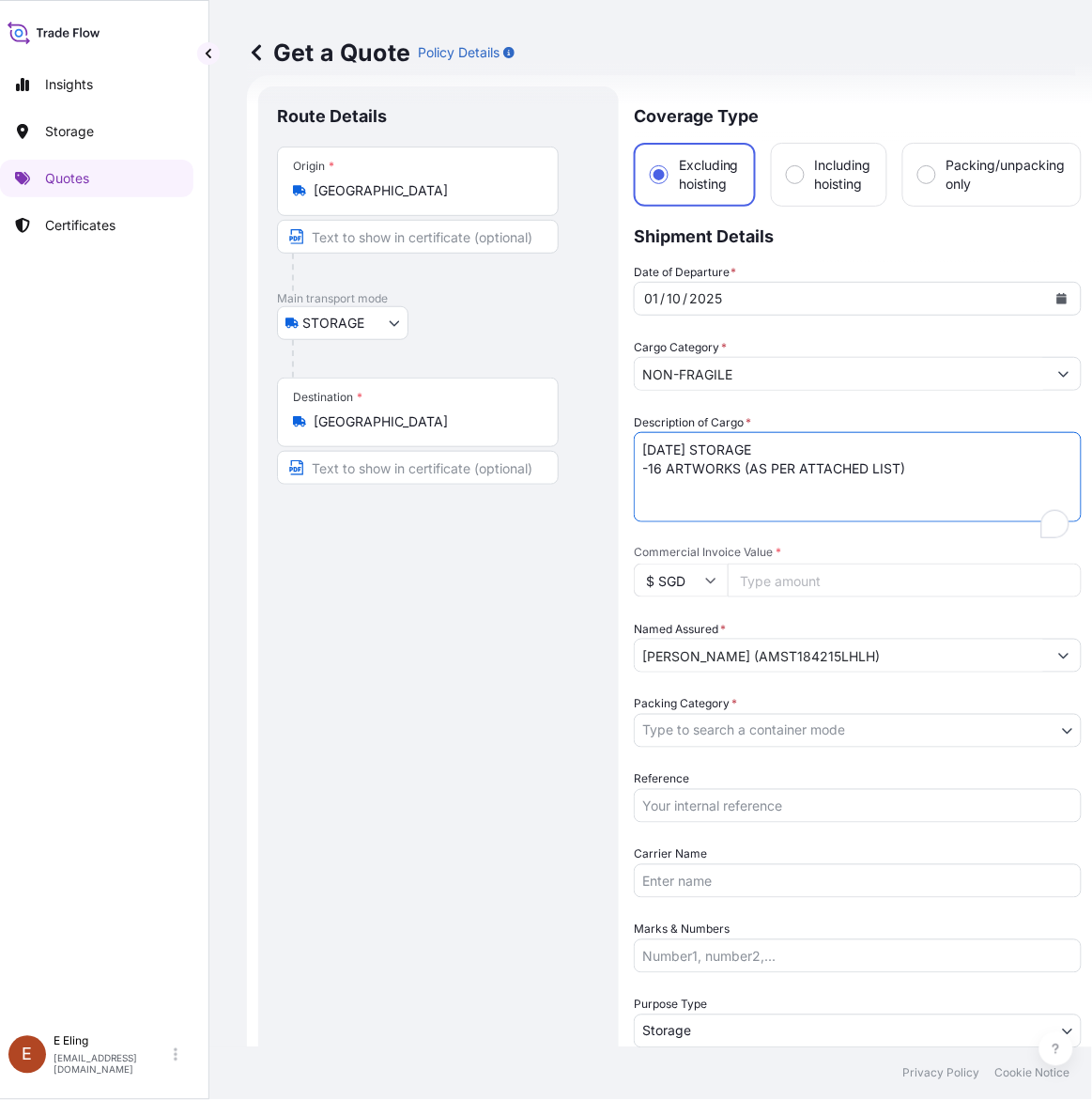
drag, startPoint x: 621, startPoint y: 446, endPoint x: 546, endPoint y: 460, distance: 76.3
click at [546, 456] on form "Route Details Place of loading Road / Inland Road / Inland Origin * Singapore M…" at bounding box center [669, 745] width 846 height 1342
type textarea "OCT25 STORAGE -16 ARTWORKS (AS PER ATTACHED LIST)"
click at [706, 799] on input "Reference" at bounding box center [858, 806] width 448 height 33
paste input "AMST184215LHLH"
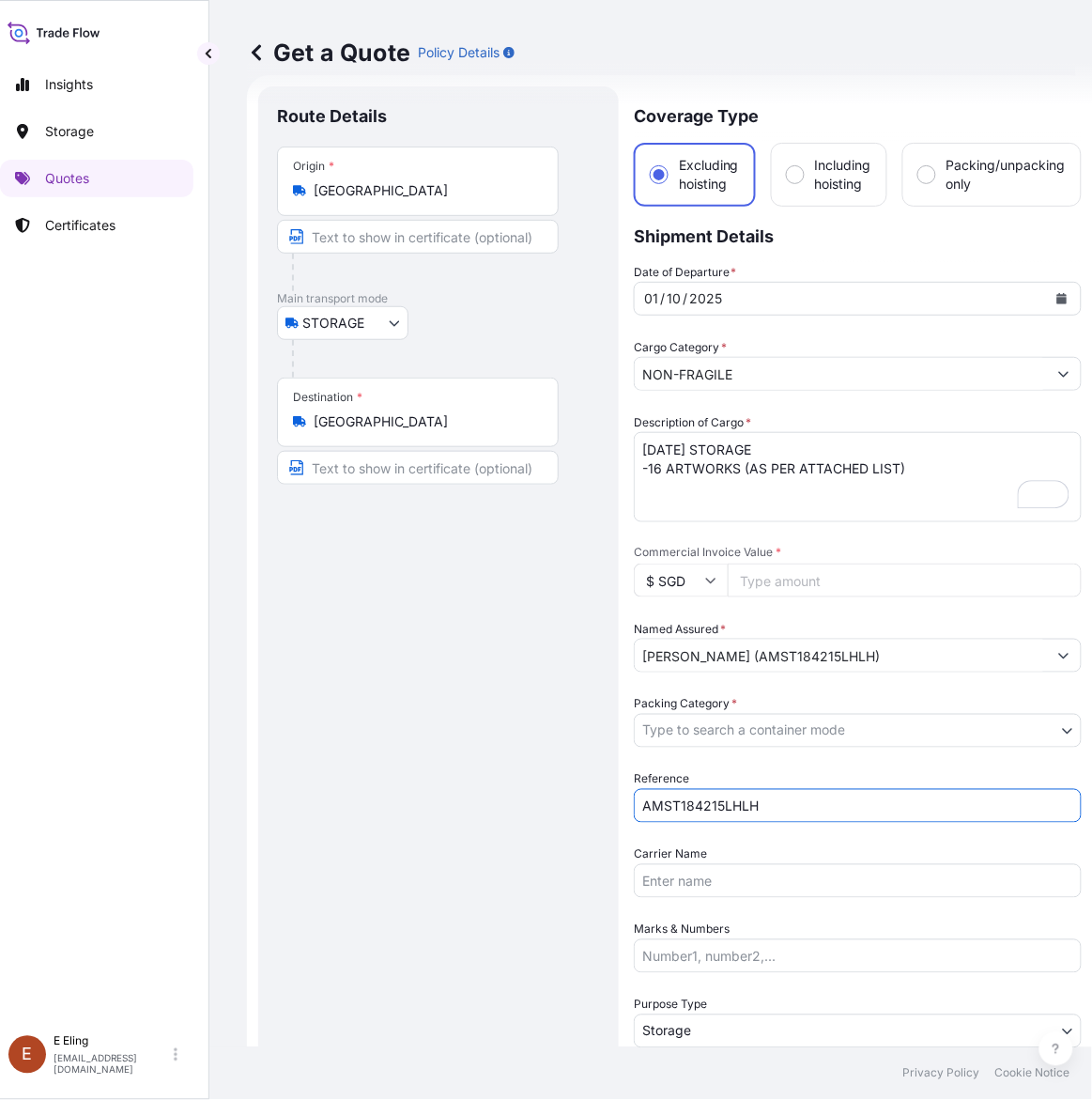
type input "AMST184215LHLH"
click at [707, 727] on body "October 2025 Insights Storage Quotes Certificates E E Eling eeling@helutrans.co…" at bounding box center [530, 550] width 1092 height 1100
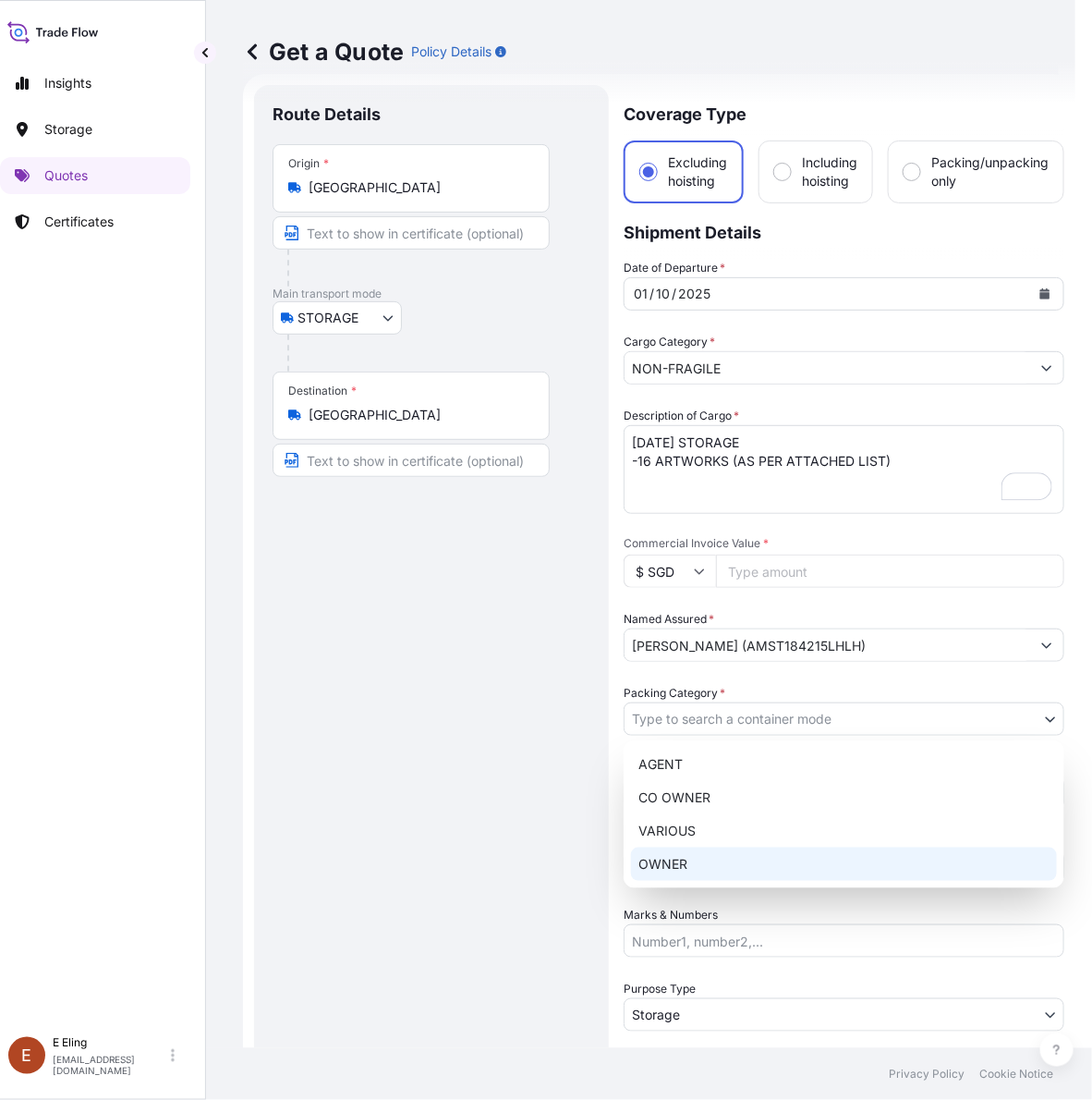
click at [681, 872] on div "OWNER" at bounding box center [844, 864] width 426 height 33
select select "27"
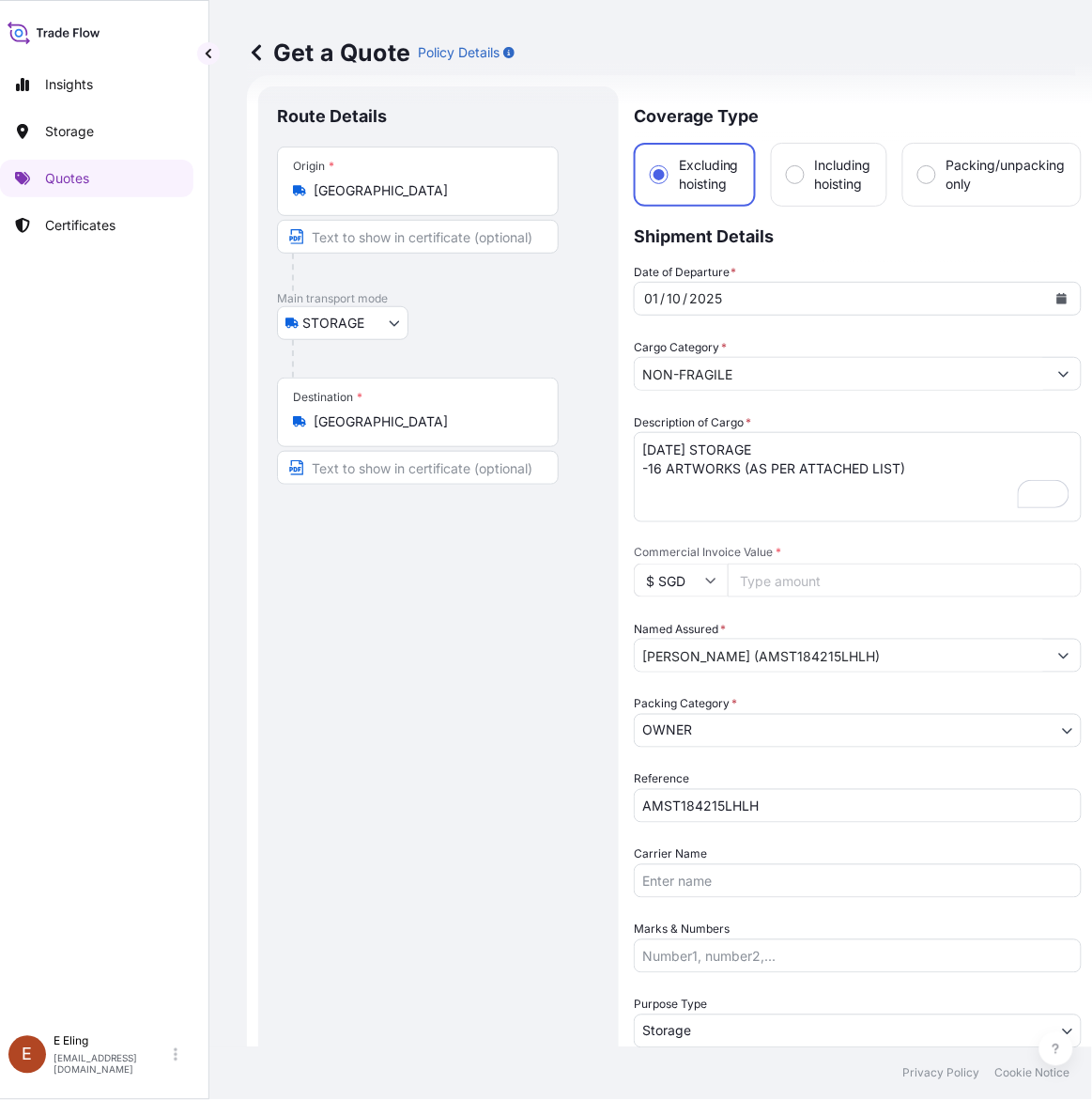
click at [748, 573] on input "Commercial Invoice Value *" at bounding box center [904, 580] width 354 height 33
paste input "3528037.81"
type input "3528037.81"
click at [273, 692] on div "Route Details Place of loading Road / Inland Road / Inland Origin * Singapore M…" at bounding box center [438, 746] width 361 height 1319
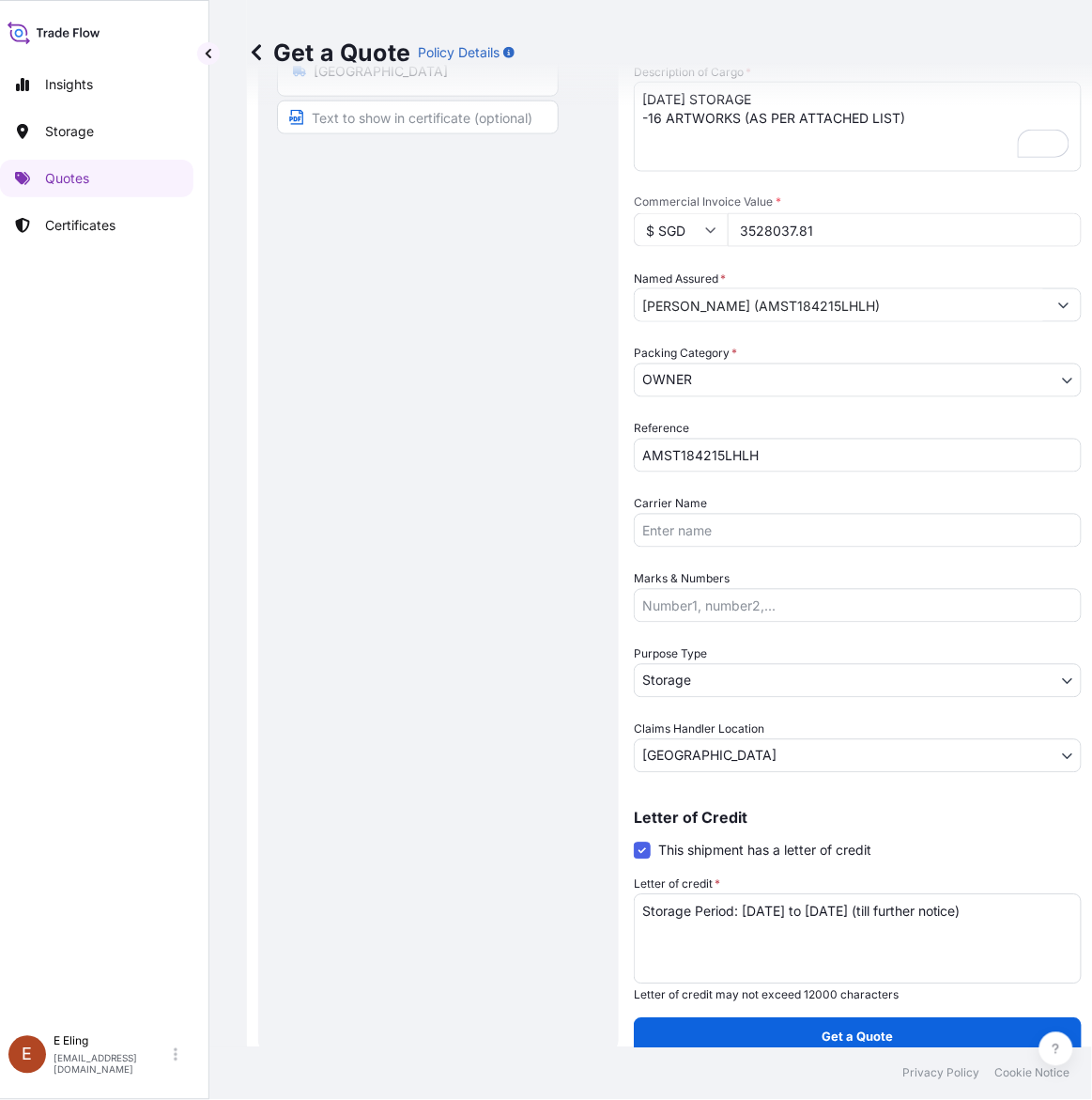
scroll to position [380, 0]
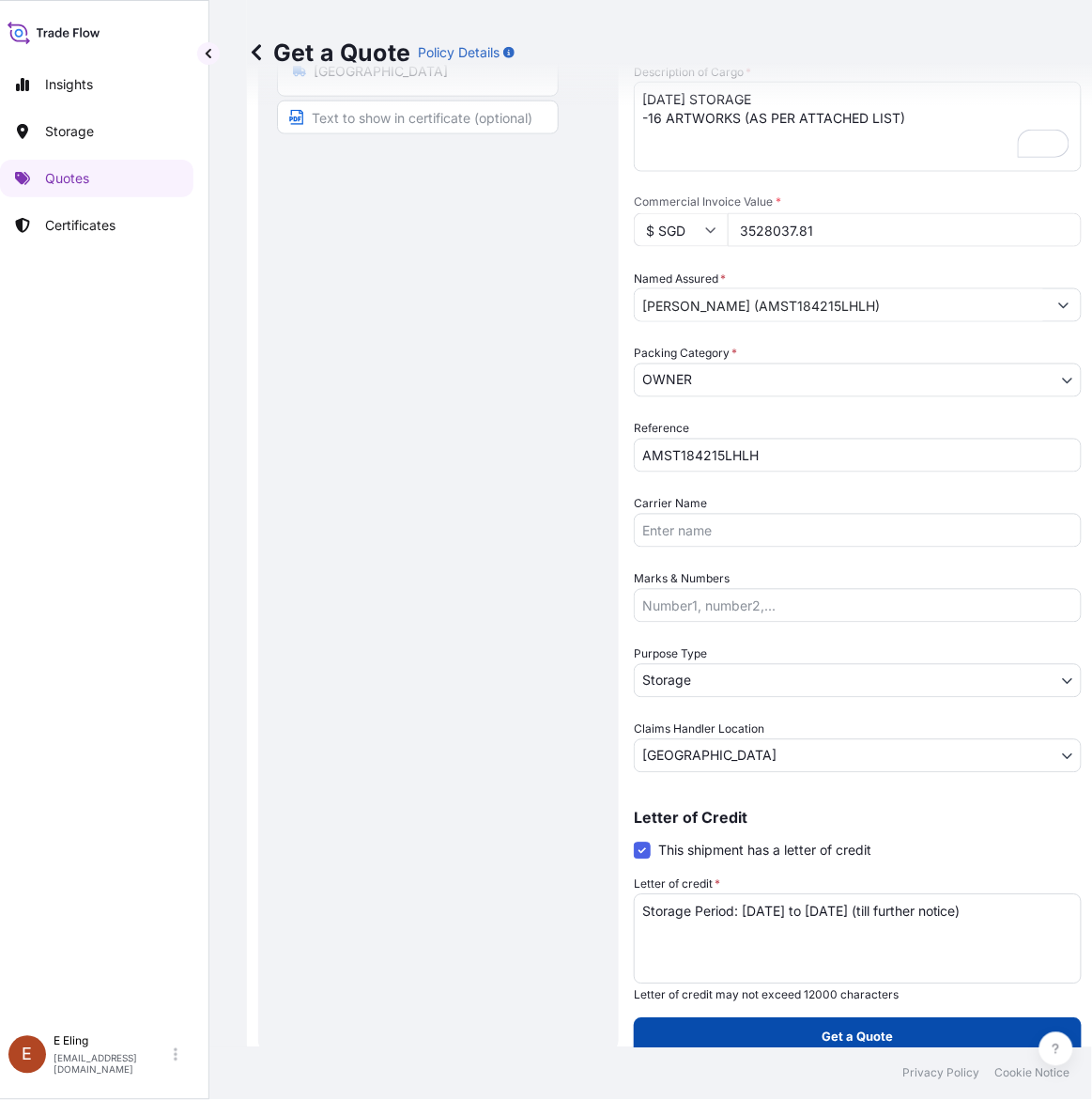
click at [829, 1036] on p "Get a Quote" at bounding box center [858, 1036] width 72 height 19
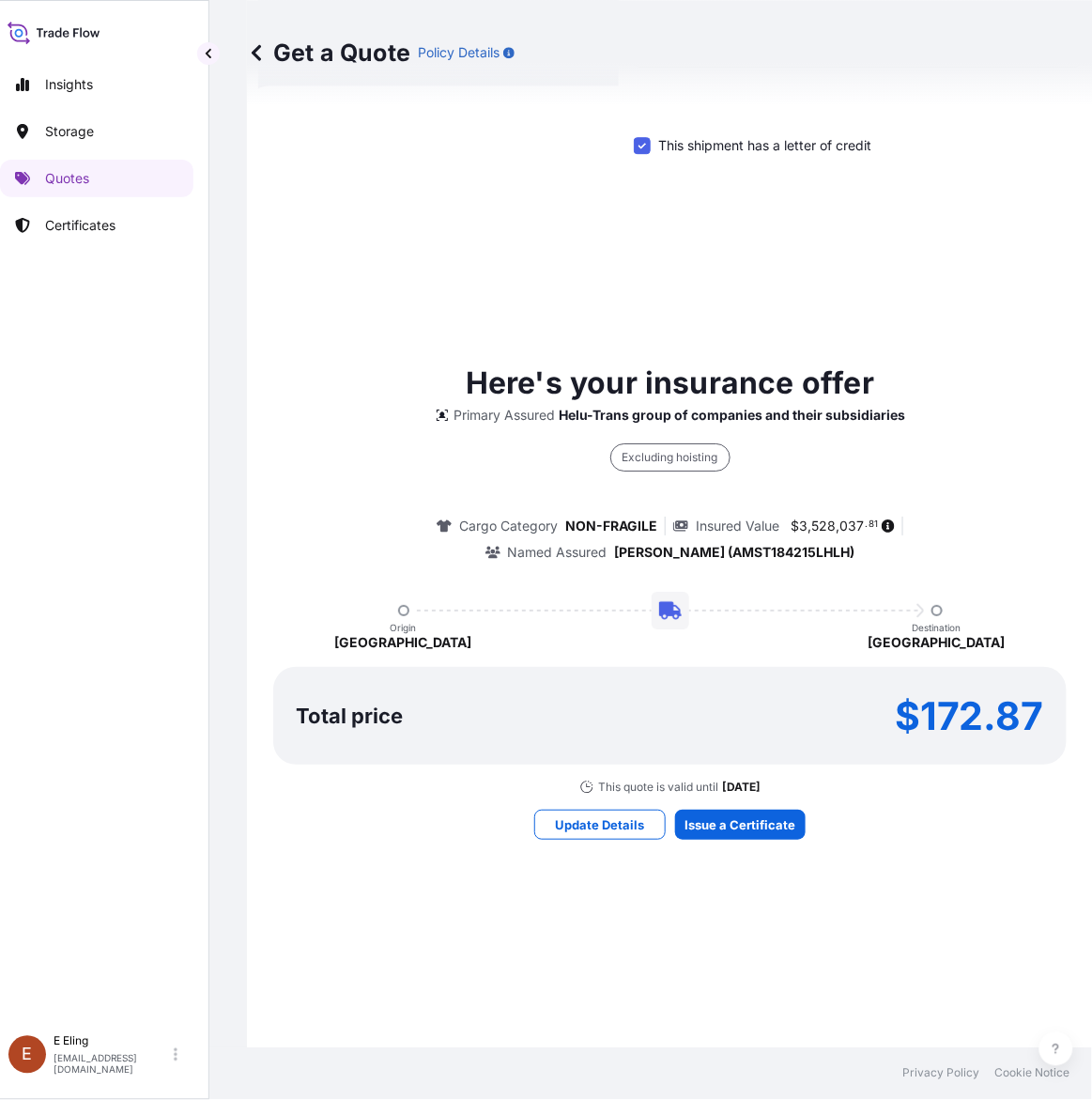
scroll to position [1095, 0]
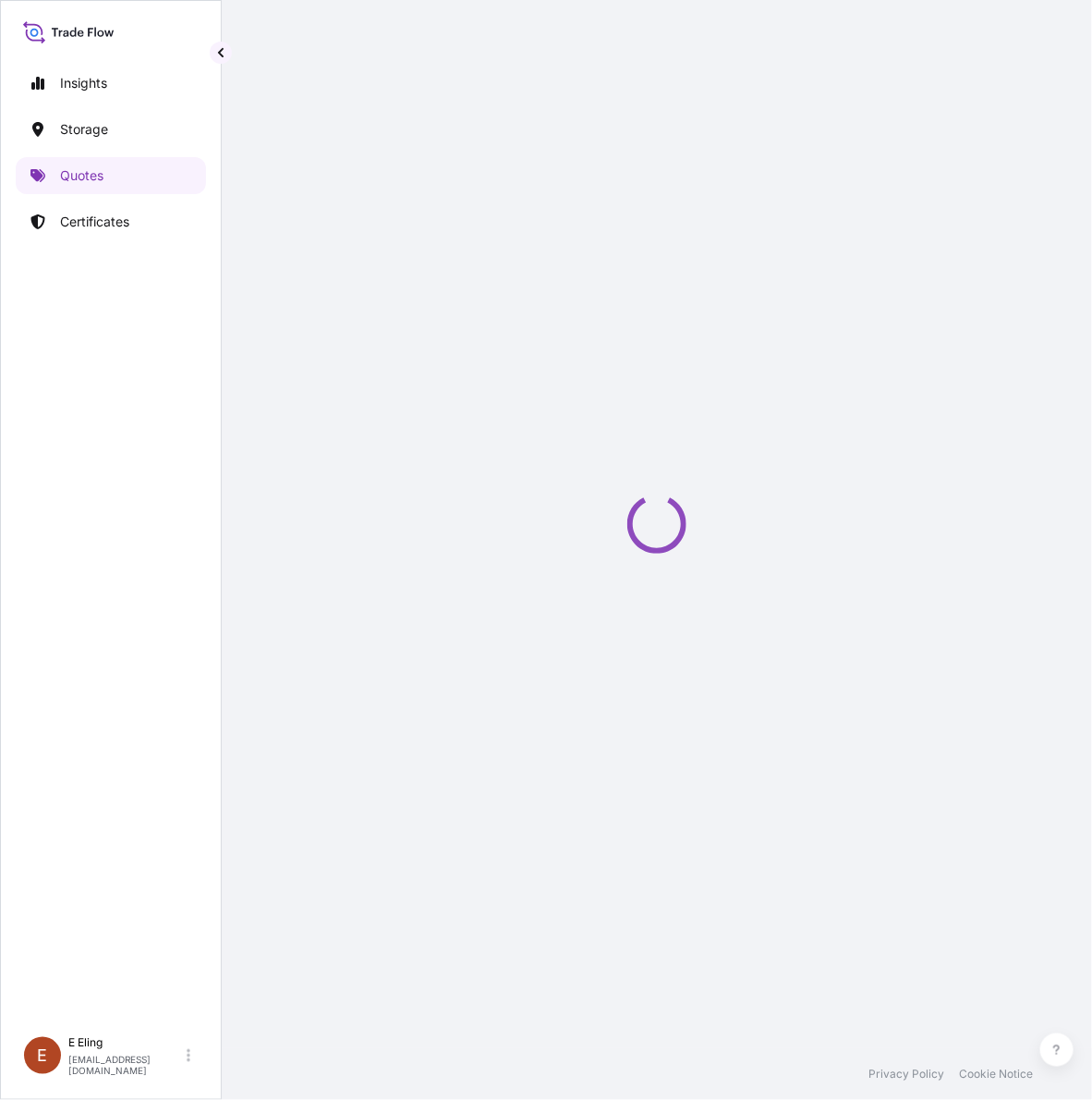
select select "STORAGE"
select select "Transit"
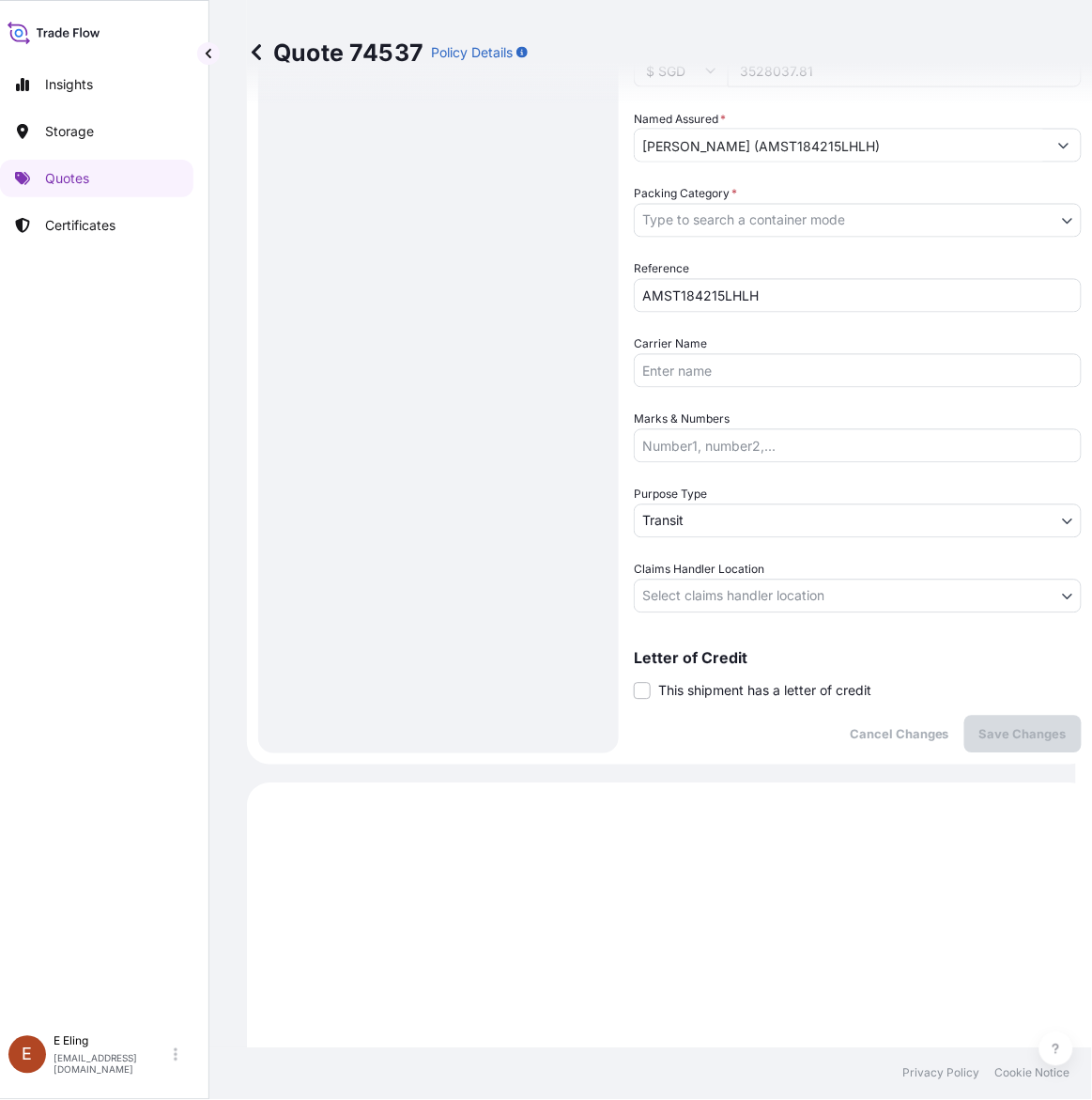
scroll to position [522, 0]
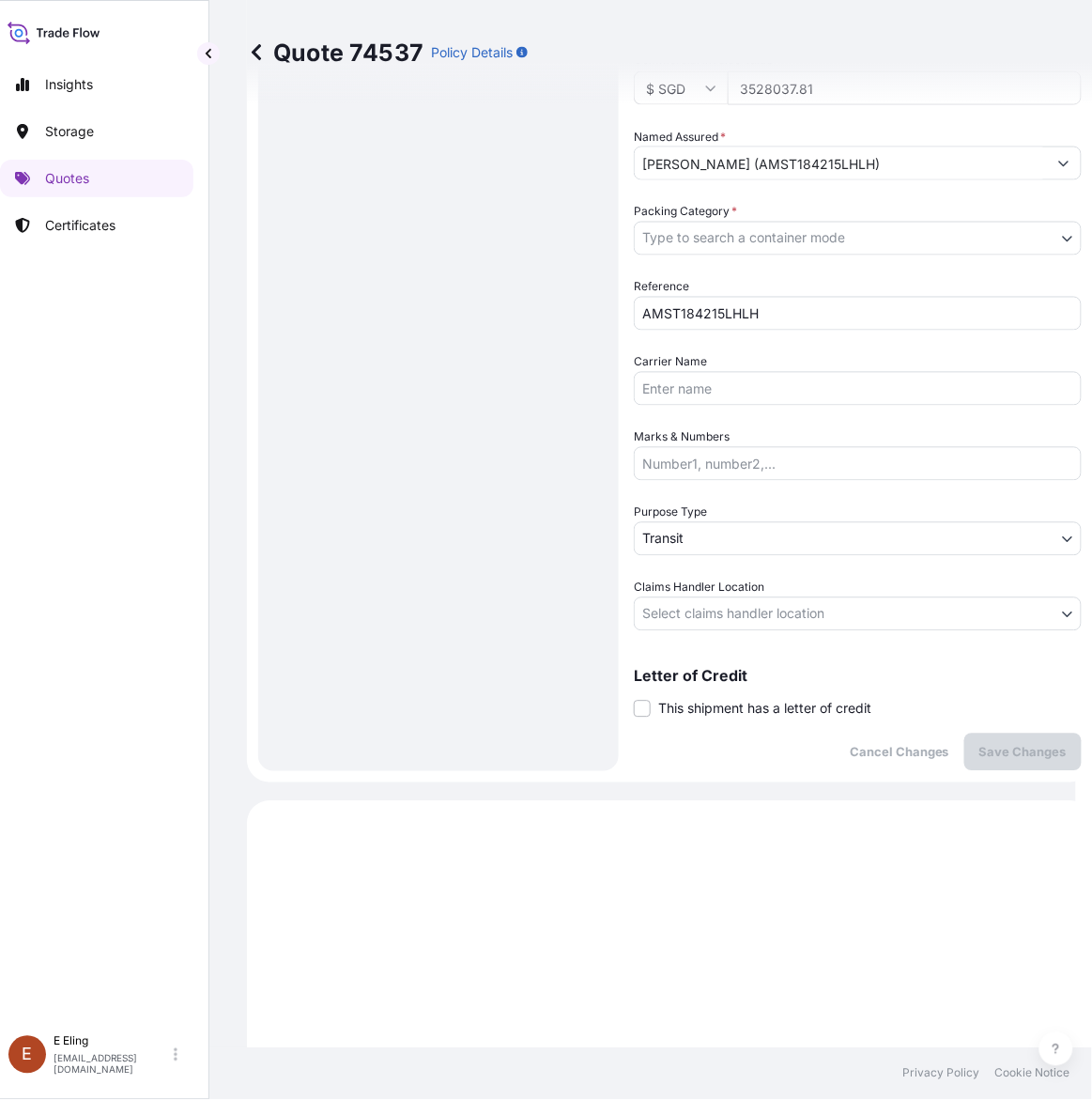
drag, startPoint x: 720, startPoint y: 700, endPoint x: 743, endPoint y: 735, distance: 41.9
click at [720, 700] on span "This shipment has a letter of credit" at bounding box center [765, 709] width 213 height 19
click at [634, 699] on input "This shipment has a letter of credit" at bounding box center [634, 699] width 0 height 0
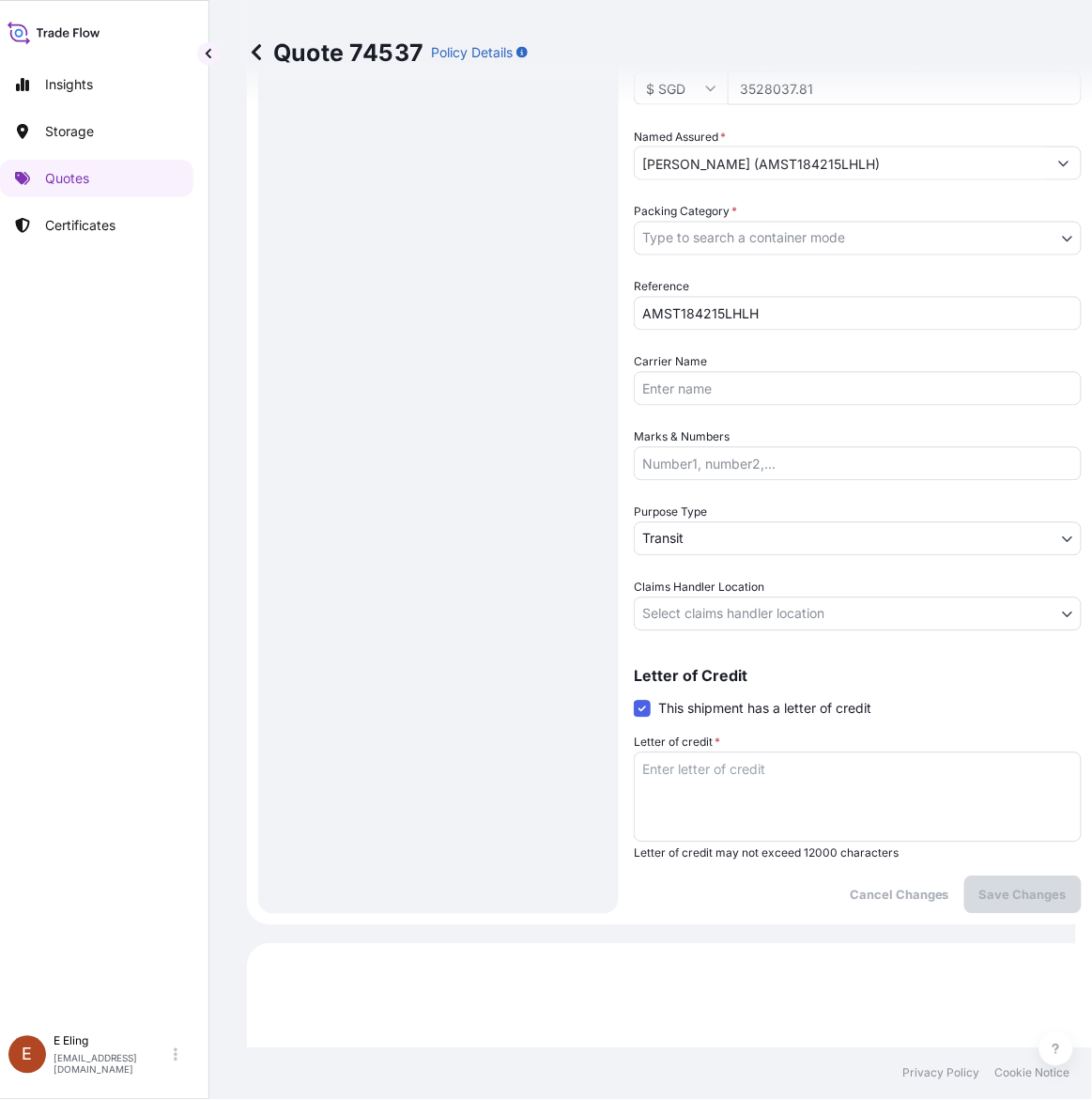
click at [749, 763] on textarea "Letter of credit *" at bounding box center [858, 797] width 448 height 90
paste textarea "Storage Period: [DATE] to [DATE] (till further notice)"
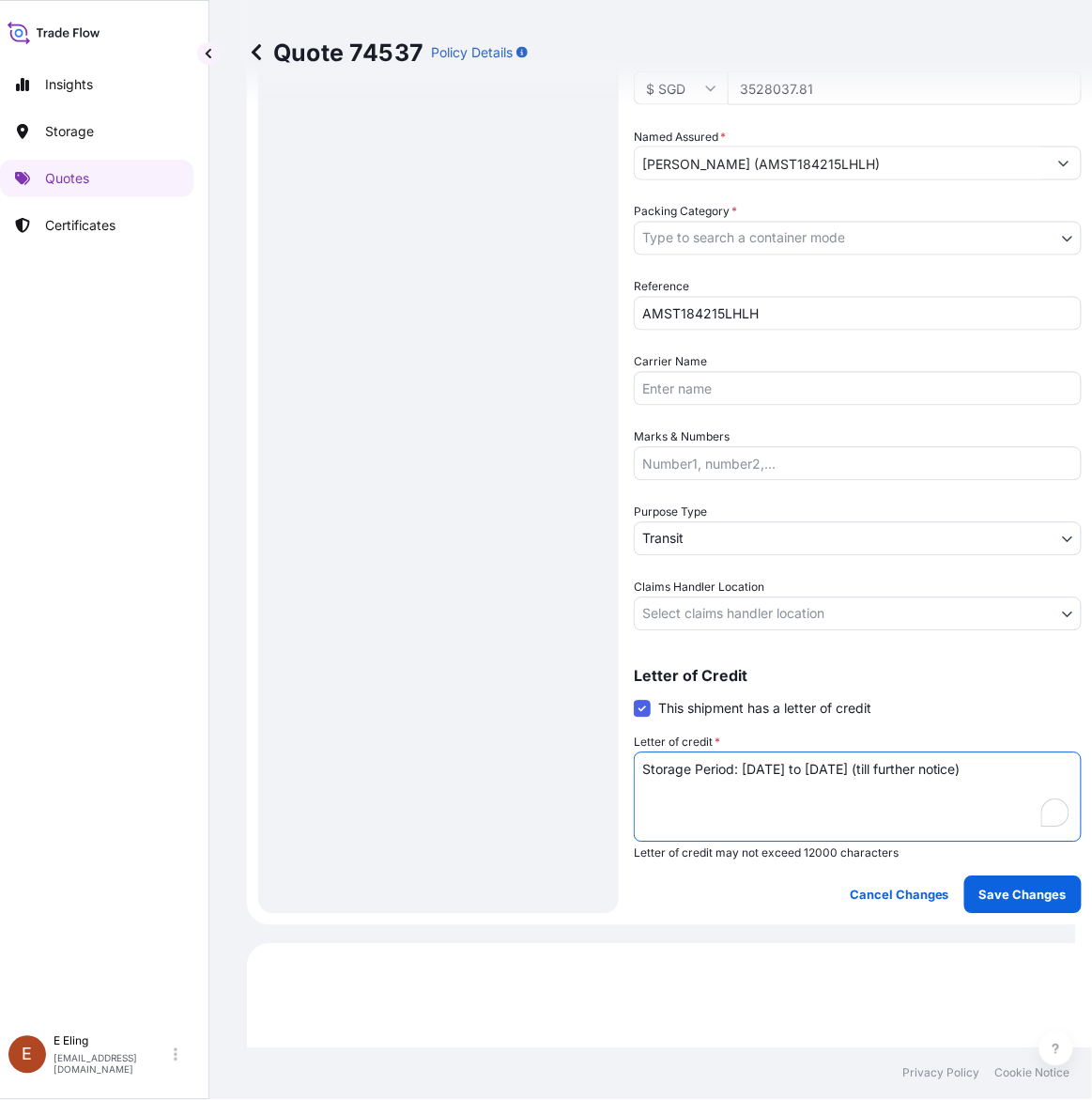
type textarea "Storage Period: [DATE] to [DATE] (till further notice)"
click at [751, 601] on body "Insights Storage Quotes Certificates E E Eling eeling@helutrans.com Quote 74537…" at bounding box center [530, 550] width 1092 height 1100
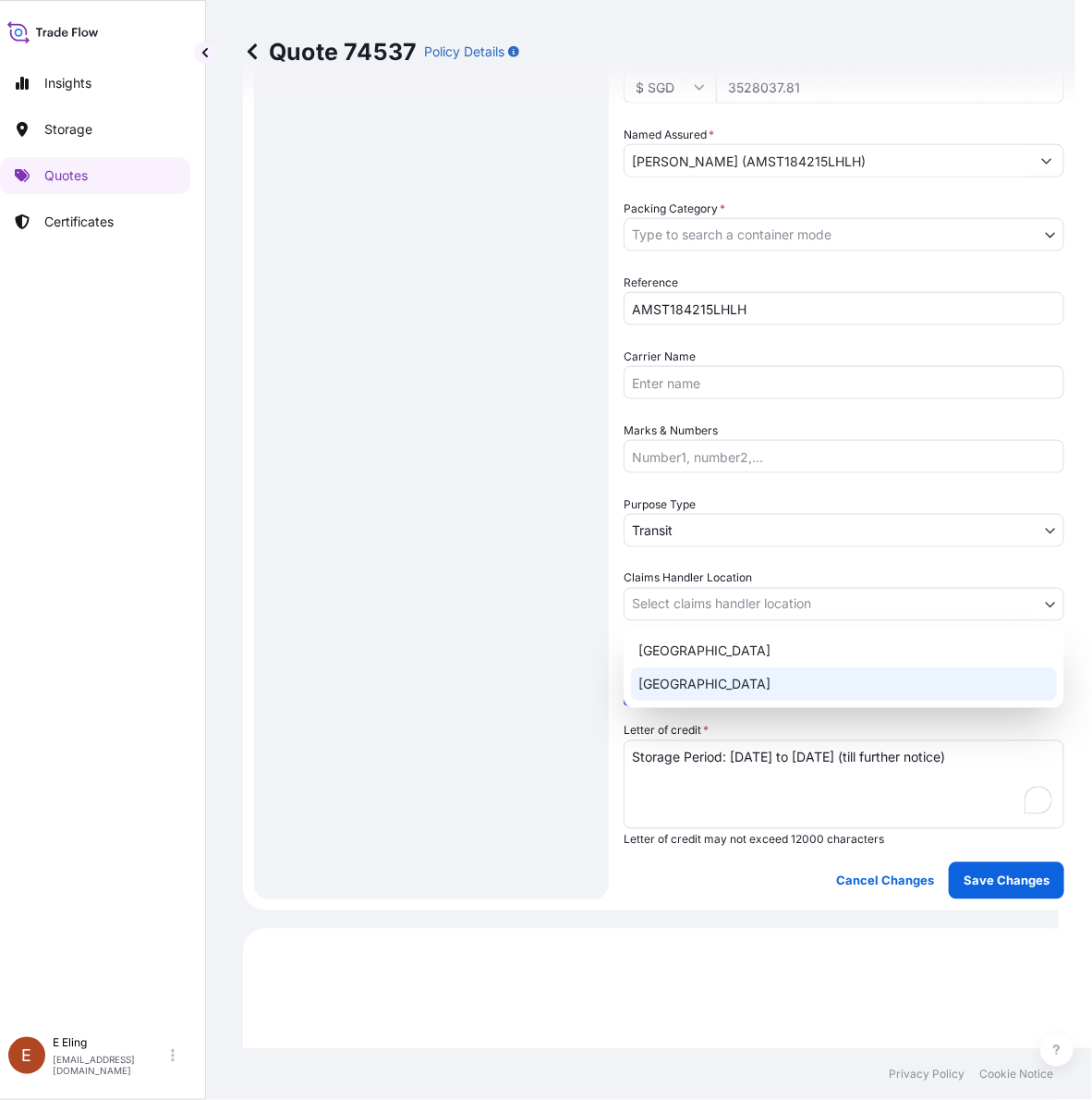
click at [716, 679] on div "[GEOGRAPHIC_DATA]" at bounding box center [844, 684] width 426 height 33
select select "[GEOGRAPHIC_DATA]"
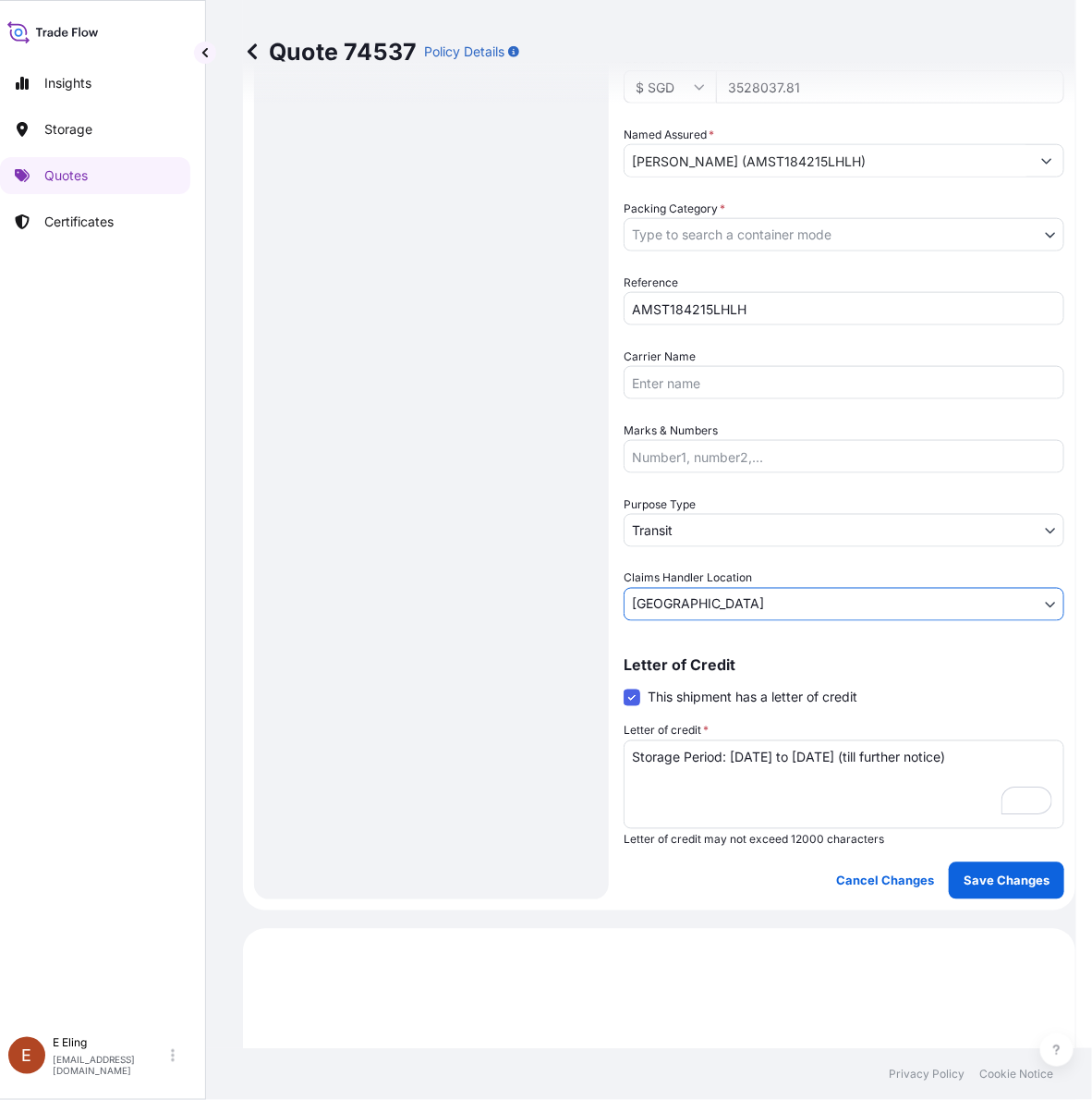
click at [694, 519] on body "Insights Storage Quotes Certificates E E Eling eeling@helutrans.com Quote 74537…" at bounding box center [530, 550] width 1092 height 1100
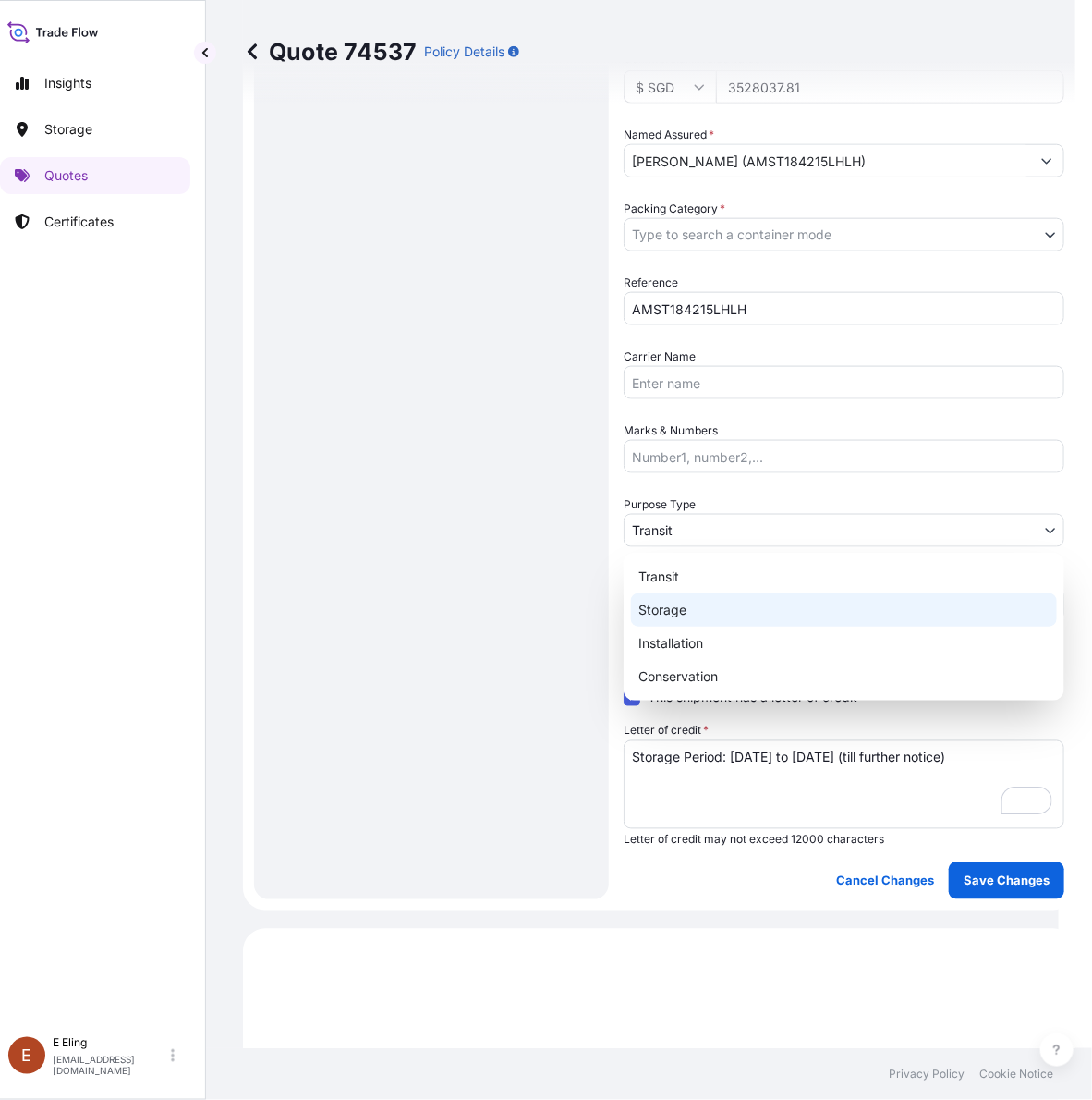
click at [670, 611] on div "Storage" at bounding box center [844, 609] width 426 height 33
select select "Storage"
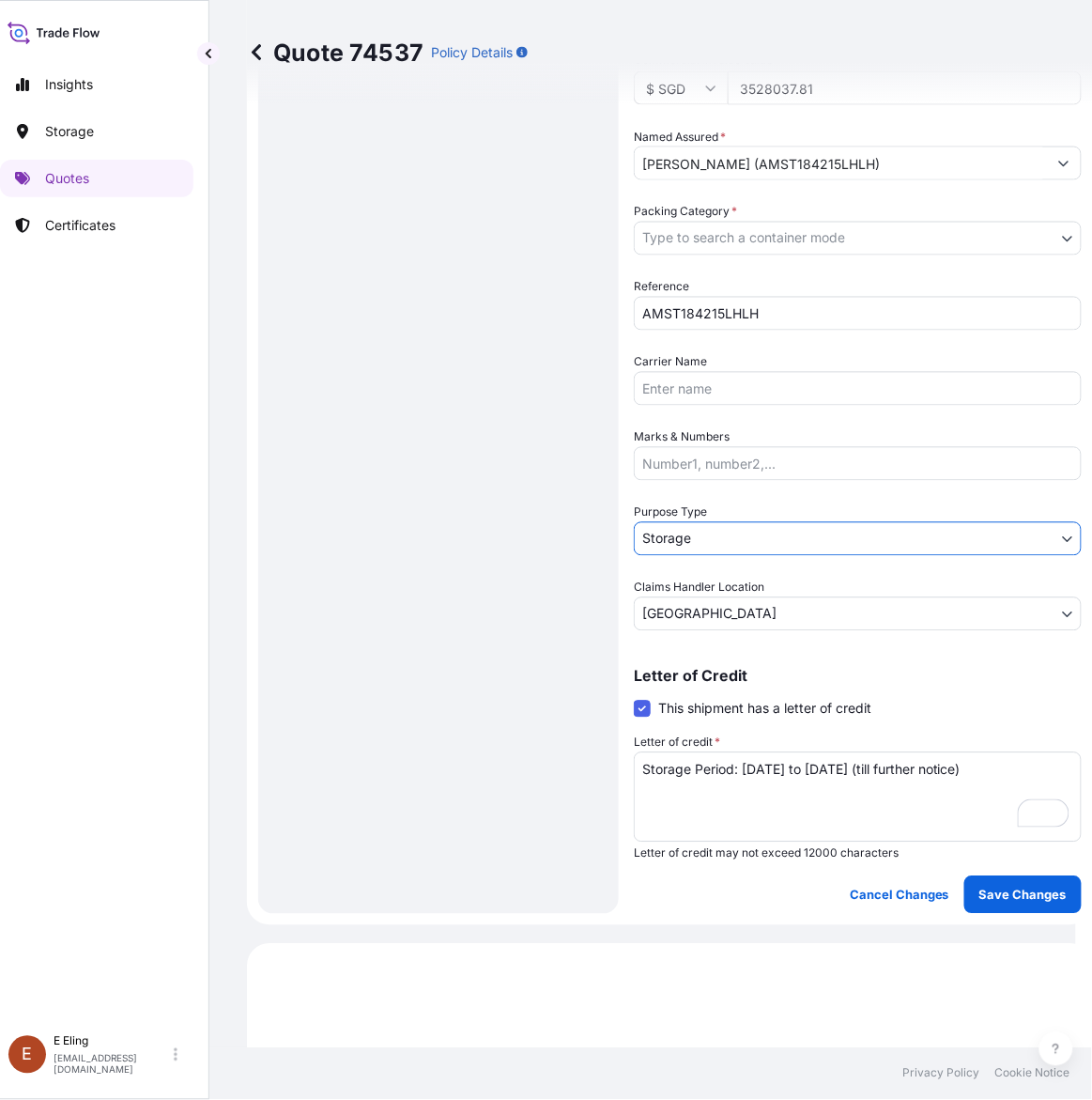
click at [717, 237] on body "Insights Storage Quotes Certificates E E Eling eeling@helutrans.com Quote 74537…" at bounding box center [530, 550] width 1092 height 1100
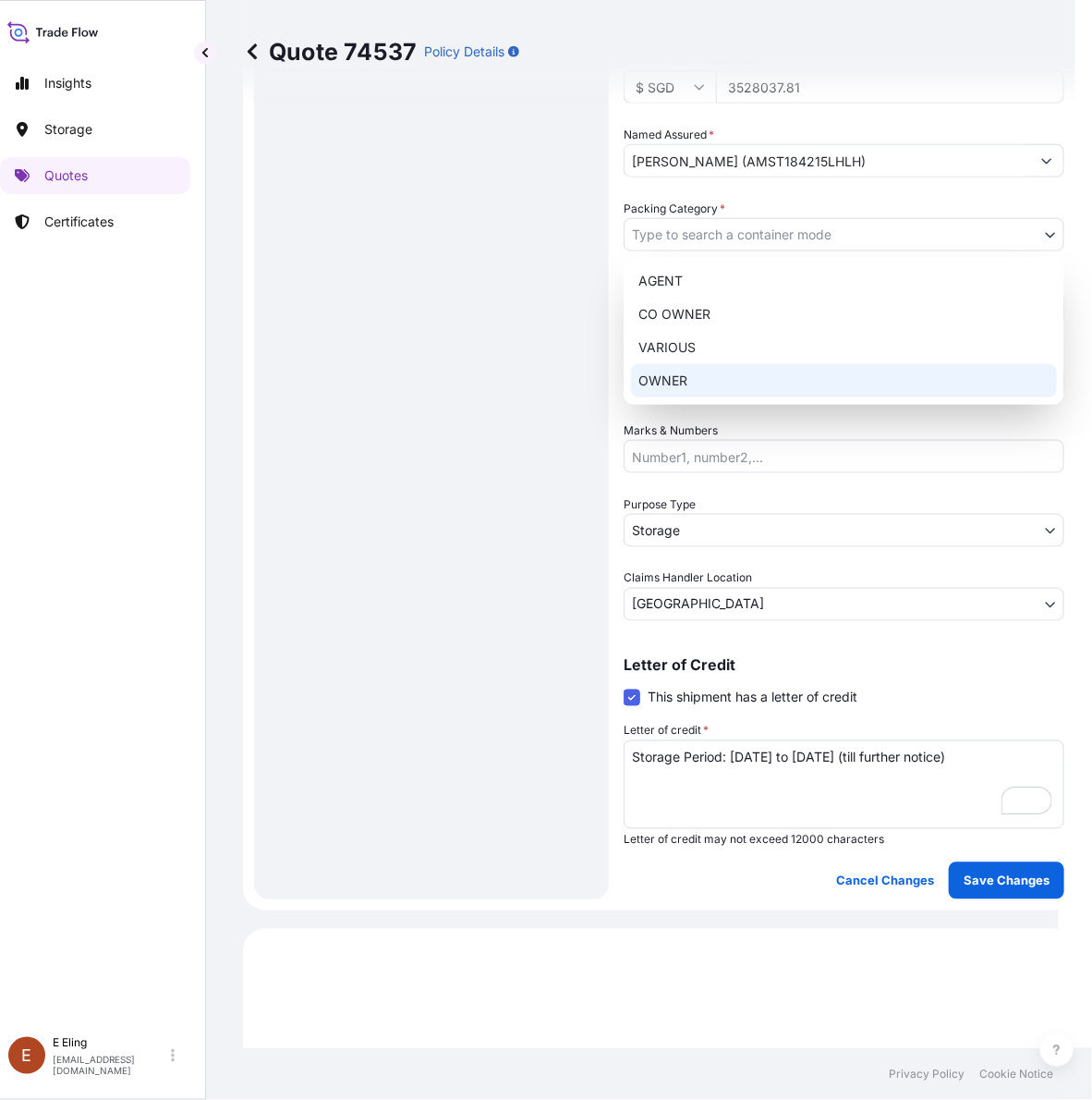
click at [700, 385] on div "OWNER" at bounding box center [844, 380] width 426 height 33
select select "27"
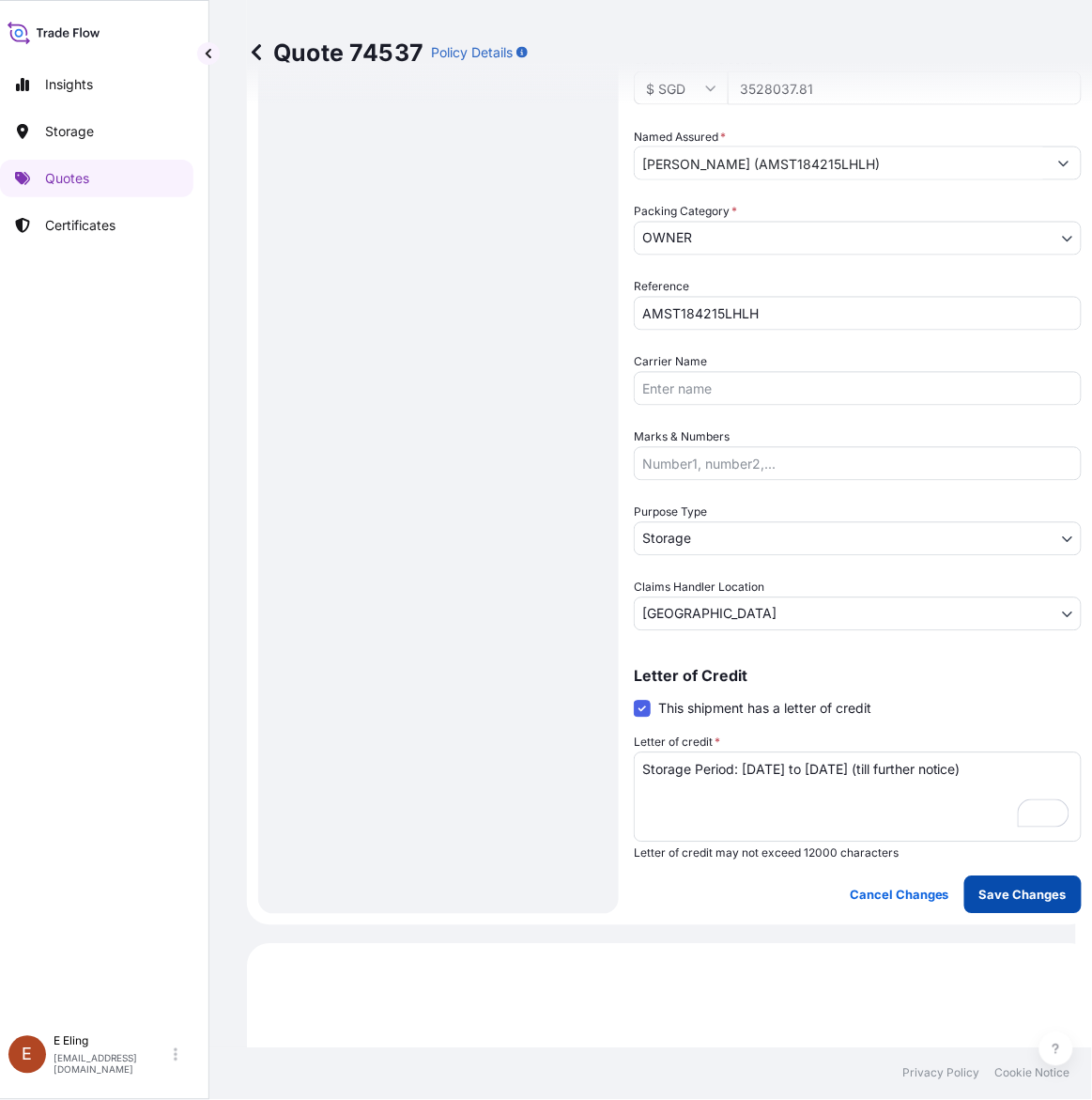
click at [1006, 886] on p "Save Changes" at bounding box center [1023, 895] width 87 height 19
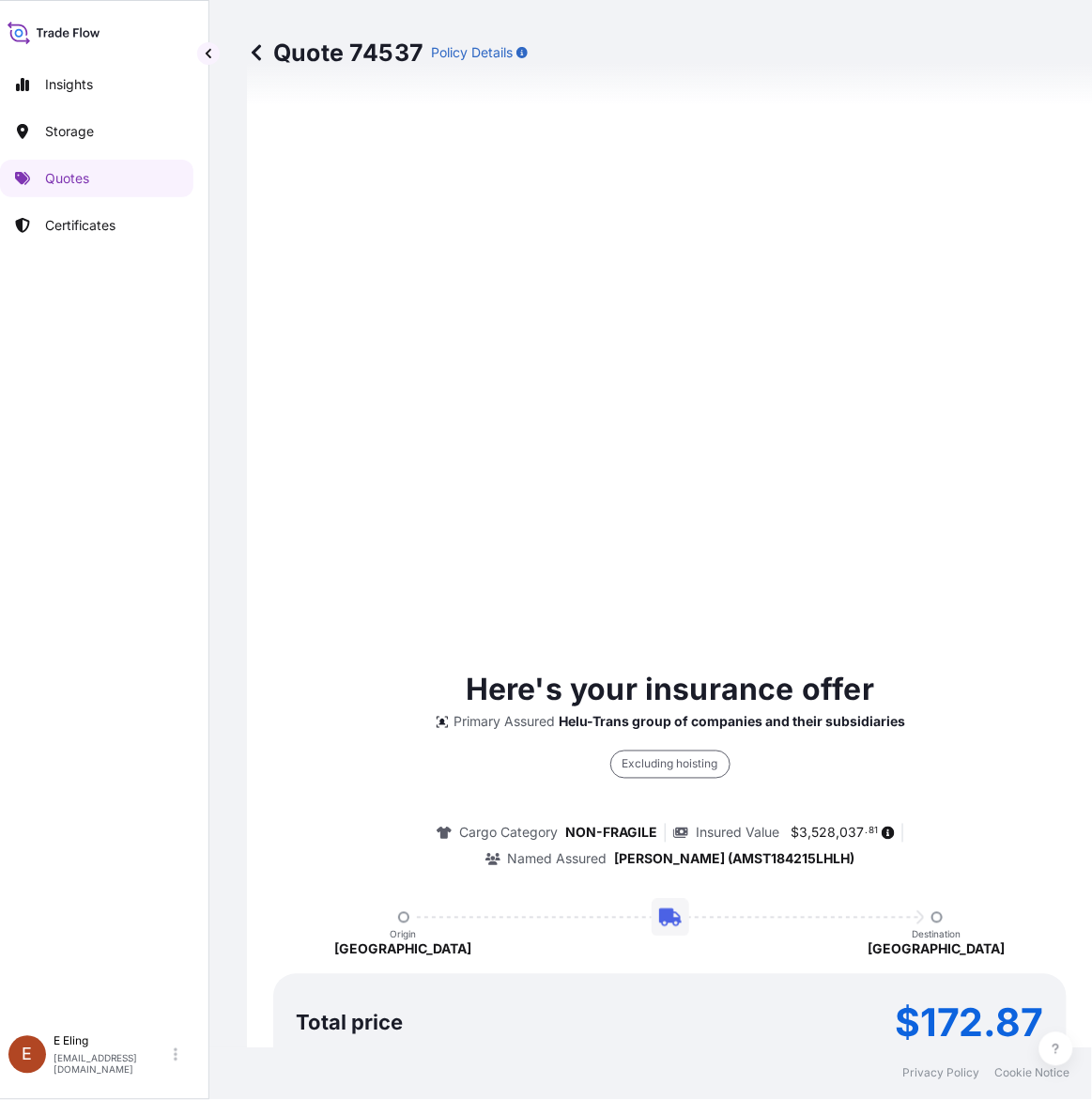
select select "STORAGE"
select select "Storage"
select select "[GEOGRAPHIC_DATA]"
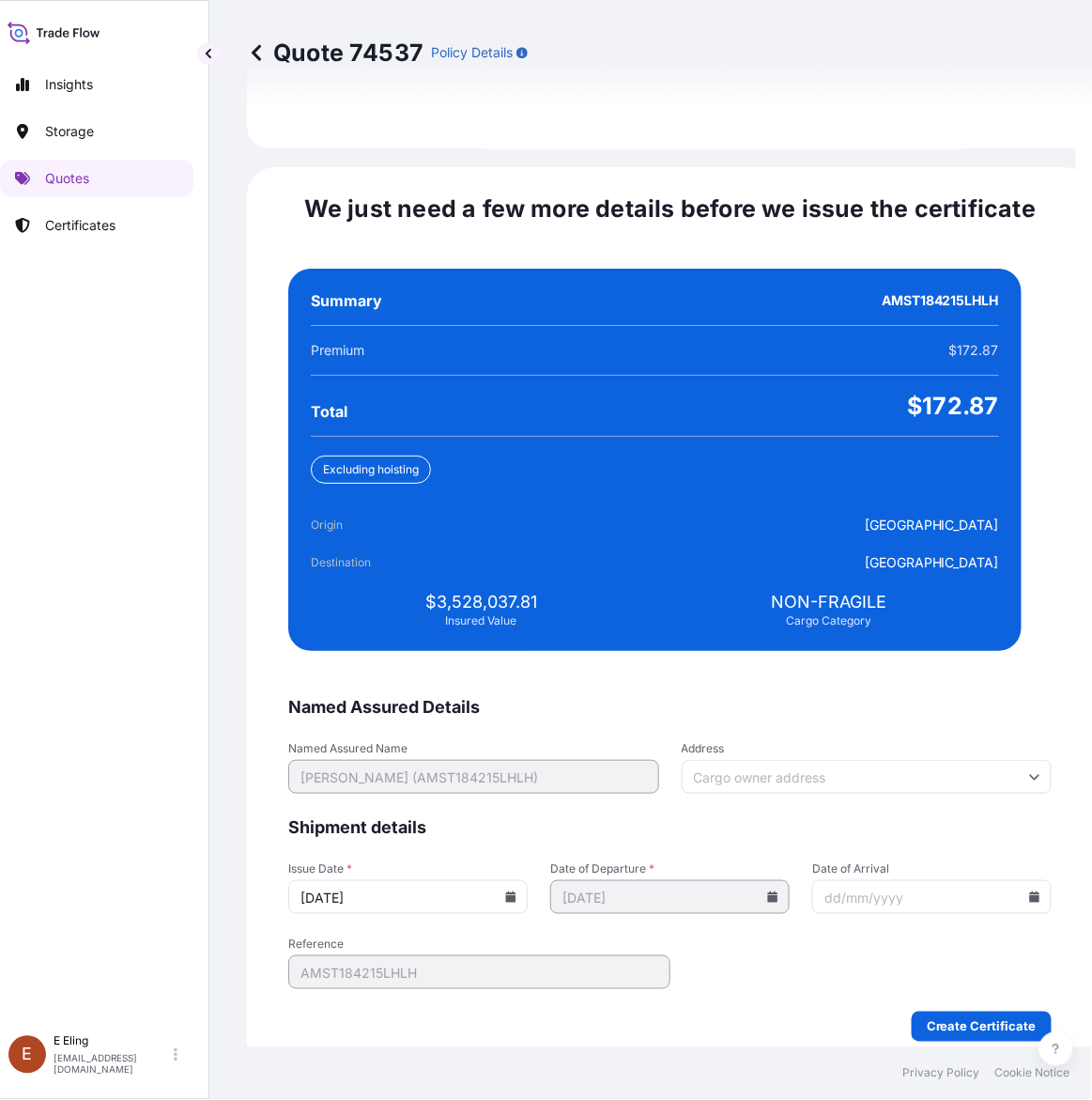
click at [516, 892] on icon at bounding box center [511, 897] width 11 height 11
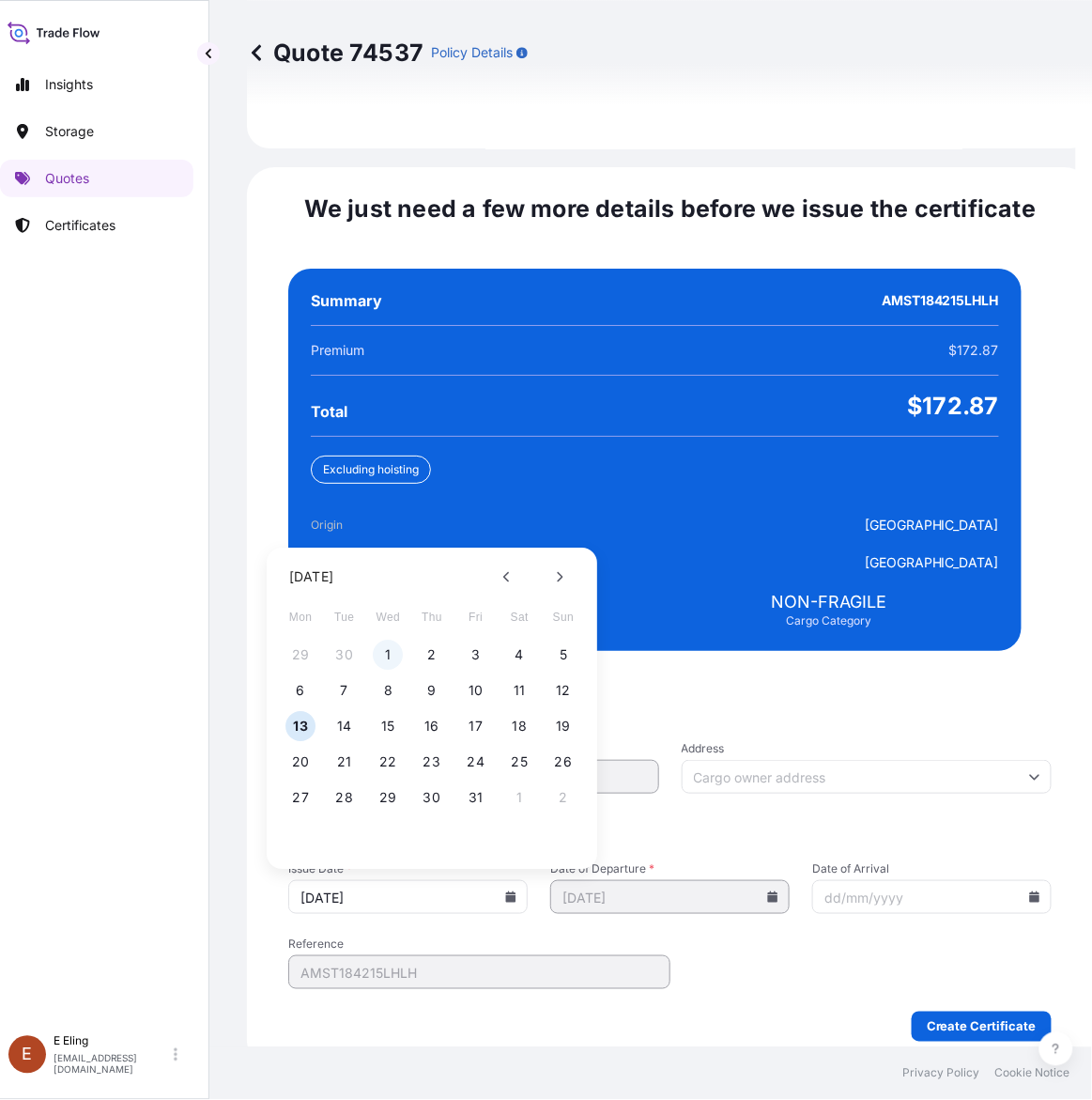
click at [394, 641] on button "1" at bounding box center [388, 656] width 30 height 30
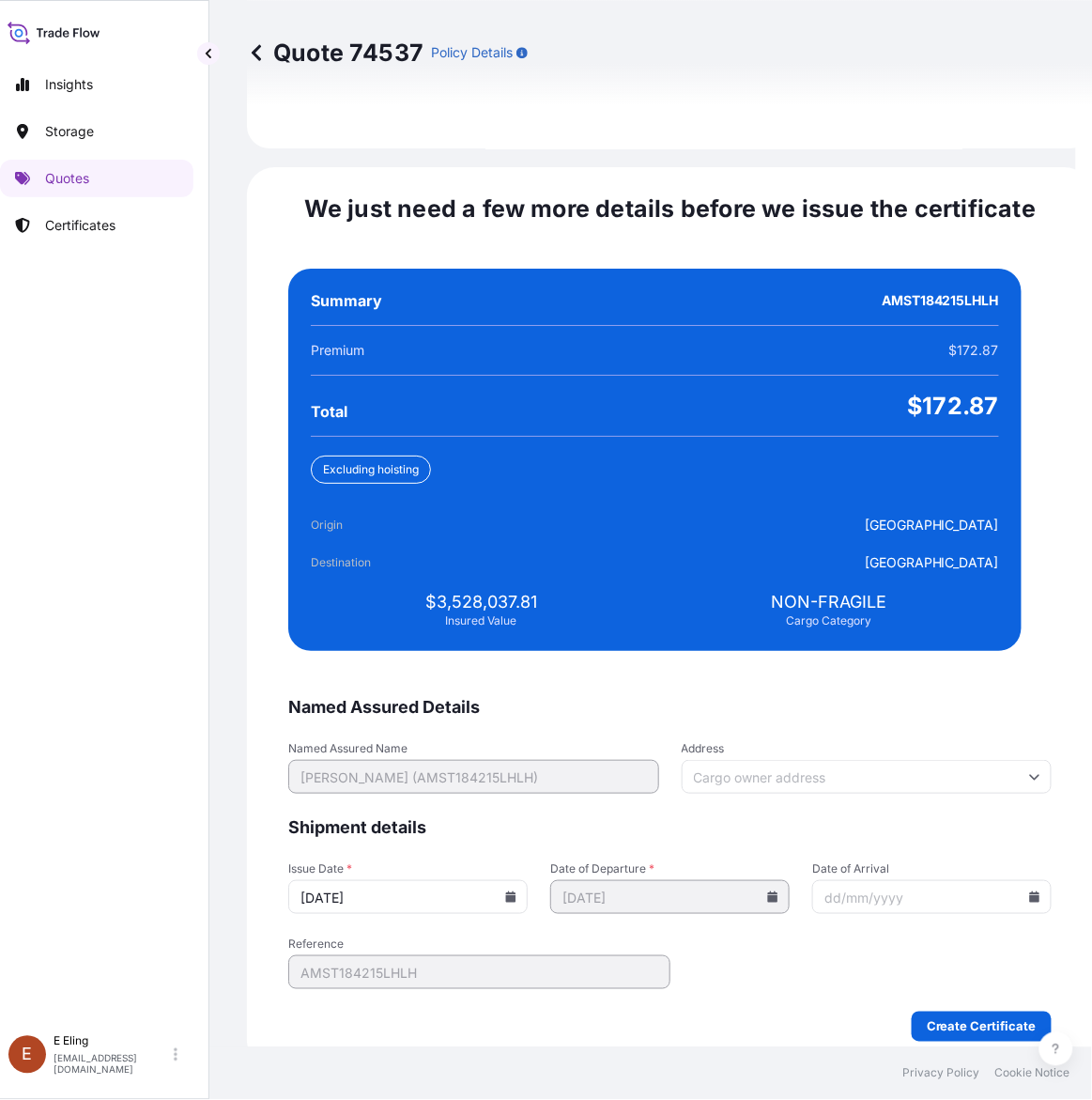
type input "[DATE]"
click at [1029, 892] on icon at bounding box center [1034, 897] width 11 height 11
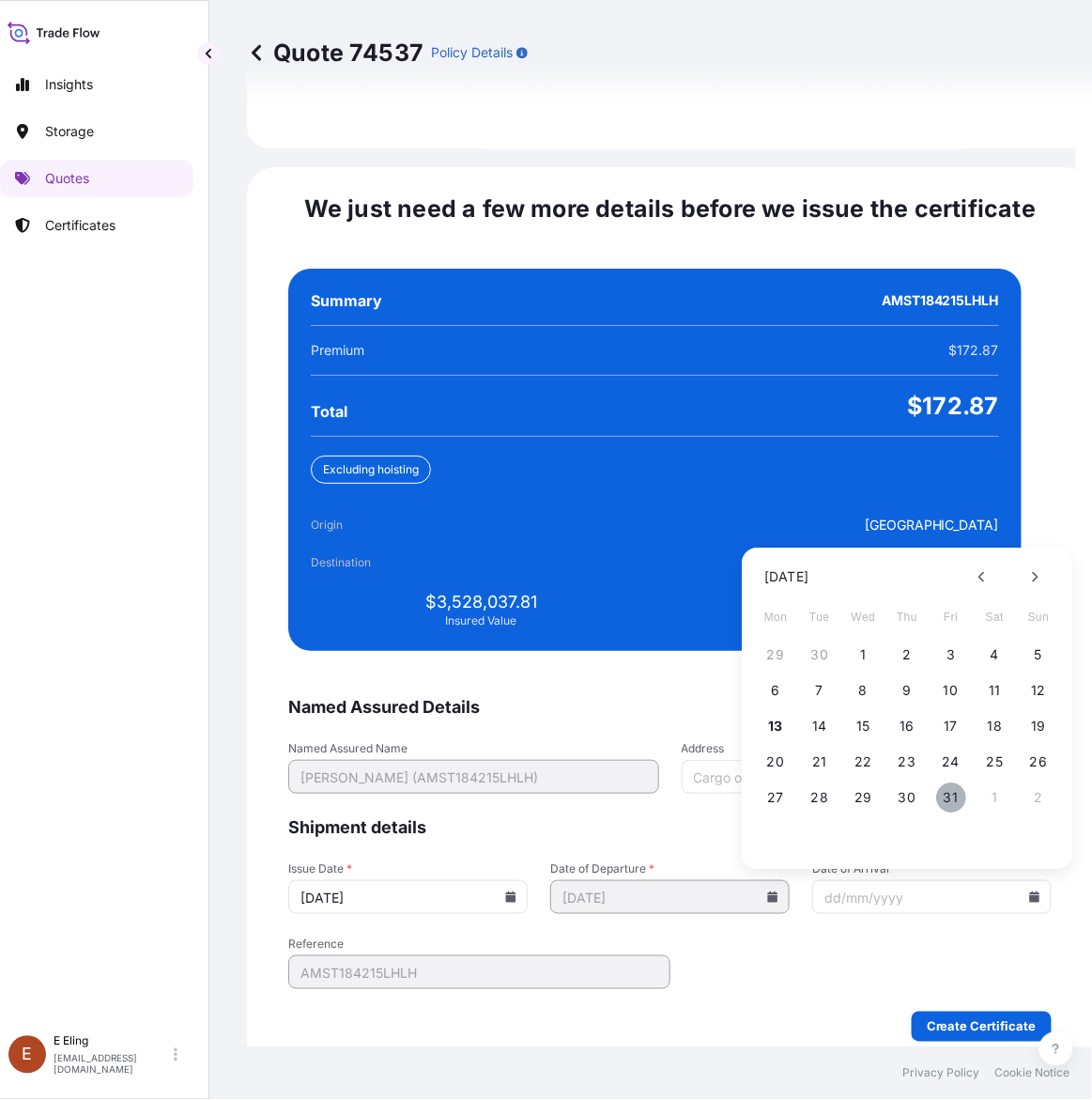
click at [945, 783] on button "31" at bounding box center [951, 798] width 30 height 30
type input "[DATE]"
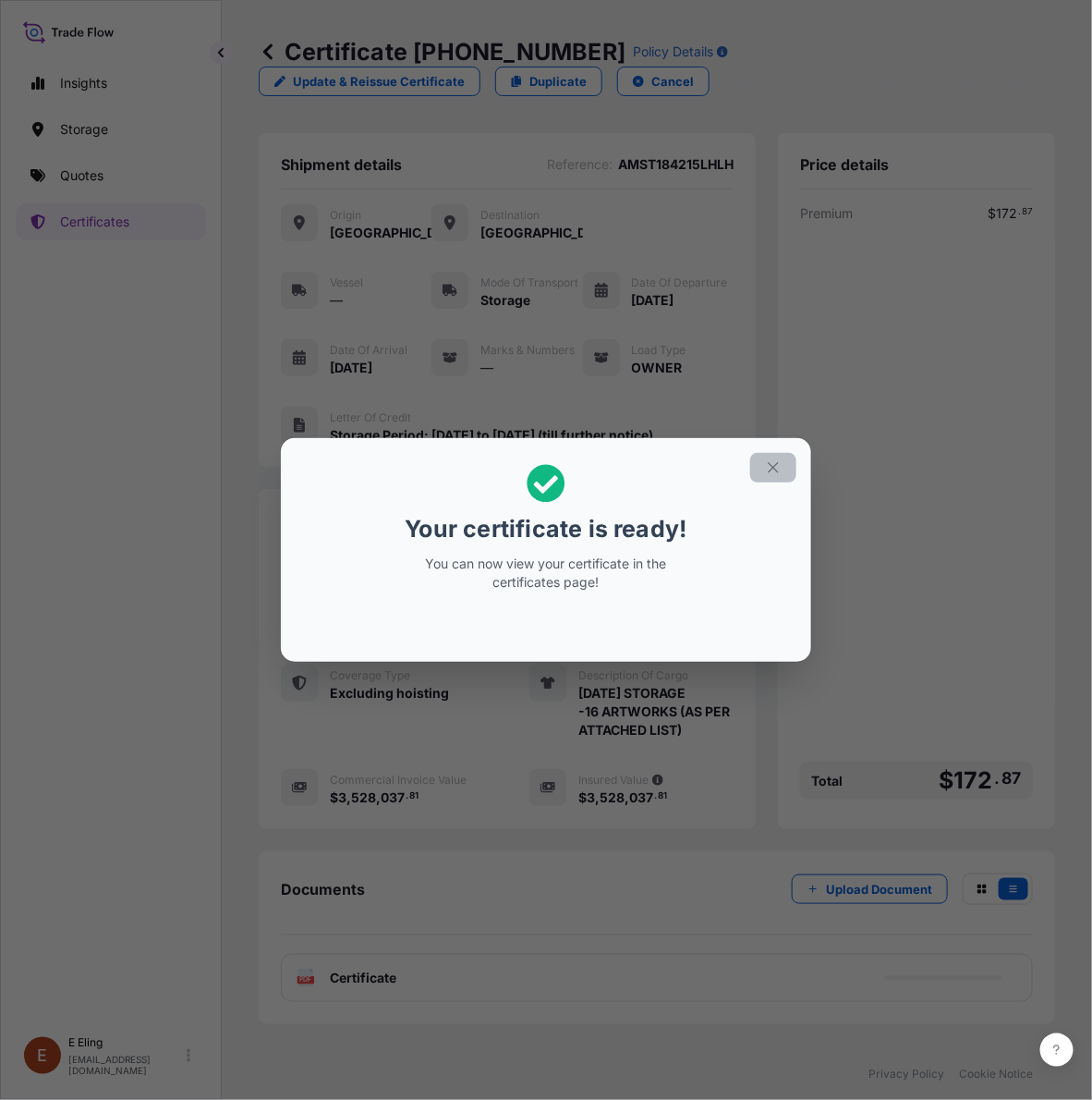
click at [777, 481] on button "button" at bounding box center [774, 467] width 46 height 30
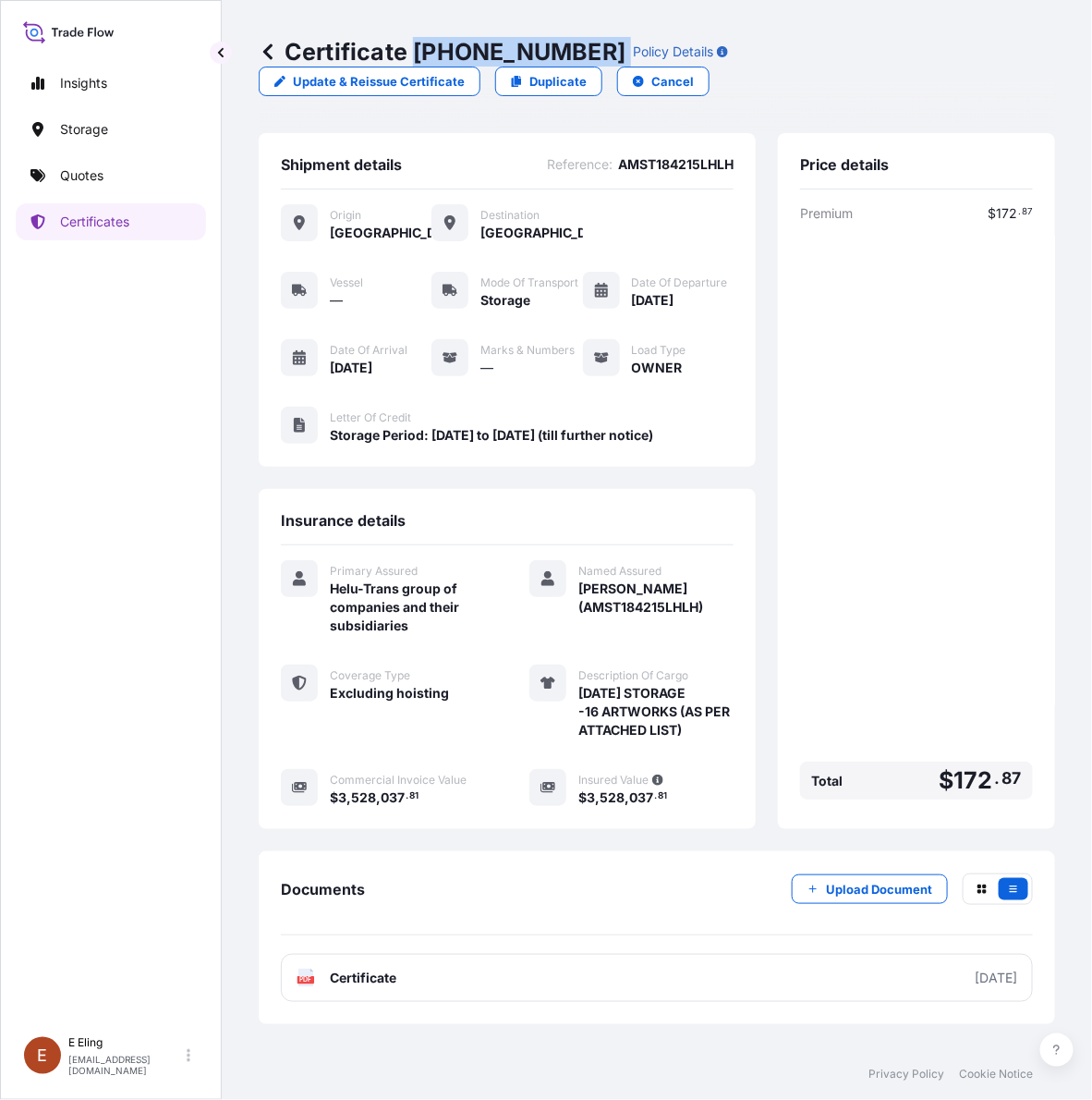
copy p "31504-1639-1"
drag, startPoint x: 418, startPoint y: 49, endPoint x: 582, endPoint y: 49, distance: 164.0
click at [582, 49] on div "Certificate 31504-1639-1 Policy Details" at bounding box center [493, 51] width 469 height 30
click at [999, 450] on div "Premium $ 172 . 87 Total $ 172 . 87" at bounding box center [916, 505] width 233 height 603
click at [813, 691] on div "Premium $ 172 . 87 Total $ 172 . 87" at bounding box center [916, 505] width 233 height 603
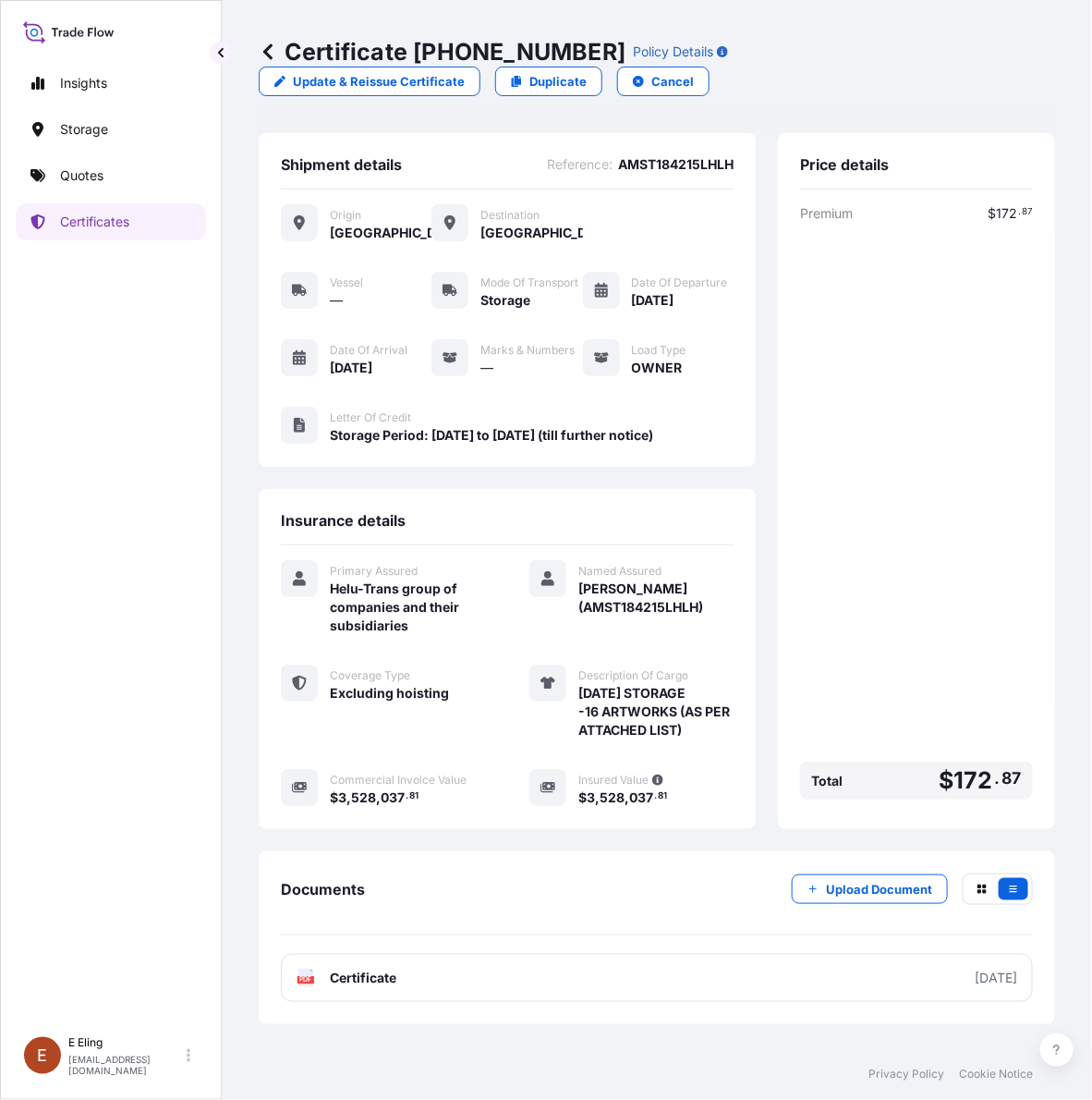
click at [1074, 910] on div "Certificate 31504-1639-1 Policy Details Update & Reissue Certificate Duplicate …" at bounding box center [657, 523] width 871 height 1048
click at [1074, 929] on div "Certificate 31504-1639-1 Policy Details Update & Reissue Certificate Duplicate …" at bounding box center [657, 523] width 871 height 1048
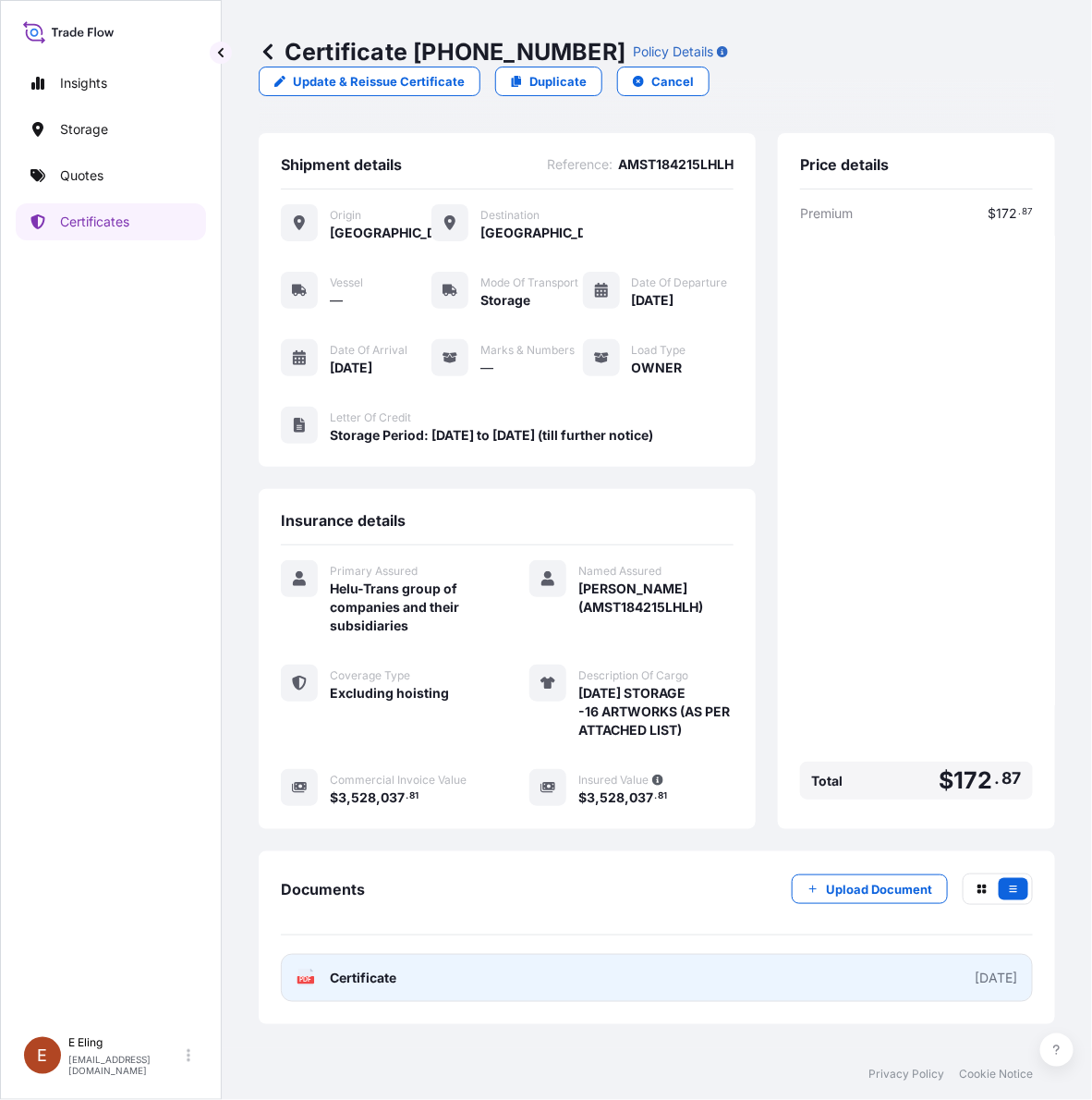
click at [788, 987] on link "PDF Certificate [DATE]" at bounding box center [657, 978] width 753 height 48
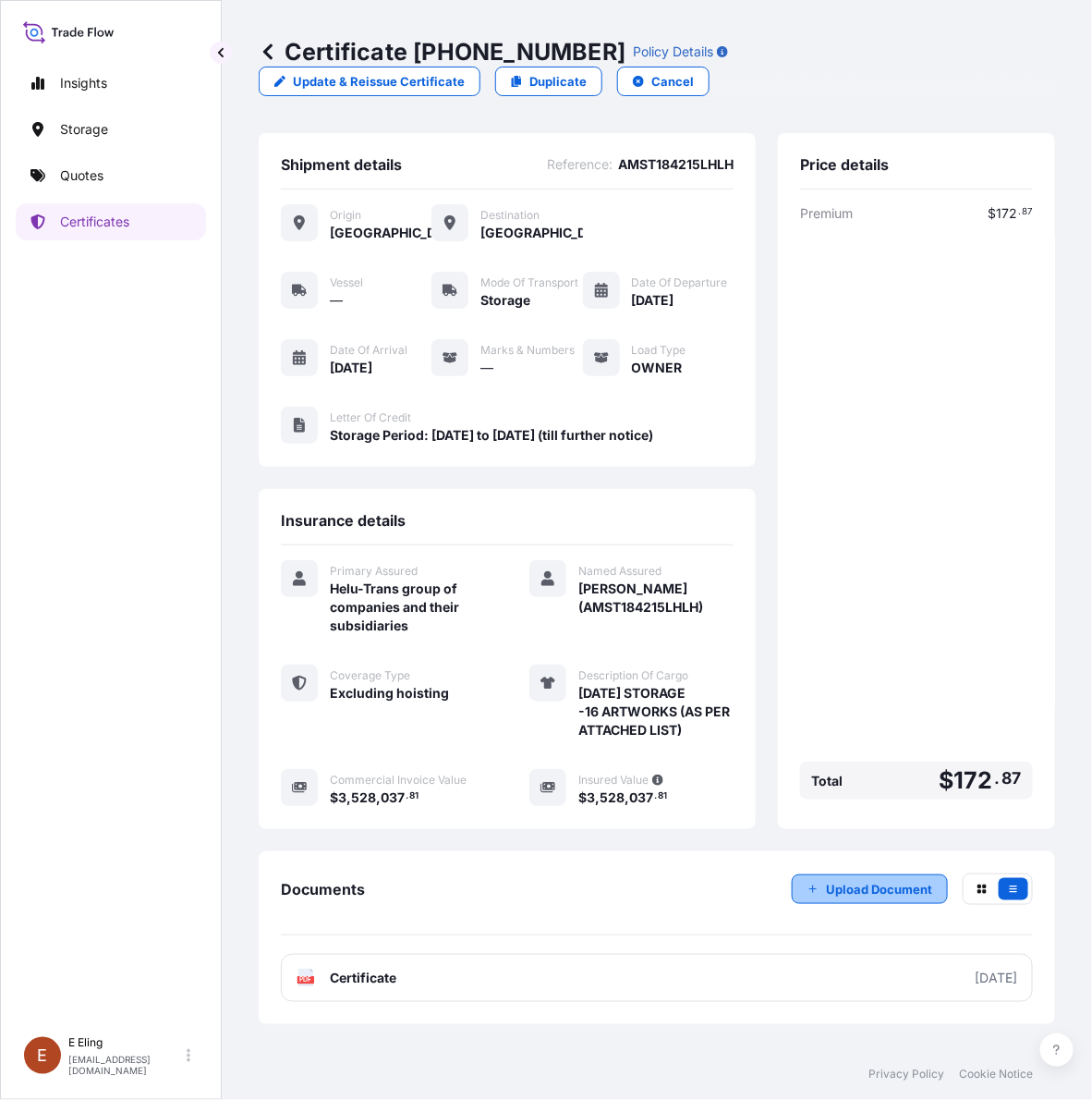
click at [827, 889] on p "Upload Document" at bounding box center [879, 889] width 106 height 18
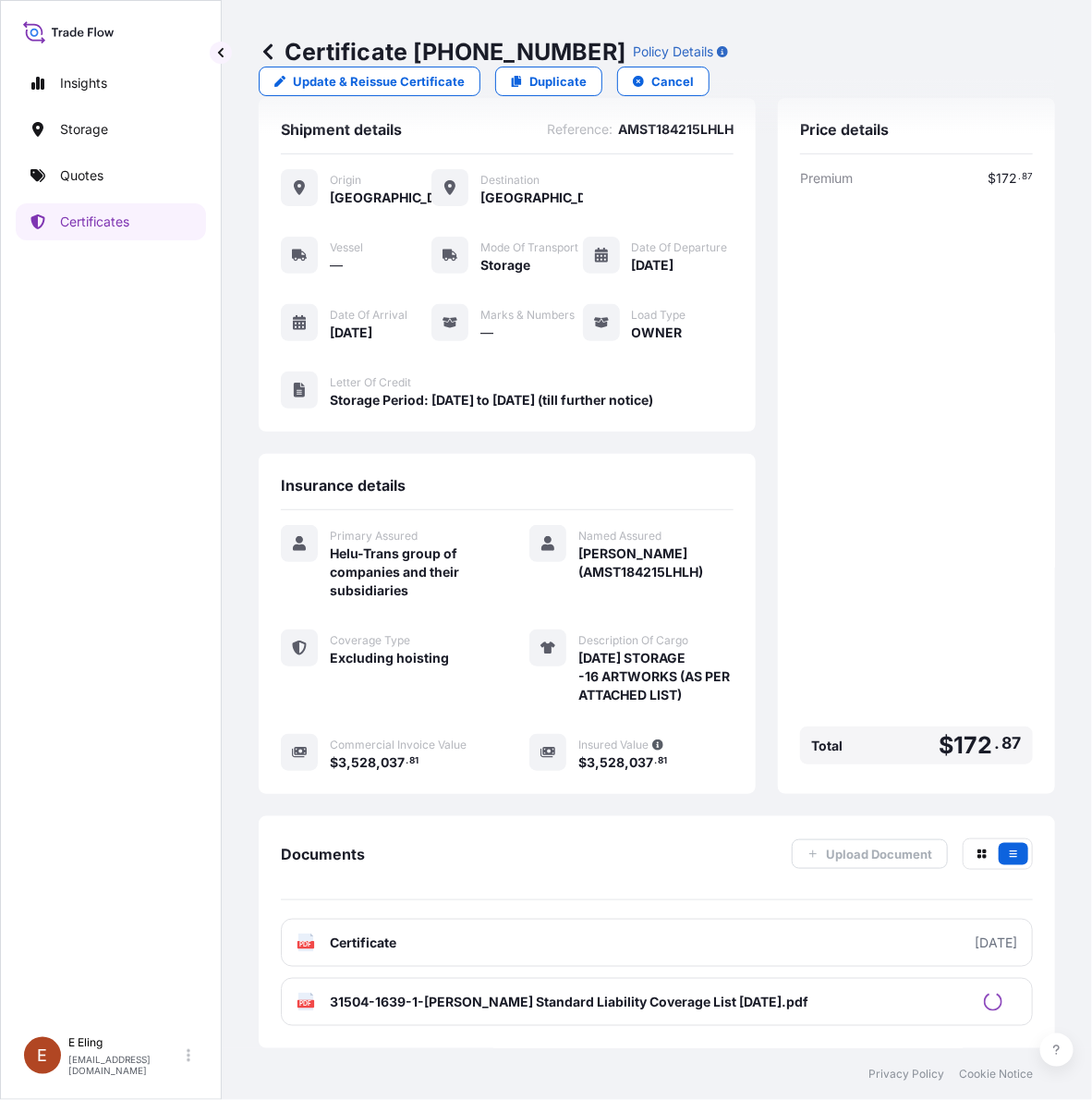
scroll to position [62, 0]
click at [79, 220] on p "Certificates" at bounding box center [95, 222] width 70 height 18
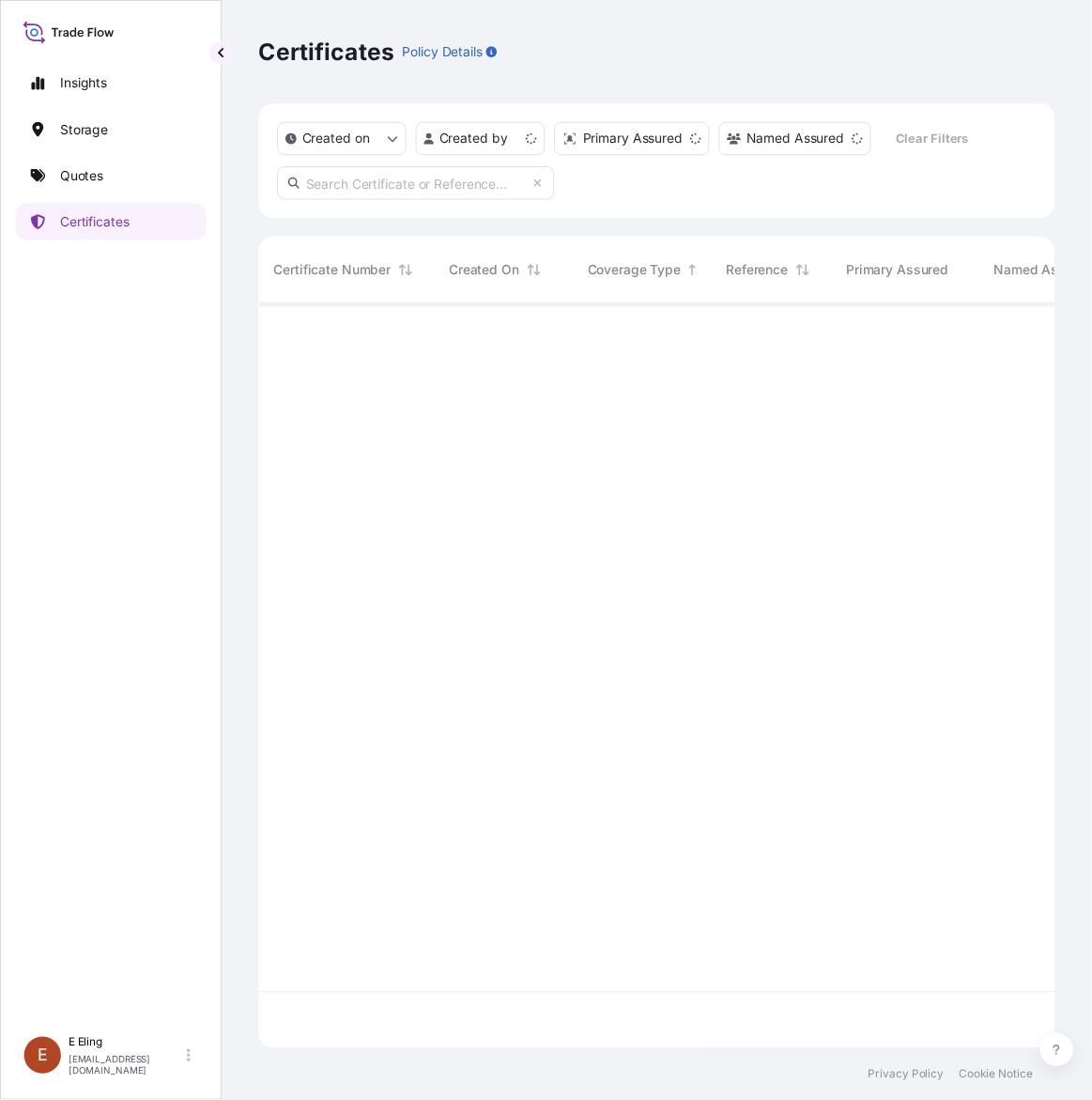
scroll to position [749, 791]
click at [463, 193] on input "text" at bounding box center [423, 186] width 282 height 33
paste input "AMST181896MMMM"
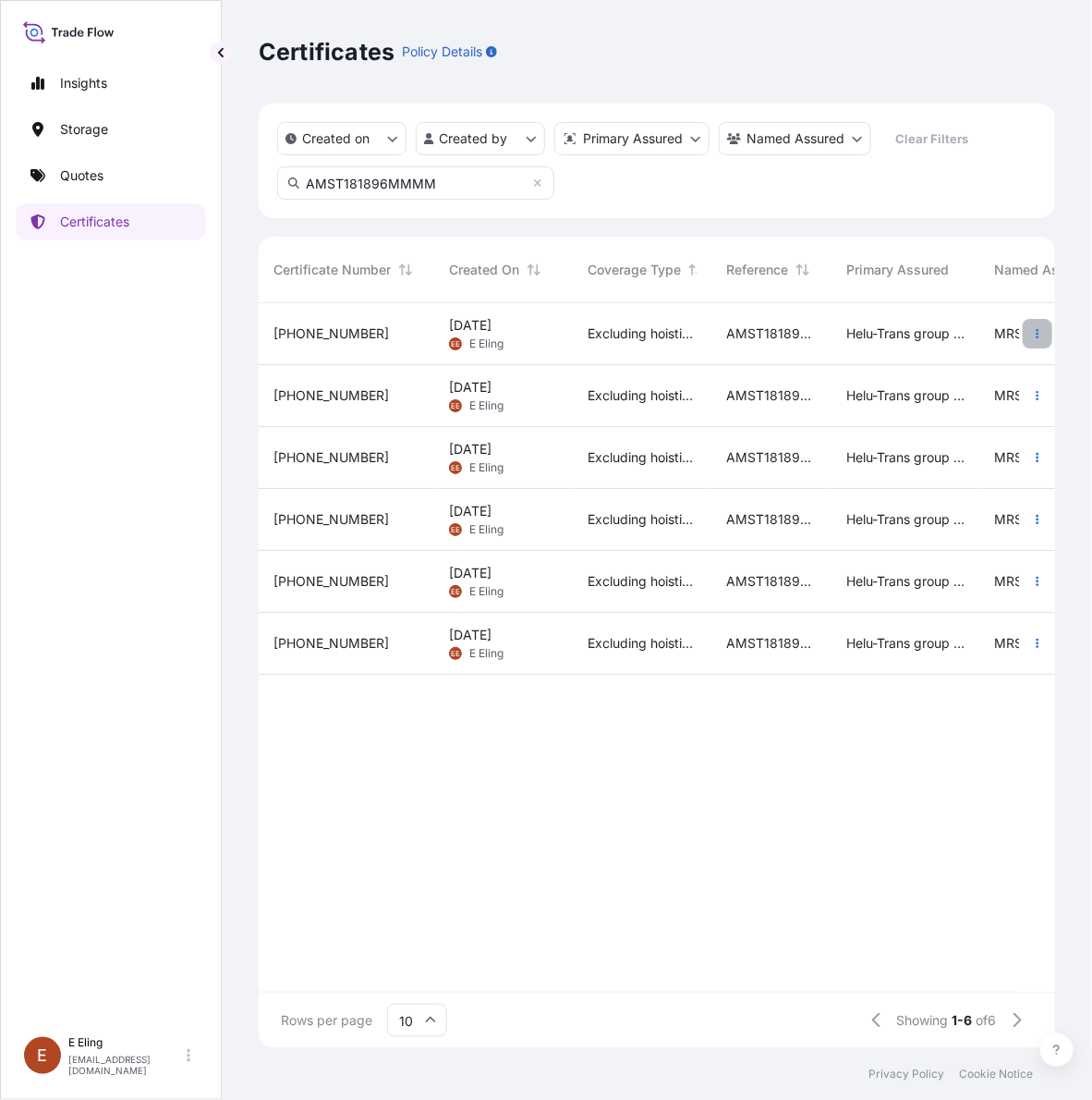
type input "AMST181896MMMM"
click at [1032, 333] on icon "button" at bounding box center [1037, 333] width 11 height 11
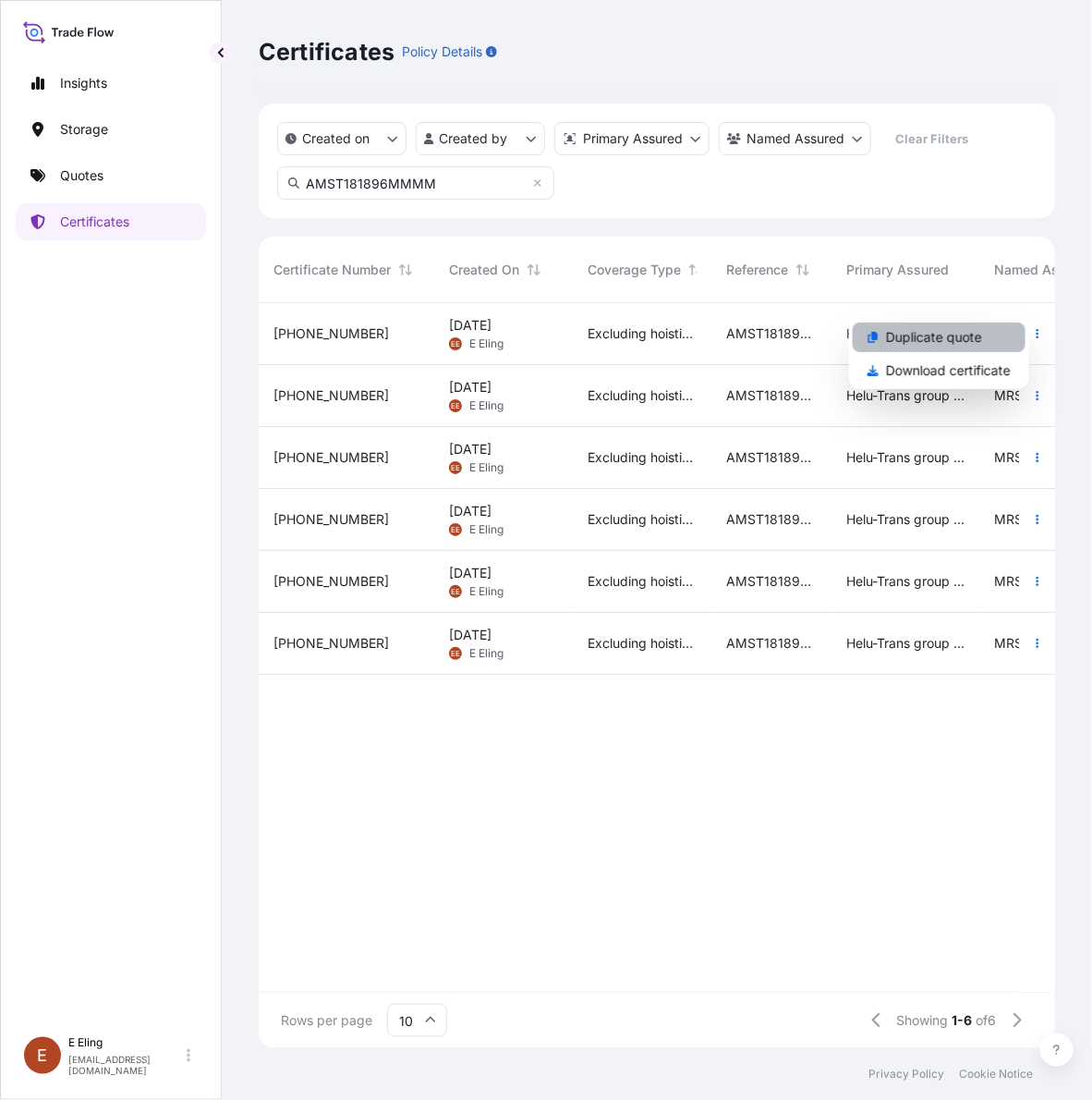
click at [986, 341] on link "Duplicate quote" at bounding box center [939, 337] width 173 height 30
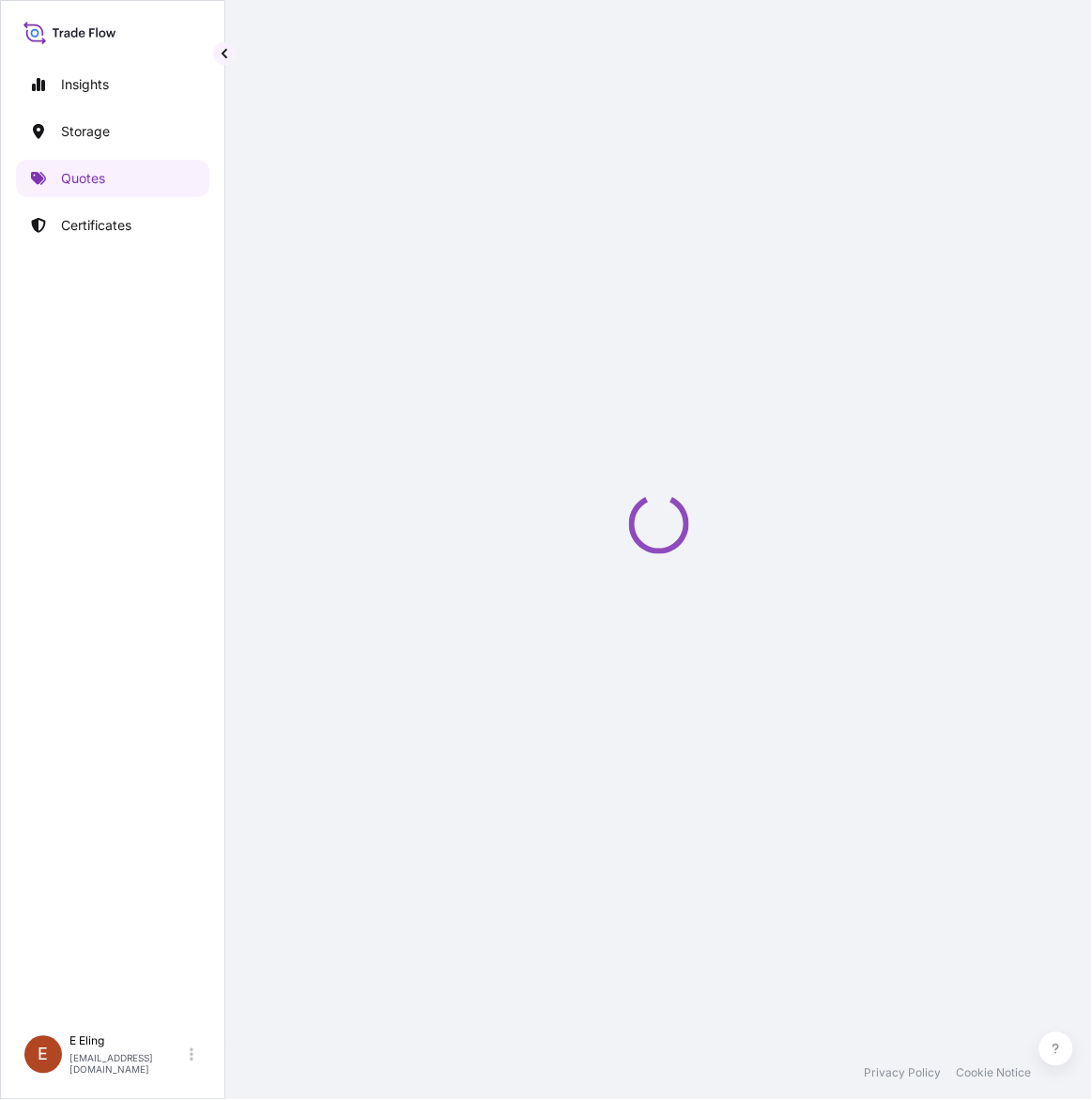
scroll to position [30, 0]
select select "STORAGE"
select select "Storage"
select select "[GEOGRAPHIC_DATA]"
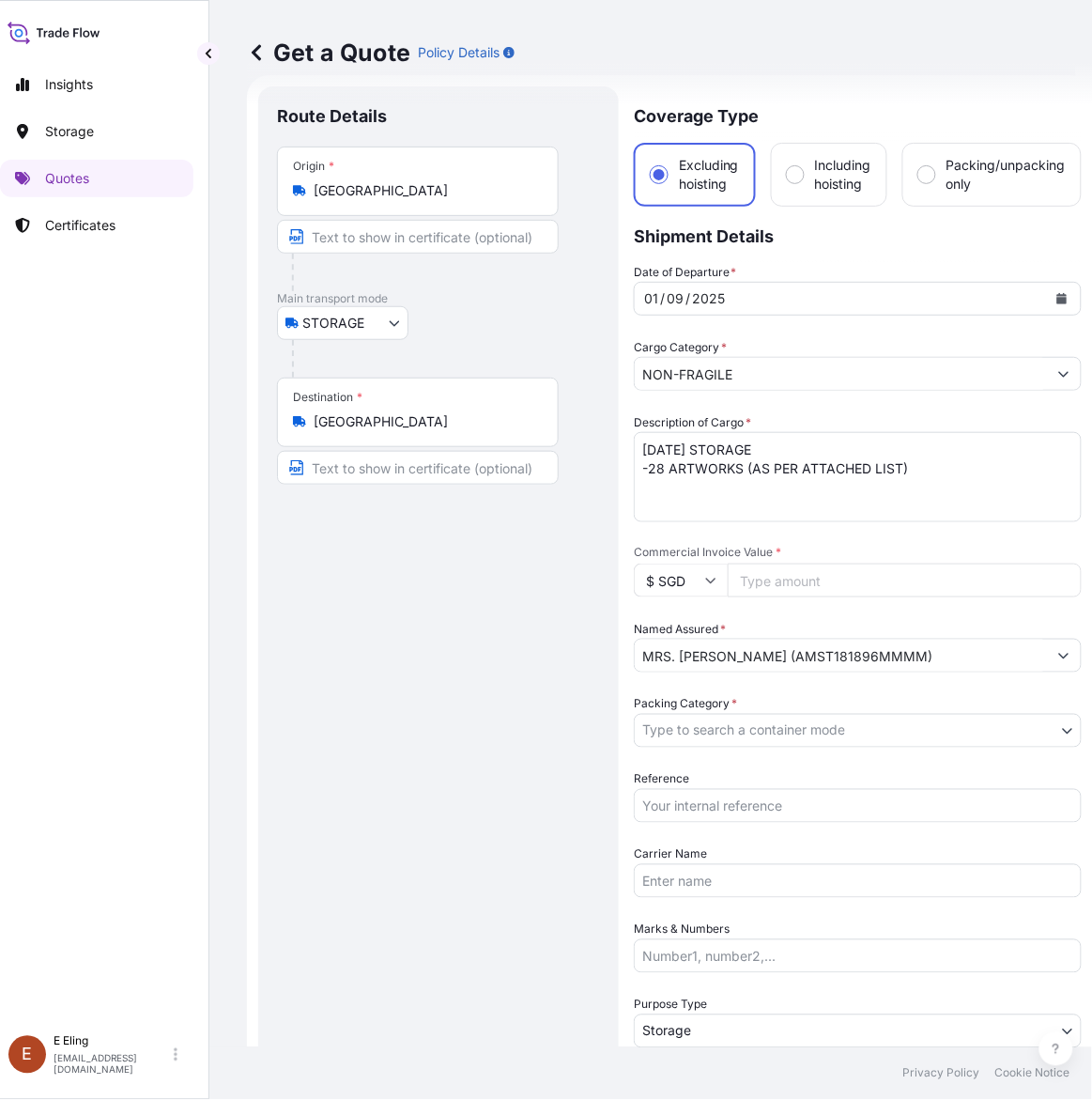
click at [1064, 298] on icon "Calendar" at bounding box center [1063, 298] width 11 height 11
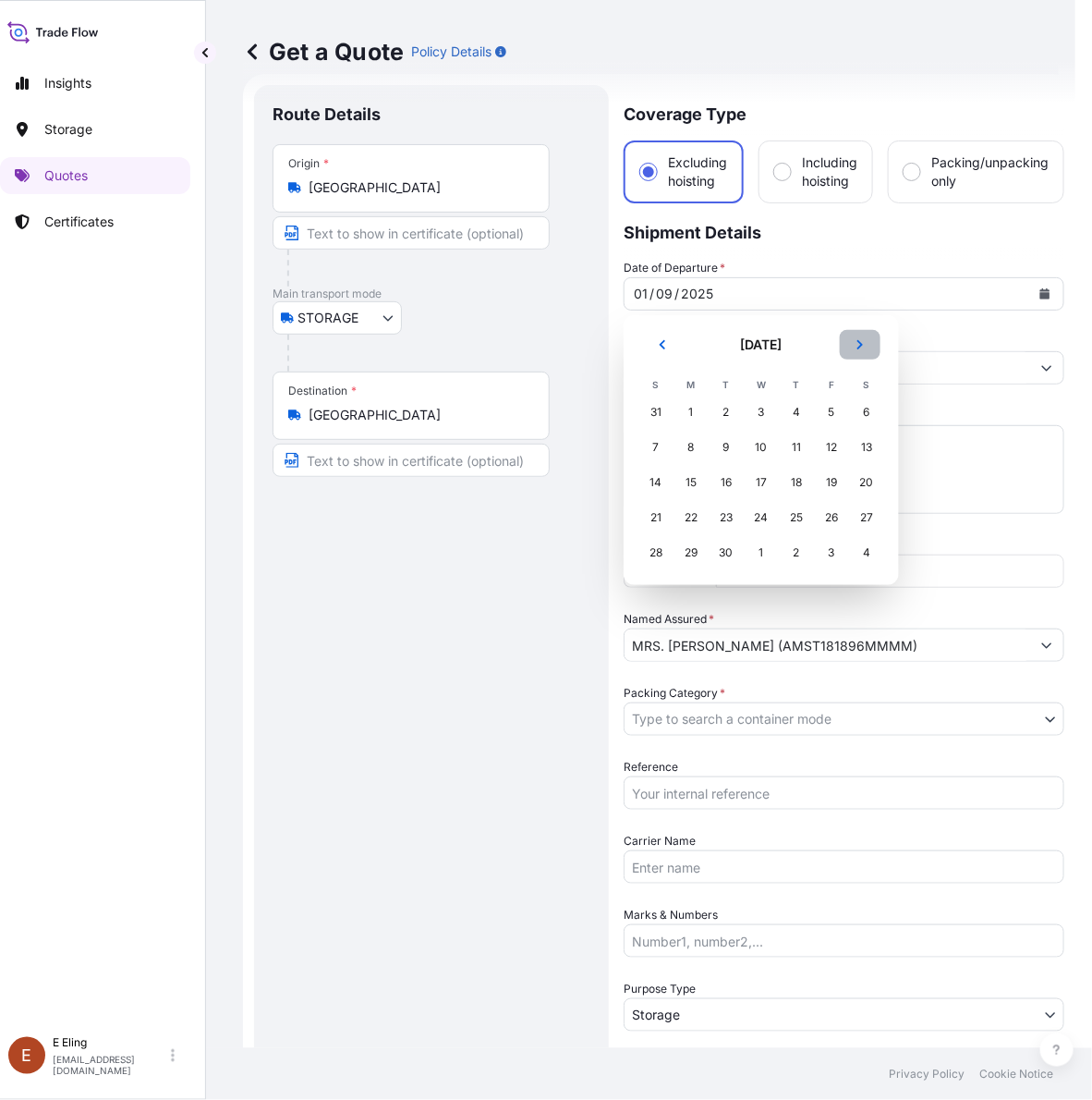
click at [867, 342] on button "Next" at bounding box center [860, 344] width 41 height 30
click at [756, 406] on div "1" at bounding box center [761, 412] width 33 height 33
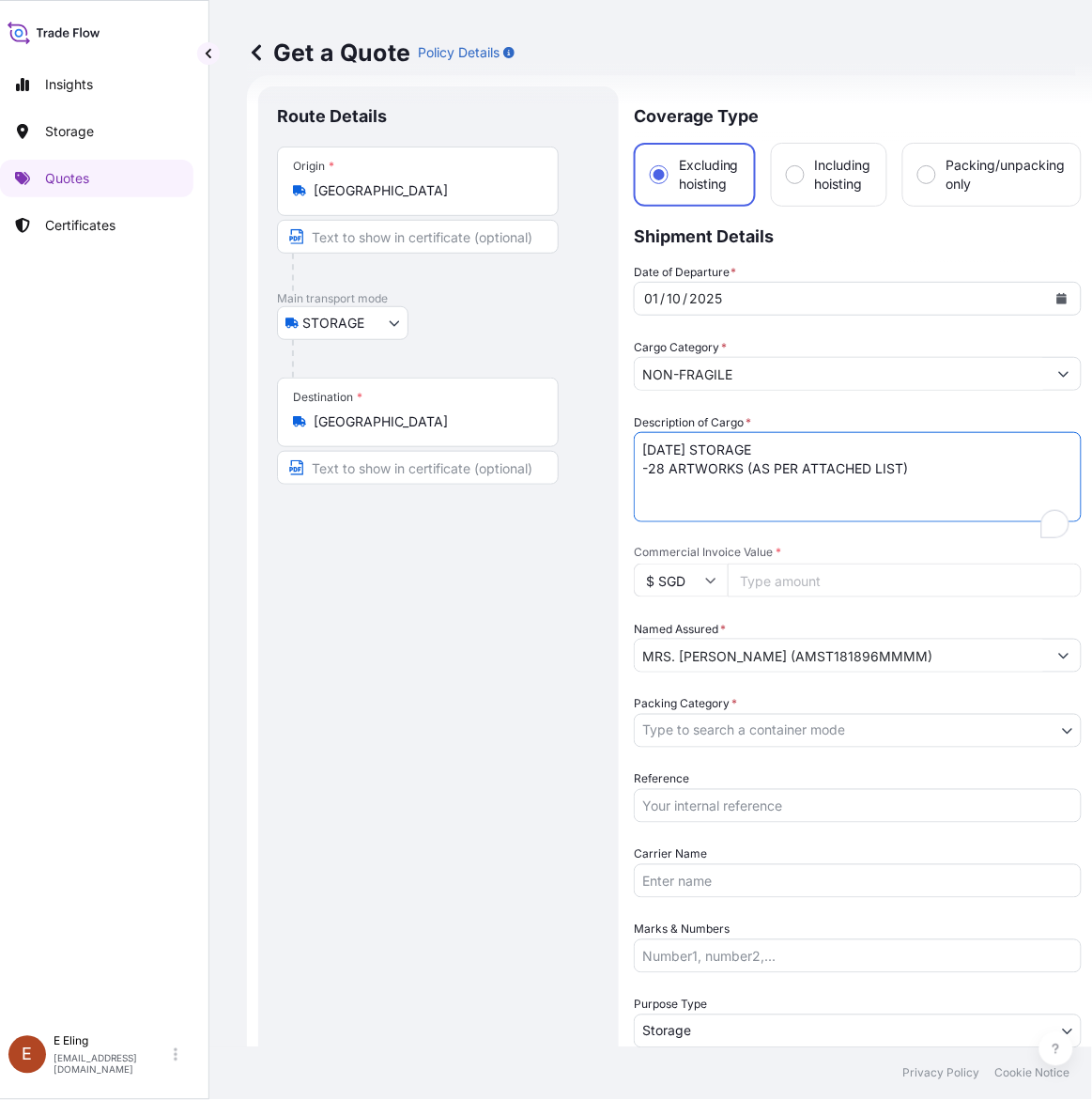
drag, startPoint x: 667, startPoint y: 452, endPoint x: 615, endPoint y: 452, distance: 52.0
click at [616, 452] on form "Route Details Place of loading Road / Inland Road / Inland Origin * Singapore M…" at bounding box center [669, 745] width 846 height 1342
type textarea "OCT25 STORAGE -28 ARTWORKS (AS PER ATTACHED LIST)"
click at [739, 803] on input "Reference" at bounding box center [858, 806] width 448 height 33
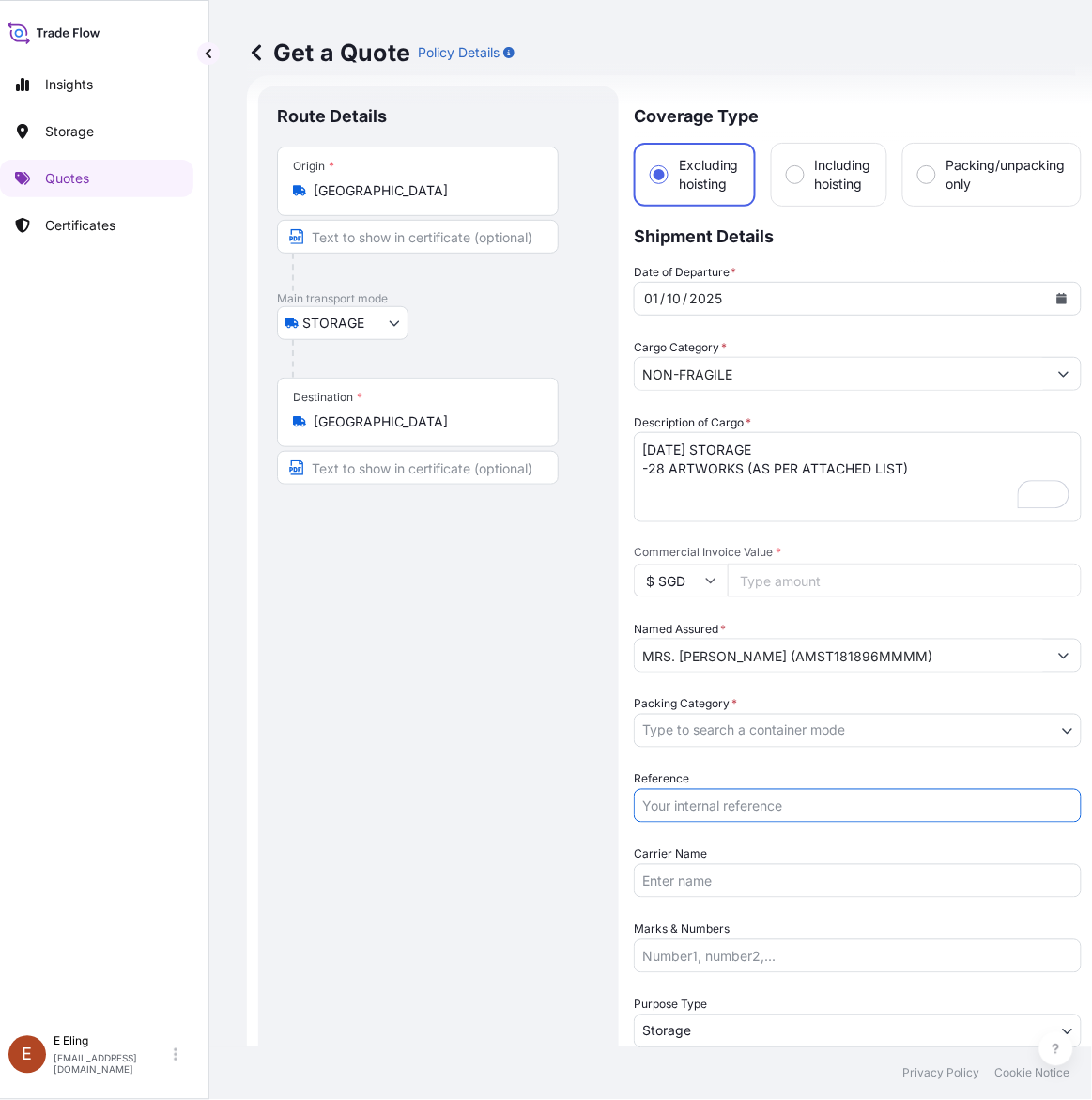
paste input "AMST181896MMMM"
click at [720, 717] on body "October 2025 Insights Storage Quotes Certificates E E Eling eeling@helutrans.co…" at bounding box center [530, 550] width 1092 height 1100
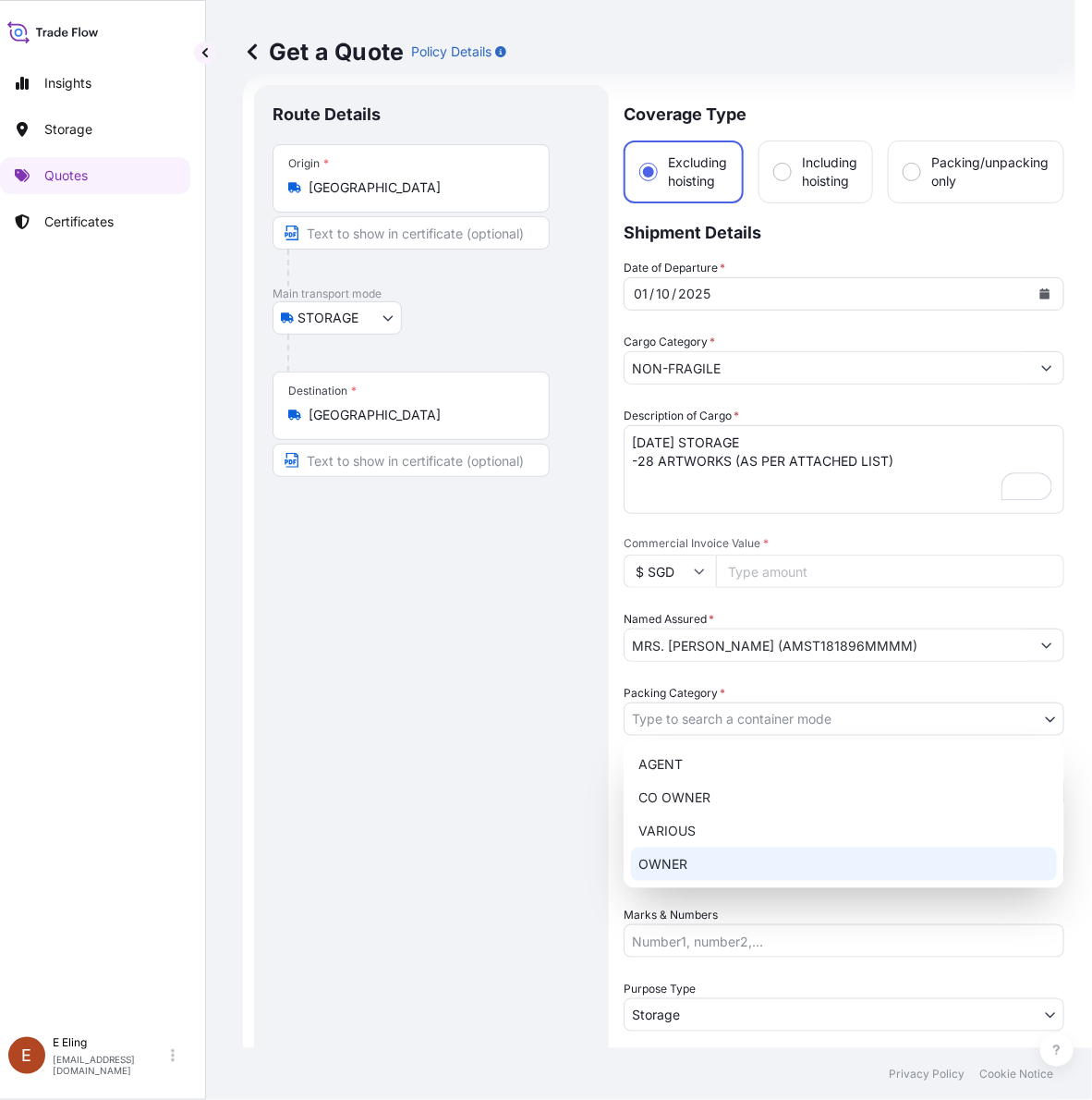
click at [698, 851] on div "OWNER" at bounding box center [844, 864] width 426 height 33
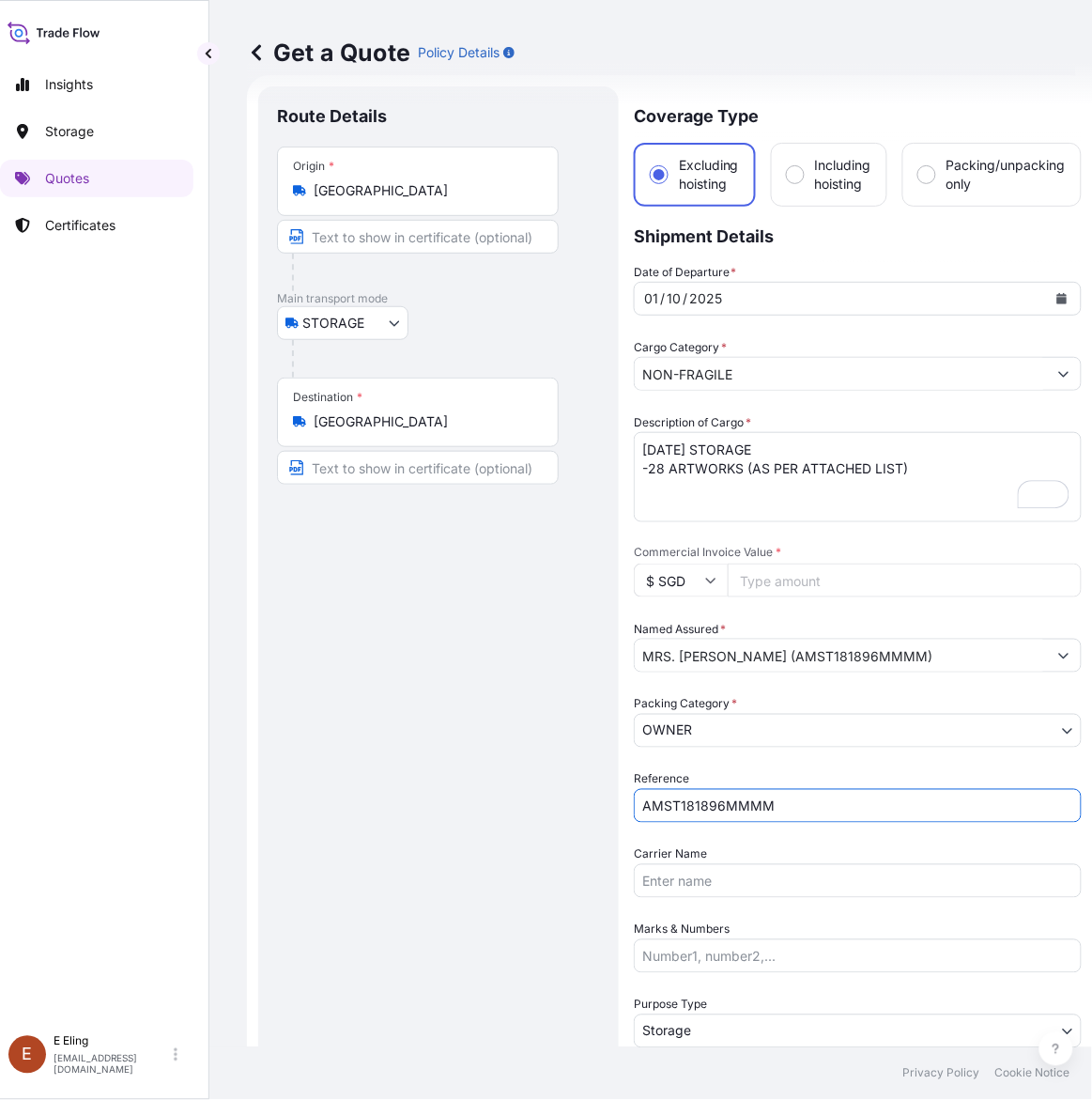
drag, startPoint x: 656, startPoint y: 801, endPoint x: 455, endPoint y: 814, distance: 201.4
click at [455, 813] on form "Route Details Place of loading Road / Inland Road / Inland Origin * Singapore M…" at bounding box center [669, 745] width 846 height 1342
type input "AMST181896MMMM"
click at [822, 579] on input "Commercial Invoice Value *" at bounding box center [904, 580] width 354 height 33
paste input "208575.00"
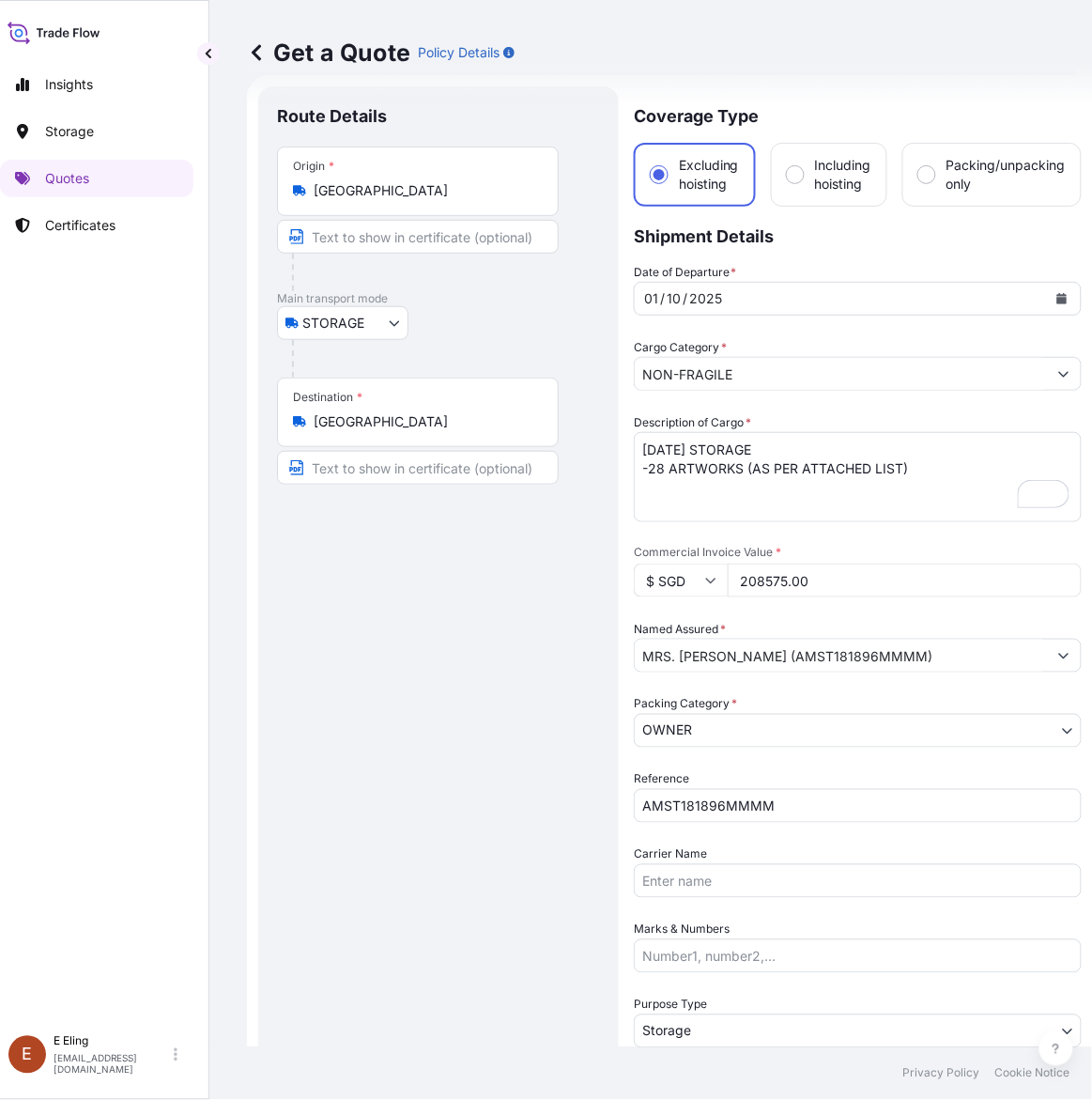
type input "208575.00"
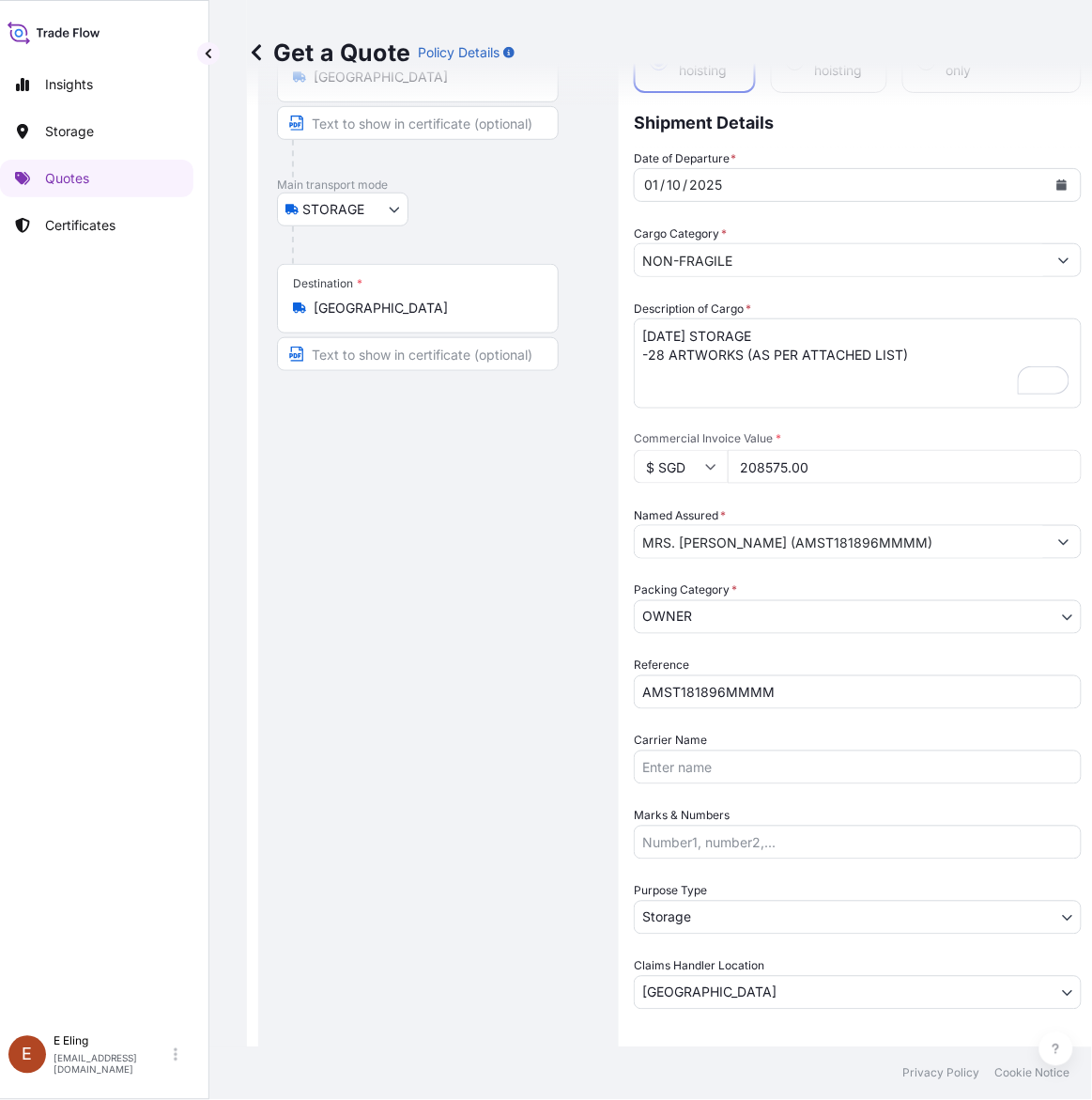
scroll to position [380, 0]
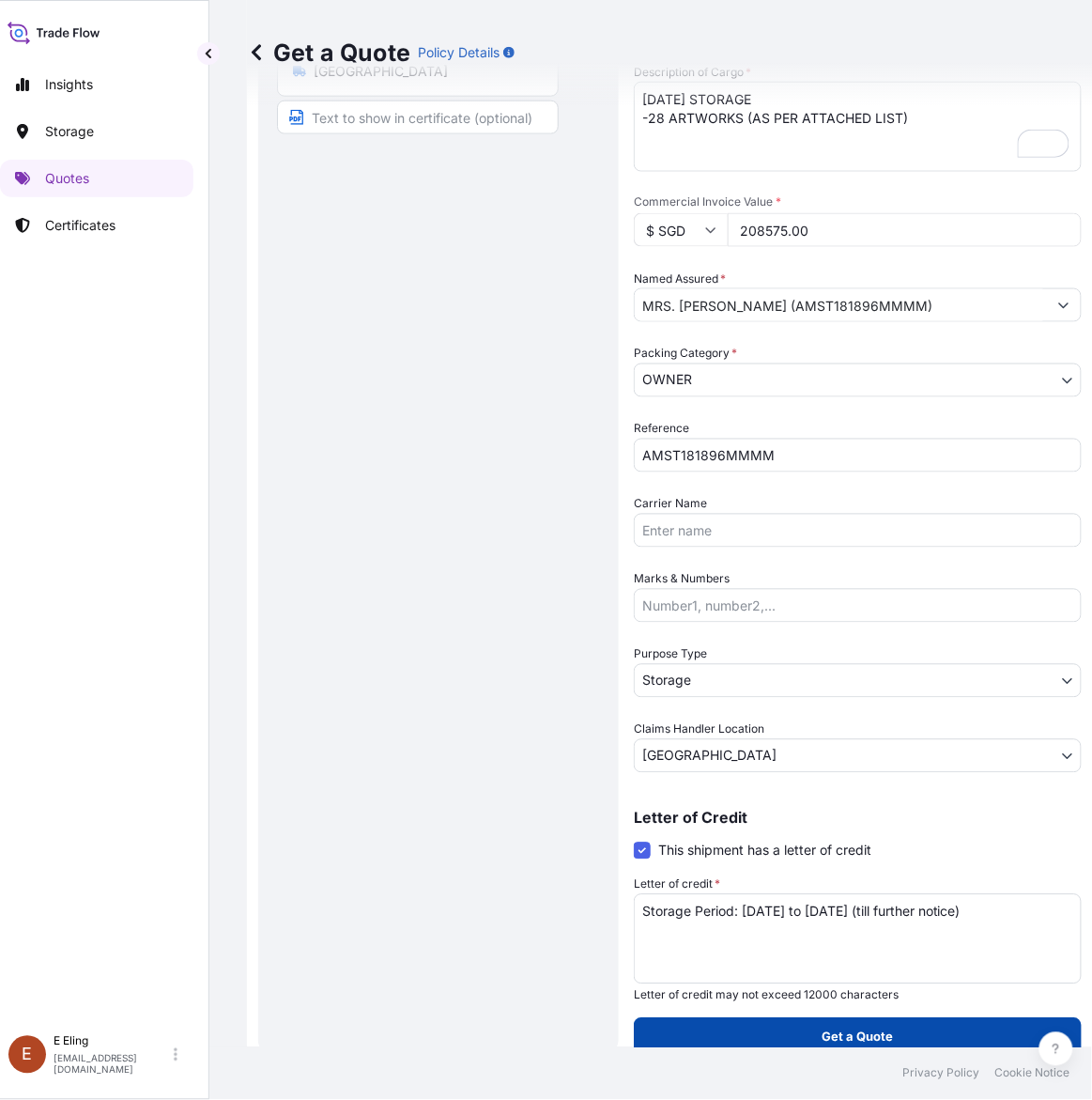
click at [854, 1048] on button "Get a Quote" at bounding box center [858, 1037] width 448 height 37
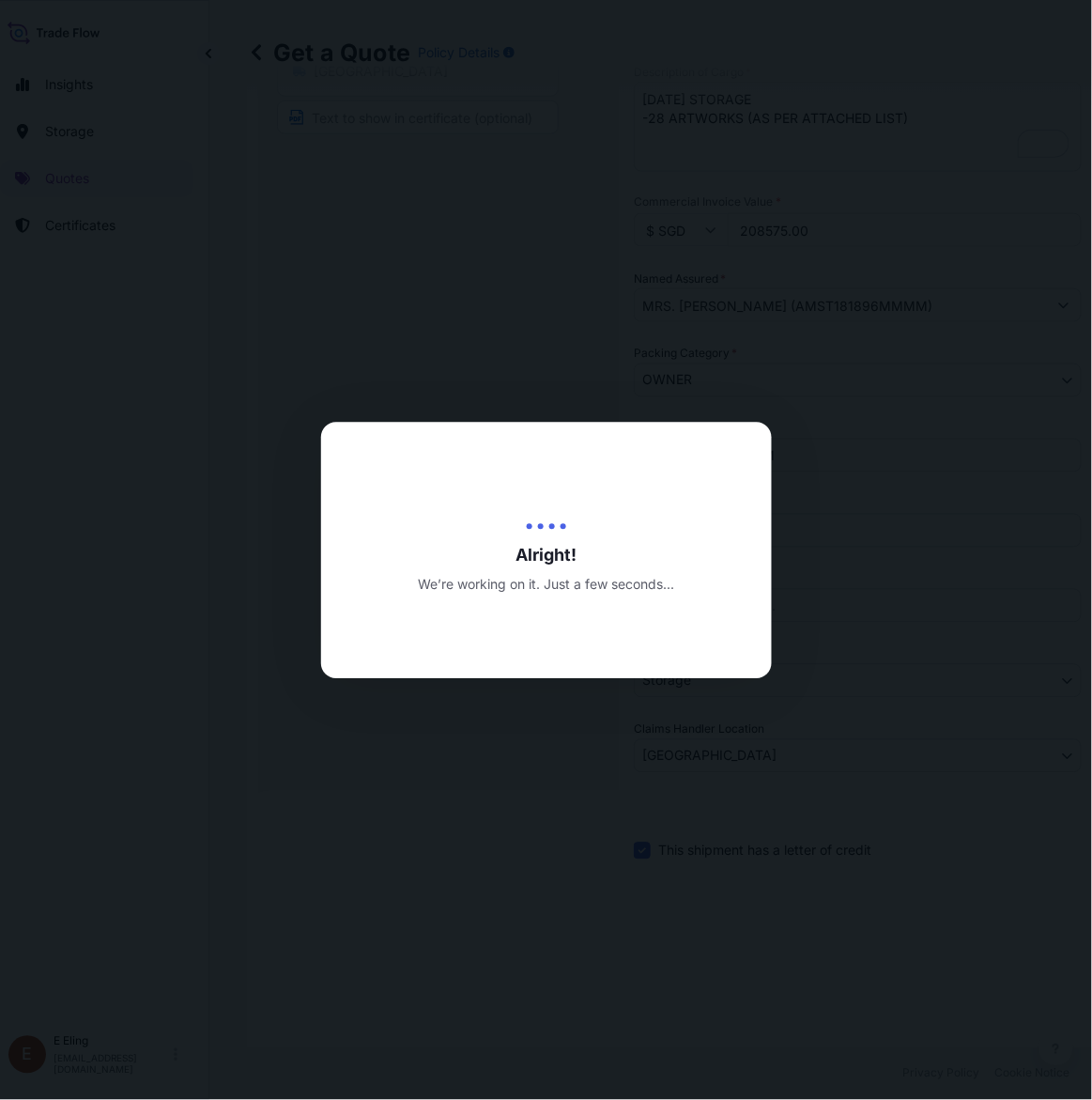
type input "[DATE]"
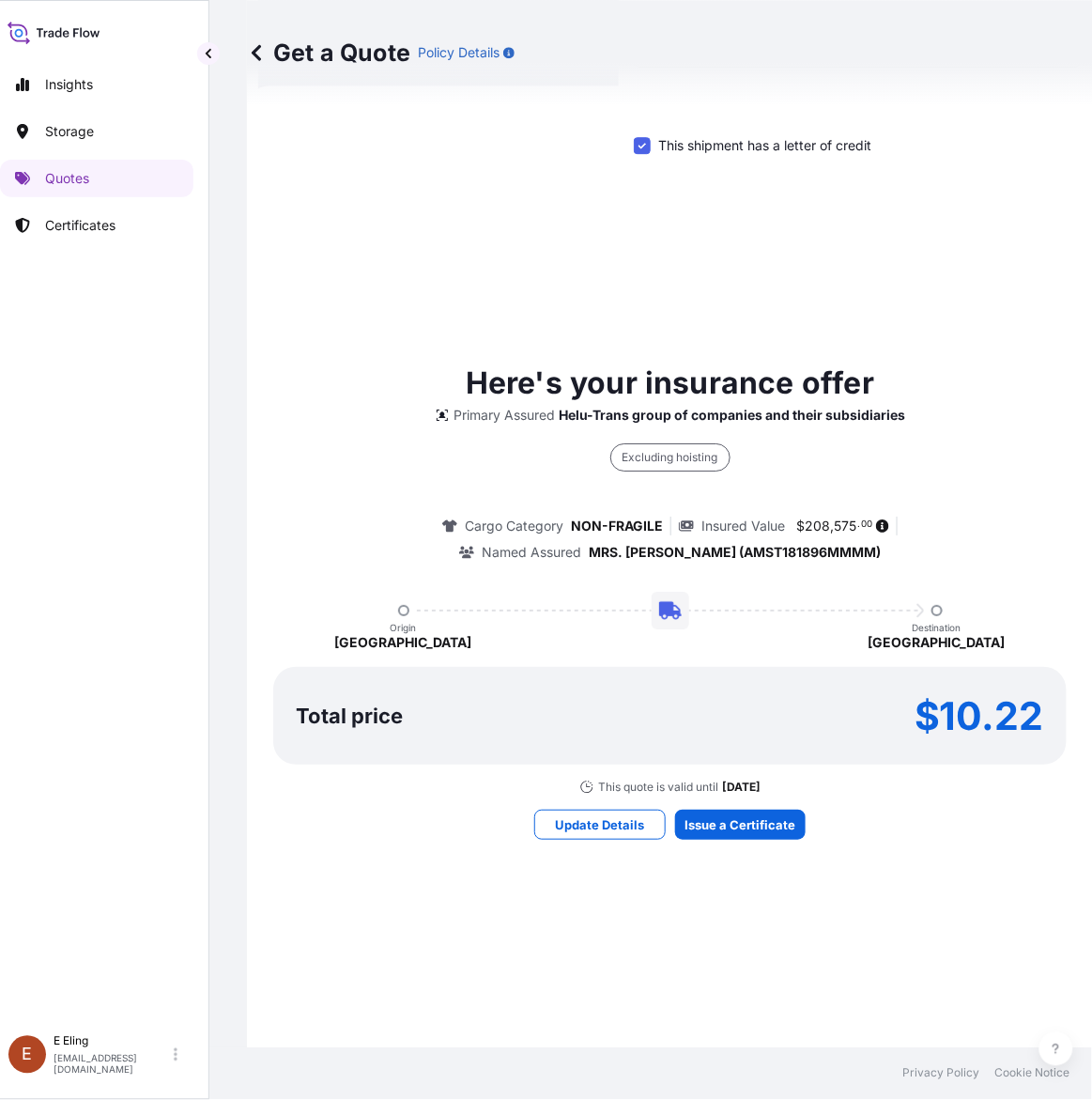
scroll to position [1095, 0]
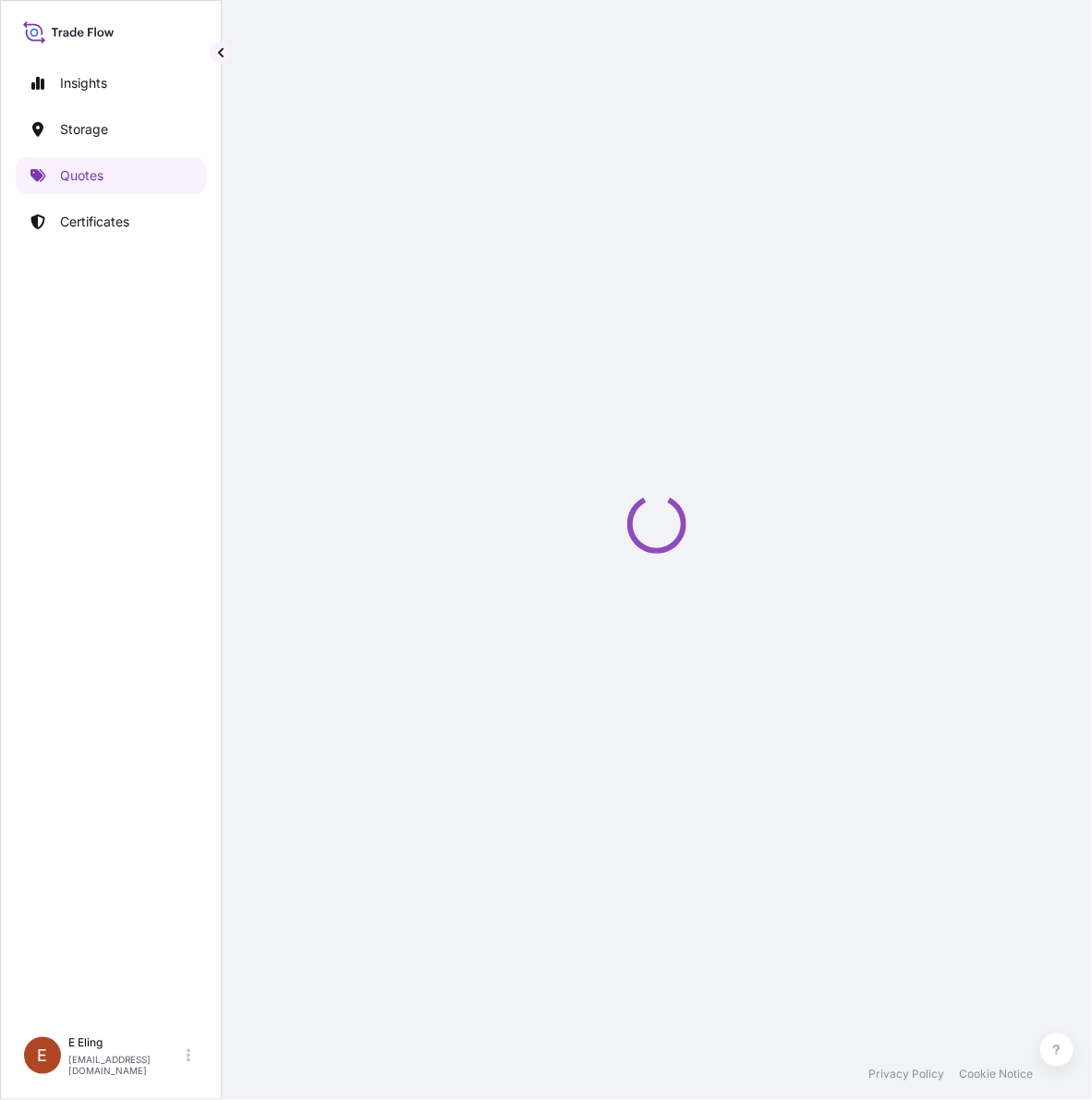
select select "STORAGE"
select select "Transit"
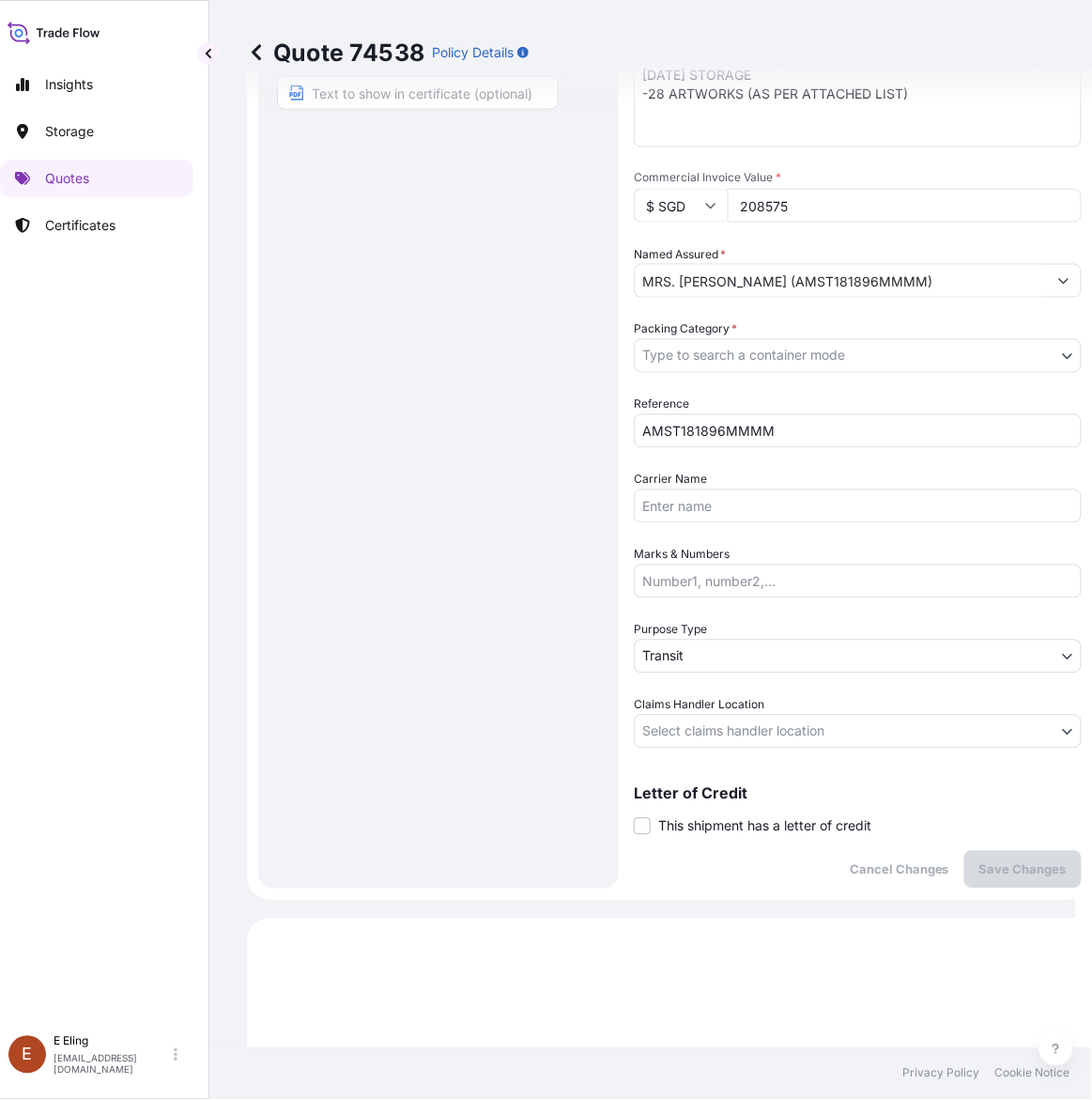
click at [729, 820] on span "This shipment has a letter of credit" at bounding box center [765, 826] width 213 height 19
click at [634, 816] on input "This shipment has a letter of credit" at bounding box center [634, 816] width 0 height 0
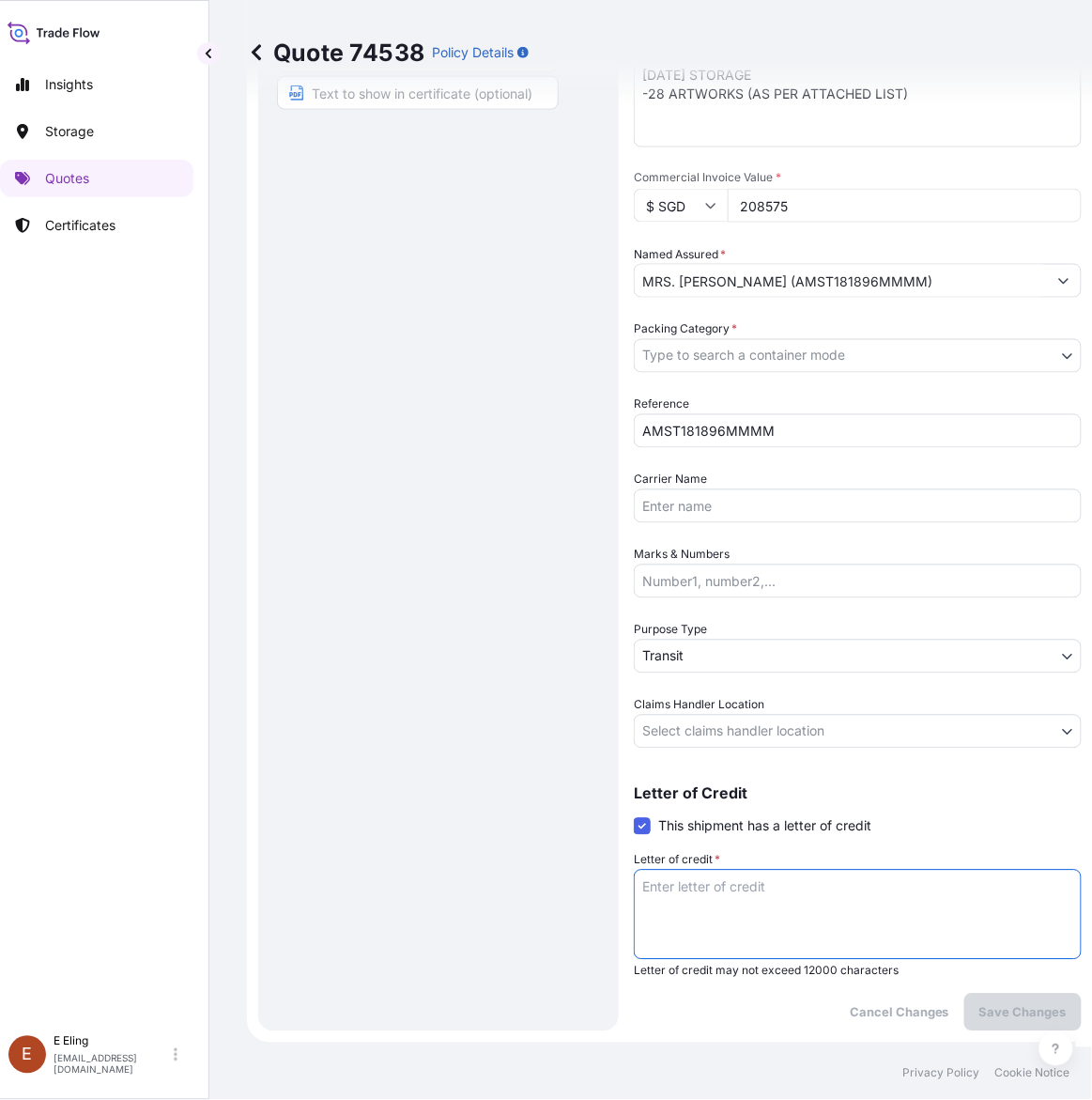
click at [753, 881] on textarea "Letter of credit *" at bounding box center [858, 915] width 448 height 90
paste textarea "Storage Period: [DATE] to [DATE] (till further notice)"
type textarea "Storage Period: [DATE] to [DATE] (till further notice)"
click at [761, 729] on body "Insights Storage Quotes Certificates E E Eling eeling@helutrans.com Quote 74538…" at bounding box center [530, 550] width 1092 height 1100
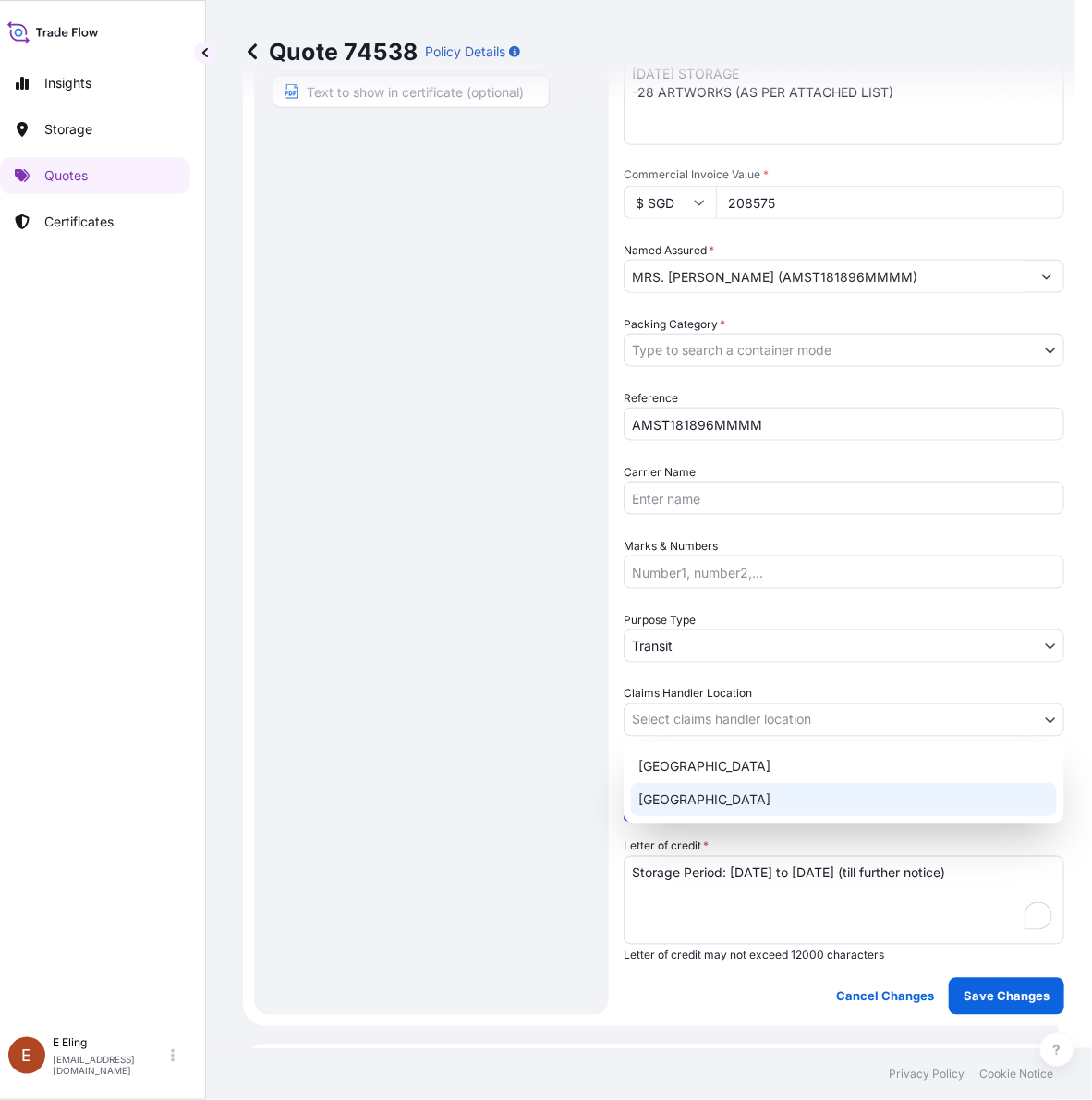
click at [681, 799] on div "[GEOGRAPHIC_DATA]" at bounding box center [844, 799] width 426 height 33
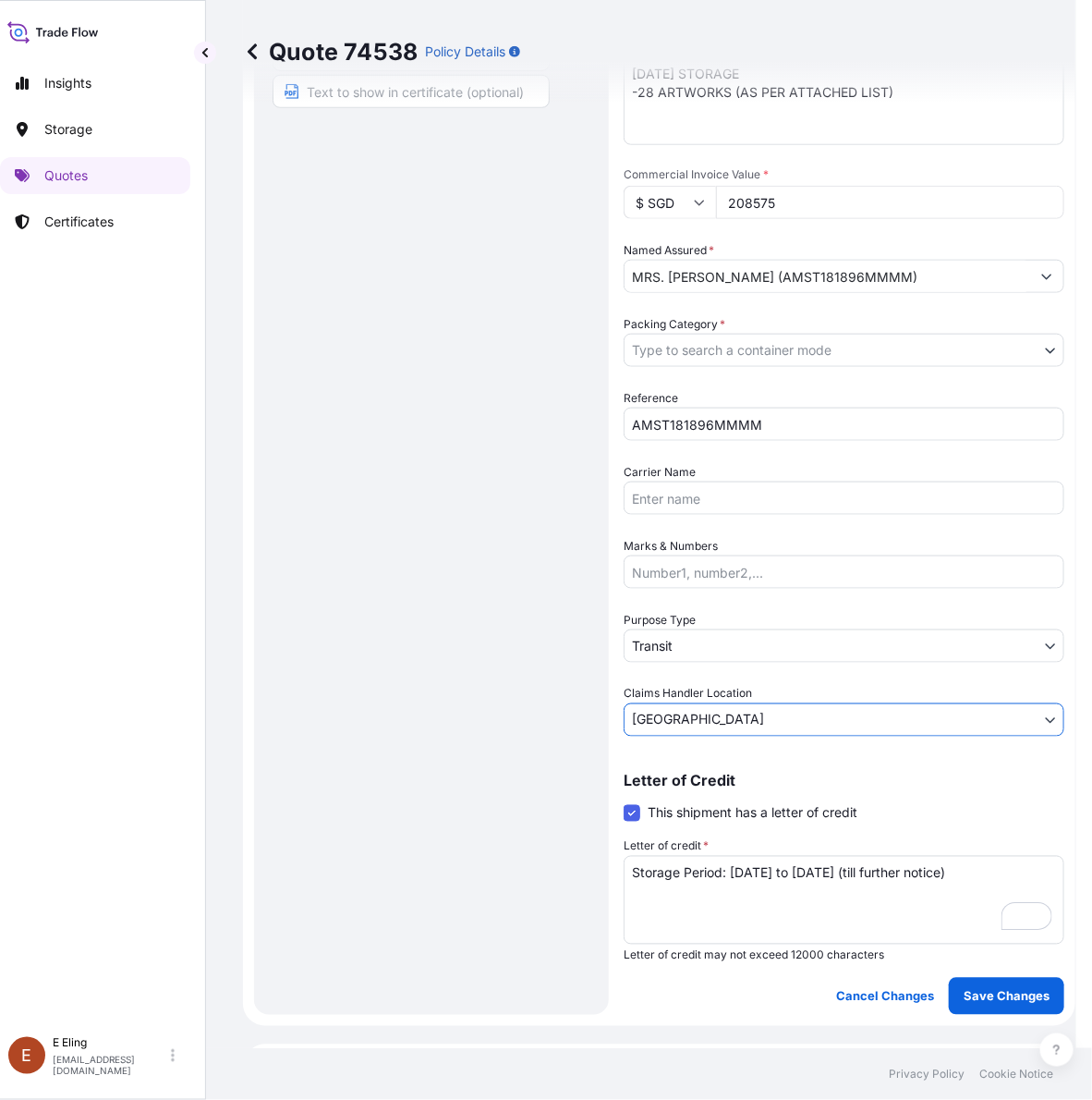
click at [685, 632] on body "Insights Storage Quotes Certificates E E Eling eeling@helutrans.com Quote 74538…" at bounding box center [530, 550] width 1092 height 1100
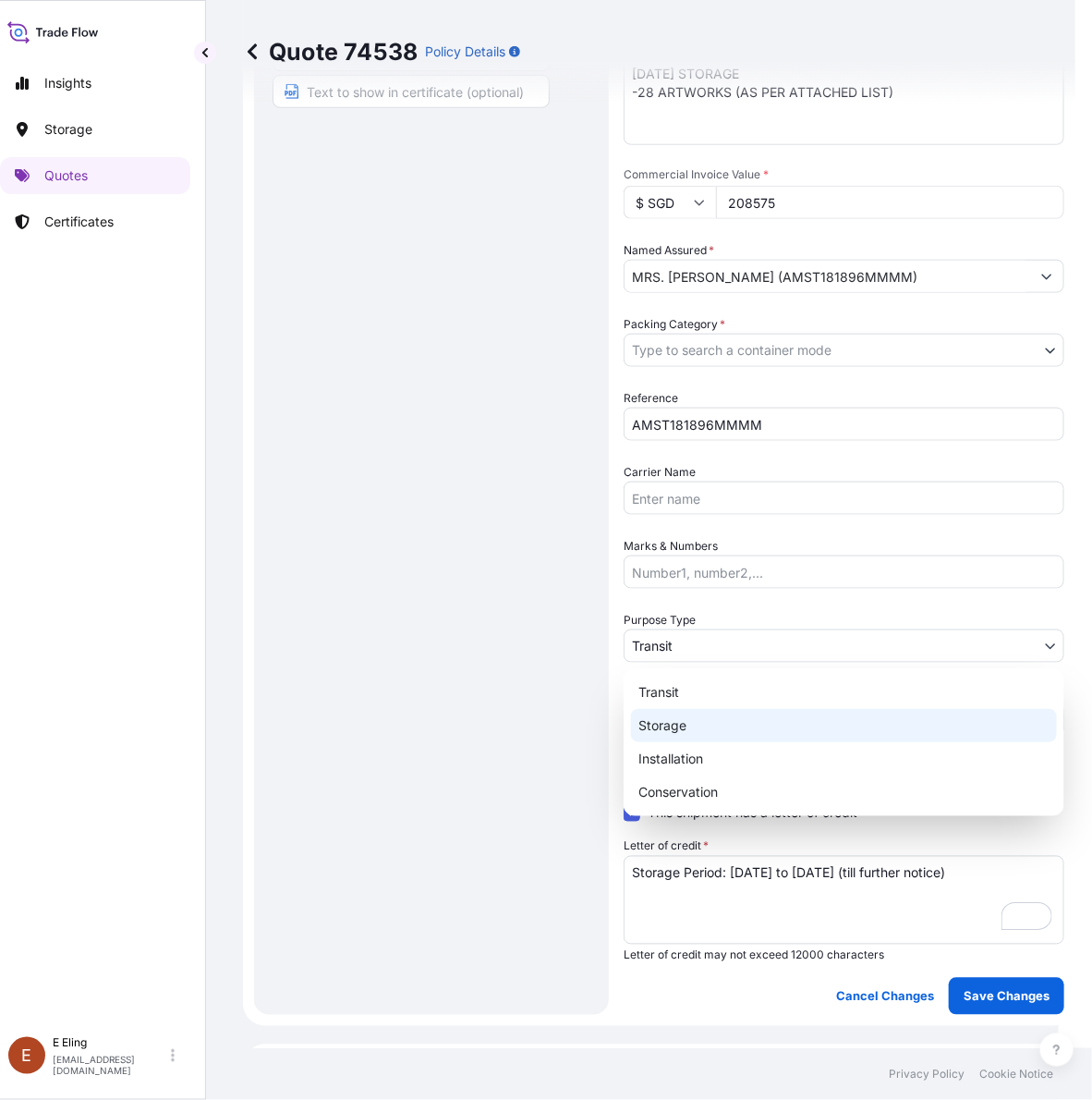
click at [674, 723] on div "Storage" at bounding box center [844, 726] width 426 height 33
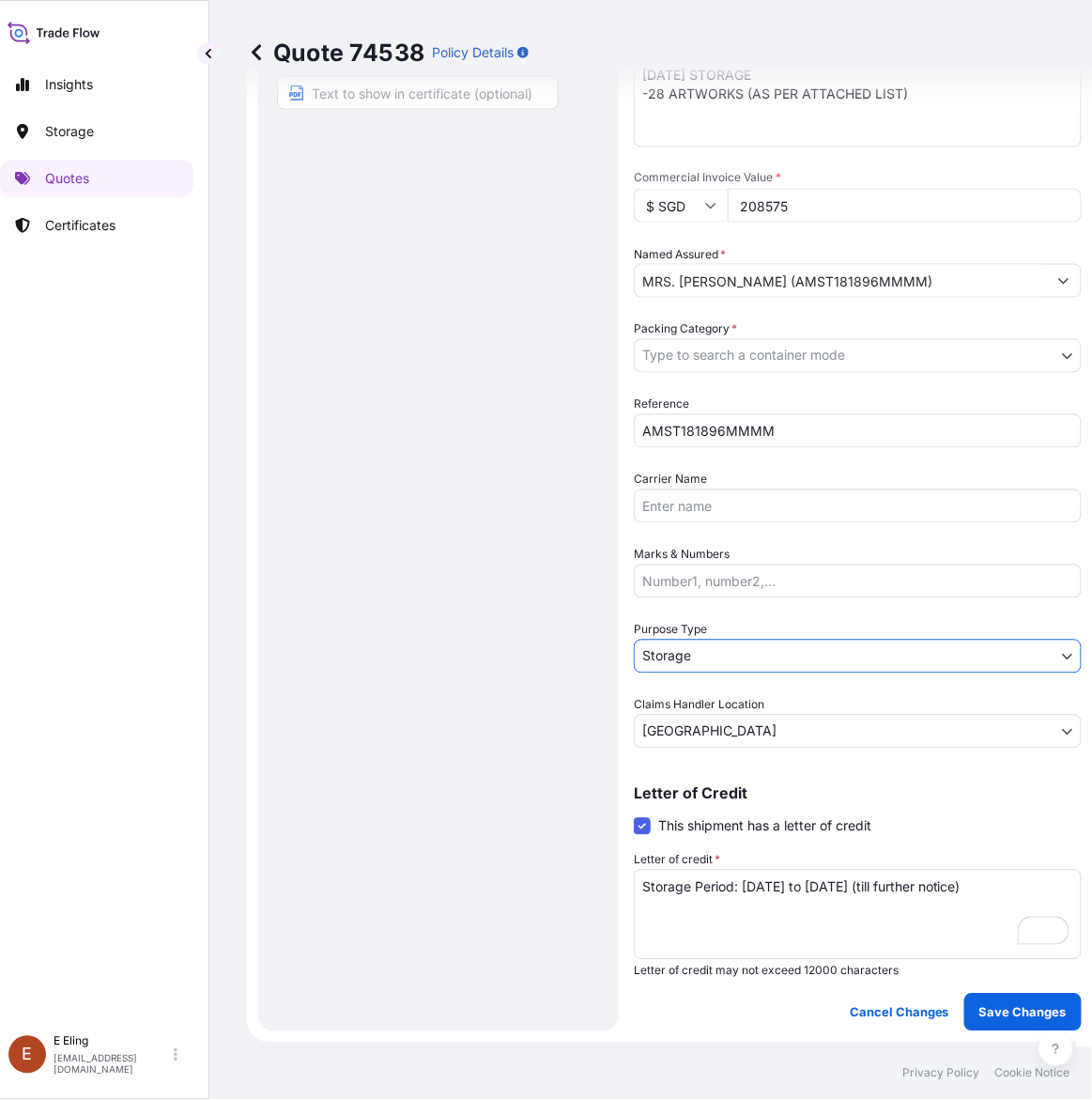
click at [743, 382] on div "Date of Departure * 01 / 10 / 2025 Cargo Category * NON-FRAGILE Description of …" at bounding box center [858, 318] width 448 height 860
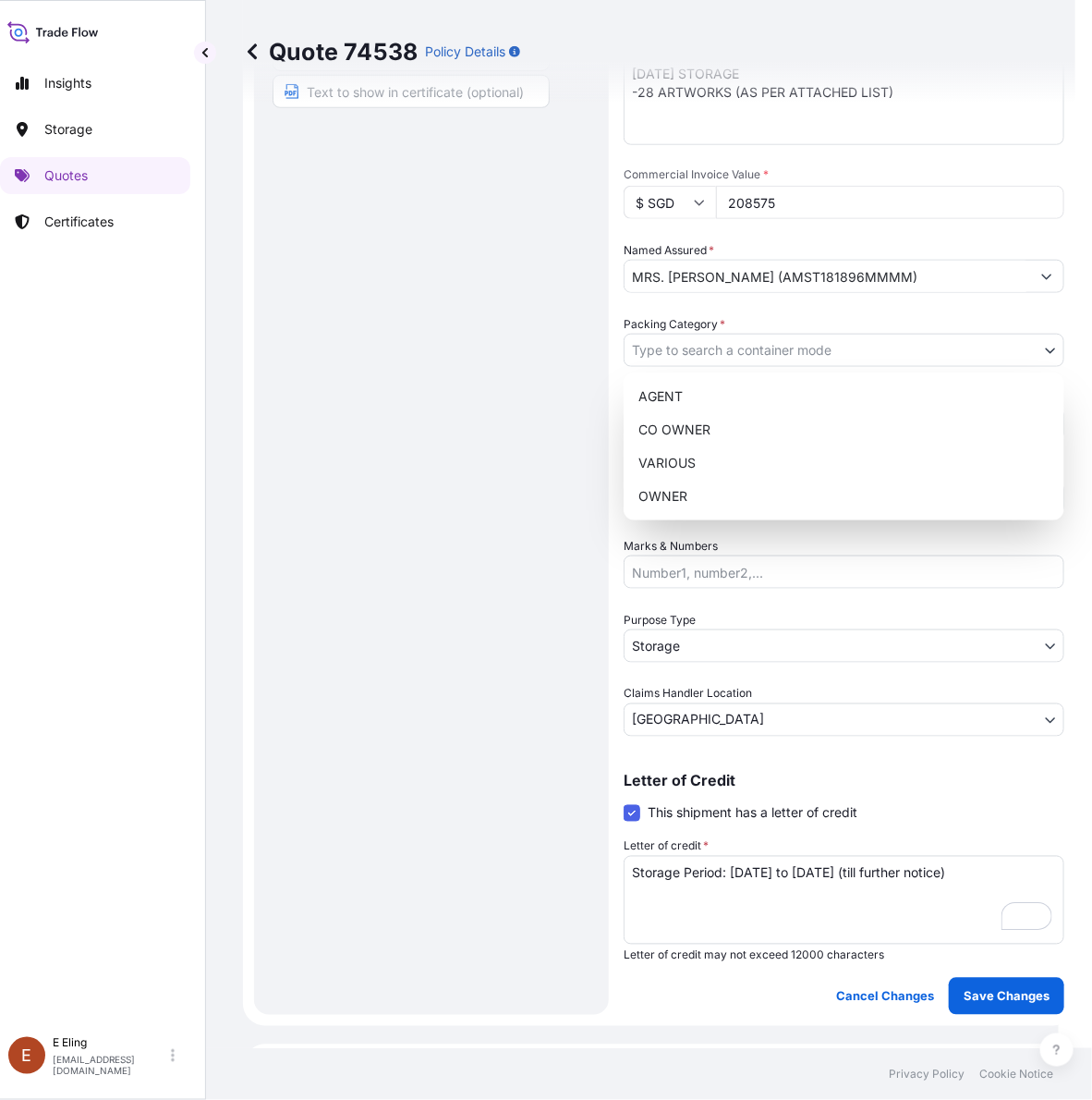
click at [762, 335] on body "Insights Storage Quotes Certificates E E Eling eeling@helutrans.com Quote 74538…" at bounding box center [521, 550] width 1075 height 1100
click at [746, 487] on div "OWNER" at bounding box center [844, 496] width 426 height 33
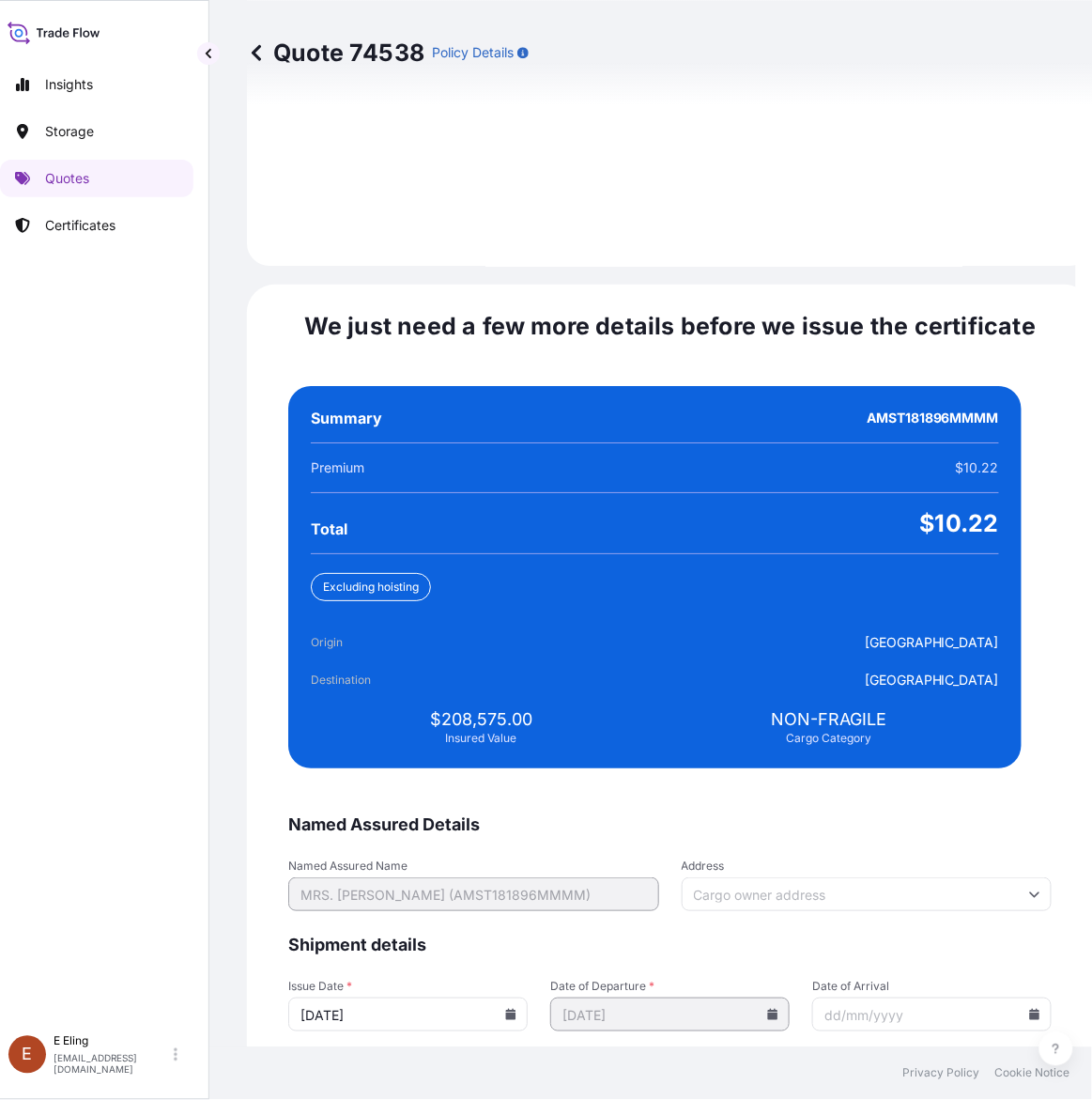
click at [516, 1009] on icon at bounding box center [511, 1013] width 11 height 11
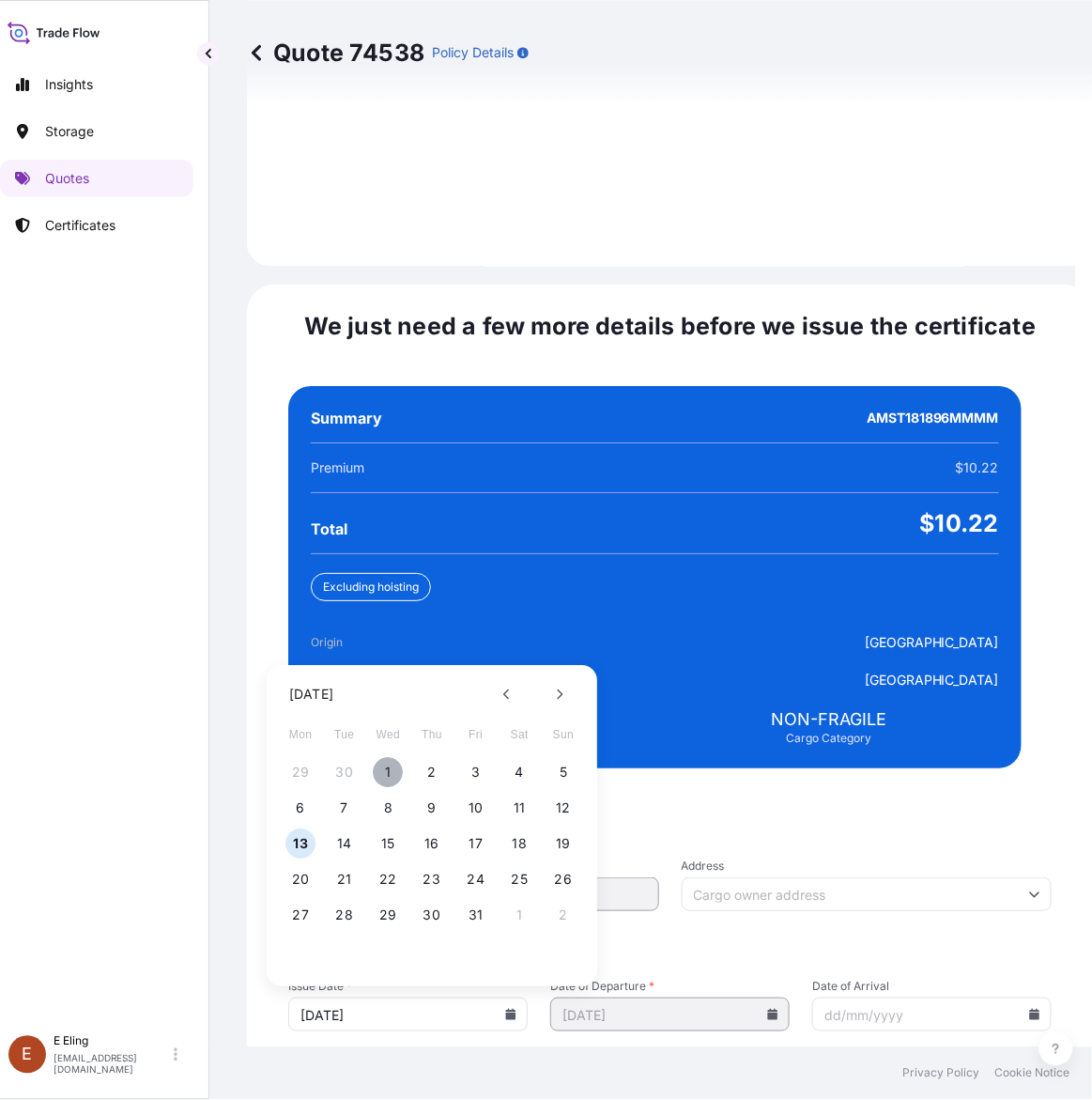
click at [391, 758] on button "1" at bounding box center [388, 773] width 30 height 30
type input "[DATE]"
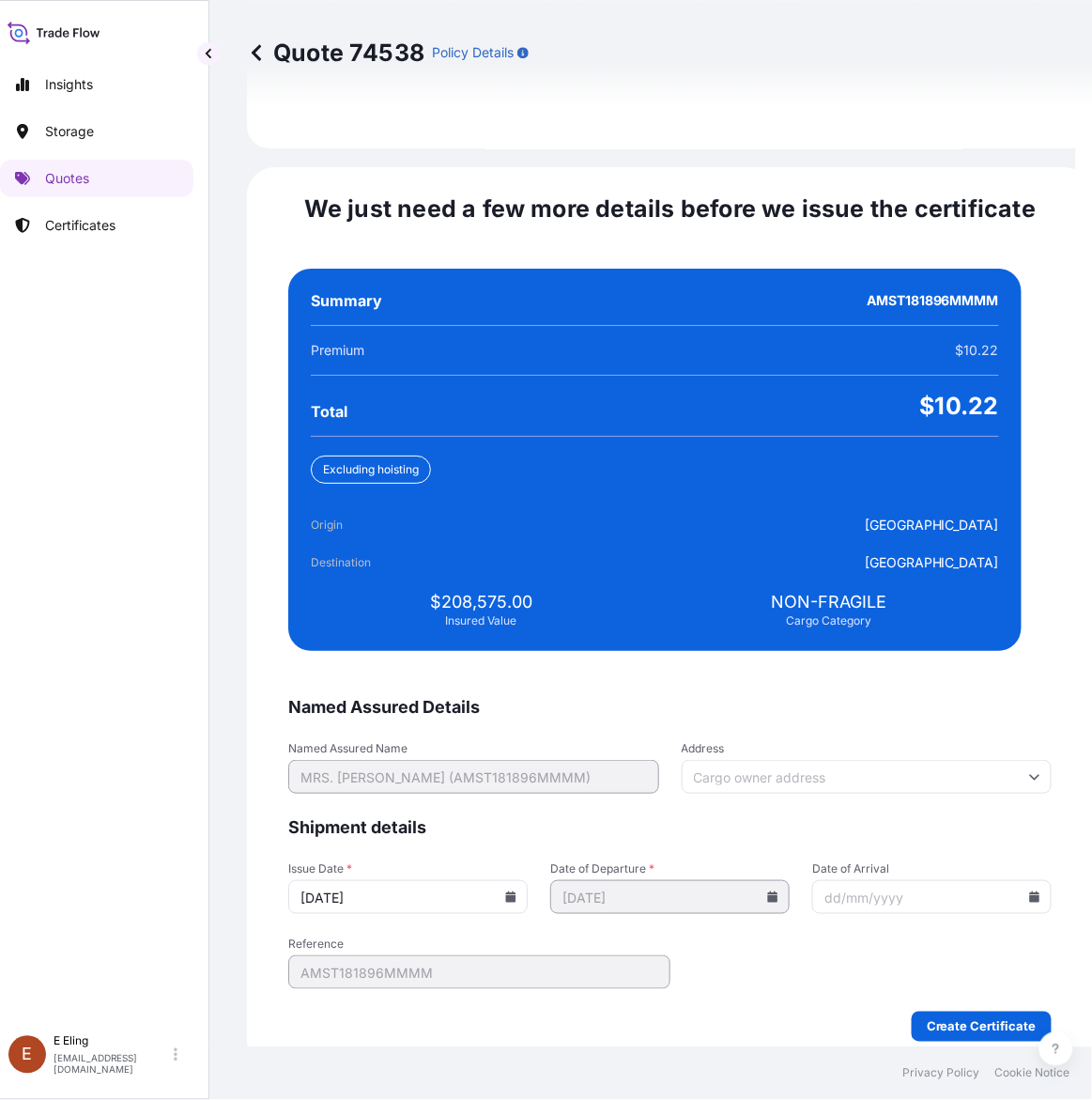
click at [1030, 892] on icon at bounding box center [1035, 897] width 11 height 11
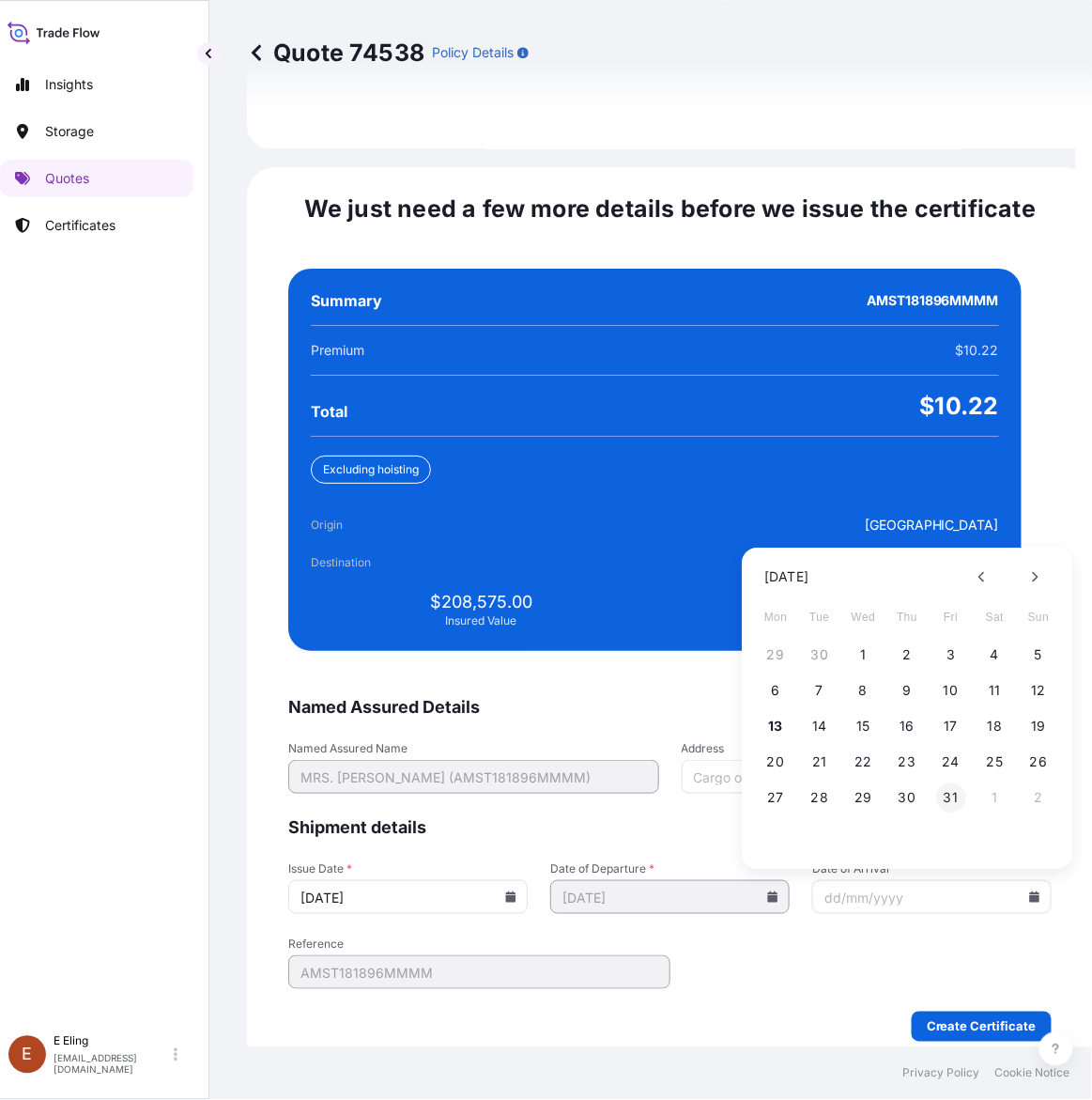
click at [946, 786] on button "31" at bounding box center [951, 798] width 30 height 30
type input "[DATE]"
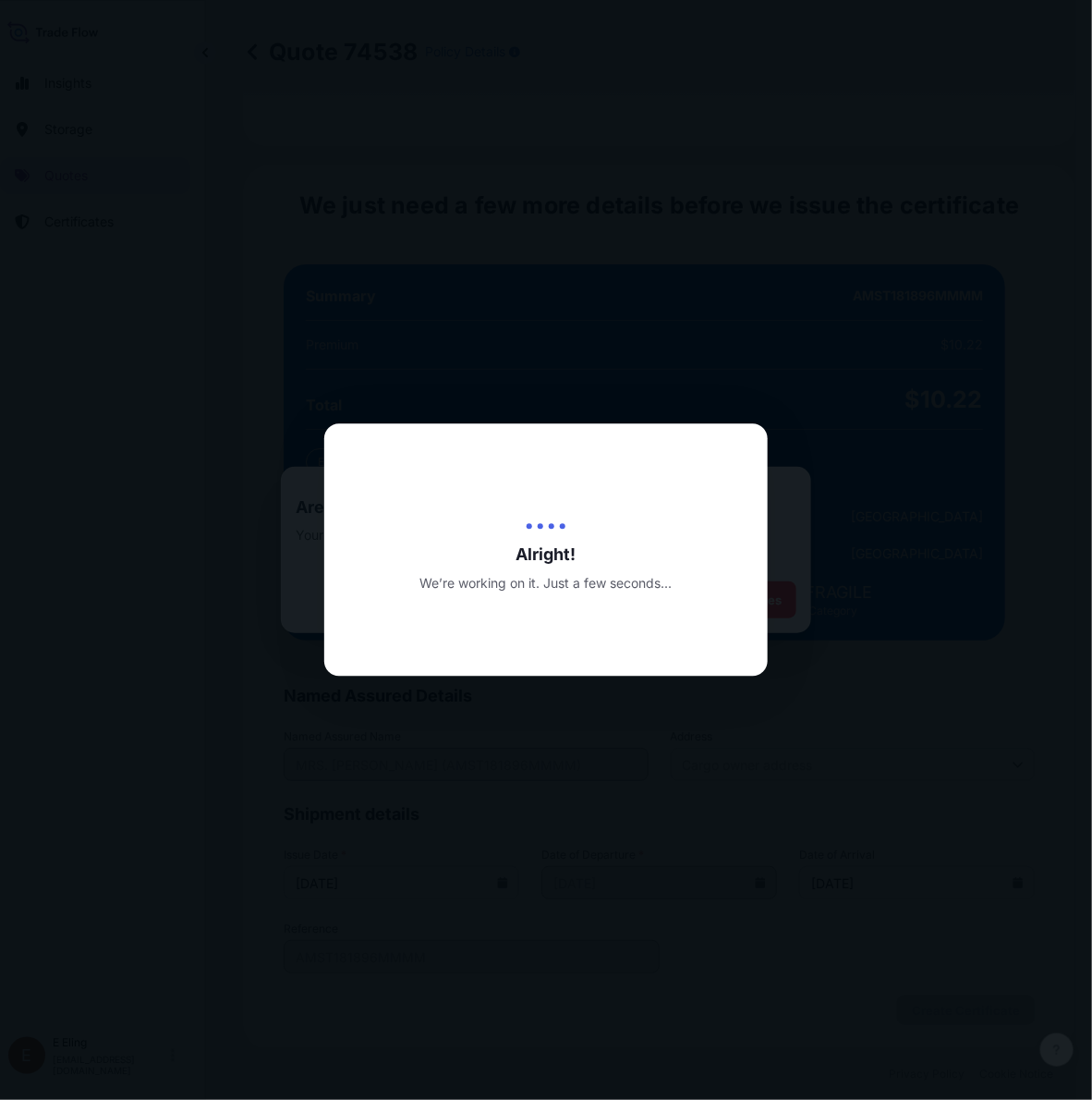
click at [617, 288] on div at bounding box center [546, 550] width 1092 height 1100
click at [616, 288] on div at bounding box center [546, 550] width 1092 height 1100
drag, startPoint x: 827, startPoint y: 810, endPoint x: 829, endPoint y: 824, distance: 14.1
click at [829, 824] on div at bounding box center [546, 550] width 1092 height 1100
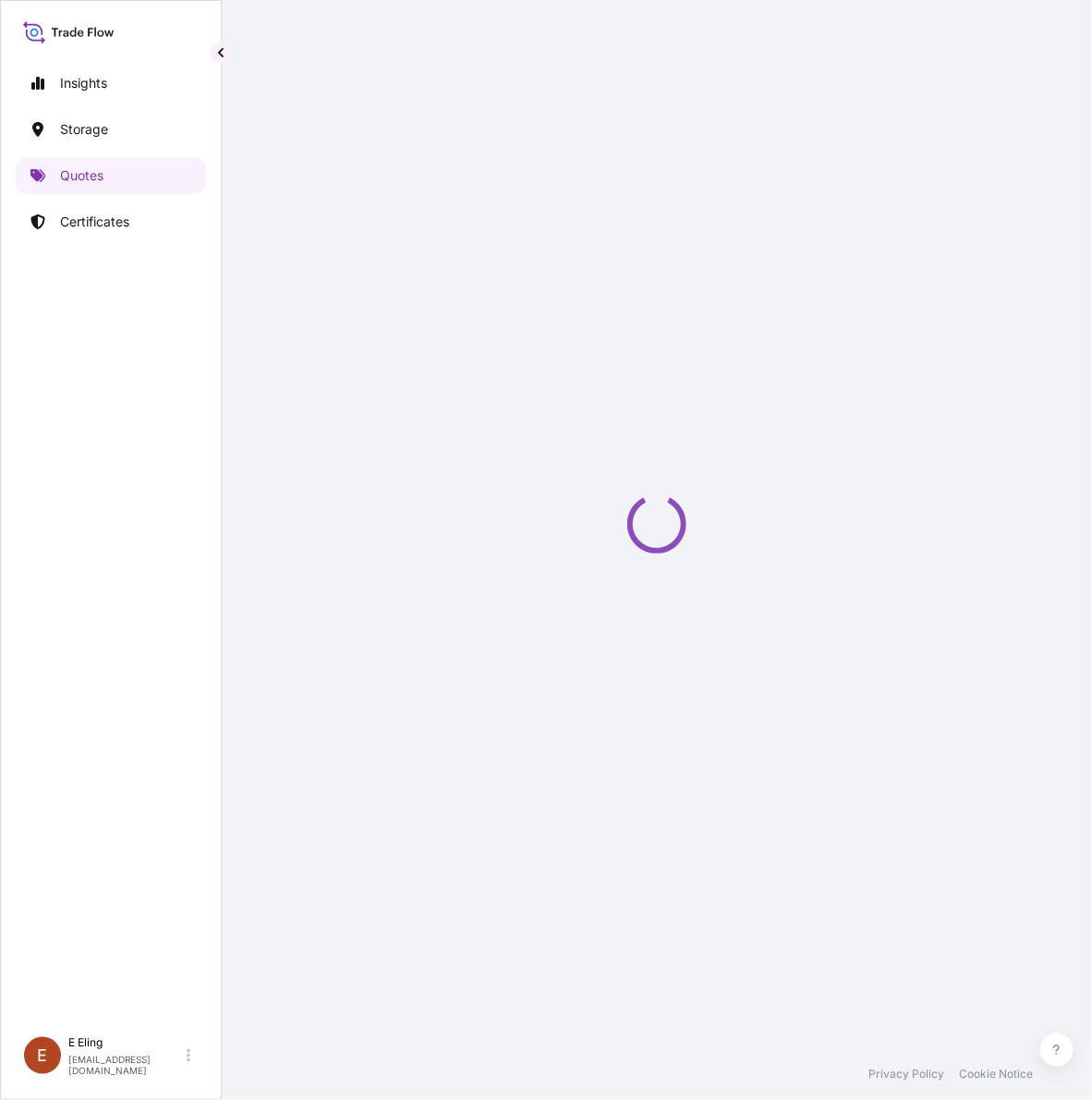
select select "STORAGE"
select select "Transit"
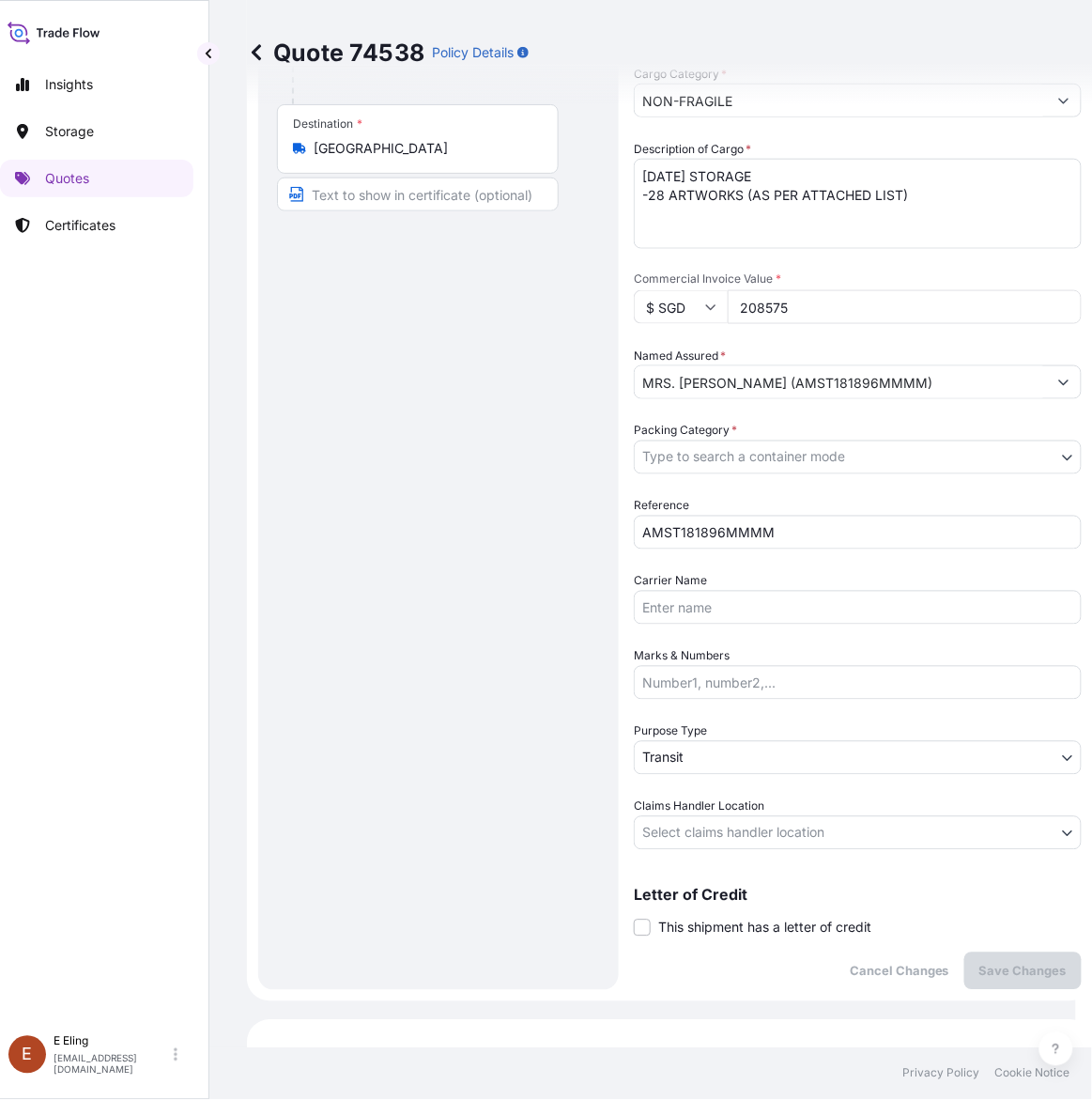
scroll to position [705, 0]
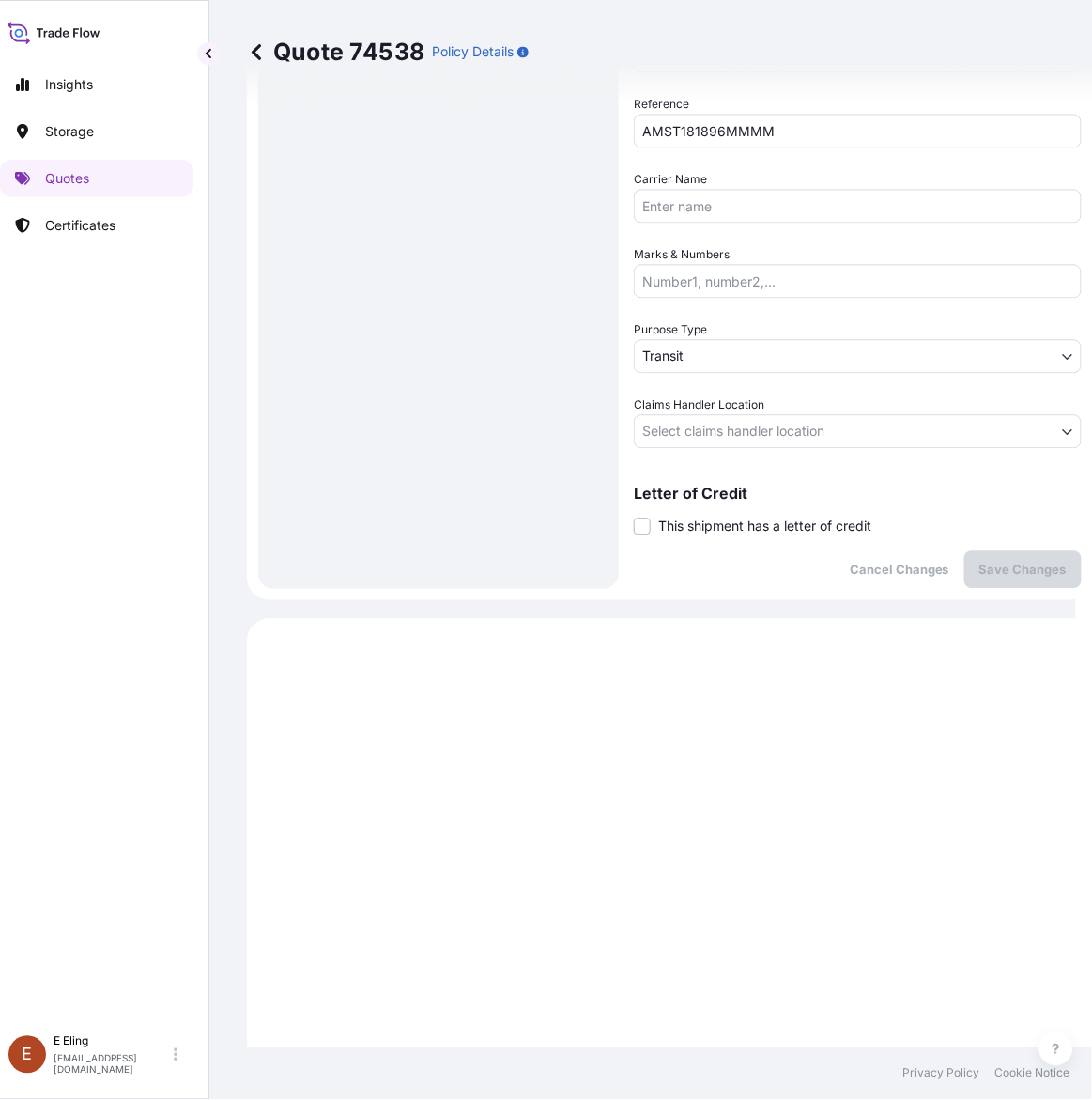
click at [790, 425] on body "Insights Storage Quotes Certificates [PERSON_NAME] [EMAIL_ADDRESS][DOMAIN_NAME]…" at bounding box center [530, 550] width 1092 height 1100
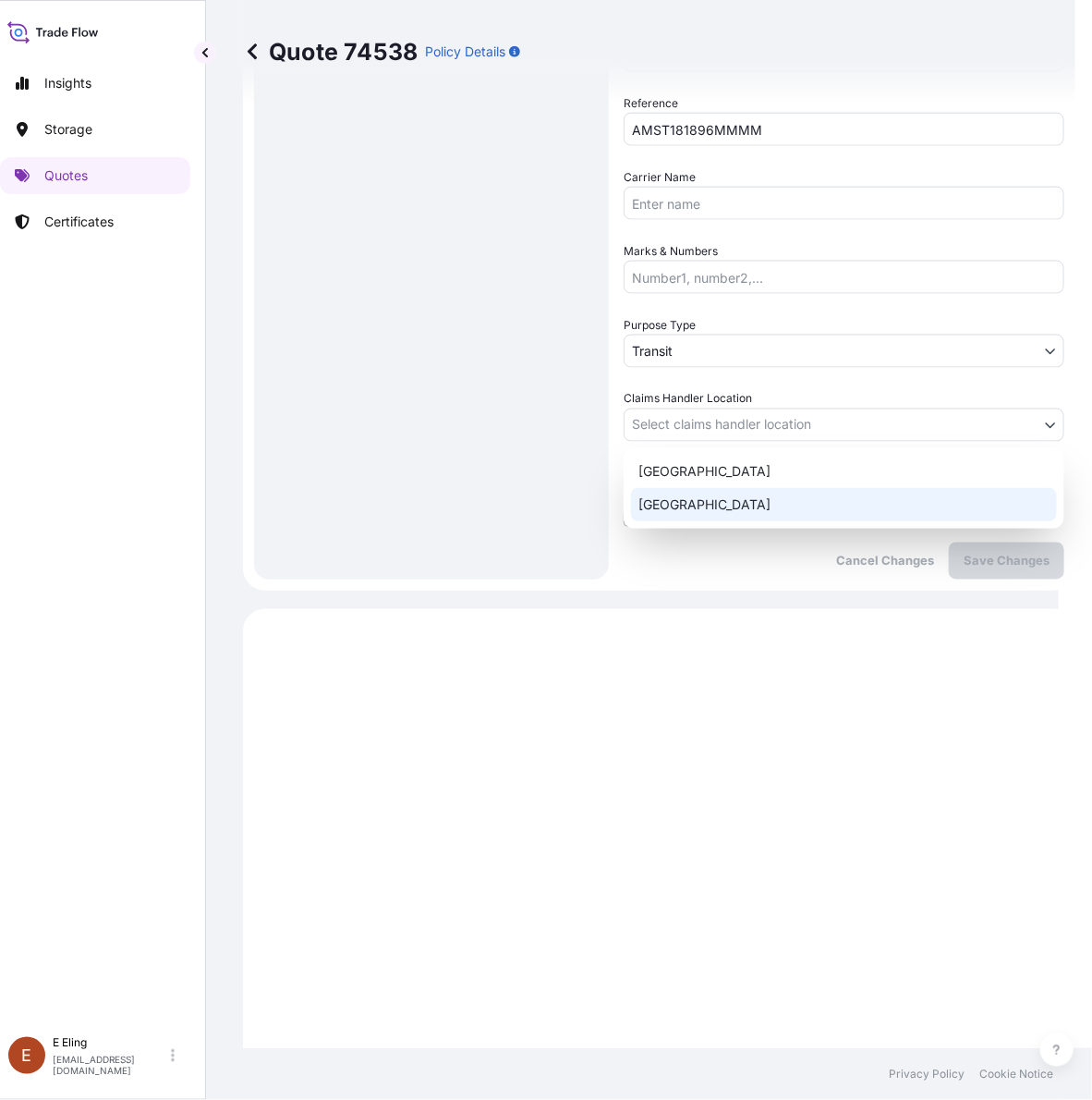
click at [702, 507] on div "[GEOGRAPHIC_DATA]" at bounding box center [844, 504] width 426 height 33
select select "[GEOGRAPHIC_DATA]"
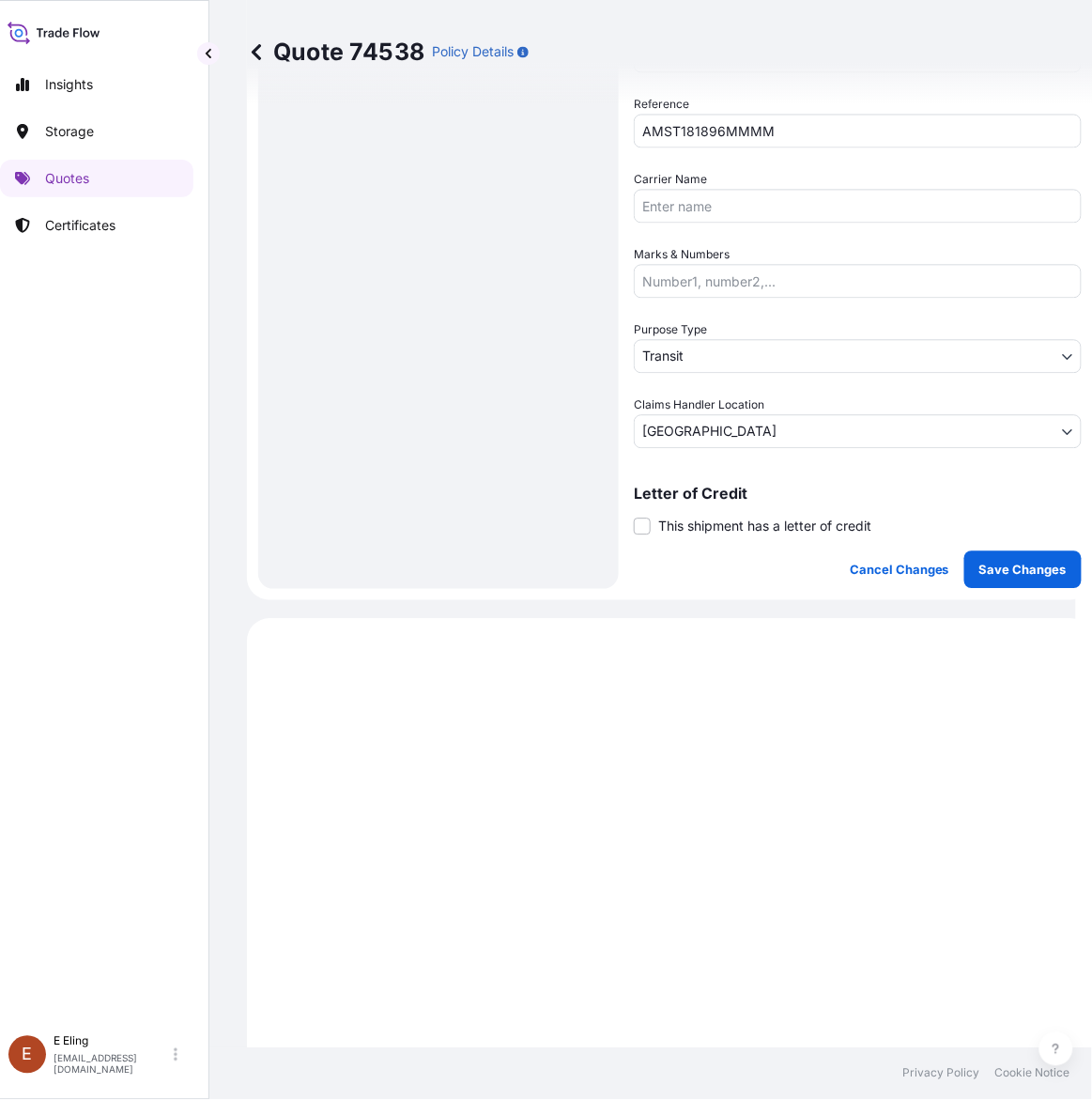
drag, startPoint x: 712, startPoint y: 528, endPoint x: 711, endPoint y: 621, distance: 93.0
click at [712, 531] on span "This shipment has a letter of credit" at bounding box center [765, 526] width 213 height 19
click at [634, 516] on input "This shipment has a letter of credit" at bounding box center [634, 516] width 0 height 0
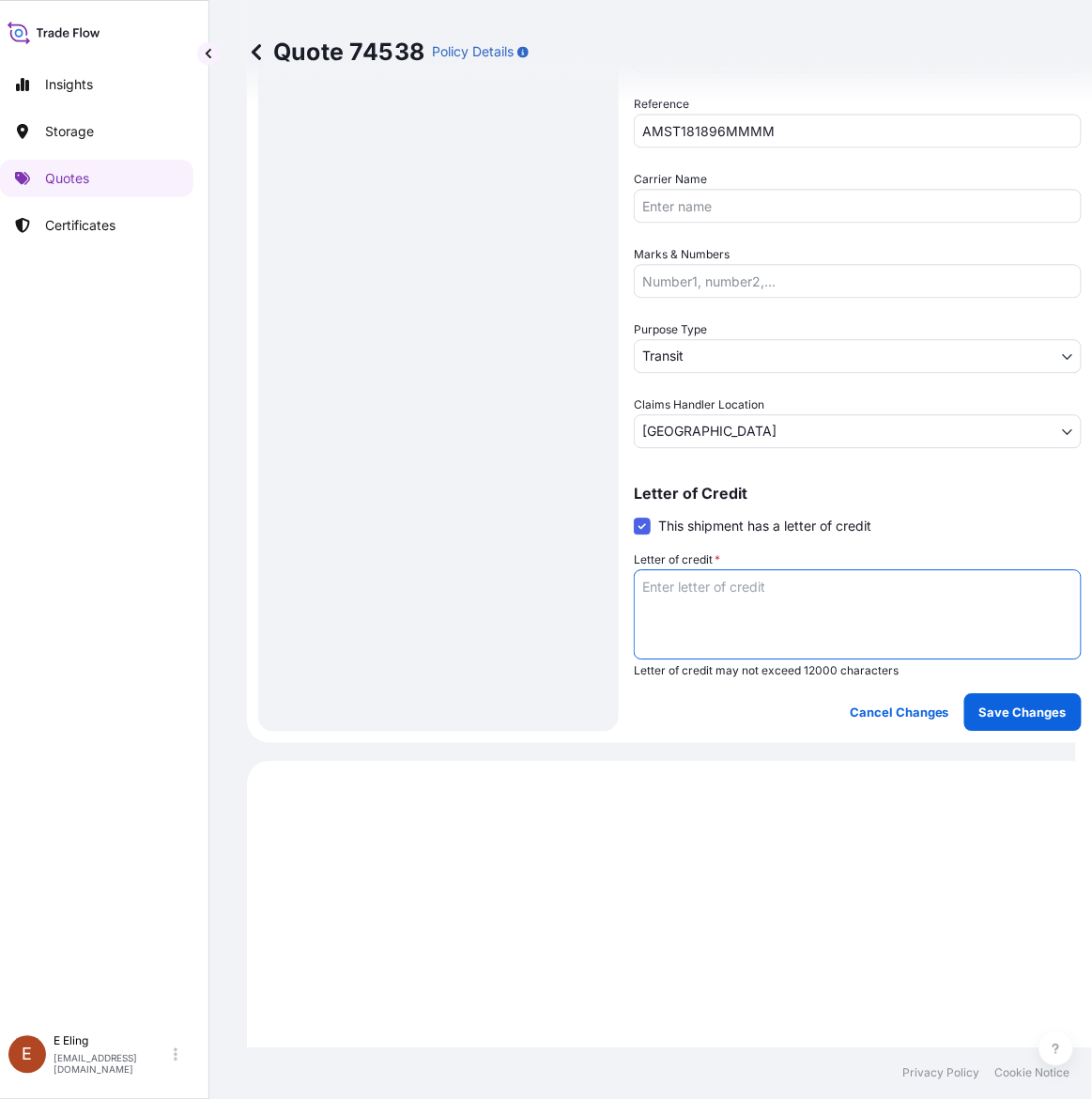
click at [709, 635] on textarea "Letter of credit *" at bounding box center [858, 615] width 448 height 90
paste textarea "Storage Period: [DATE] to [DATE] (till further notice)"
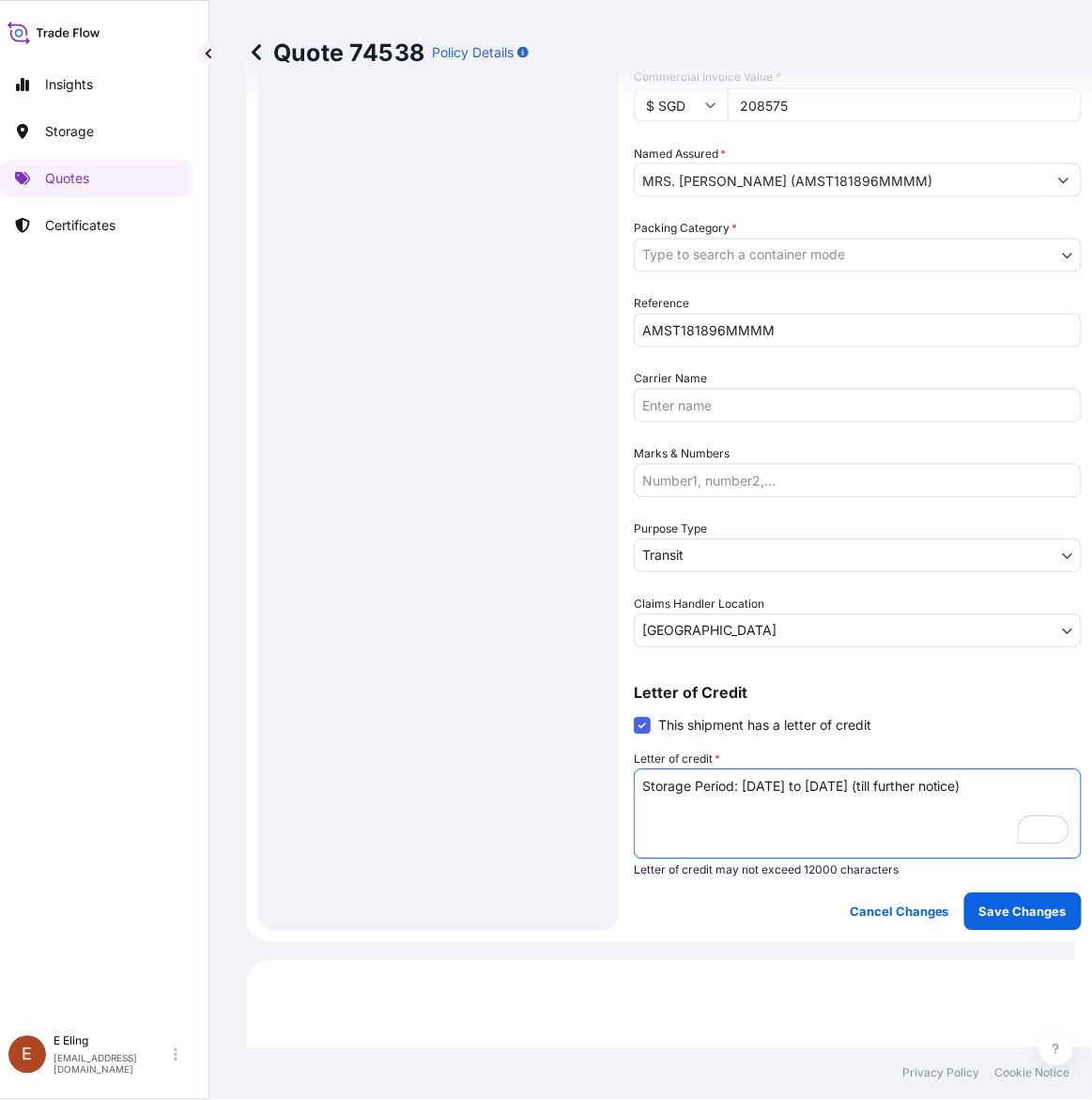
scroll to position [352, 0]
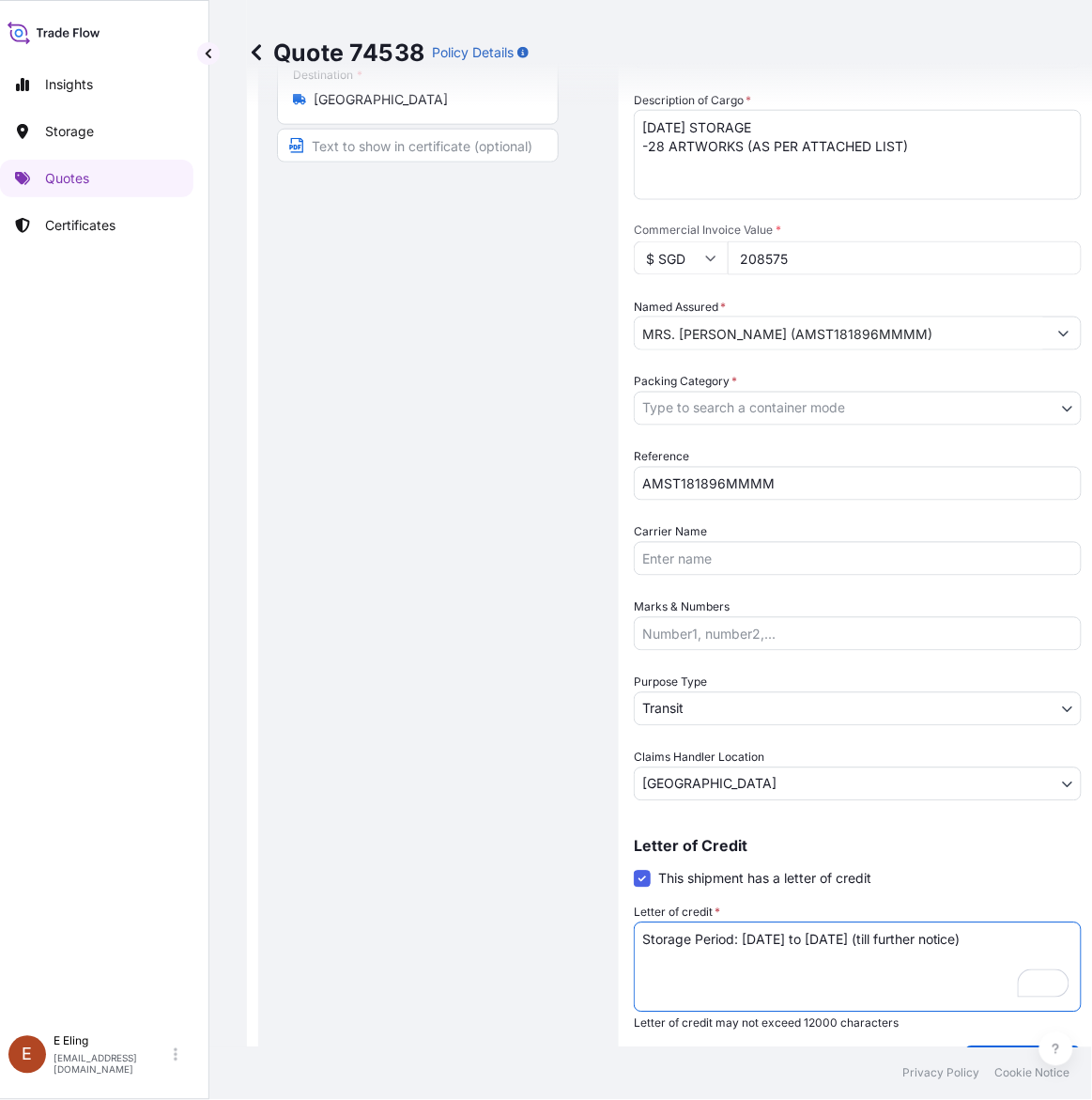
type textarea "Storage Period: [DATE] to [DATE] (till further notice)"
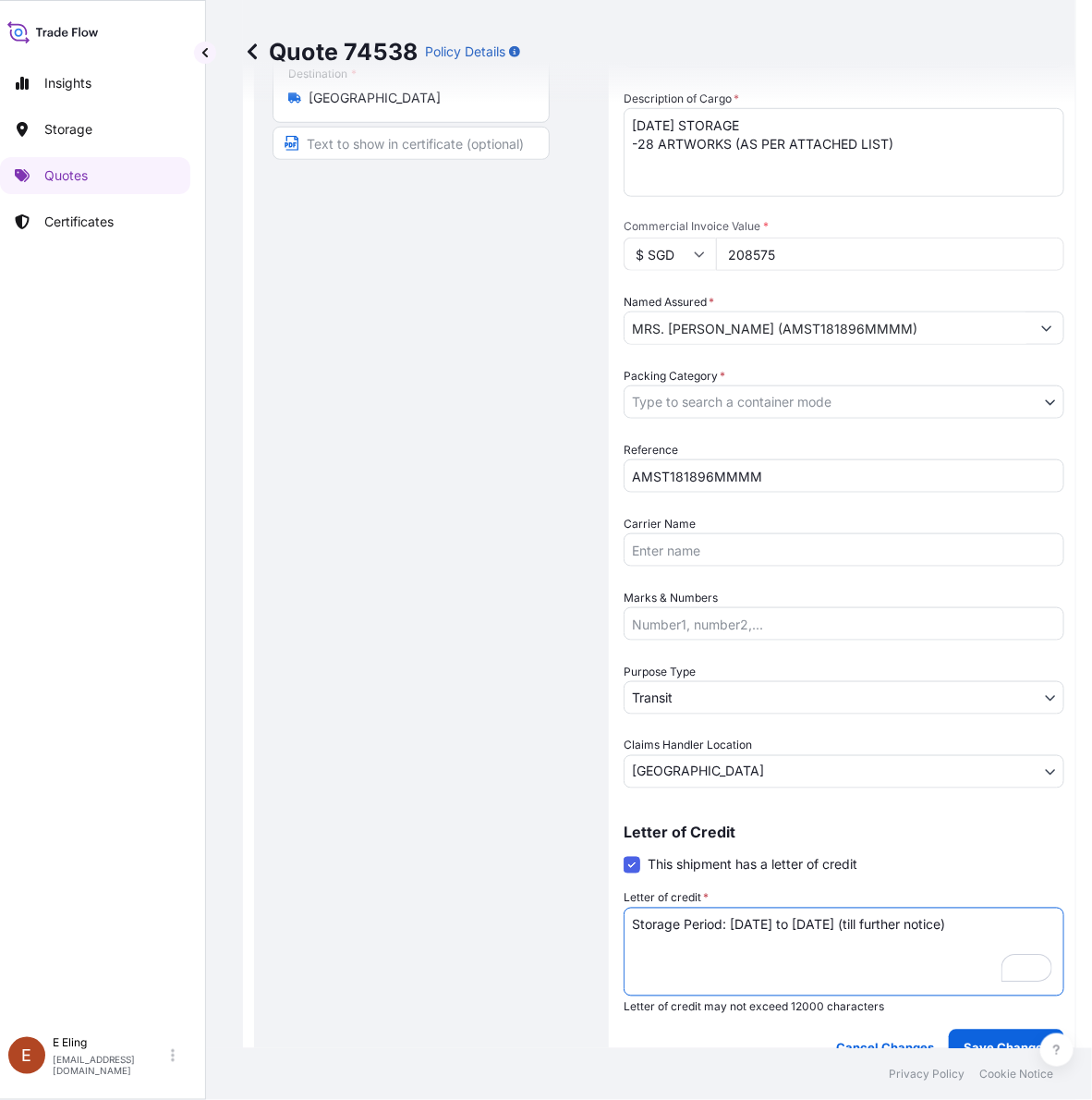
click at [689, 699] on body "Insights Storage Quotes Certificates [PERSON_NAME] [EMAIL_ADDRESS][DOMAIN_NAME]…" at bounding box center [530, 550] width 1092 height 1100
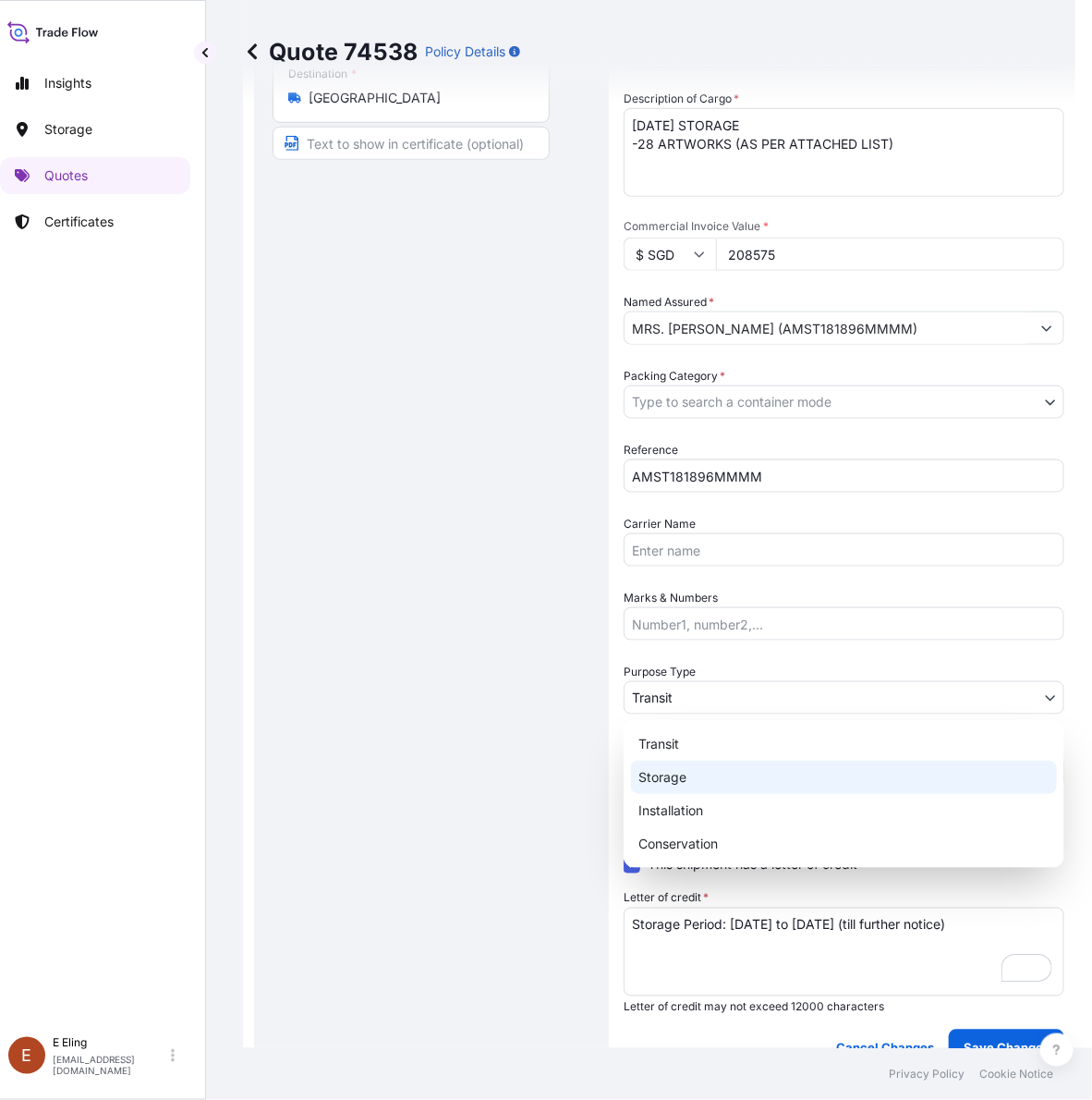
click at [691, 786] on div "Storage" at bounding box center [844, 777] width 426 height 33
select select "Storage"
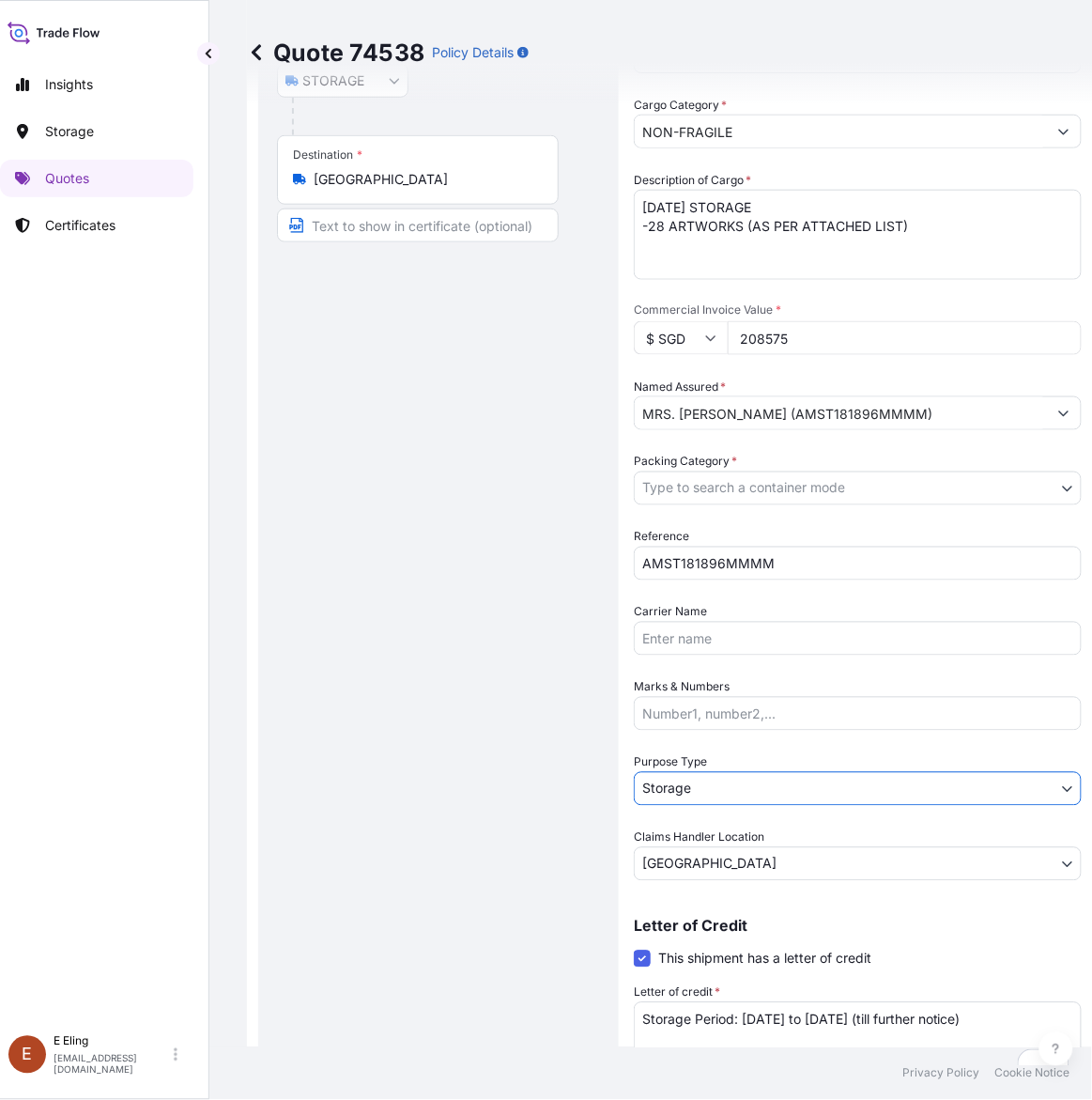
scroll to position [117, 0]
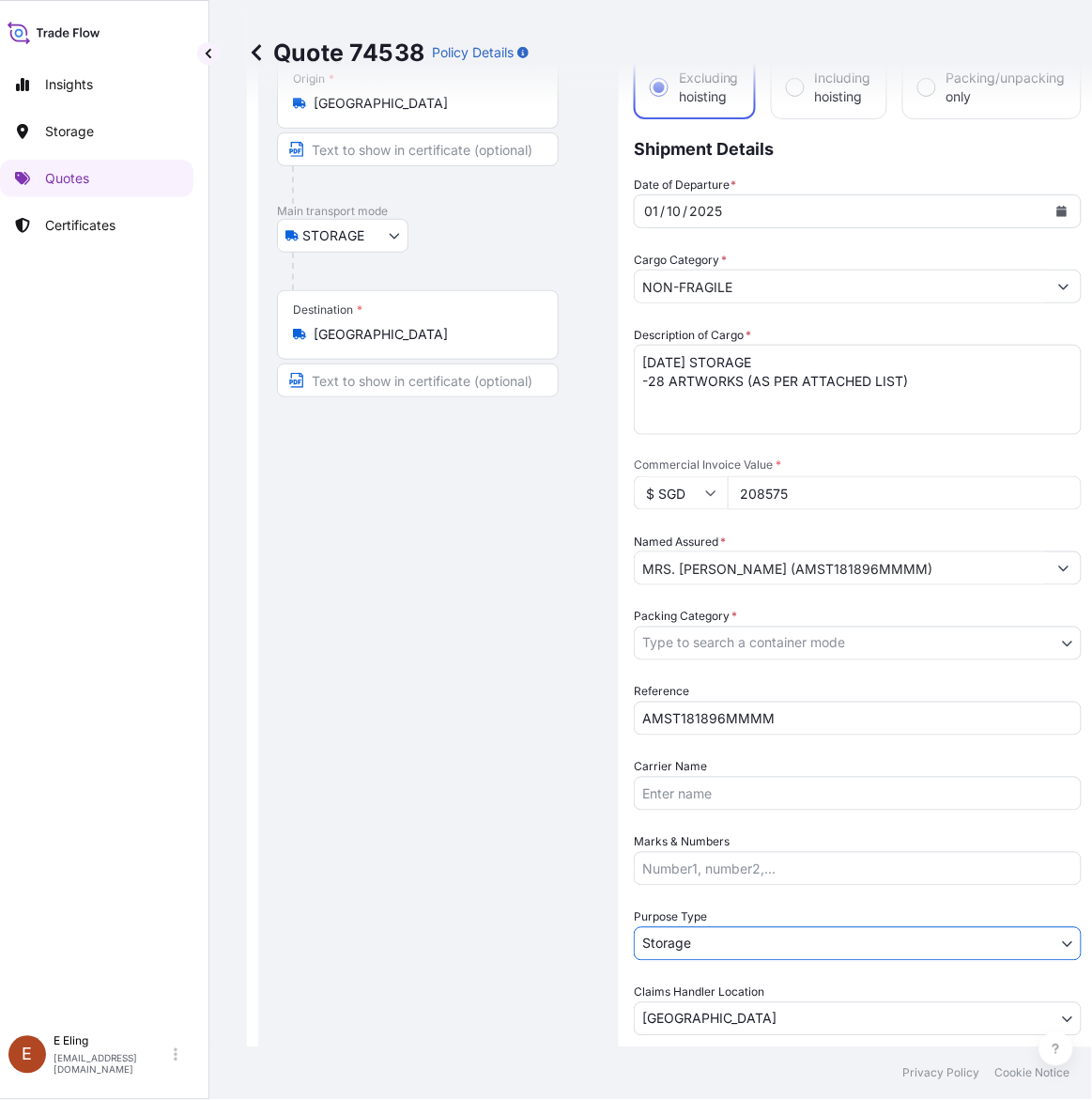
click at [727, 639] on body "Insights Storage Quotes Certificates [PERSON_NAME] [EMAIL_ADDRESS][DOMAIN_NAME]…" at bounding box center [530, 550] width 1092 height 1100
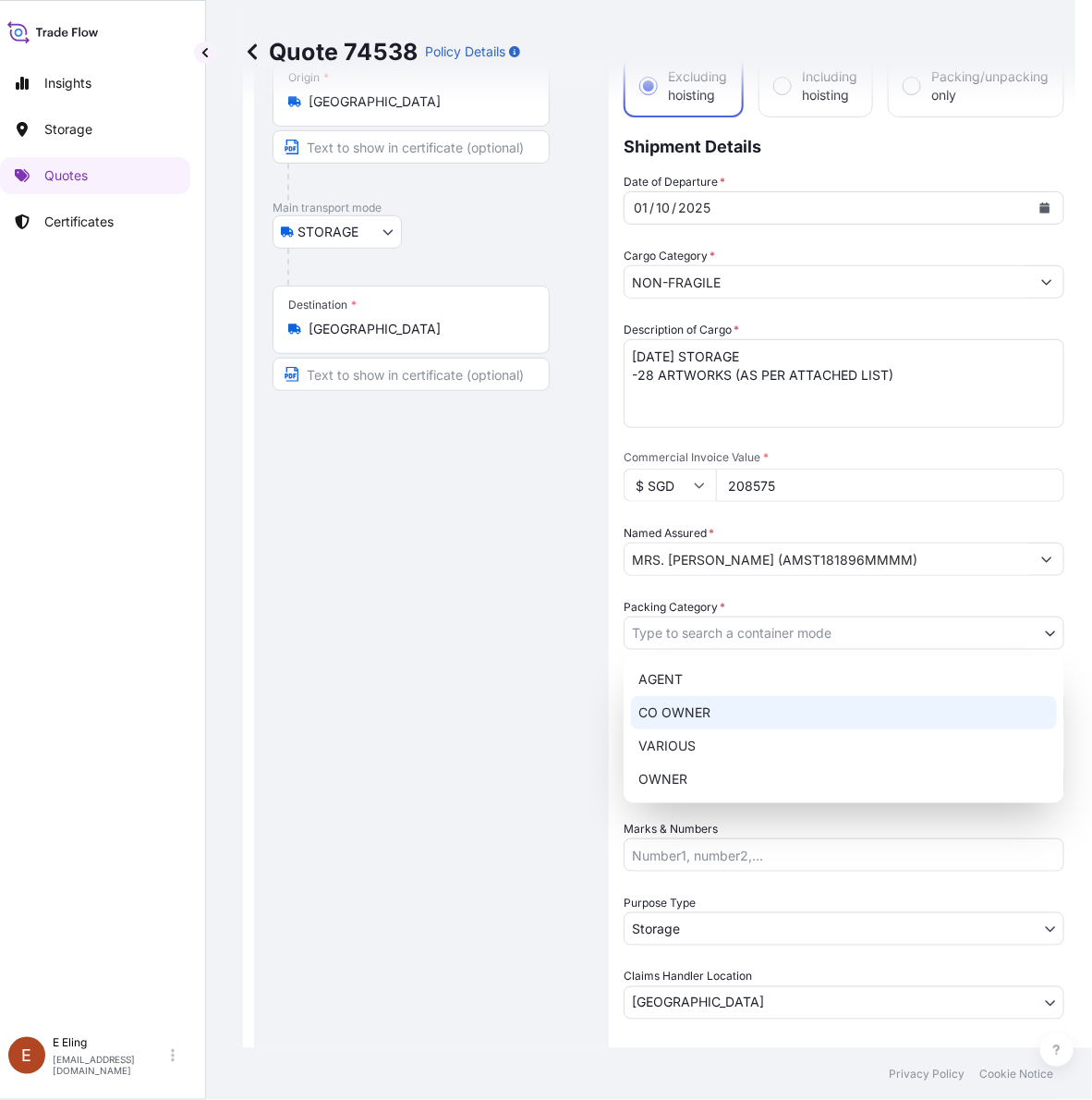
click at [676, 775] on div "OWNER" at bounding box center [844, 779] width 426 height 33
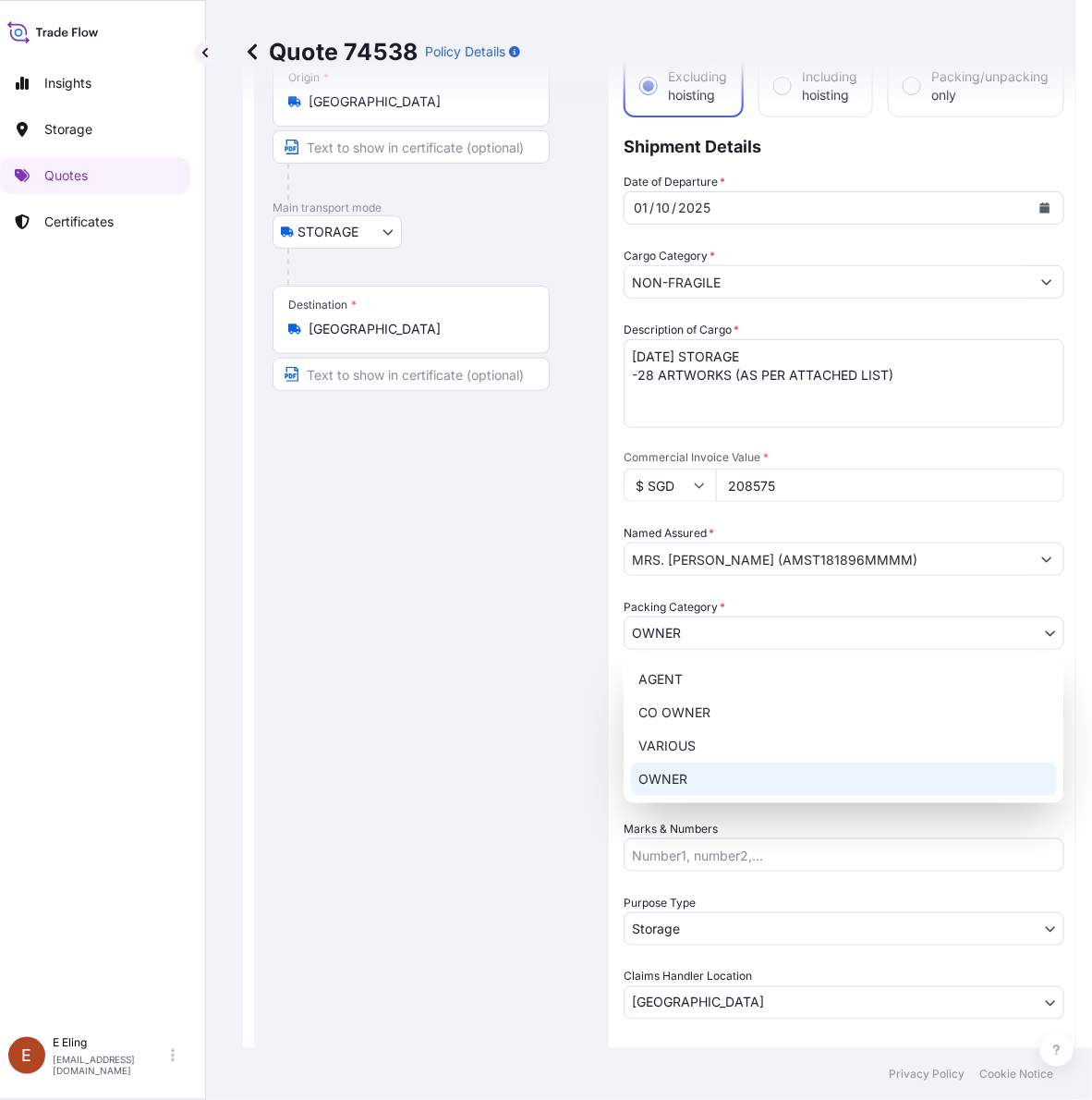
select select "27"
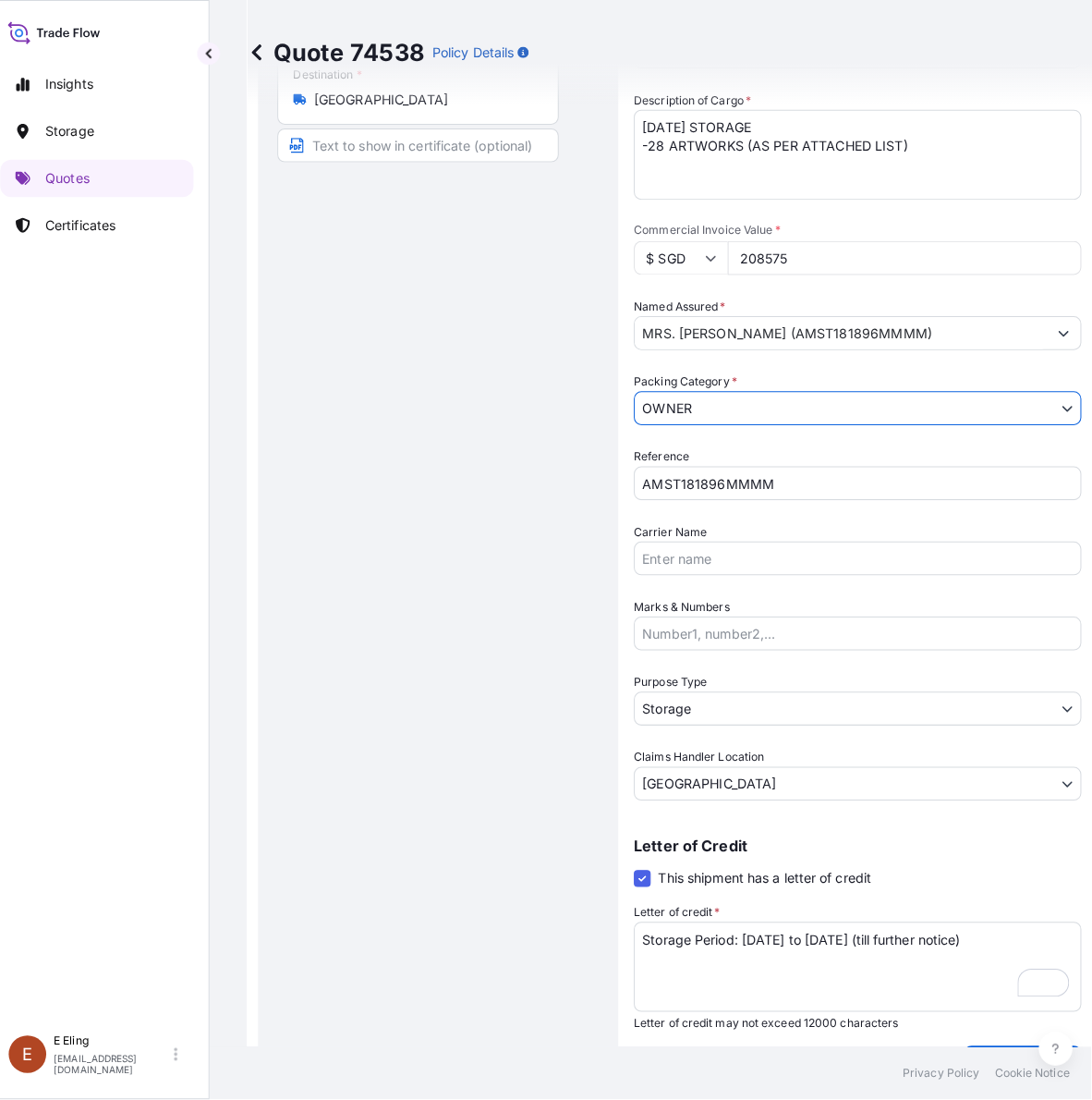
scroll to position [346, 0]
click at [999, 1030] on div "Coverage Type Excluding hoisting Including hoisting Packing/unpacking only Ship…" at bounding box center [844, 417] width 441 height 1298
click at [985, 1042] on p "Save Changes" at bounding box center [1007, 1048] width 86 height 18
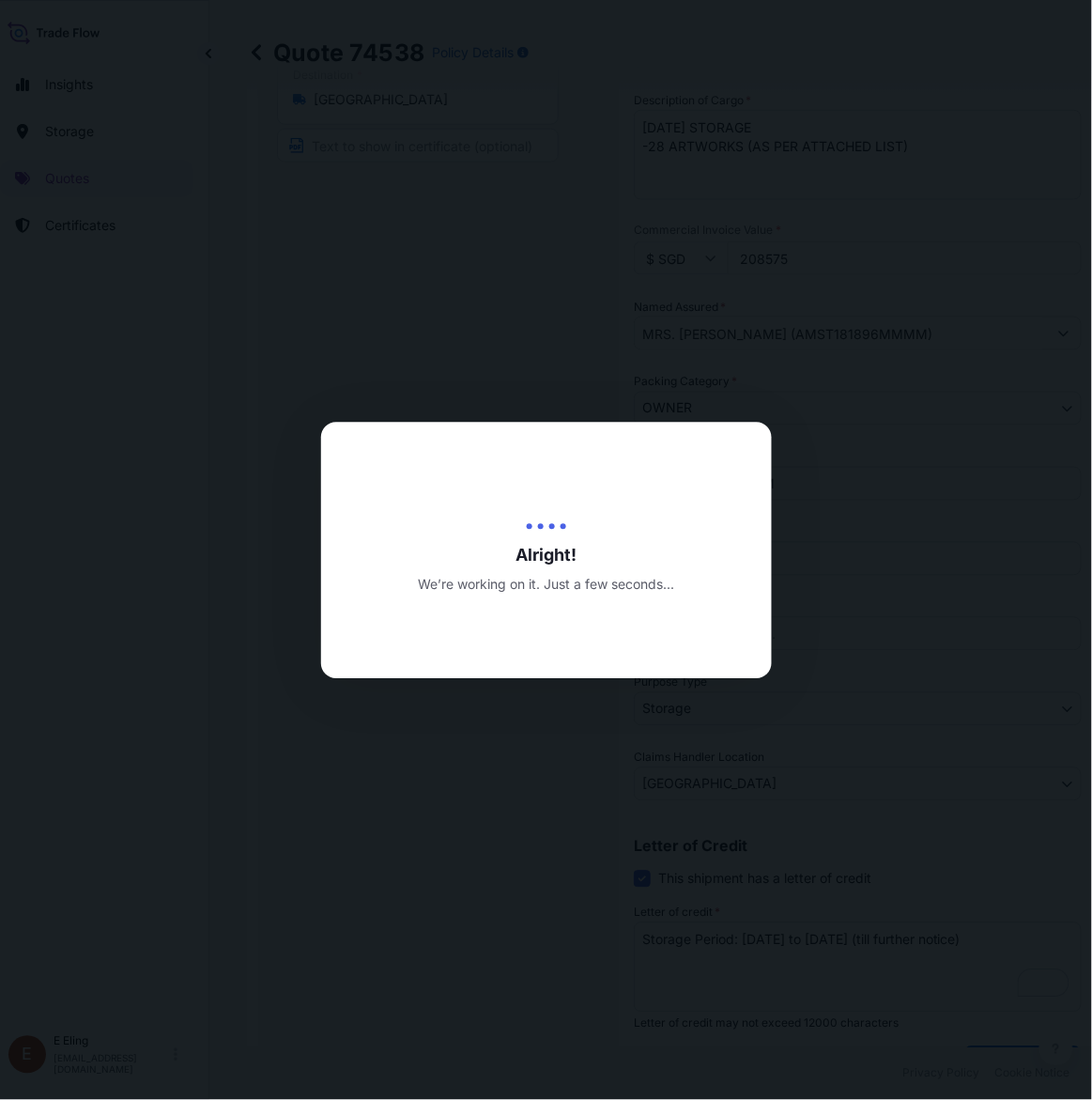
type input "[DATE]"
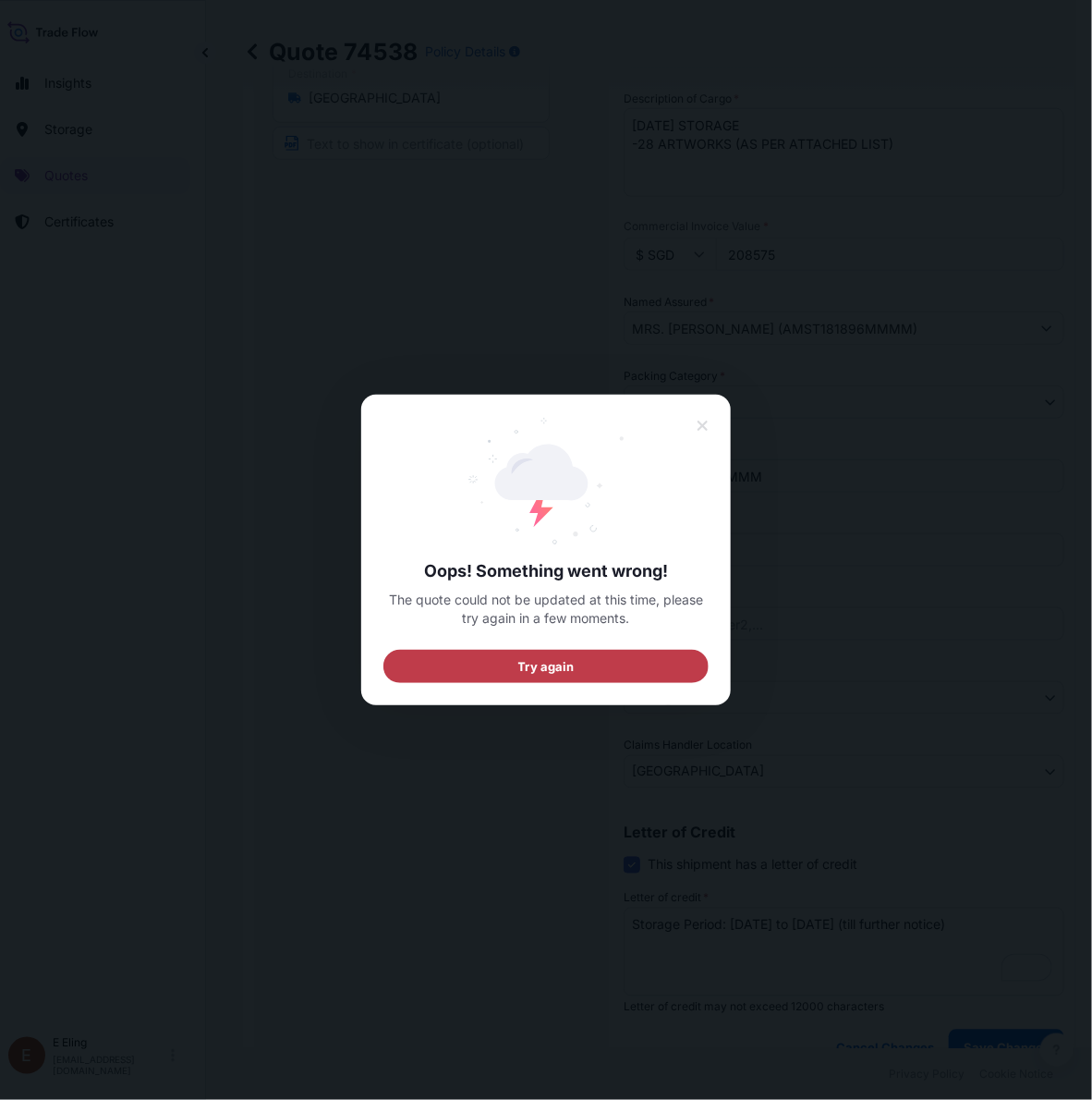
drag, startPoint x: 506, startPoint y: 643, endPoint x: 506, endPoint y: 658, distance: 15.0
click at [506, 658] on div "Oops! Something went wrong! The quote could not be updated at this time, please…" at bounding box center [546, 550] width 325 height 266
click at [504, 656] on button "Try again" at bounding box center [546, 667] width 325 height 33
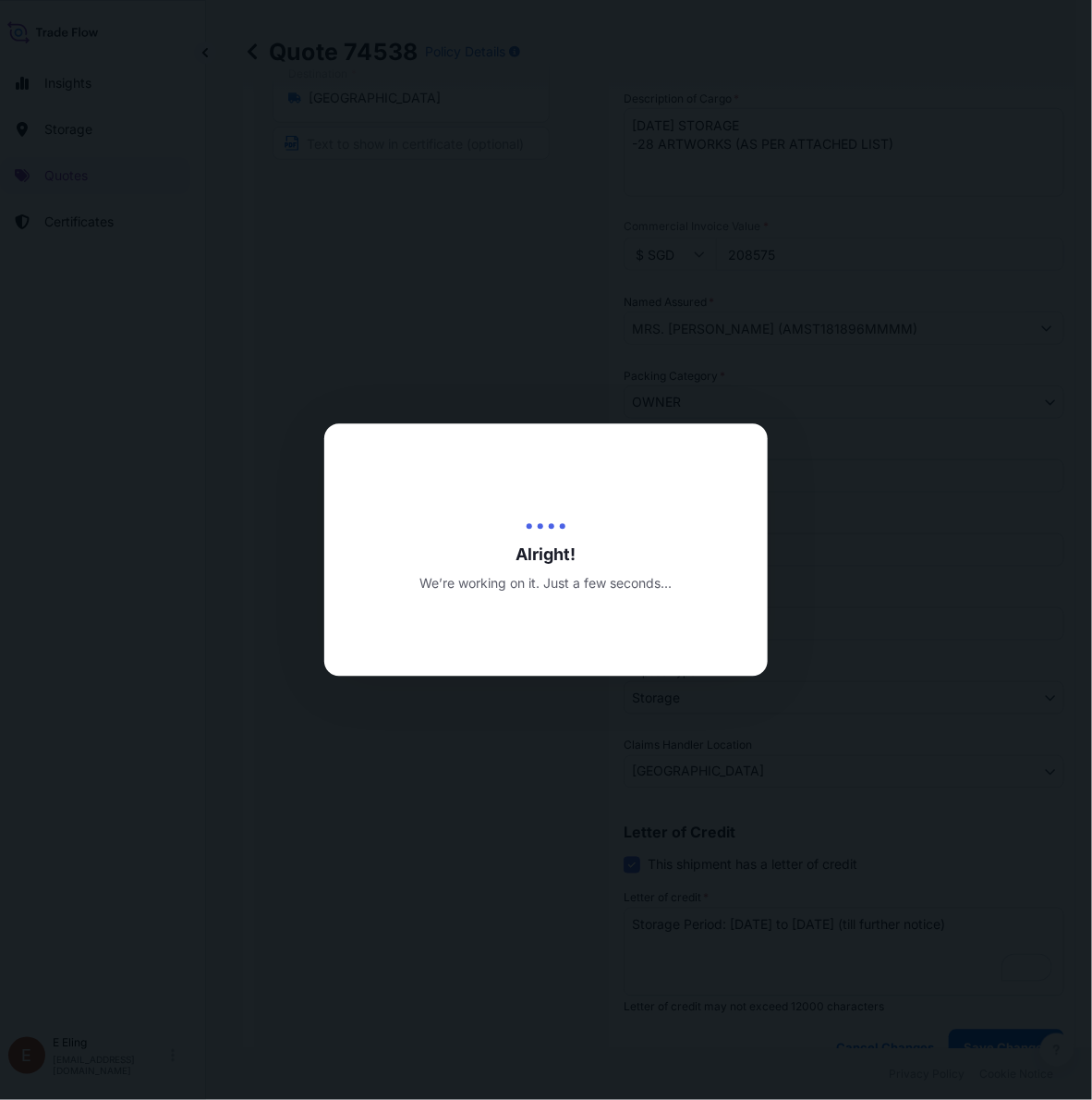
scroll to position [0, 0]
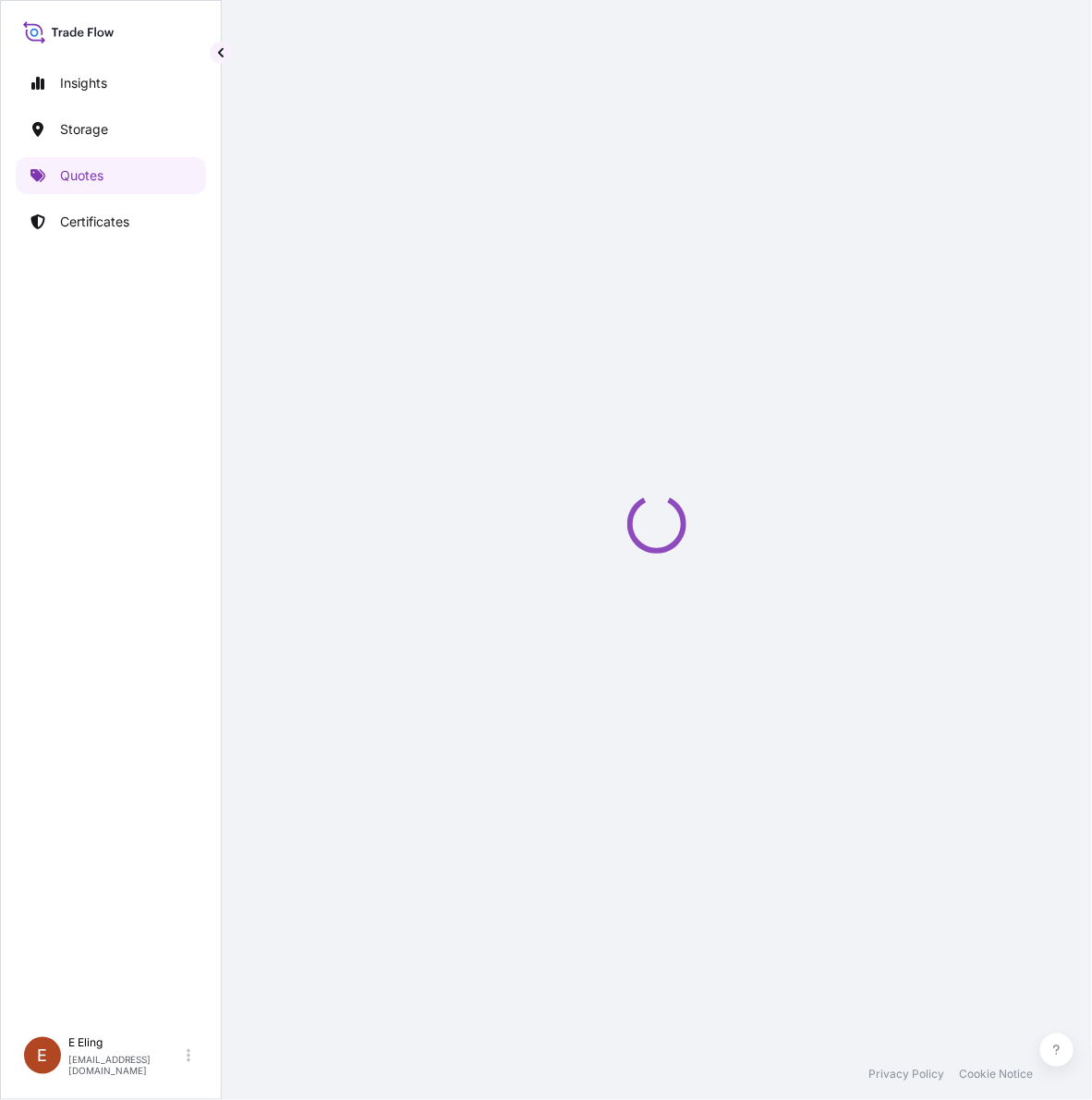
select select "STORAGE"
select select "Transit"
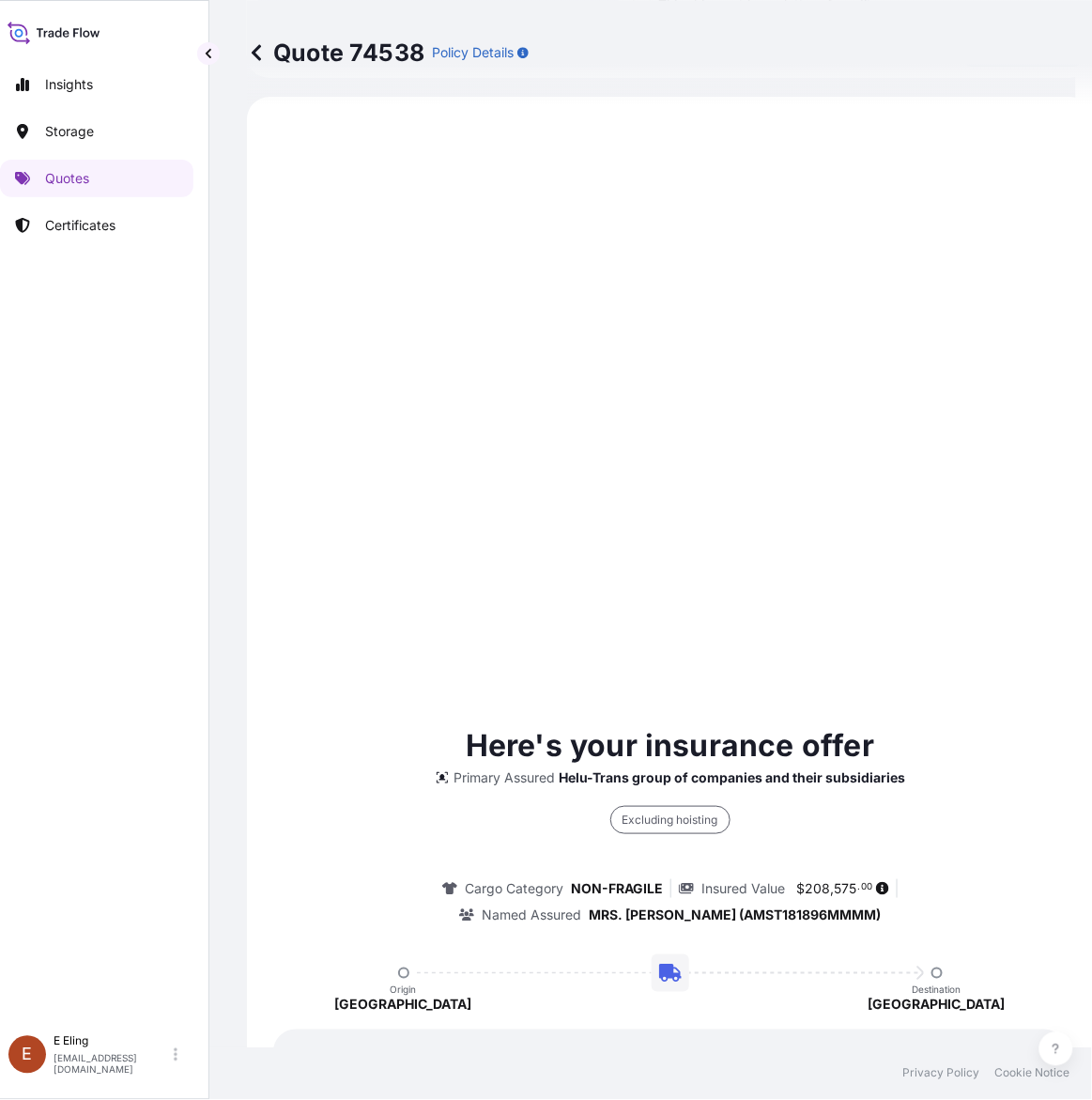
scroll to position [640, 0]
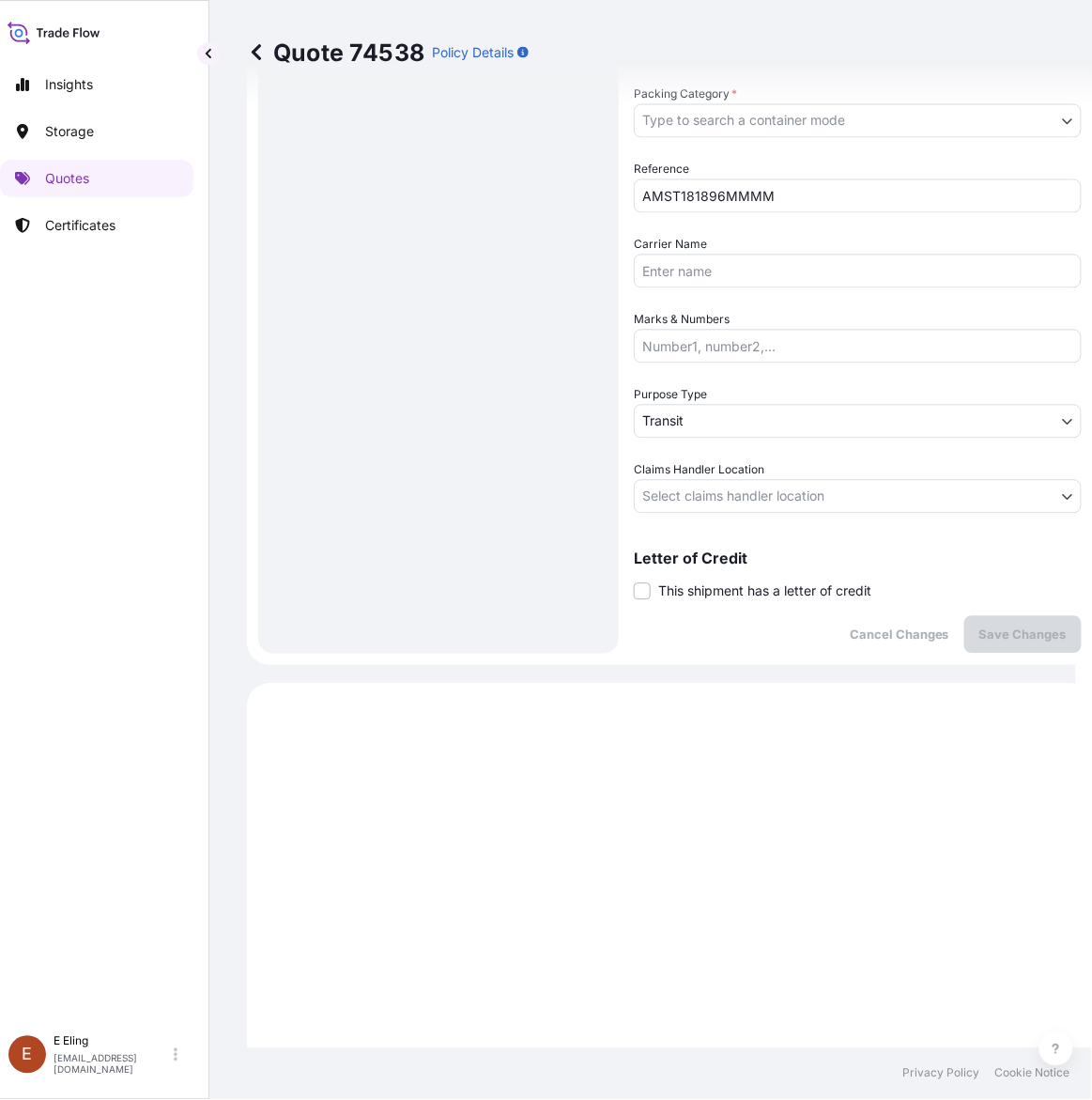
click at [771, 607] on div "Coverage Type Excluding hoisting Including hoisting Packing/unpacking only Ship…" at bounding box center [858, 65] width 448 height 1177
click at [775, 590] on span "This shipment has a letter of credit" at bounding box center [765, 591] width 213 height 19
click at [634, 581] on input "This shipment has a letter of credit" at bounding box center [634, 581] width 0 height 0
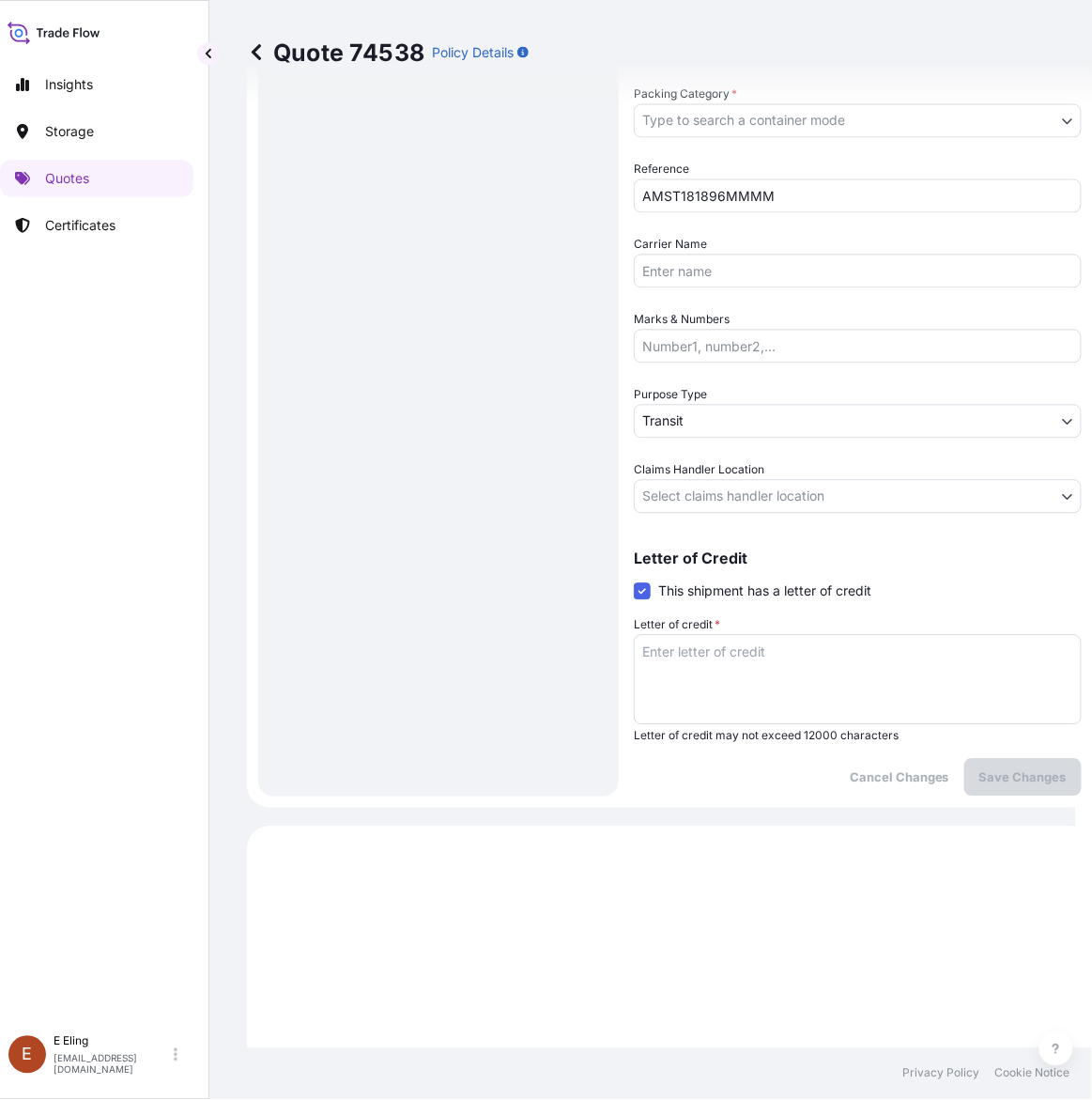
click at [757, 676] on textarea "Letter of credit *" at bounding box center [858, 680] width 448 height 90
paste textarea "Storage Period: [DATE] to [DATE] (till further notice)"
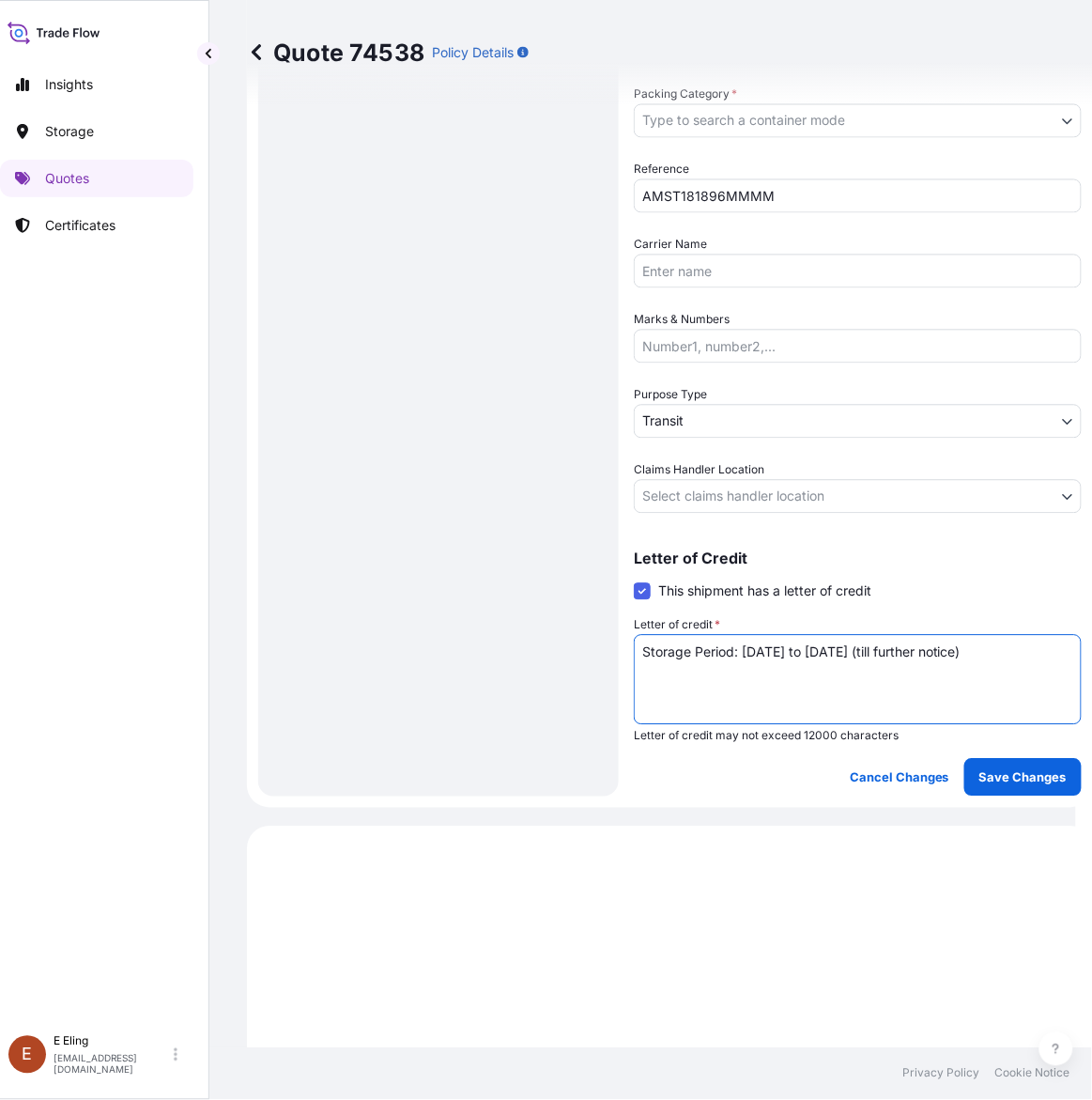
type textarea "Storage Period: [DATE] to [DATE] (till further notice)"
click at [753, 513] on div "Coverage Type Excluding hoisting Including hoisting Packing/unpacking only Ship…" at bounding box center [858, 137] width 448 height 1319
click at [753, 491] on body "Insights Storage Quotes Certificates [PERSON_NAME] [EMAIL_ADDRESS][DOMAIN_NAME]…" at bounding box center [530, 550] width 1092 height 1100
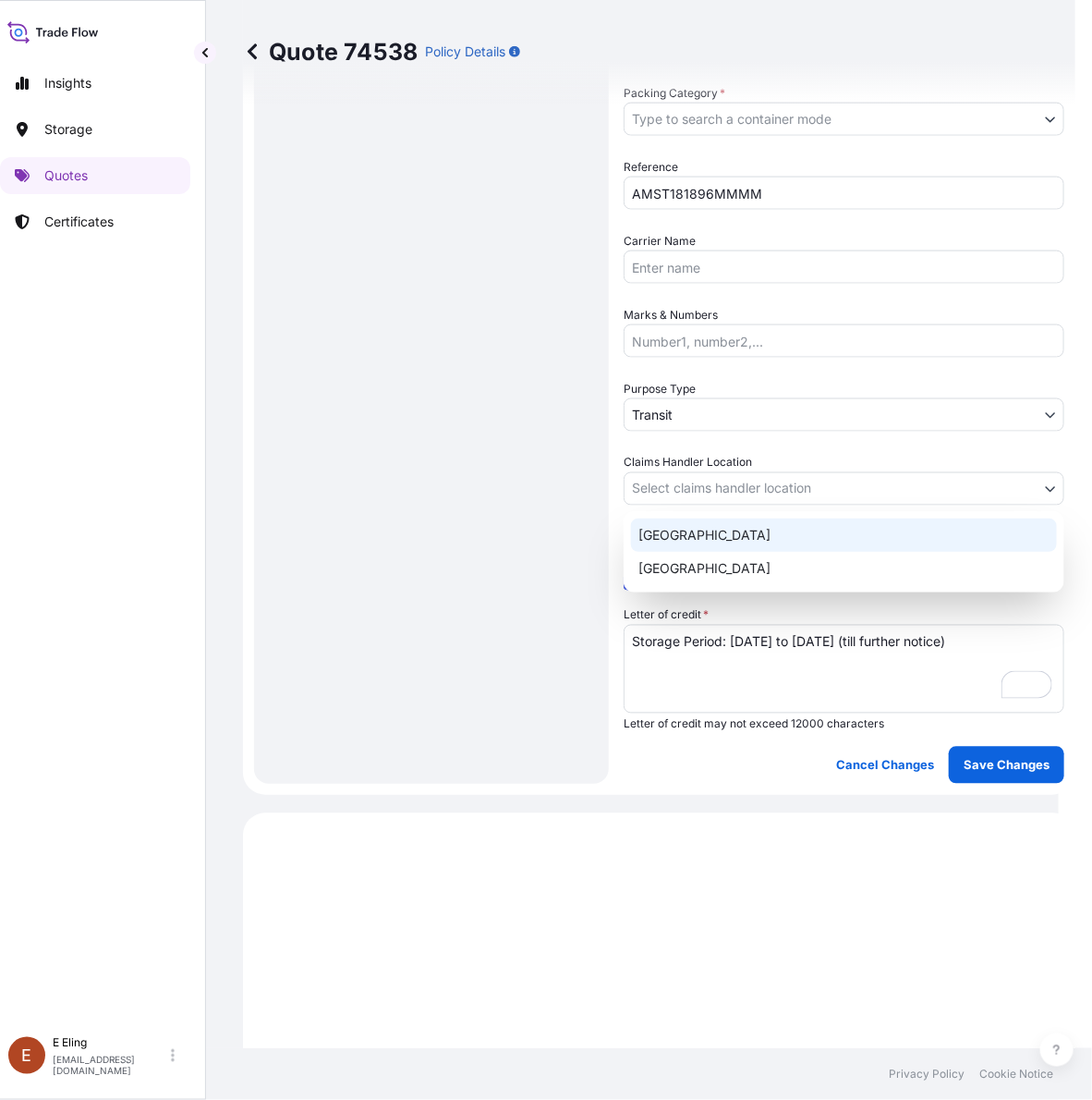
click at [694, 567] on div "[GEOGRAPHIC_DATA]" at bounding box center [844, 568] width 426 height 33
select select "[GEOGRAPHIC_DATA]"
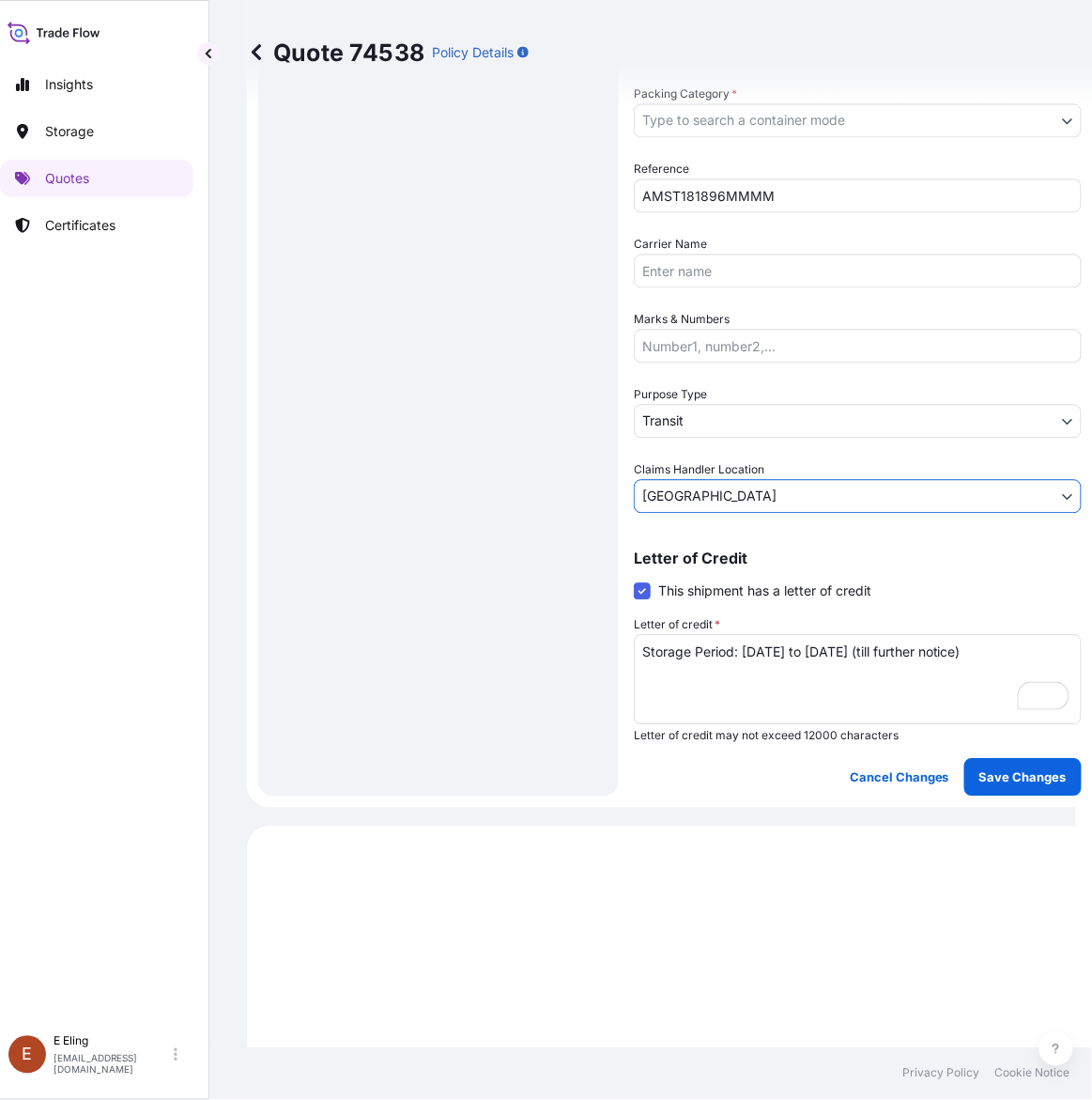
click at [711, 414] on body "Insights Storage Quotes Certificates [PERSON_NAME] [EMAIL_ADDRESS][DOMAIN_NAME]…" at bounding box center [530, 550] width 1092 height 1100
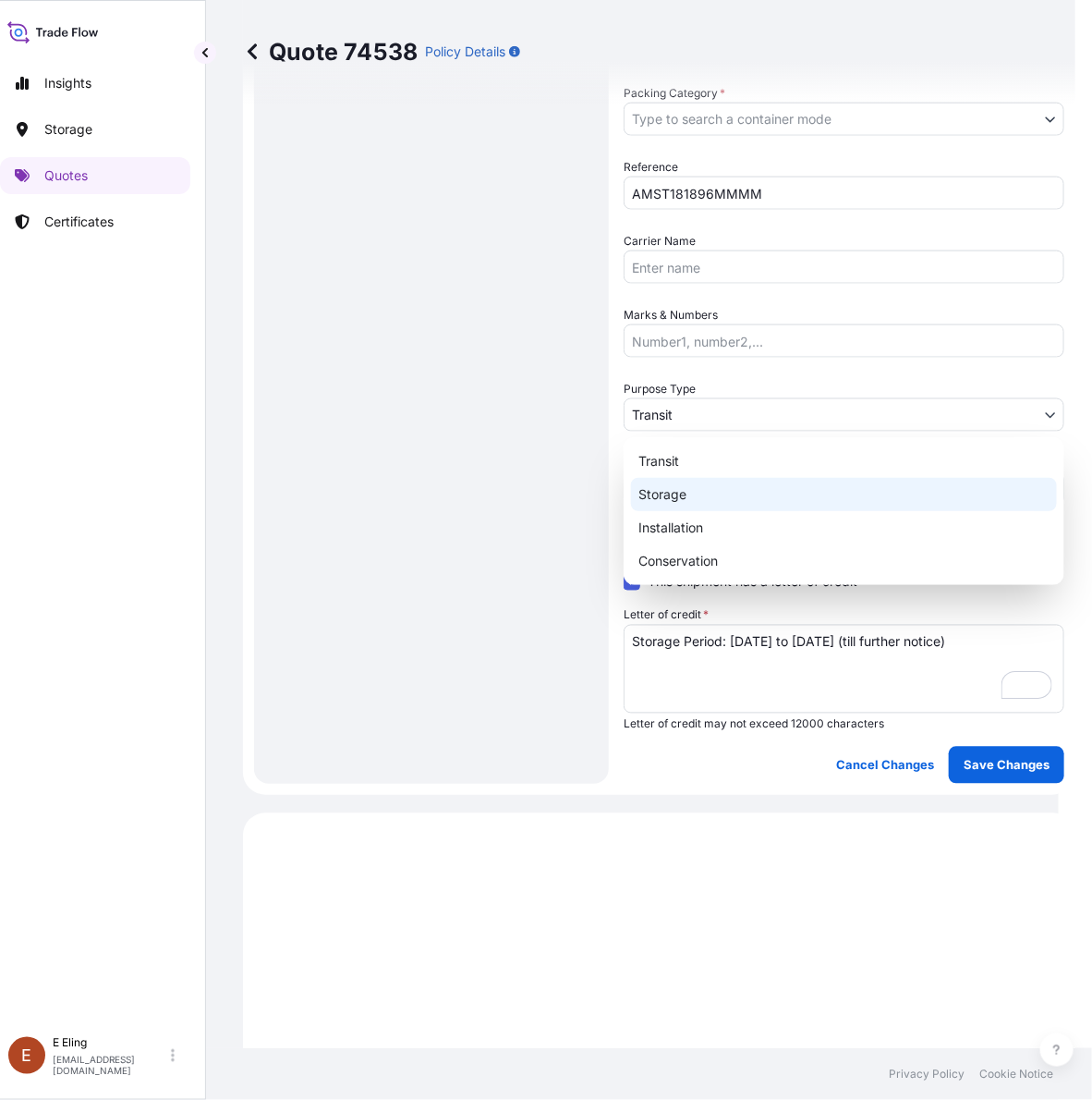
click at [689, 495] on div "Storage" at bounding box center [844, 494] width 426 height 33
select select "Storage"
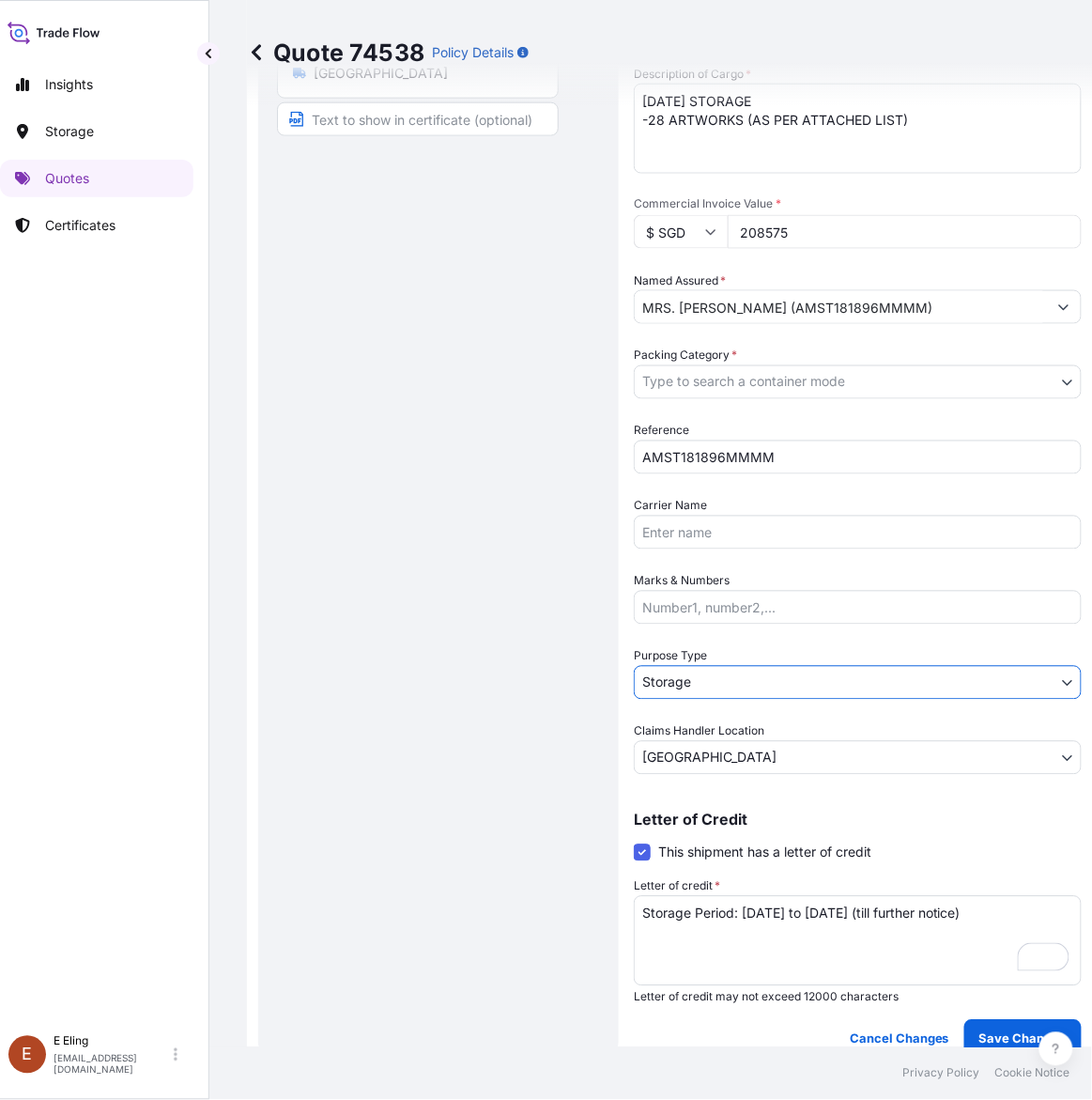
scroll to position [53, 0]
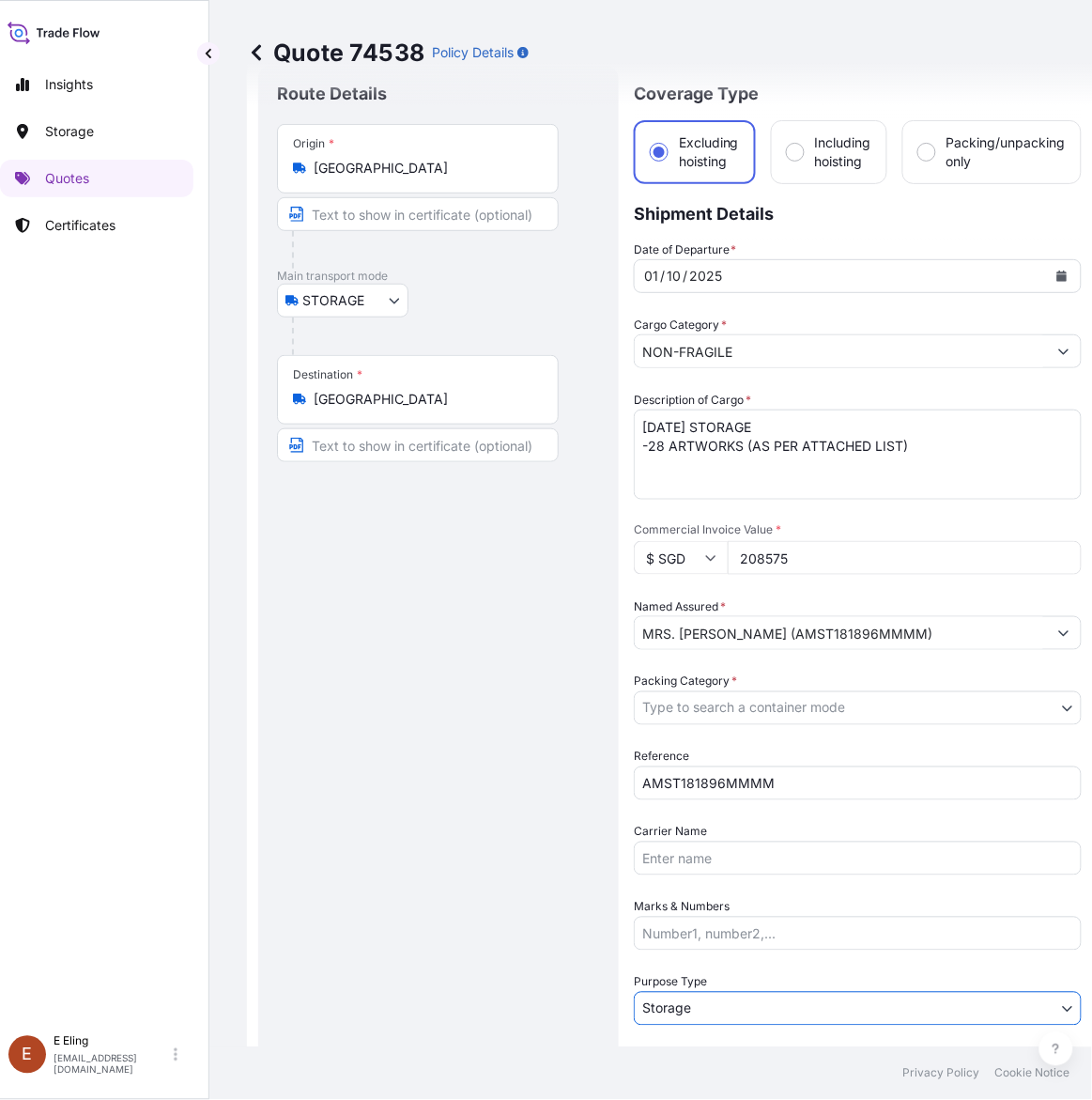
click at [703, 706] on body "Insights Storage Quotes Certificates [PERSON_NAME] [EMAIL_ADDRESS][DOMAIN_NAME]…" at bounding box center [530, 550] width 1092 height 1100
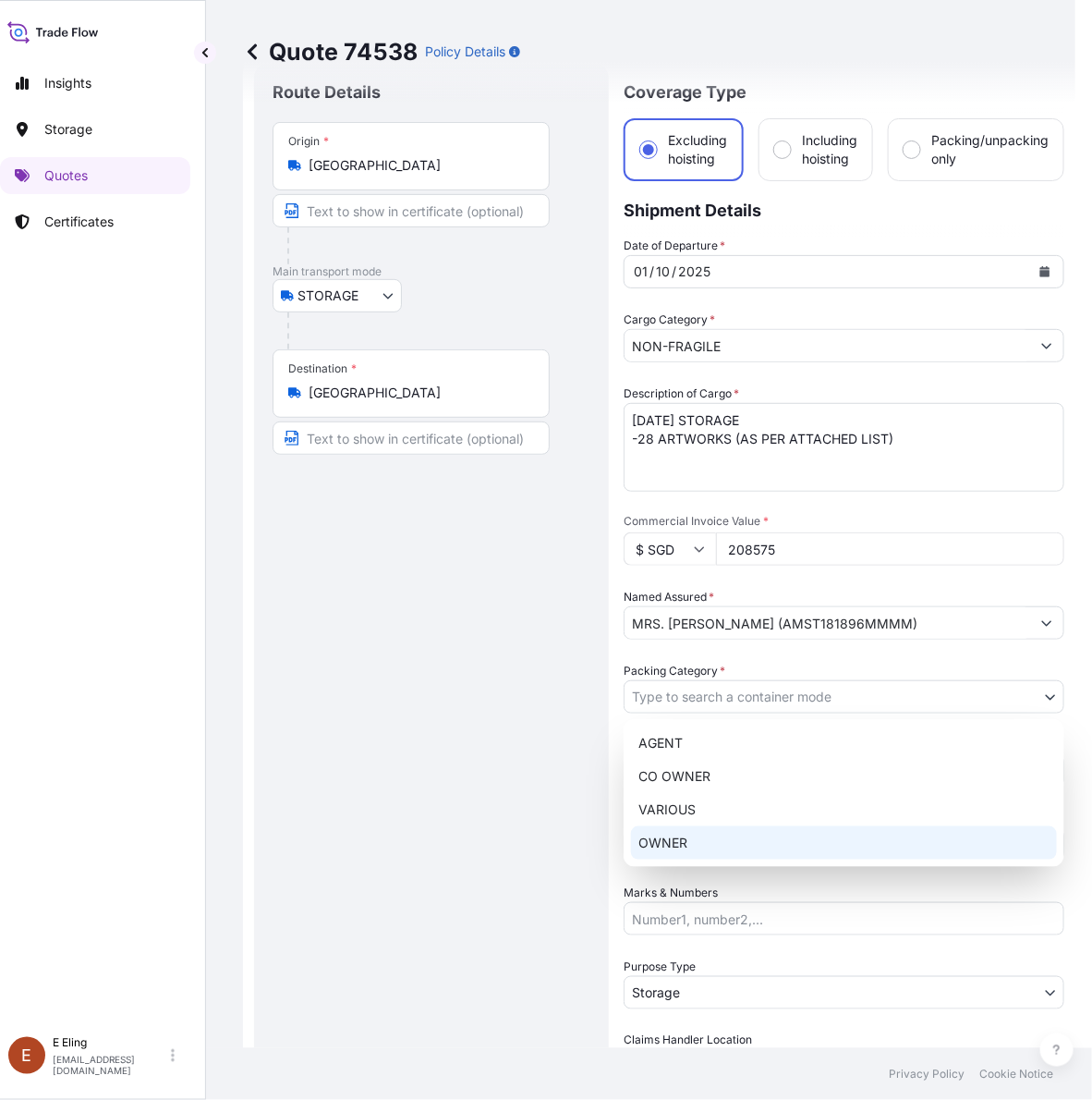
click at [674, 861] on div "AGENT CO OWNER VARIOUS OWNER" at bounding box center [844, 792] width 441 height 148
click at [673, 850] on div "OWNER" at bounding box center [844, 843] width 426 height 33
select select "27"
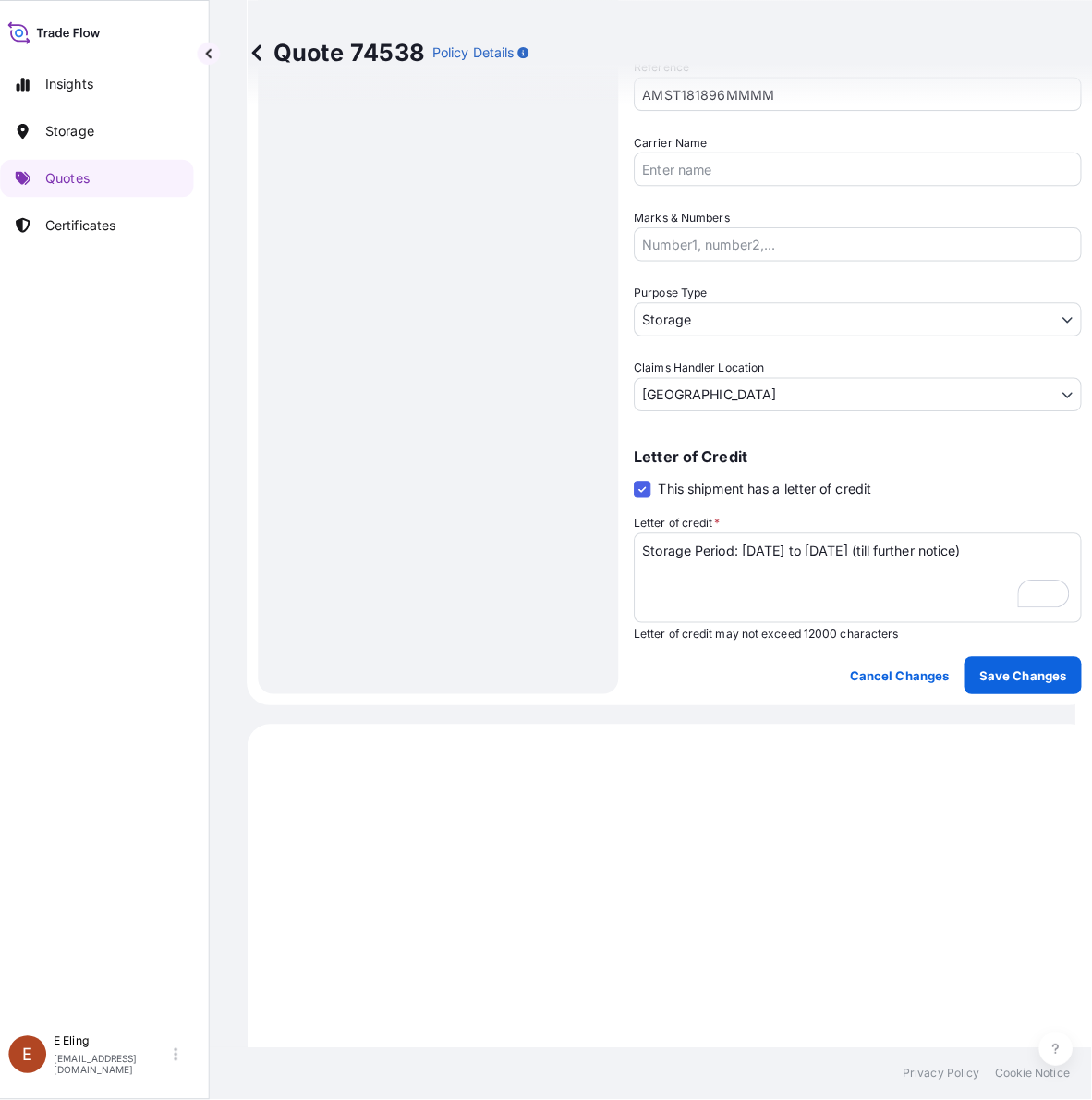
scroll to position [861, 0]
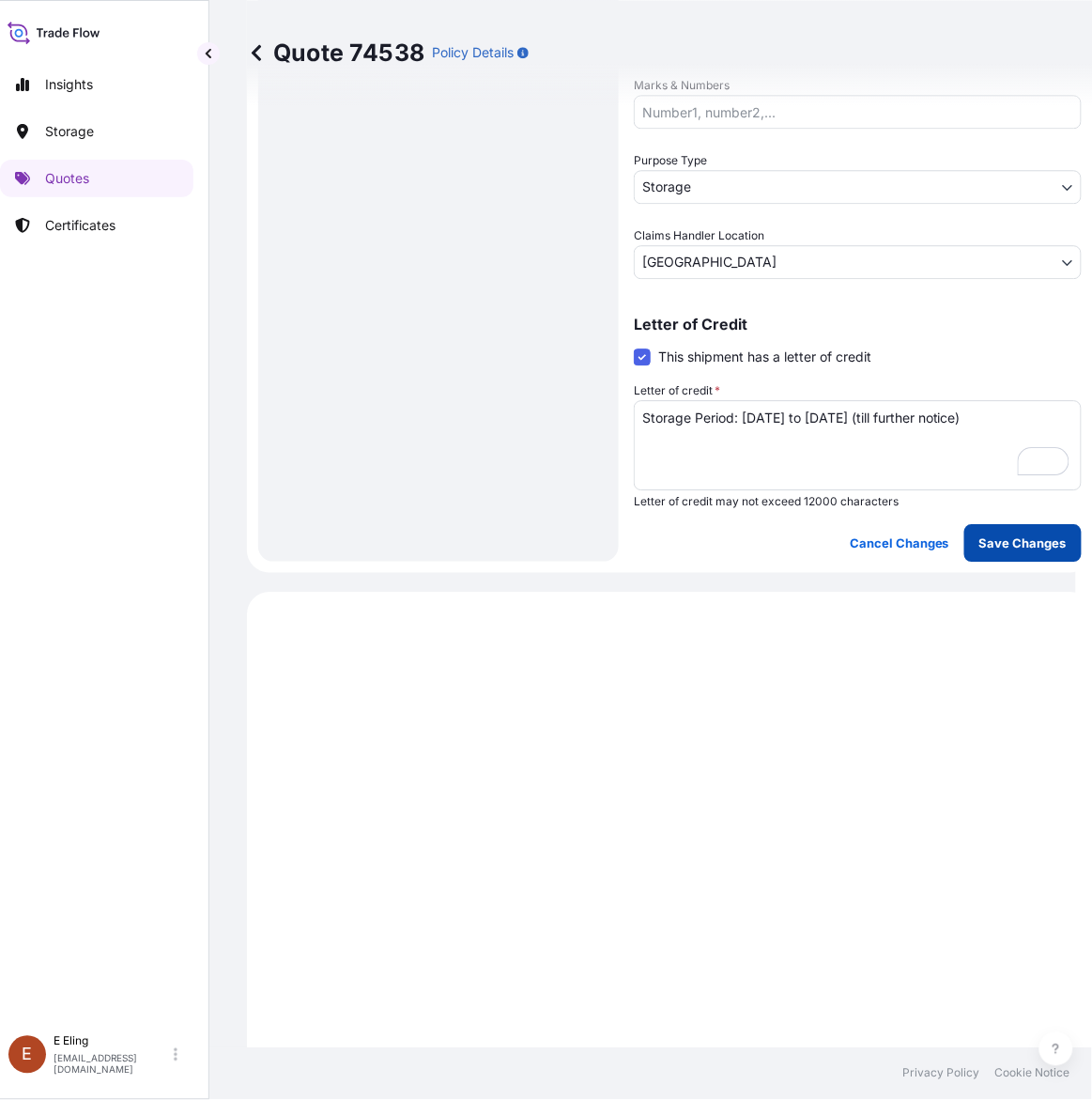
click at [1022, 542] on p "Save Changes" at bounding box center [1023, 543] width 87 height 19
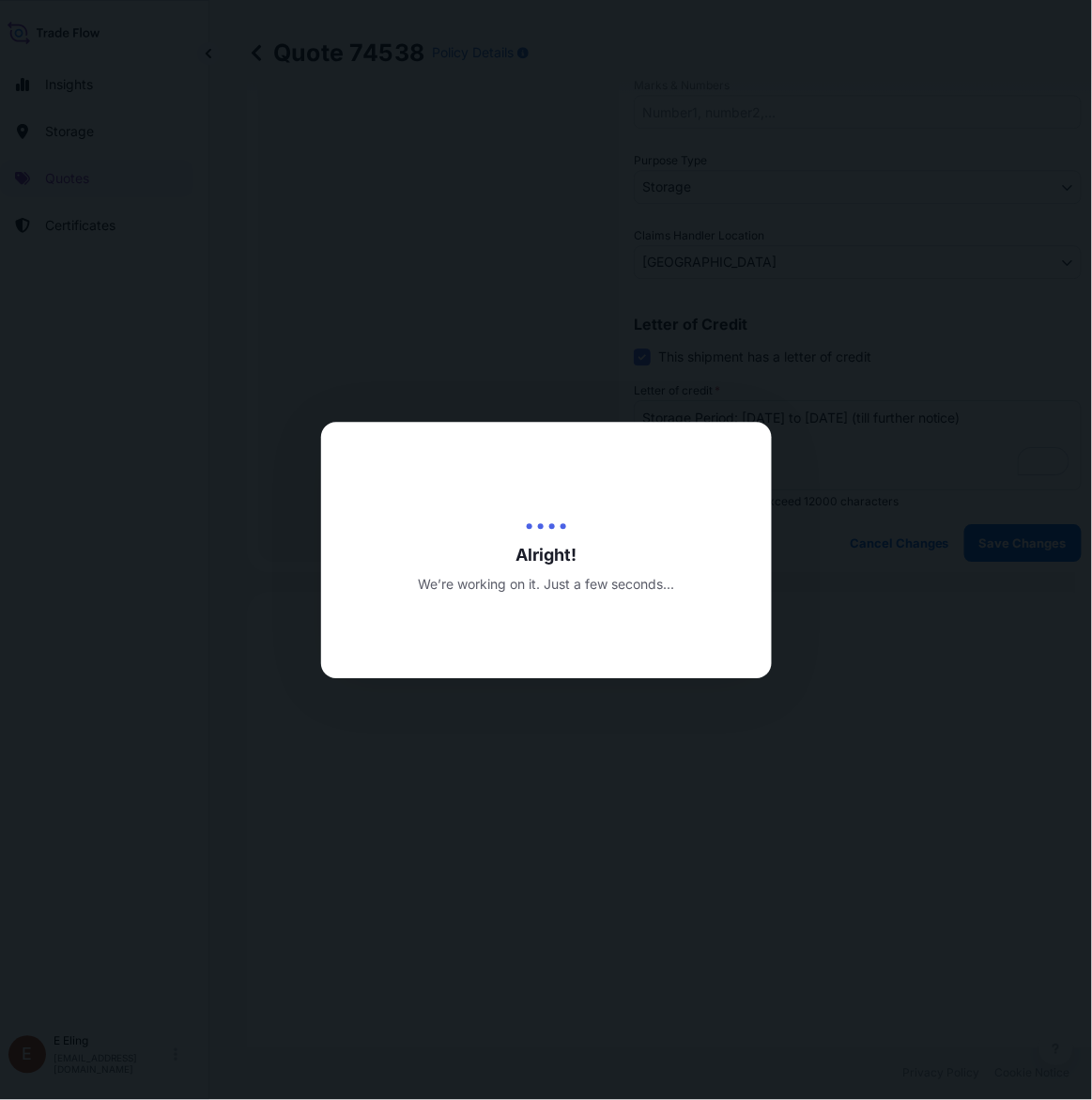
type input "[DATE]"
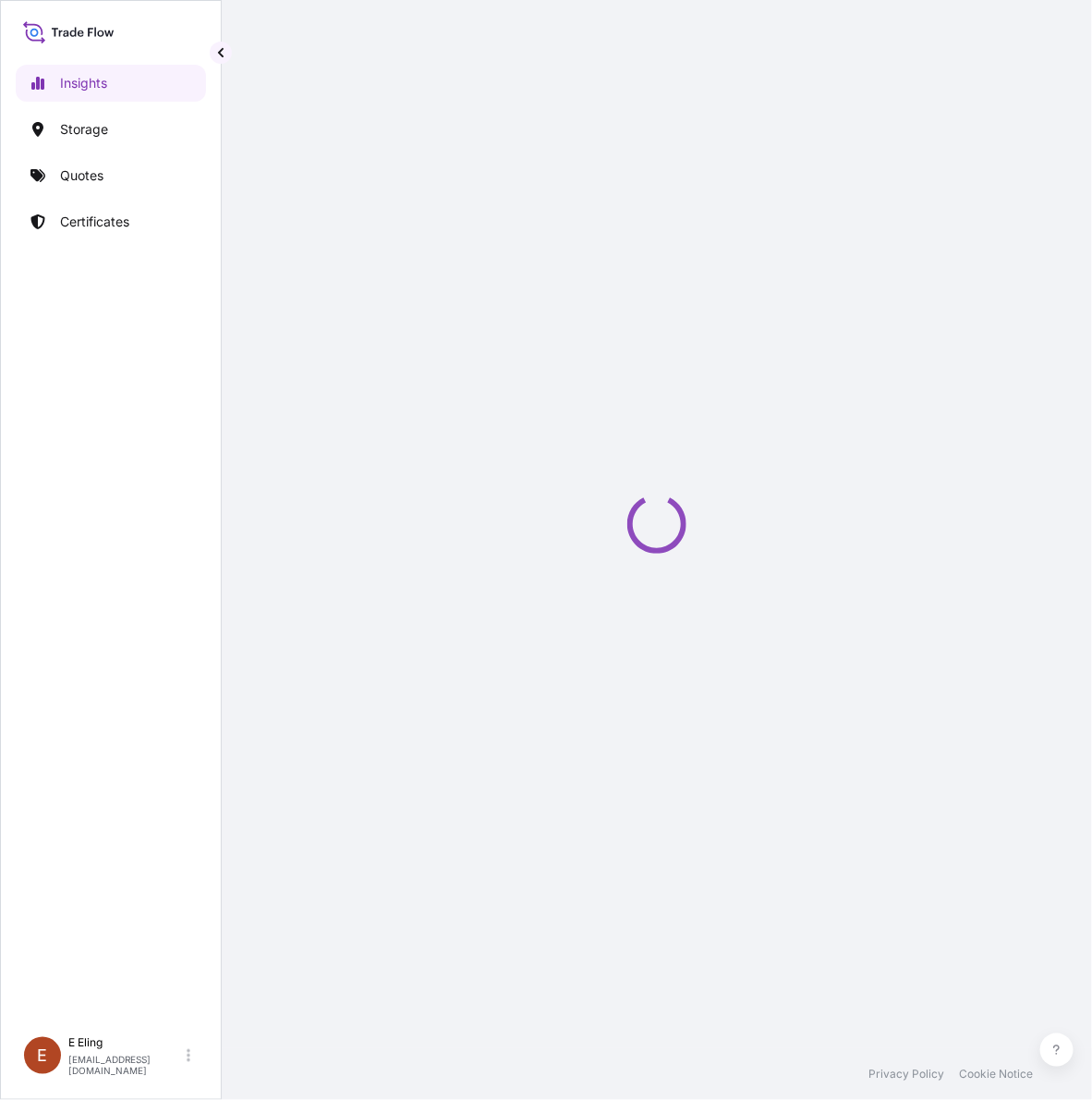
select select "2025"
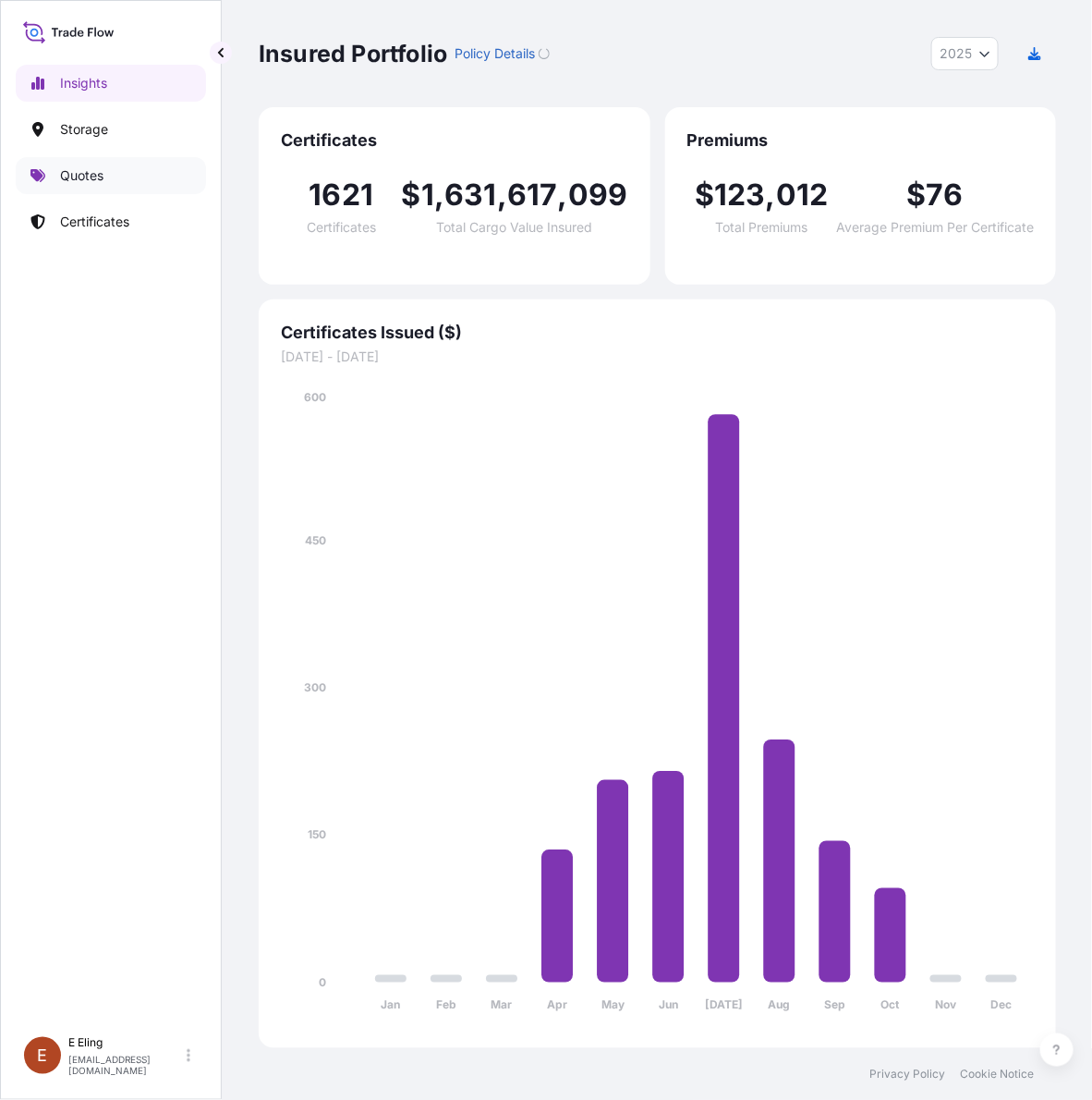
click at [100, 169] on p "Quotes" at bounding box center [81, 175] width 44 height 18
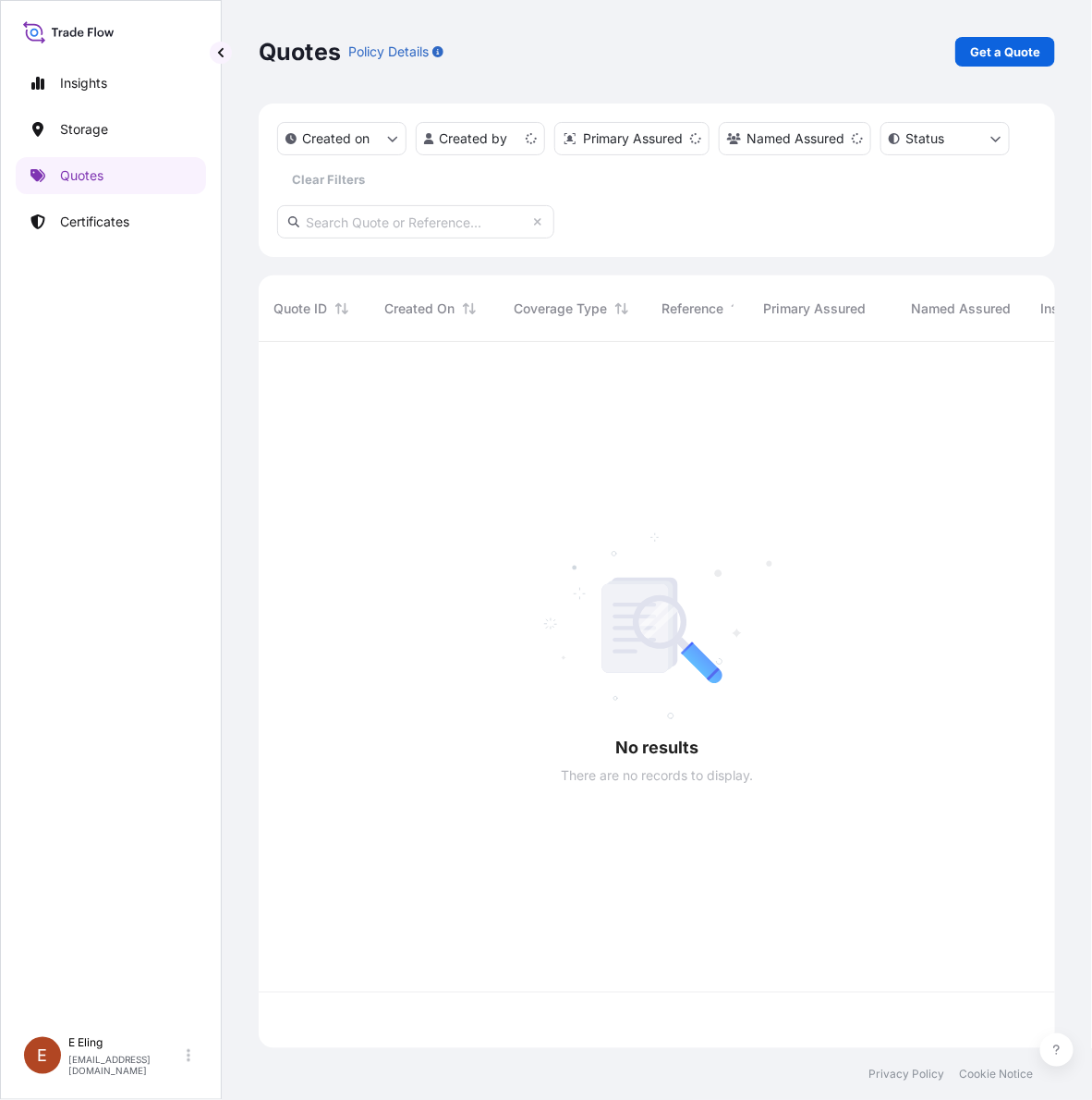
scroll to position [699, 779]
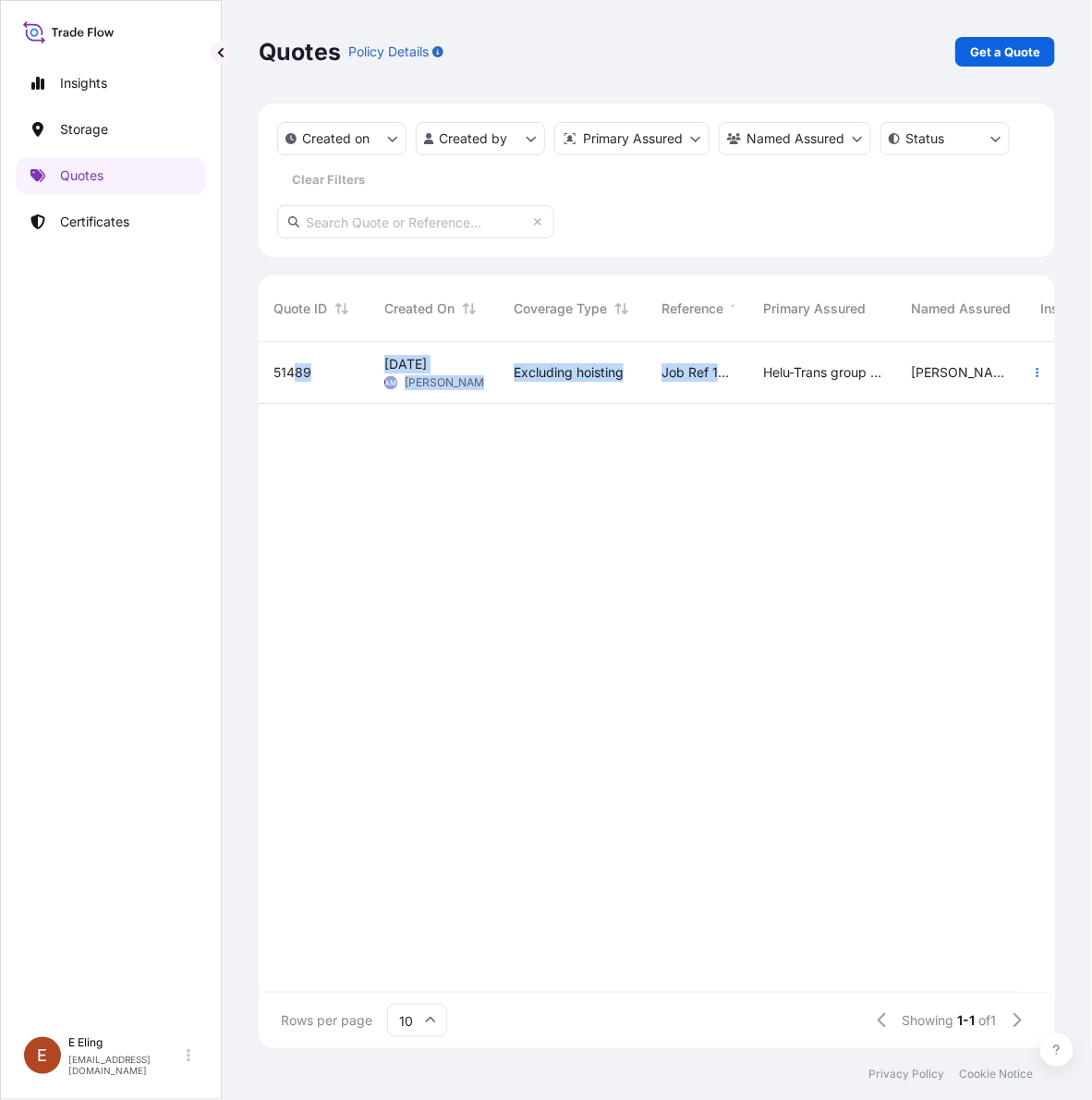
drag, startPoint x: 727, startPoint y: 386, endPoint x: 71, endPoint y: 245, distance: 671.0
click at [145, 280] on div "Insights Storage Quotes Certificates [PERSON_NAME] [EMAIL_ADDRESS][DOMAIN_NAME]…" at bounding box center [546, 550] width 1092 height 1100
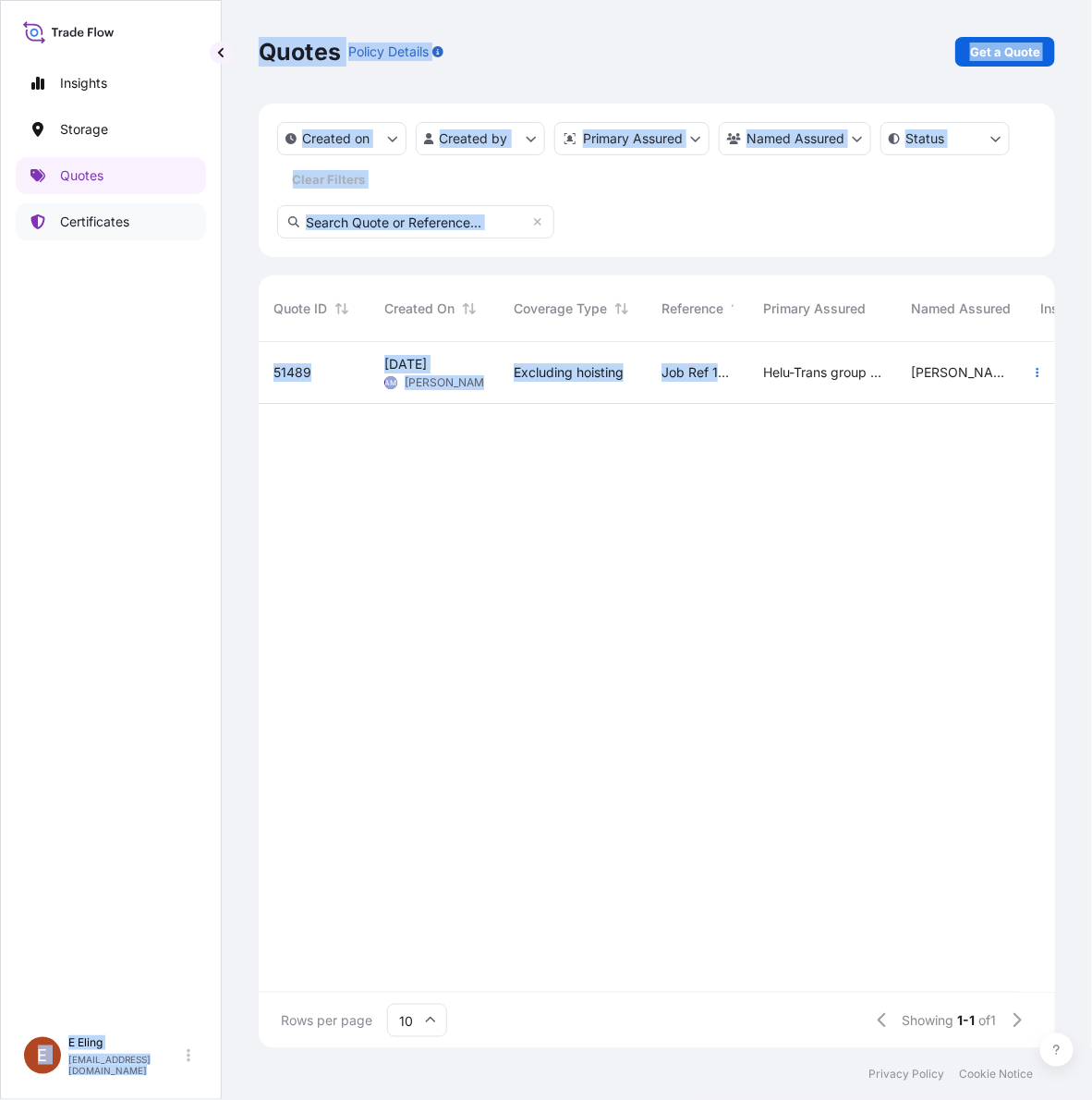
click at [95, 226] on p "Certificates" at bounding box center [95, 222] width 70 height 18
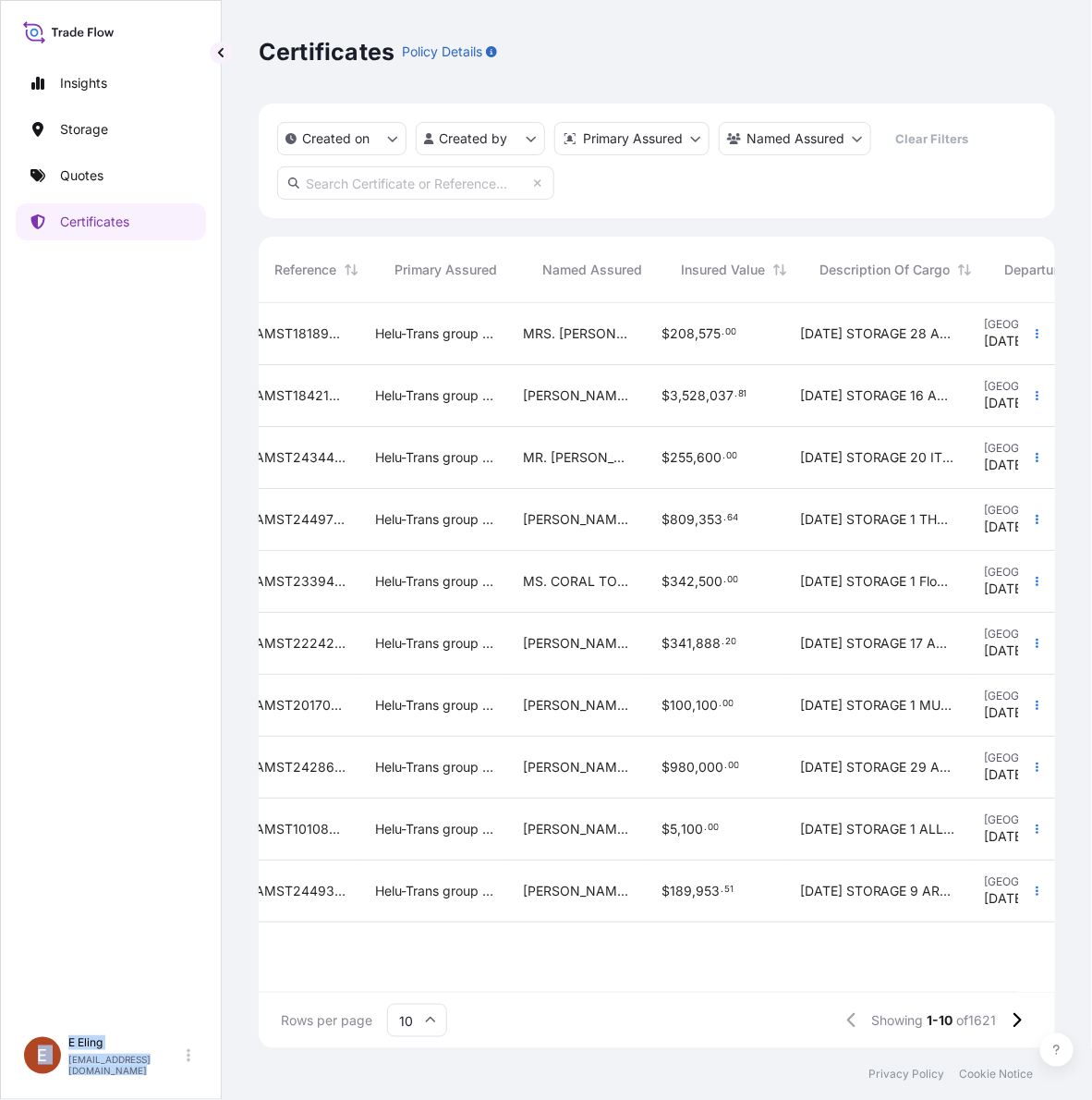
scroll to position [0, 555]
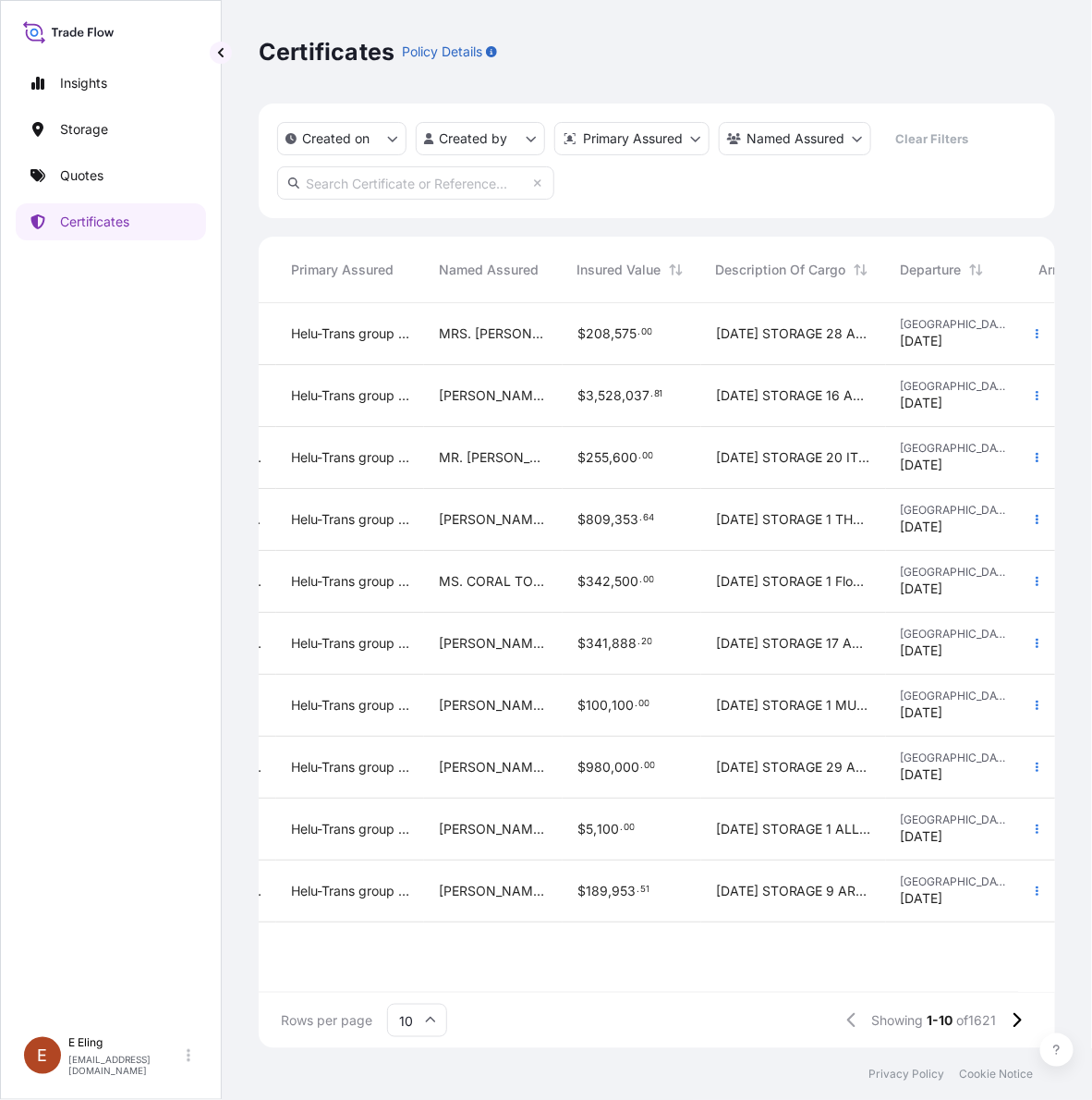
click at [782, 338] on span "[DATE] STORAGE 28 ARTWORKS AS PER ATTACHED LIST" at bounding box center [793, 333] width 156 height 18
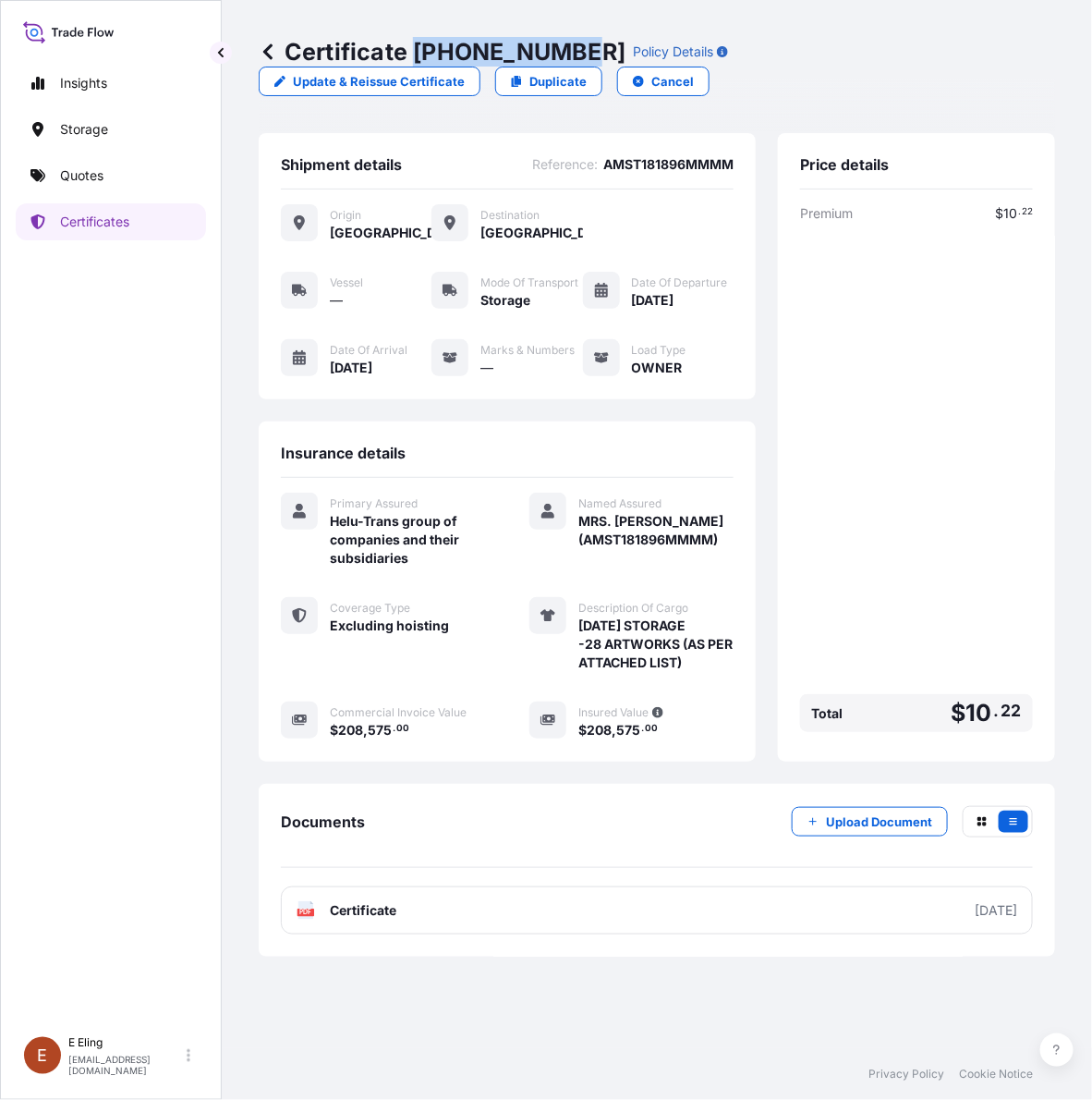
drag, startPoint x: 417, startPoint y: 49, endPoint x: 575, endPoint y: 52, distance: 158.0
click at [575, 52] on p "Certificate [PHONE_NUMBER]" at bounding box center [442, 51] width 367 height 30
copy p "[PHONE_NUMBER]"
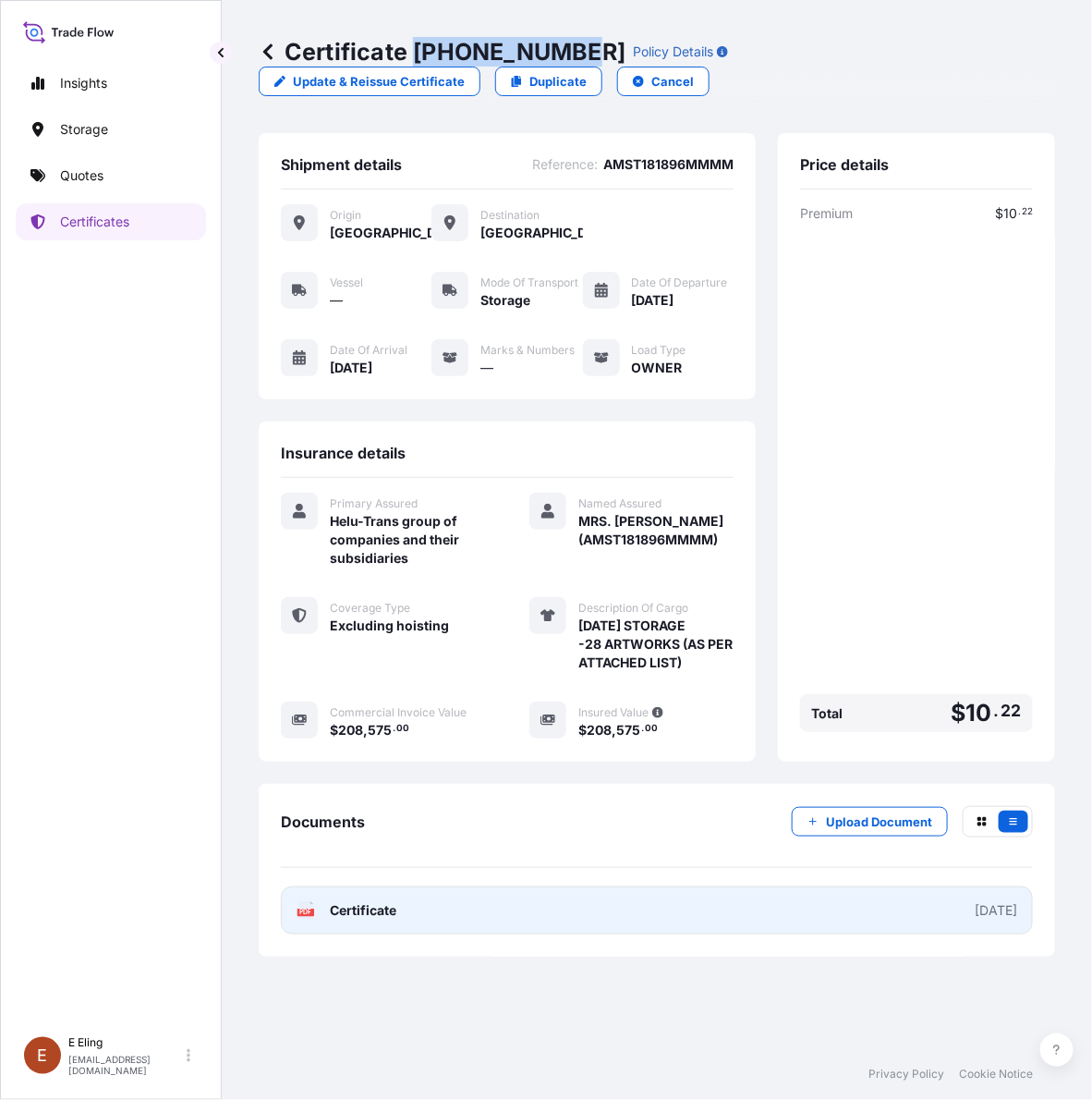
click at [799, 907] on link "PDF Certificate [DATE]" at bounding box center [657, 910] width 753 height 48
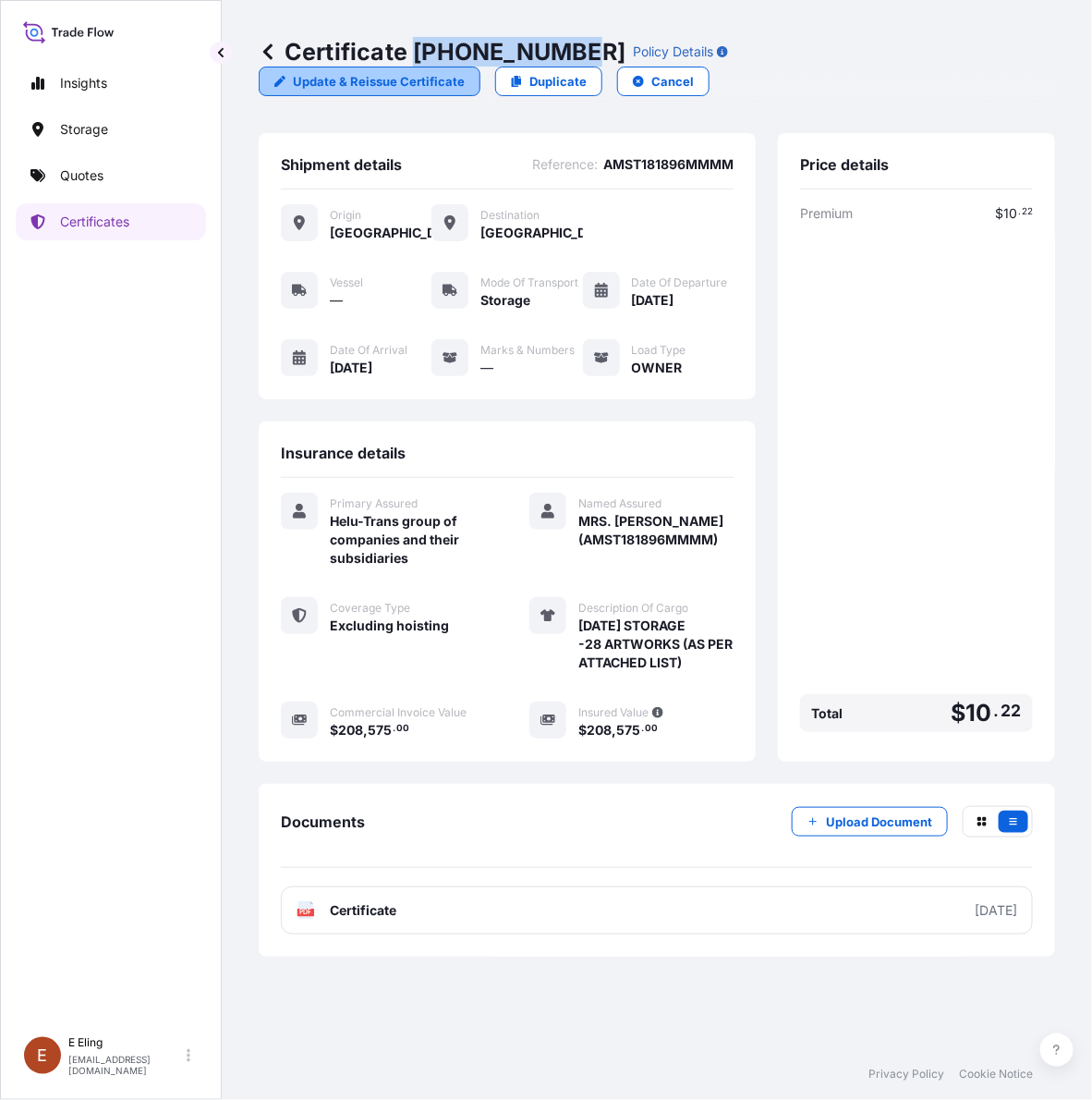
click at [388, 80] on p "Update & Reissue Certificate" at bounding box center [379, 81] width 172 height 18
select select "STORAGE"
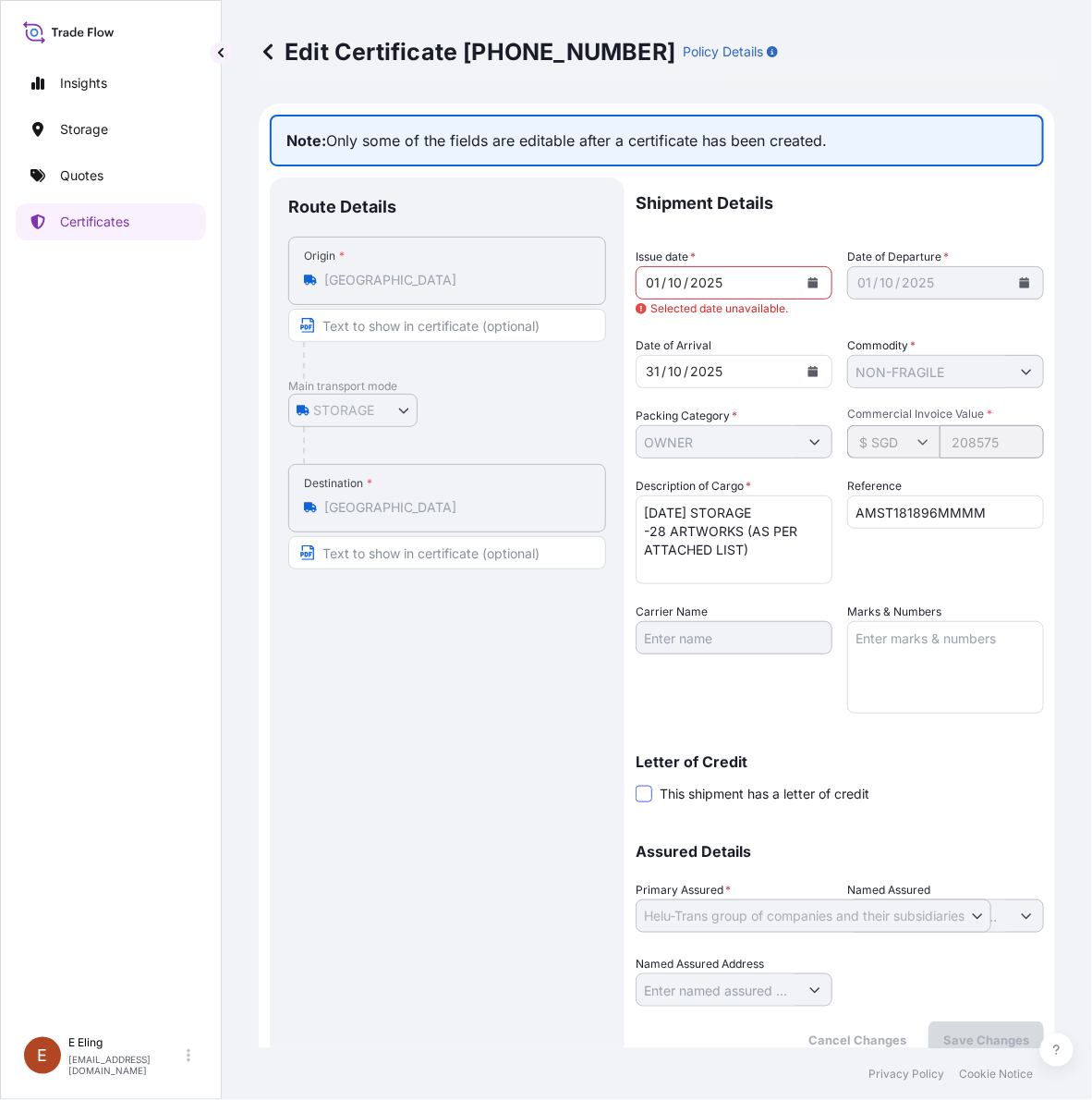
click at [644, 790] on span at bounding box center [643, 793] width 16 height 16
click at [635, 784] on input "This shipment has a letter of credit" at bounding box center [635, 784] width 0 height 0
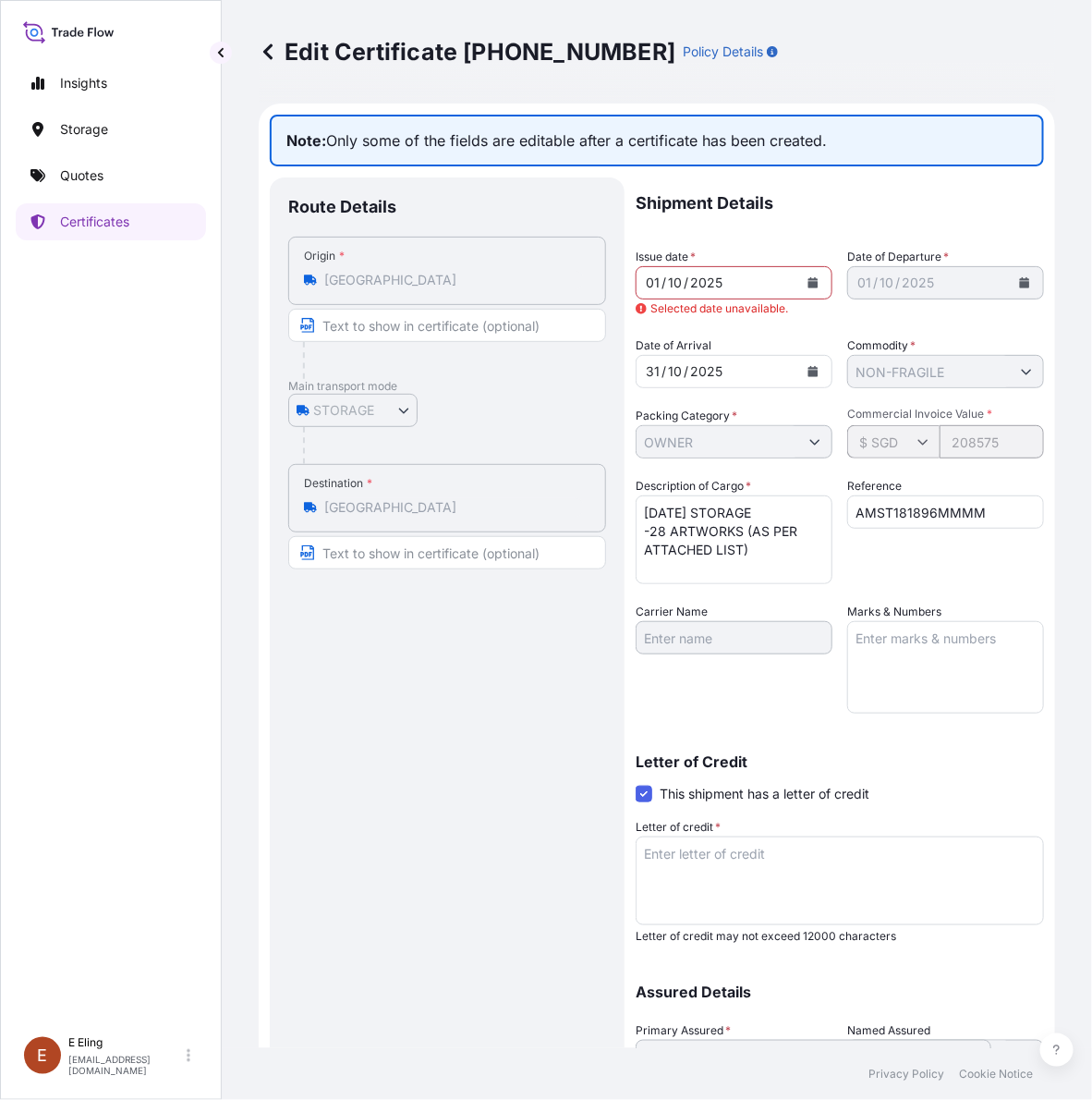
click at [687, 867] on textarea "Letter of credit *" at bounding box center [840, 881] width 408 height 89
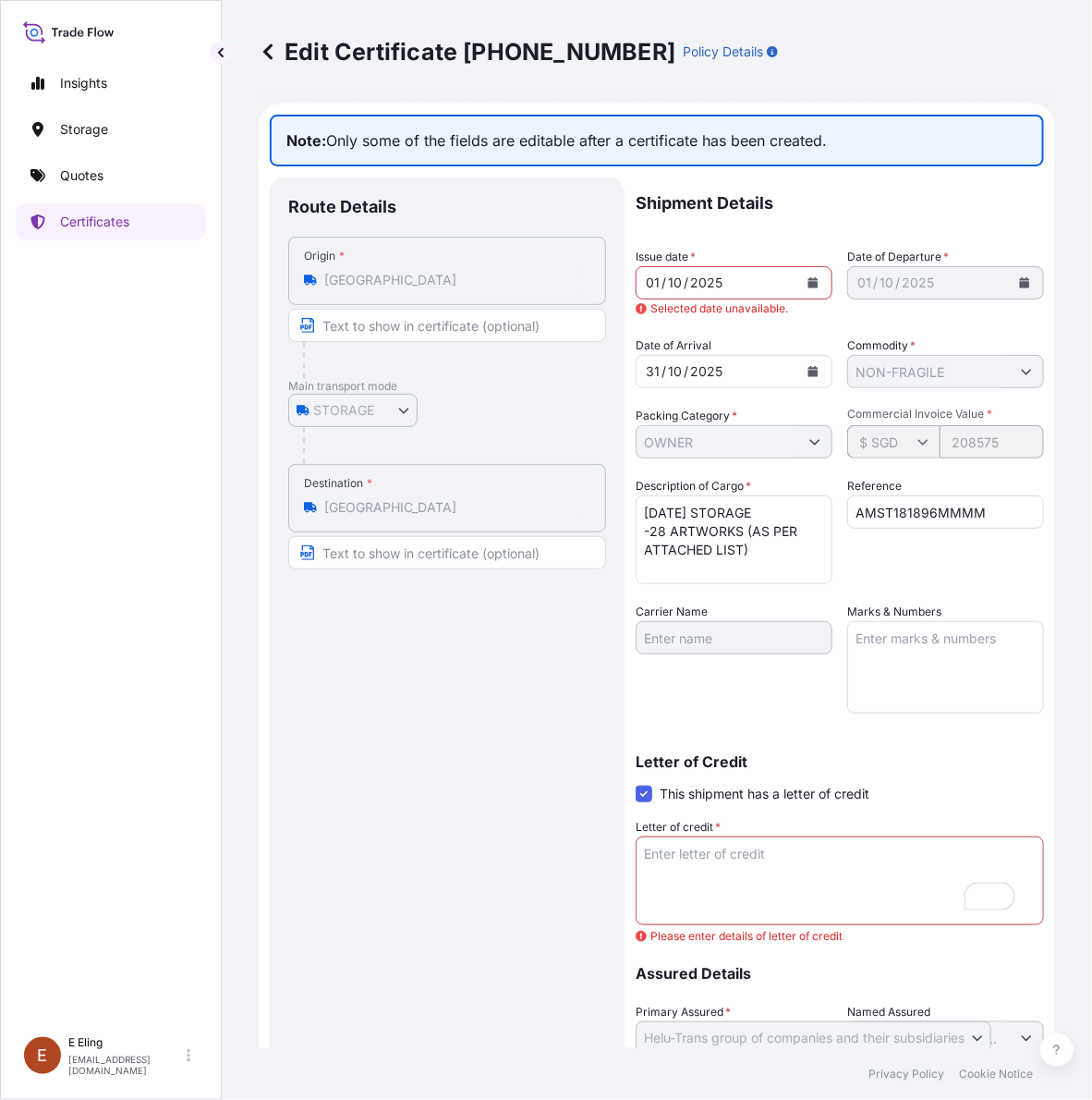
click at [278, 51] on p "Edit Certificate [PHONE_NUMBER]" at bounding box center [467, 51] width 417 height 30
click at [269, 47] on icon at bounding box center [268, 51] width 10 height 15
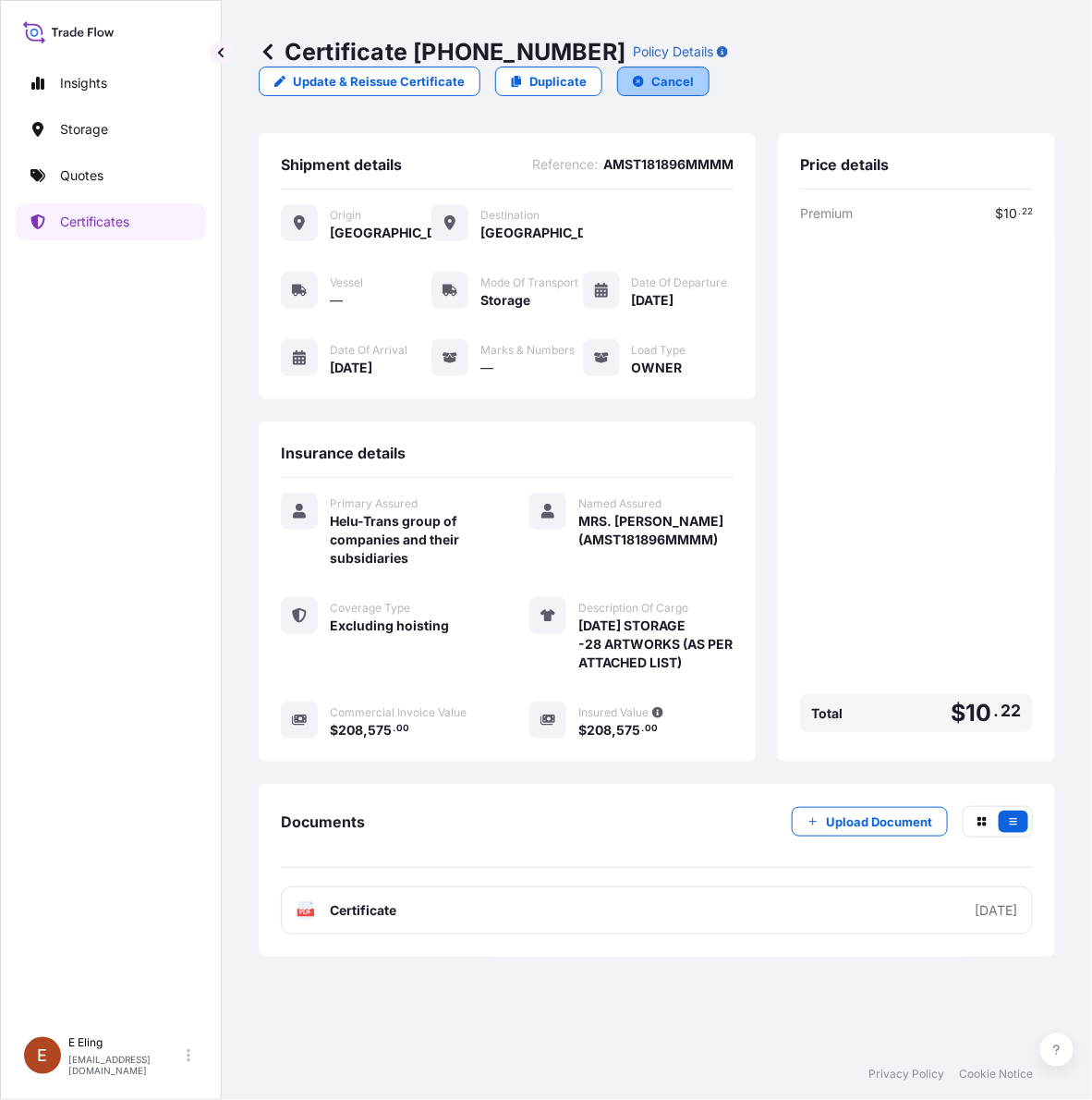
click at [639, 78] on icon "button" at bounding box center [637, 80] width 11 height 11
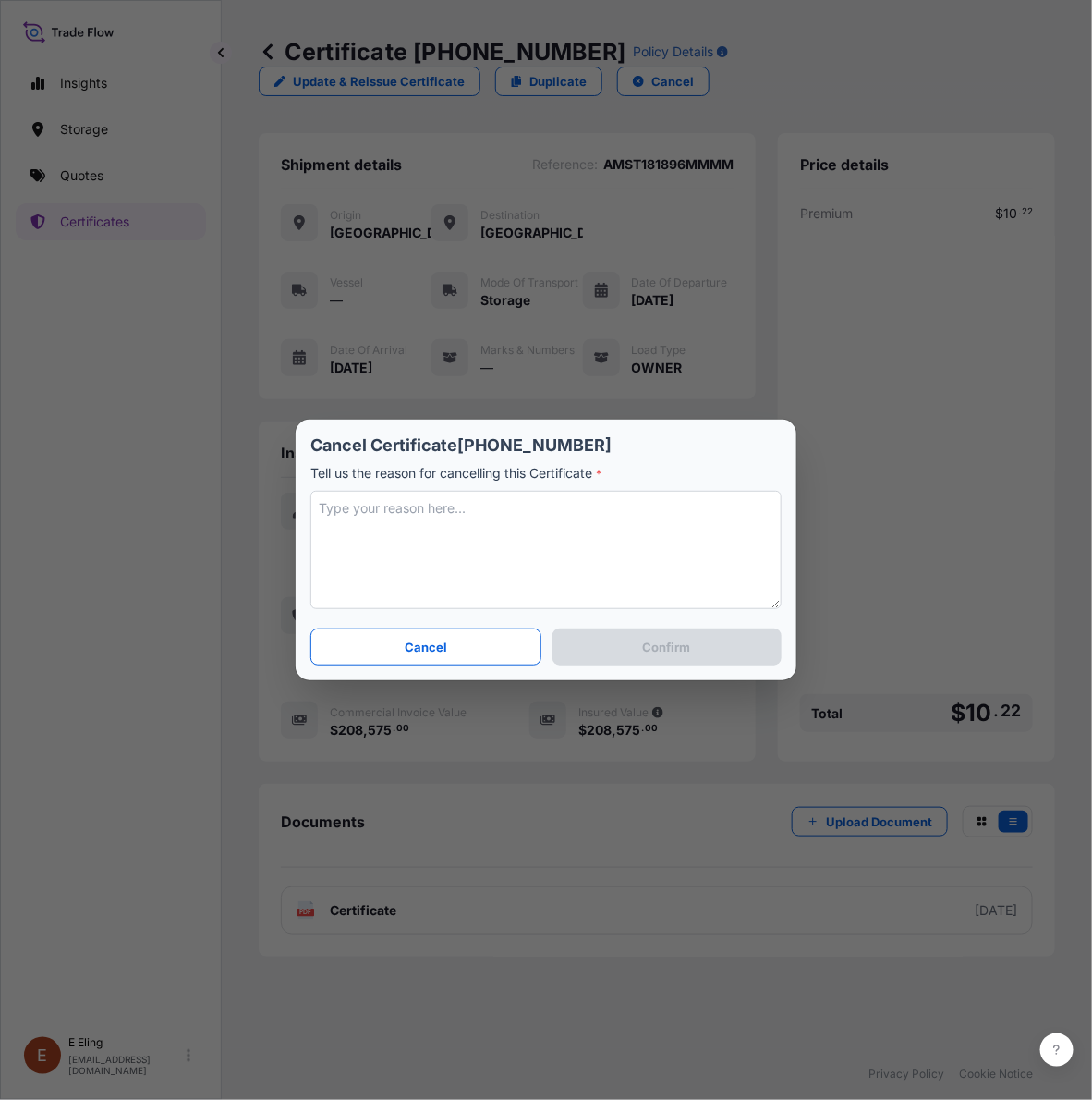
click at [406, 532] on textarea at bounding box center [546, 550] width 471 height 118
type textarea "S"
type textarea "a"
type textarea "m"
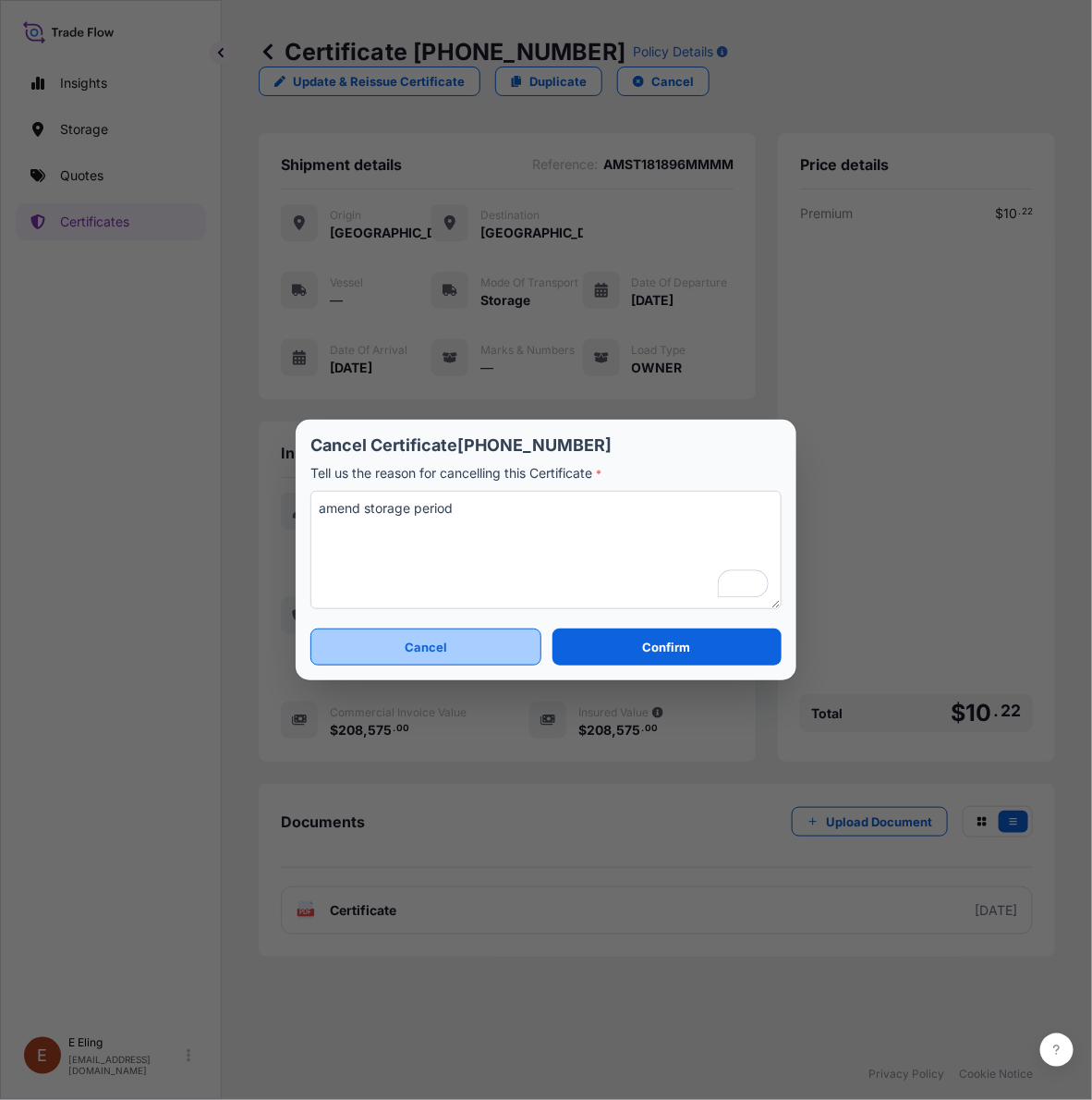
type textarea "amend storage period"
click at [473, 634] on button "Cancel" at bounding box center [426, 647] width 231 height 37
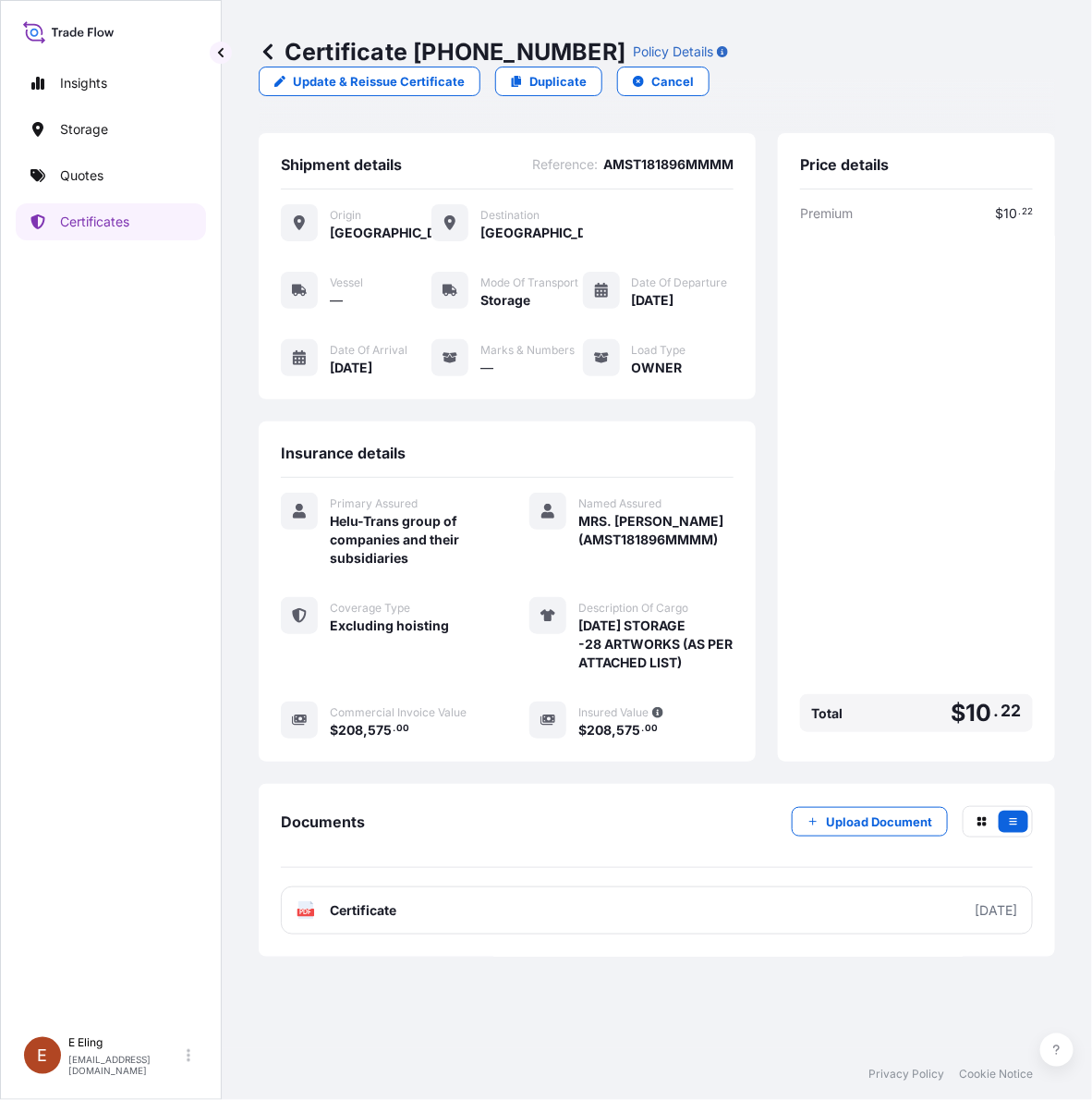
click at [839, 488] on div "Premium $ 10 . 22 Total $ 10 . 22" at bounding box center [916, 471] width 233 height 535
